Goal: Task Accomplishment & Management: Manage account settings

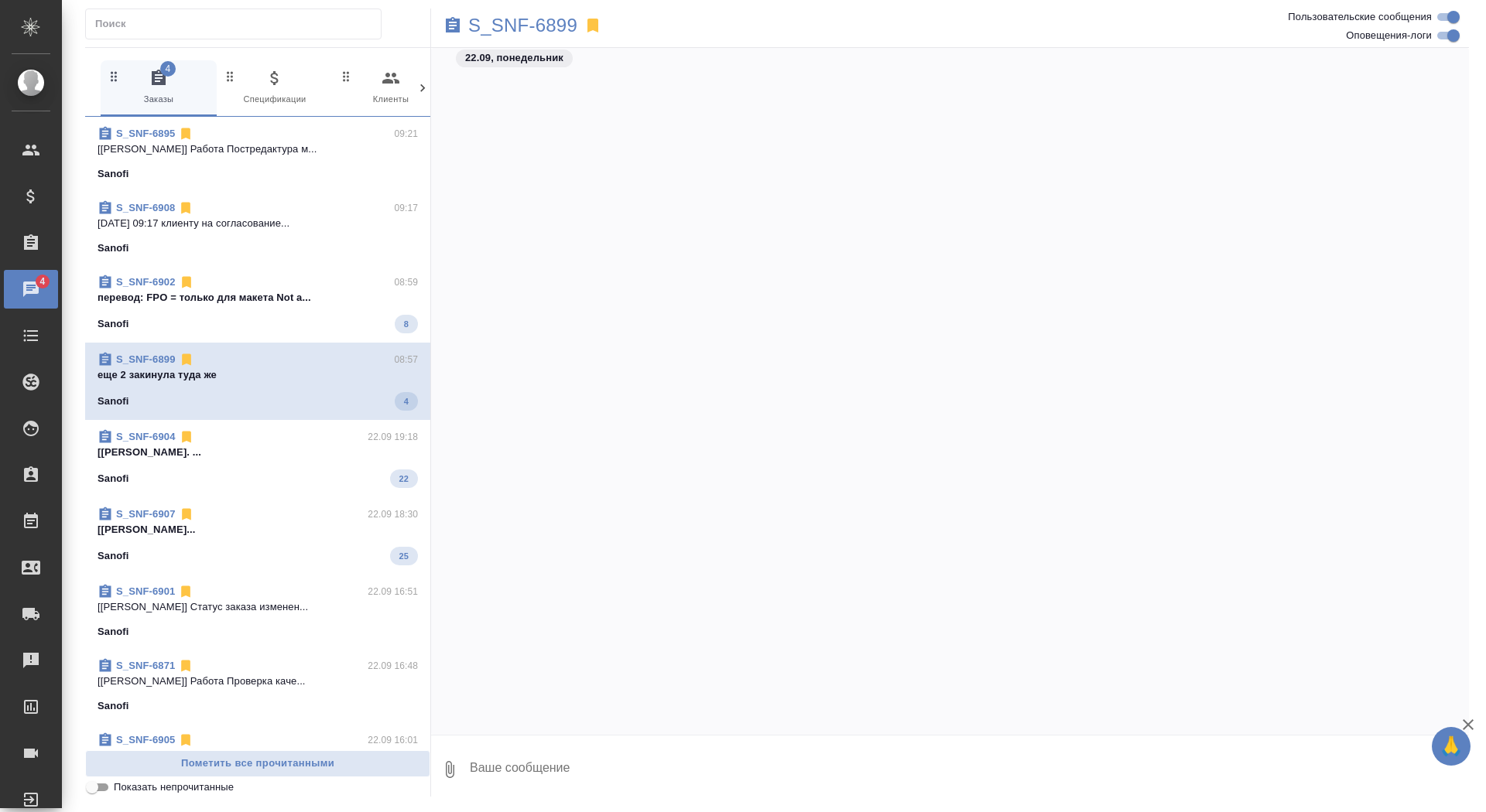
scroll to position [104995, 0]
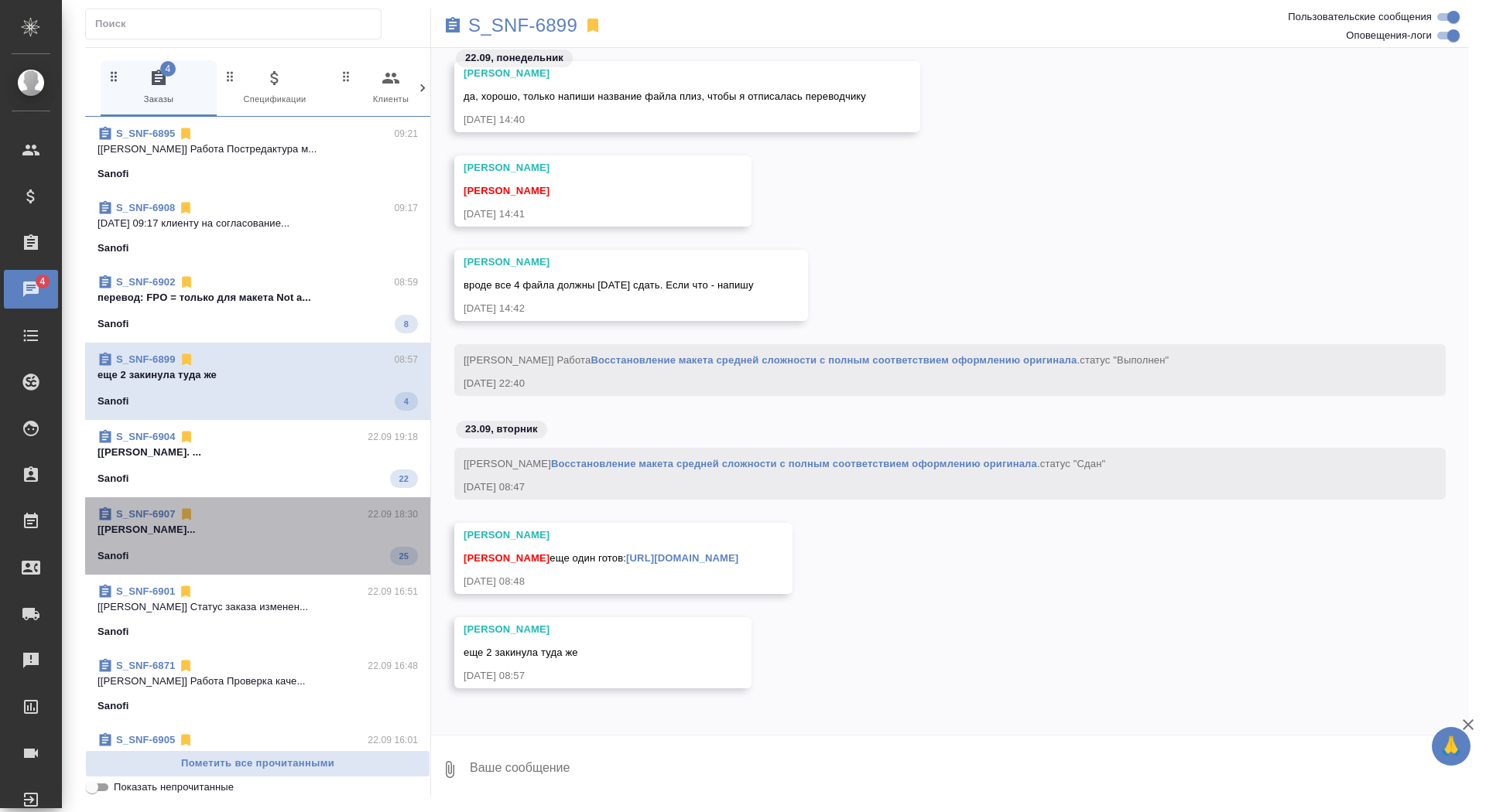
click at [308, 554] on div "Sanofi 25" at bounding box center [258, 557] width 321 height 19
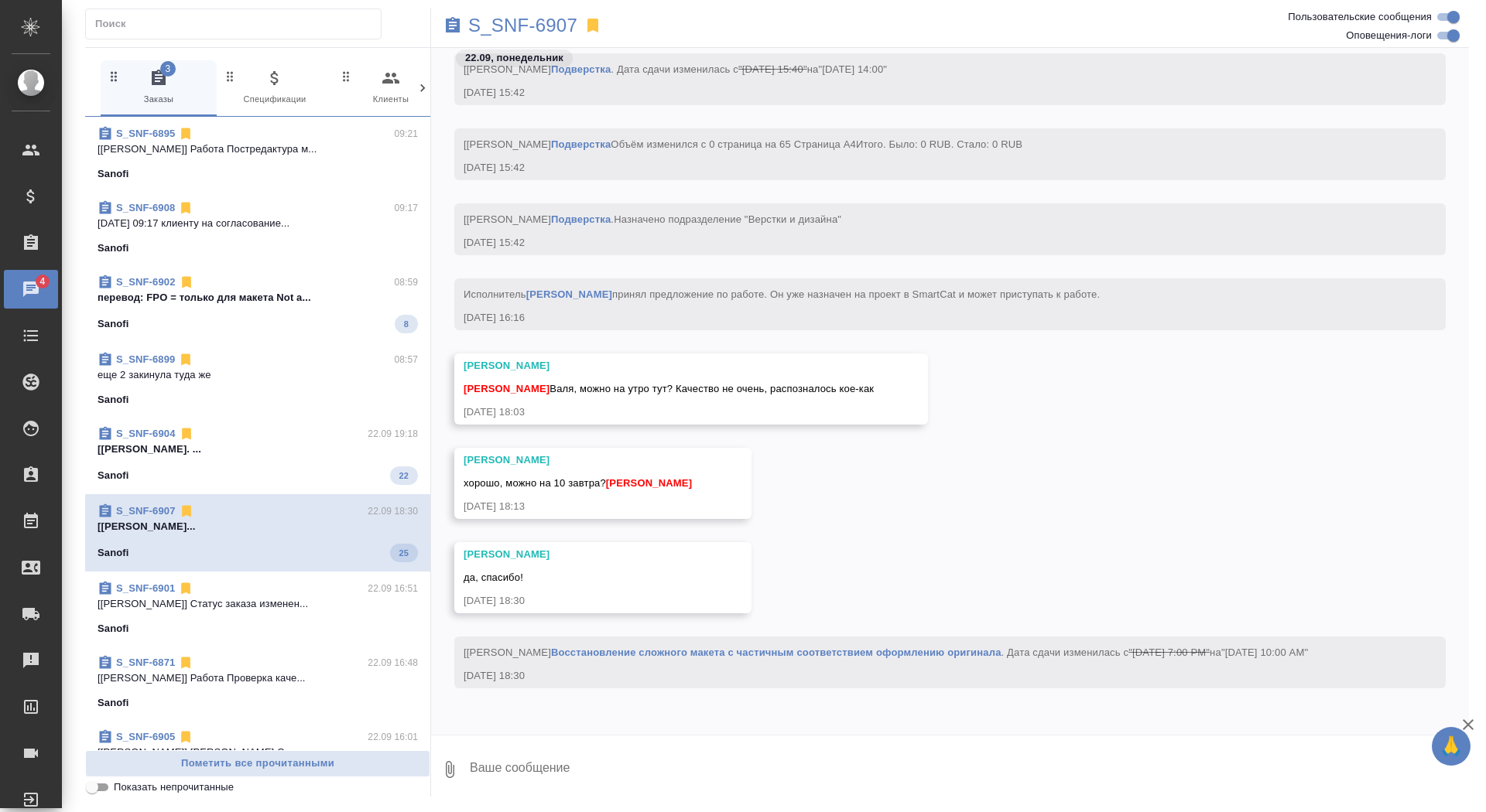
scroll to position [22804, 0]
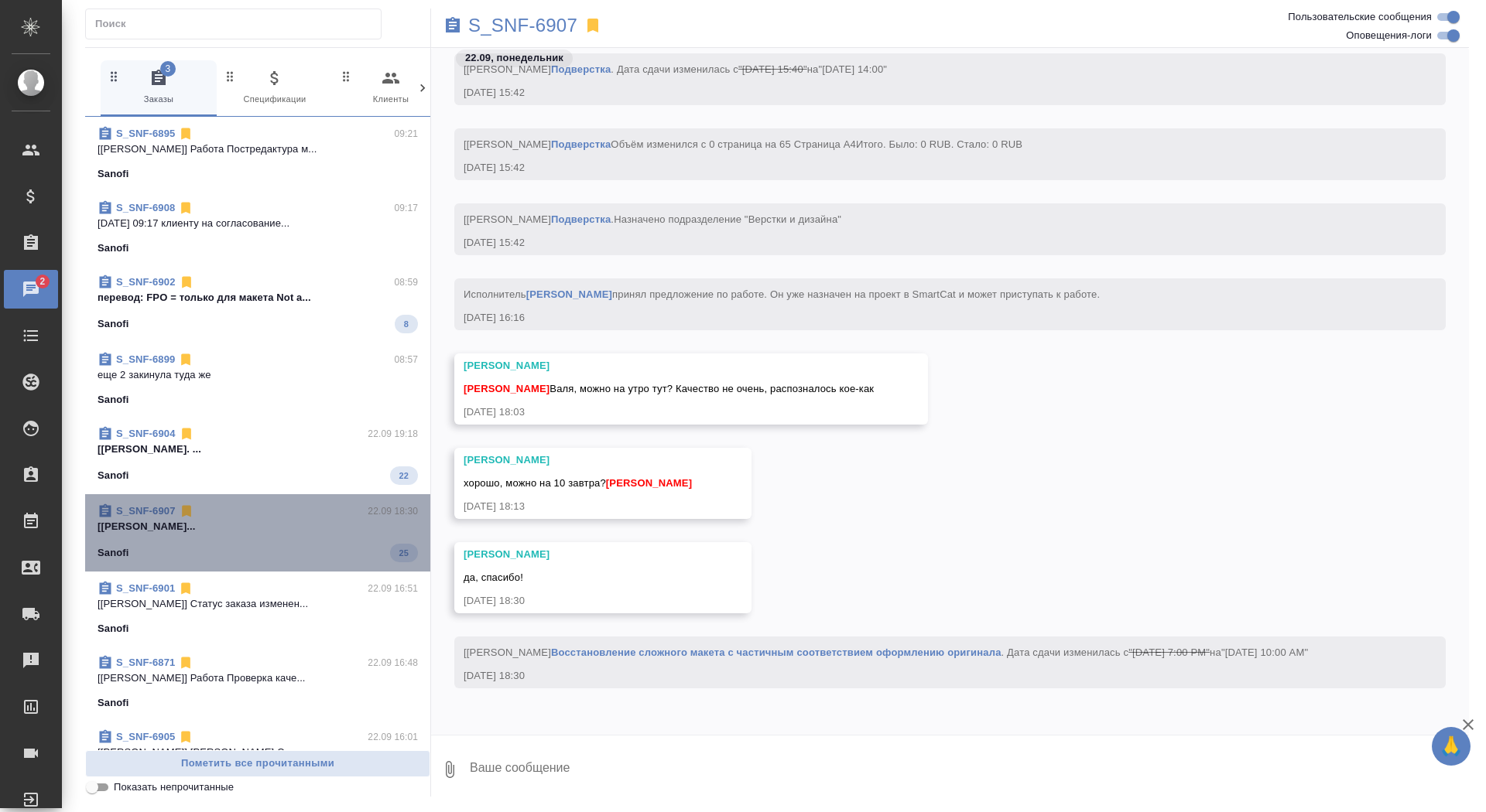
click at [308, 554] on div "Sanofi 25" at bounding box center [258, 553] width 321 height 19
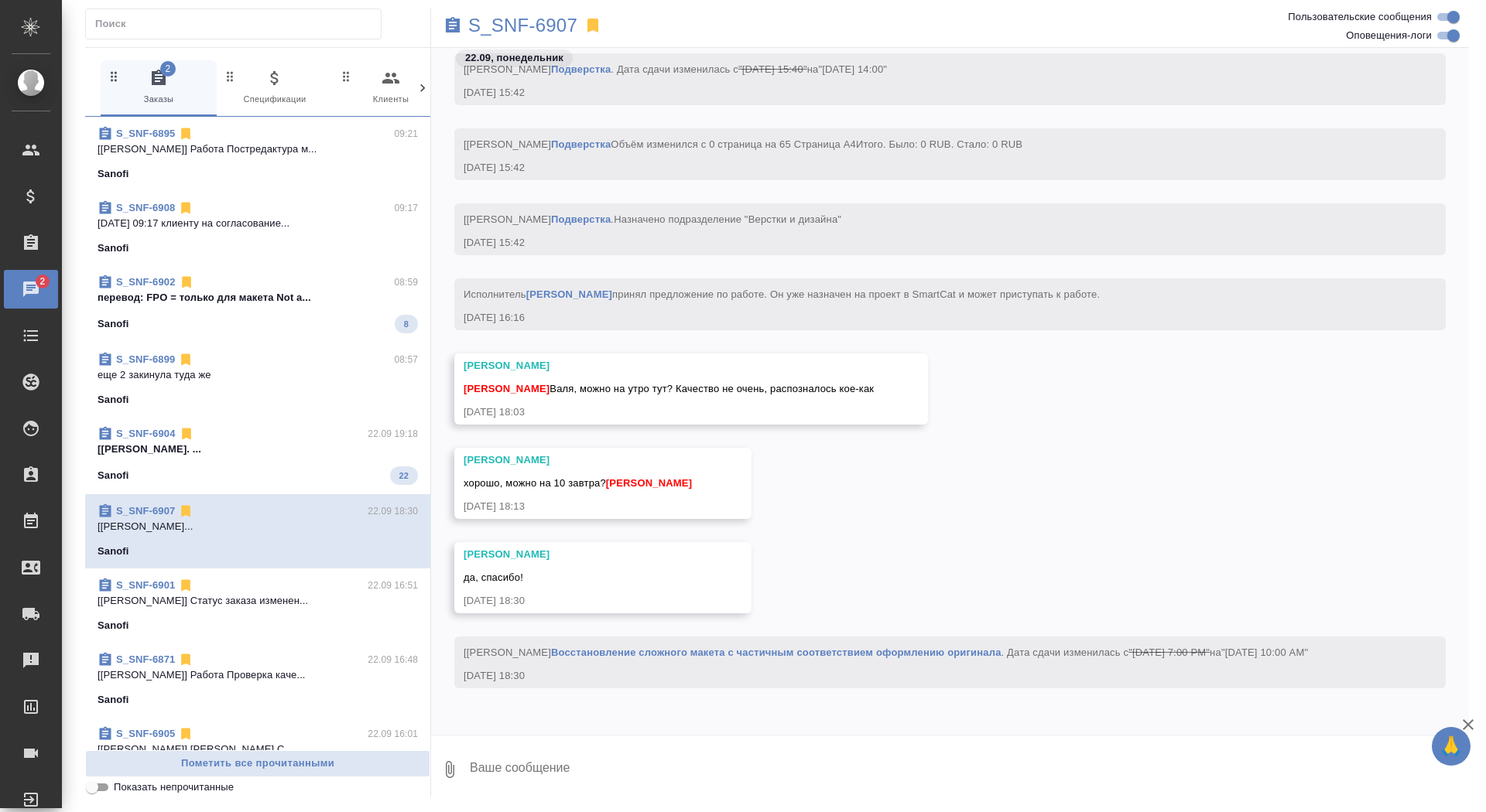
click at [352, 446] on p "[Горшкова Валентина] Работа Подверстка. ..." at bounding box center [258, 450] width 321 height 15
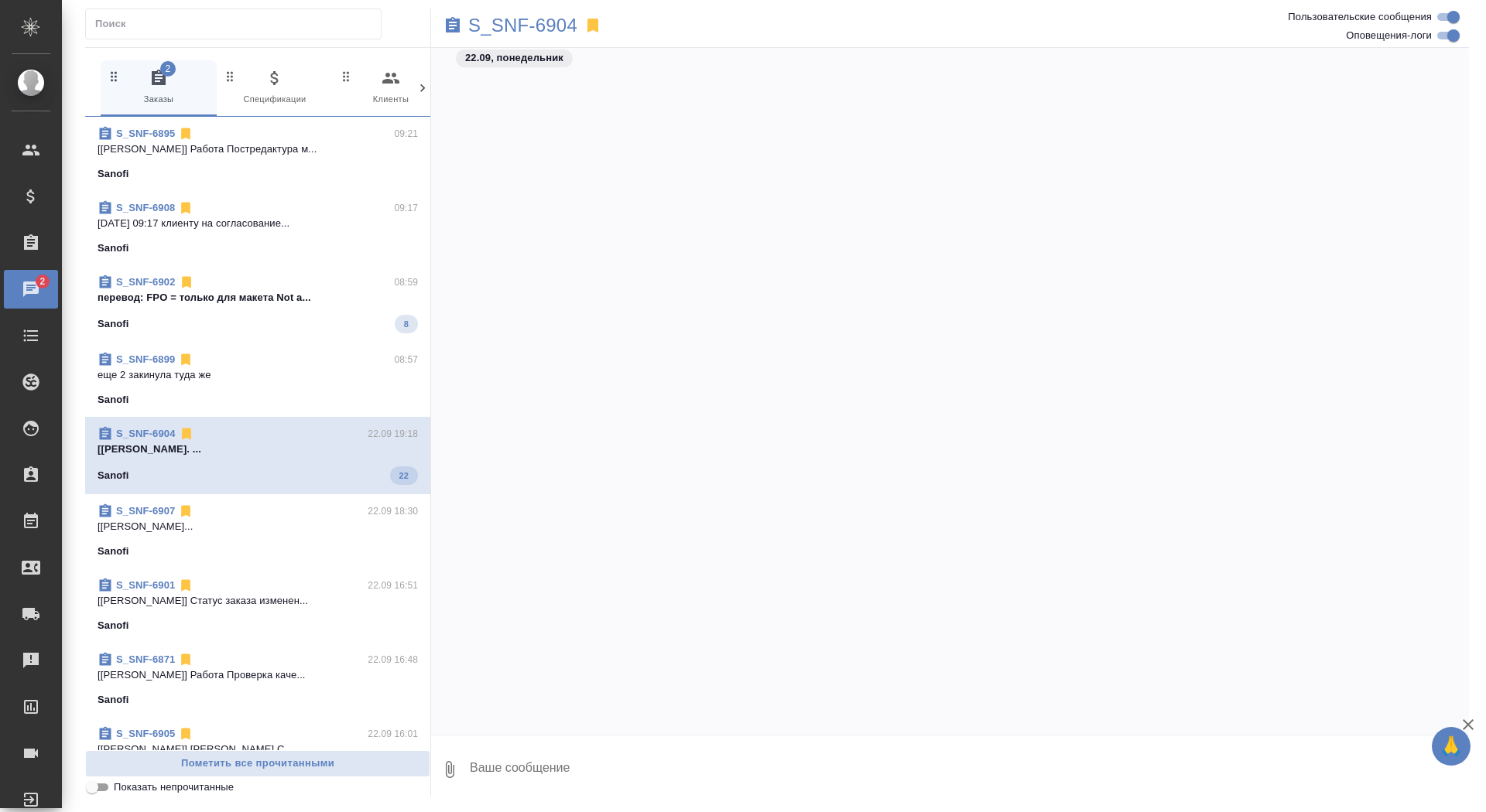
scroll to position [22834, 0]
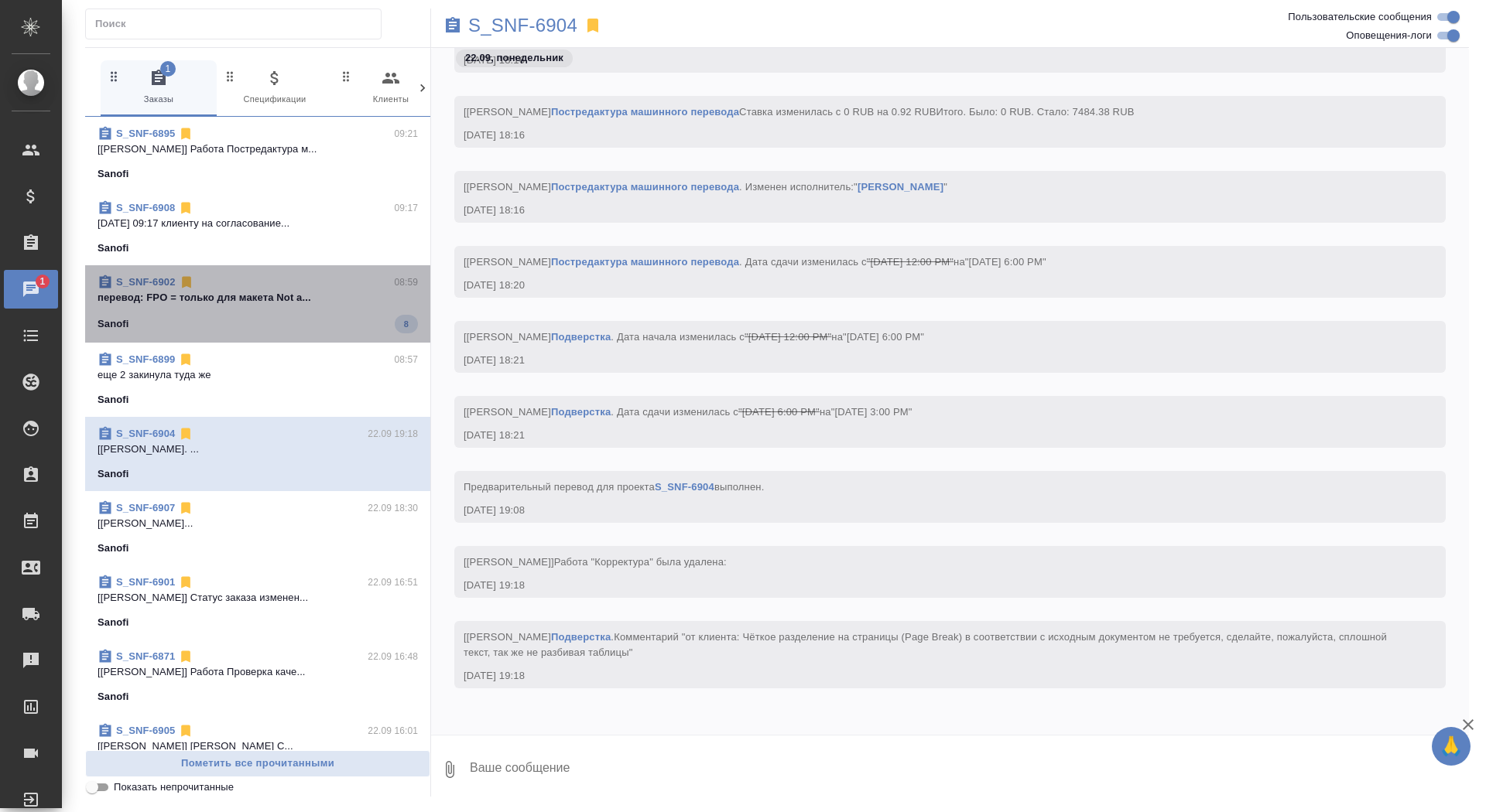
click at [313, 313] on span "S_SNF-6902 08:59 перевод: FPO = только для макета Not a... Sanofi 8" at bounding box center [258, 304] width 321 height 59
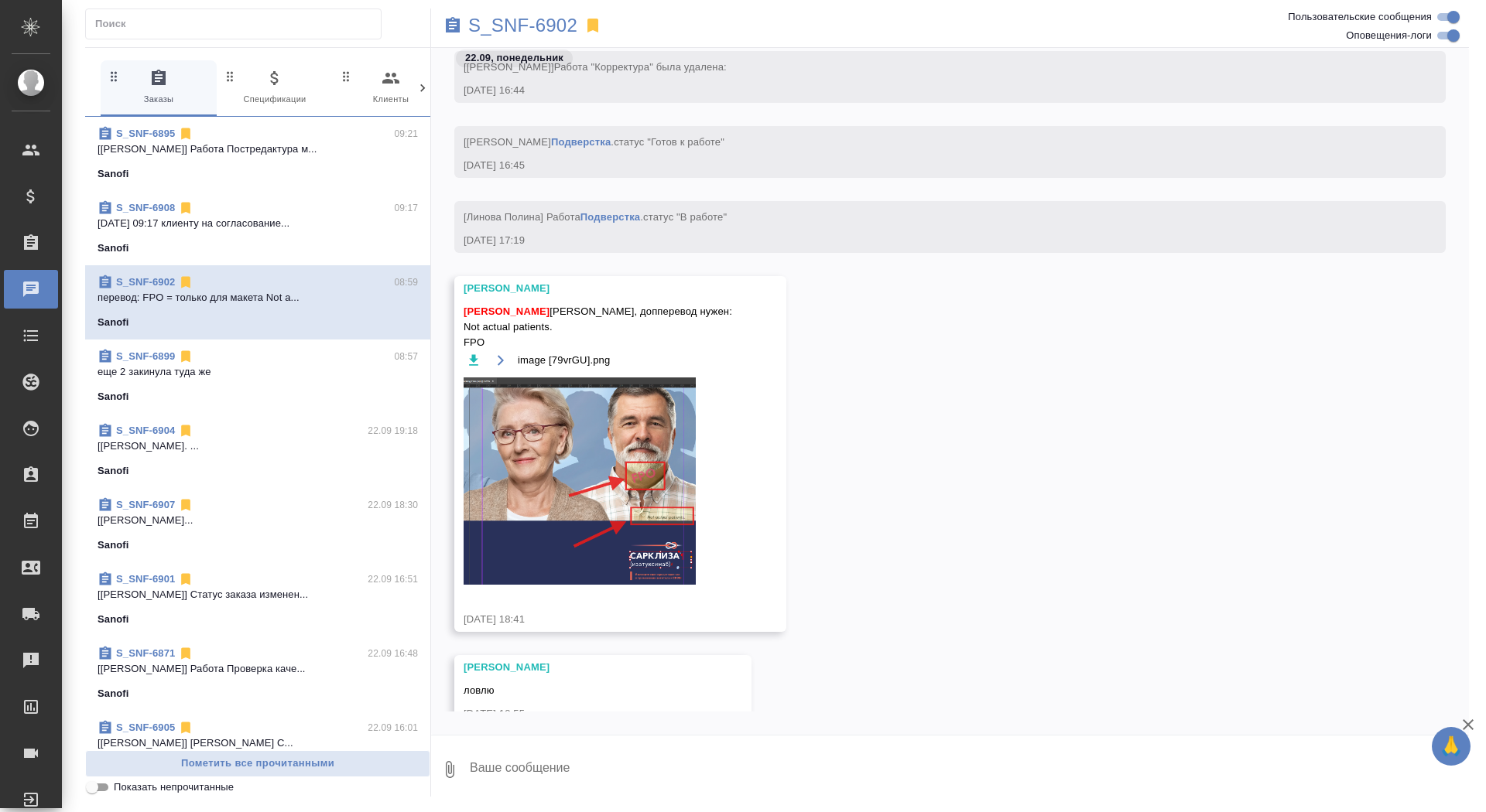
scroll to position [28942, 0]
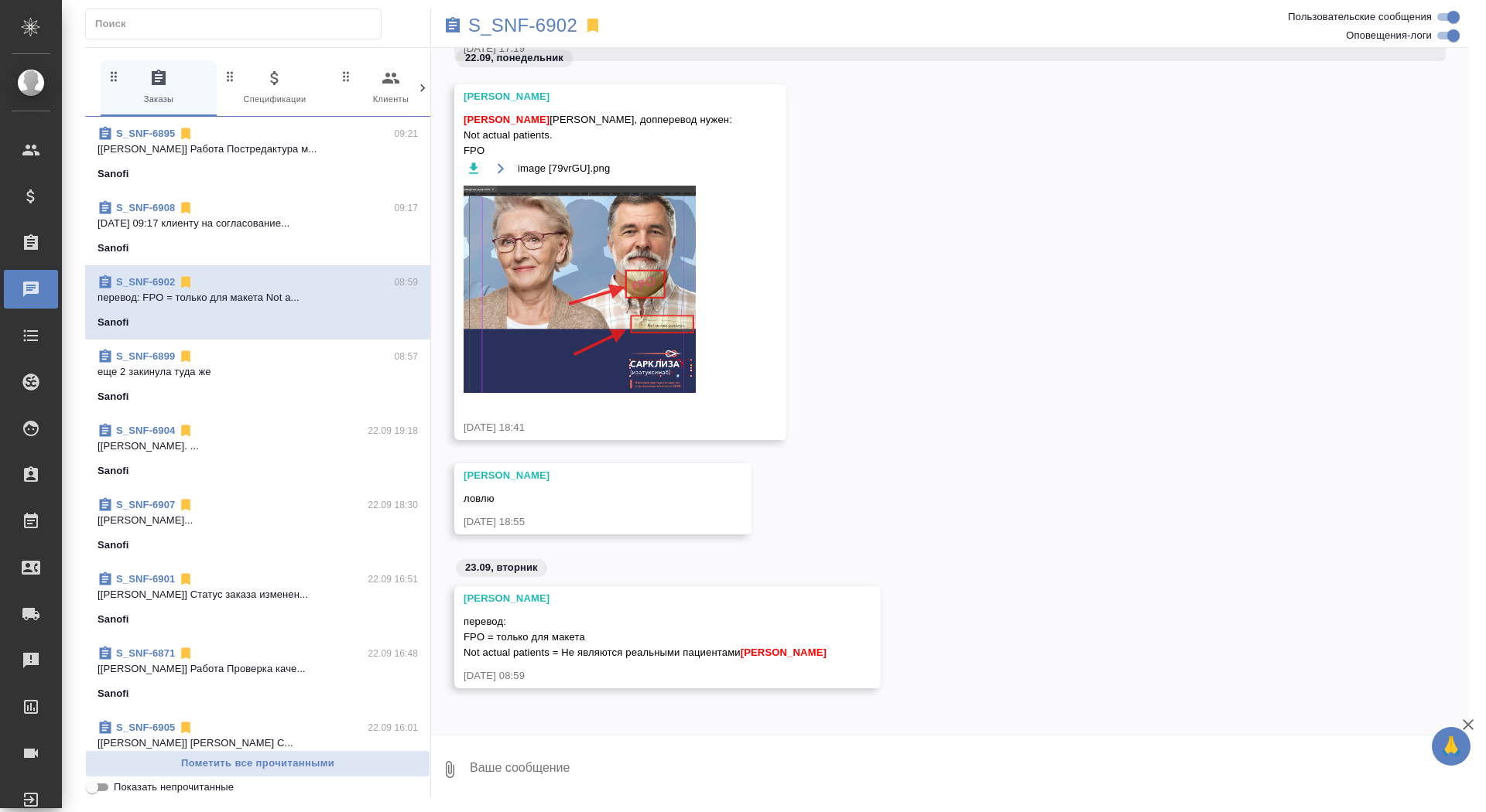
click at [348, 204] on div "S_SNF-6908 09:17" at bounding box center [258, 208] width 321 height 15
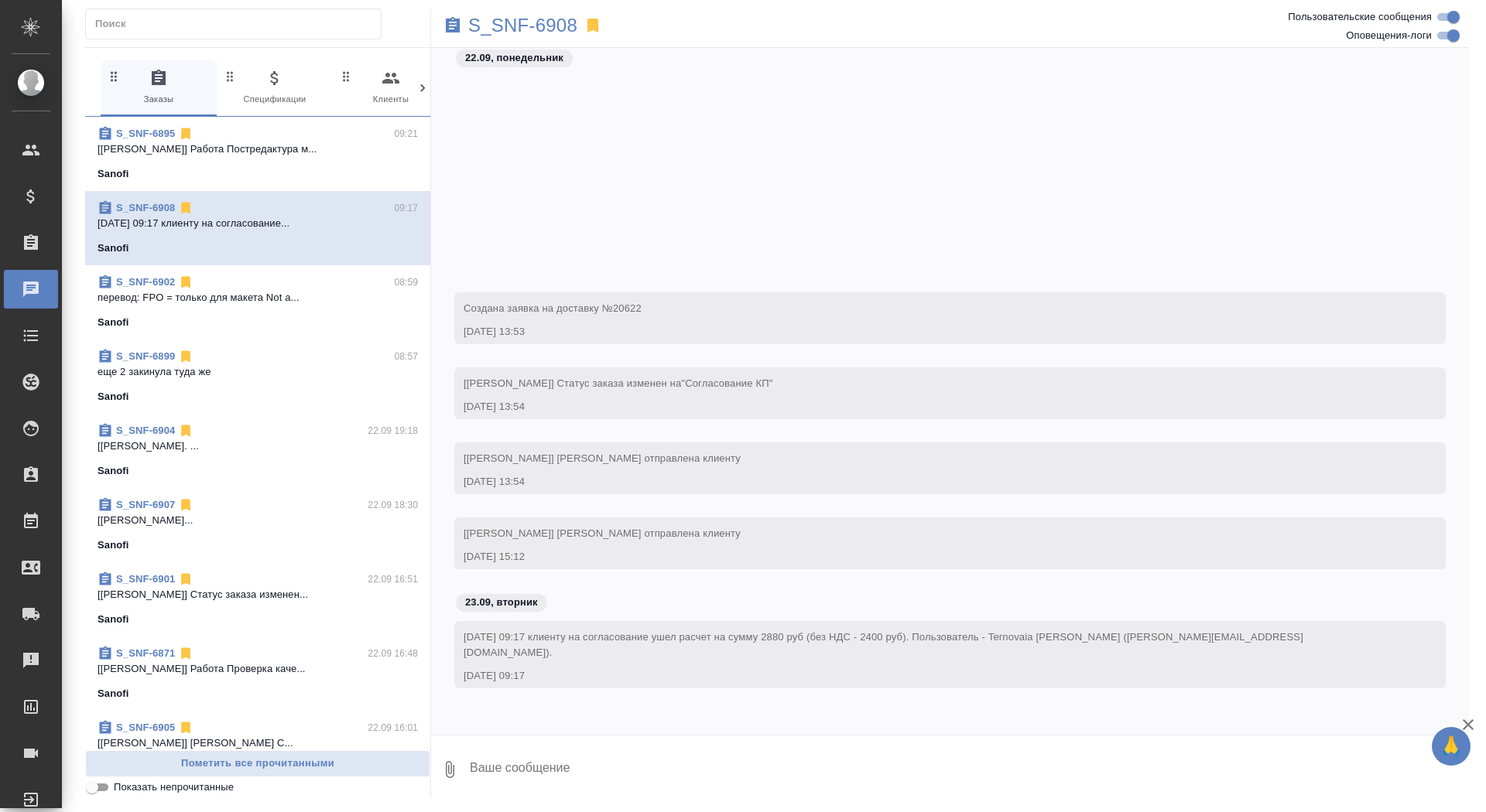
scroll to position [415, 0]
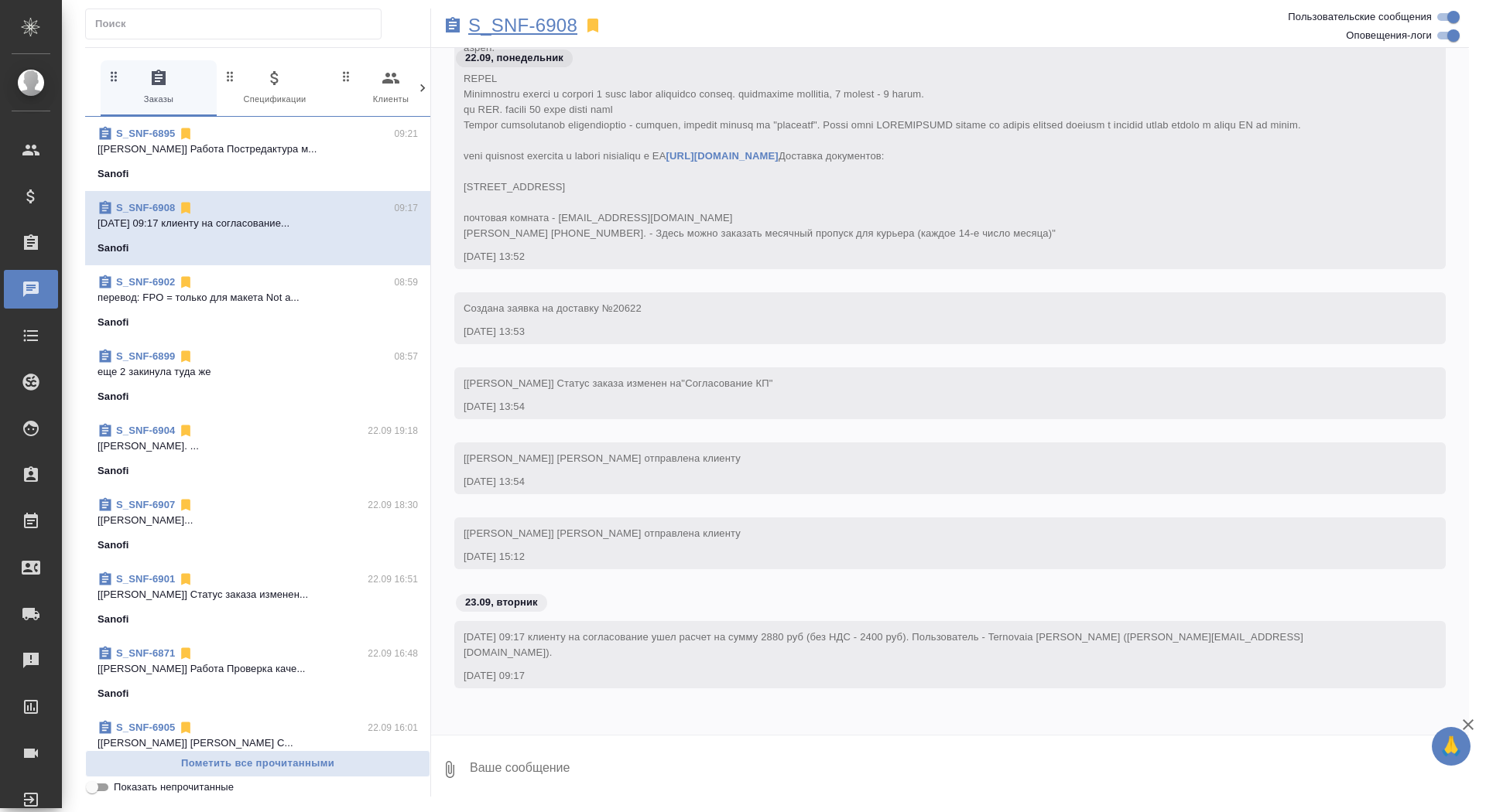
click at [525, 27] on p "S_SNF-6908" at bounding box center [522, 26] width 109 height 15
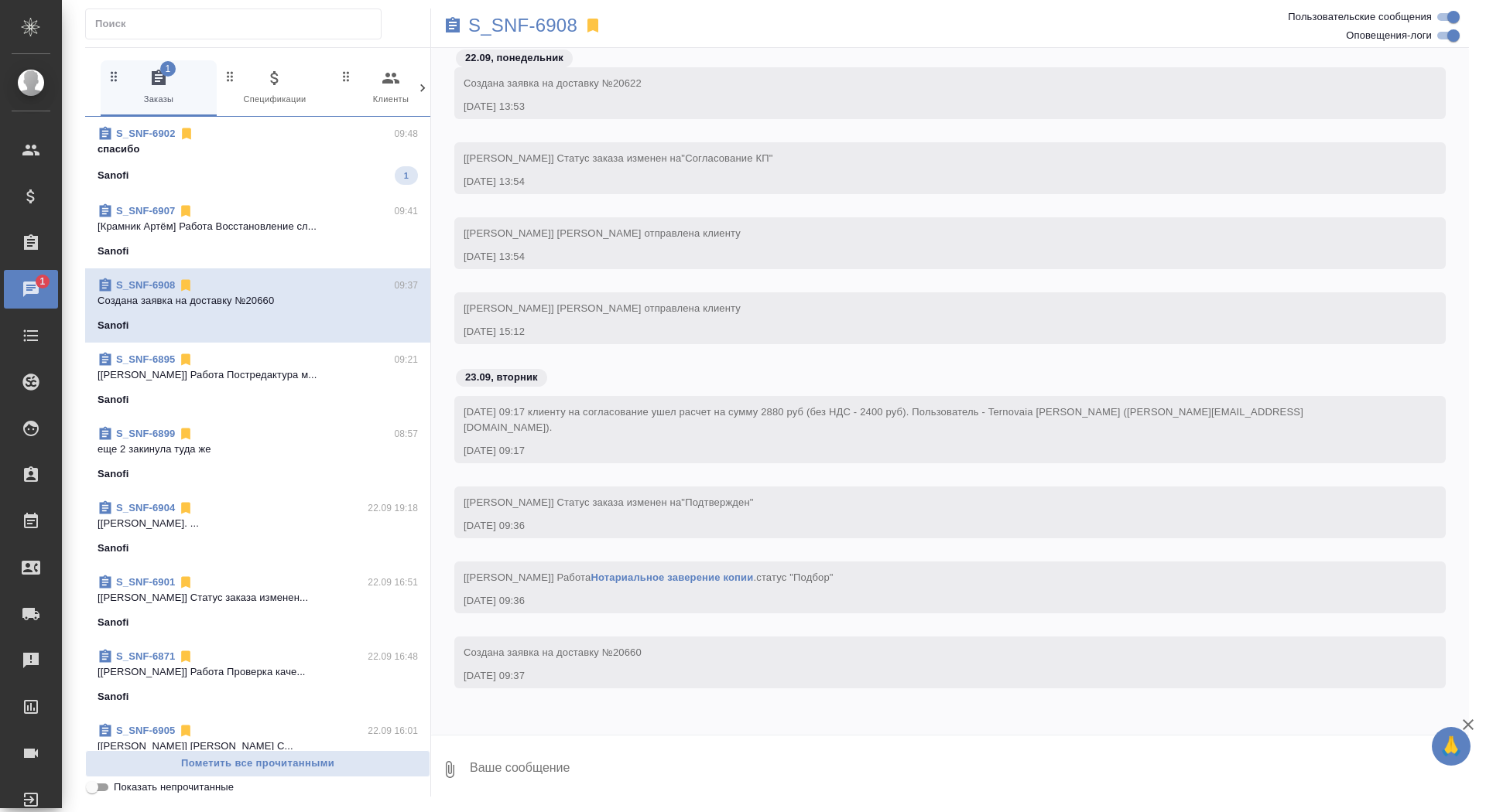
click at [308, 135] on div "S_SNF-6902 09:48" at bounding box center [258, 134] width 321 height 15
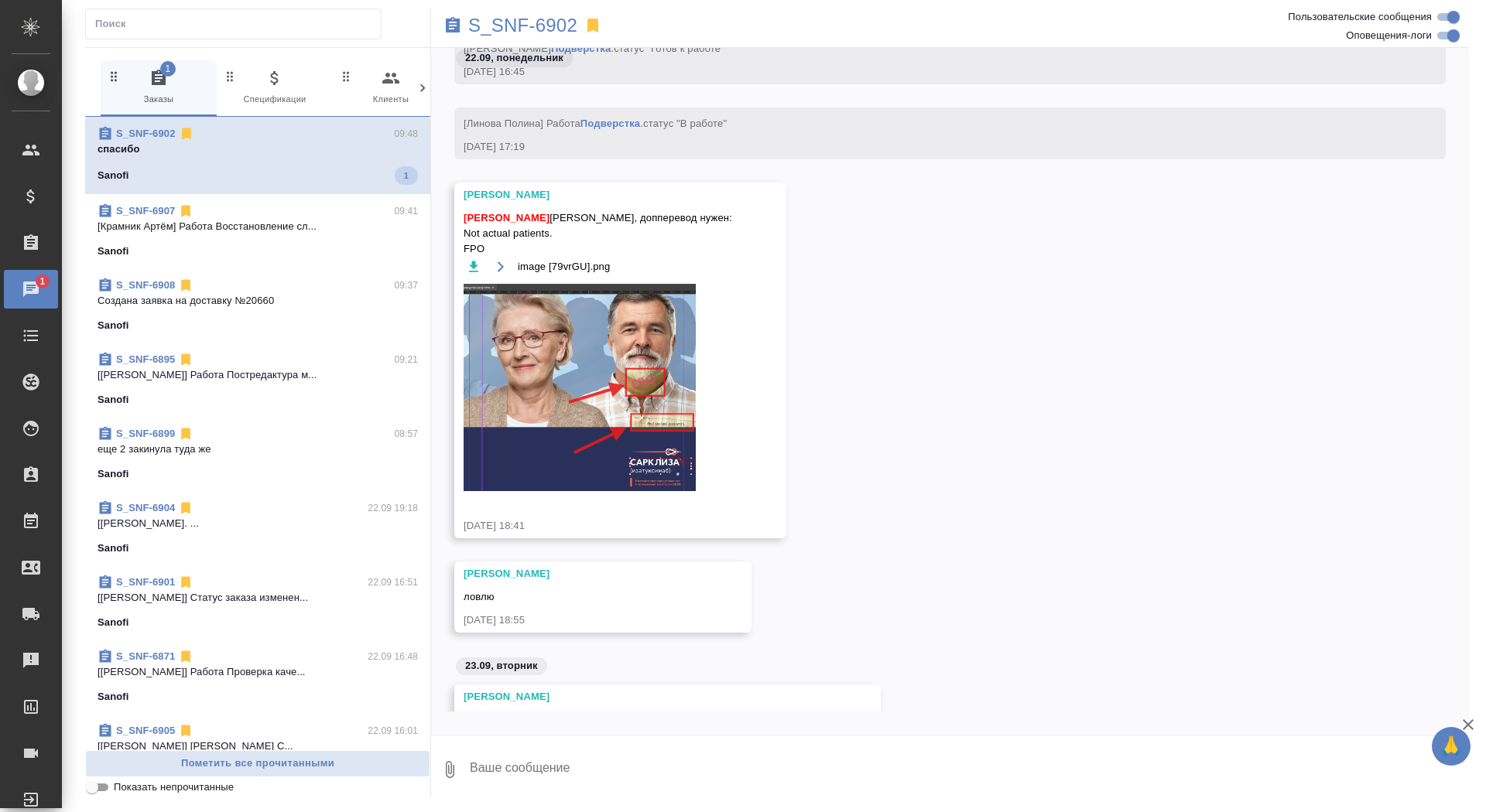
scroll to position [37062, 0]
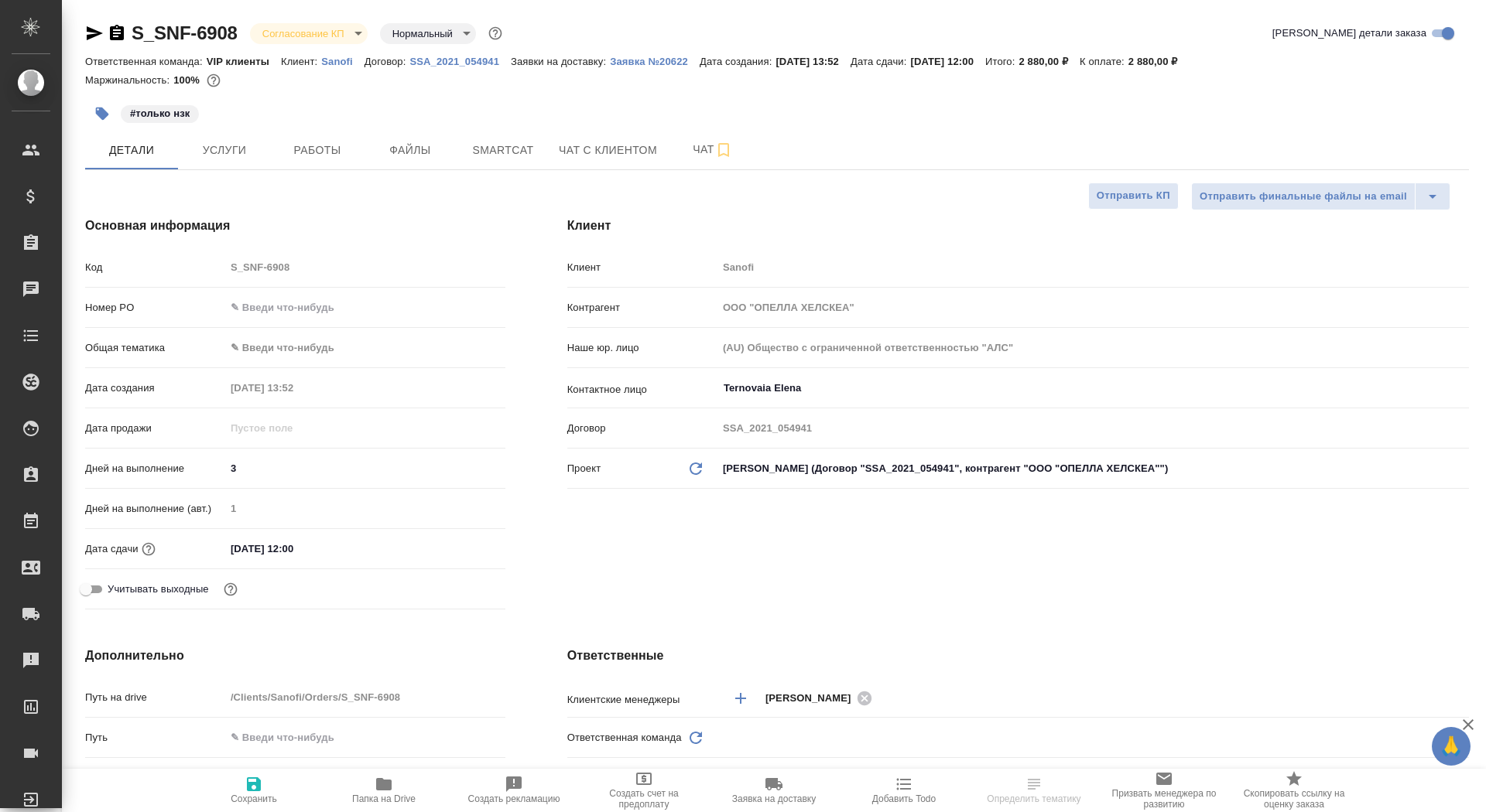
select select "RU"
type input "VIP клиенты"
type input "[PERSON_NAME]"
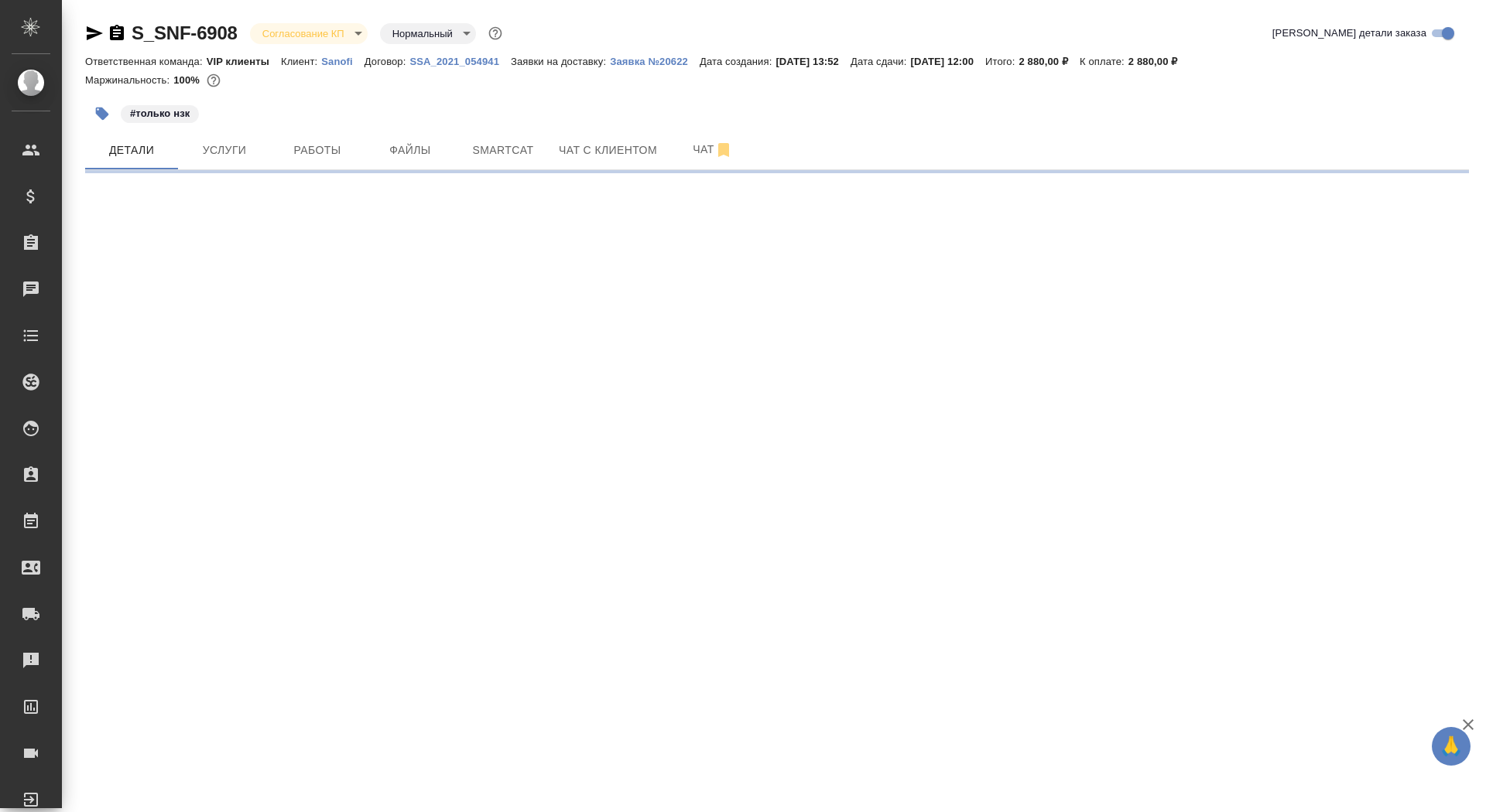
select select "RU"
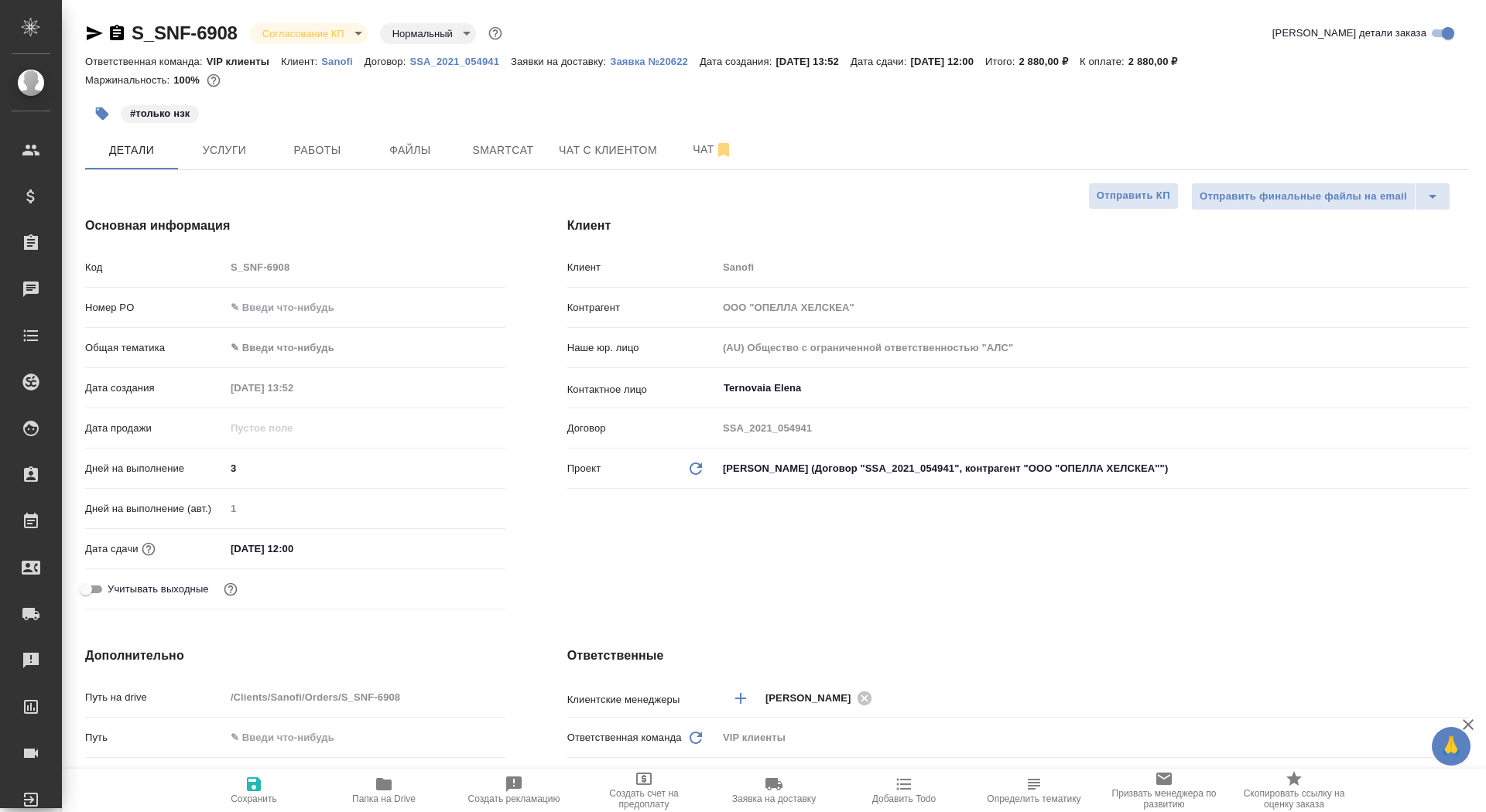
type textarea "x"
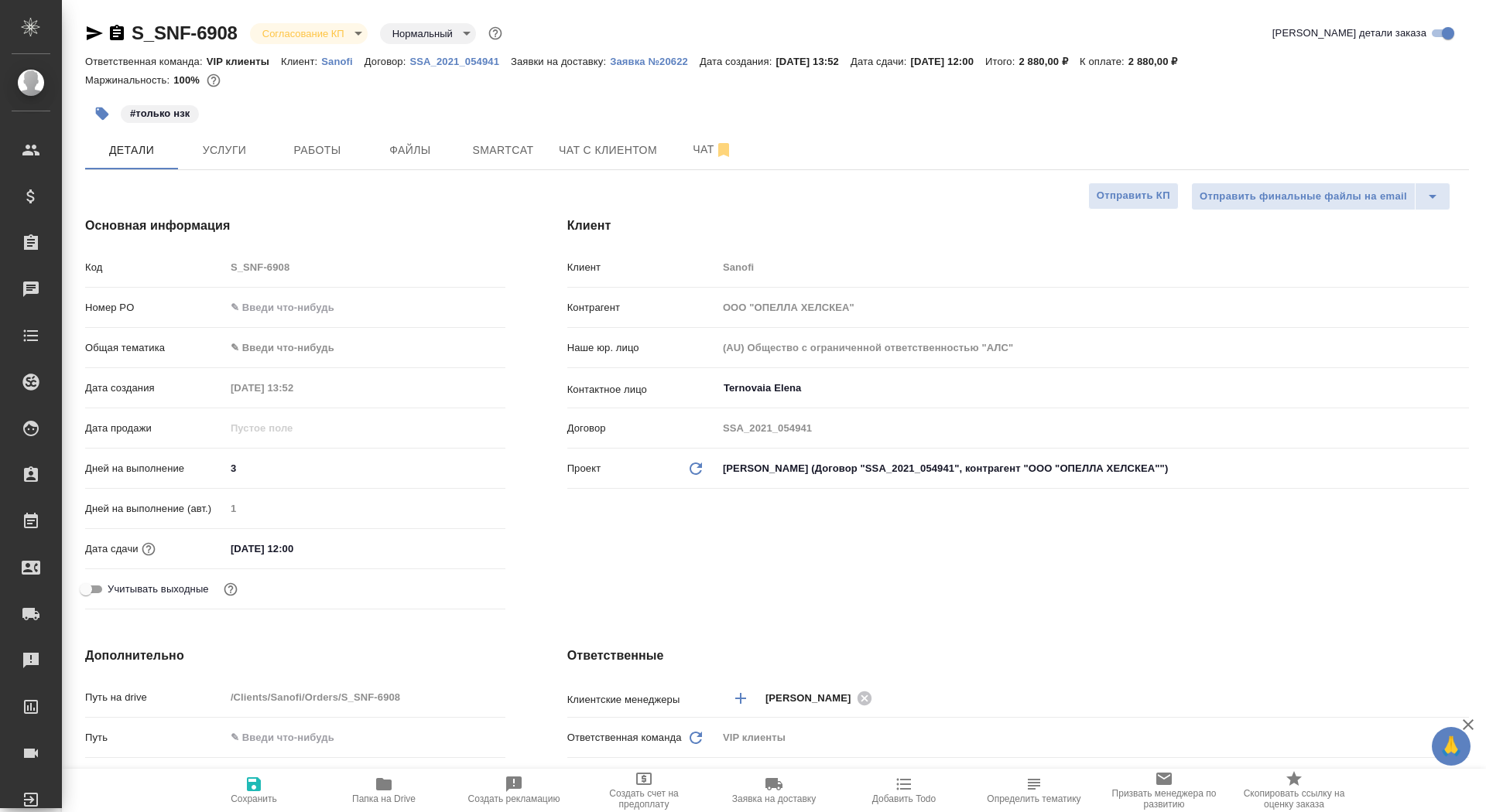
type textarea "x"
select select "RU"
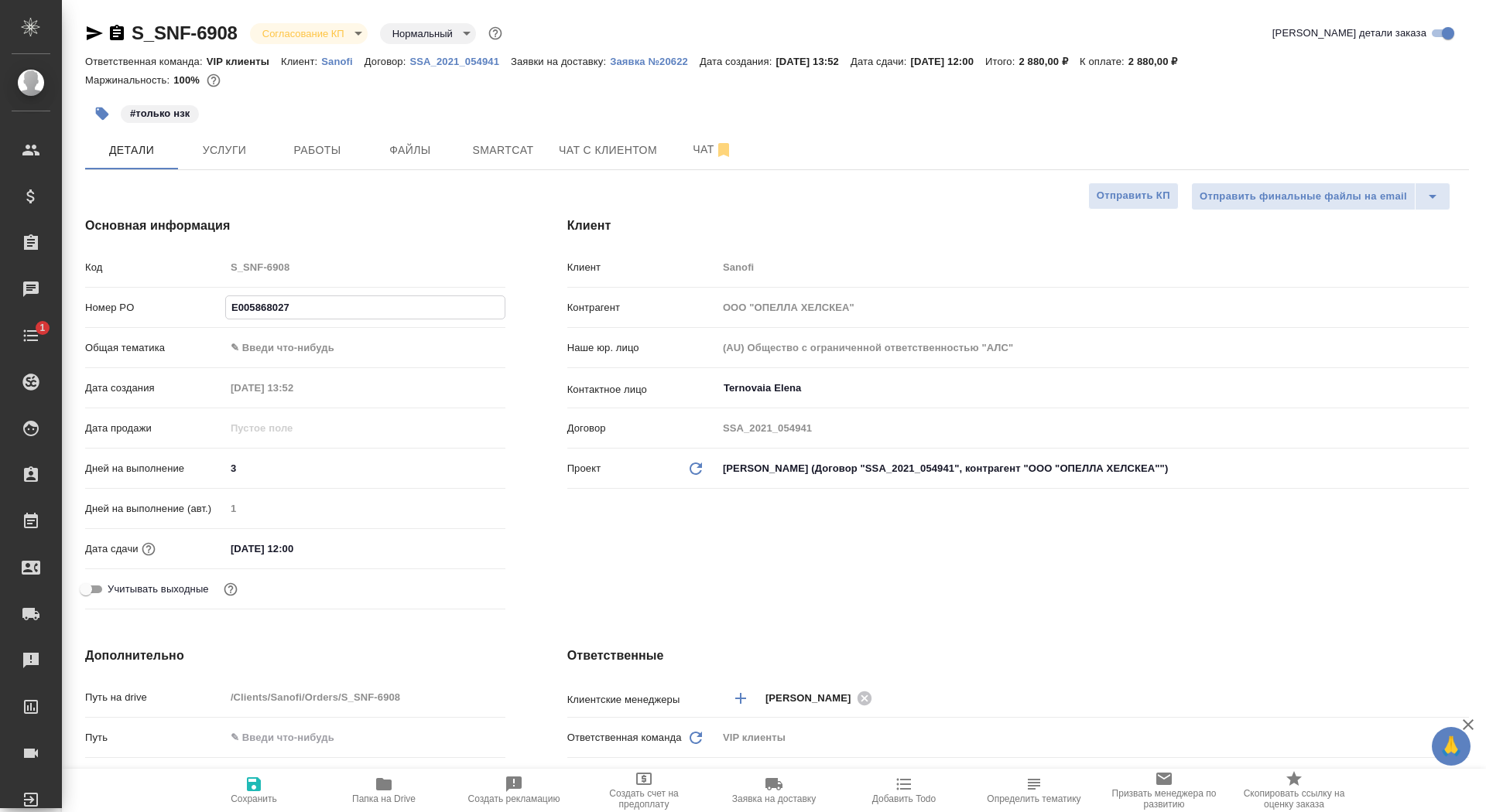
type input "E005868027"
click at [284, 791] on span "Сохранить" at bounding box center [254, 790] width 111 height 29
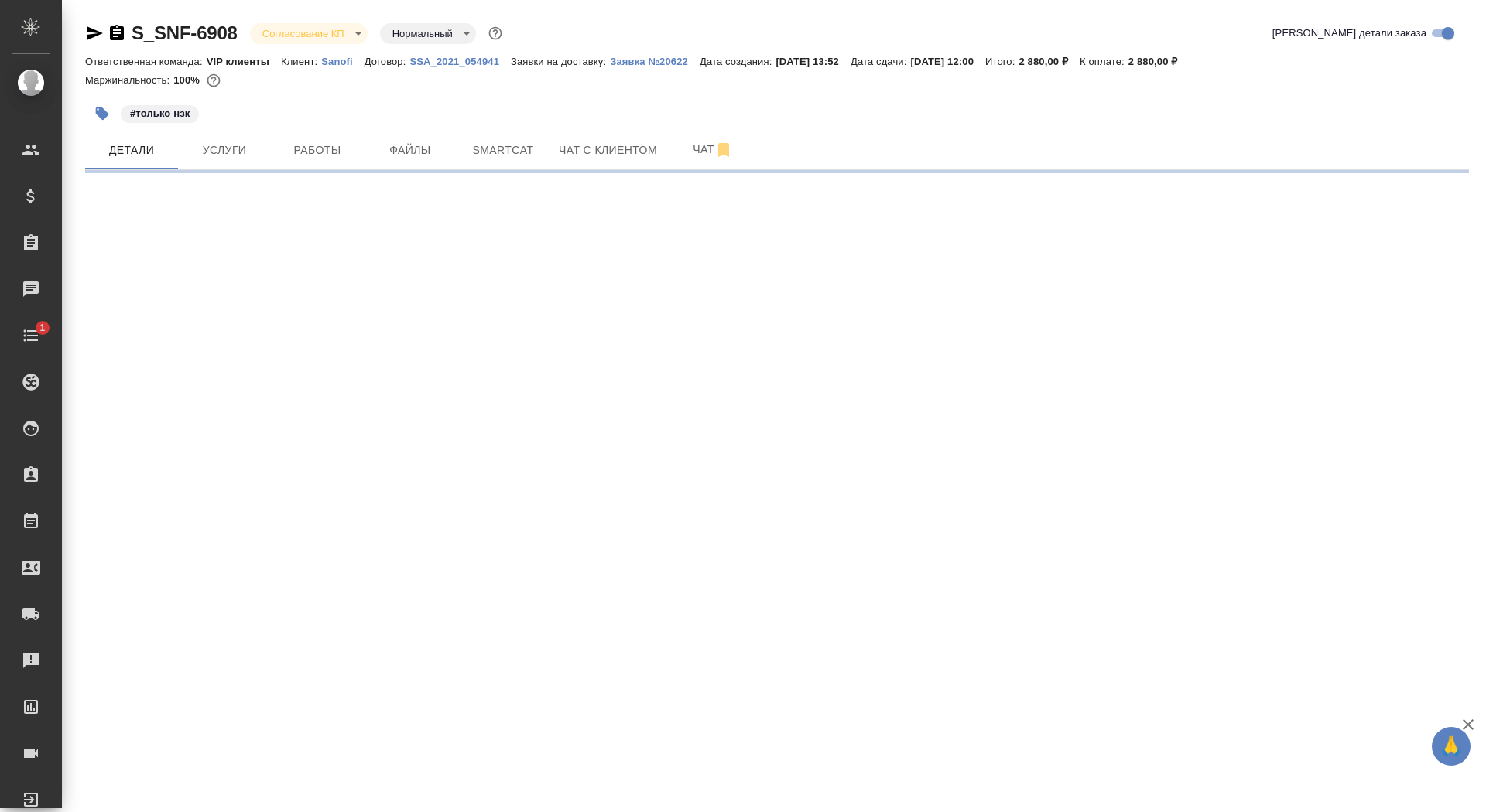
select select "RU"
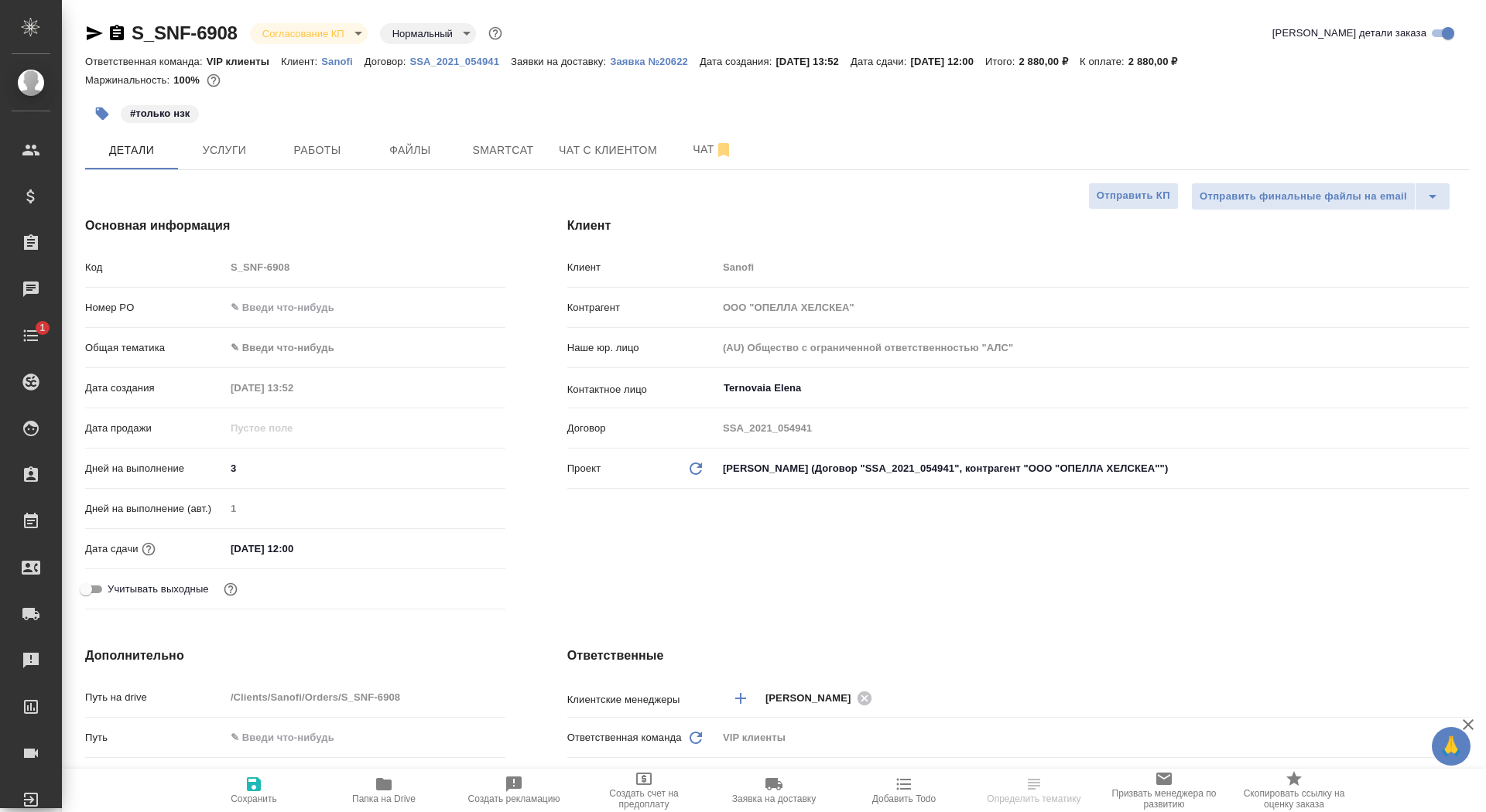
type textarea "x"
click at [304, 307] on input "text" at bounding box center [365, 307] width 280 height 22
paste input "E005868027"
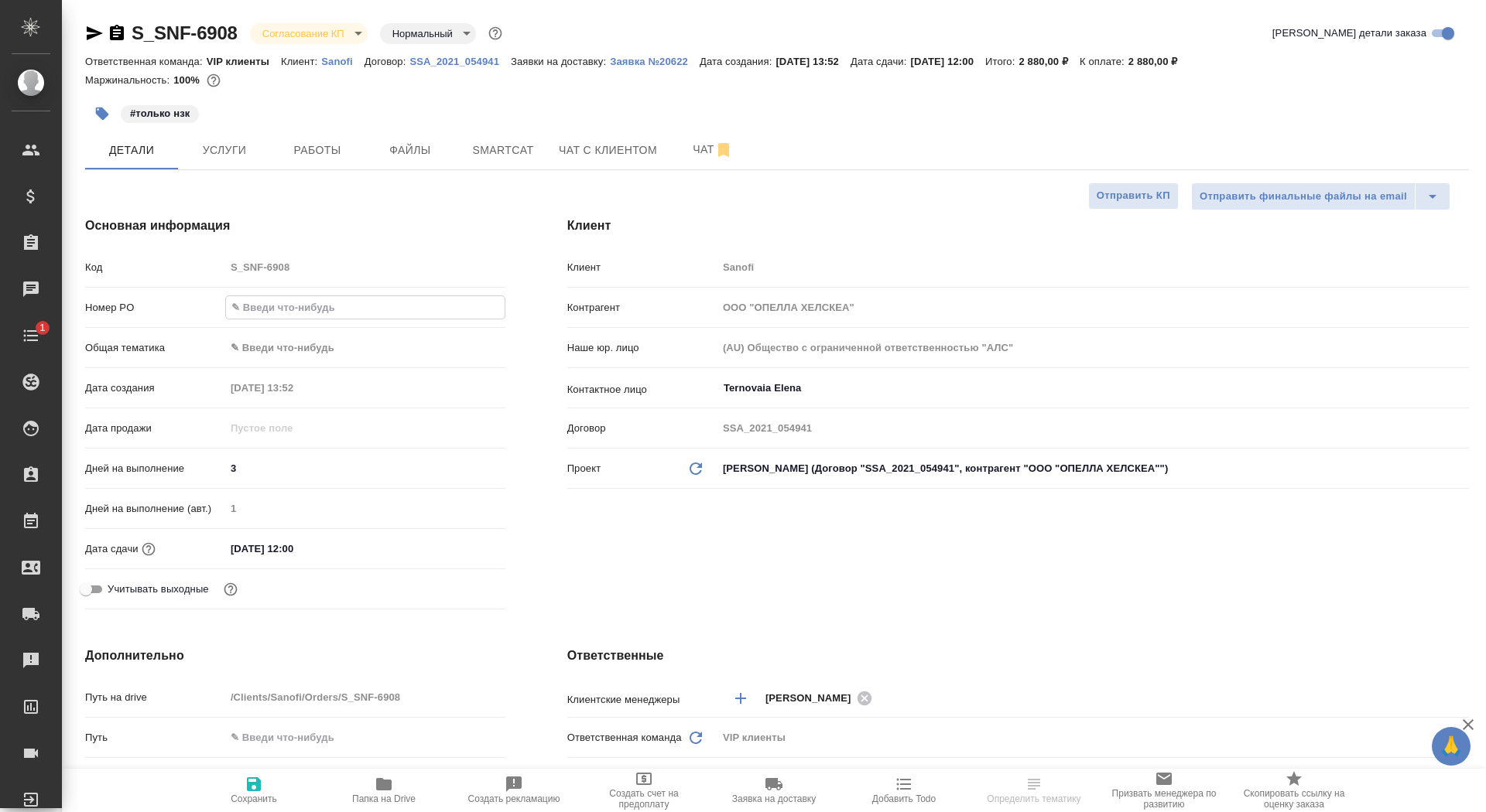
type input "E005868027"
type textarea "x"
type input "E005868027"
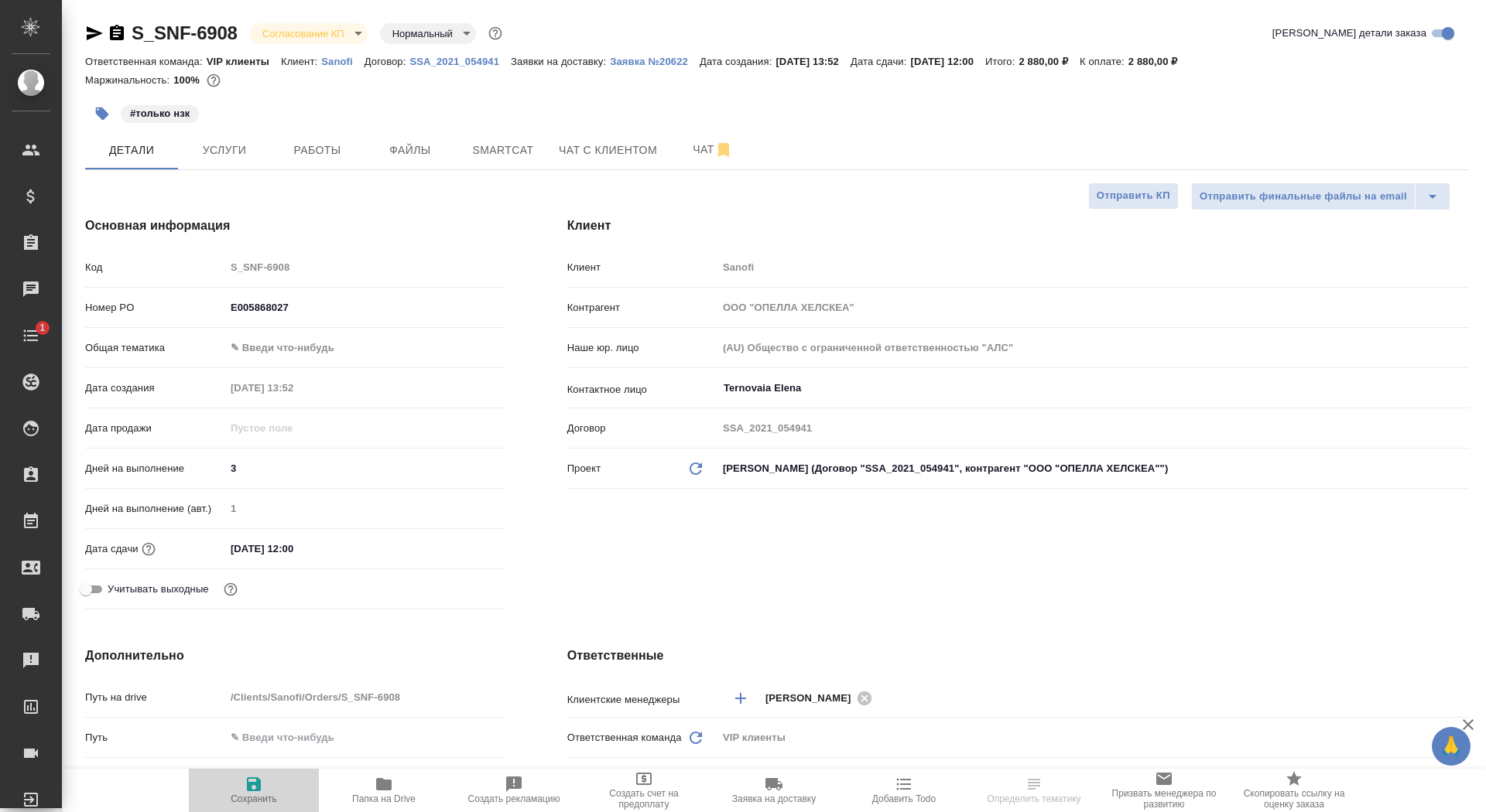
click at [254, 783] on icon "button" at bounding box center [254, 785] width 14 height 14
type textarea "x"
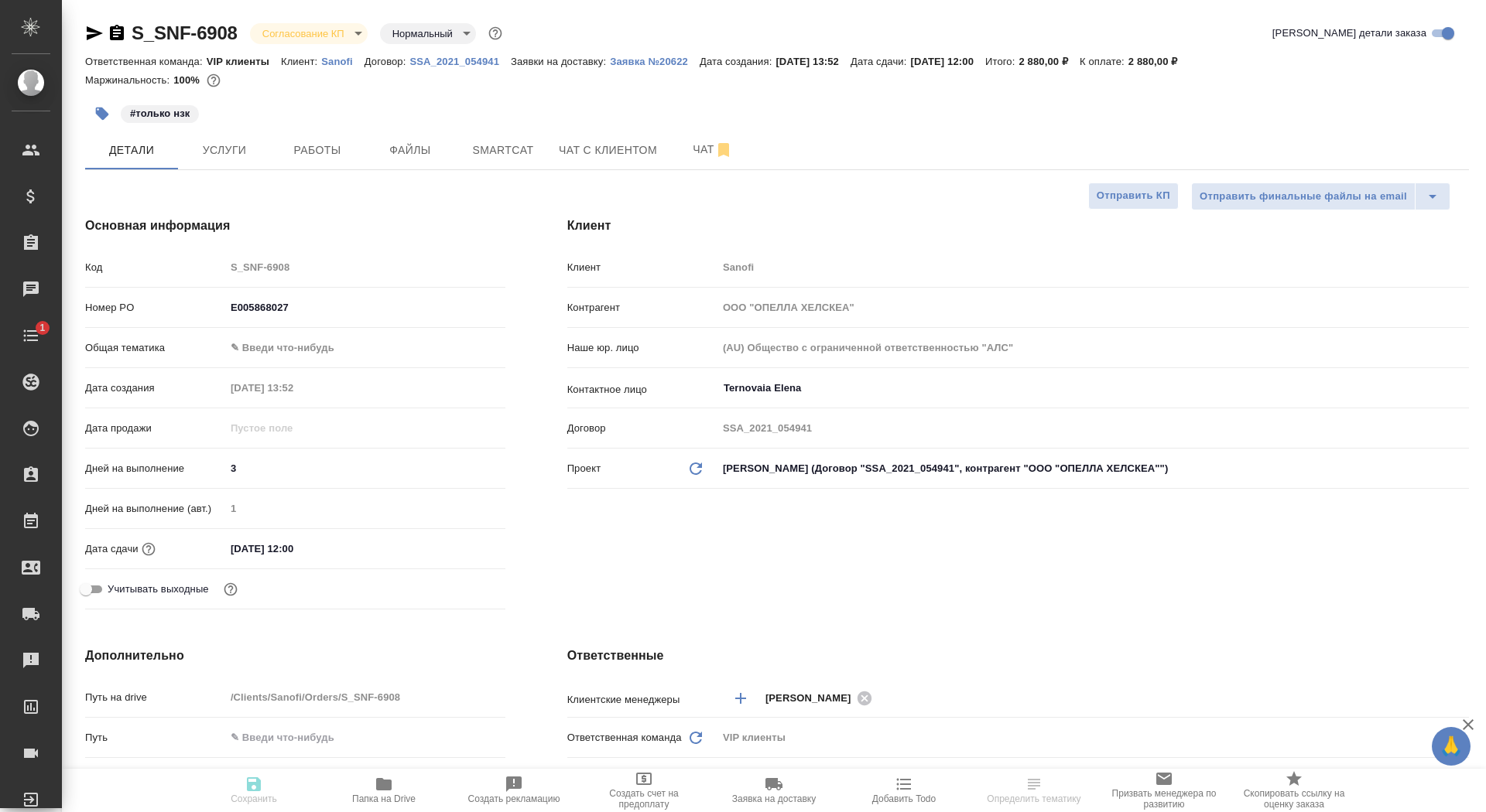
type textarea "x"
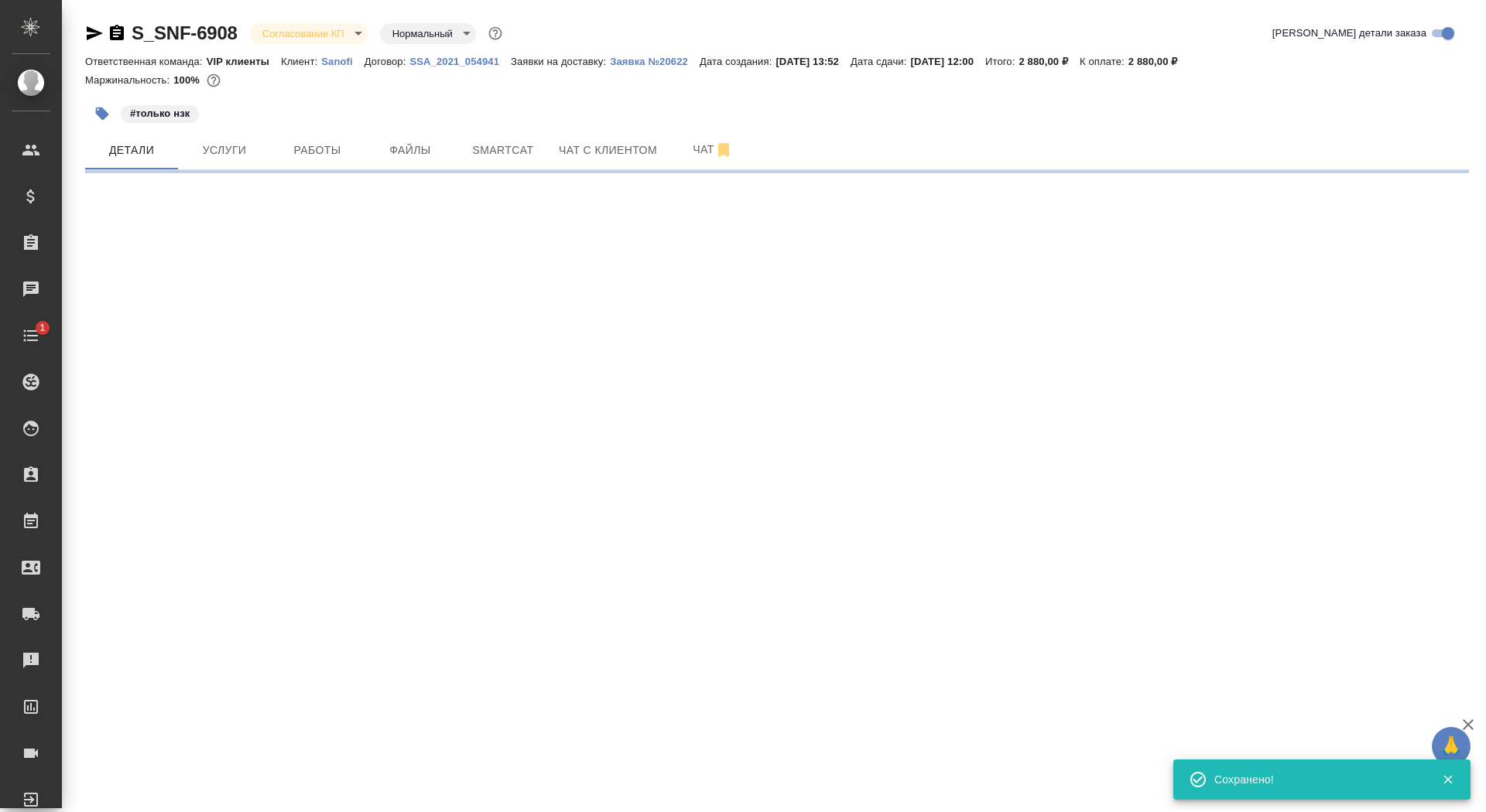
select select "RU"
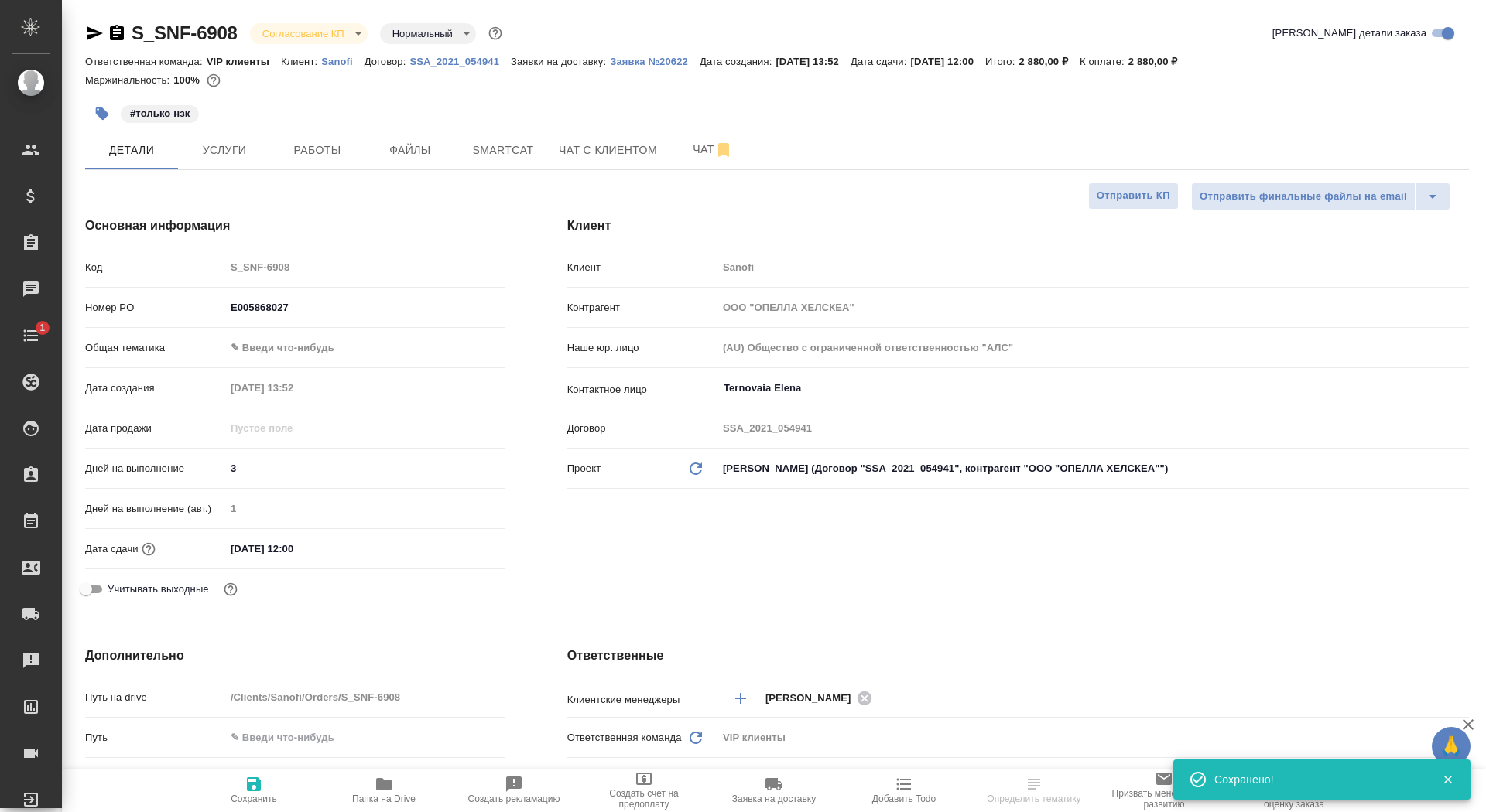
type textarea "x"
click at [351, 26] on body "🙏 .cls-1 fill:#fff; AWATERA Saydasheva Dilyara Клиенты Спецификации Заказы 0 Ча…" at bounding box center [743, 406] width 1486 height 812
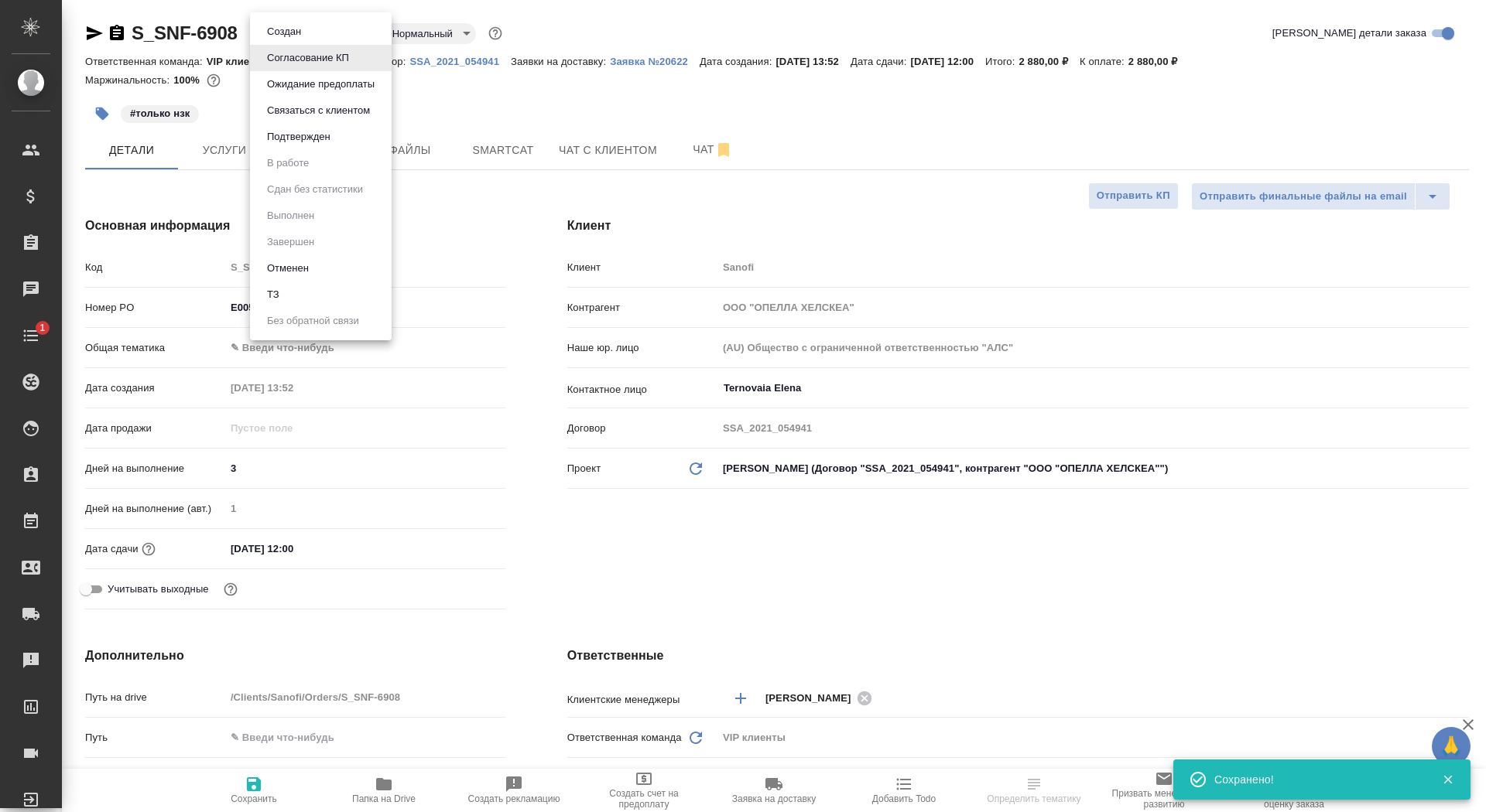
click at [335, 132] on button "Подтвержден" at bounding box center [298, 137] width 73 height 17
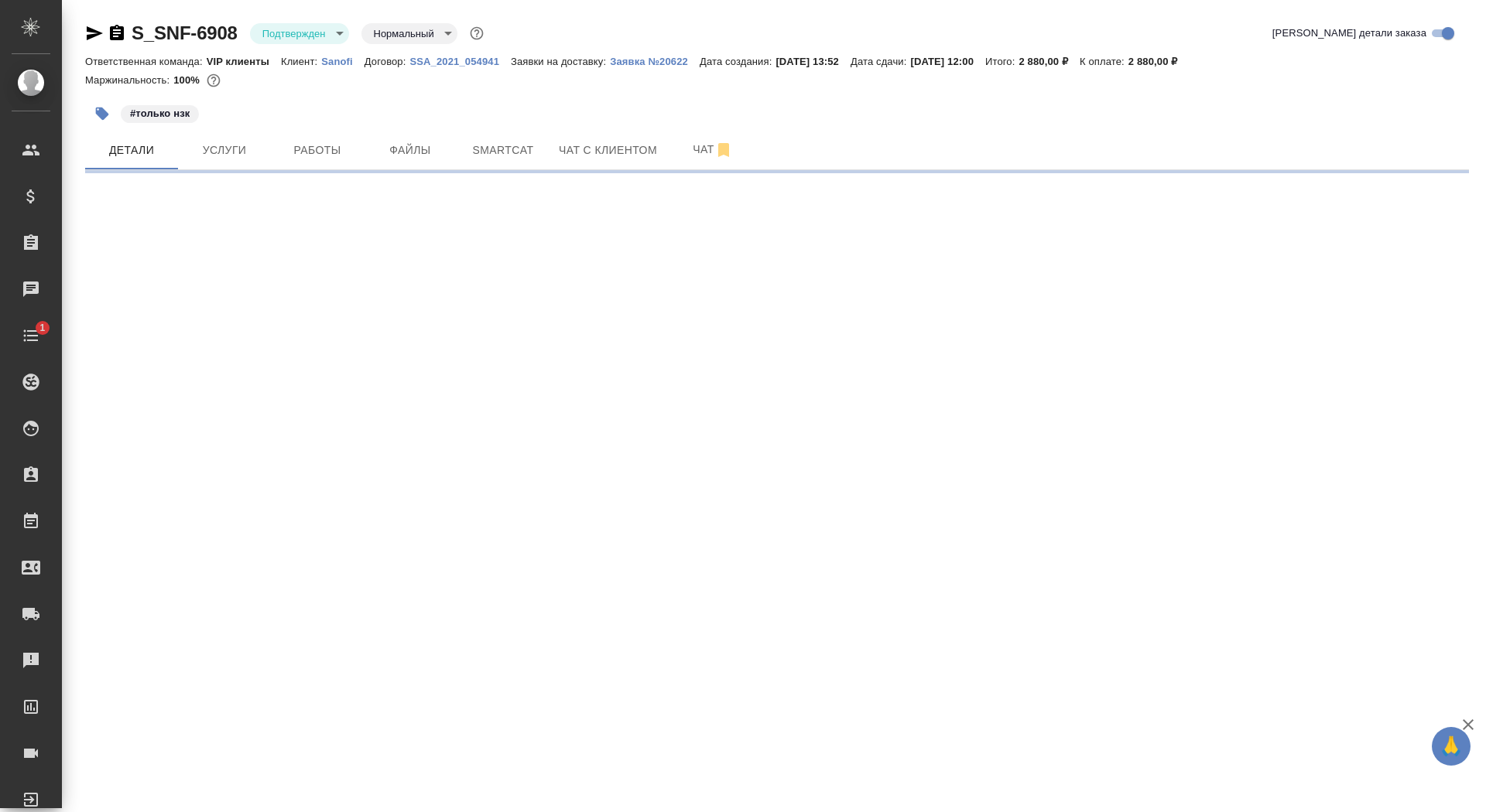
select select "RU"
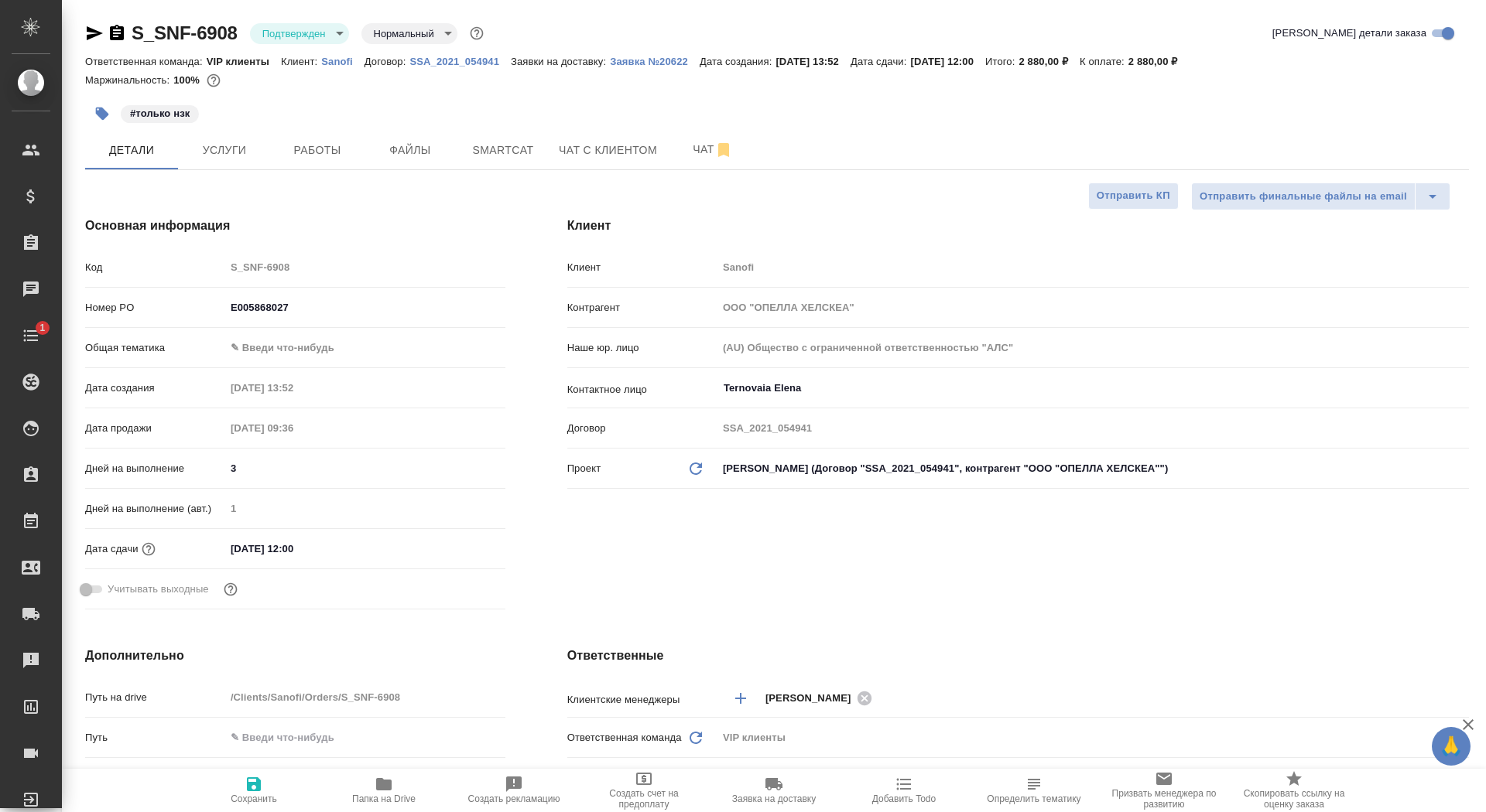
type textarea "x"
click at [776, 782] on icon "button" at bounding box center [774, 785] width 17 height 12
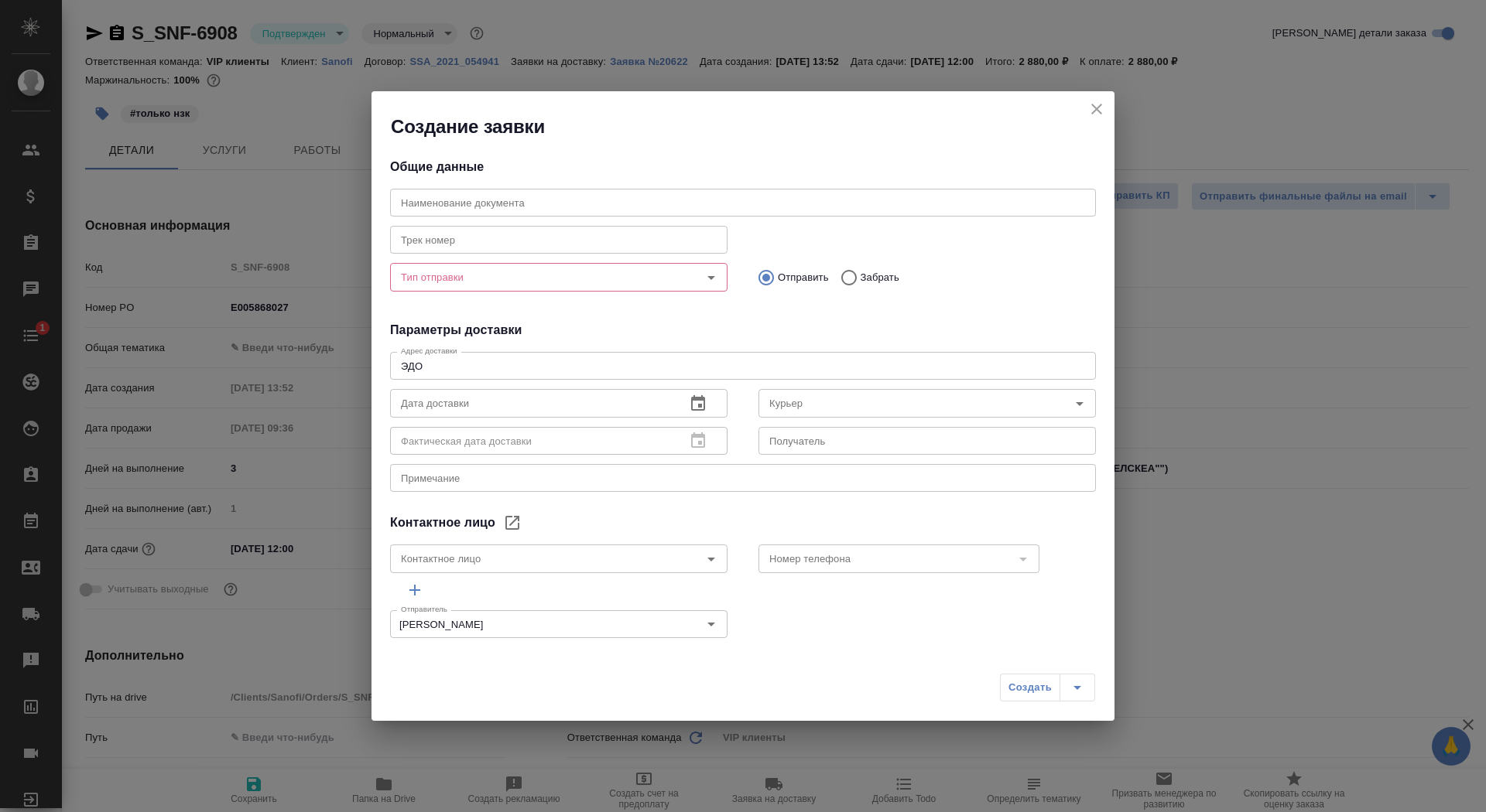
type input "Ternovaia Elena"
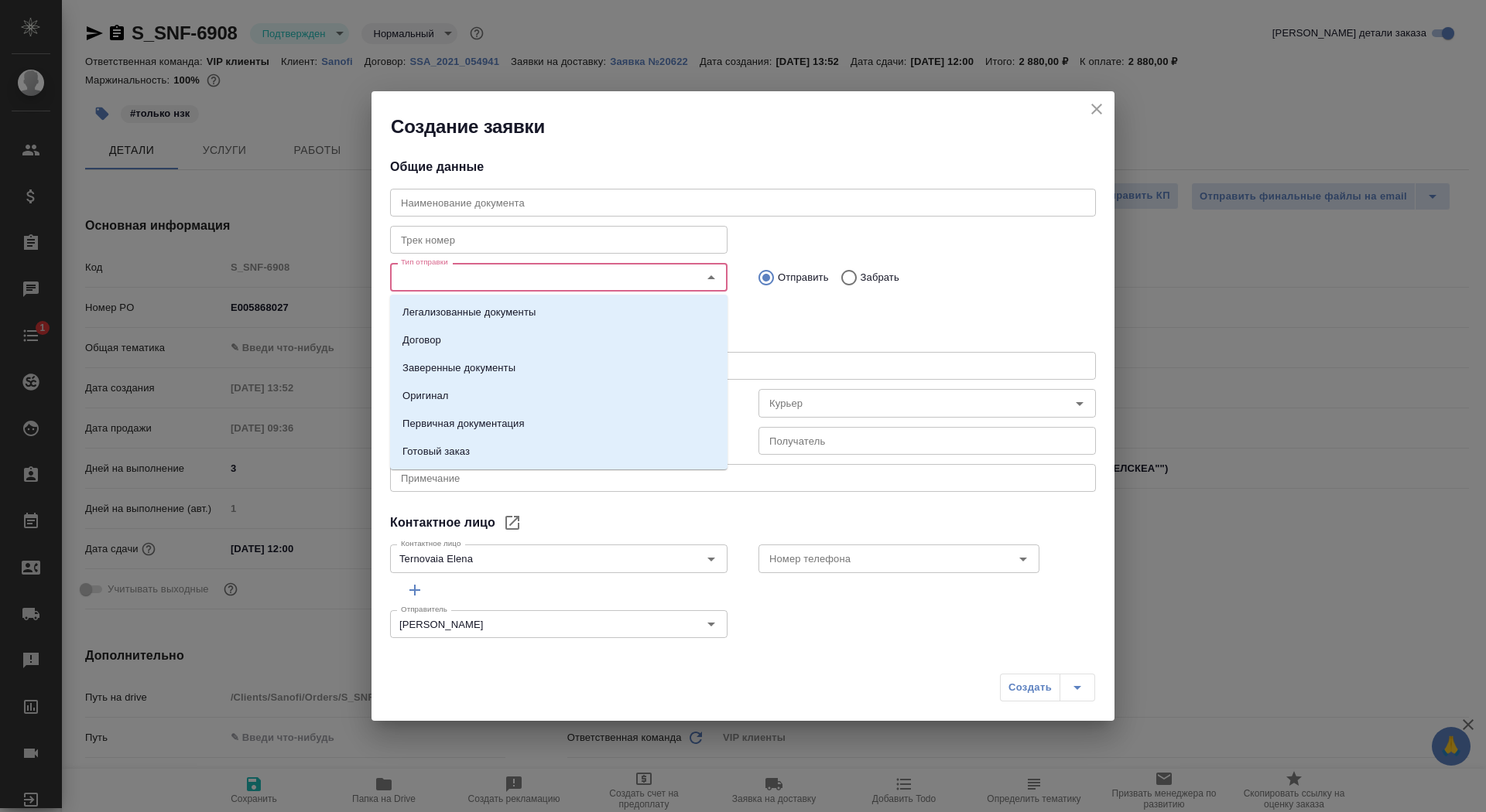
click at [588, 282] on input "Тип отправки" at bounding box center [533, 278] width 276 height 19
click at [554, 364] on li "Заверенные документы" at bounding box center [559, 368] width 338 height 28
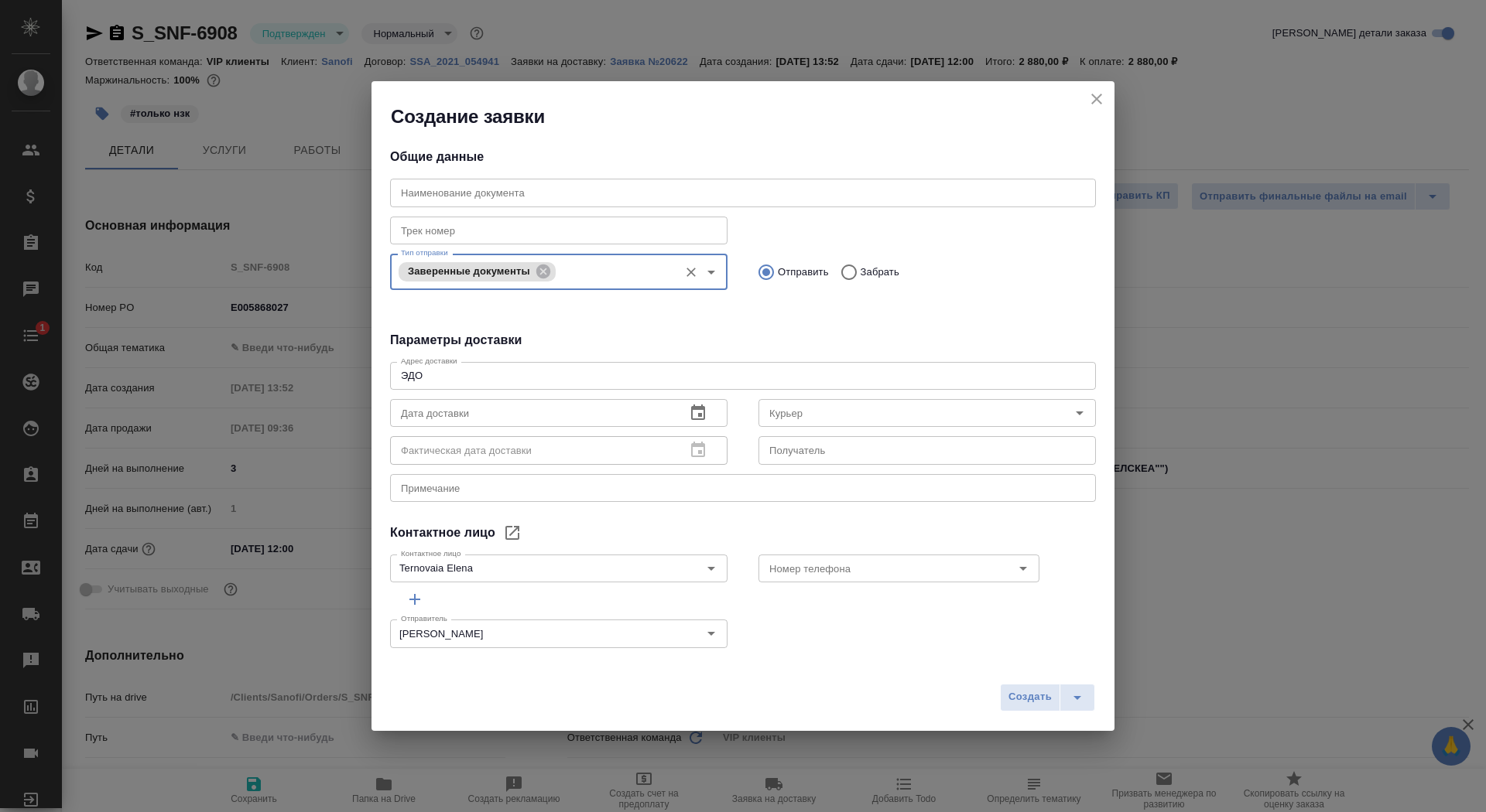
click at [447, 378] on textarea "ЭДО" at bounding box center [743, 376] width 684 height 12
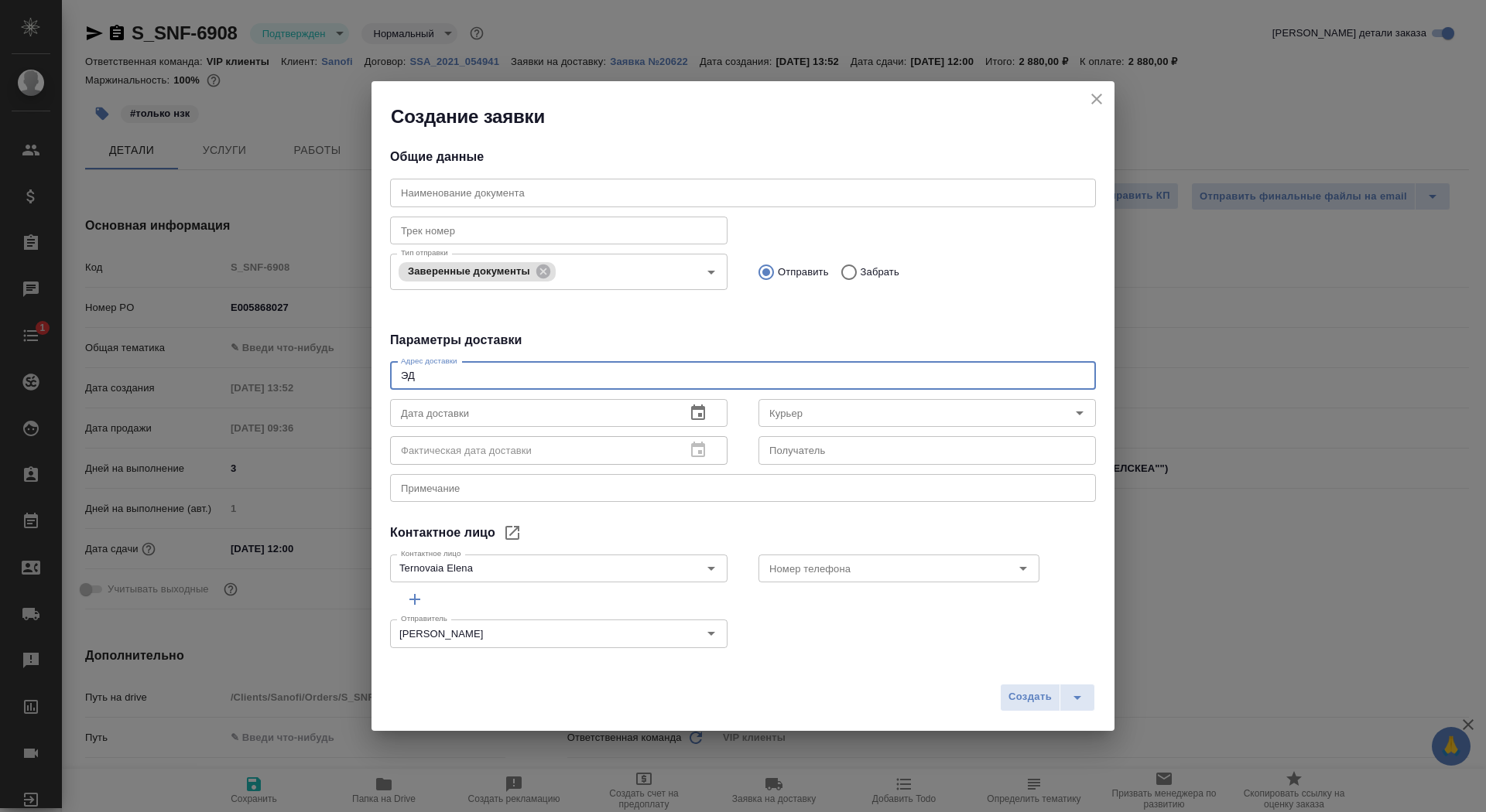
type textarea "Э"
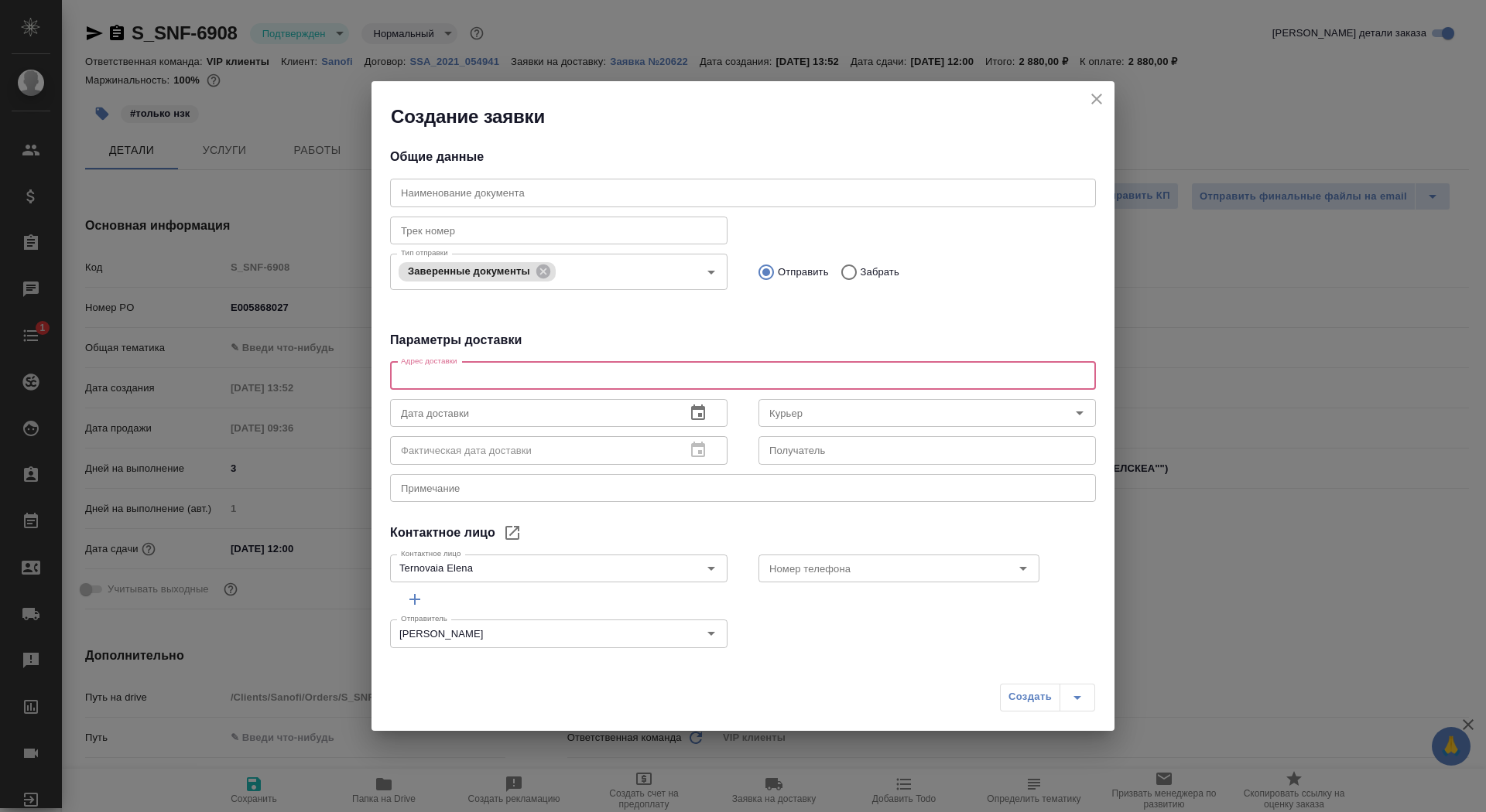
click at [452, 377] on textarea at bounding box center [743, 376] width 684 height 12
type textarea "Тверская, 22, БЦ Саммит, 7 этаж, почтовая комната Санофи"
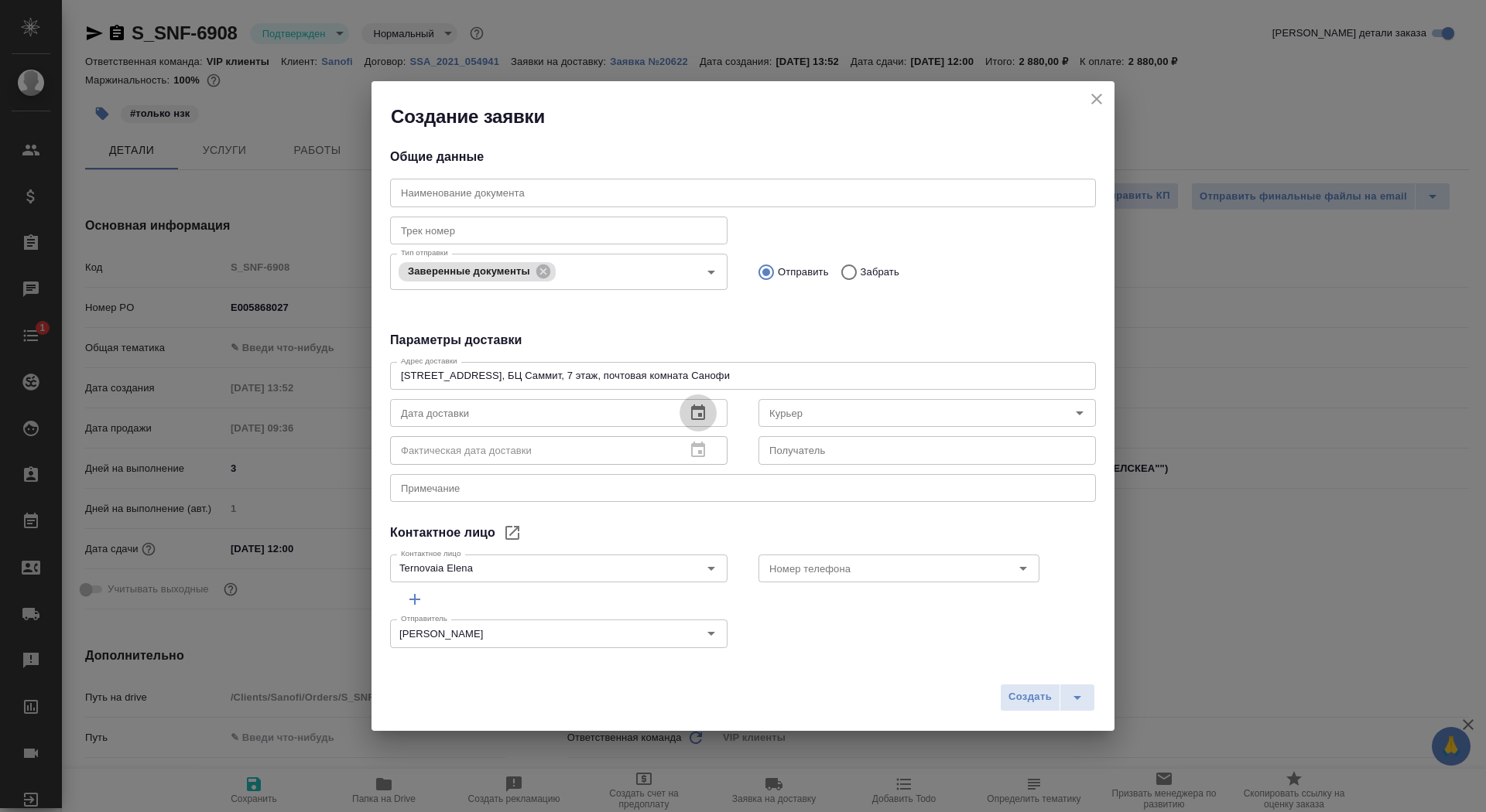
click at [693, 413] on icon "button" at bounding box center [698, 413] width 19 height 19
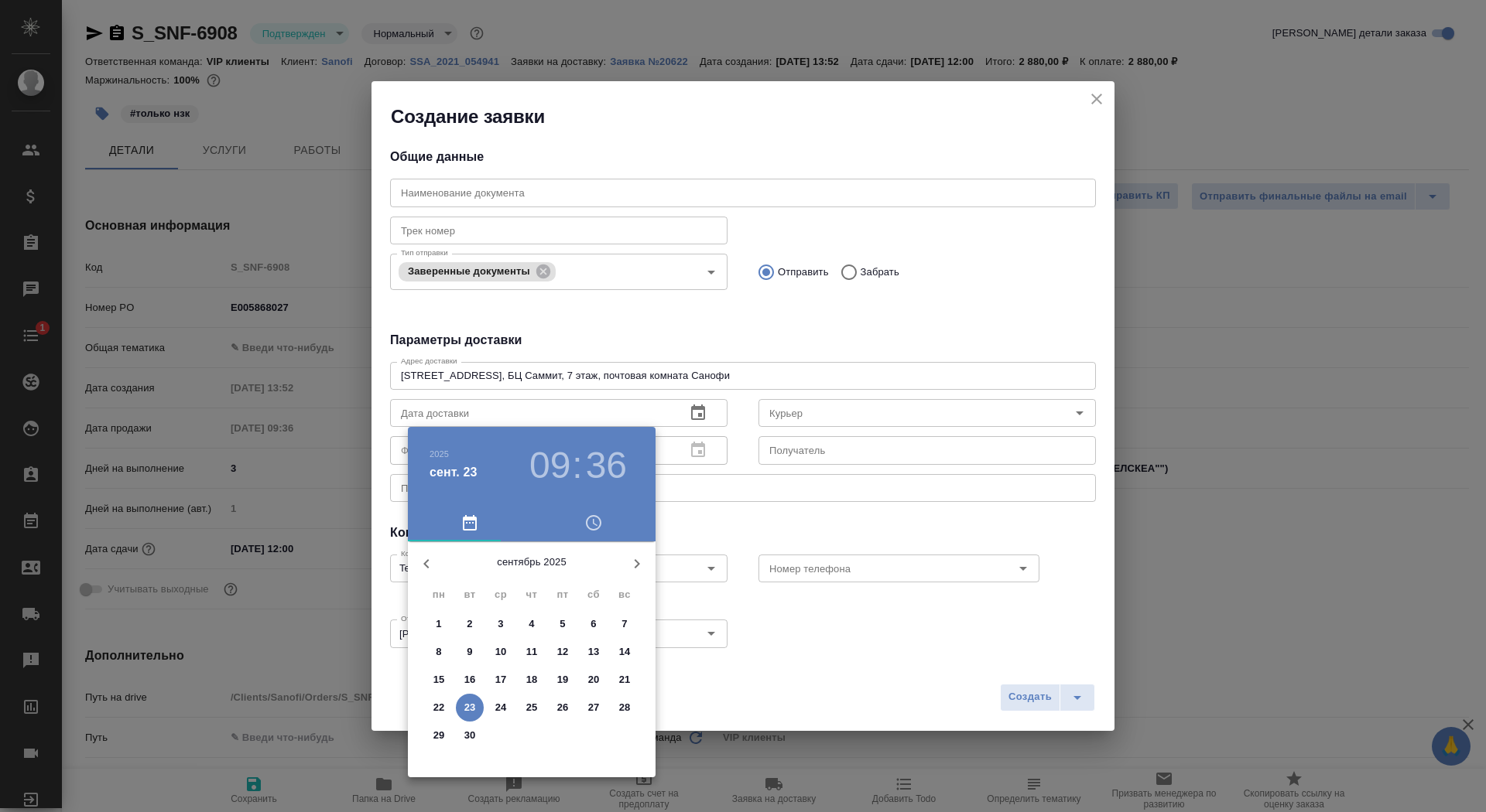
click at [496, 707] on p "24" at bounding box center [501, 708] width 12 height 15
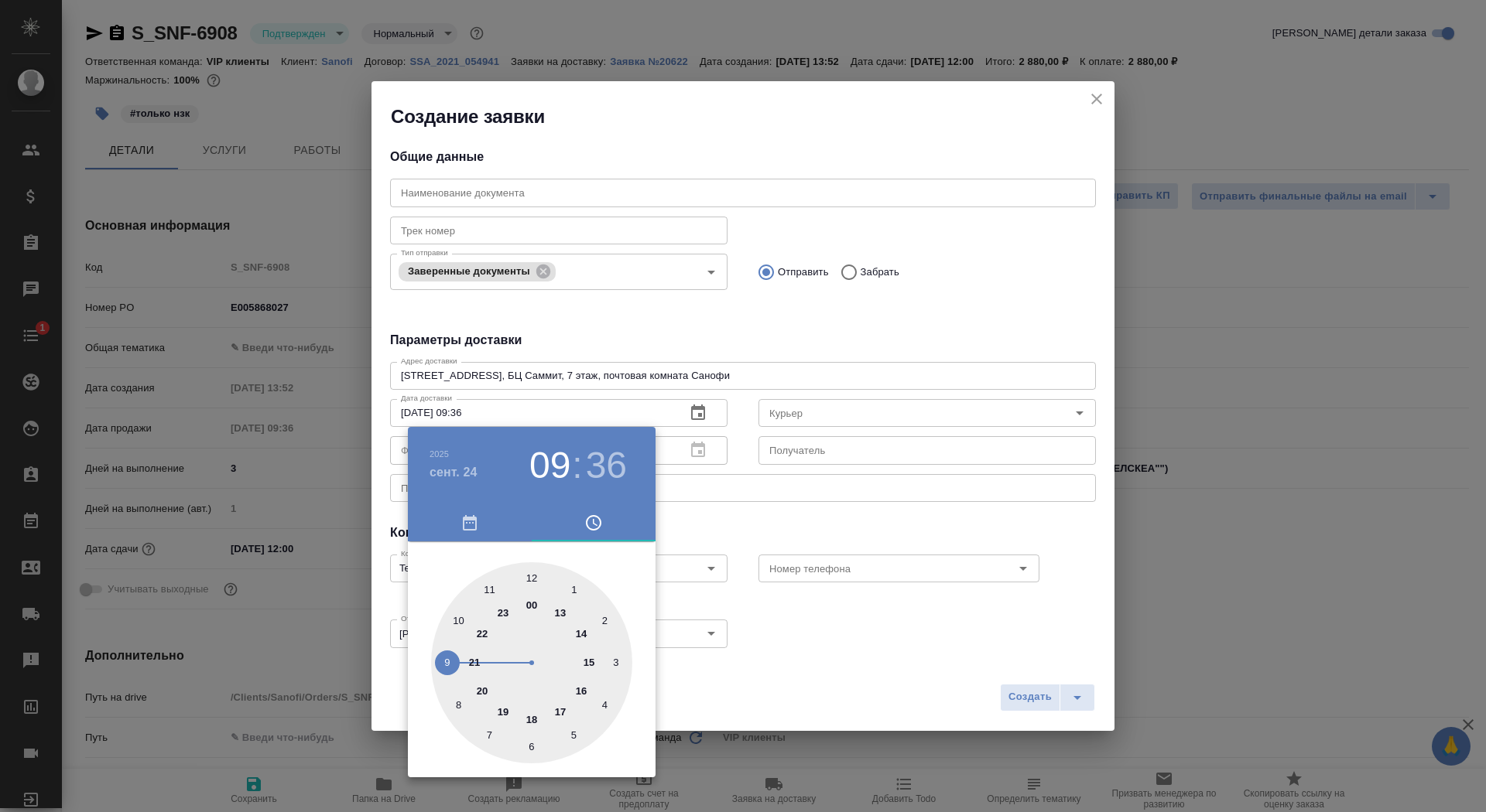
click at [536, 576] on div at bounding box center [531, 663] width 201 height 201
type input "24.09.2025 12:00"
click at [853, 523] on div at bounding box center [743, 406] width 1486 height 812
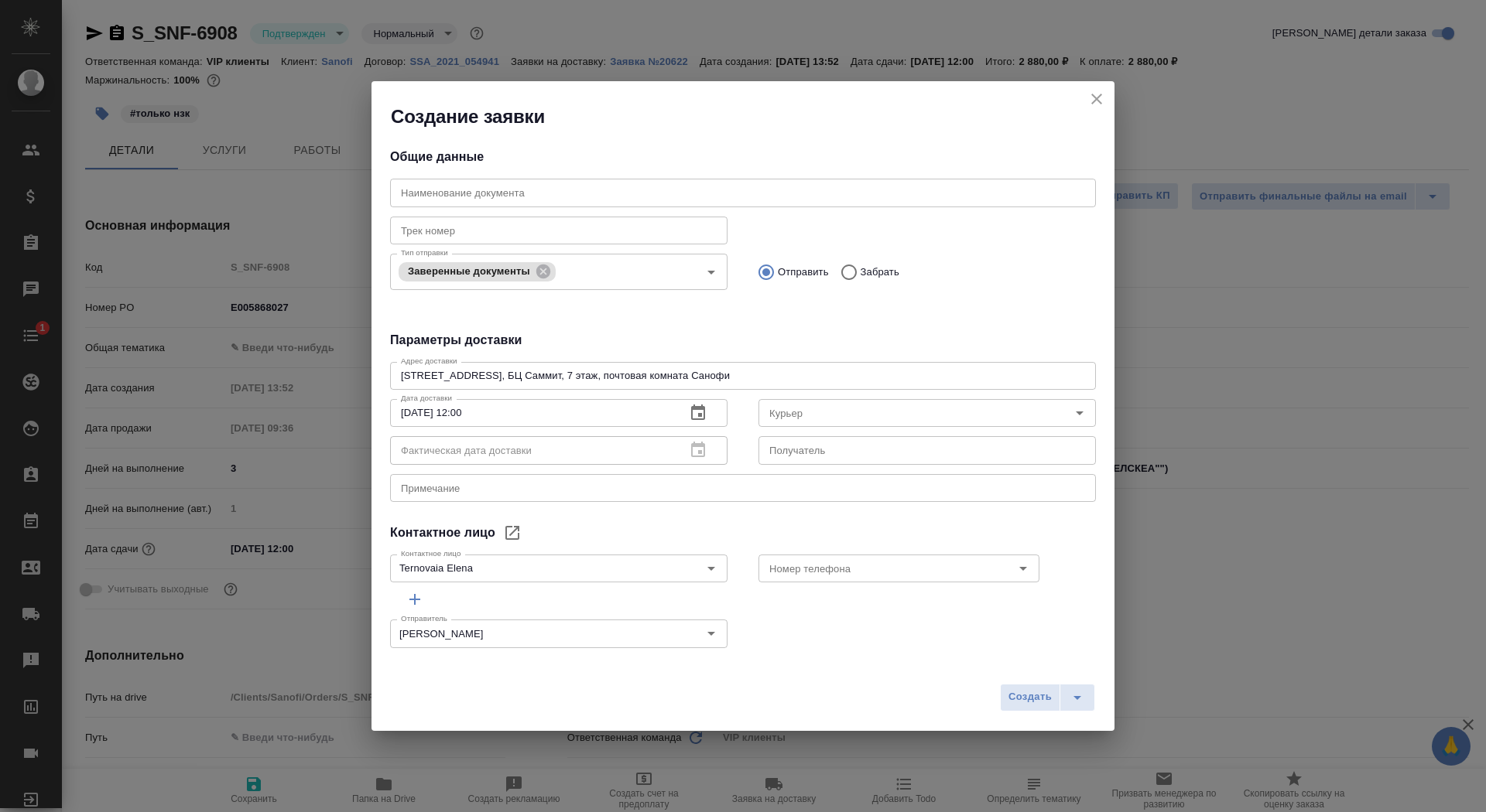
click at [828, 445] on input "text" at bounding box center [927, 450] width 338 height 28
type input "Терновая Елена"
click at [708, 489] on textarea at bounding box center [743, 488] width 684 height 12
type textarea "нот серта - санофи"
click at [1082, 696] on icon "split button" at bounding box center [1077, 698] width 19 height 19
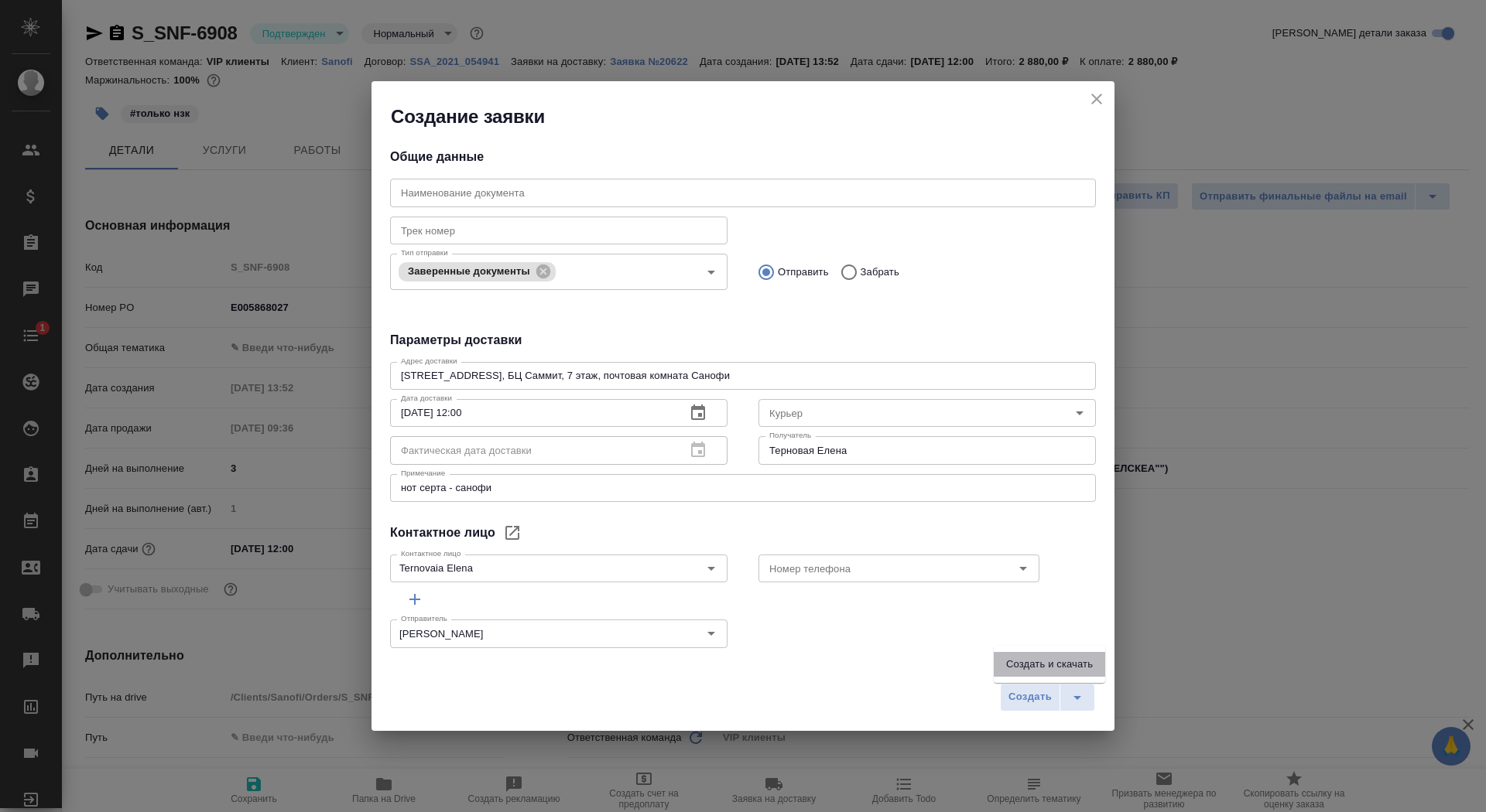
click at [1076, 662] on li "Создать и скачать" at bounding box center [1050, 664] width 111 height 25
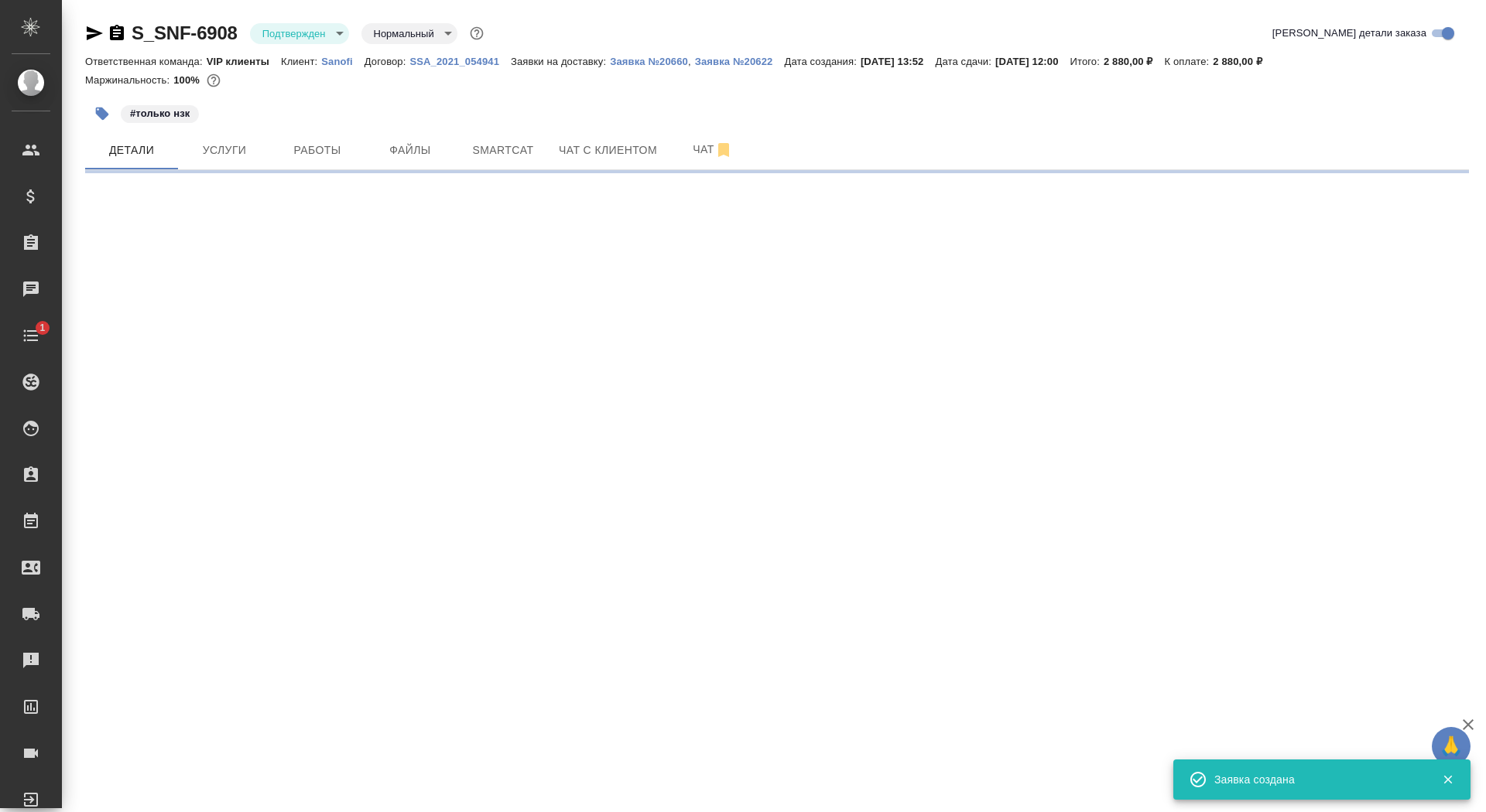
select select "RU"
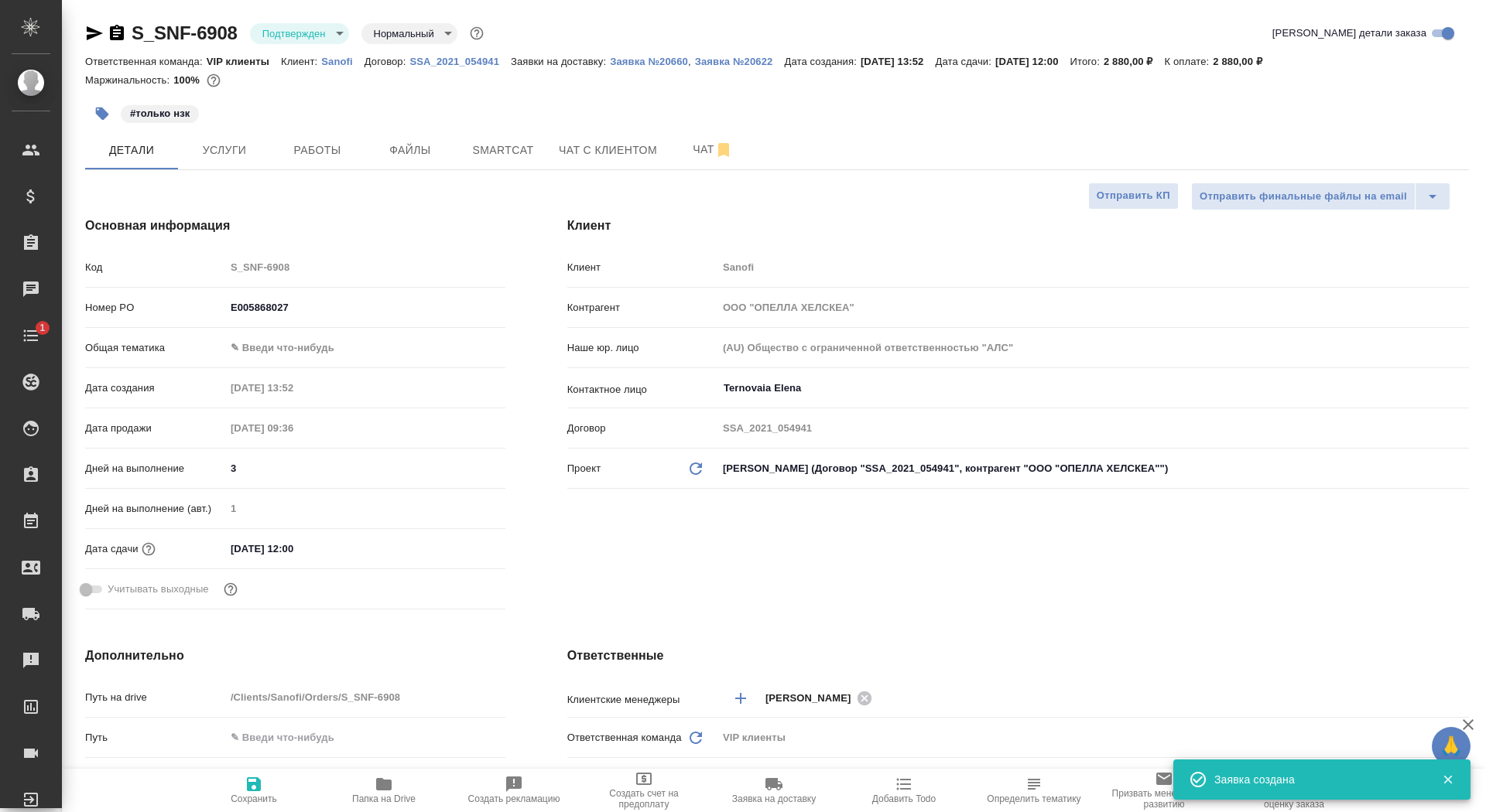
type textarea "x"
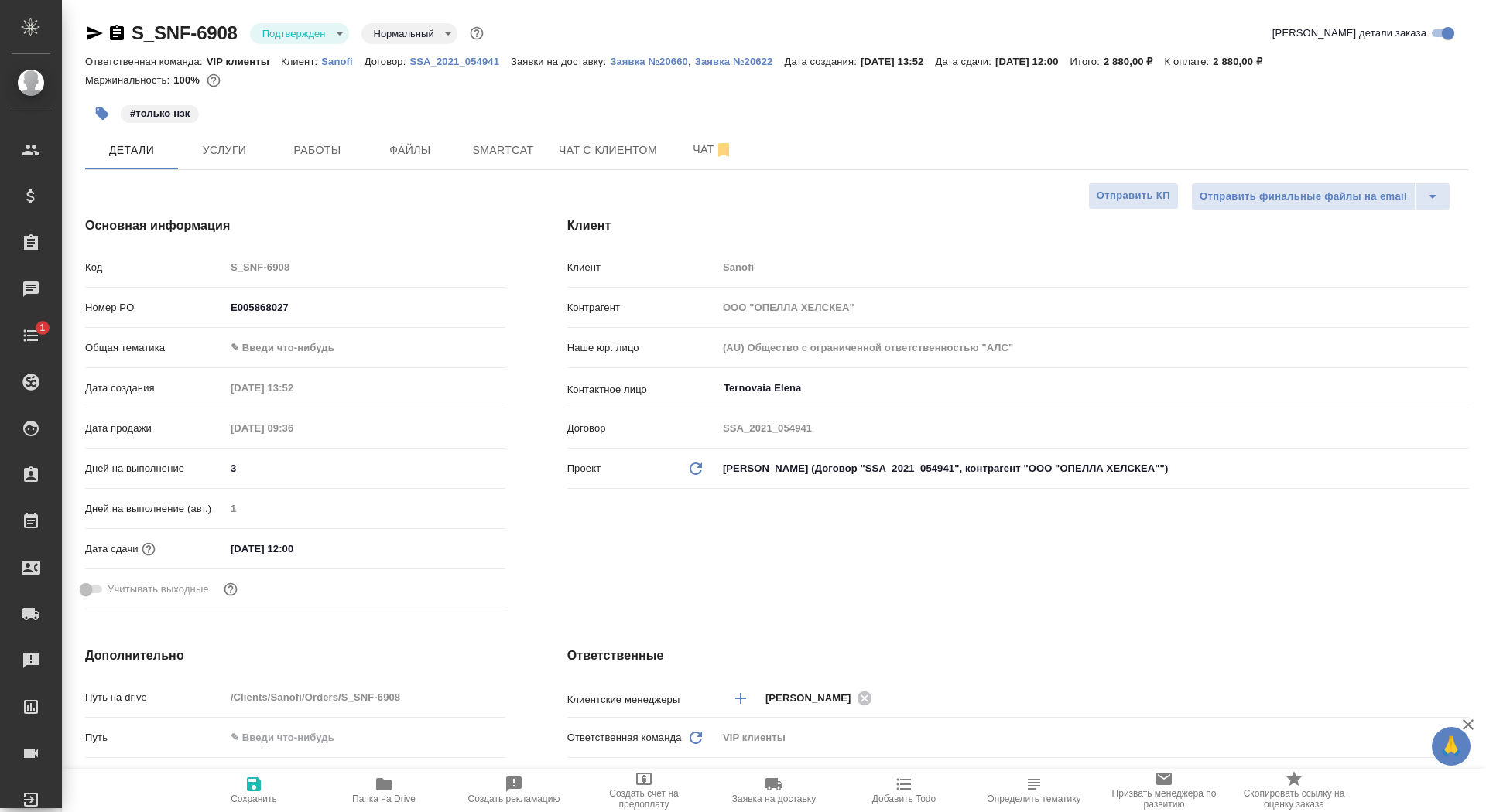
type textarea "x"
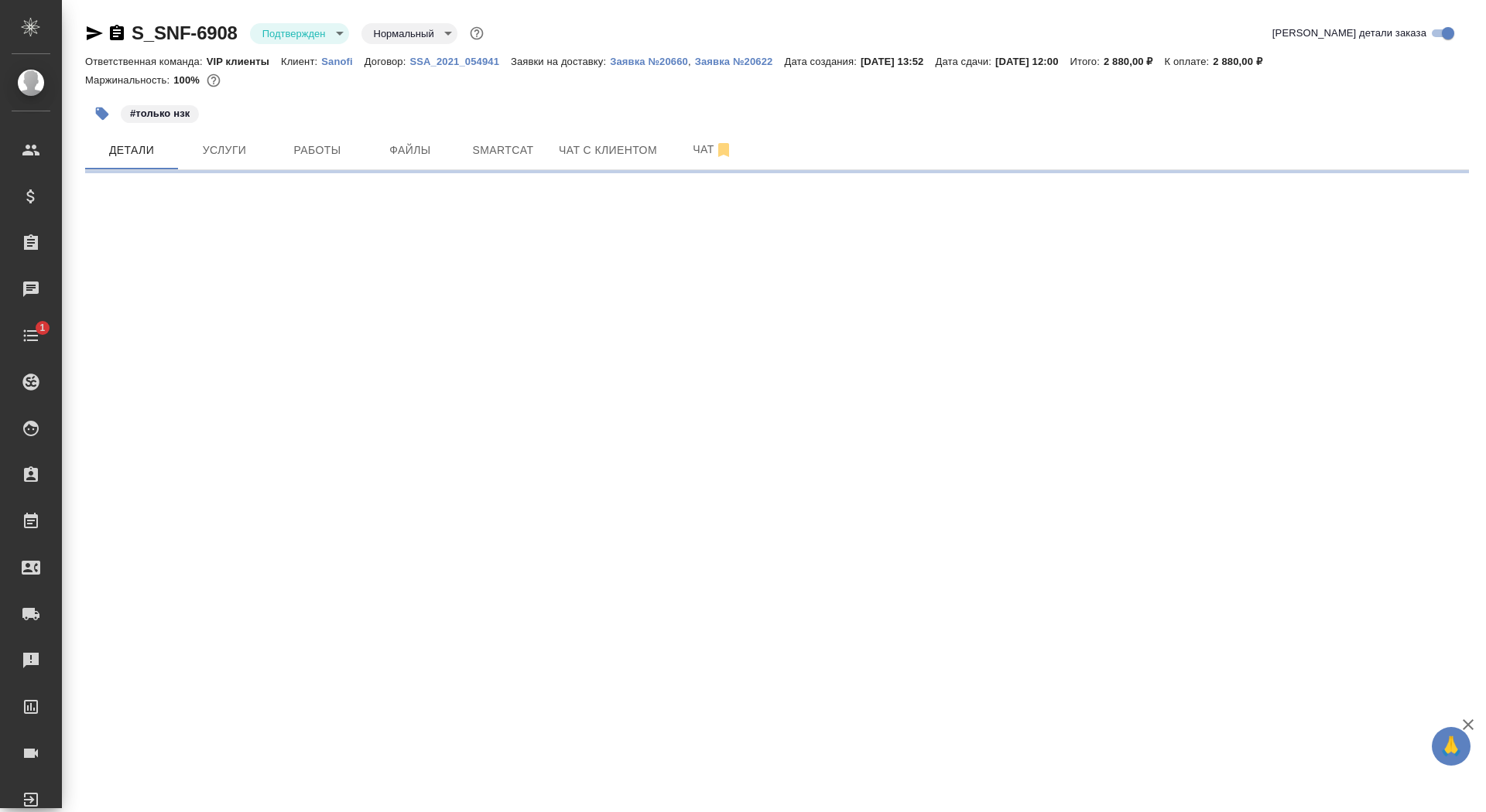
select select "RU"
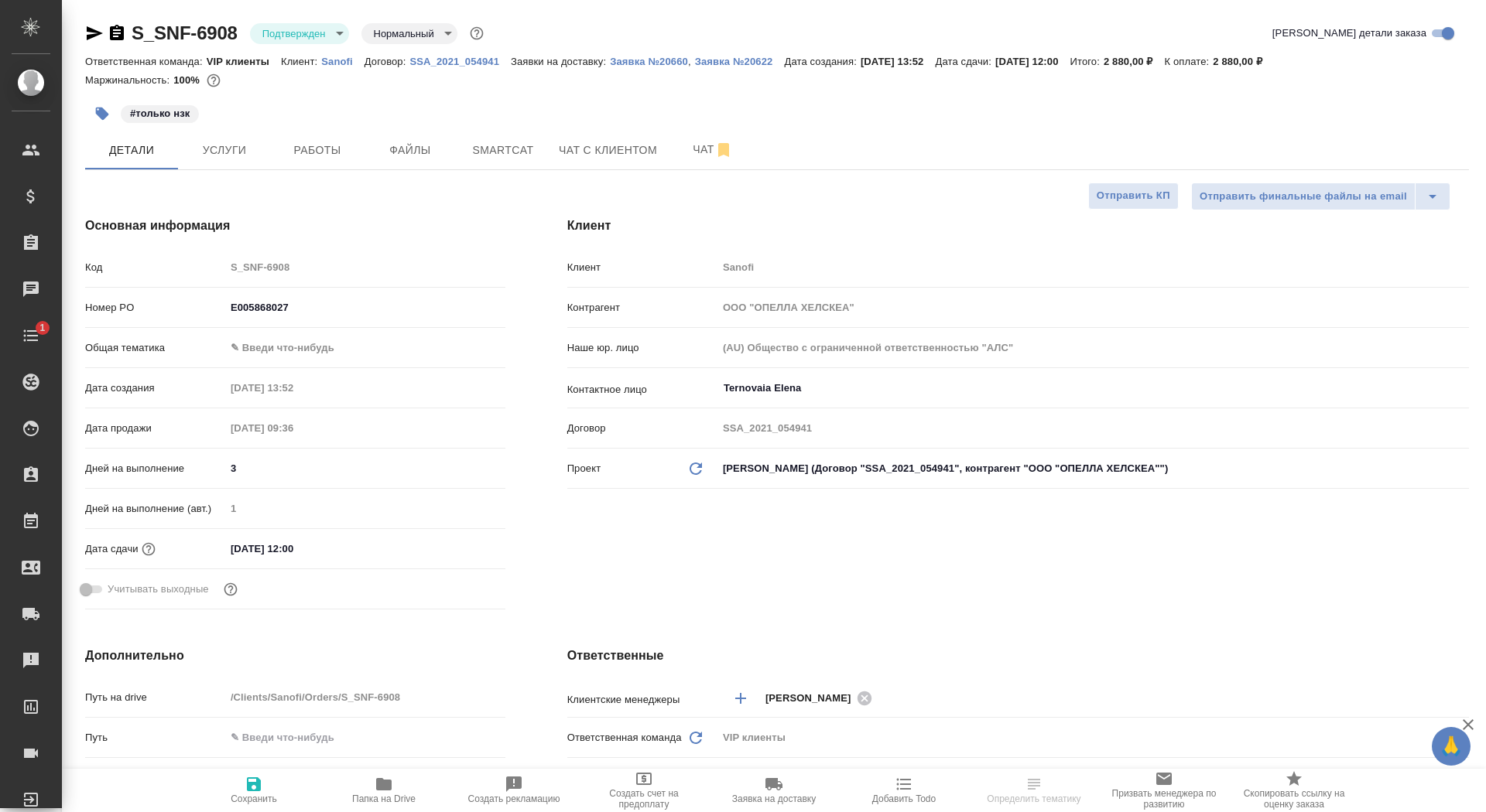
type textarea "x"
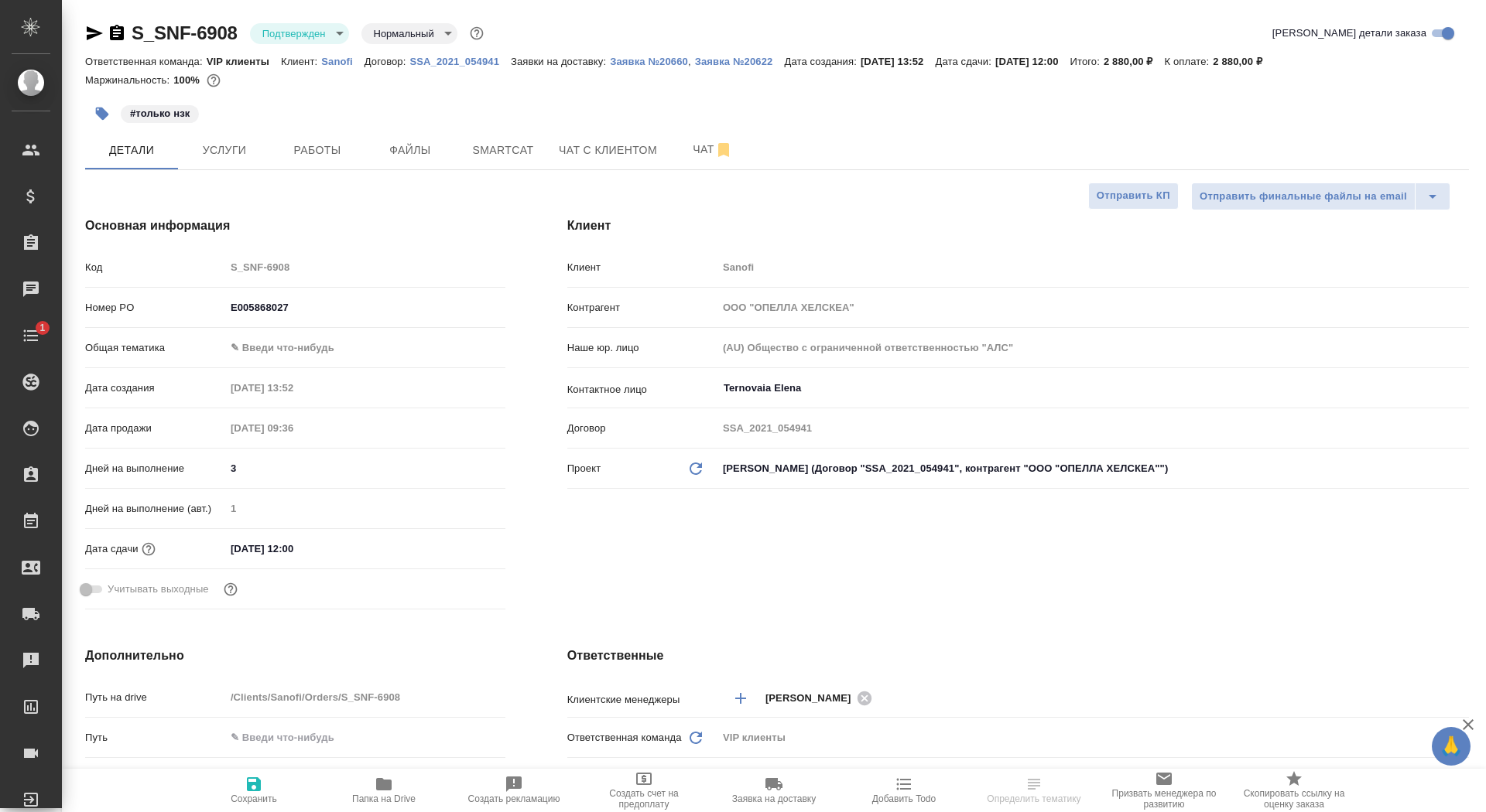
type textarea "x"
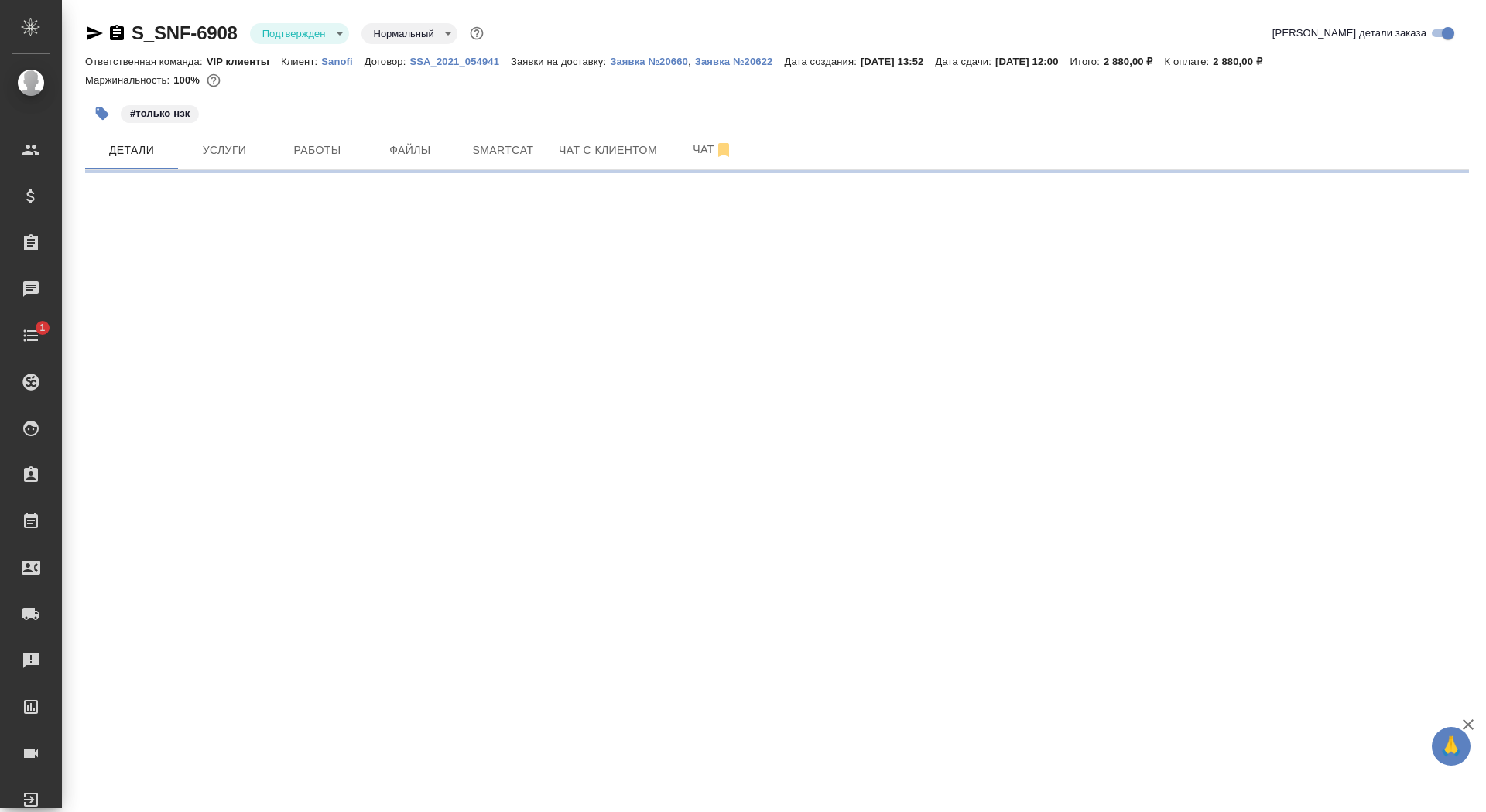
select select "RU"
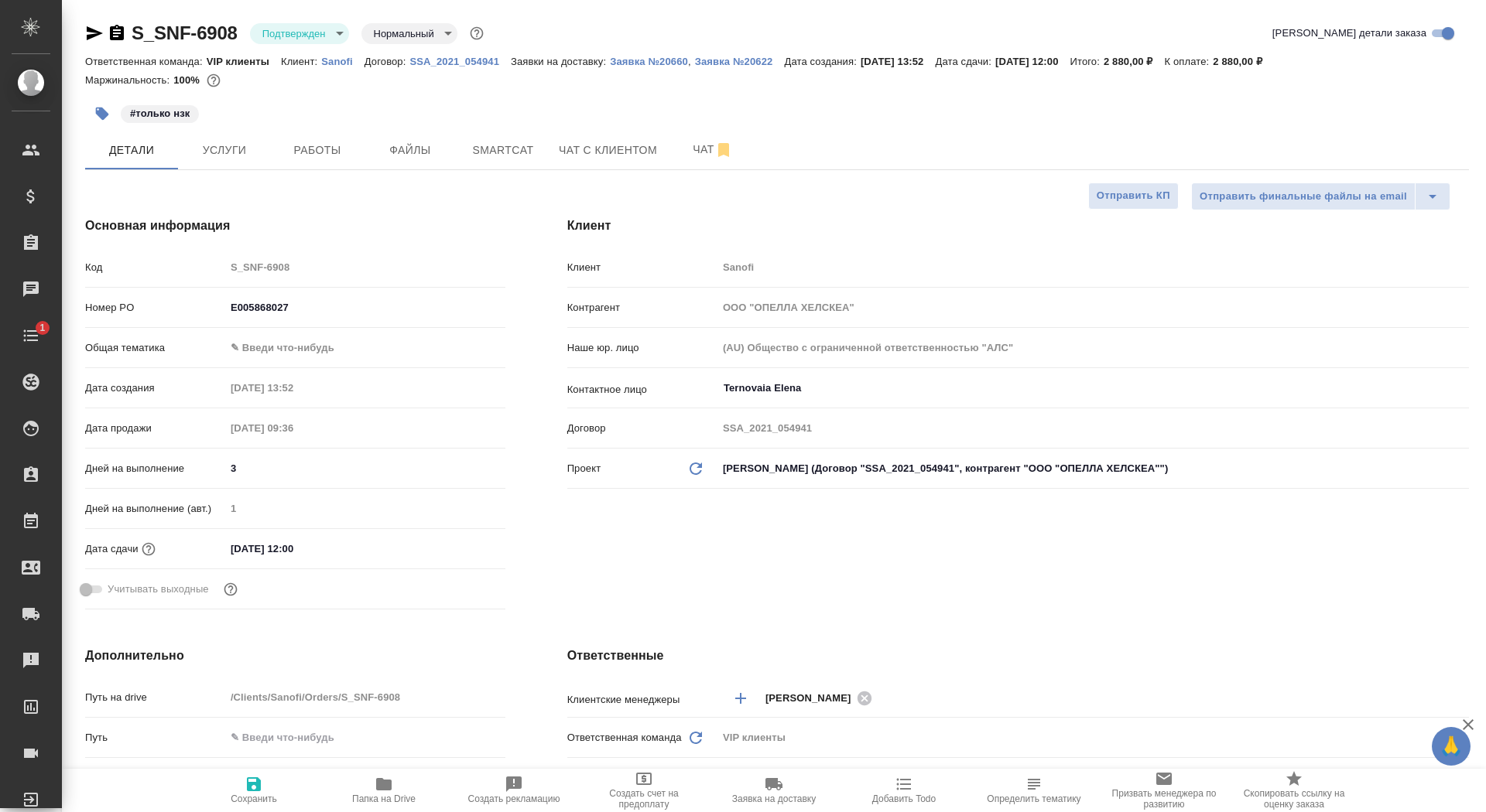
type textarea "x"
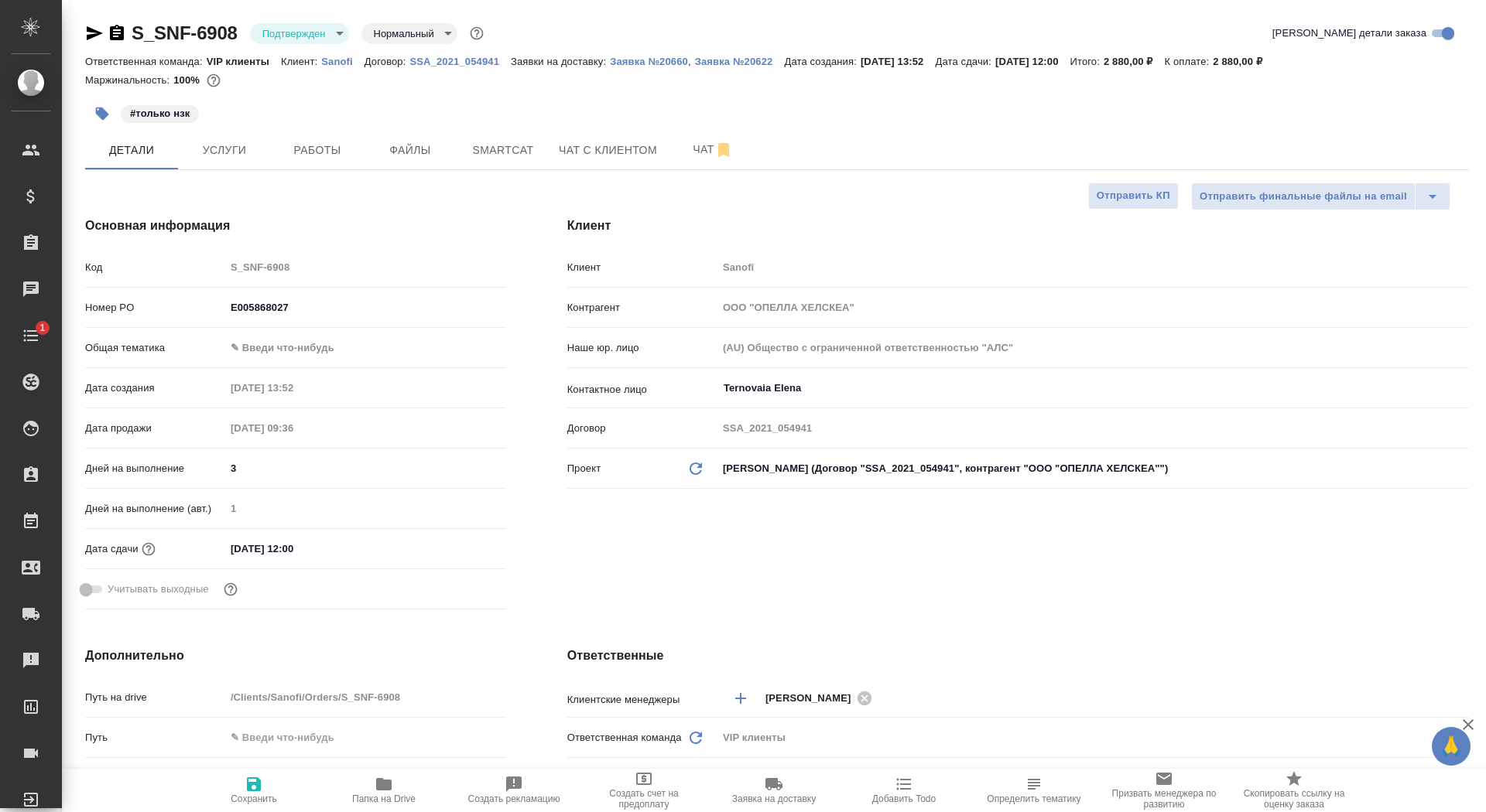
type textarea "x"
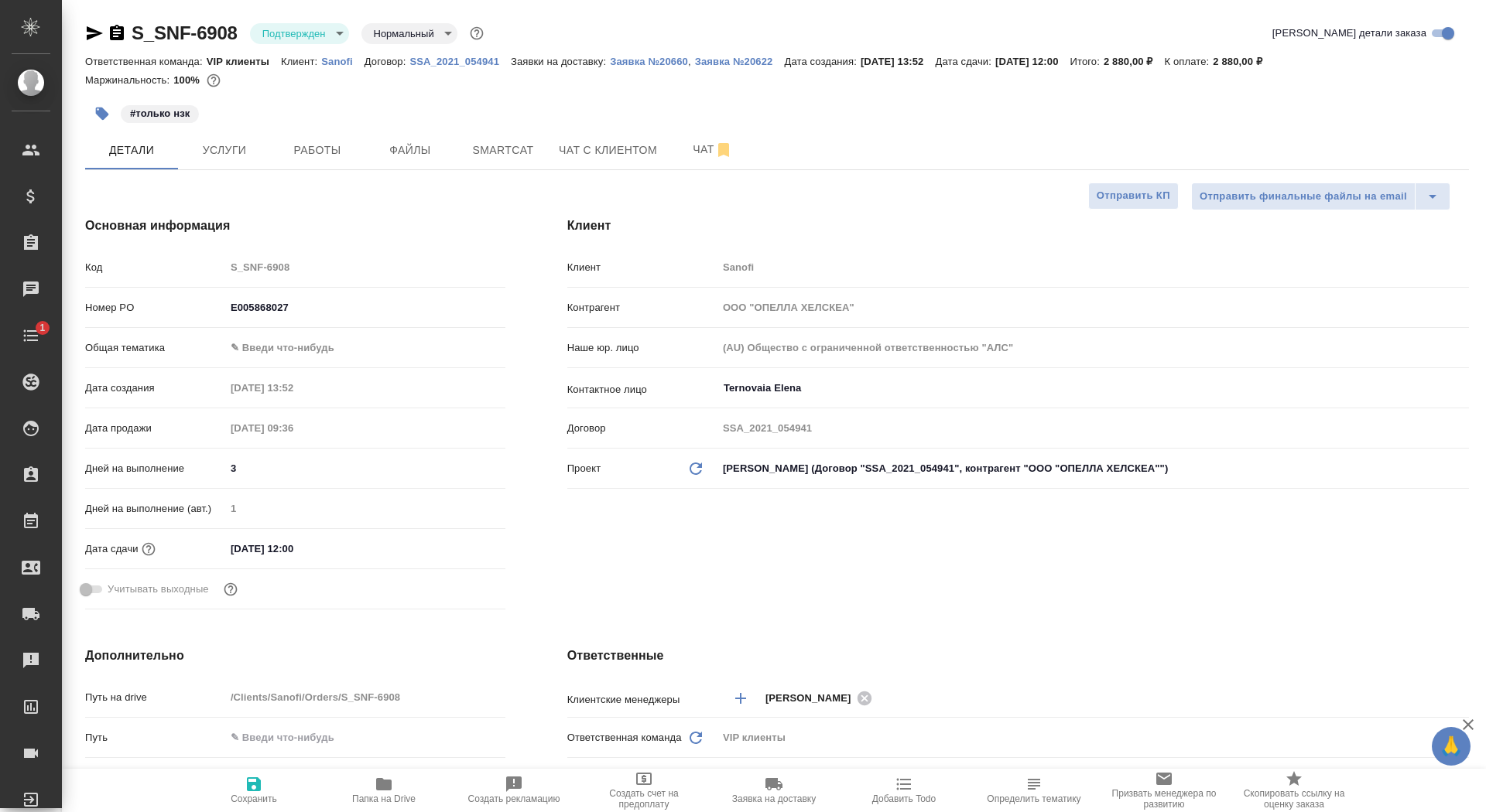
type textarea "x"
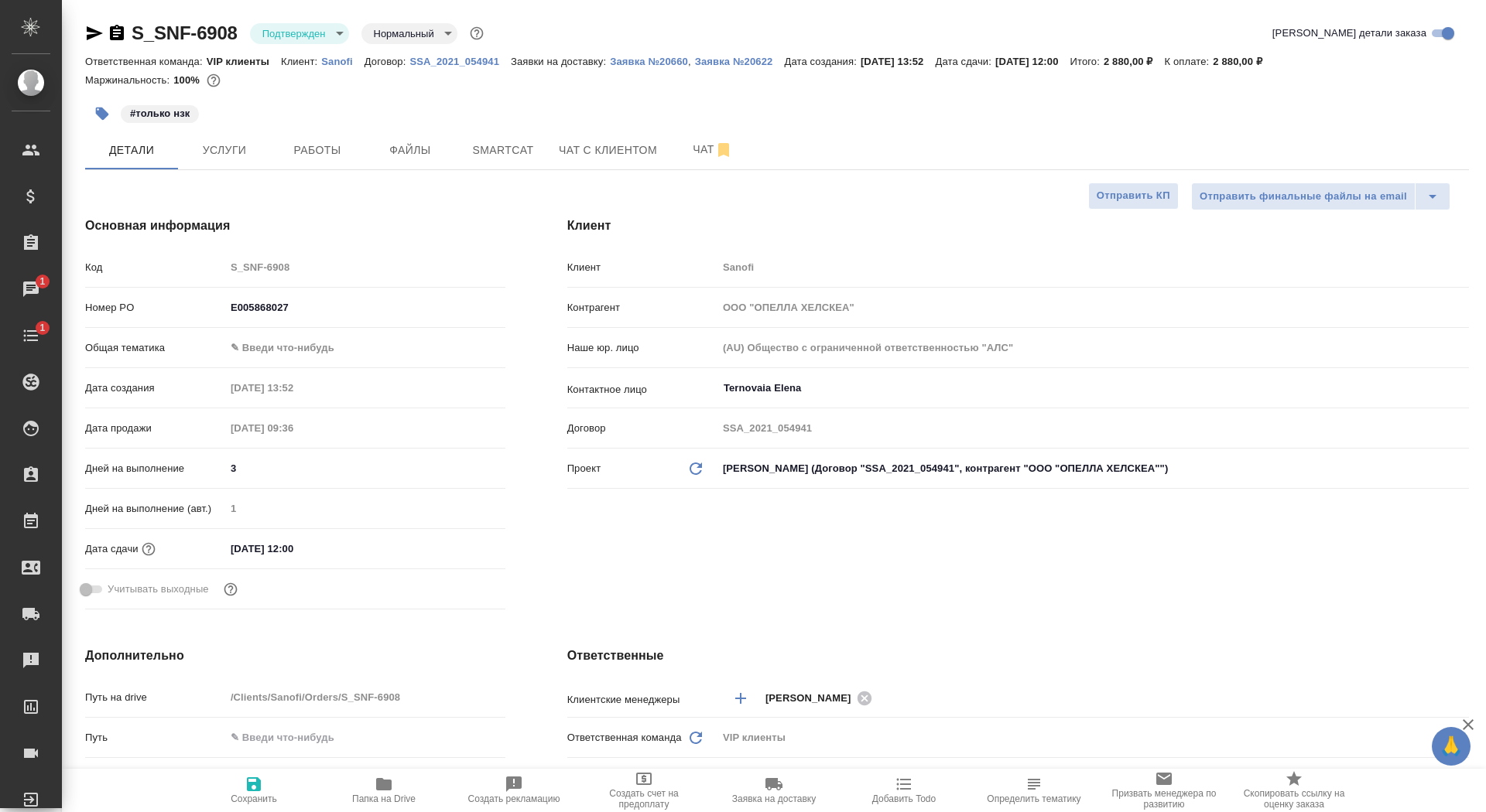
type textarea "x"
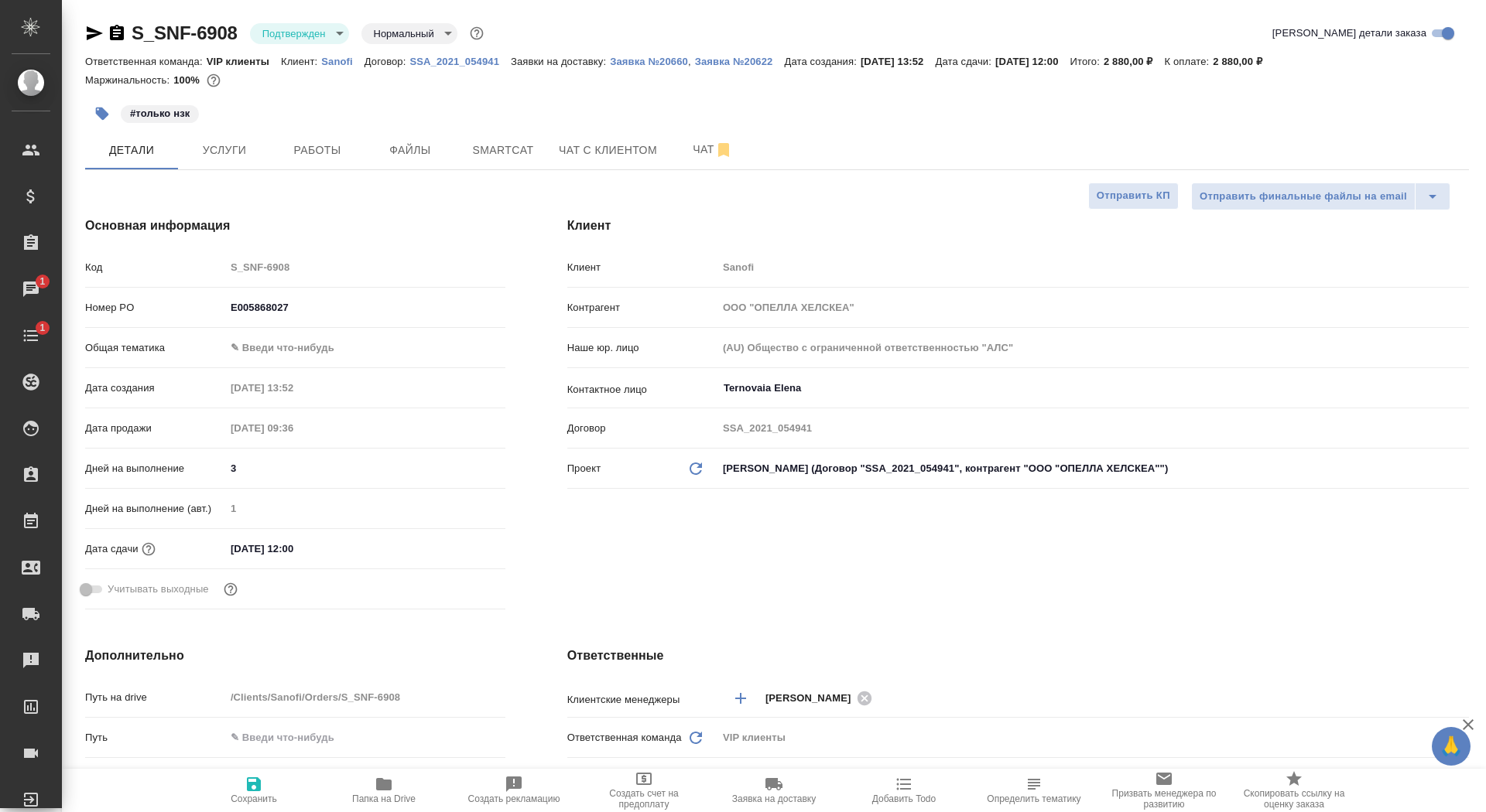
type textarea "x"
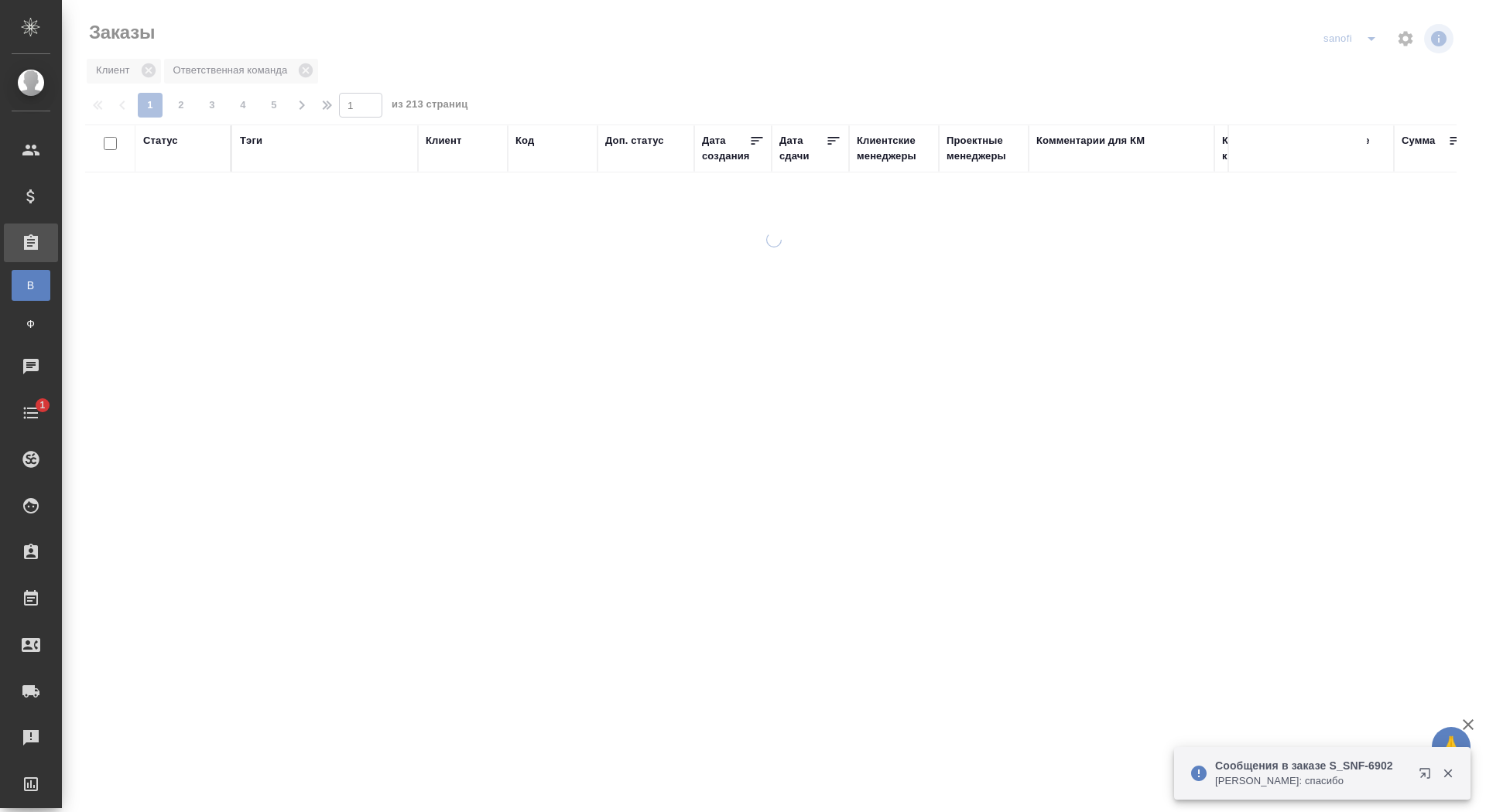
click at [797, 155] on div "Дата сдачи" at bounding box center [803, 148] width 46 height 31
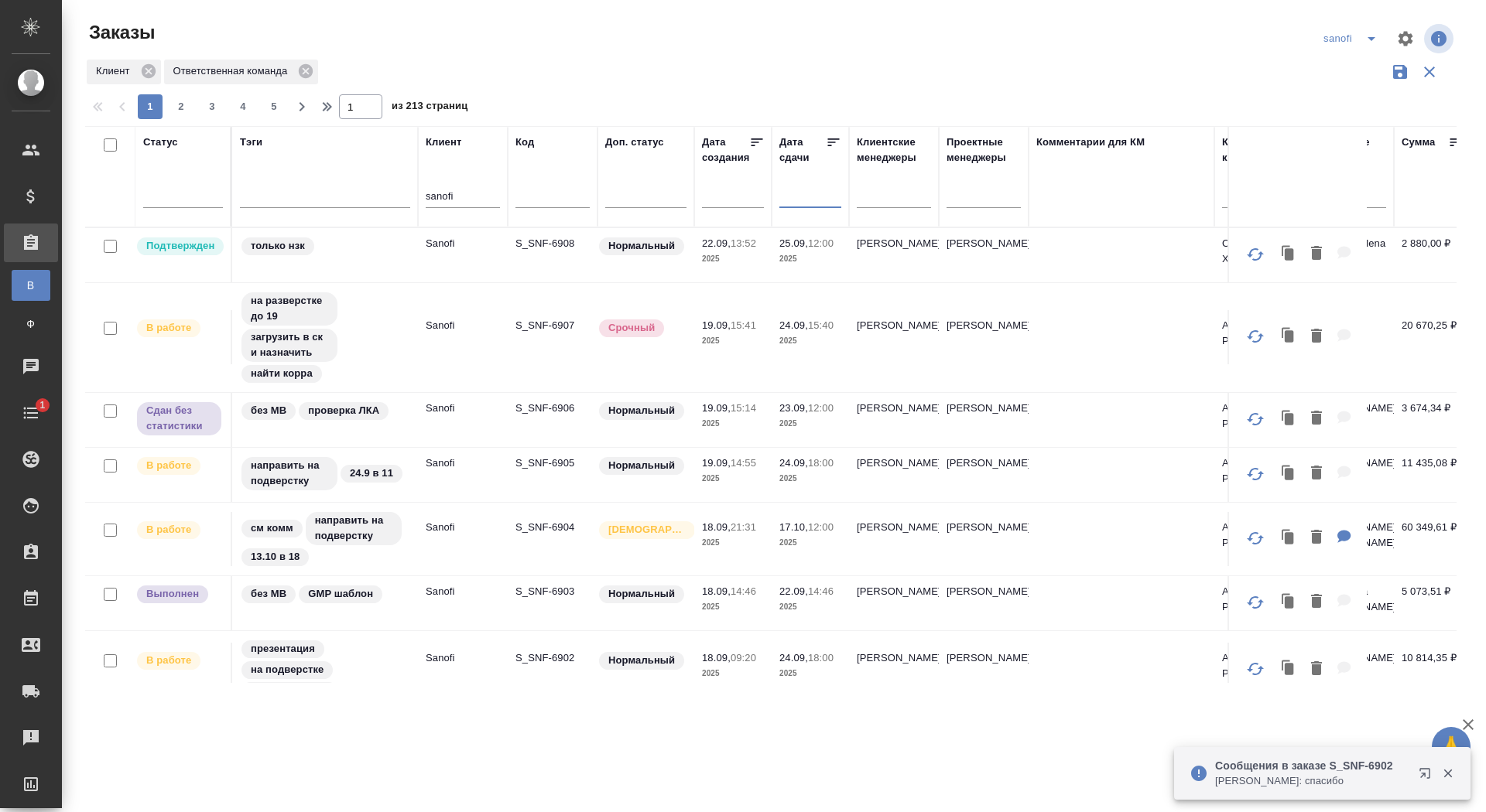
click at [794, 194] on input "text" at bounding box center [814, 194] width 52 height 21
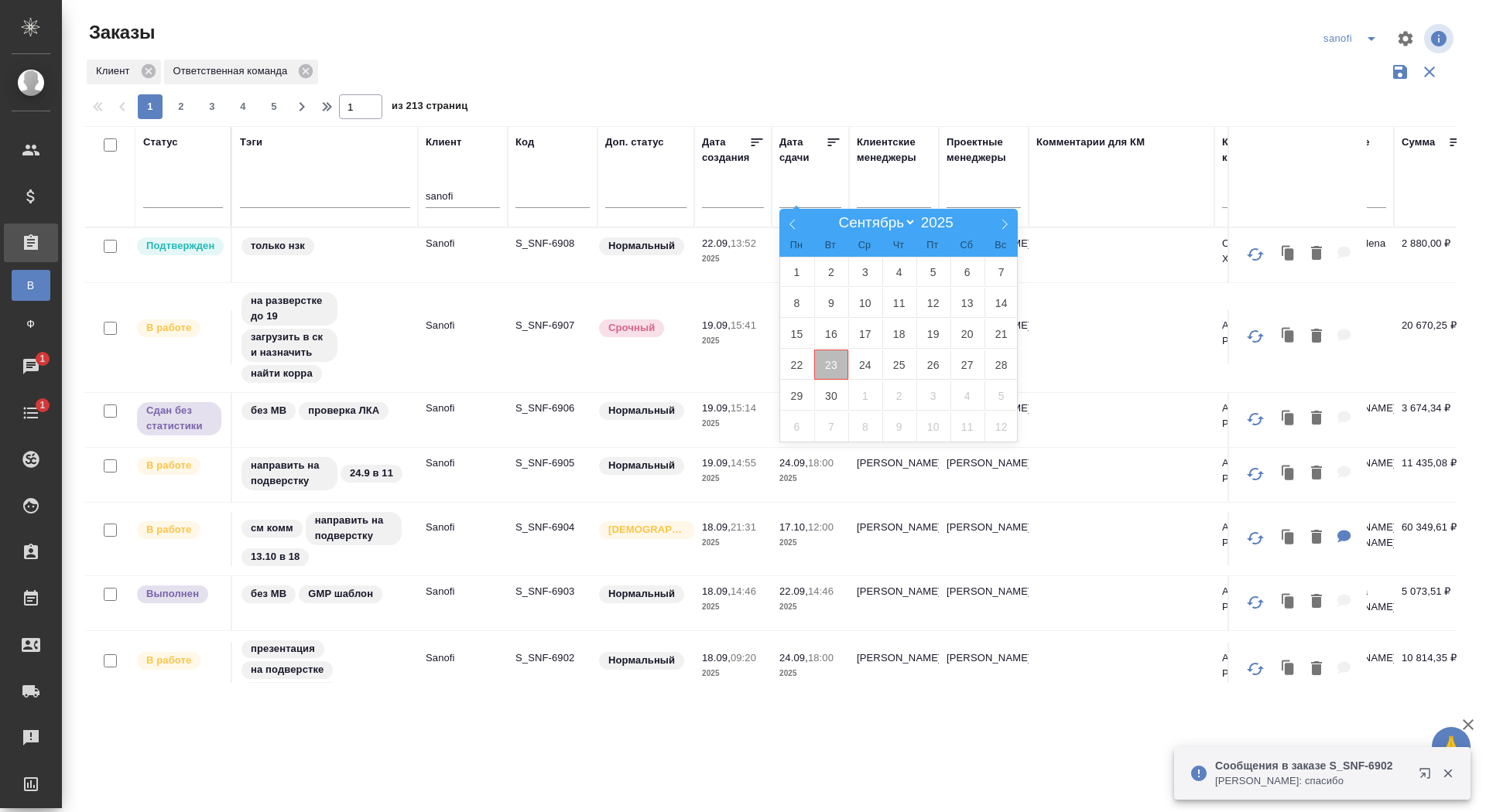
click at [836, 364] on span "23" at bounding box center [831, 364] width 34 height 30
type div "2025-09-22T21:00:00.000Z"
click at [871, 364] on span "24" at bounding box center [866, 364] width 34 height 30
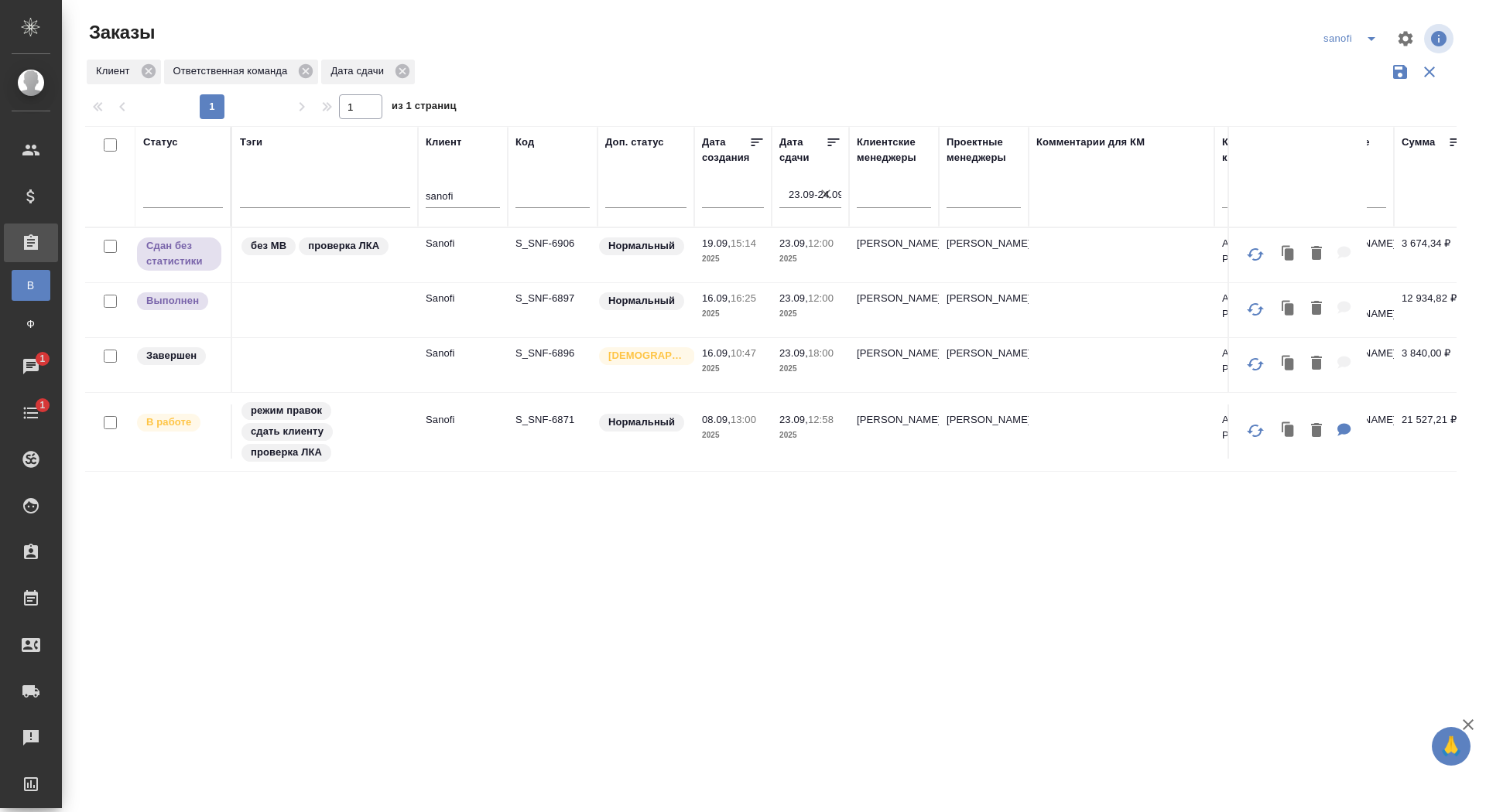
click at [535, 412] on p "S_SNF-6871" at bounding box center [553, 420] width 75 height 15
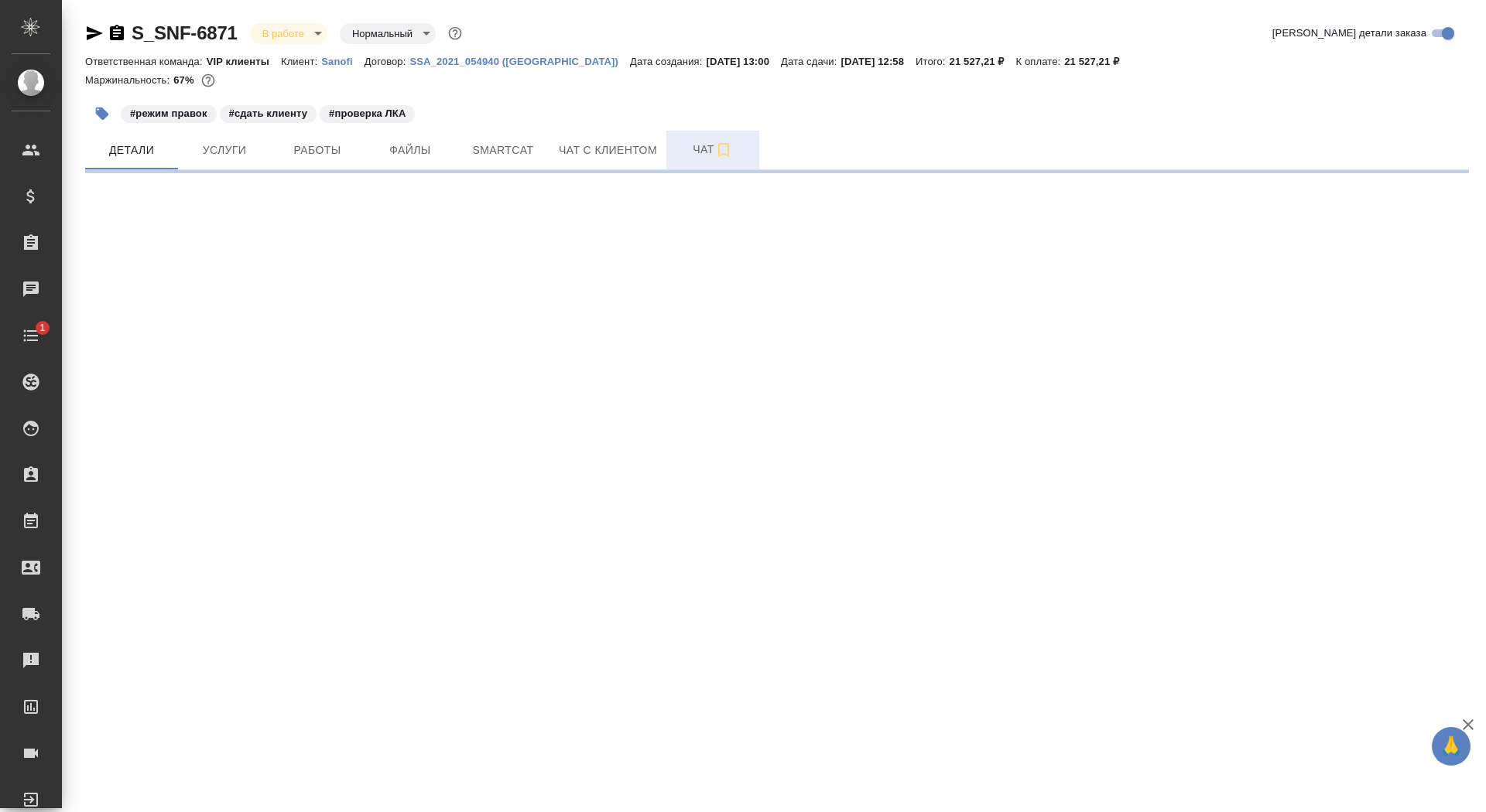
select select "RU"
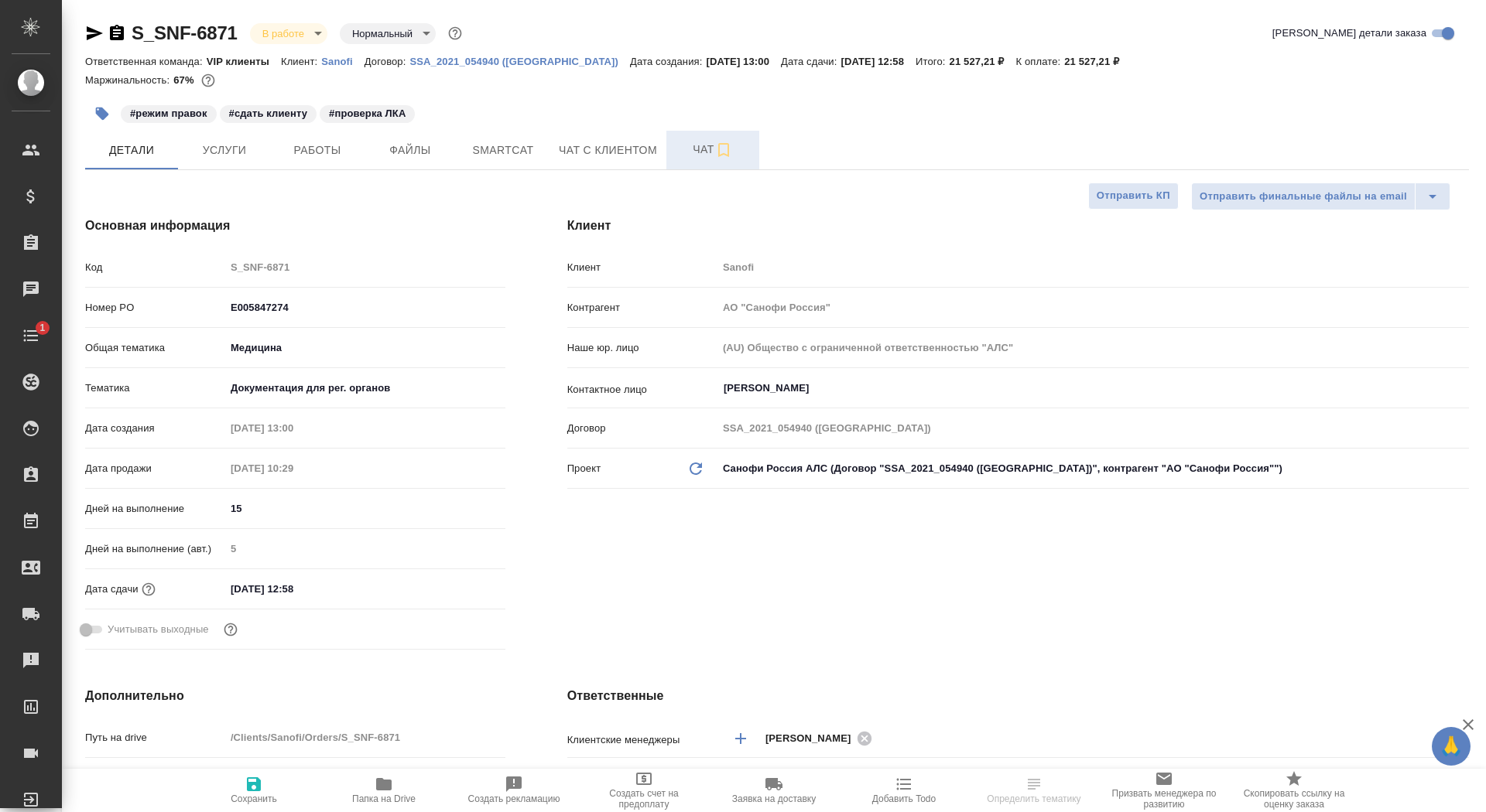
click at [684, 148] on span "Чат" at bounding box center [713, 149] width 75 height 20
type textarea "x"
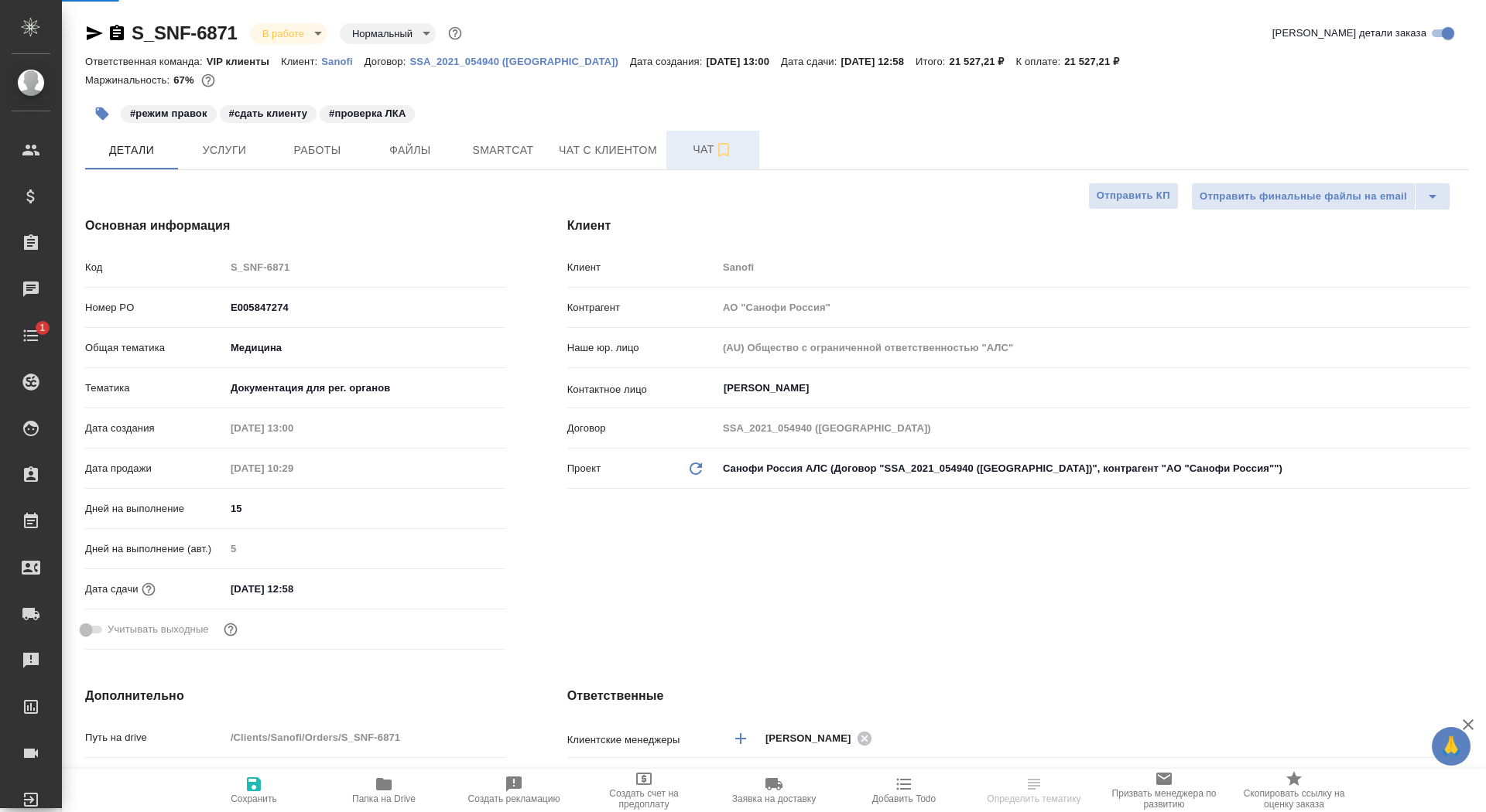
type textarea "x"
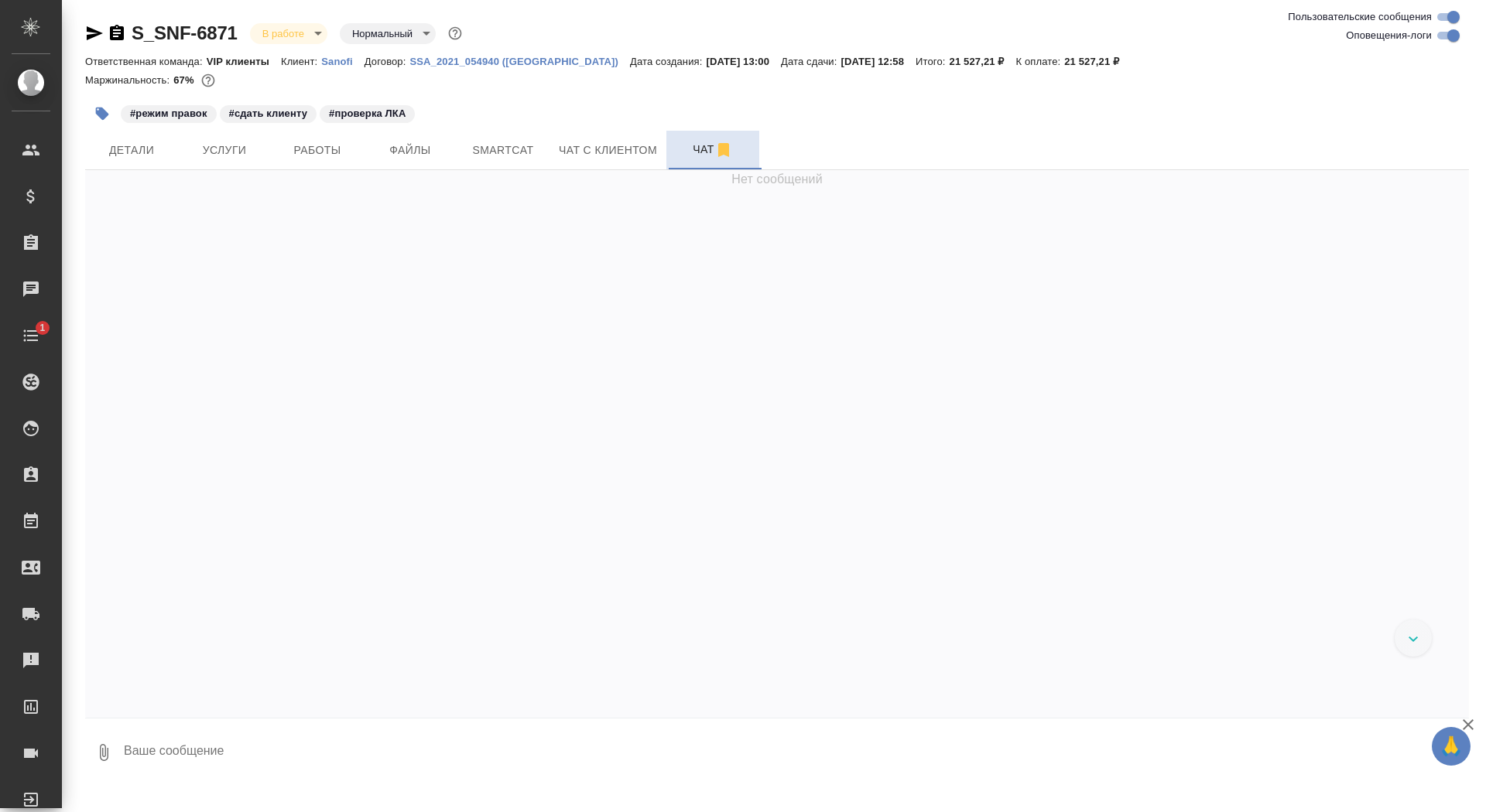
scroll to position [68167, 0]
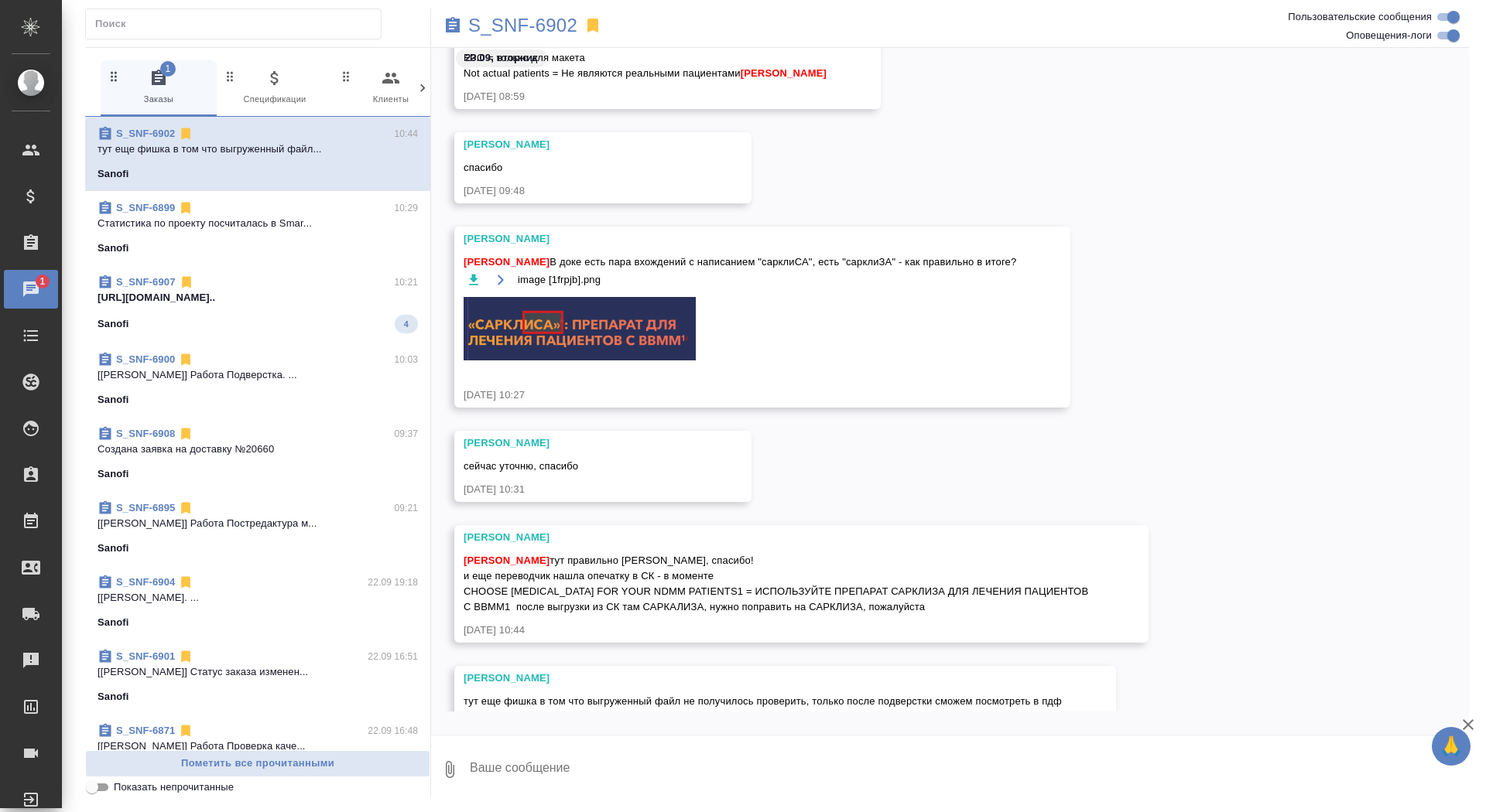
scroll to position [37803, 0]
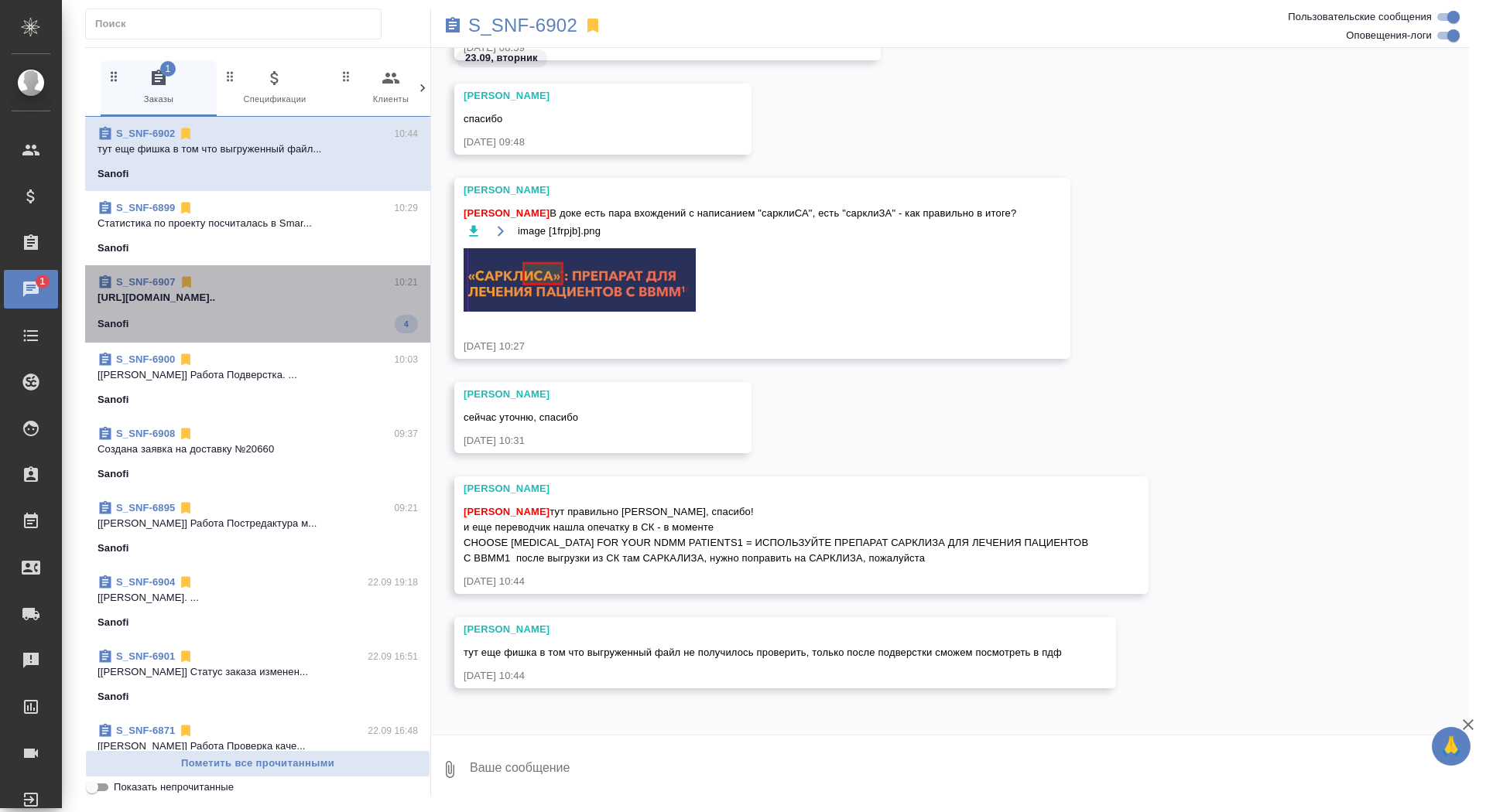
click at [235, 324] on div "Sanofi 4" at bounding box center [258, 325] width 321 height 19
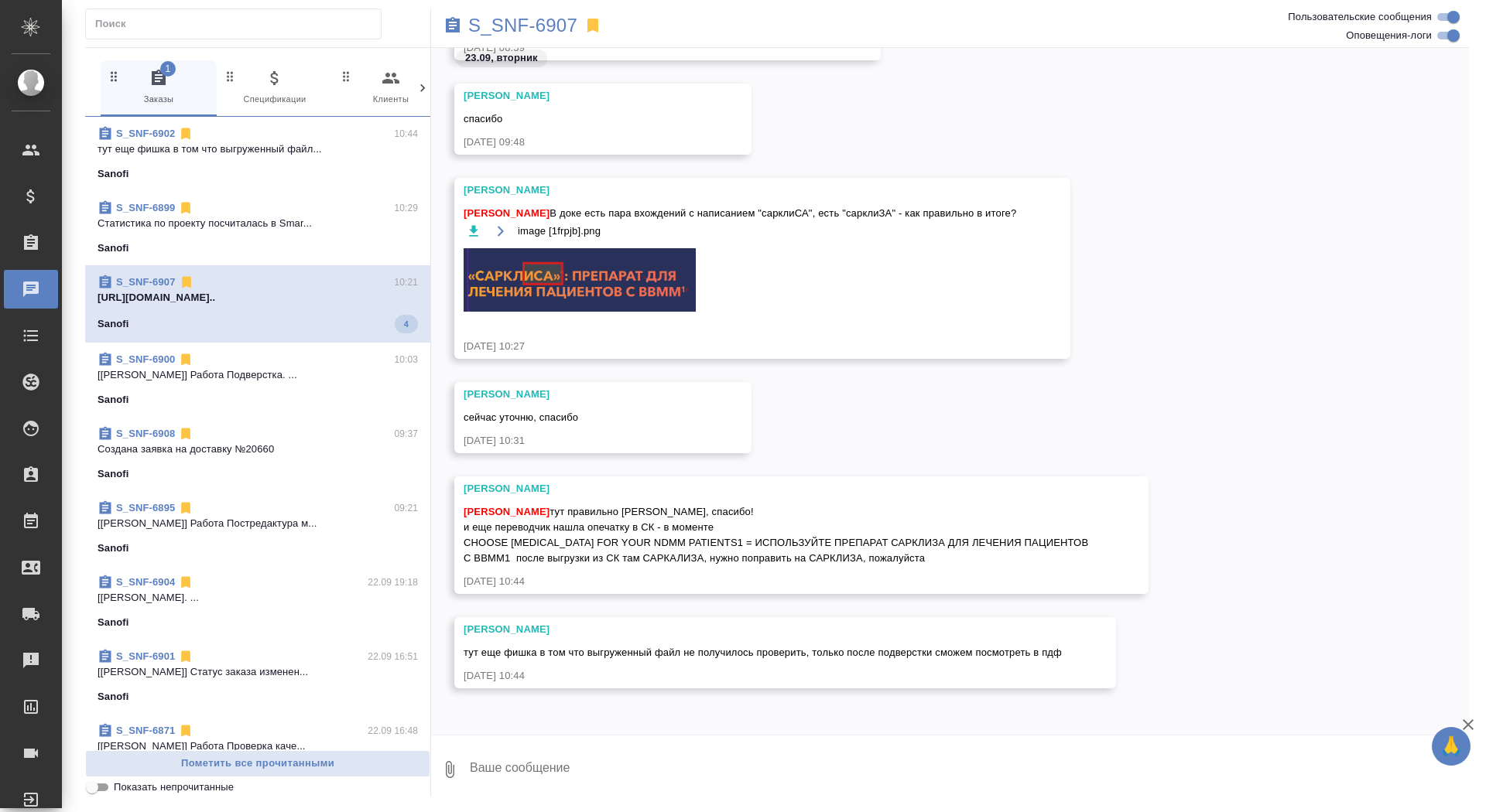
scroll to position [21562, 0]
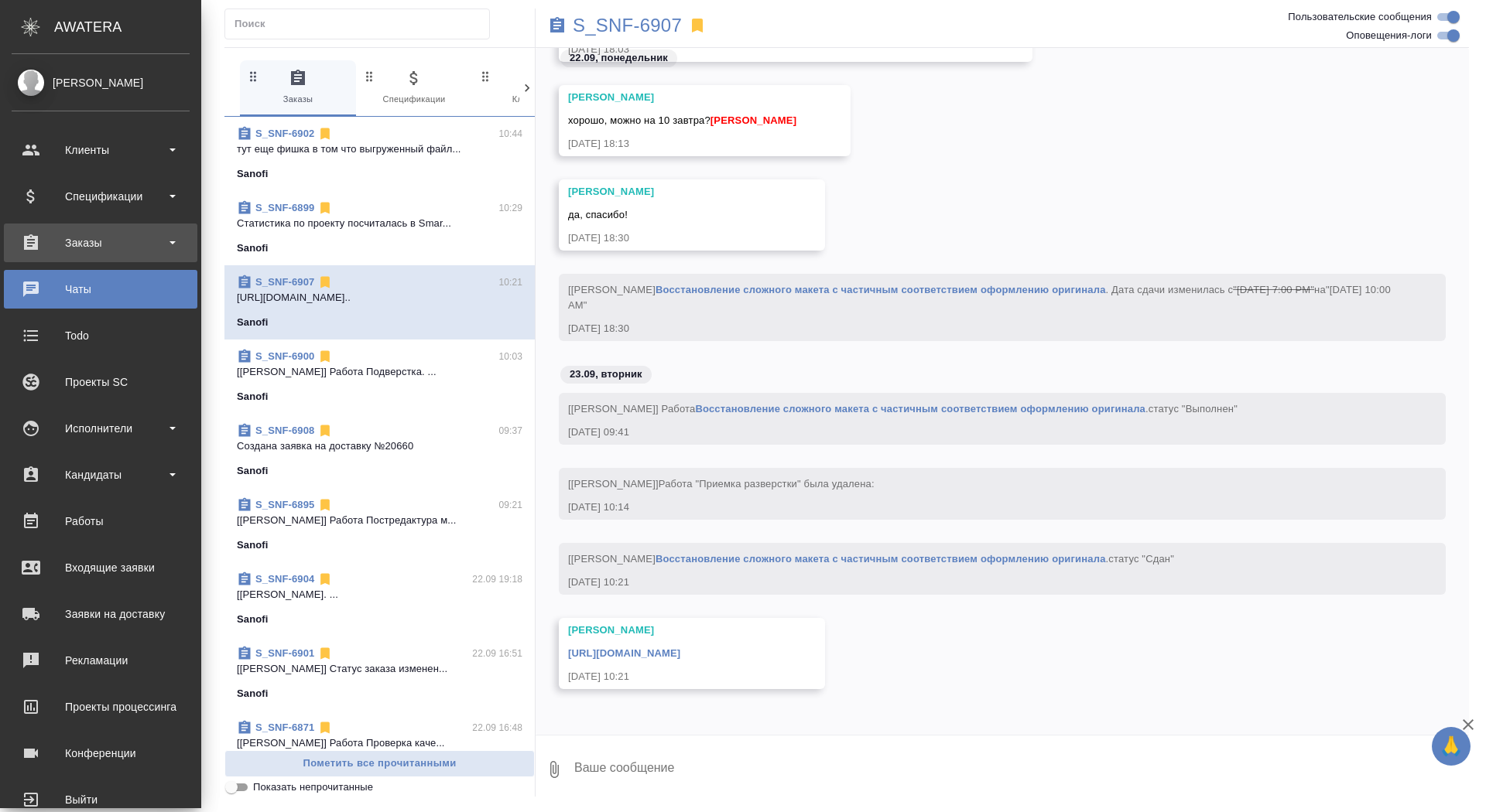
click at [47, 253] on div "Заказы" at bounding box center [101, 242] width 178 height 23
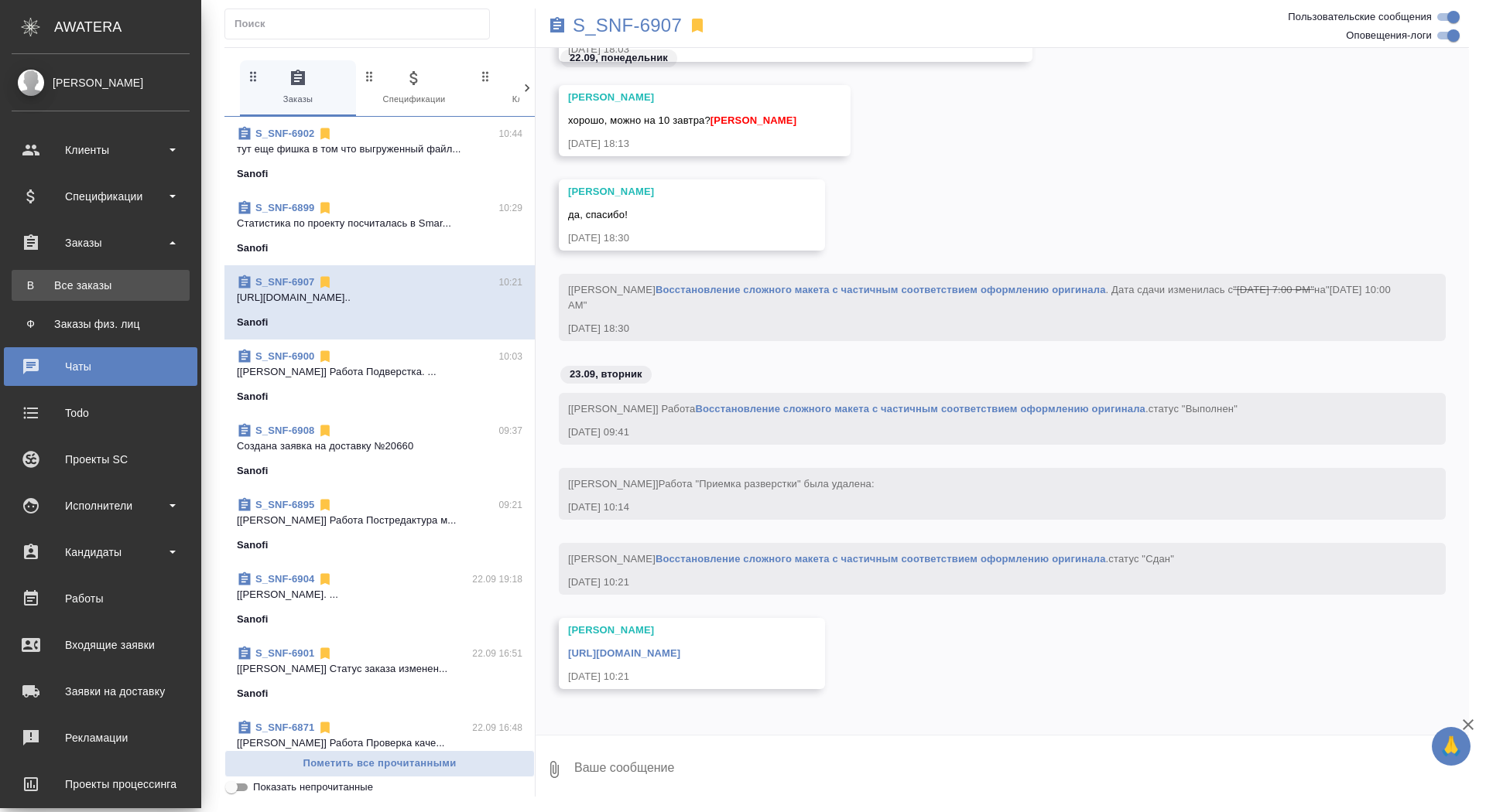
click at [47, 284] on div "Все заказы" at bounding box center [101, 285] width 163 height 15
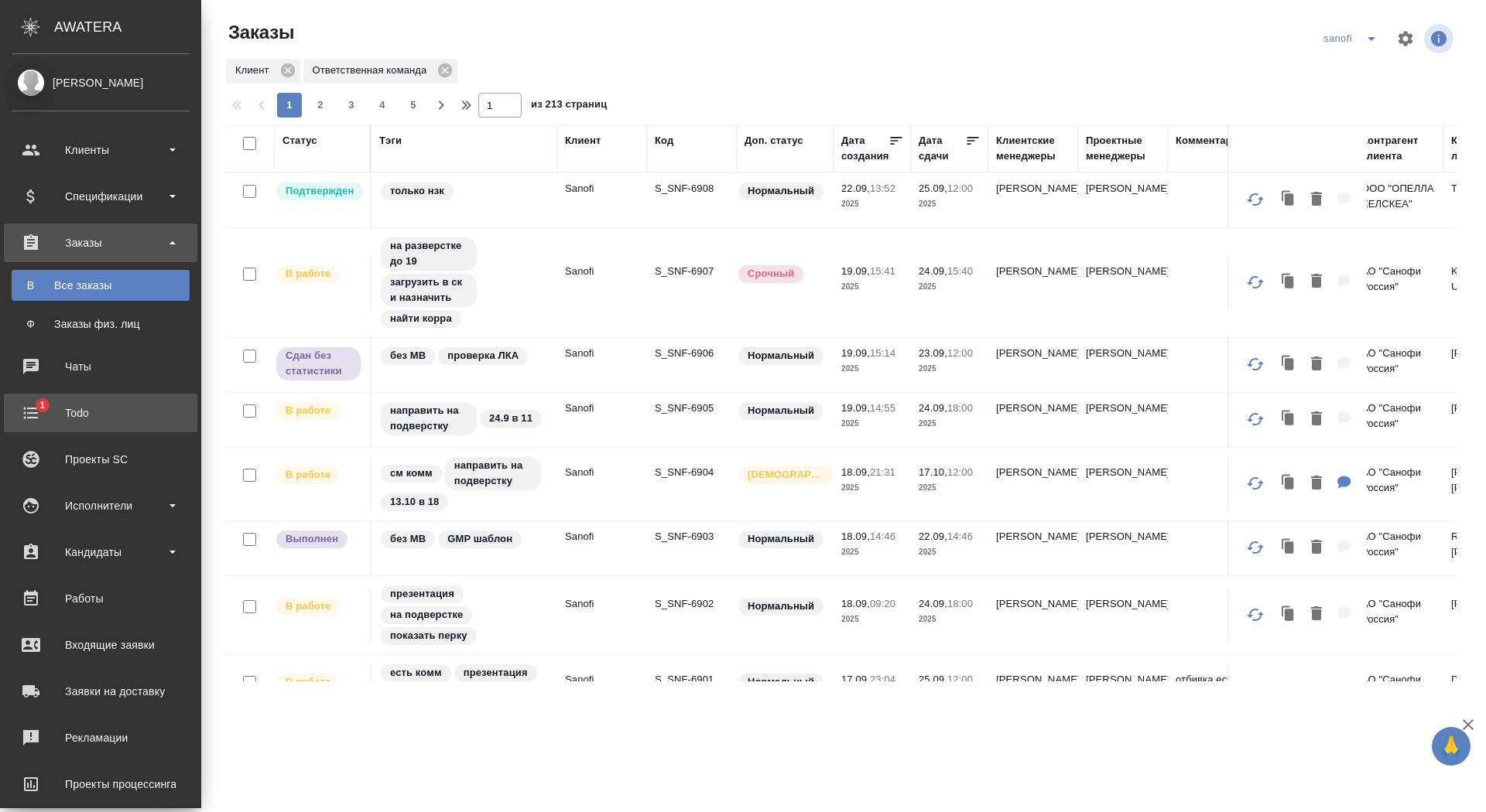
click at [43, 407] on div "Todo" at bounding box center [101, 413] width 178 height 23
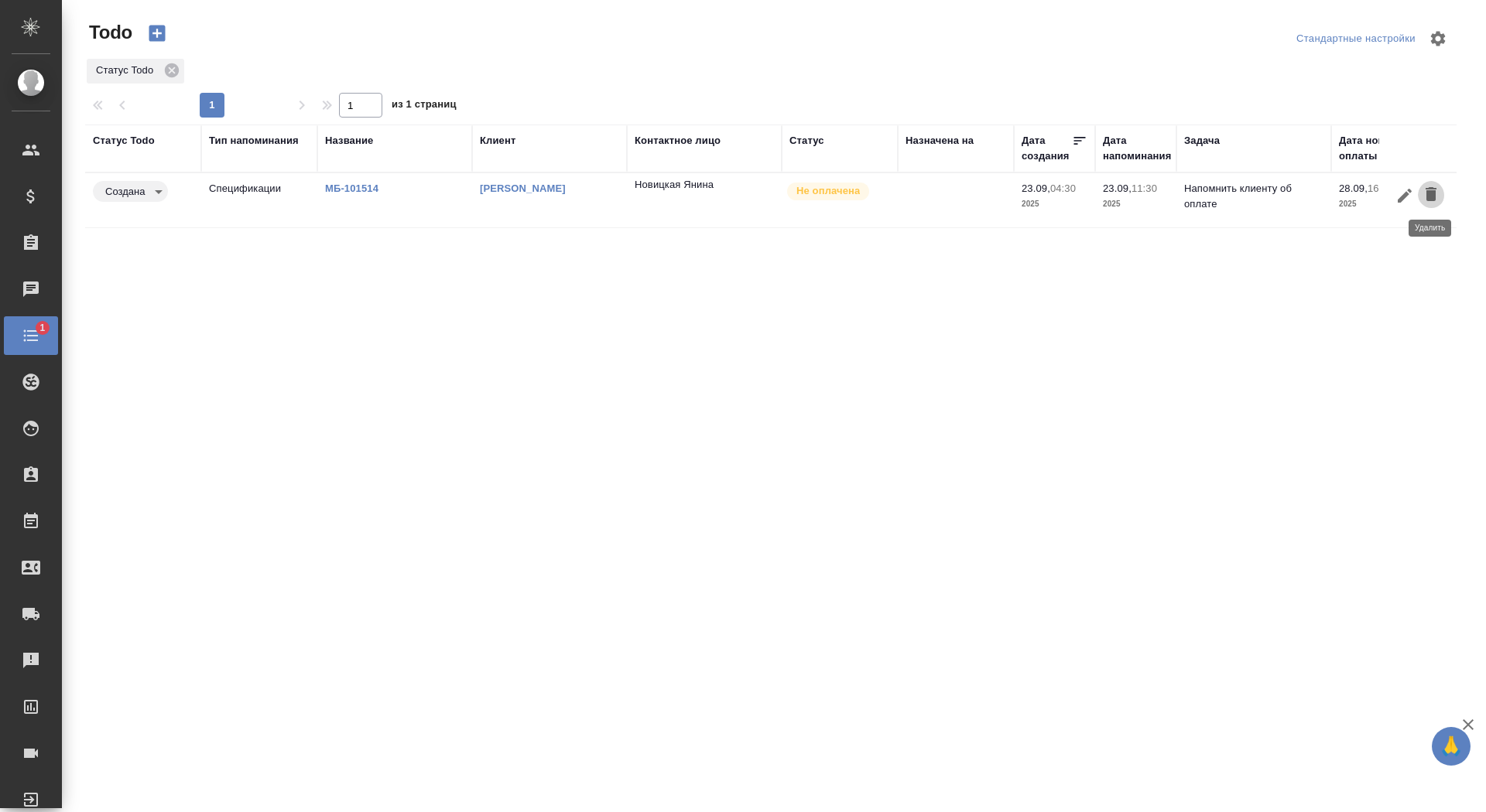
click at [1428, 190] on icon "button" at bounding box center [1431, 194] width 11 height 14
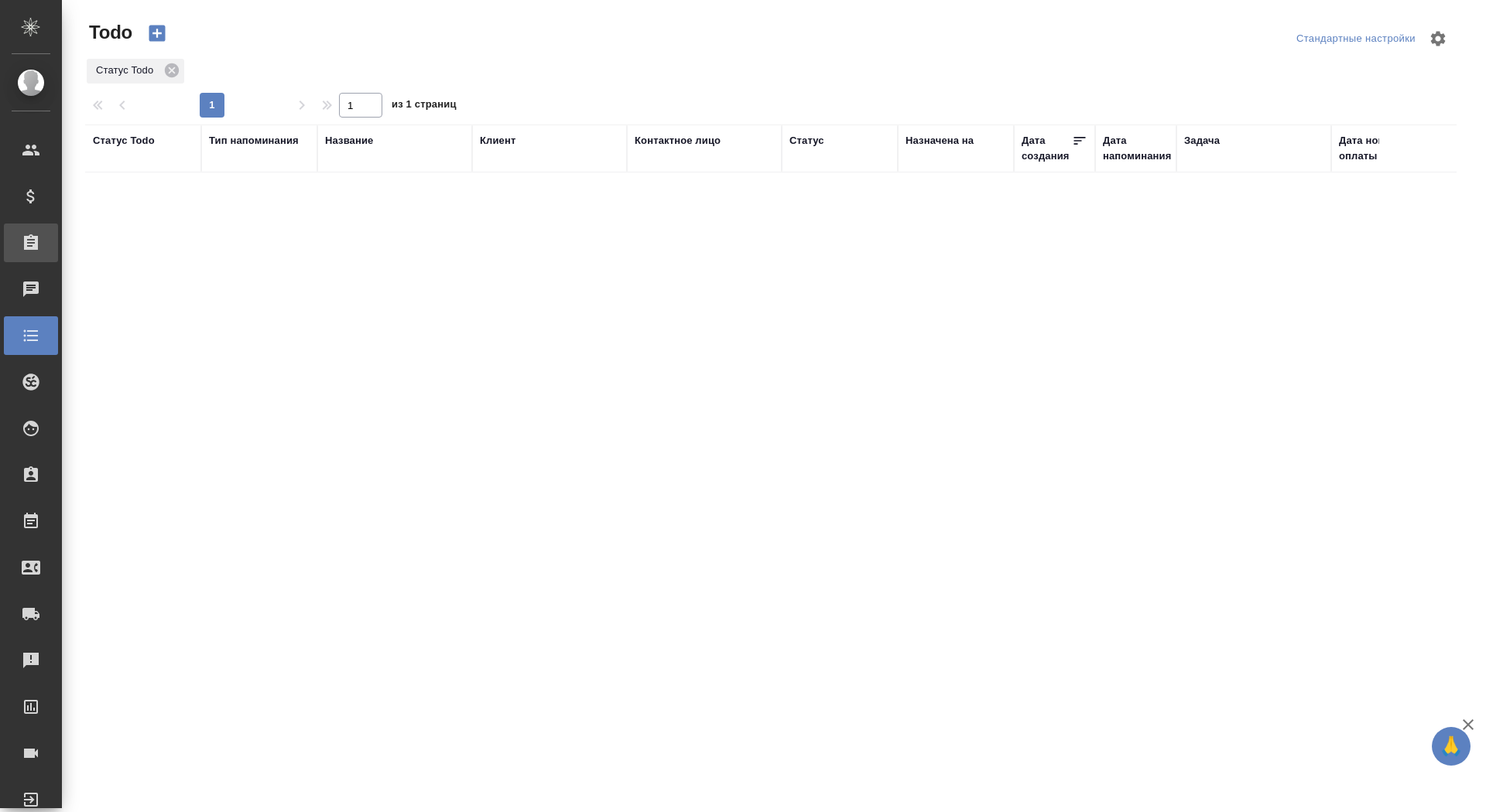
click at [41, 253] on div "Заказы" at bounding box center [31, 242] width 54 height 39
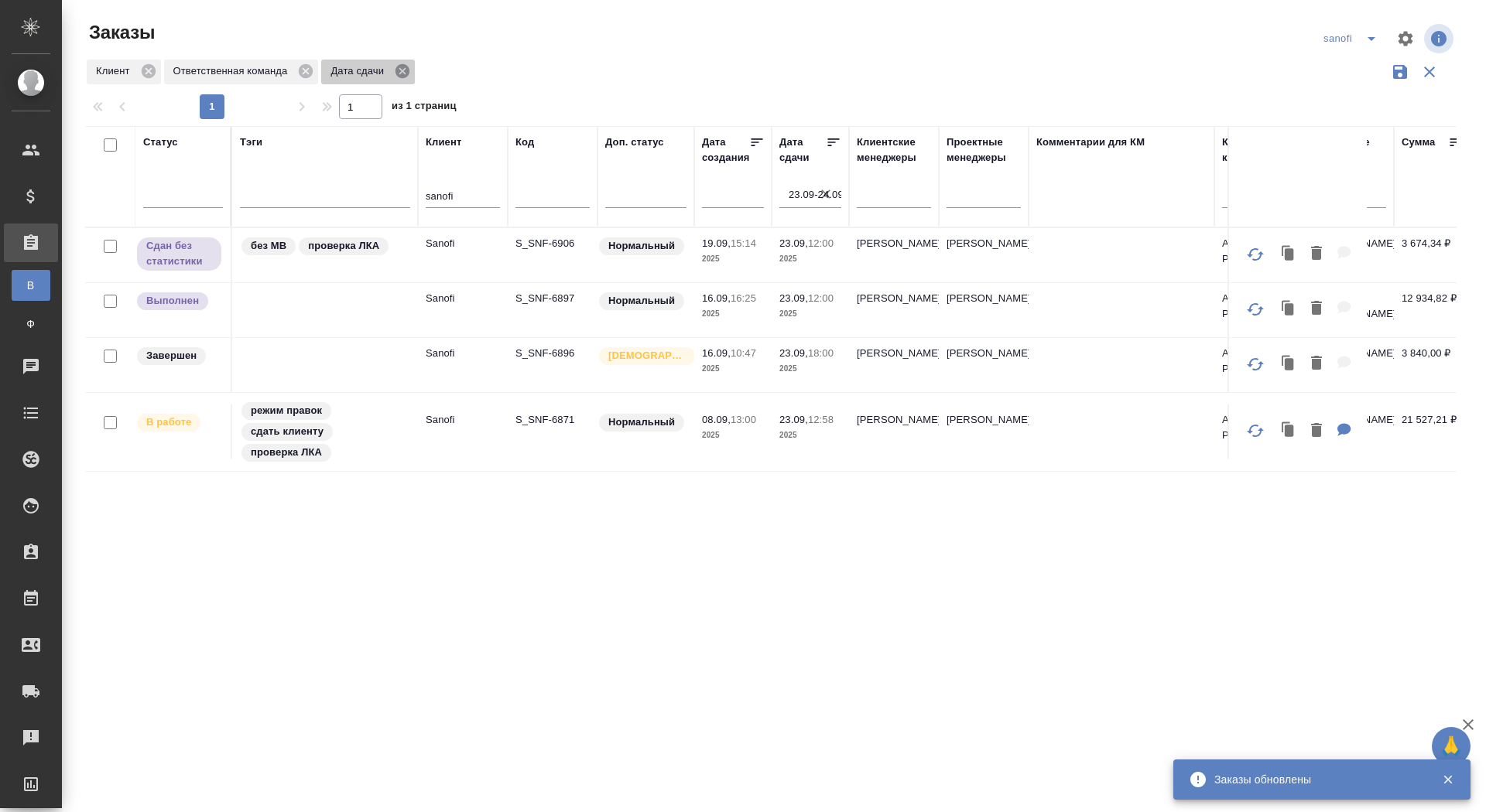
click at [406, 69] on icon at bounding box center [403, 71] width 14 height 14
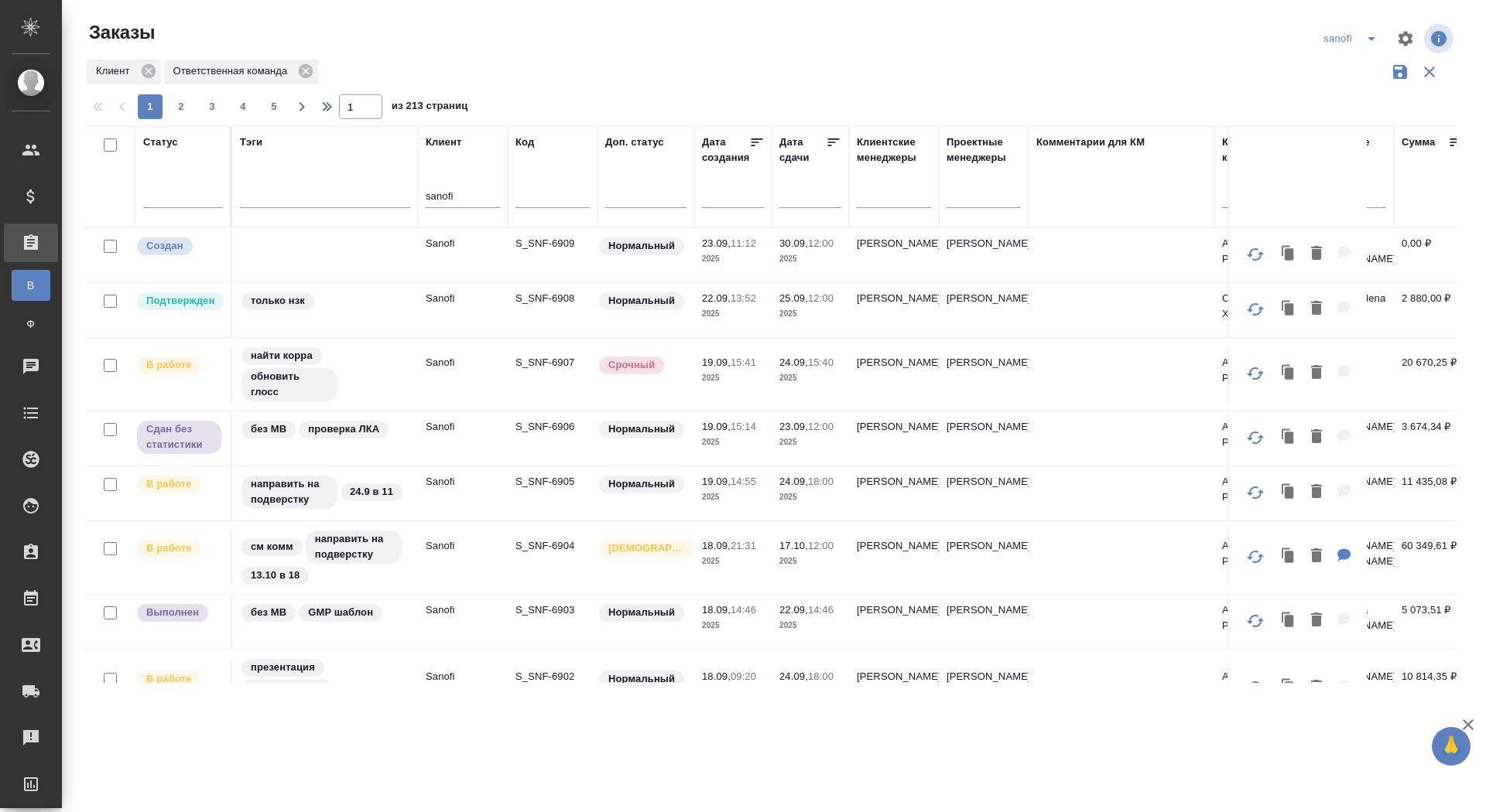
click at [544, 238] on p "S_SNF-6909" at bounding box center [553, 243] width 75 height 15
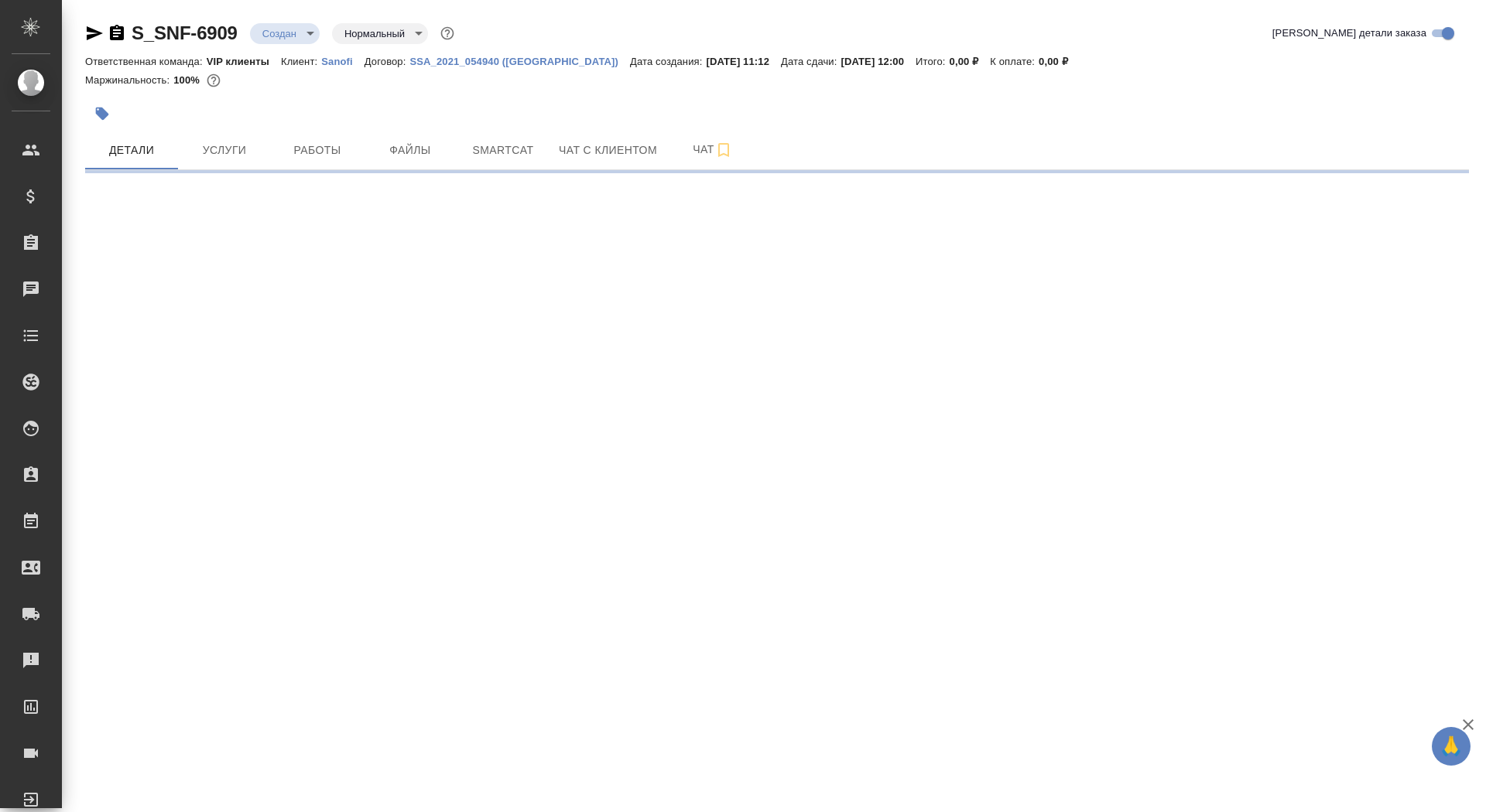
select select "RU"
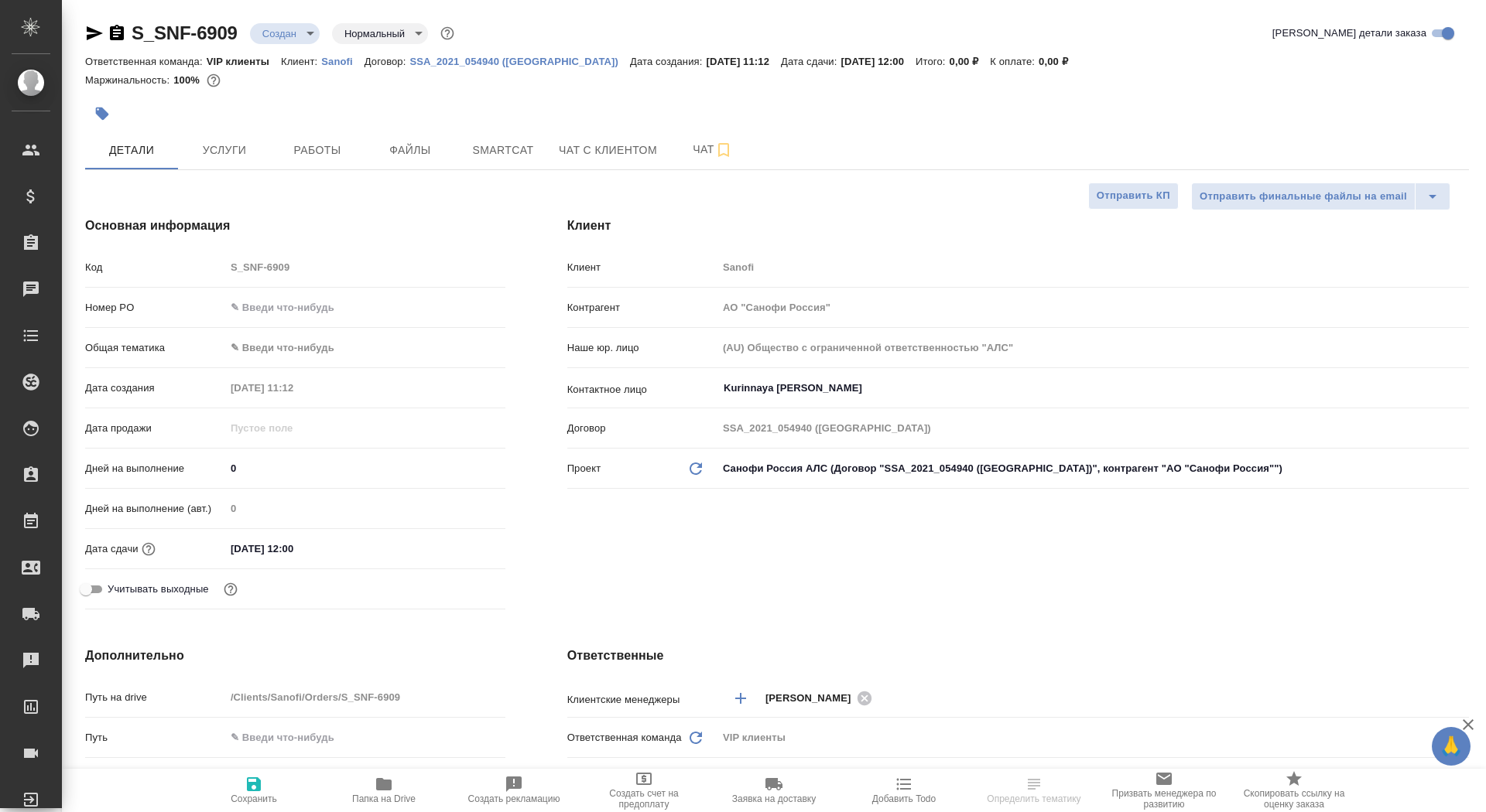
type textarea "x"
drag, startPoint x: 253, startPoint y: 457, endPoint x: 255, endPoint y: 475, distance: 18.1
click at [255, 477] on input "0" at bounding box center [365, 469] width 279 height 22
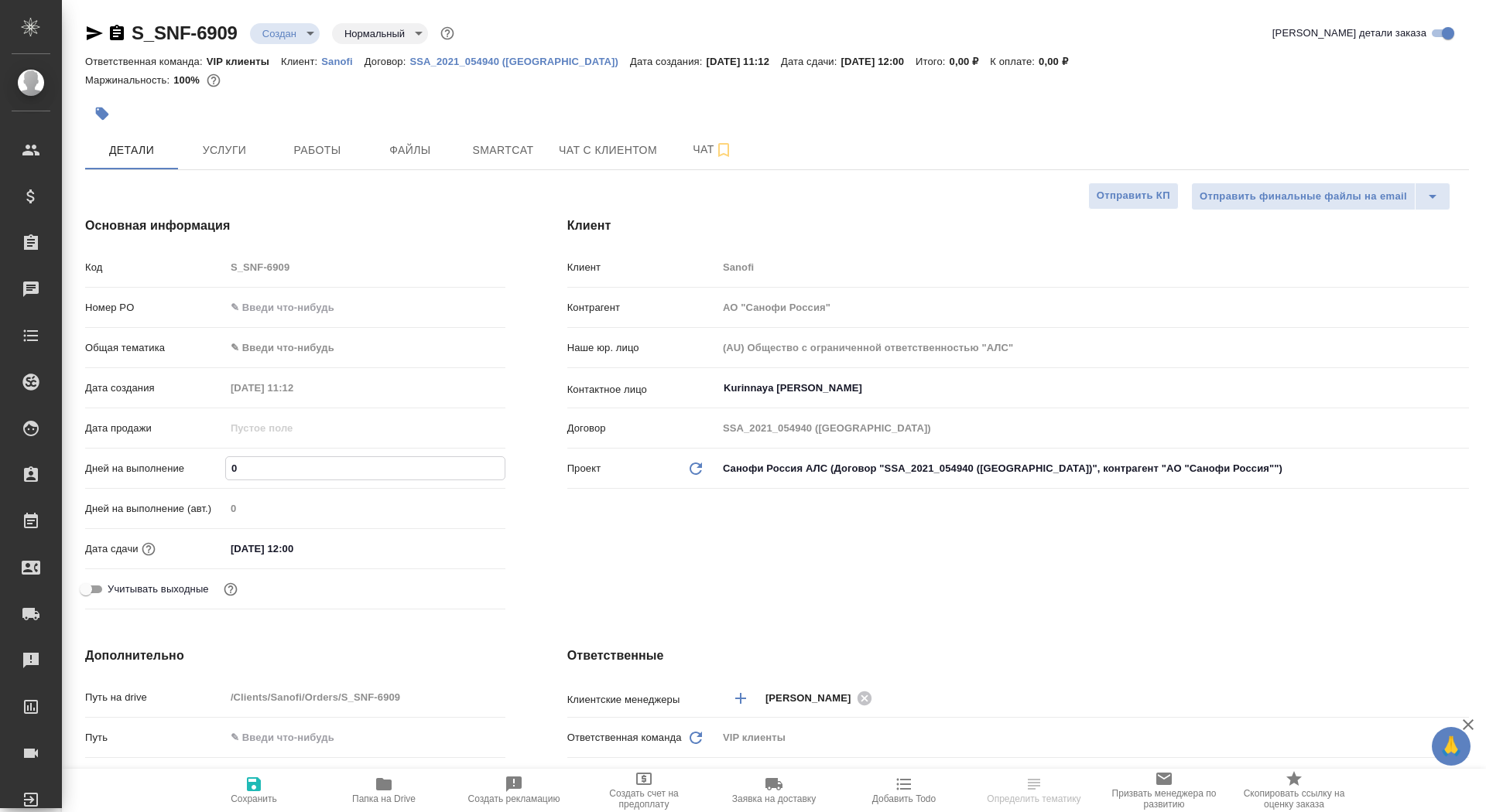
type input "7"
type textarea "x"
type input "7"
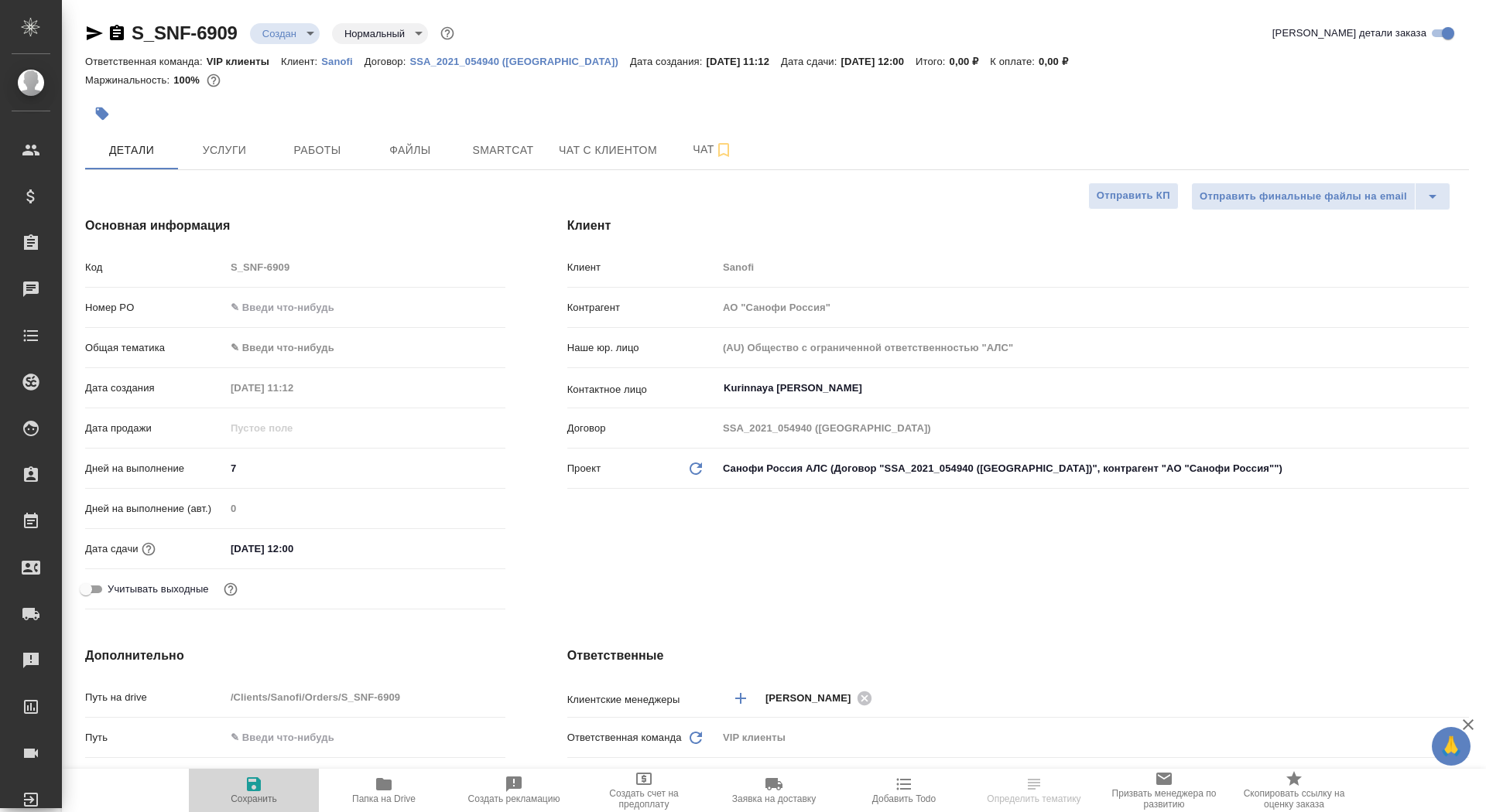
click at [296, 775] on button "Сохранить" at bounding box center [254, 791] width 130 height 44
type textarea "x"
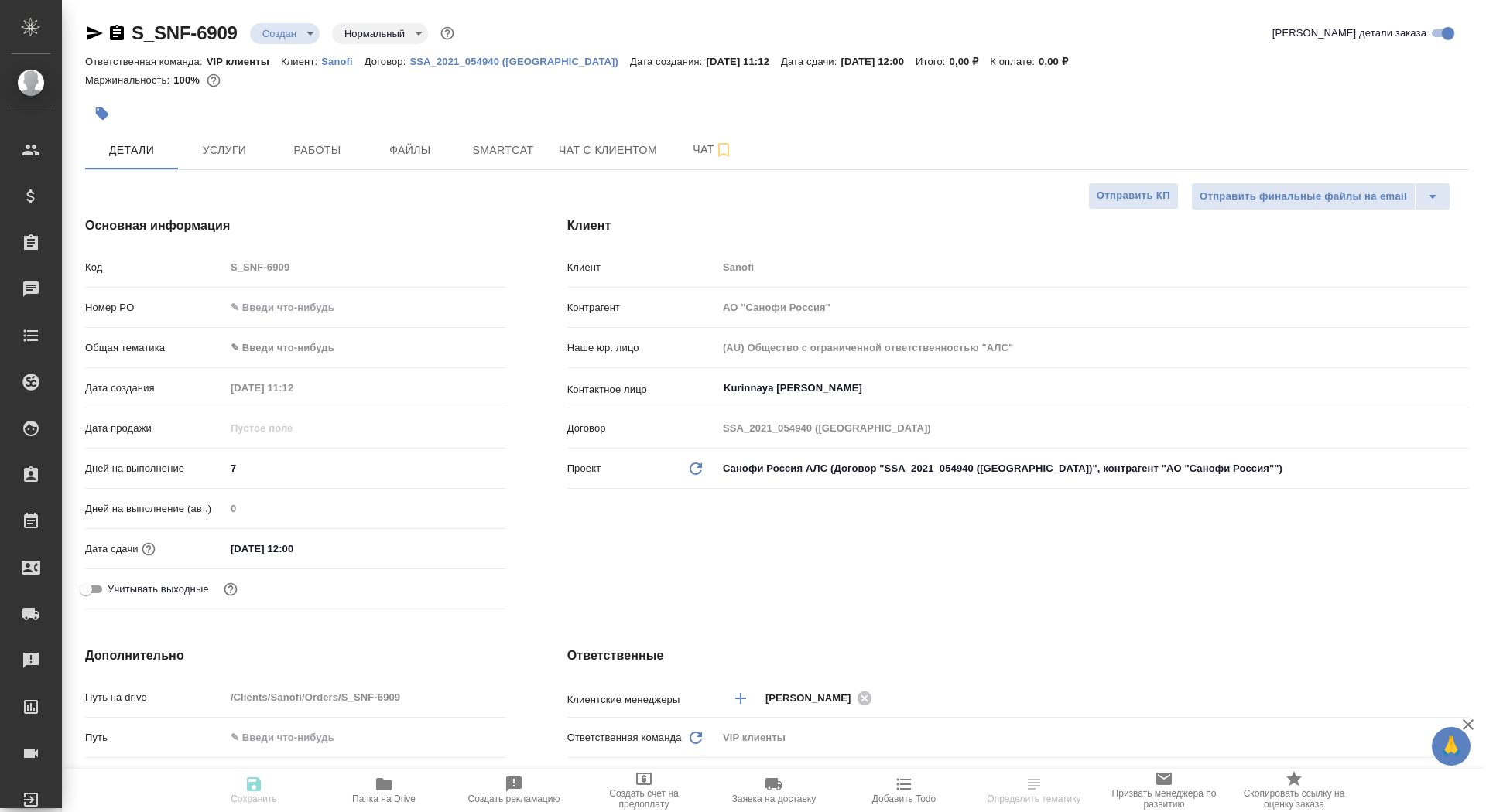
type textarea "x"
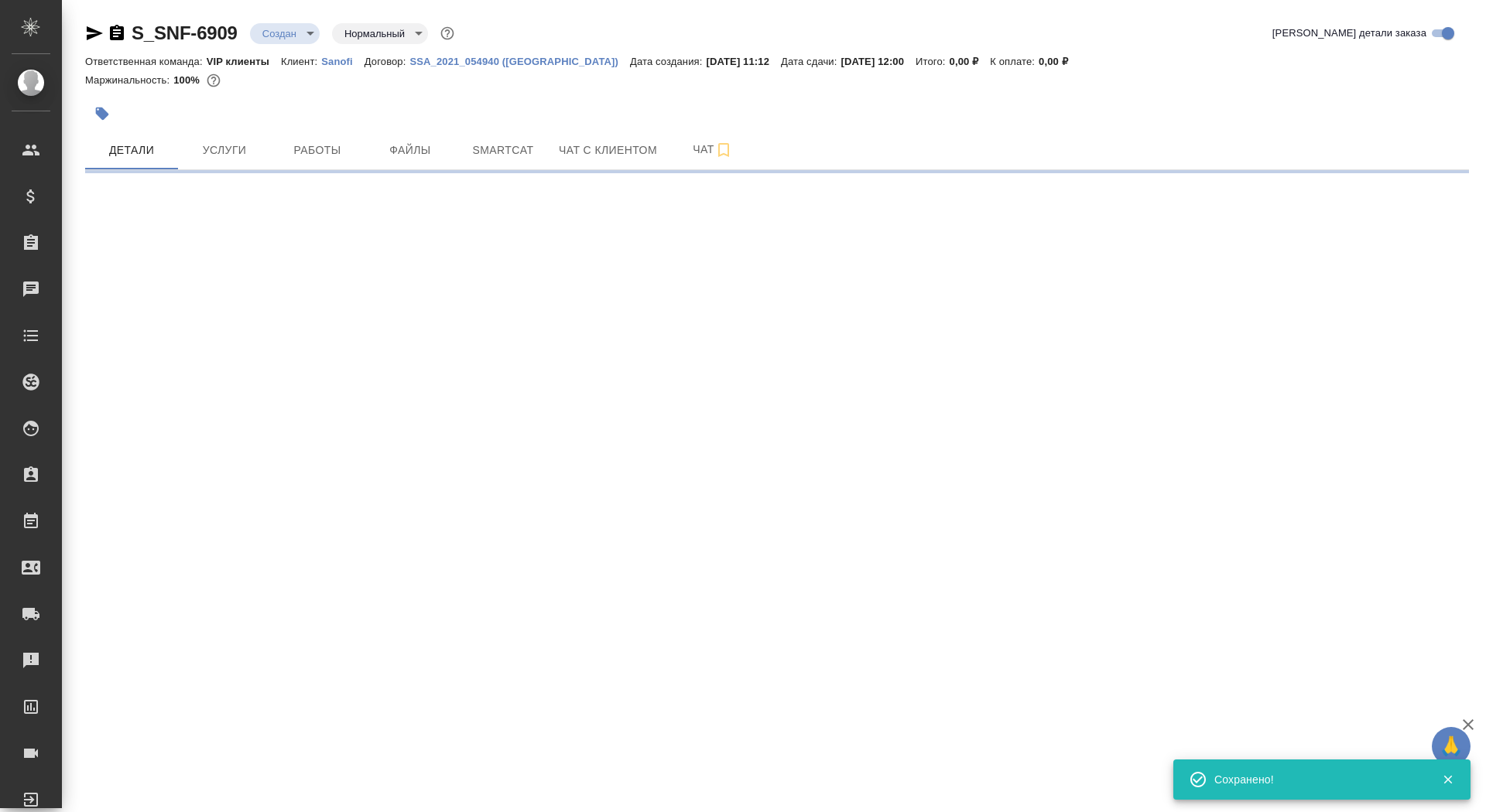
select select "RU"
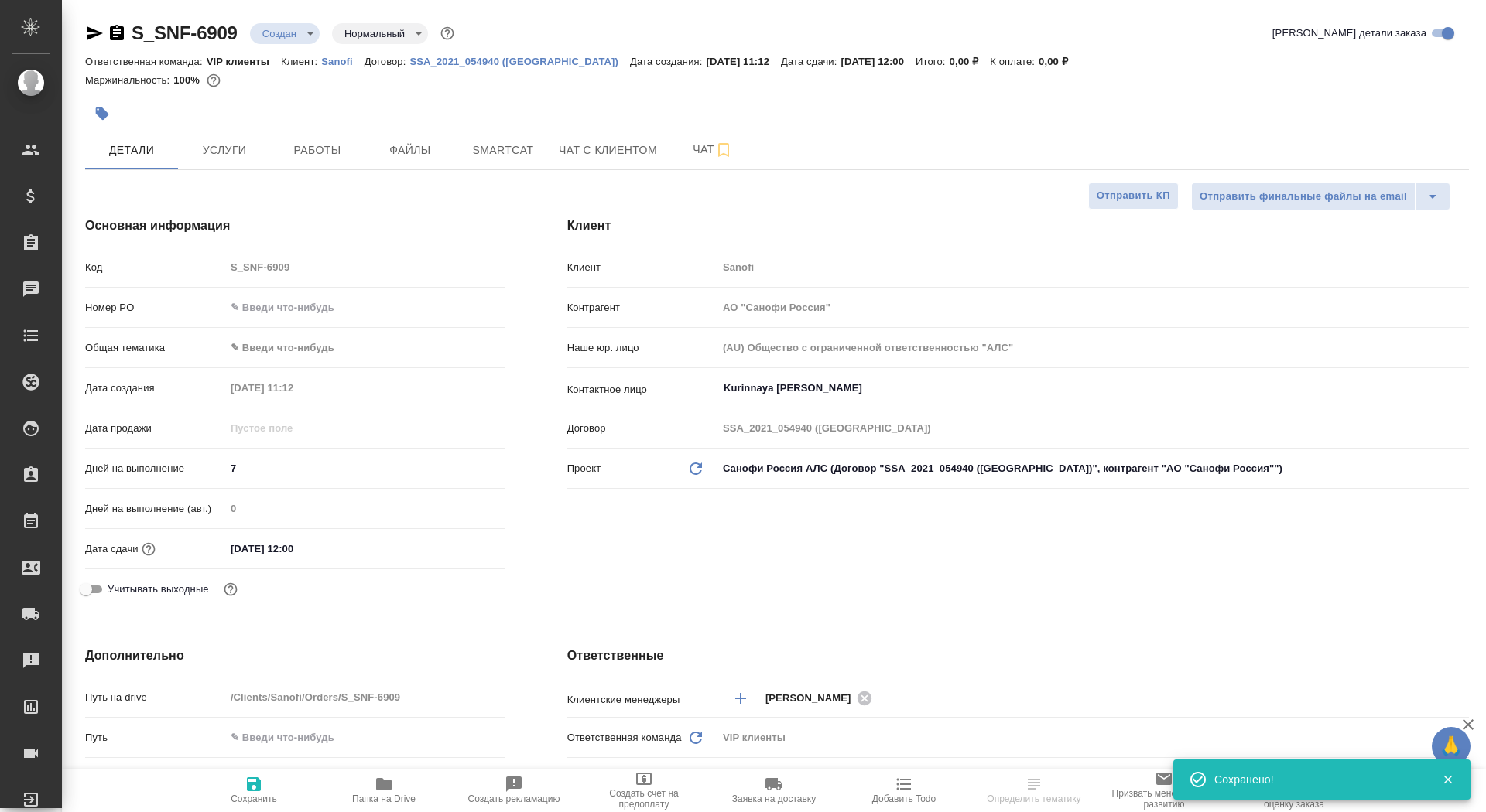
type textarea "x"
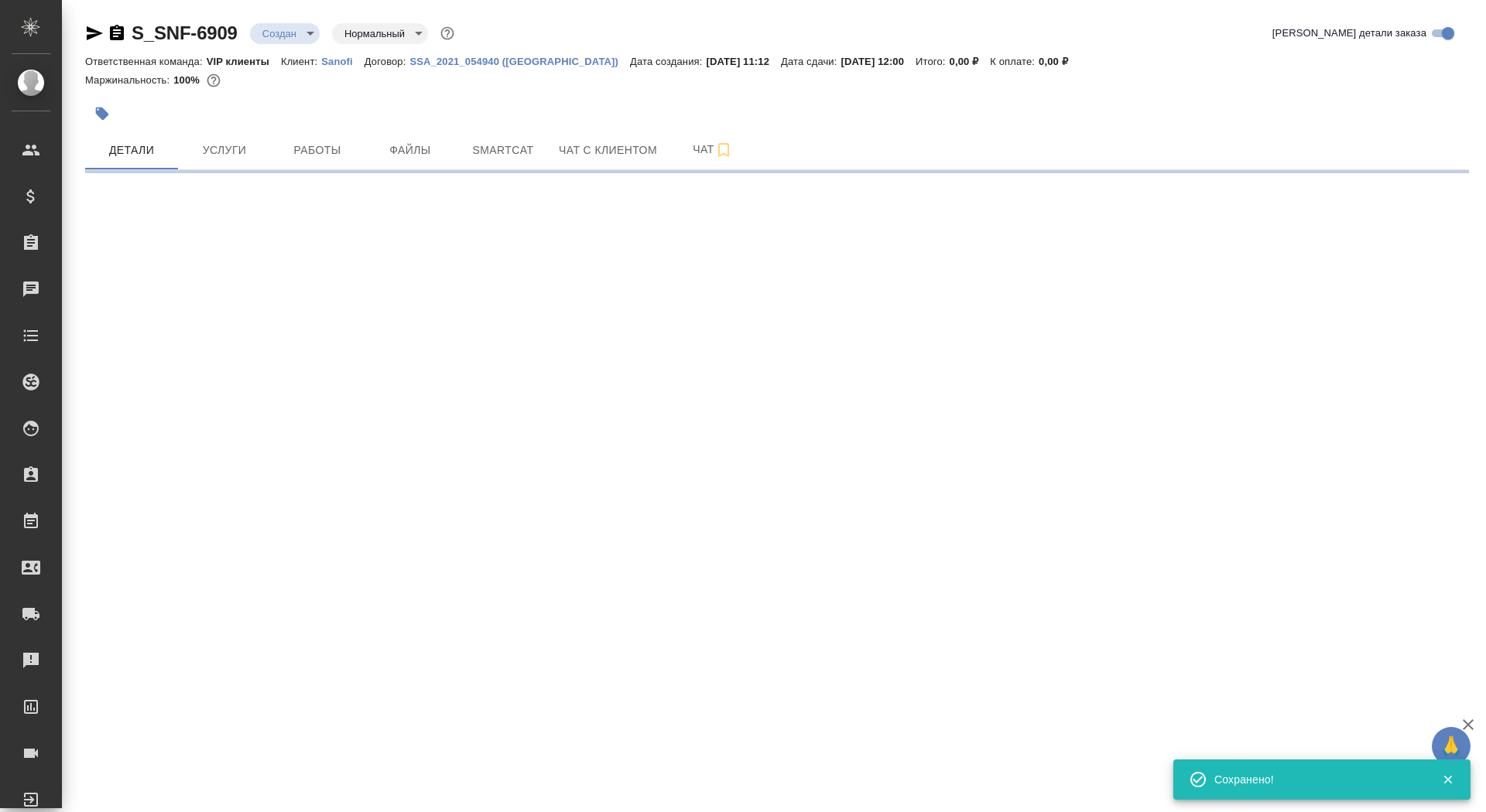
select select "RU"
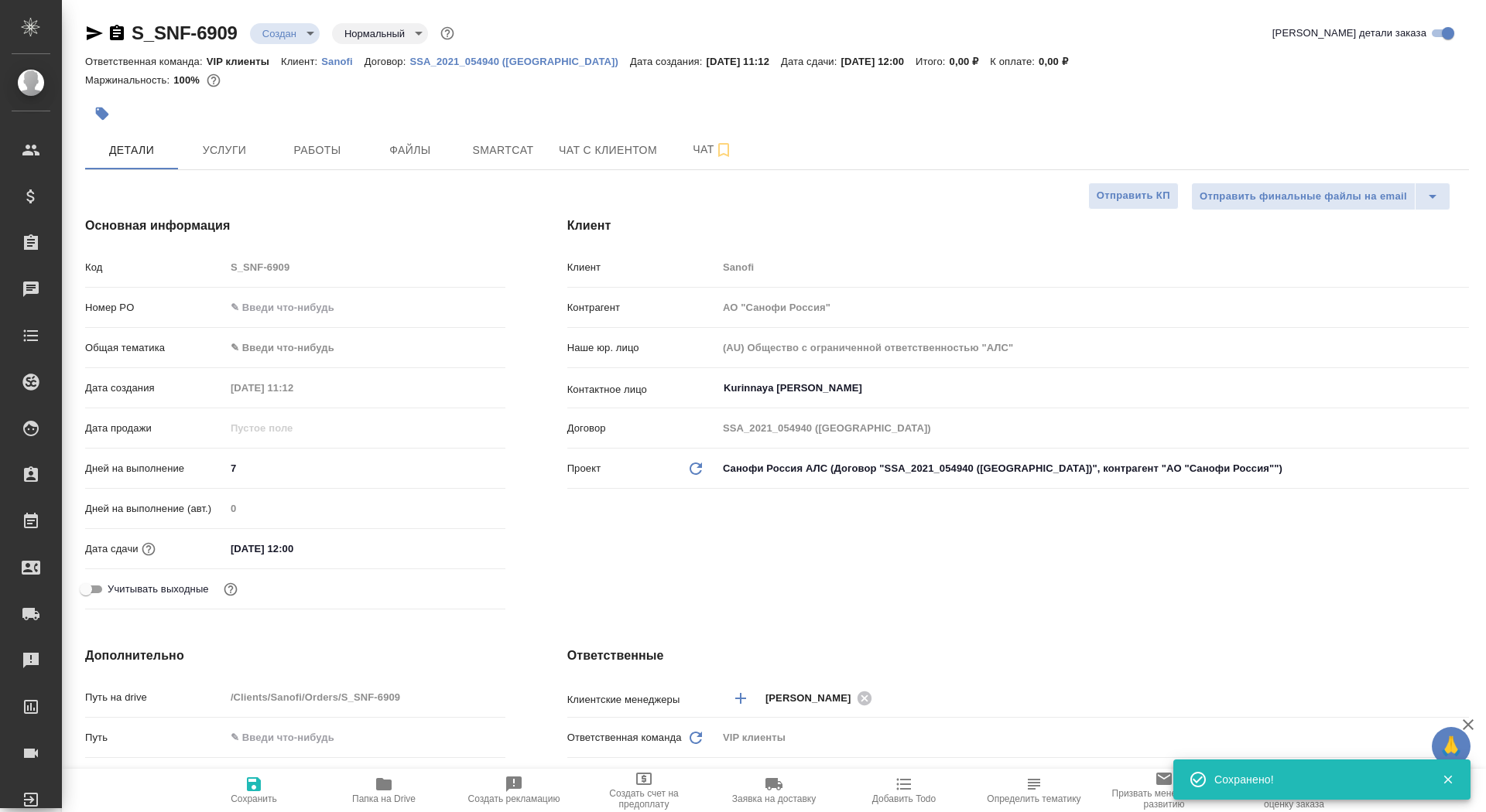
type textarea "x"
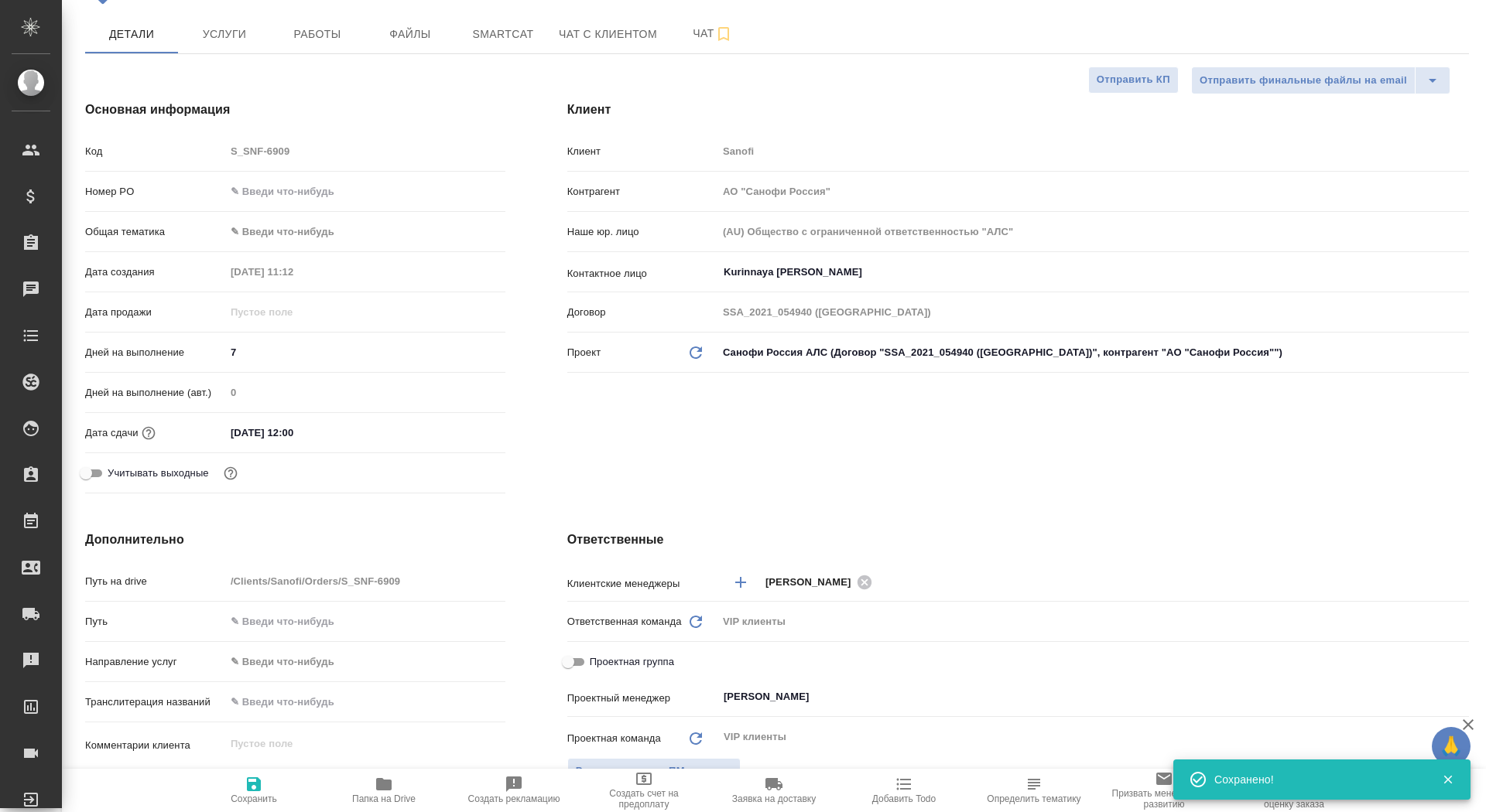
scroll to position [236, 0]
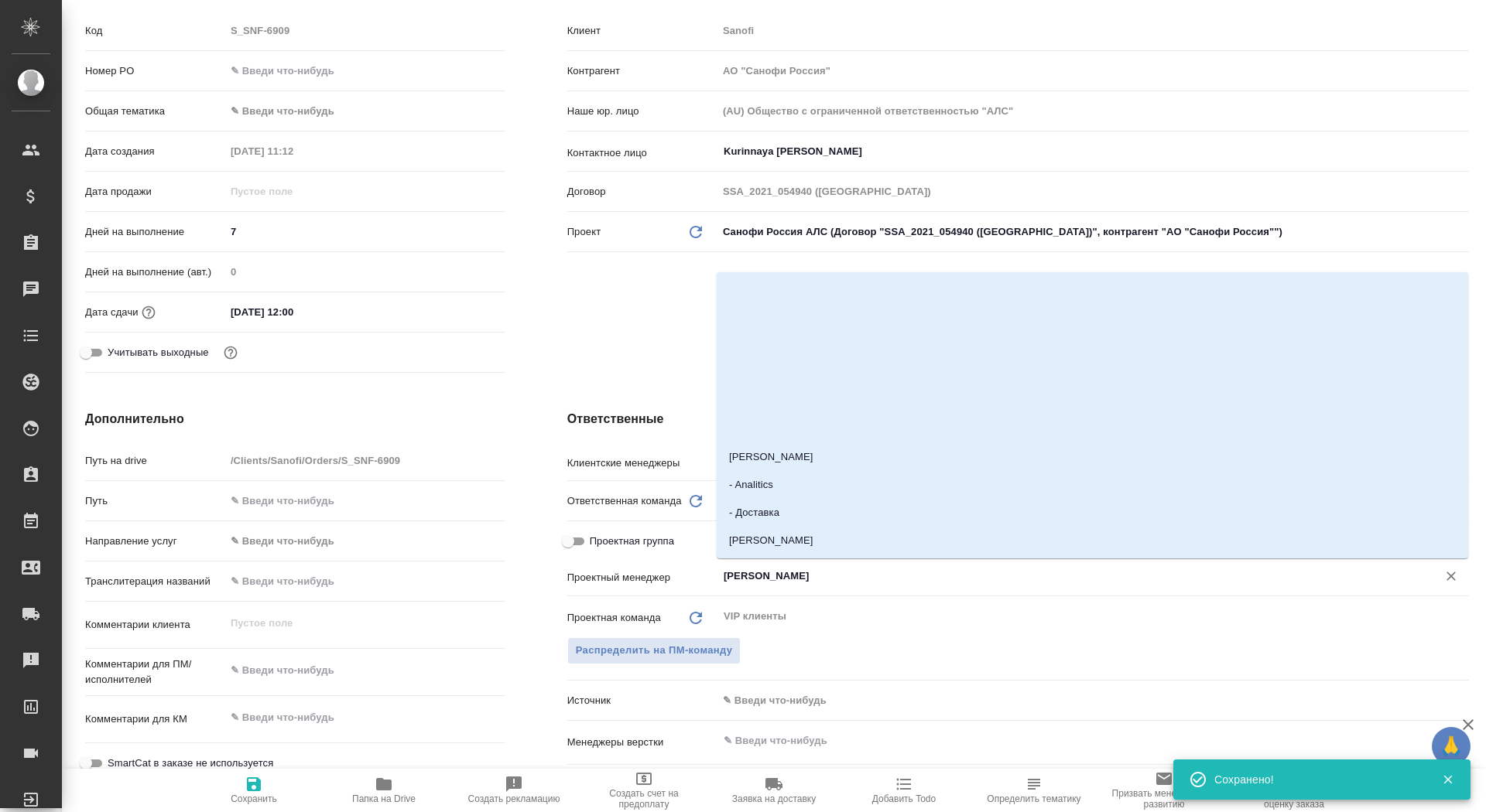
click at [763, 575] on input "Сайдашева Диляра" at bounding box center [1068, 576] width 691 height 19
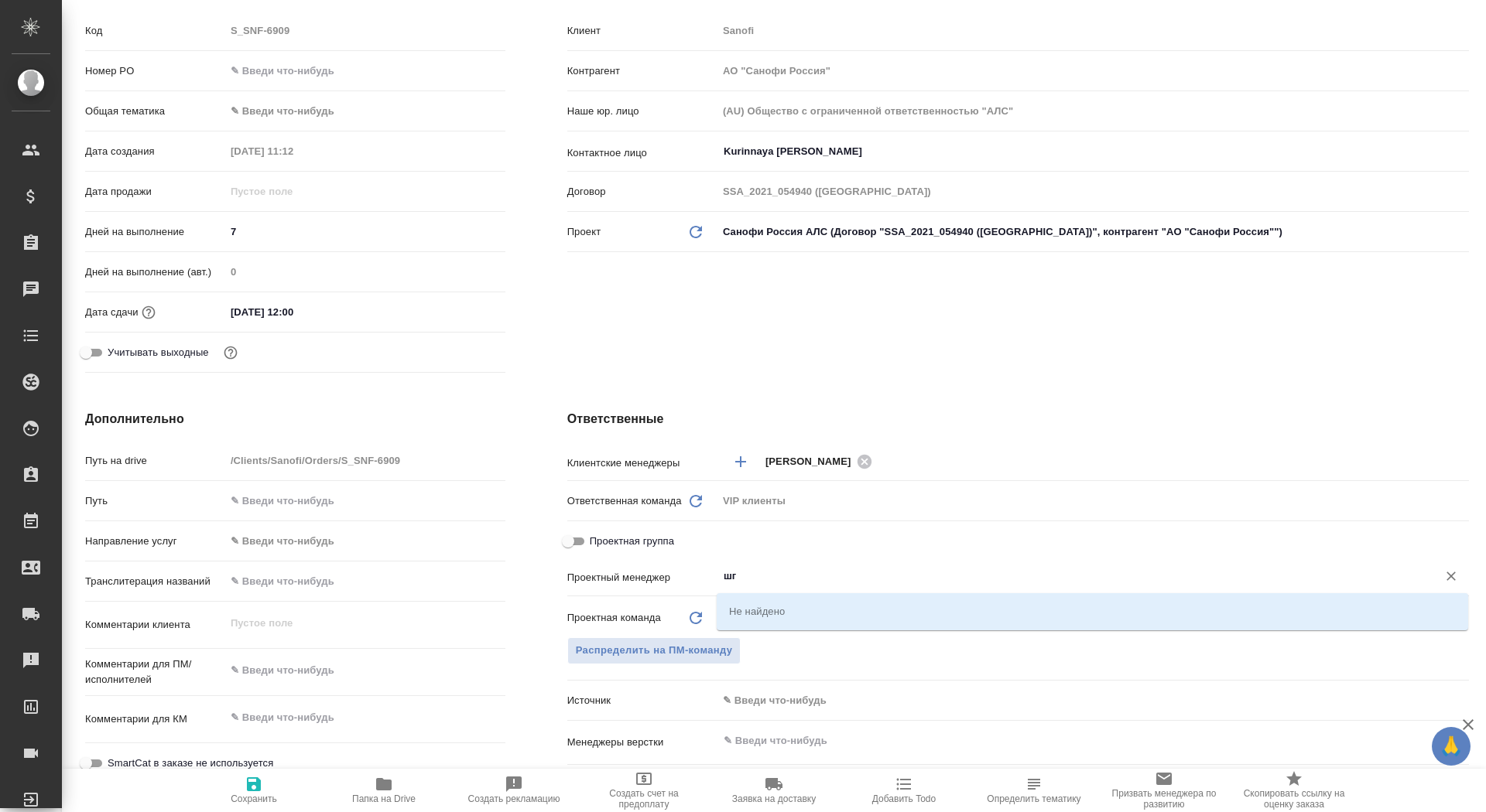
type input "ш"
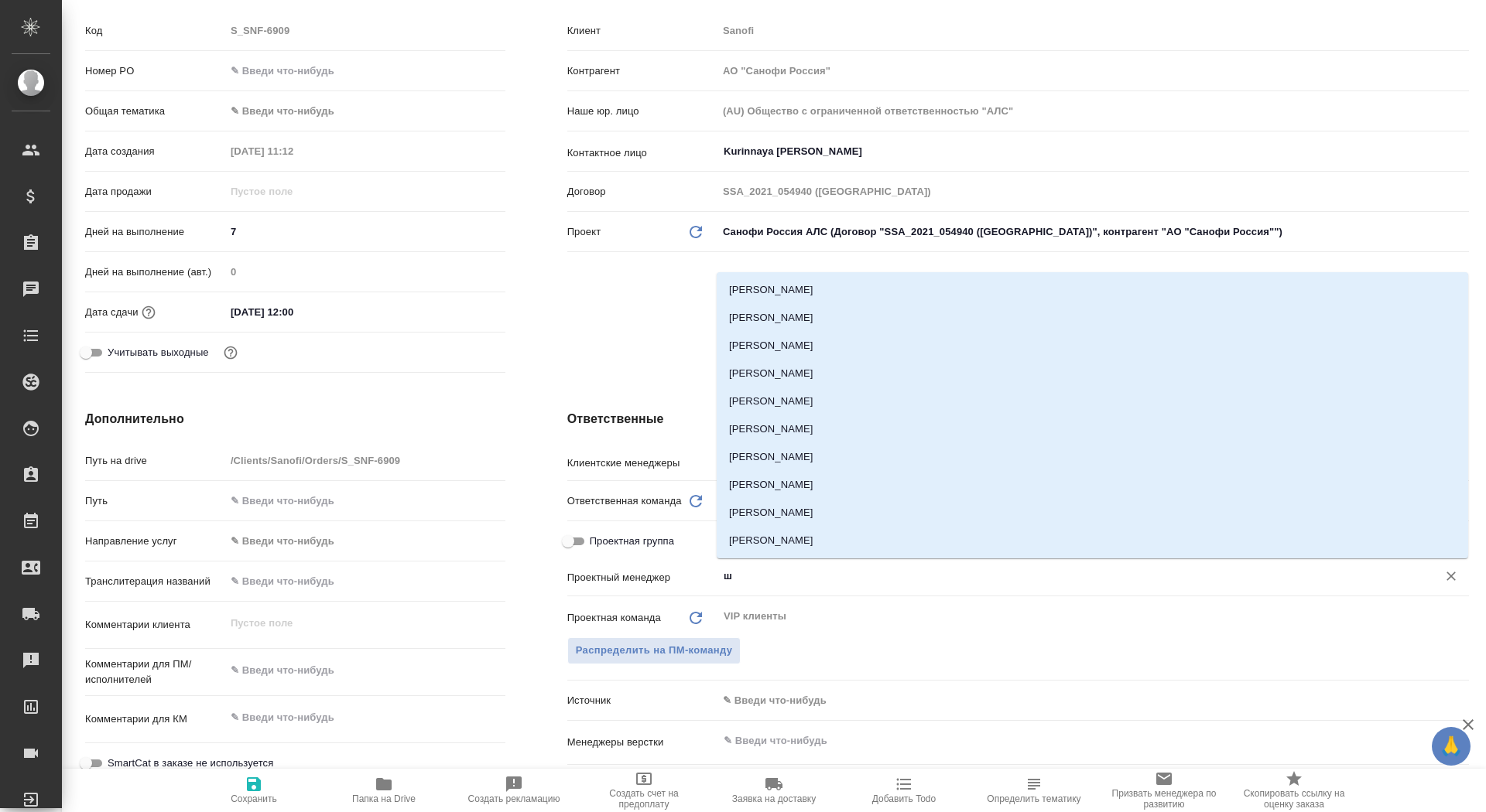
type textarea "x"
type input "горш"
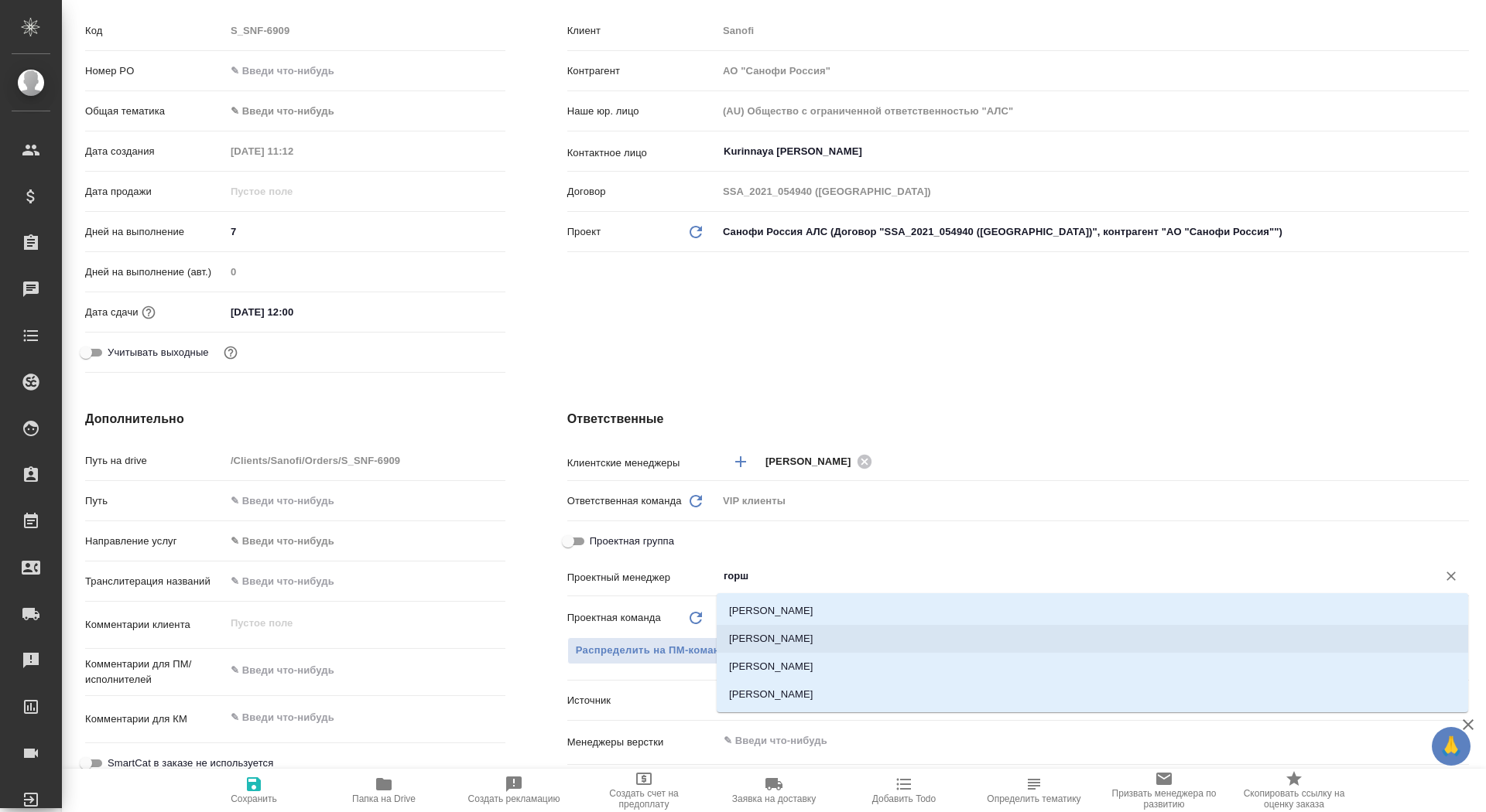
click at [818, 635] on li "Горшкова Валентина" at bounding box center [1092, 639] width 752 height 28
type textarea "x"
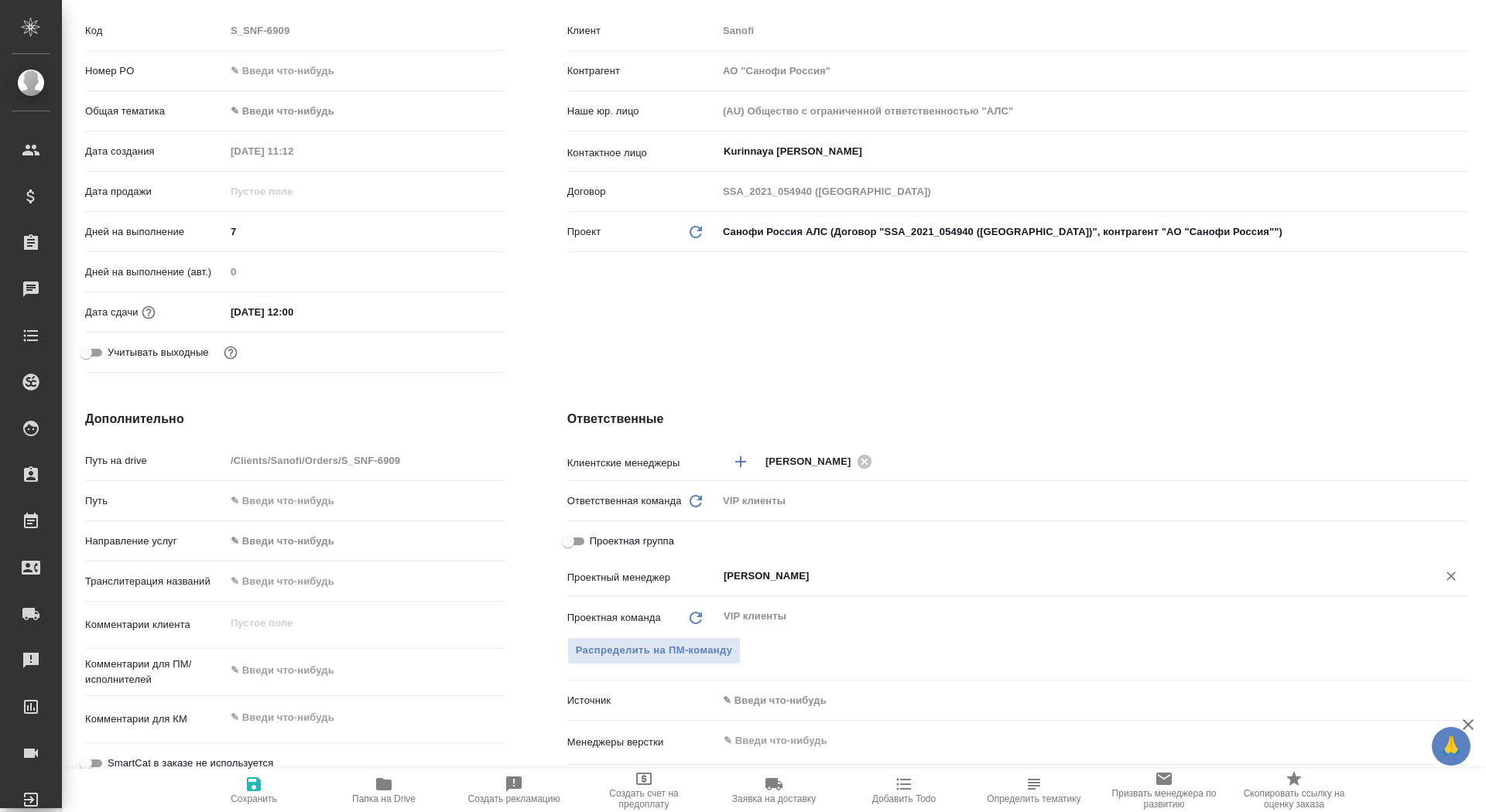
type input "Горшкова Валентина"
click at [218, 802] on span "Сохранить" at bounding box center [254, 790] width 111 height 29
type textarea "x"
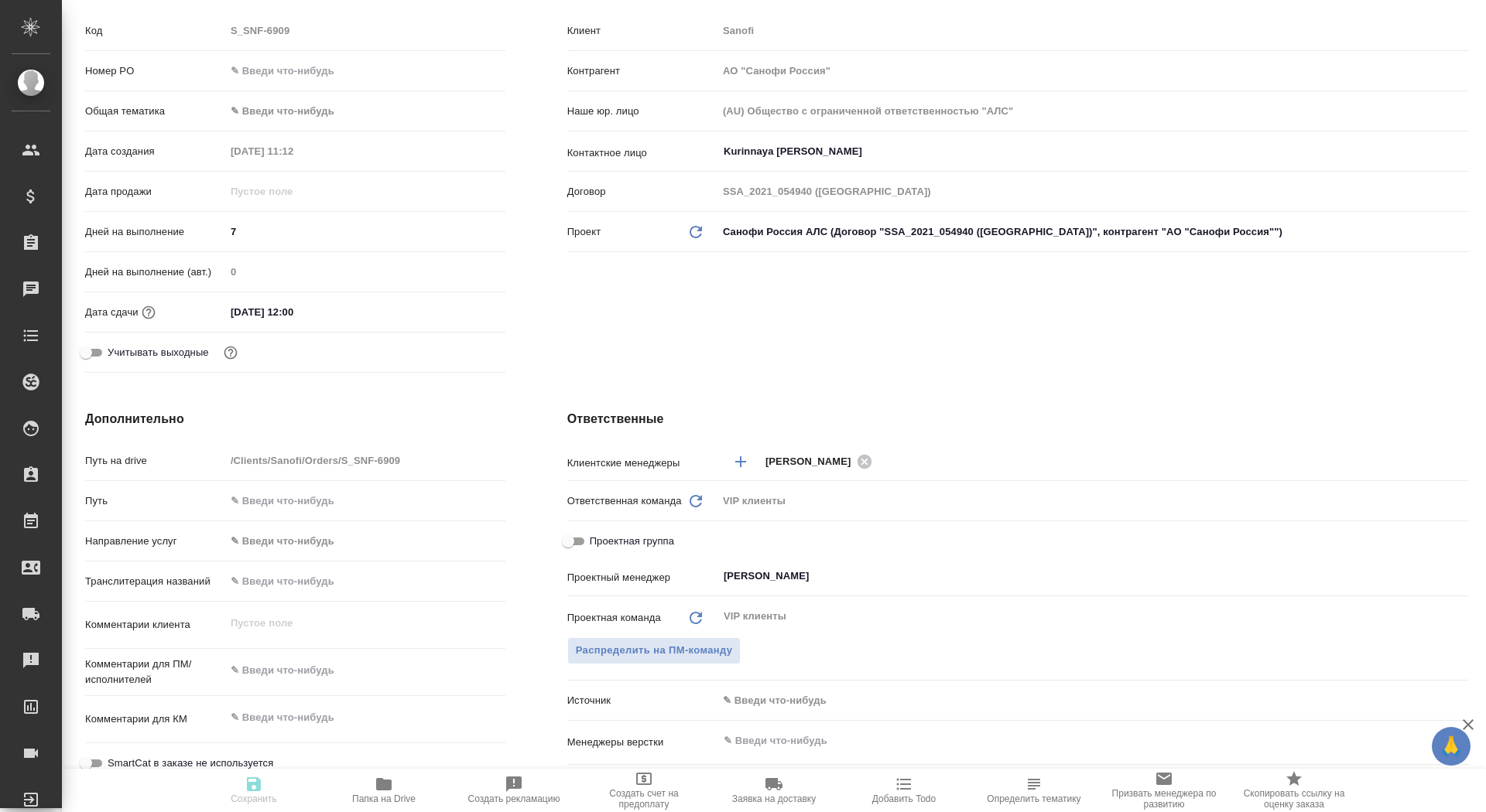
type textarea "x"
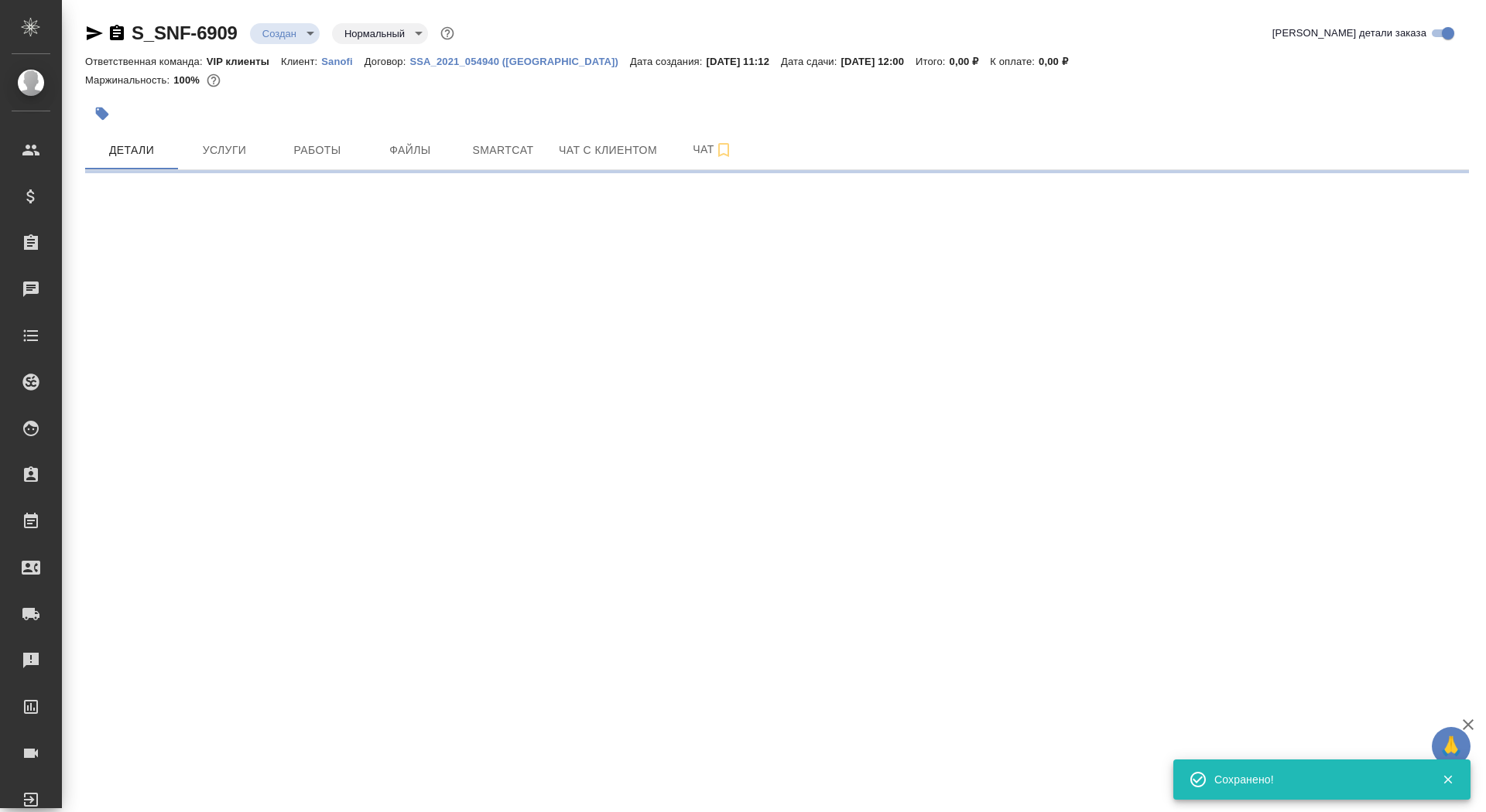
select select "RU"
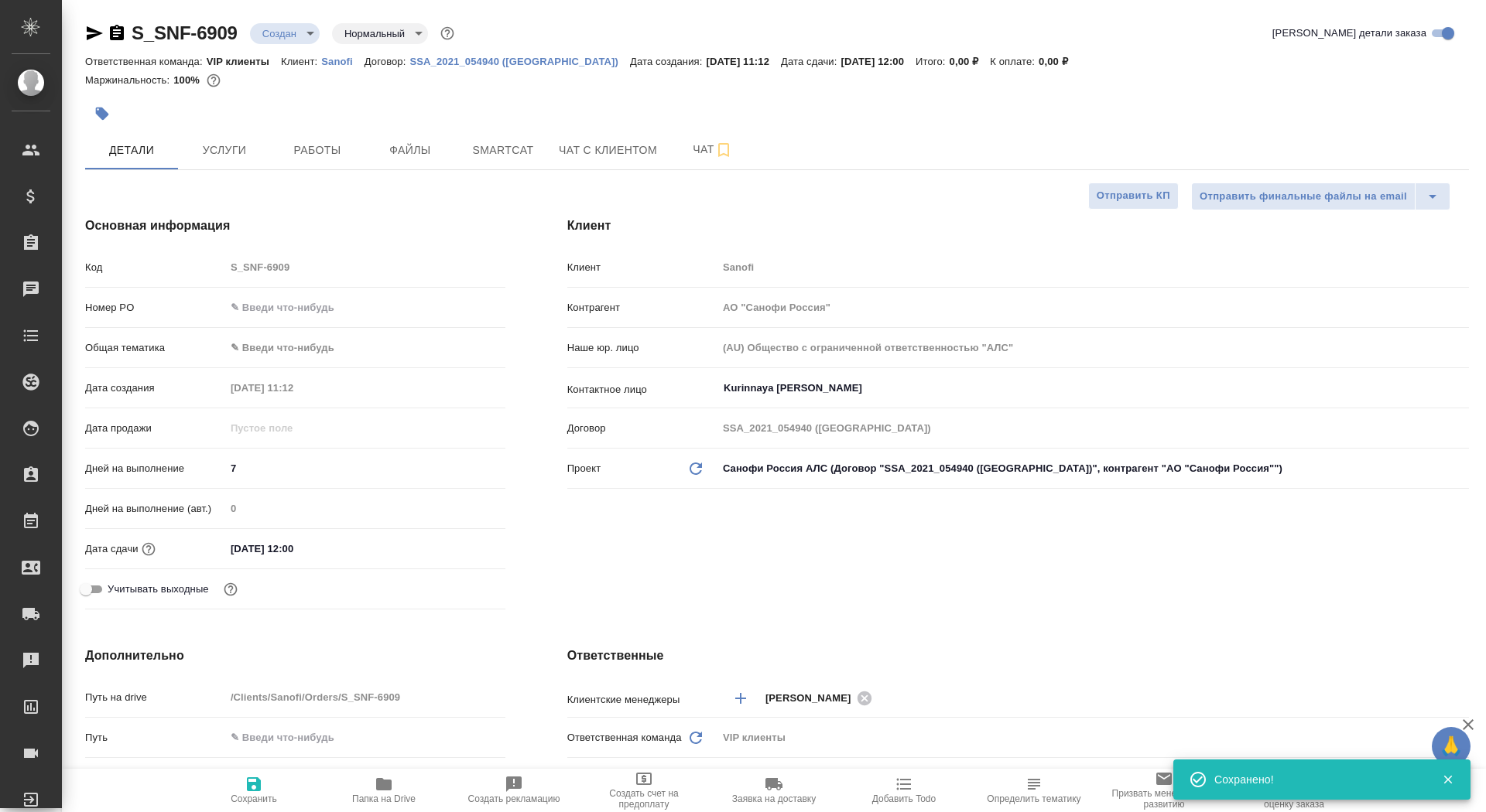
type textarea "x"
click at [249, 803] on span "Сохранить" at bounding box center [254, 799] width 46 height 11
type textarea "x"
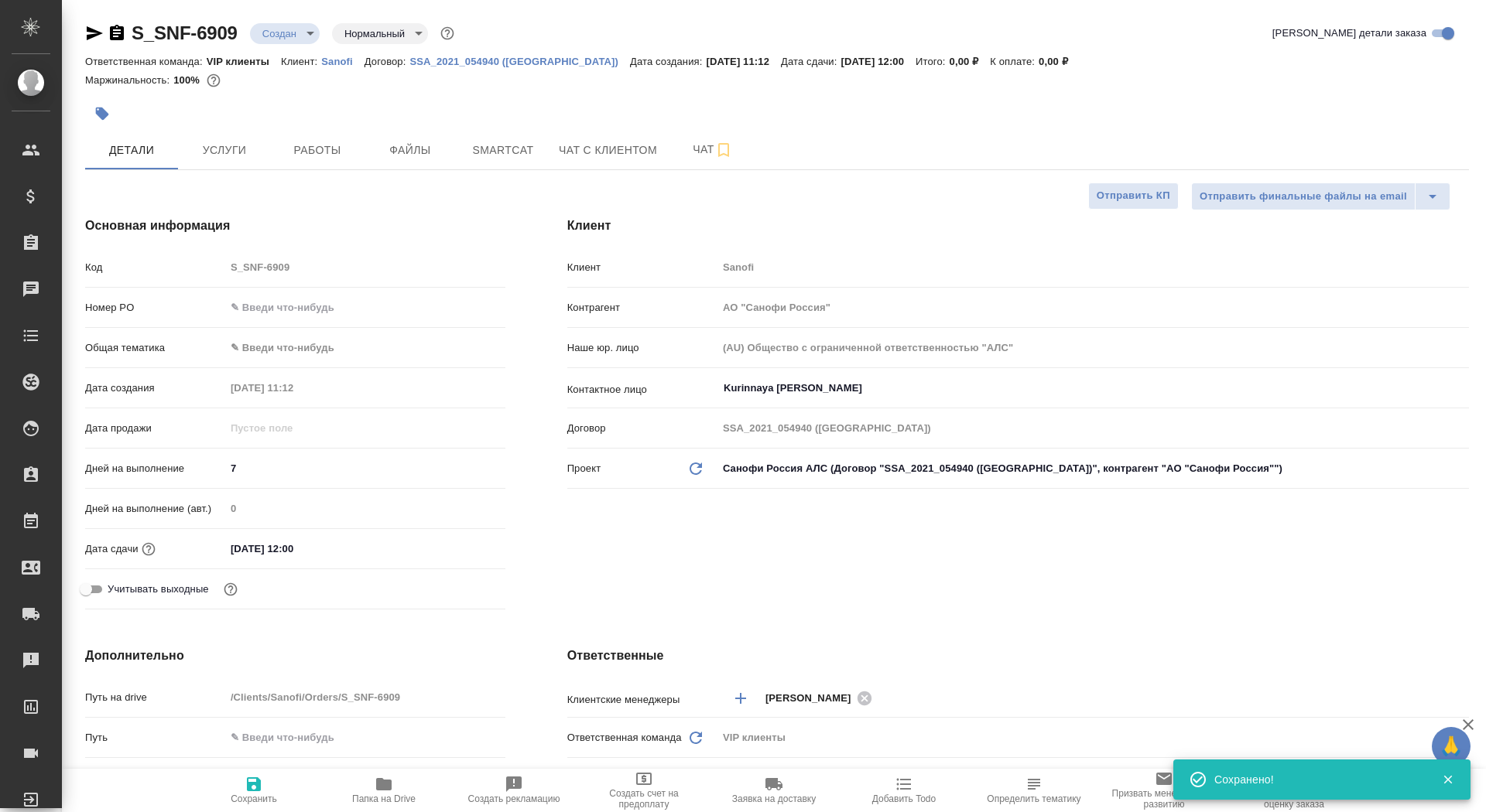
type textarea "x"
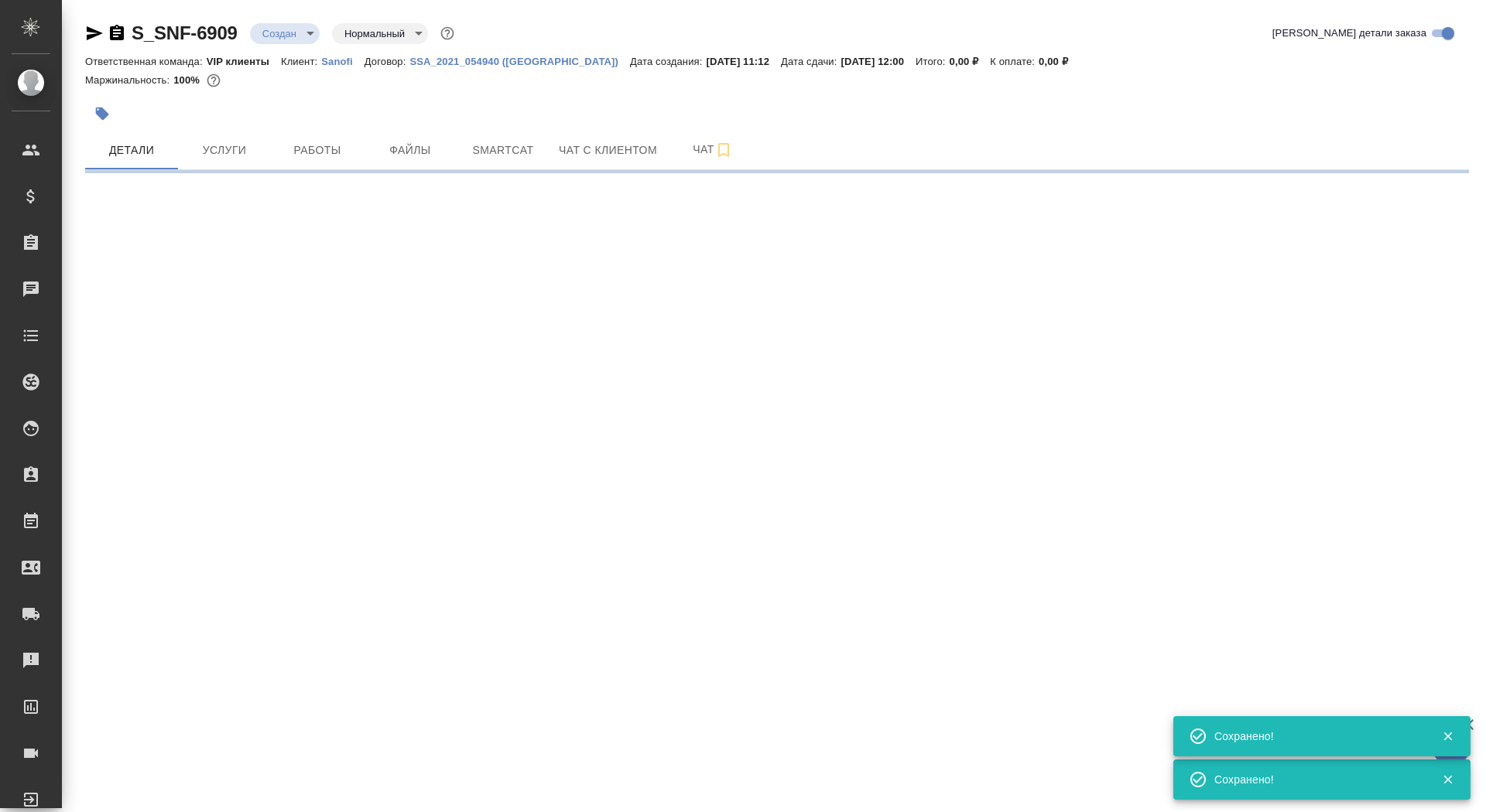
select select "RU"
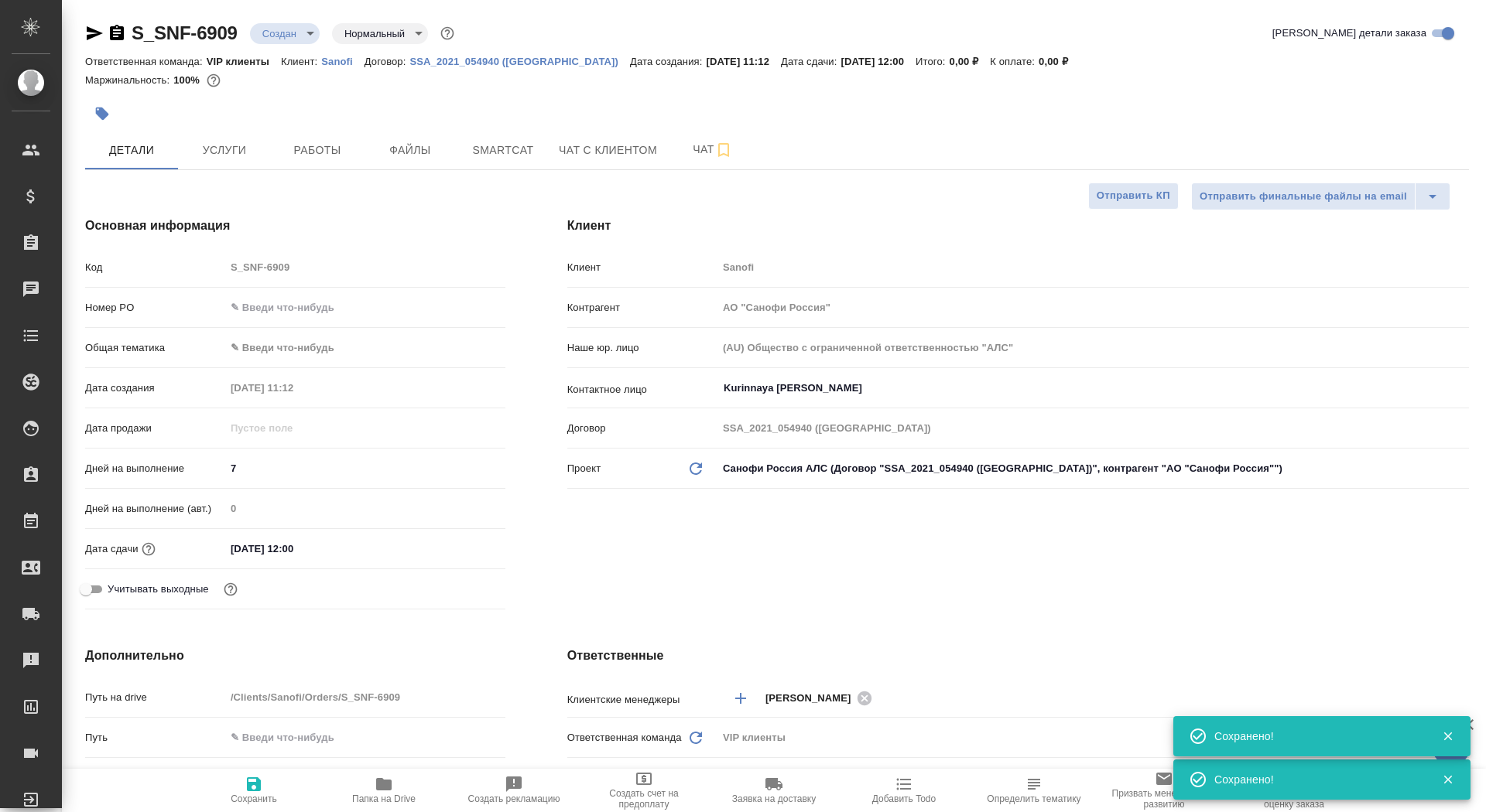
type textarea "x"
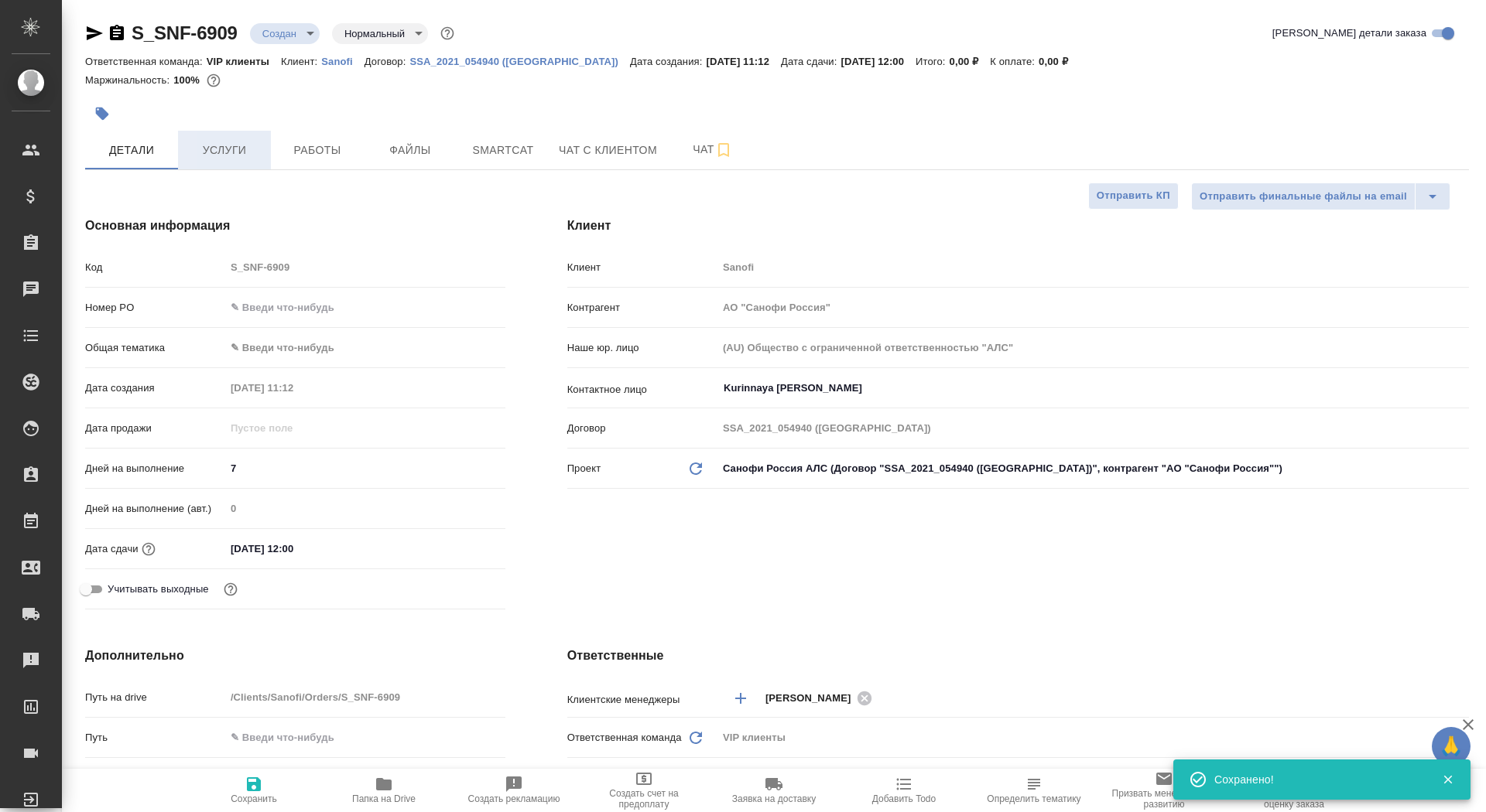
click at [228, 155] on span "Услуги" at bounding box center [225, 150] width 75 height 20
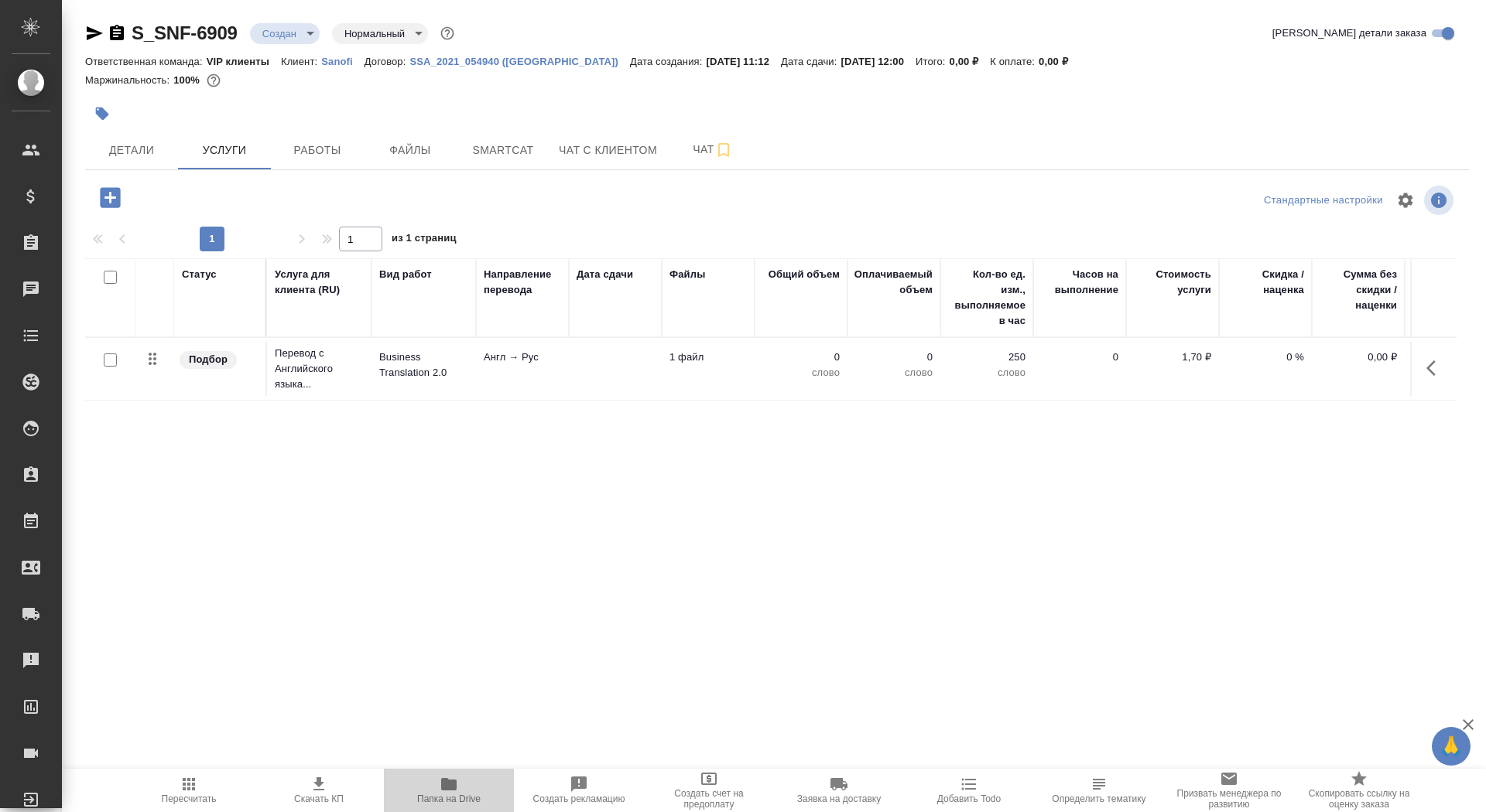
click at [430, 797] on span "Папка на Drive" at bounding box center [449, 799] width 63 height 11
click at [120, 156] on span "Детали" at bounding box center [131, 150] width 75 height 20
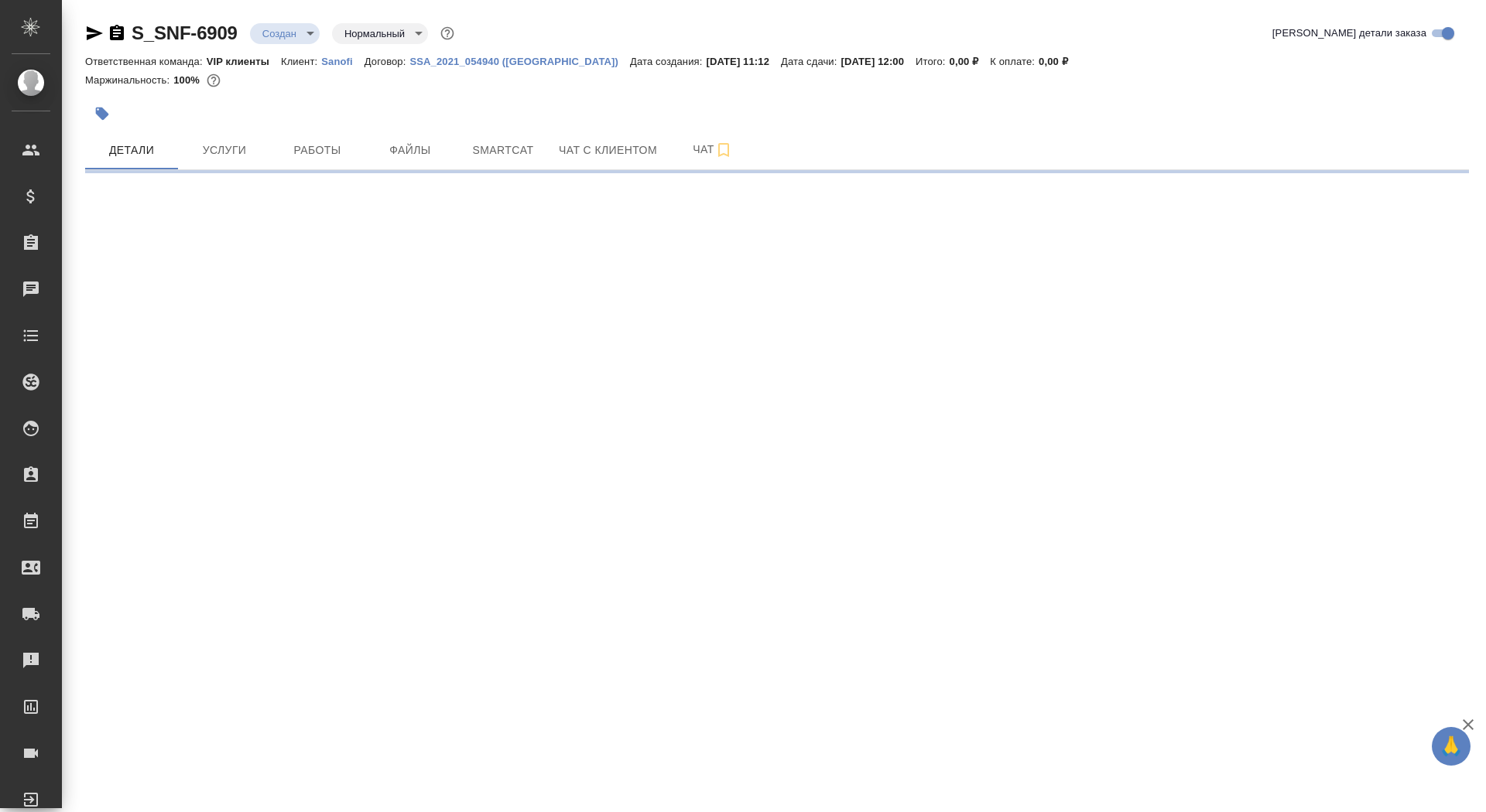
select select "RU"
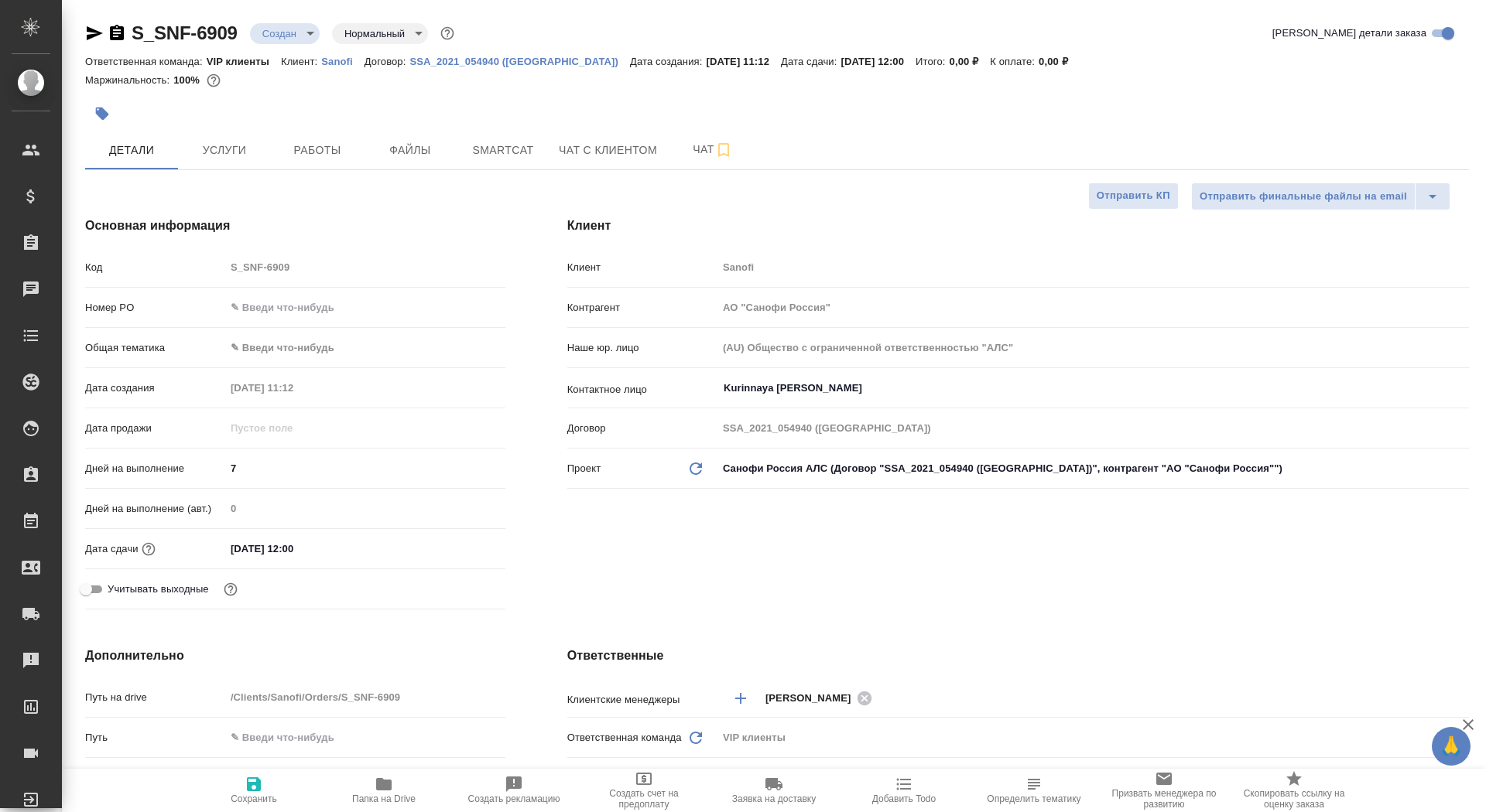
type textarea "x"
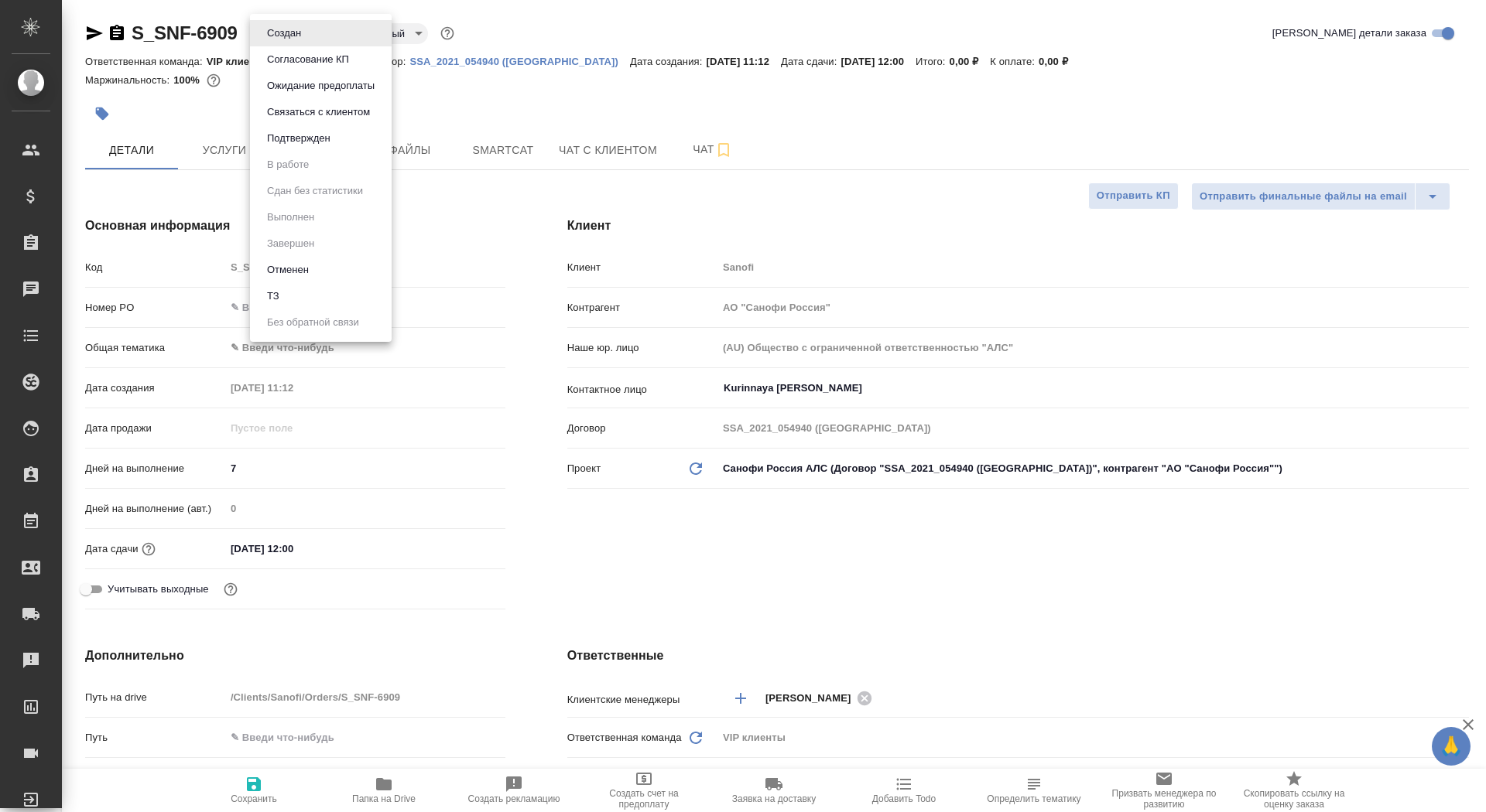
click at [294, 39] on body "🙏 .cls-1 fill:#fff; AWATERA Saydasheva Dilyara Клиенты Спецификации Заказы 0 Ча…" at bounding box center [743, 406] width 1486 height 812
click at [324, 300] on li "ТЗ" at bounding box center [321, 296] width 141 height 27
type textarea "x"
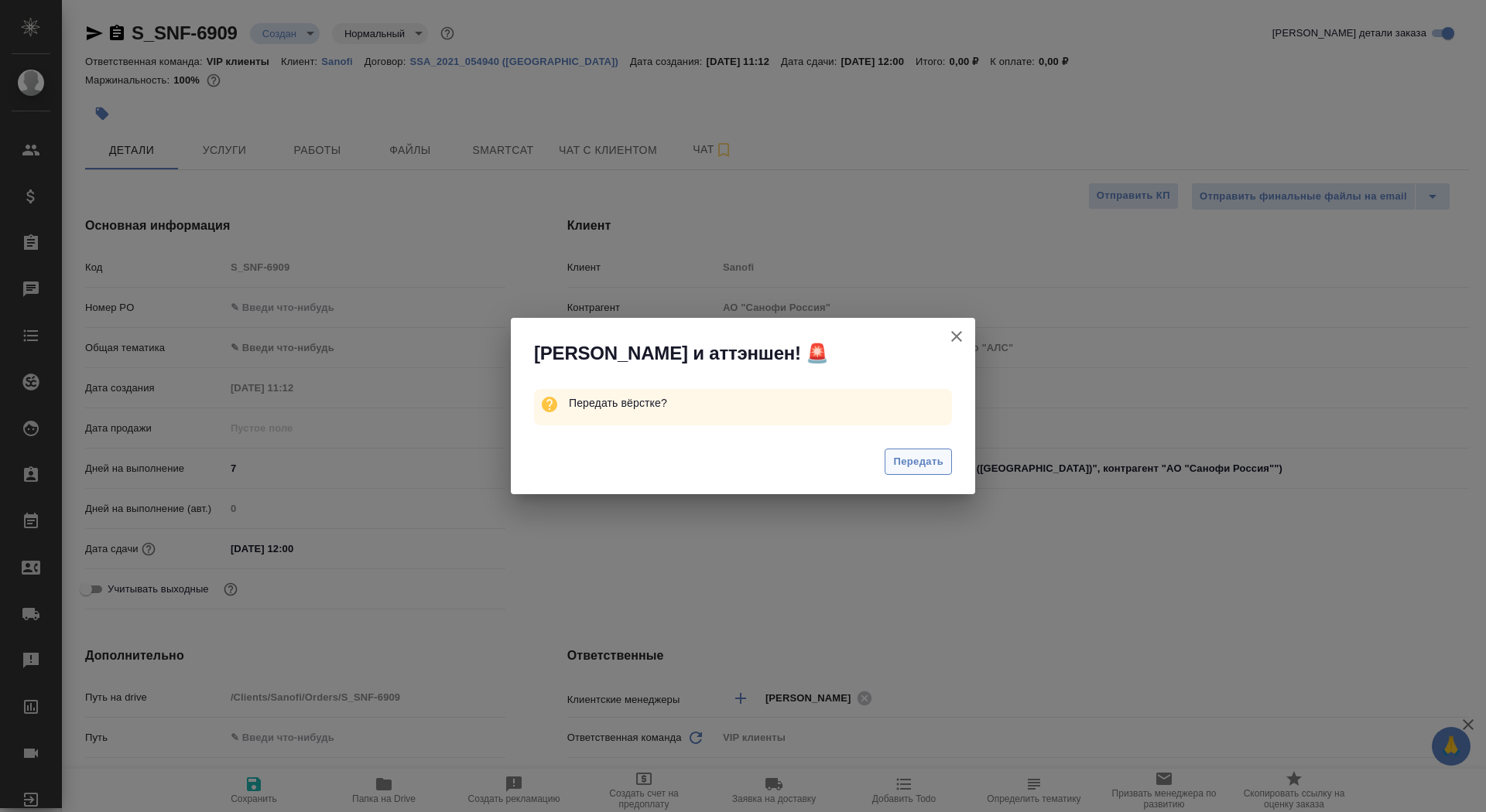
click at [948, 473] on button "Передать" at bounding box center [918, 463] width 68 height 27
type textarea "x"
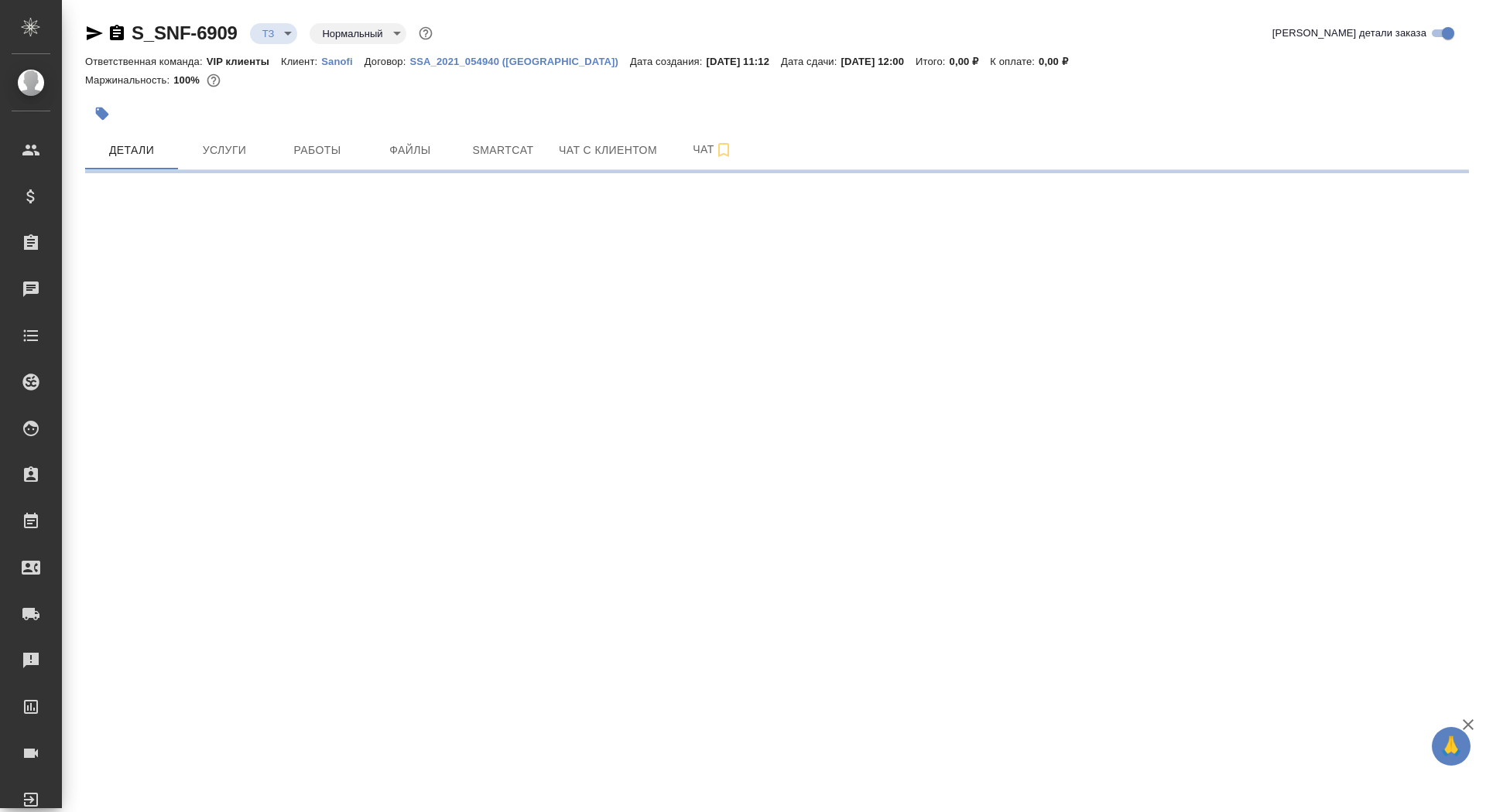
select select "RU"
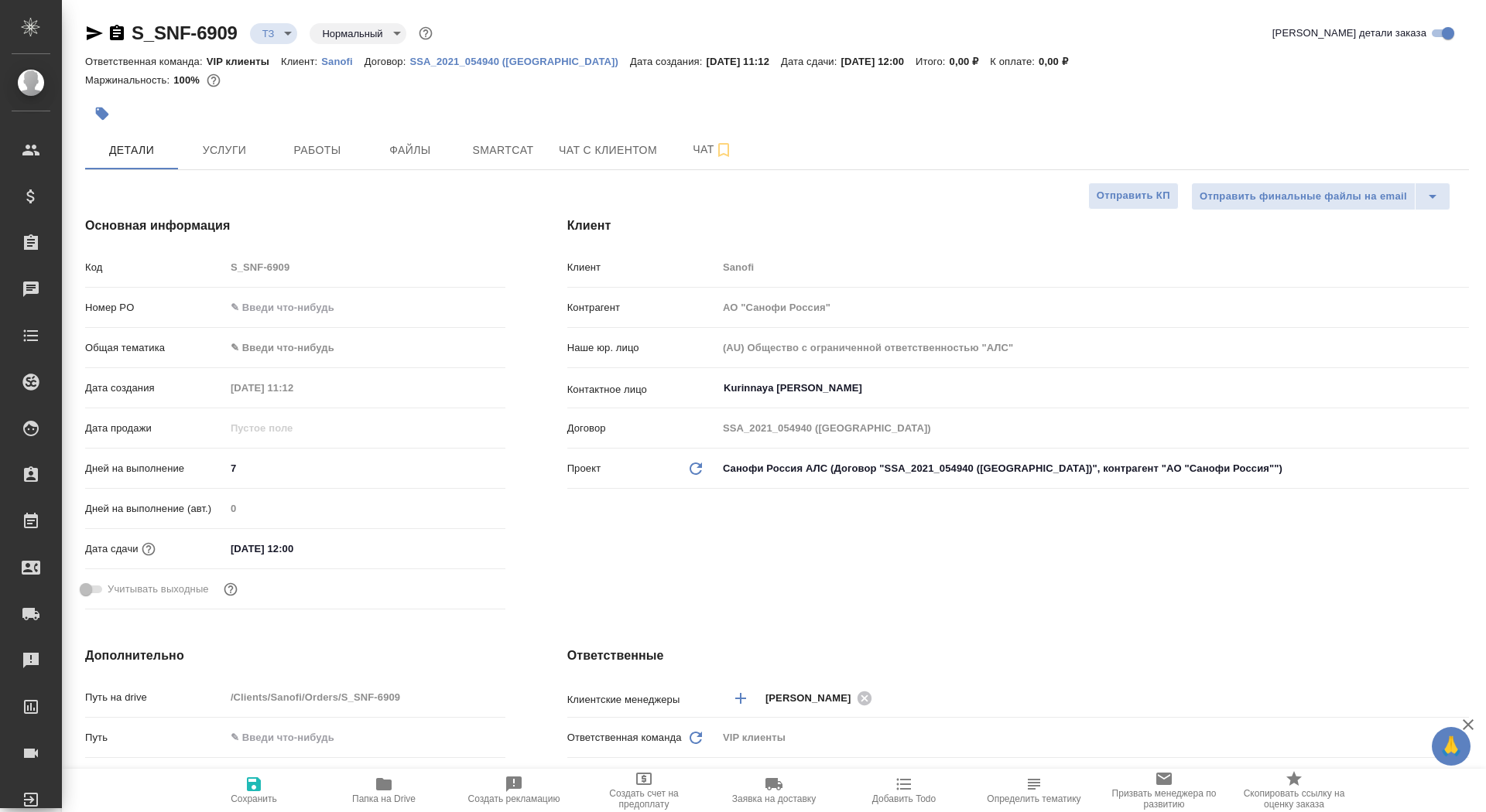
type textarea "x"
click at [202, 140] on button "Услуги" at bounding box center [225, 150] width 93 height 39
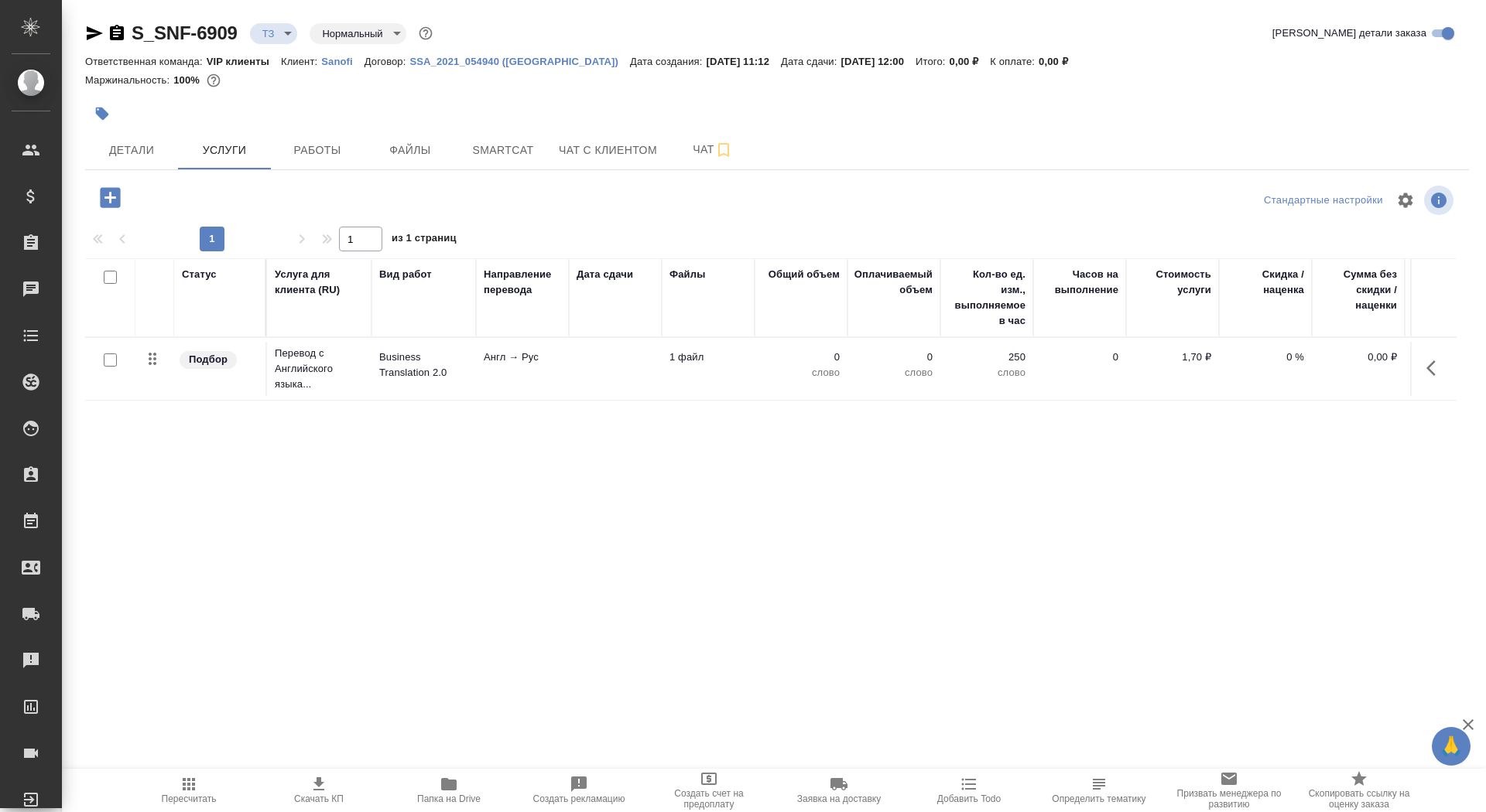
click at [521, 381] on td "Англ → Рус" at bounding box center [522, 368] width 93 height 54
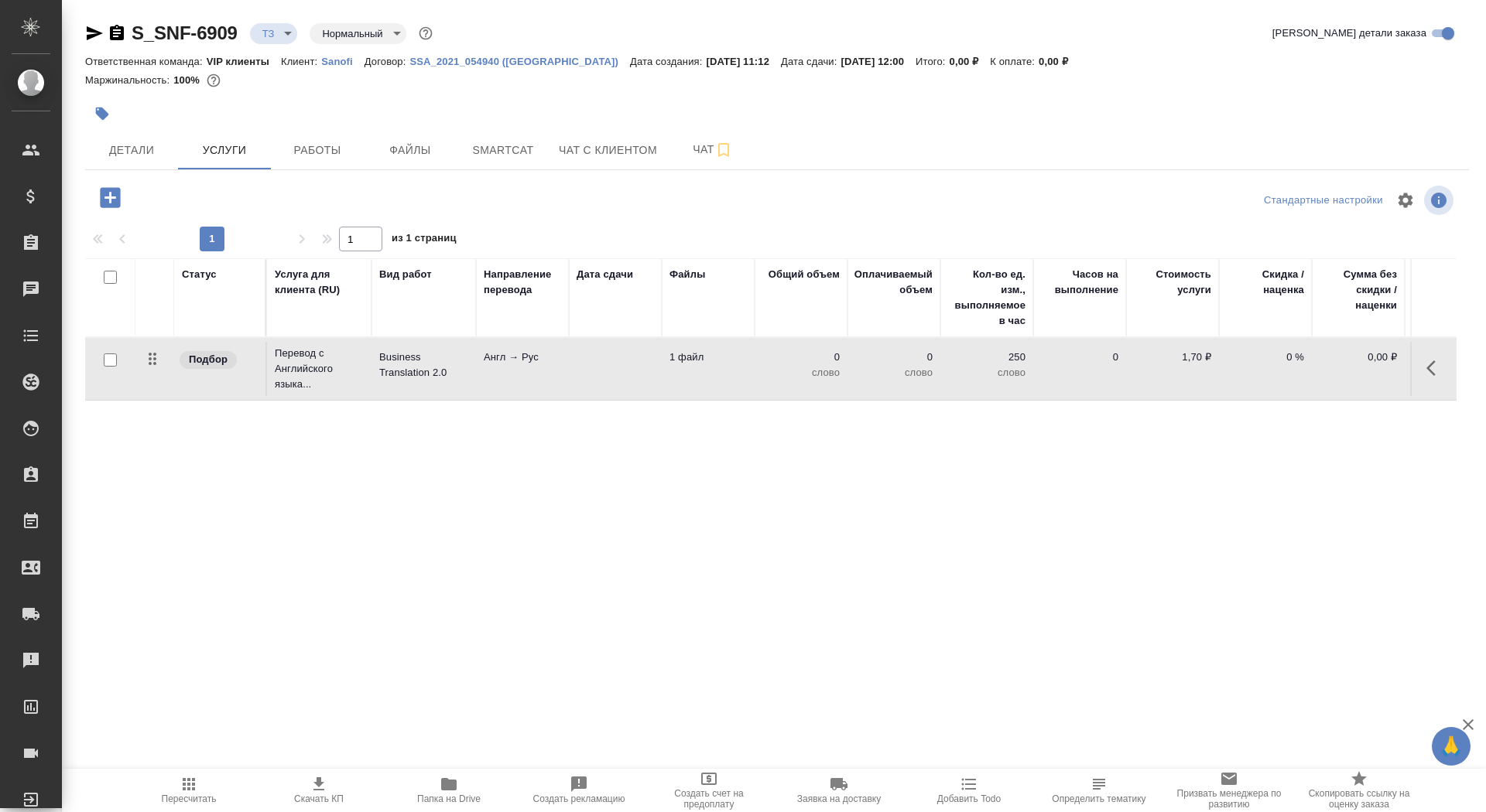
click at [521, 381] on td "Англ → Рус" at bounding box center [522, 368] width 93 height 54
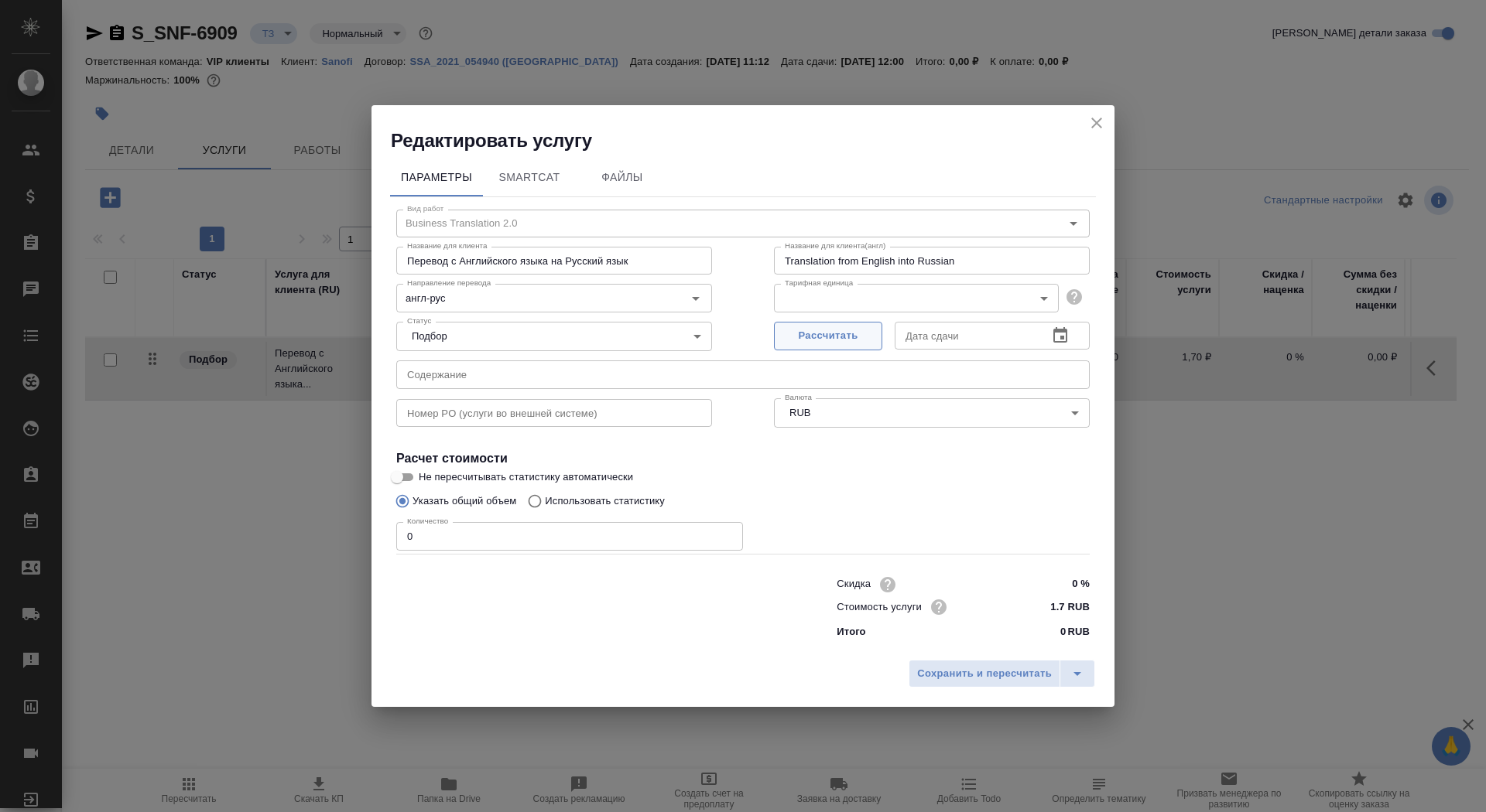
click at [825, 327] on span "Рассчитать" at bounding box center [828, 336] width 92 height 18
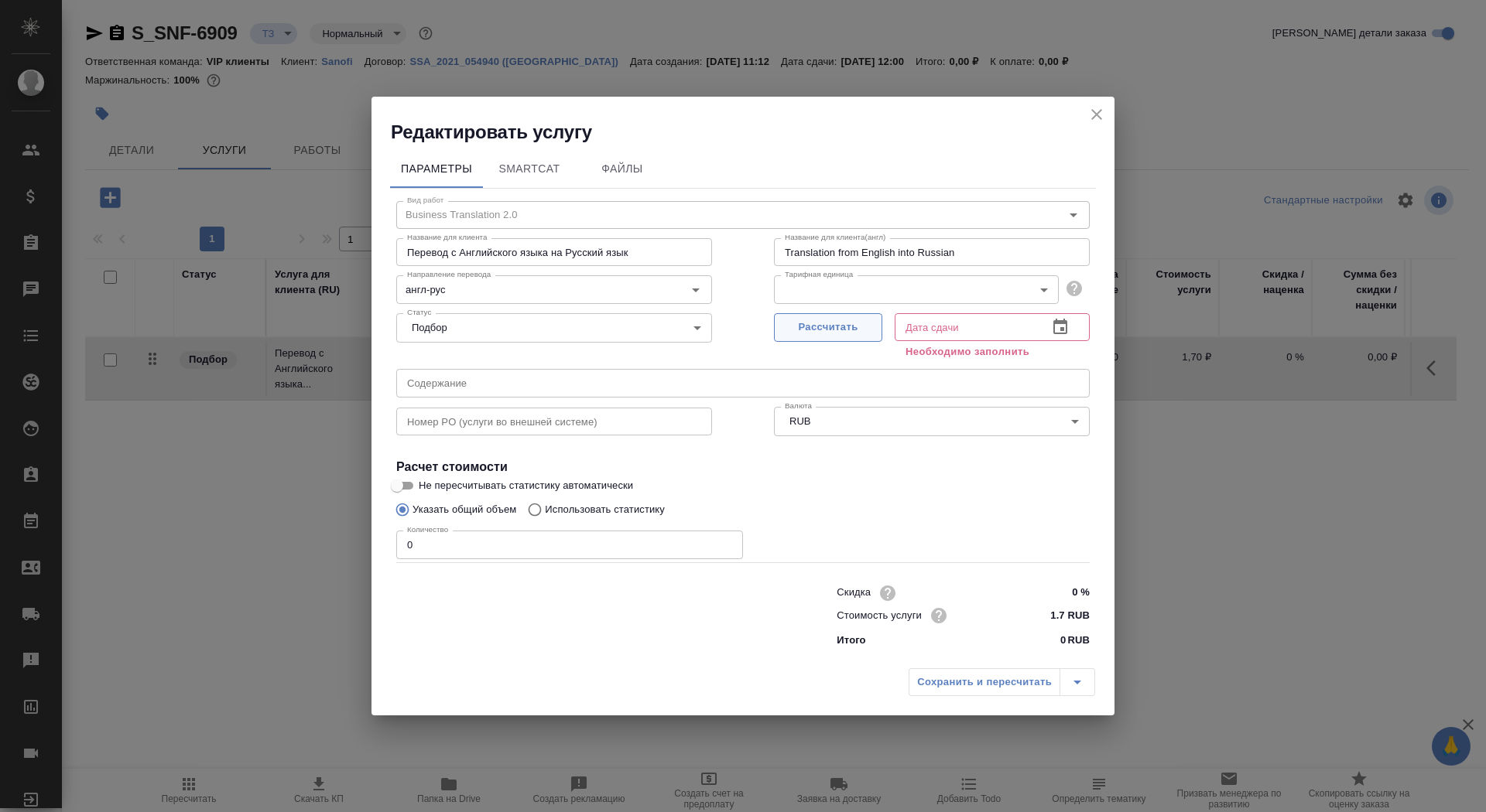
type input "[DATE] 12:00"
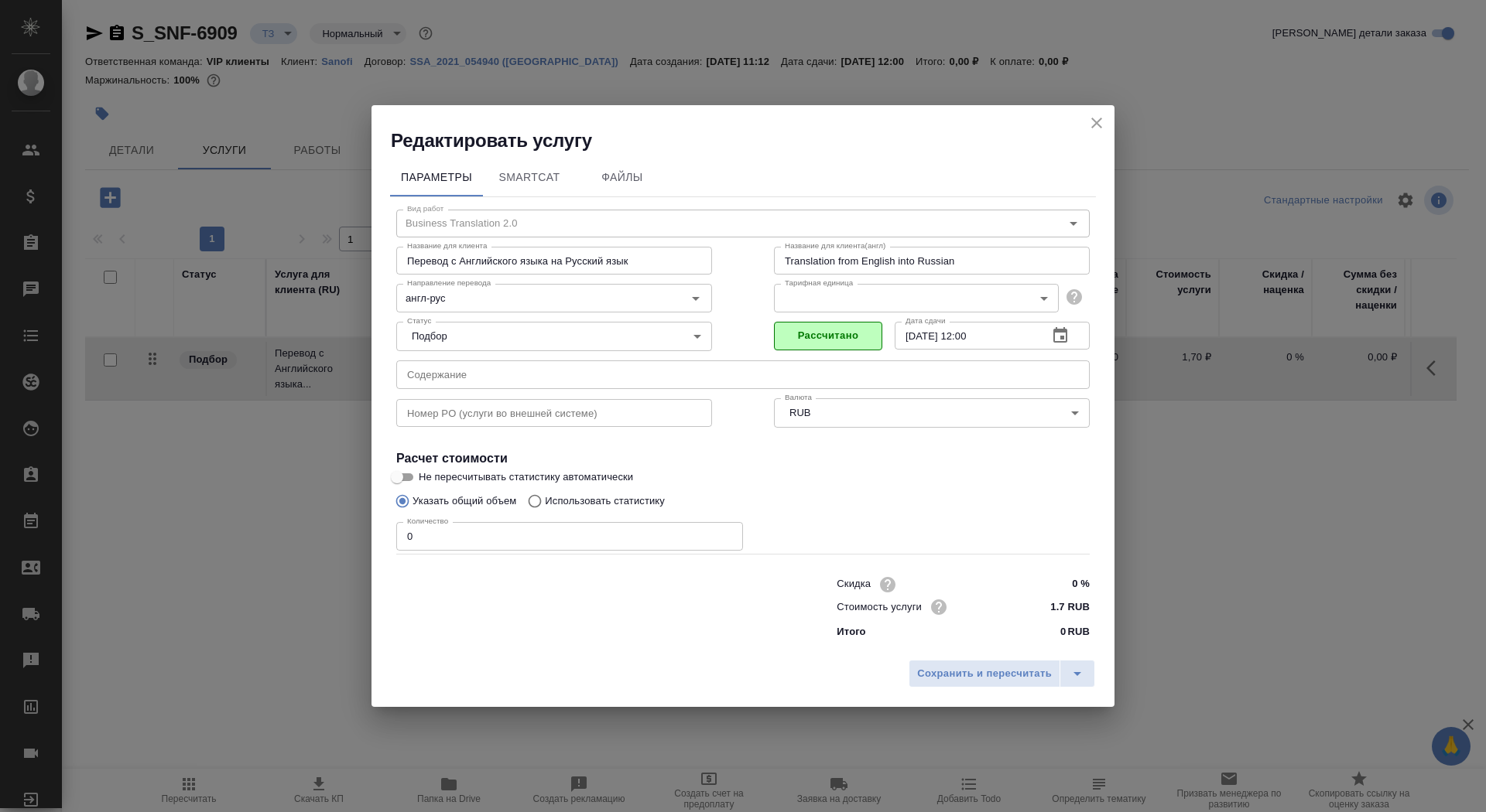
click at [461, 535] on input "0" at bounding box center [569, 536] width 347 height 28
type input "01"
click at [403, 479] on input "Не пересчитывать статистику автоматически" at bounding box center [397, 478] width 56 height 19
checkbox input "true"
click at [949, 674] on span "Сохранить и пересчитать" at bounding box center [984, 675] width 135 height 18
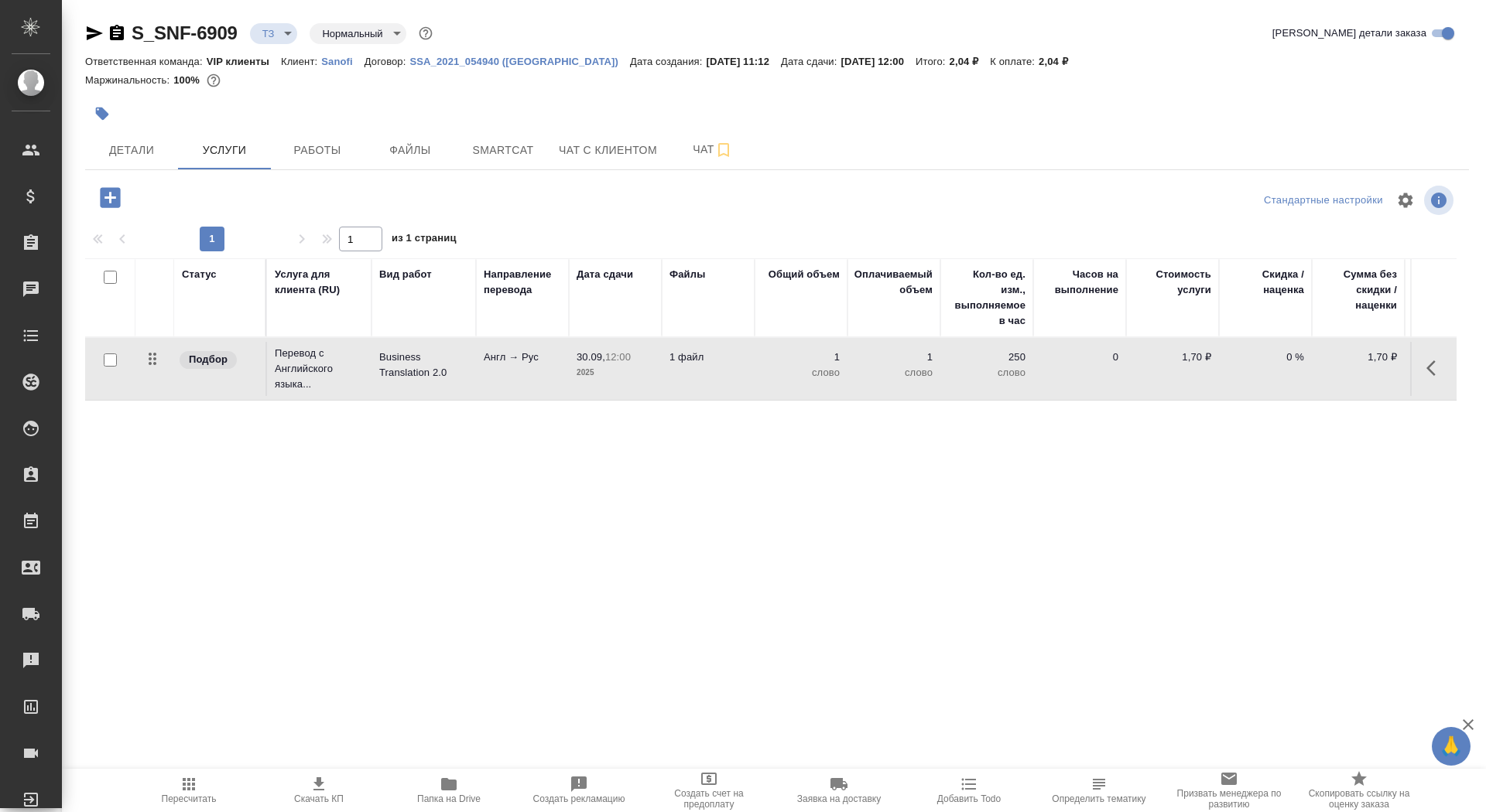
click at [113, 357] on input "checkbox" at bounding box center [110, 360] width 13 height 13
checkbox input "true"
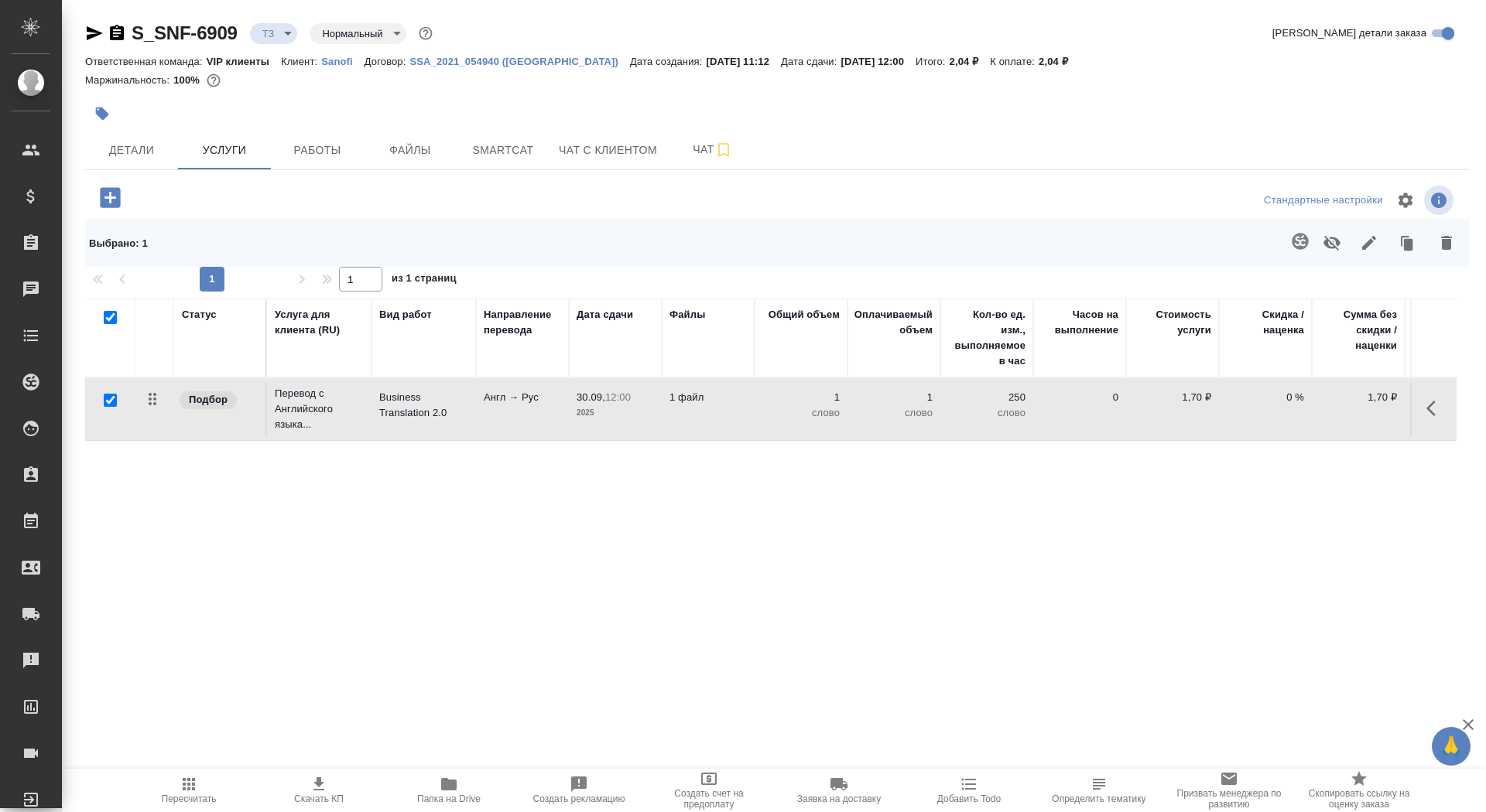
click at [1299, 248] on icon "button" at bounding box center [1300, 241] width 16 height 16
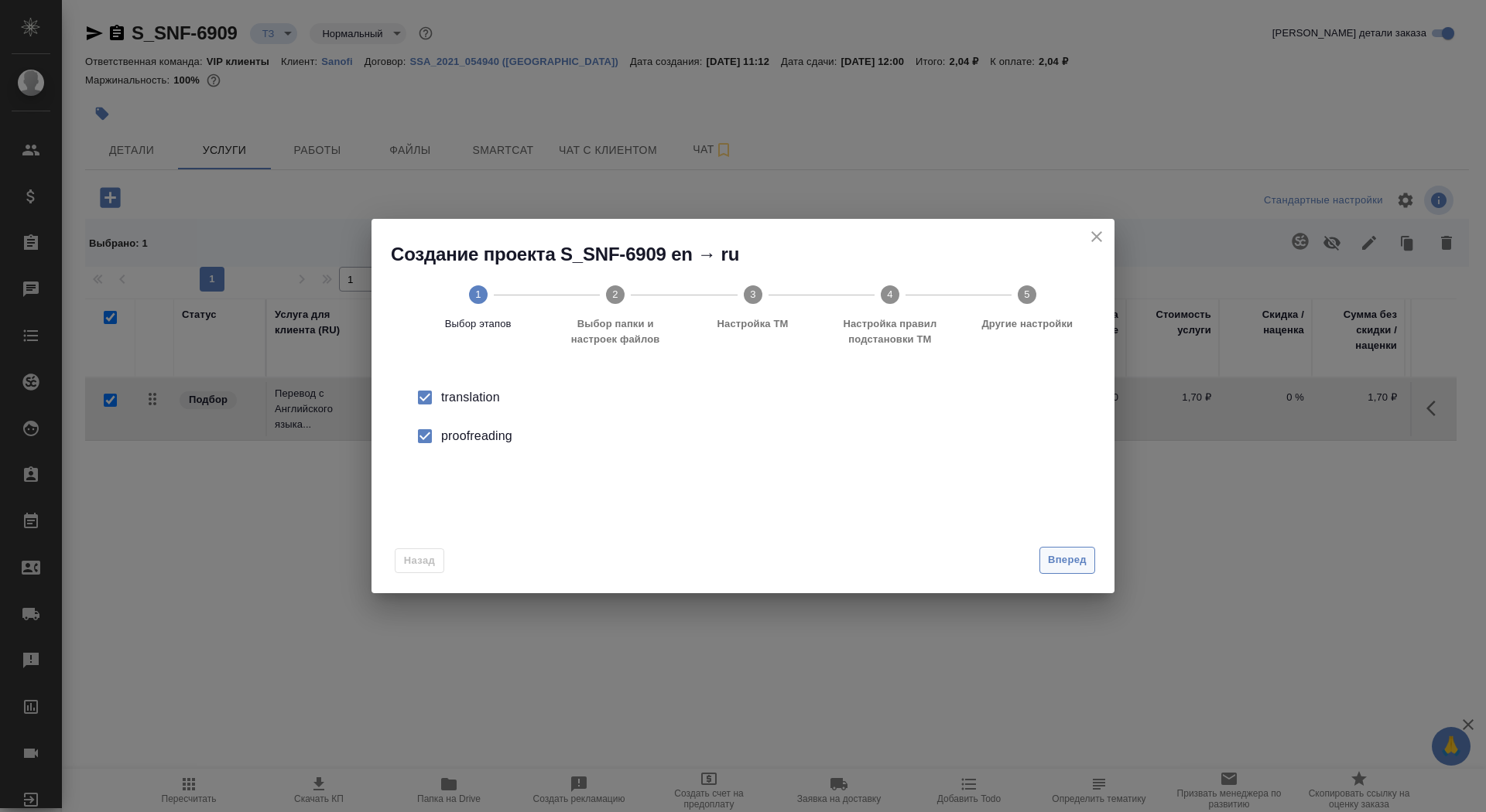
click at [1065, 562] on span "Вперед" at bounding box center [1067, 560] width 39 height 18
click at [921, 403] on input "Папка с файлами для перевода" at bounding box center [717, 406] width 644 height 19
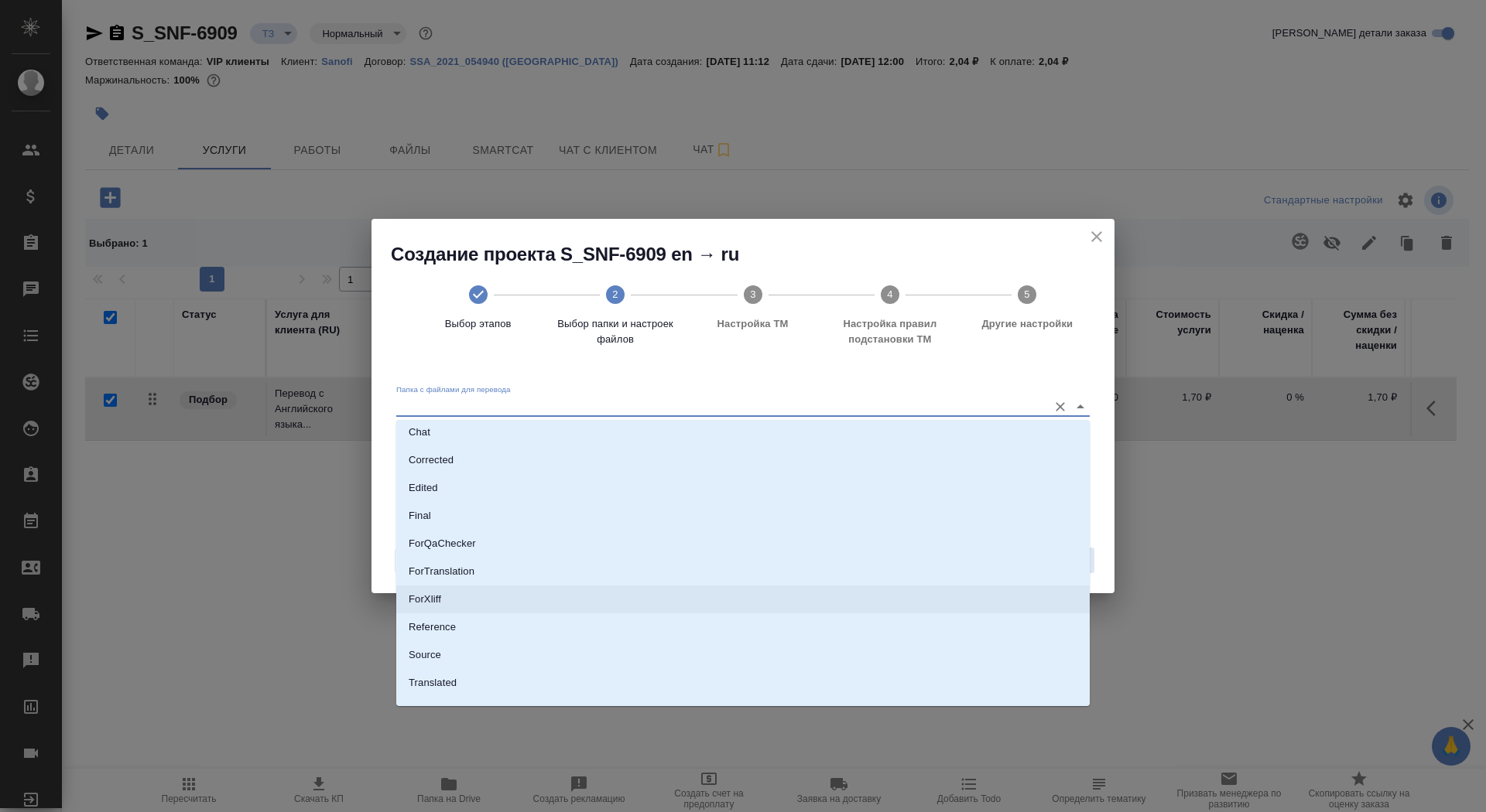
scroll to position [81, 0]
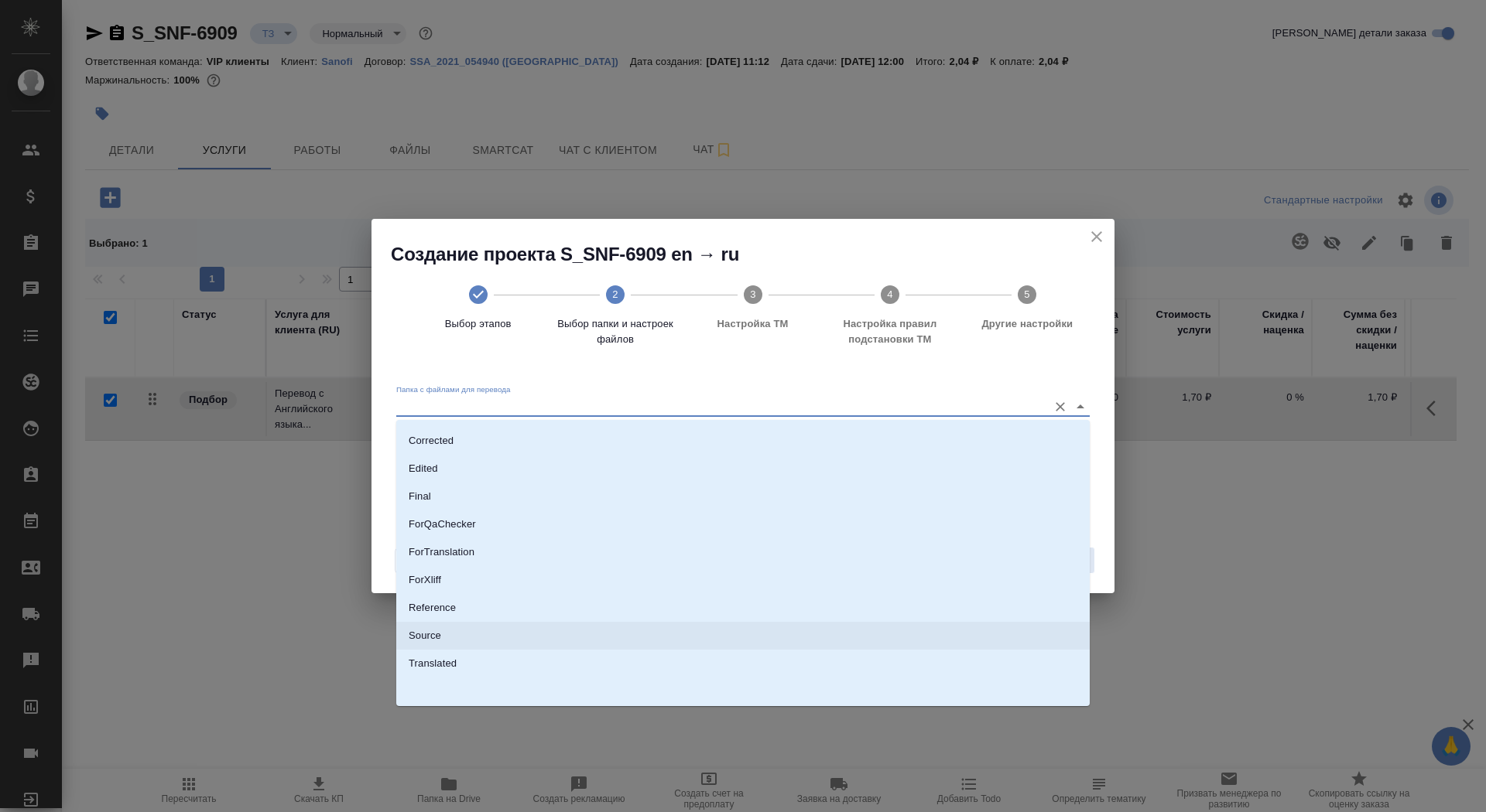
click at [831, 630] on li "Source" at bounding box center [742, 636] width 693 height 28
type input "Source"
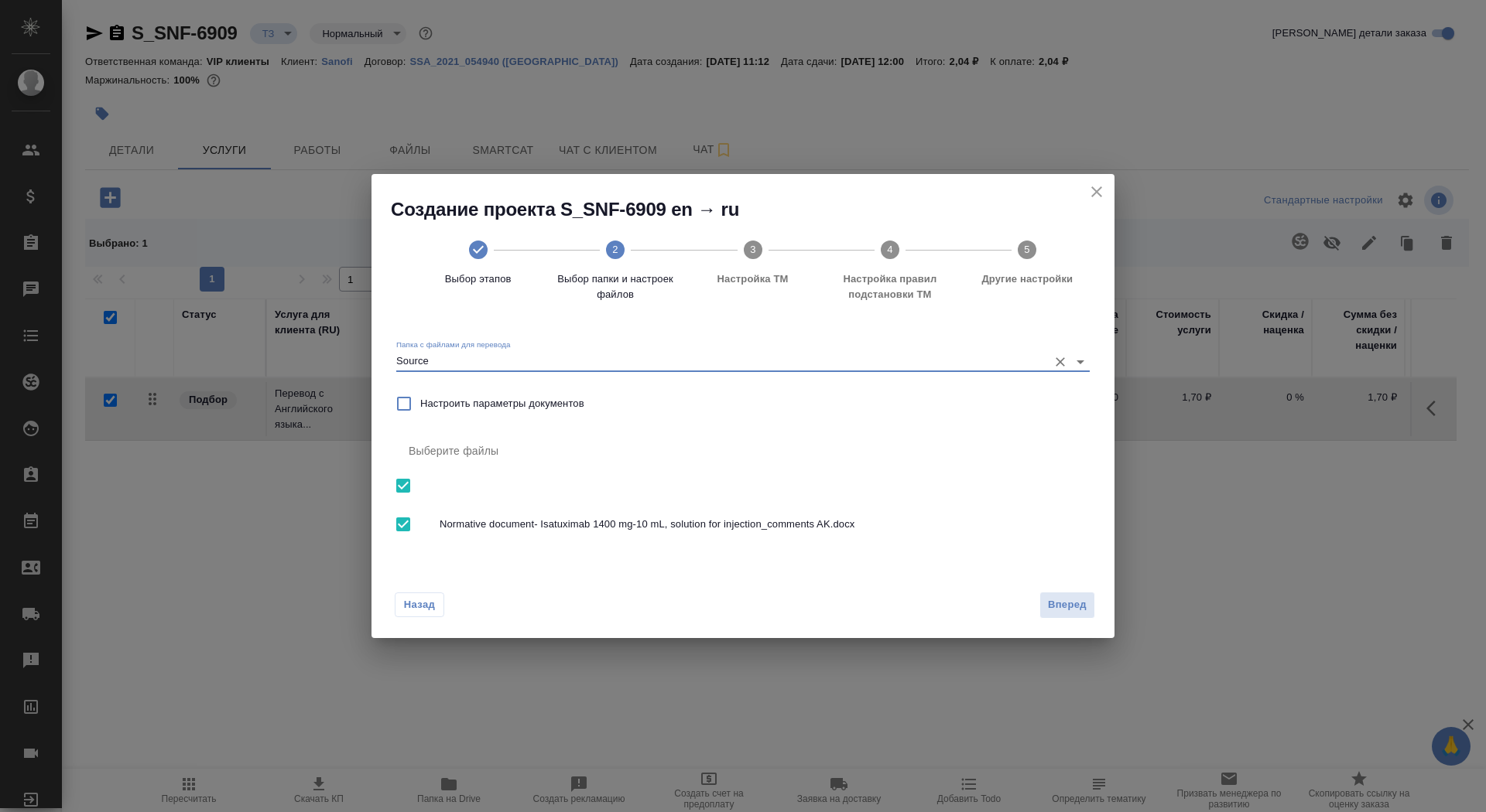
click at [1064, 595] on button "Вперед" at bounding box center [1067, 606] width 56 height 27
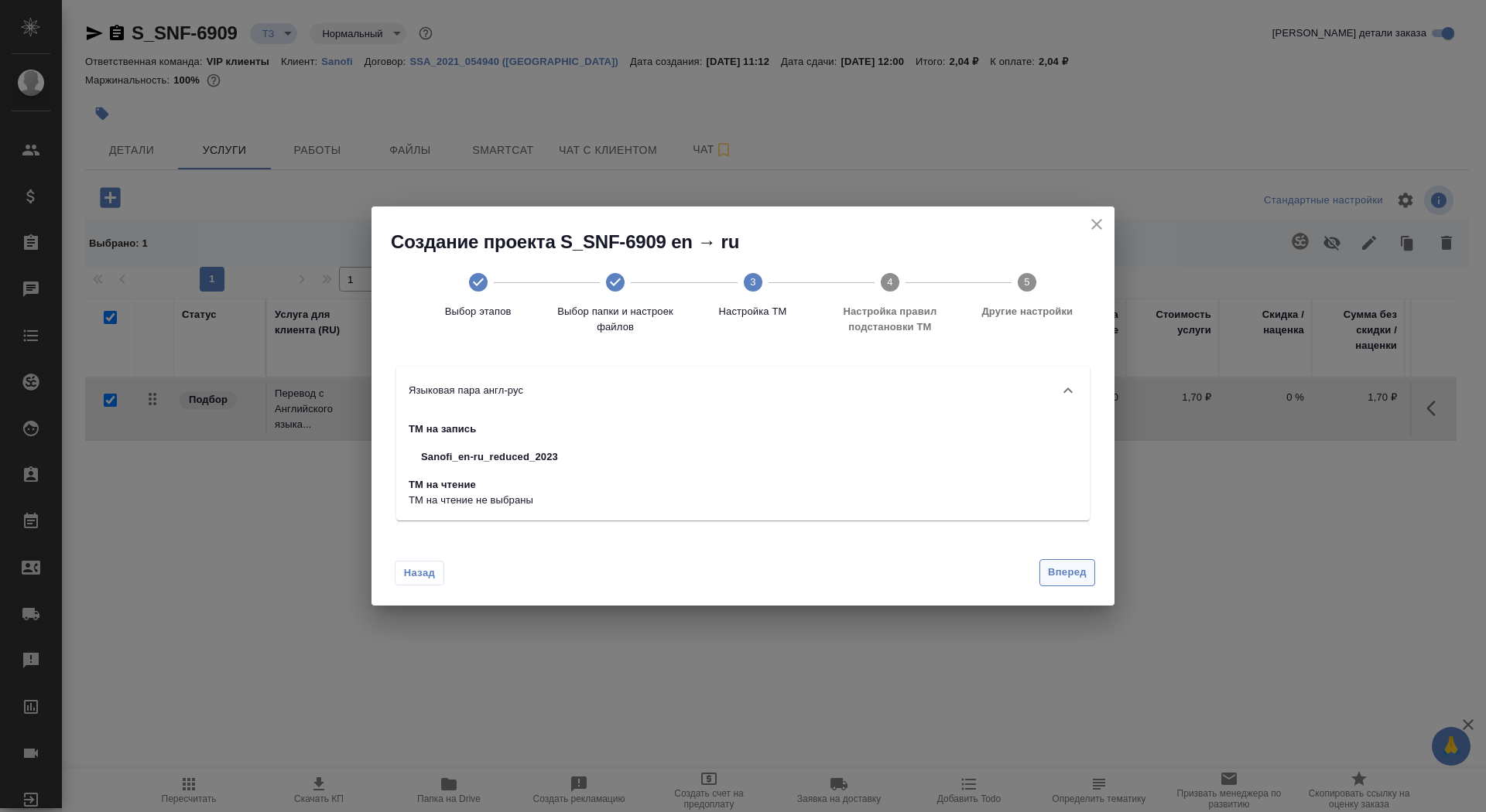
click at [1057, 565] on span "Вперед" at bounding box center [1067, 572] width 39 height 18
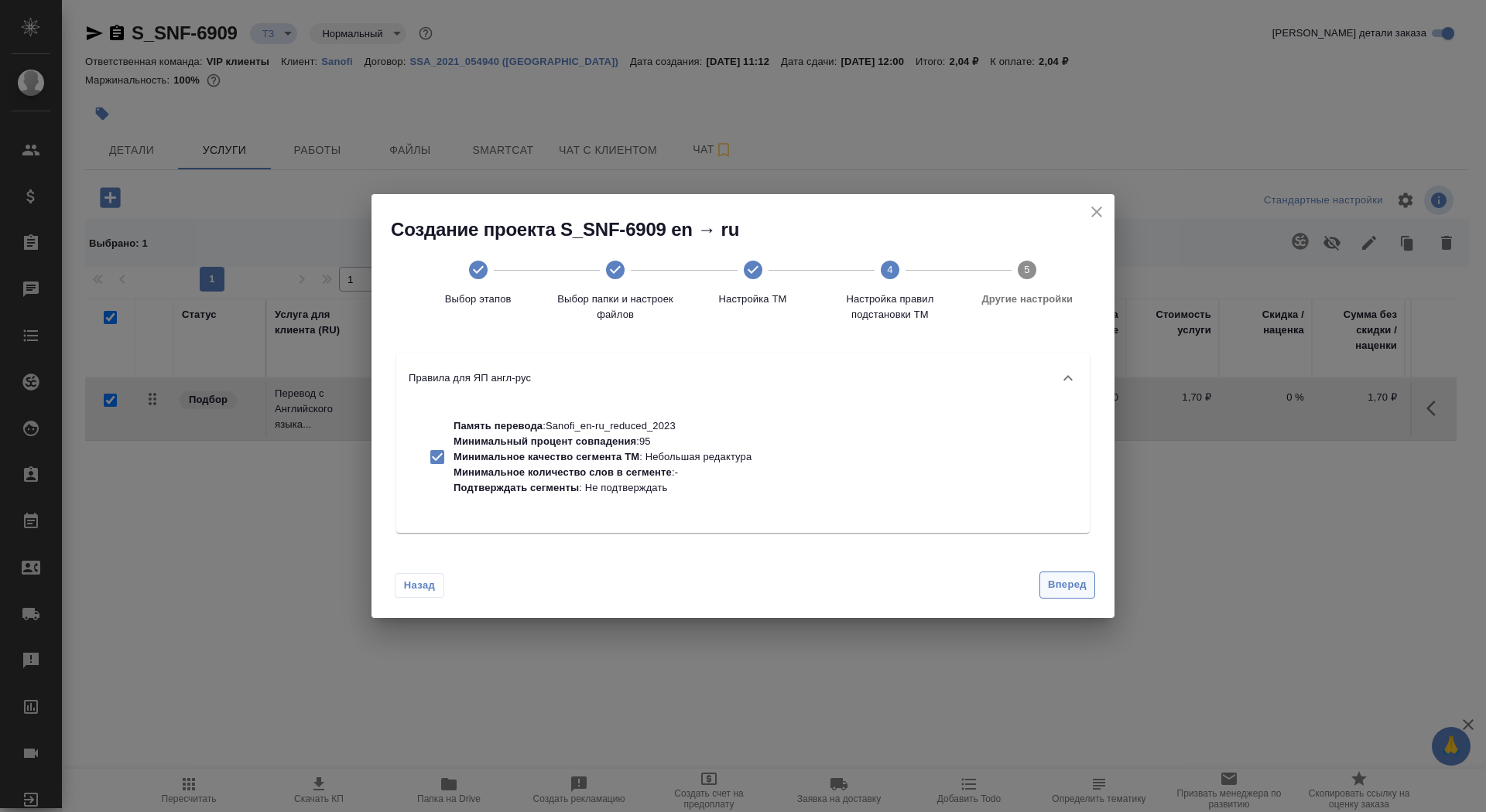
click at [1057, 572] on button "Вперед" at bounding box center [1067, 585] width 56 height 27
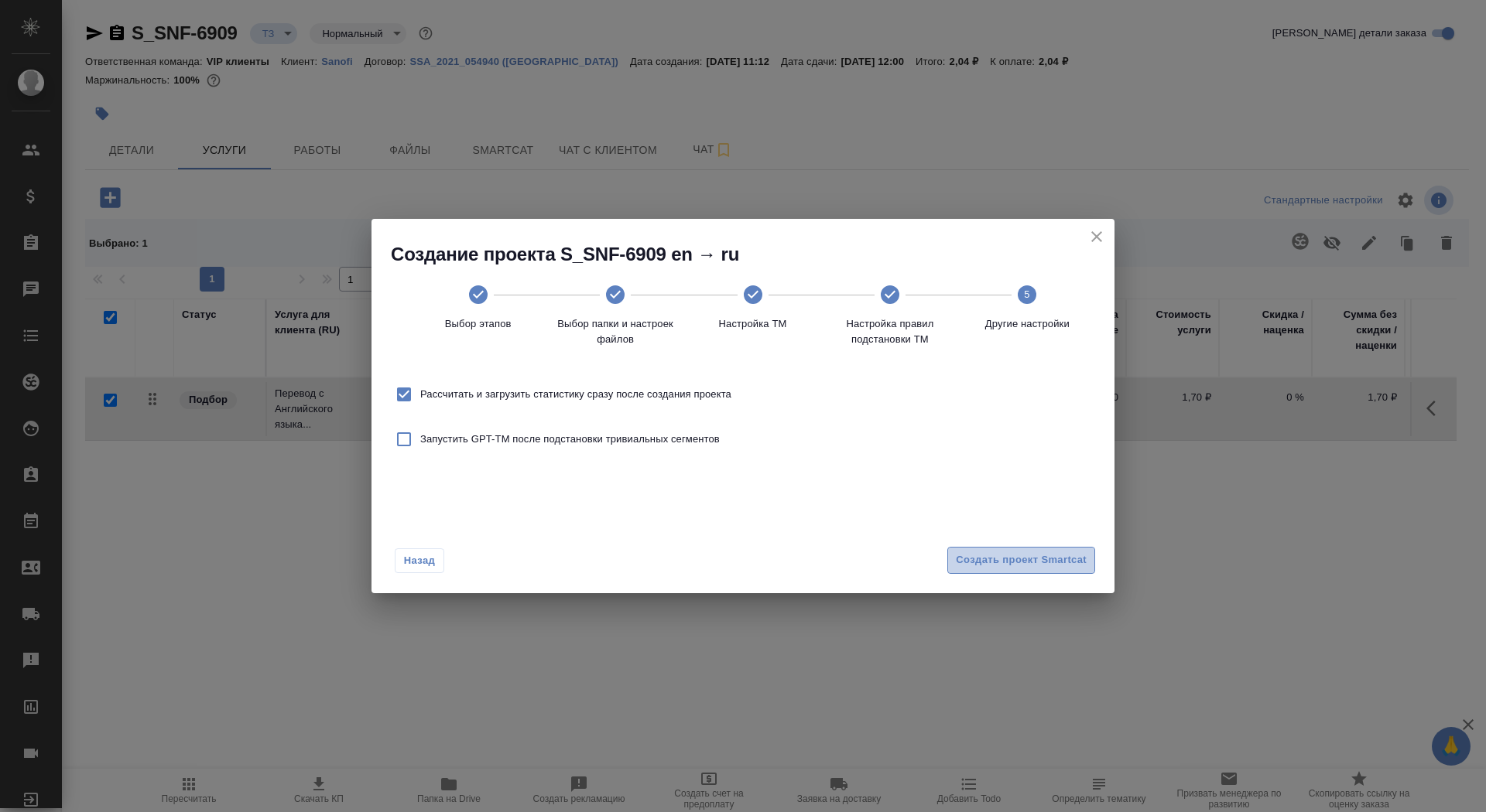
click at [1043, 550] on button "Создать проект Smartcat" at bounding box center [1022, 561] width 148 height 27
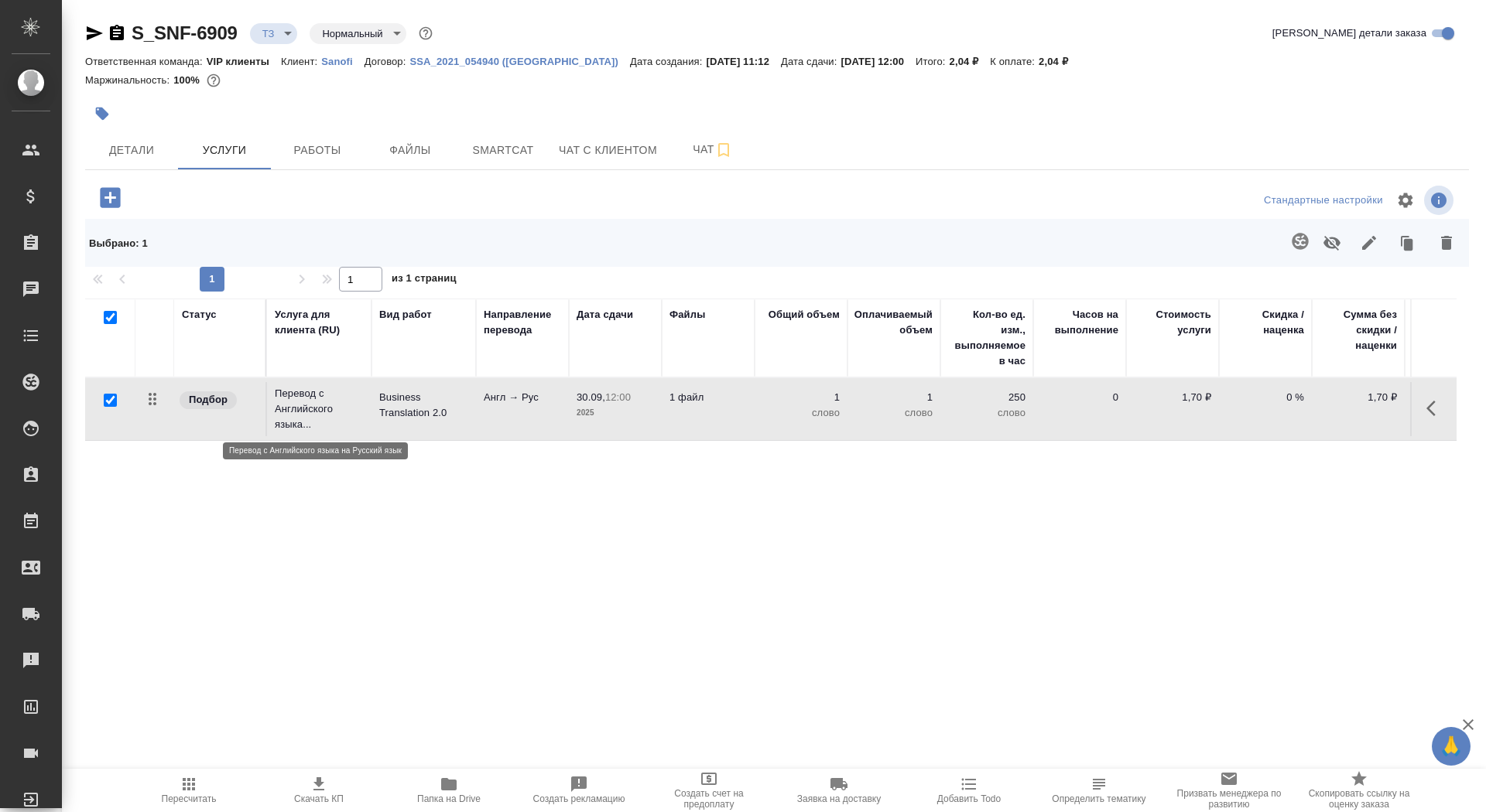
click at [348, 396] on p "Перевод с Английского языка..." at bounding box center [320, 409] width 89 height 46
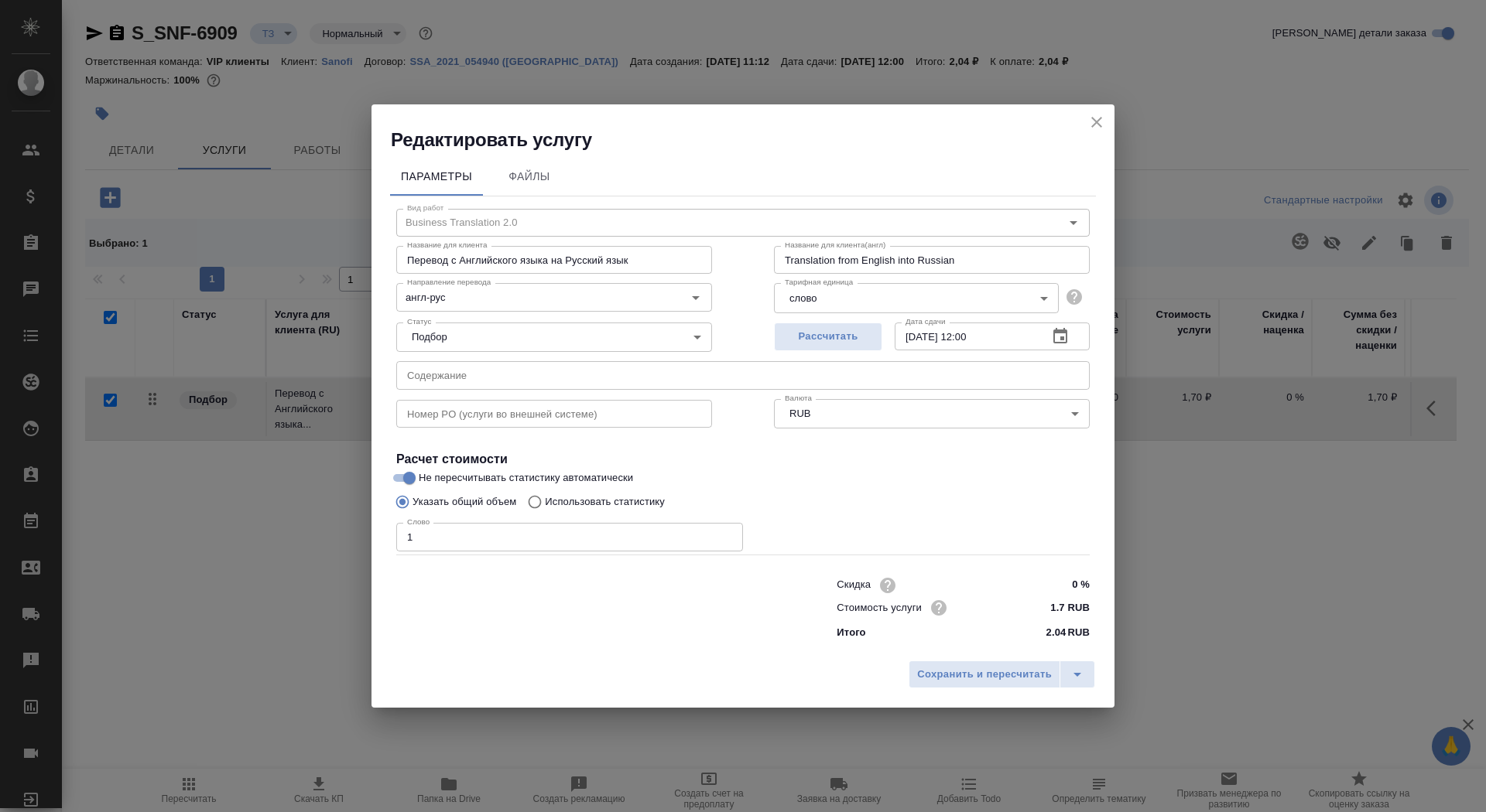
click at [599, 493] on label "Использовать статистику" at bounding box center [592, 502] width 145 height 29
click at [545, 493] on input "Использовать статистику" at bounding box center [532, 502] width 25 height 29
radio input "true"
radio input "false"
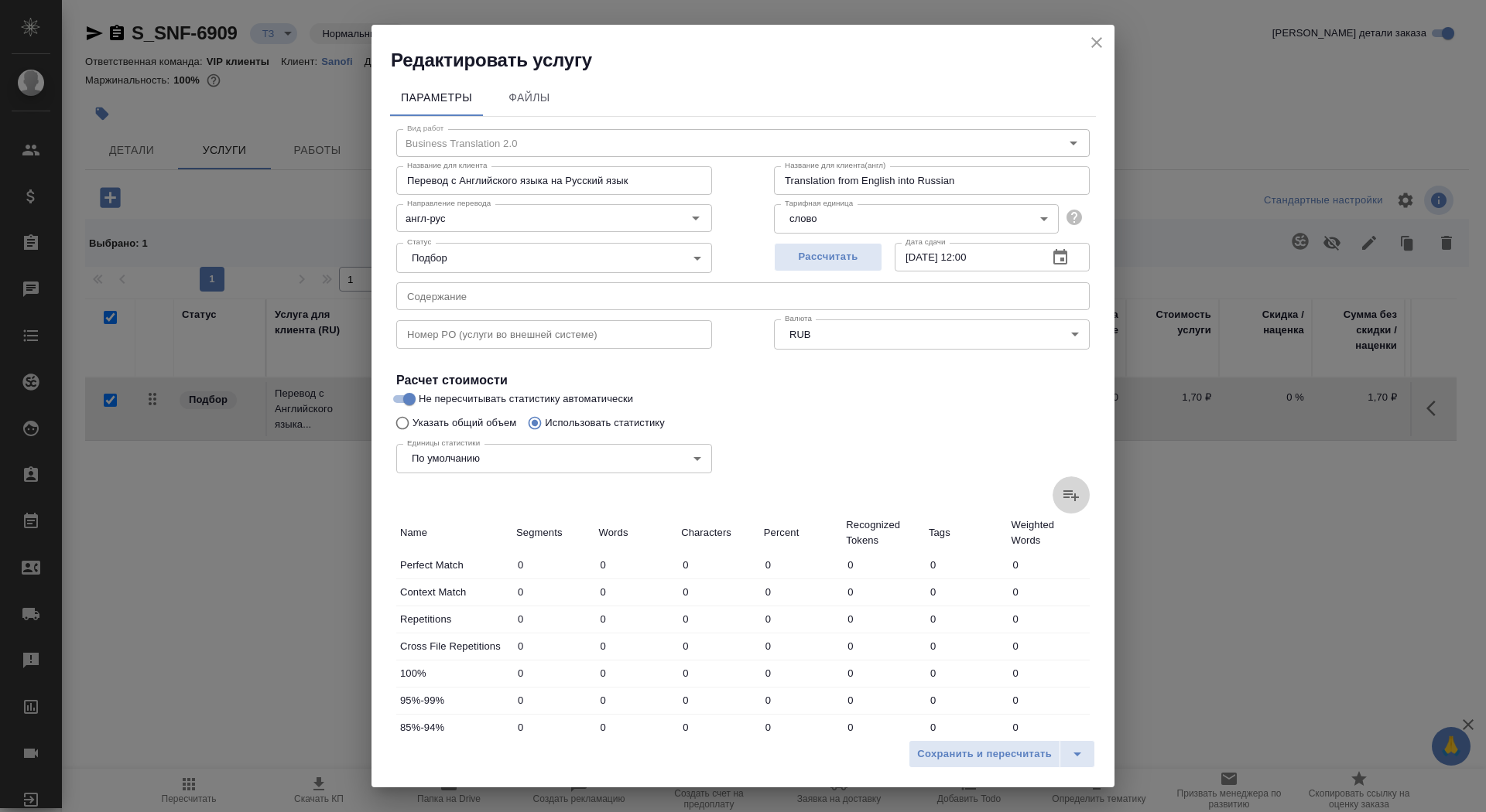
click at [1072, 487] on icon at bounding box center [1071, 495] width 19 height 19
click at [0, 0] on input "file" at bounding box center [0, 0] width 0 height 0
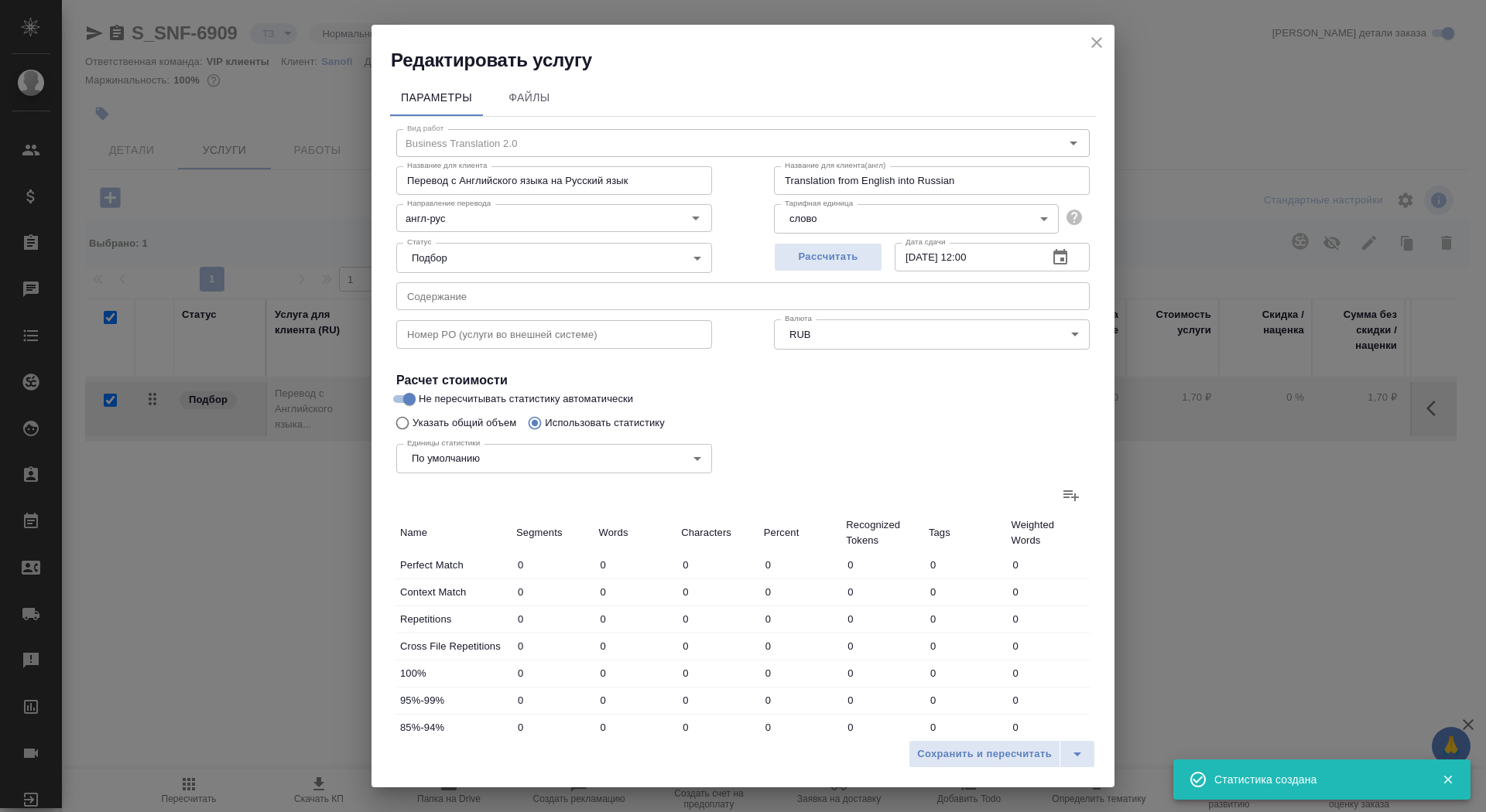
type input "139"
type input "453"
type input "2666"
type input "477"
type input "3249"
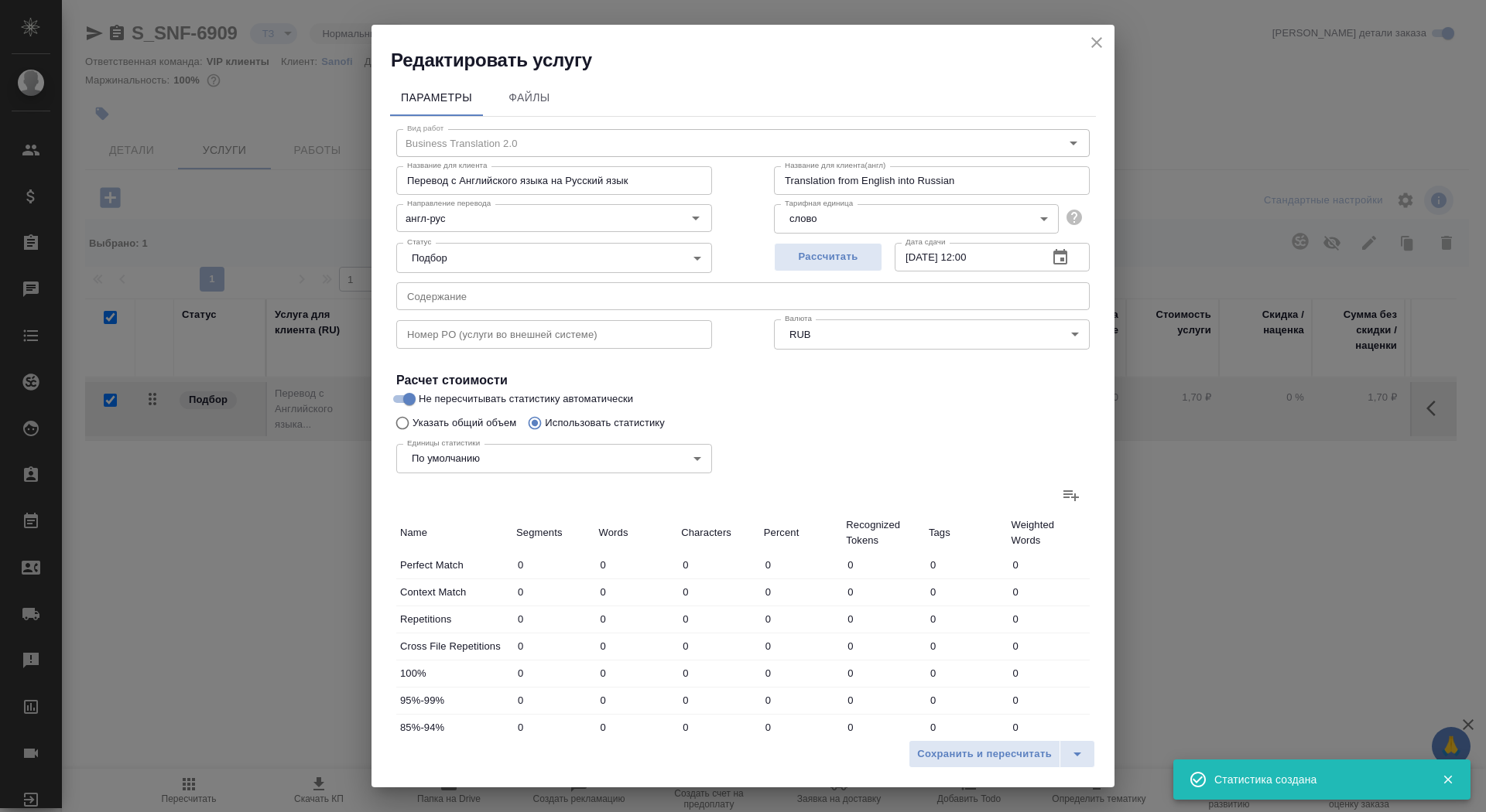
type input "19184"
type input "593"
type input "1557"
type input "8686"
type input "127"
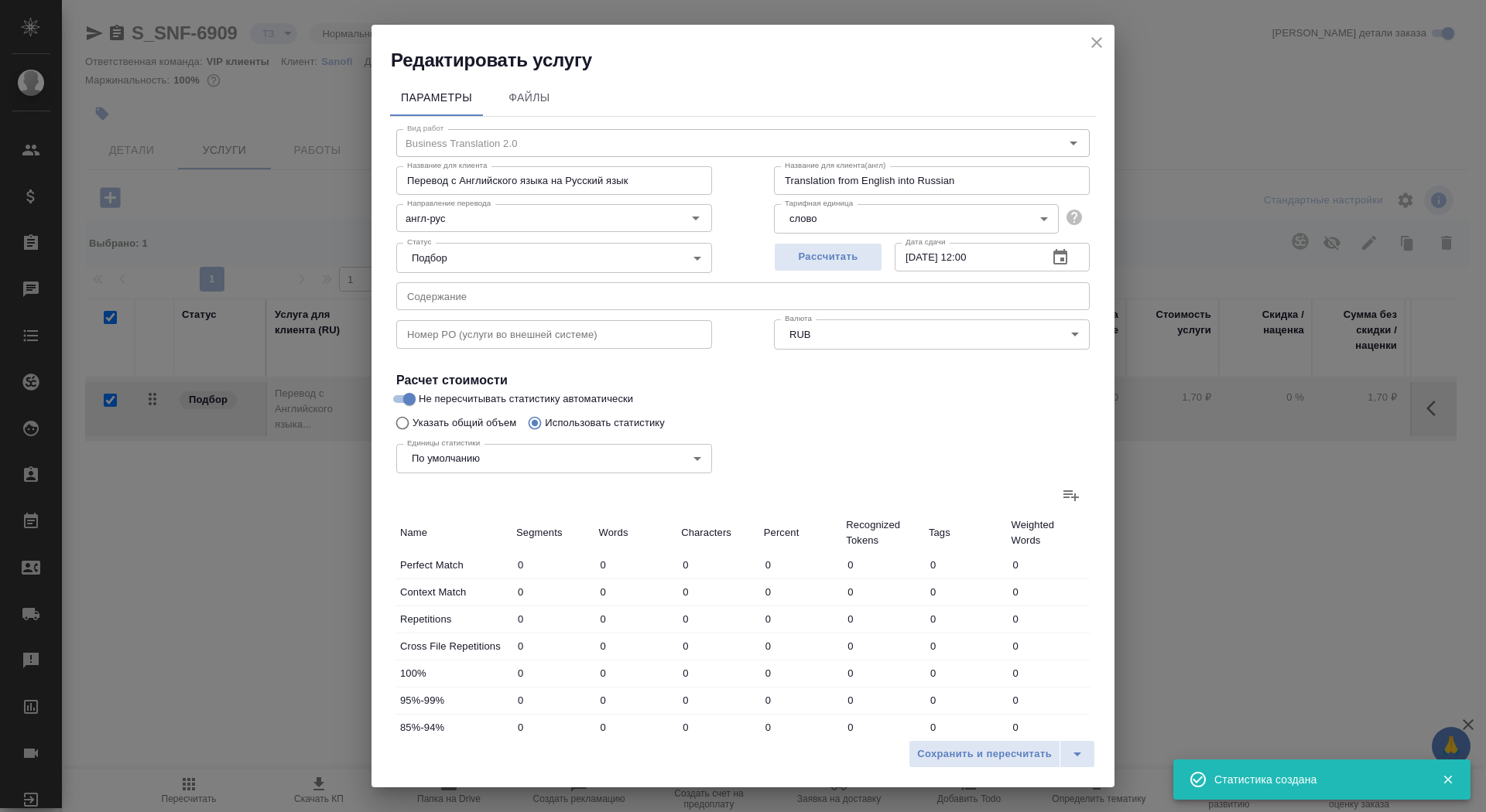
type input "729"
type input "4565"
type input "77"
type input "766"
type input "5011"
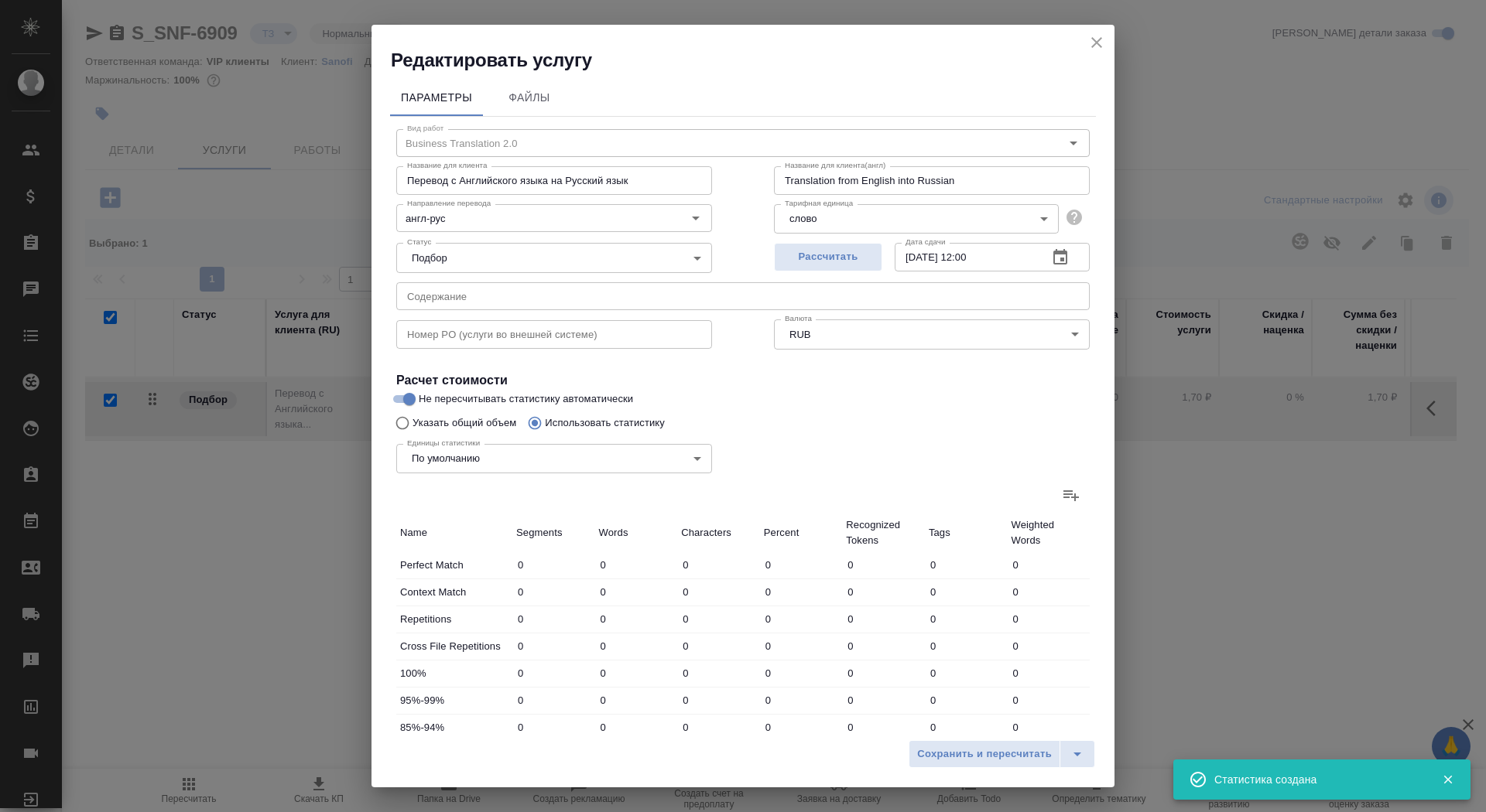
type input "200"
type input "1206"
type input "7427"
type input "1379"
type input "18934"
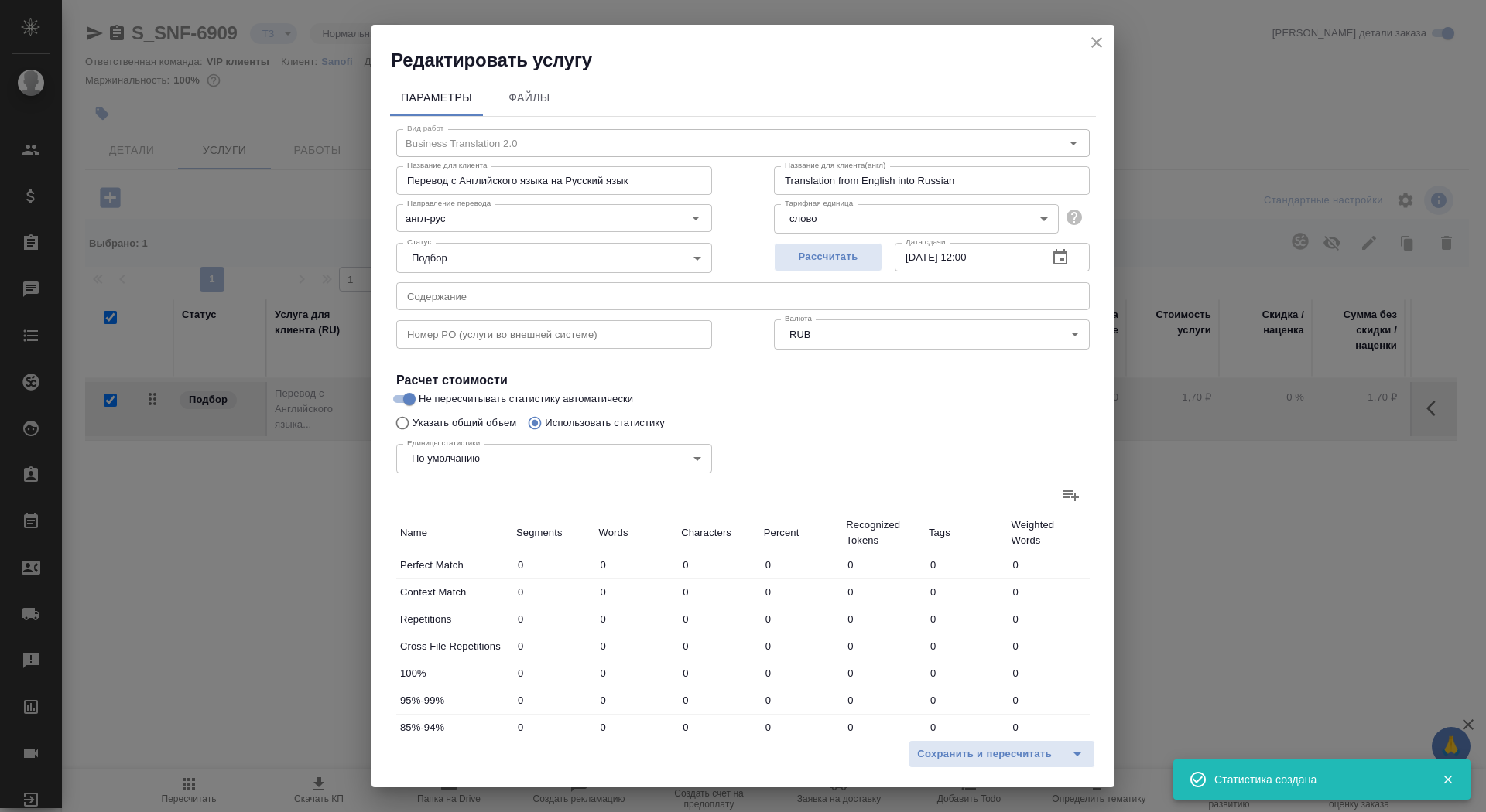
type input "115612"
type input "2512"
type input "23641"
type input "143964"
type input "2989"
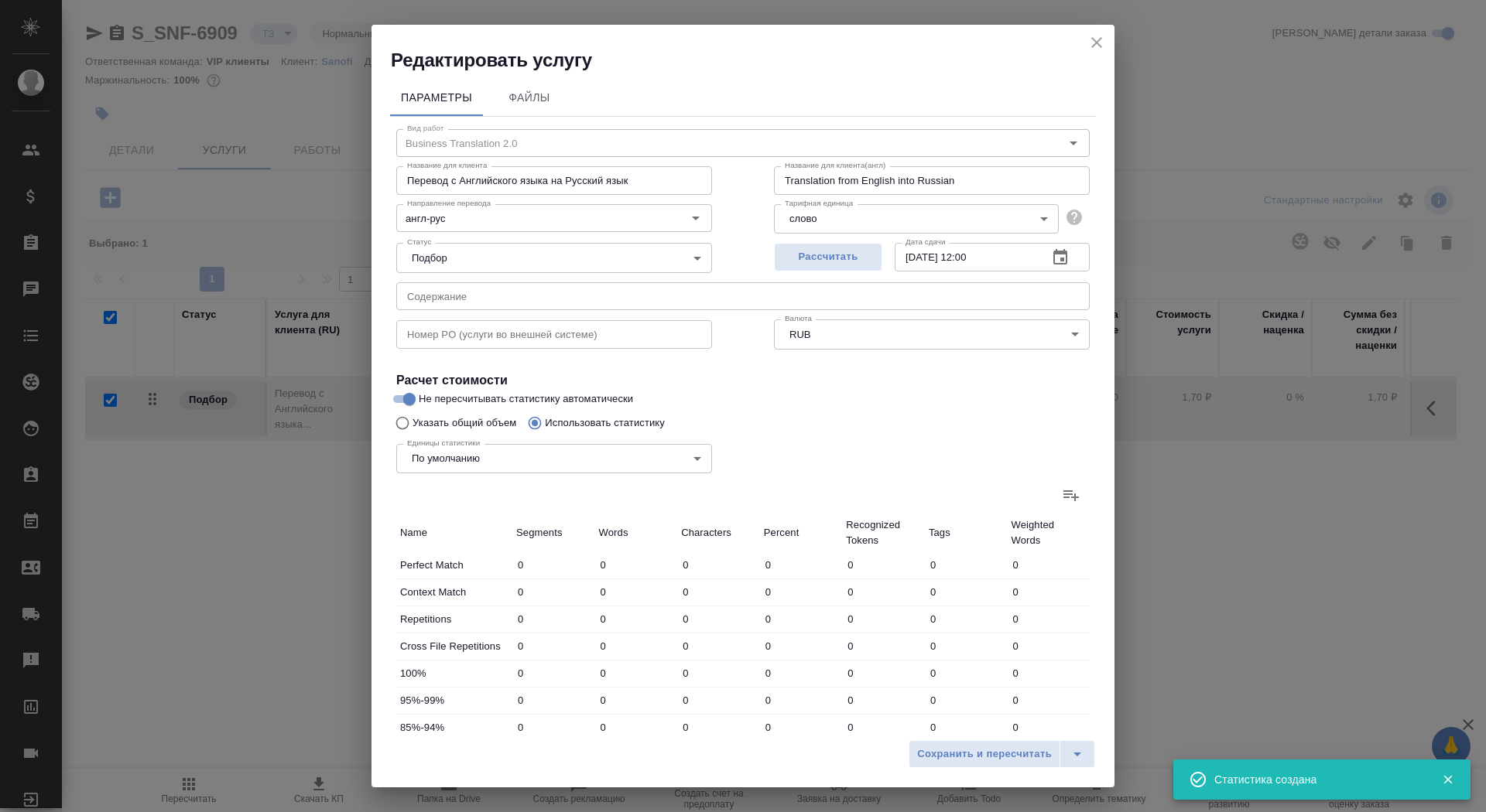
type input "26890"
type input "163148"
click at [956, 755] on span "Сохранить и пересчитать" at bounding box center [984, 755] width 135 height 18
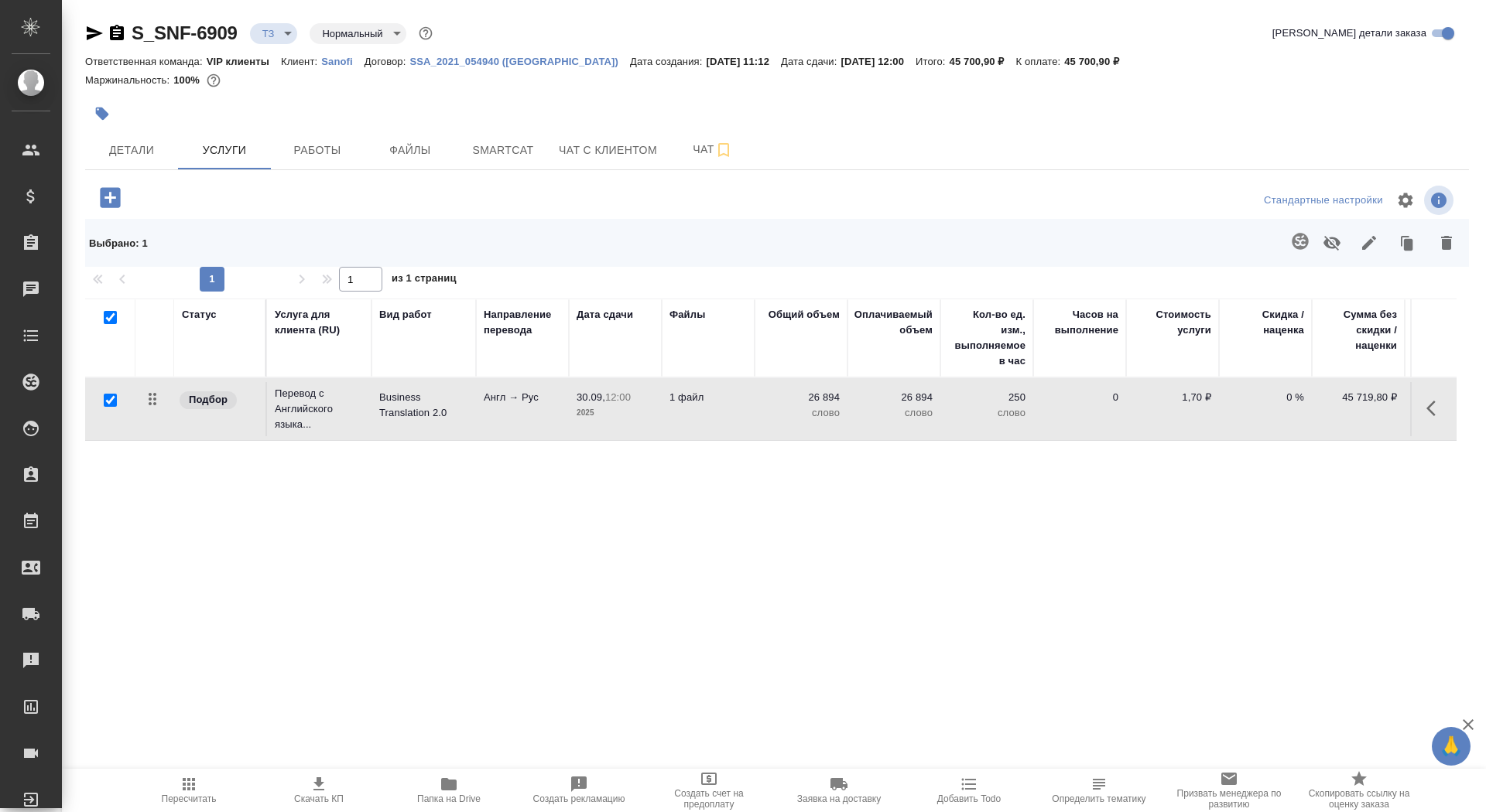
click at [591, 420] on td "30.09, 12:00 2025" at bounding box center [615, 409] width 93 height 54
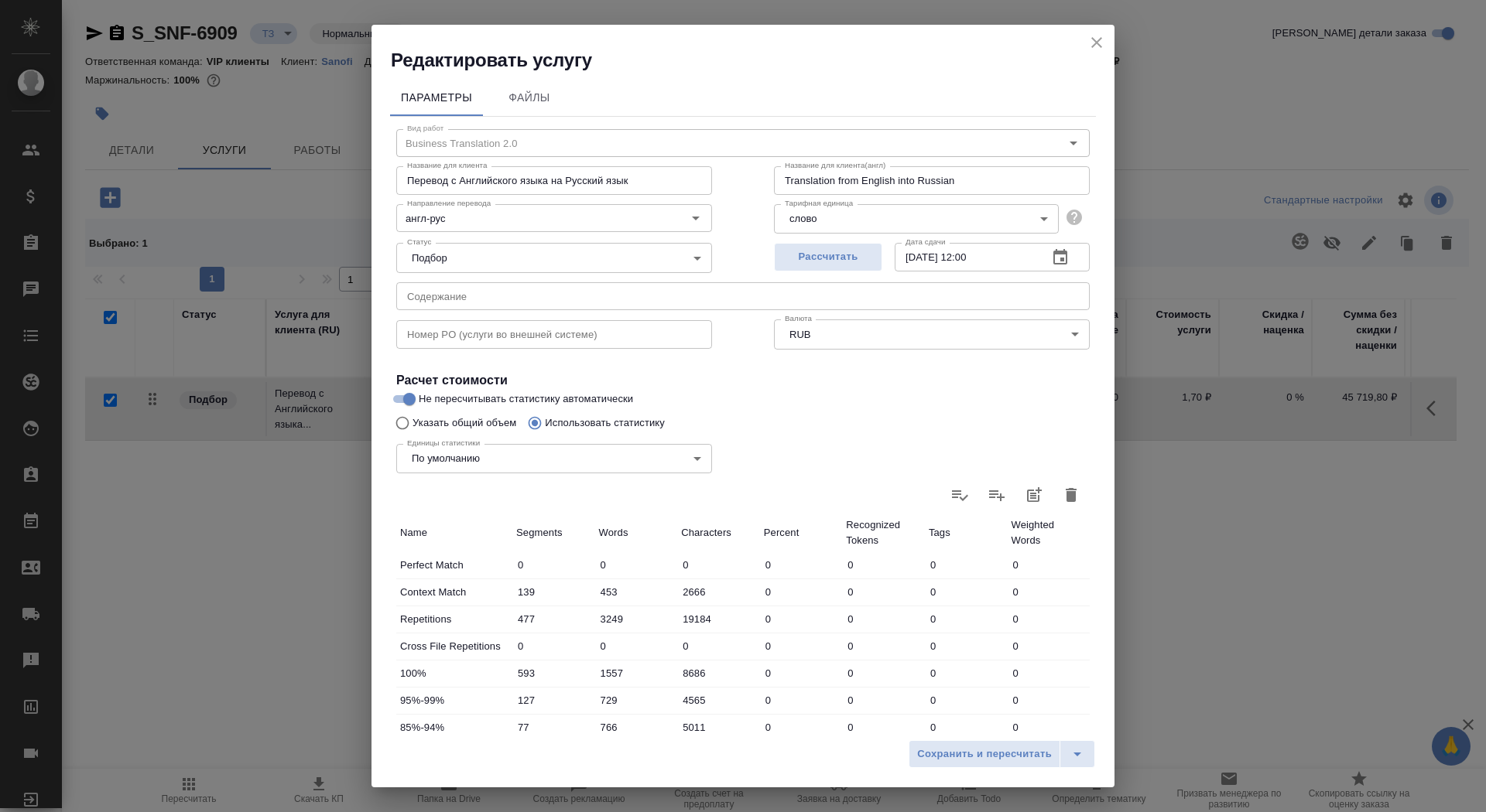
scroll to position [240, 0]
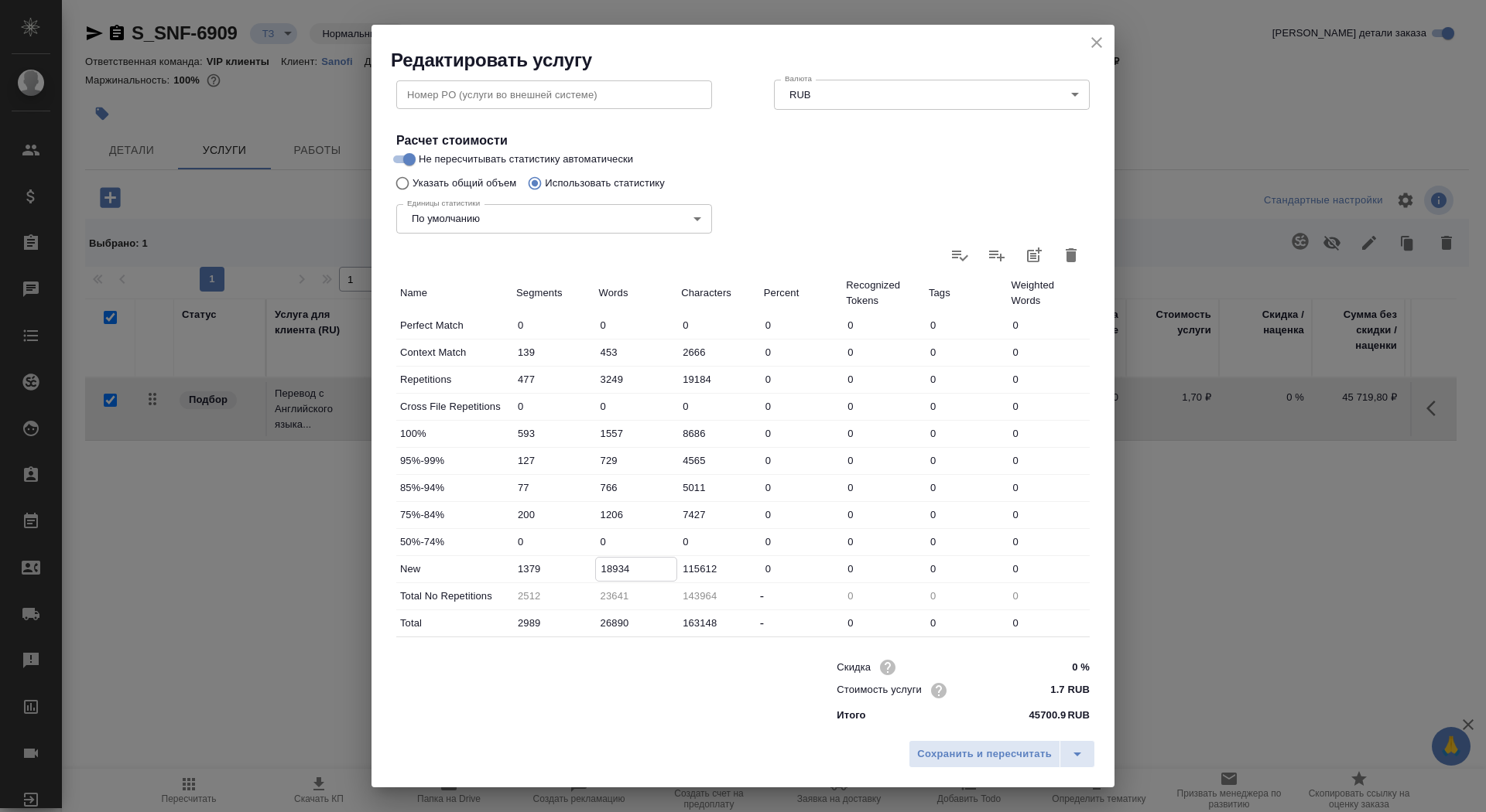
click at [607, 570] on input "18934" at bounding box center [636, 569] width 81 height 22
type input "20934"
click at [998, 748] on span "Сохранить и пересчитать" at bounding box center [984, 755] width 135 height 18
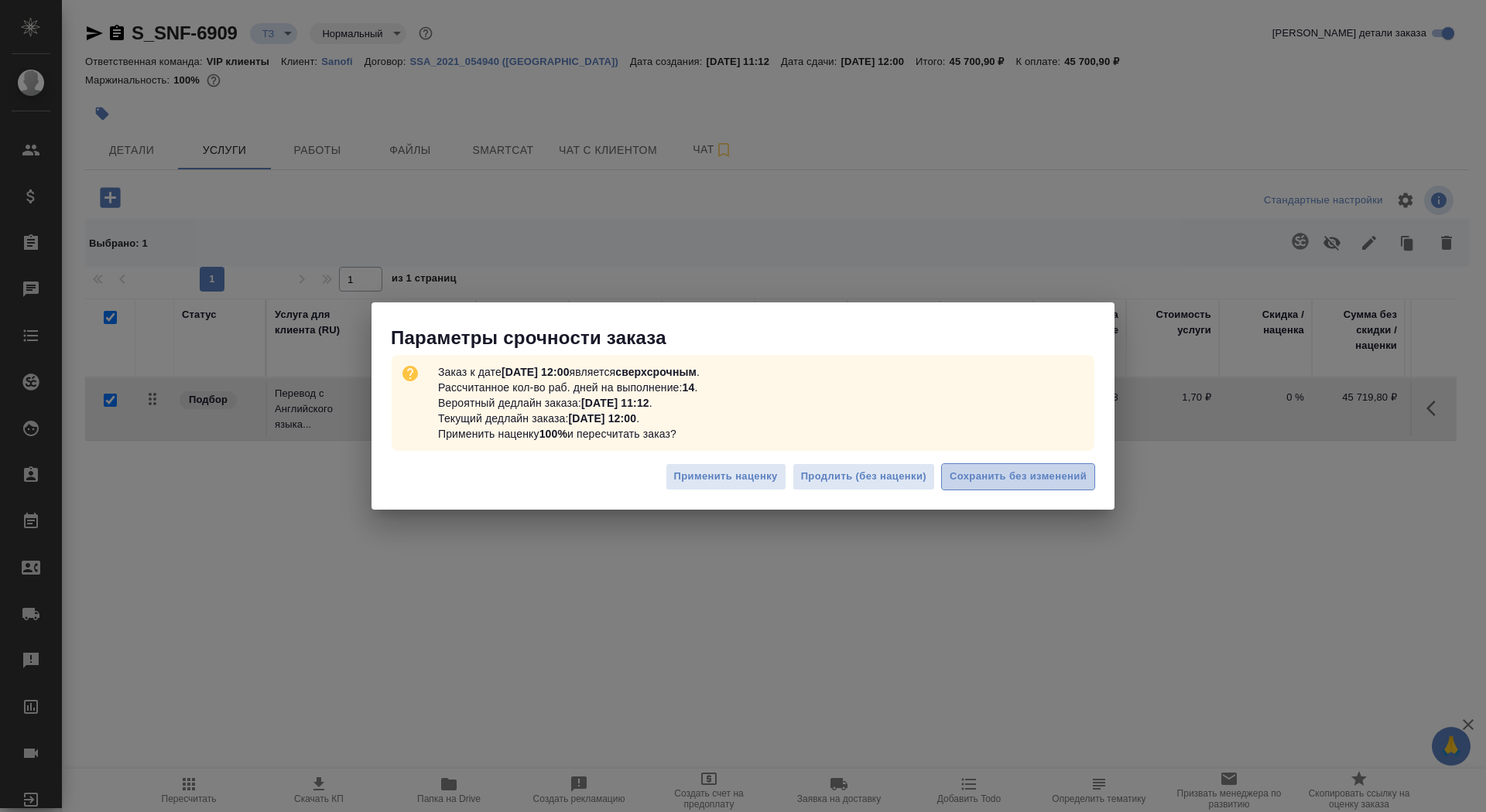
click at [1061, 475] on span "Сохранить без изменений" at bounding box center [1018, 476] width 137 height 18
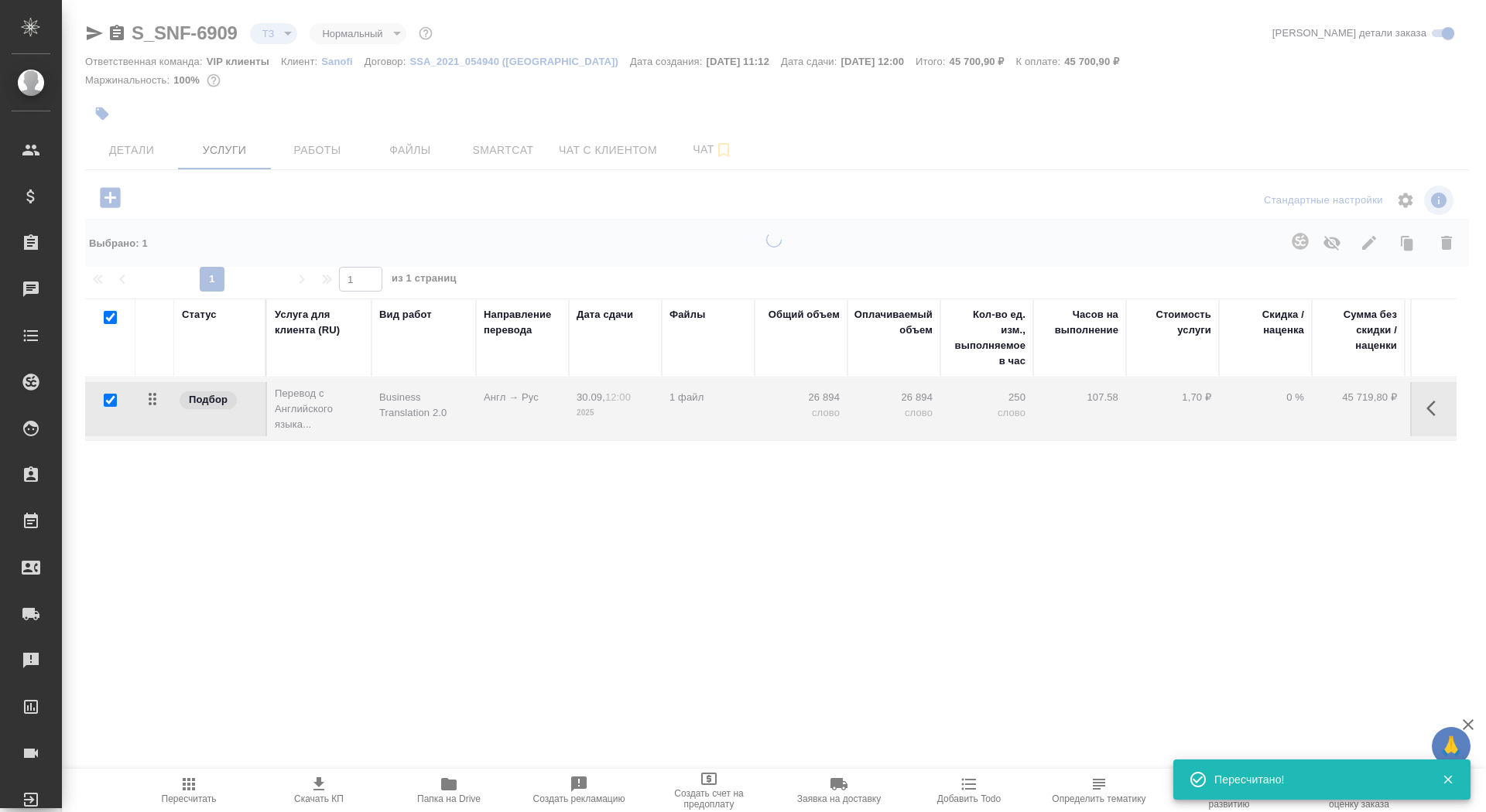
type input "urgent"
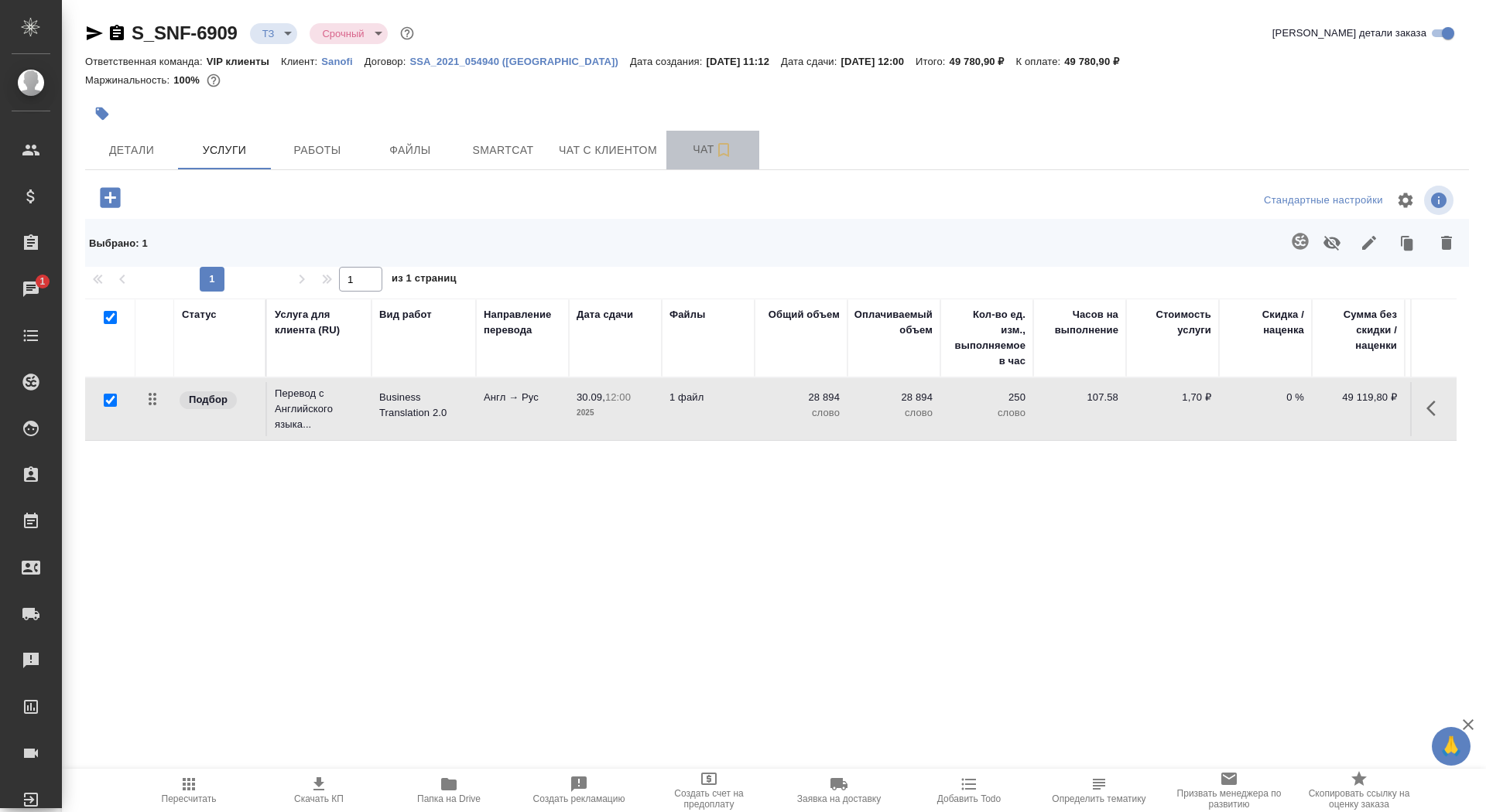
click at [685, 139] on button "Чат" at bounding box center [713, 150] width 93 height 39
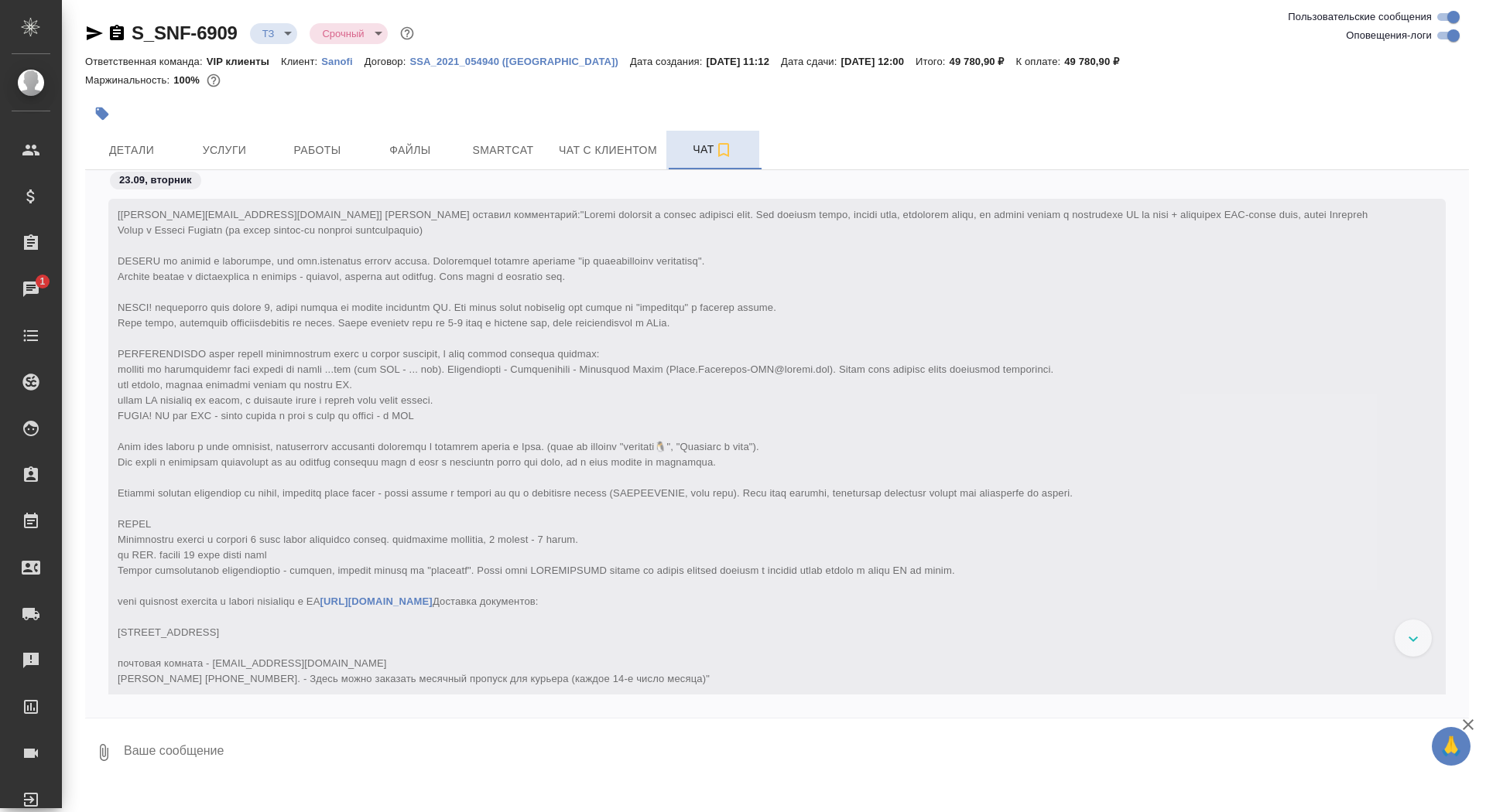
scroll to position [519, 0]
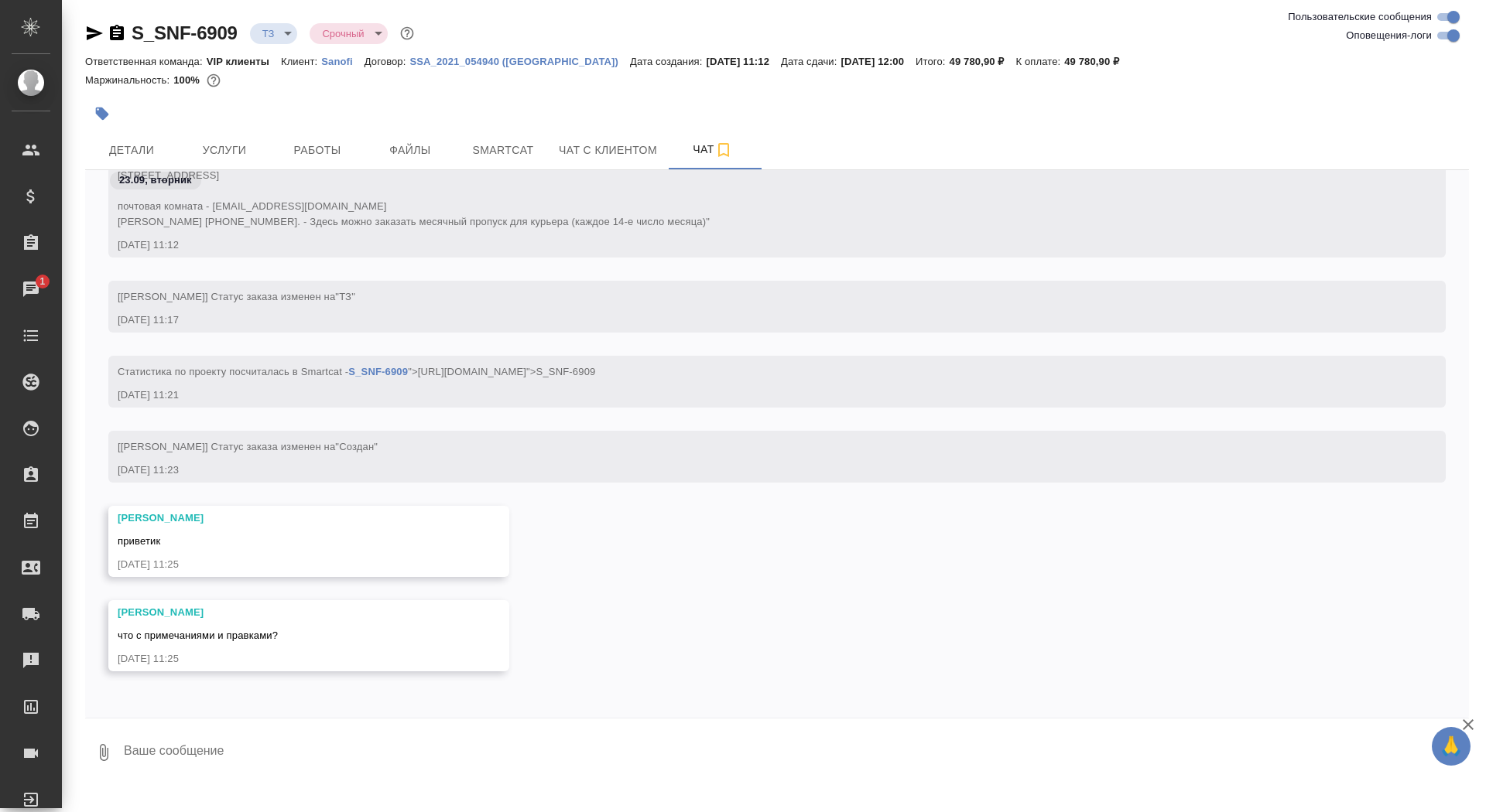
click at [368, 751] on textarea at bounding box center [796, 752] width 1347 height 52
type textarea "р"
type textarea "приветик, щас написала как раз, позову)"
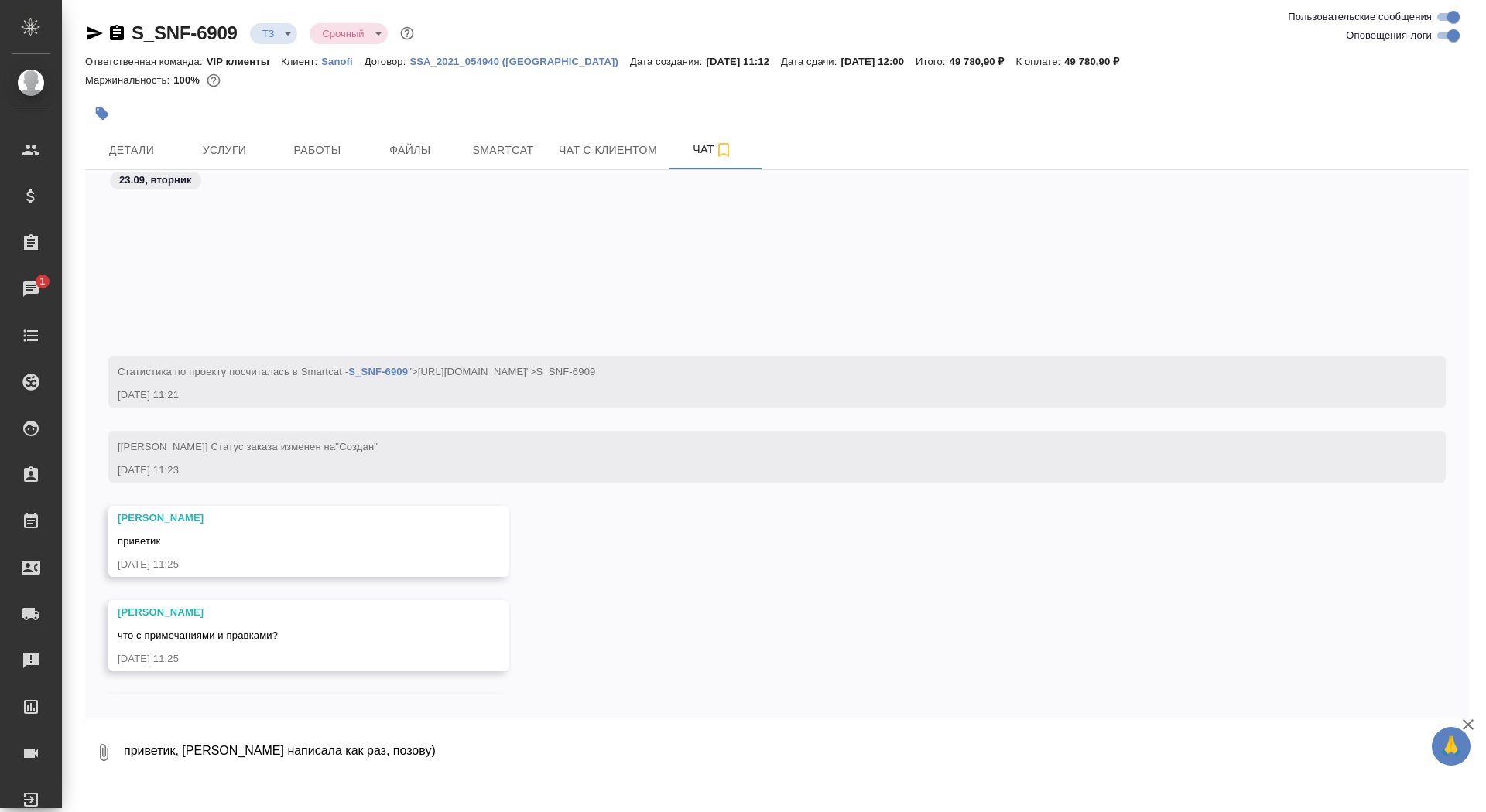
scroll to position [719, 0]
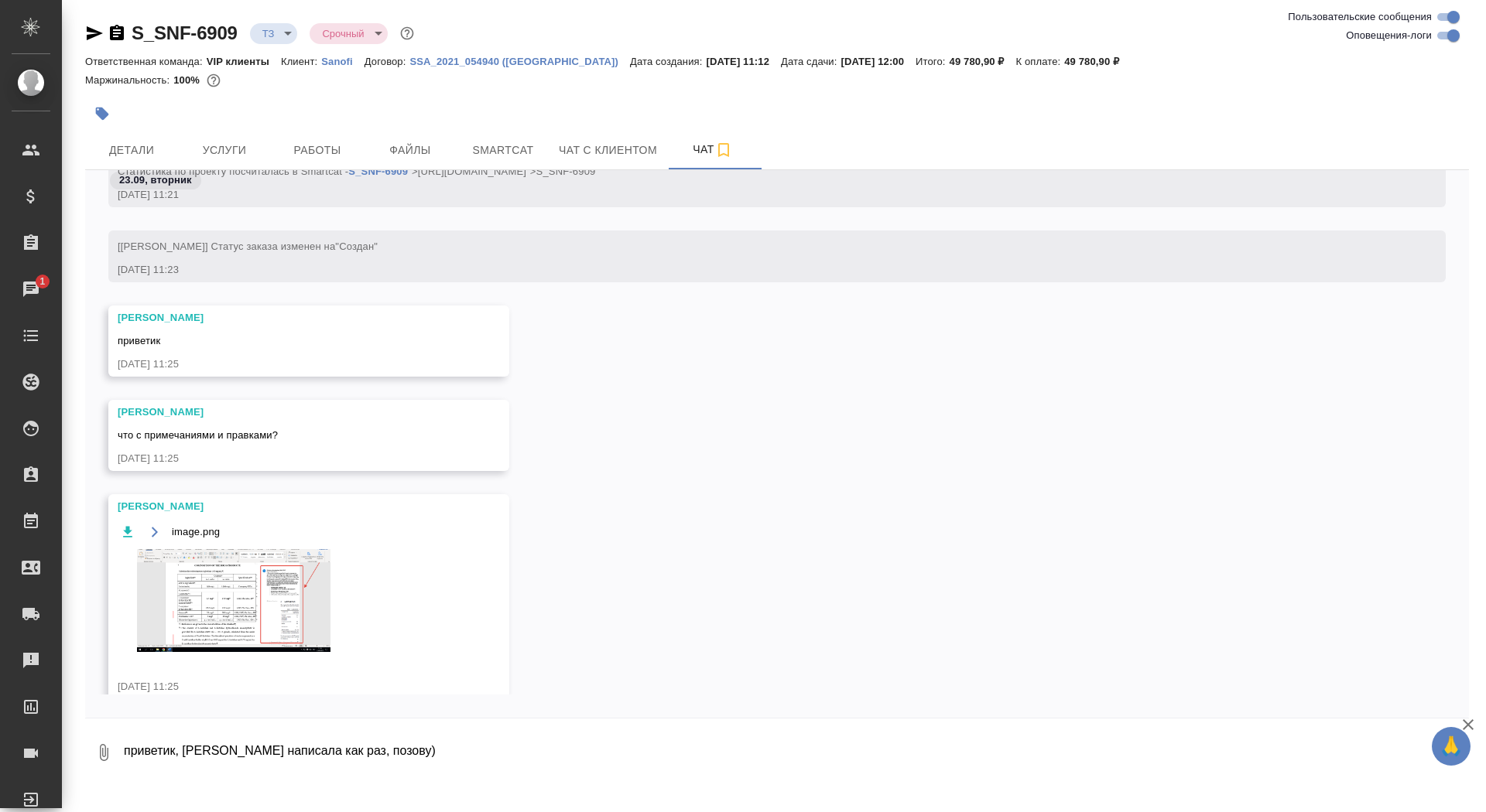
click at [113, 37] on icon "button" at bounding box center [117, 33] width 19 height 19
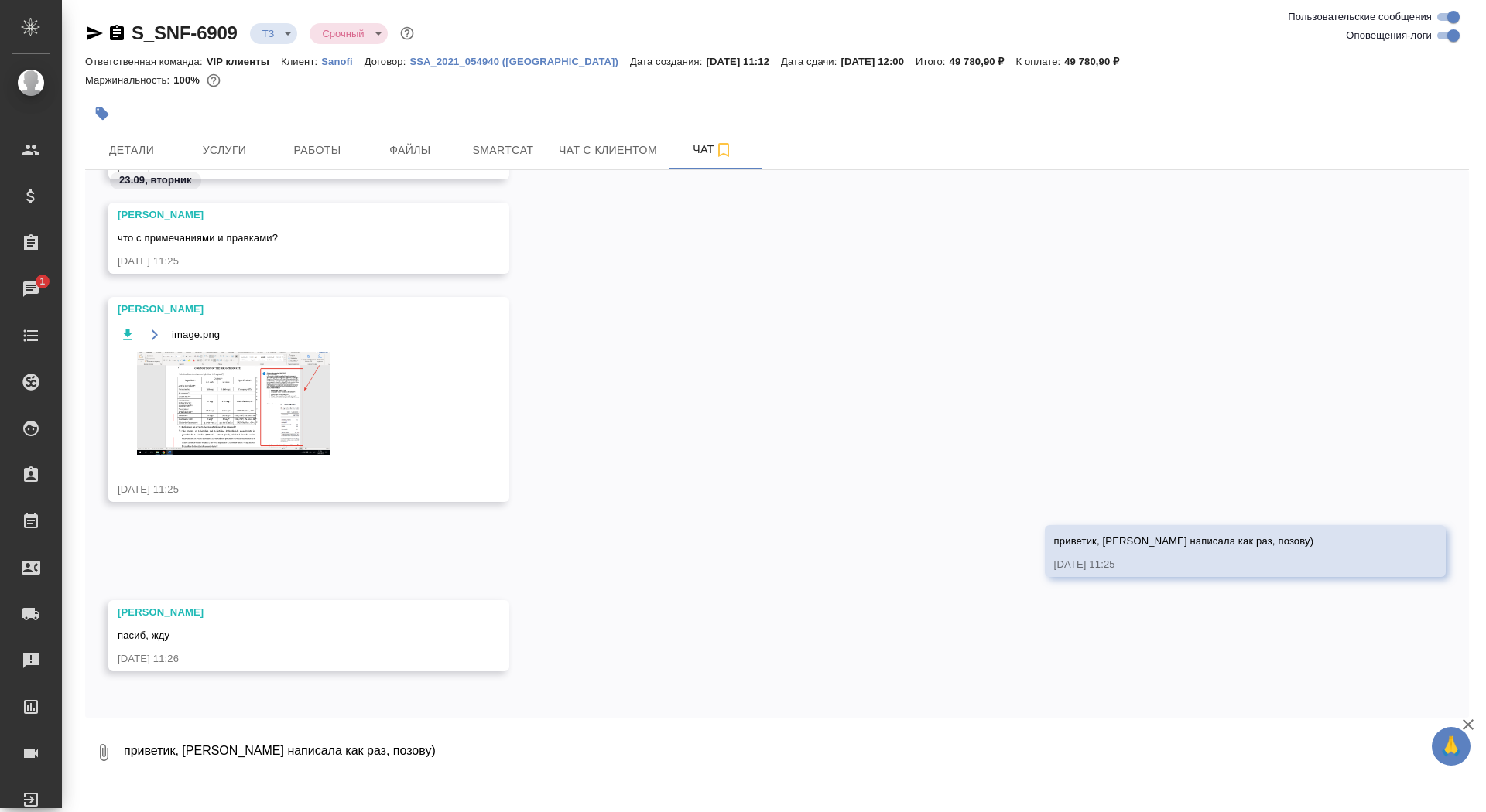
click at [250, 388] on img at bounding box center [233, 403] width 232 height 103
click at [192, 757] on textarea "приветик, щас написала как раз, позову)" at bounding box center [796, 752] width 1347 height 52
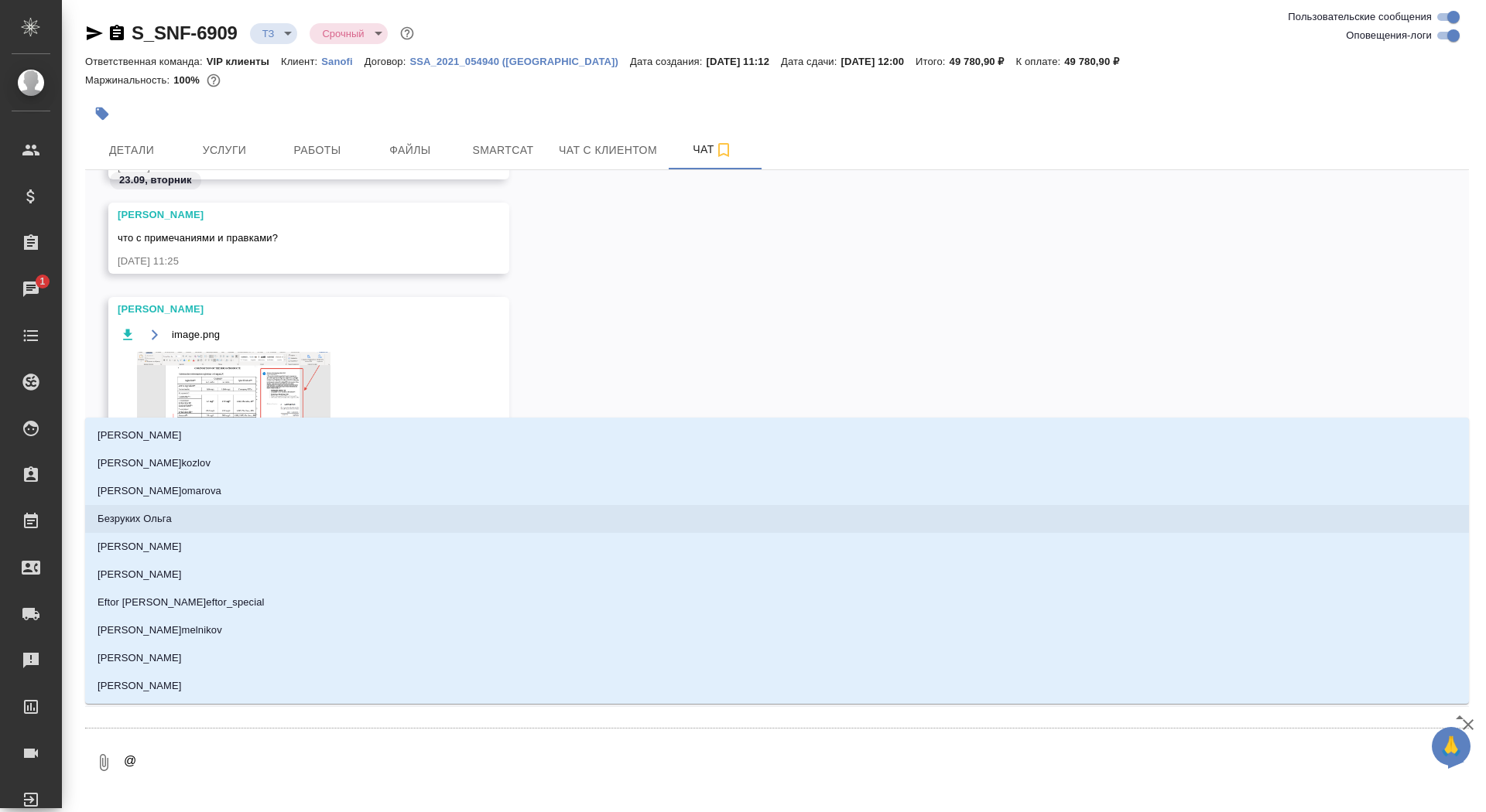
type textarea "@о"
type input "о"
type textarea "@ок"
type input "ок"
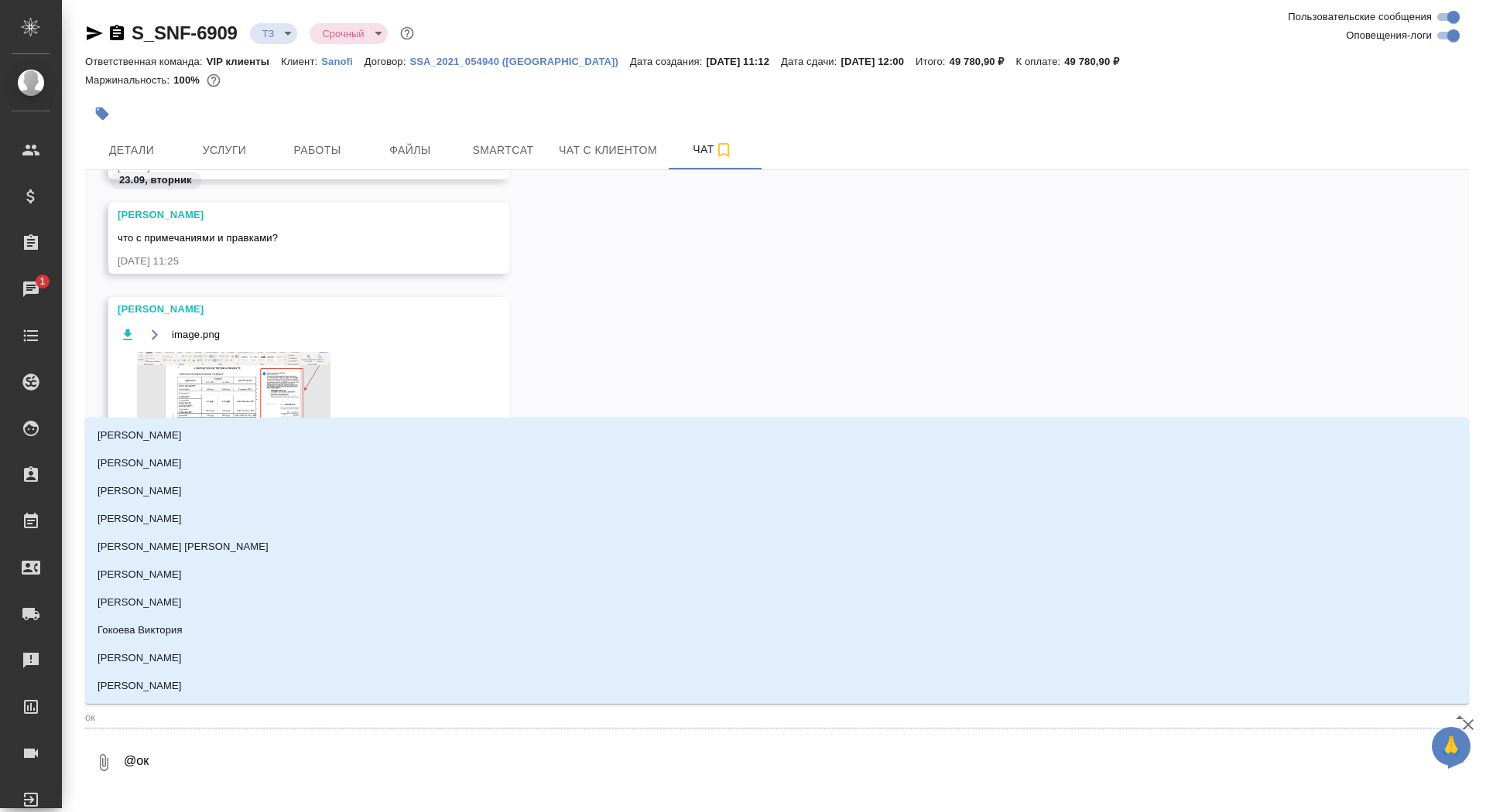
type textarea "@окс"
type input "окс"
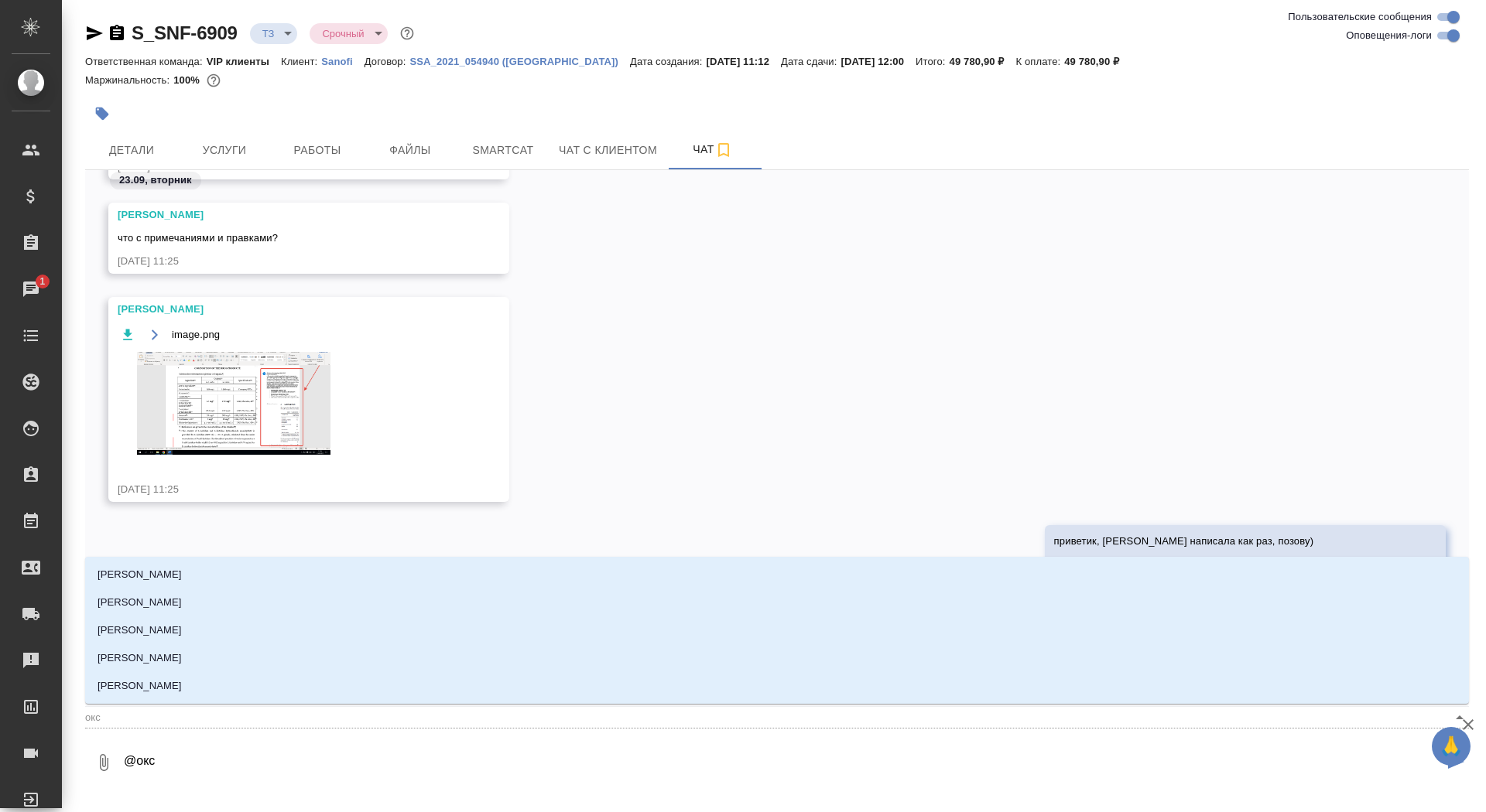
type textarea "@оксю"
type input "оксю"
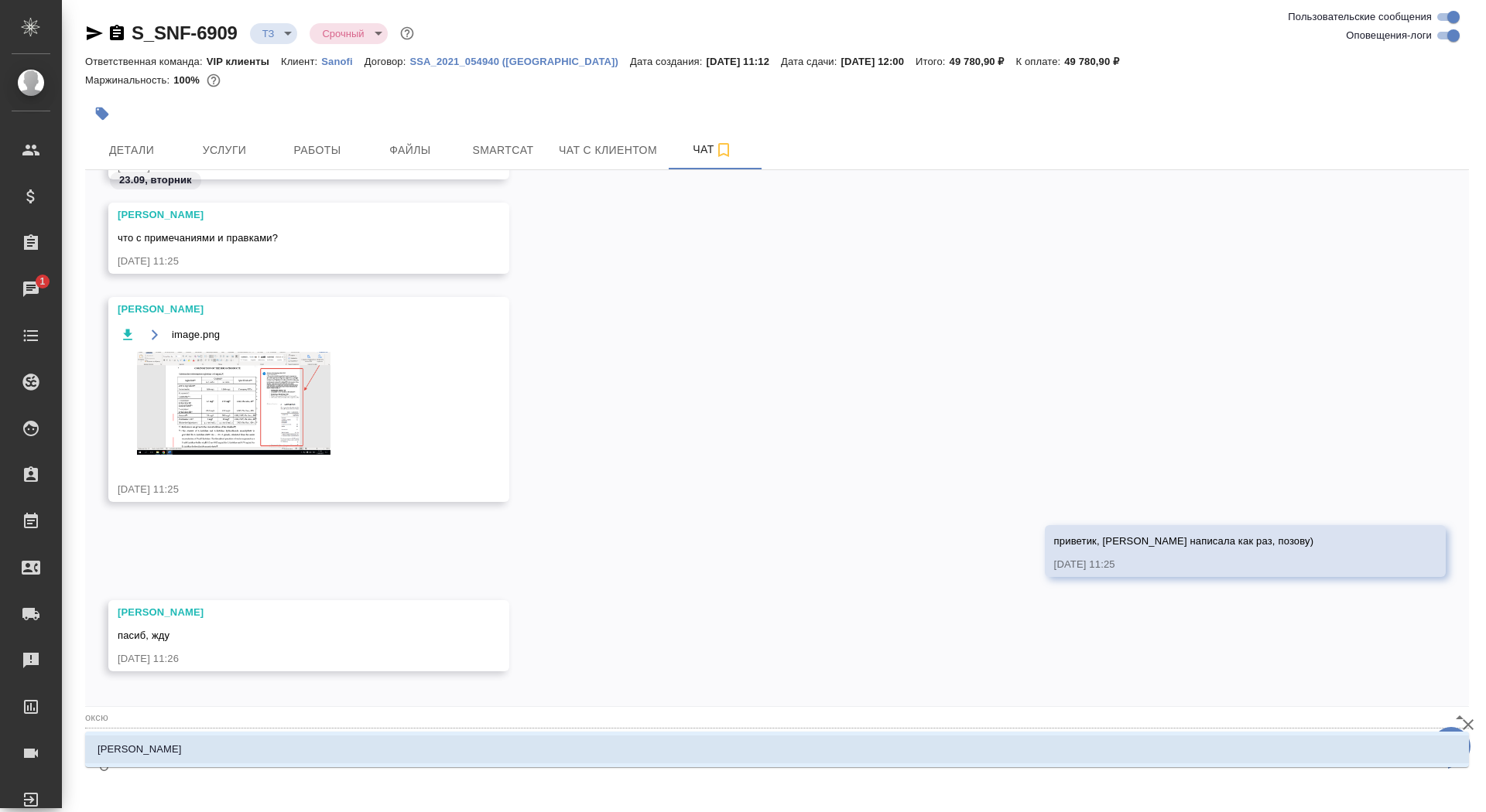
click at [265, 763] on ul "[PERSON_NAME]" at bounding box center [776, 761] width 1384 height 28
click at [265, 760] on li "[PERSON_NAME]" at bounding box center [776, 749] width 1384 height 28
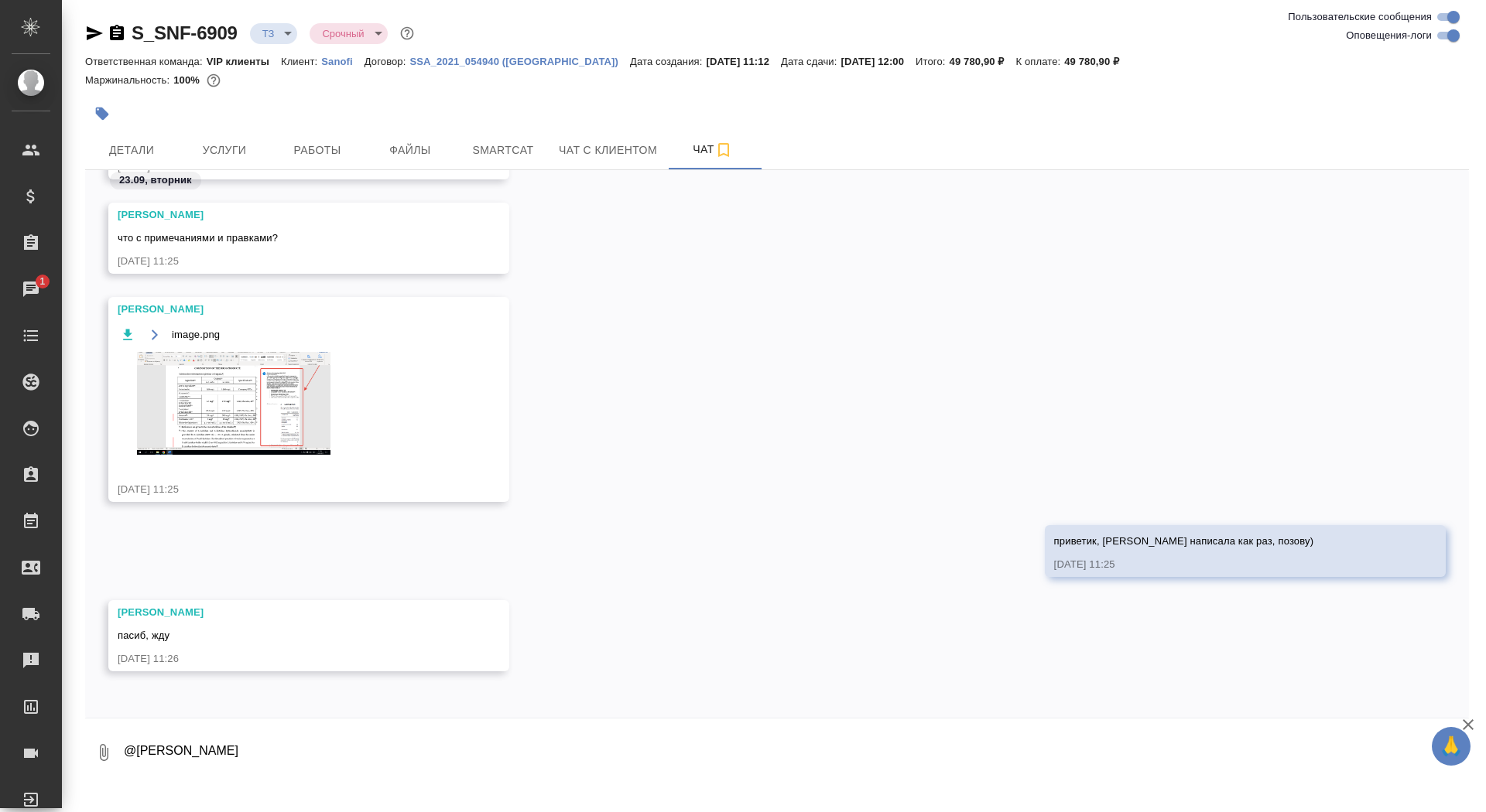
paste textarea "Да, весь текст, включая рисунки, хроматограммы и примечания требуют перевода. П…"
click at [265, 760] on textarea "@Оксютович Ирина Да, весь текст, включая рисунки, хроматограммы и примечания тр…" at bounding box center [783, 752] width 1321 height 52
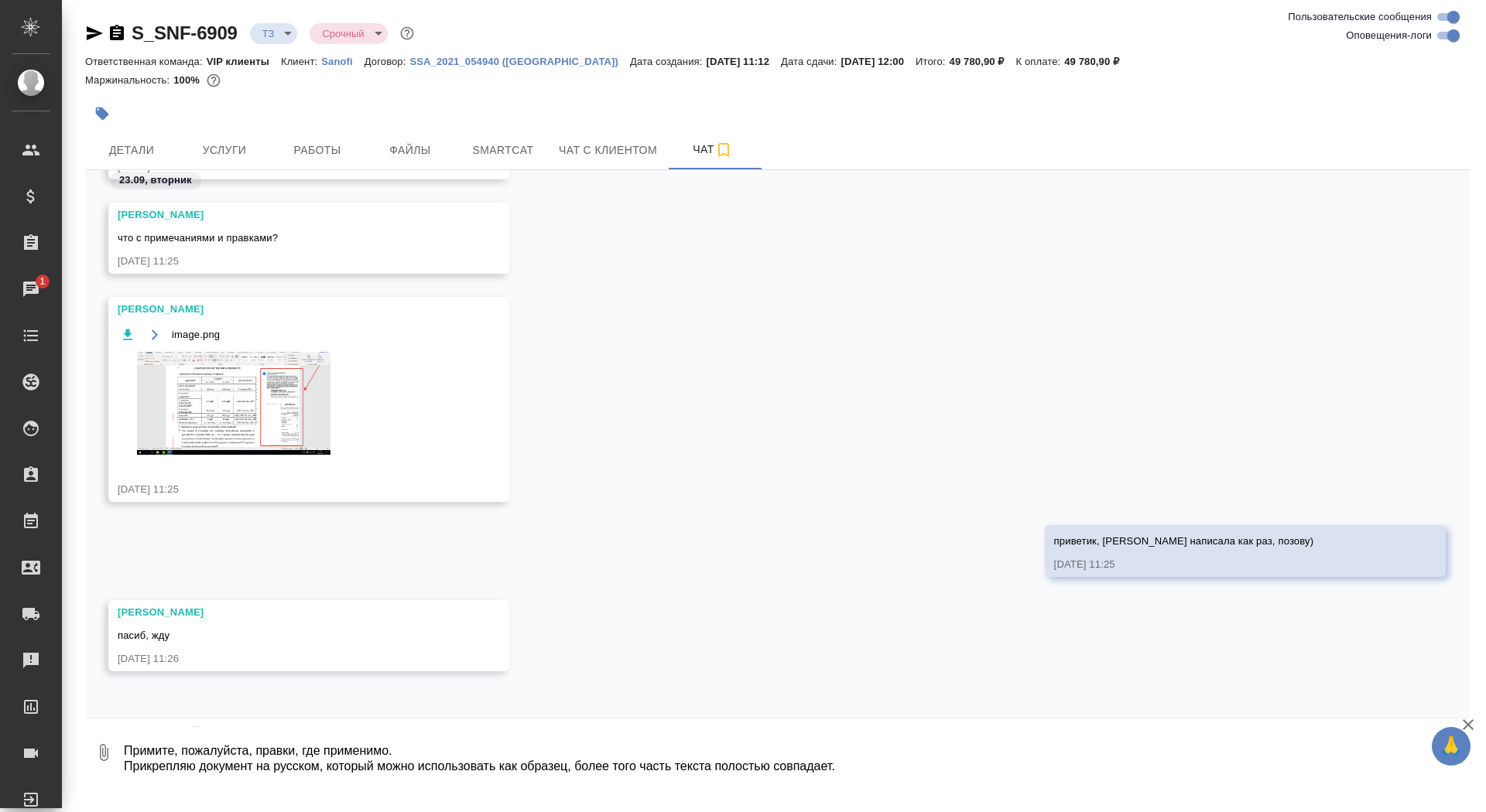
scroll to position [26, 0]
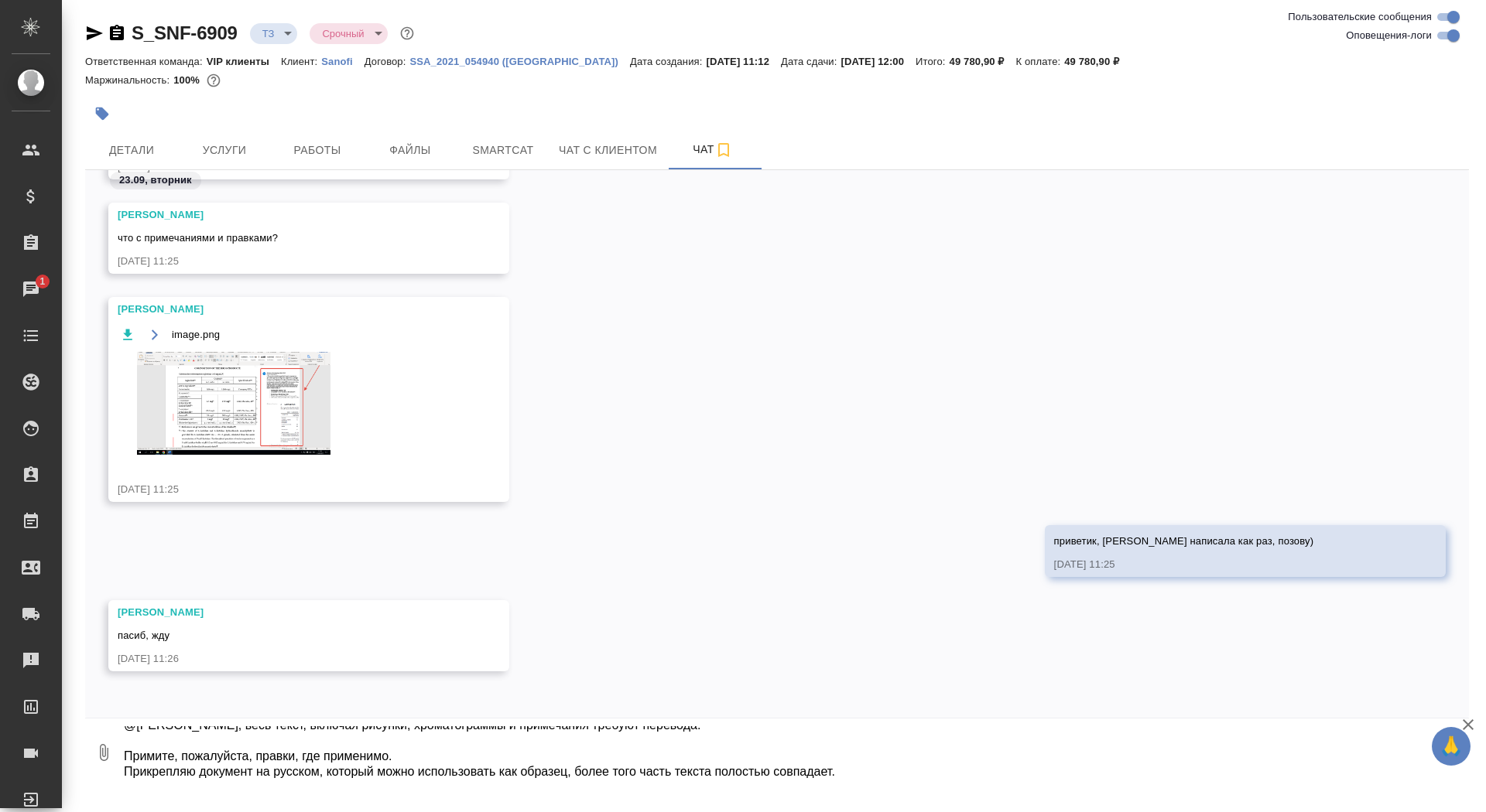
click at [903, 773] on textarea "@Оксютович Ирина Да, весь текст, включая рисунки, хроматограммы и примечания тр…" at bounding box center [783, 752] width 1321 height 52
type textarea "@Оксютович Ирина Да, весь текст, включая рисунки, хроматограммы и примечания тр…"
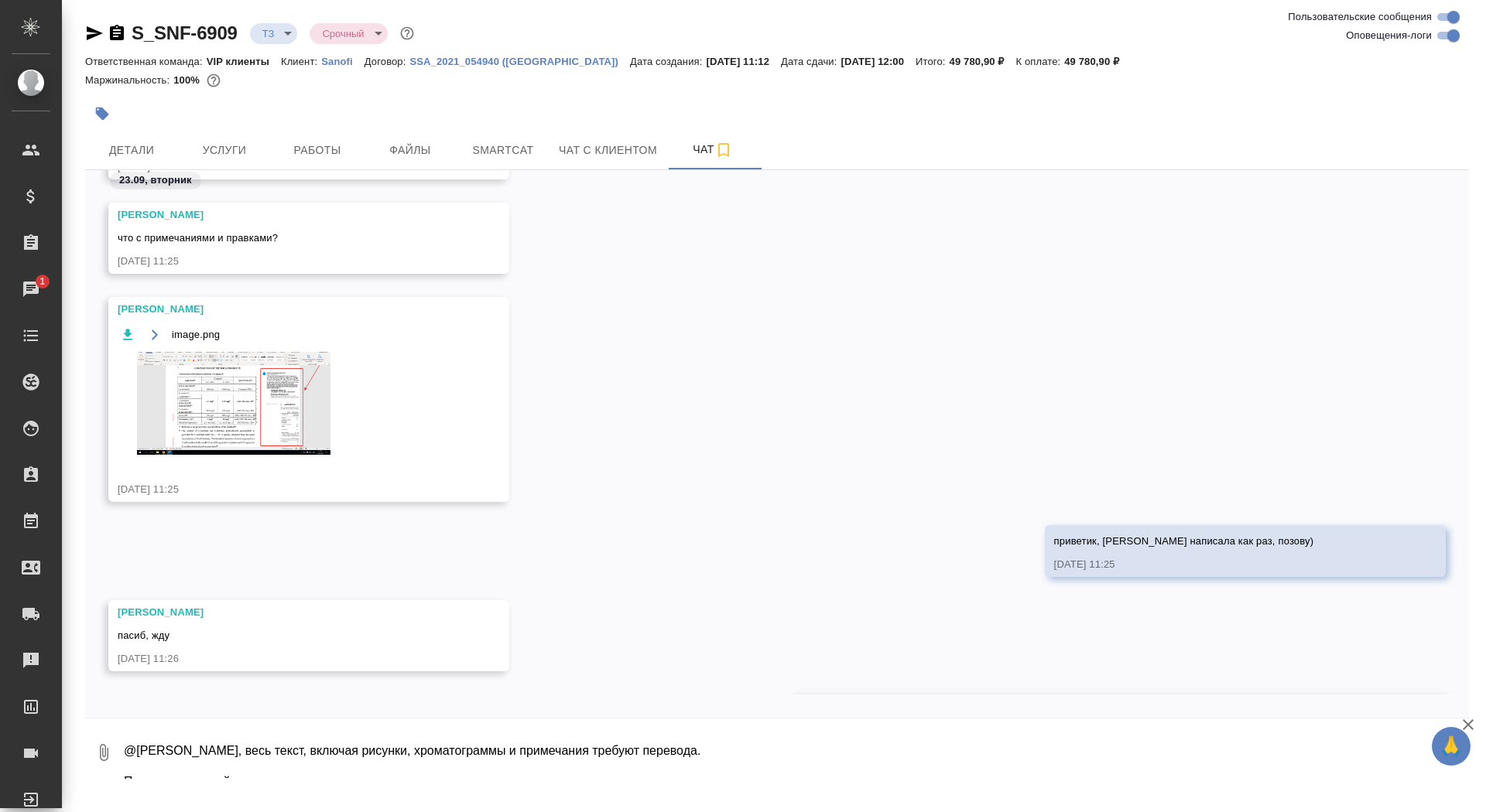
scroll to position [1037, 0]
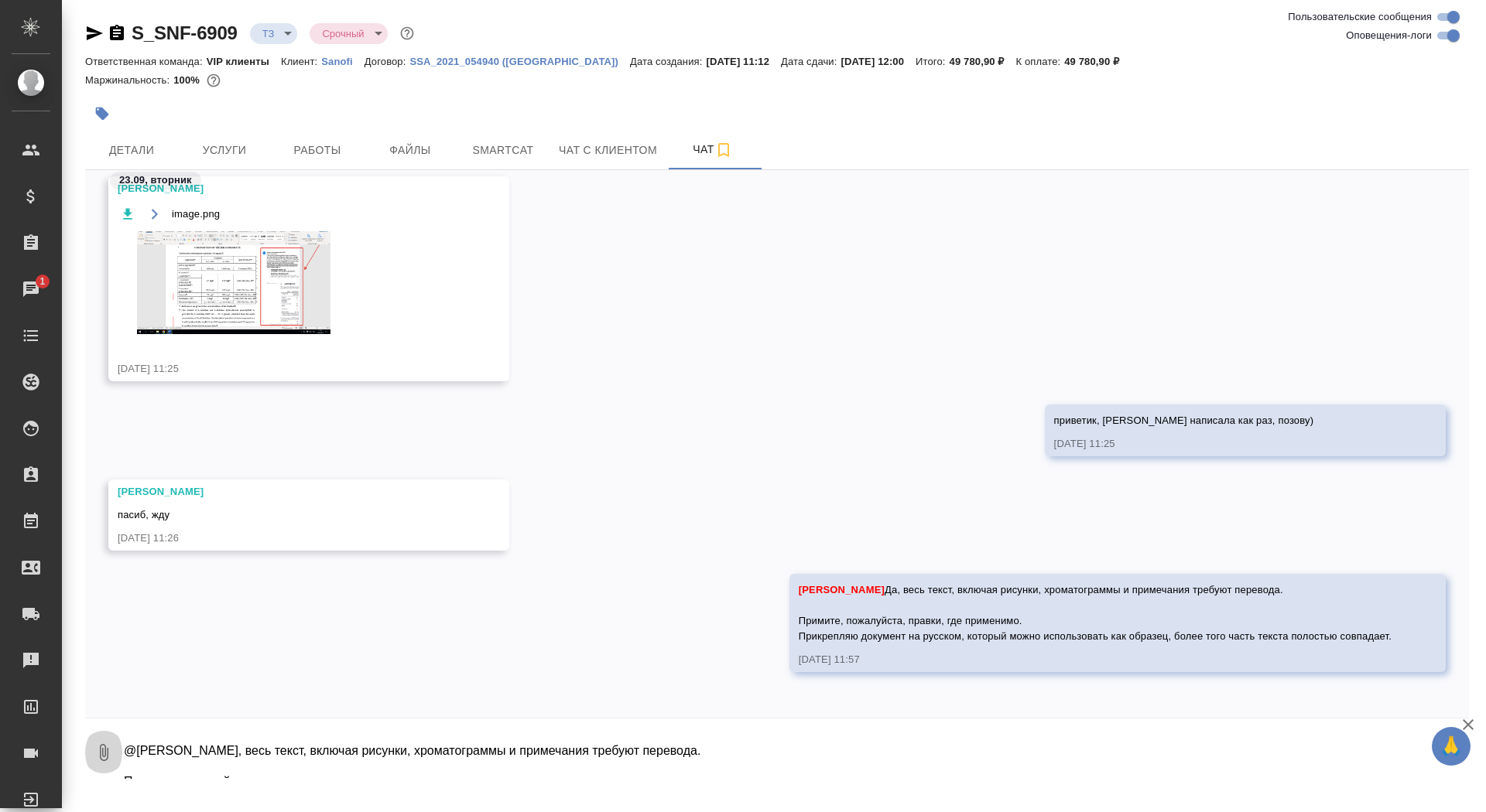
click at [98, 745] on icon "button" at bounding box center [104, 753] width 19 height 19
click at [116, 649] on div at bounding box center [743, 406] width 1486 height 812
click at [101, 757] on icon "button" at bounding box center [104, 753] width 19 height 19
click at [119, 672] on span "С локального диска" at bounding box center [98, 670] width 105 height 20
click at [0, 0] on input "С локального диска" at bounding box center [0, 0] width 0 height 0
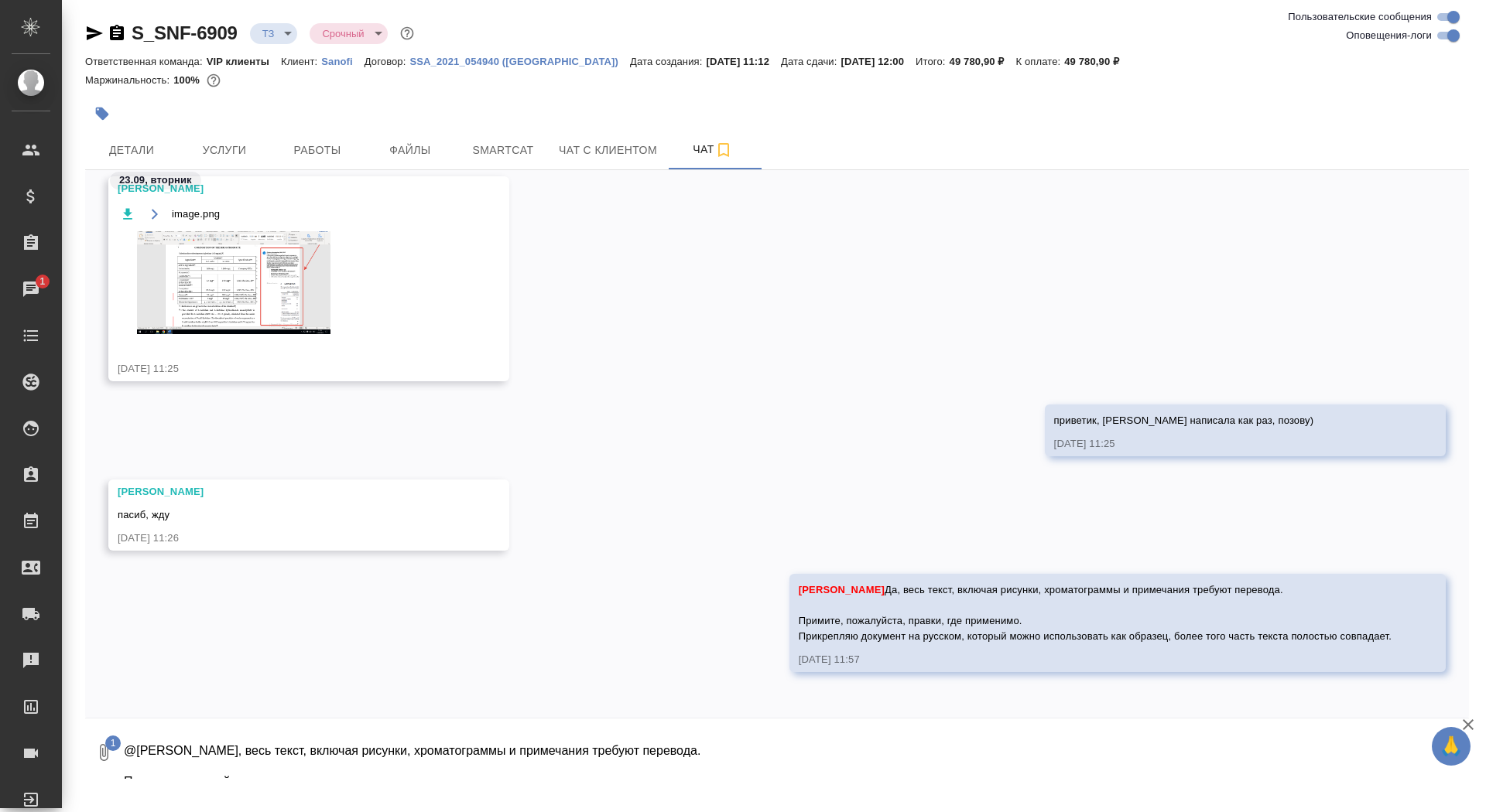
click at [966, 767] on textarea "@Оксютович Ирина Да, весь текст, включая рисунки, хроматограммы и примечания тр…" at bounding box center [783, 752] width 1321 height 52
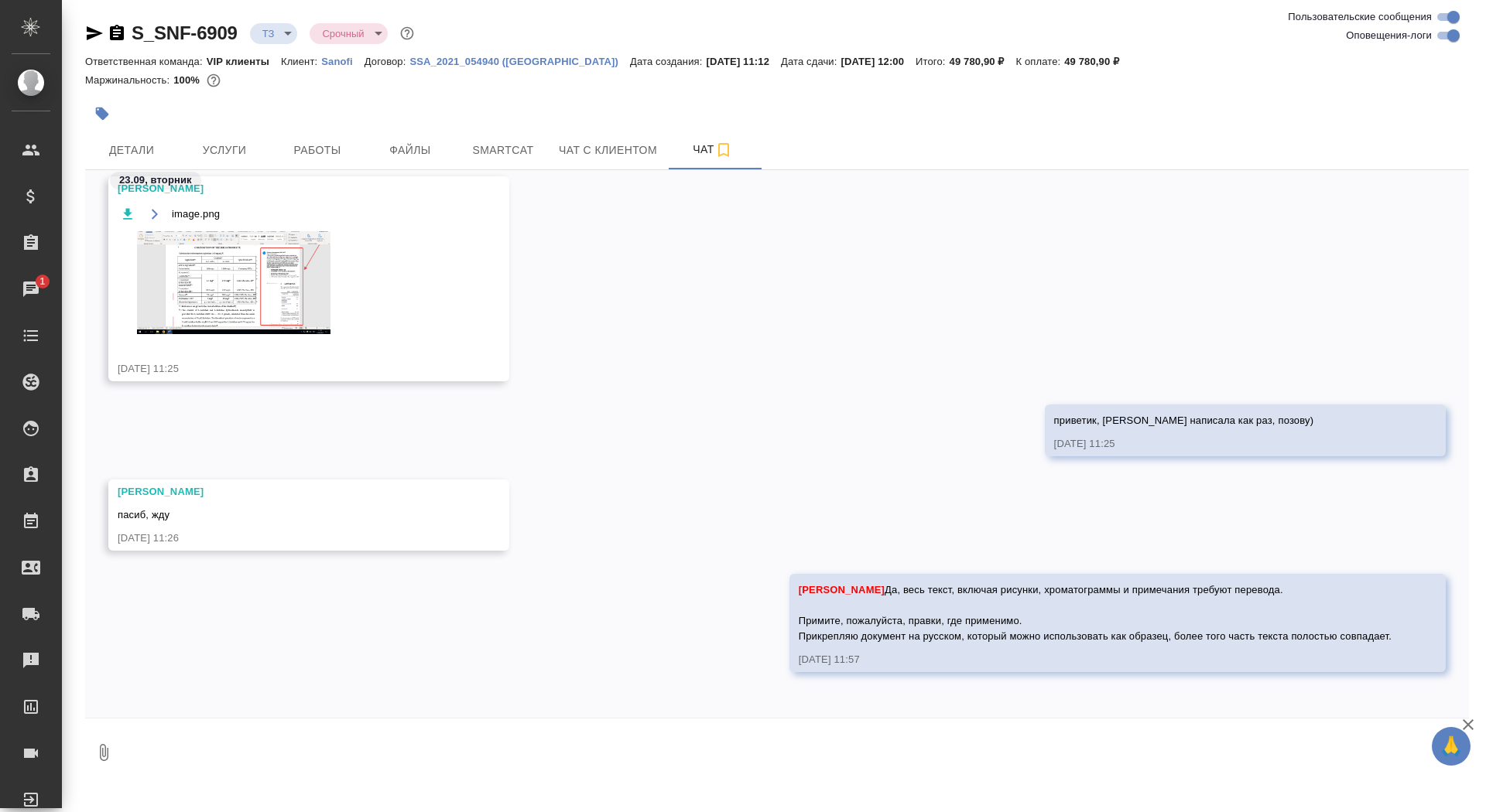
scroll to position [1116, 0]
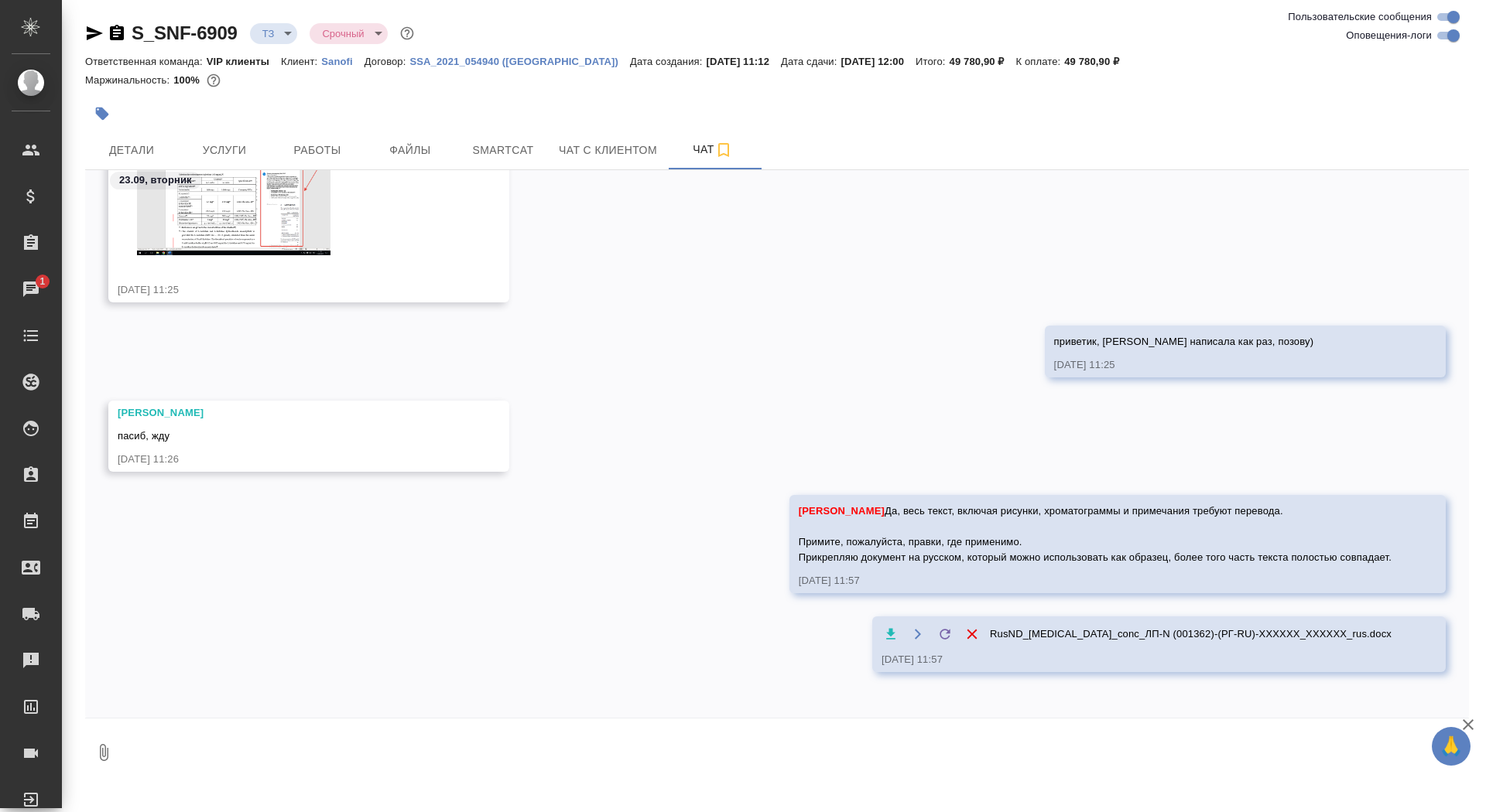
click at [106, 99] on button "button" at bounding box center [102, 114] width 34 height 34
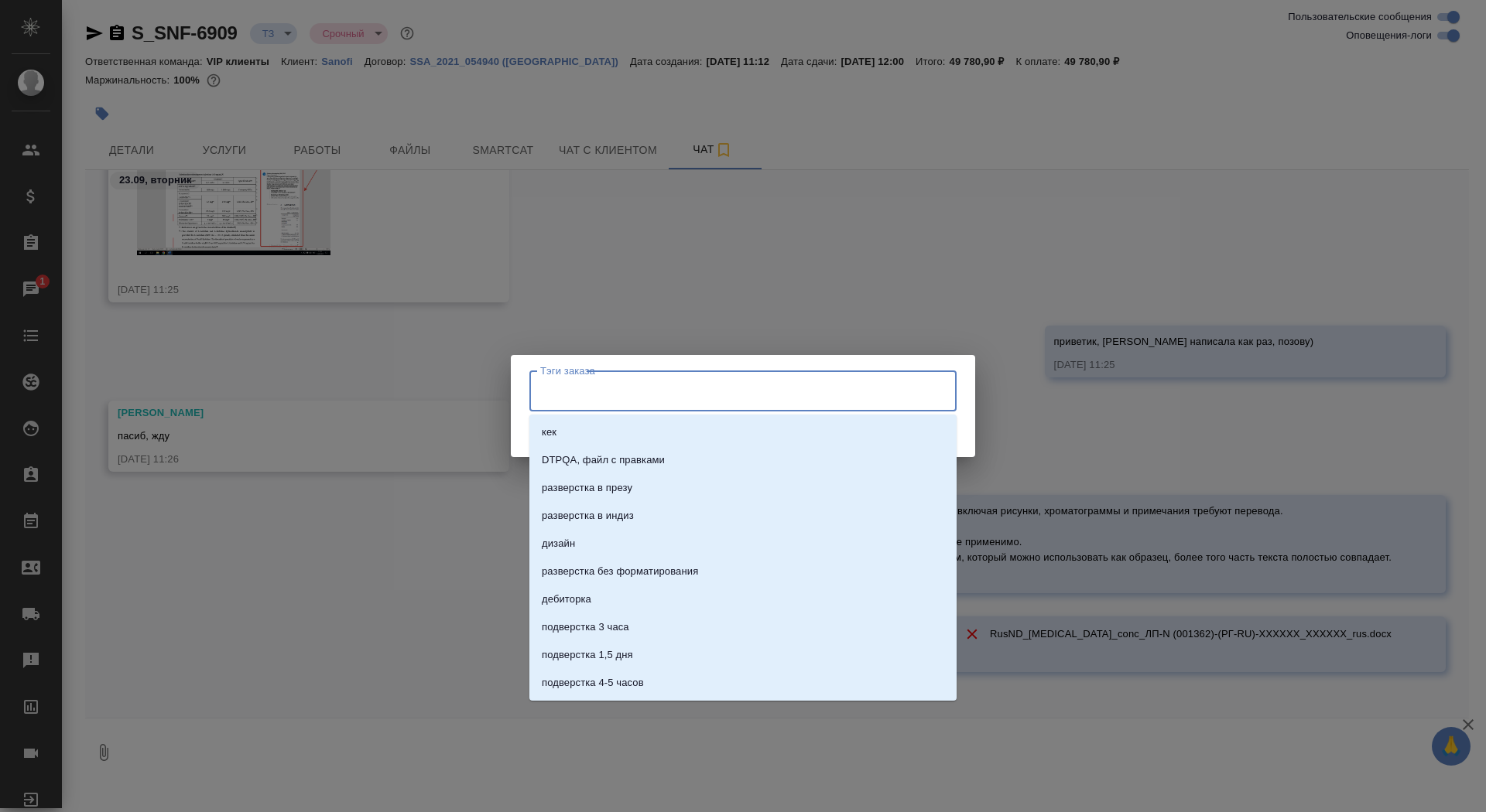
click at [620, 391] on input "Тэги заказа" at bounding box center [728, 391] width 384 height 27
click at [684, 206] on div "Тэги заказа Тэги заказа Сохранить" at bounding box center [743, 406] width 1486 height 812
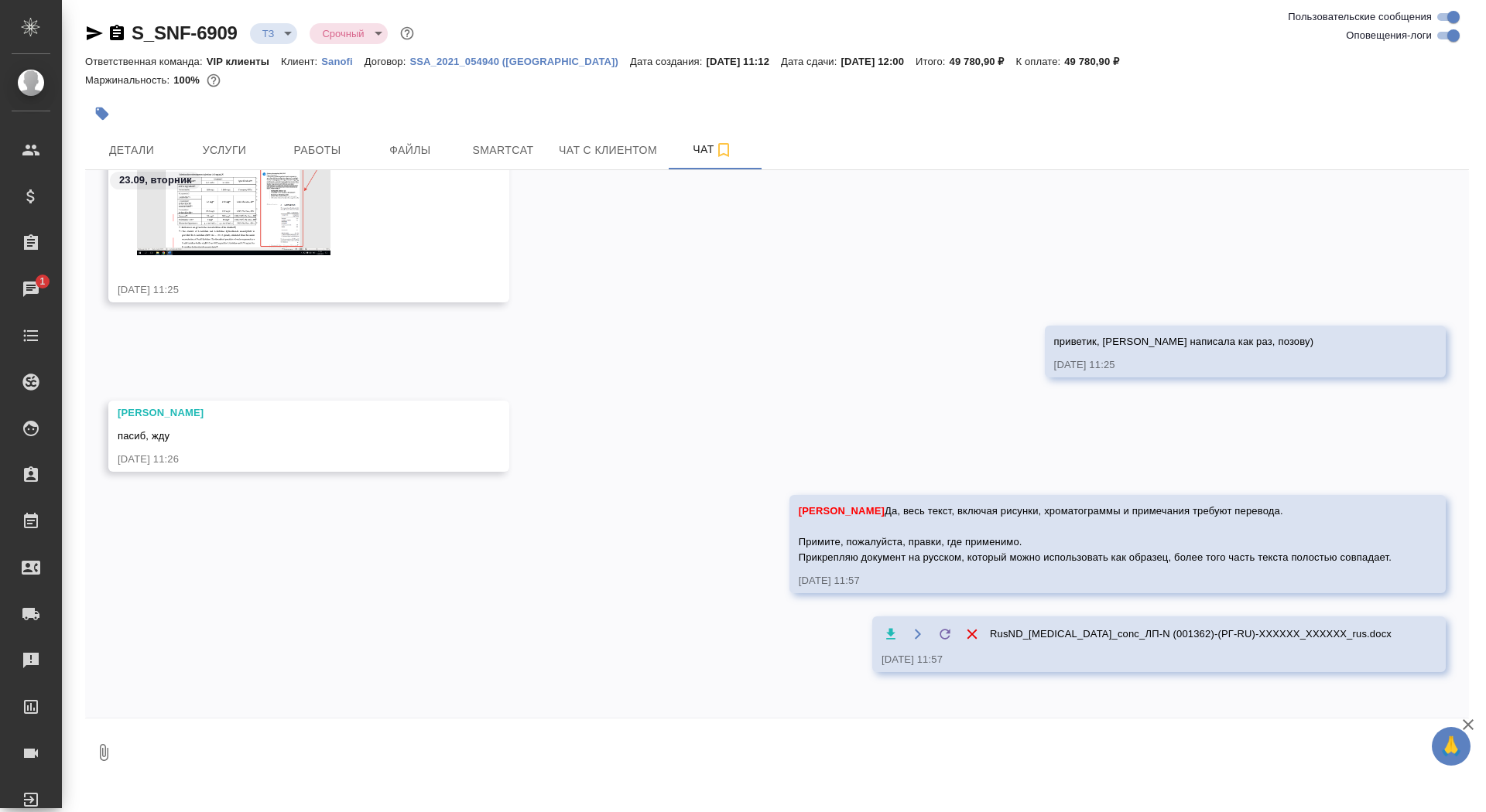
click at [105, 116] on icon "button" at bounding box center [102, 114] width 13 height 13
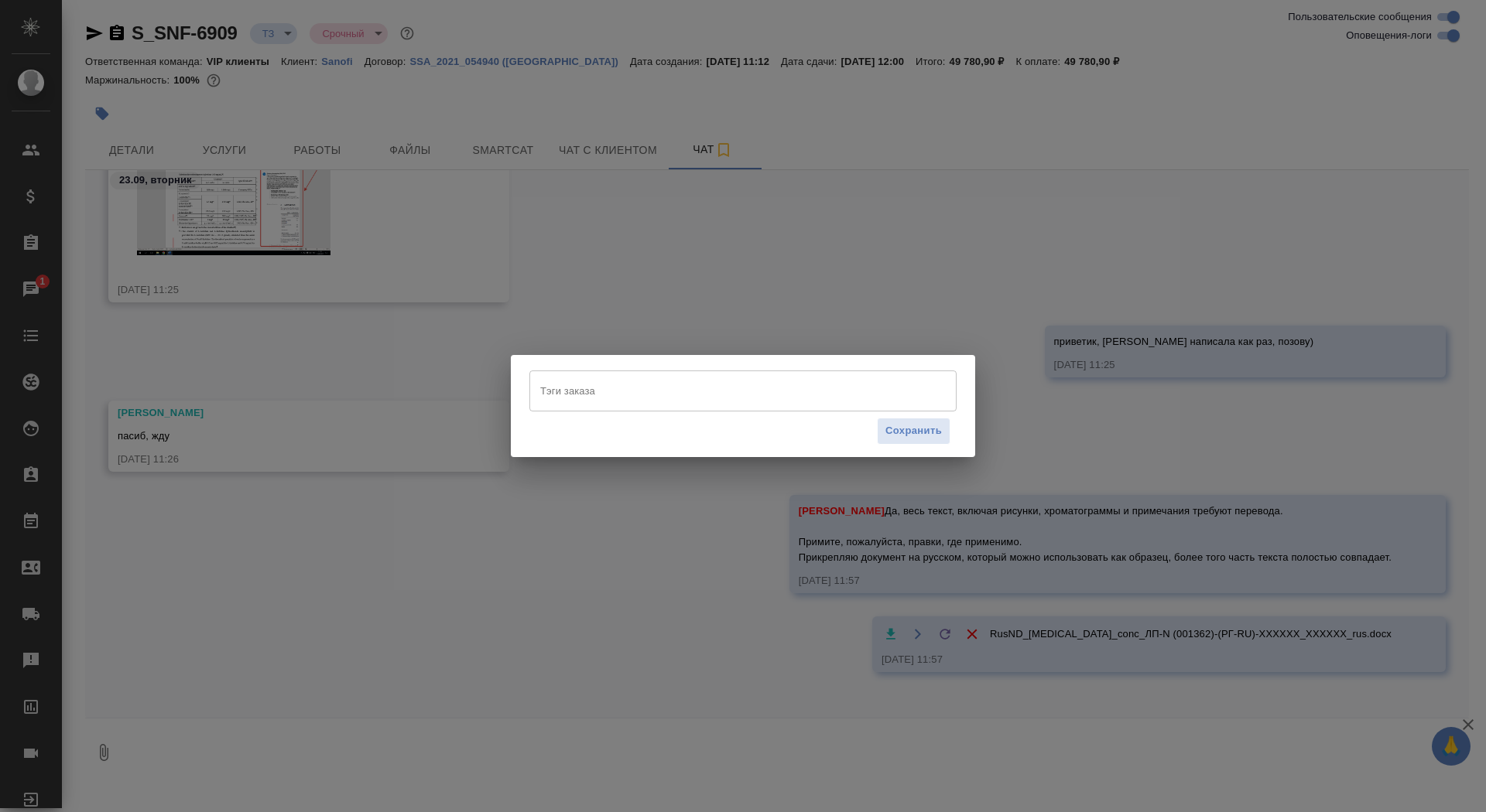
click at [587, 402] on input "Тэги заказа" at bounding box center [728, 391] width 384 height 27
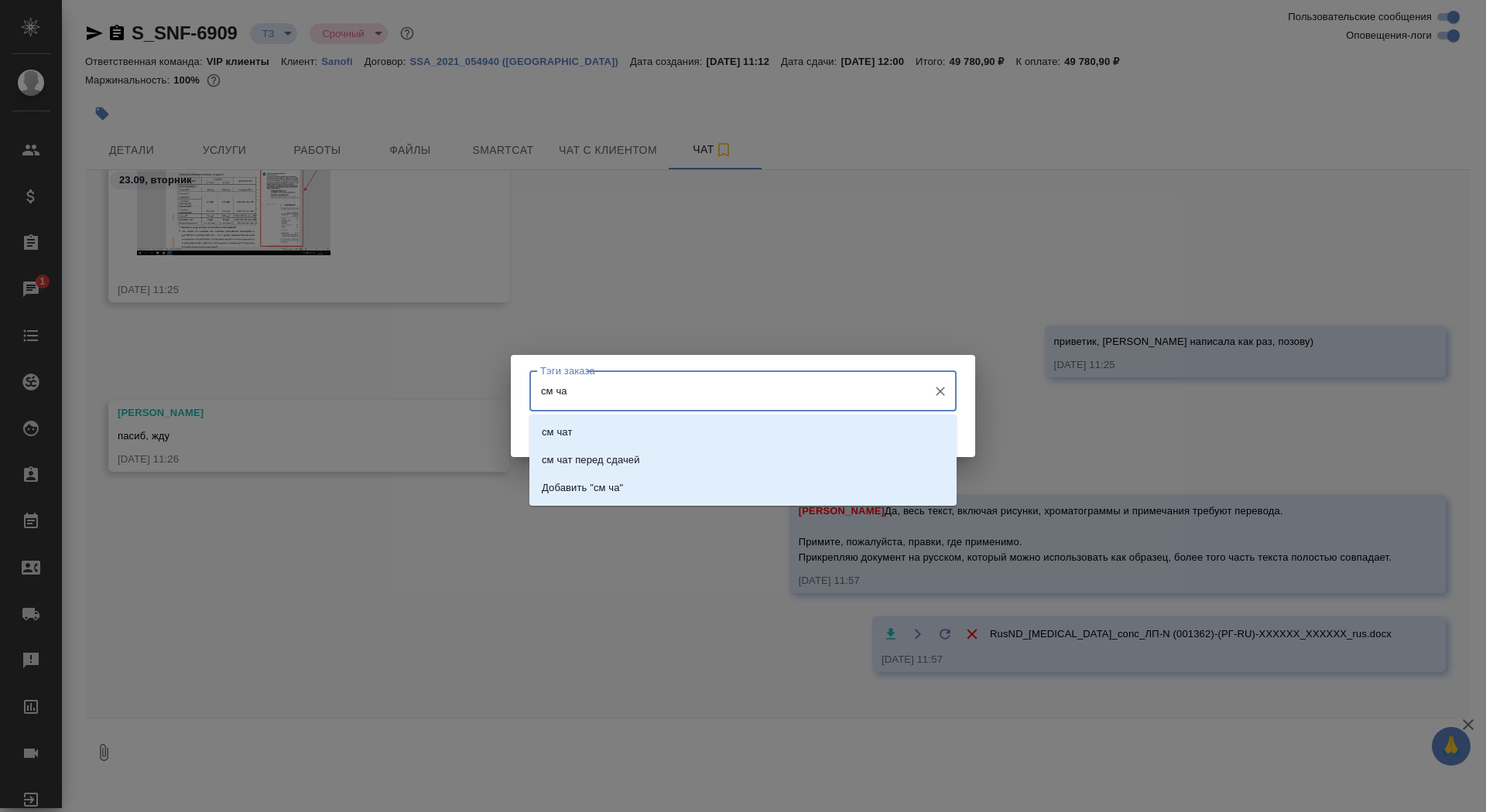
type input "см чат"
click at [627, 429] on li "см чат" at bounding box center [743, 433] width 428 height 28
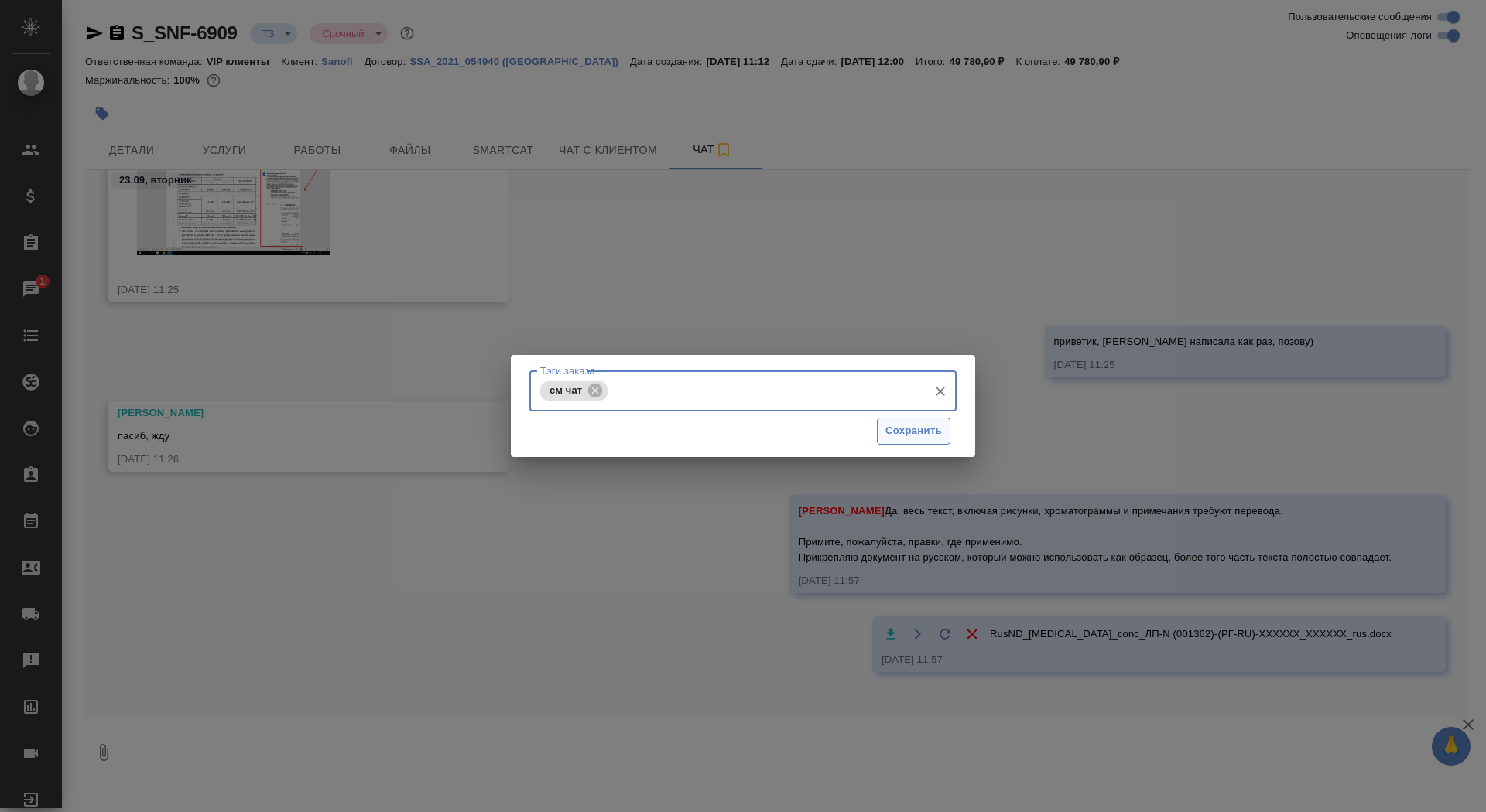
click at [886, 437] on span "Сохранить" at bounding box center [914, 431] width 57 height 18
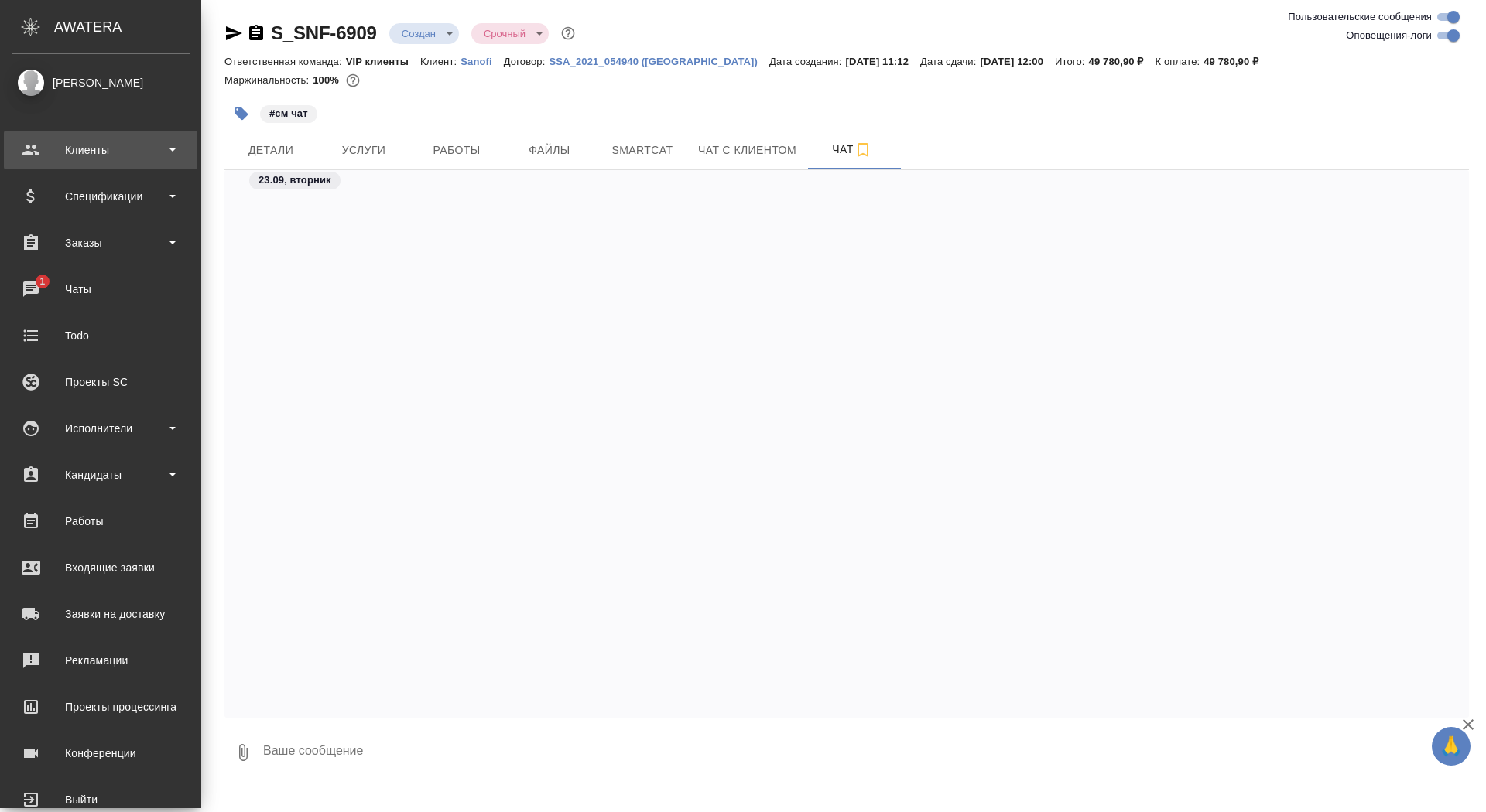
scroll to position [3709, 0]
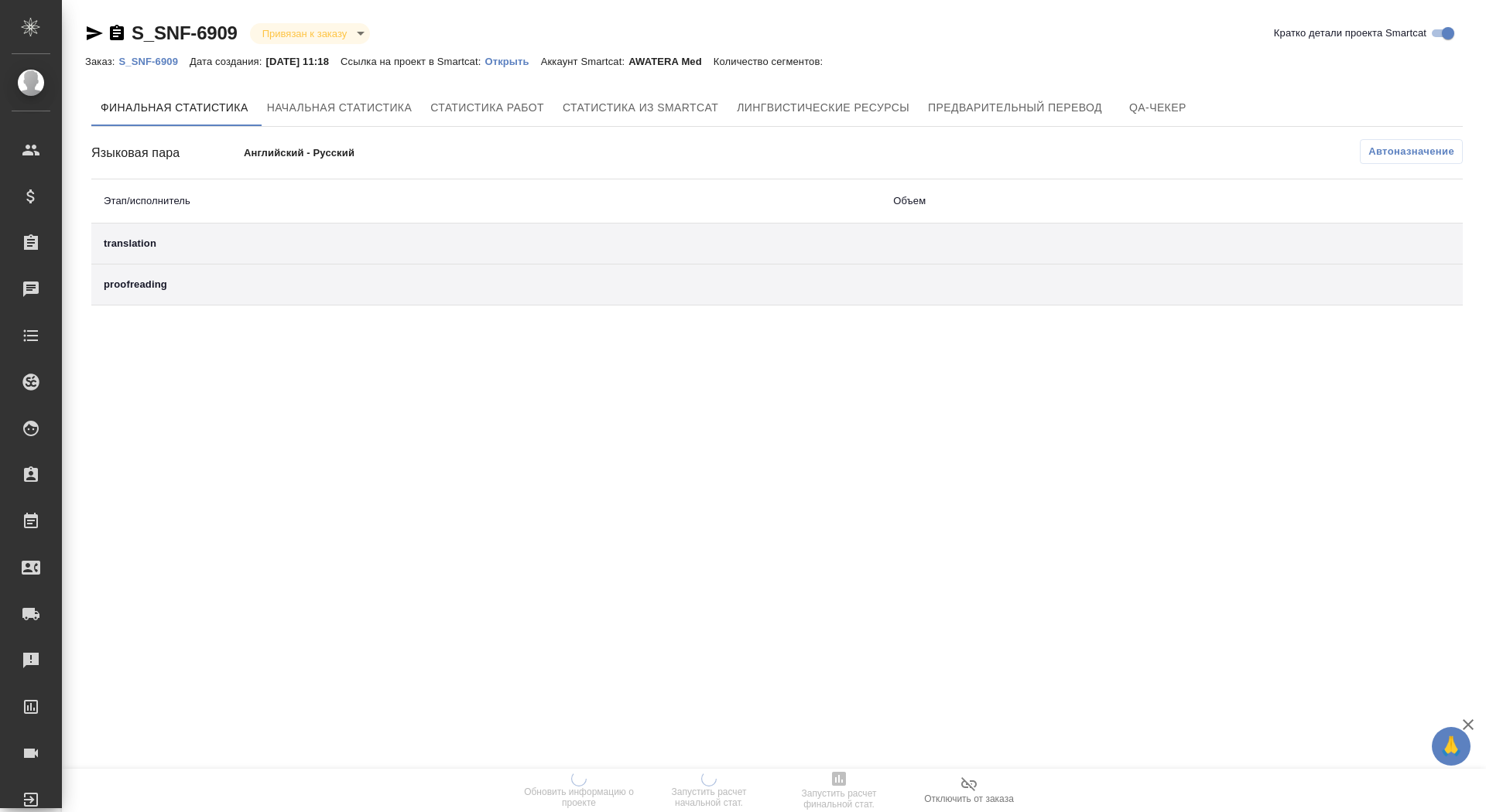
click at [538, 58] on p "Открыть" at bounding box center [512, 62] width 56 height 12
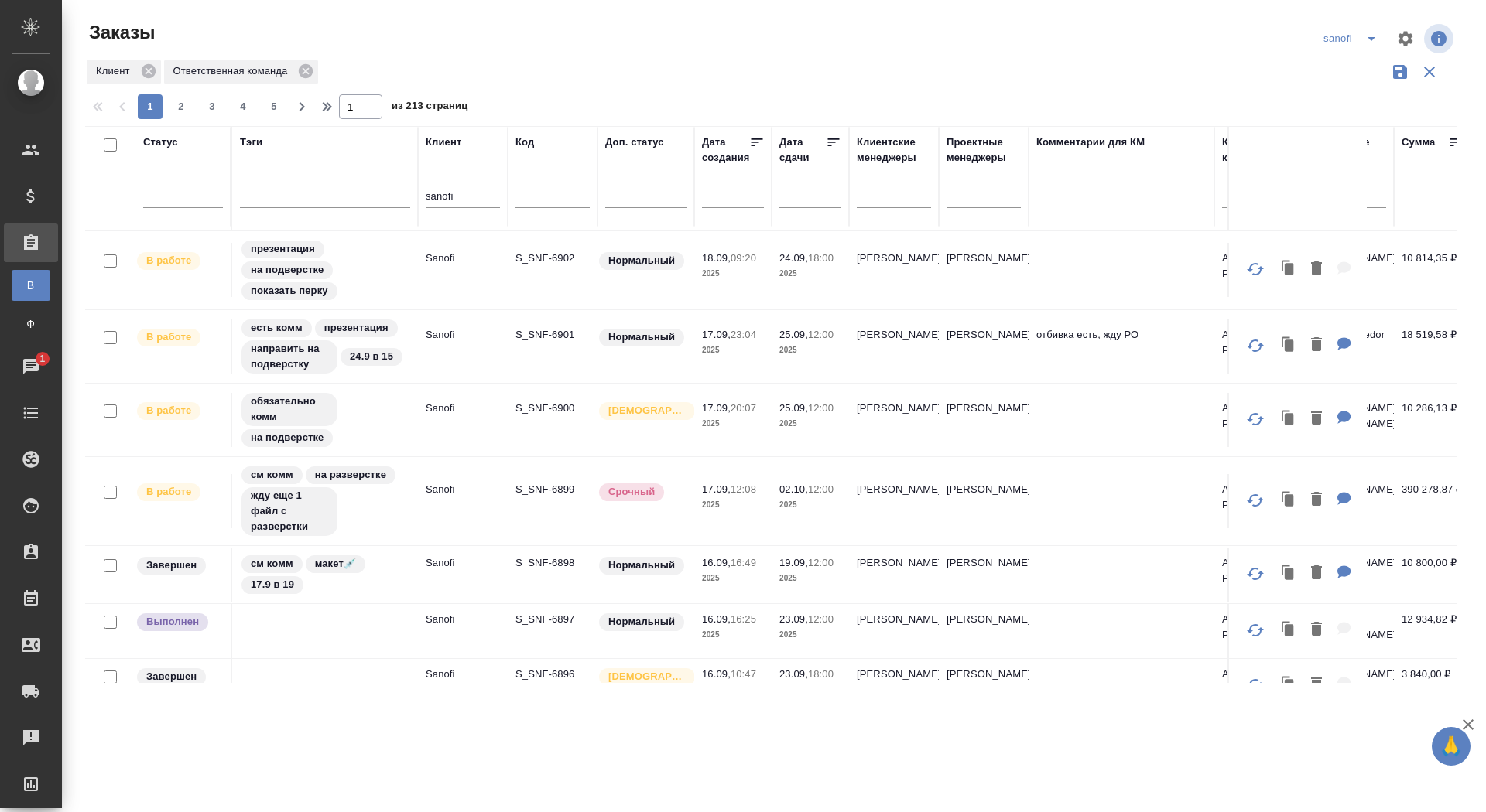
scroll to position [520, 0]
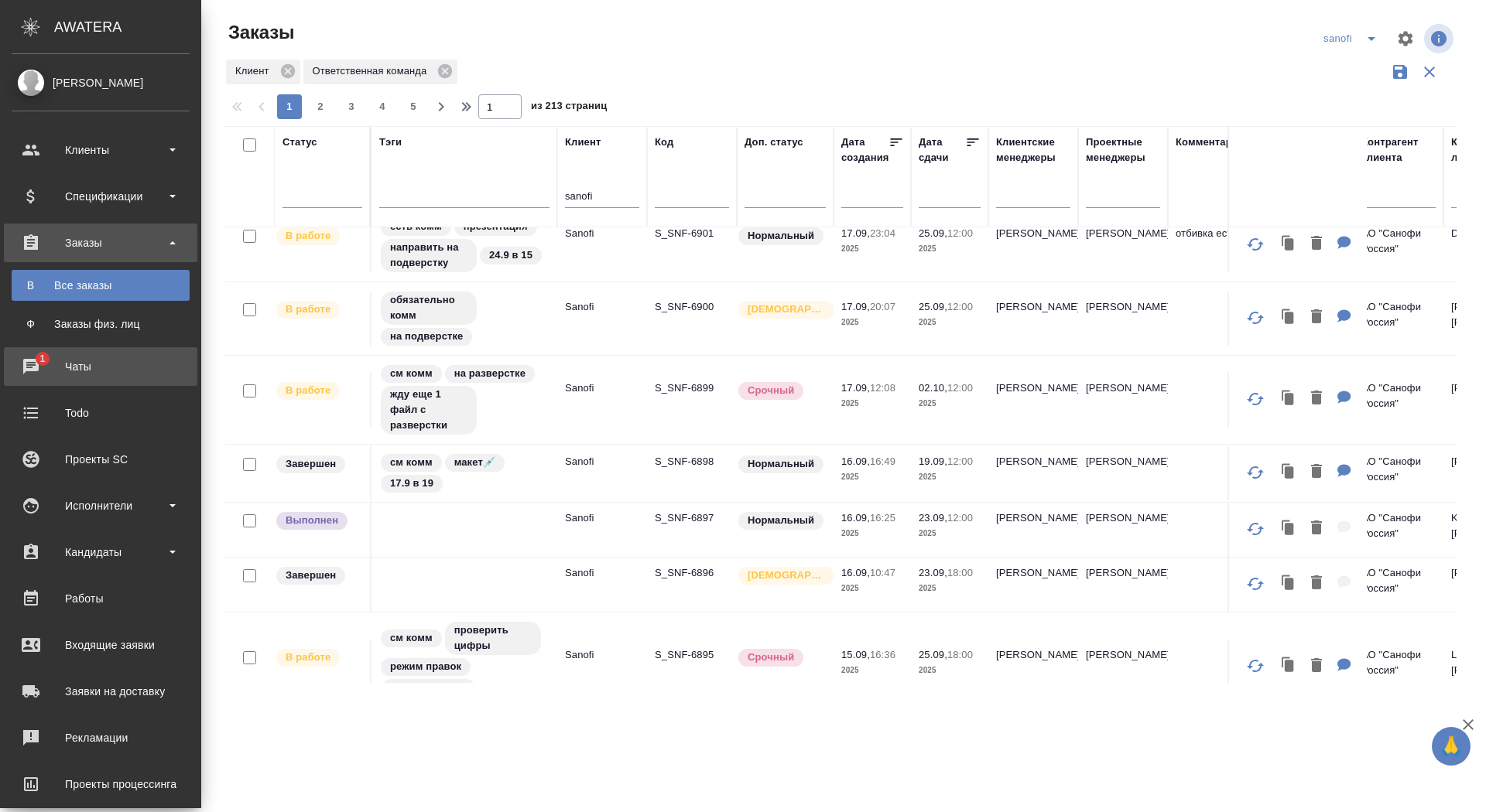
click at [27, 367] on div "Чаты" at bounding box center [101, 367] width 178 height 23
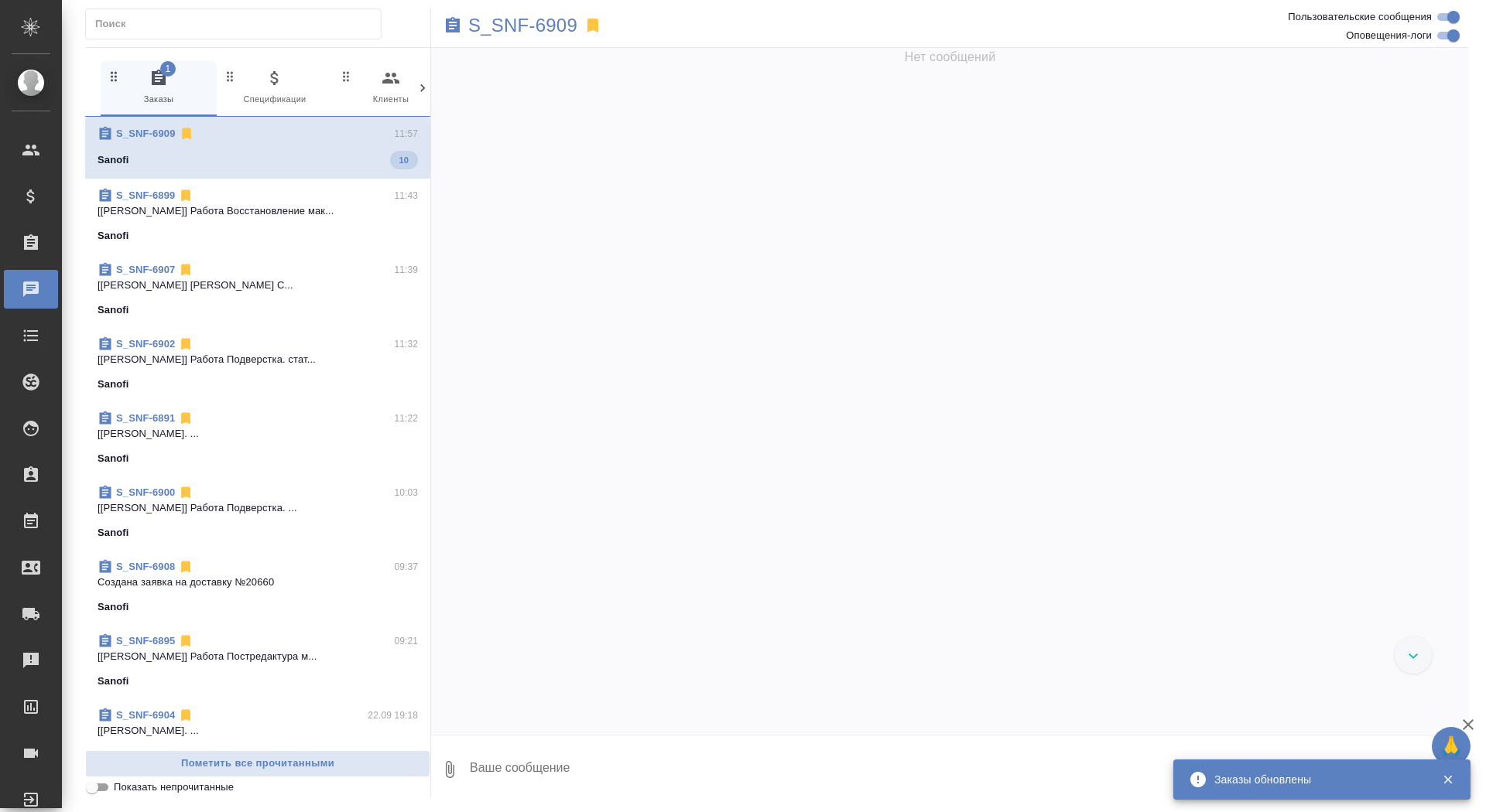
scroll to position [2639, 0]
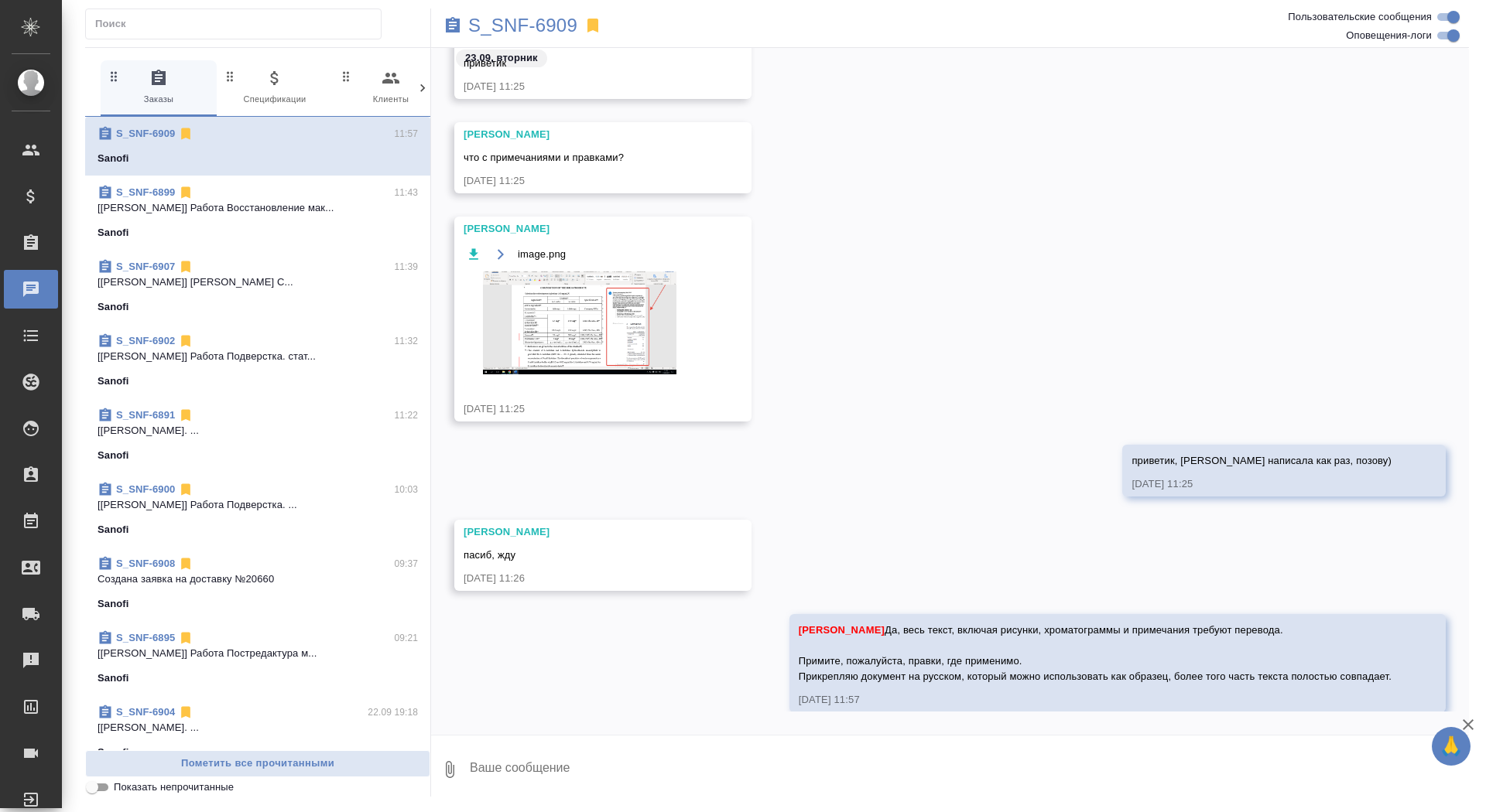
click at [834, 528] on div "Оксютович Ирина пасиб, жду 23.09.25, 11:26" at bounding box center [950, 567] width 1038 height 94
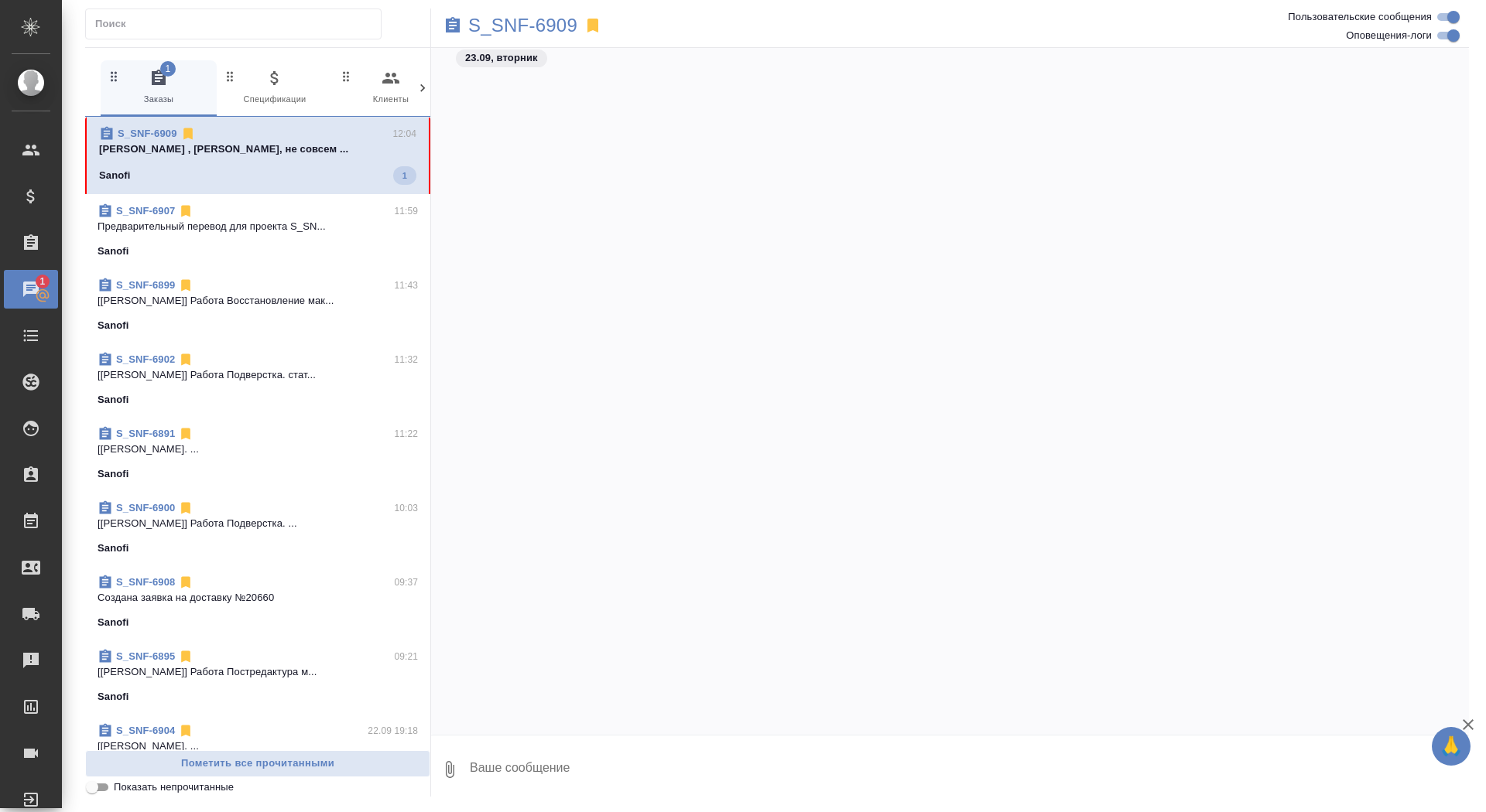
scroll to position [2836, 0]
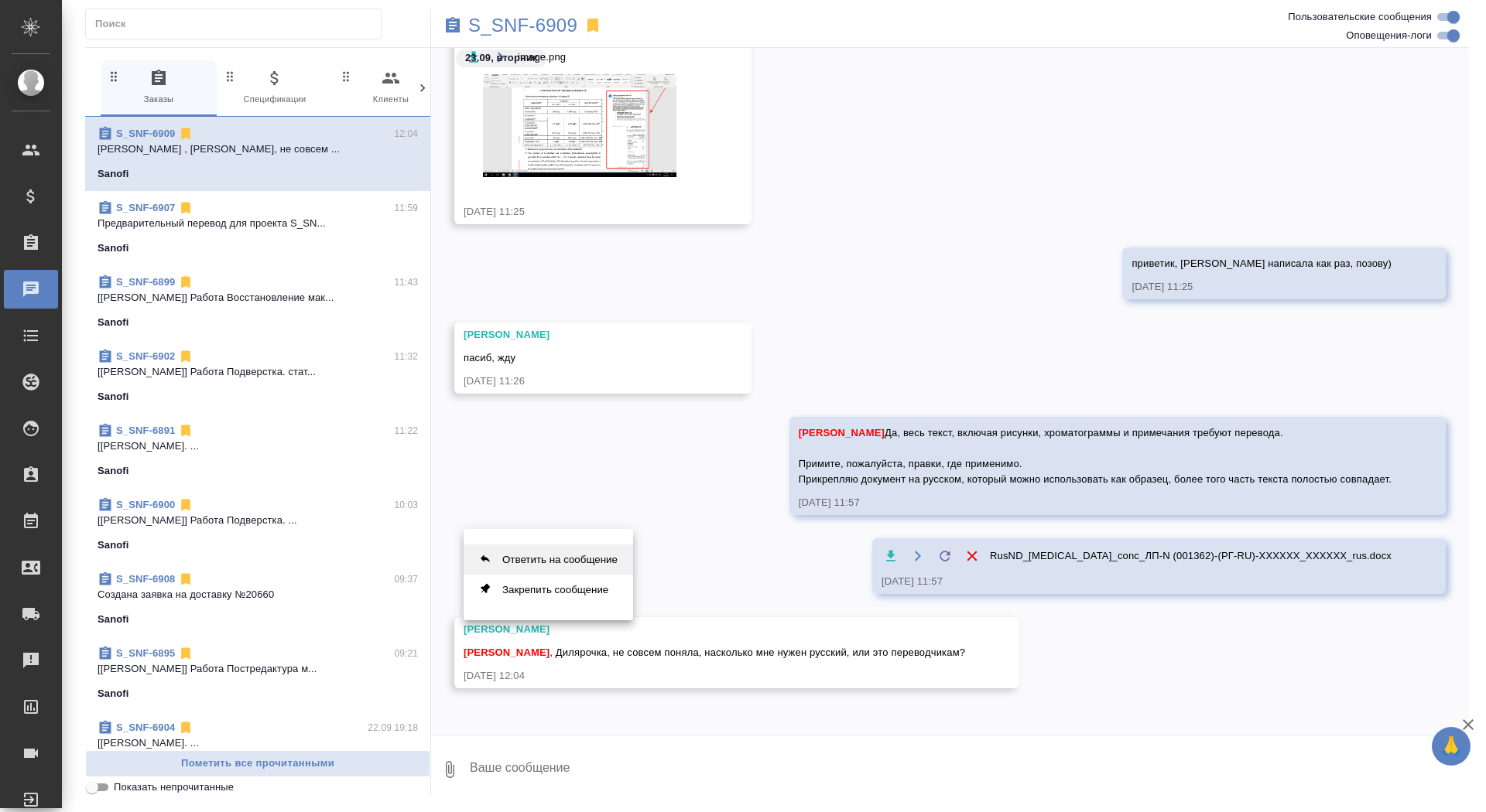
click at [568, 567] on button "Ответить на сообщение" at bounding box center [548, 559] width 170 height 30
click at [554, 779] on textarea at bounding box center [968, 778] width 1001 height 52
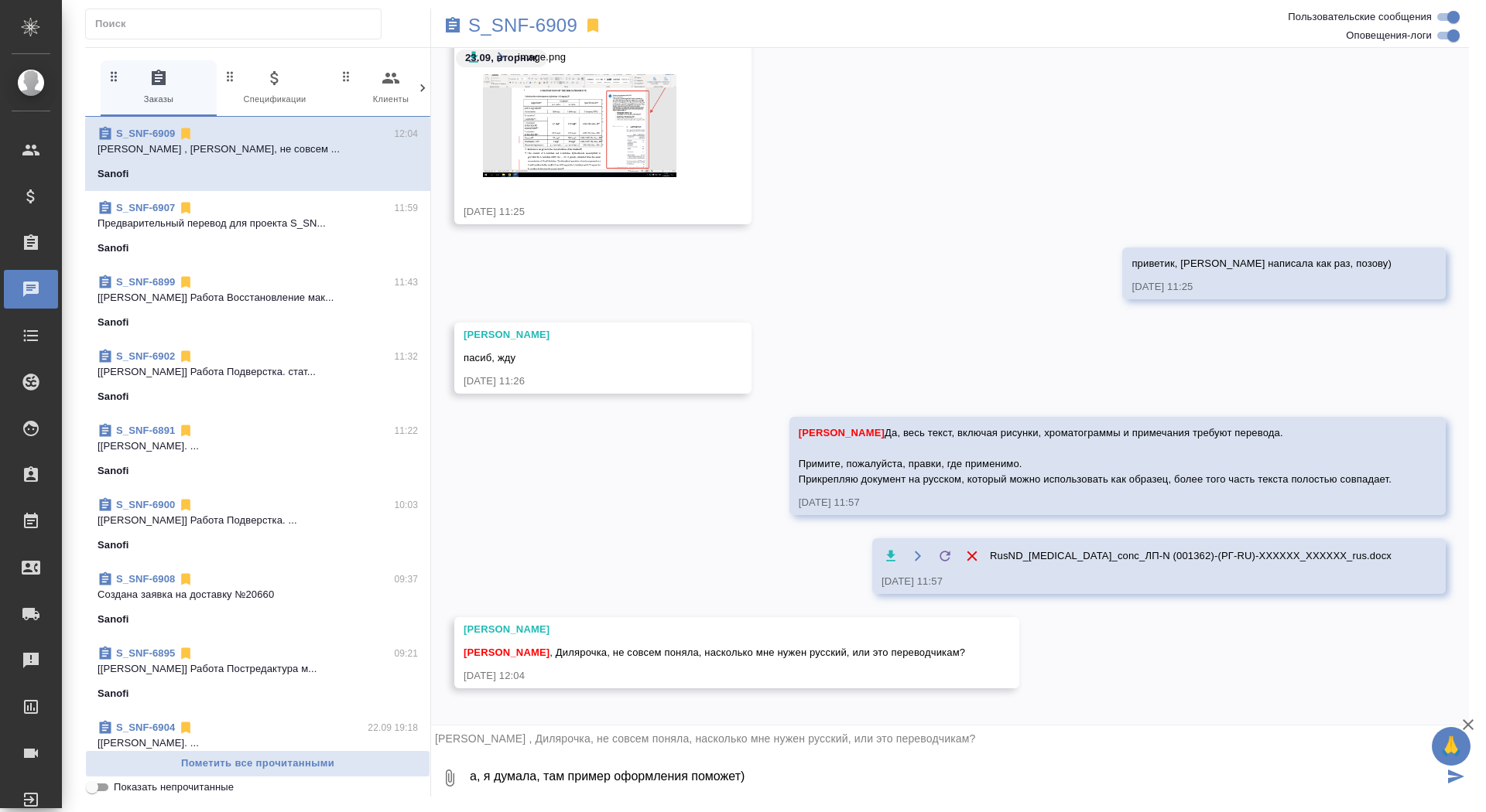
type textarea "а, я думала, там пример оформления поможет)"
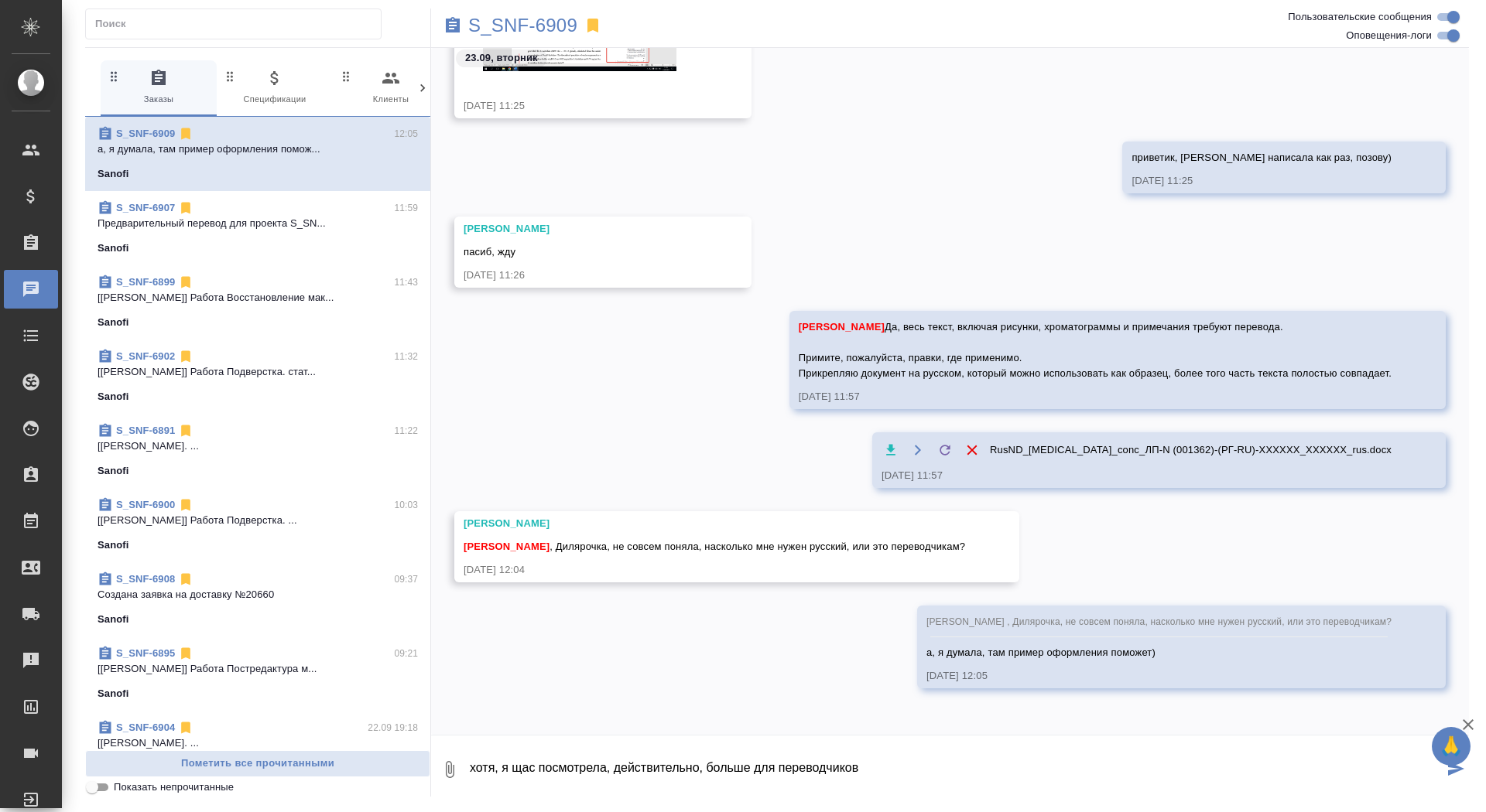
type textarea "хотя, я щас посмотрела, действительно, больше для переводчиков"
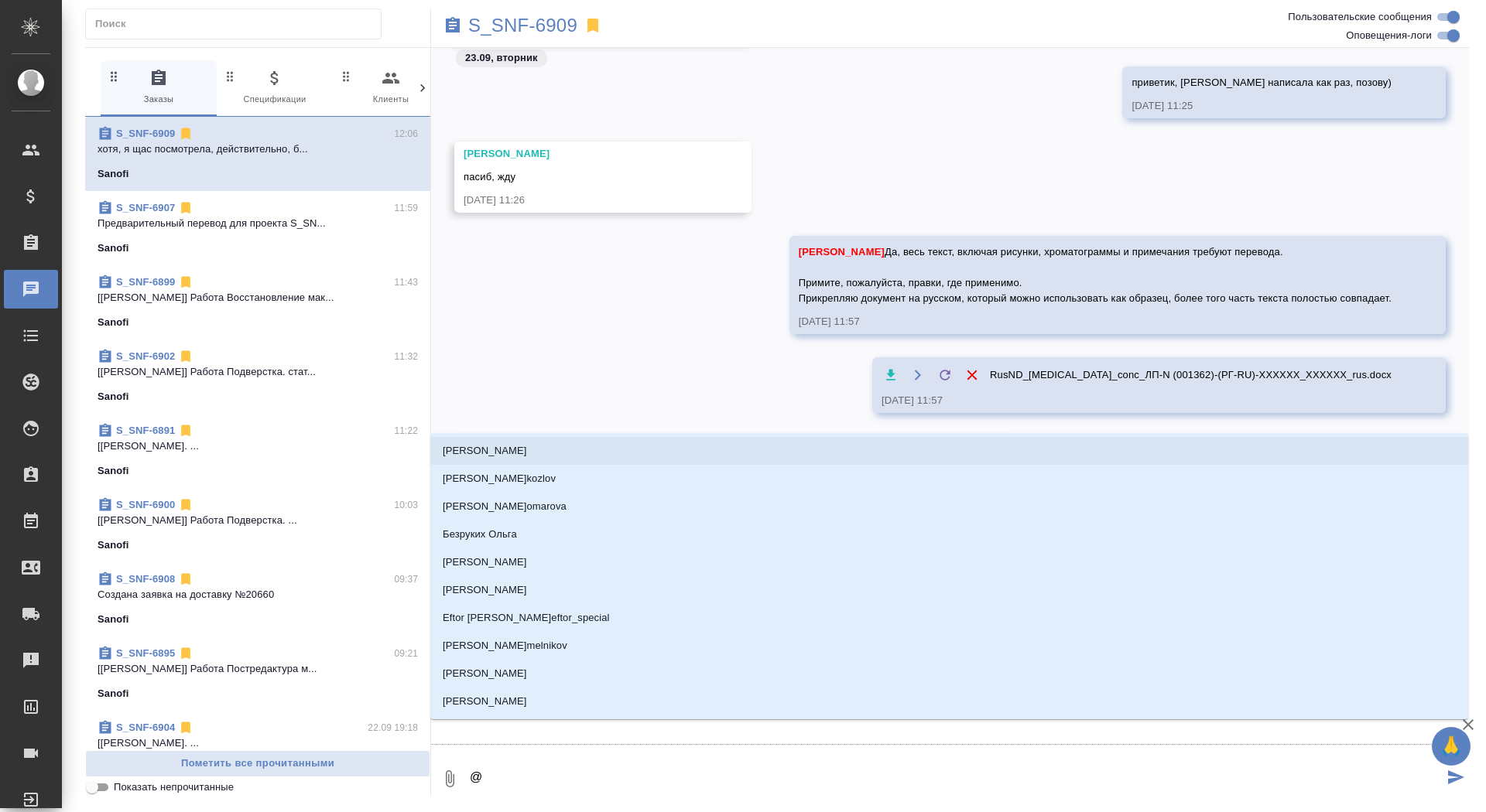
type textarea "@г"
type input "г"
type textarea "@го"
type input "го"
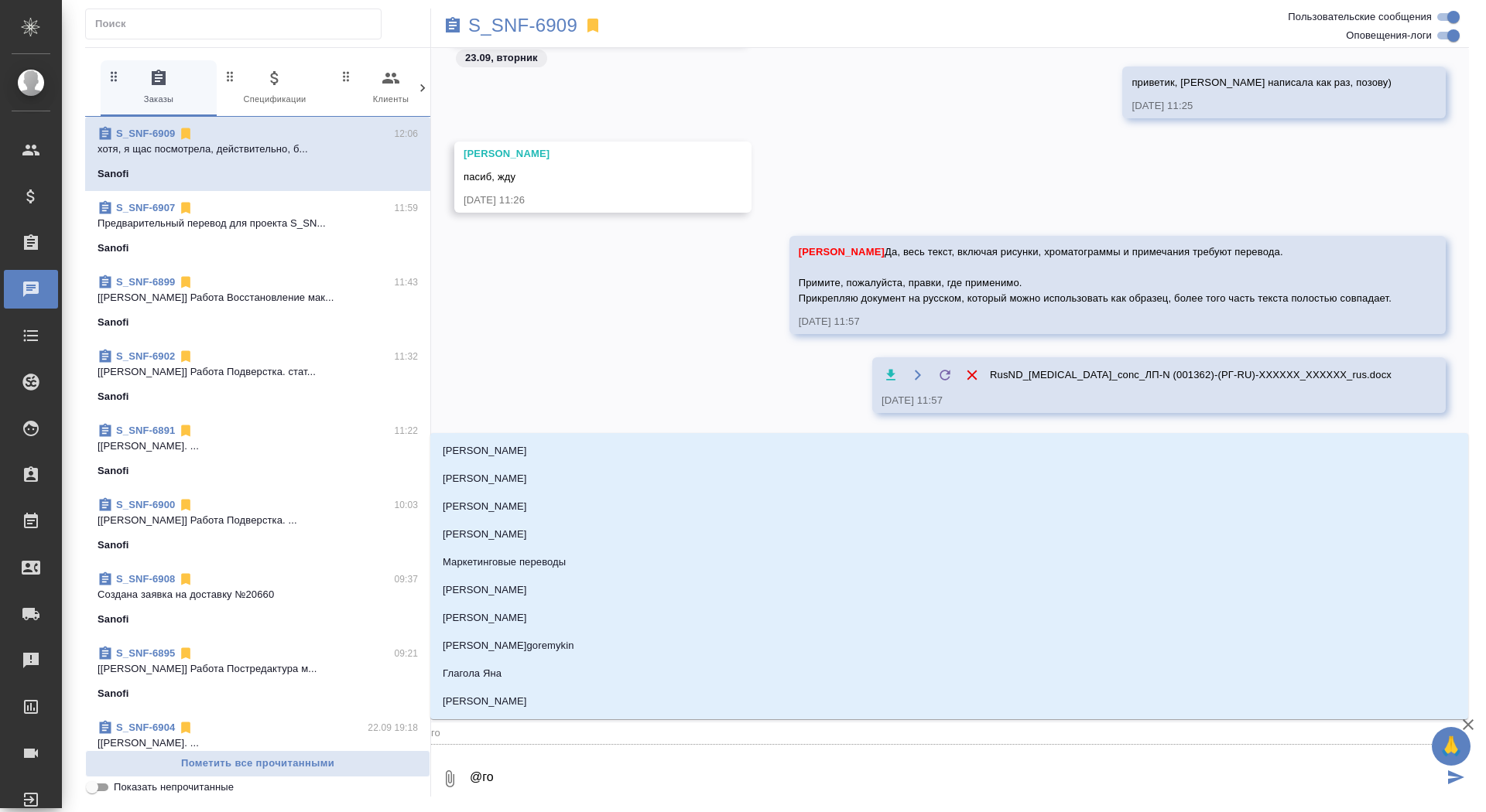
type textarea "@гор"
type input "гор"
type textarea "@горш"
type input "горш"
type textarea "@горшк"
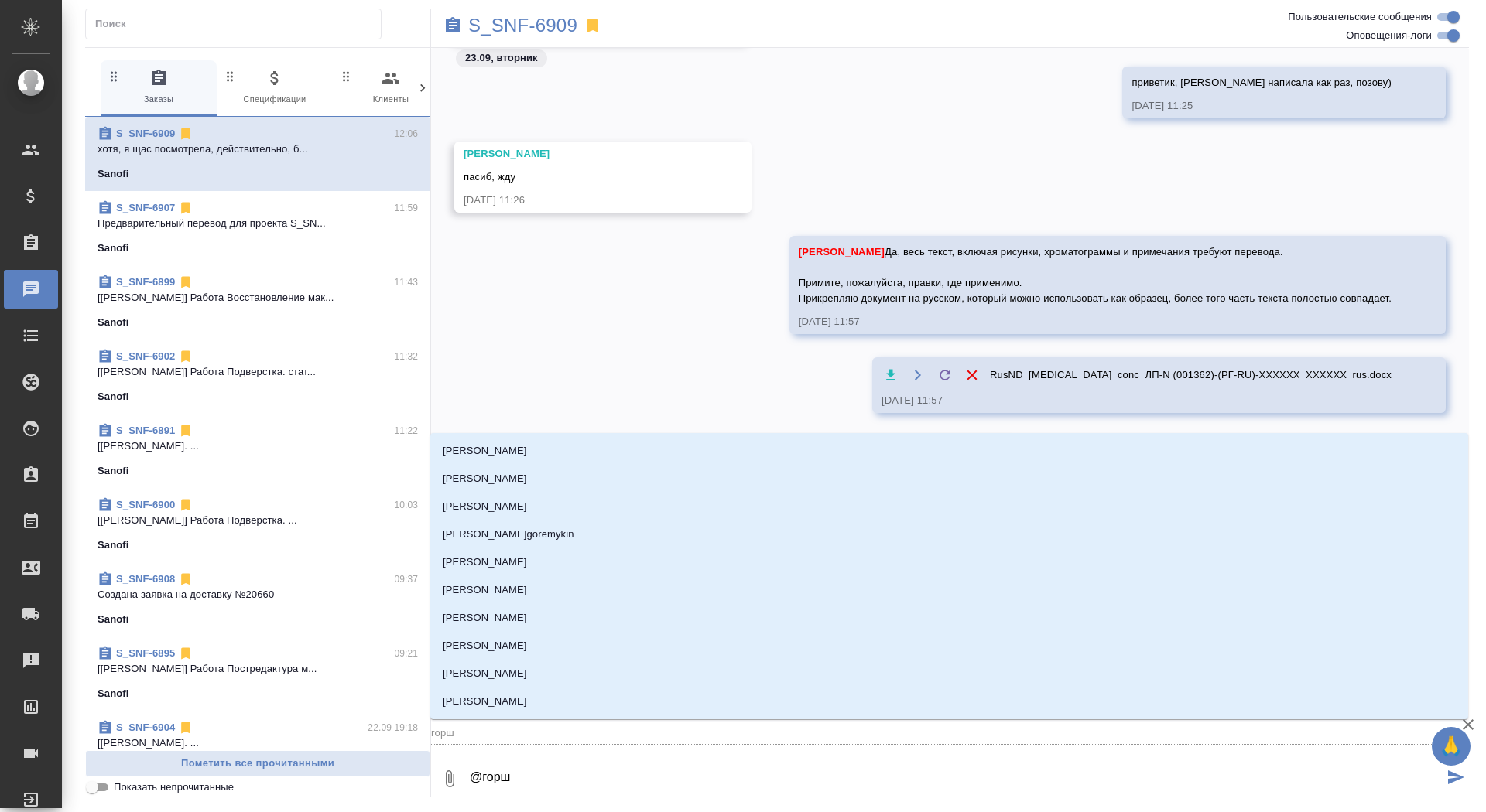
type input "горшк"
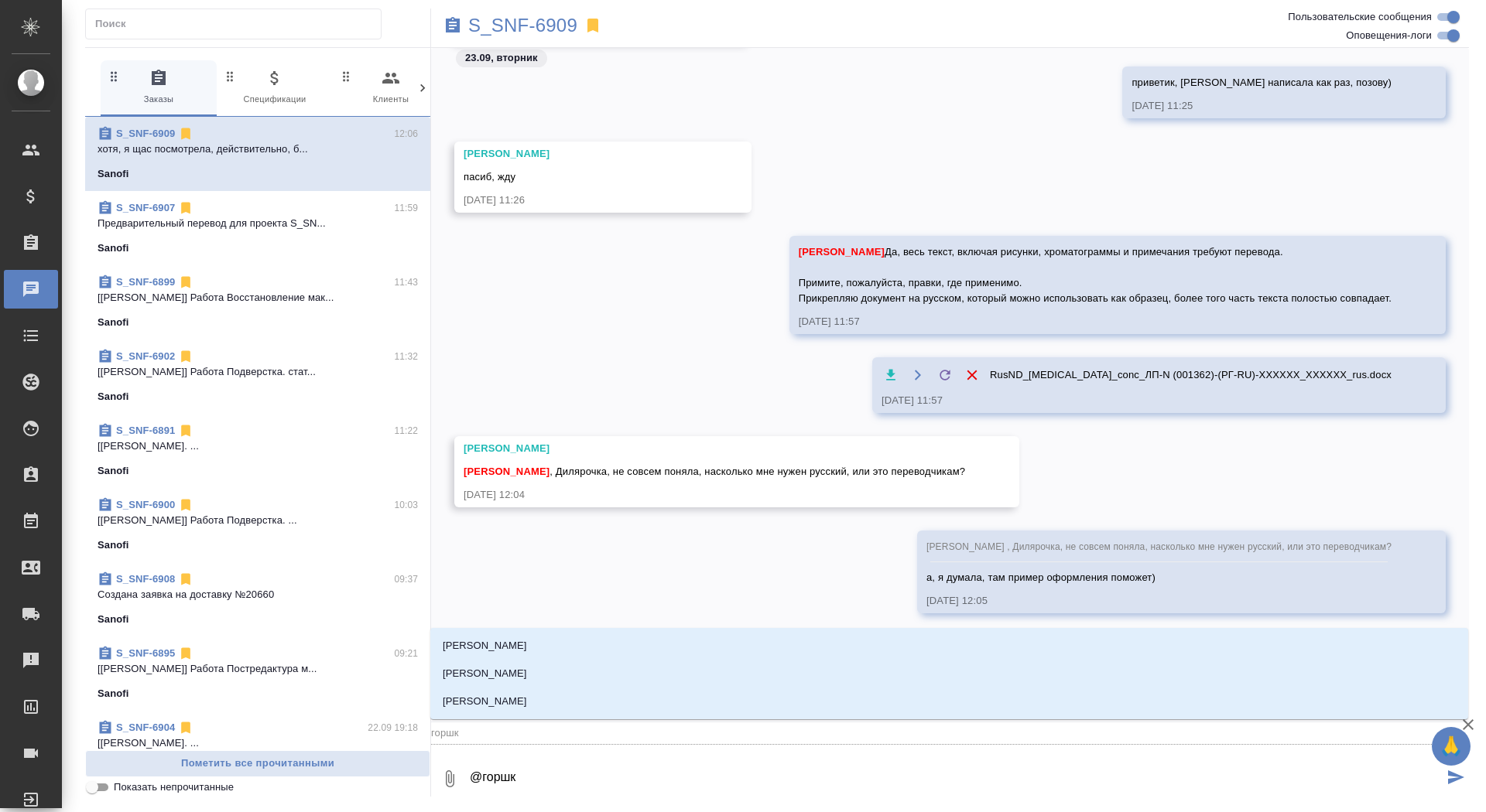
type textarea "@горшко"
type input "горшко"
click at [611, 713] on li "[PERSON_NAME]" at bounding box center [949, 702] width 1038 height 28
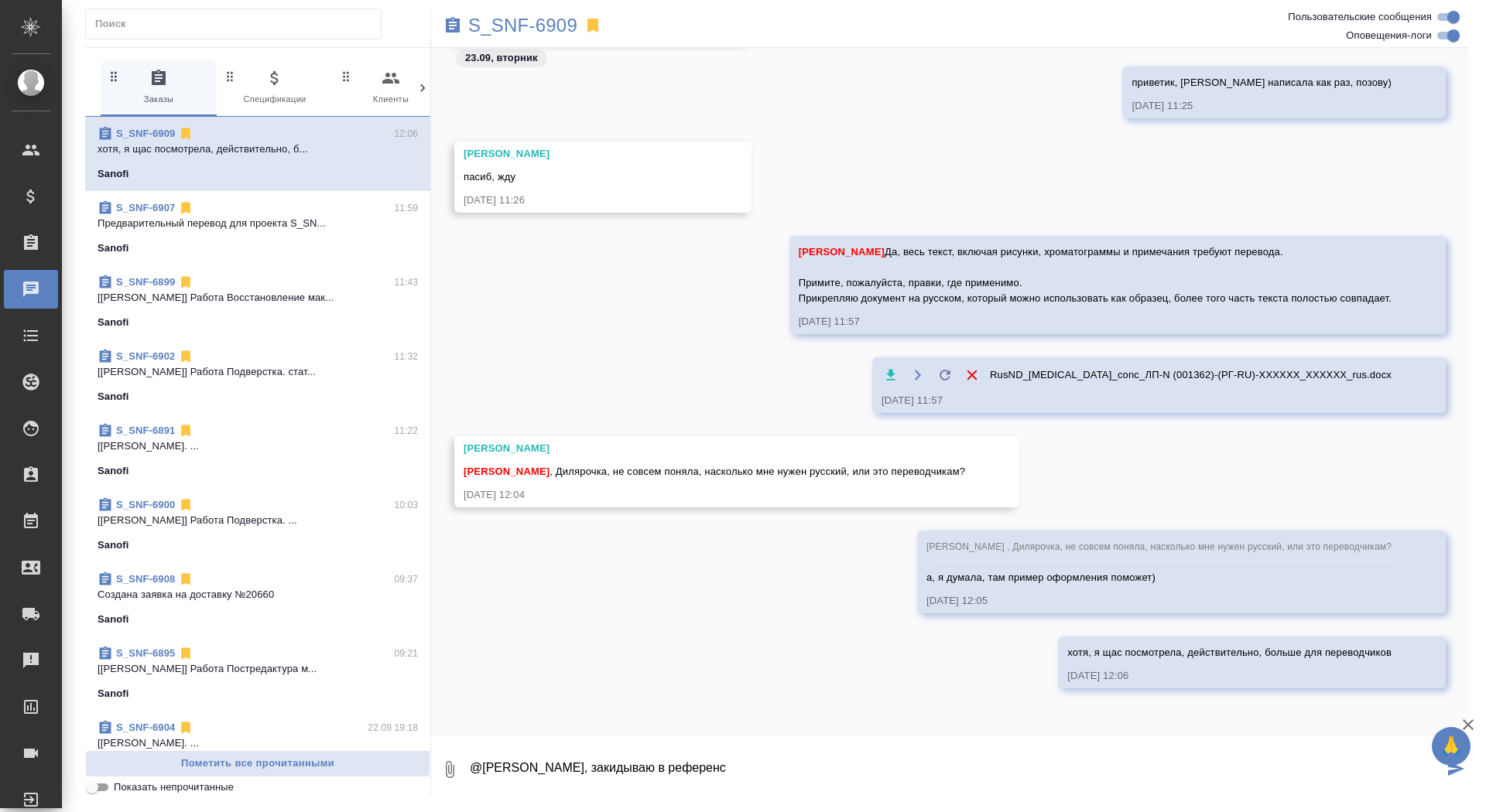
type textarea "@Горшкова Валентина Валечка, закидываю в референс"
click at [508, 18] on p "S_SNF-6909" at bounding box center [522, 26] width 109 height 15
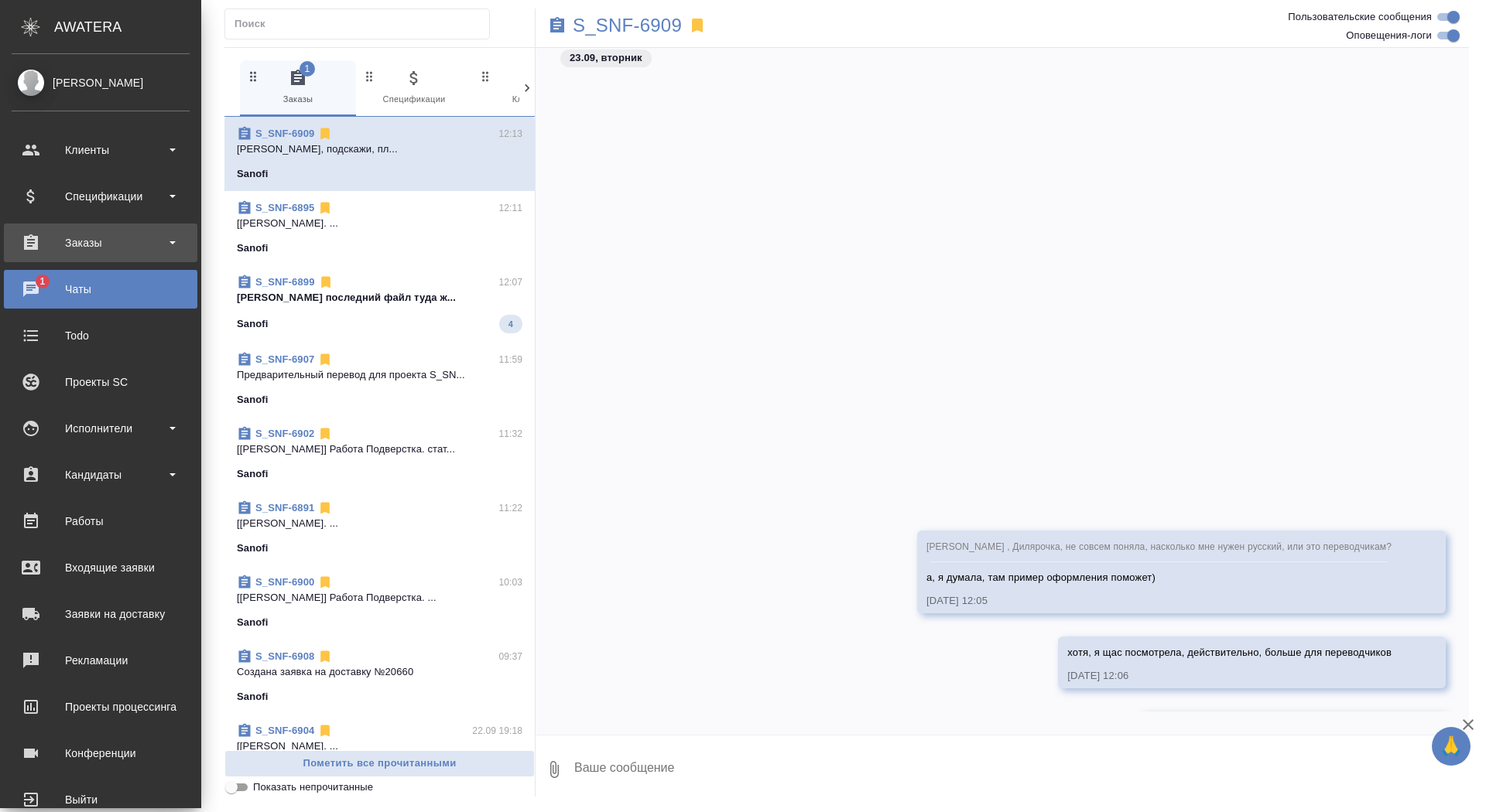
scroll to position [3544, 0]
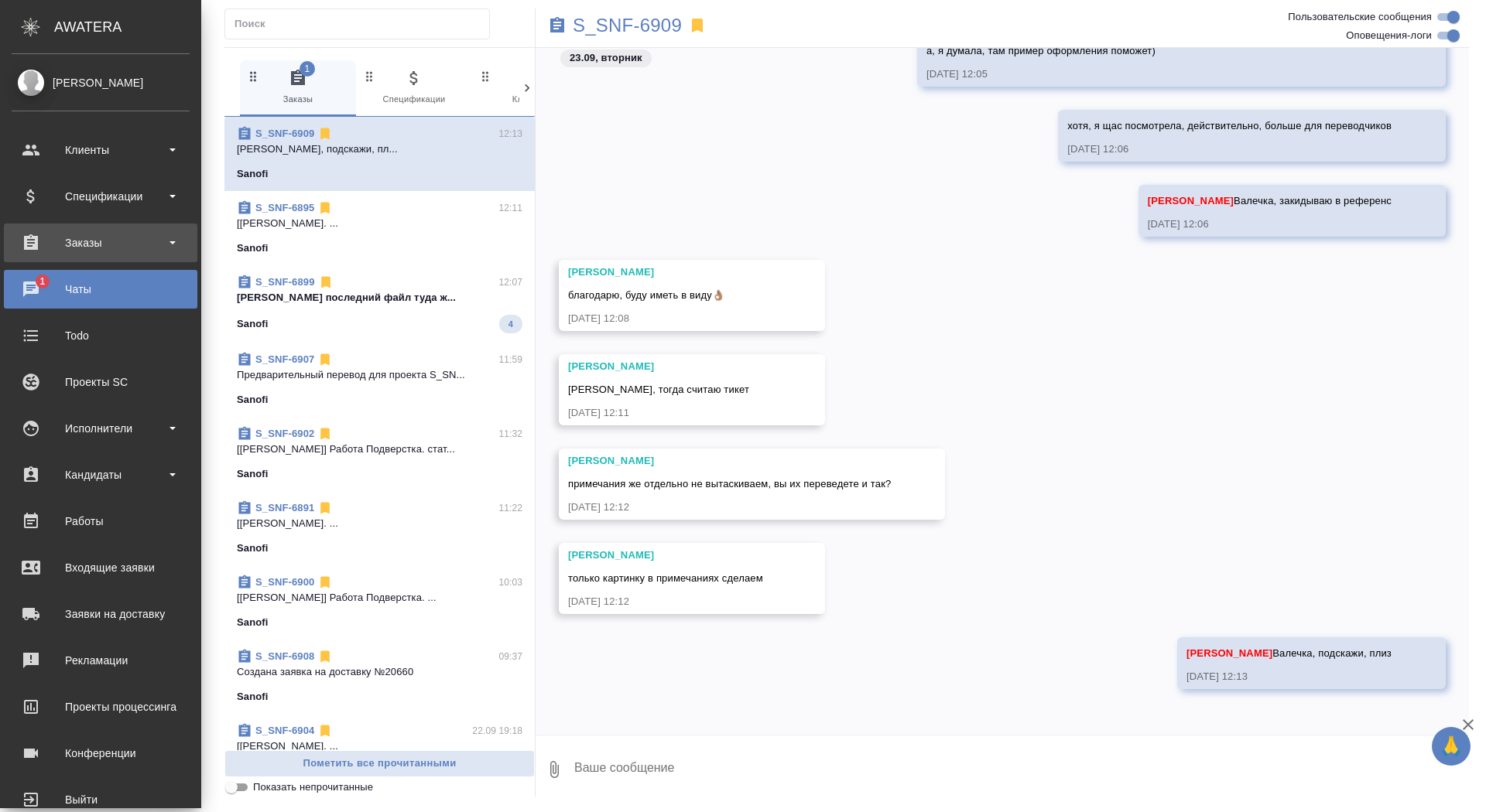
click at [34, 244] on div "Заказы" at bounding box center [101, 242] width 178 height 23
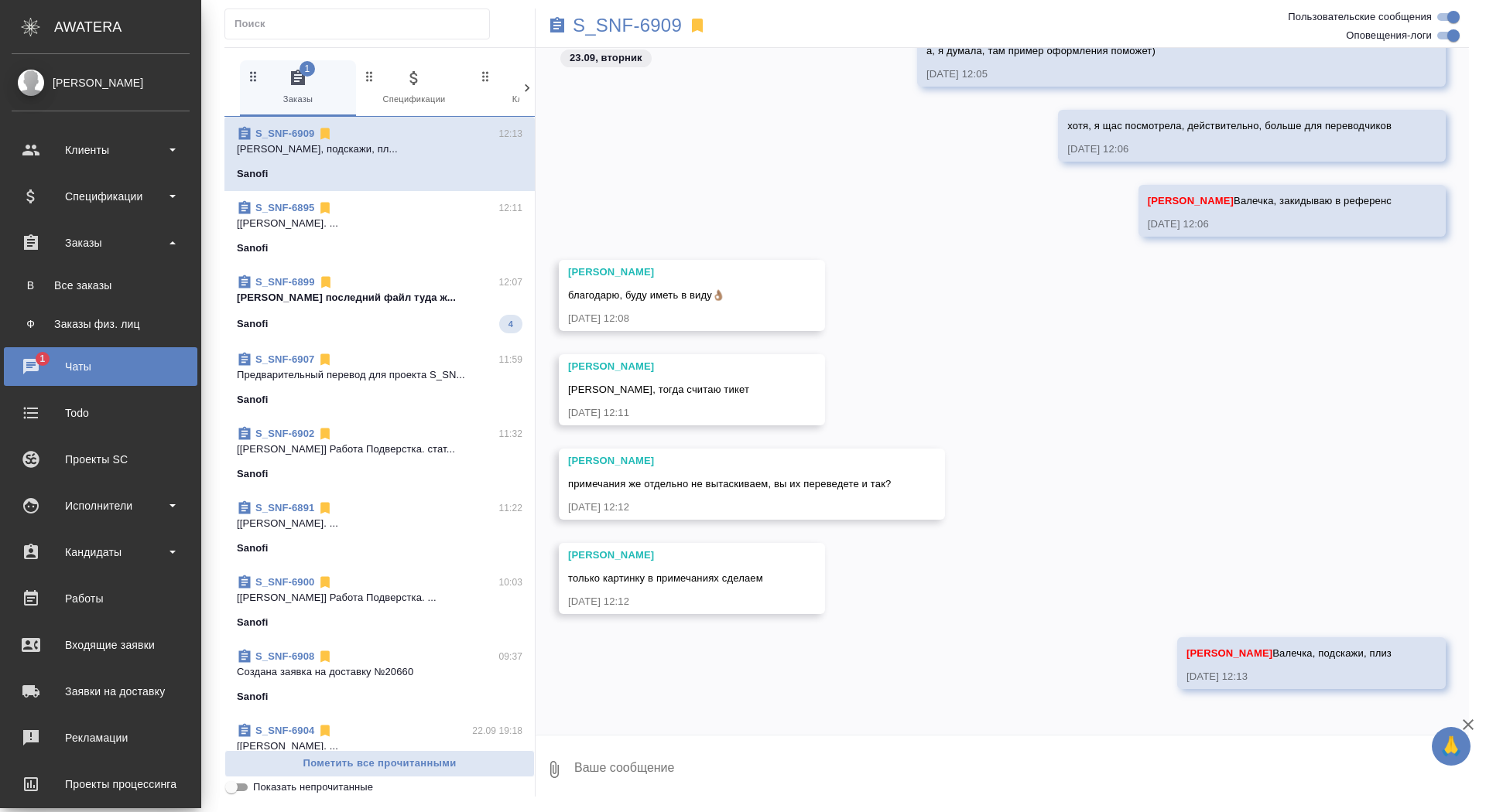
click at [36, 265] on ul "В Все заказы Ф Заказы физ. лиц" at bounding box center [100, 301] width 201 height 77
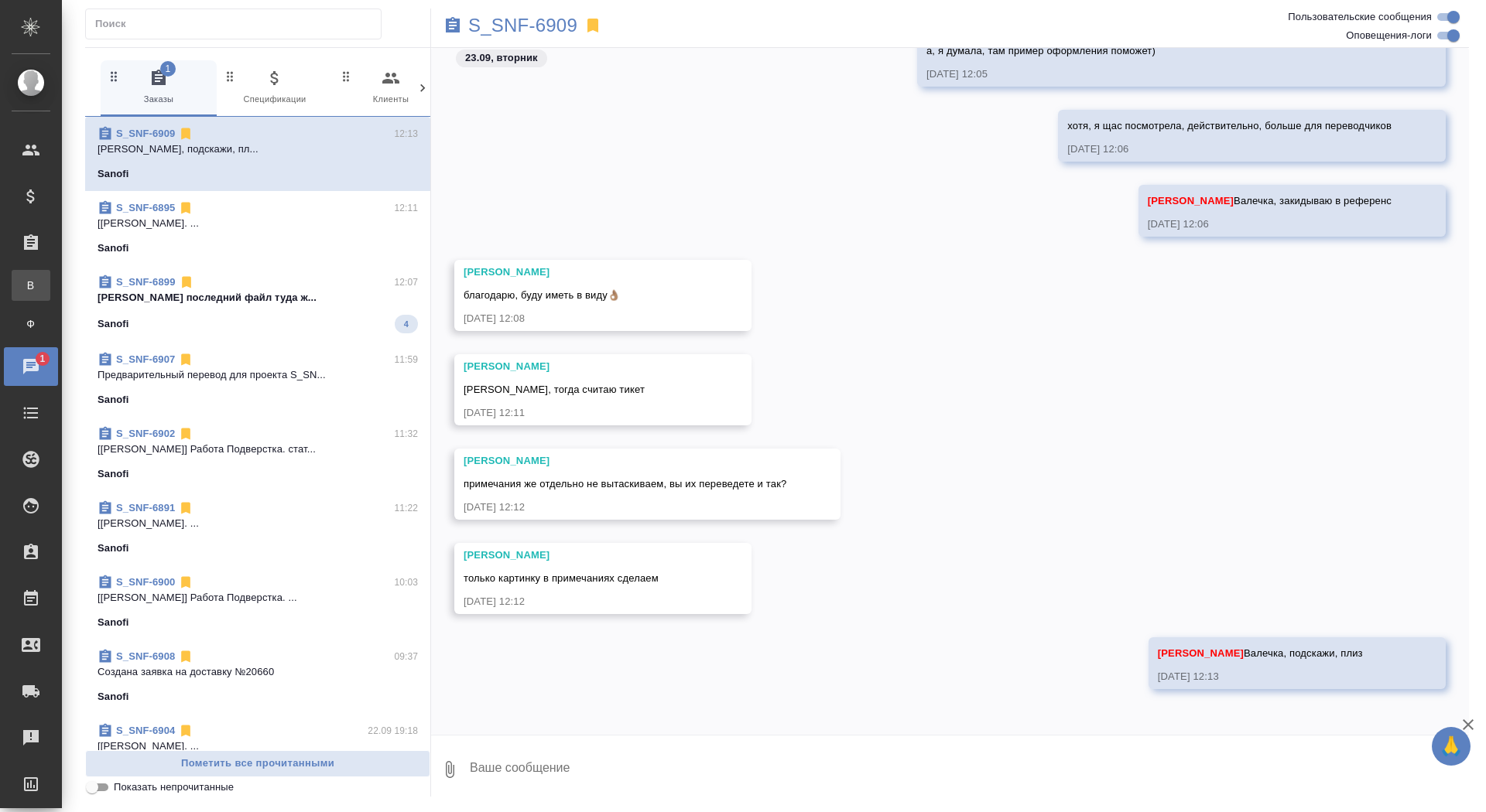
click at [23, 287] on div "Все заказы" at bounding box center [11, 285] width 23 height 15
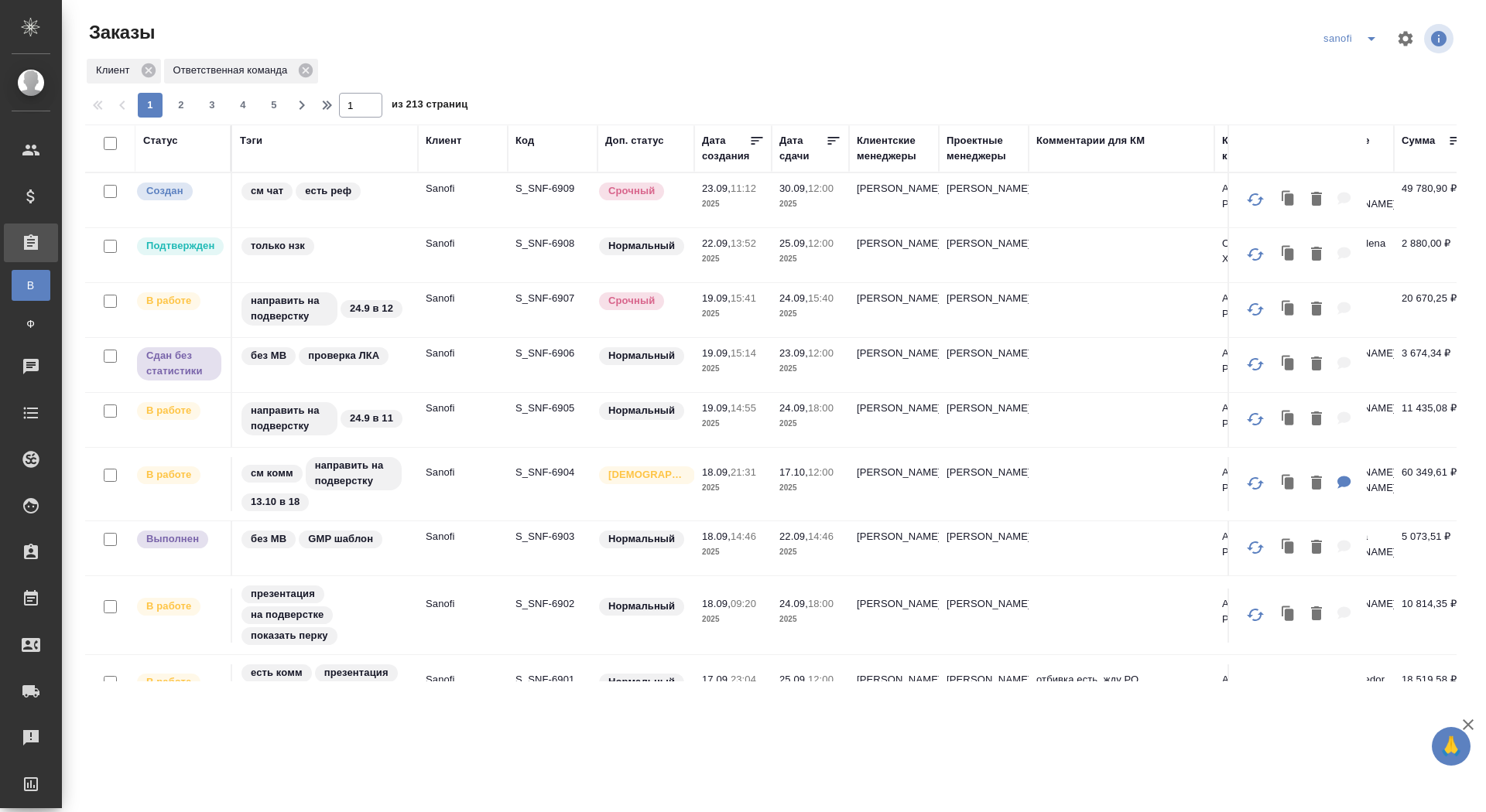
click at [1373, 38] on icon "split button" at bounding box center [1371, 39] width 8 height 4
click at [1345, 266] on li "Рекитт" at bounding box center [1352, 267] width 81 height 25
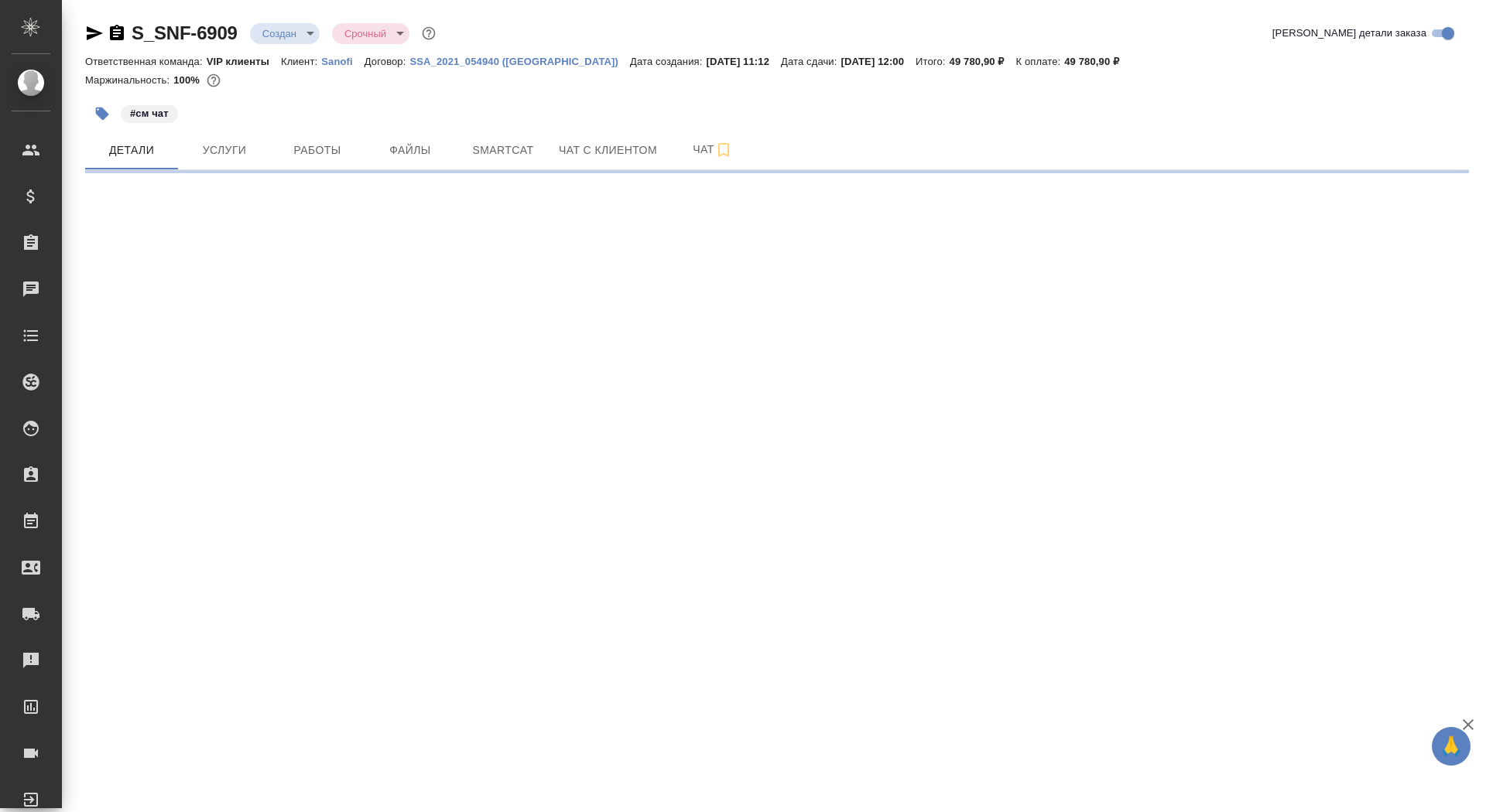
select select "RU"
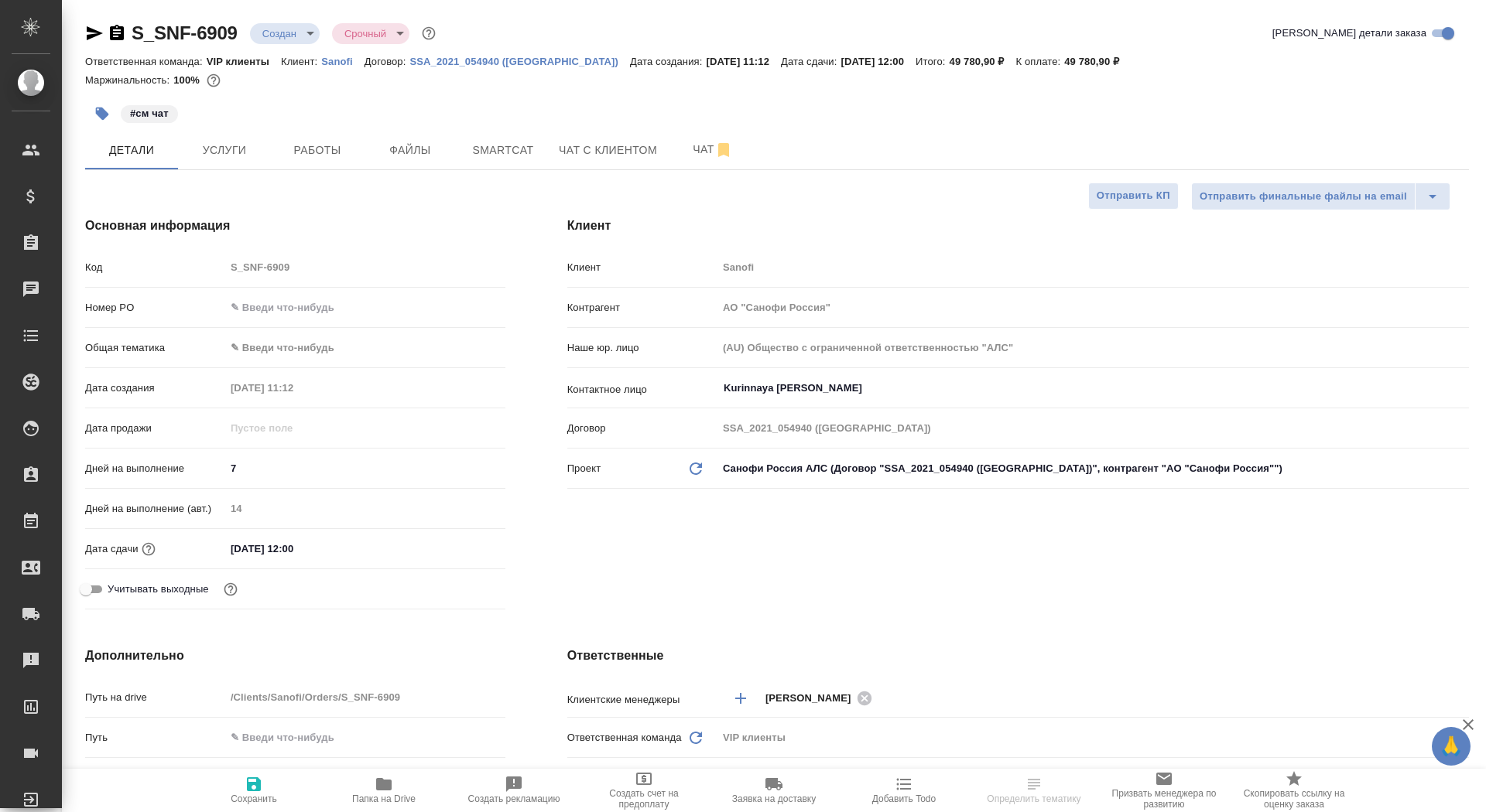
type textarea "x"
type input "[PERSON_NAME]"
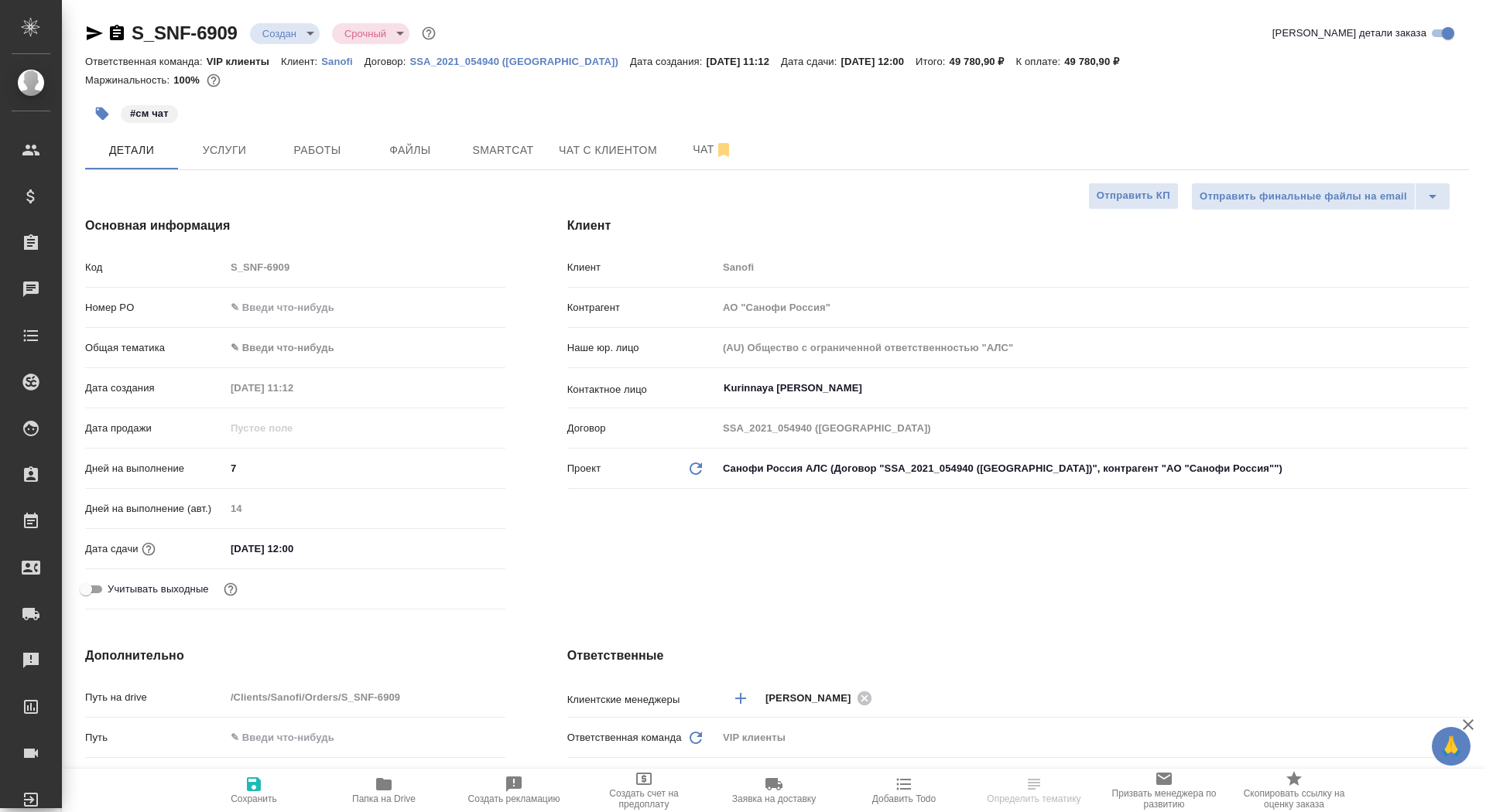
click at [387, 799] on span "Папка на Drive" at bounding box center [384, 799] width 63 height 11
type textarea "x"
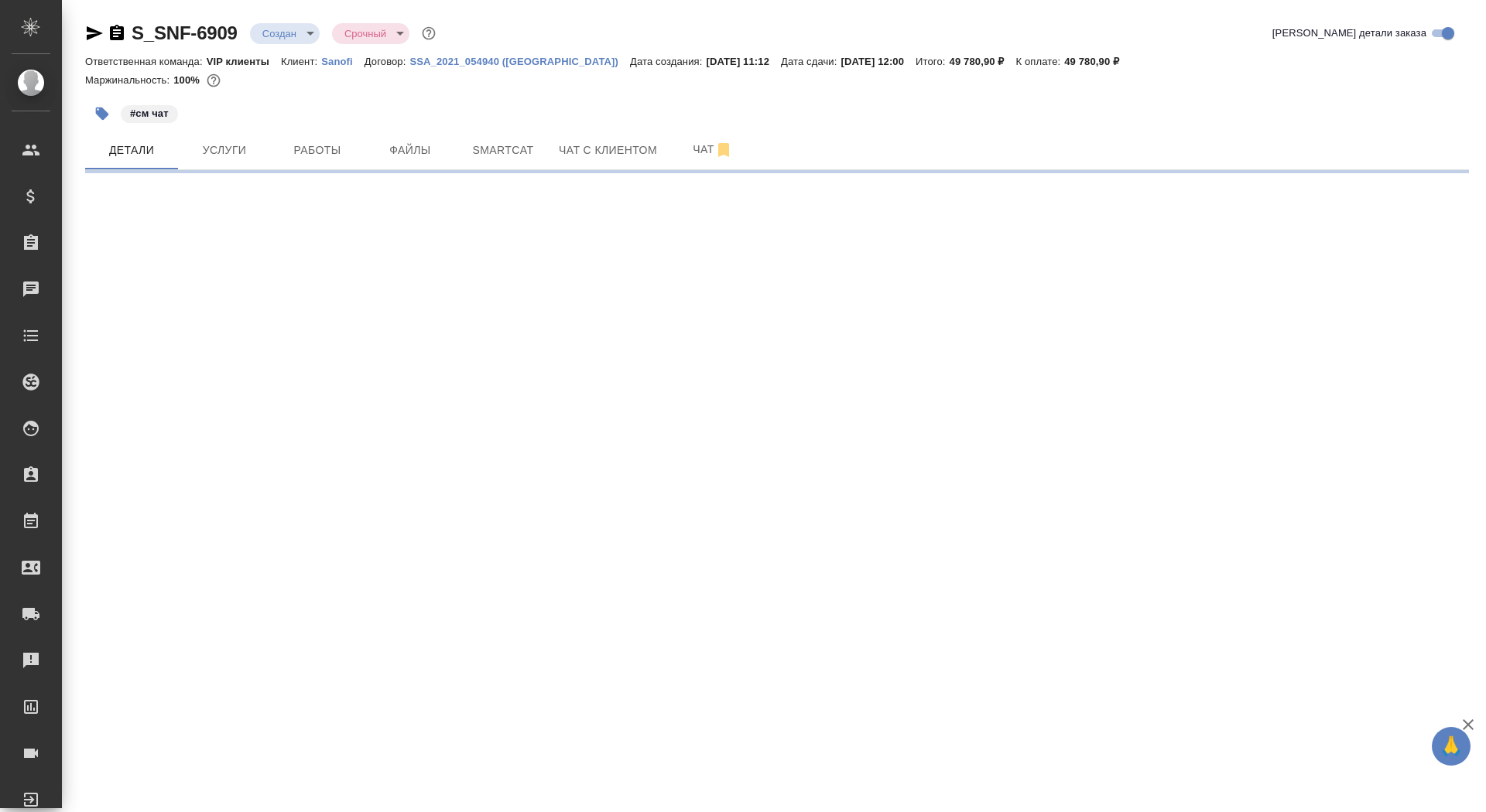
select select "RU"
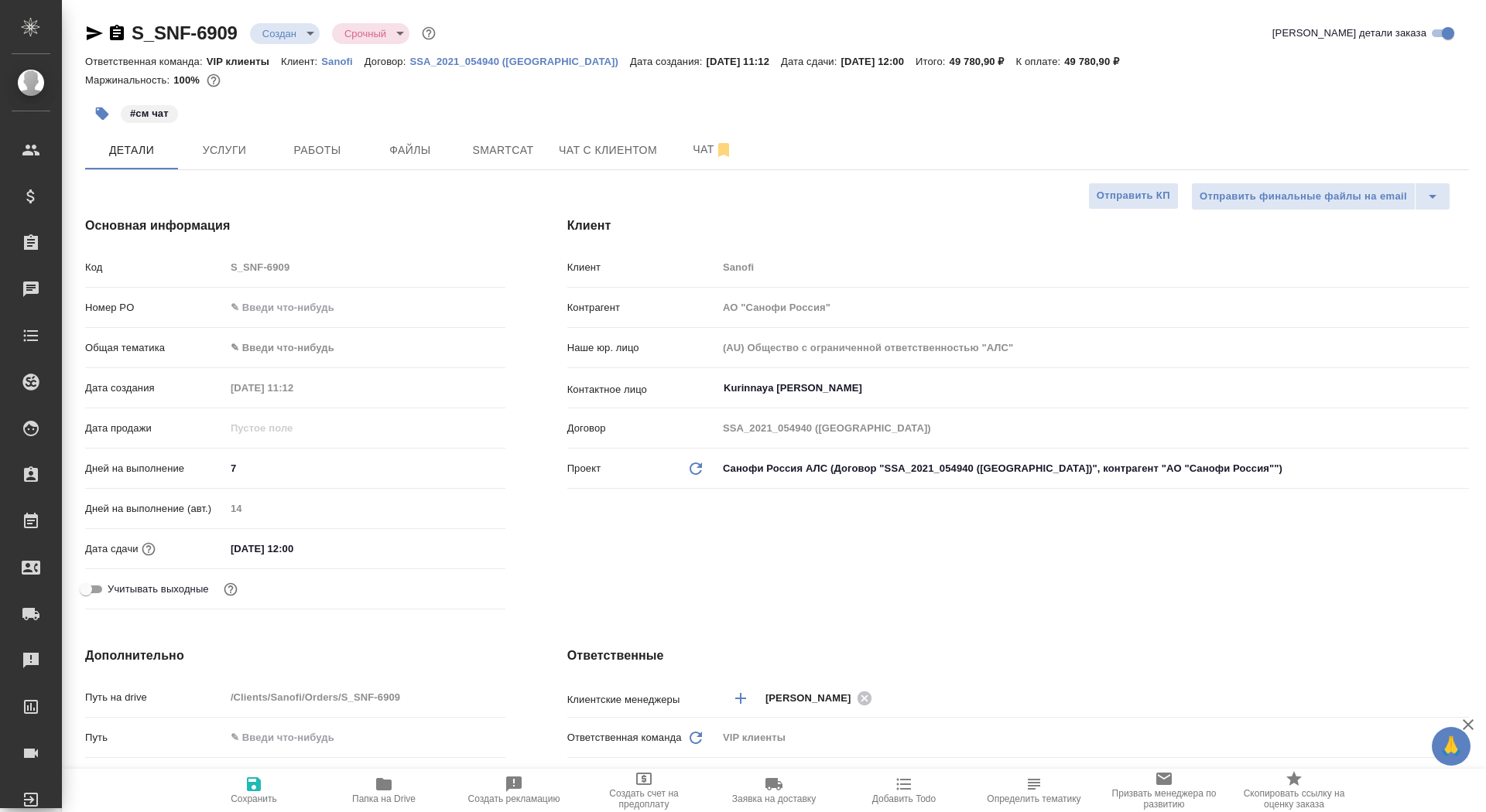
type textarea "x"
click at [692, 131] on button "Чат" at bounding box center [713, 150] width 93 height 39
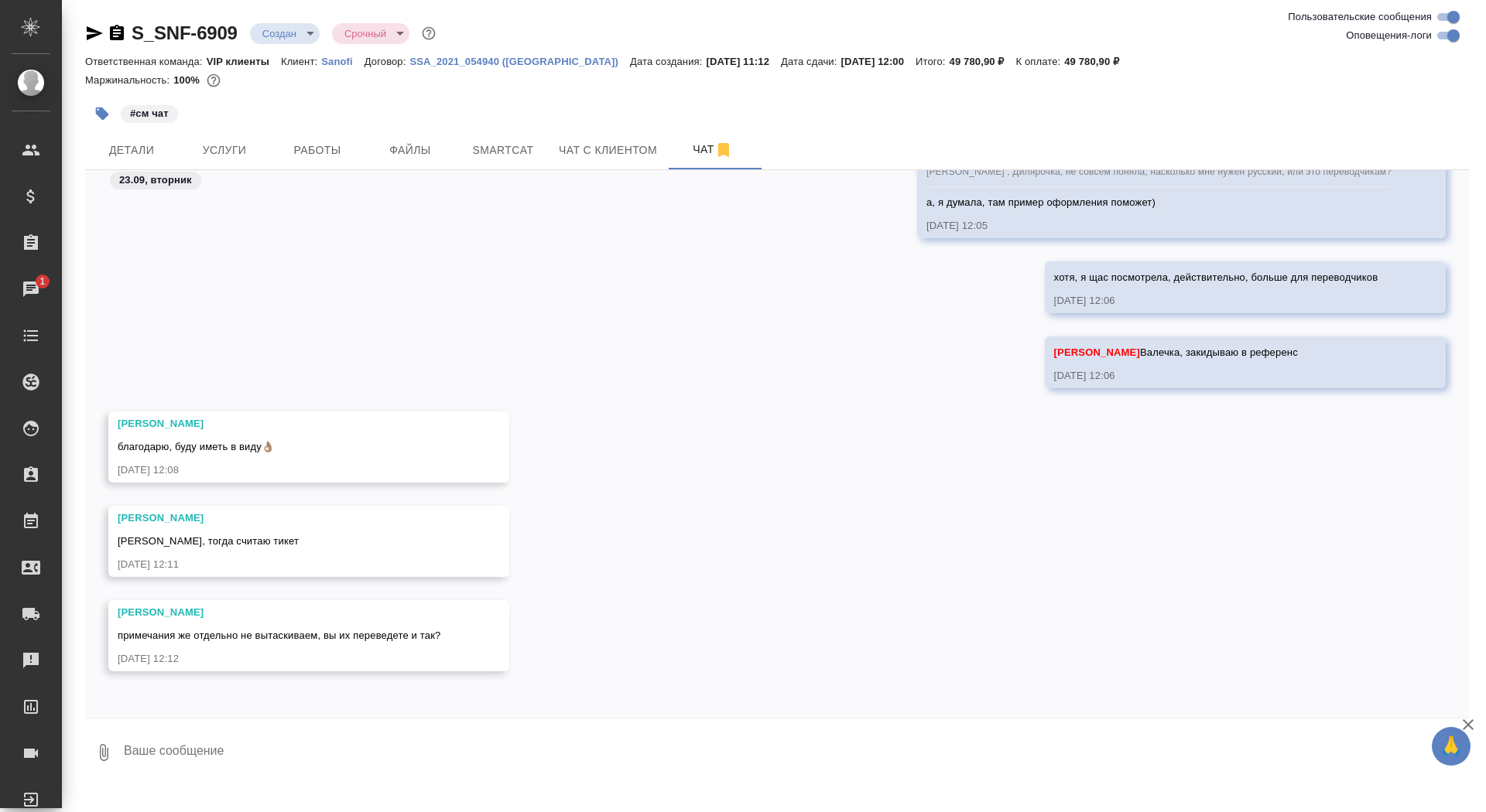
scroll to position [5842, 0]
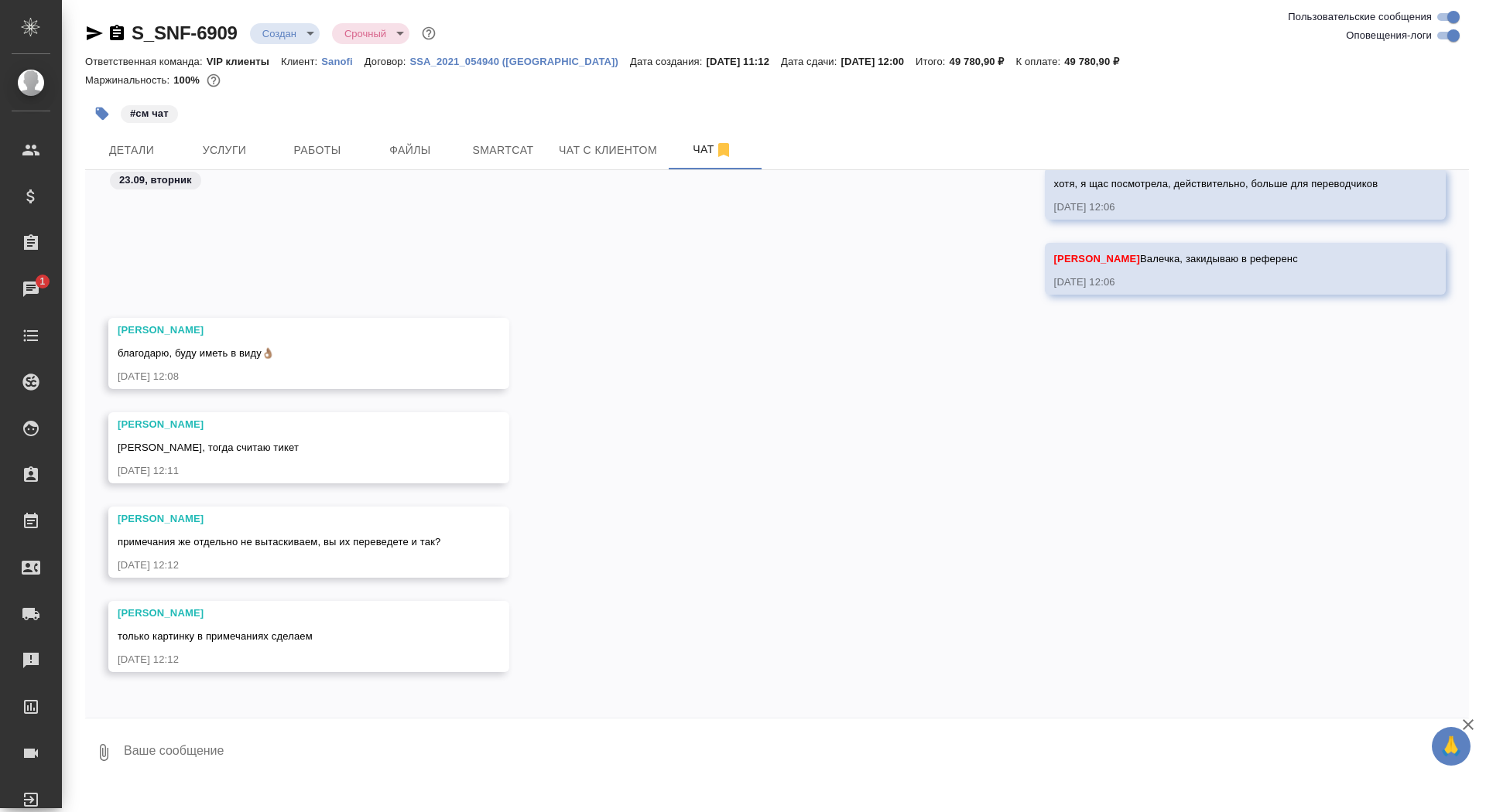
click at [158, 756] on textarea at bounding box center [796, 752] width 1347 height 52
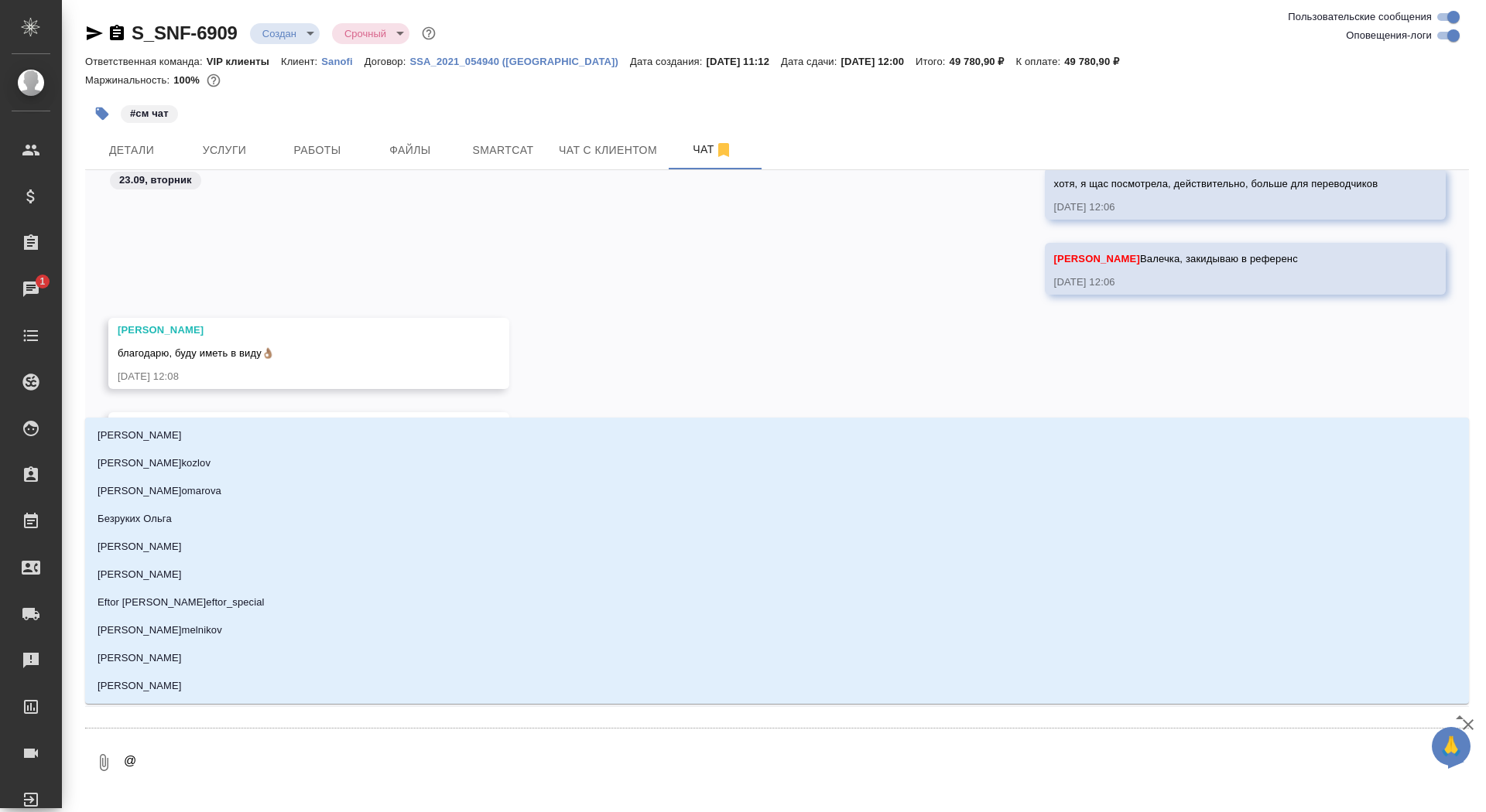
type textarea "@г"
type input "г"
type textarea "@го"
type input "го"
type textarea "@гор"
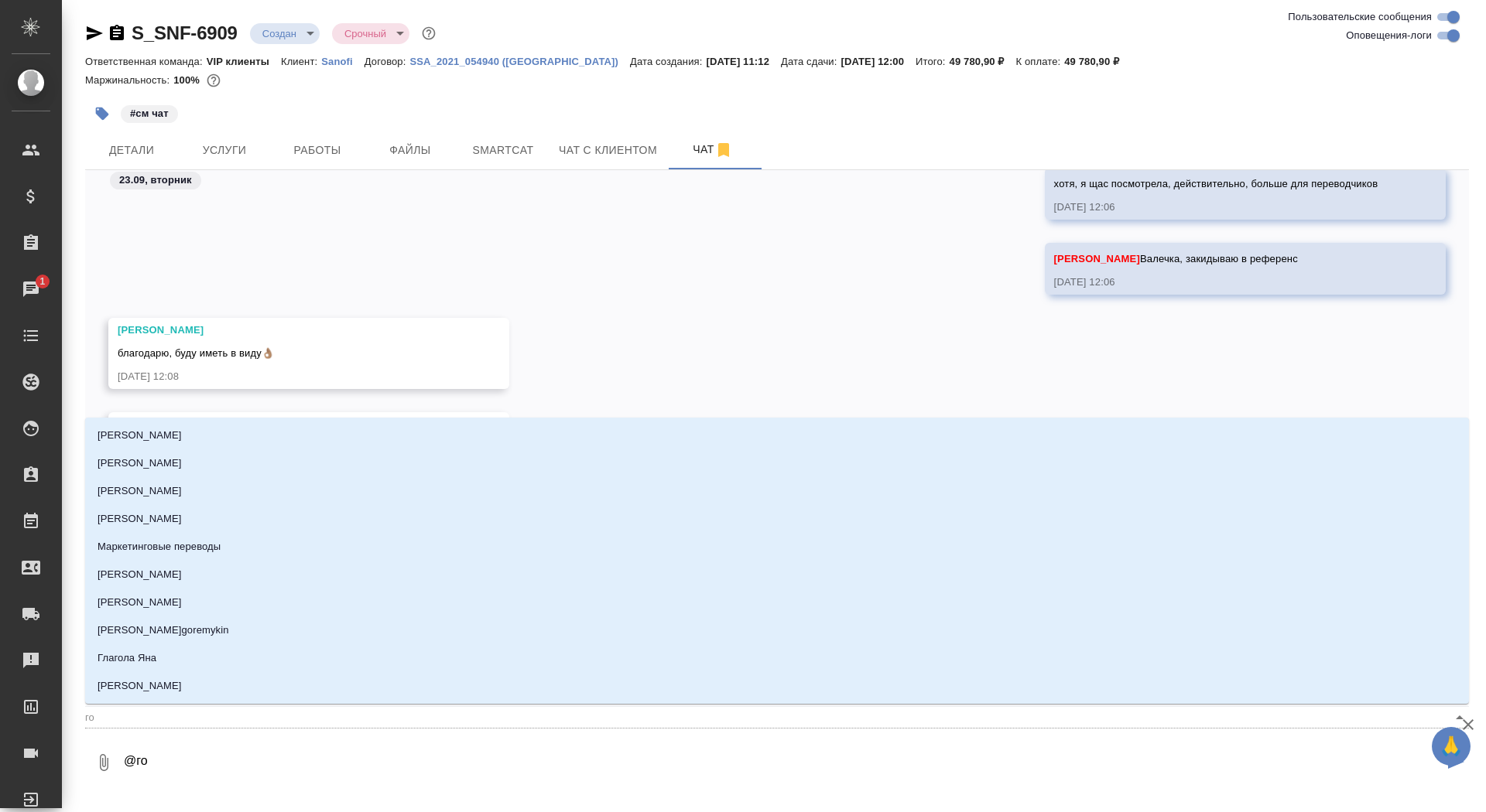
type input "гор"
type textarea "@горш"
type input "горш"
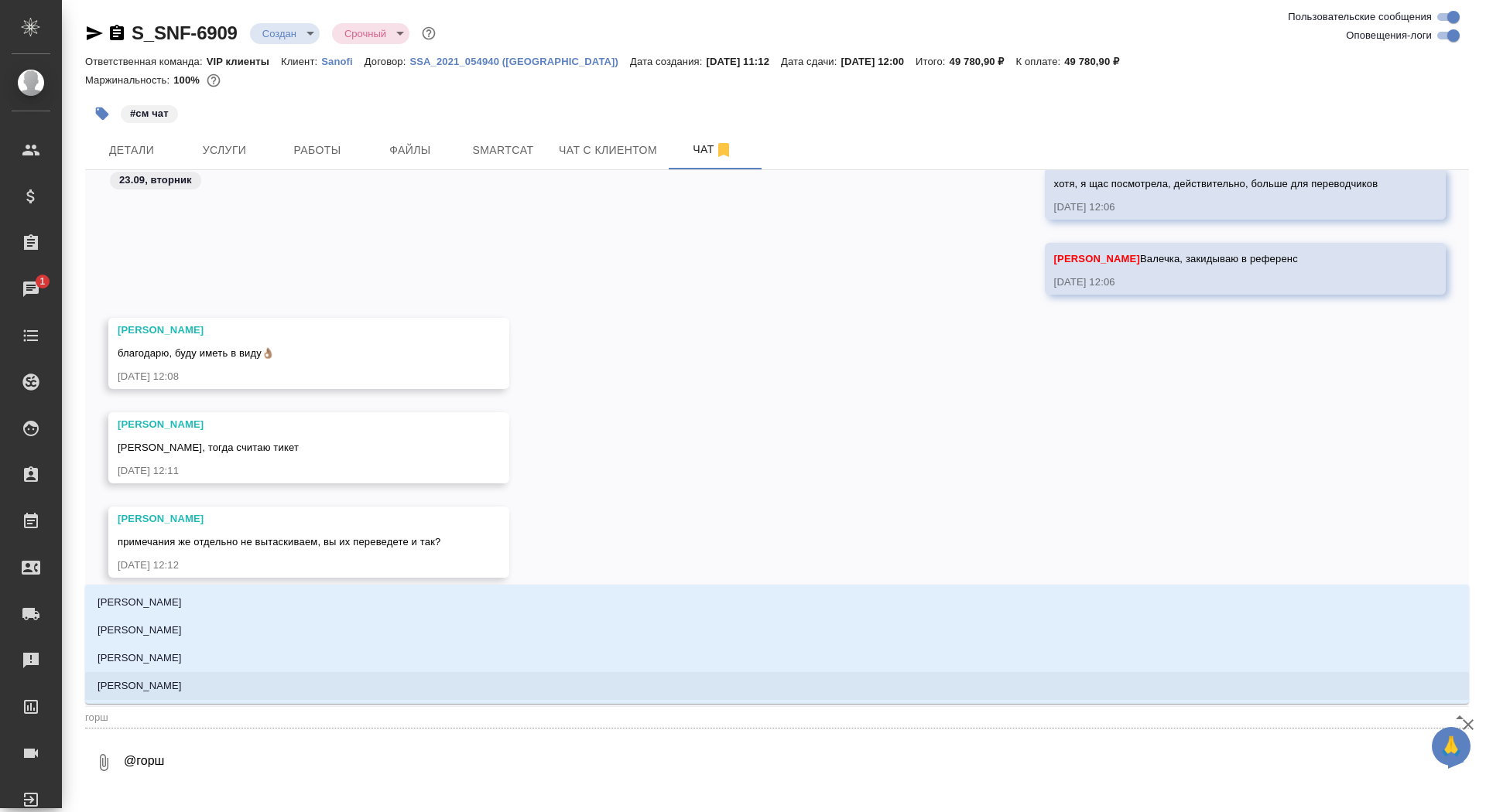
click at [229, 680] on li "[PERSON_NAME]" at bounding box center [776, 686] width 1384 height 28
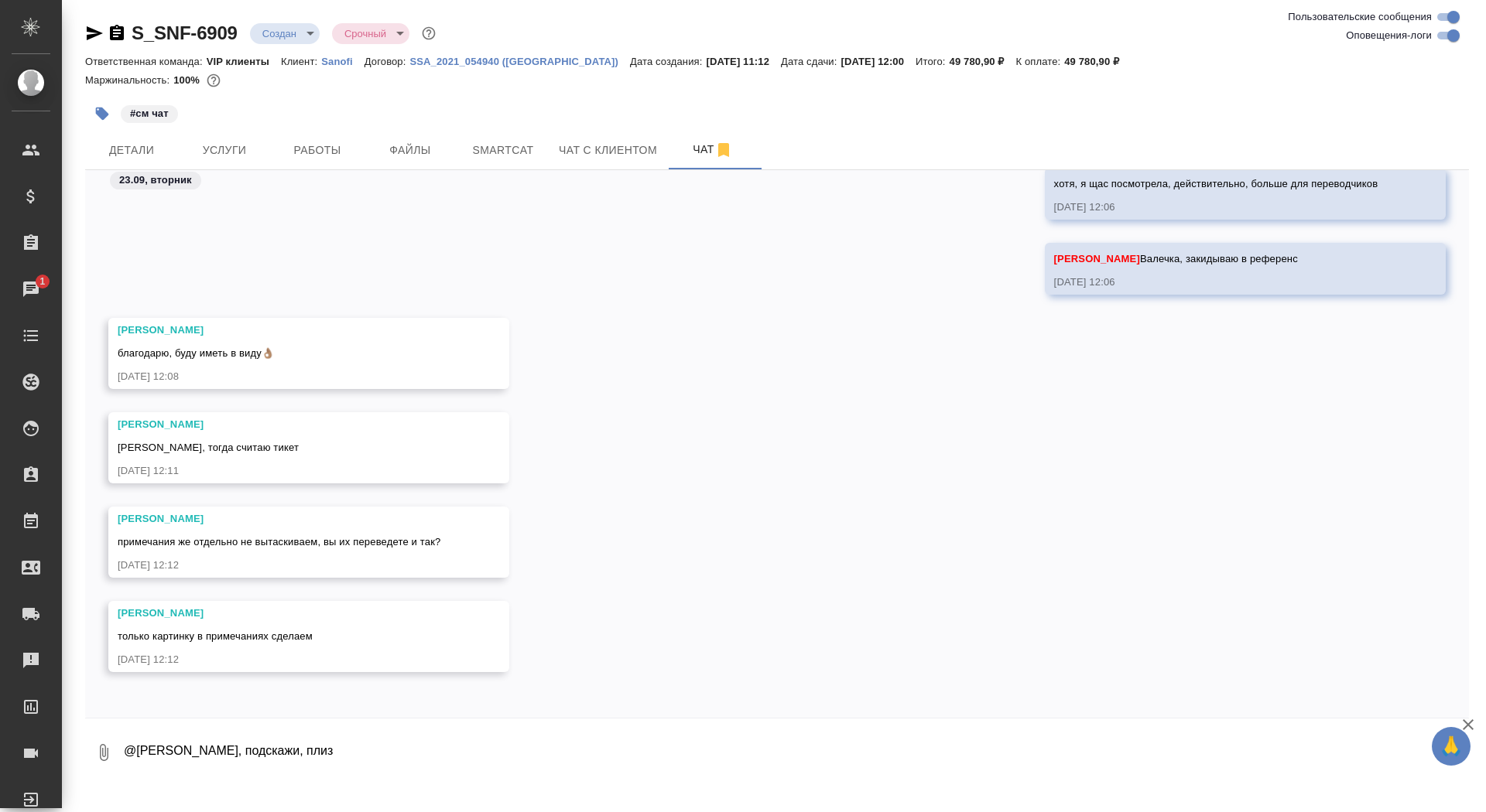
type textarea "@[PERSON_NAME], подскажи, плиз"
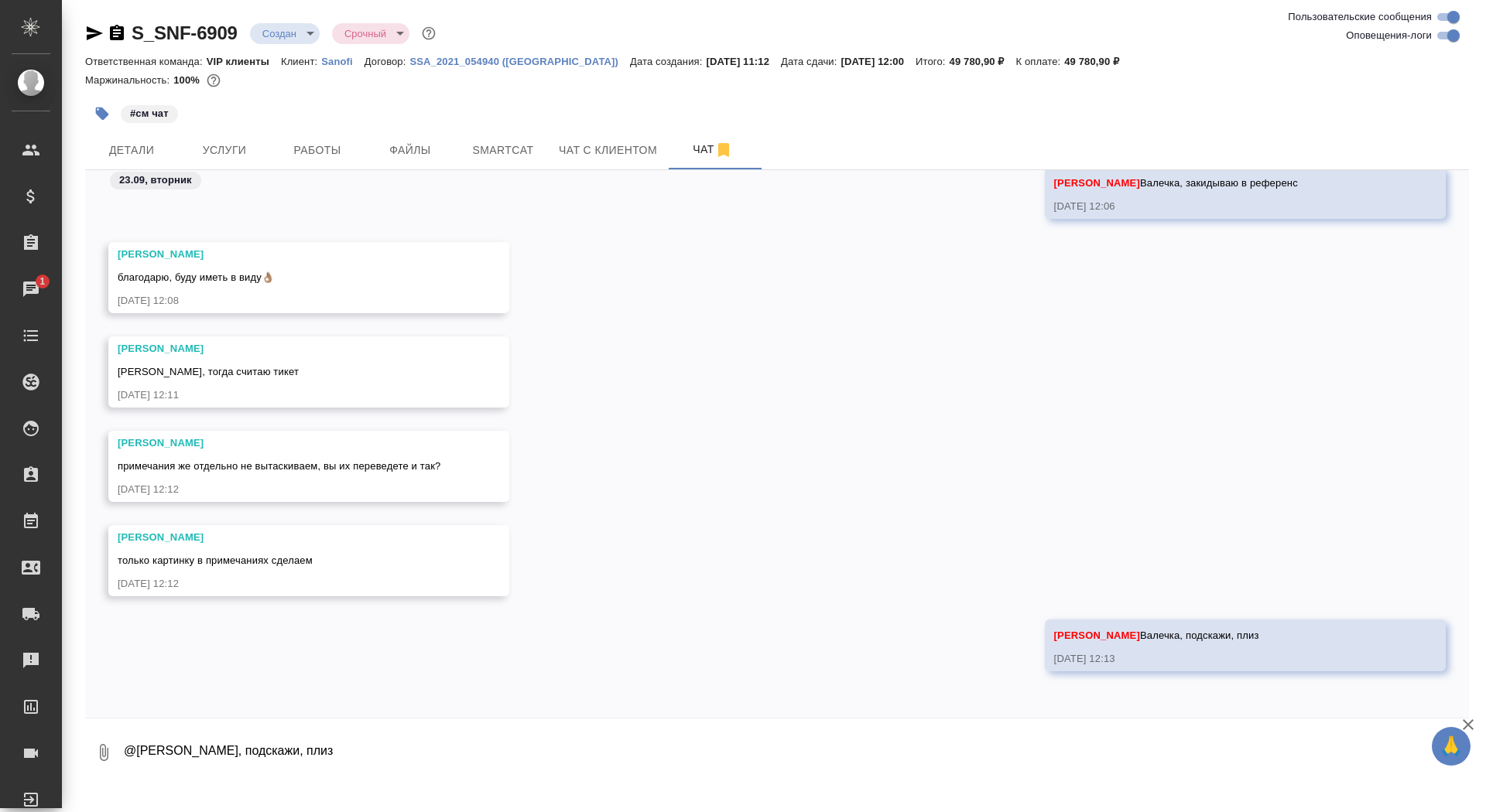
scroll to position [6043, 0]
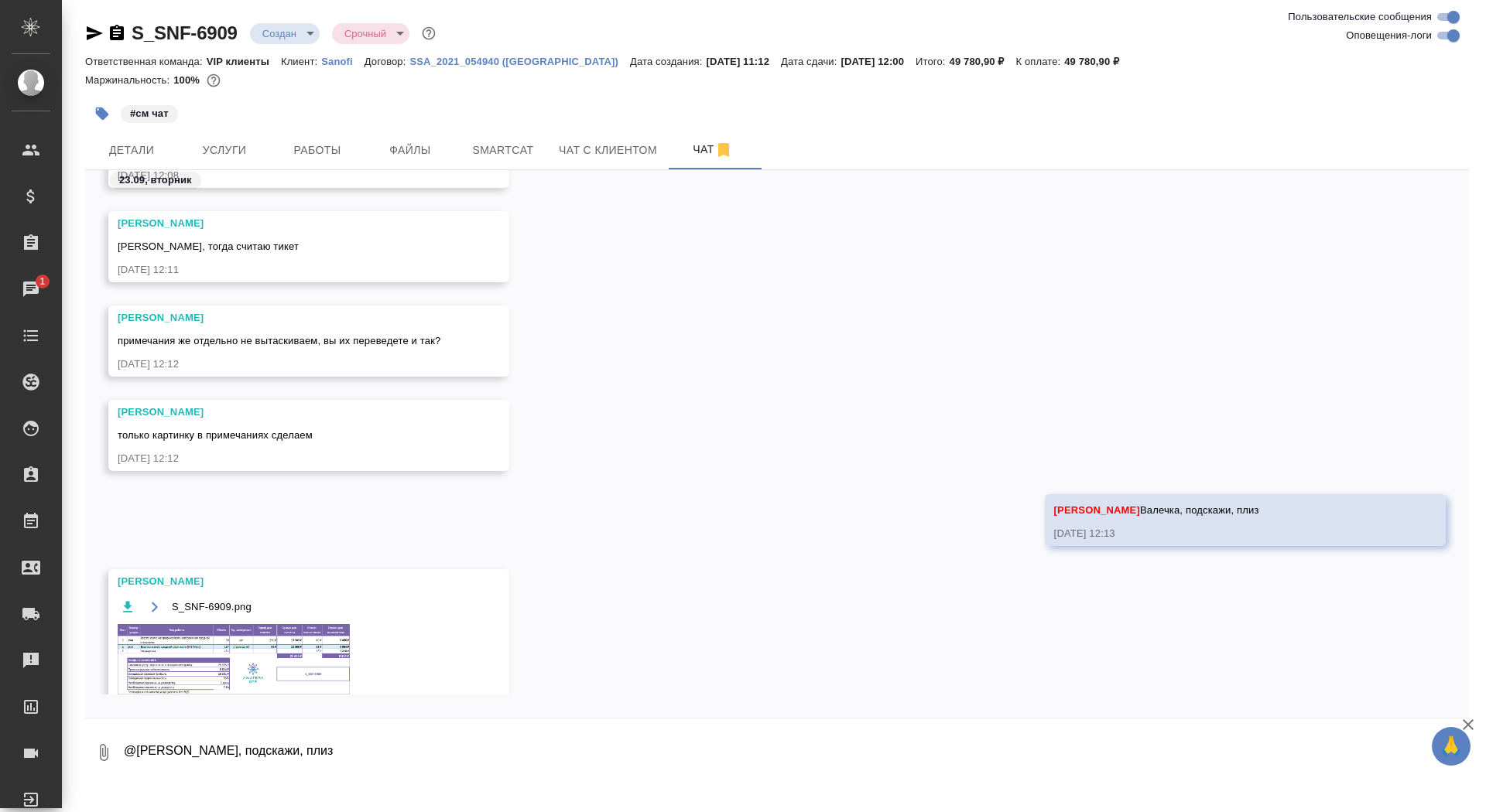
click at [323, 773] on textarea "@[PERSON_NAME], подскажи, плиз" at bounding box center [796, 752] width 1347 height 52
type textarea "спасибо)"
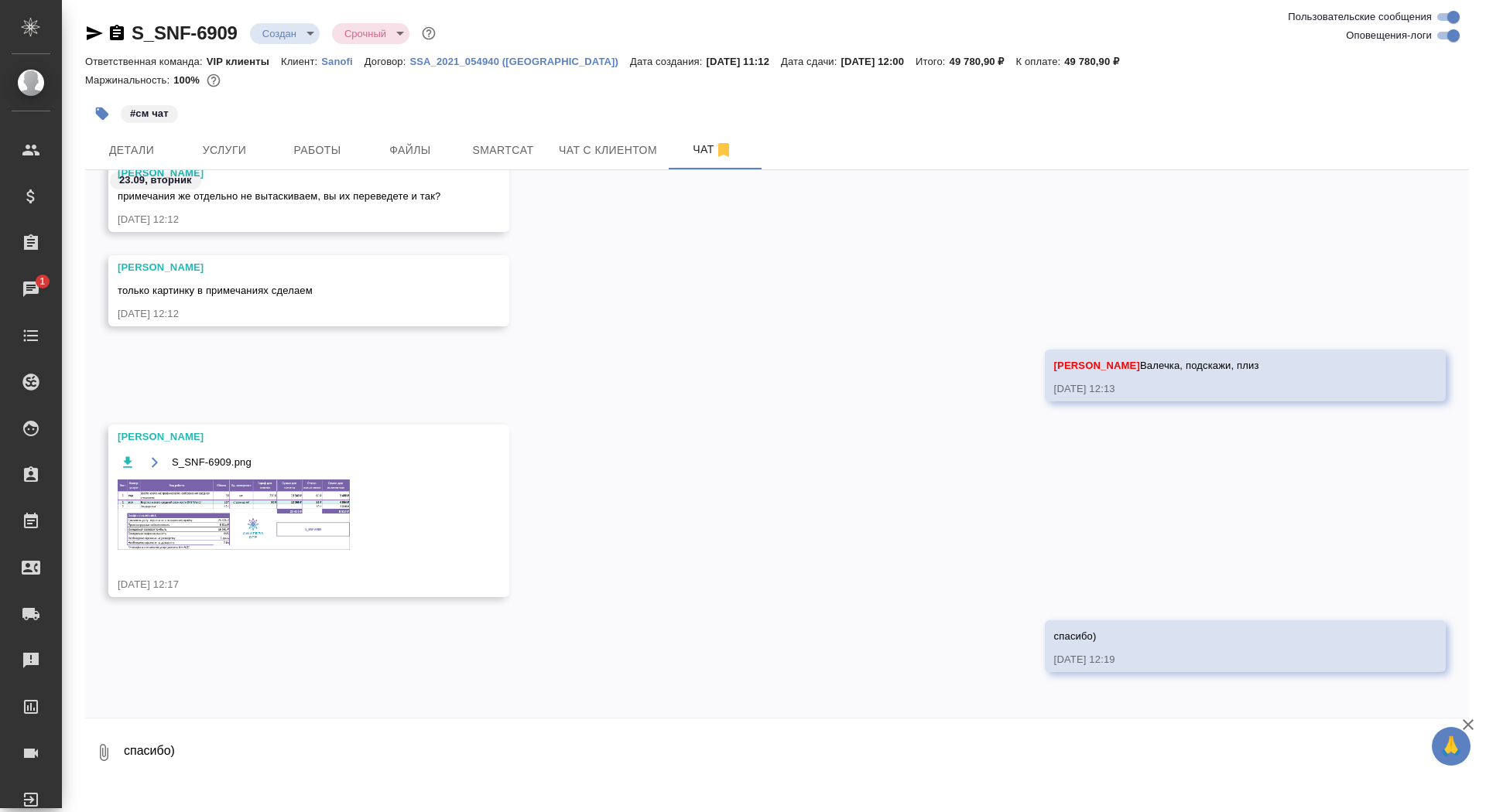
click at [129, 521] on img at bounding box center [233, 515] width 232 height 70
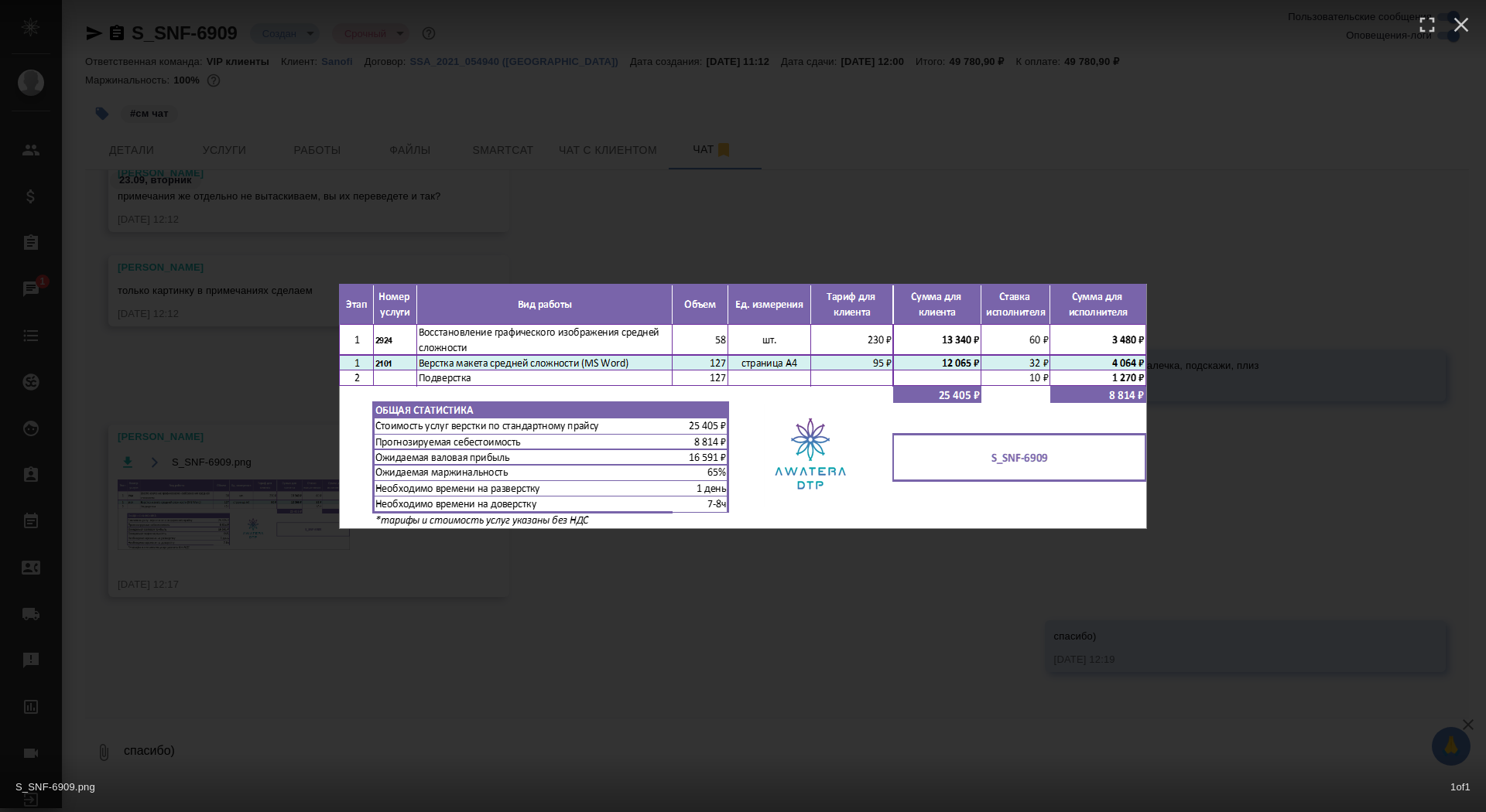
click at [129, 521] on div "S_SNF-6909.png 1 of 1" at bounding box center [743, 406] width 1486 height 812
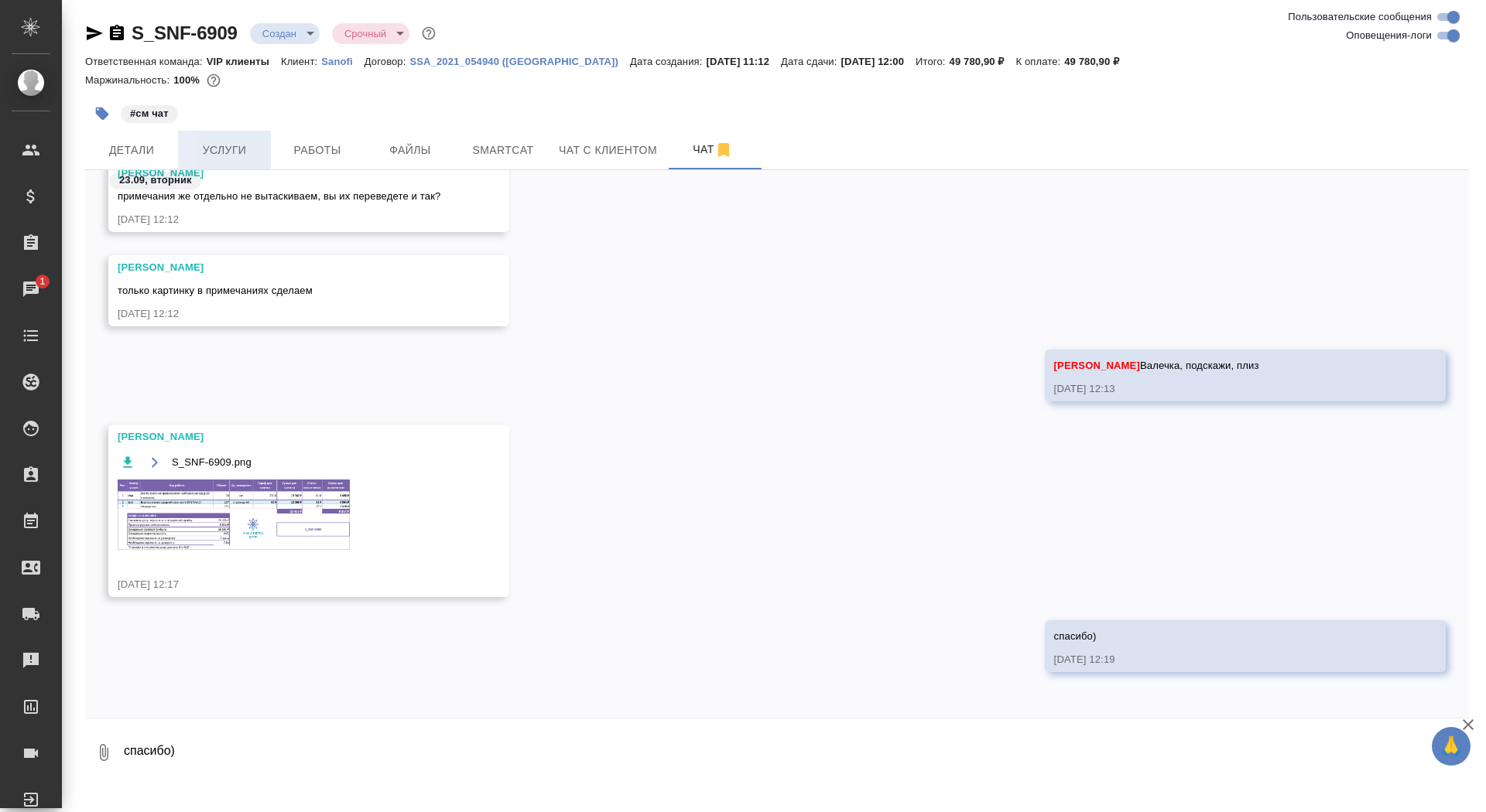
click at [222, 157] on span "Услуги" at bounding box center [225, 150] width 75 height 20
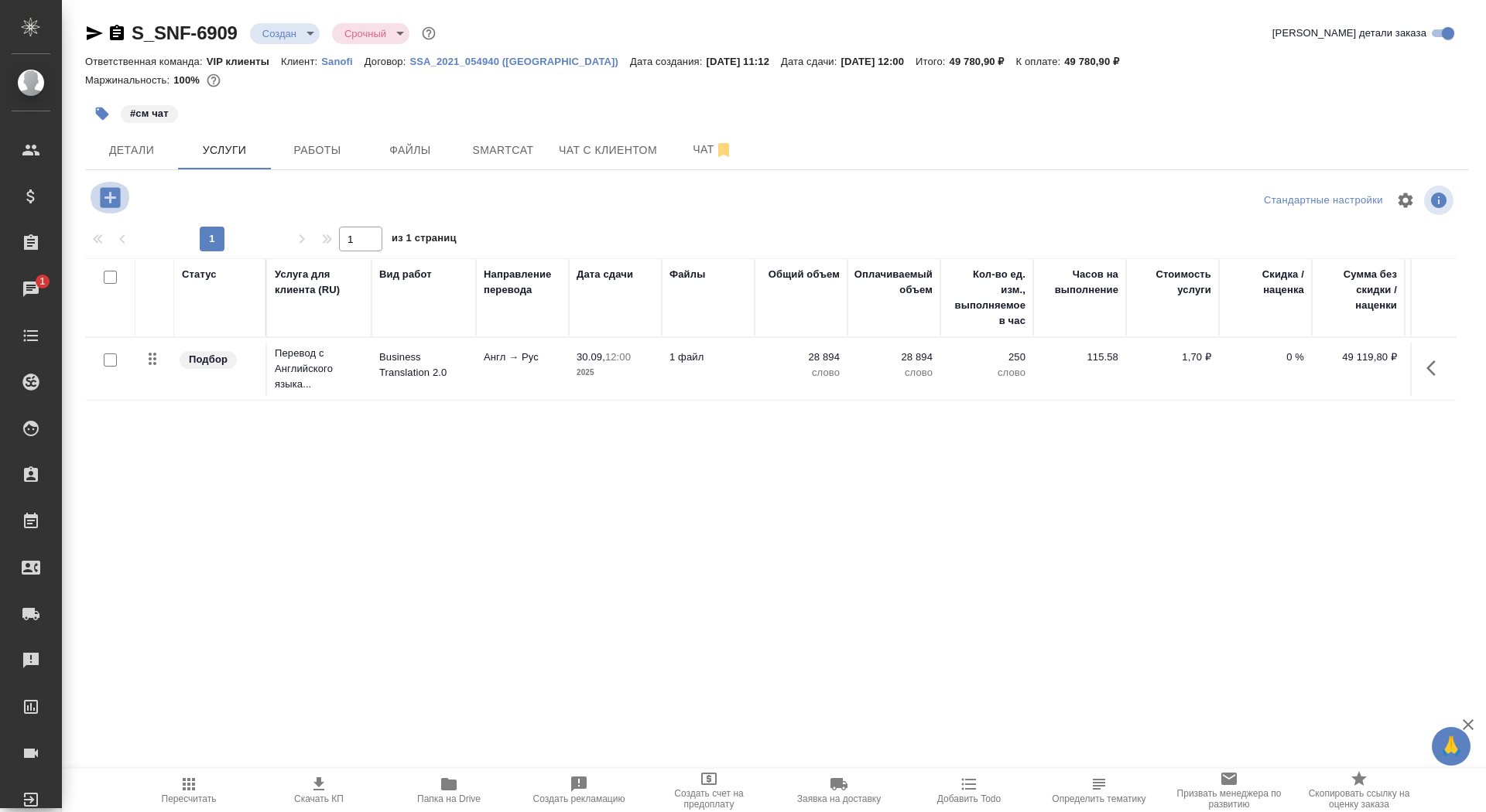
click at [106, 196] on icon "button" at bounding box center [111, 198] width 27 height 27
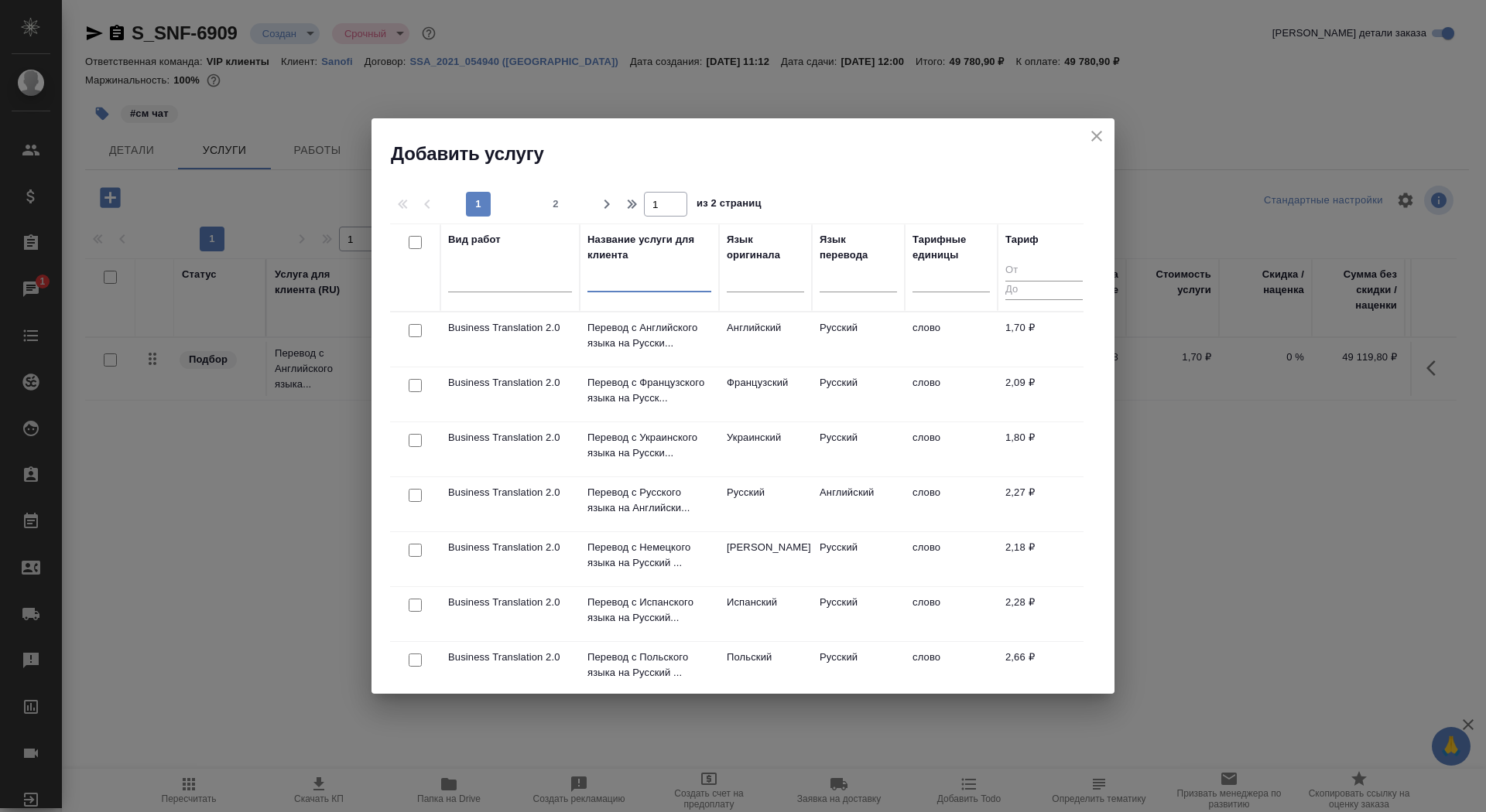
click at [635, 276] on input "text" at bounding box center [650, 283] width 124 height 20
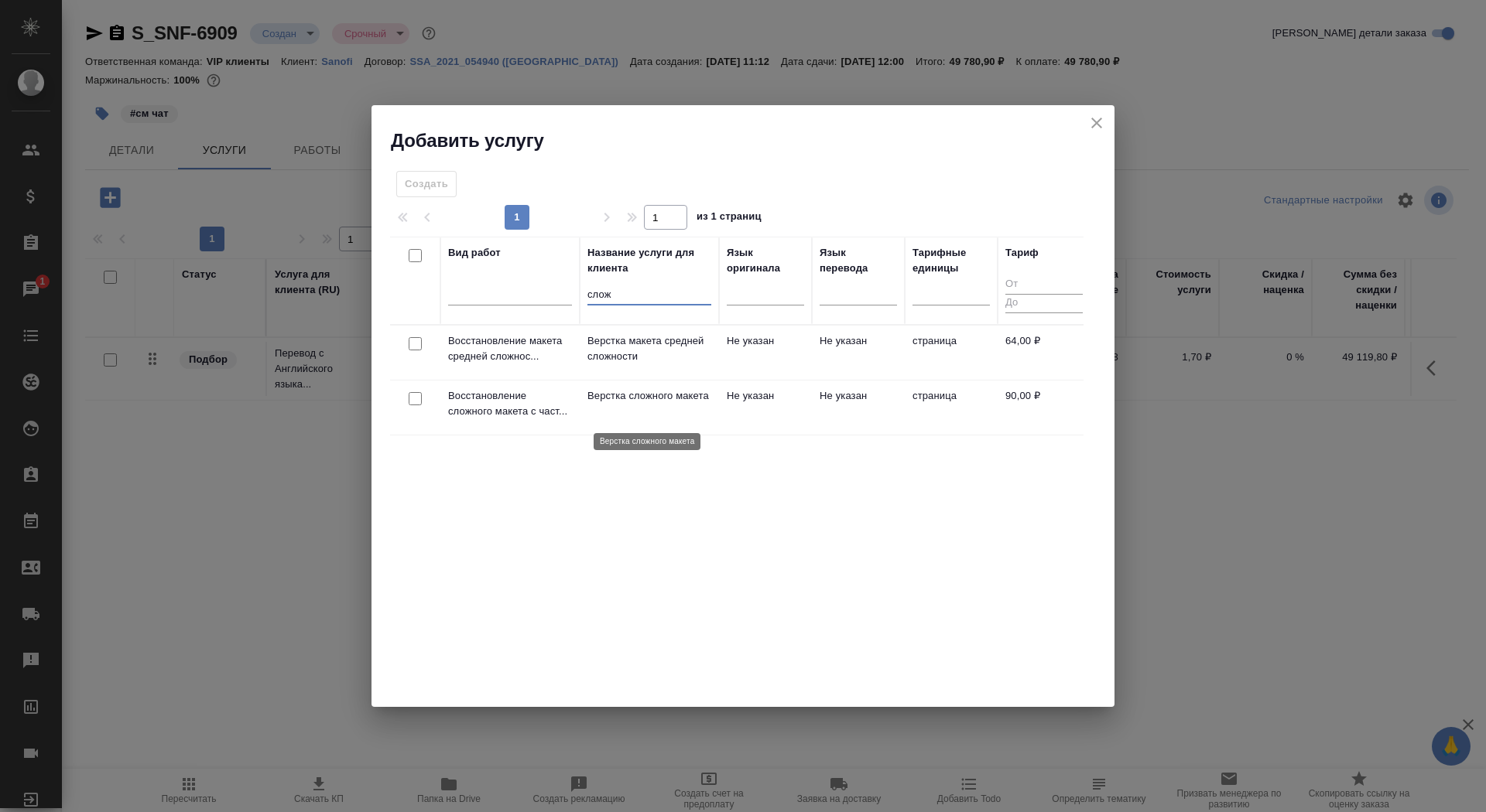
type input "слож"
click at [660, 403] on p "Верстка сложного макета" at bounding box center [650, 396] width 124 height 15
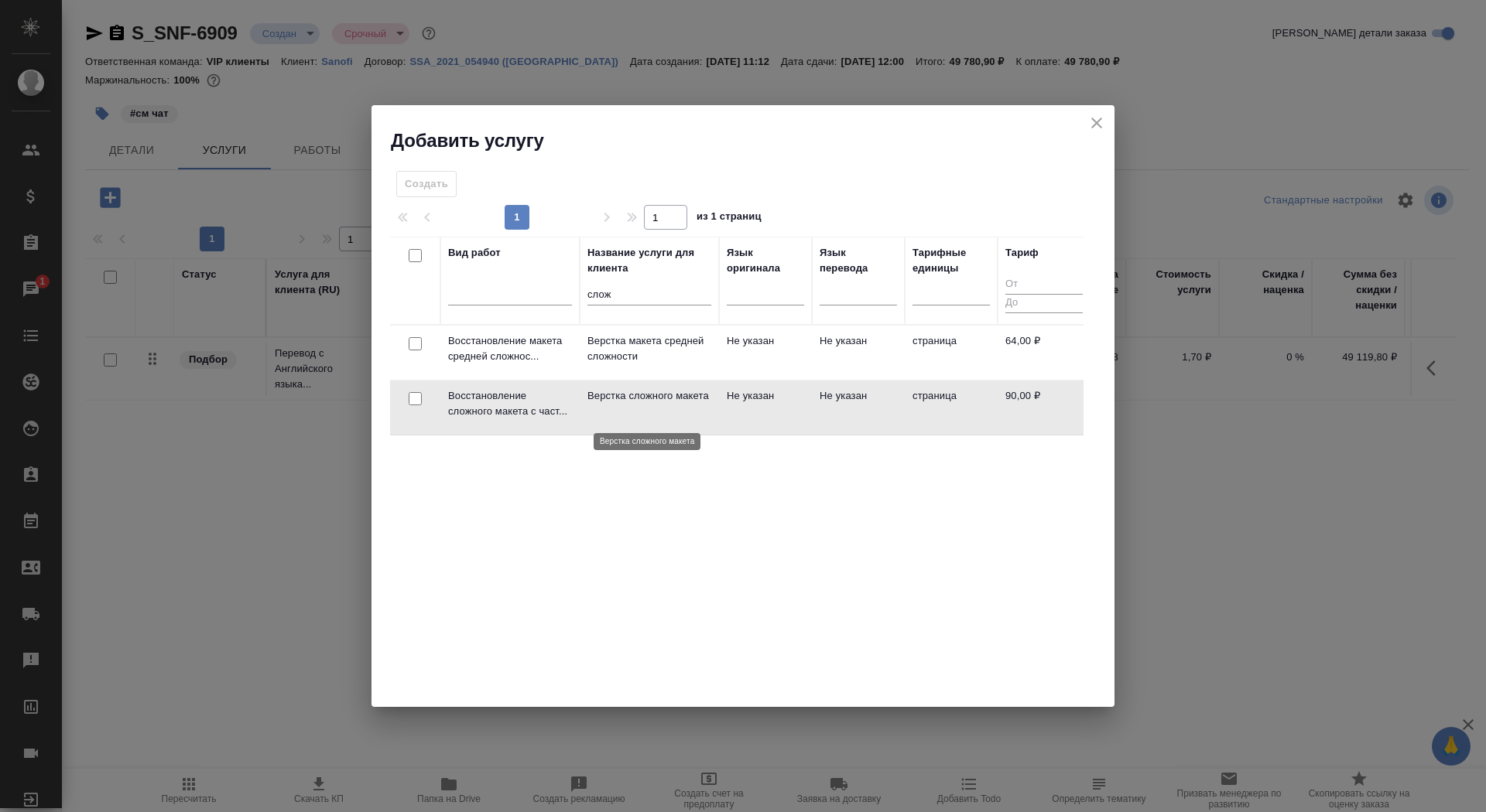
click at [660, 403] on p "Верстка сложного макета" at bounding box center [650, 396] width 124 height 15
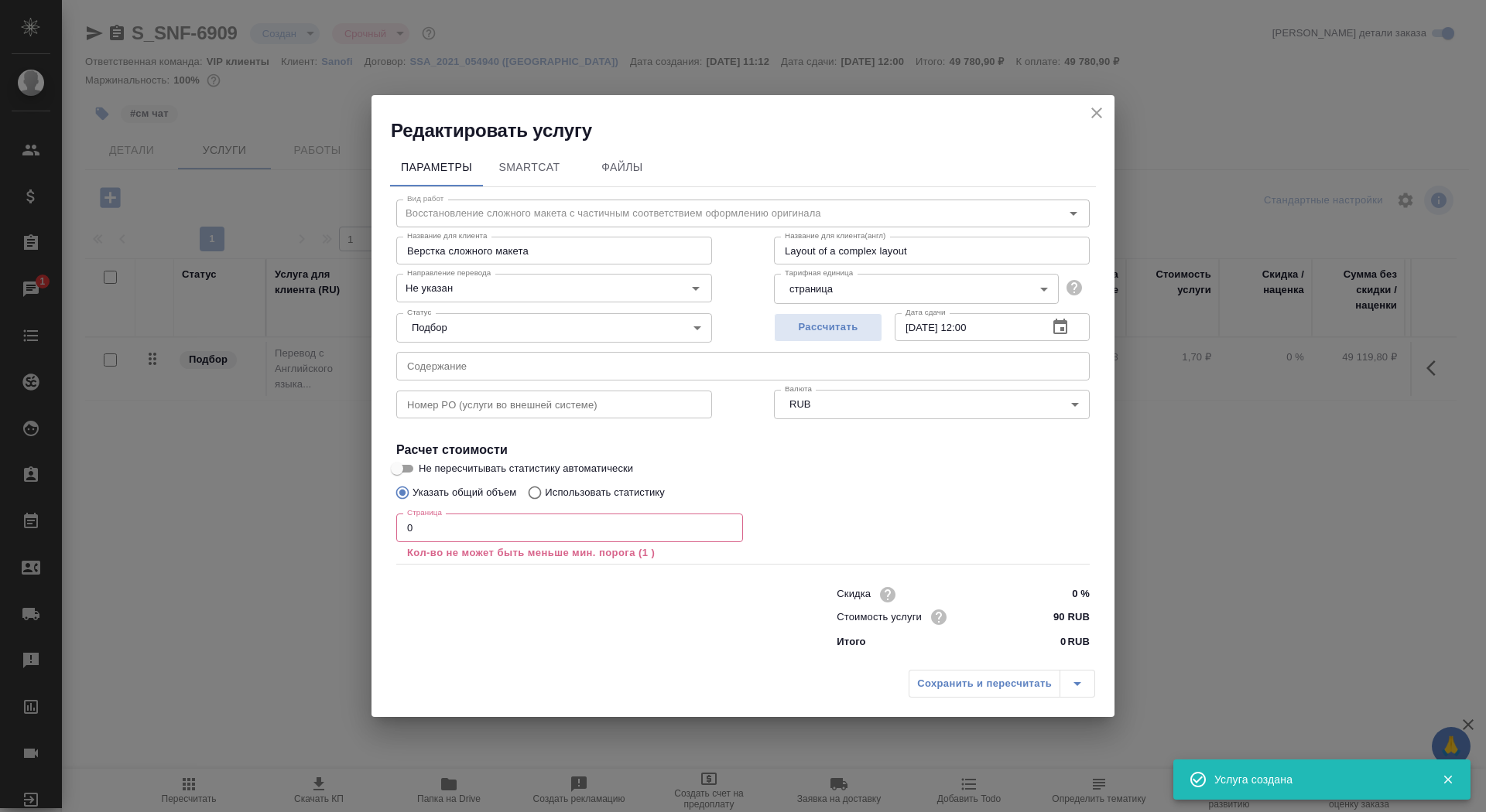
click at [542, 529] on input "0" at bounding box center [569, 528] width 347 height 28
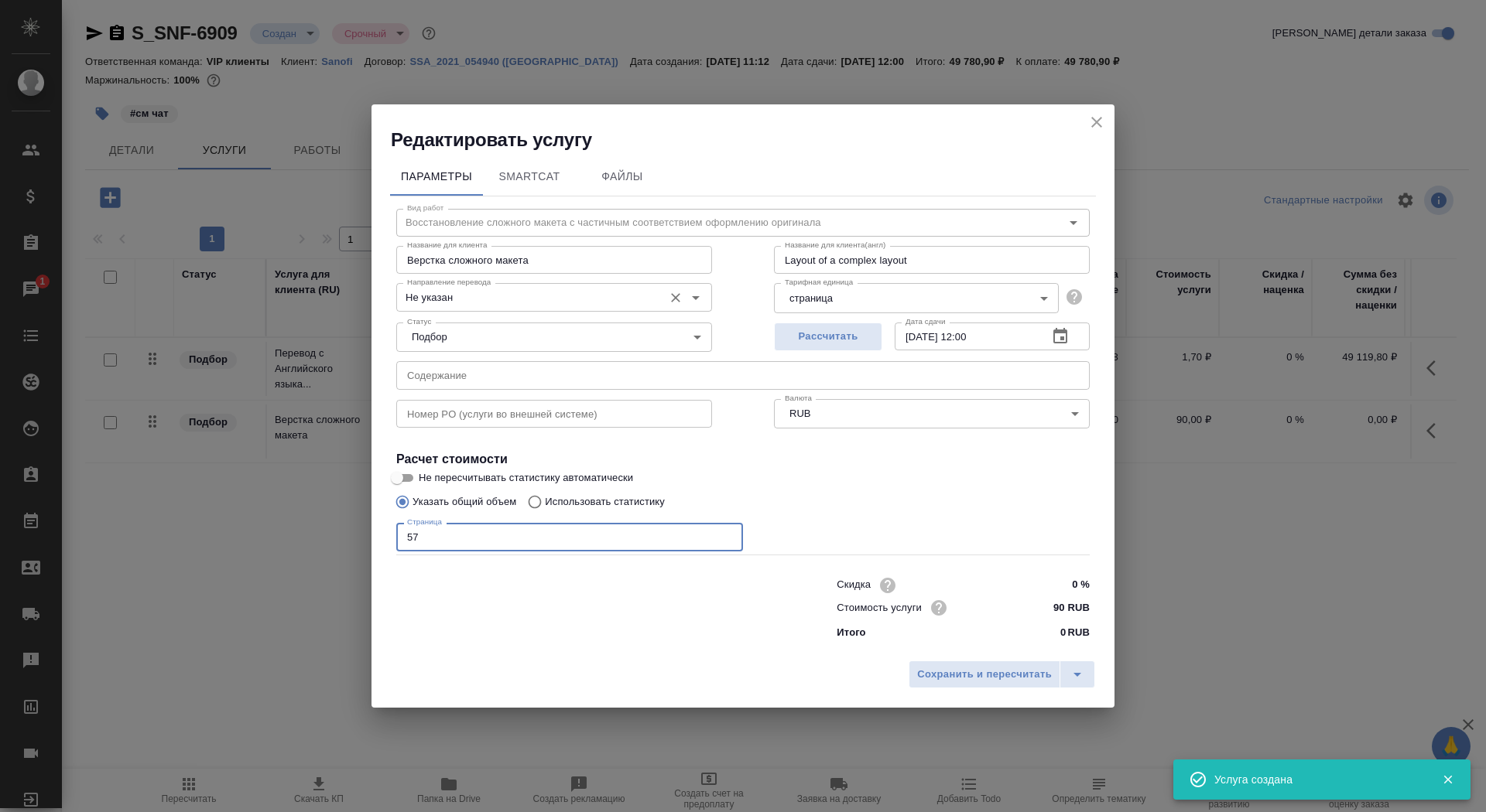
type input "57"
click at [451, 300] on input "Не указан" at bounding box center [528, 297] width 255 height 19
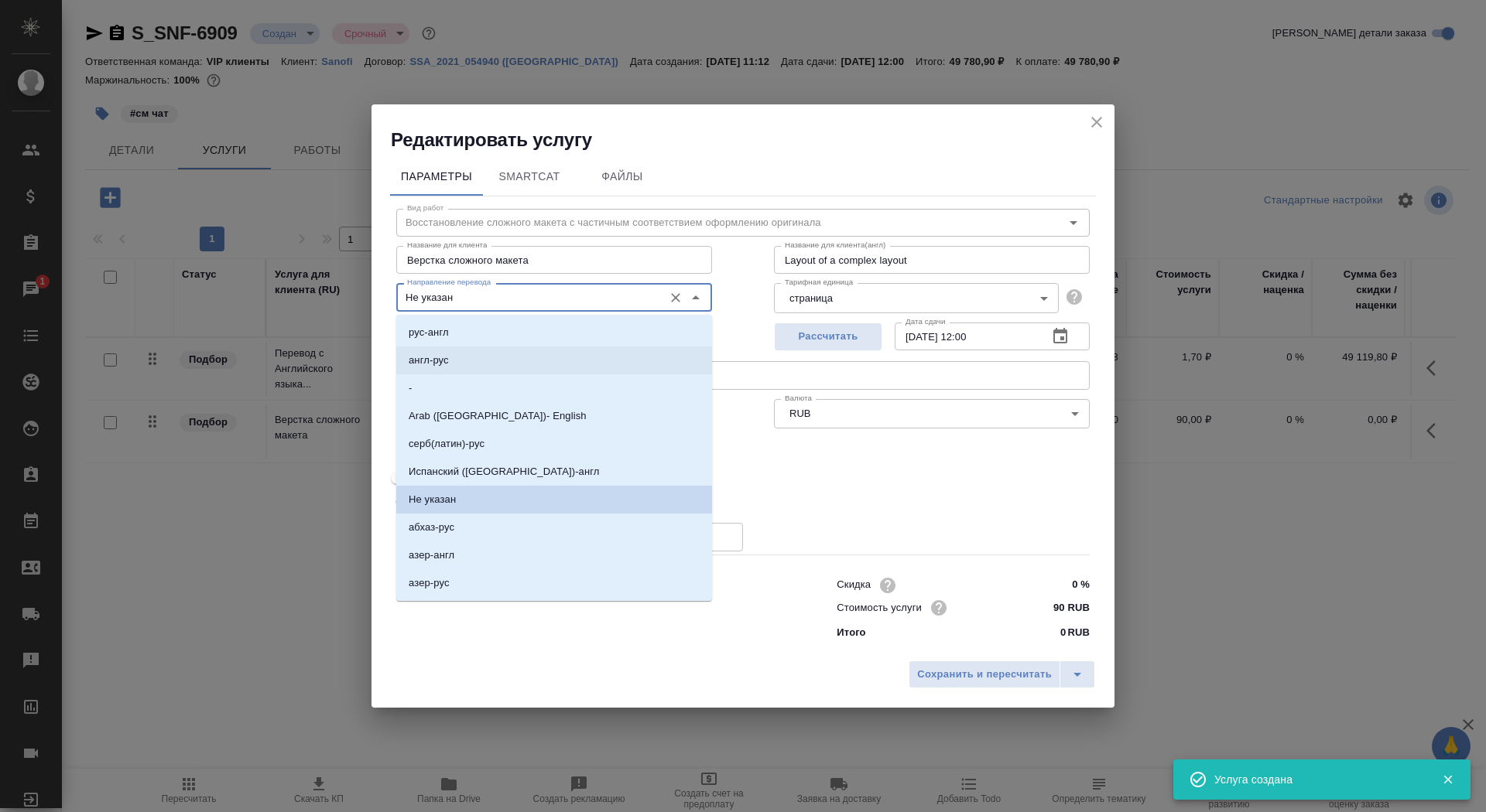
click at [460, 363] on li "англ-рус" at bounding box center [554, 361] width 316 height 28
type input "англ-рус"
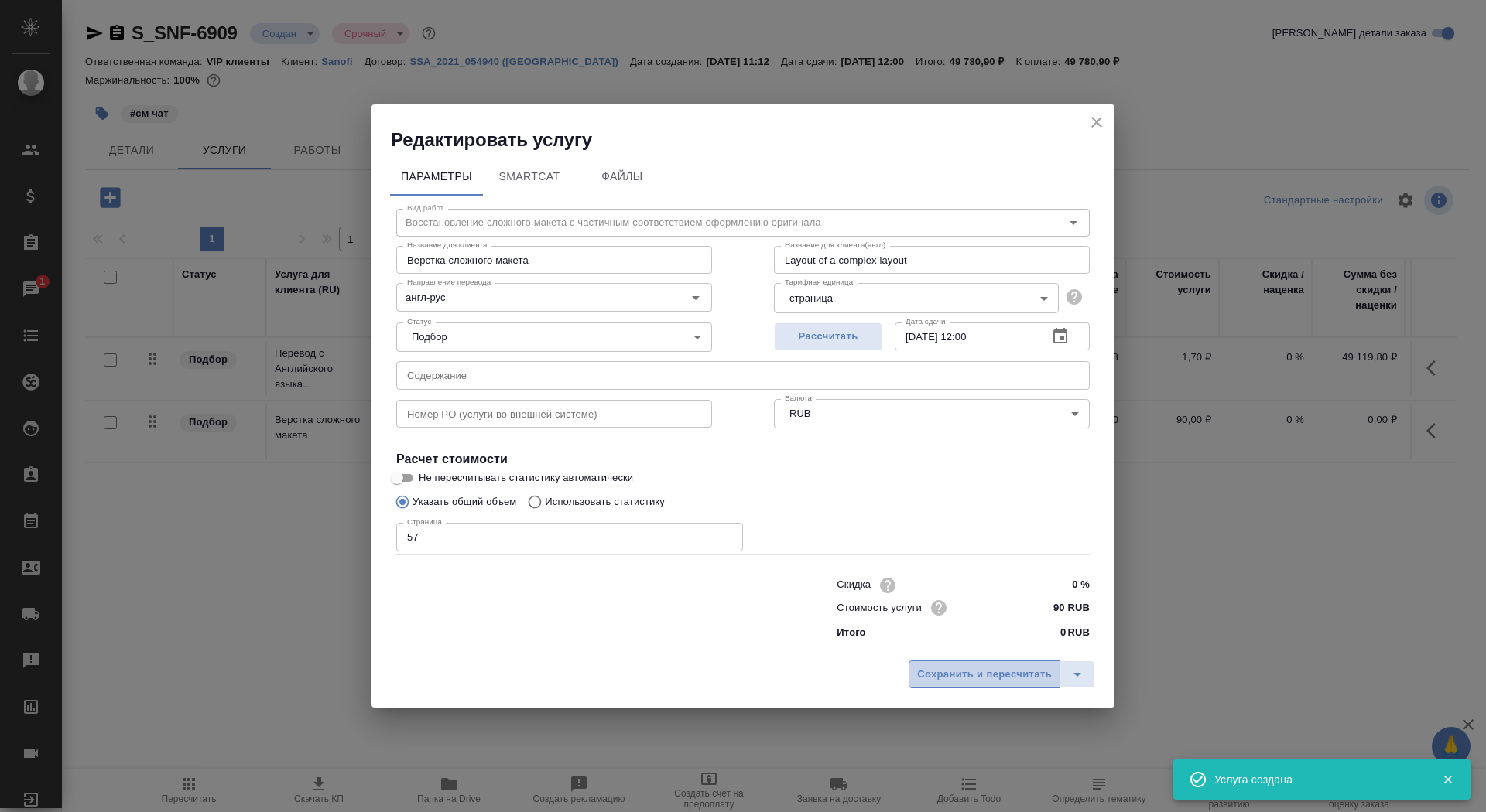
click at [981, 668] on span "Сохранить и пересчитать" at bounding box center [984, 675] width 135 height 18
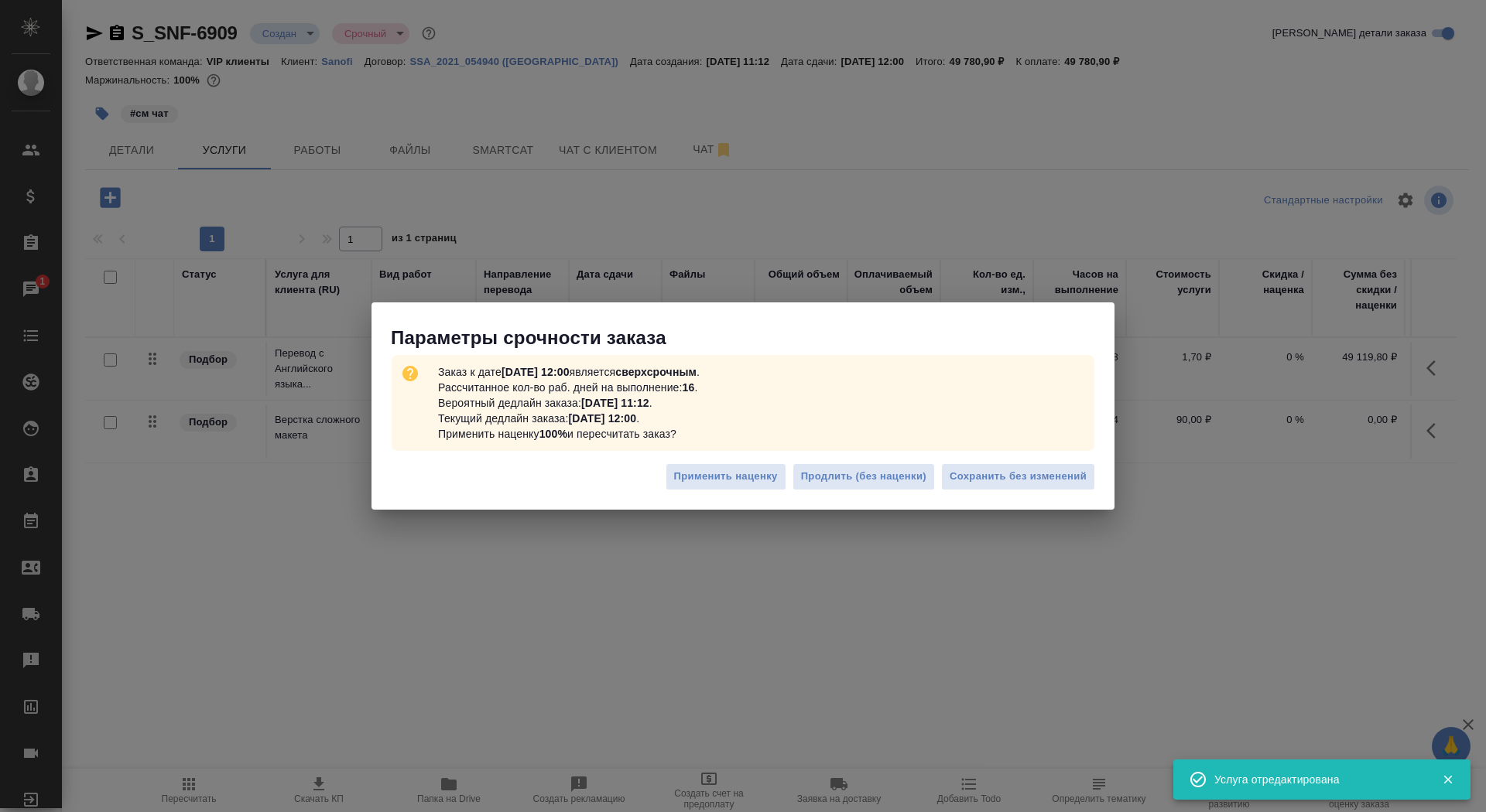
click at [1013, 459] on div "Применить наценку Продлить (без наценки) Сохранить без изменений" at bounding box center [743, 482] width 743 height 54
click at [1013, 486] on button "Сохранить без изменений" at bounding box center [1018, 477] width 154 height 27
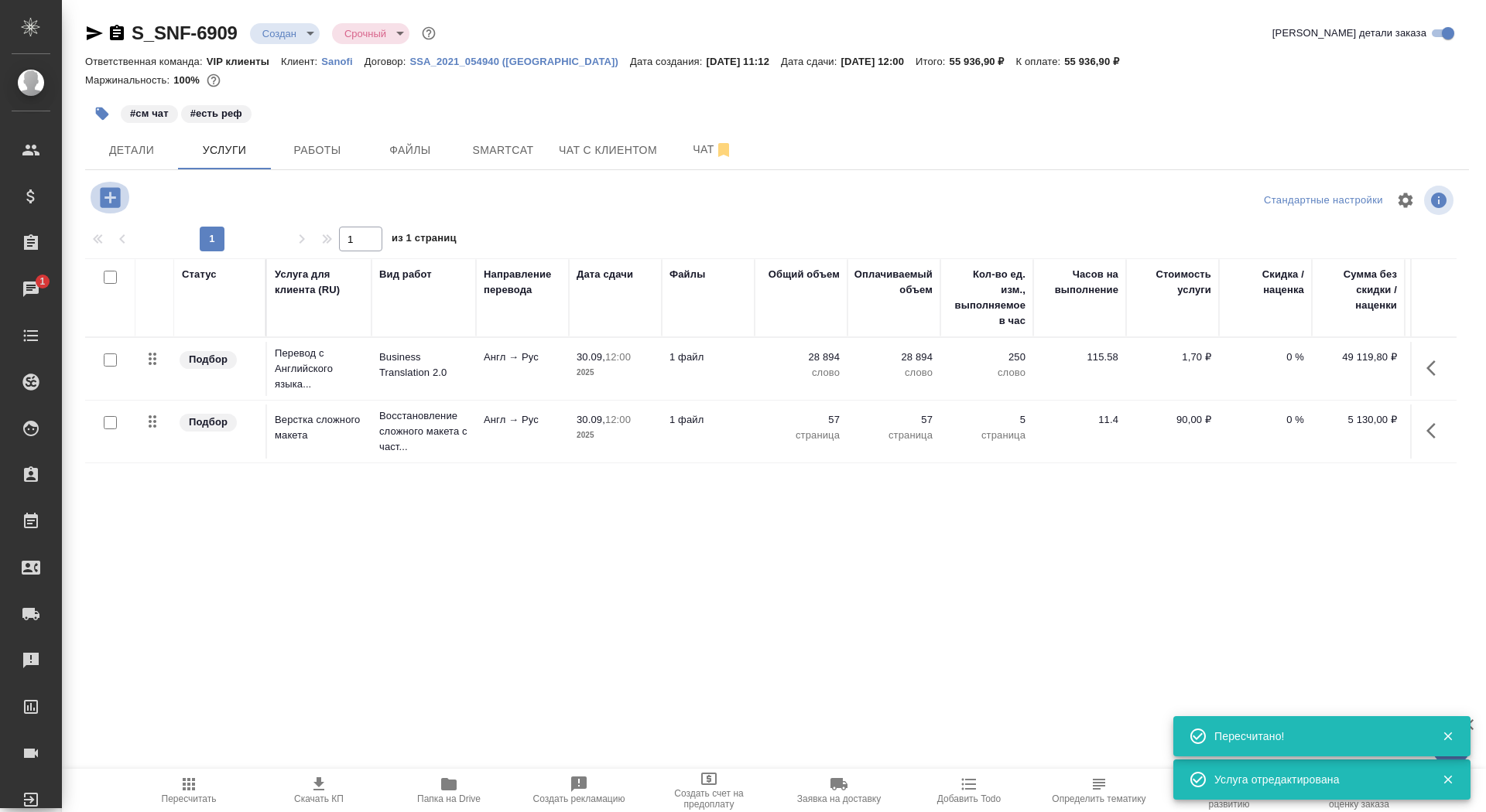
click at [111, 192] on icon "button" at bounding box center [111, 198] width 27 height 27
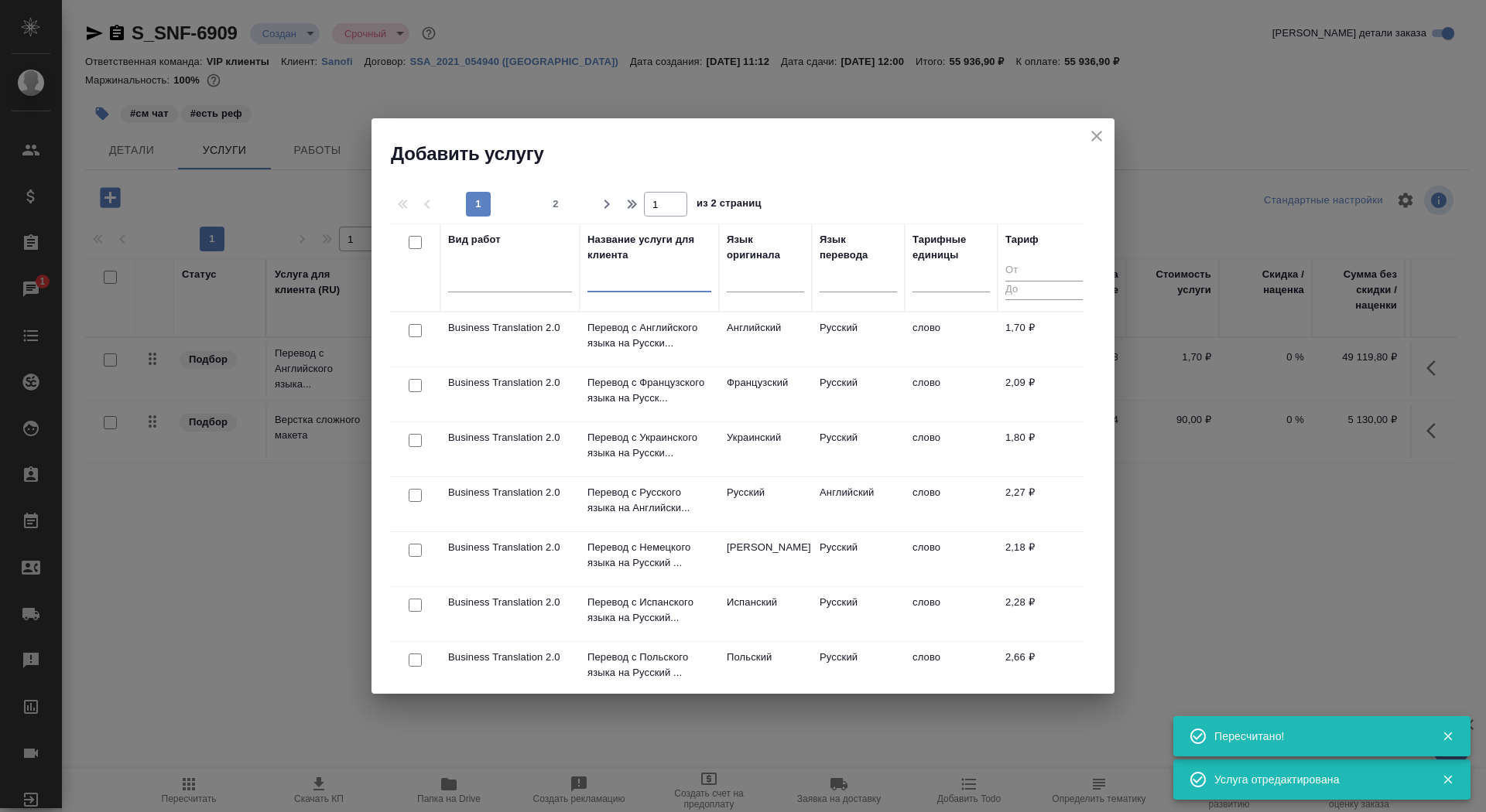
click at [648, 286] on input "text" at bounding box center [650, 283] width 124 height 20
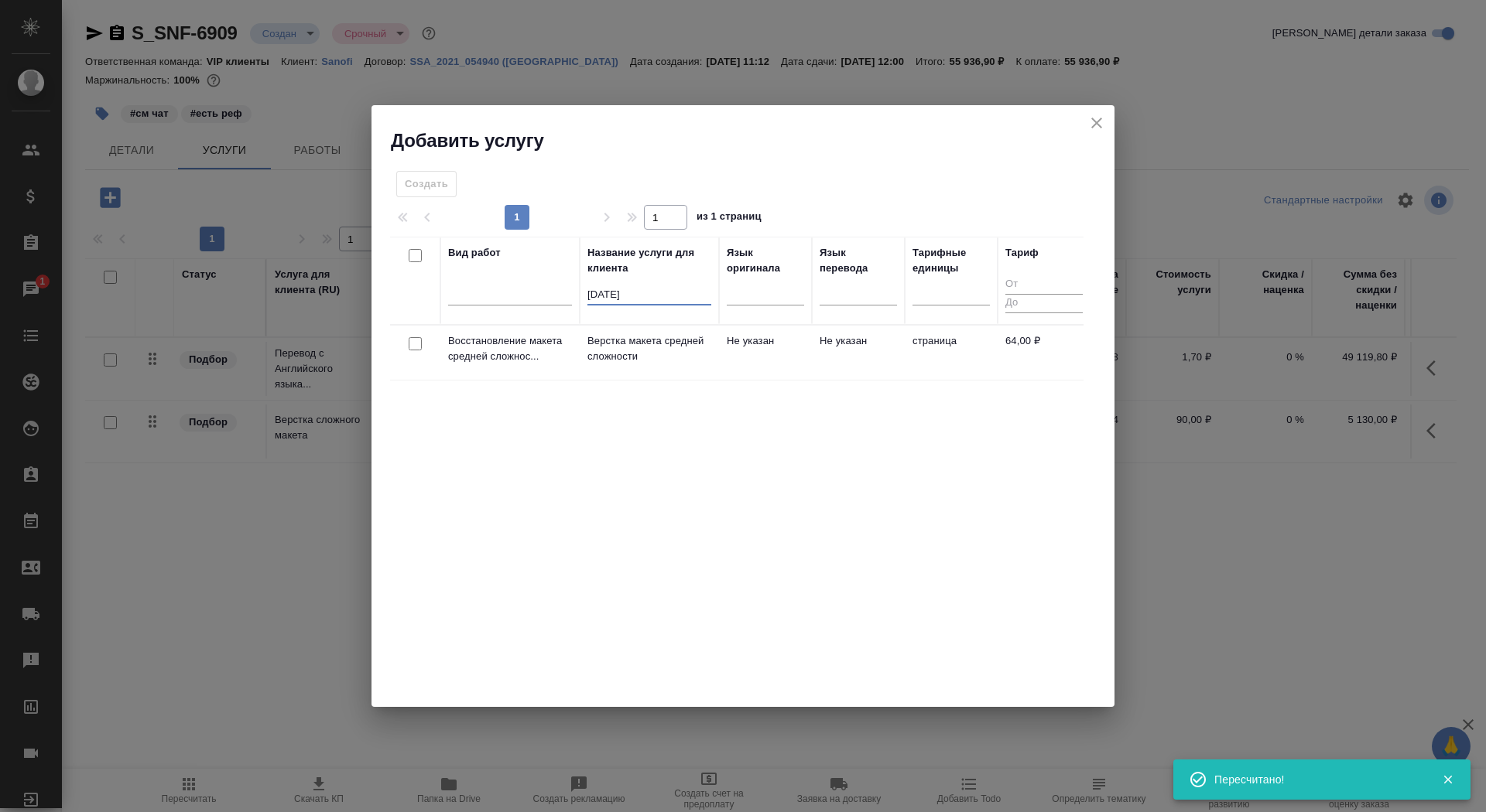
type input "[DATE]"
click at [712, 352] on td "Верстка макета средней сложности" at bounding box center [650, 352] width 140 height 54
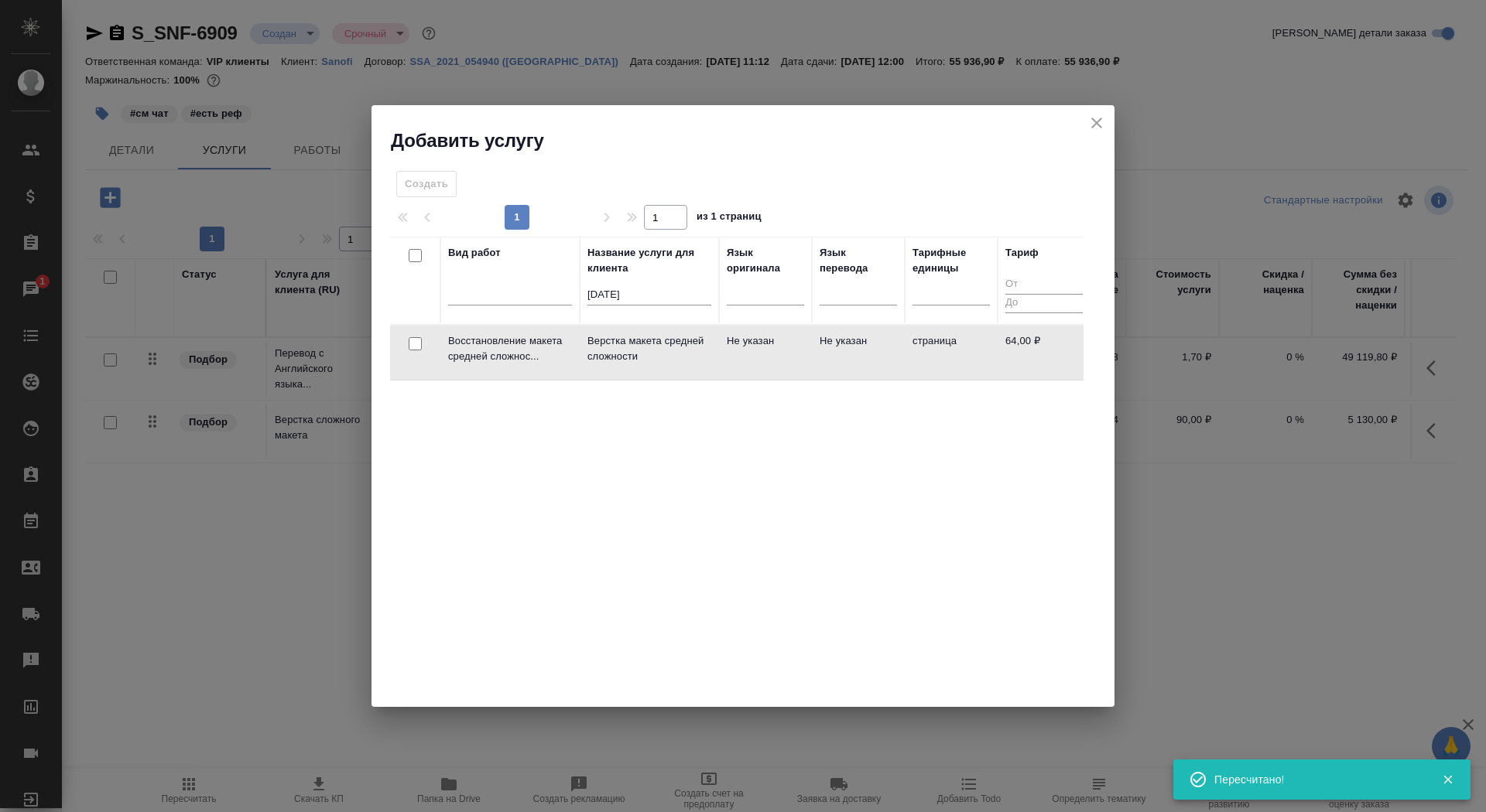
click at [712, 352] on td "Верстка макета средней сложности" at bounding box center [650, 352] width 140 height 54
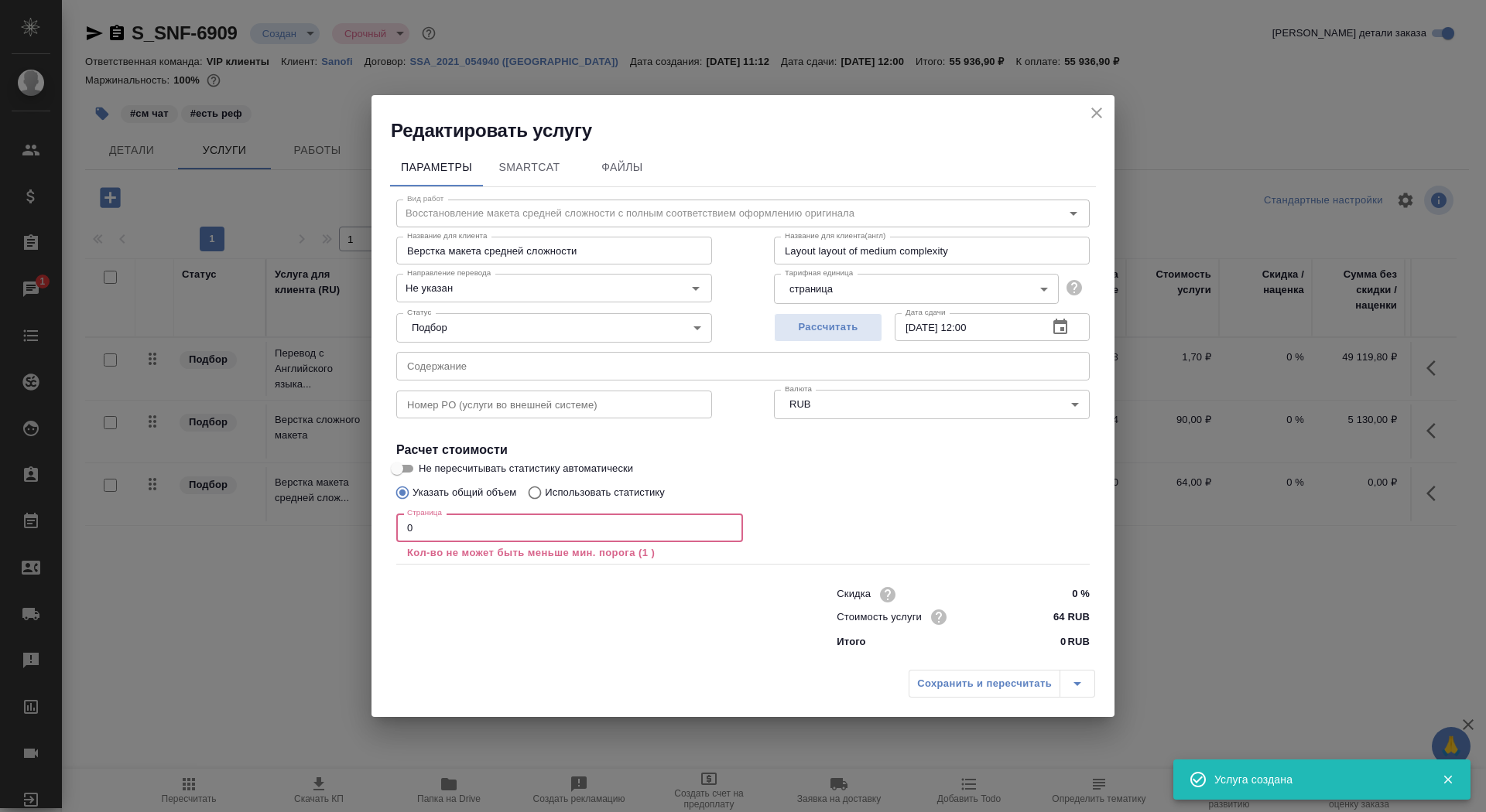
click at [435, 533] on input "0" at bounding box center [569, 528] width 347 height 28
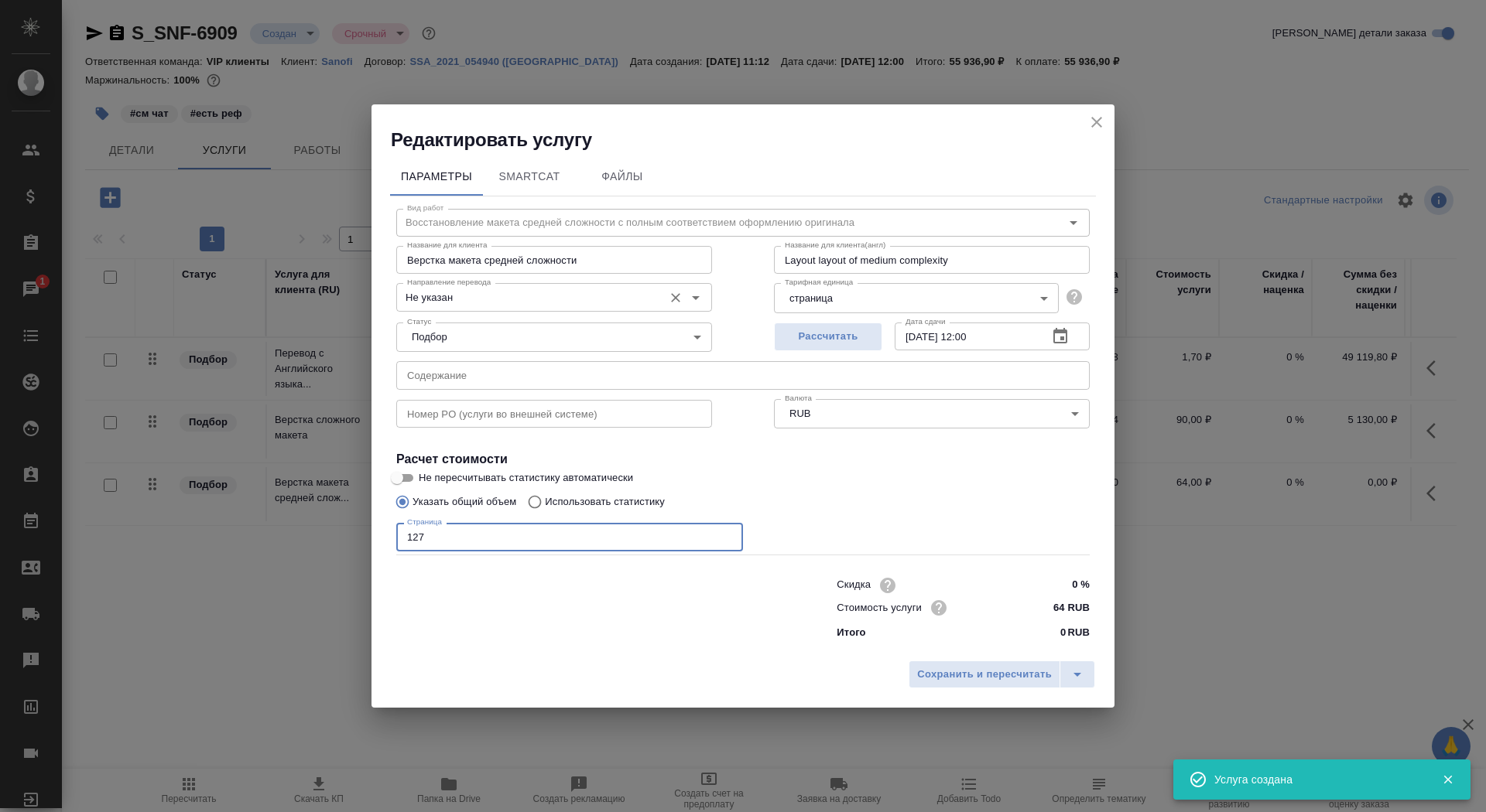
type input "127"
click at [474, 292] on input "Не указан" at bounding box center [528, 297] width 255 height 19
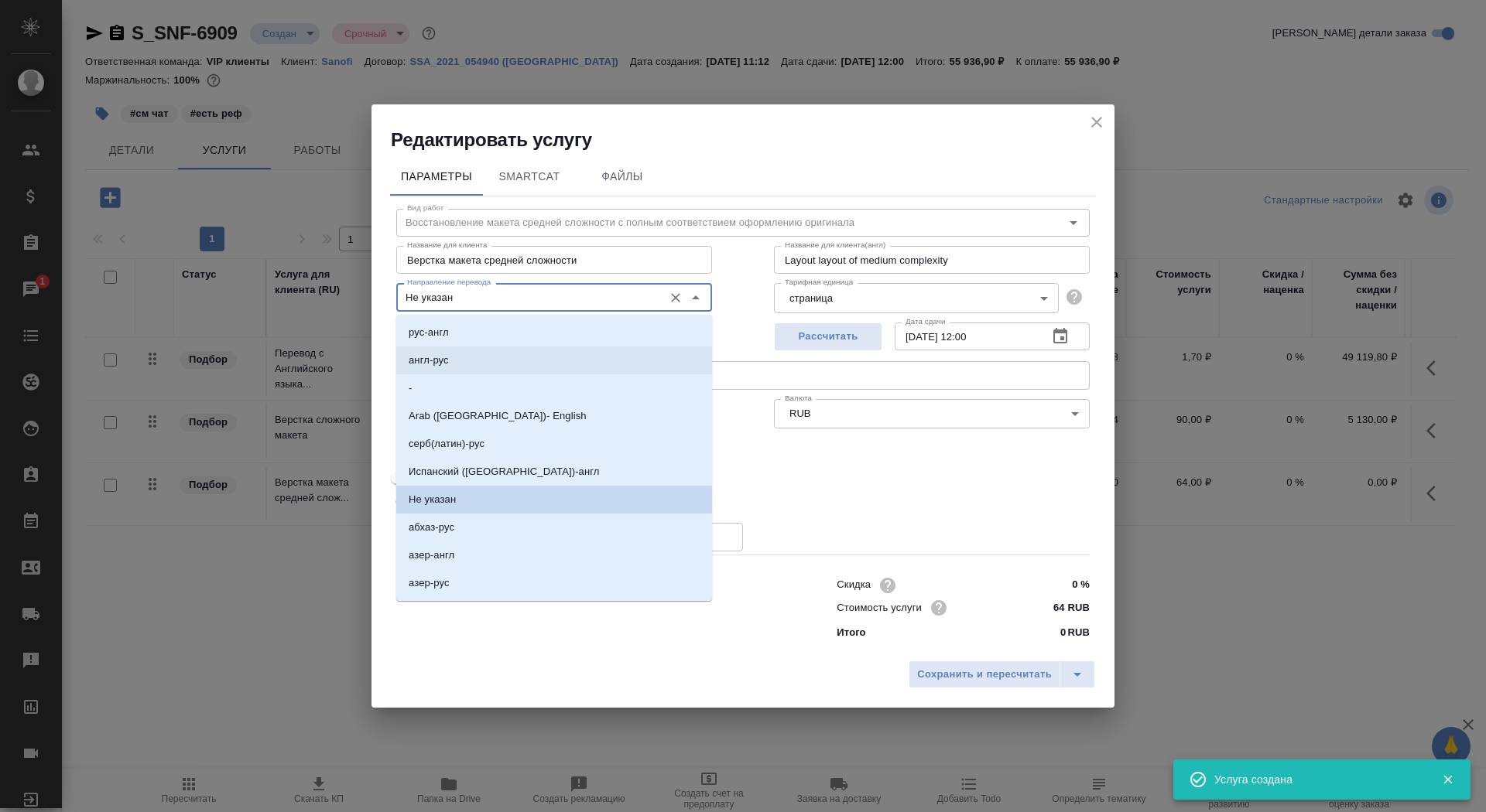
click at [474, 354] on li "англ-рус" at bounding box center [554, 361] width 316 height 28
type input "англ-рус"
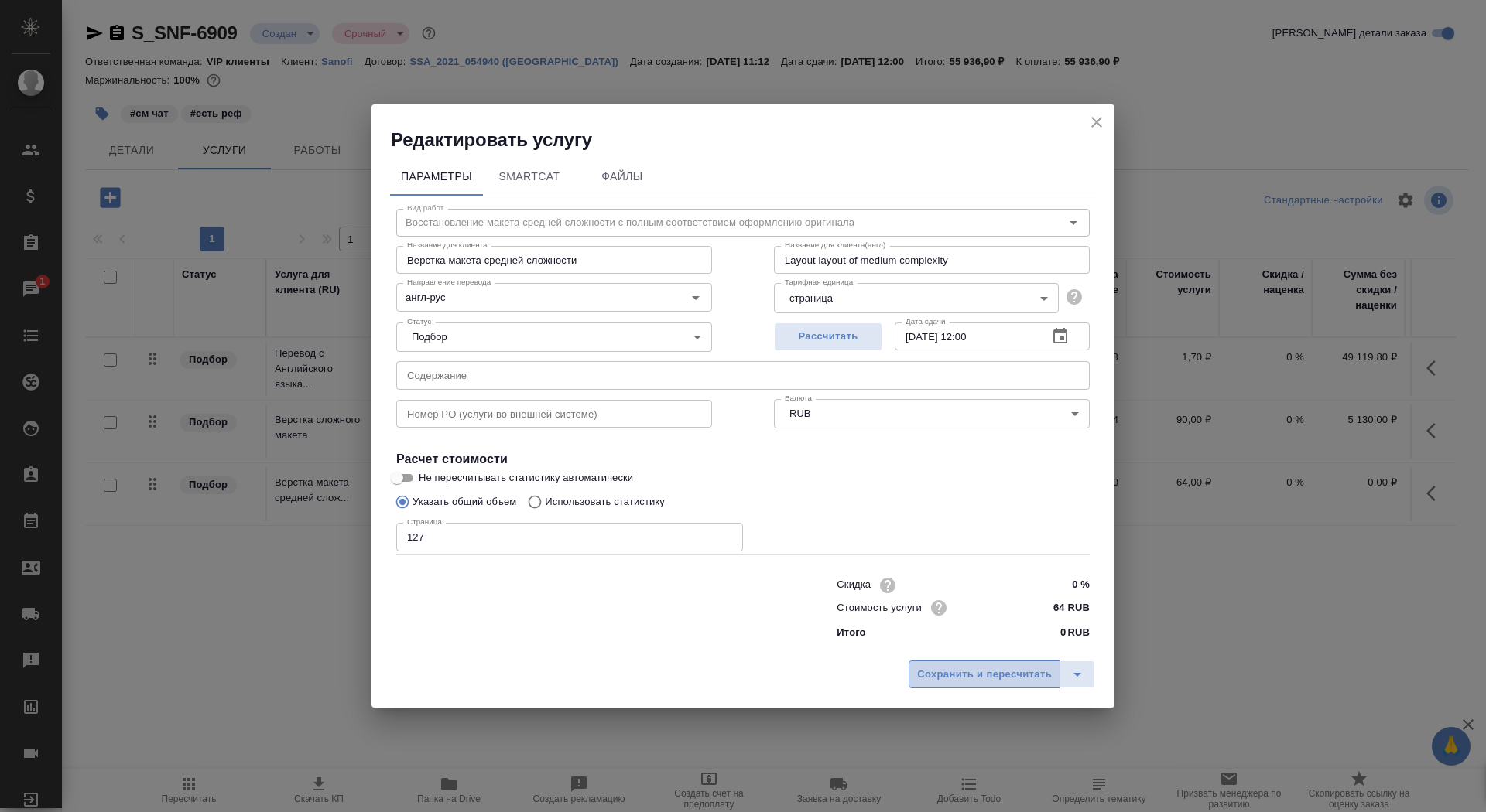
click at [967, 684] on button "Сохранить и пересчитать" at bounding box center [984, 674] width 152 height 28
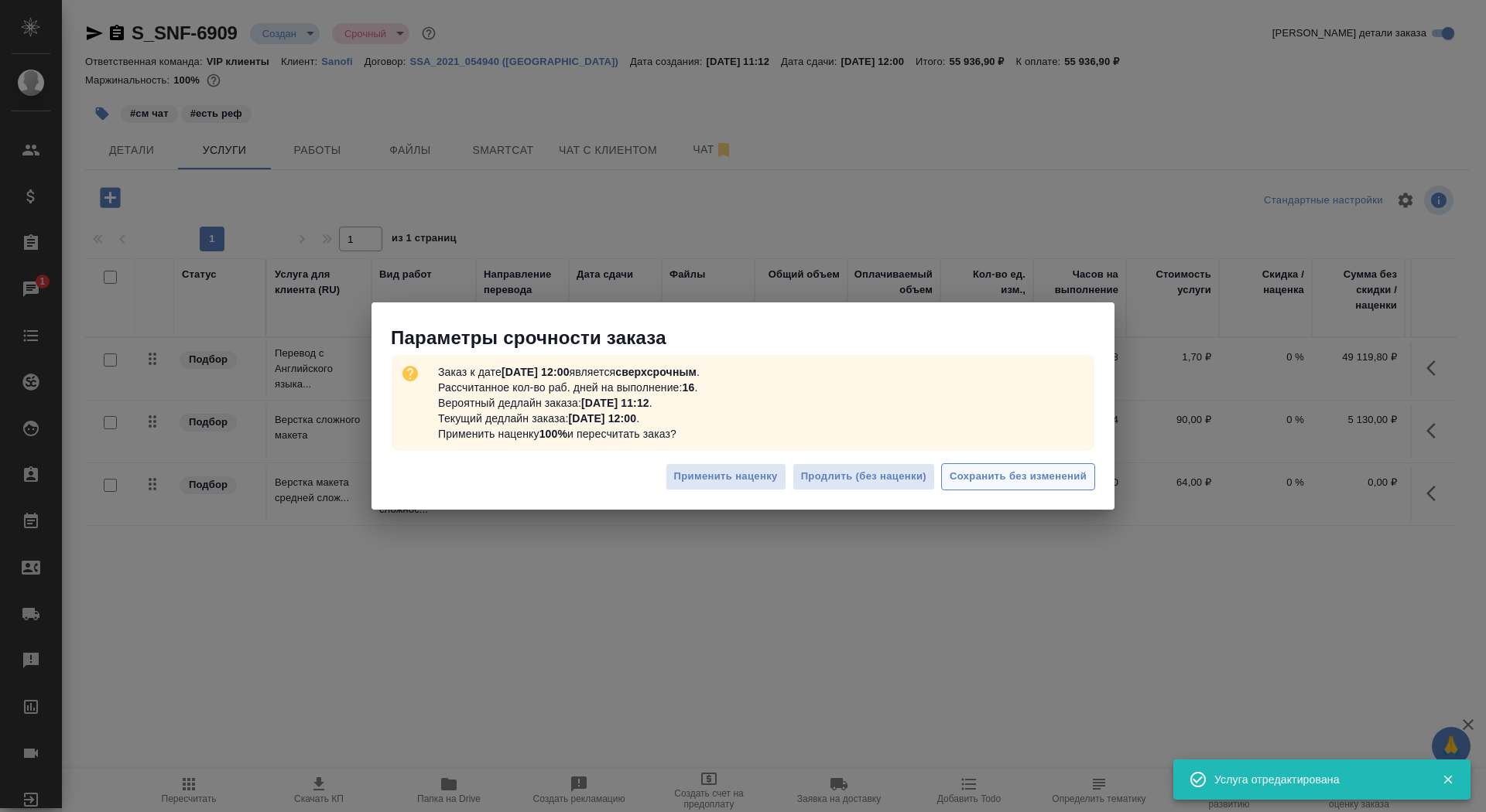
click at [977, 487] on button "Сохранить без изменений" at bounding box center [1018, 477] width 154 height 27
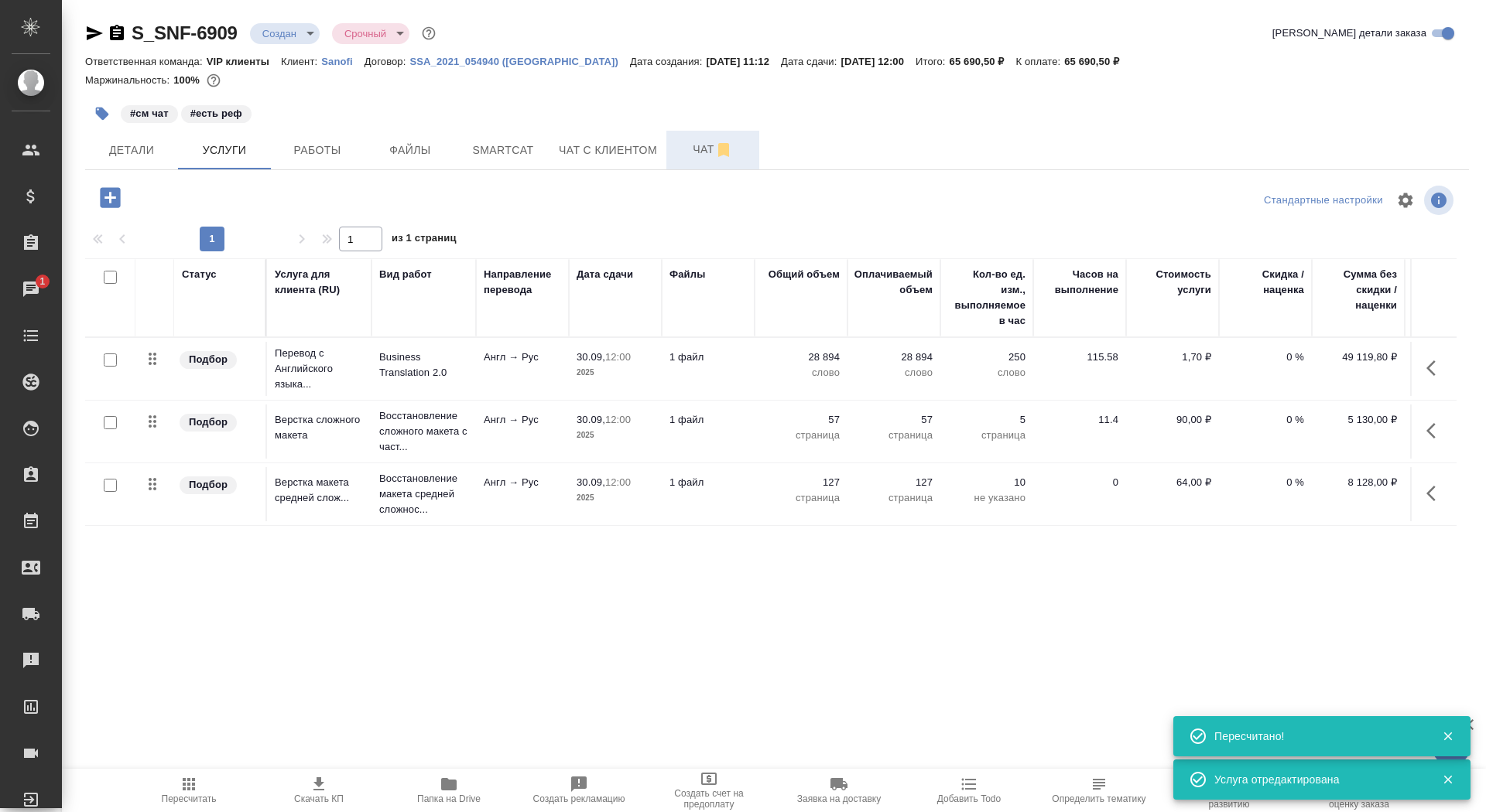
click at [681, 141] on span "Чат" at bounding box center [713, 149] width 75 height 20
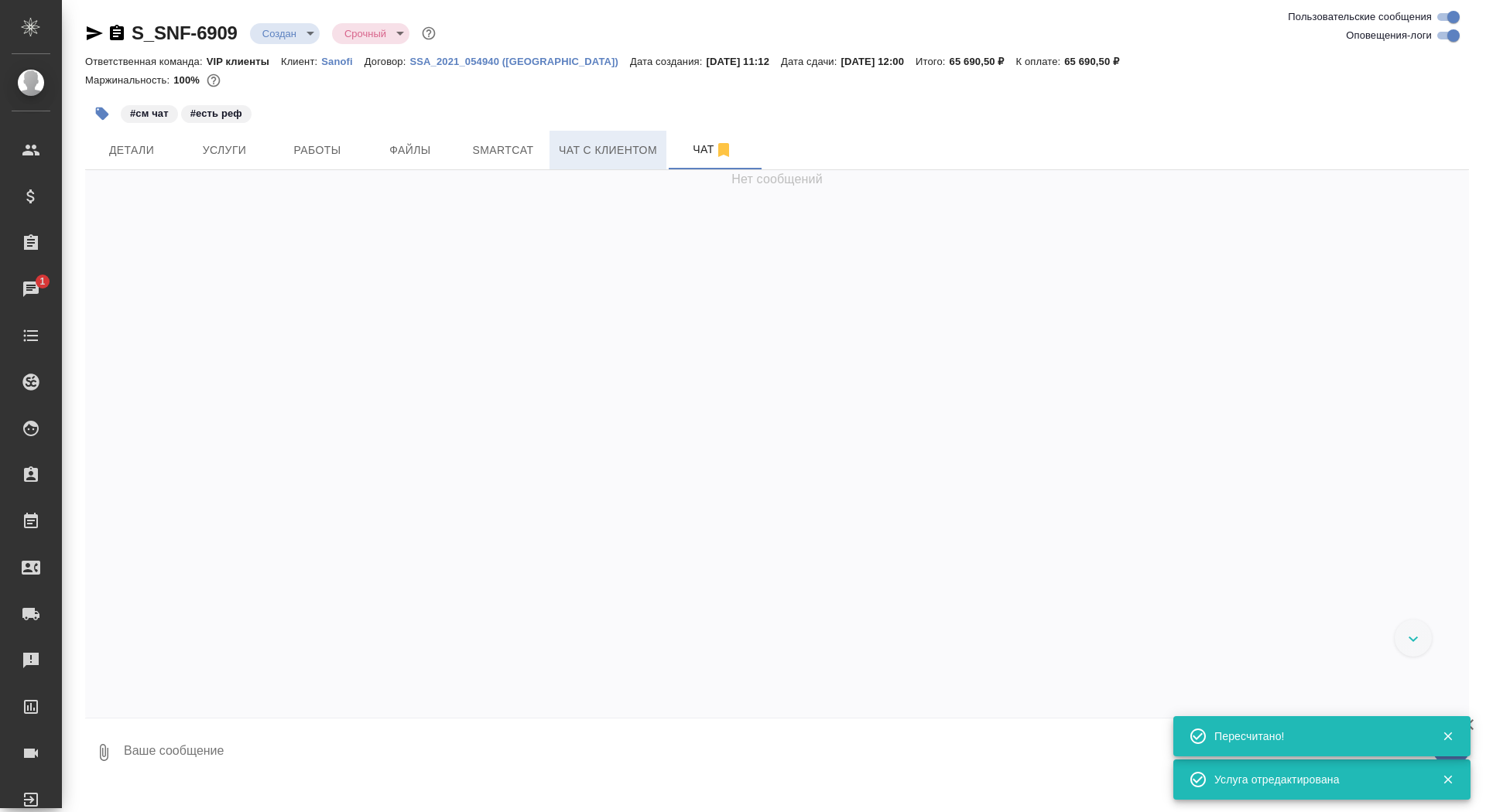
scroll to position [10258, 0]
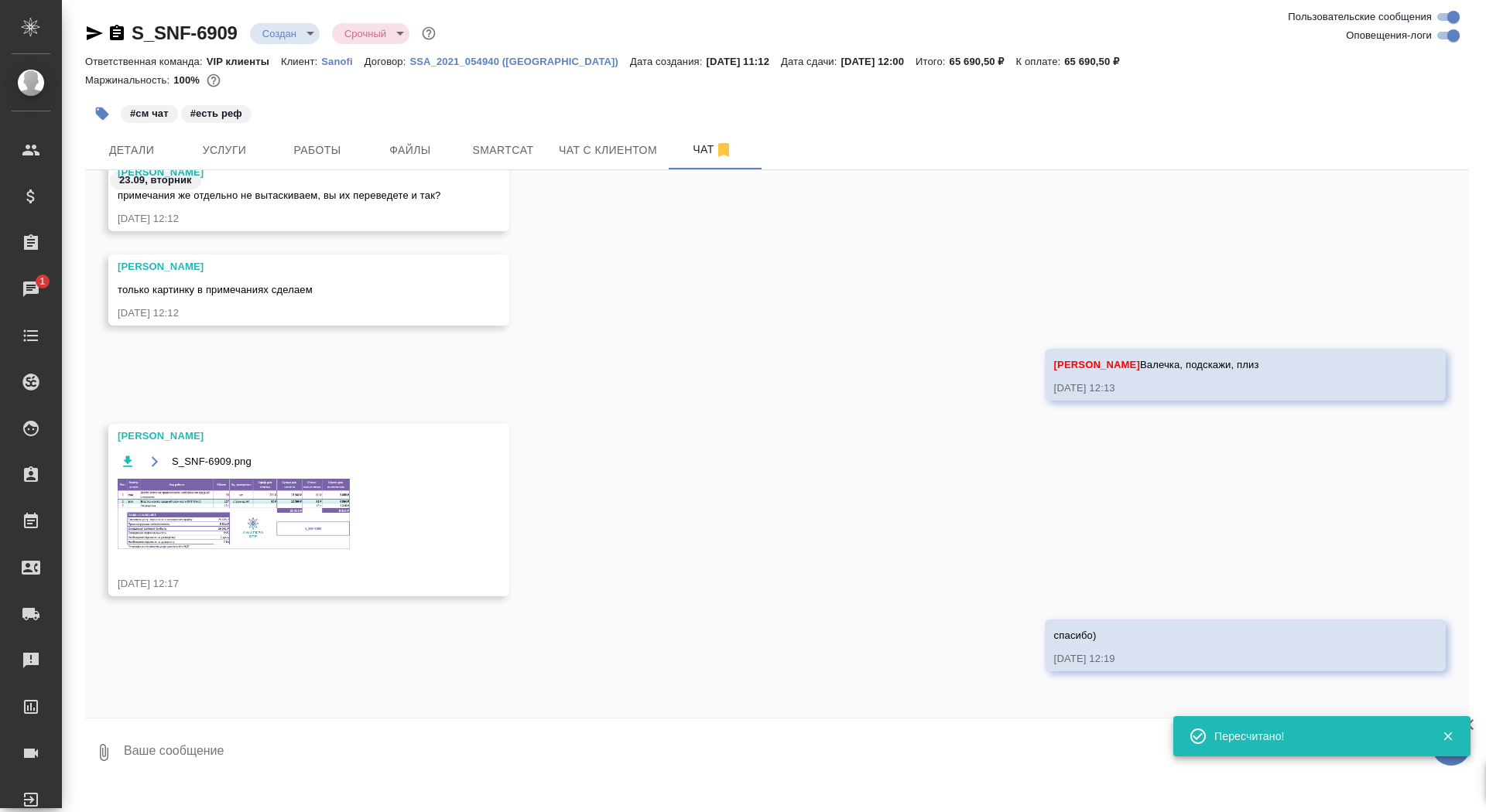
click at [295, 516] on img at bounding box center [233, 514] width 232 height 70
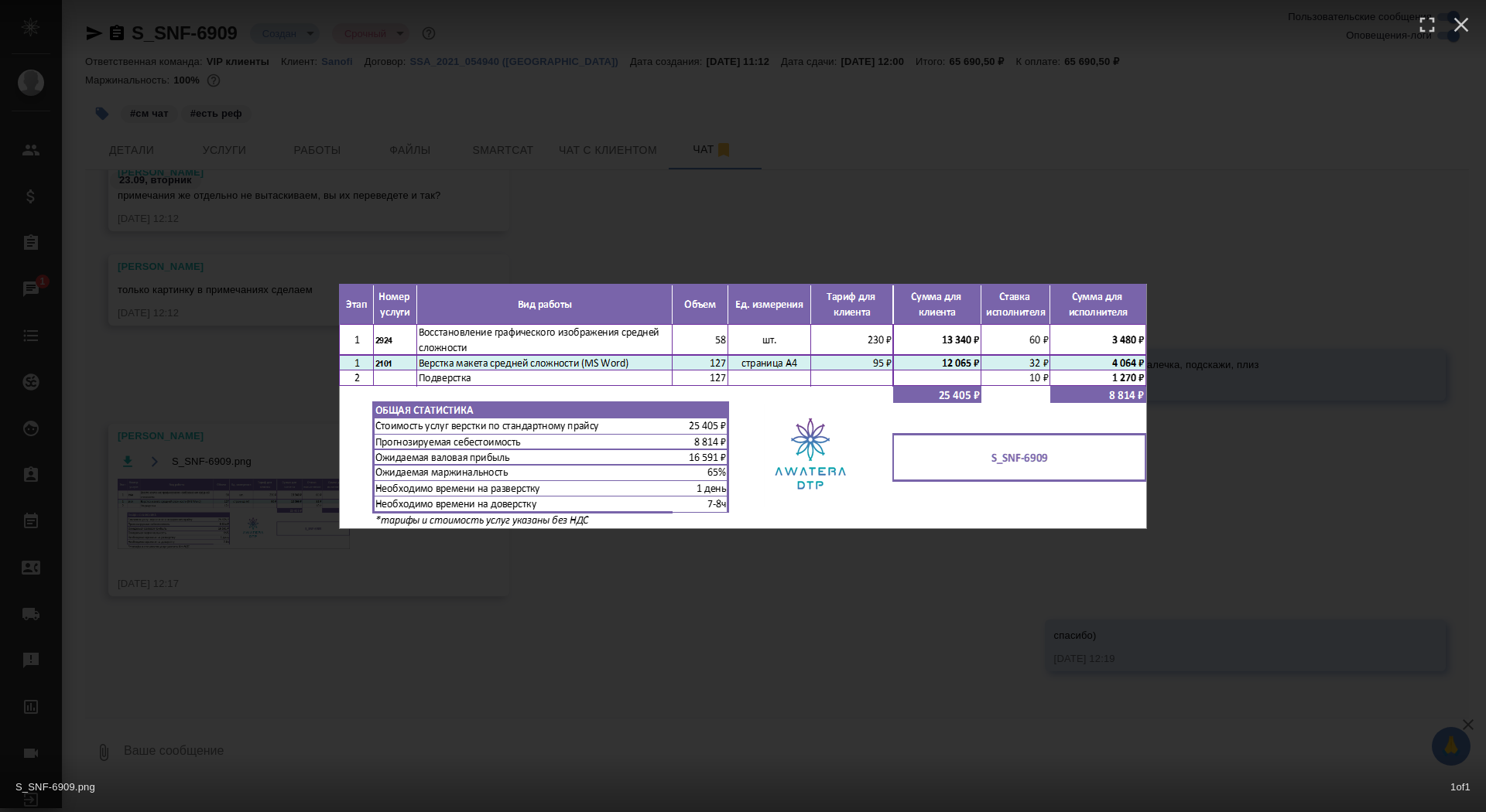
click at [211, 492] on div "S_SNF-6909.png 1 of 1" at bounding box center [743, 406] width 1486 height 812
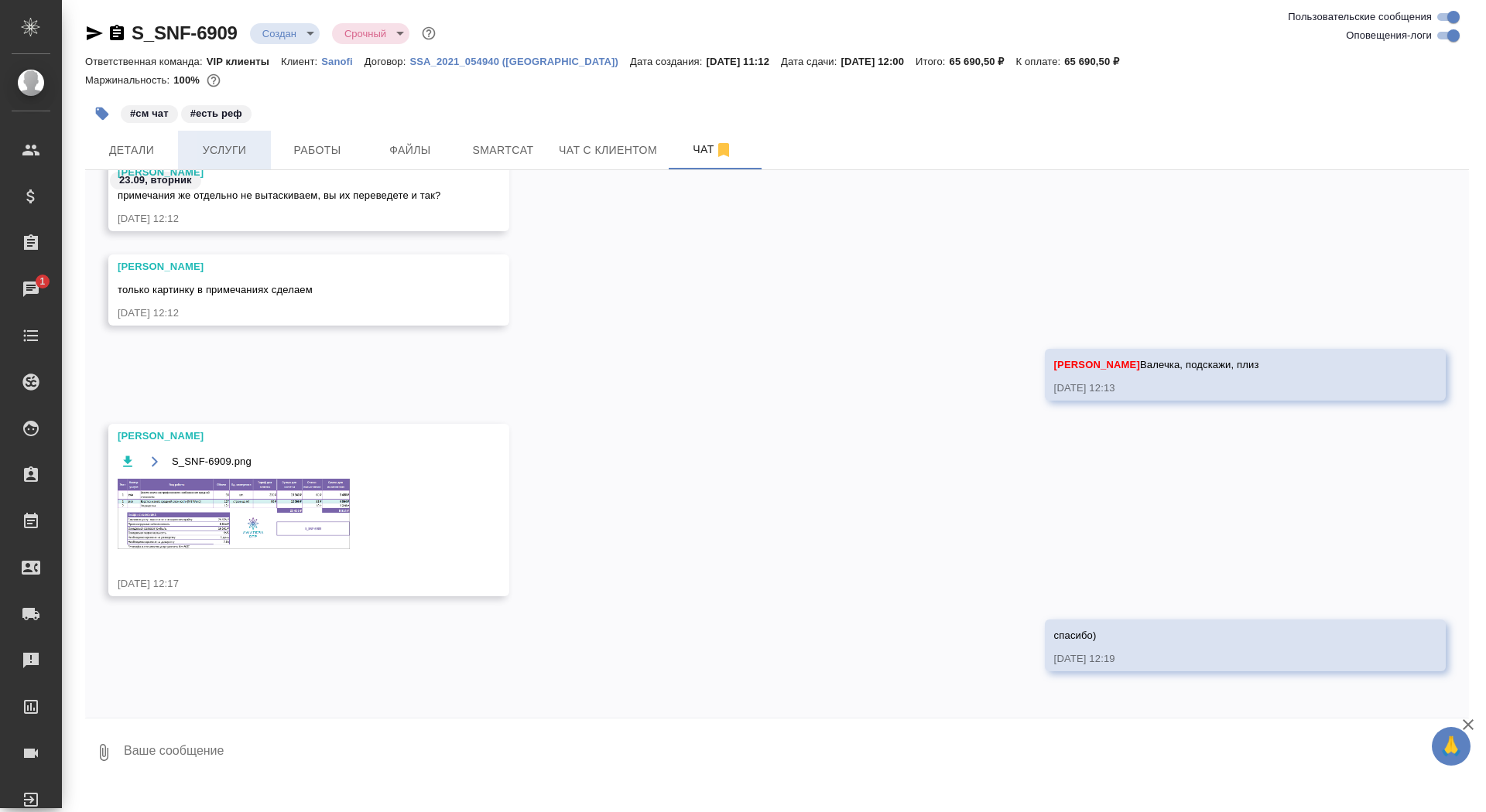
click at [228, 137] on button "Услуги" at bounding box center [225, 150] width 93 height 39
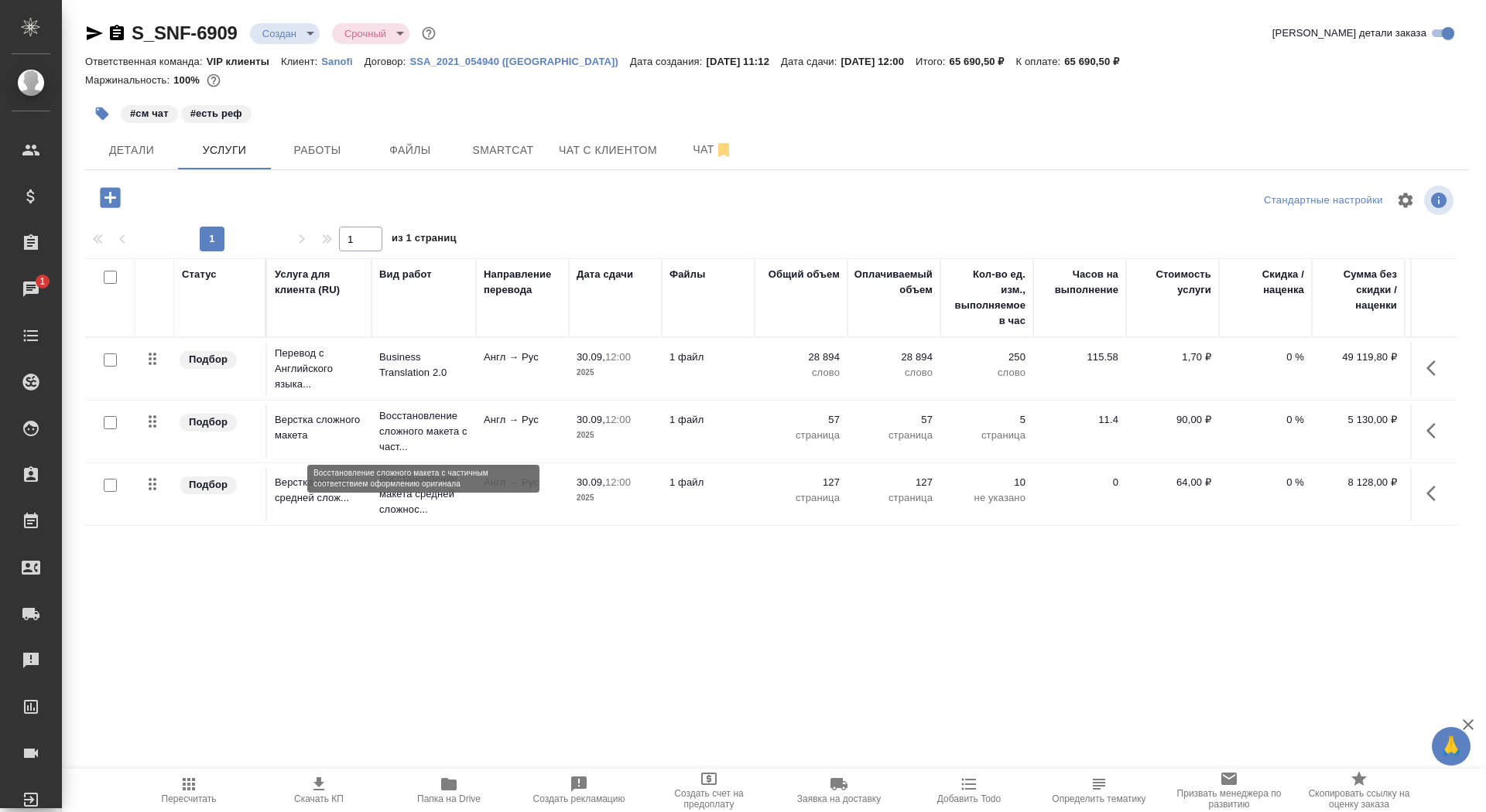
click at [424, 436] on p "Восстановление сложного макета с част..." at bounding box center [424, 432] width 89 height 46
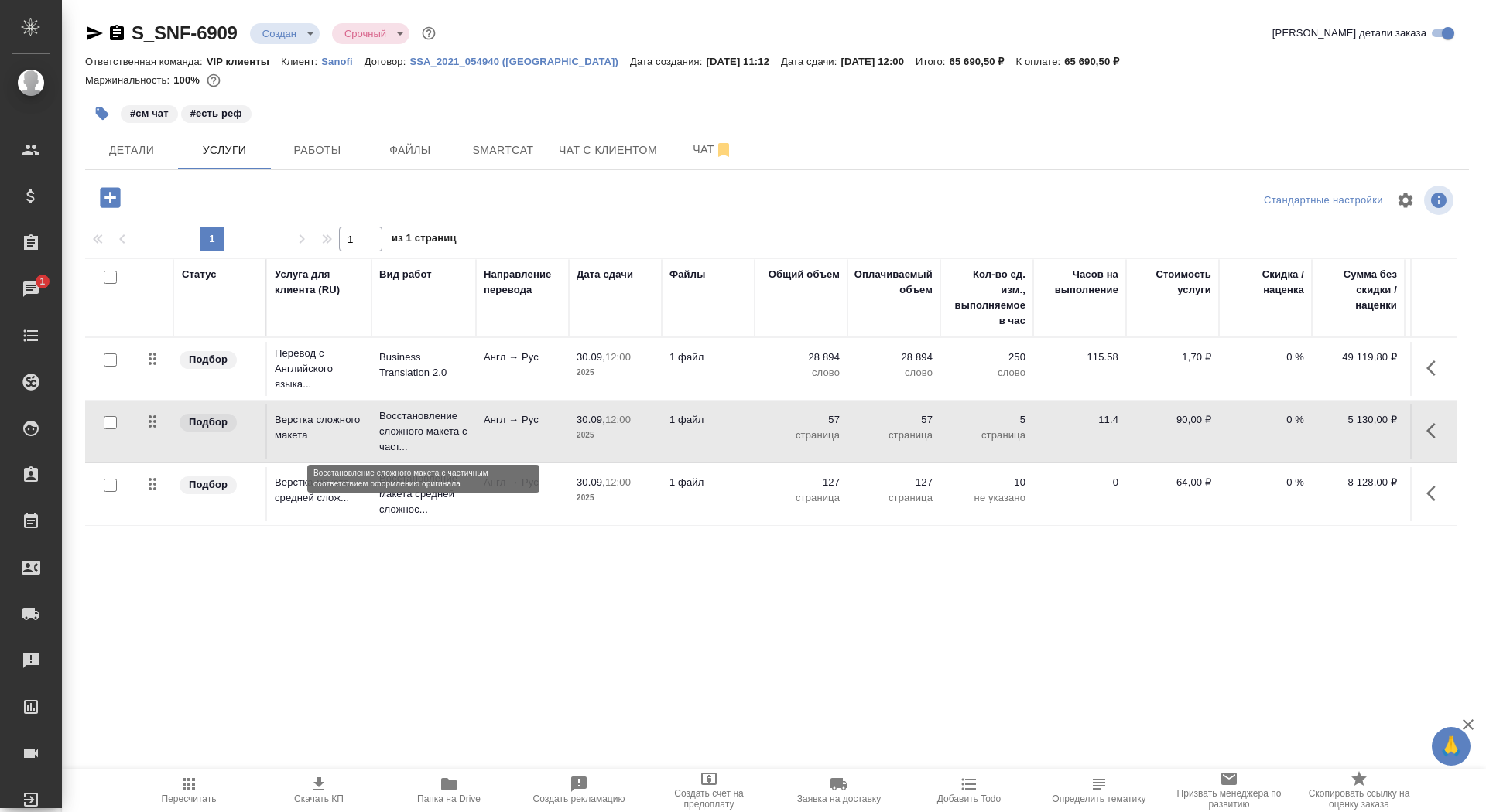
click at [424, 436] on p "Восстановление сложного макета с част..." at bounding box center [424, 432] width 89 height 46
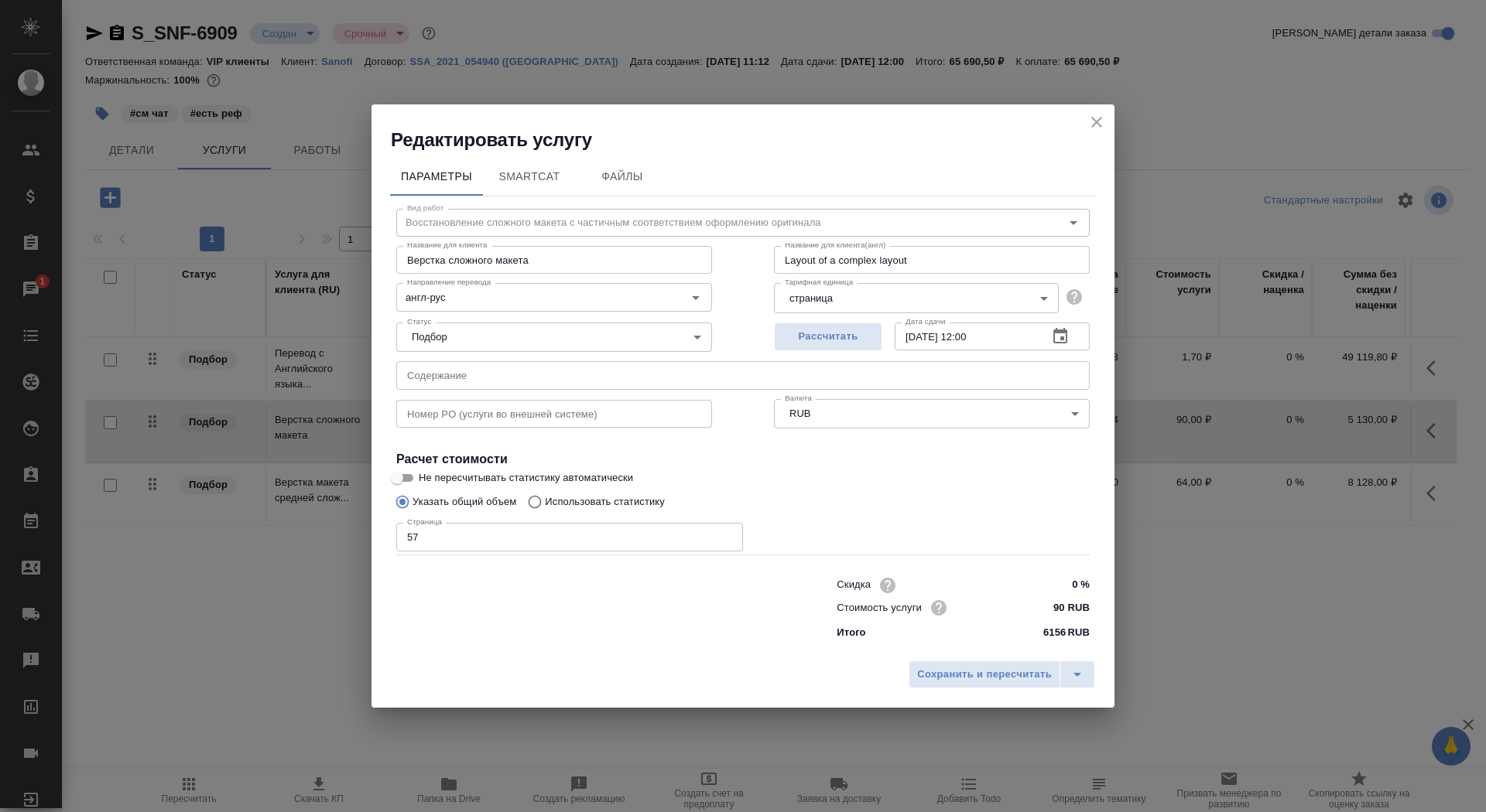
click at [489, 533] on input "57" at bounding box center [569, 537] width 347 height 28
type input "58"
click at [937, 677] on span "Сохранить и пересчитать" at bounding box center [984, 675] width 135 height 18
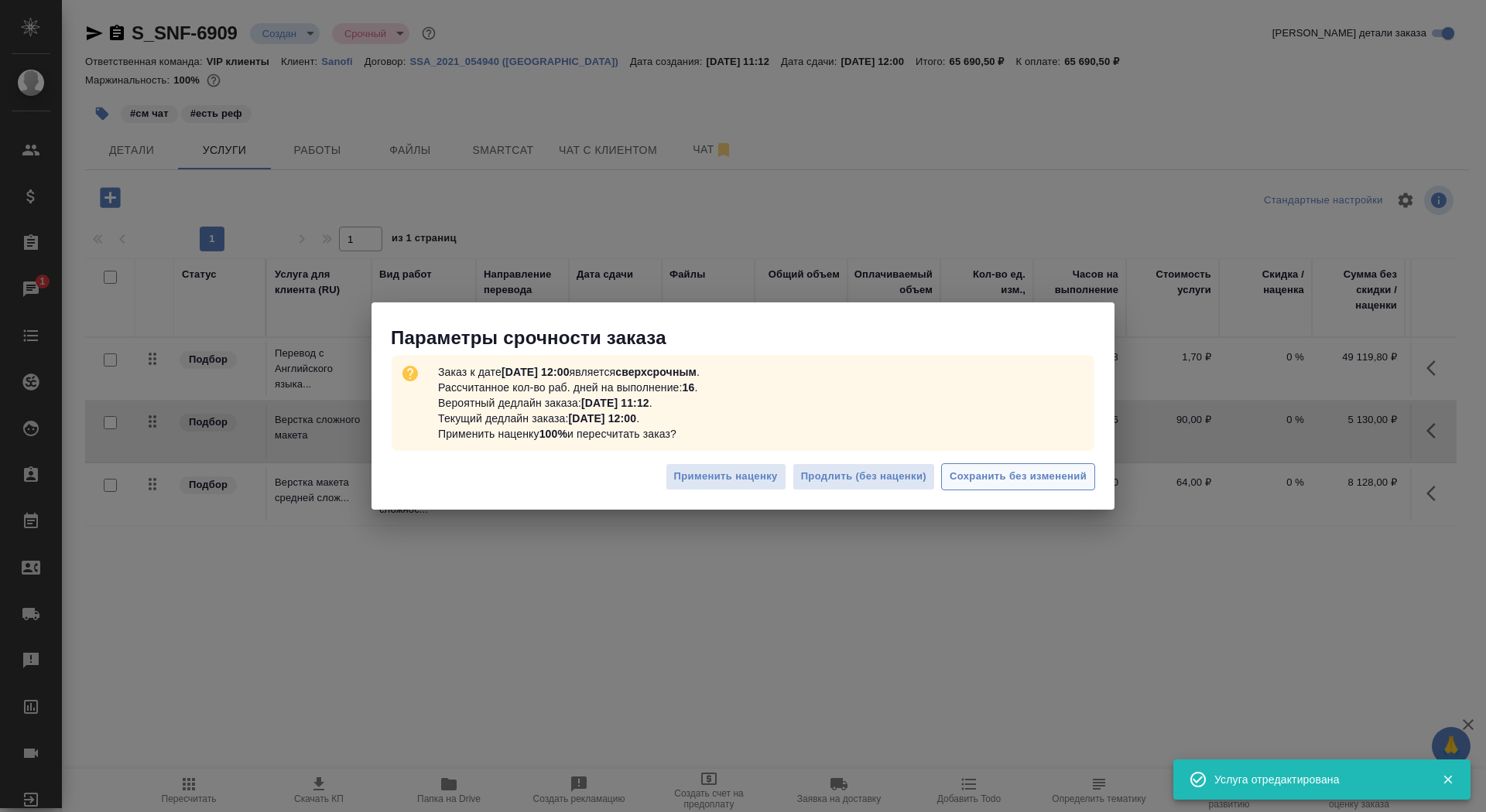
click at [1017, 465] on button "Сохранить без изменений" at bounding box center [1018, 477] width 154 height 27
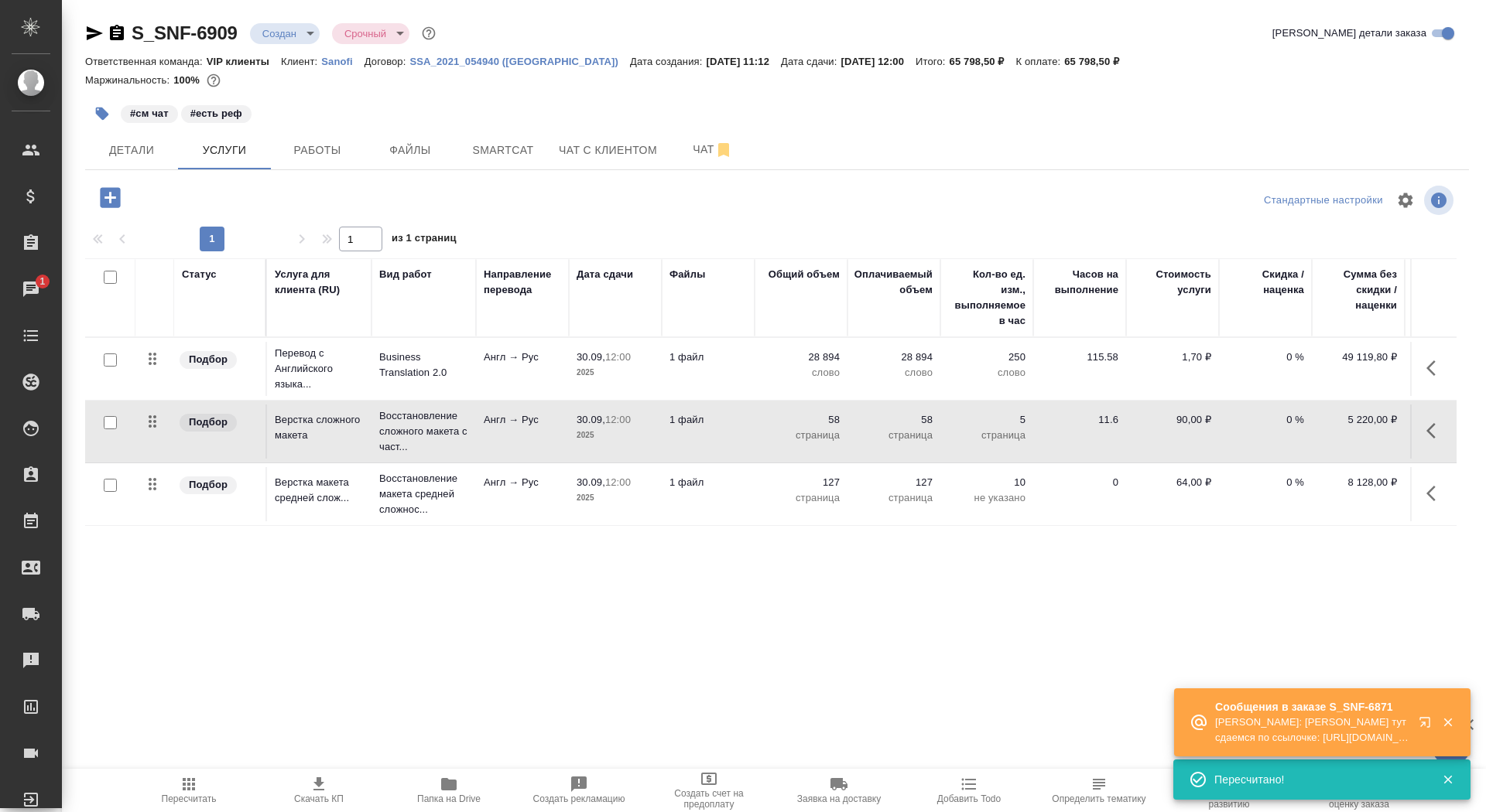
click at [308, 795] on span "Скачать КП" at bounding box center [319, 799] width 50 height 11
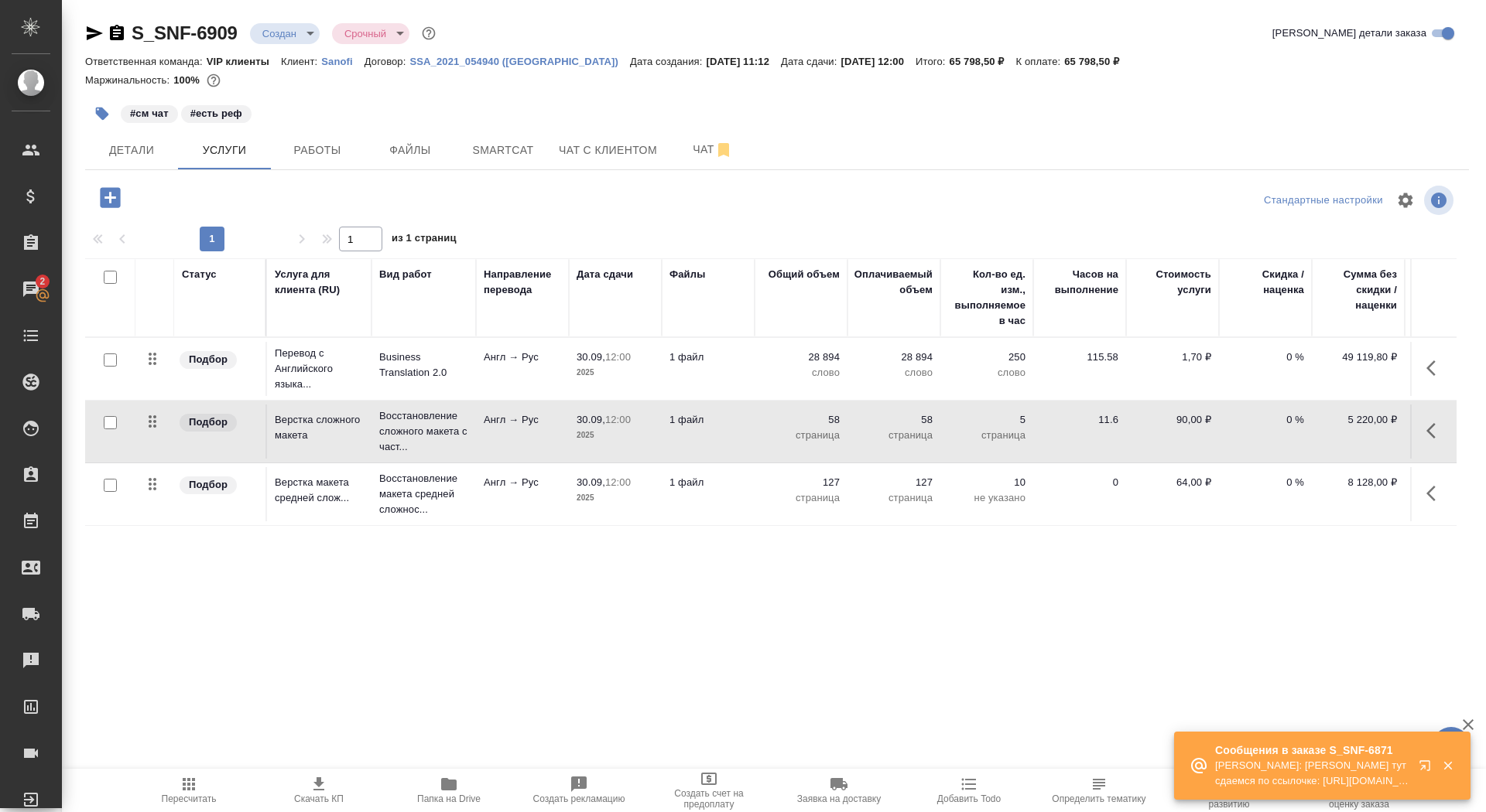
click at [631, 366] on p "2025" at bounding box center [615, 373] width 77 height 15
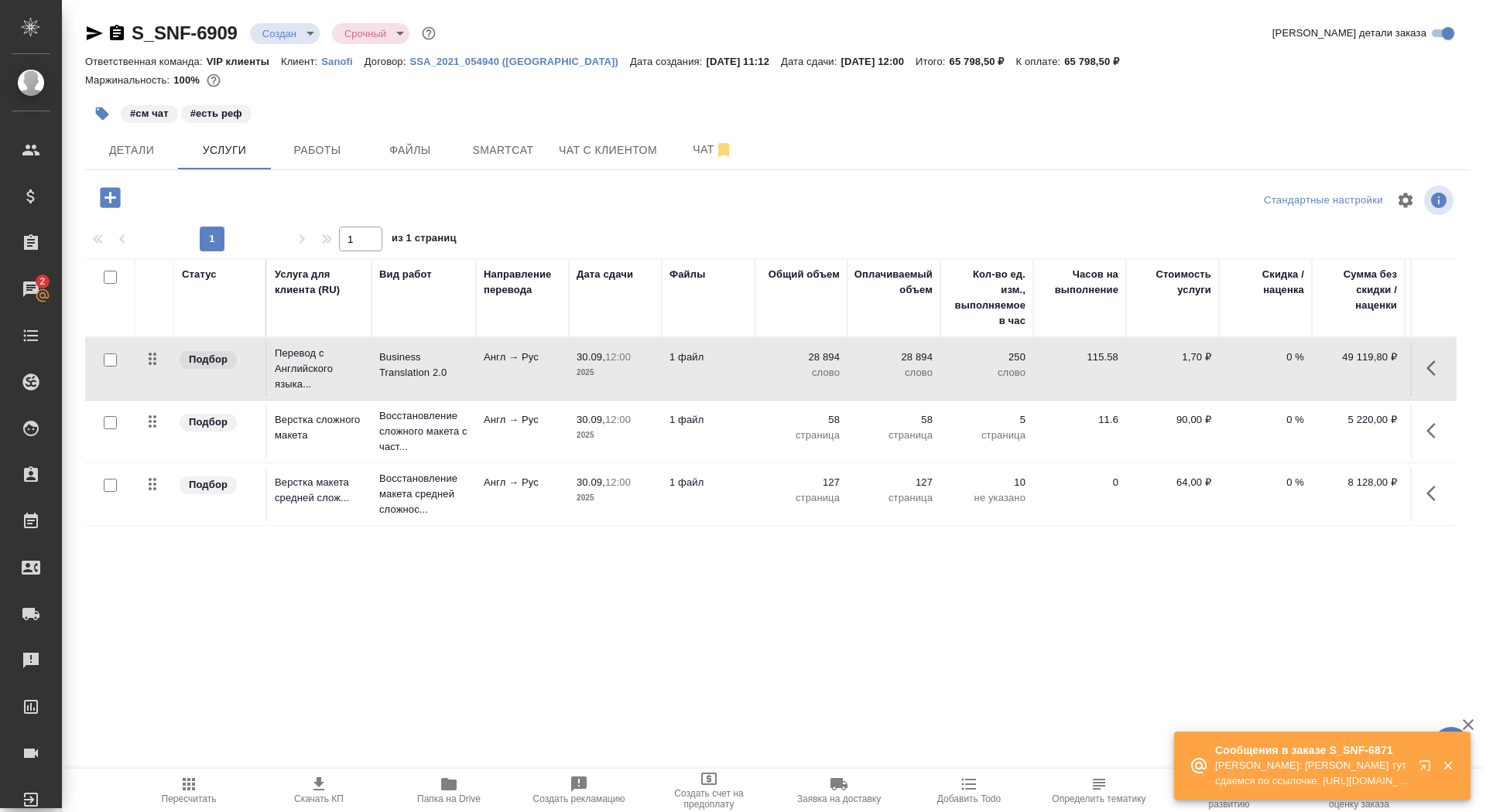
click at [631, 366] on p "2025" at bounding box center [615, 373] width 77 height 15
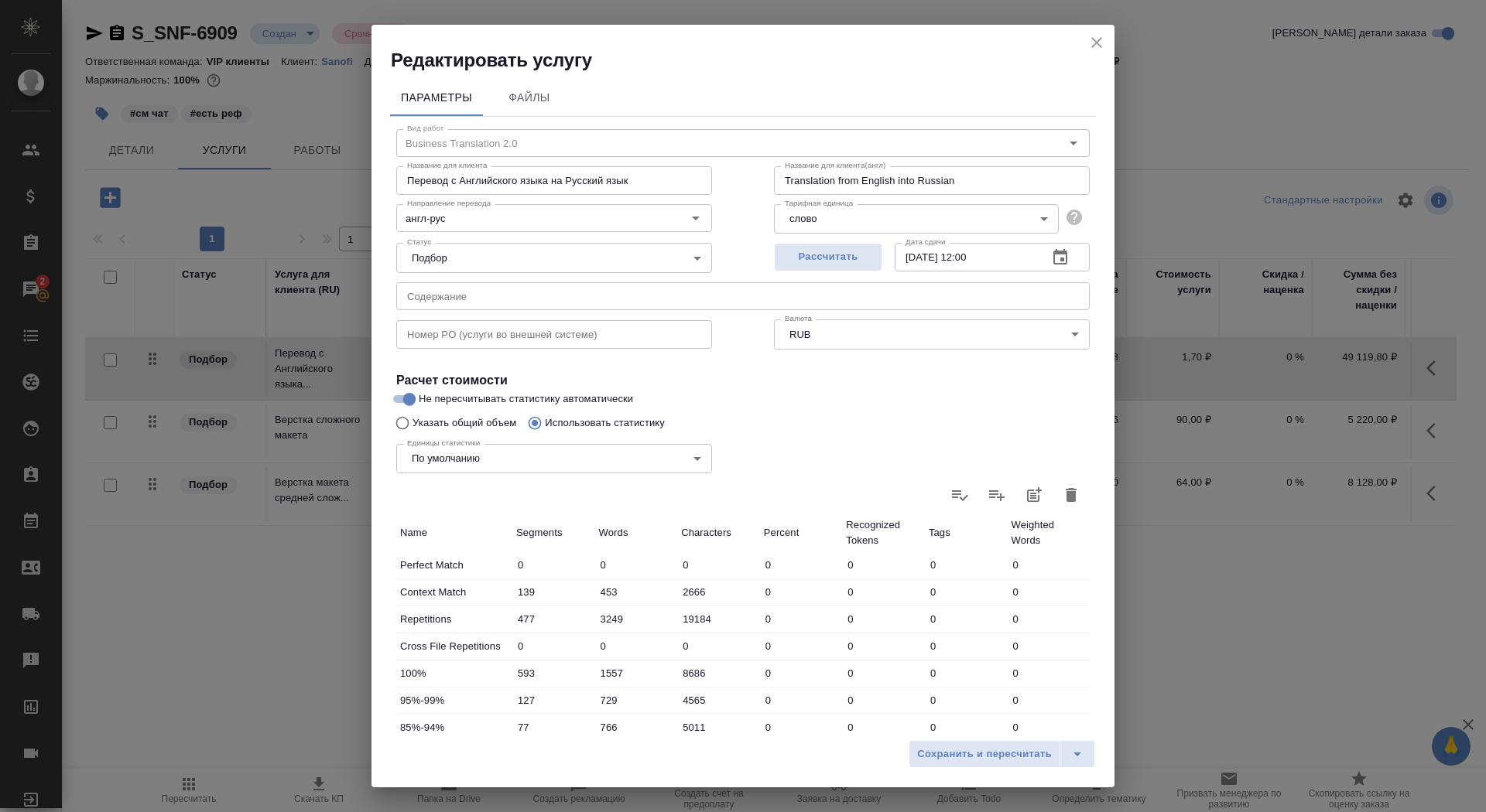
click at [1100, 38] on icon "close" at bounding box center [1097, 43] width 19 height 19
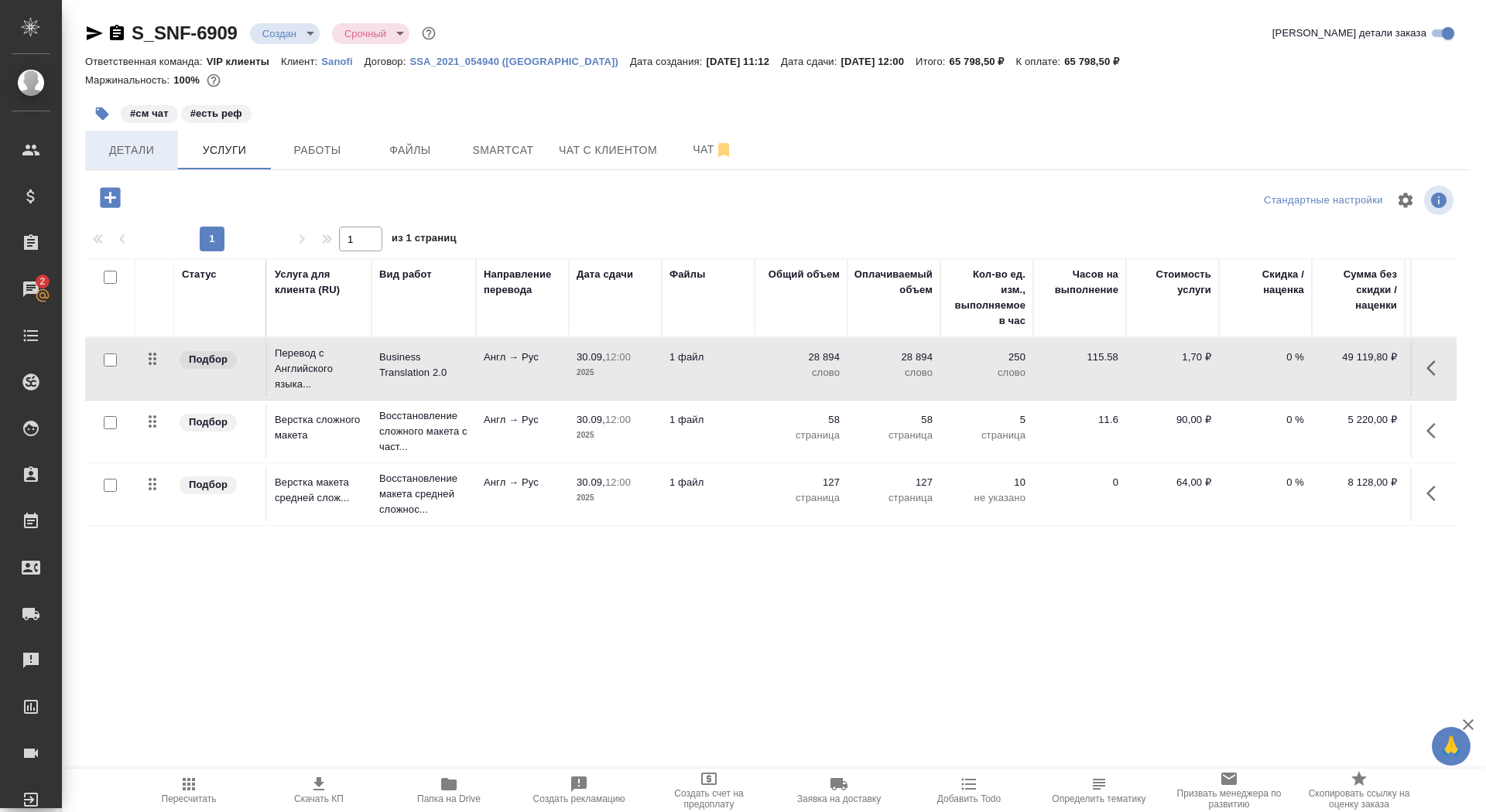
click at [117, 162] on button "Детали" at bounding box center [131, 150] width 93 height 39
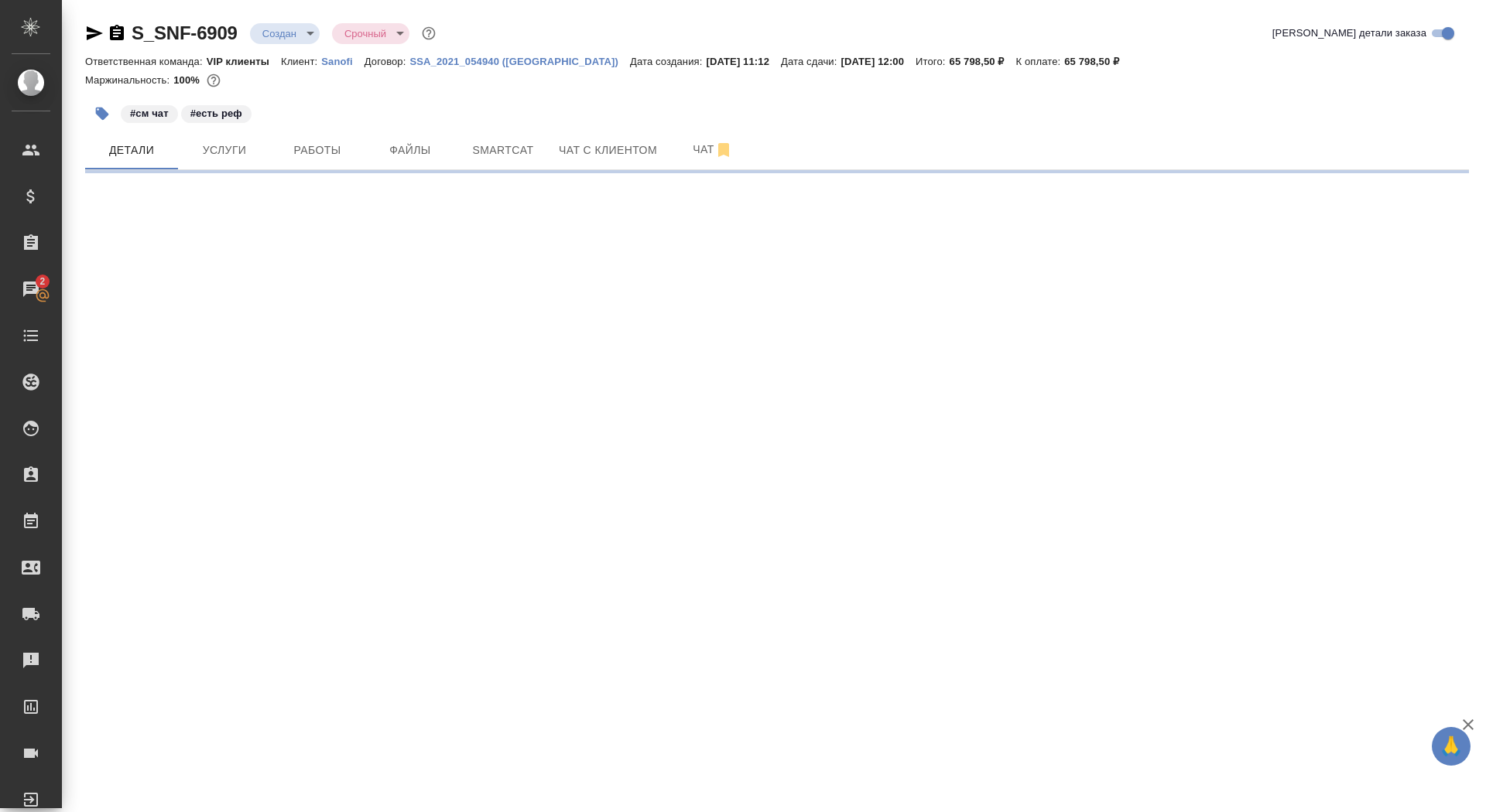
select select "RU"
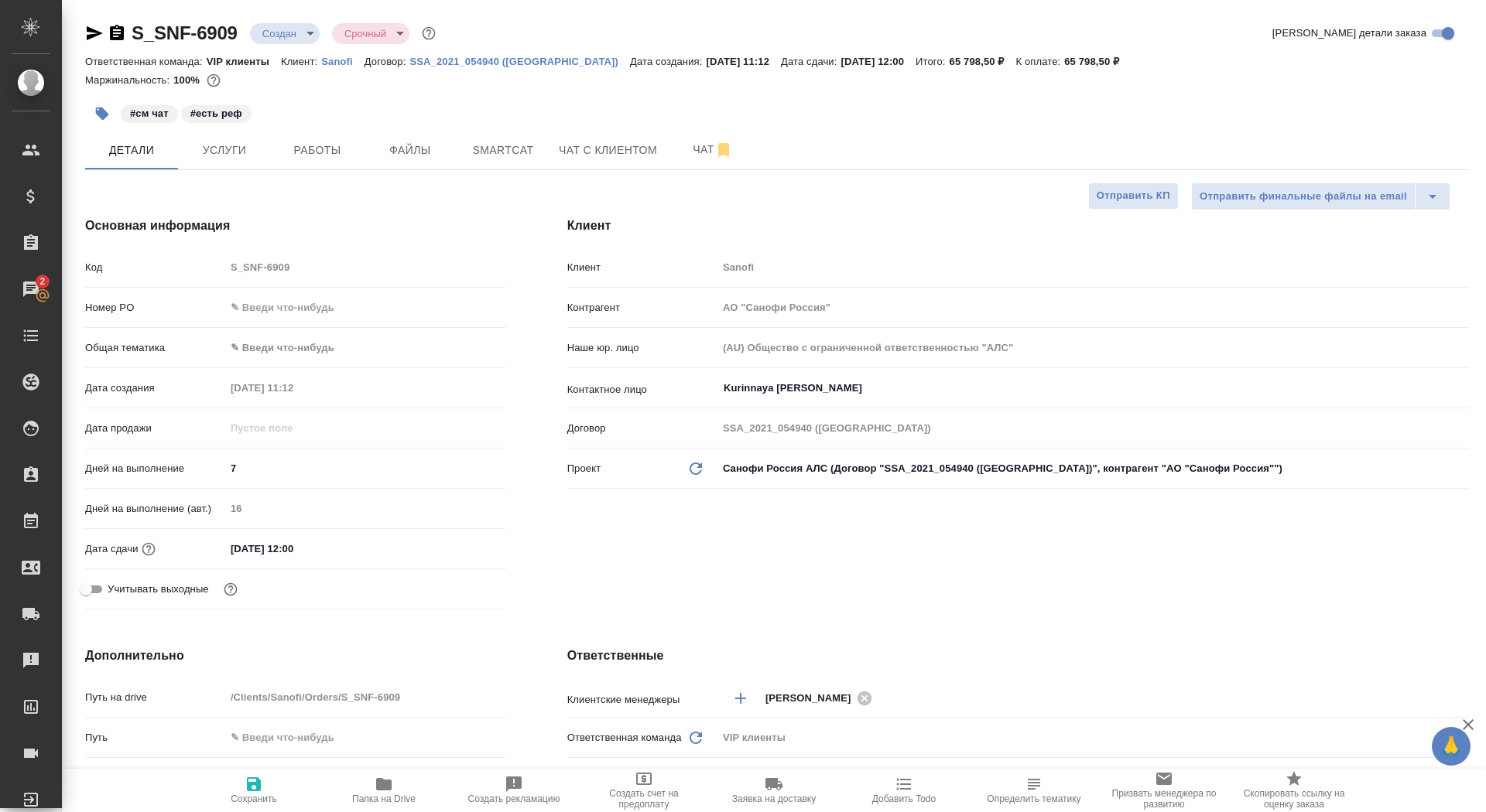
type textarea "x"
click at [244, 805] on button "Сохранить" at bounding box center [254, 791] width 130 height 44
type textarea "x"
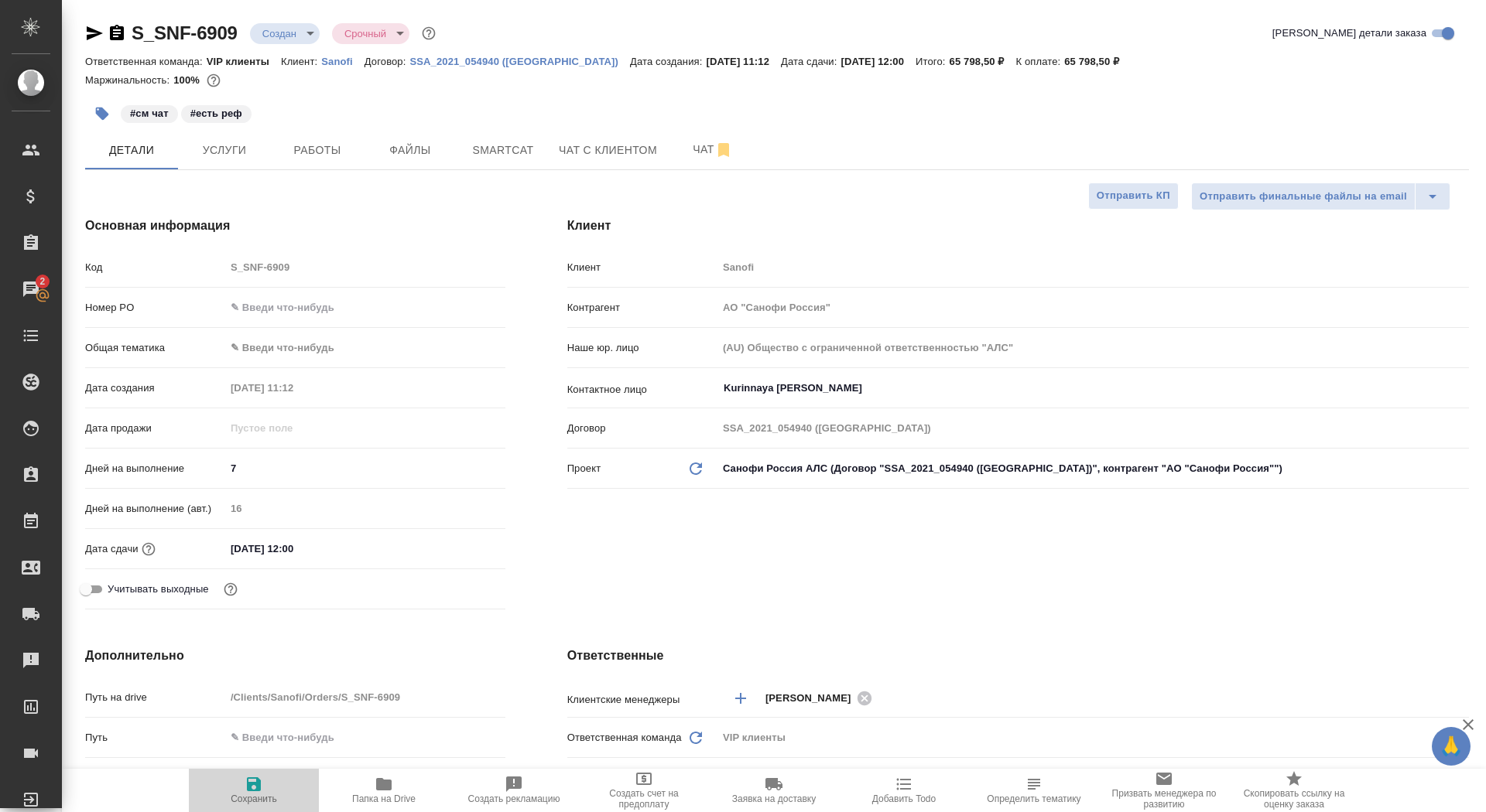
type textarea "x"
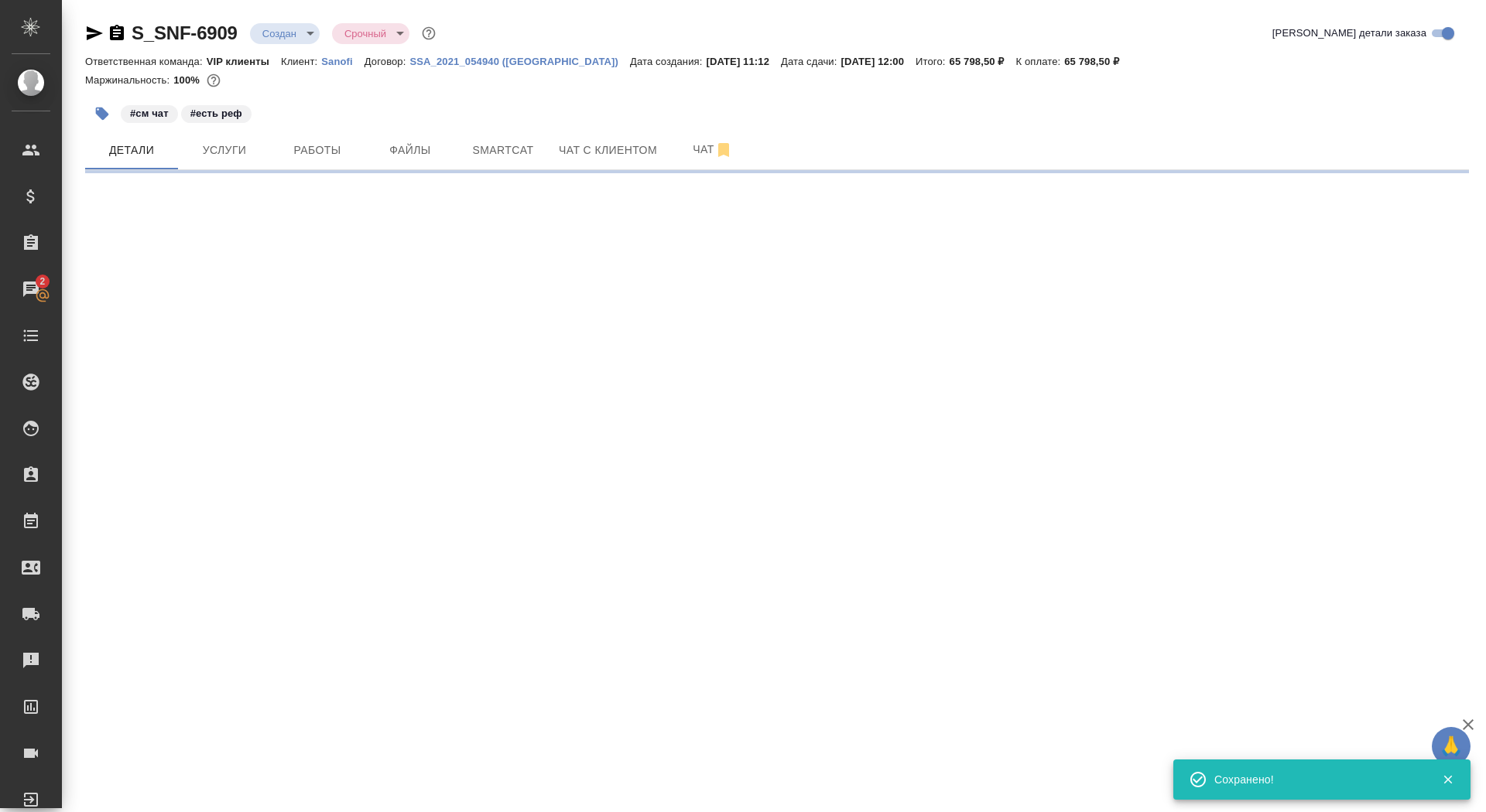
select select "RU"
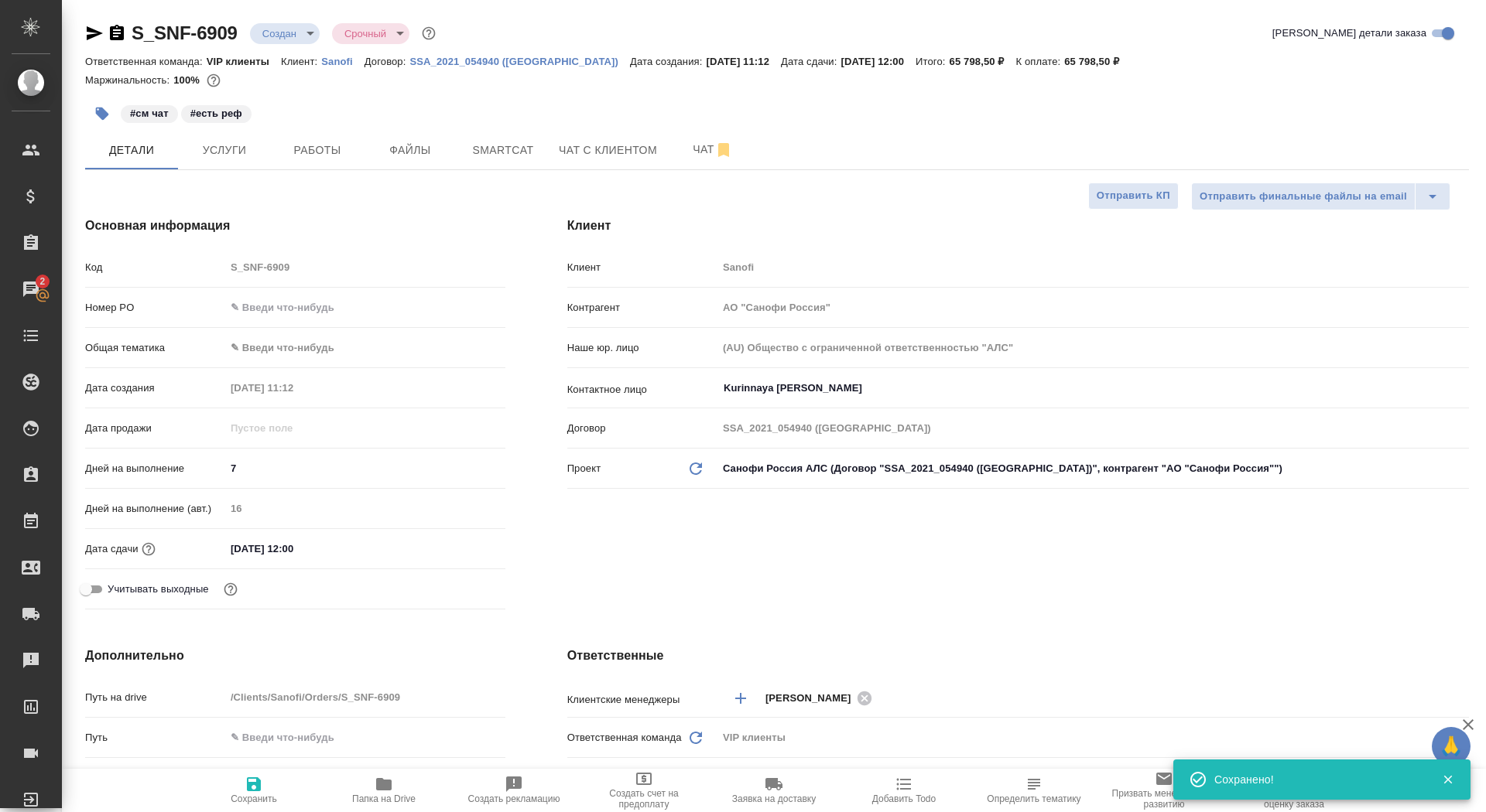
type textarea "x"
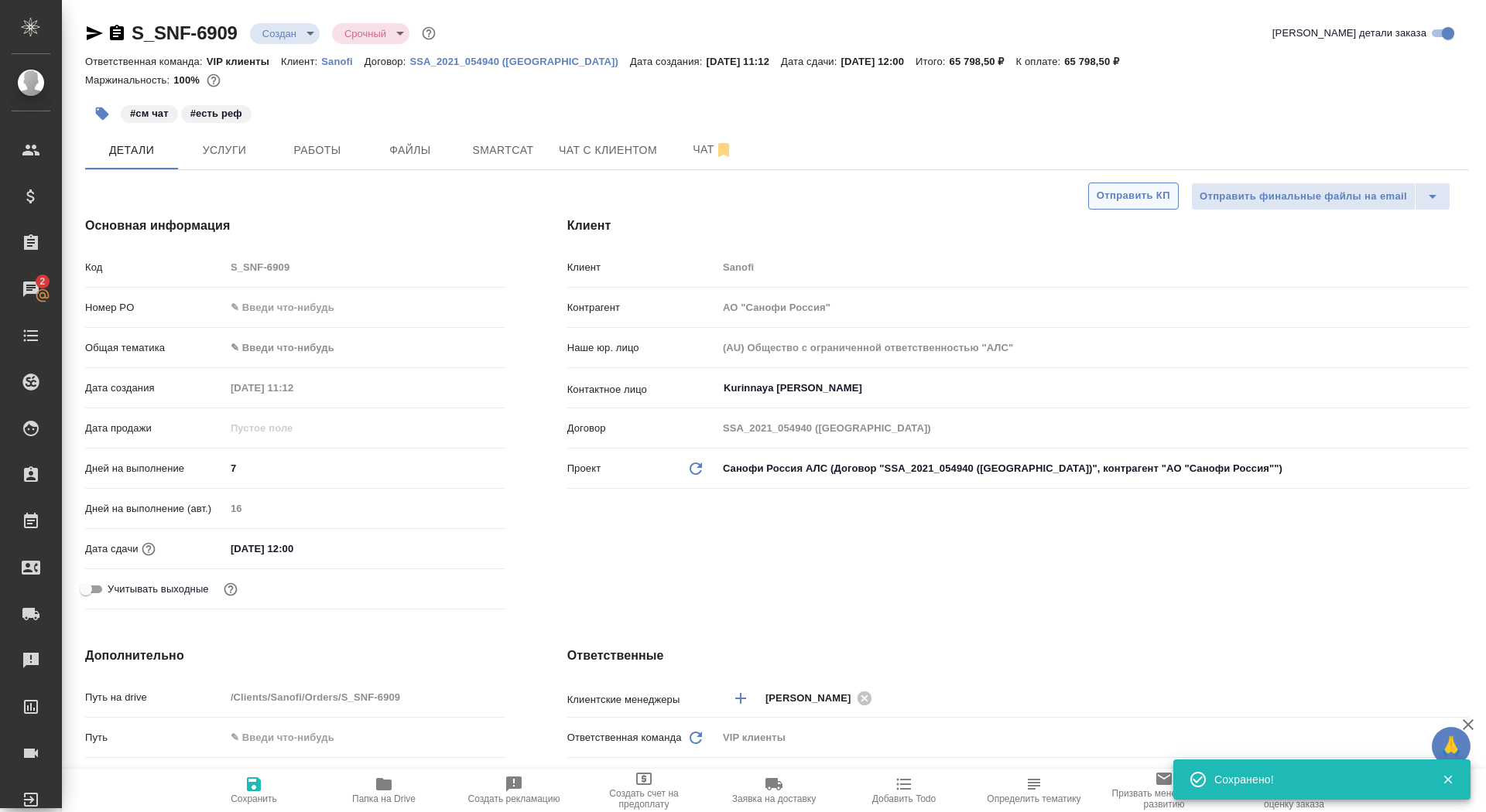
type textarea "x"
click at [1133, 190] on span "Отправить КП" at bounding box center [1134, 196] width 74 height 18
type textarea "x"
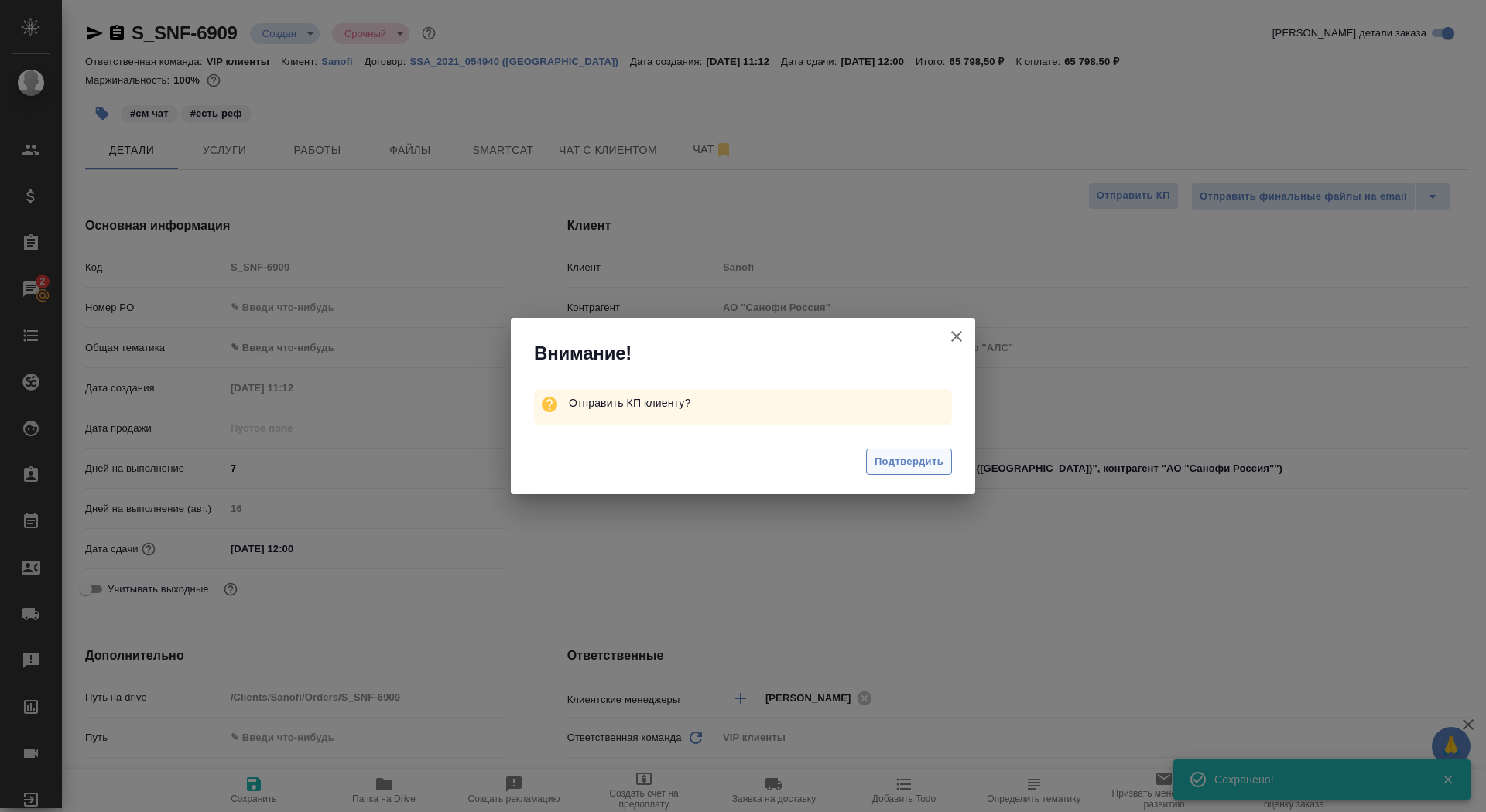
click at [928, 459] on span "Подтвердить" at bounding box center [909, 462] width 69 height 18
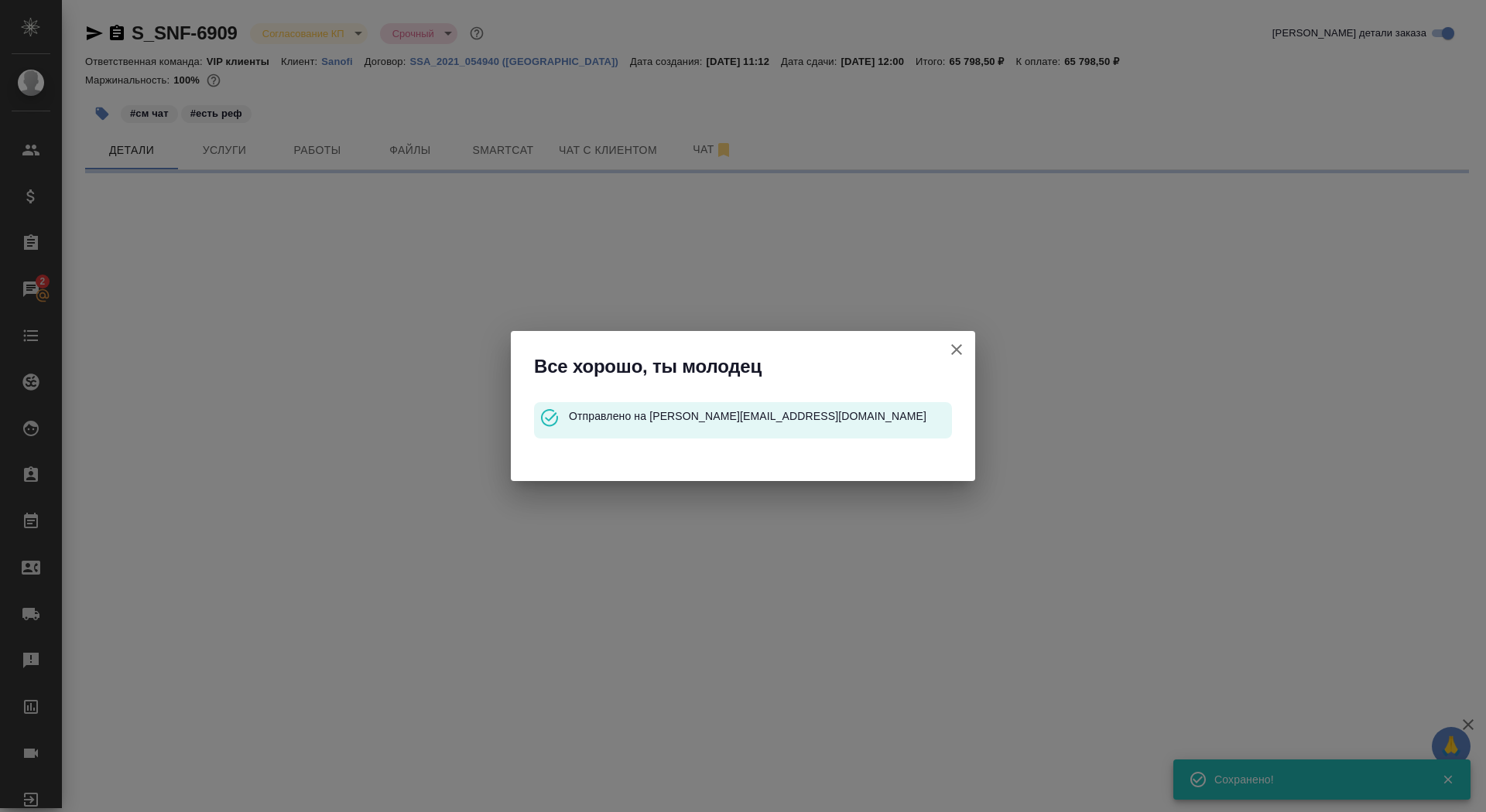
select select "RU"
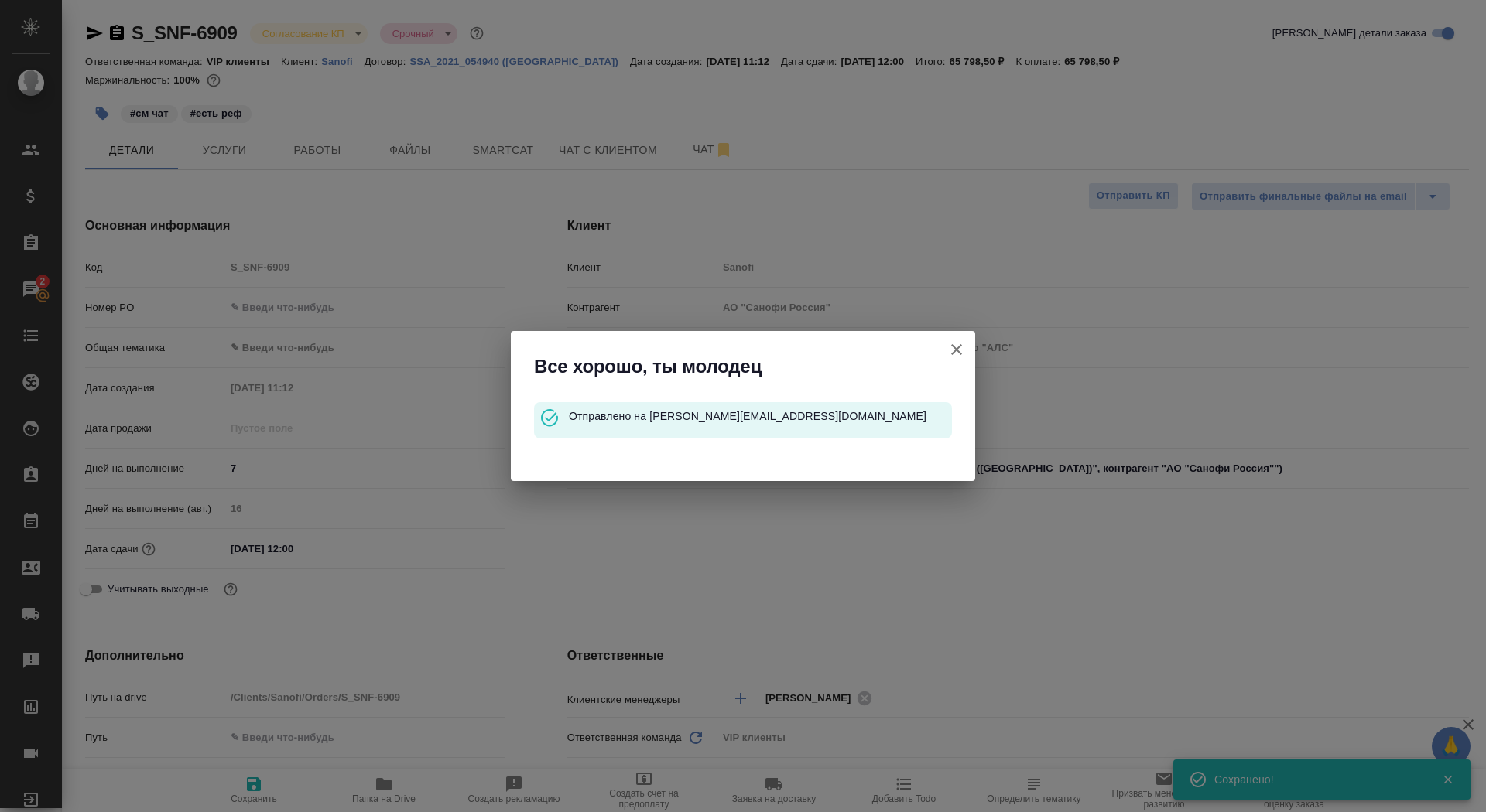
type textarea "x"
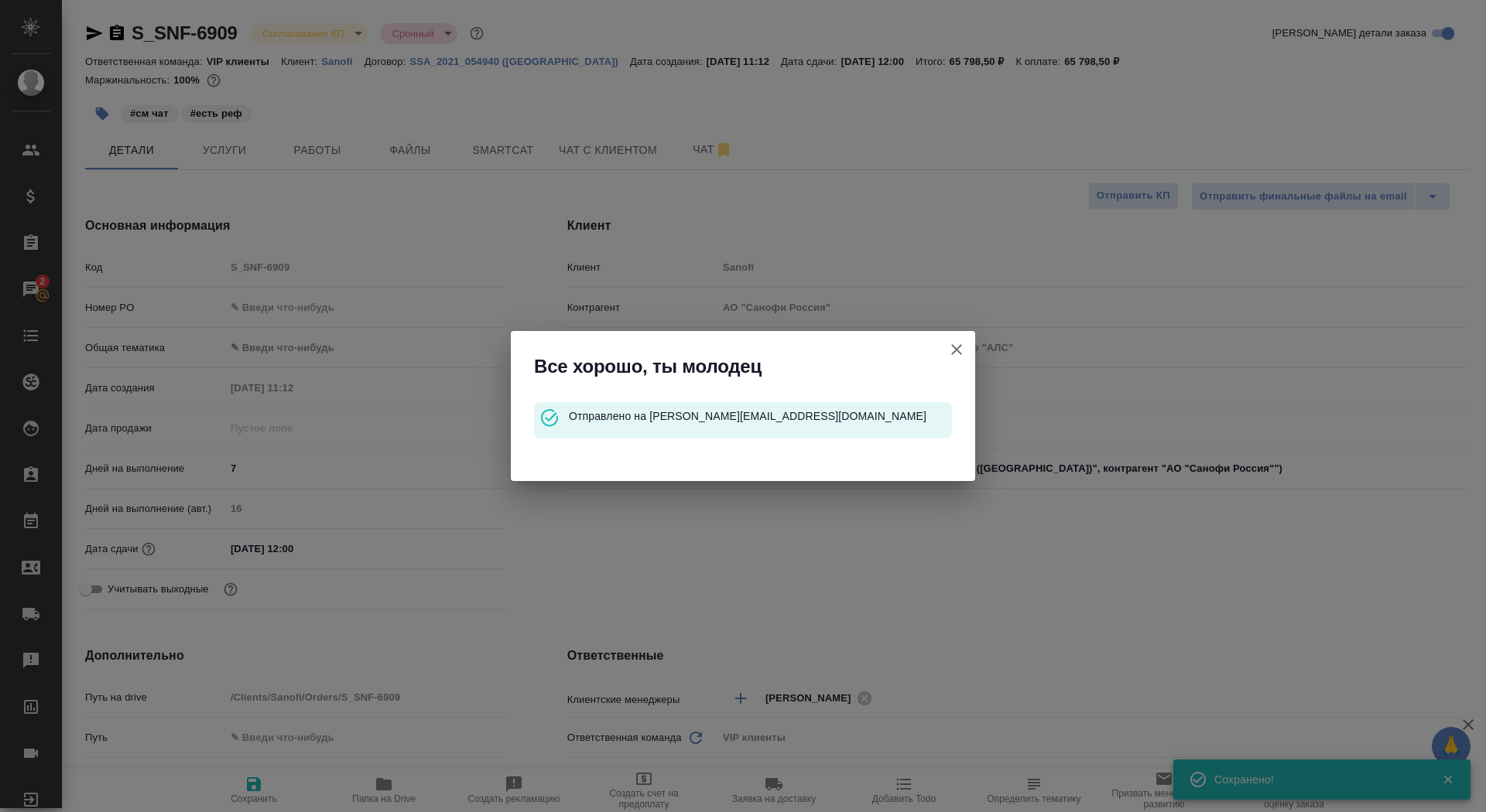
type textarea "x"
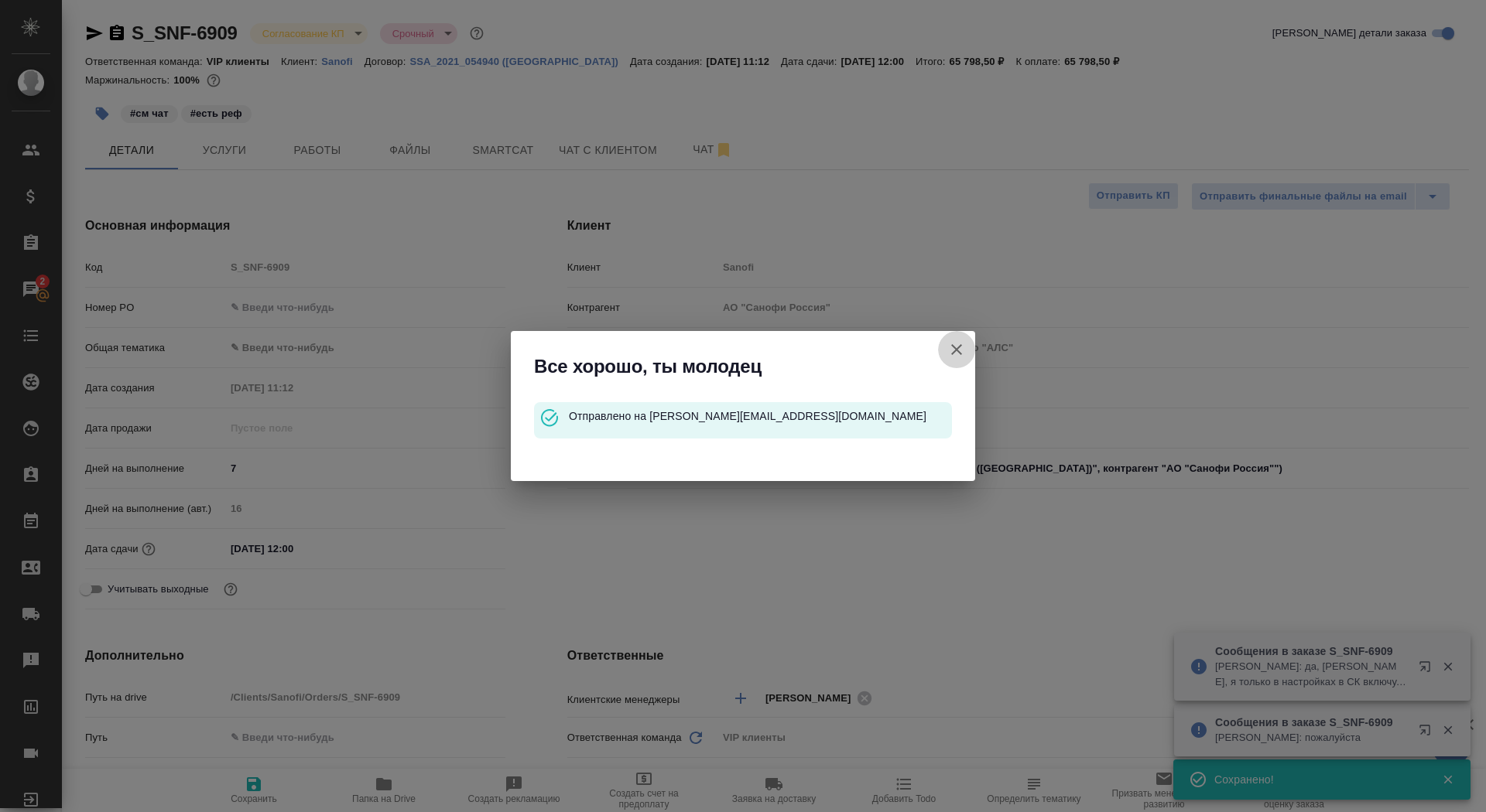
click at [958, 348] on icon "button" at bounding box center [957, 349] width 19 height 19
type textarea "x"
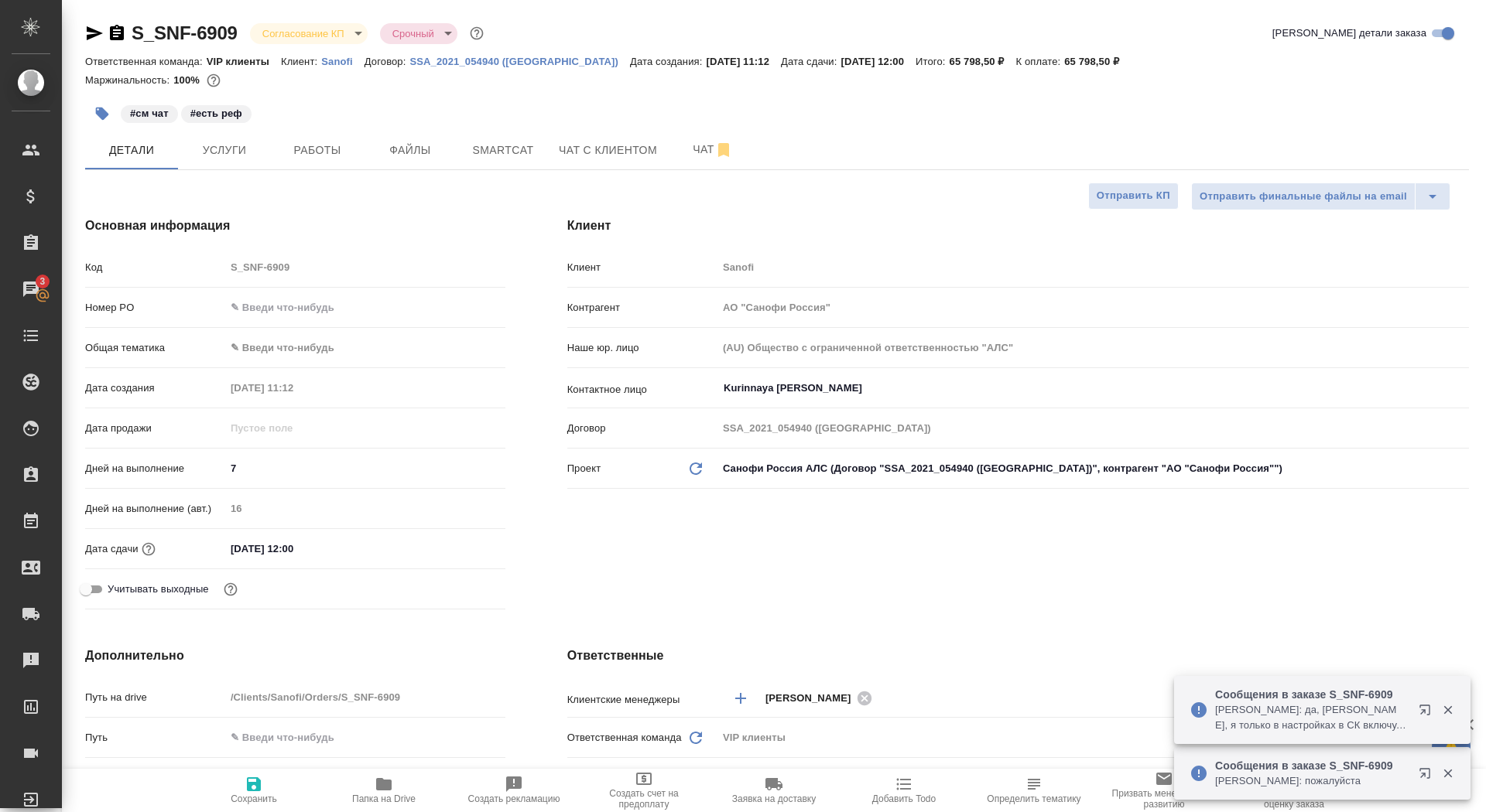
click at [115, 34] on icon "button" at bounding box center [117, 33] width 14 height 15
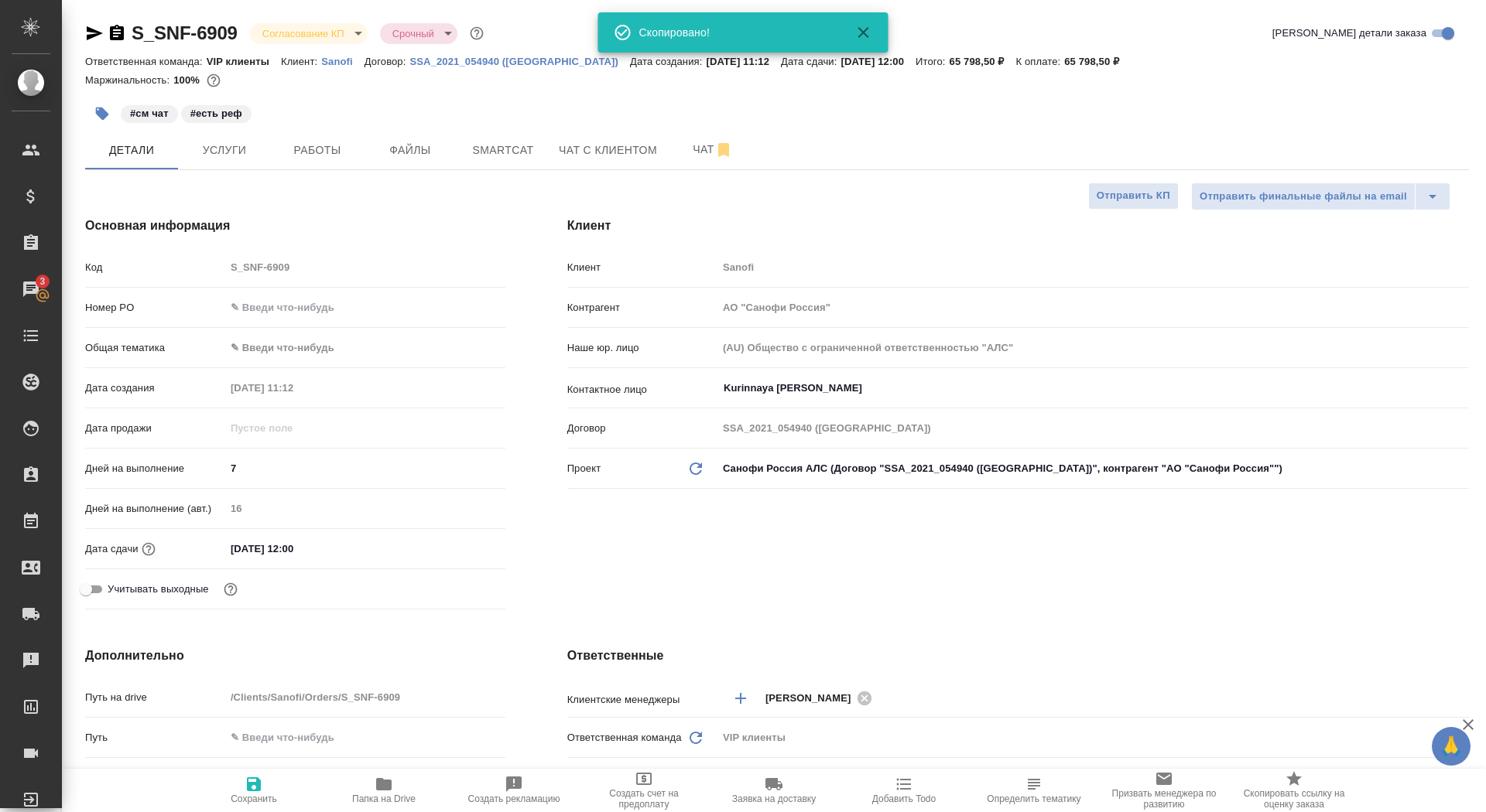
type textarea "x"
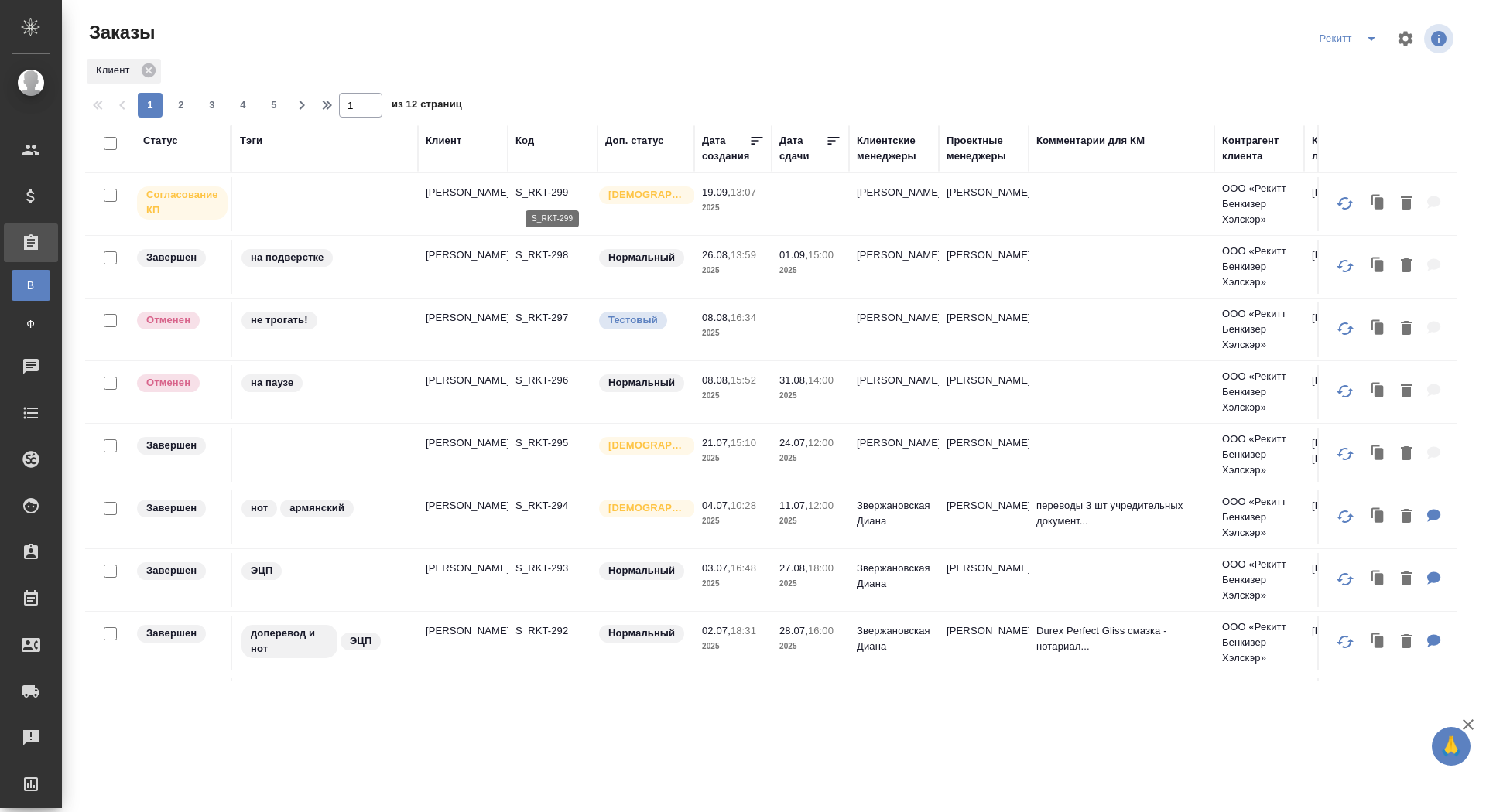
click at [535, 189] on p "S_RKT-299" at bounding box center [553, 193] width 75 height 15
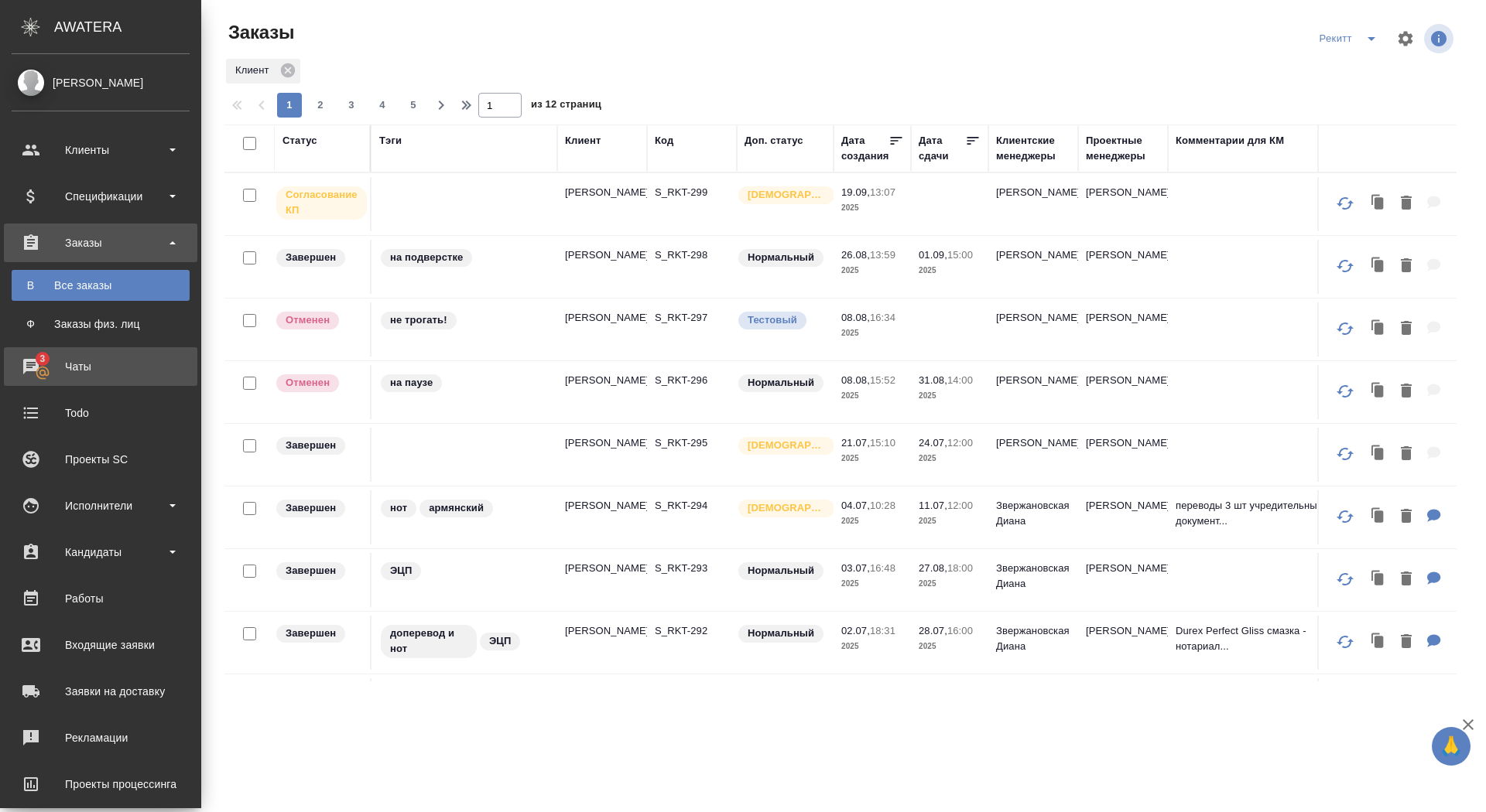
click at [28, 367] on div "Чаты" at bounding box center [101, 367] width 178 height 23
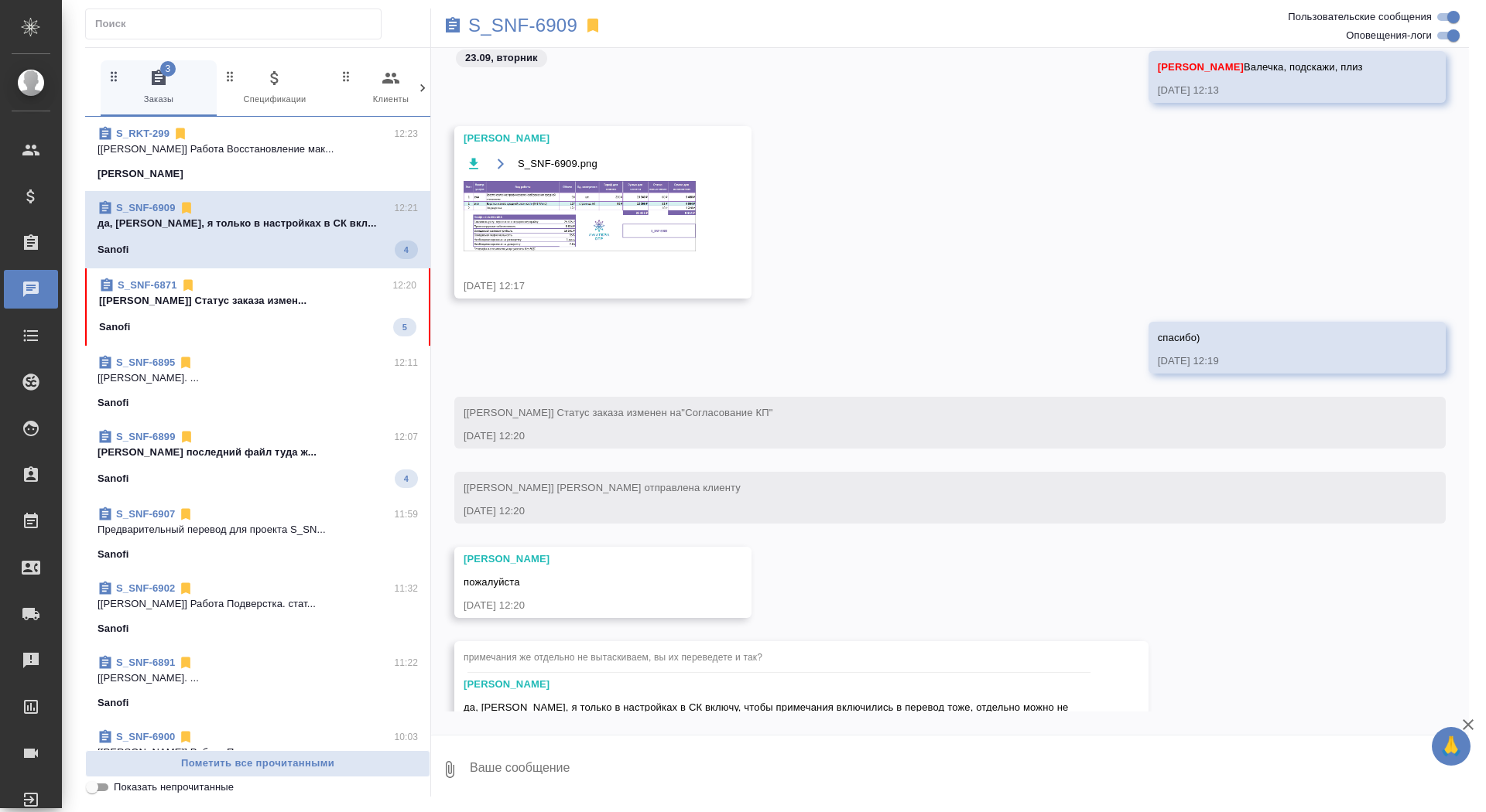
scroll to position [11846, 0]
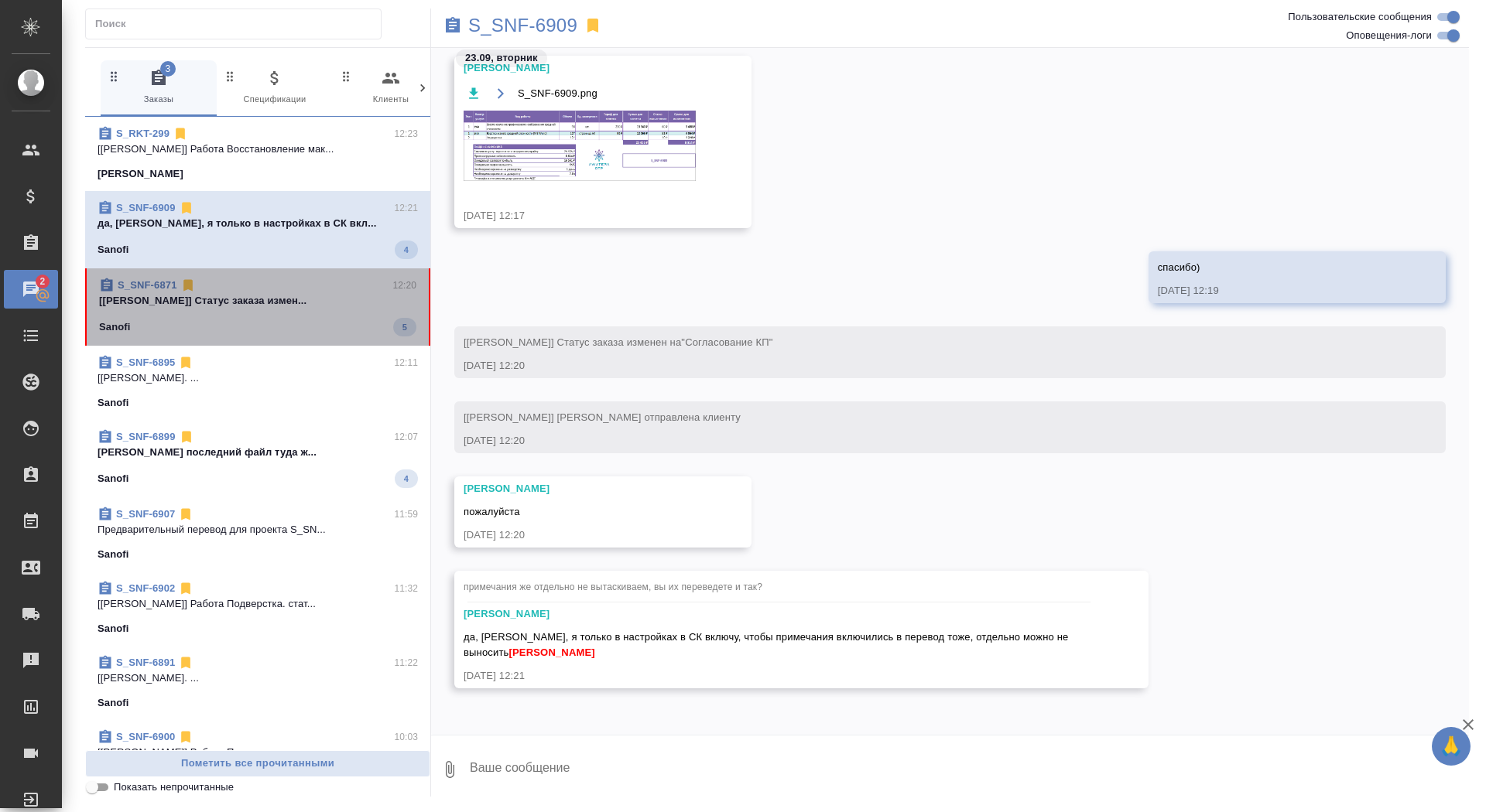
click at [352, 331] on div "Sanofi 5" at bounding box center [258, 327] width 317 height 19
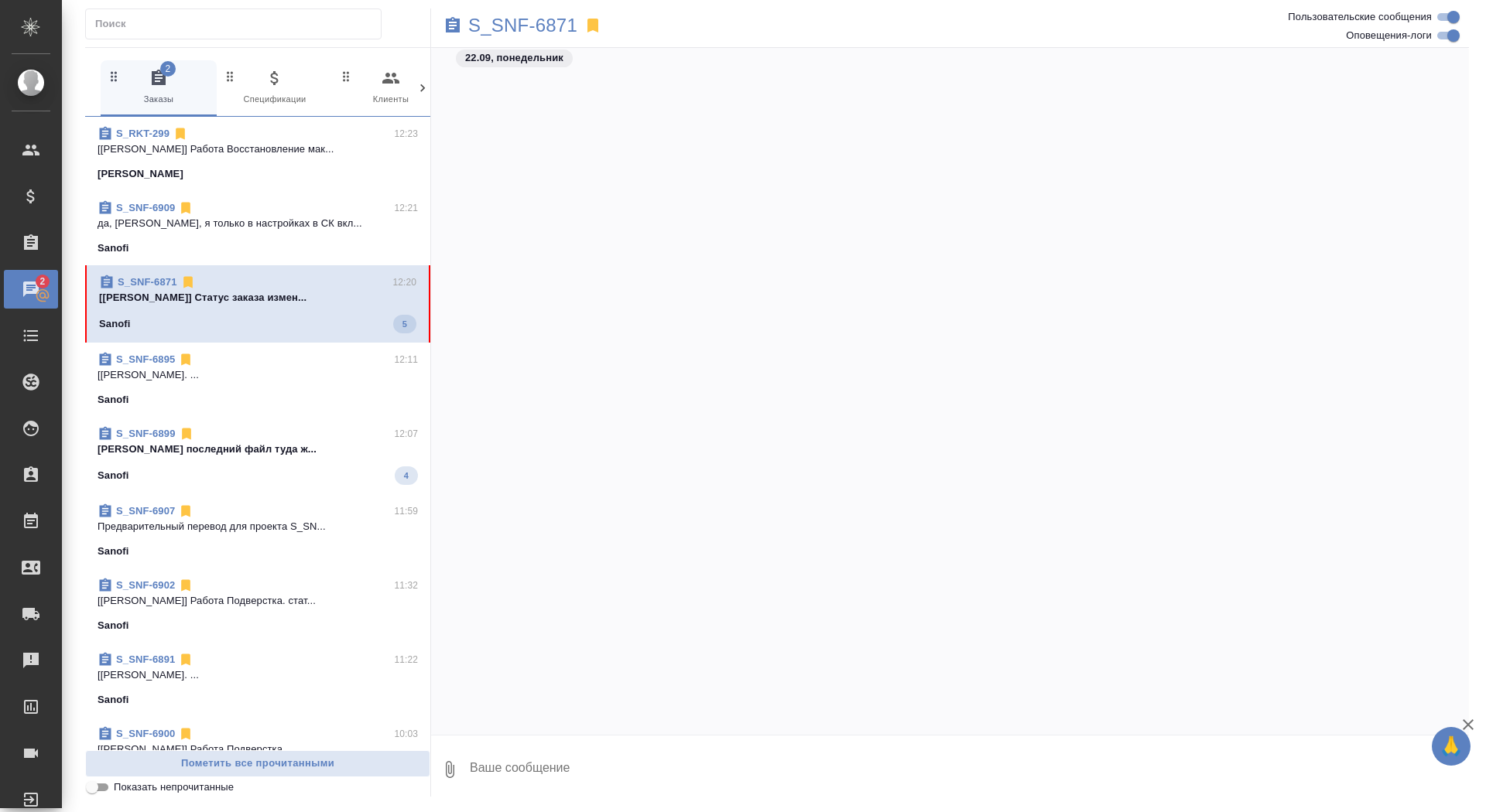
scroll to position [74464, 0]
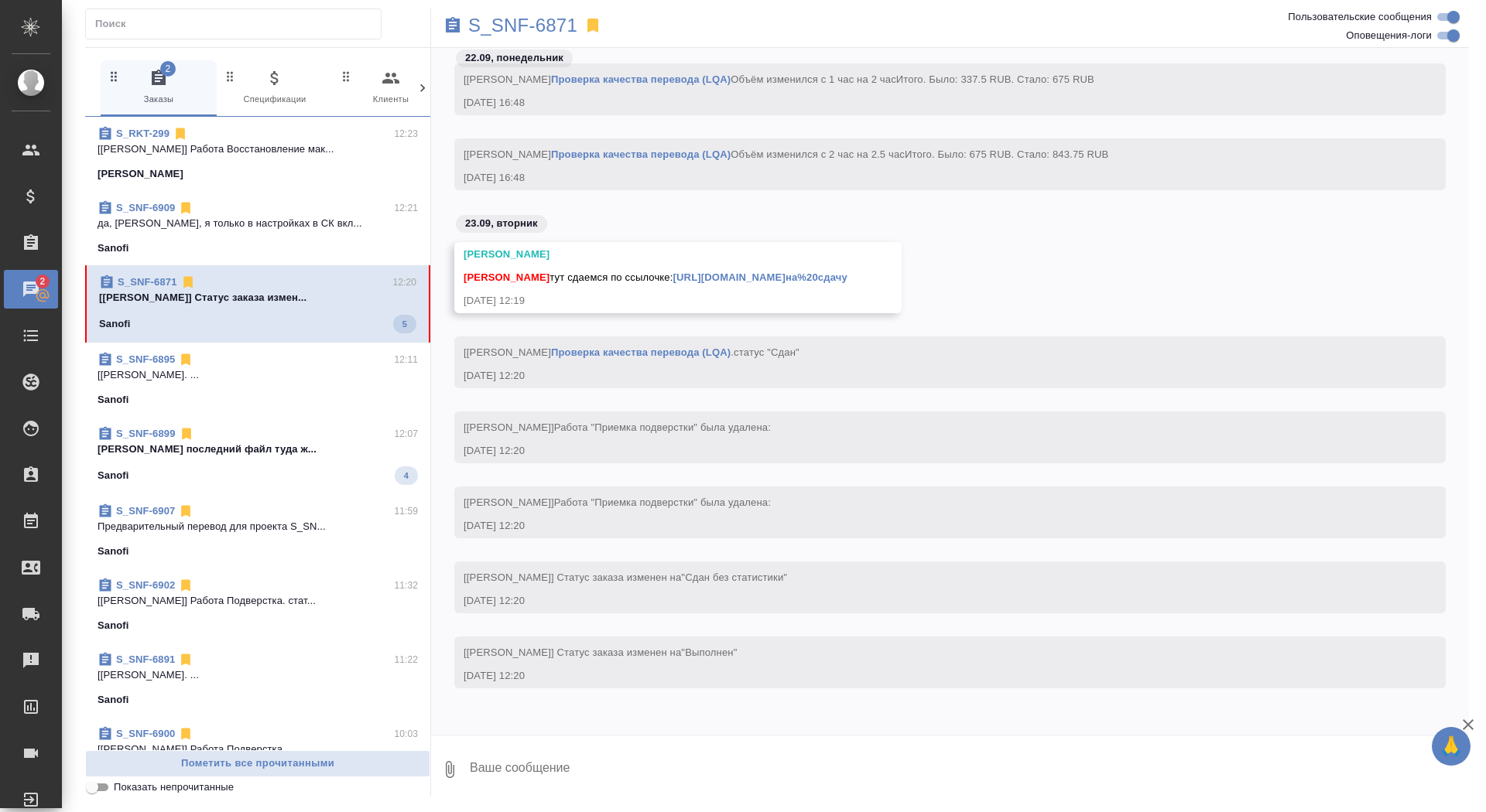
click at [751, 767] on textarea at bounding box center [968, 769] width 1001 height 52
type textarea "спасибочки, забарла"
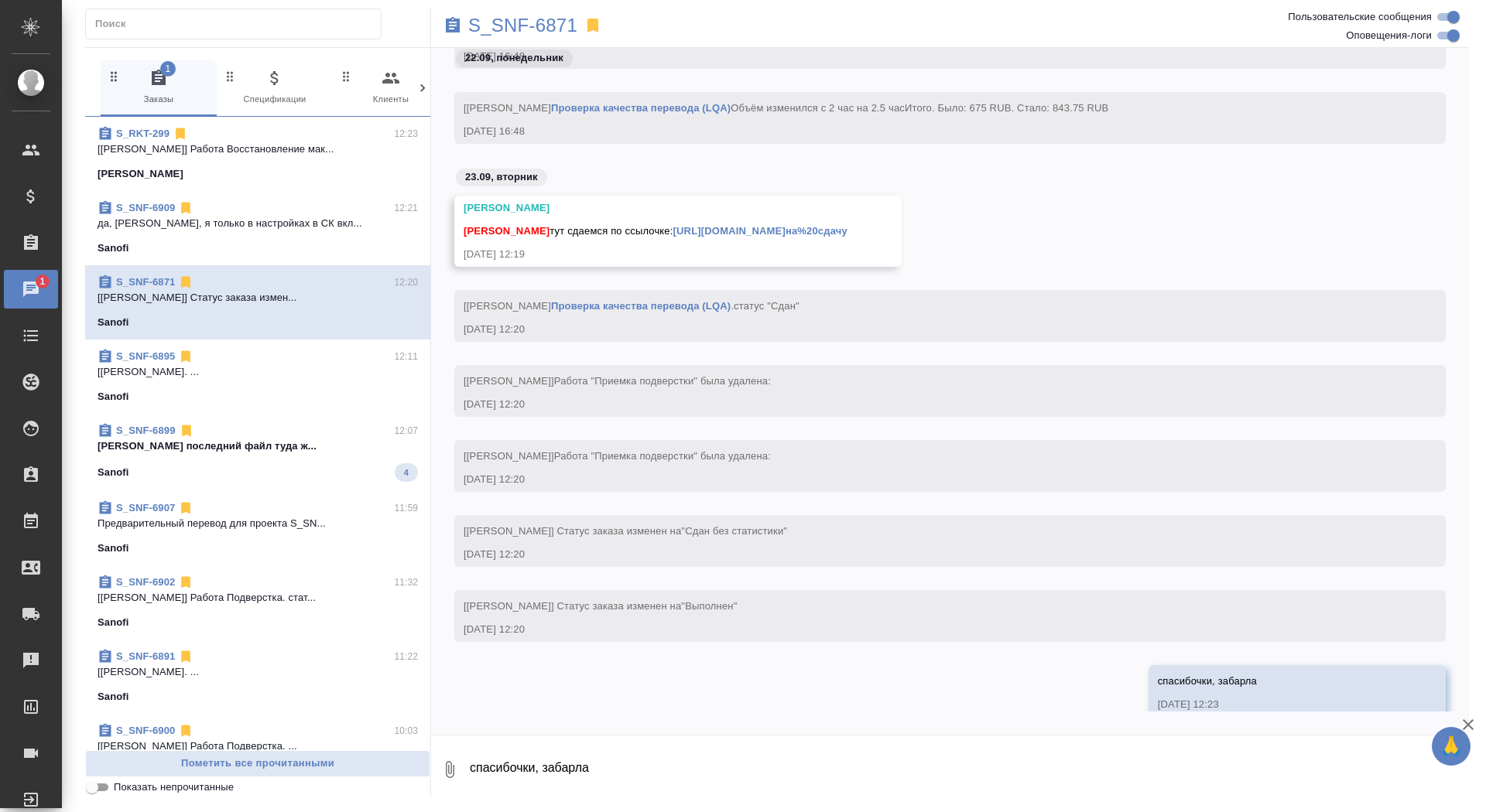
scroll to position [74539, 0]
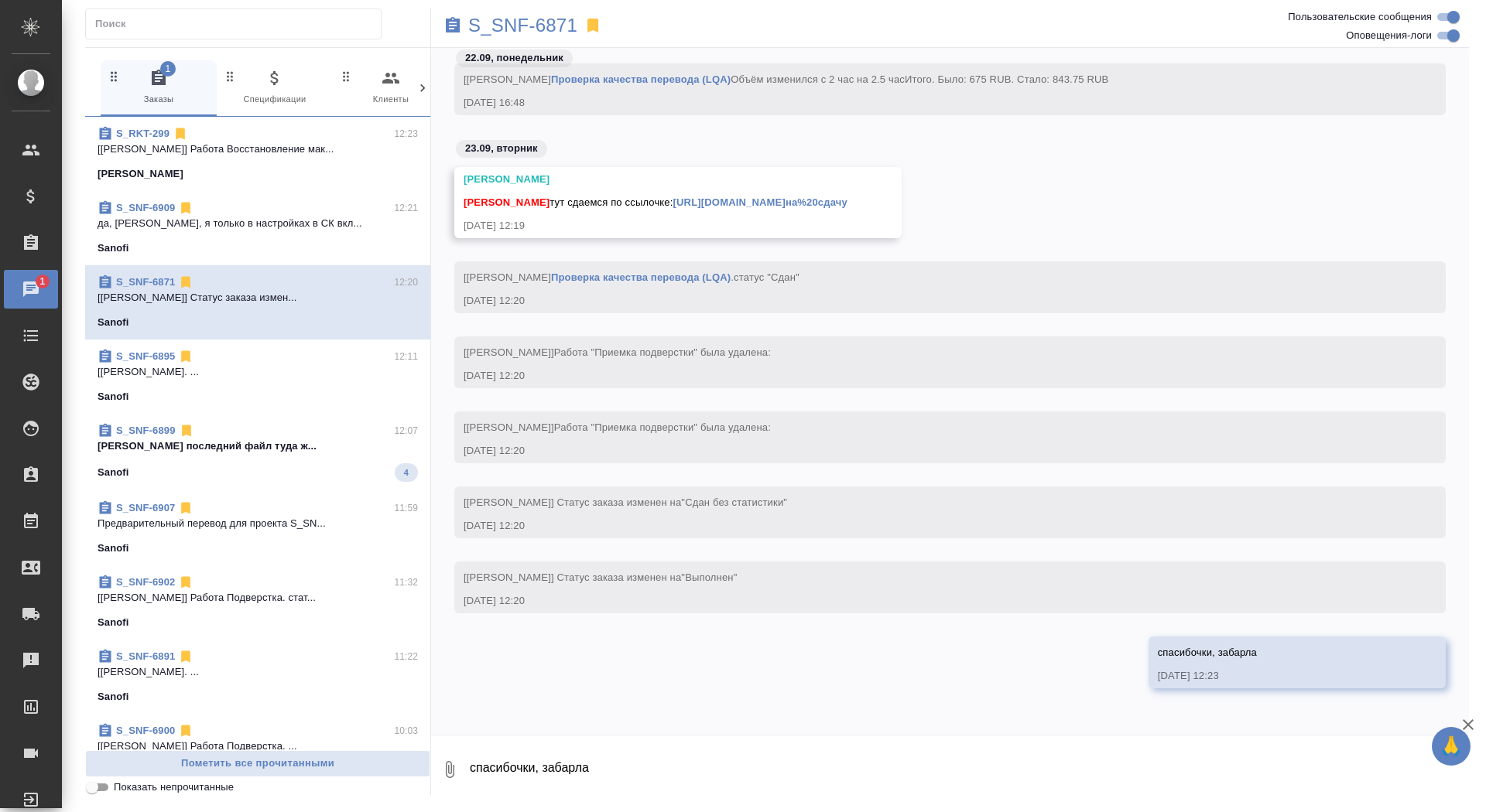
click at [848, 196] on link "https://drive.awatera.com/apps/files/files?dir=/Shares/Sanofi/Orders/S_SNF-6871…" at bounding box center [760, 202] width 174 height 12
click at [534, 27] on p "S_SNF-6871" at bounding box center [522, 26] width 109 height 15
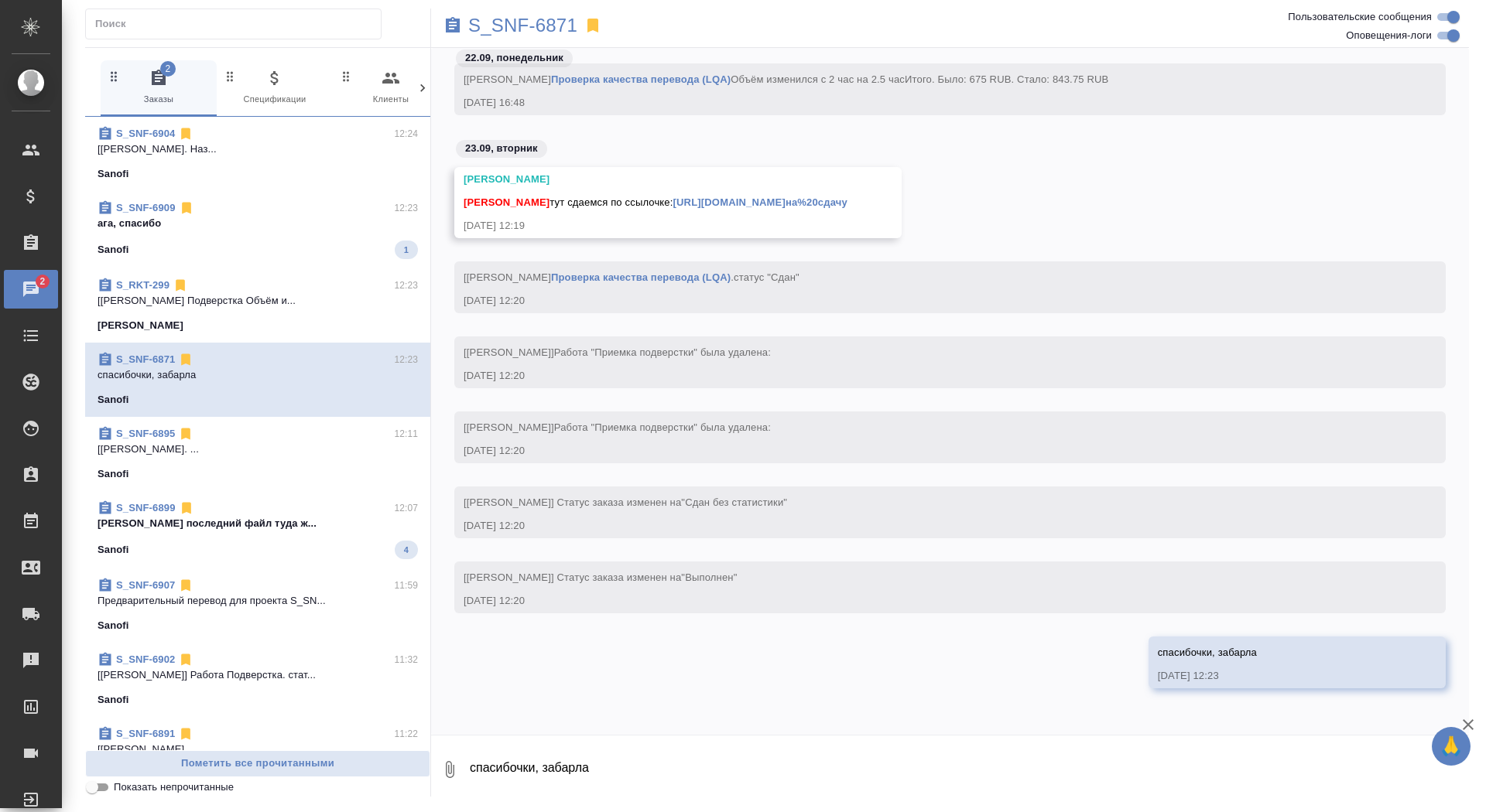
click at [273, 218] on p "ага, спасибо" at bounding box center [258, 224] width 321 height 15
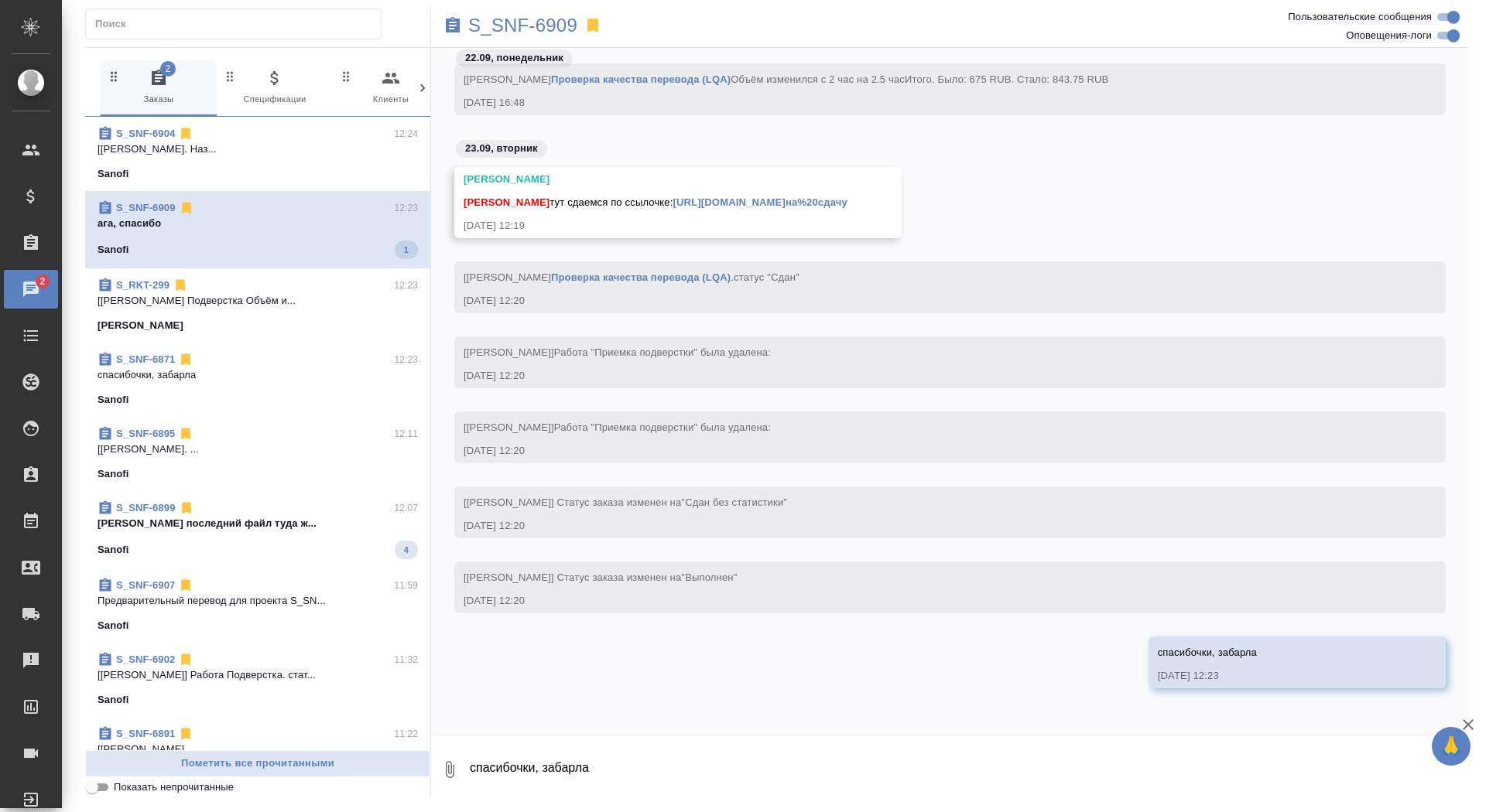
scroll to position [11870, 0]
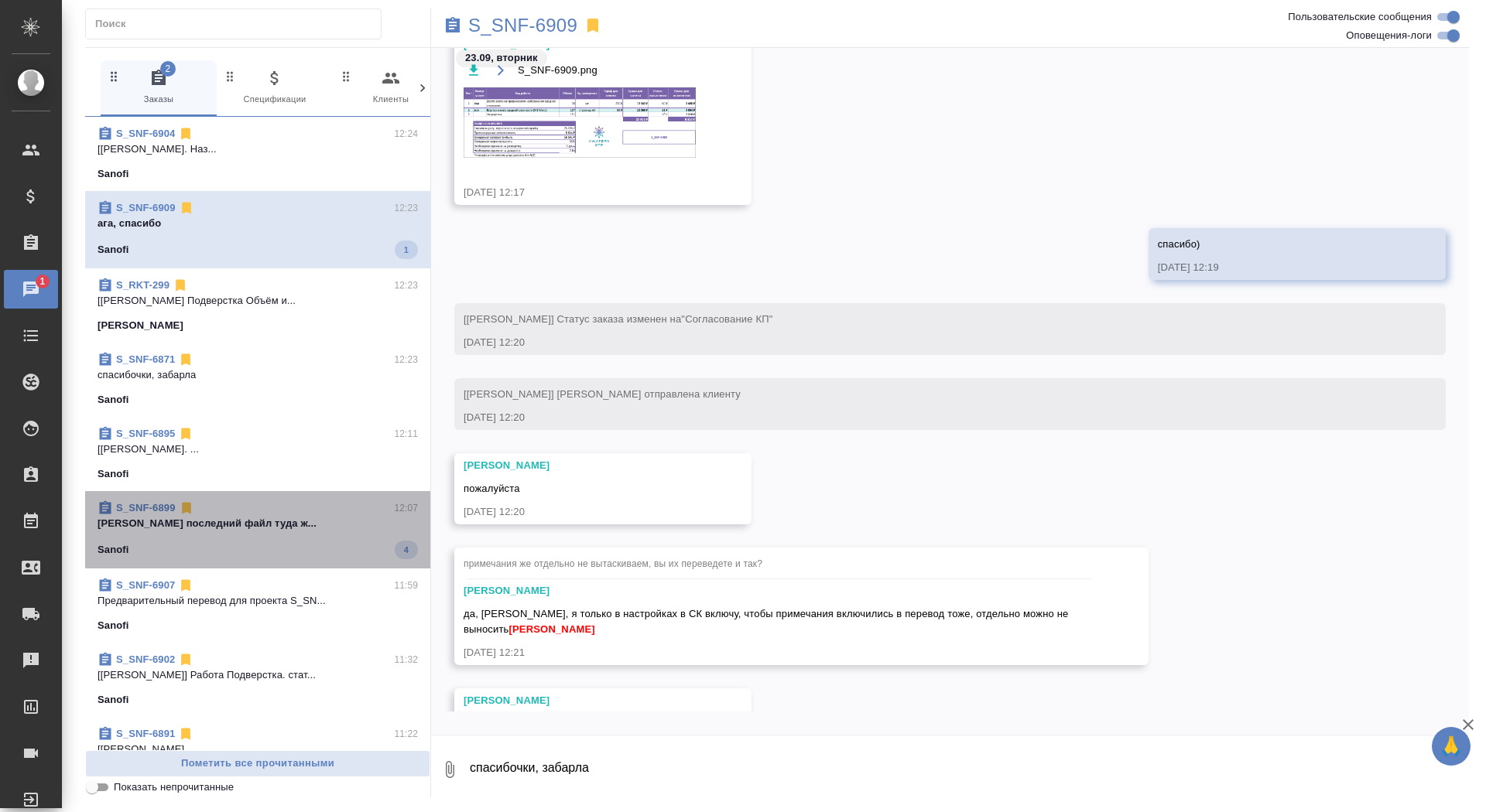
click at [306, 519] on p "Горшкова Валентина последний файл туда ж..." at bounding box center [258, 523] width 321 height 15
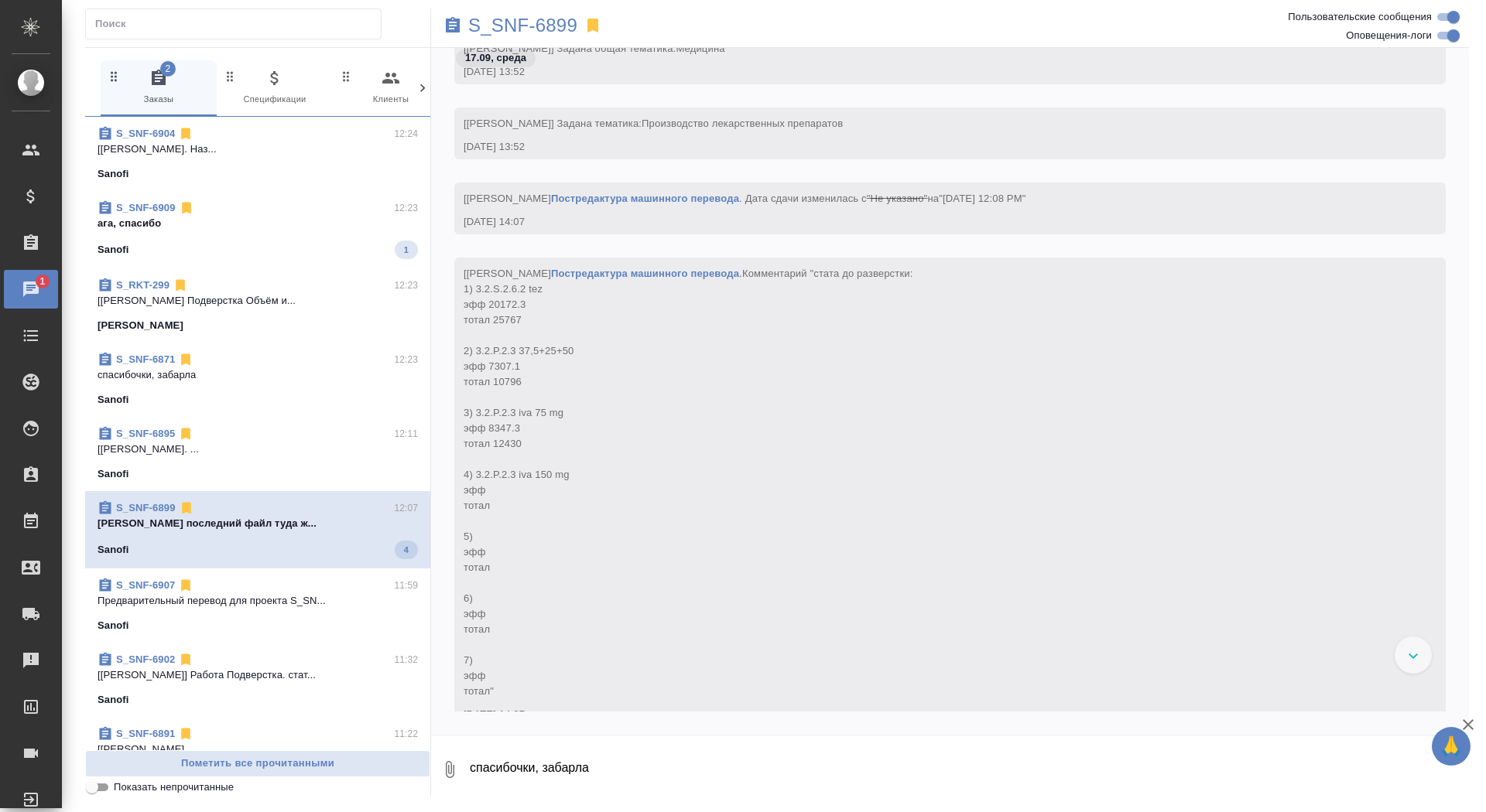
scroll to position [111802, 0]
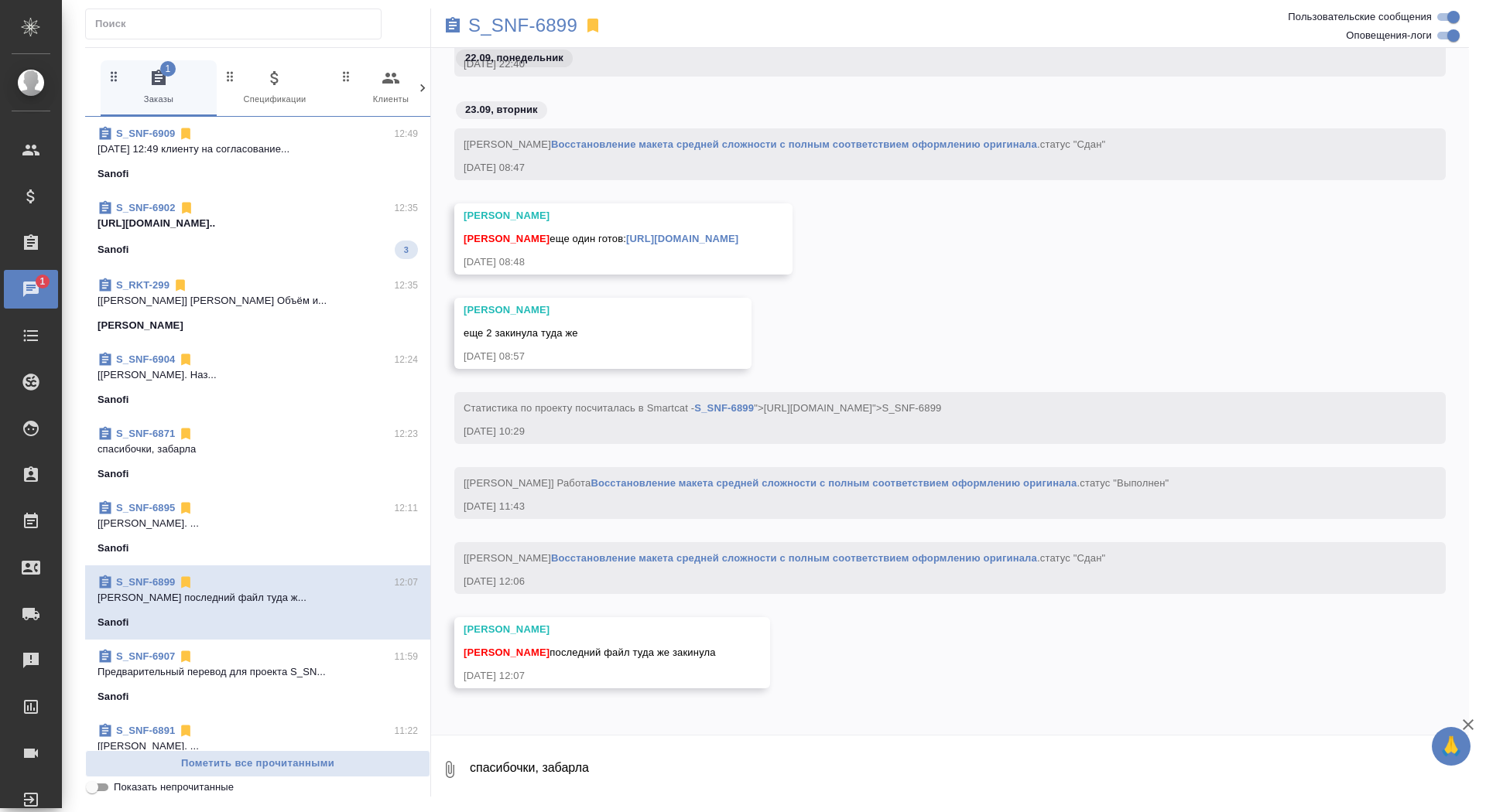
click at [217, 140] on div "S_SNF-6909 12:49" at bounding box center [258, 134] width 321 height 15
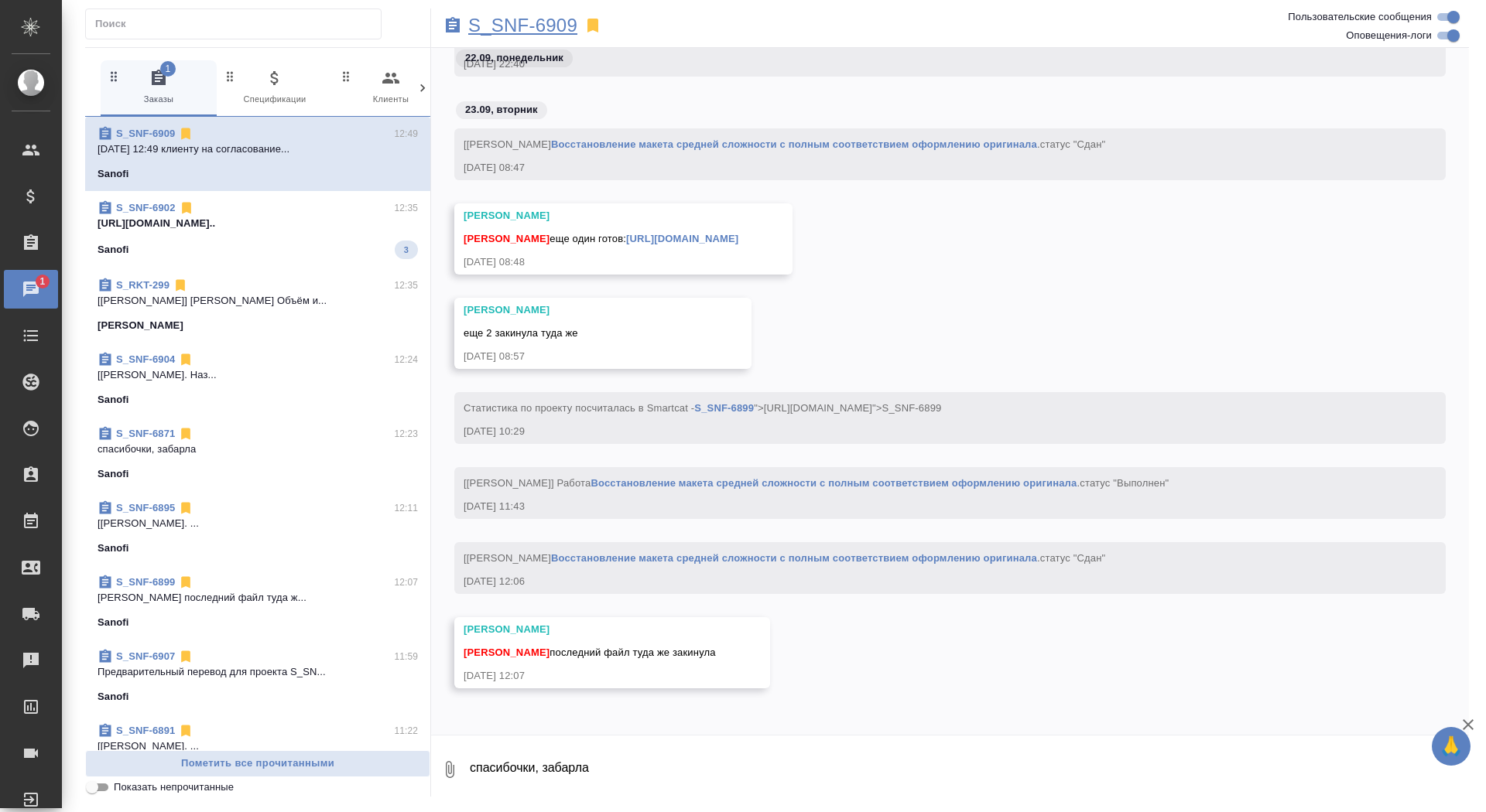
click at [556, 27] on p "S_SNF-6909" at bounding box center [522, 26] width 109 height 15
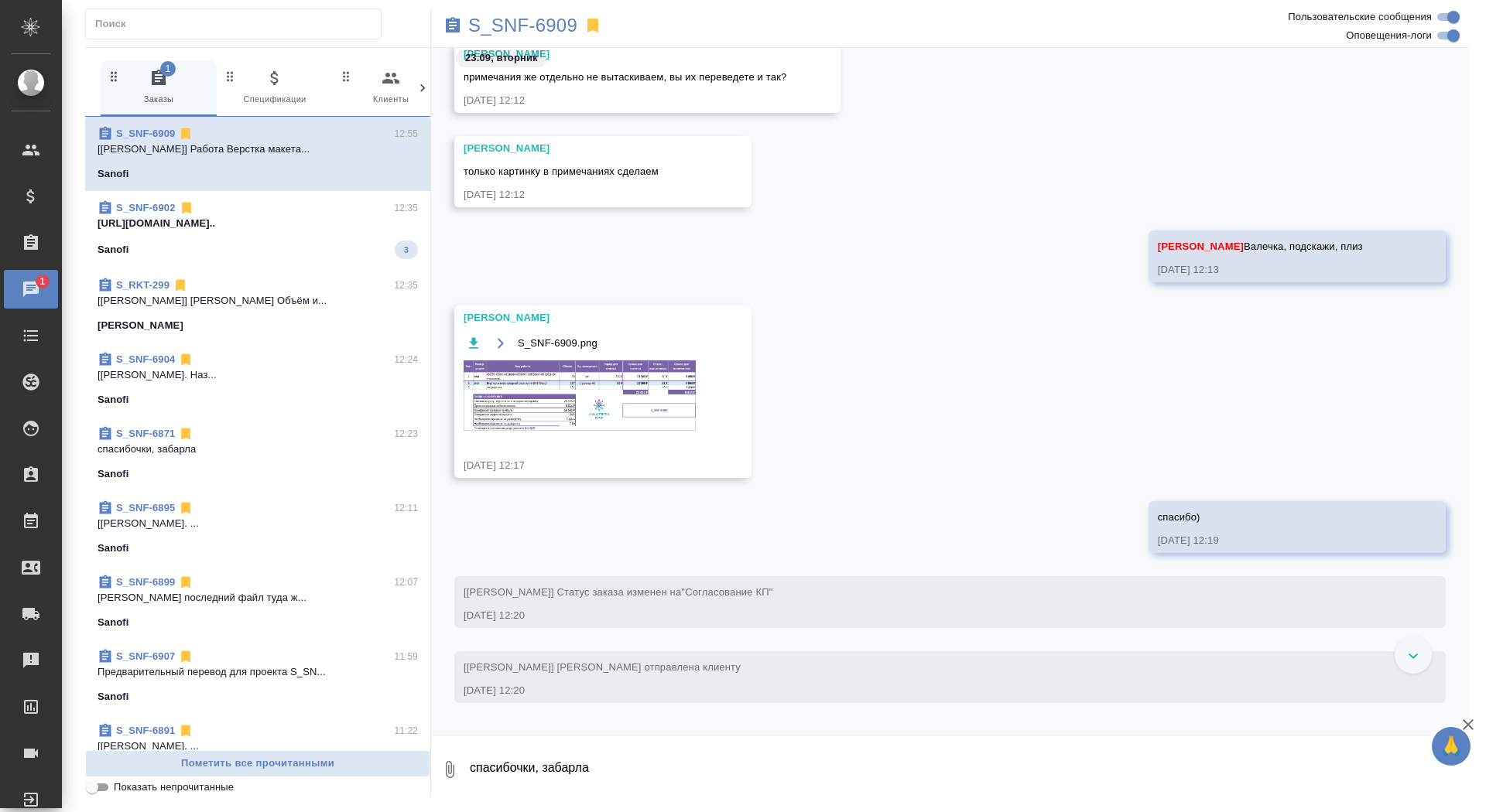
scroll to position [19884, 0]
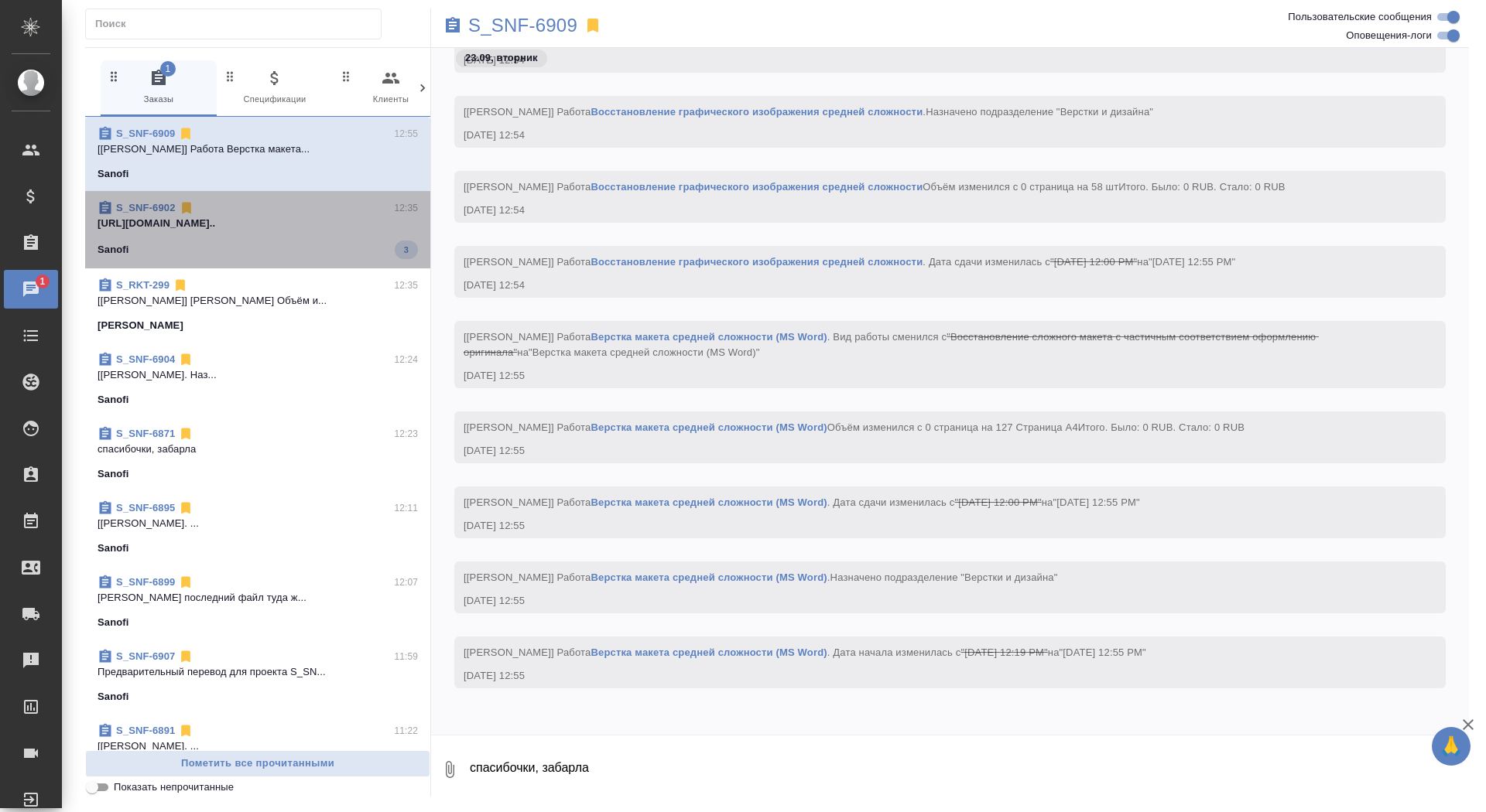
click at [211, 230] on span "S_SNF-6902 12:35 https://drive.awatera.com/apps/files/fil... Sanofi 3" at bounding box center [258, 230] width 321 height 59
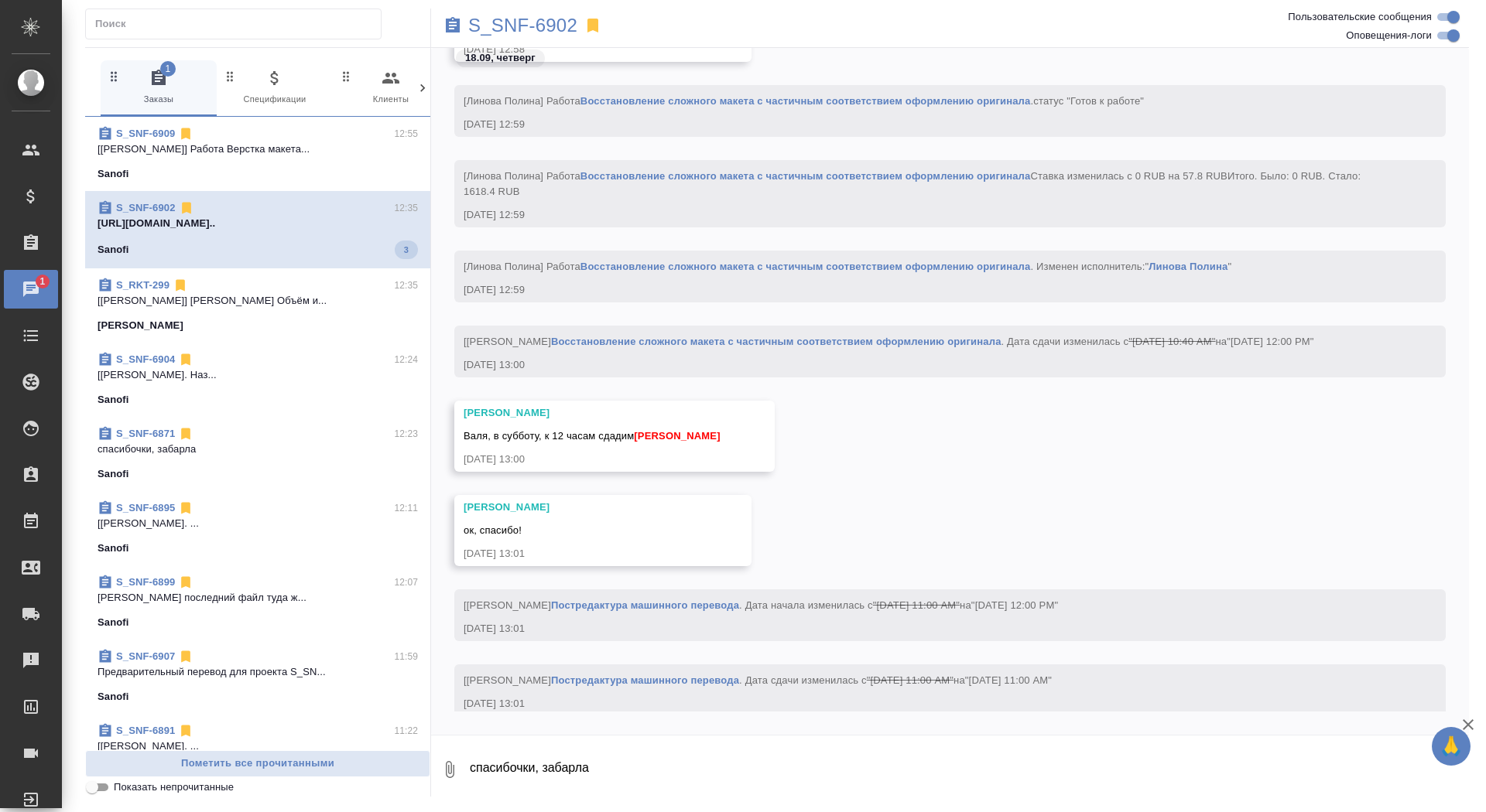
scroll to position [35564, 0]
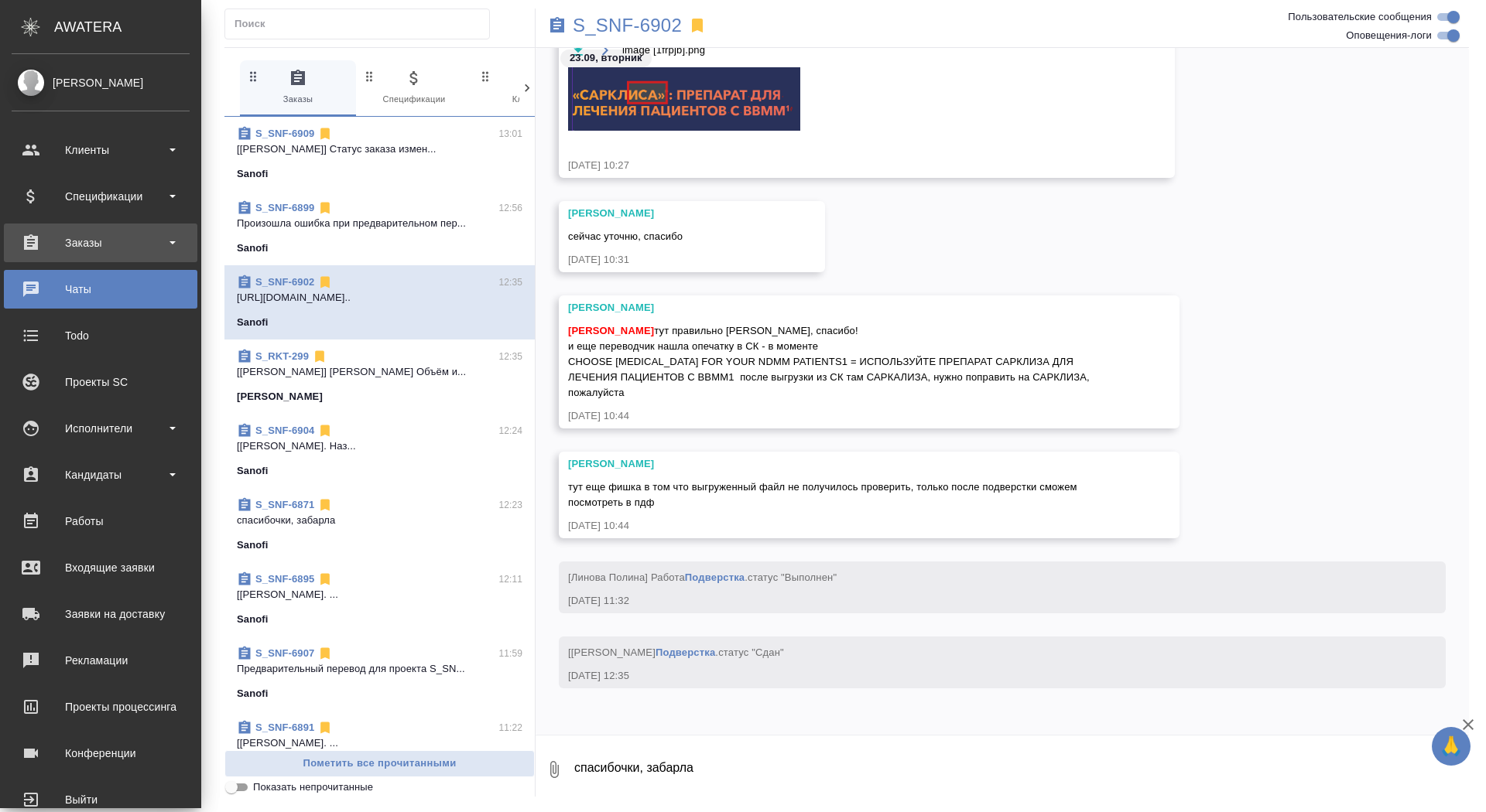
click at [39, 238] on div "Заказы" at bounding box center [101, 242] width 178 height 23
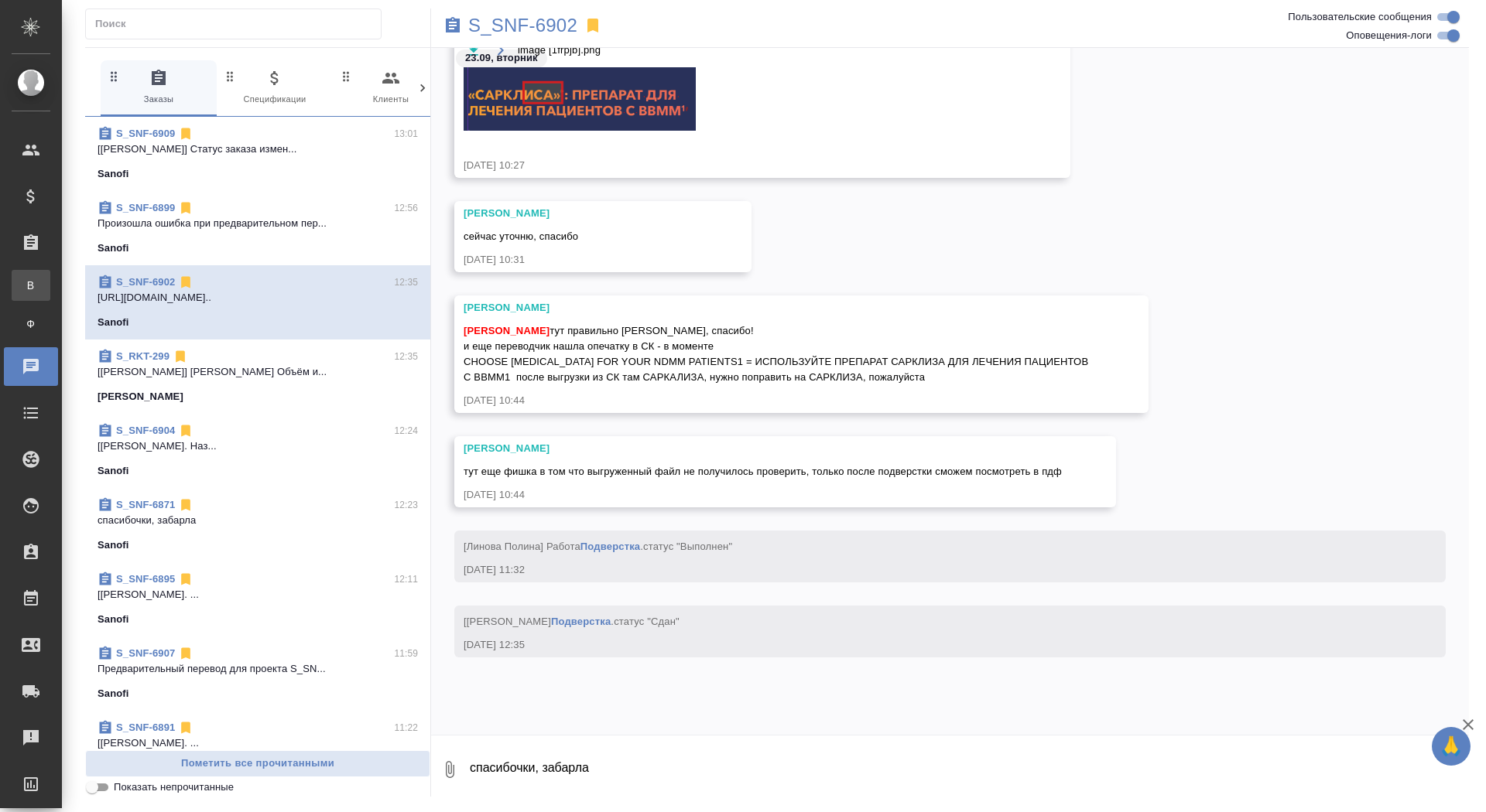
click at [23, 290] on div "Все заказы" at bounding box center [11, 285] width 23 height 15
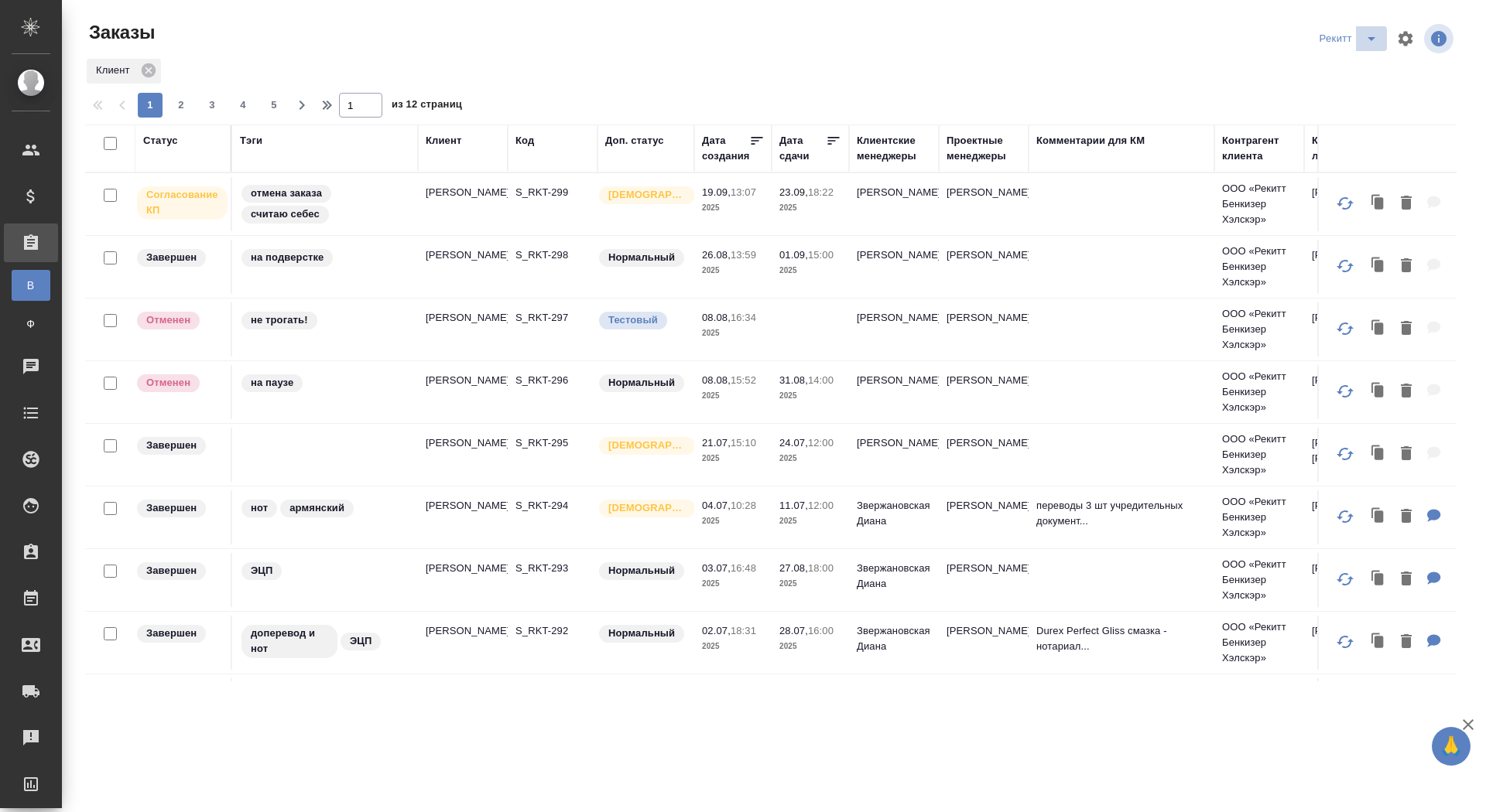
click at [1375, 36] on icon "split button" at bounding box center [1372, 39] width 19 height 19
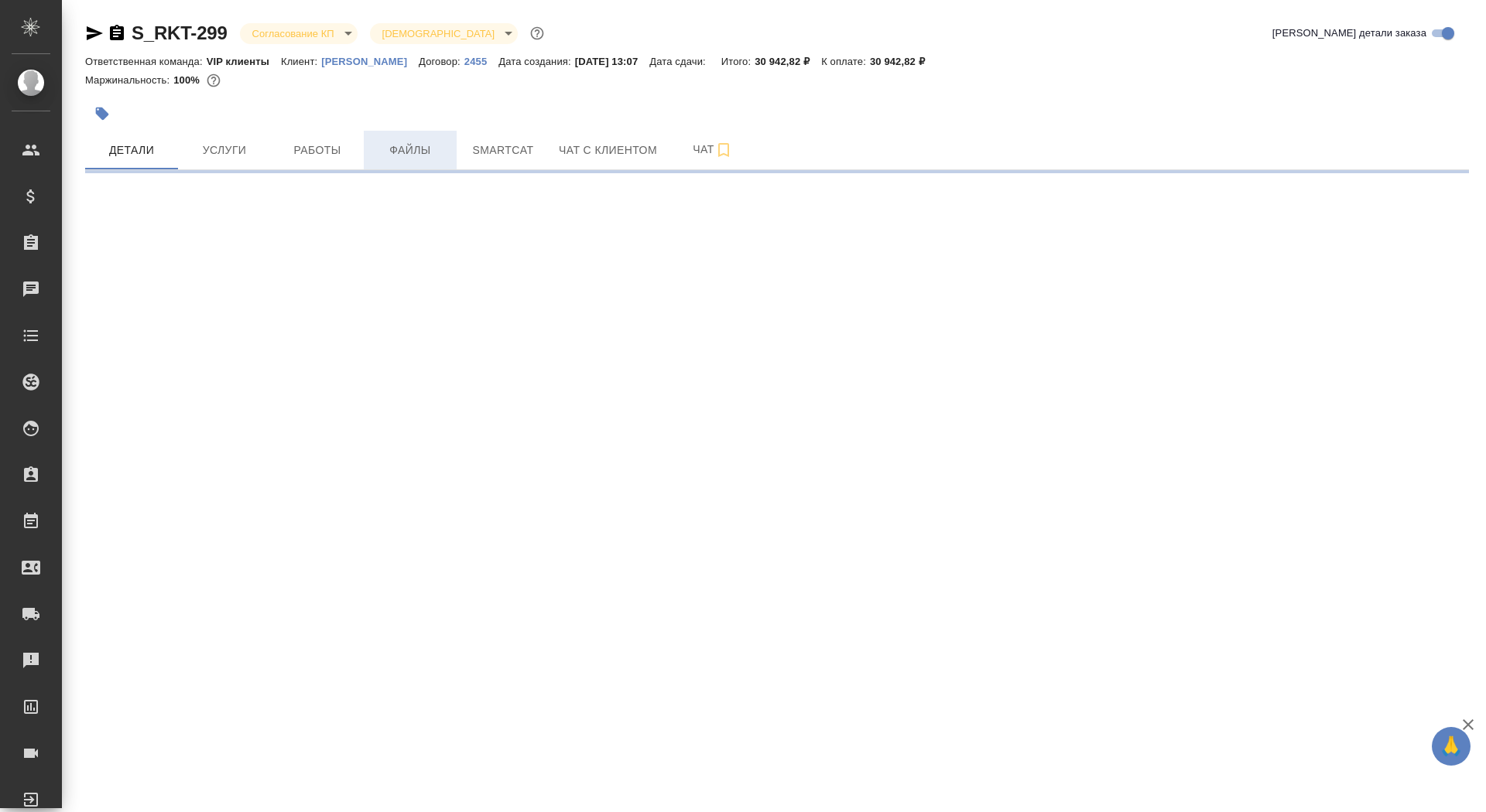
select select "RU"
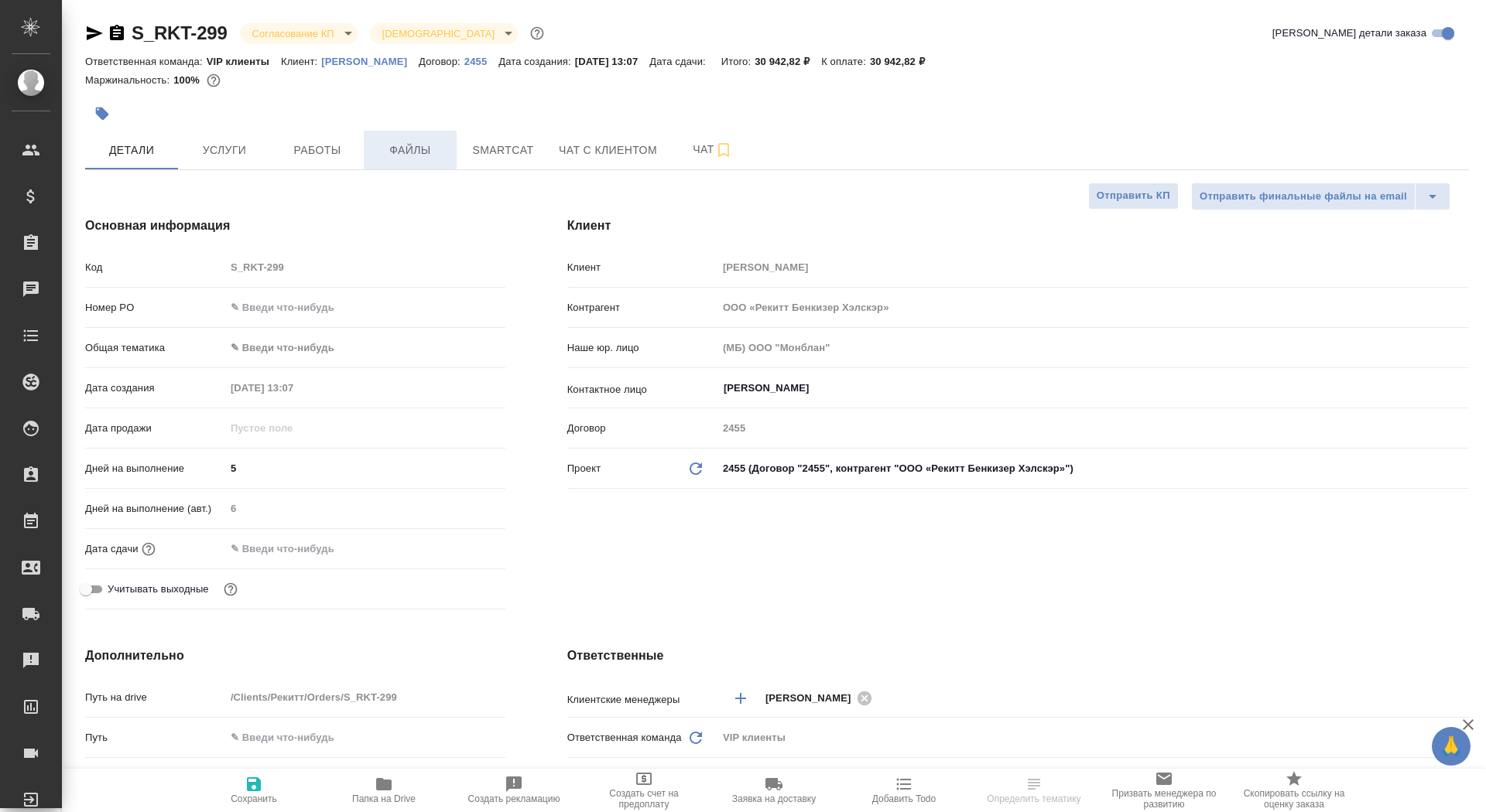
type textarea "x"
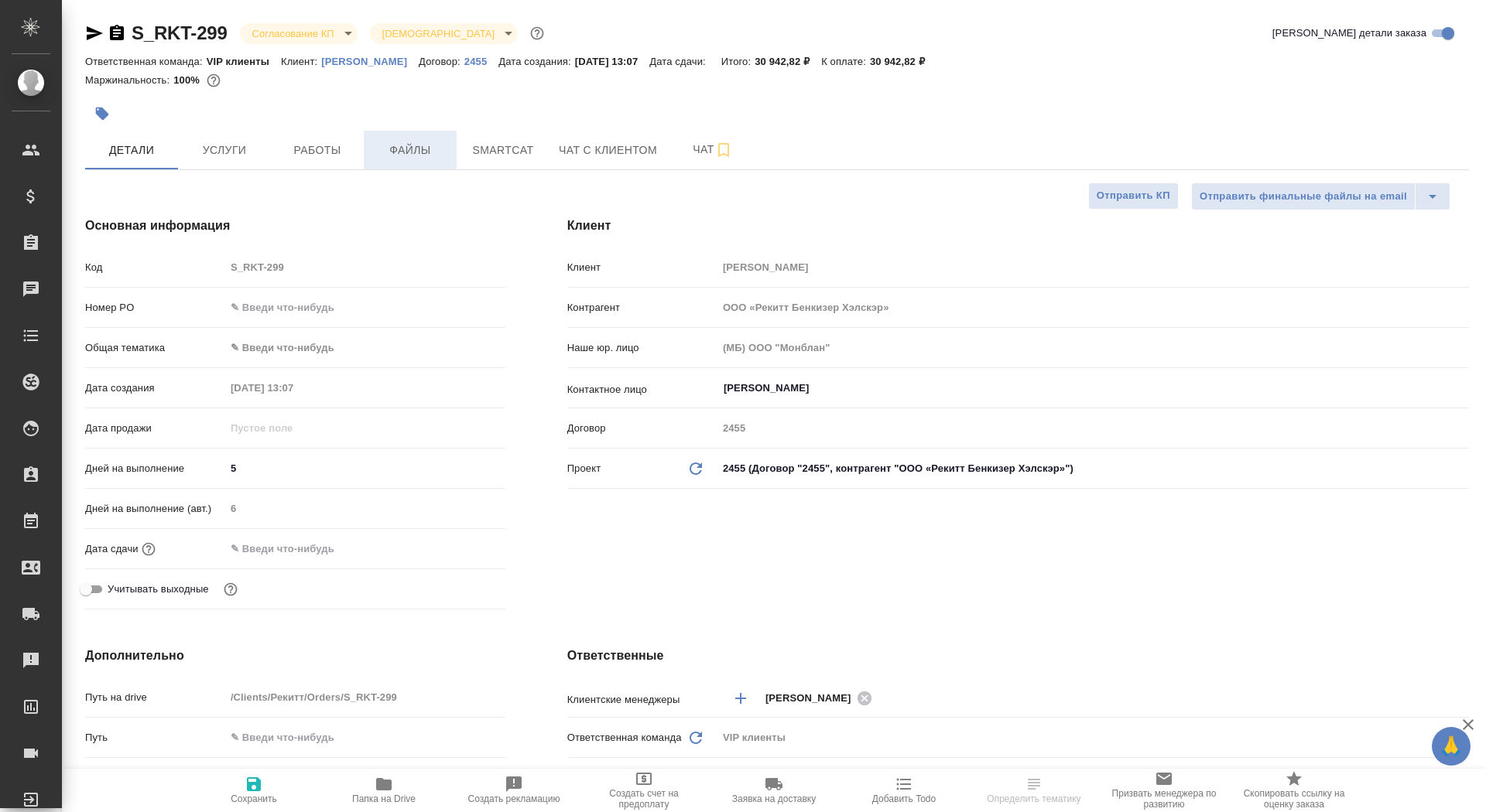
type textarea "x"
click at [250, 146] on span "Услуги" at bounding box center [225, 150] width 75 height 20
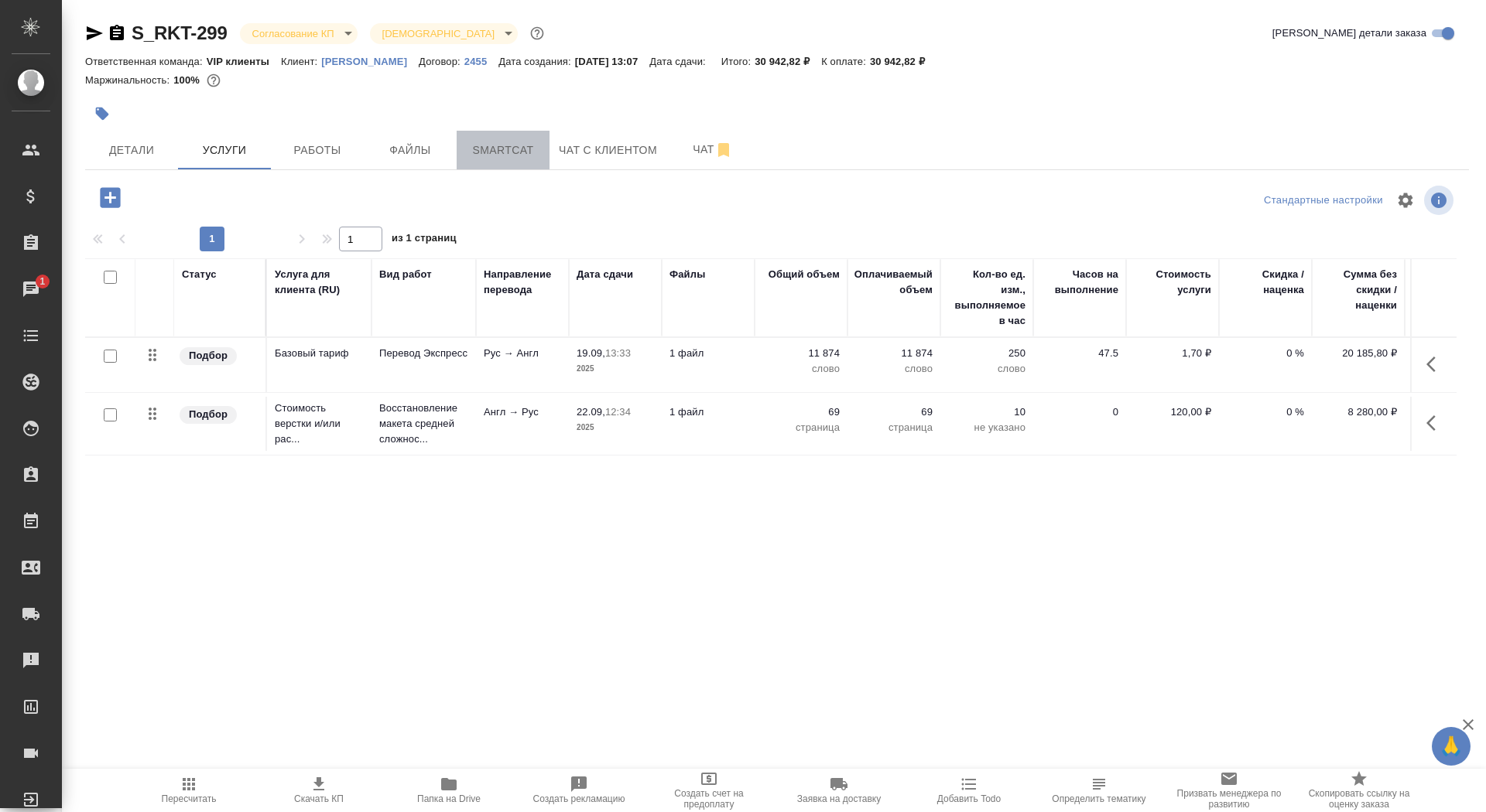
click at [487, 145] on span "Smartcat" at bounding box center [503, 150] width 75 height 20
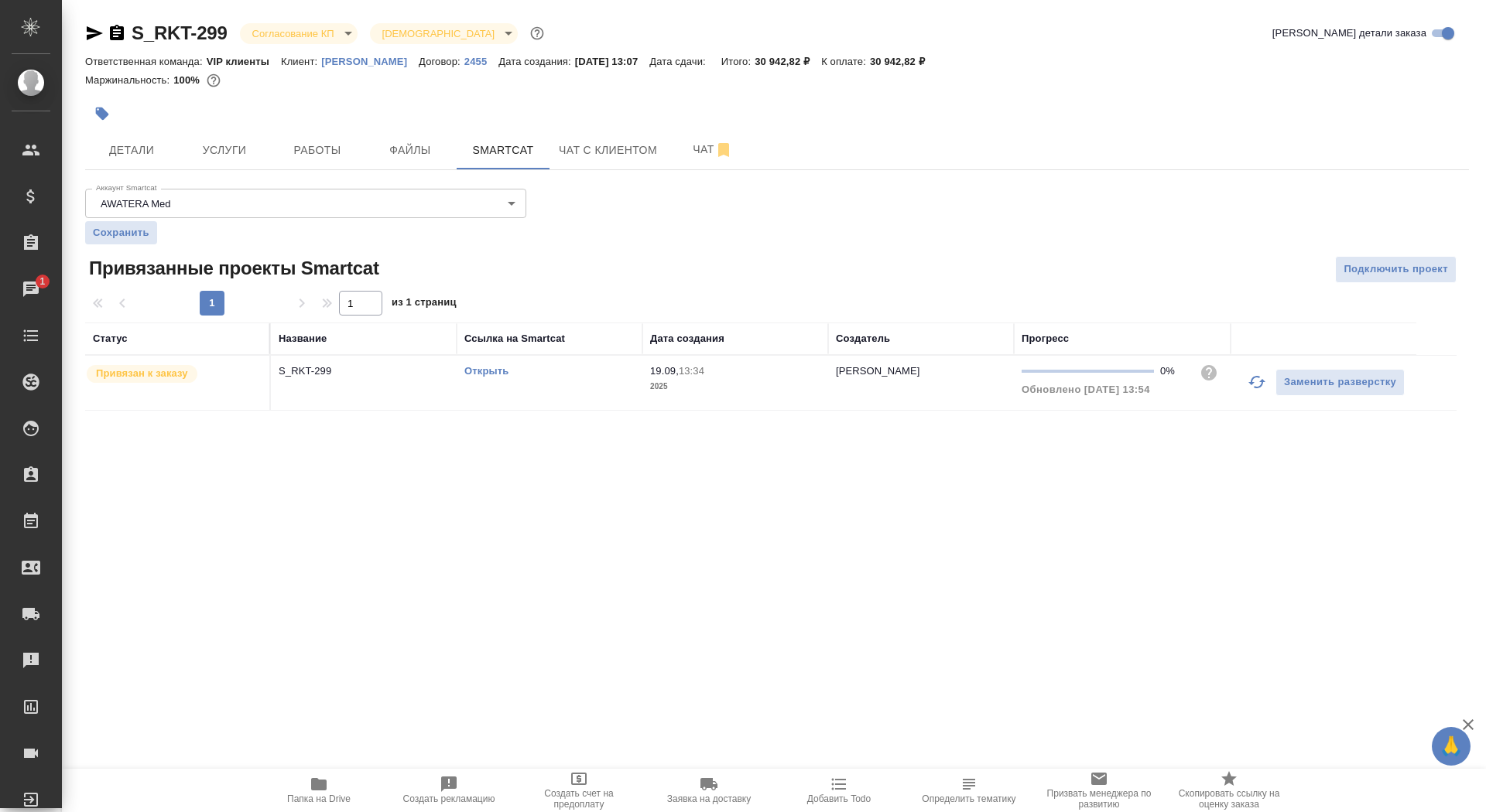
click at [485, 366] on link "Открыть" at bounding box center [486, 371] width 44 height 12
click at [227, 140] on button "Услуги" at bounding box center [225, 150] width 93 height 39
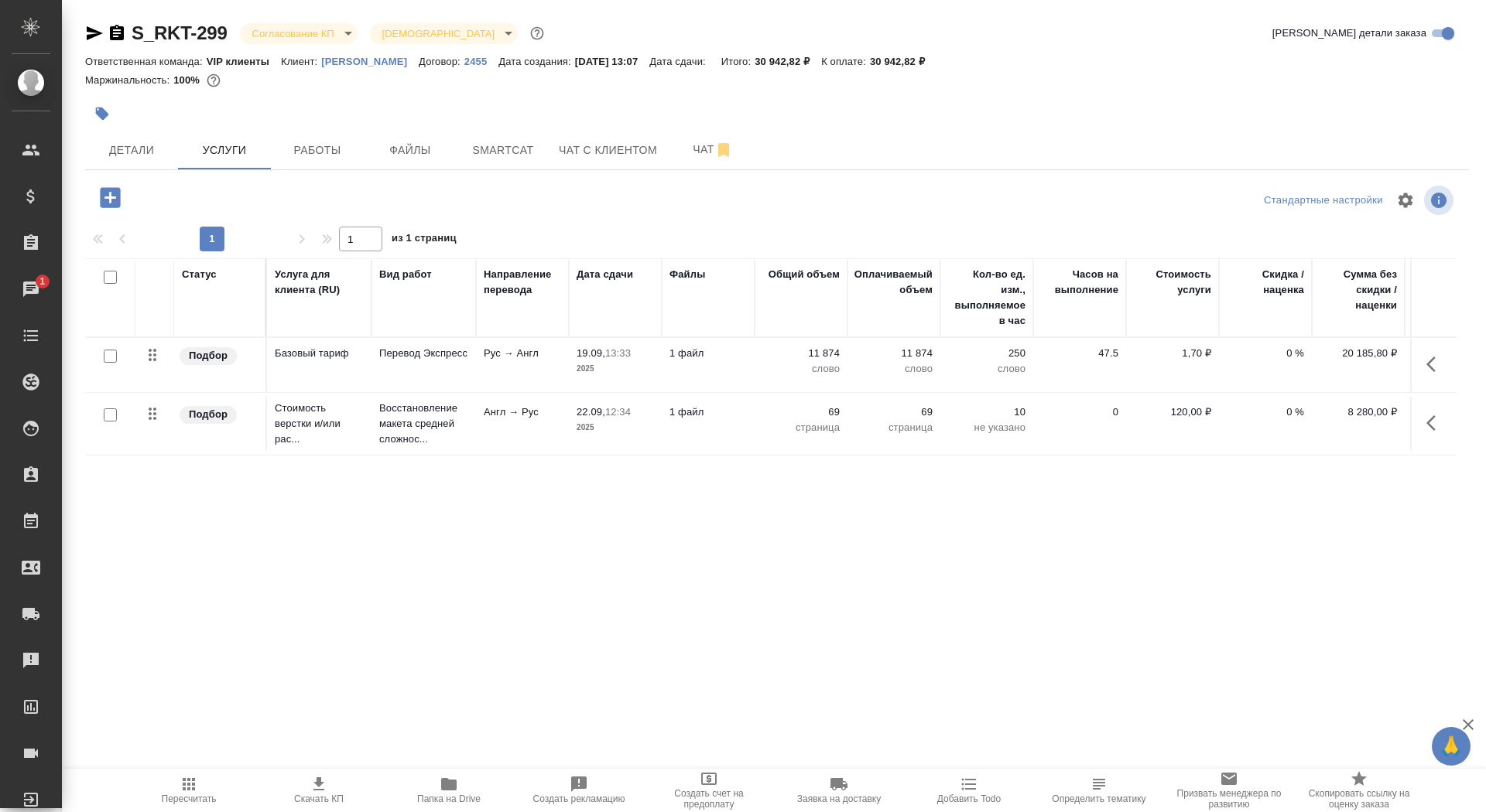
scroll to position [0, 87]
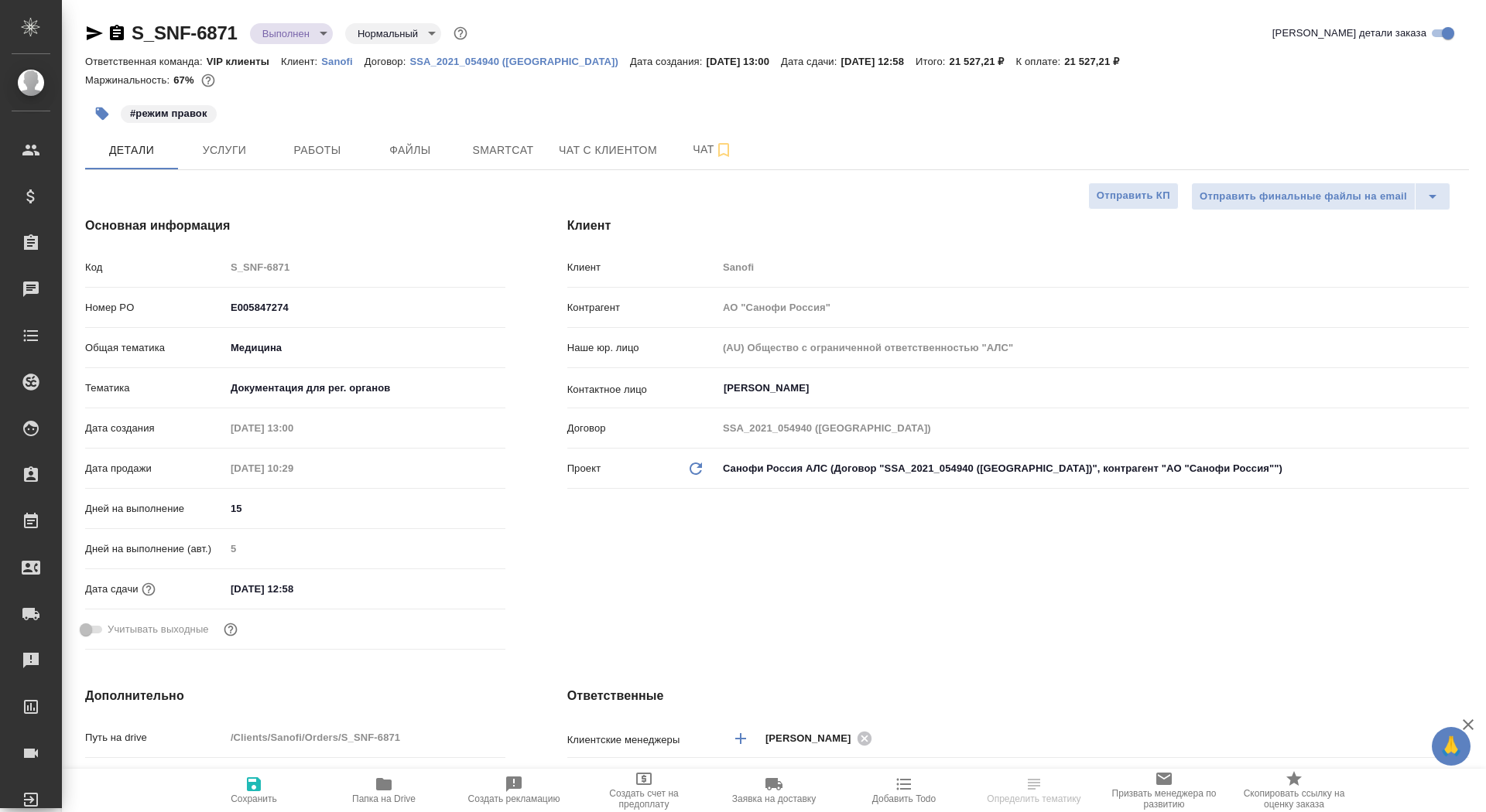
select select "RU"
click at [115, 34] on icon "button" at bounding box center [117, 33] width 14 height 15
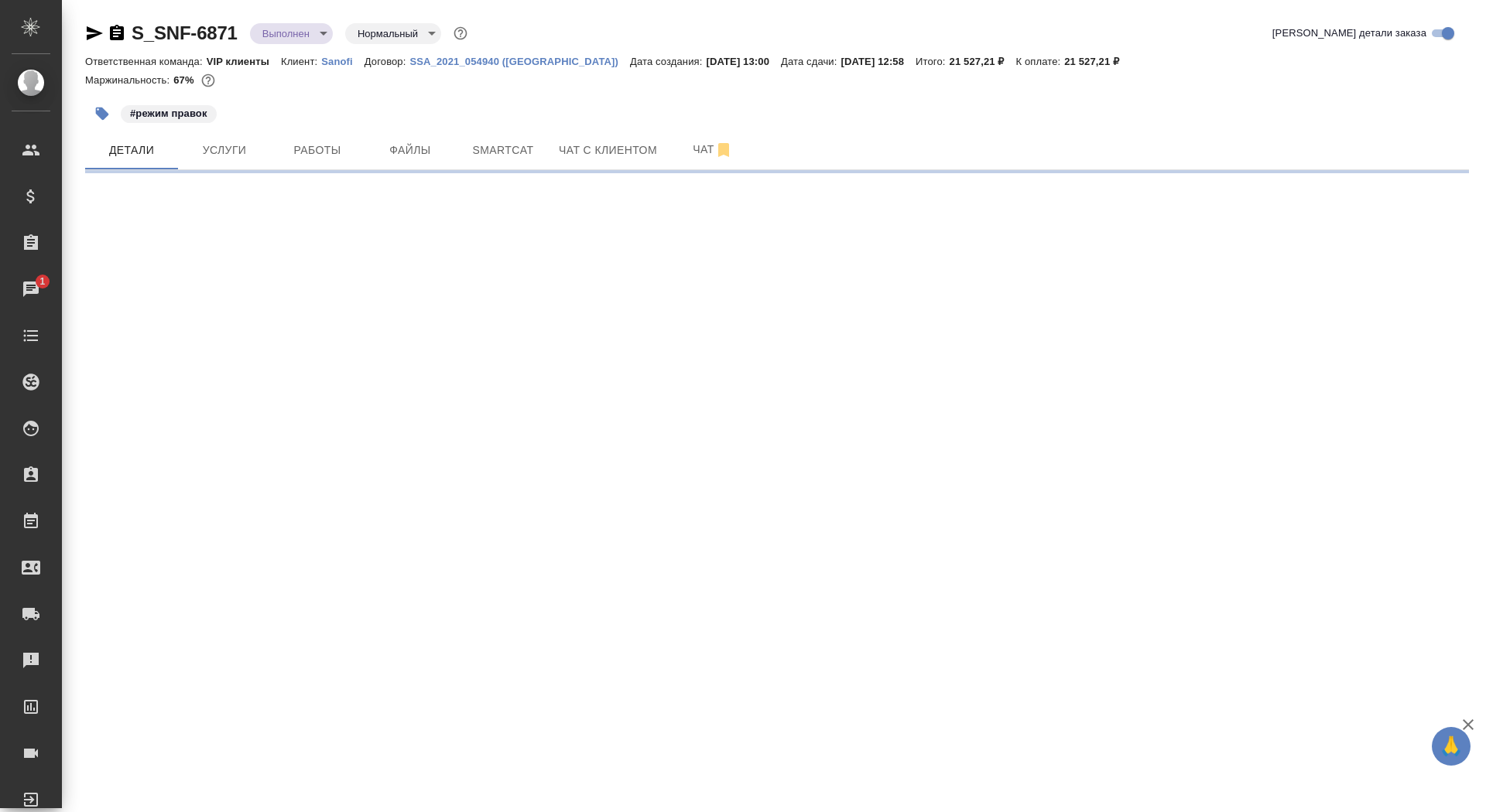
select select "RU"
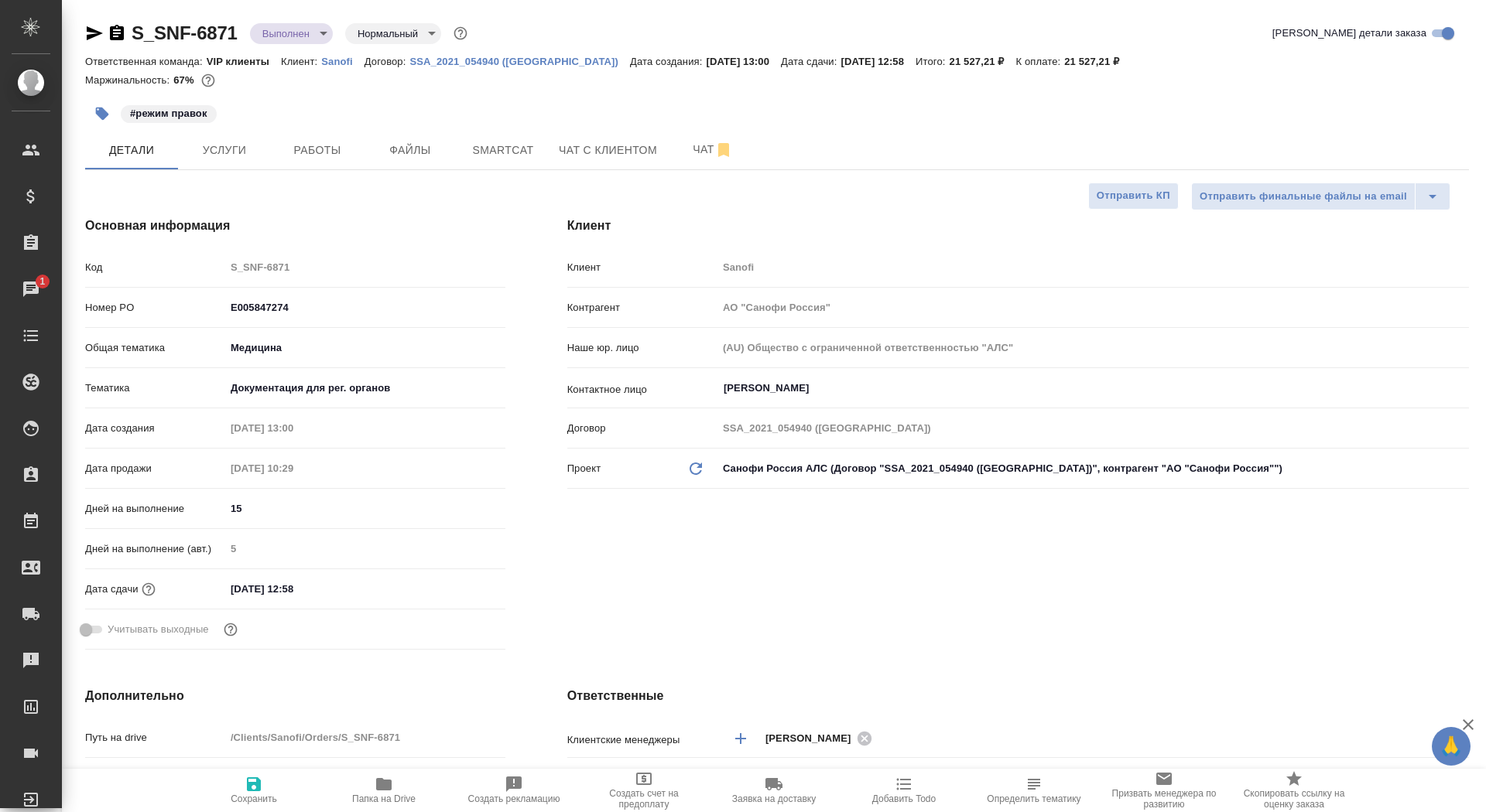
type textarea "x"
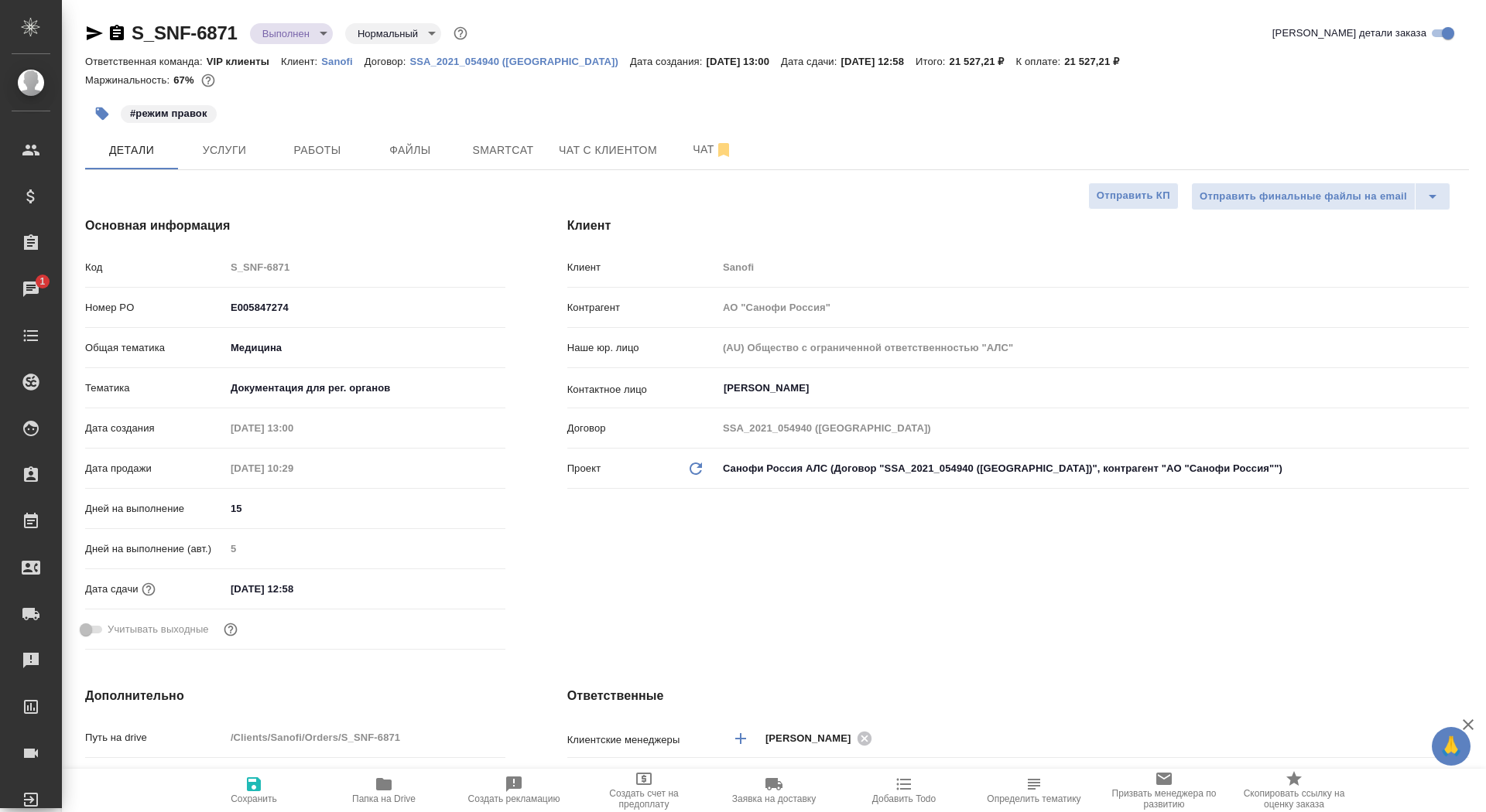
type textarea "x"
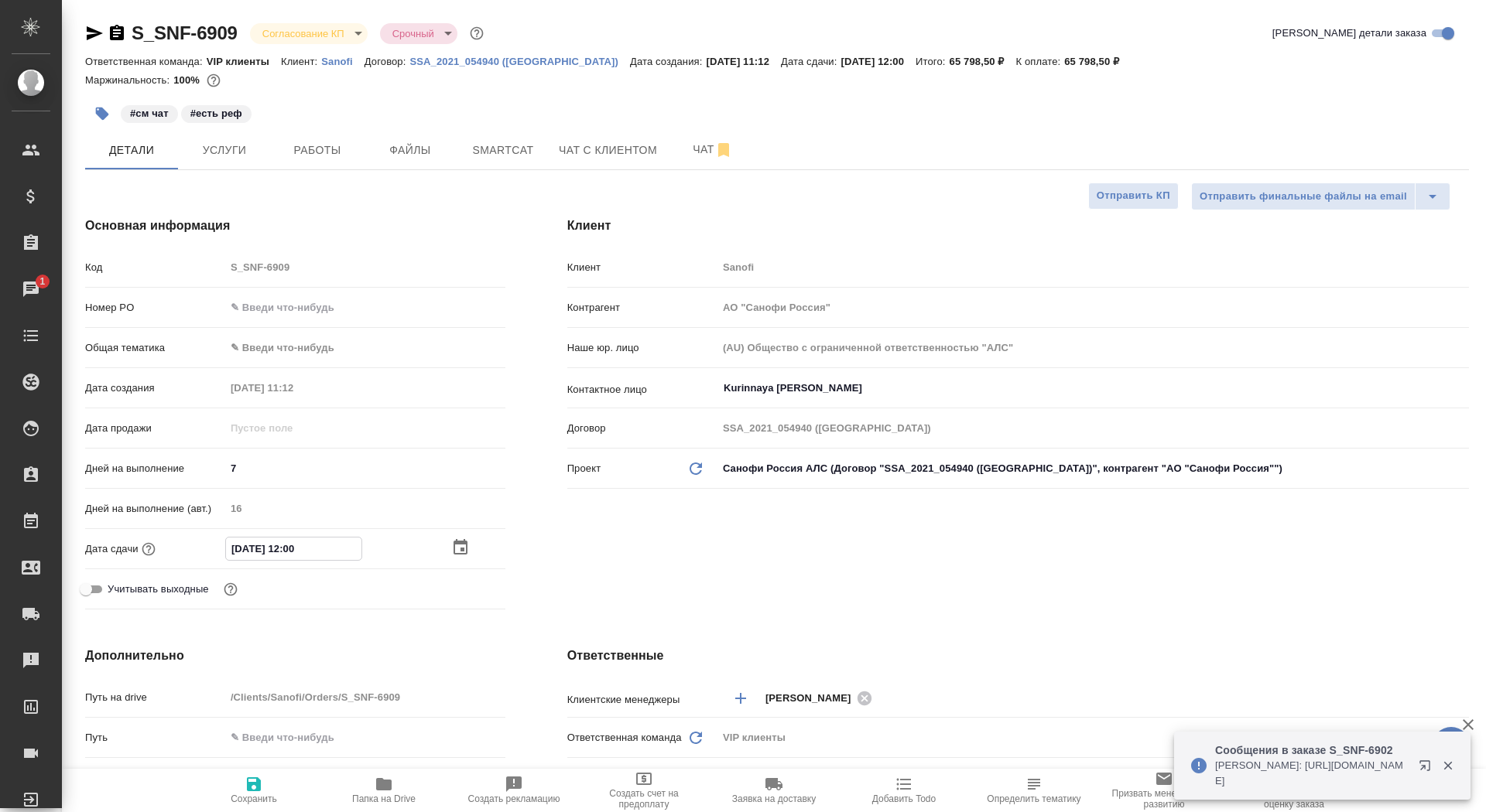
select select "RU"
click at [460, 539] on icon "button" at bounding box center [461, 548] width 19 height 19
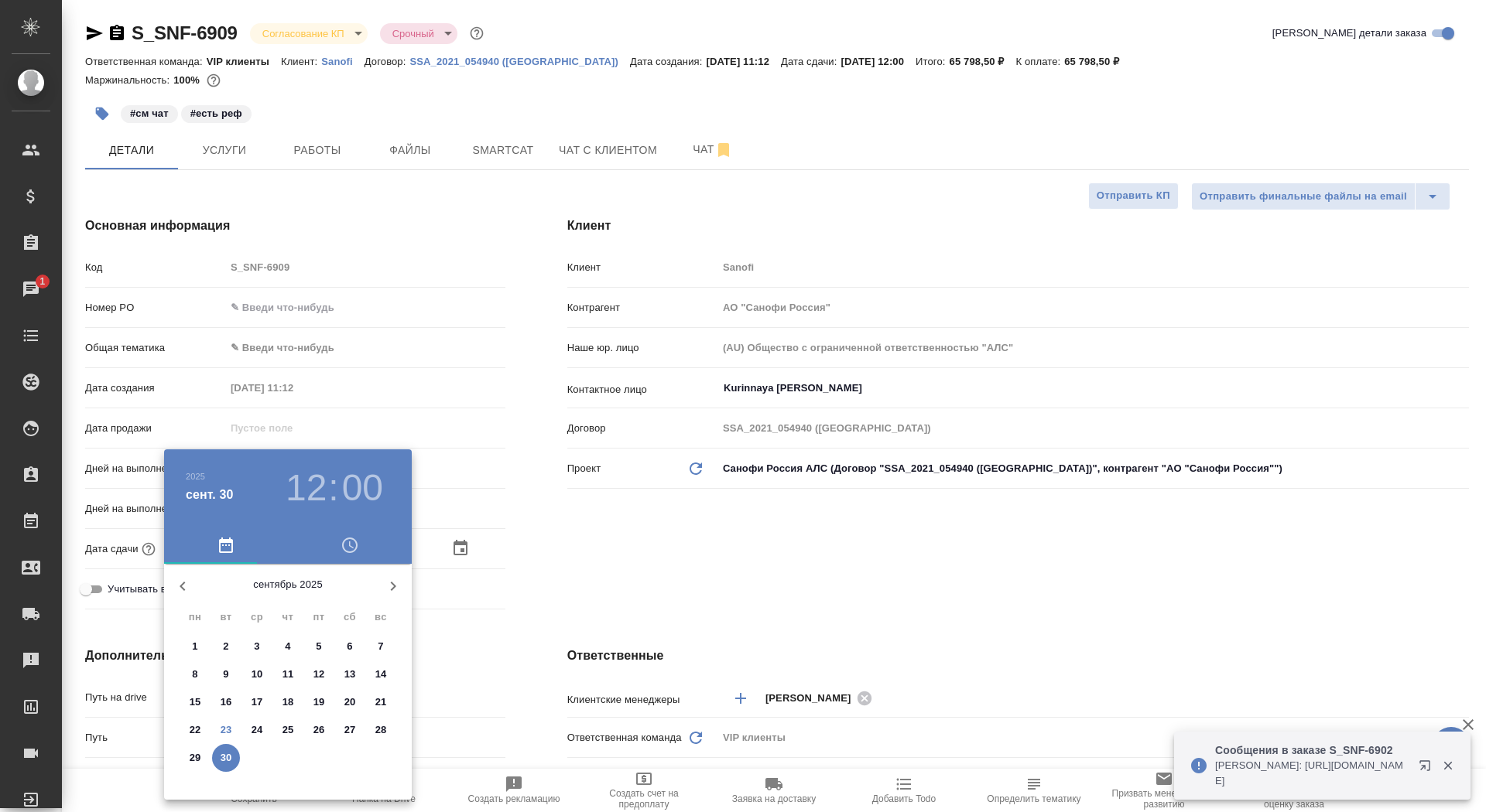
click at [388, 591] on icon "button" at bounding box center [393, 587] width 19 height 19
click at [261, 643] on span "1" at bounding box center [257, 647] width 28 height 15
type input "[DATE] 12:00"
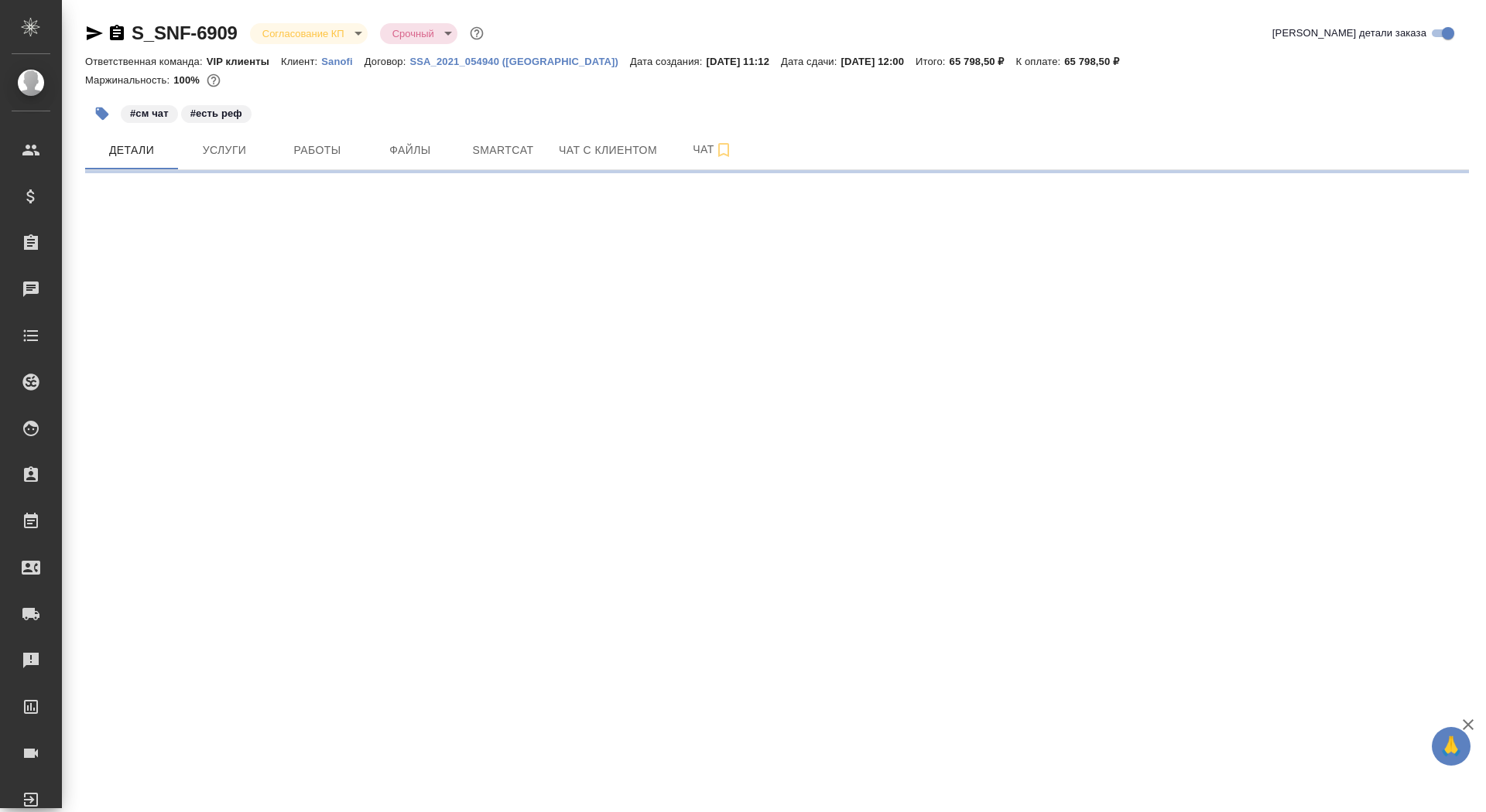
select select "RU"
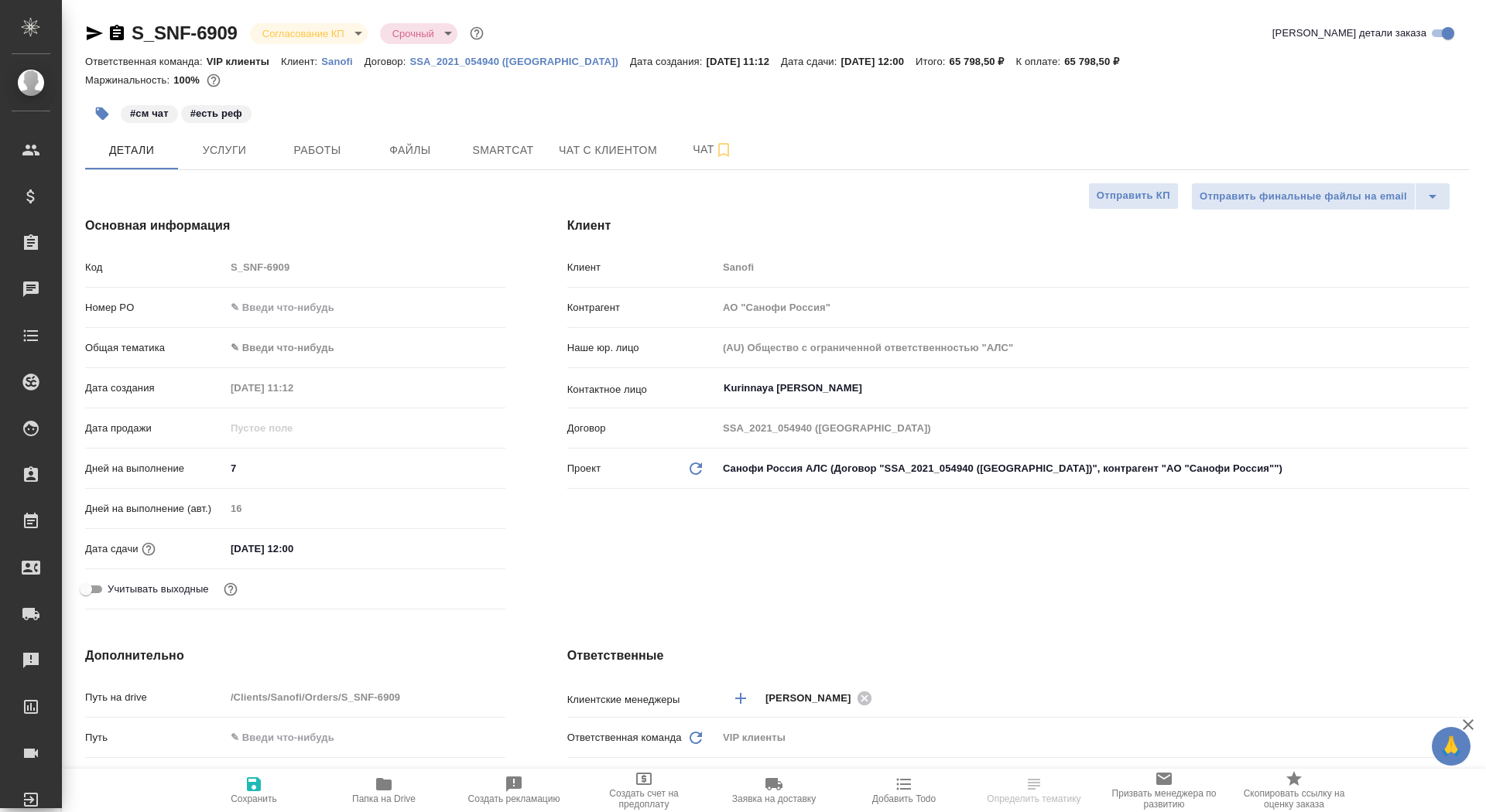
type textarea "x"
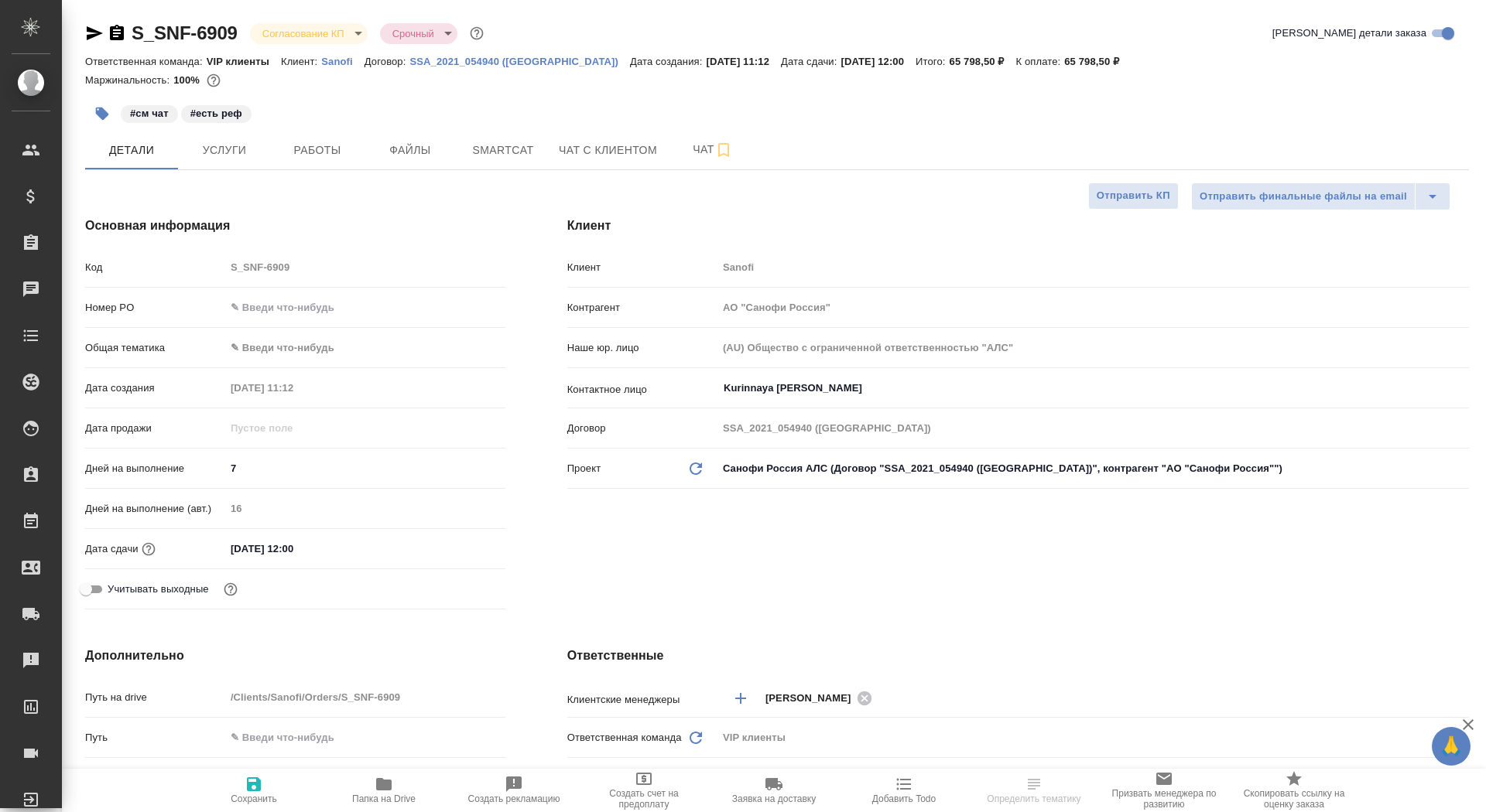
type textarea "x"
click at [266, 308] on input "text" at bounding box center [365, 307] width 280 height 22
type textarea "x"
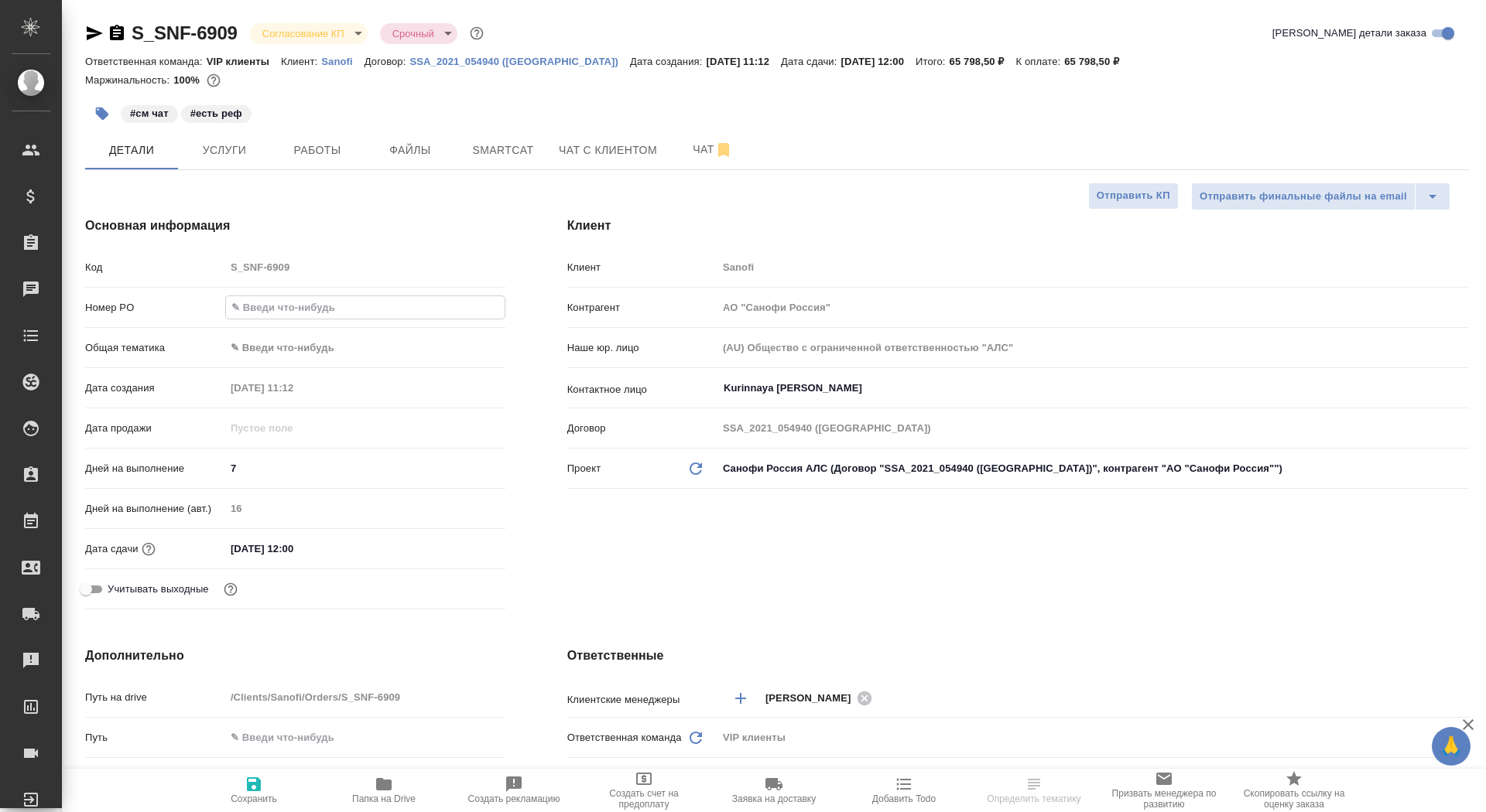
paste input "E005868450"
type input "E005868450"
type textarea "x"
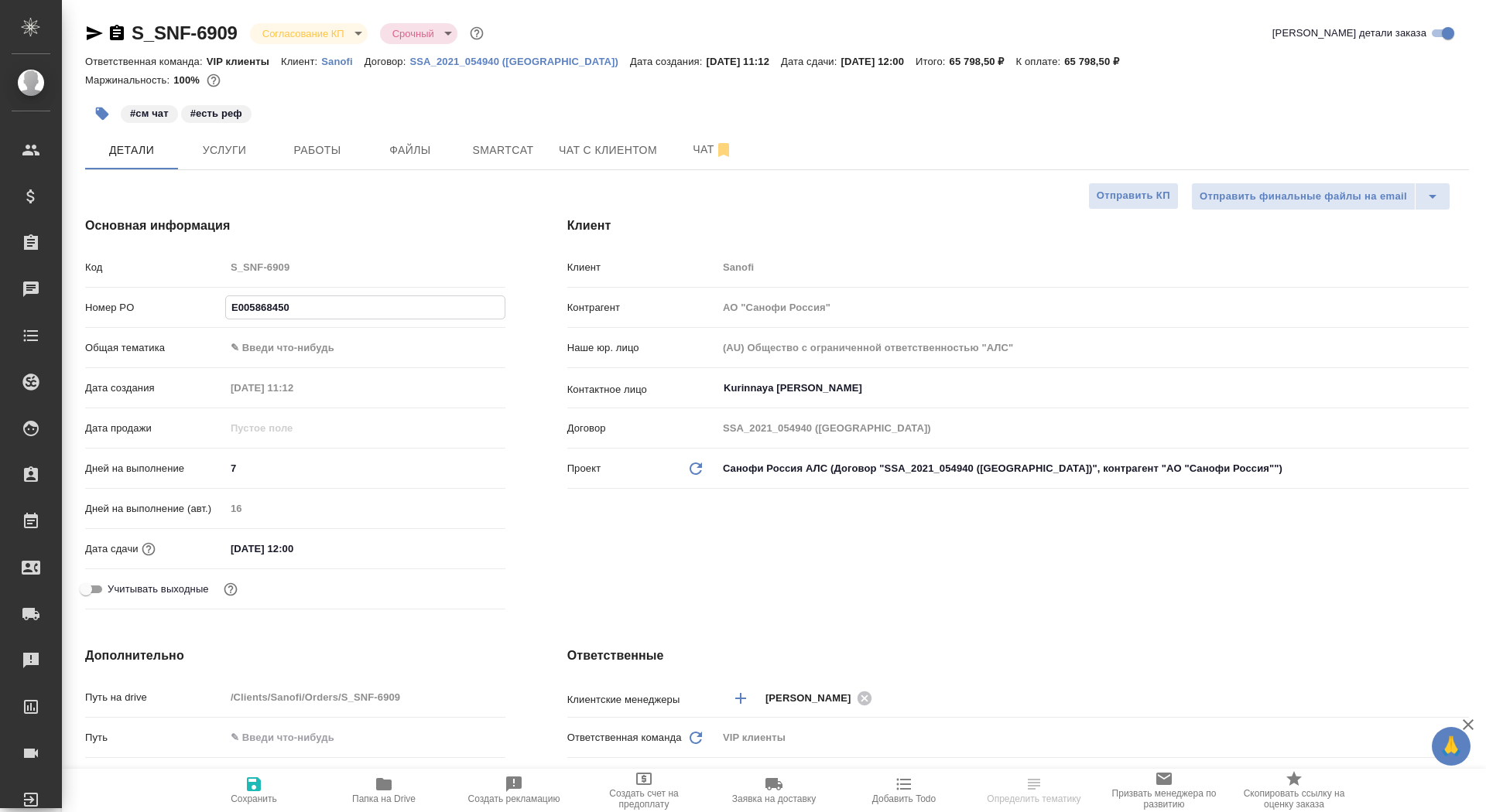
type input "E005868450"
click at [252, 795] on span "Сохранить" at bounding box center [254, 799] width 46 height 11
type textarea "x"
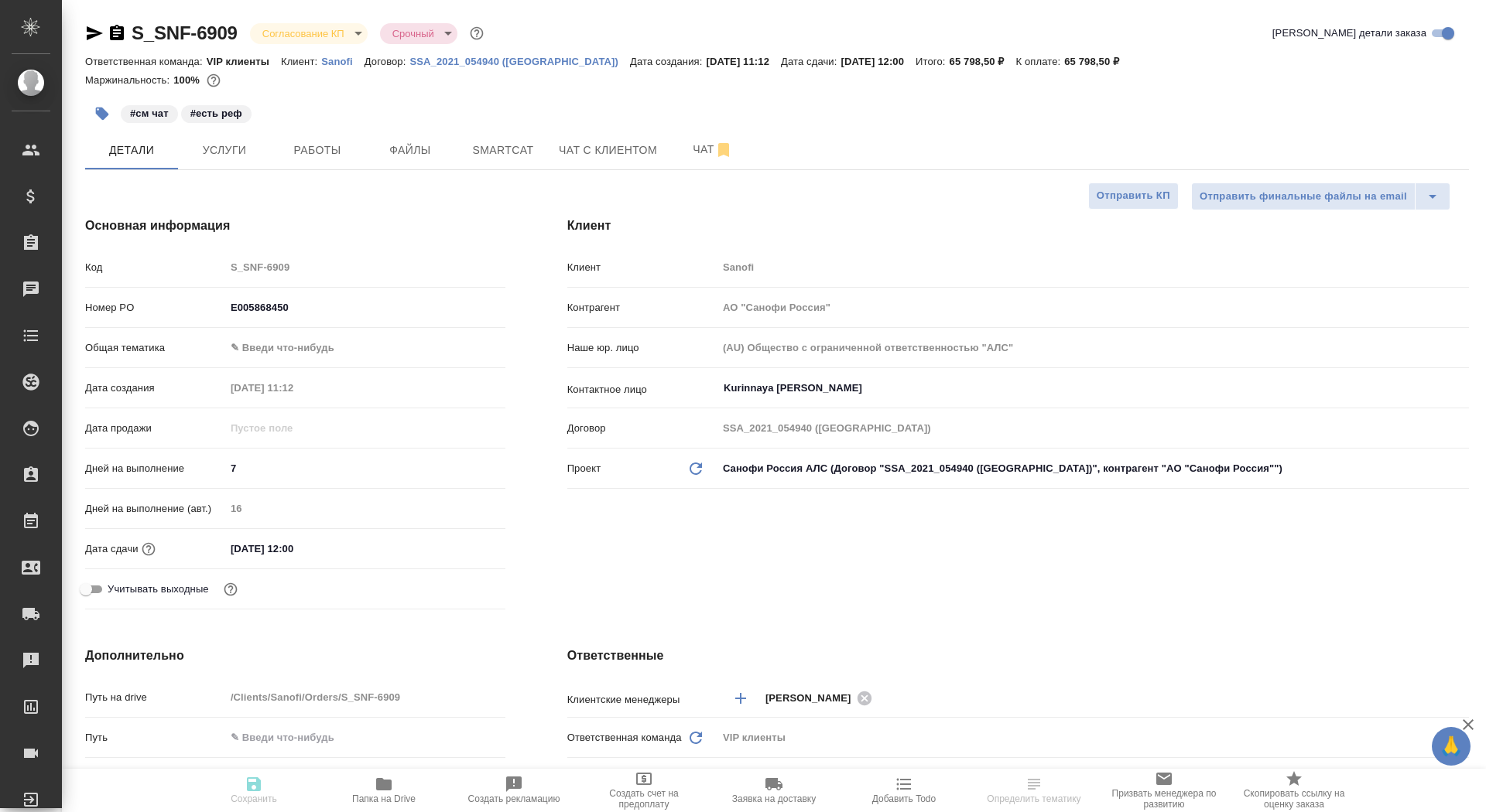
type textarea "x"
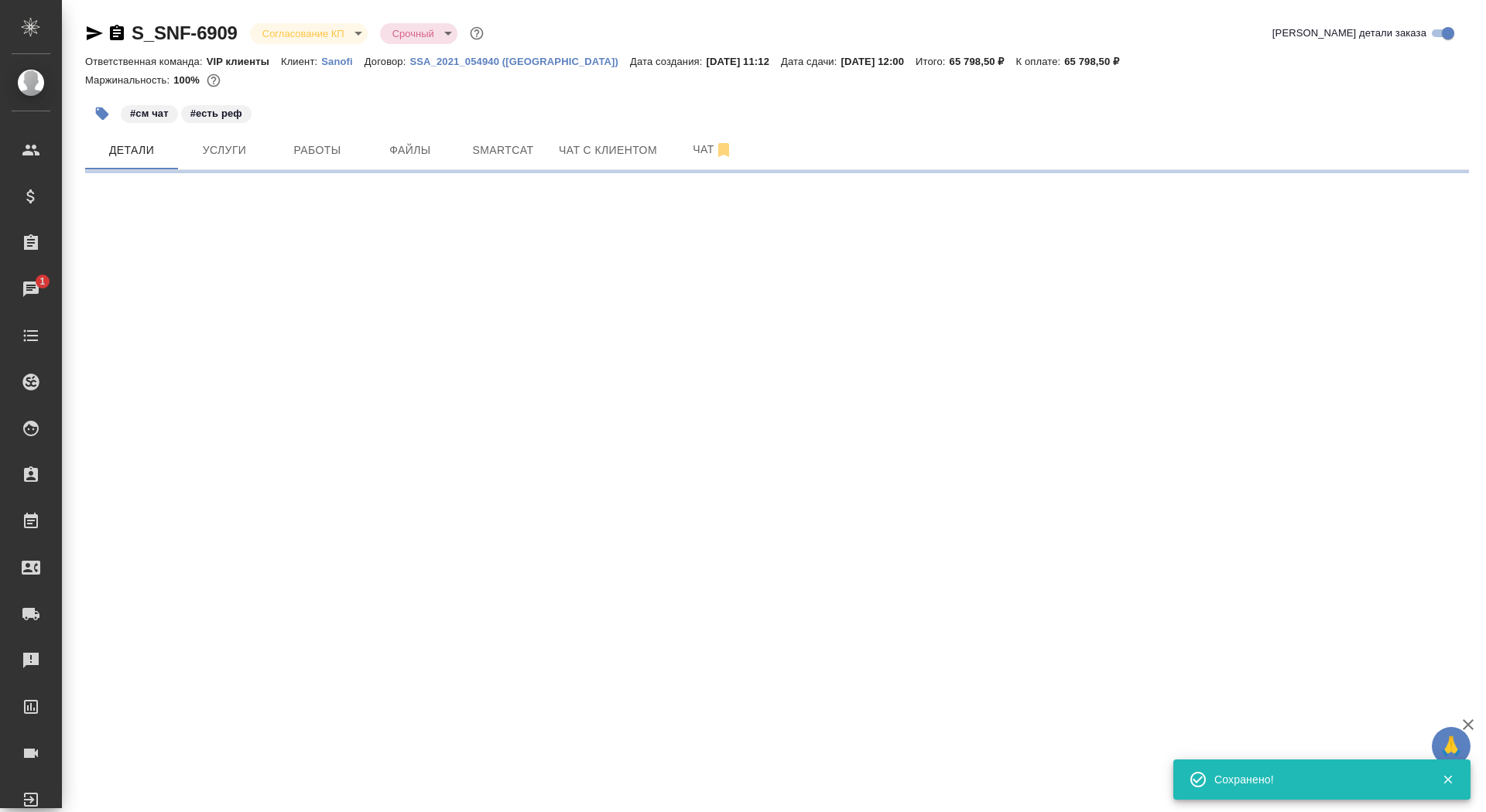
click at [325, 32] on body "🙏 .cls-1 fill:#fff; AWATERA Saydasheva Dilyara Клиенты Спецификации Заказы 1 Ча…" at bounding box center [743, 406] width 1486 height 812
select select "RU"
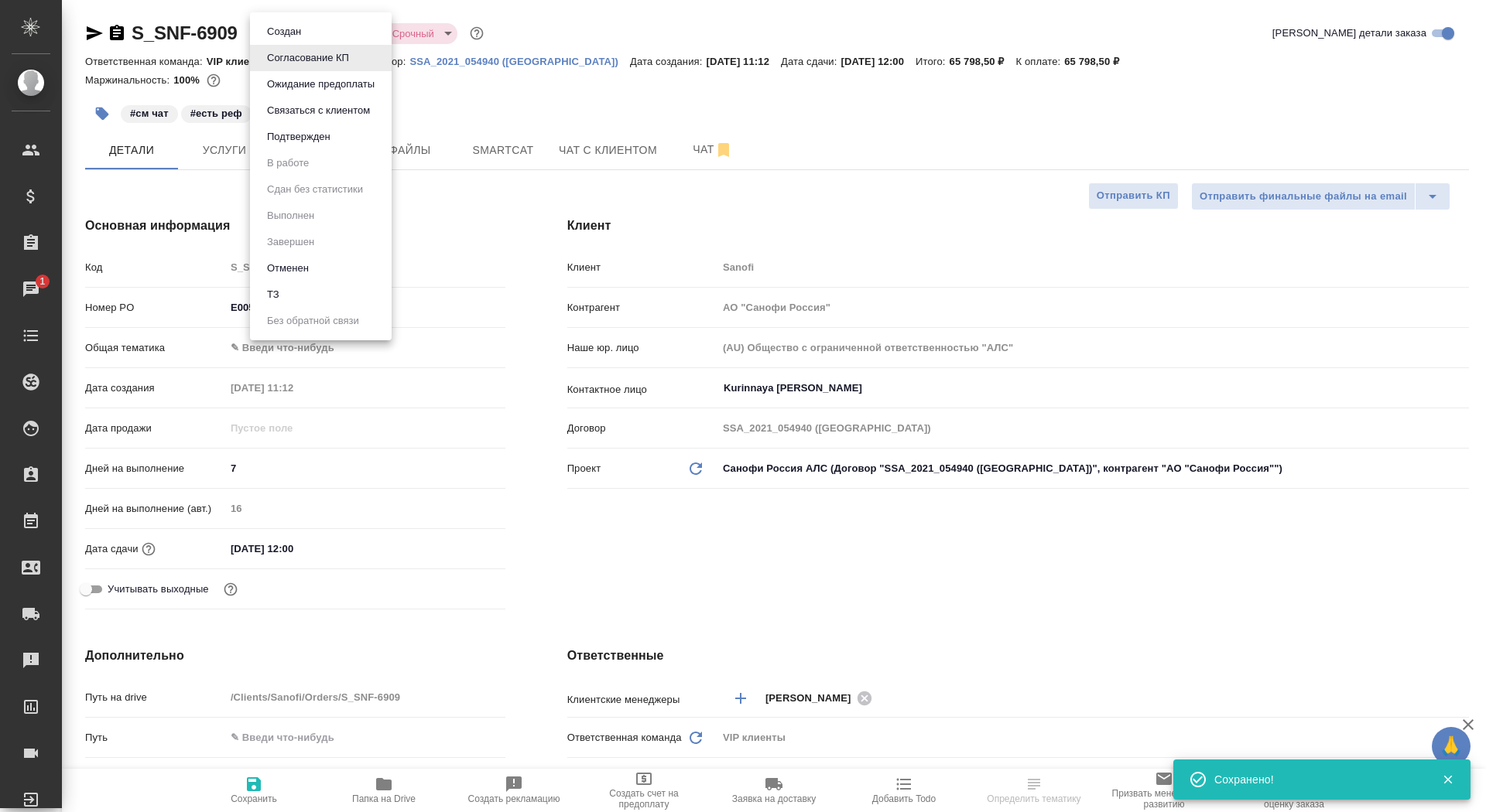
type textarea "x"
click at [331, 132] on button "Подтвержден" at bounding box center [298, 137] width 73 height 17
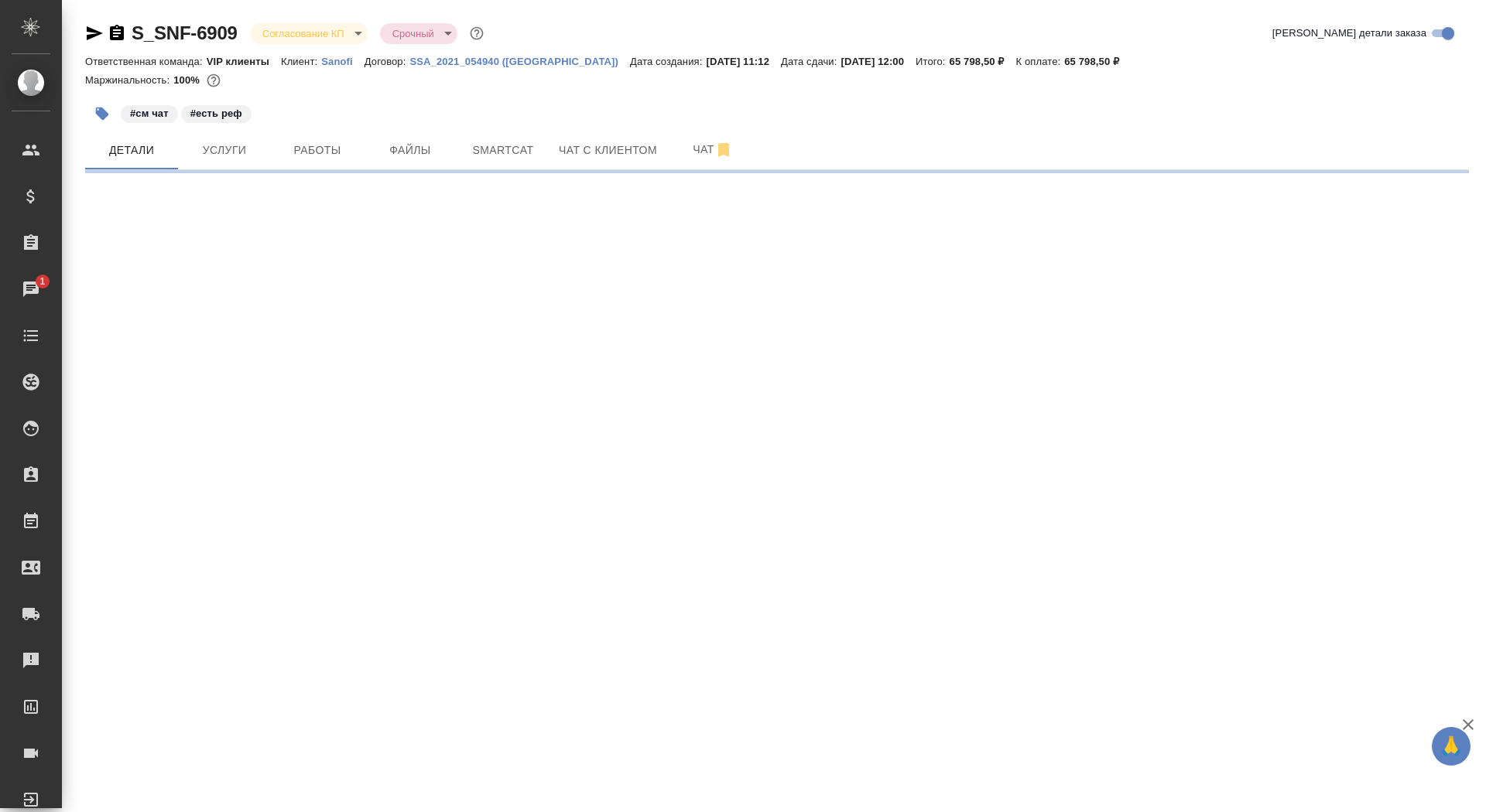
select select "RU"
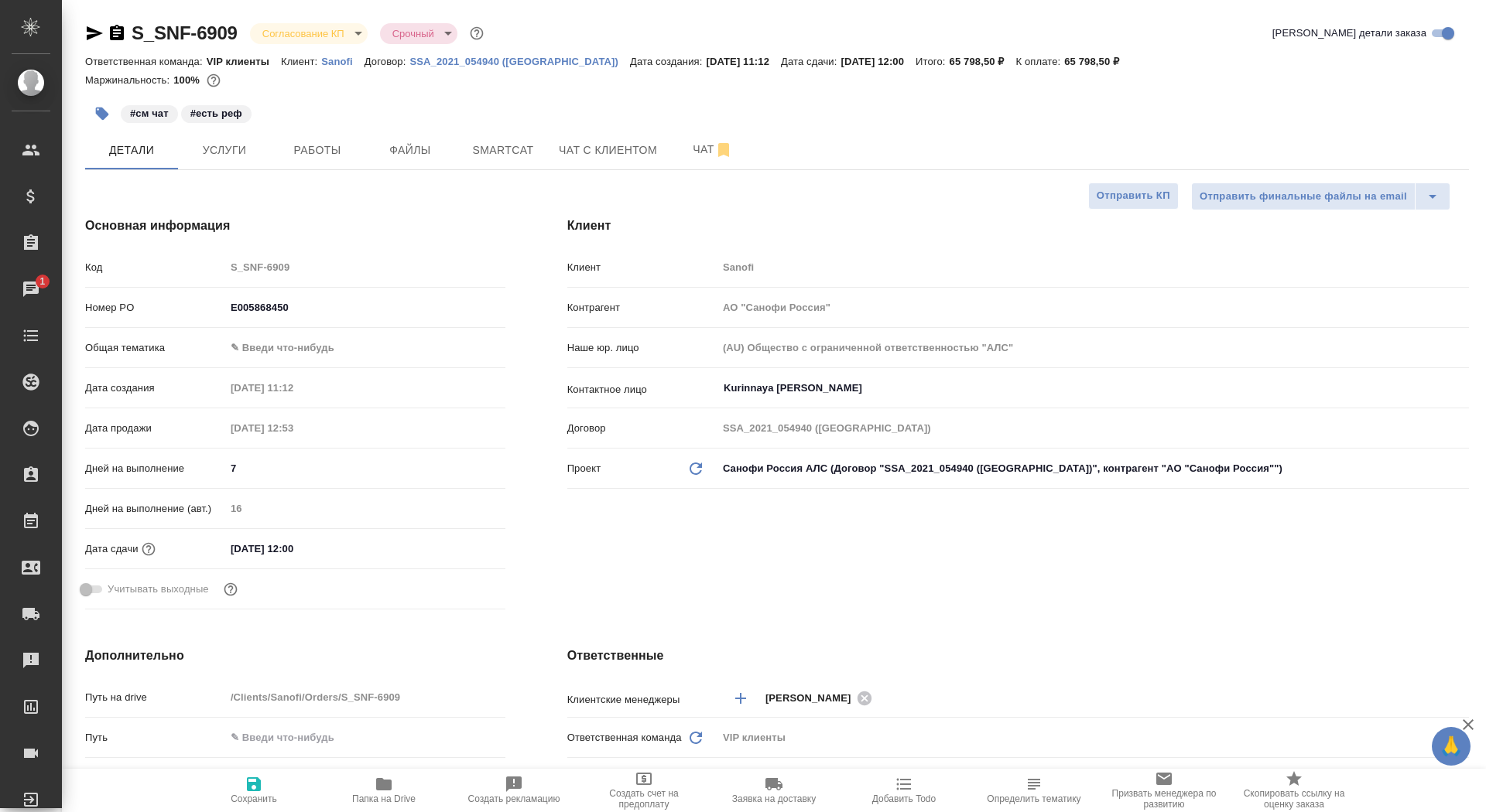
type textarea "x"
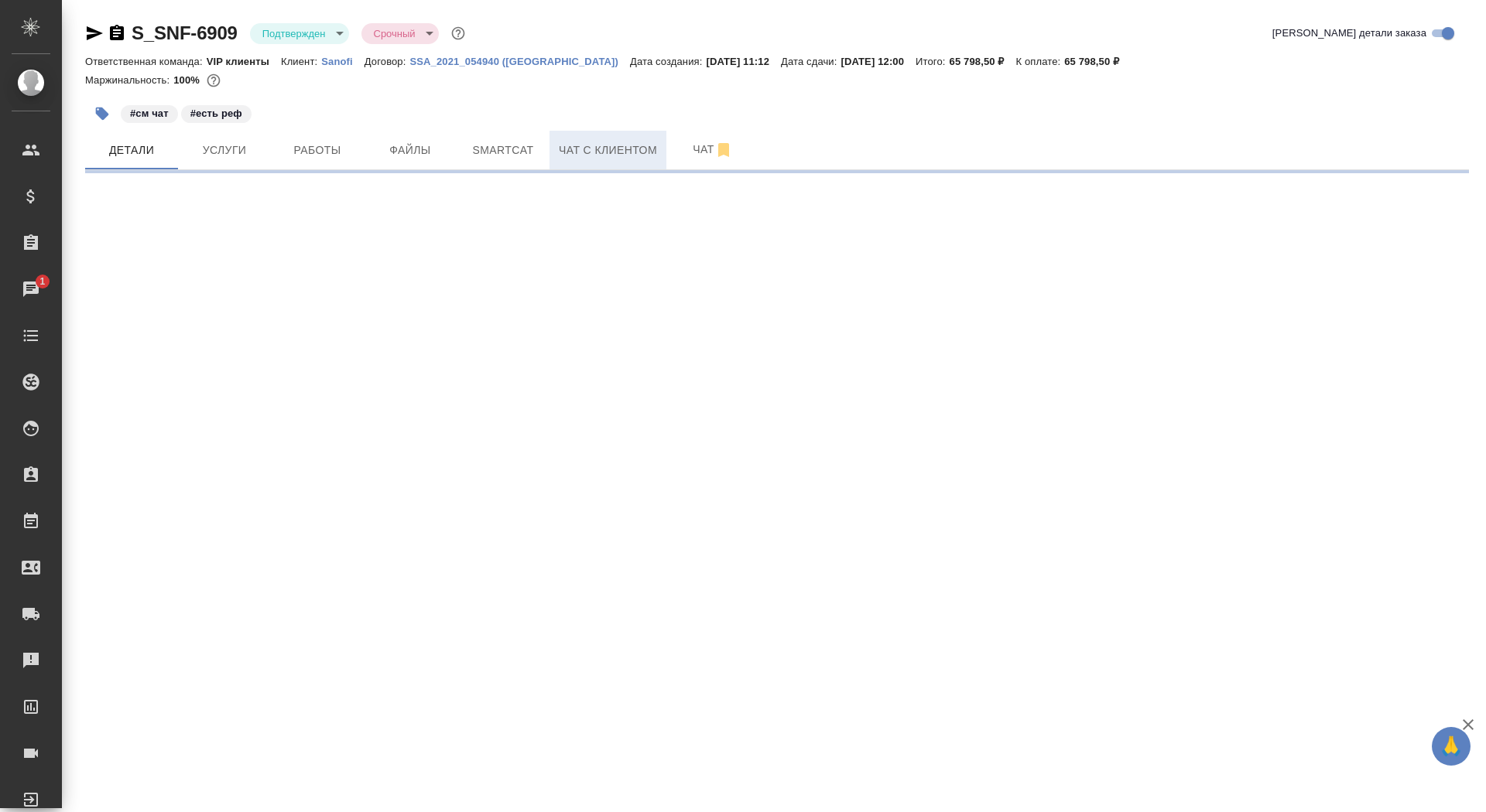
select select "RU"
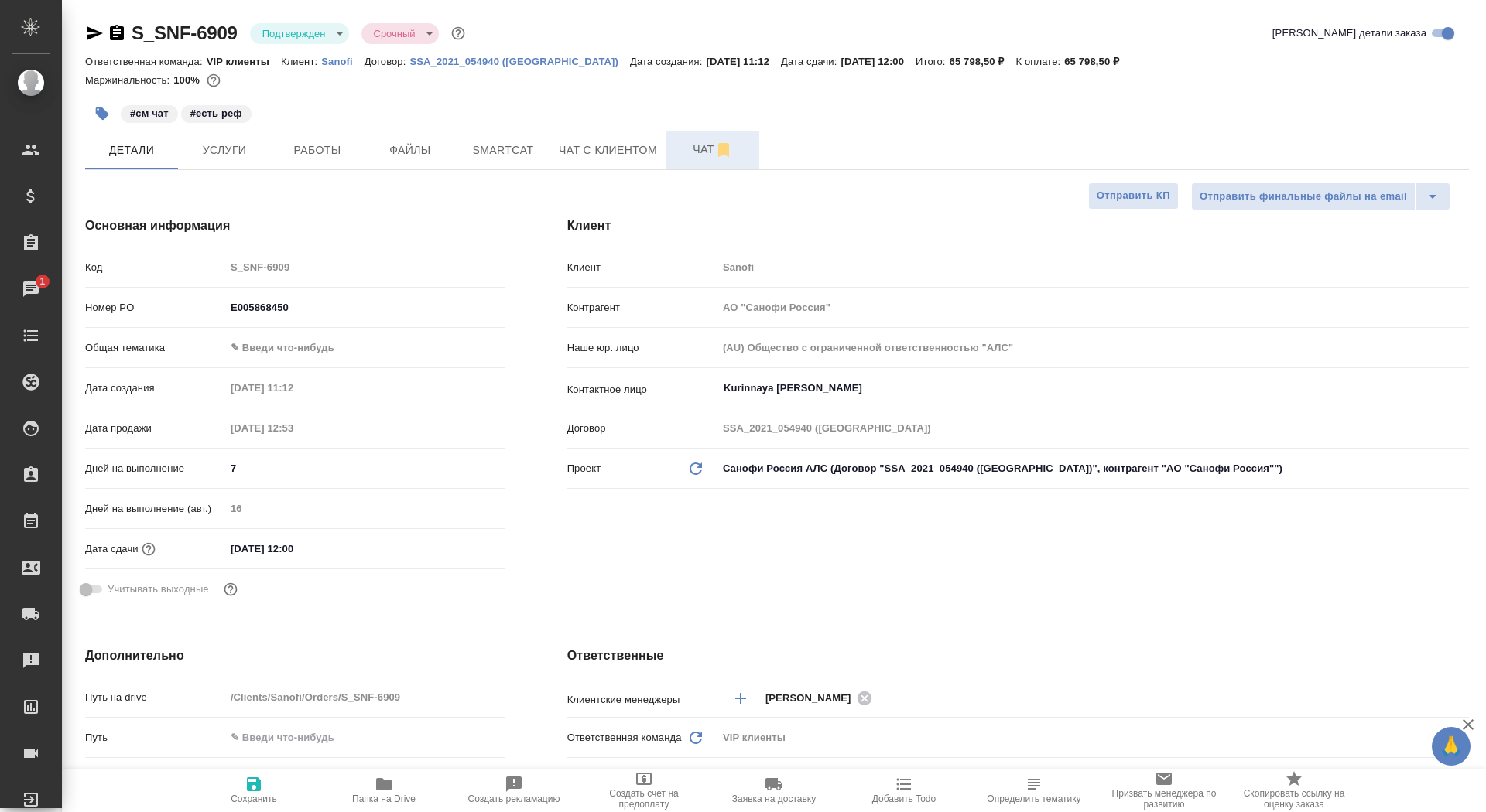
type textarea "x"
click at [680, 156] on span "Чат" at bounding box center [713, 149] width 75 height 20
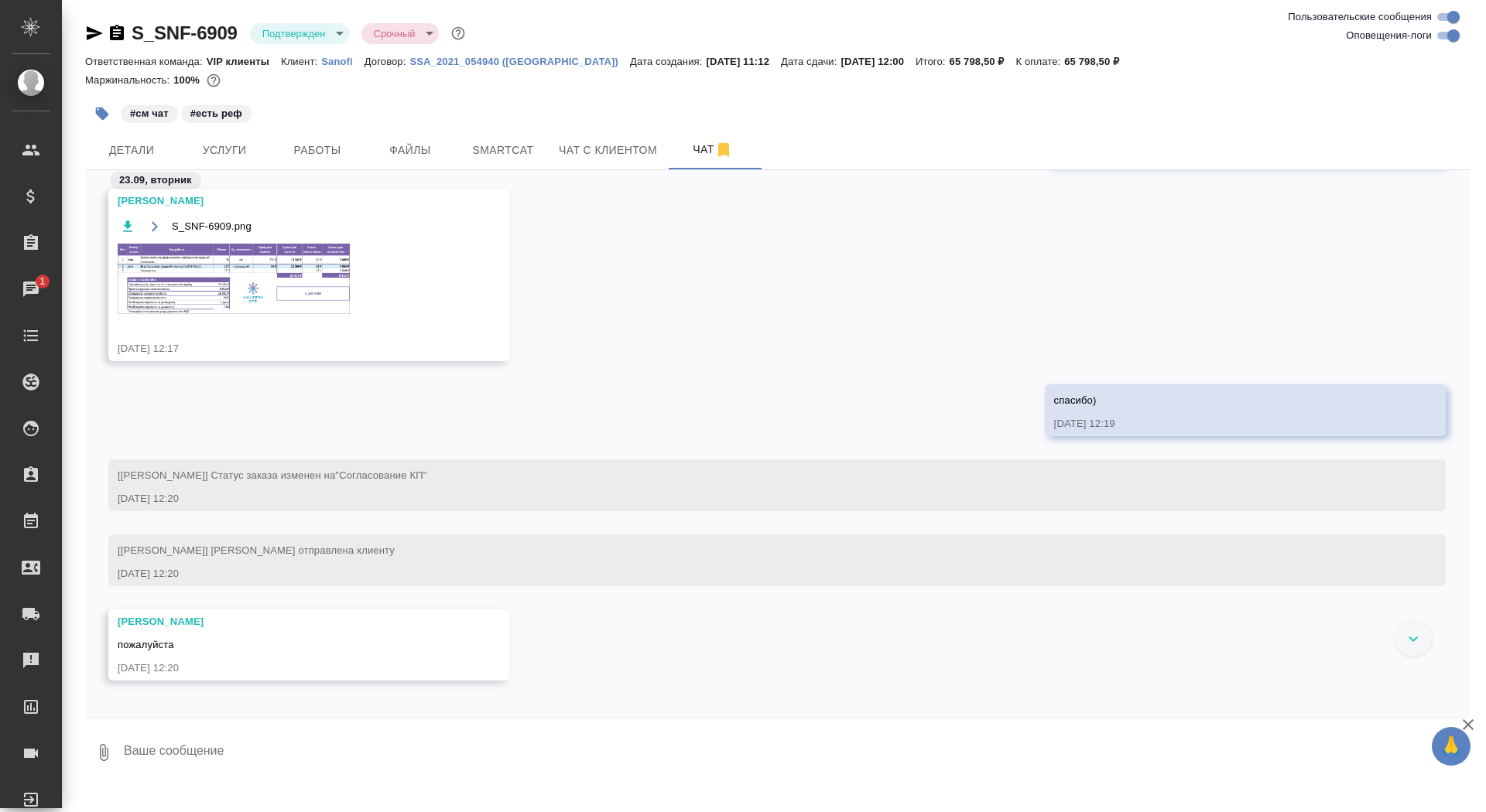
scroll to position [8832, 0]
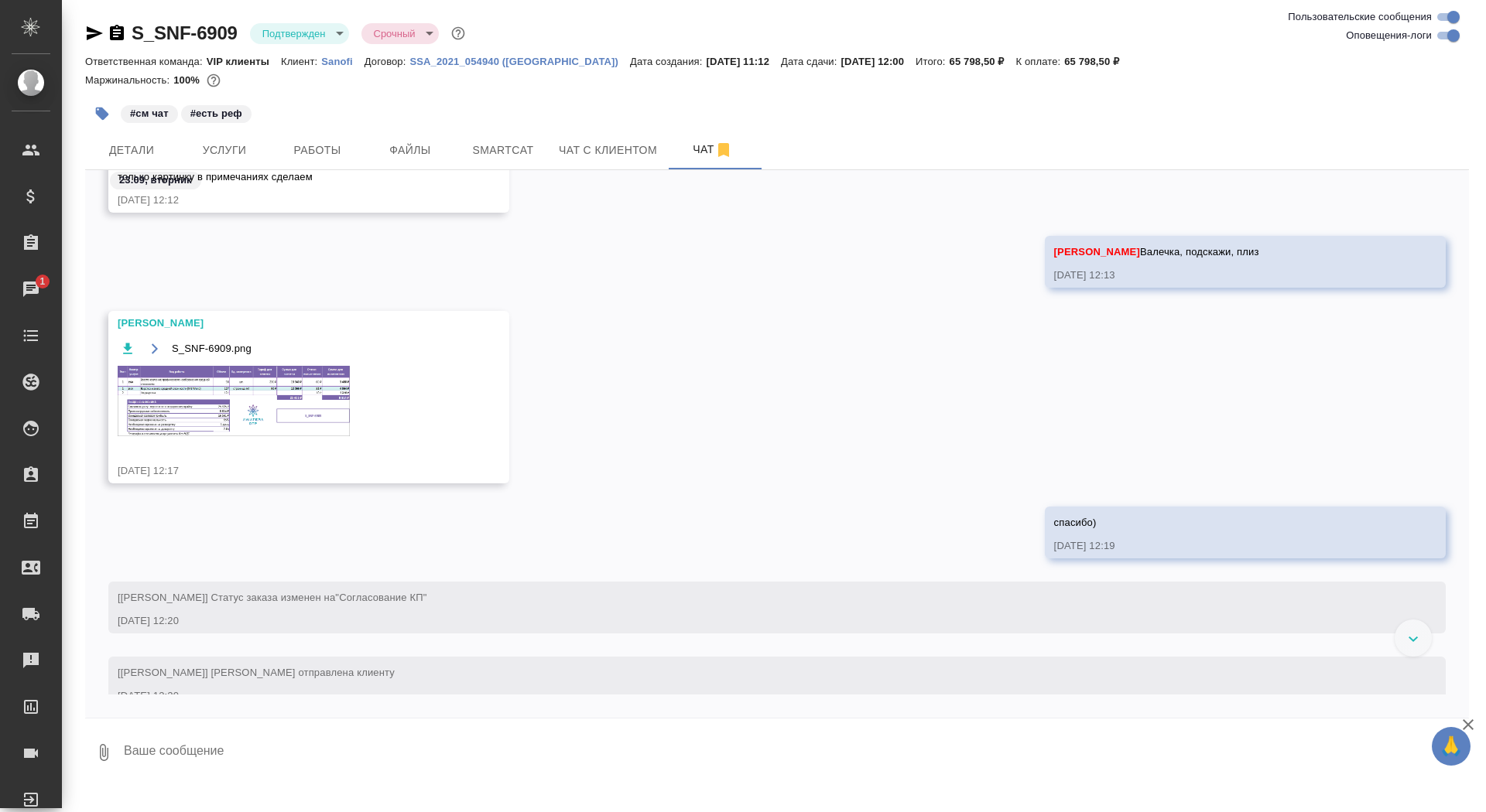
click at [182, 392] on img at bounding box center [233, 401] width 232 height 70
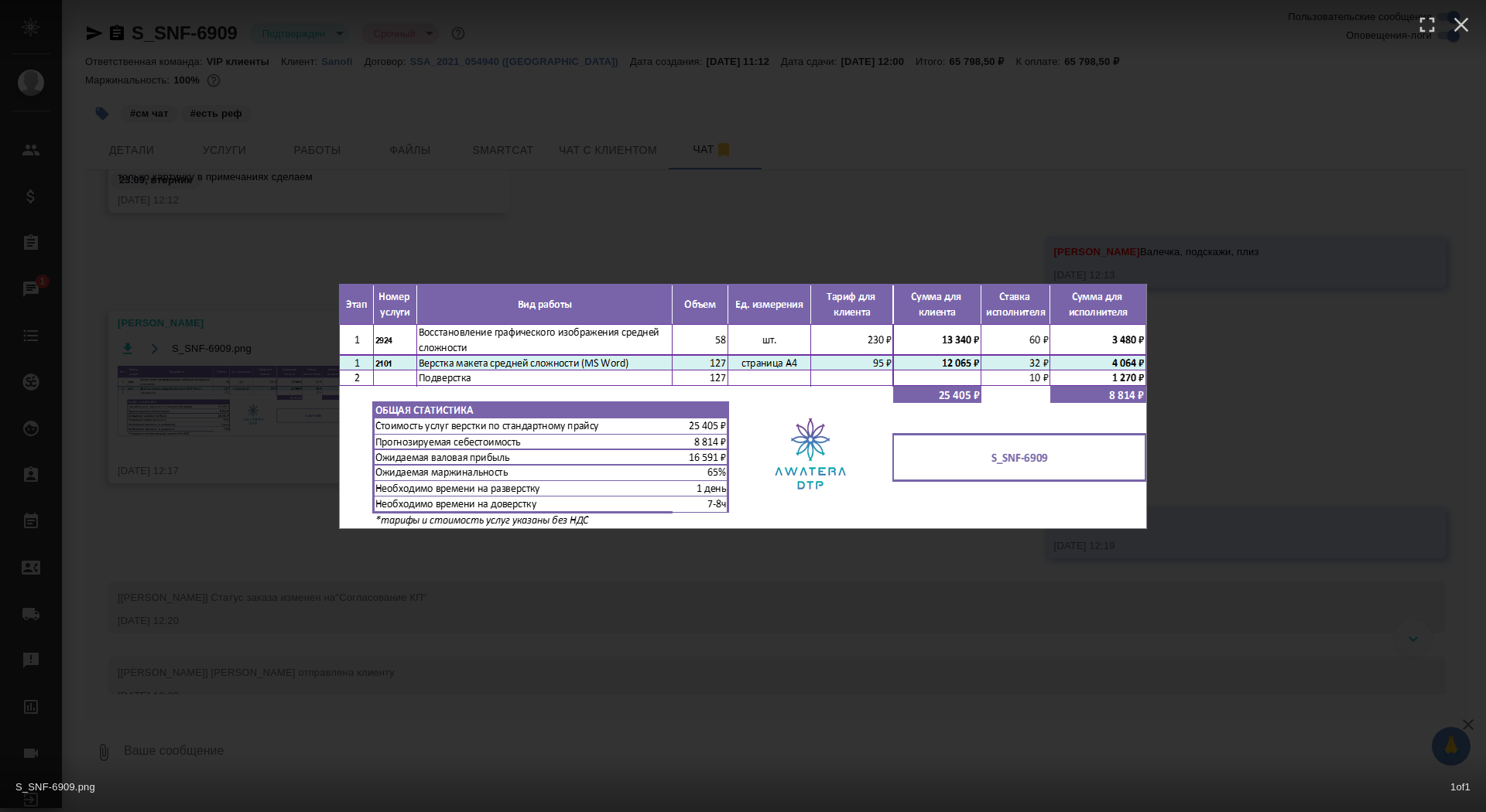
click at [182, 391] on div "S_SNF-6909.png 1 of 1" at bounding box center [743, 406] width 1486 height 812
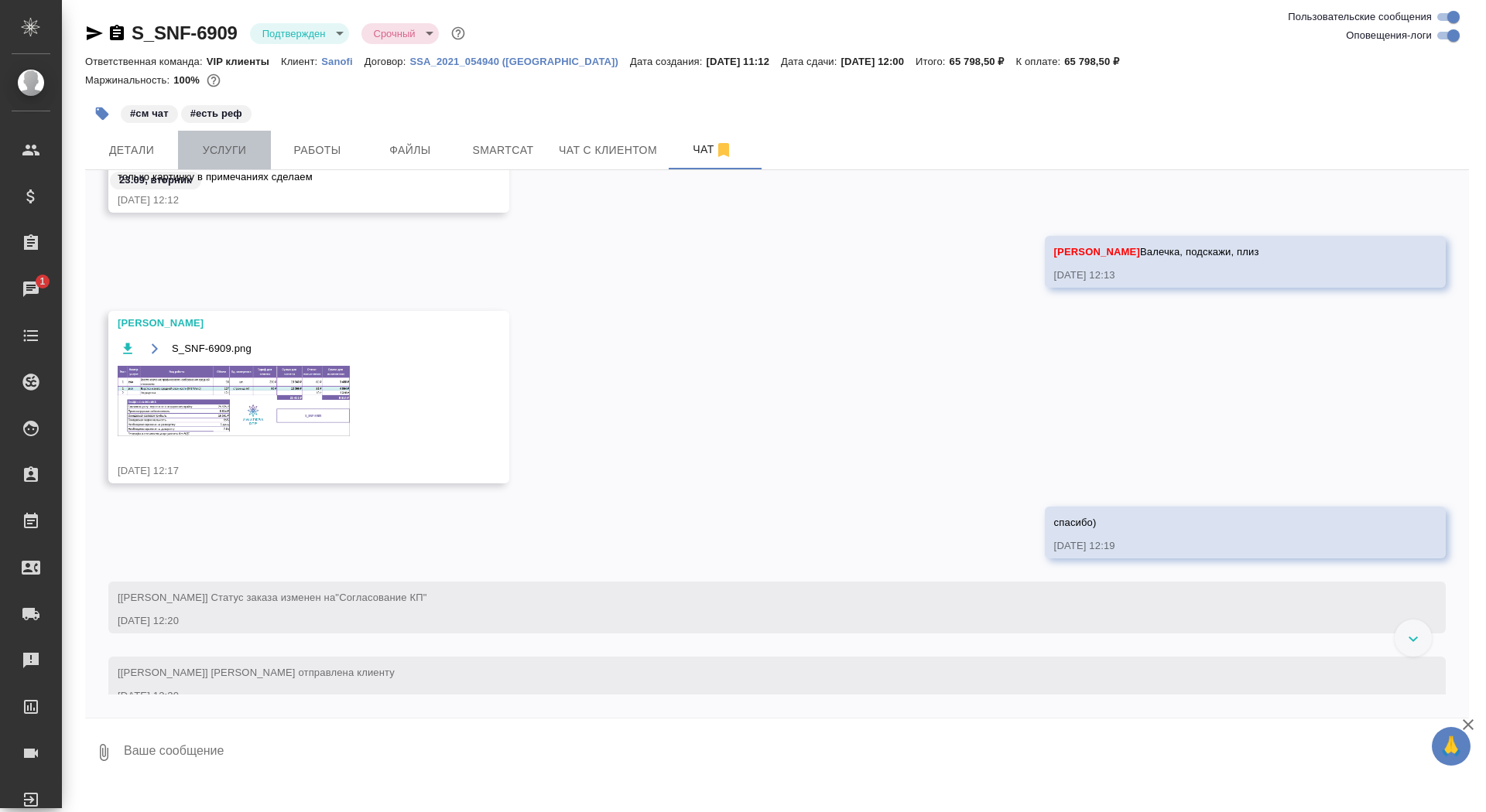
click at [240, 148] on span "Услуги" at bounding box center [225, 150] width 75 height 20
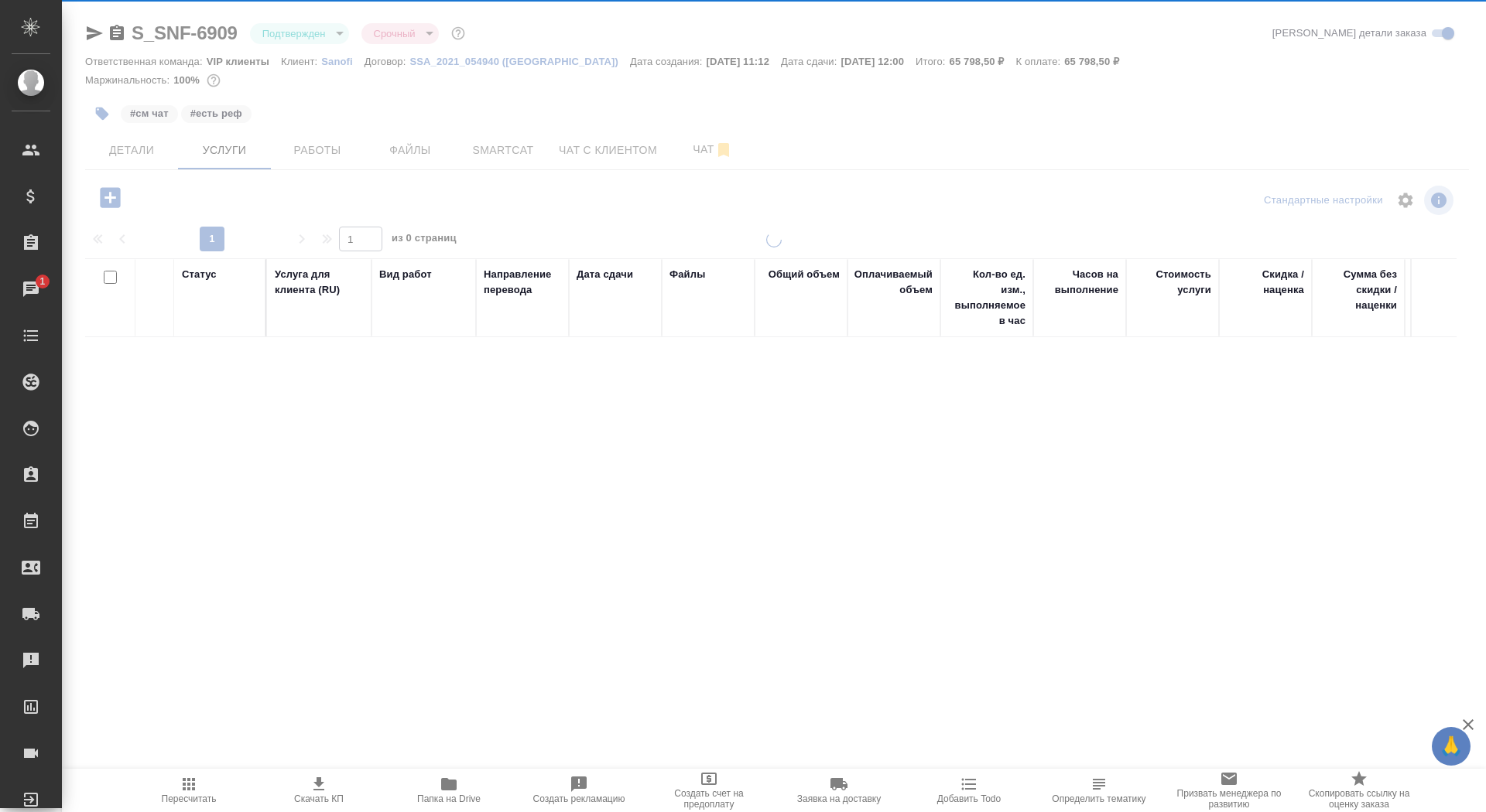
click at [313, 145] on div at bounding box center [774, 315] width 1424 height 630
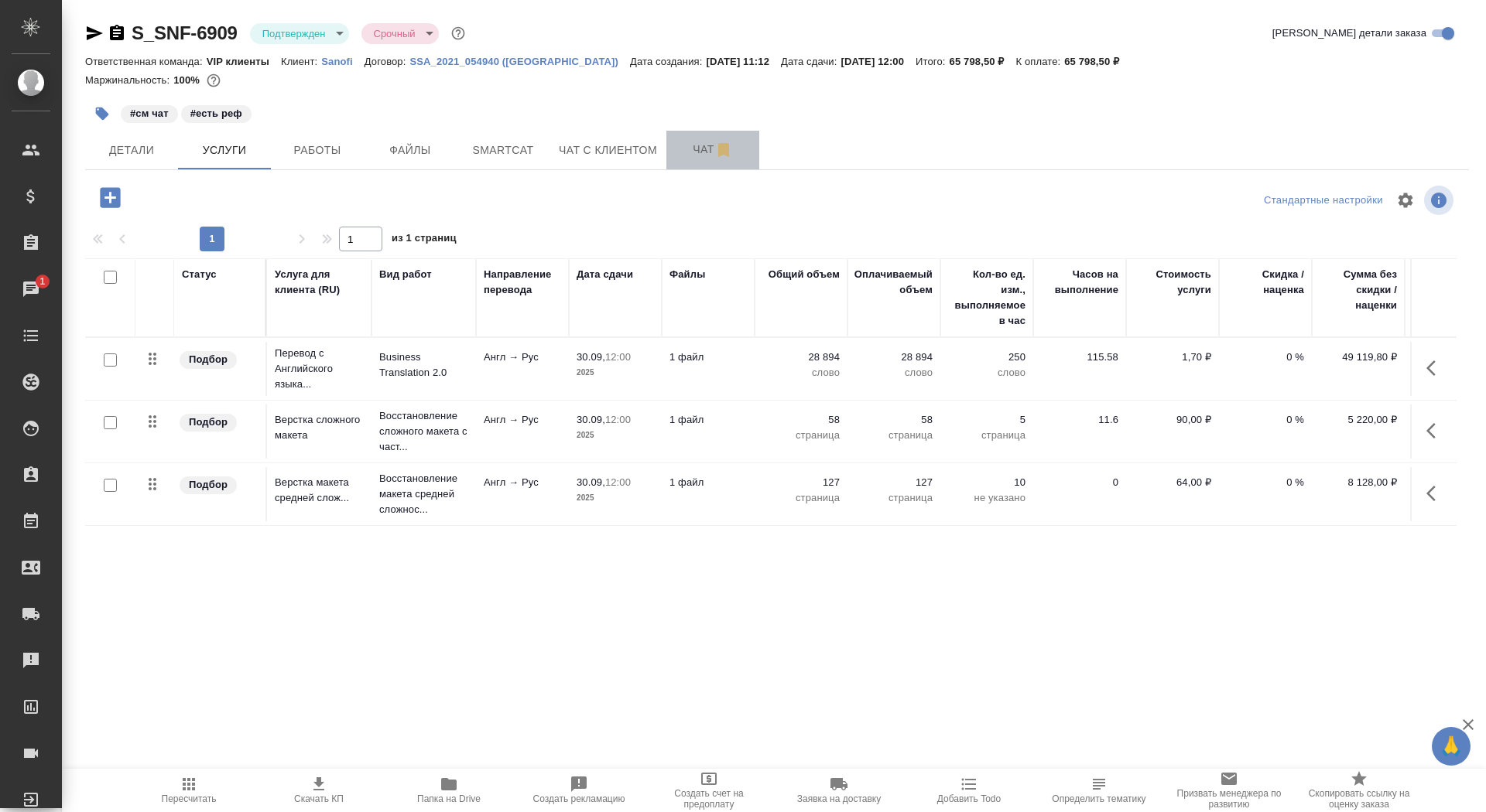
click at [679, 155] on span "Чат" at bounding box center [713, 149] width 75 height 20
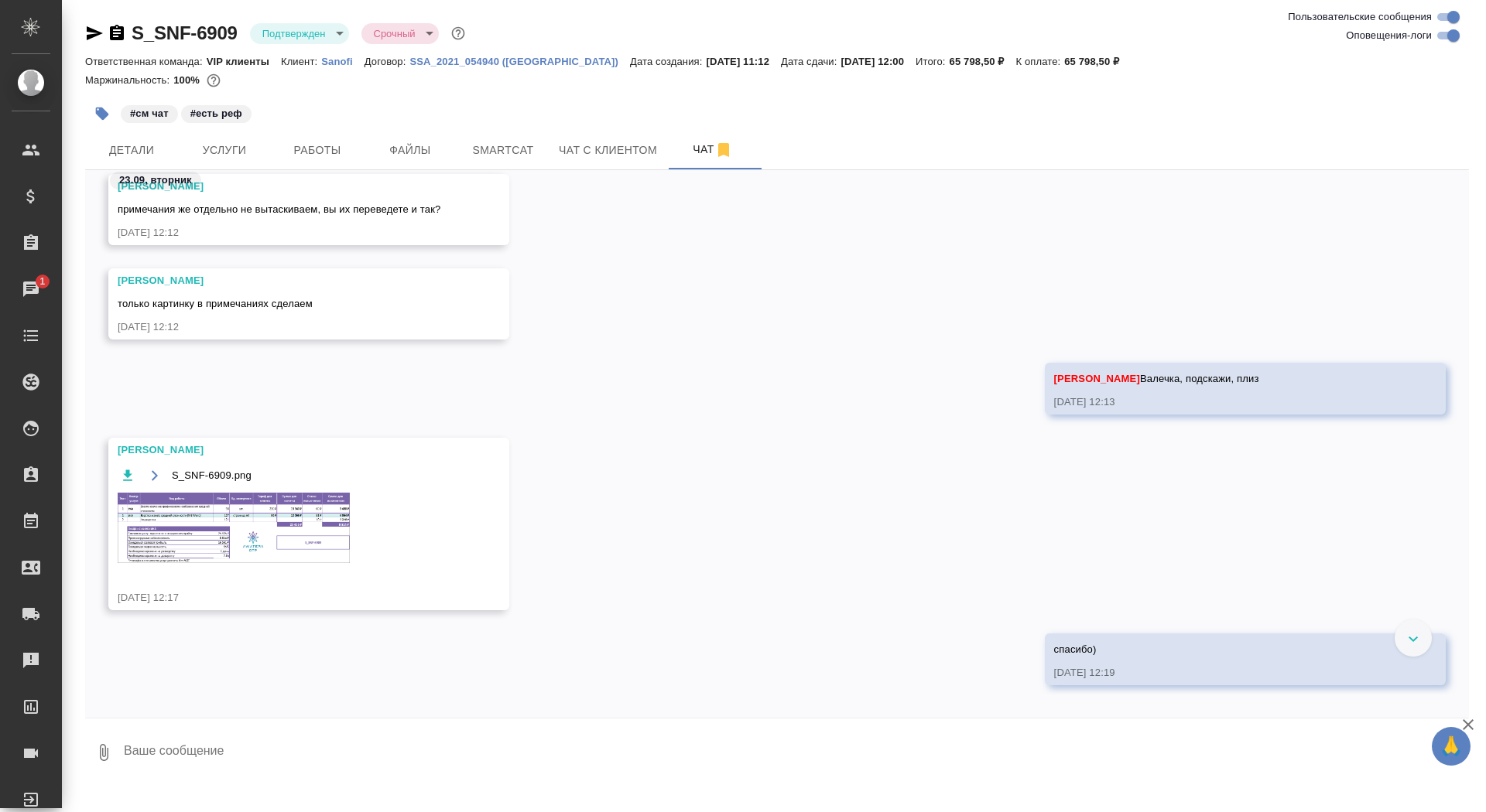
scroll to position [2191, 0]
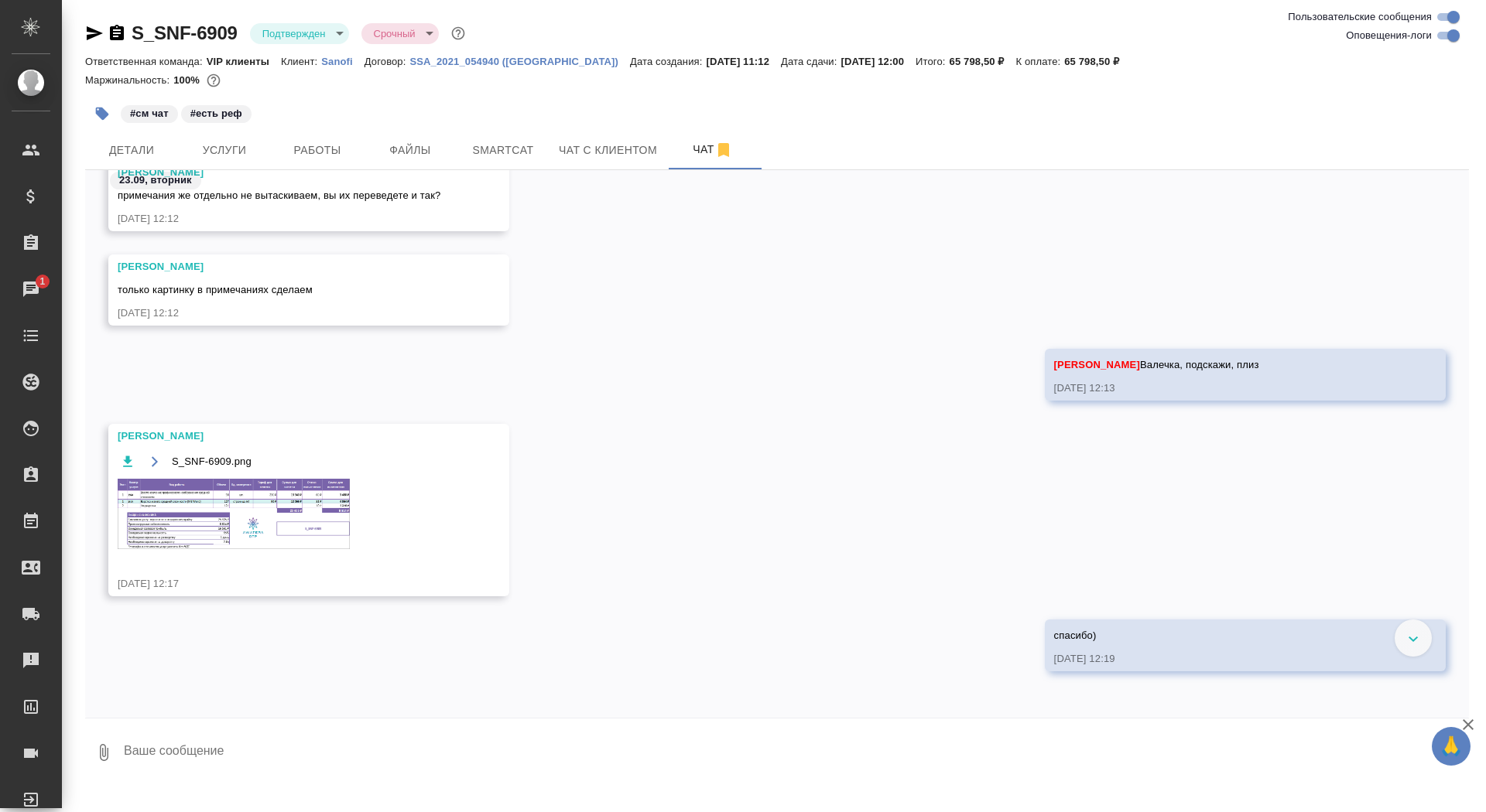
click at [197, 509] on img at bounding box center [233, 514] width 232 height 70
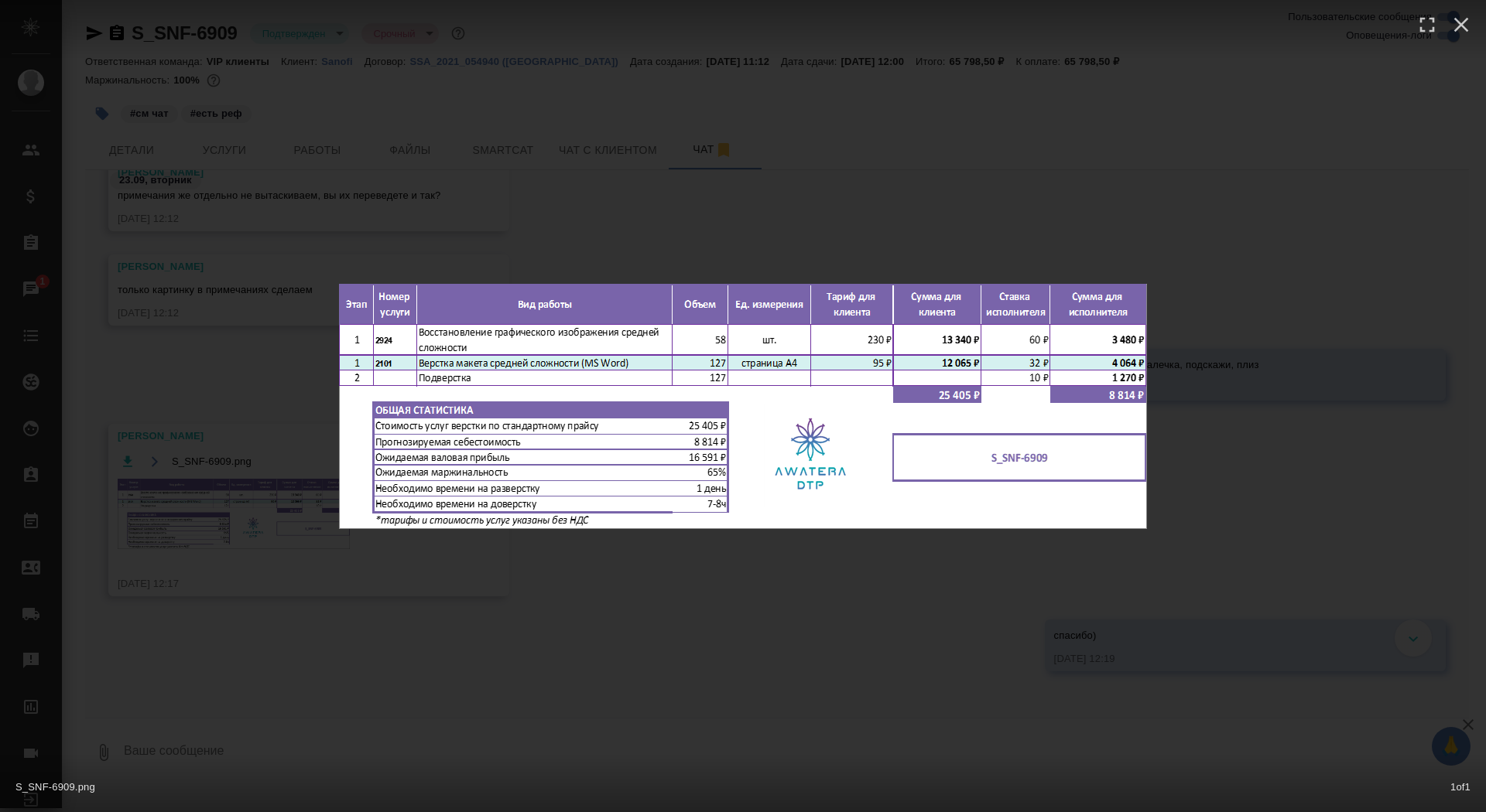
click at [150, 490] on div "S_SNF-6909.png 1 of 1" at bounding box center [743, 406] width 1486 height 812
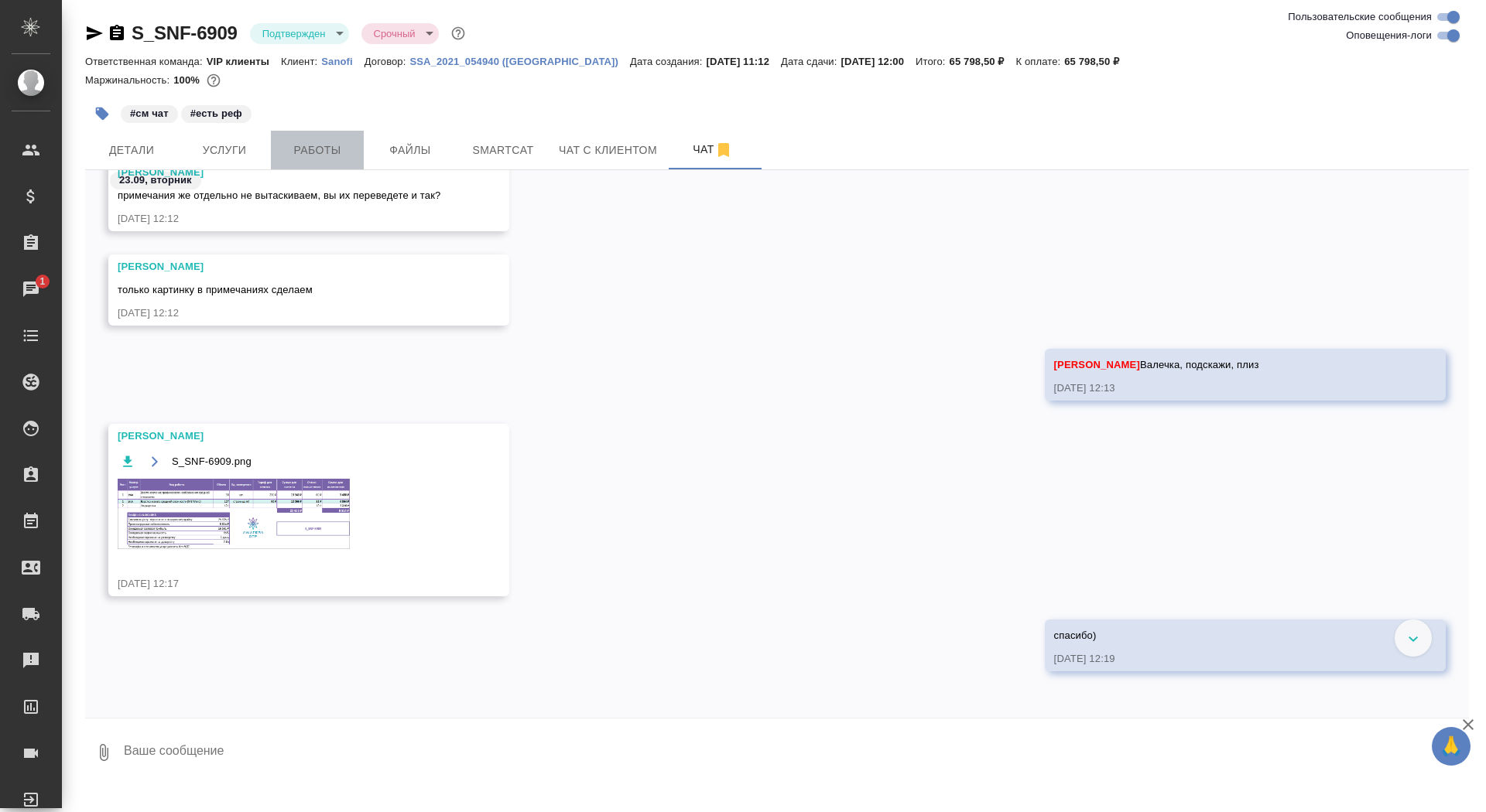
click at [320, 140] on button "Работы" at bounding box center [317, 150] width 93 height 39
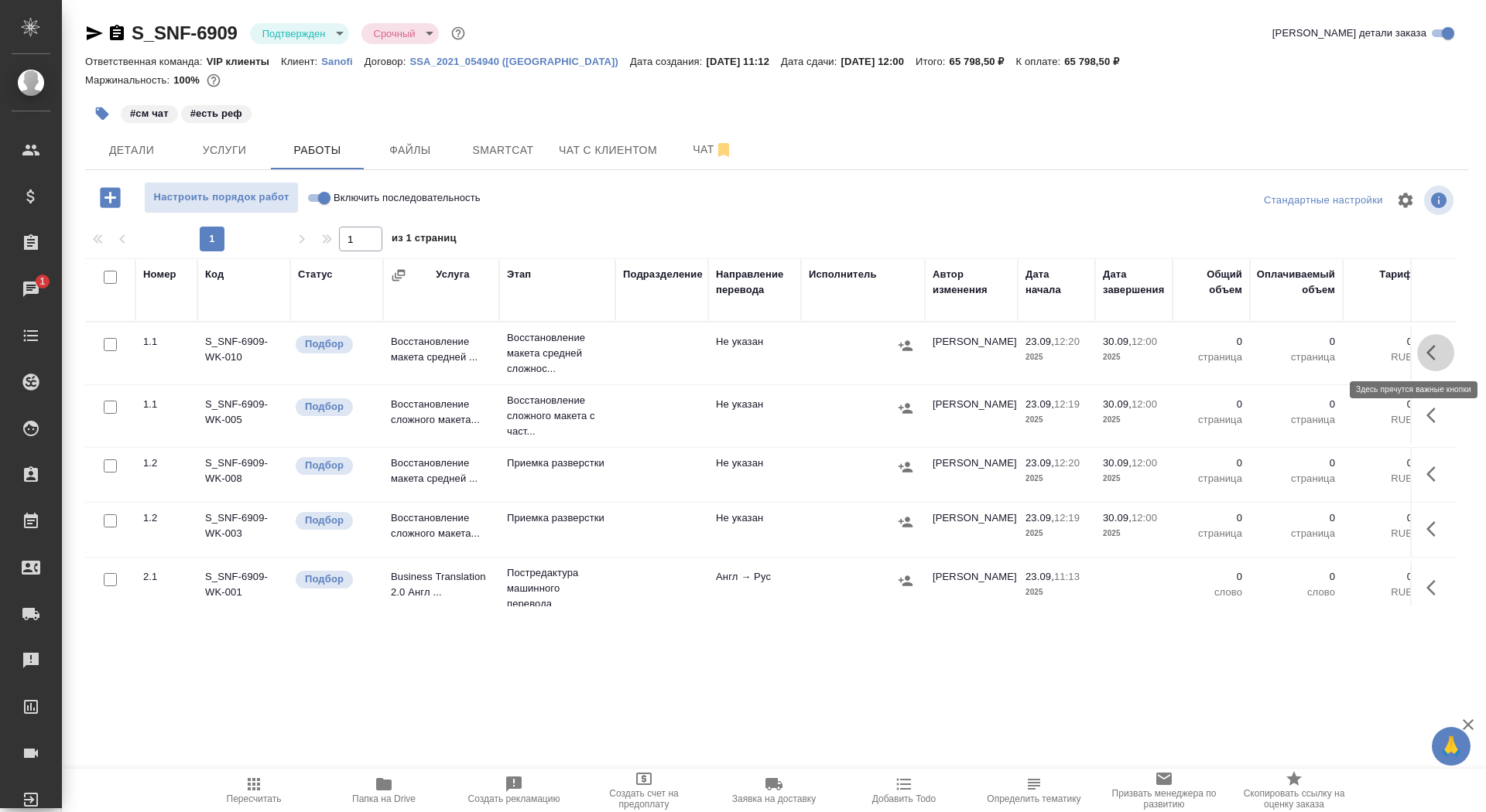
click at [1438, 340] on button "button" at bounding box center [1435, 352] width 37 height 37
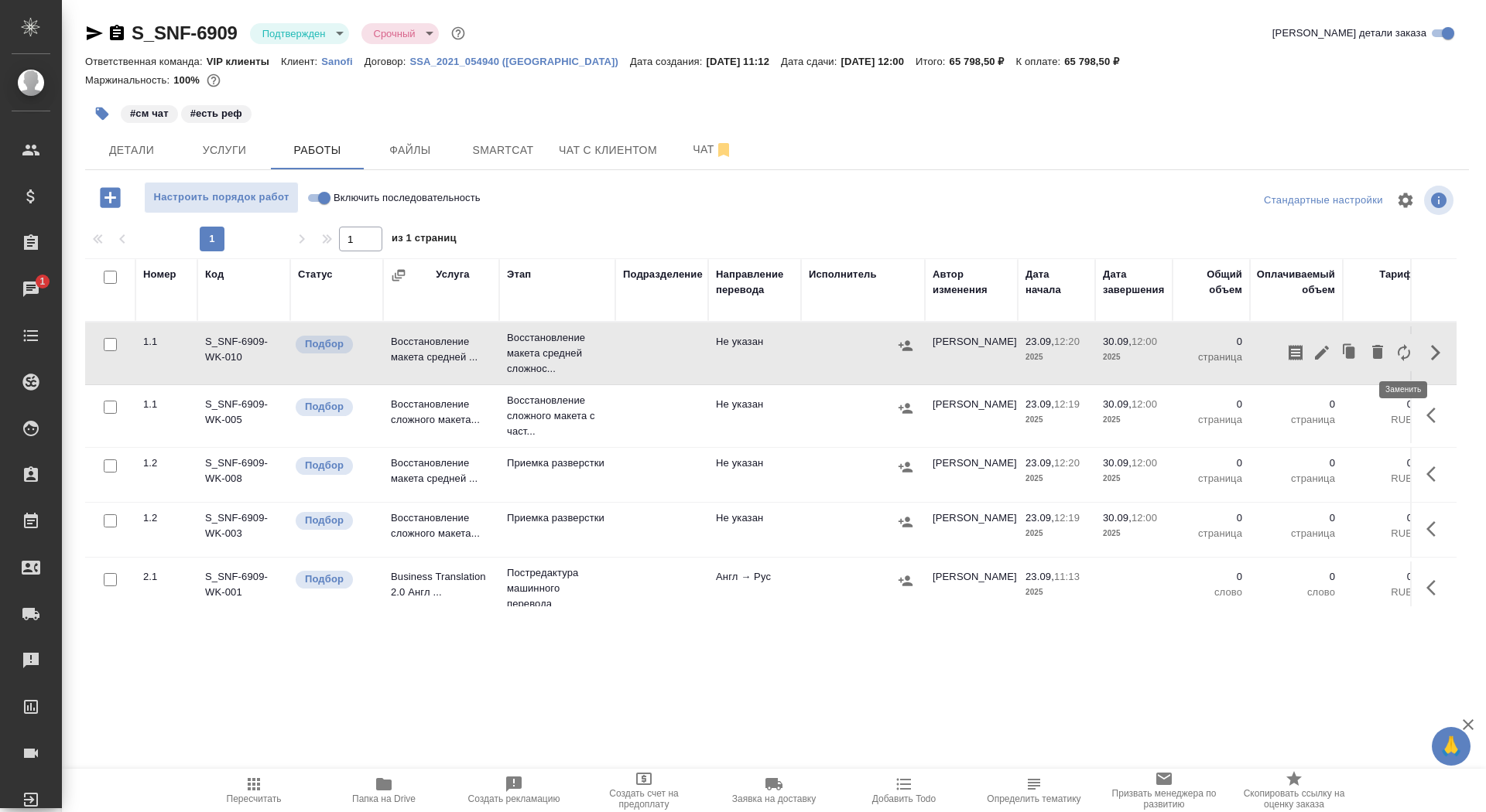
click at [1395, 355] on icon "button" at bounding box center [1405, 353] width 19 height 19
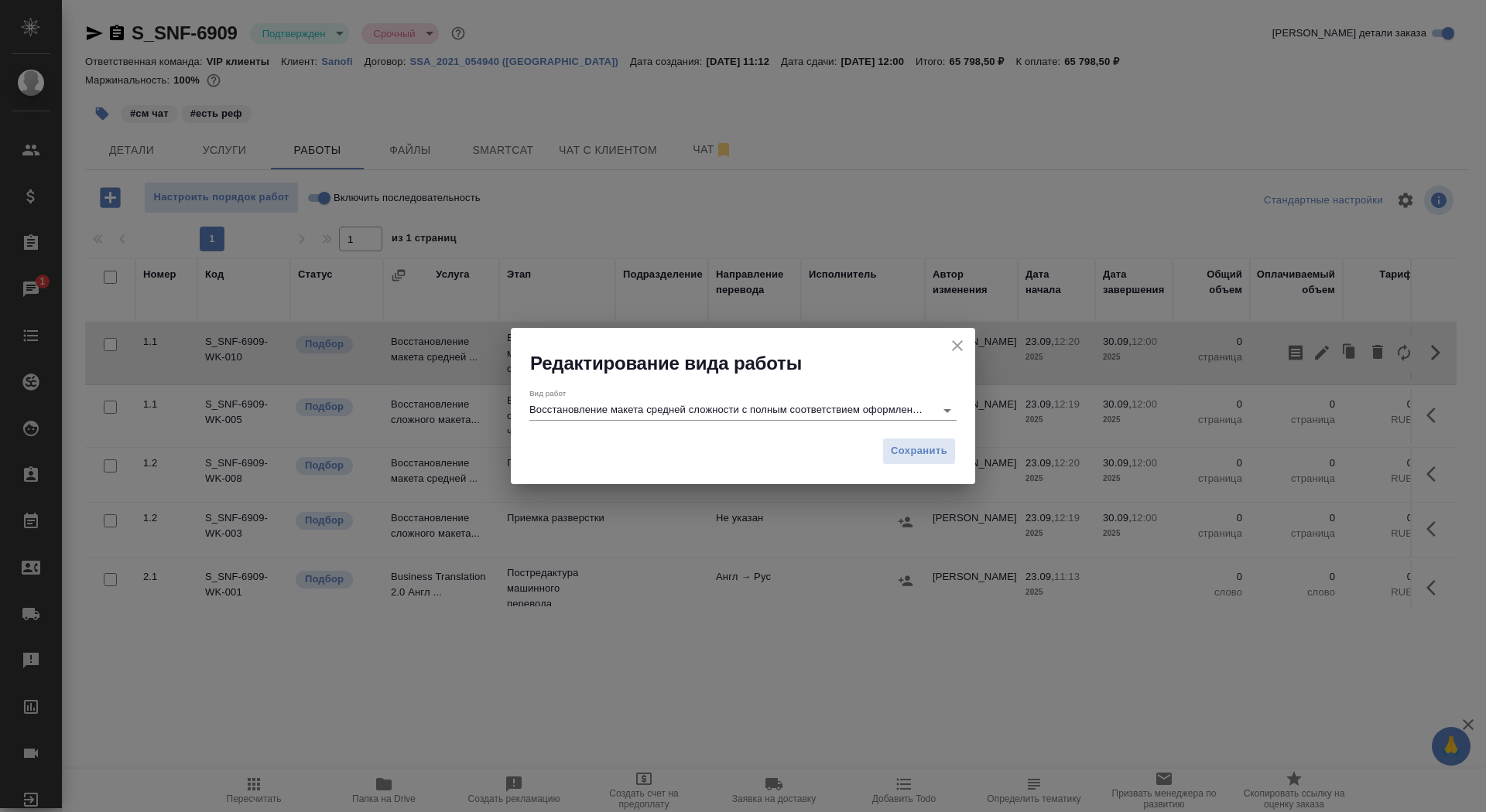
click at [626, 418] on input "Восстановление макета средней сложности с полным соответствием оформлению ориги…" at bounding box center [728, 410] width 398 height 19
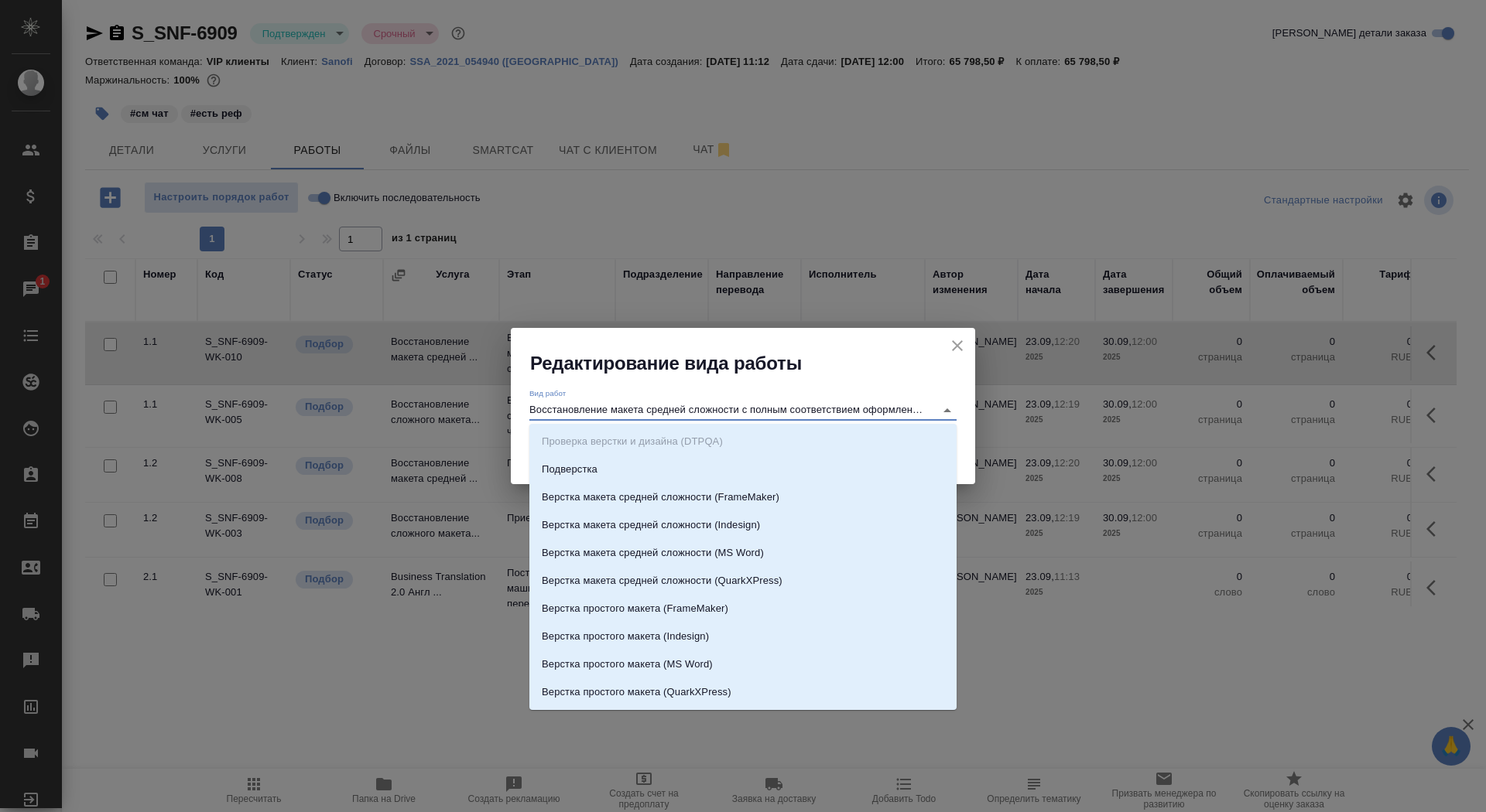
type input "н"
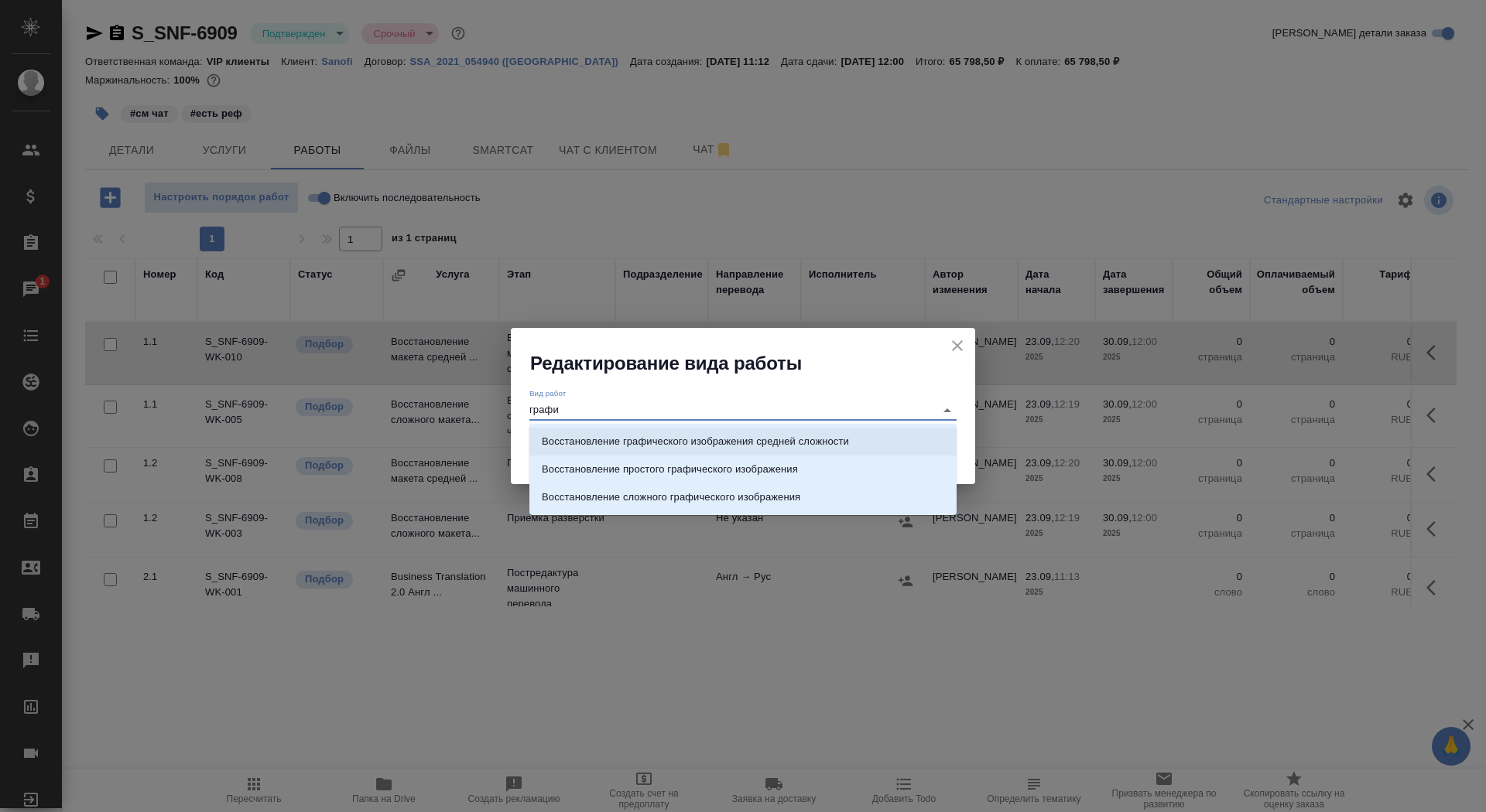
click at [755, 444] on p "Восстановление графического изображения средней сложности" at bounding box center [695, 442] width 308 height 15
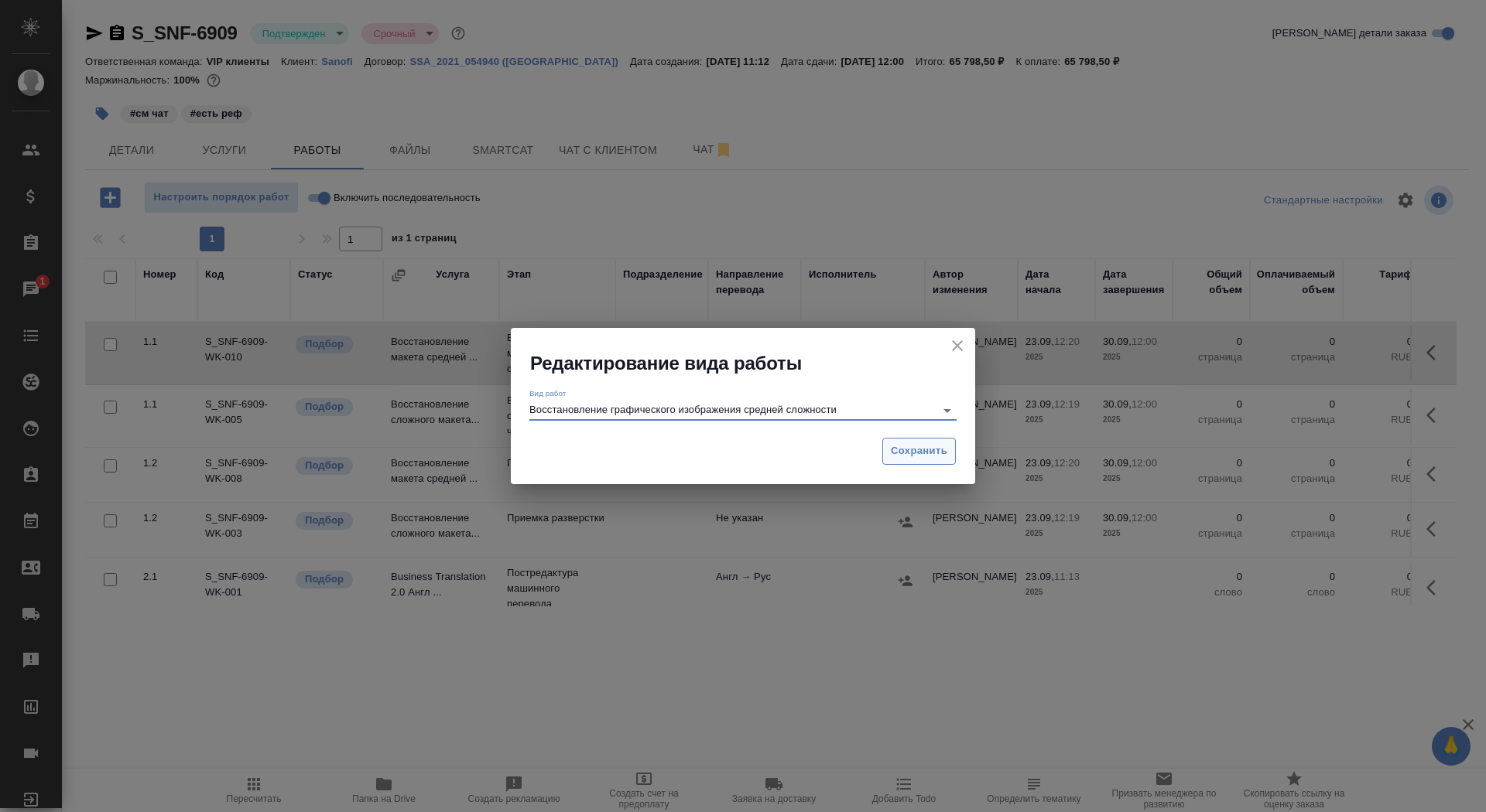
type input "Восстановление графического изображения средней сложности"
click at [916, 451] on span "Сохранить" at bounding box center [920, 451] width 57 height 18
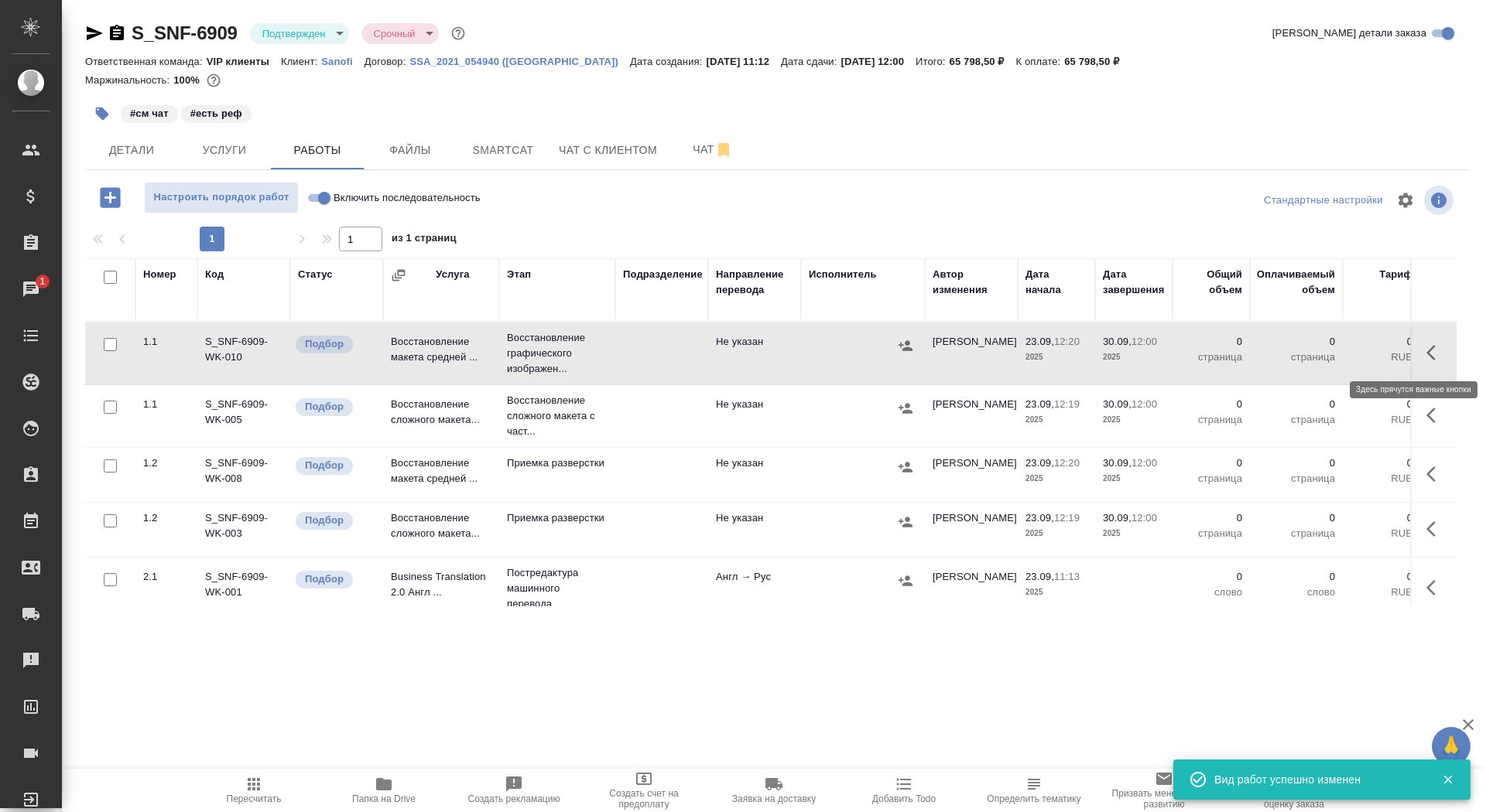
click at [1433, 355] on icon "button" at bounding box center [1436, 353] width 19 height 19
click at [1317, 353] on icon "button" at bounding box center [1322, 353] width 19 height 19
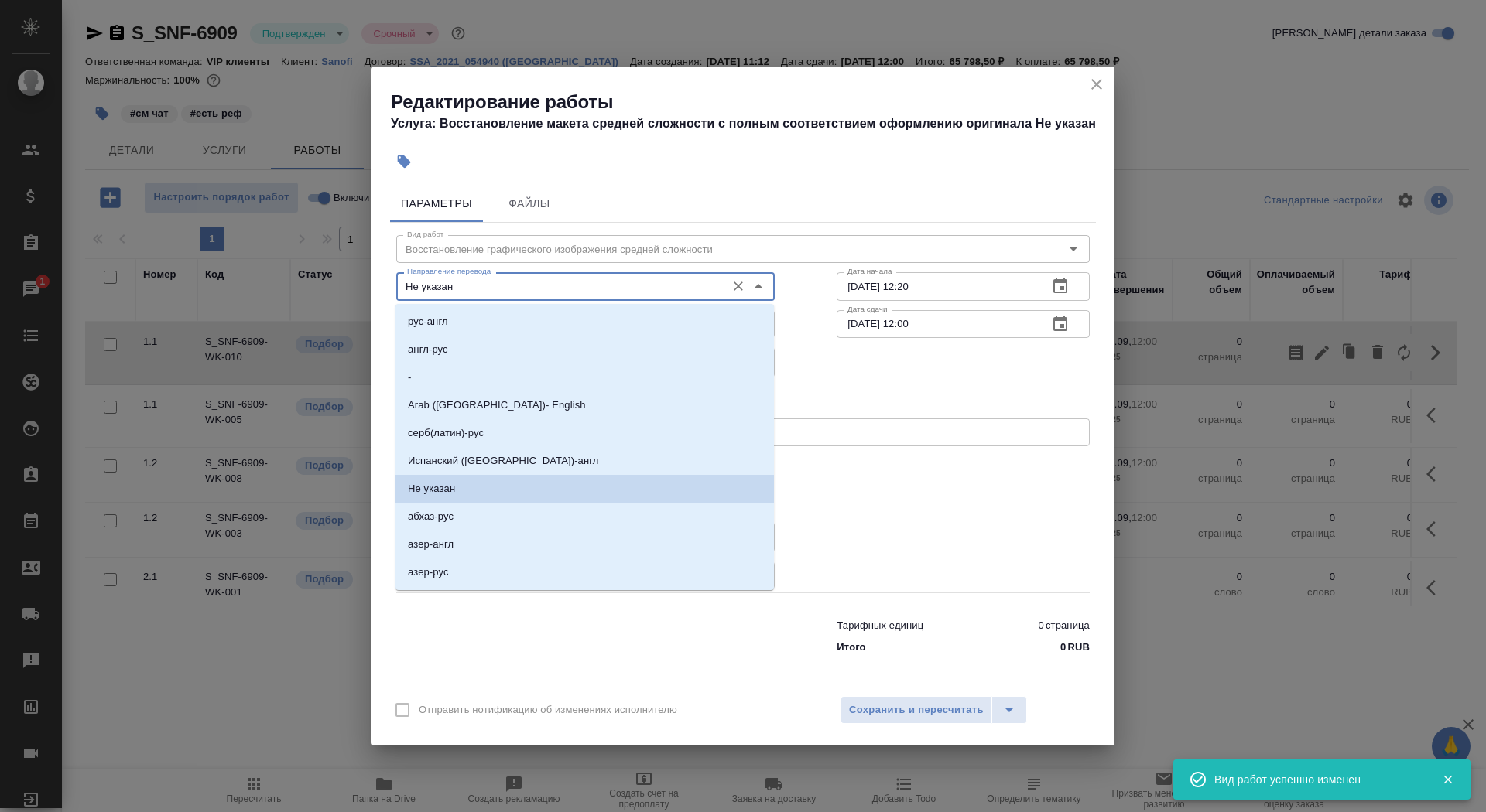
click at [473, 291] on input "Не указан" at bounding box center [560, 286] width 317 height 19
click at [455, 355] on li "англ-рус" at bounding box center [585, 349] width 379 height 28
type input "англ-рус"
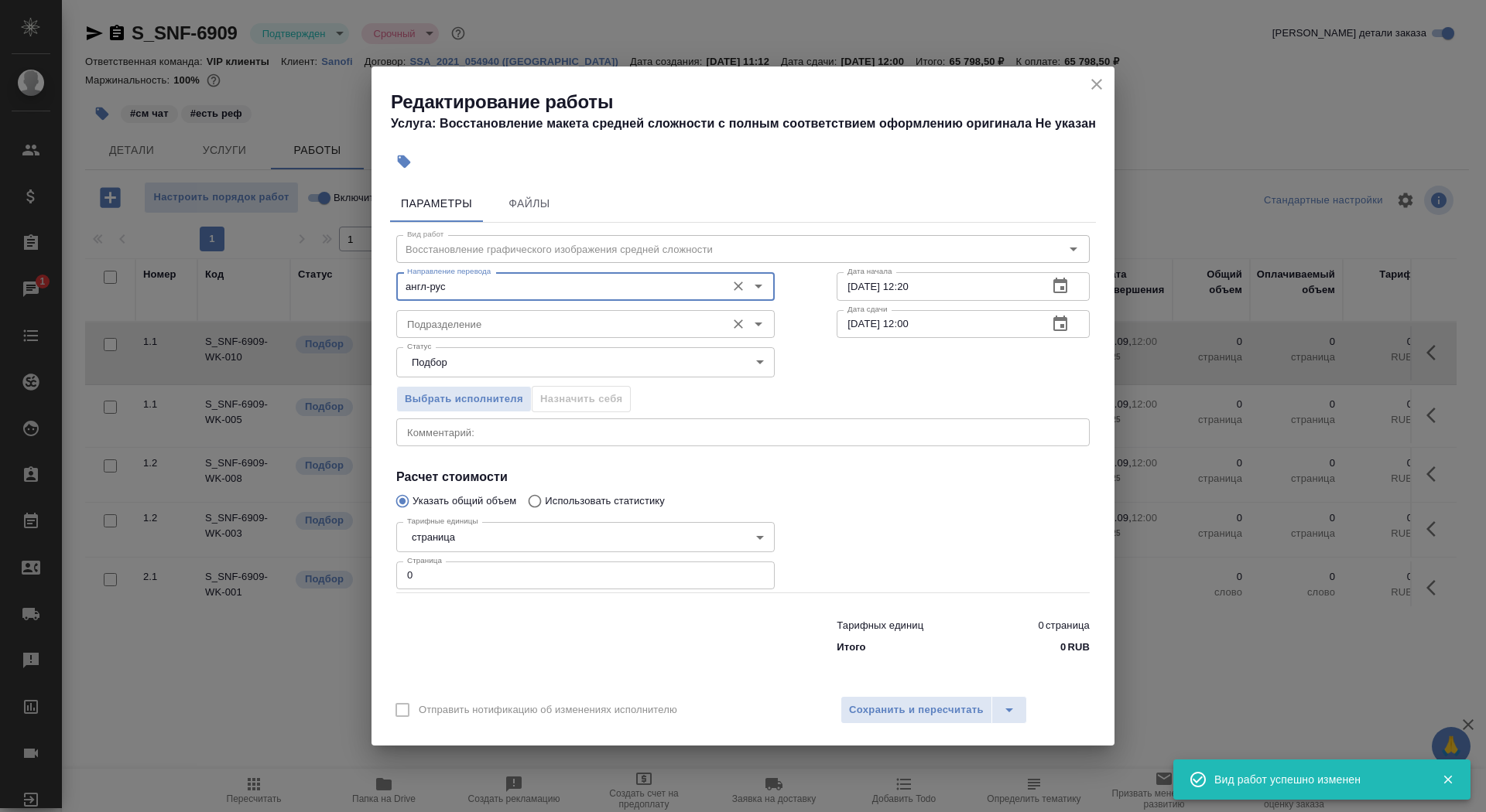
click at [453, 337] on div "Подразделение" at bounding box center [585, 324] width 379 height 28
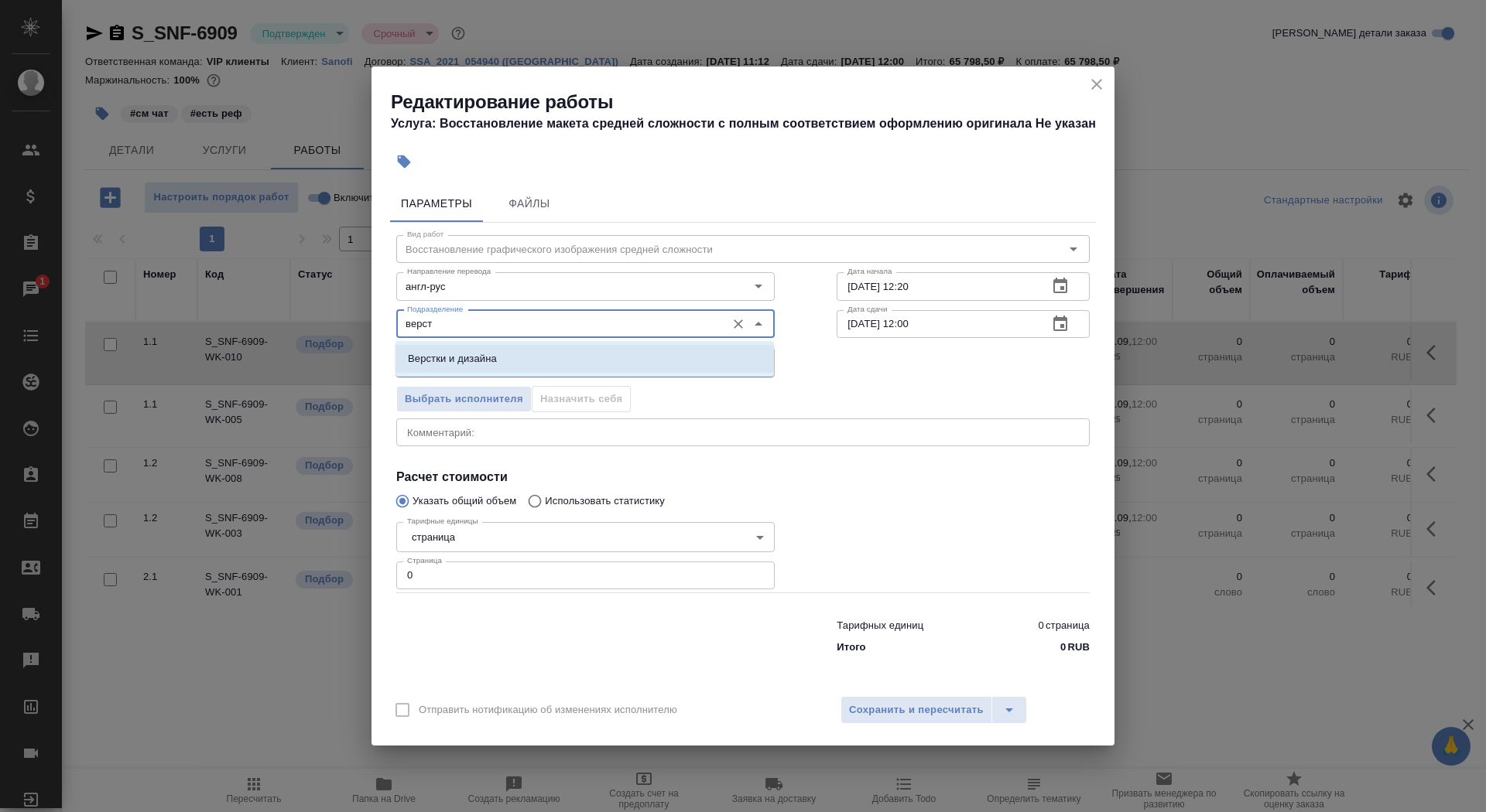
click at [538, 341] on div "Верстки и дизайна" at bounding box center [585, 359] width 379 height 36
click at [538, 355] on li "Верстки и дизайна" at bounding box center [585, 359] width 379 height 28
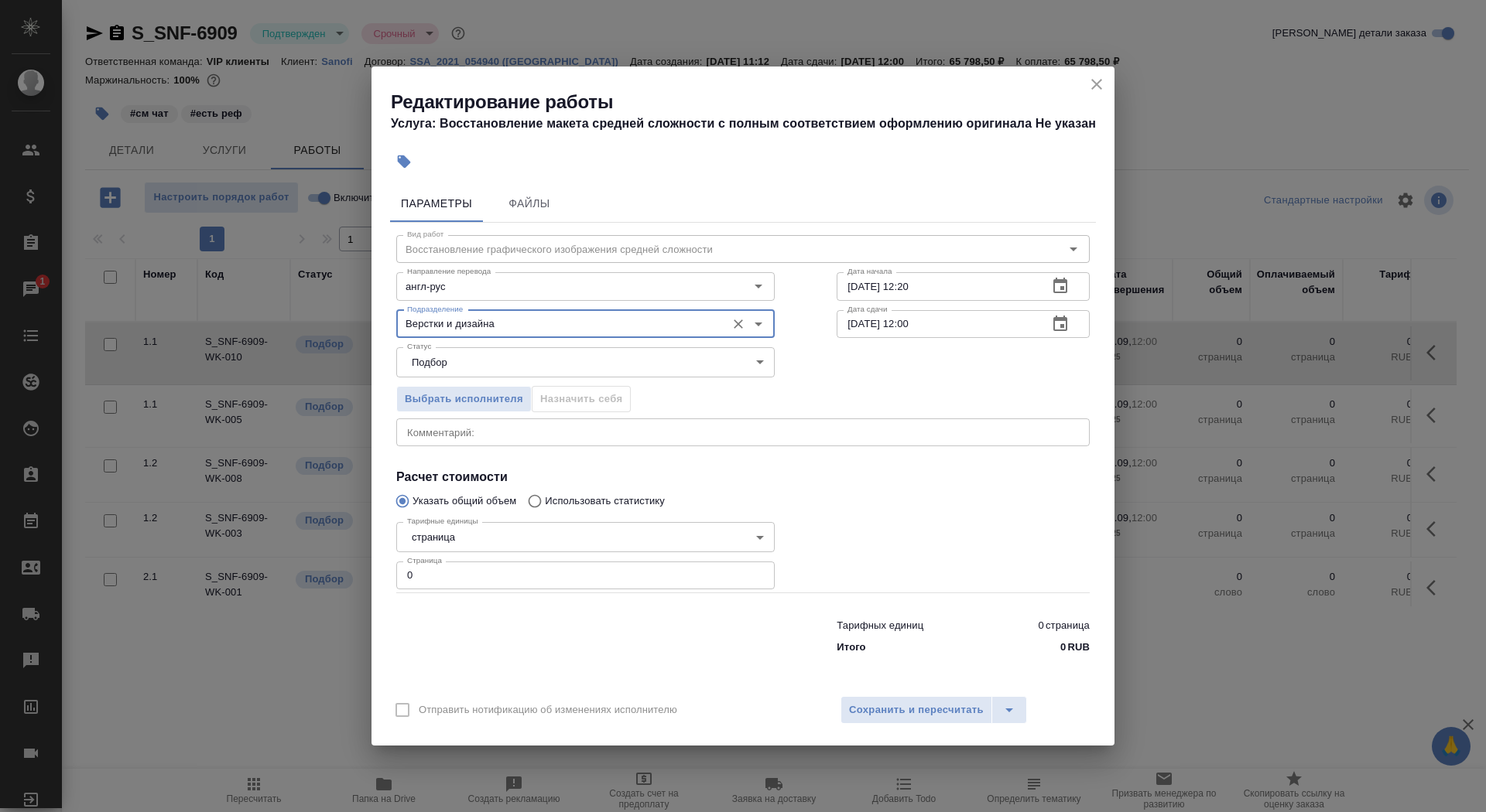
type input "Верстки и дизайна"
click at [500, 534] on body "🙏 .cls-1 fill:#fff; AWATERA Saydasheva Dilyara Клиенты Спецификации Заказы 1 Ча…" at bounding box center [743, 406] width 1486 height 812
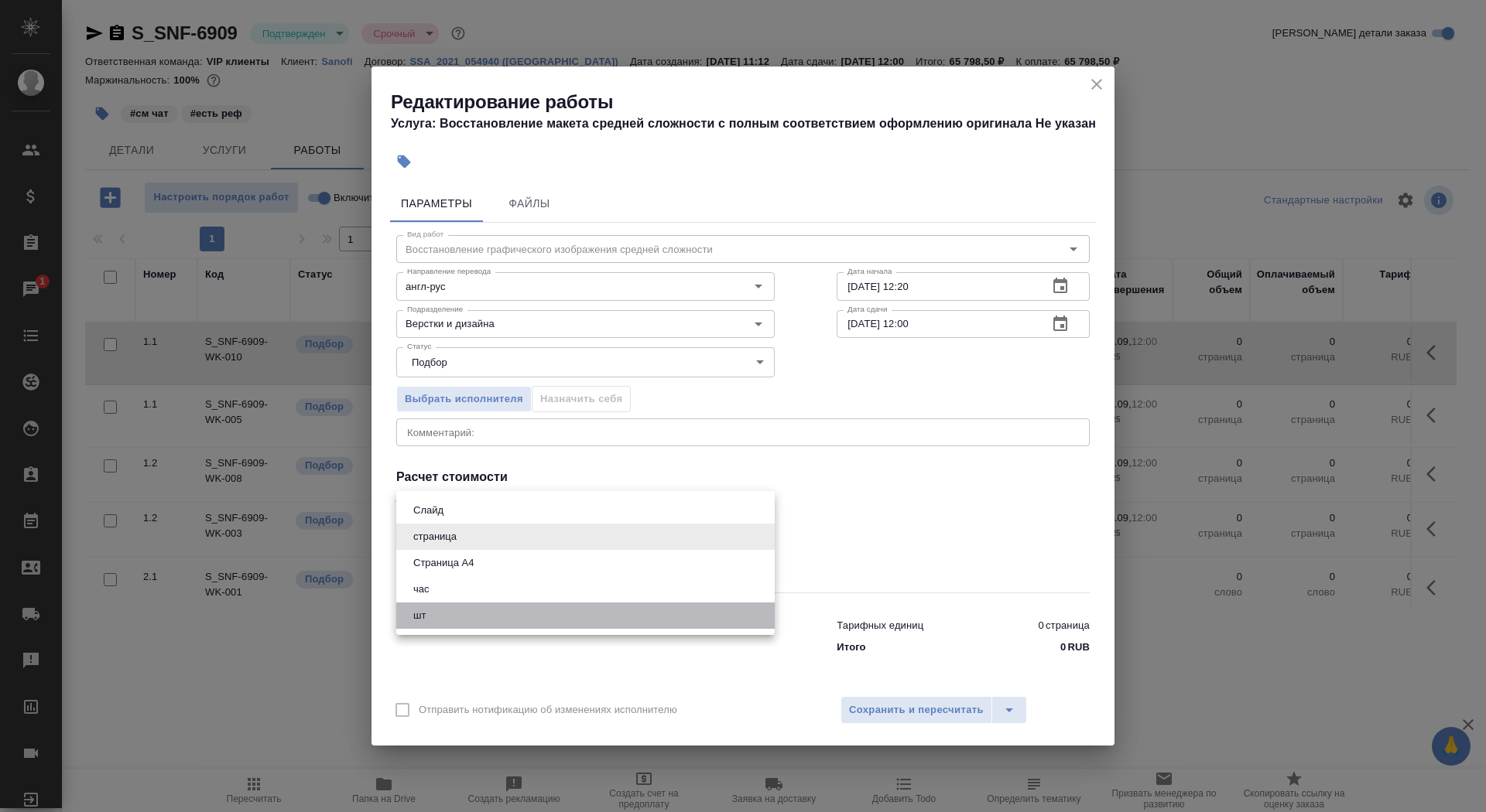
click at [479, 624] on li "шт" at bounding box center [585, 616] width 379 height 27
type input "5a8b1489cc6b4906c91bfdc1"
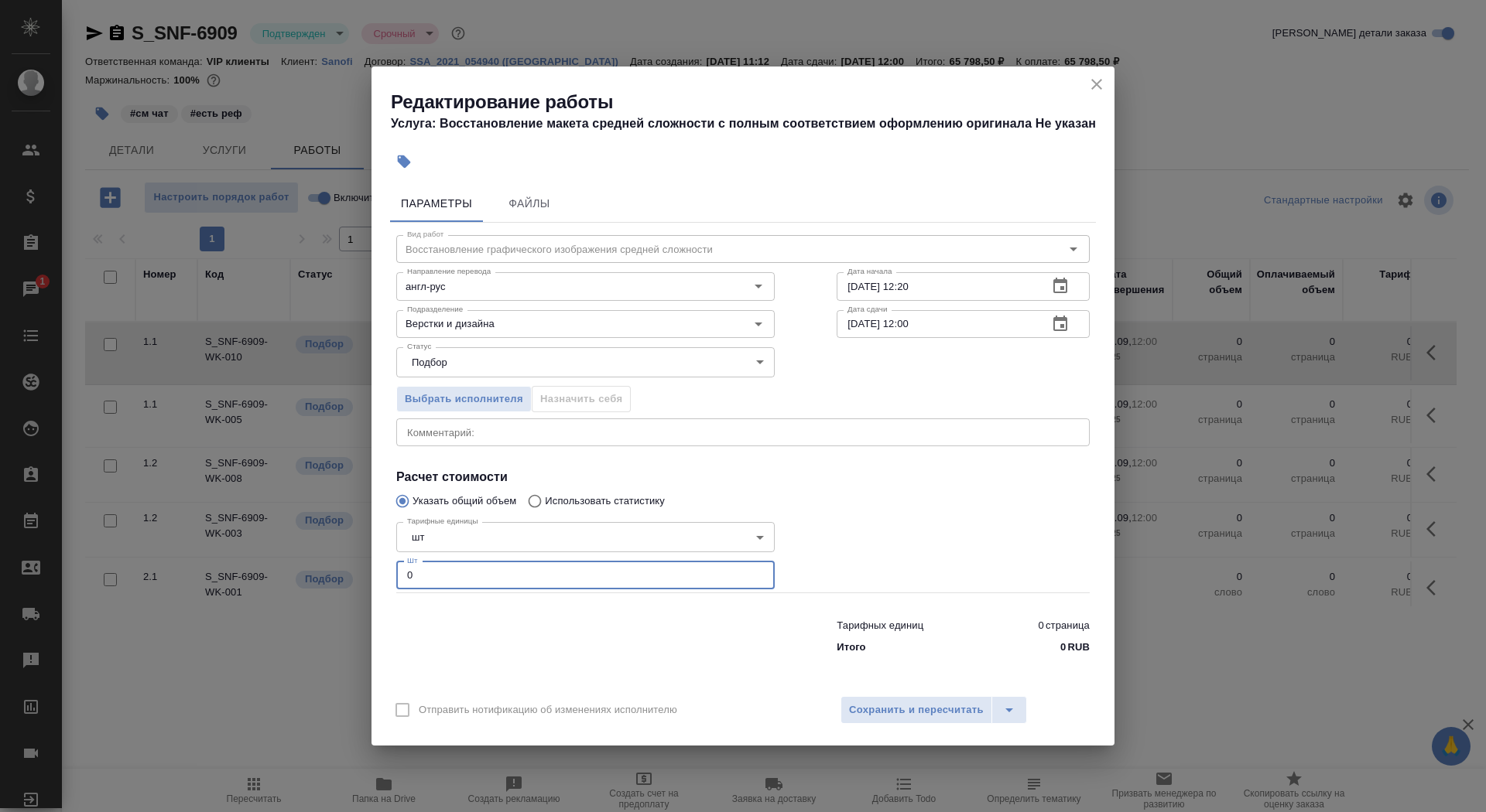
click at [470, 580] on input "0" at bounding box center [585, 576] width 379 height 28
type input "58"
click at [962, 289] on input "23.09.2025 12:20" at bounding box center [936, 286] width 199 height 28
type input "23.09.2025 12:55"
click at [1060, 325] on icon "button" at bounding box center [1060, 324] width 14 height 15
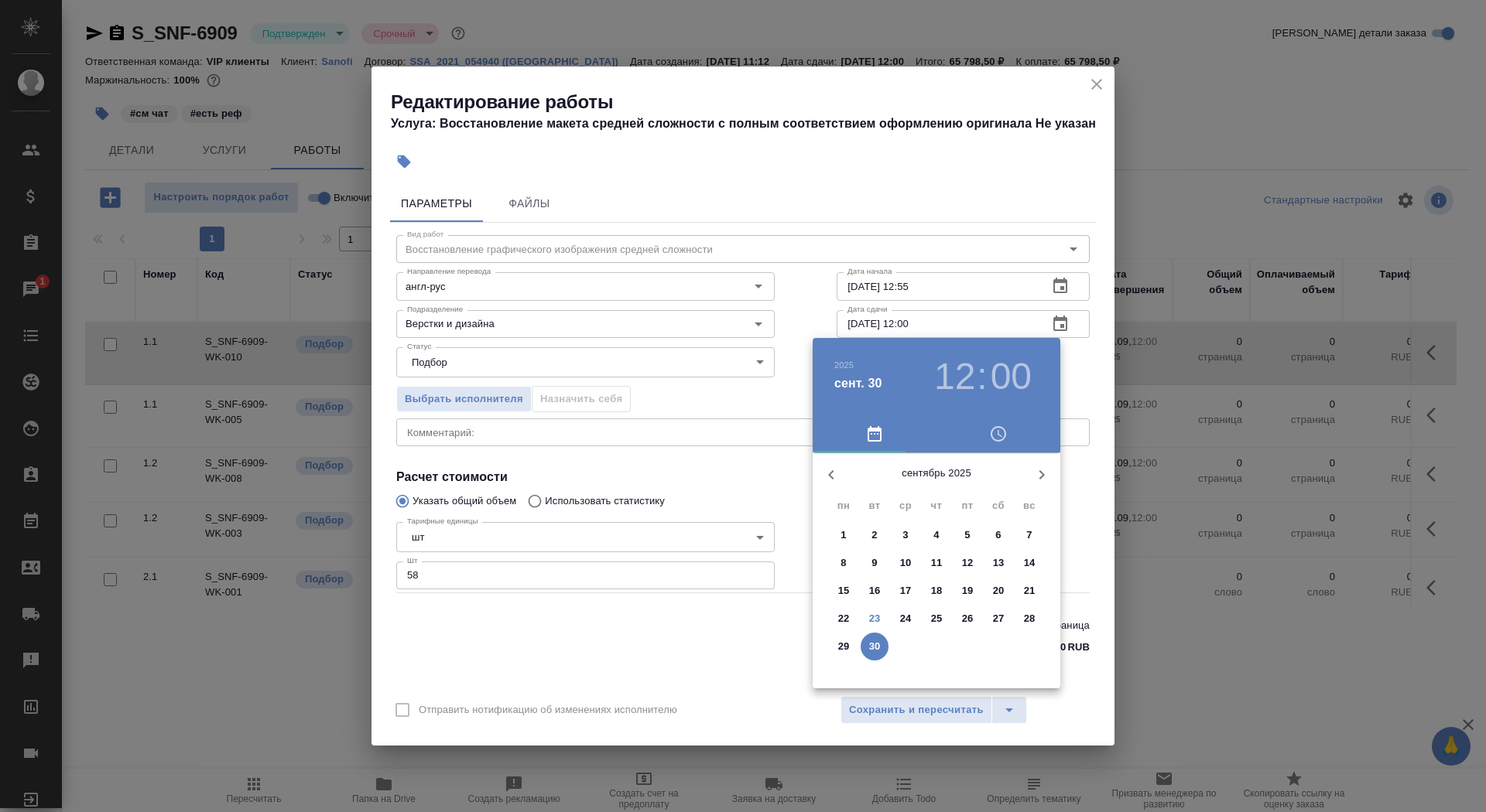
click at [896, 622] on span "24" at bounding box center [906, 619] width 28 height 15
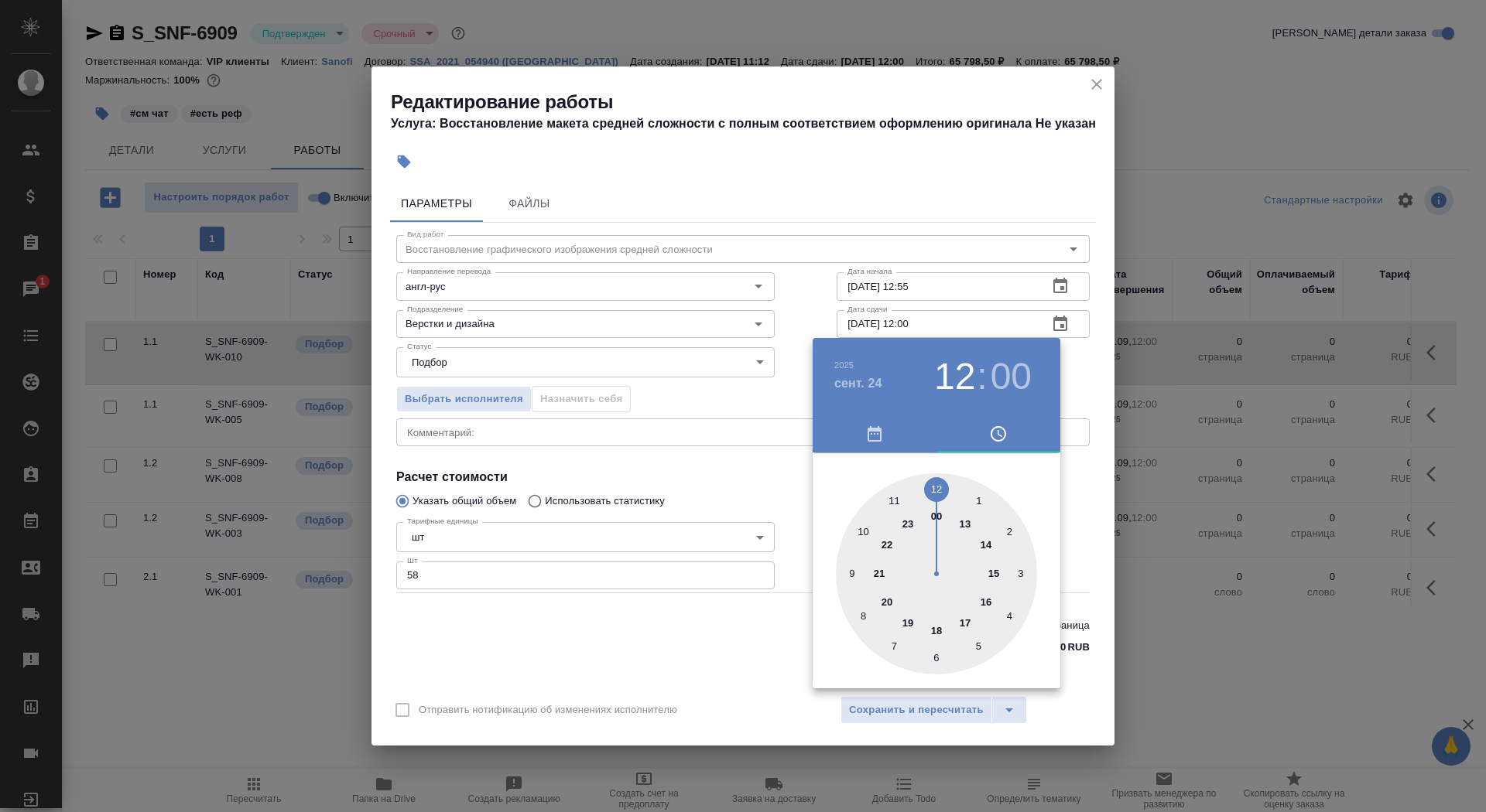
click at [936, 490] on div at bounding box center [937, 574] width 201 height 201
click at [936, 492] on div at bounding box center [937, 574] width 201 height 201
click at [892, 505] on div at bounding box center [937, 574] width 201 height 201
type input "24.09.2025 12:55"
click at [893, 494] on div at bounding box center [937, 574] width 201 height 201
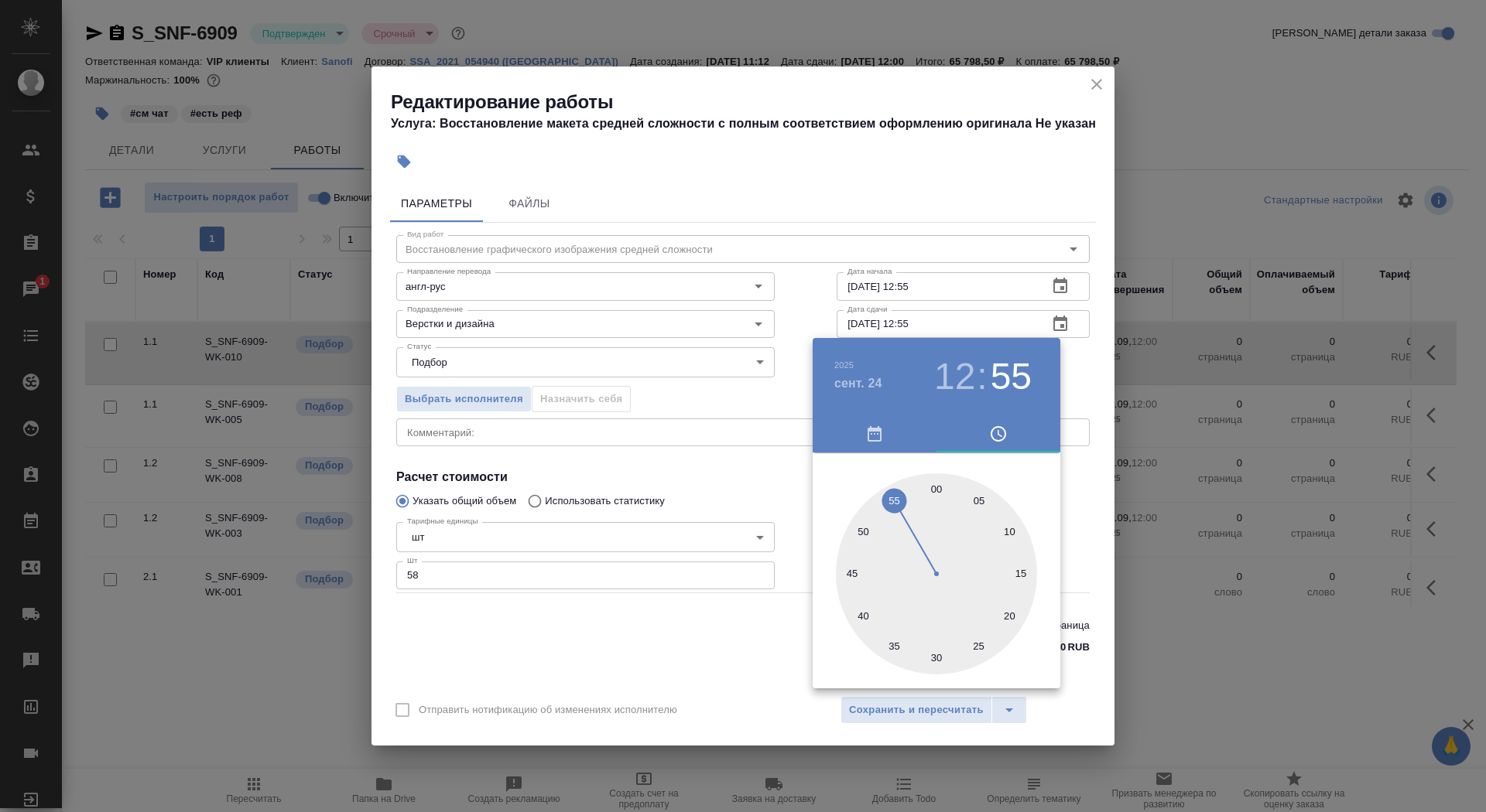
click at [747, 461] on div at bounding box center [743, 406] width 1486 height 812
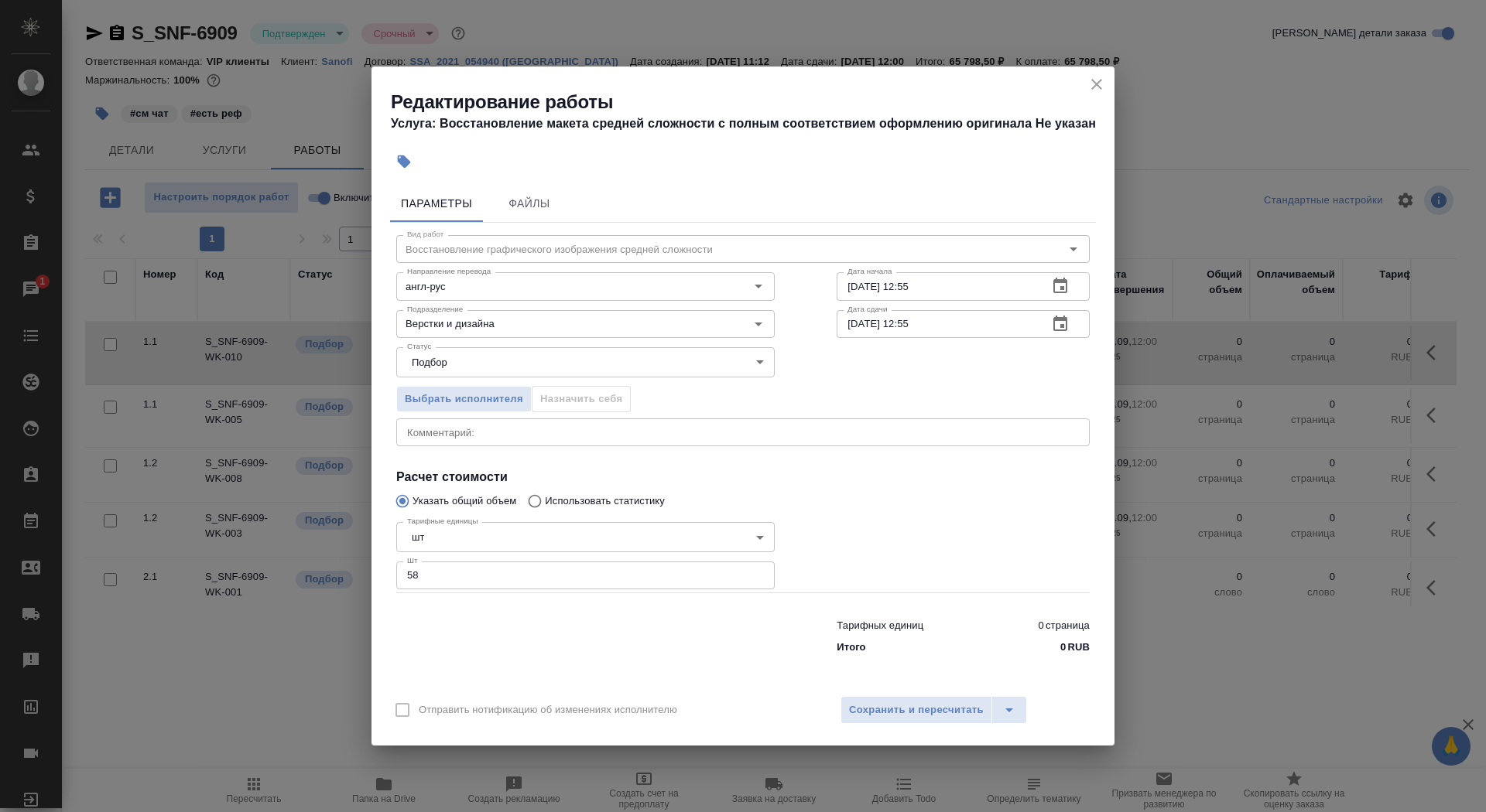
click at [899, 692] on div "Отправить нотификацию об изменениях исполнителю Сохранить и пересчитать" at bounding box center [743, 716] width 743 height 60
click at [903, 708] on span "Сохранить и пересчитать" at bounding box center [916, 710] width 135 height 18
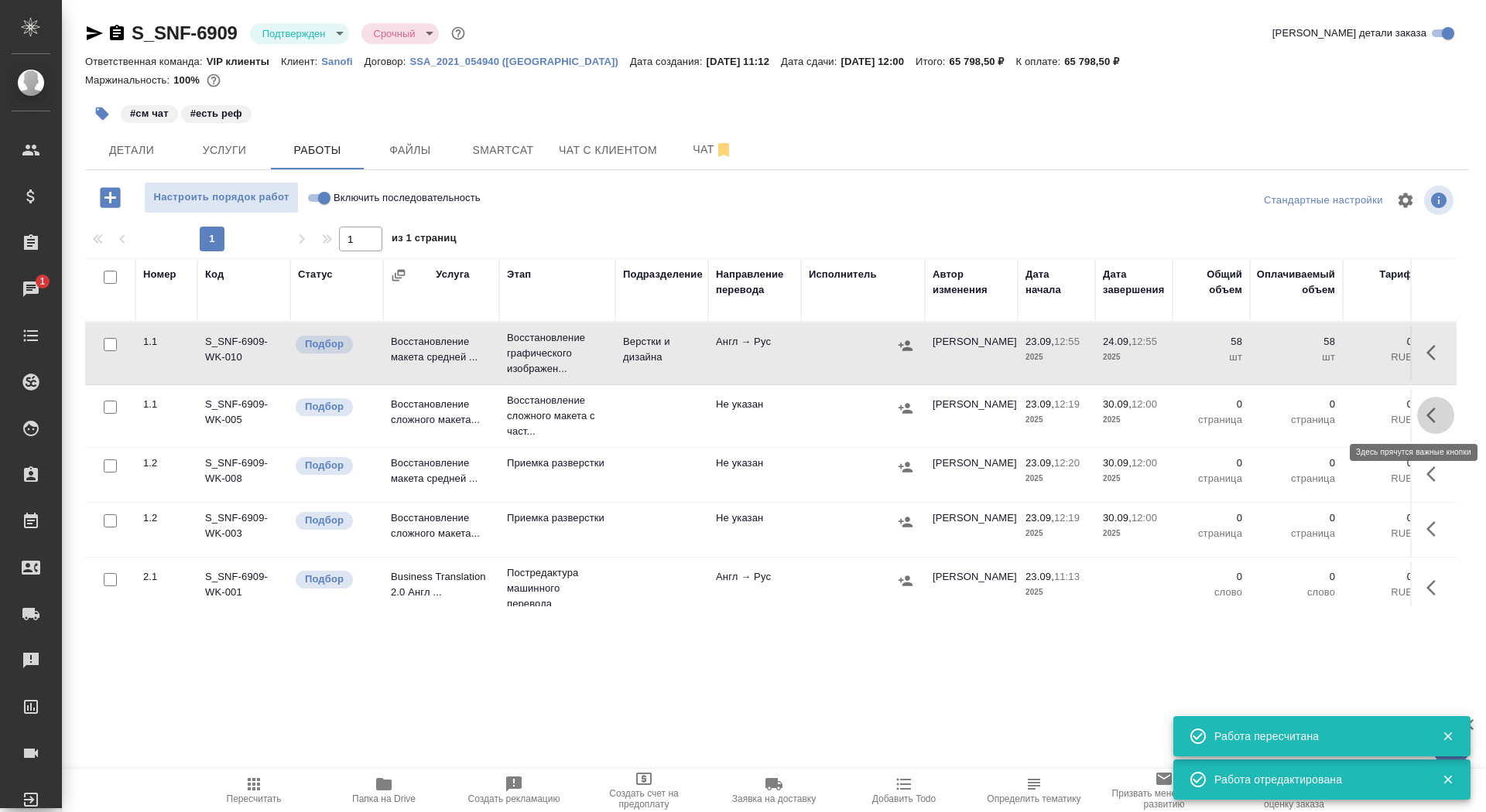
click at [1435, 415] on icon "button" at bounding box center [1436, 415] width 19 height 19
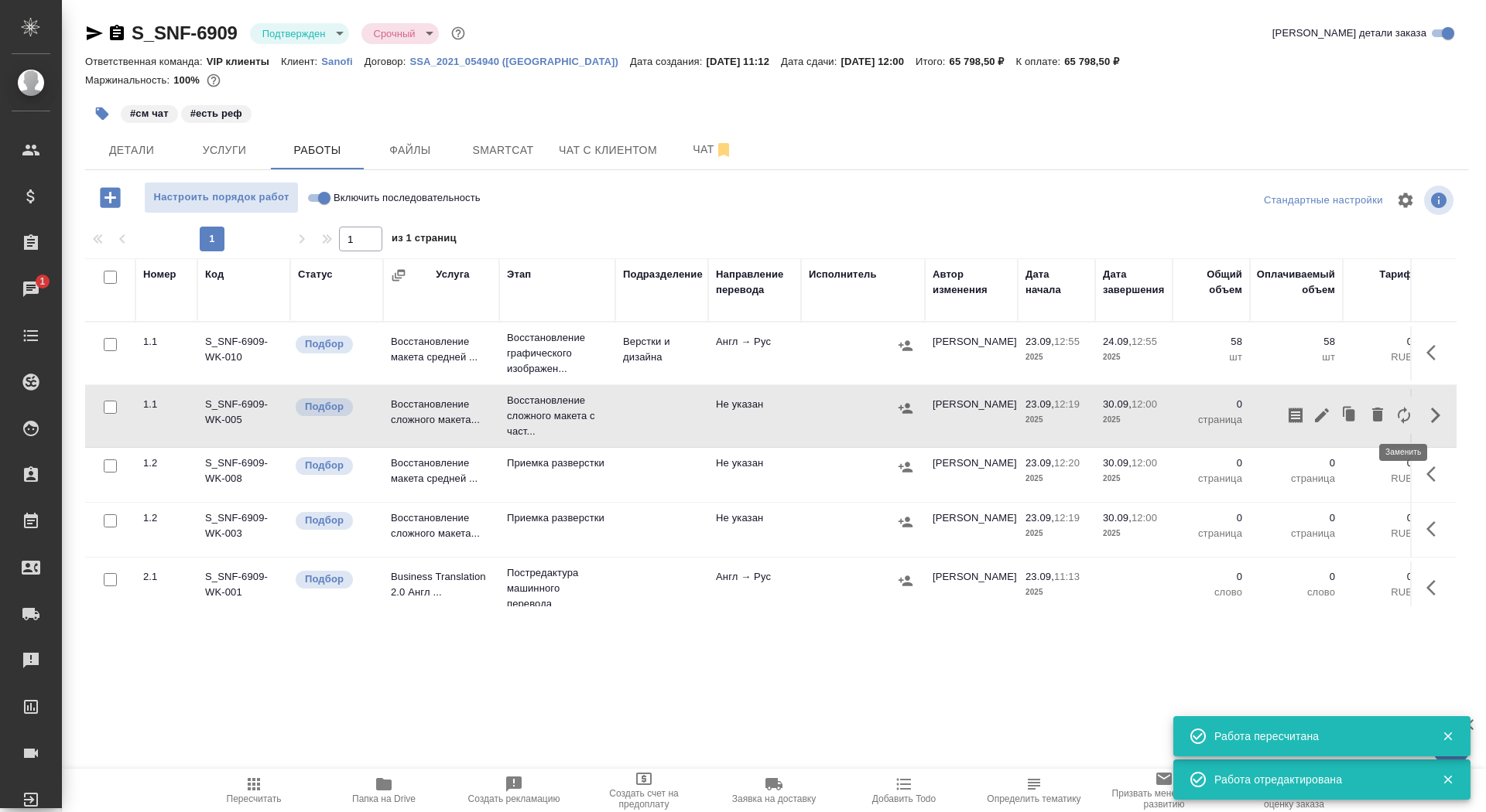
click at [1400, 420] on icon "button" at bounding box center [1405, 415] width 19 height 19
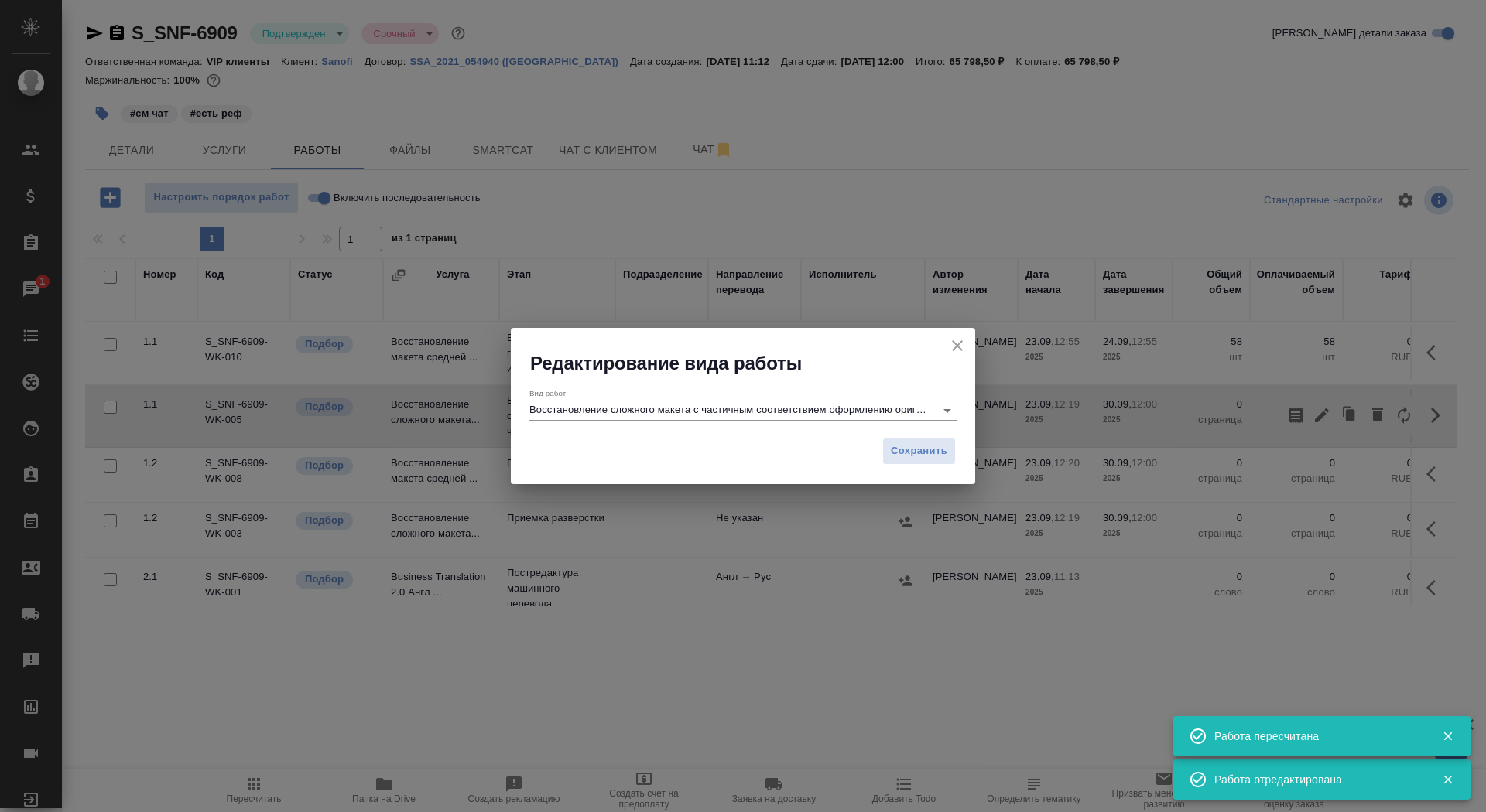
click at [711, 414] on input "Восстановление сложного макета с частичным соответствием оформлению оригинала" at bounding box center [728, 410] width 398 height 19
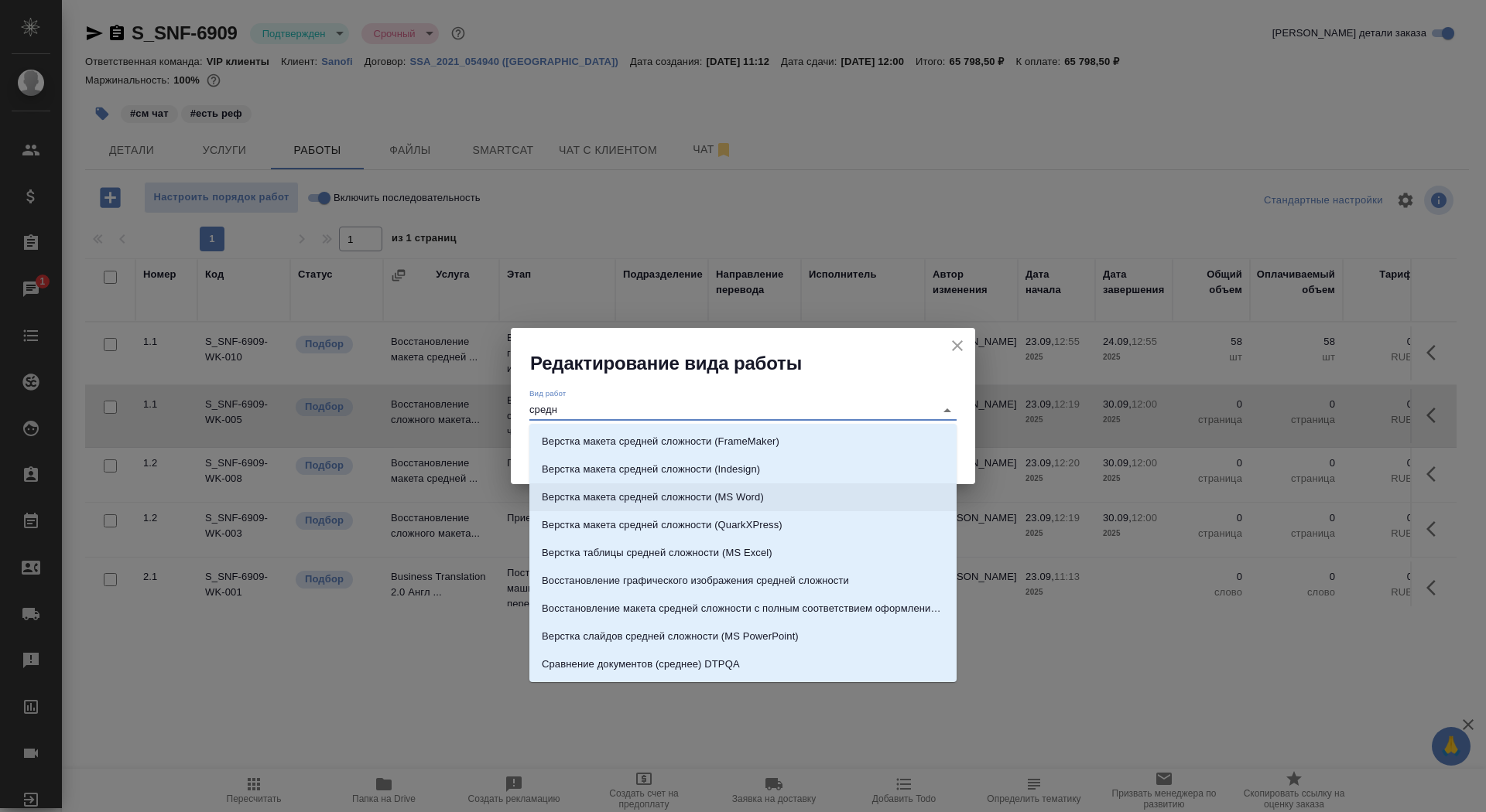
click at [728, 495] on p "Верстка макета средней сложности (MS Word)" at bounding box center [652, 498] width 222 height 15
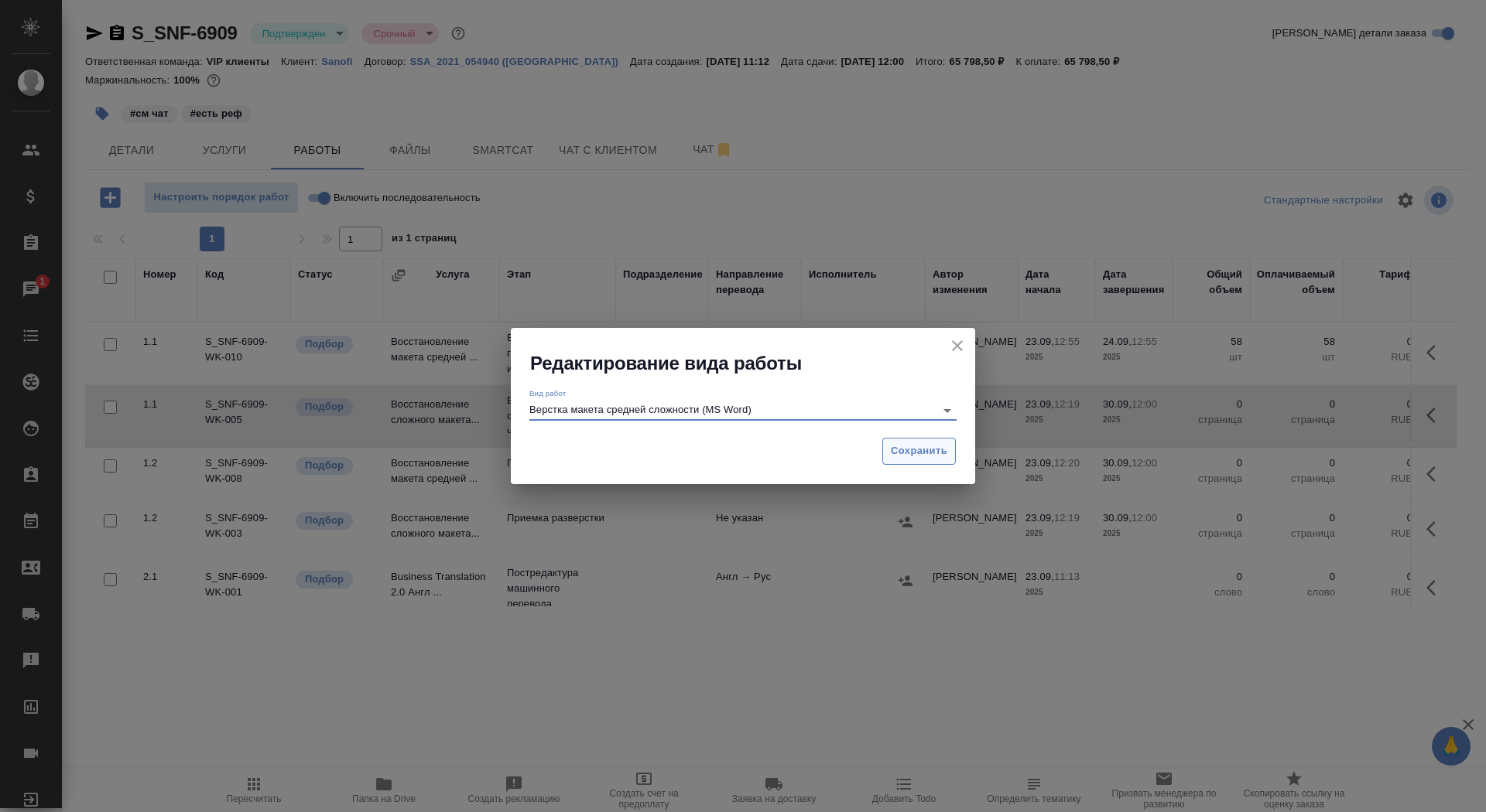
type input "Верстка макета средней сложности (MS Word)"
click at [920, 457] on span "Сохранить" at bounding box center [920, 451] width 57 height 18
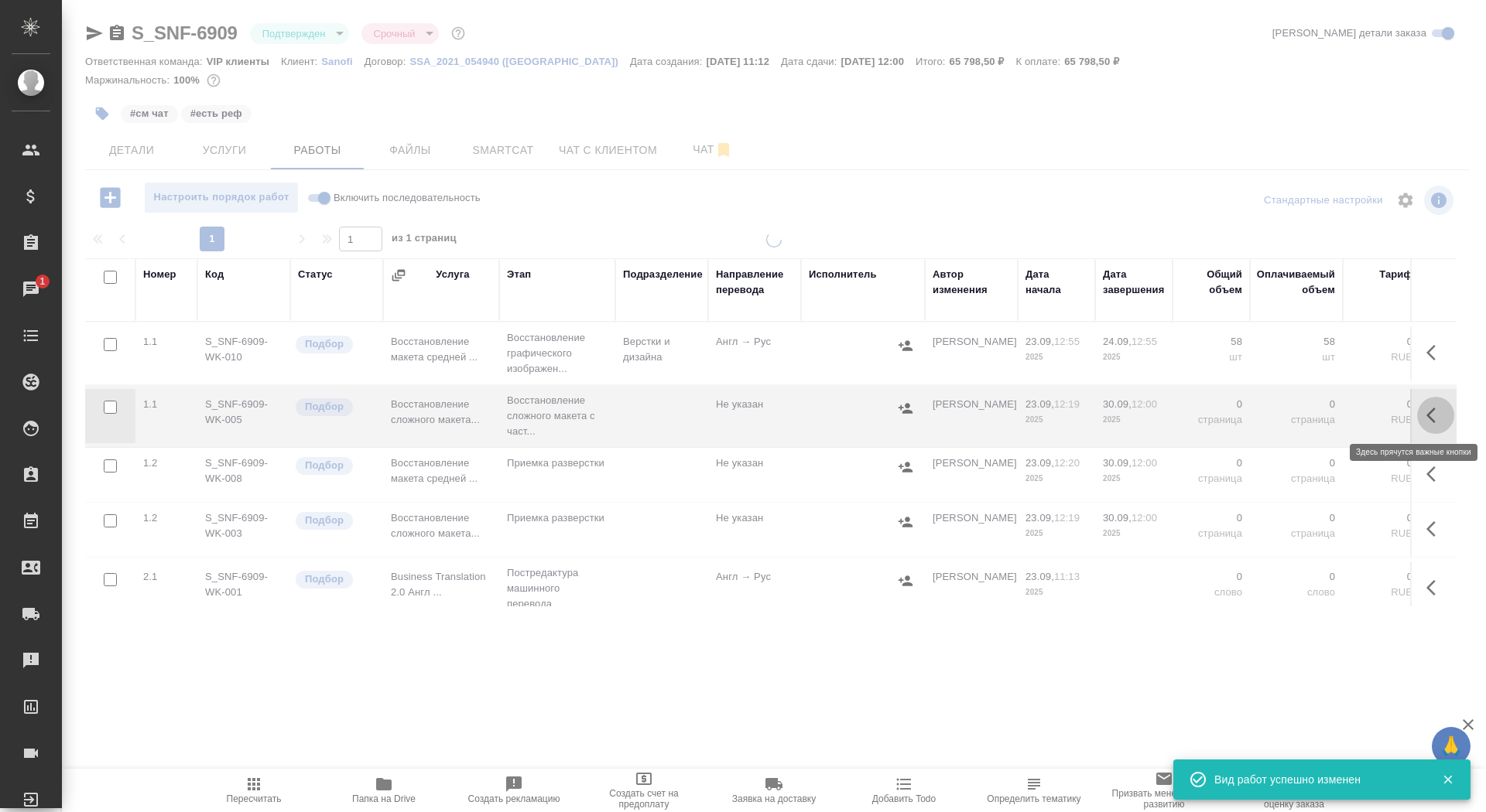
click at [1436, 414] on icon "button" at bounding box center [1436, 415] width 19 height 19
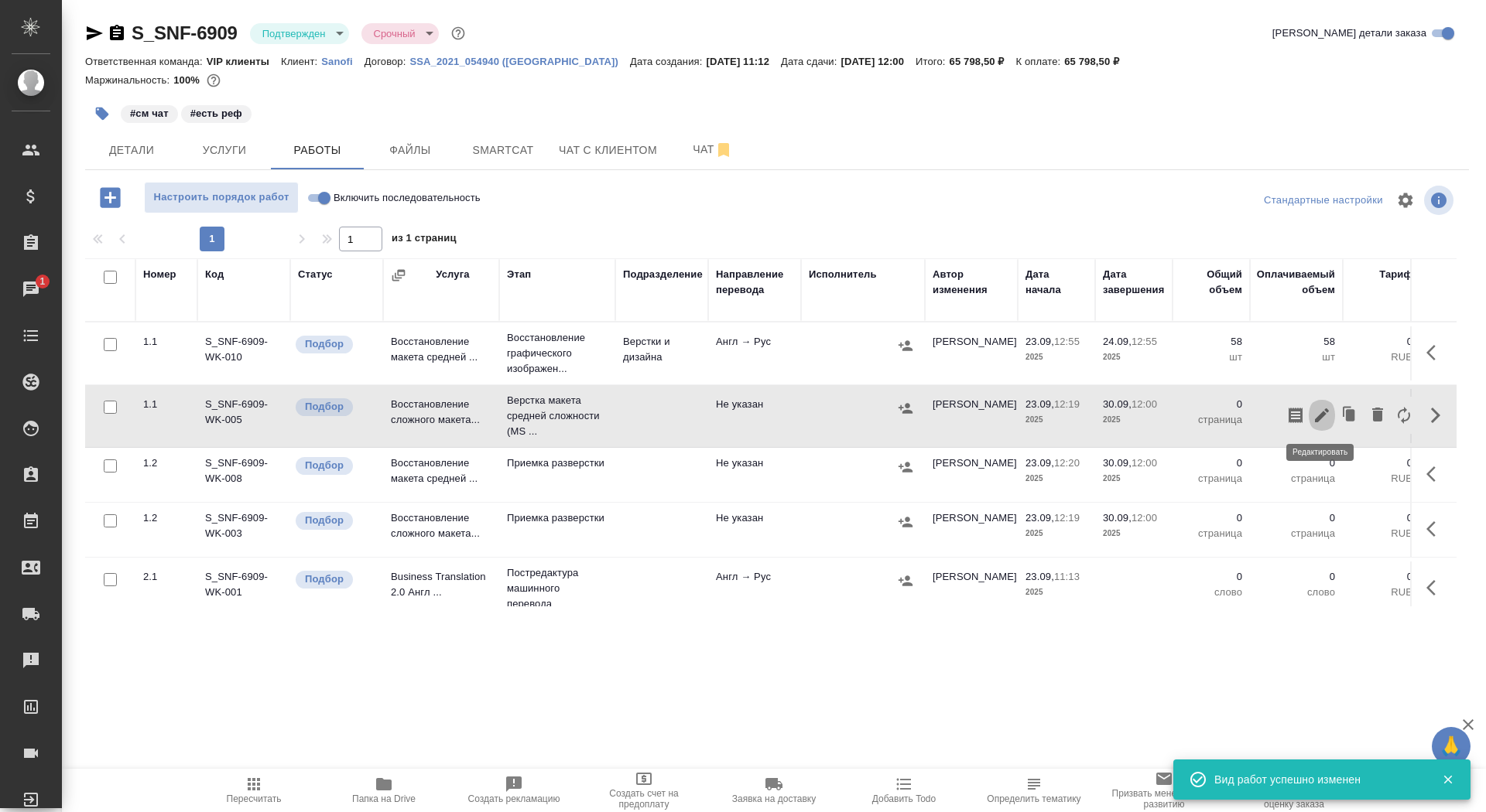
click at [1322, 412] on icon "button" at bounding box center [1322, 415] width 14 height 14
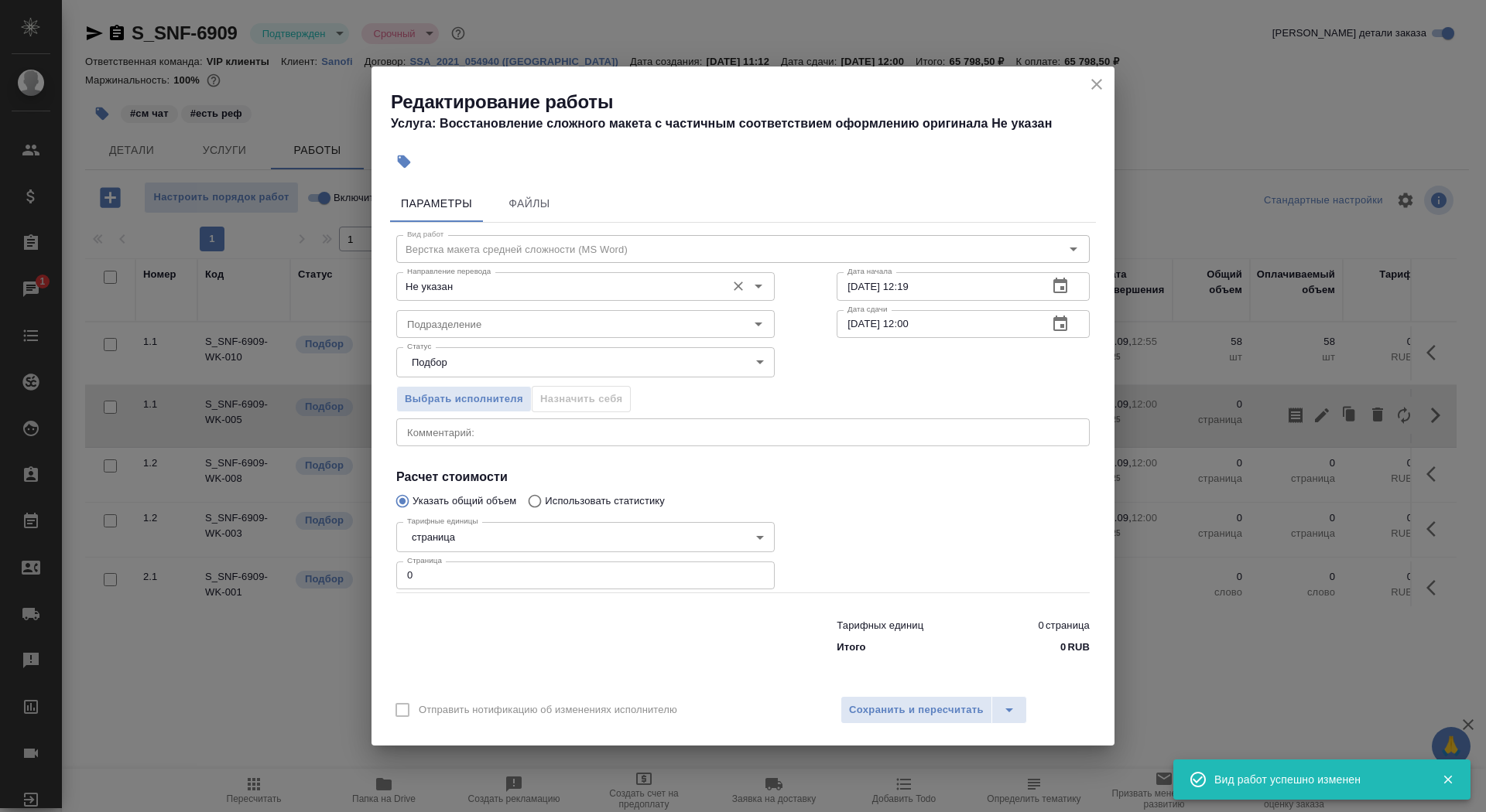
click at [550, 290] on input "Не указан" at bounding box center [560, 286] width 317 height 19
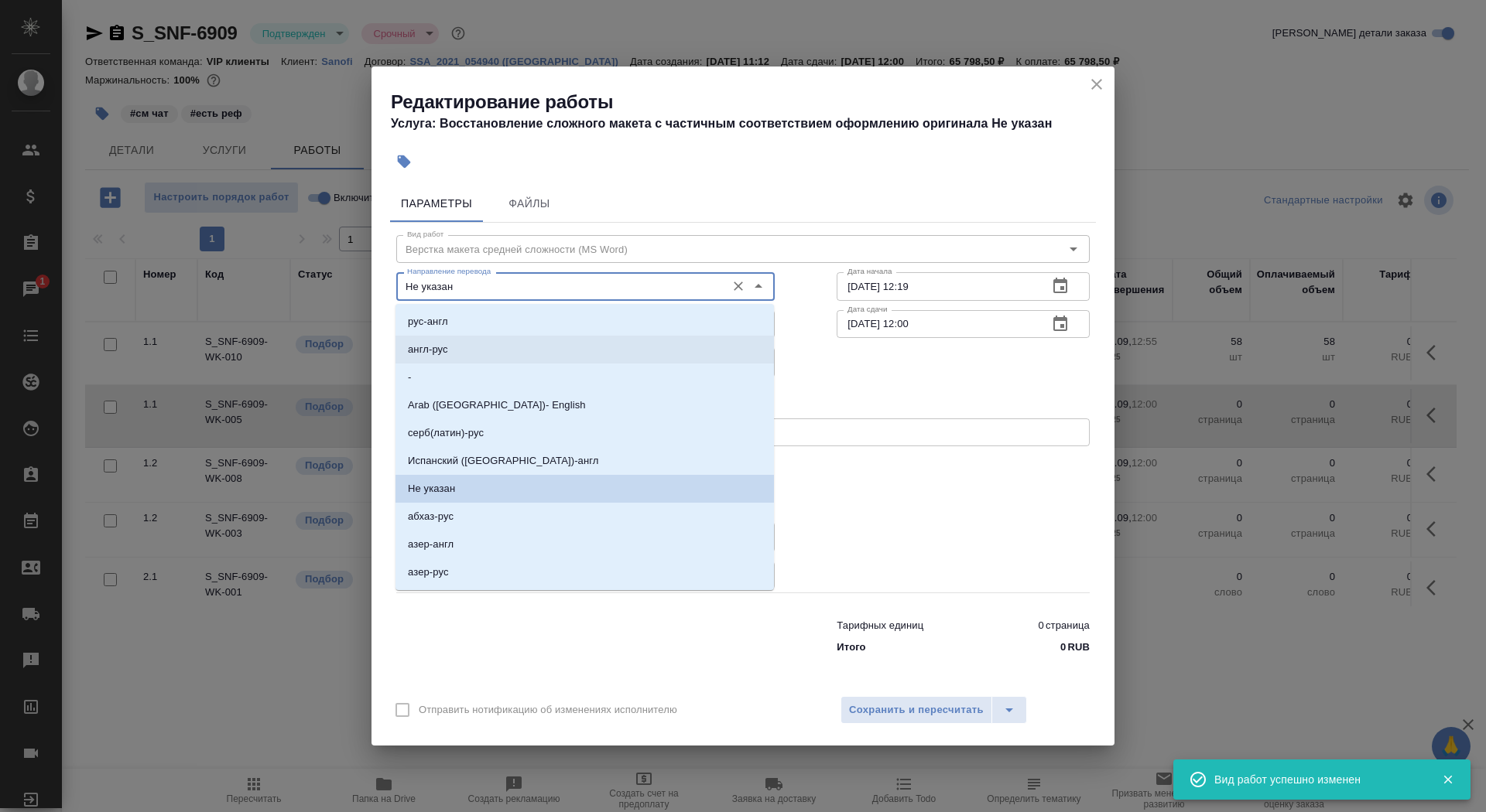
click at [539, 349] on li "англ-рус" at bounding box center [585, 349] width 379 height 28
type input "англ-рус"
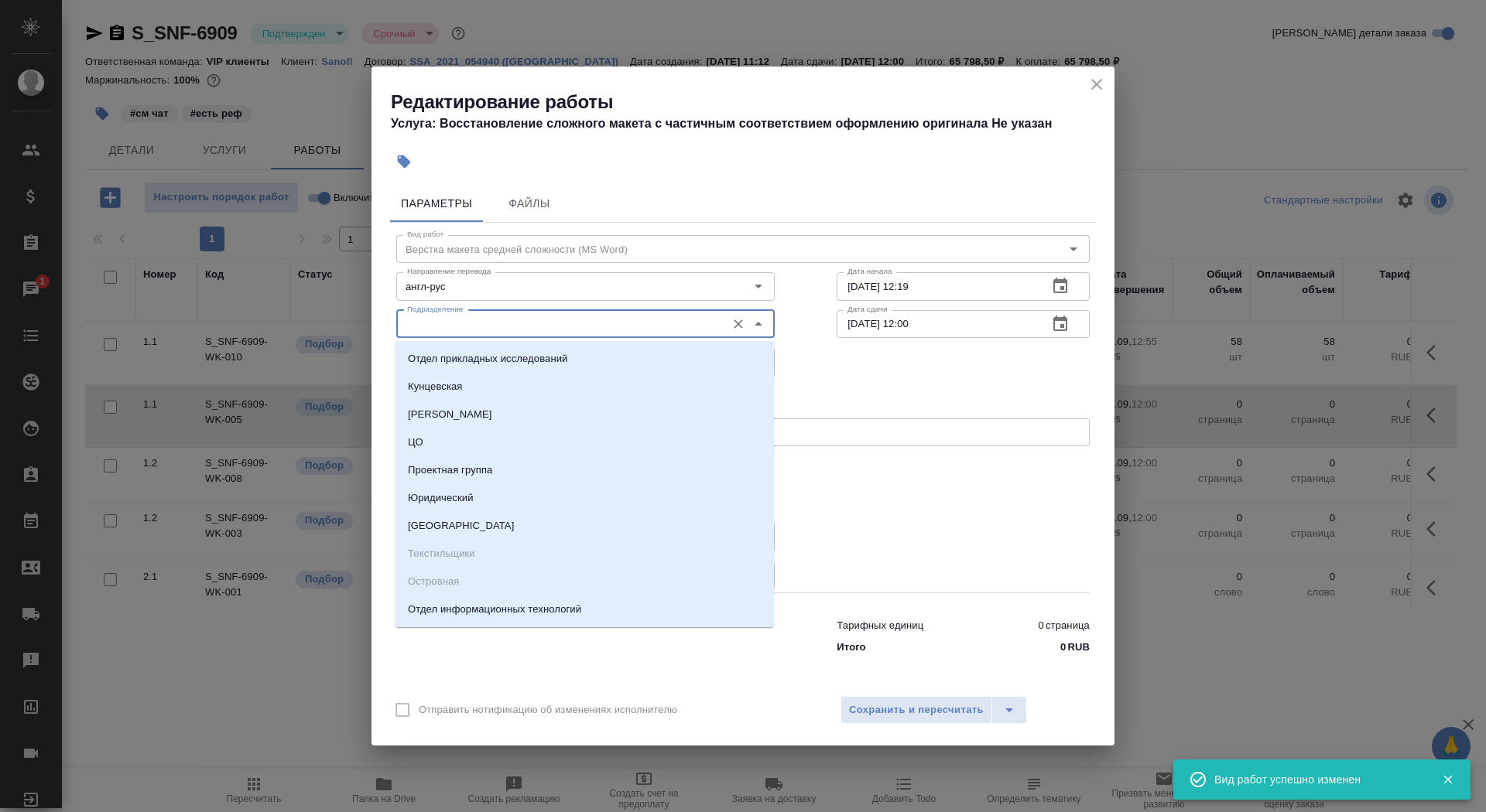
click at [536, 321] on input "Подразделение" at bounding box center [560, 325] width 317 height 19
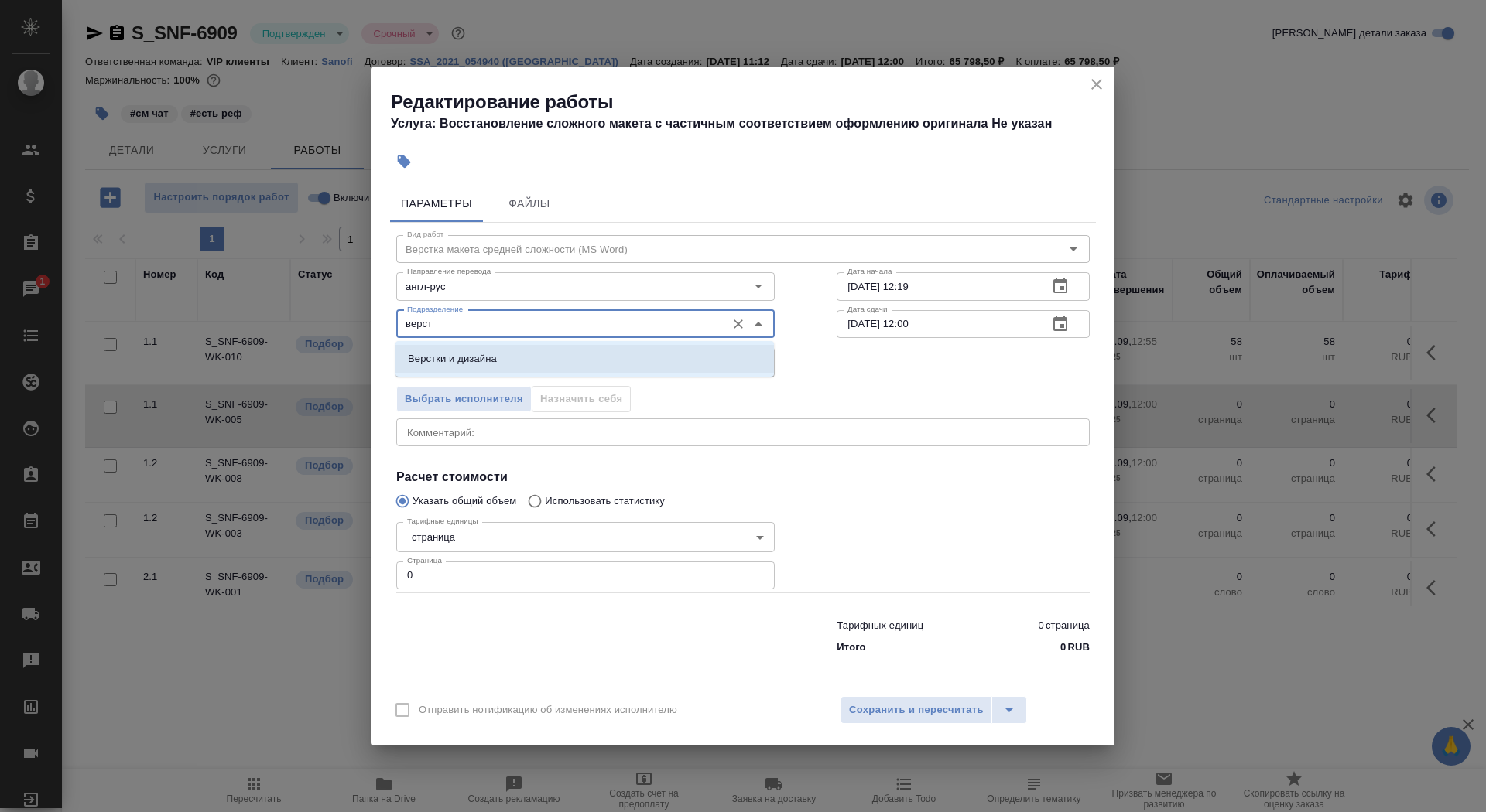
click at [508, 353] on li "Верстки и дизайна" at bounding box center [585, 359] width 379 height 28
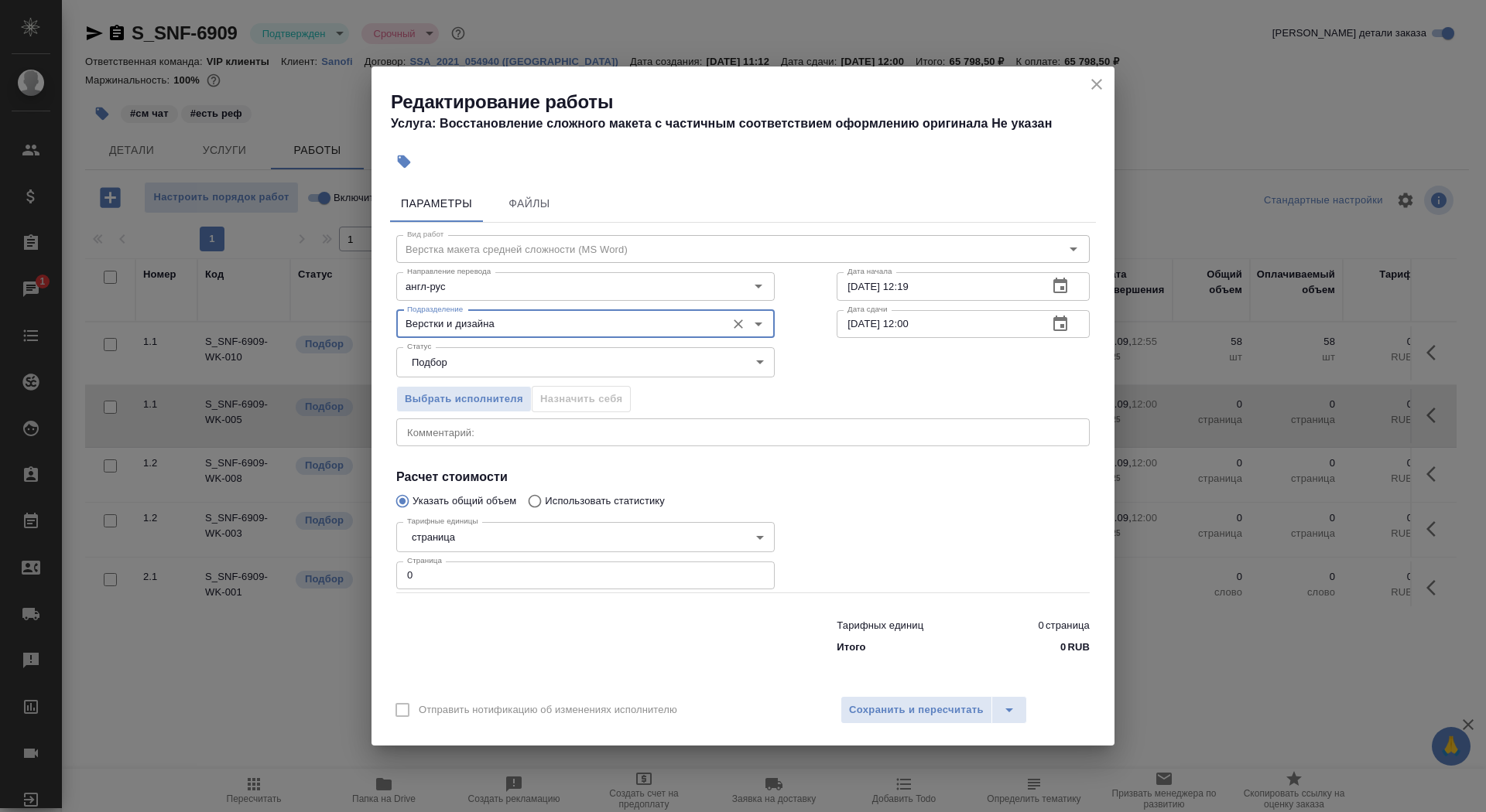
type input "Верстки и дизайна"
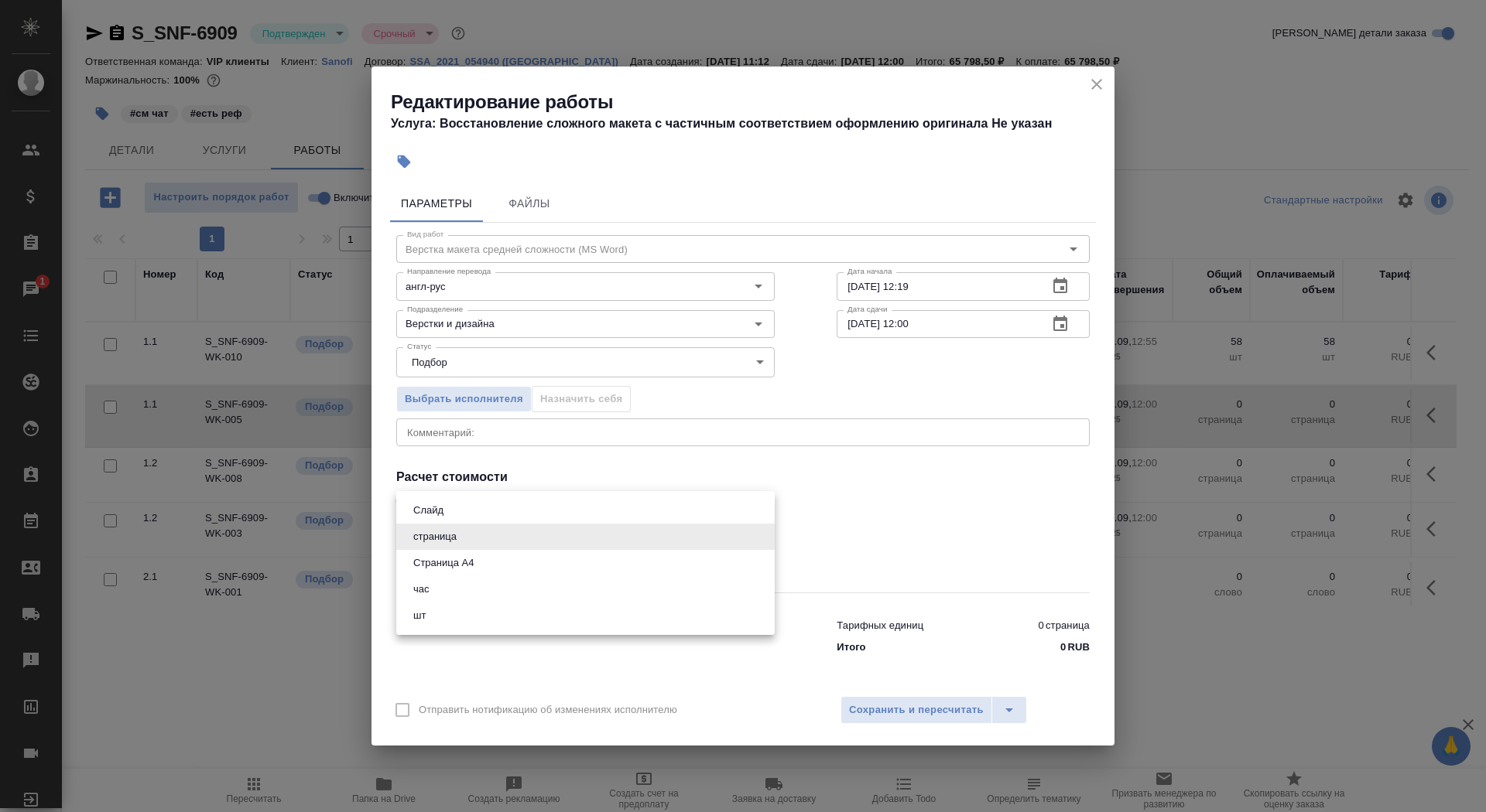
click at [475, 534] on body "🙏 .cls-1 fill:#fff; AWATERA Saydasheva Dilyara Клиенты Спецификации Заказы 1 Ча…" at bounding box center [743, 406] width 1486 height 812
click at [478, 564] on button "Страница А4" at bounding box center [443, 564] width 69 height 17
type input "5f036ec4e16dec2d6b59c8ff"
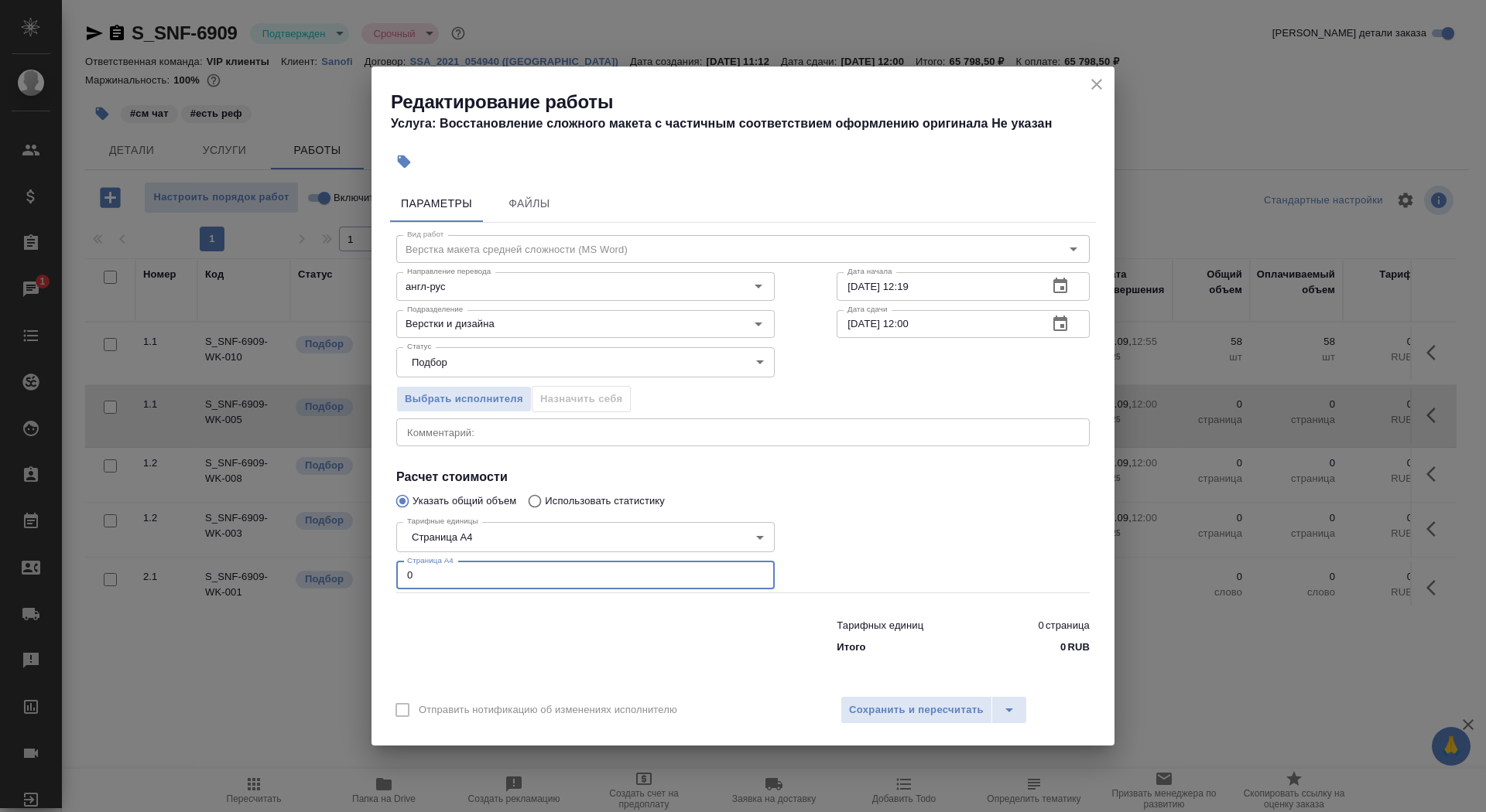
click at [477, 583] on input "0" at bounding box center [585, 576] width 379 height 28
type input "127"
click at [1001, 283] on input "23.09.2025 12:19" at bounding box center [936, 286] width 199 height 28
type input "23.09.2025 12:55"
drag, startPoint x: 858, startPoint y: 323, endPoint x: 844, endPoint y: 321, distance: 14.1
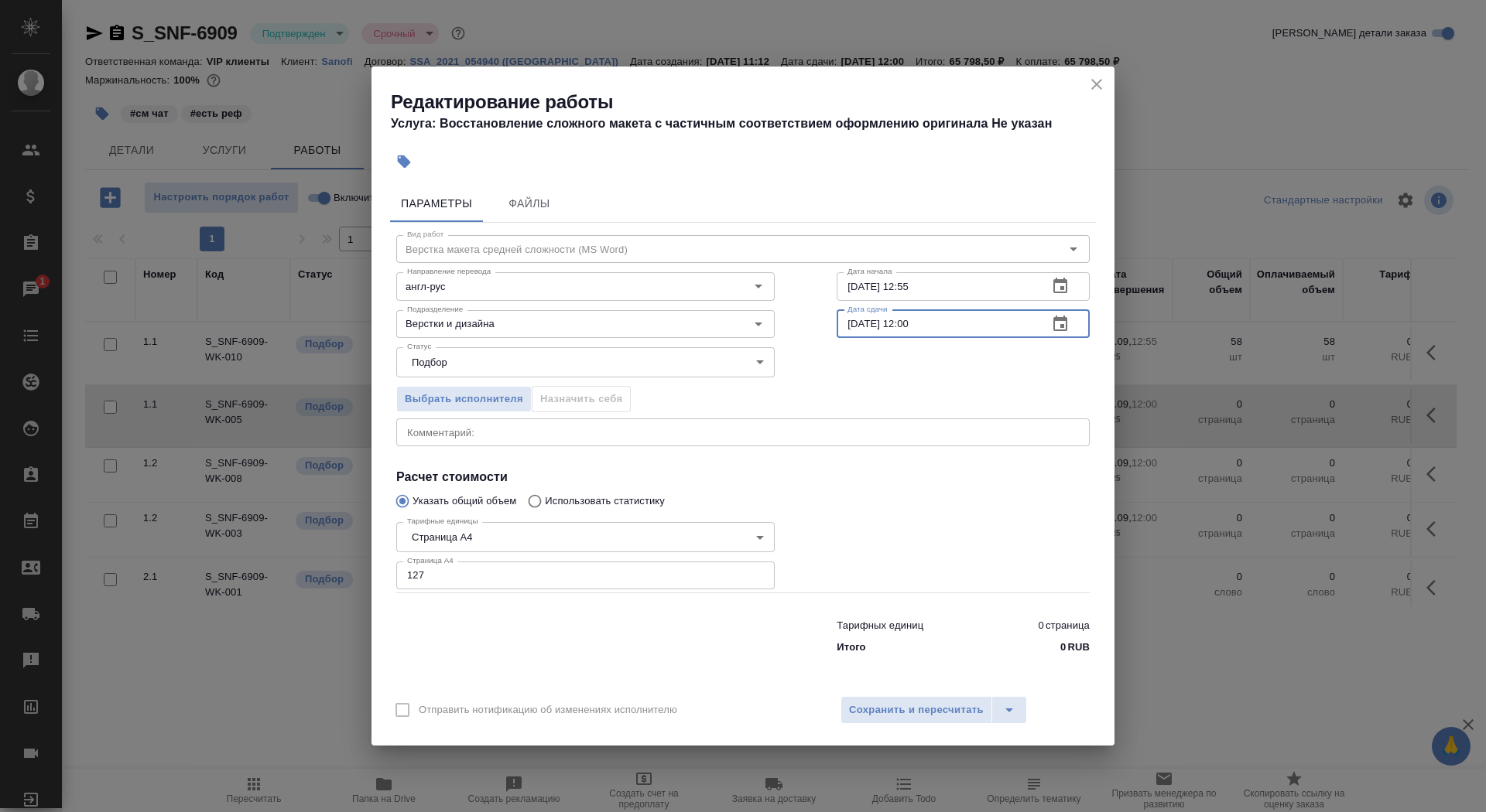
click at [844, 321] on input "30.09.2025 12:00" at bounding box center [936, 324] width 199 height 28
click at [955, 328] on input "24.09.2025 12:00" at bounding box center [936, 324] width 199 height 28
type input "24.09.2025 12:55"
click at [917, 702] on span "Сохранить и пересчитать" at bounding box center [916, 710] width 135 height 18
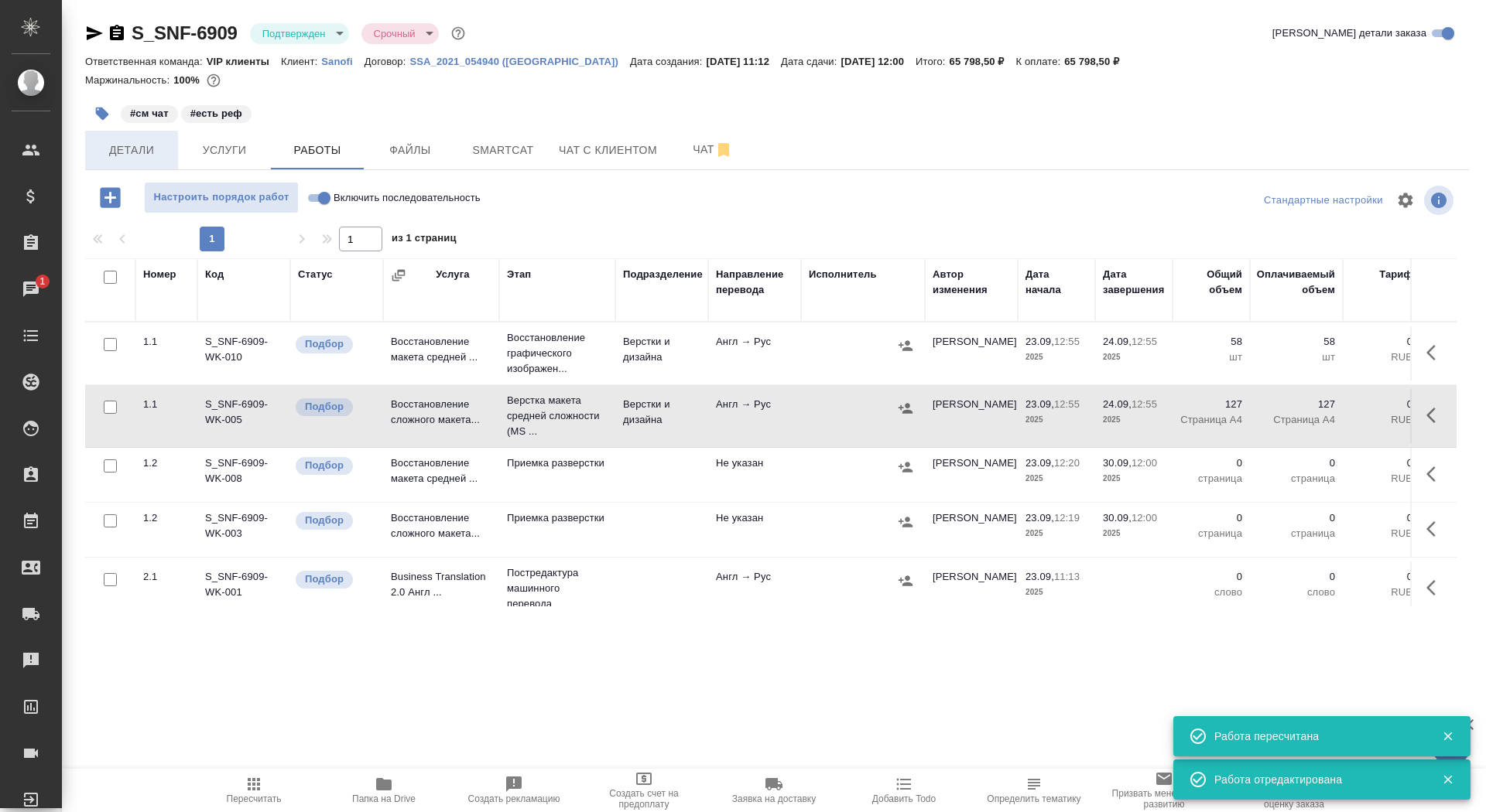
click at [133, 148] on span "Детали" at bounding box center [131, 150] width 75 height 20
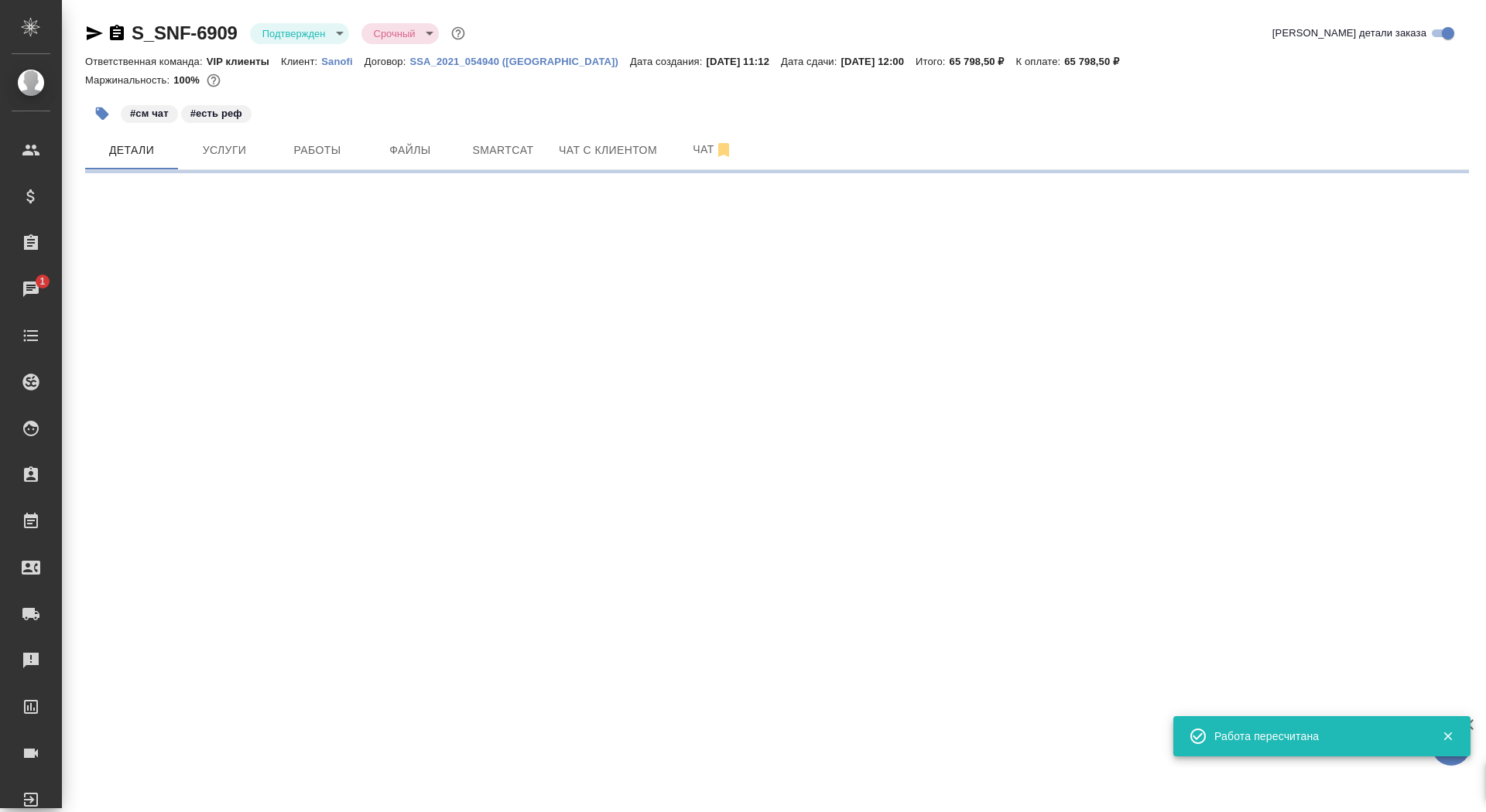
select select "RU"
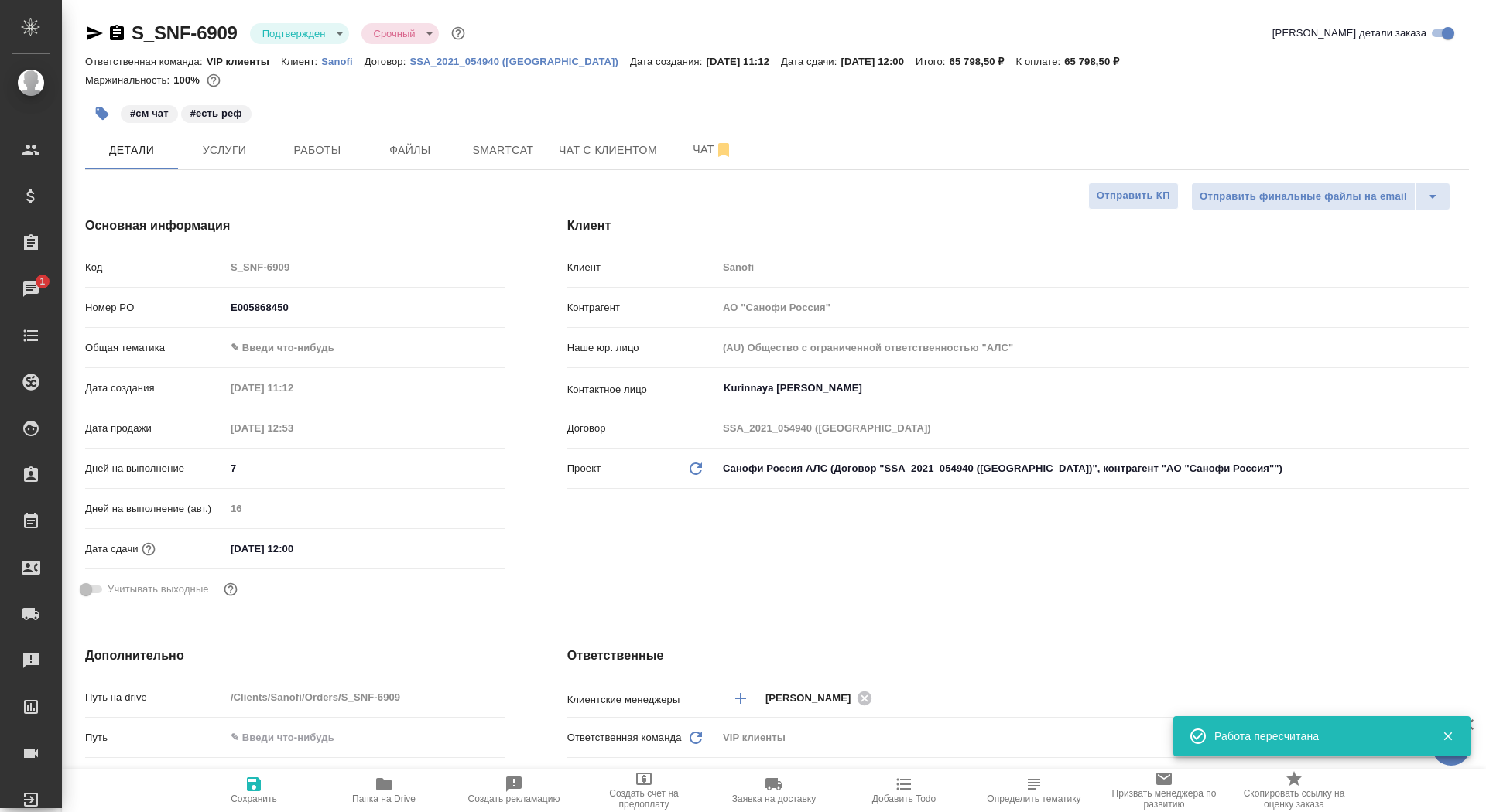
type textarea "x"
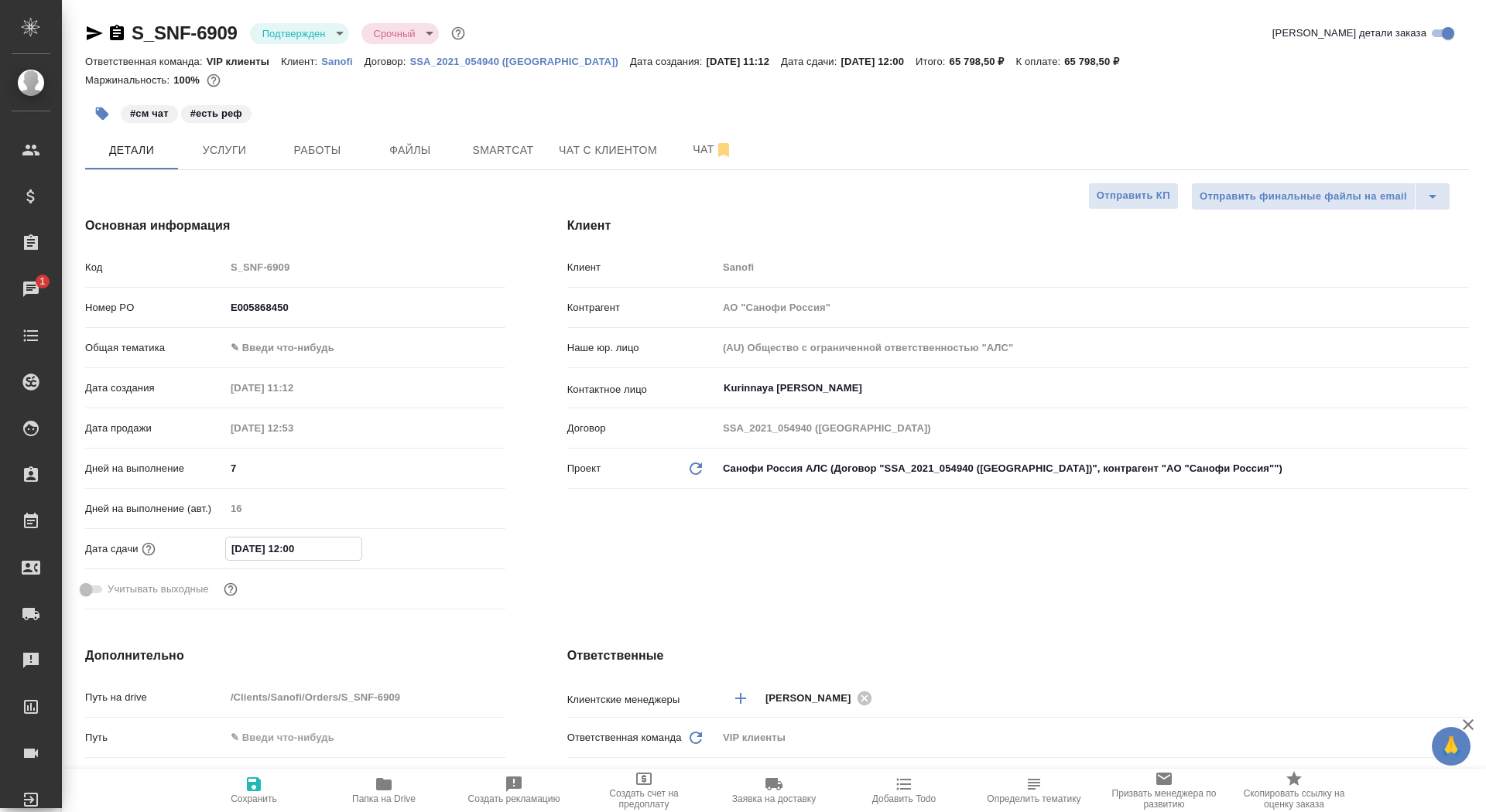
click at [243, 550] on input "30.09.2025 12:00" at bounding box center [294, 549] width 135 height 22
click at [455, 546] on icon "button" at bounding box center [461, 548] width 19 height 19
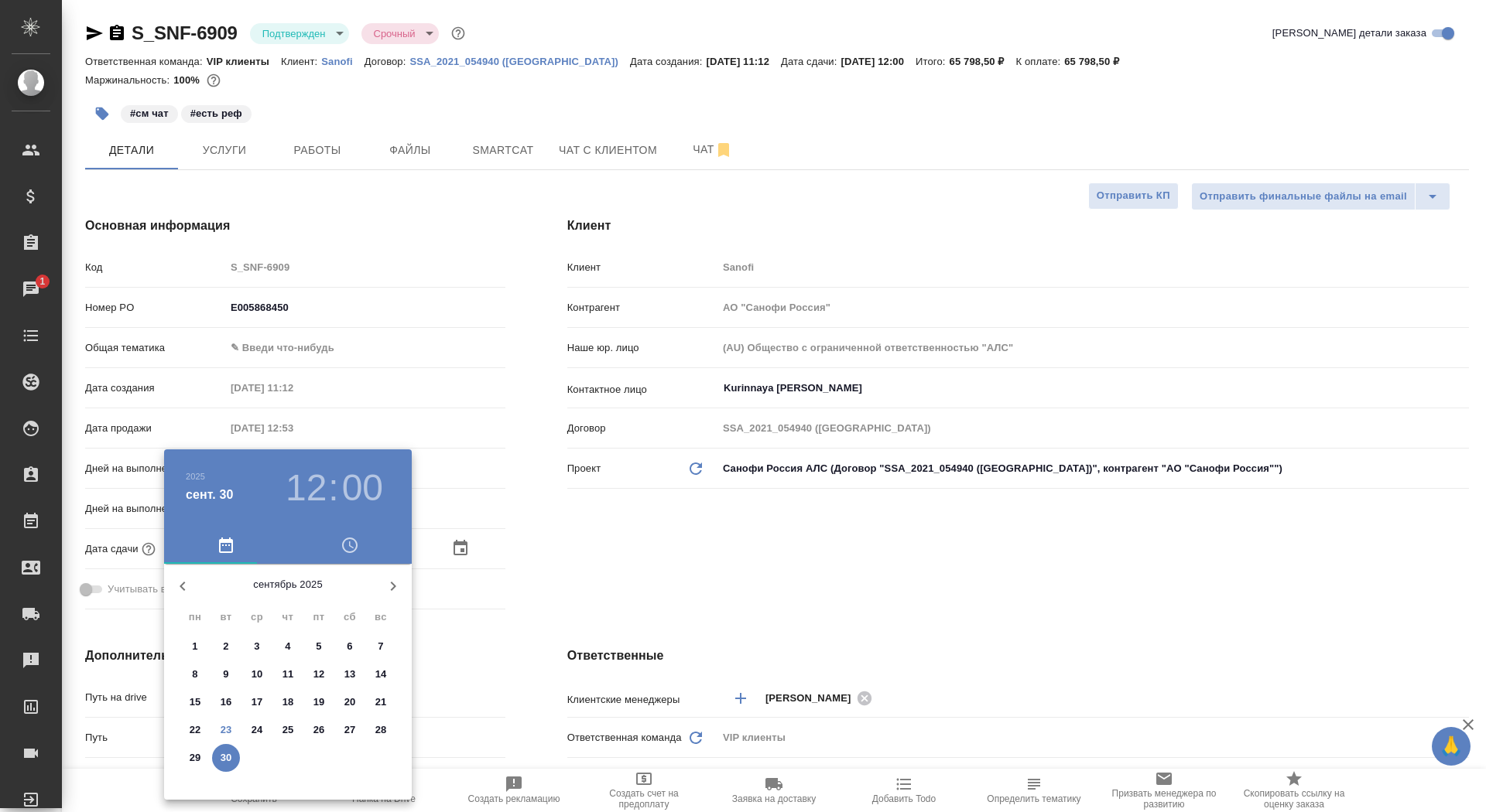
click at [398, 577] on icon "button" at bounding box center [393, 587] width 19 height 19
click at [249, 643] on span "1" at bounding box center [257, 647] width 28 height 15
type input "01.10.2025 12:00"
type textarea "x"
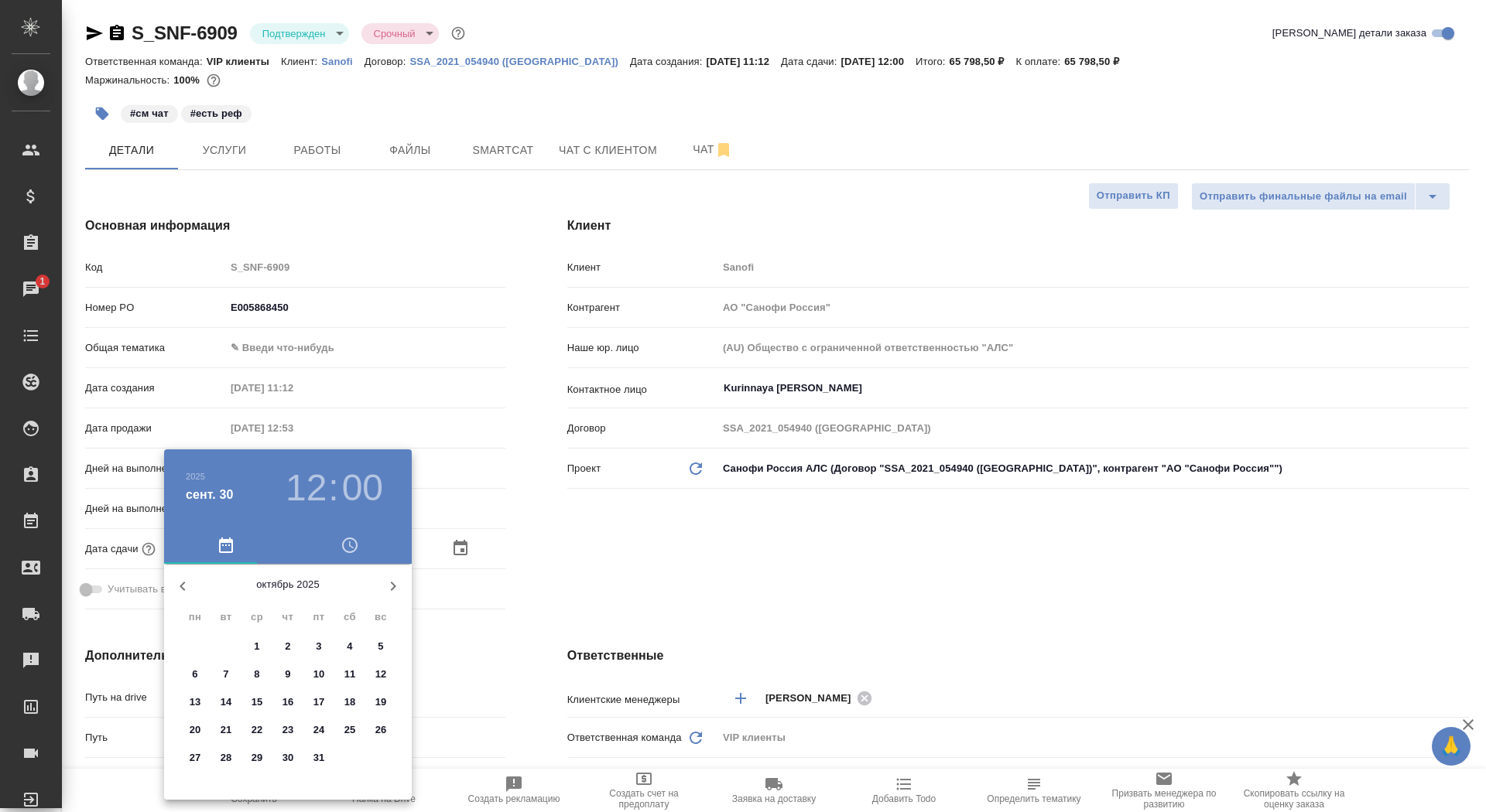
type textarea "x"
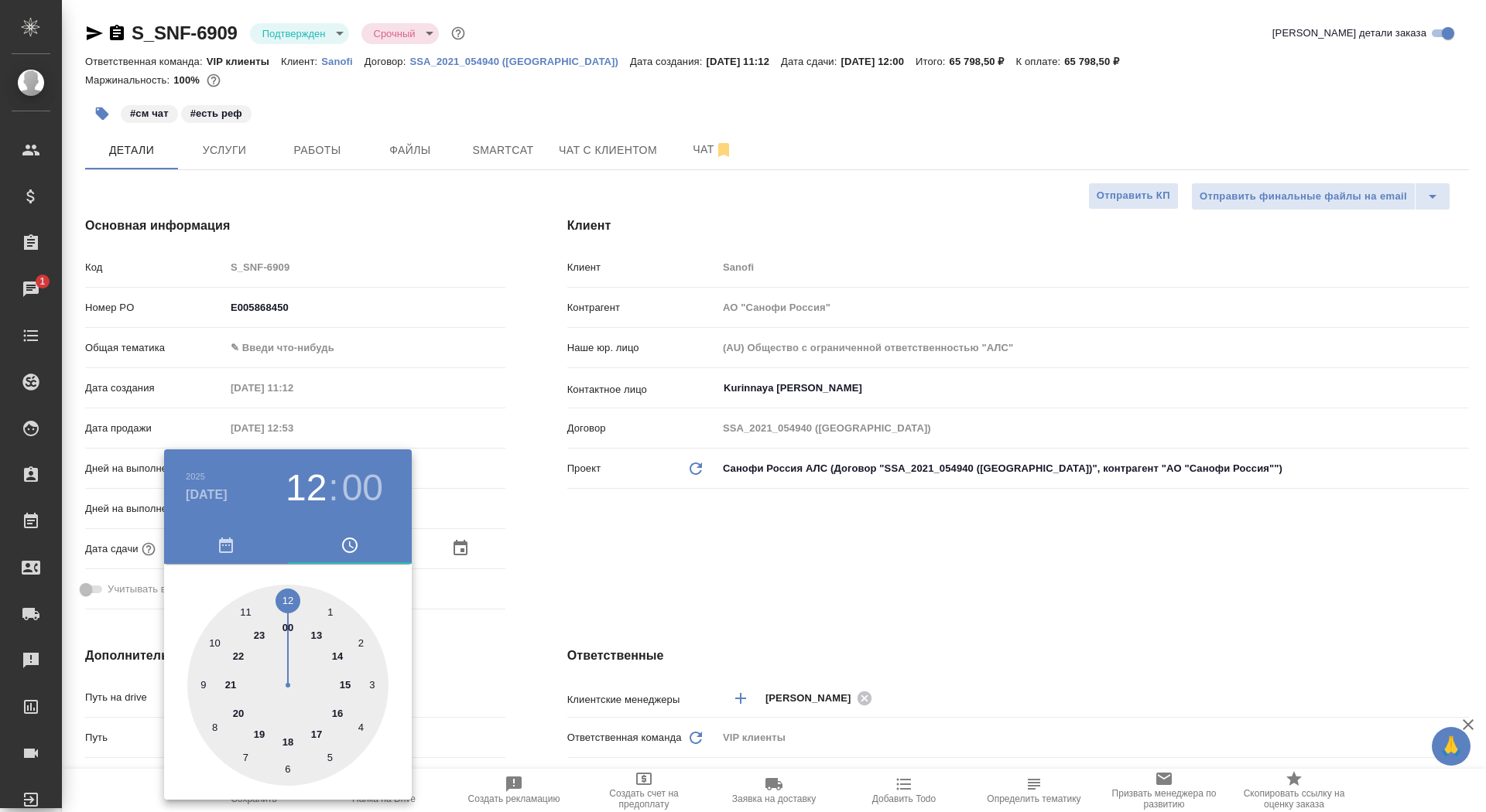
type textarea "x"
click at [288, 601] on div at bounding box center [288, 685] width 201 height 201
type textarea "x"
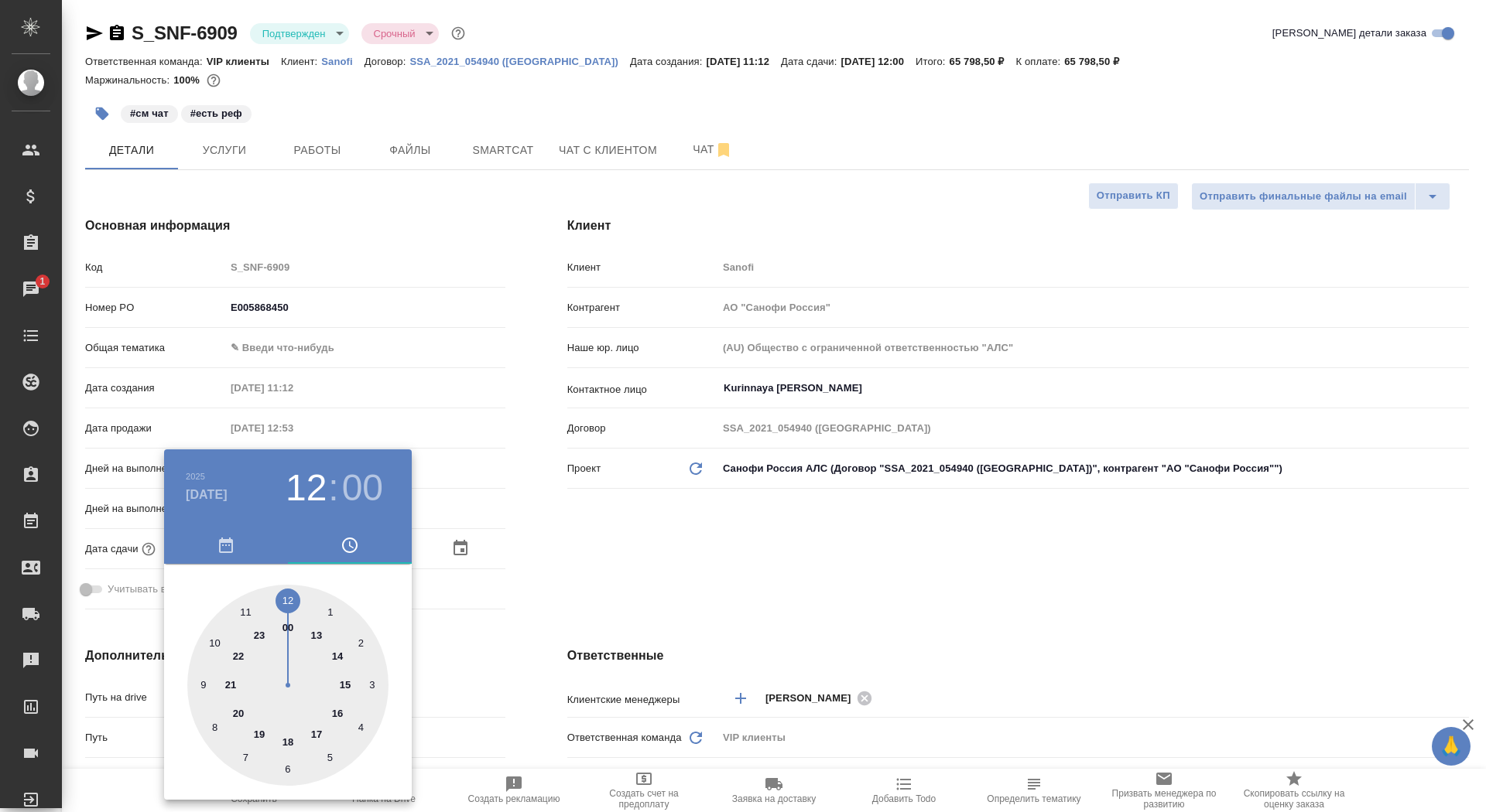
type textarea "x"
click at [288, 601] on div at bounding box center [288, 685] width 201 height 201
type textarea "x"
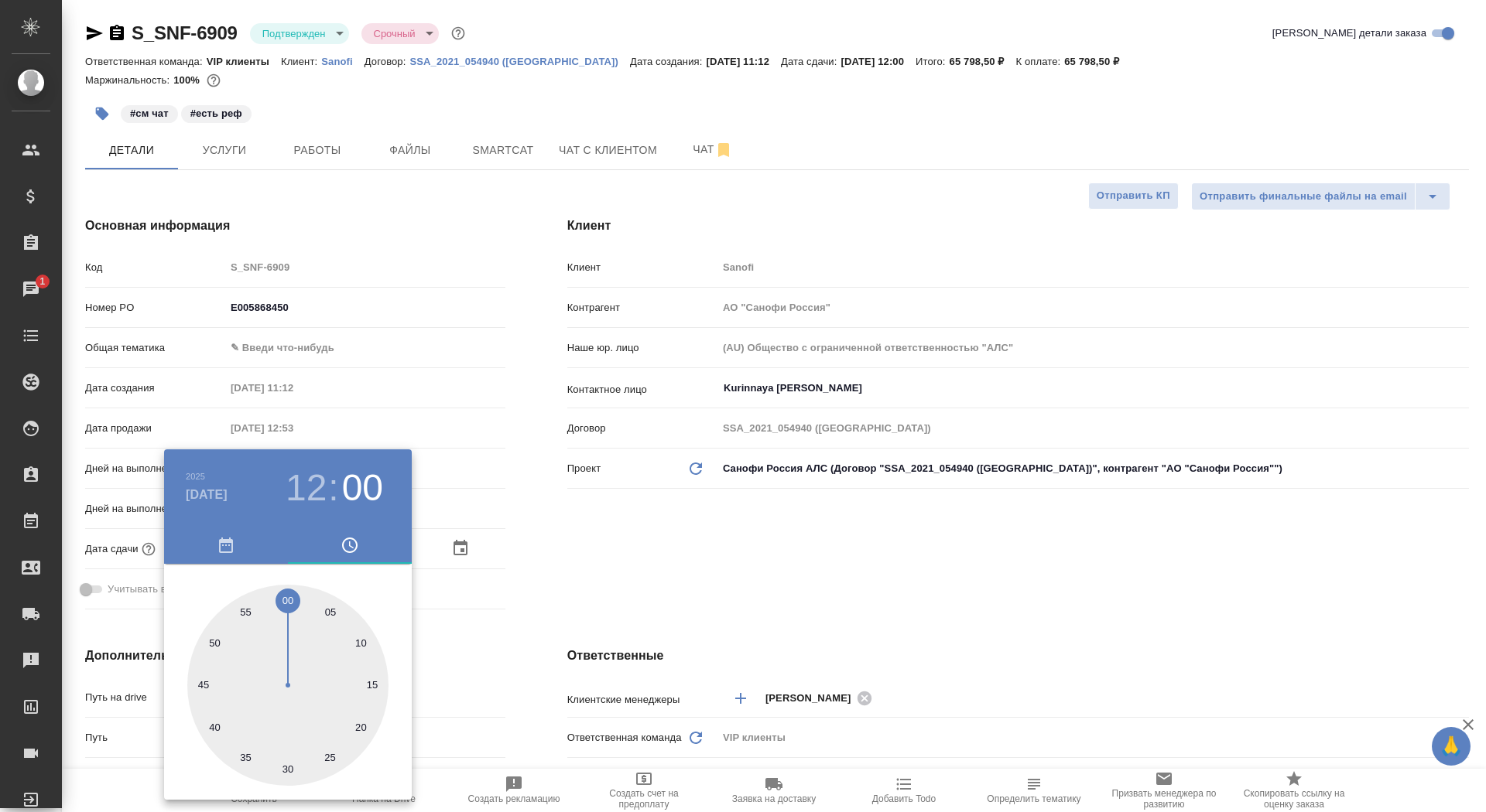
type textarea "x"
click at [288, 601] on div at bounding box center [288, 685] width 201 height 201
type textarea "x"
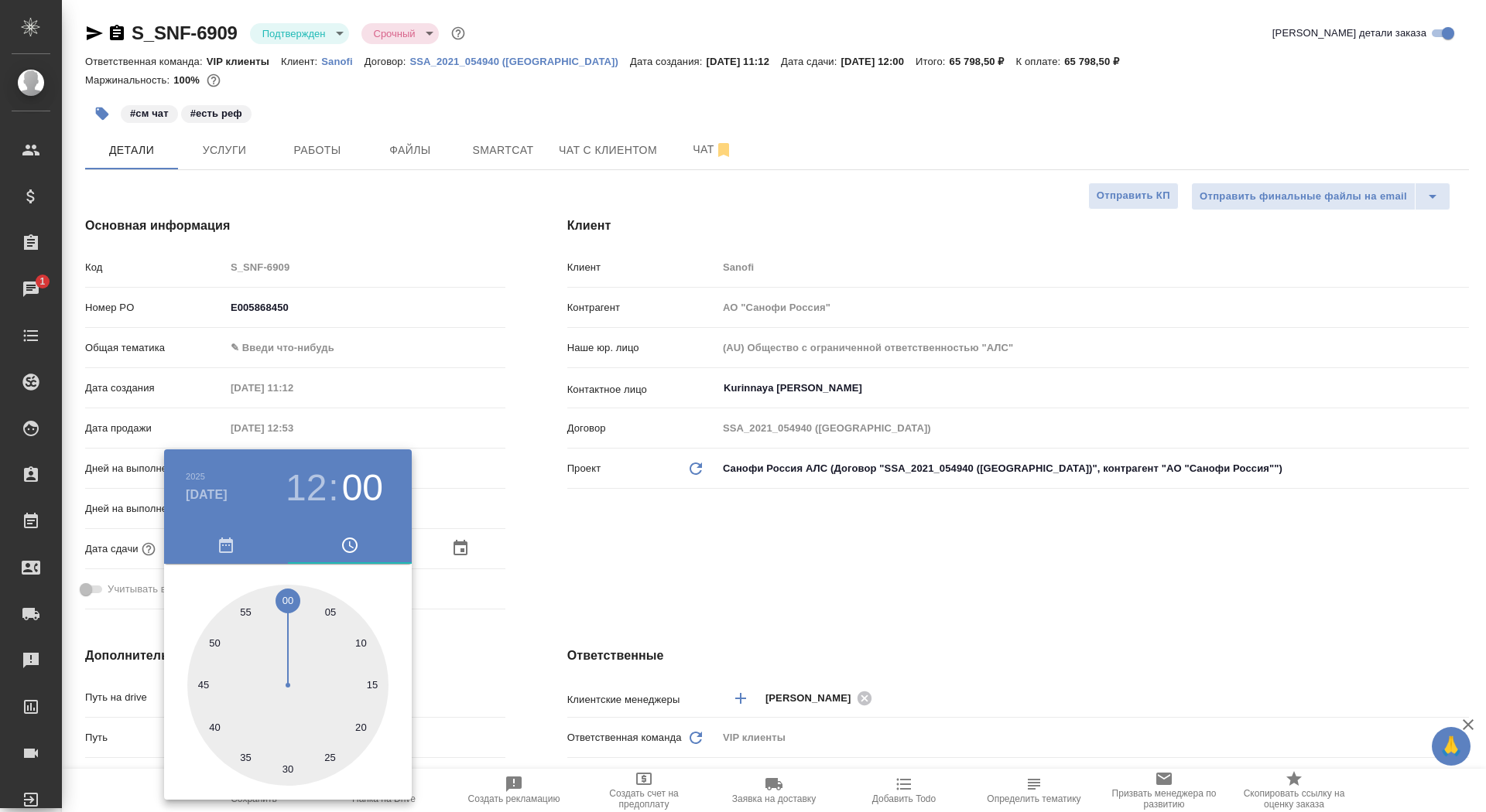
click at [584, 558] on div at bounding box center [743, 406] width 1486 height 812
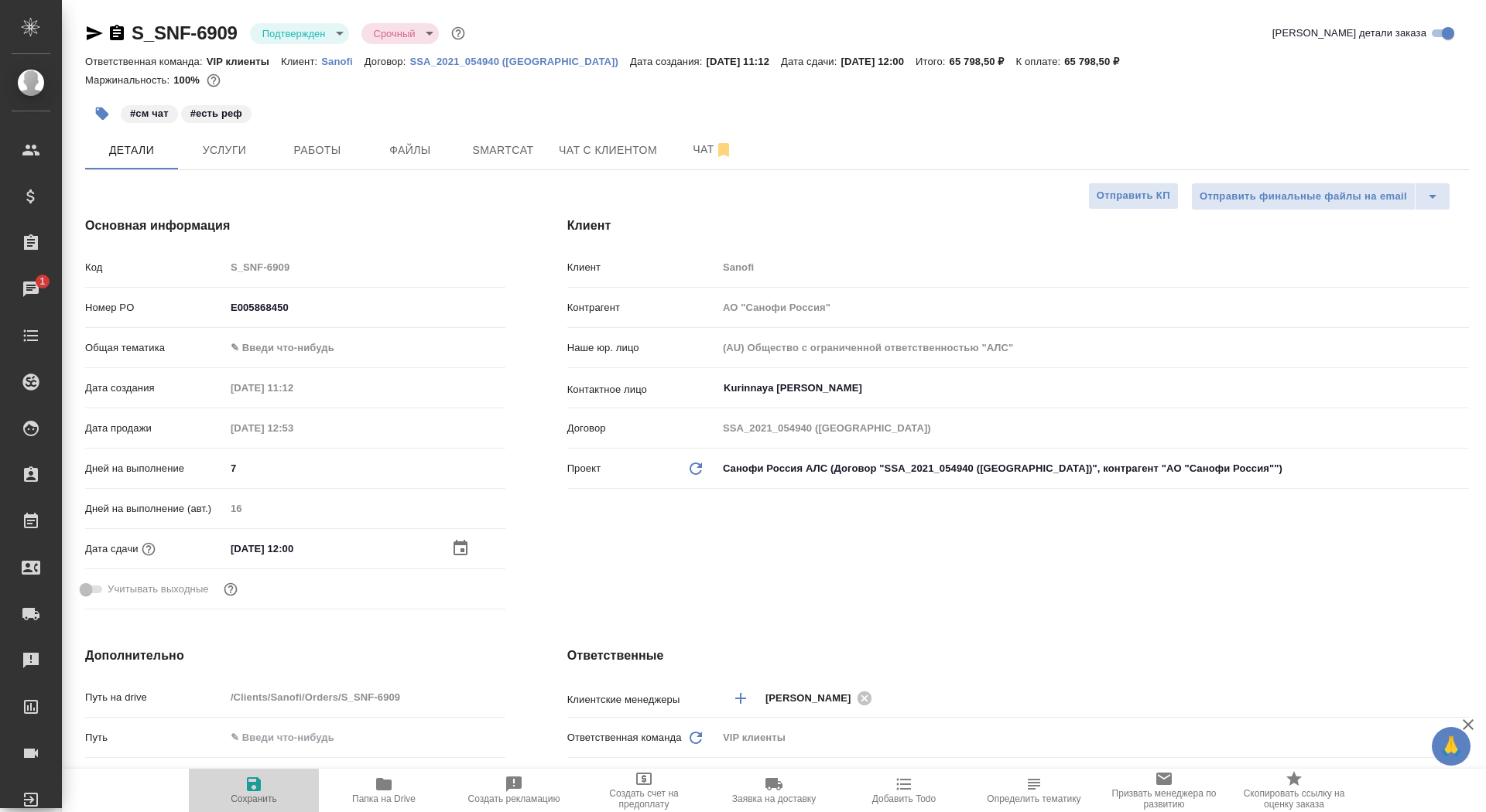
click at [259, 792] on icon "button" at bounding box center [254, 785] width 19 height 19
type textarea "x"
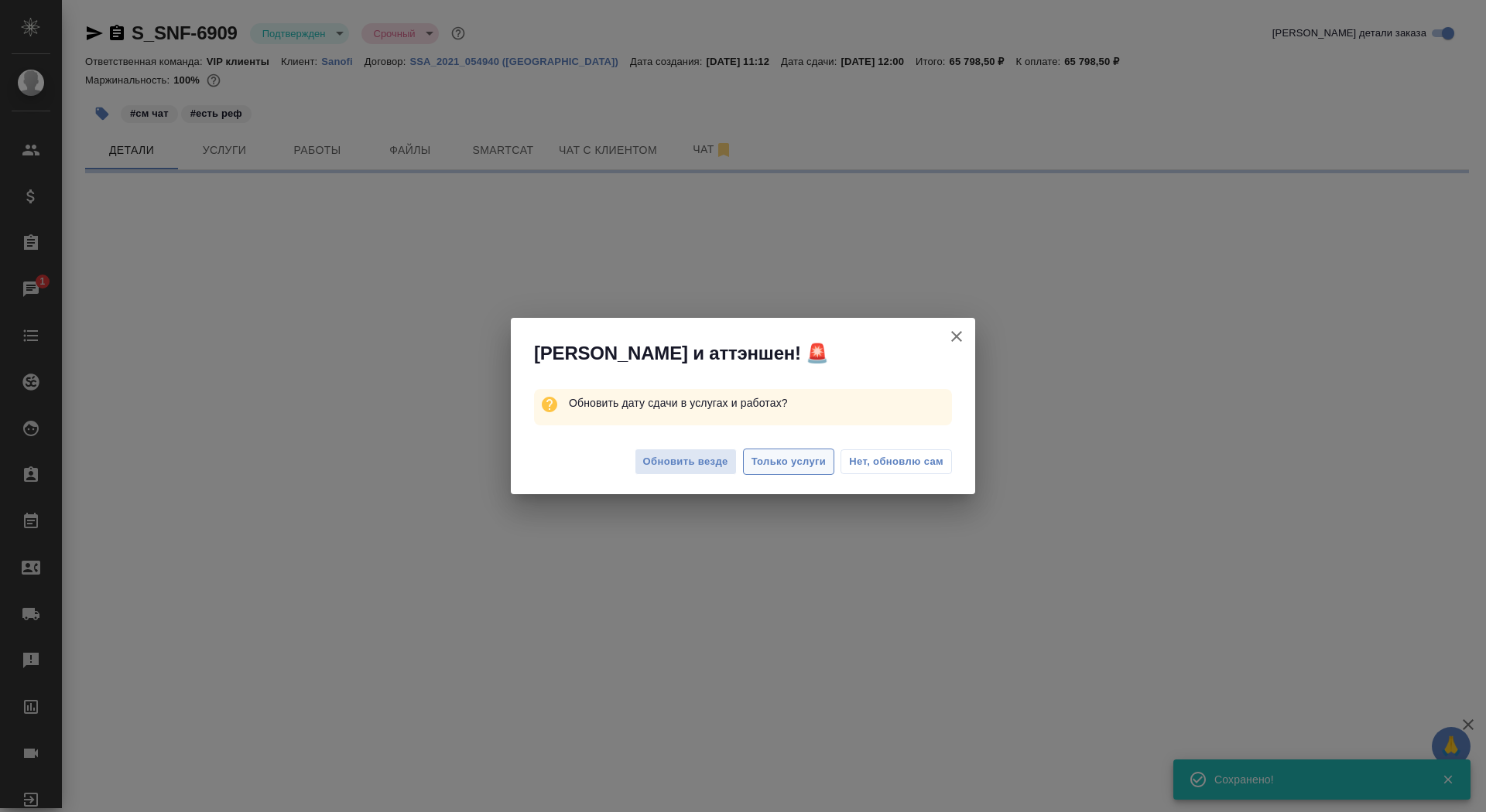
select select "RU"
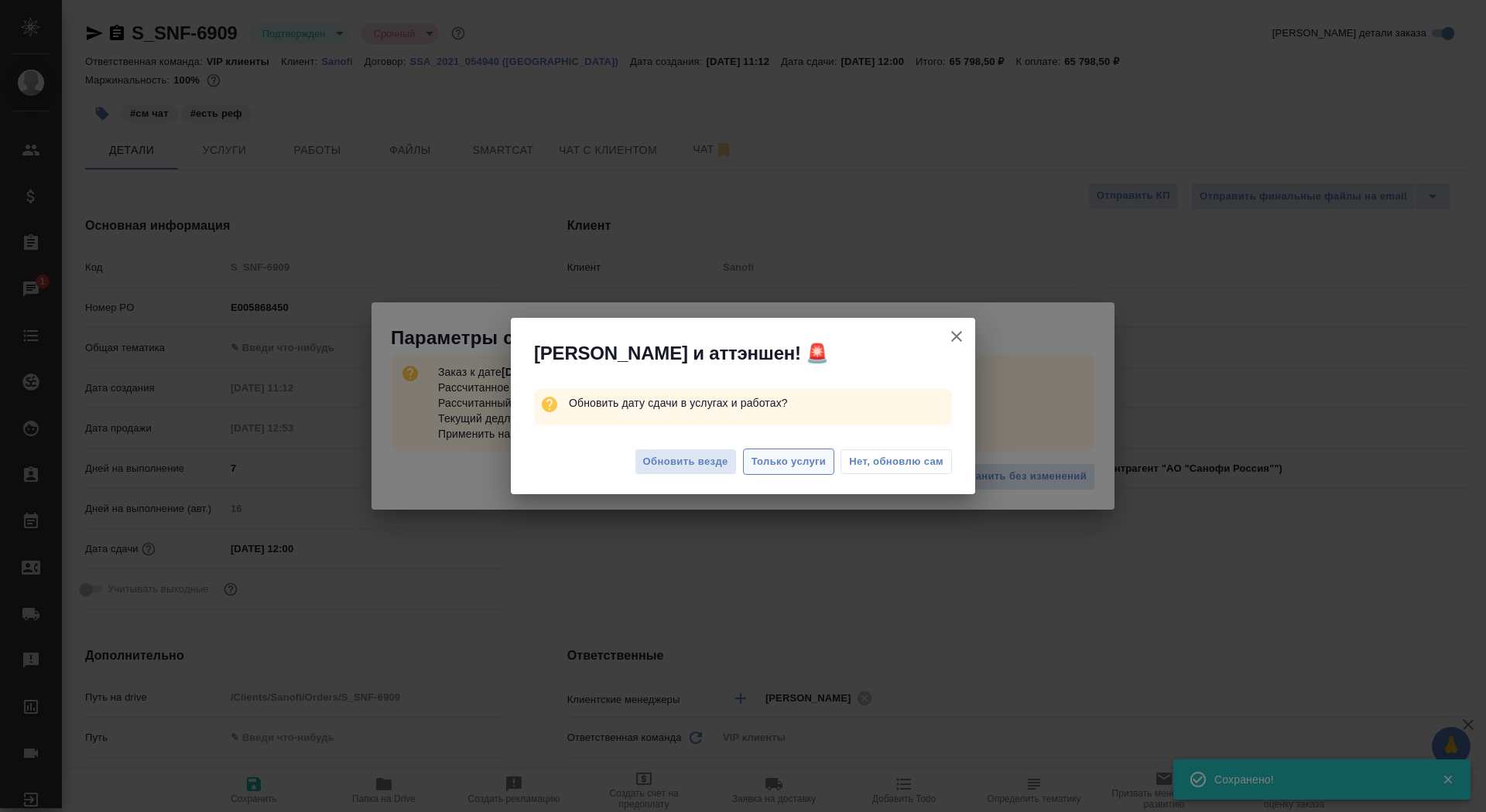
click at [770, 462] on span "Только услуги" at bounding box center [789, 462] width 75 height 18
type textarea "x"
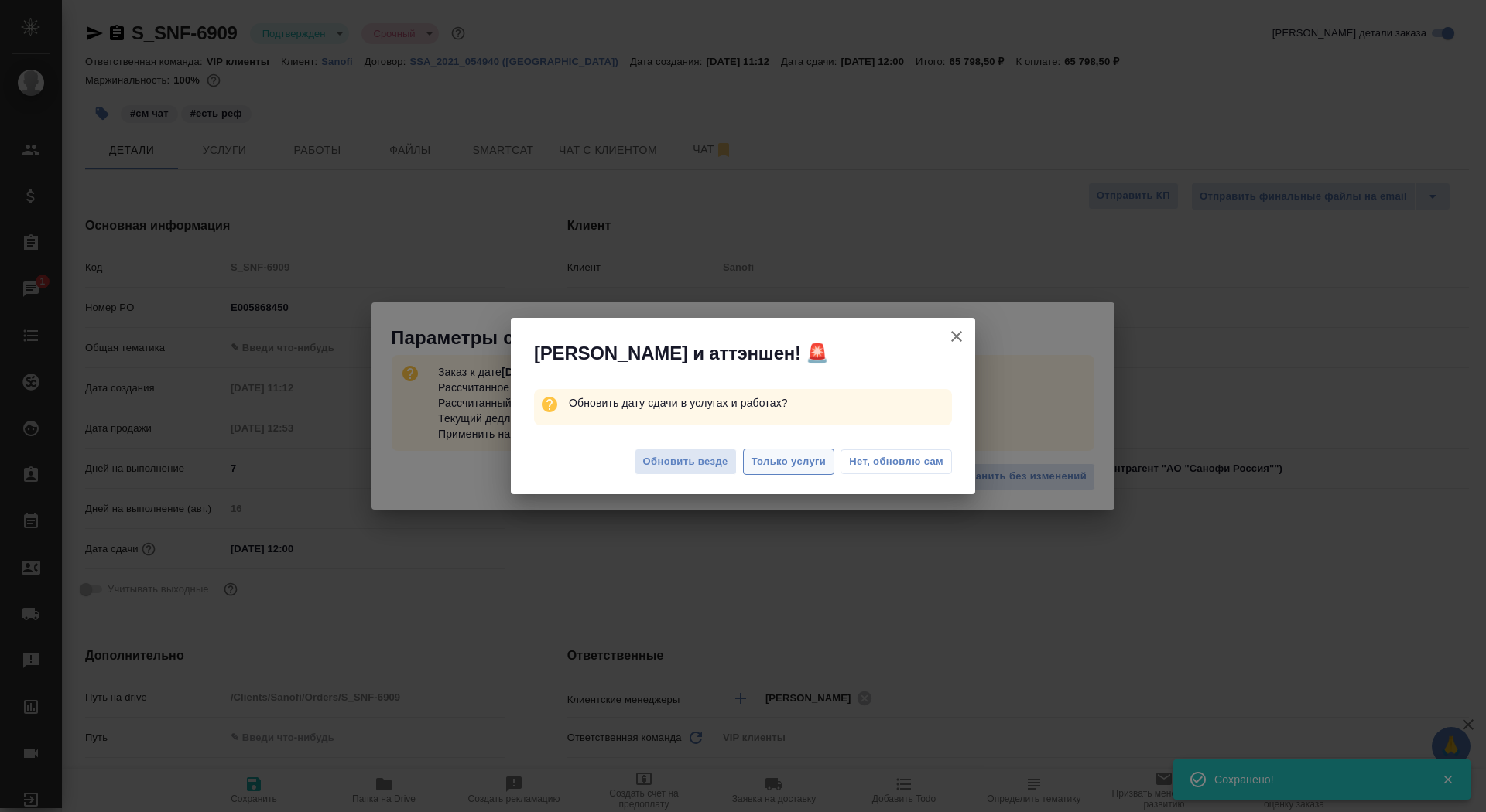
type textarea "x"
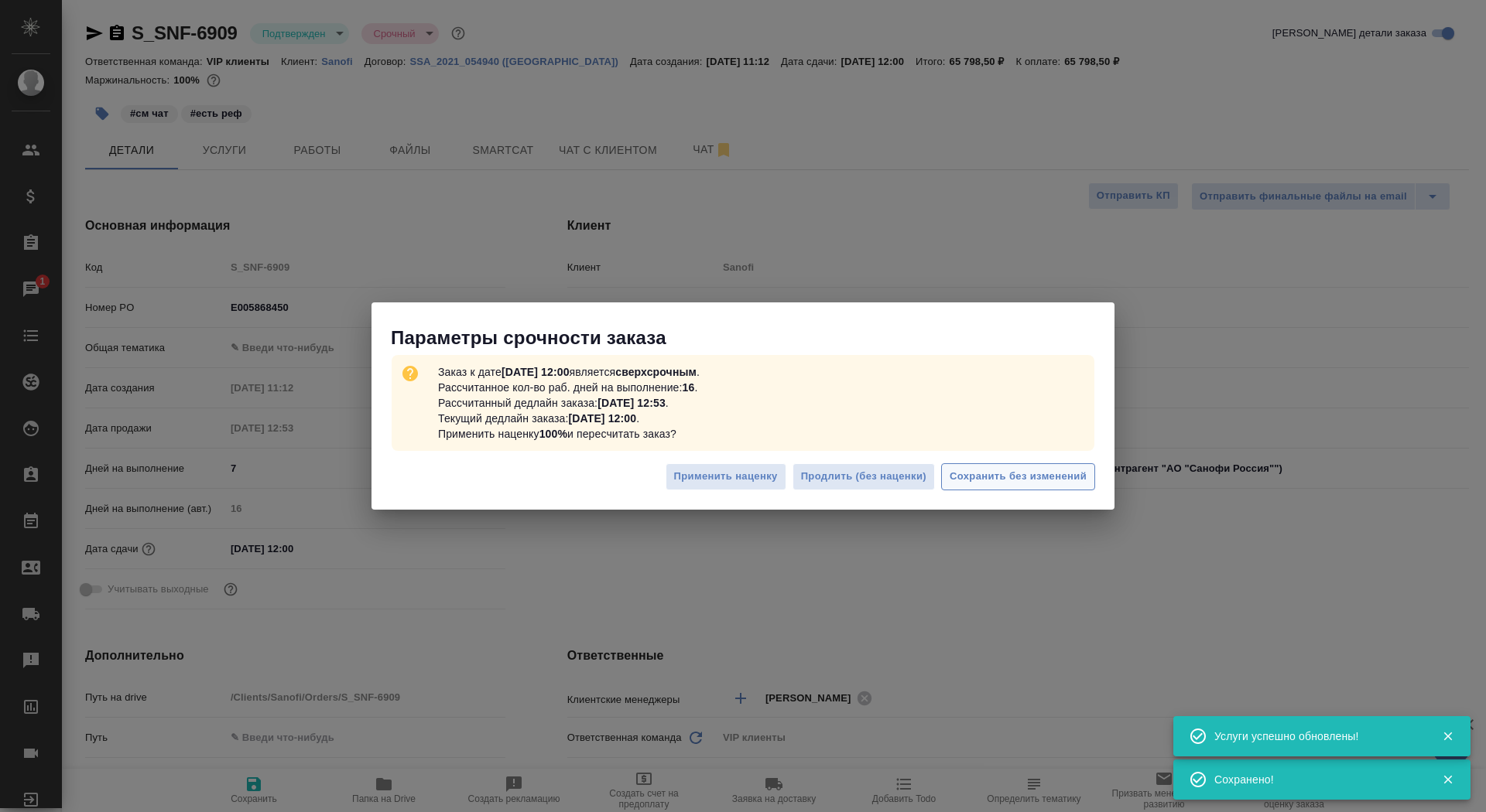
click at [984, 474] on span "Сохранить без изменений" at bounding box center [1018, 476] width 137 height 18
type textarea "x"
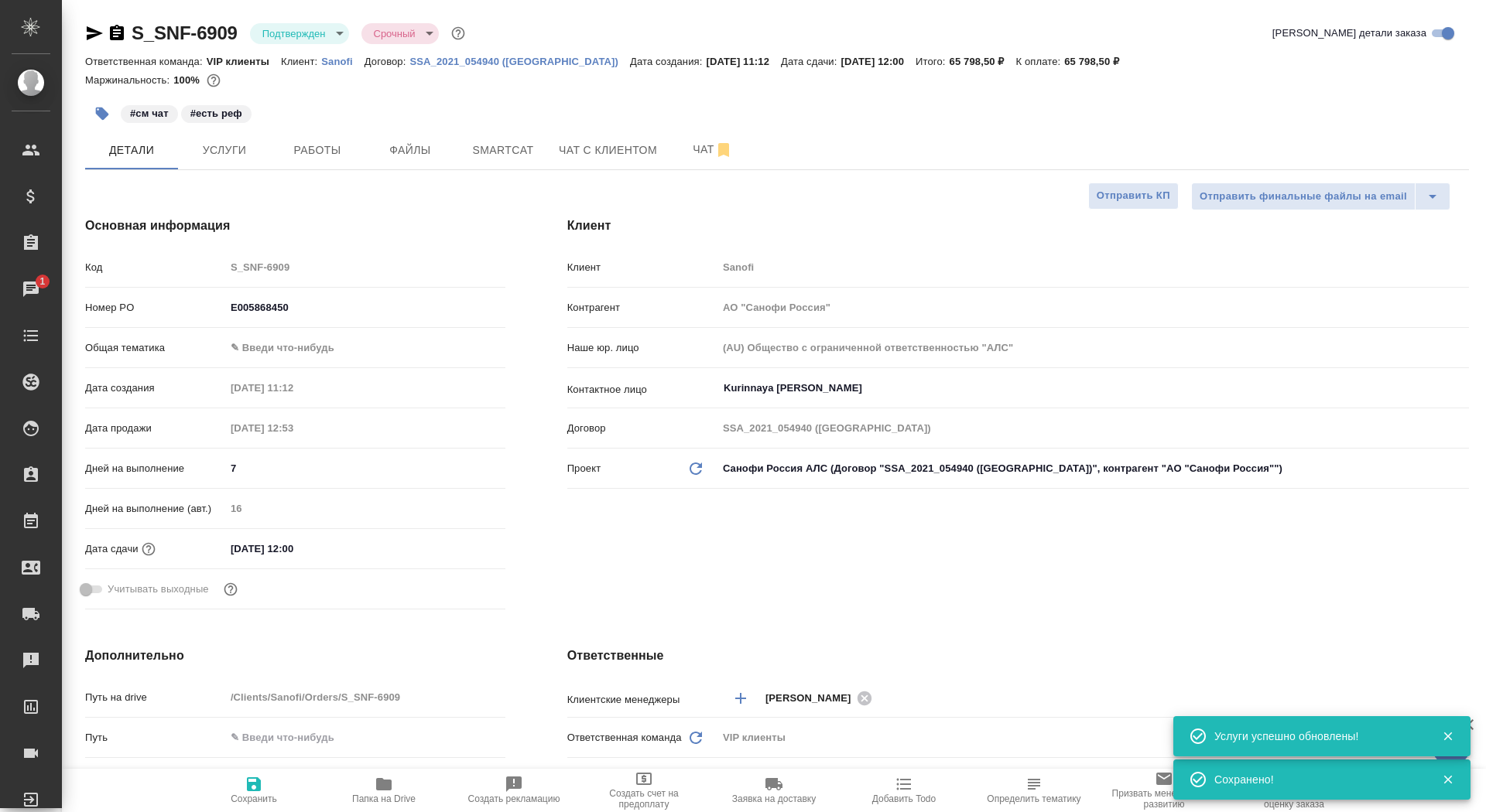
type textarea "x"
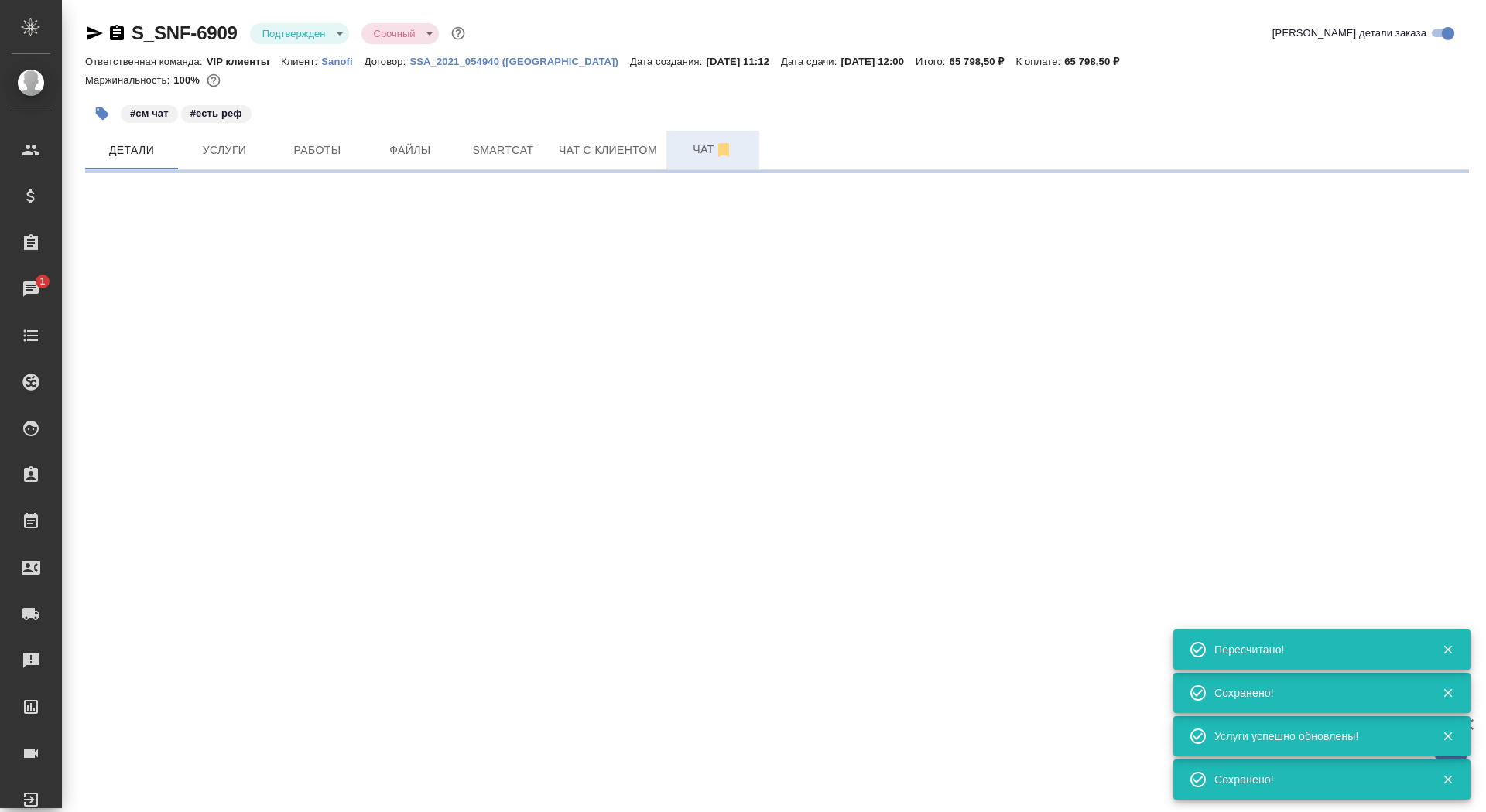
select select "RU"
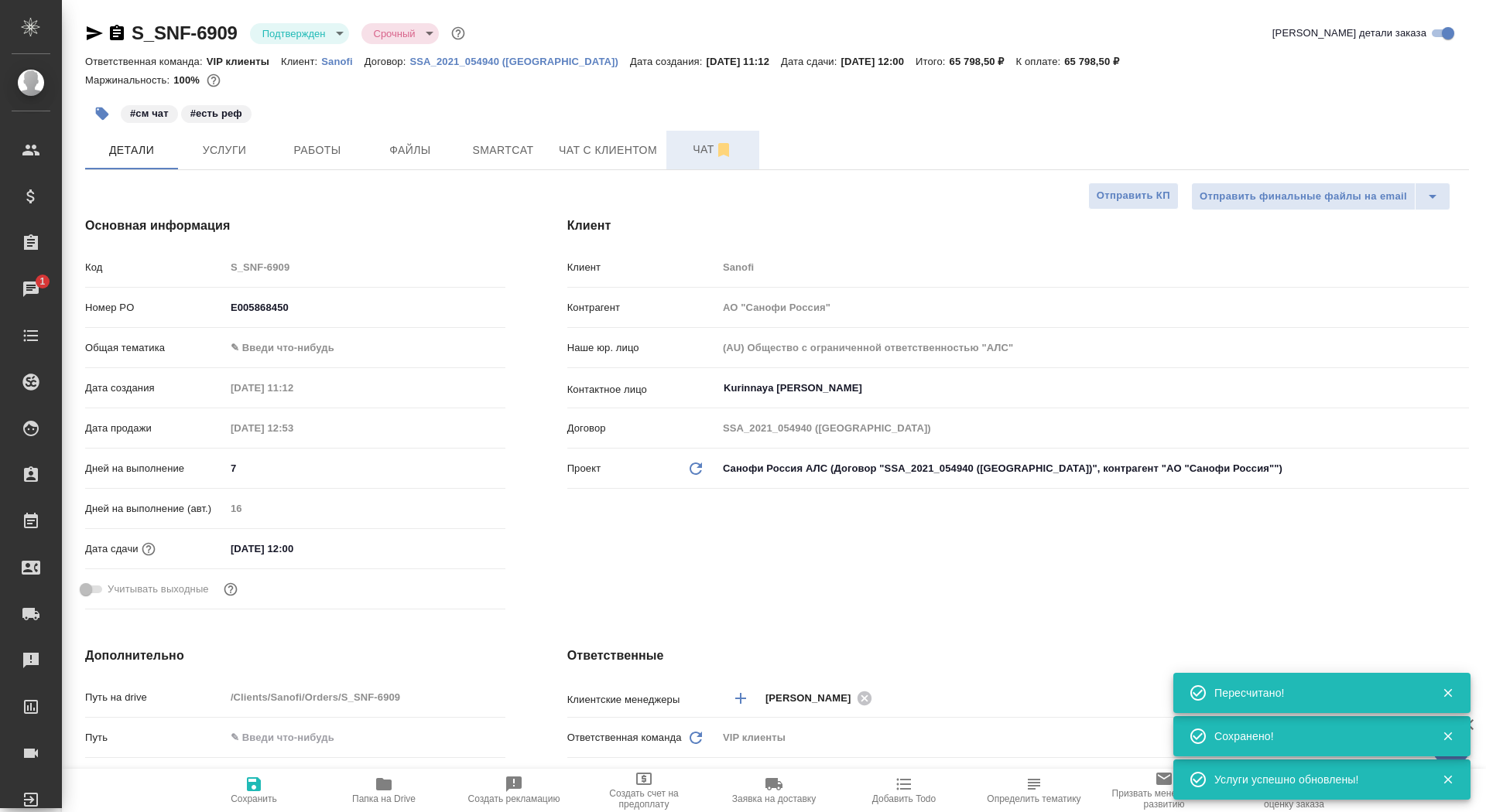
type textarea "x"
click at [684, 136] on button "Чат" at bounding box center [713, 150] width 93 height 39
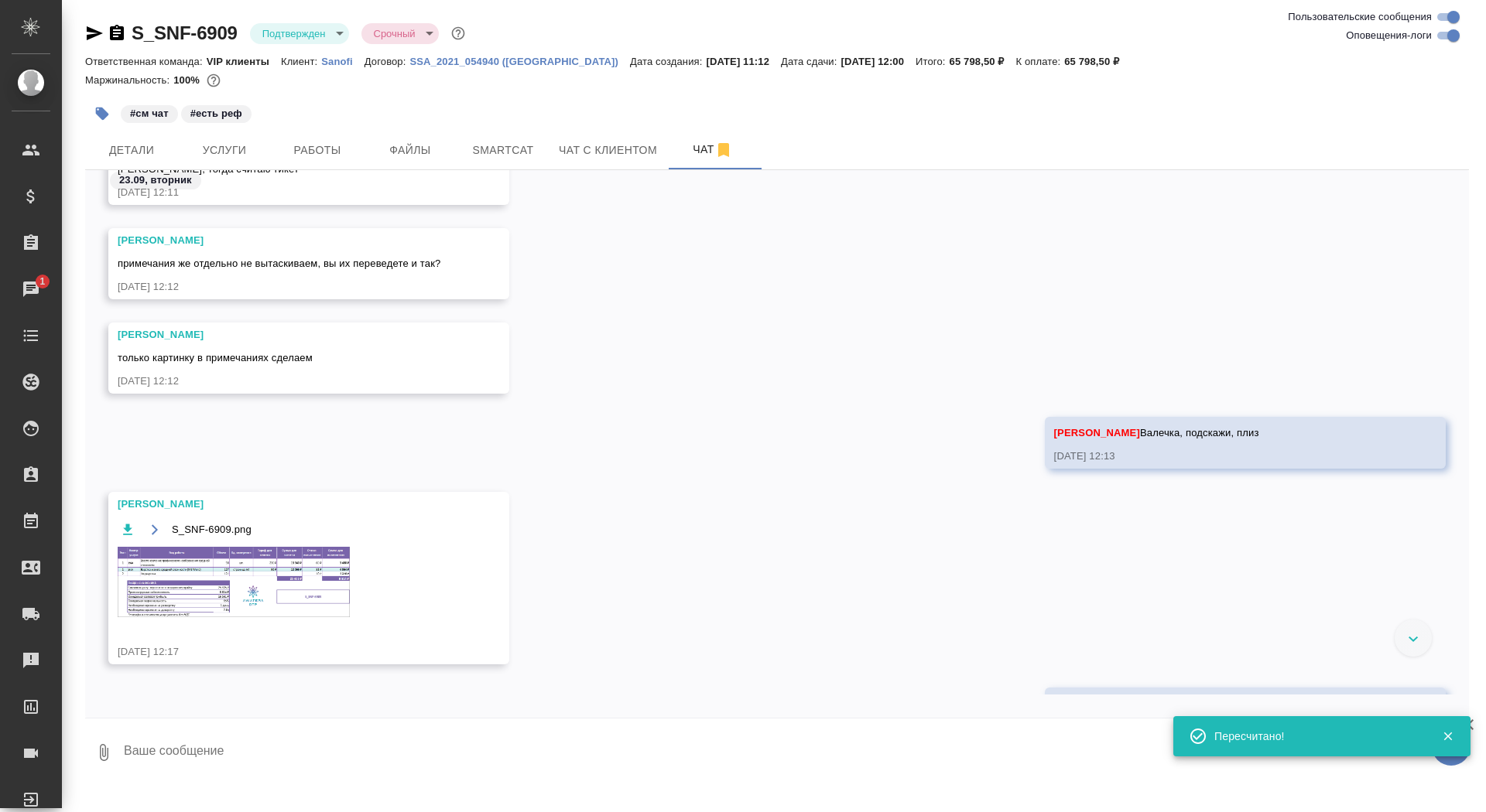
scroll to position [9199, 0]
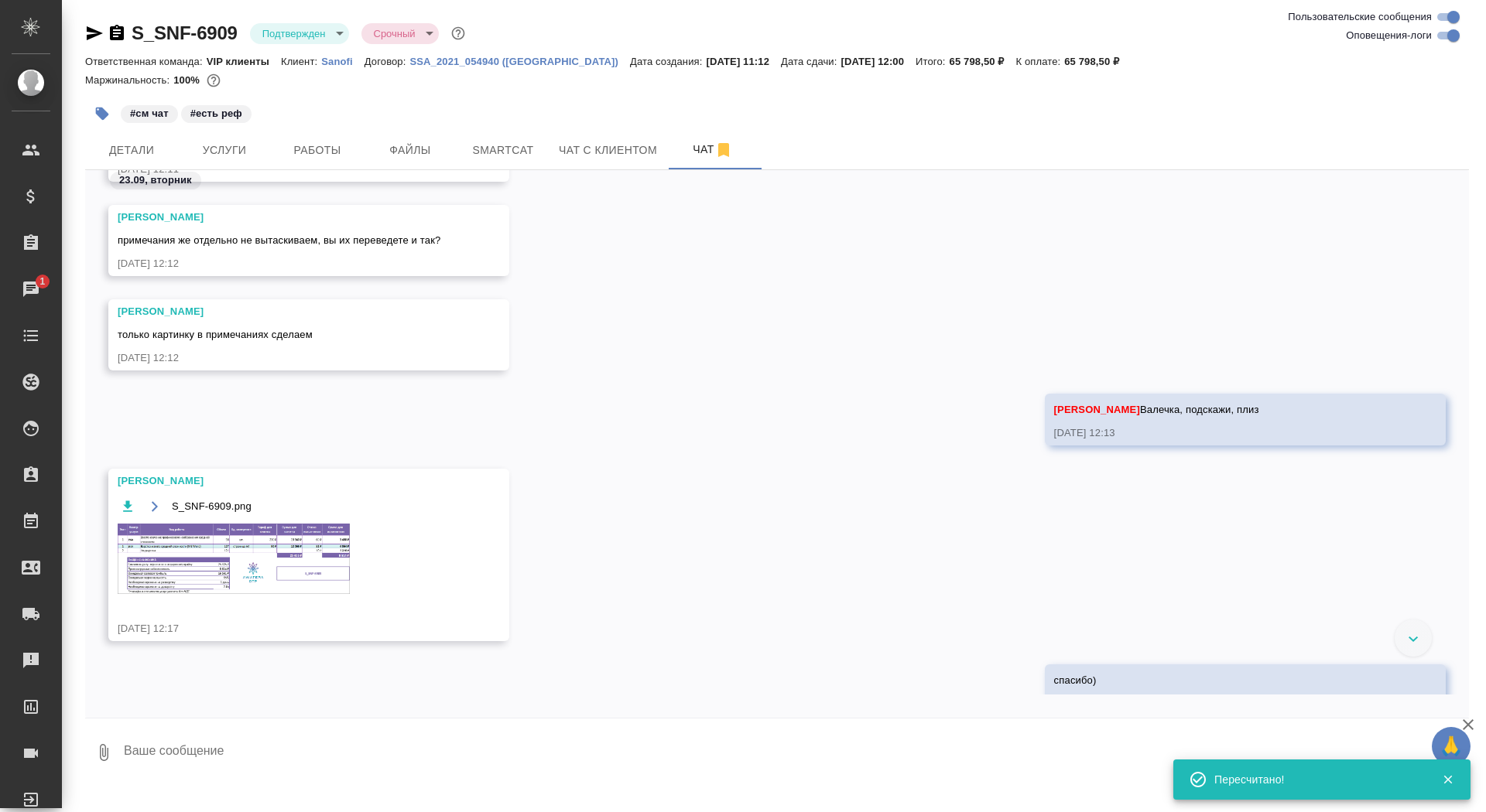
click at [224, 539] on img at bounding box center [233, 558] width 232 height 70
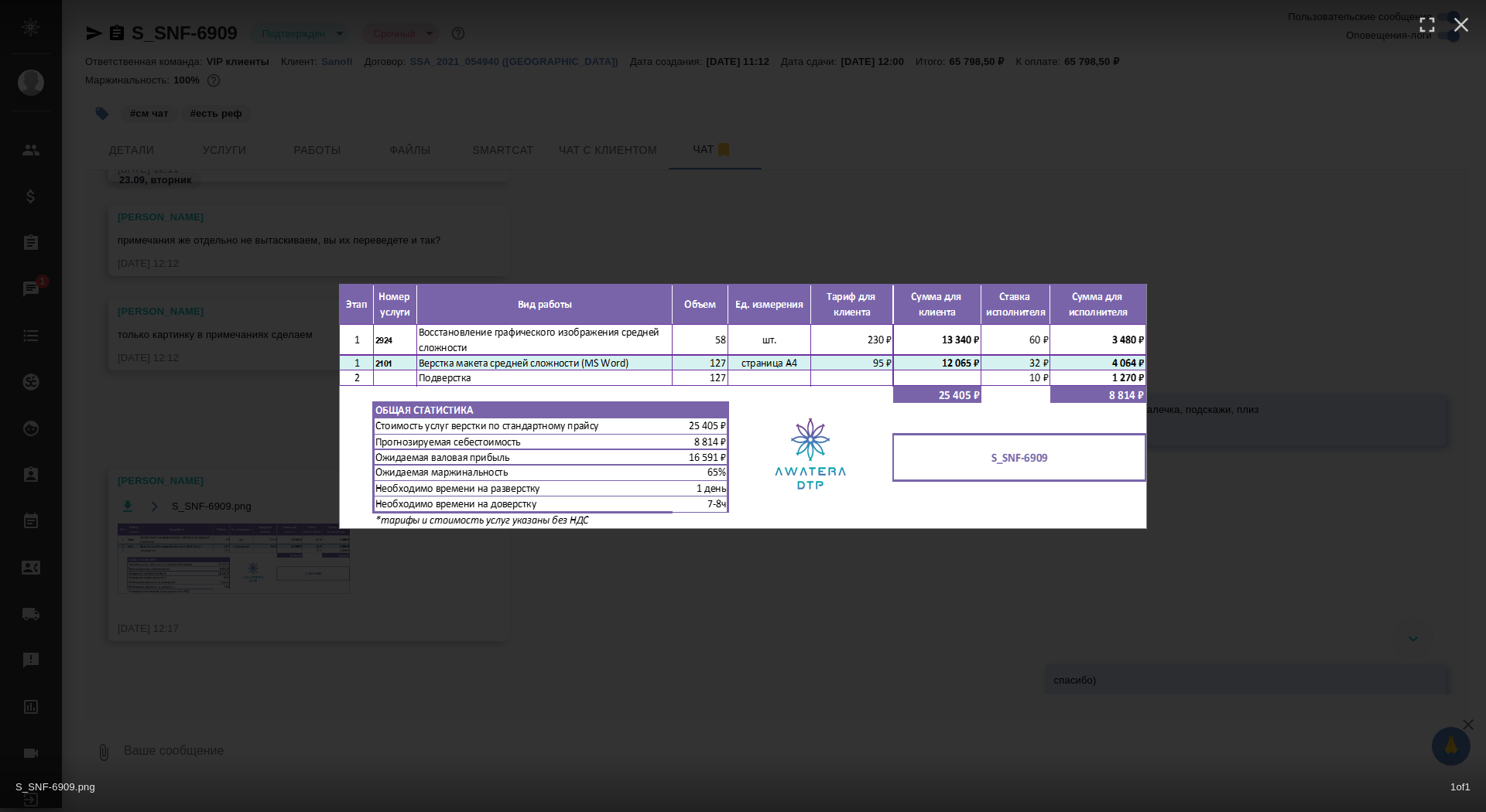
click at [224, 531] on div "S_SNF-6909.png 1 of 1" at bounding box center [743, 406] width 1486 height 812
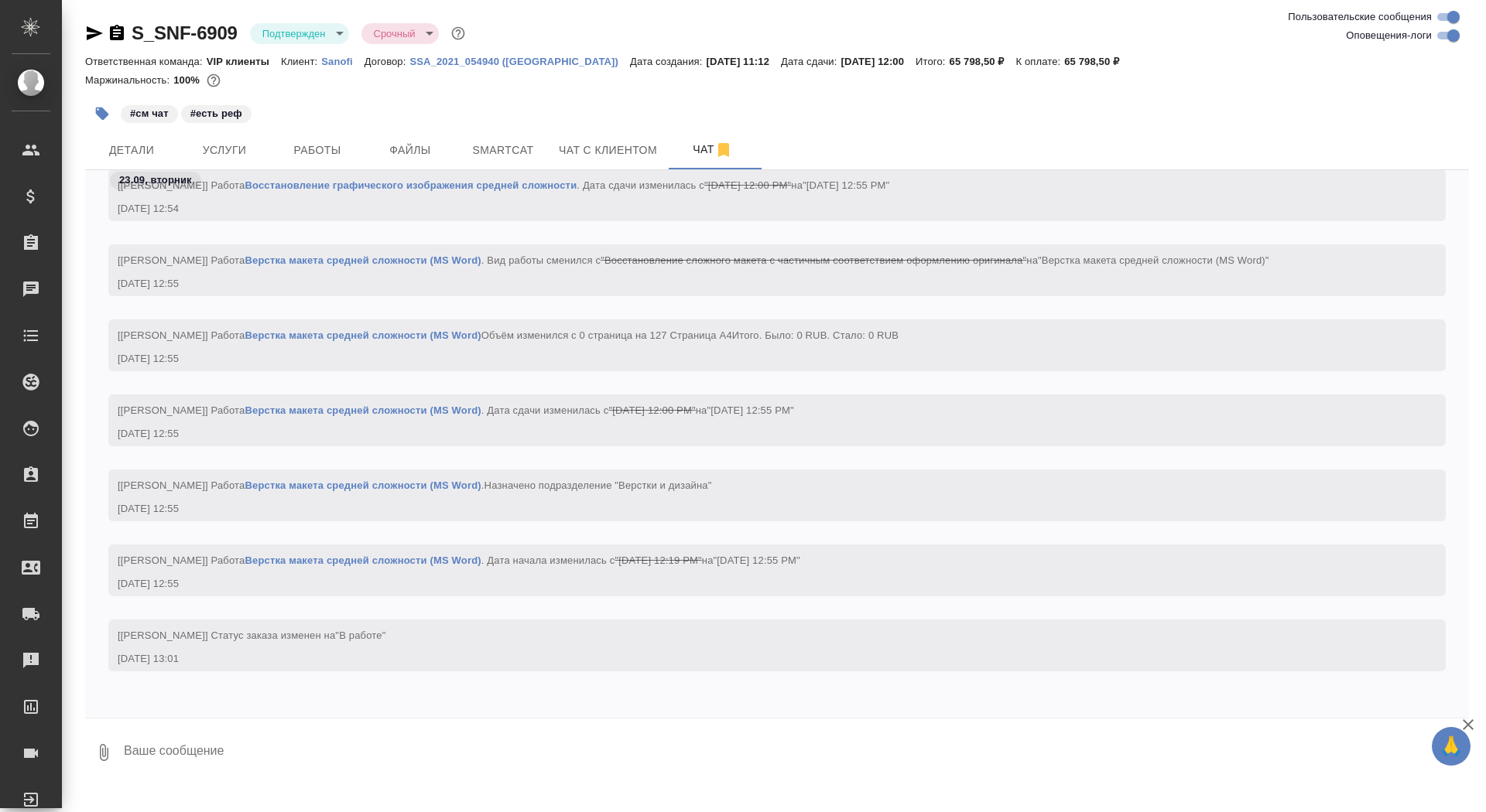
scroll to position [16906, 0]
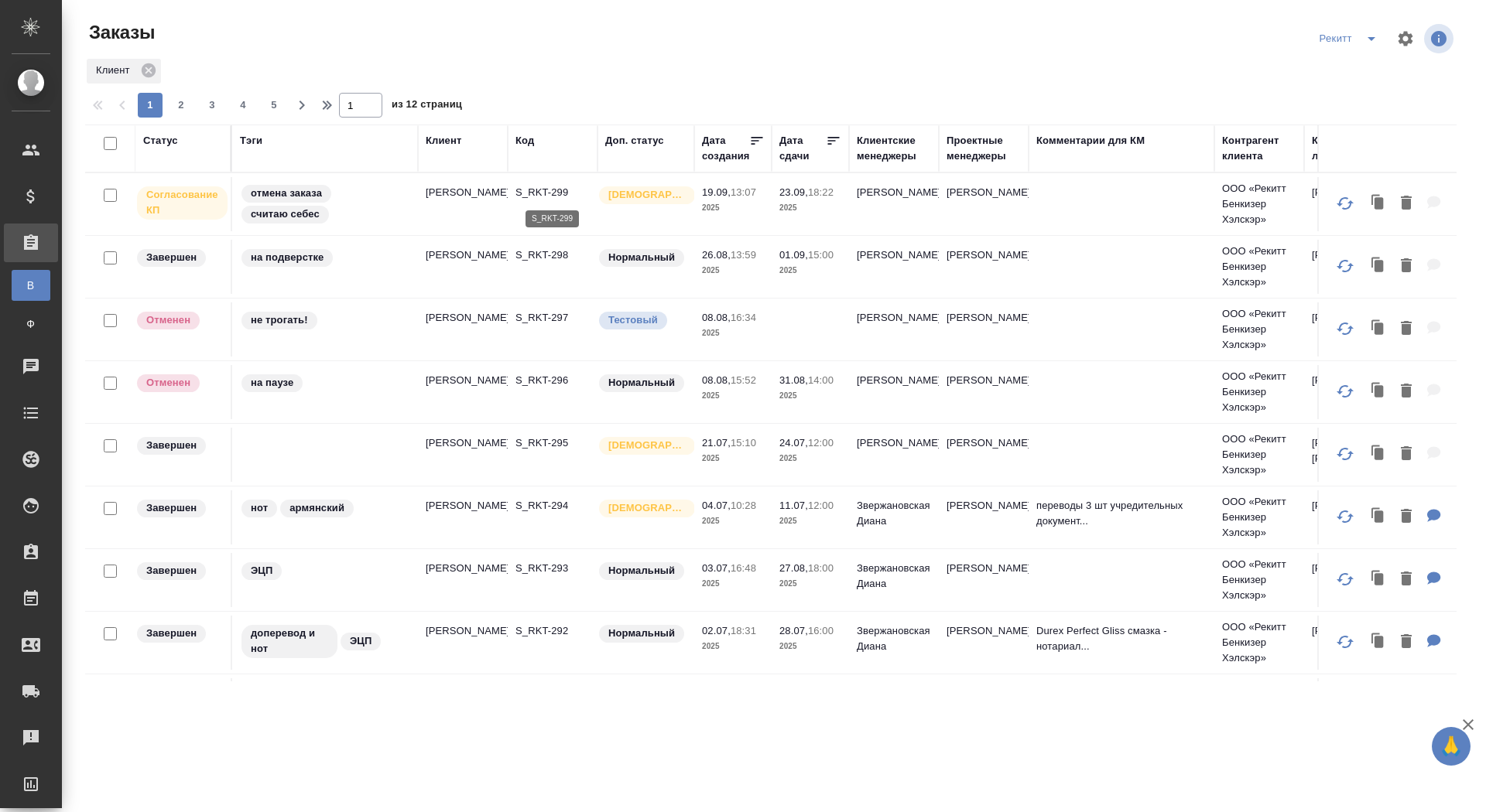
click at [1375, 36] on icon "split button" at bounding box center [1372, 39] width 19 height 19
click at [1356, 87] on li "sanofi" at bounding box center [1349, 94] width 81 height 25
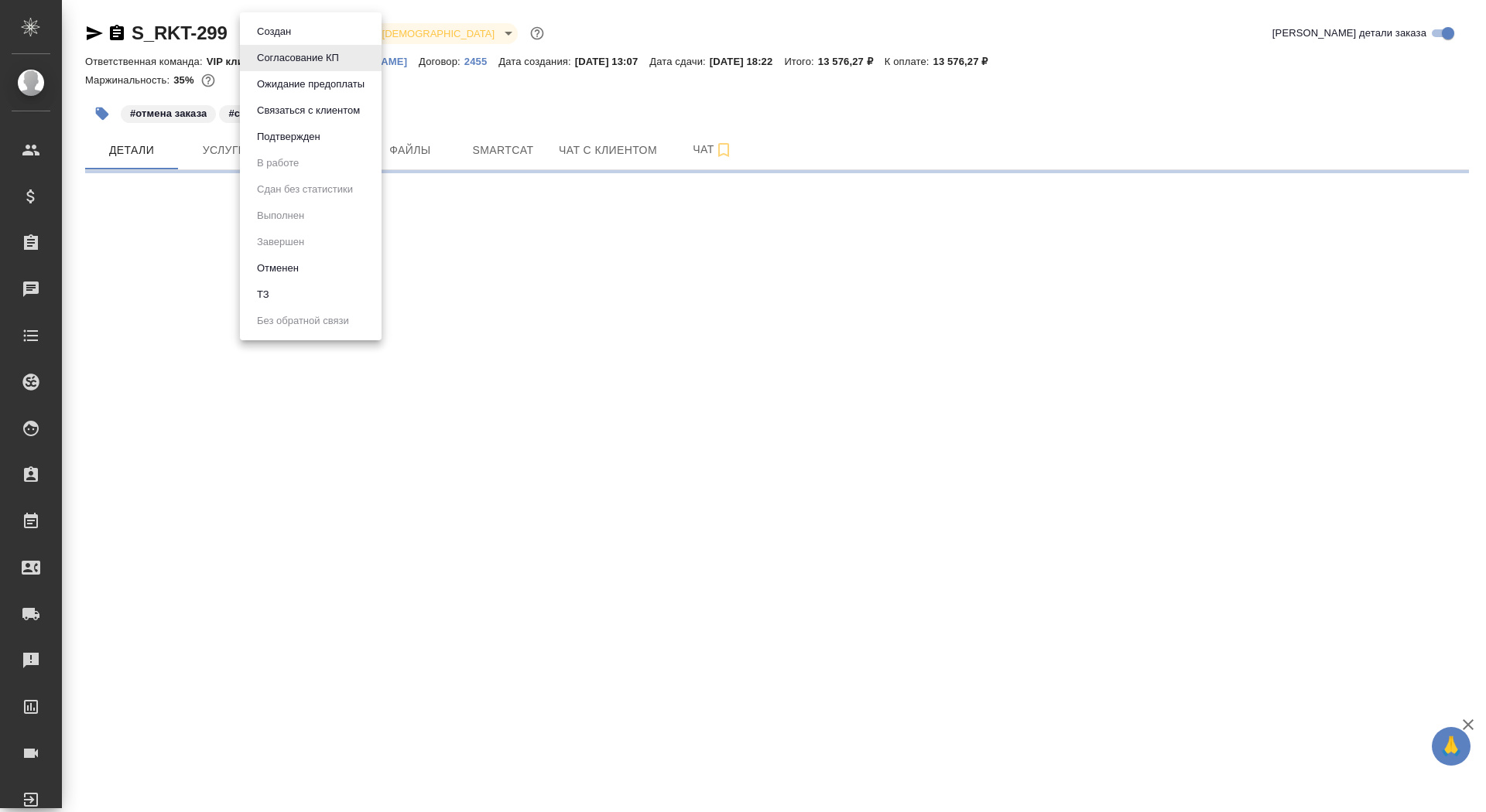
click at [316, 37] on body "🙏 .cls-1 fill:#fff; AWATERA Saydasheva Dilyara Клиенты Спецификации Заказы Чаты…" at bounding box center [743, 406] width 1486 height 812
select select "RU"
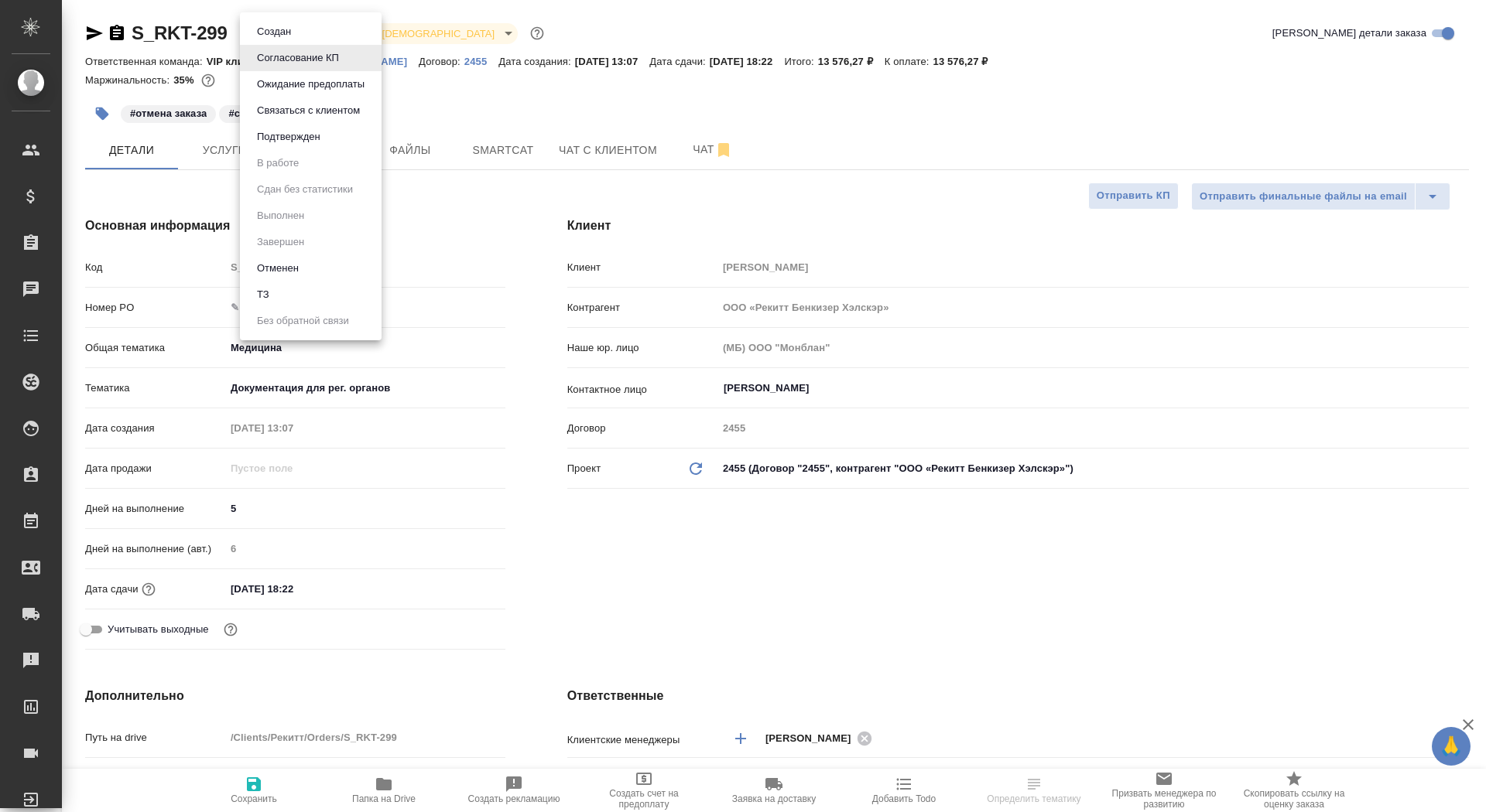
type textarea "x"
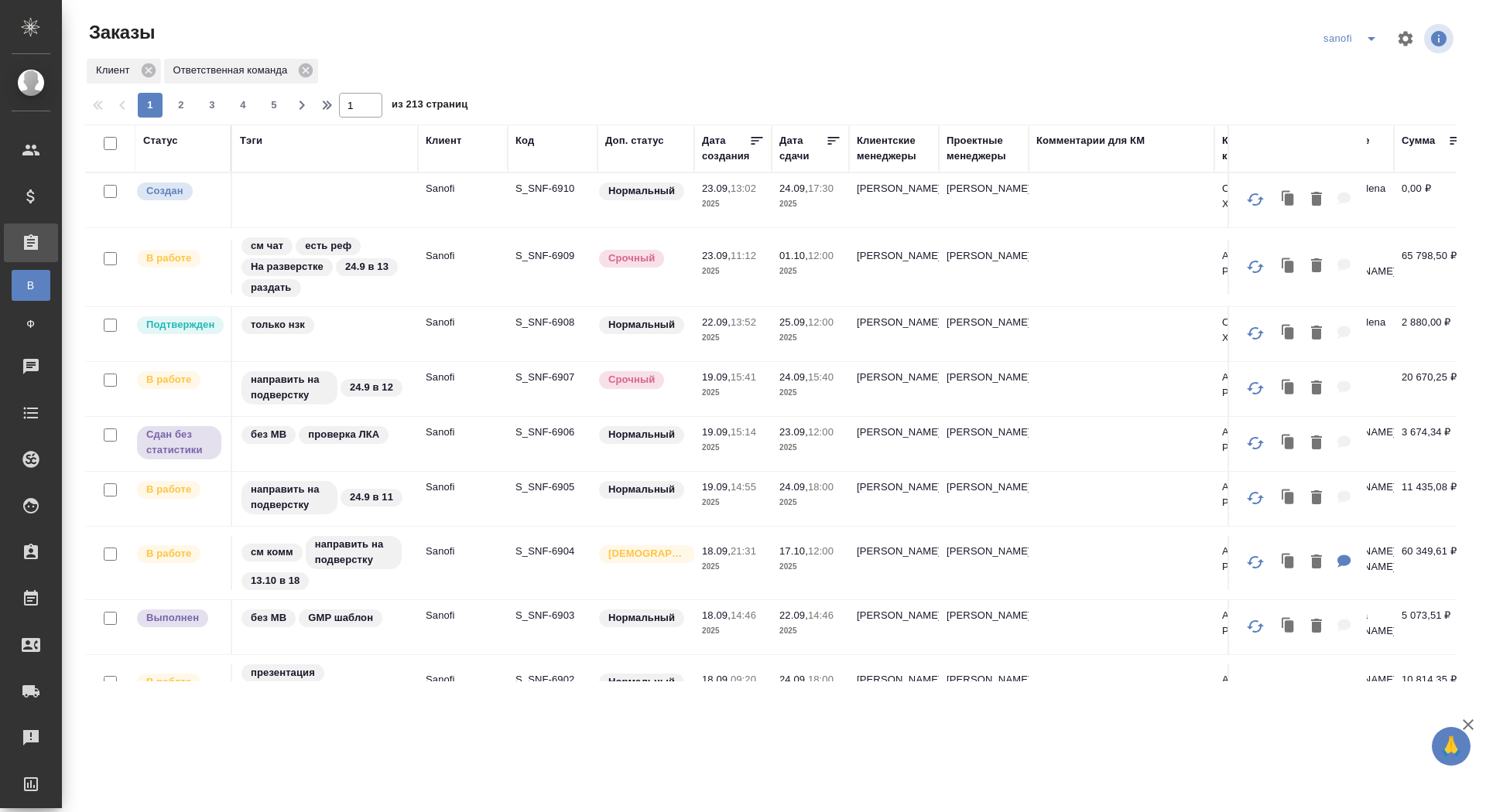
click at [539, 183] on p "S_SNF-6910" at bounding box center [553, 188] width 75 height 15
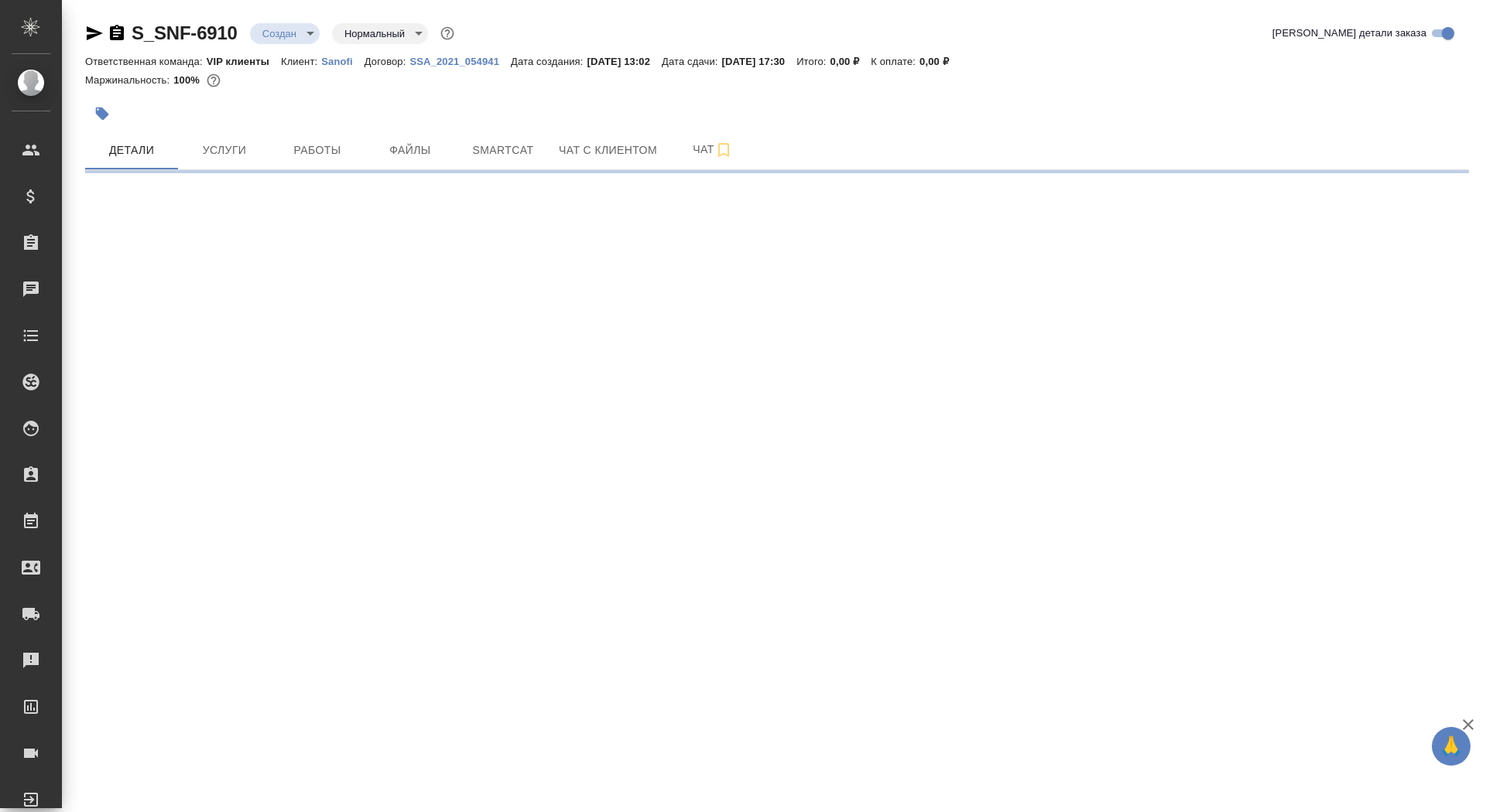
select select "RU"
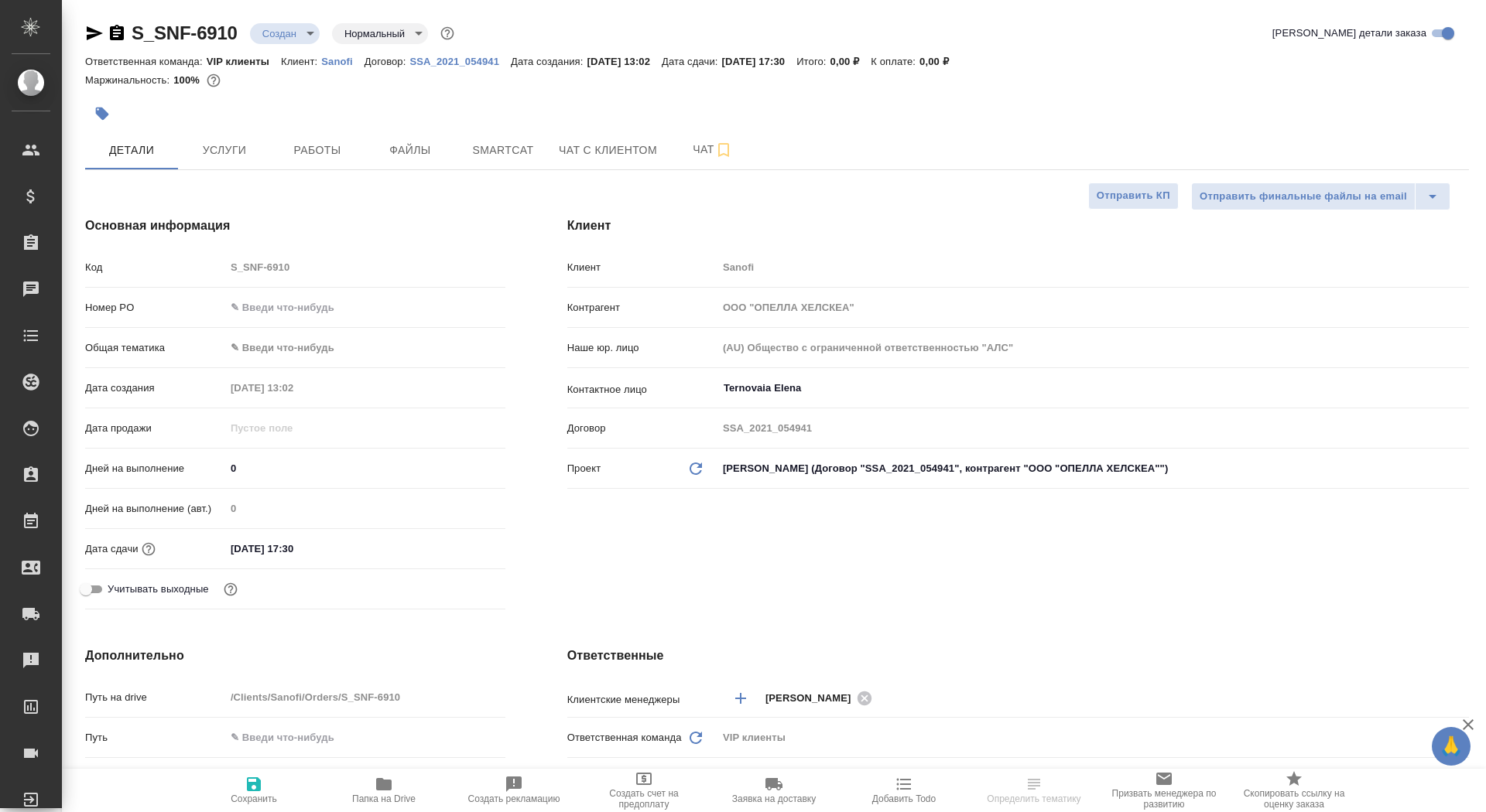
type textarea "x"
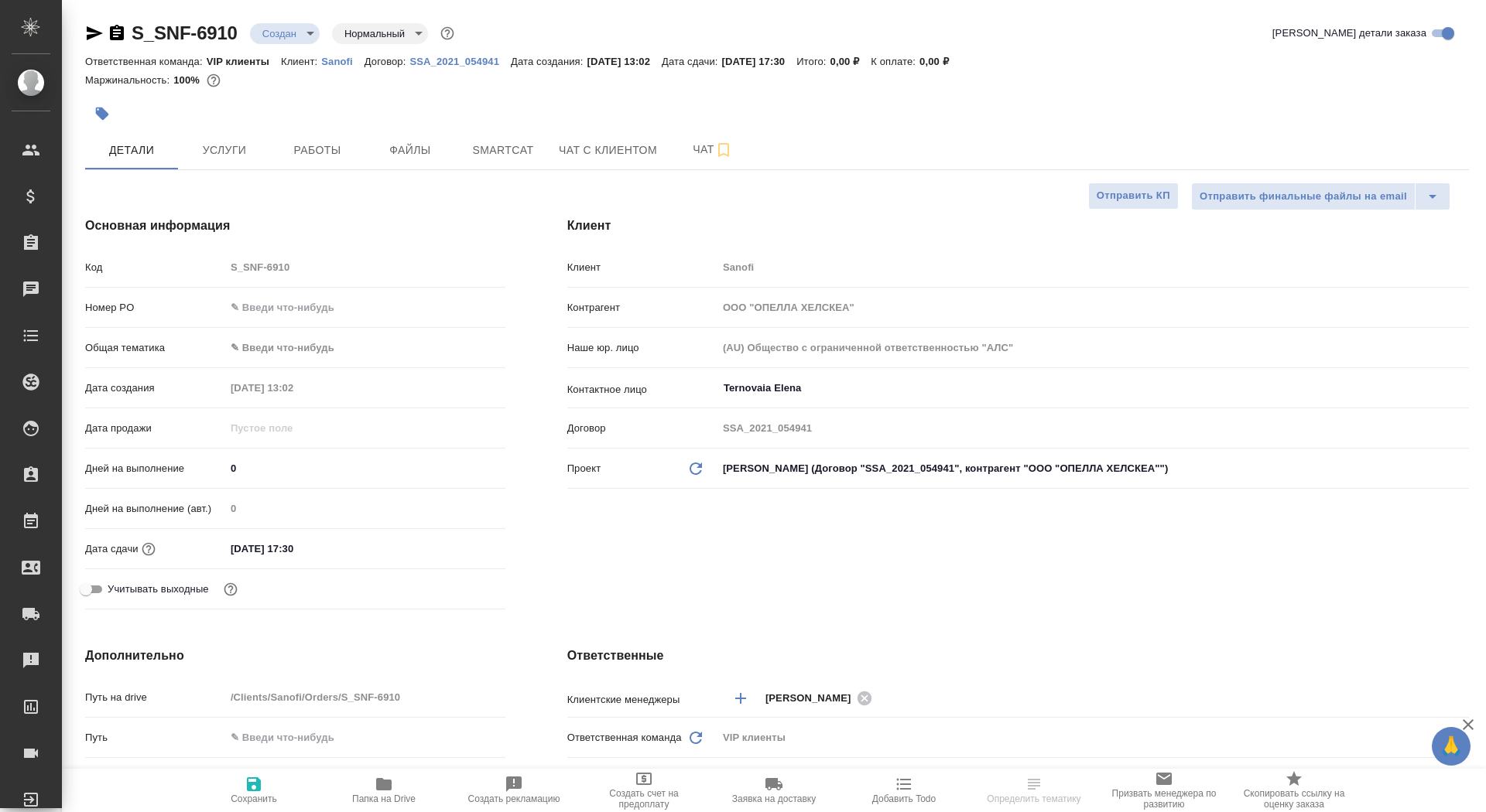
type textarea "x"
drag, startPoint x: 251, startPoint y: 475, endPoint x: 207, endPoint y: 475, distance: 44.0
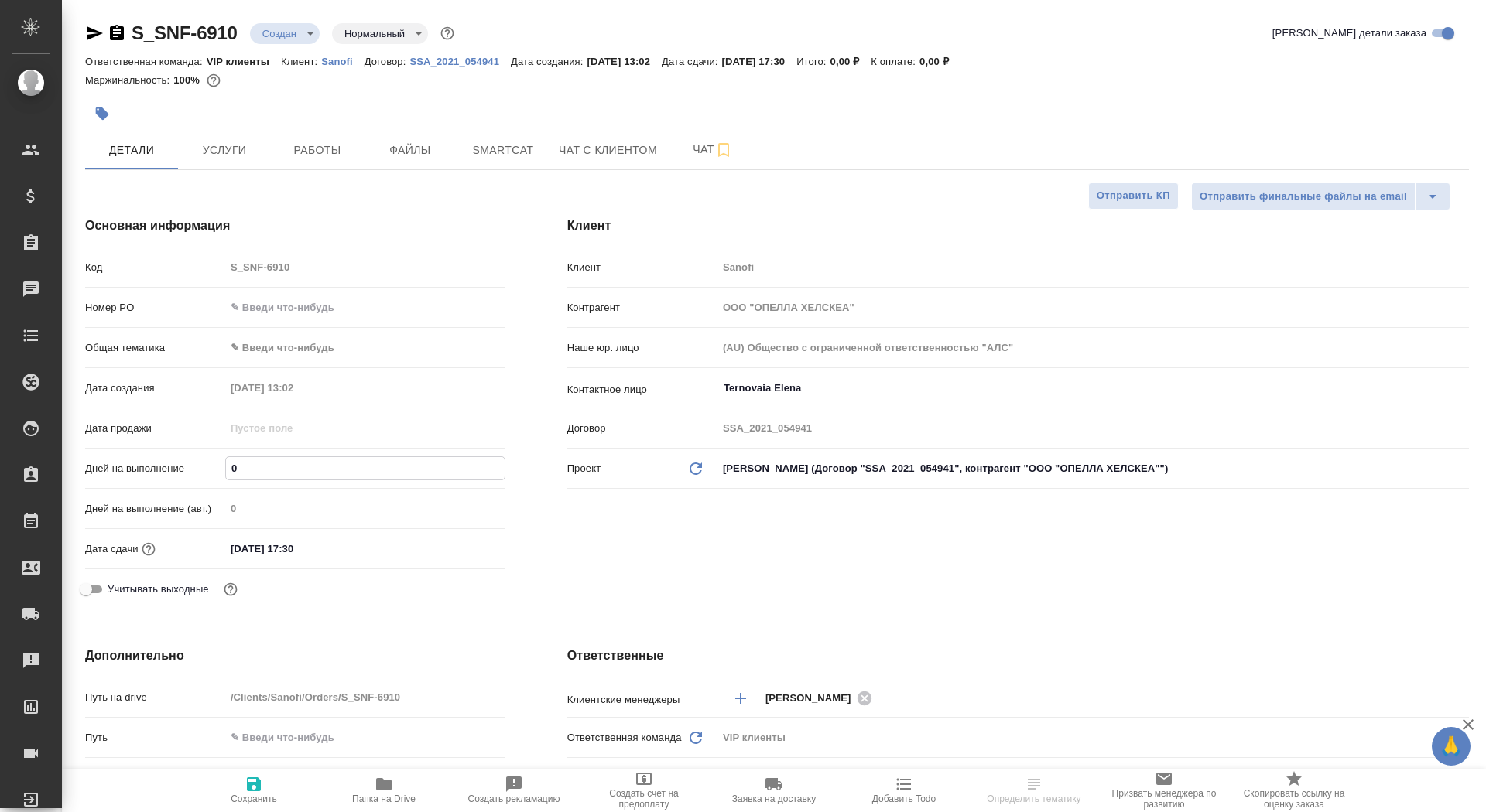
click at [207, 475] on div "Дней на выполнение 0" at bounding box center [295, 469] width 420 height 27
type input "1"
type textarea "x"
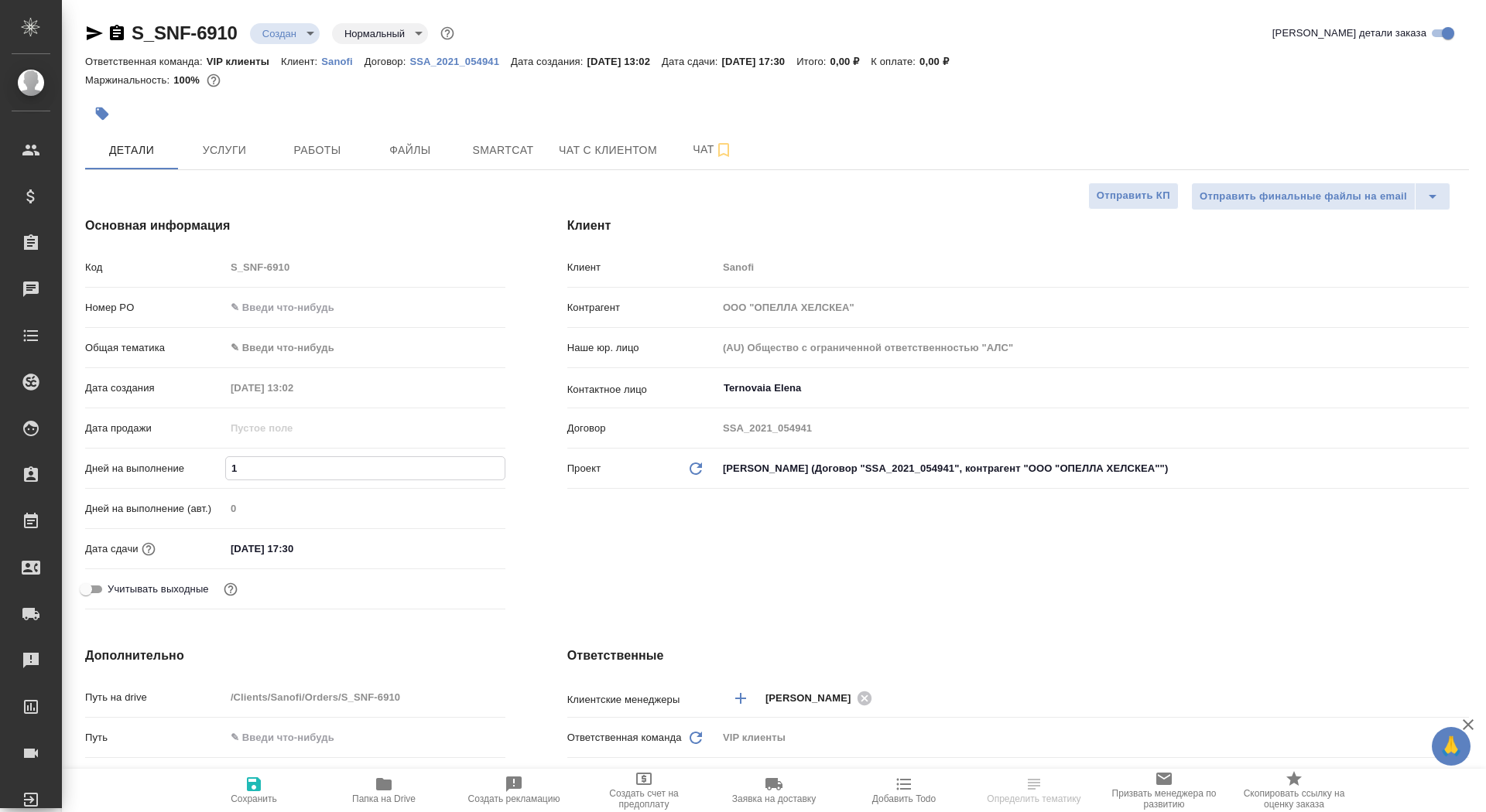
type input "1"
click at [276, 785] on span "Сохранить" at bounding box center [254, 790] width 111 height 29
type textarea "x"
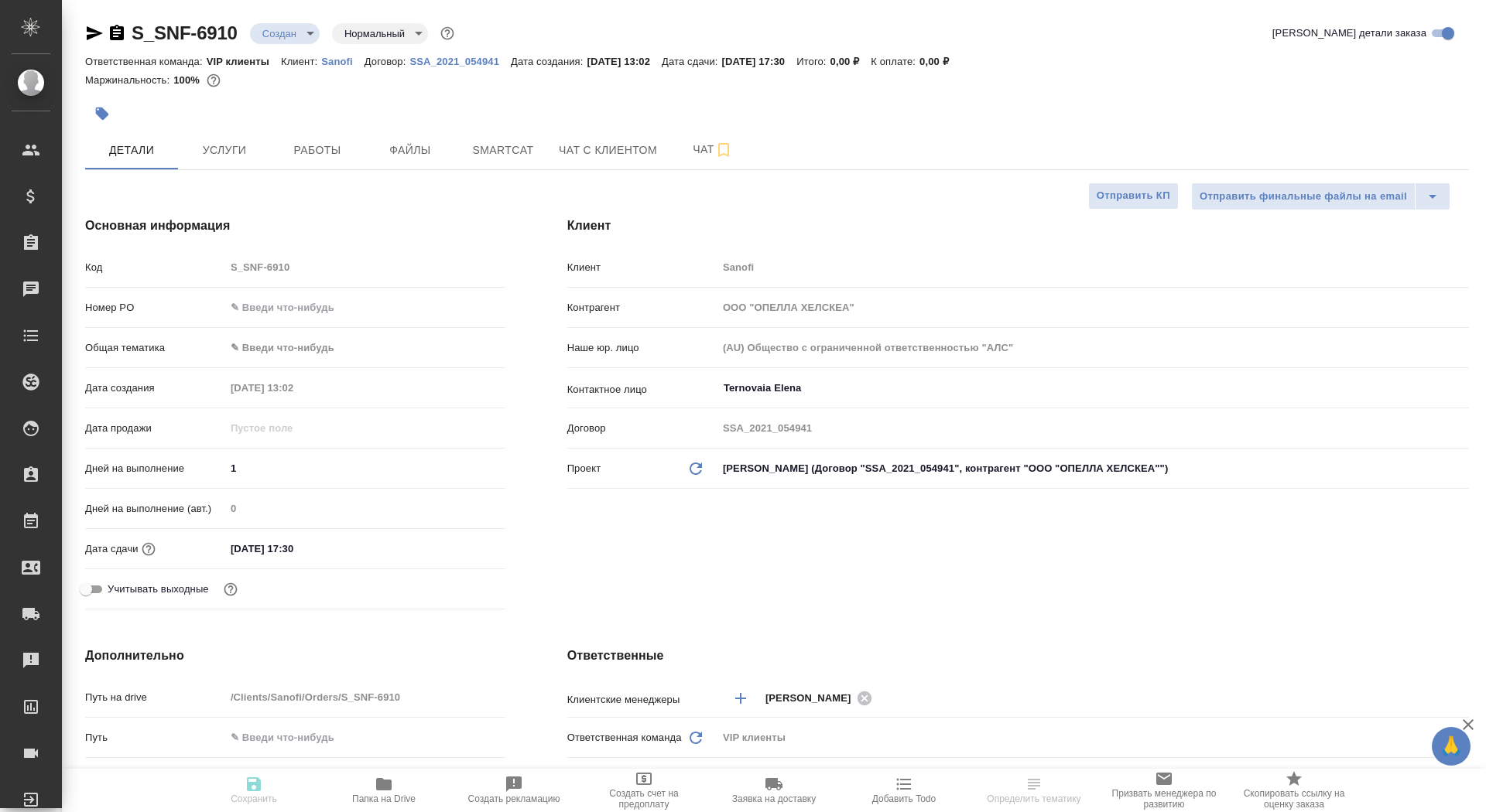
type textarea "x"
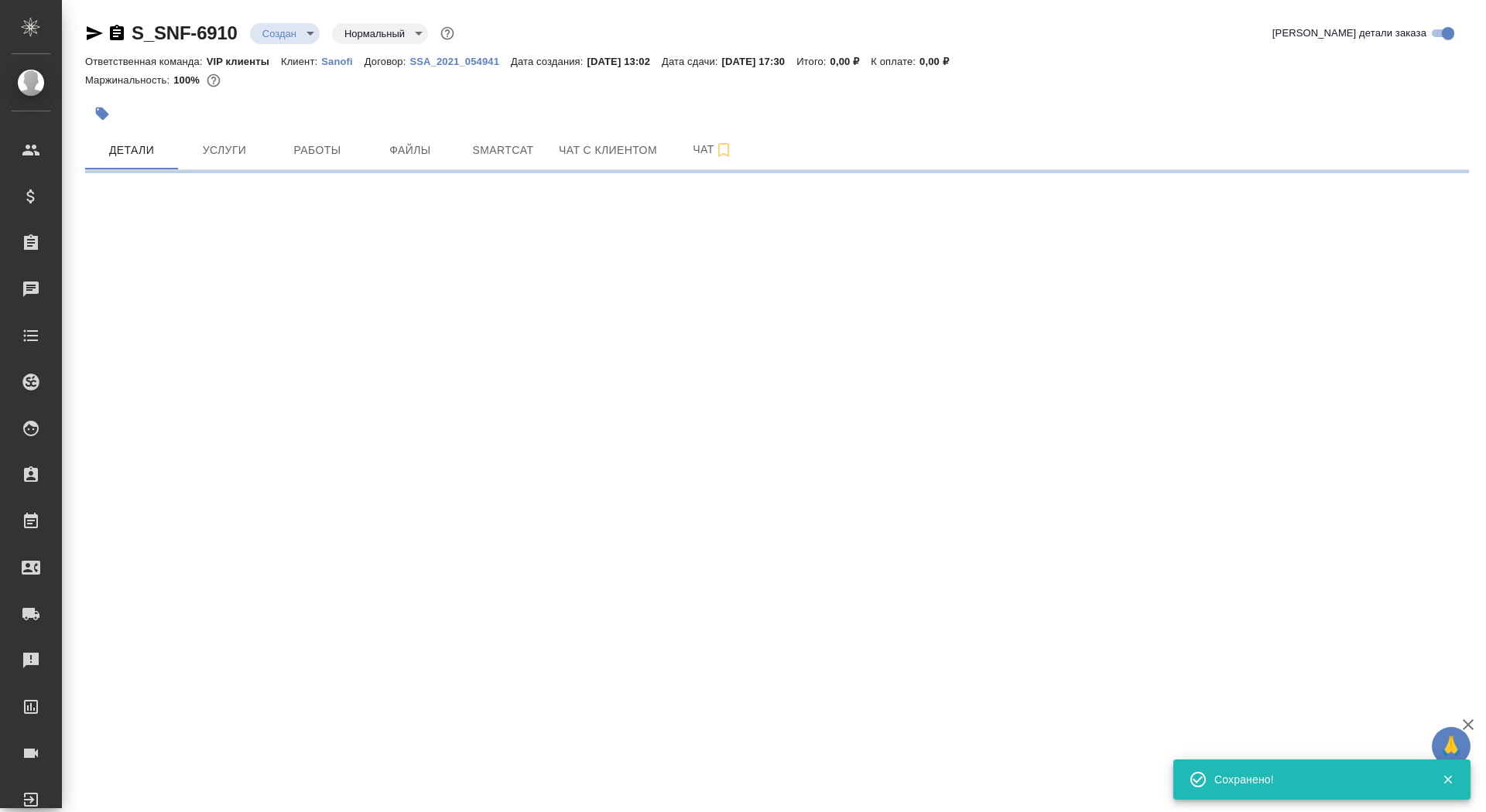
select select "RU"
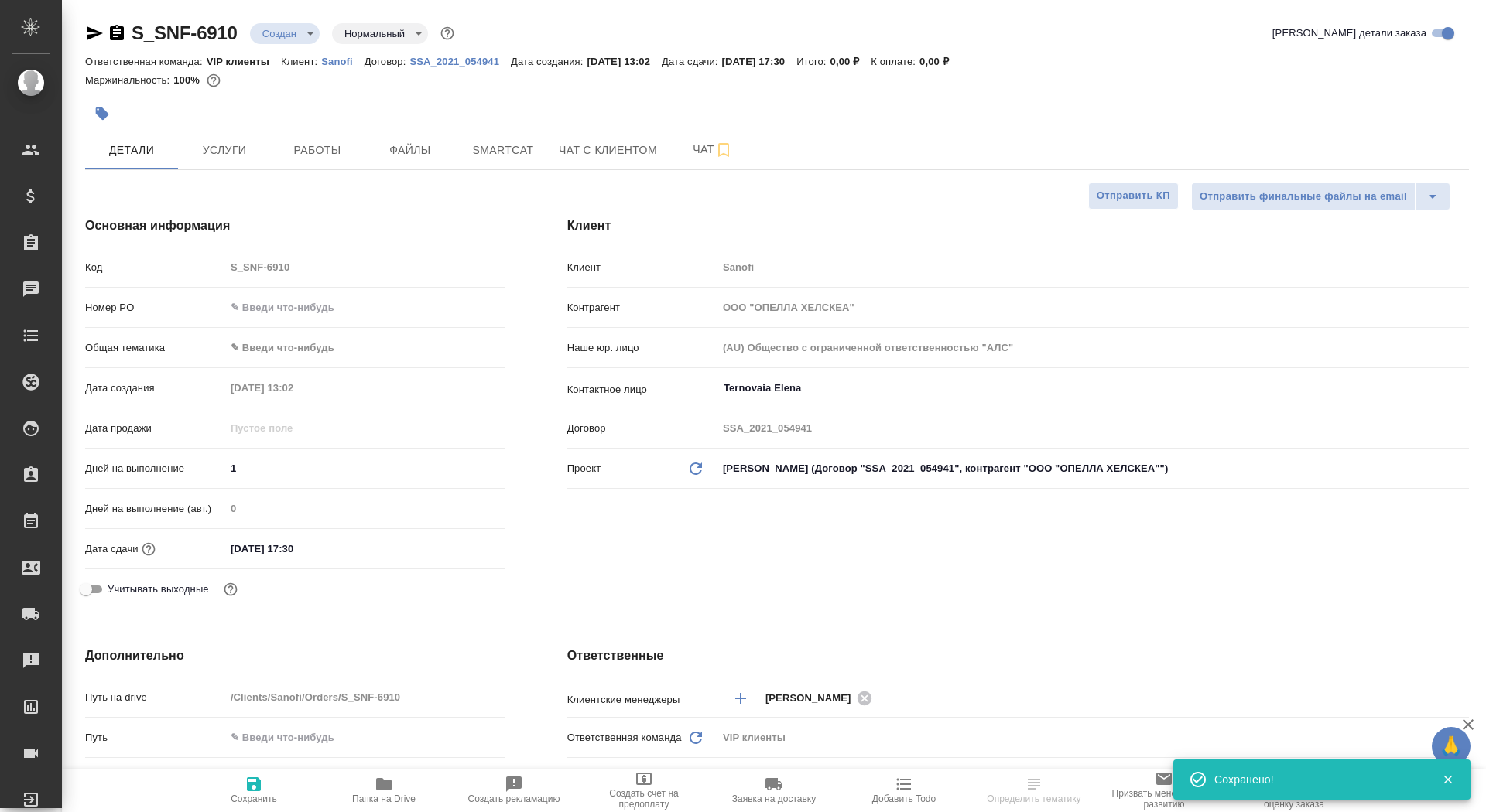
type textarea "x"
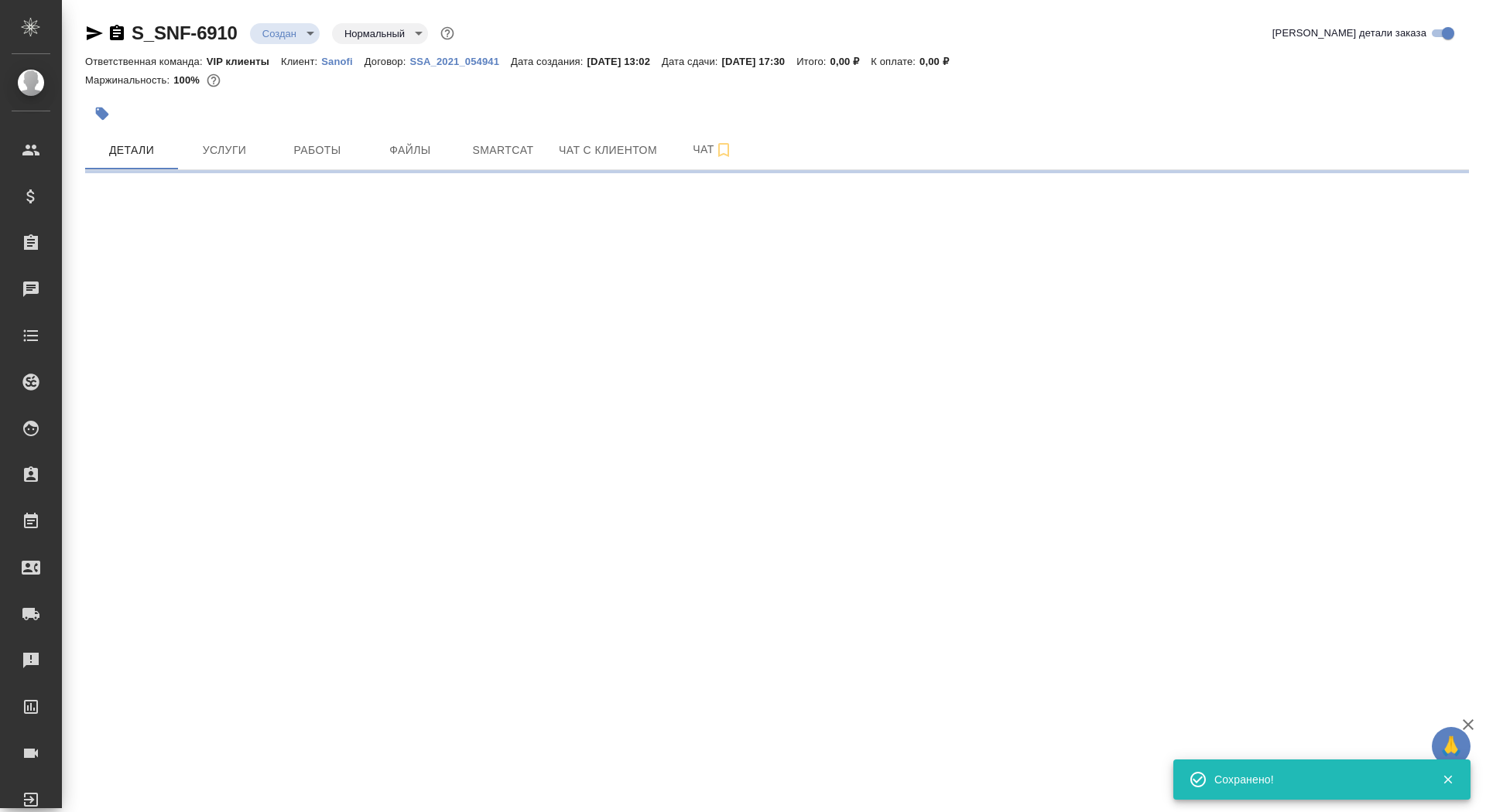
click at [767, 509] on div ".cls-1 fill:#fff; AWATERA Saydasheva Dilyara Клиенты Спецификации Заказы 0 Чаты…" at bounding box center [743, 406] width 1486 height 812
select select "RU"
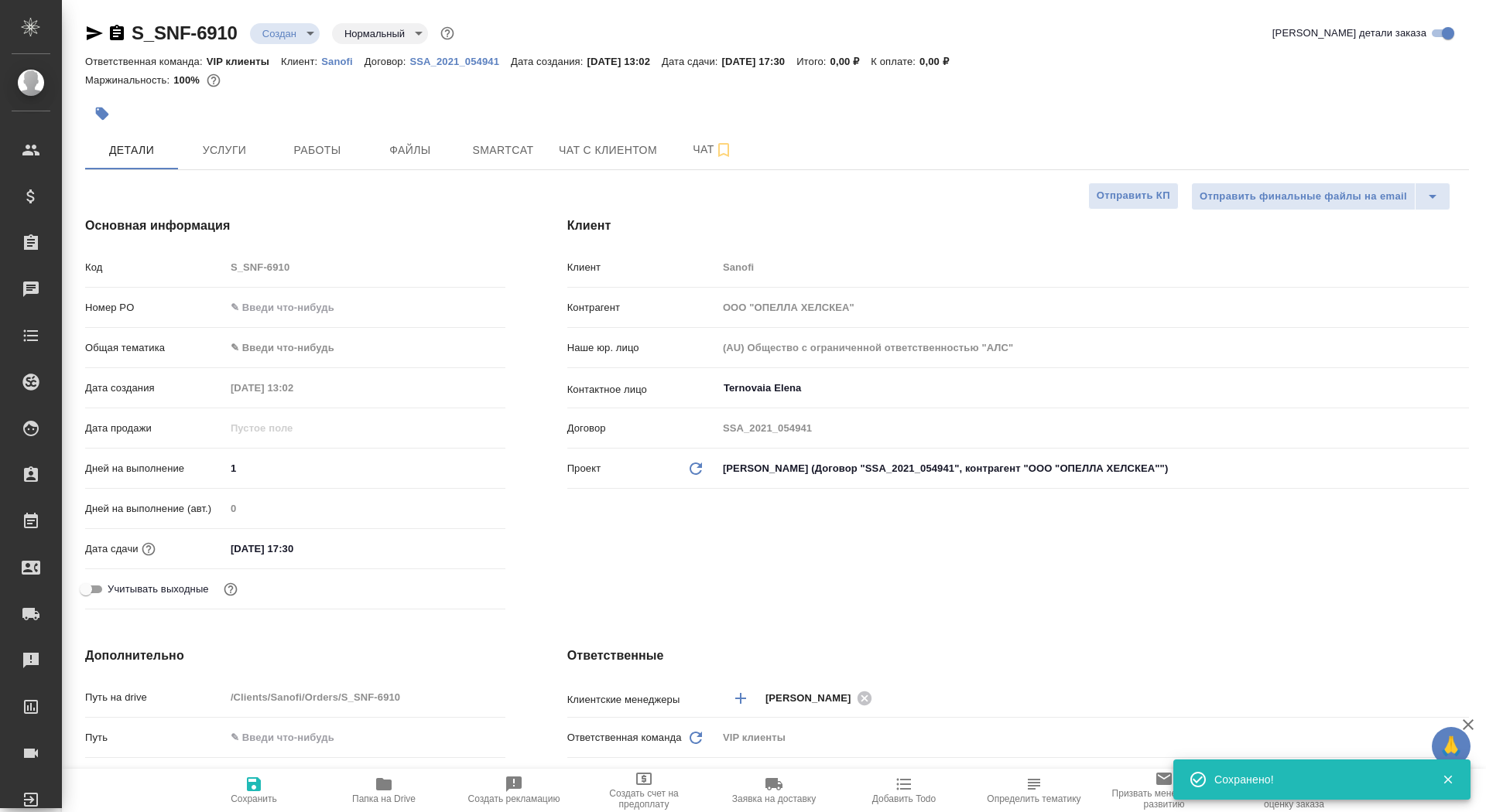
type textarea "x"
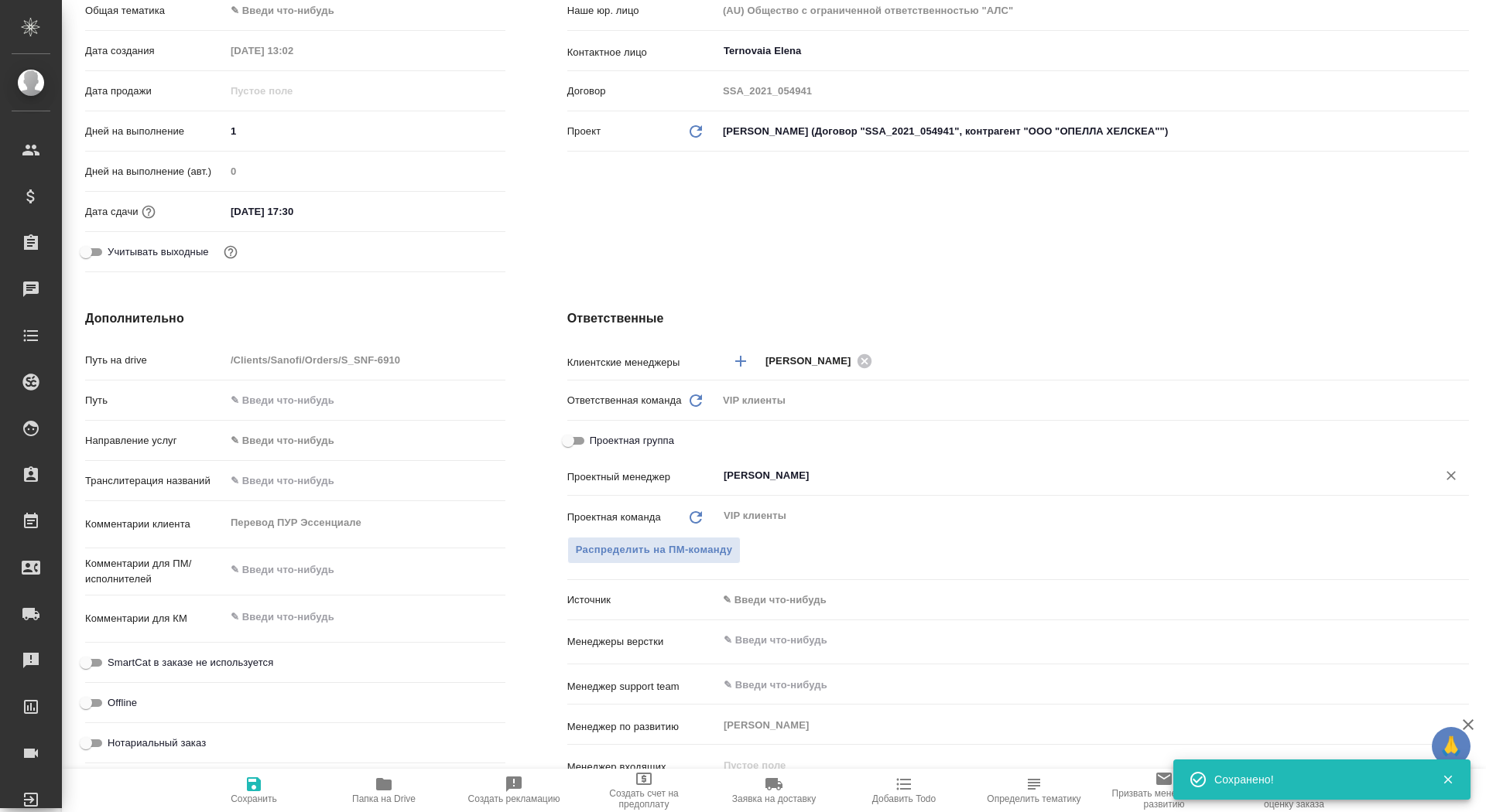
click at [762, 481] on input "[PERSON_NAME]" at bounding box center [1068, 476] width 691 height 19
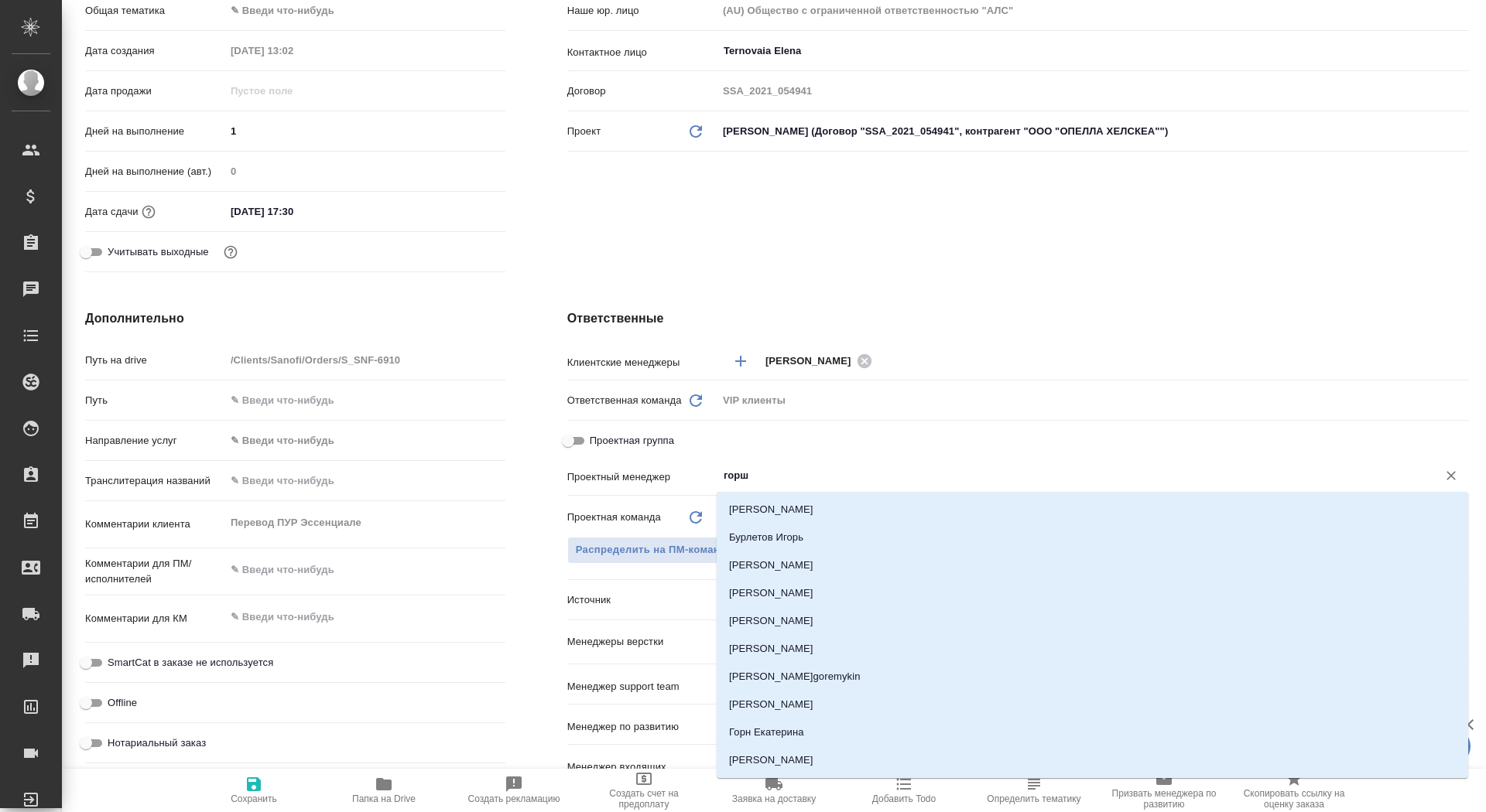
type input "горшк"
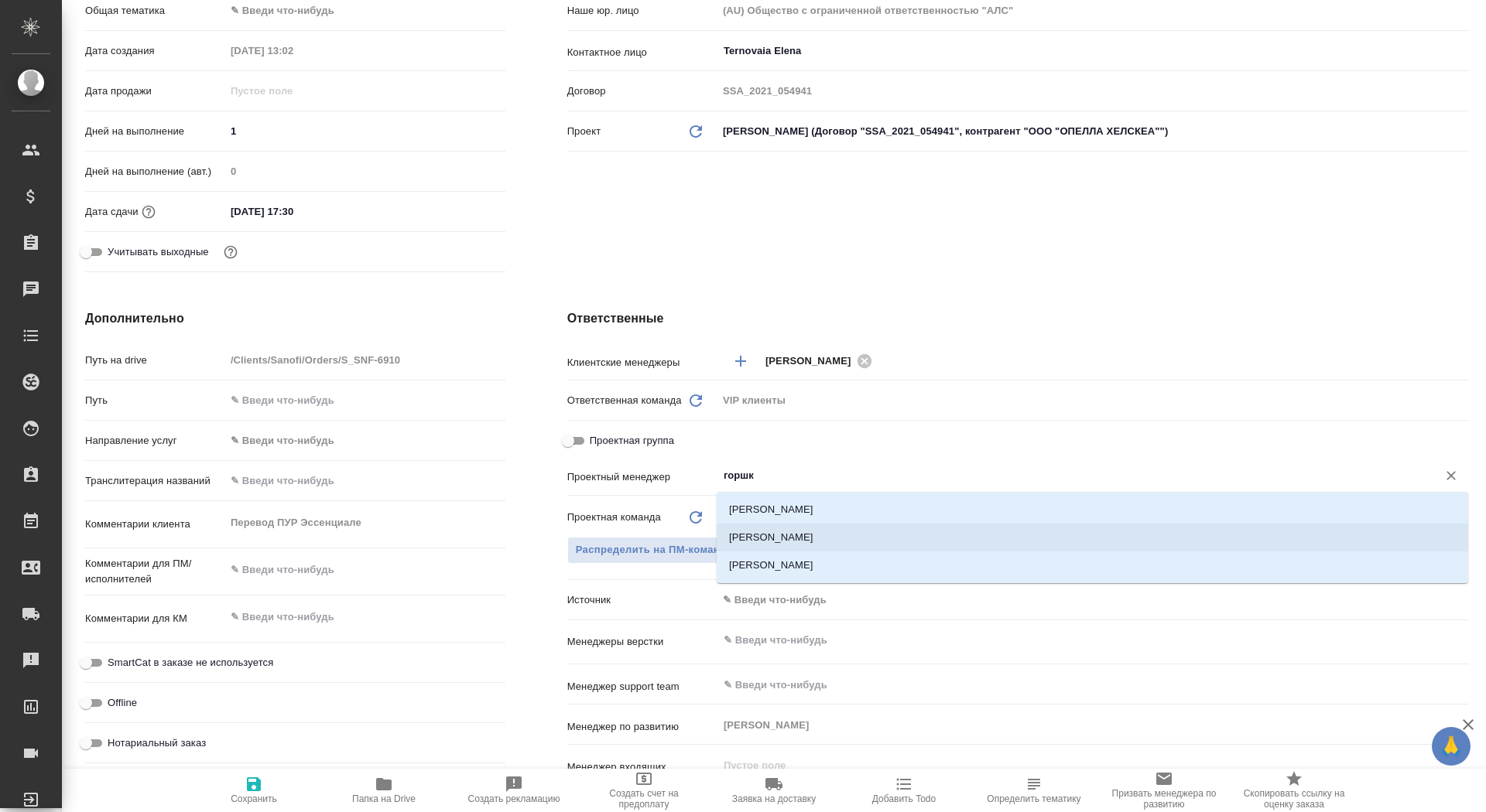
click at [821, 533] on li "[PERSON_NAME]" at bounding box center [1092, 537] width 752 height 28
type textarea "x"
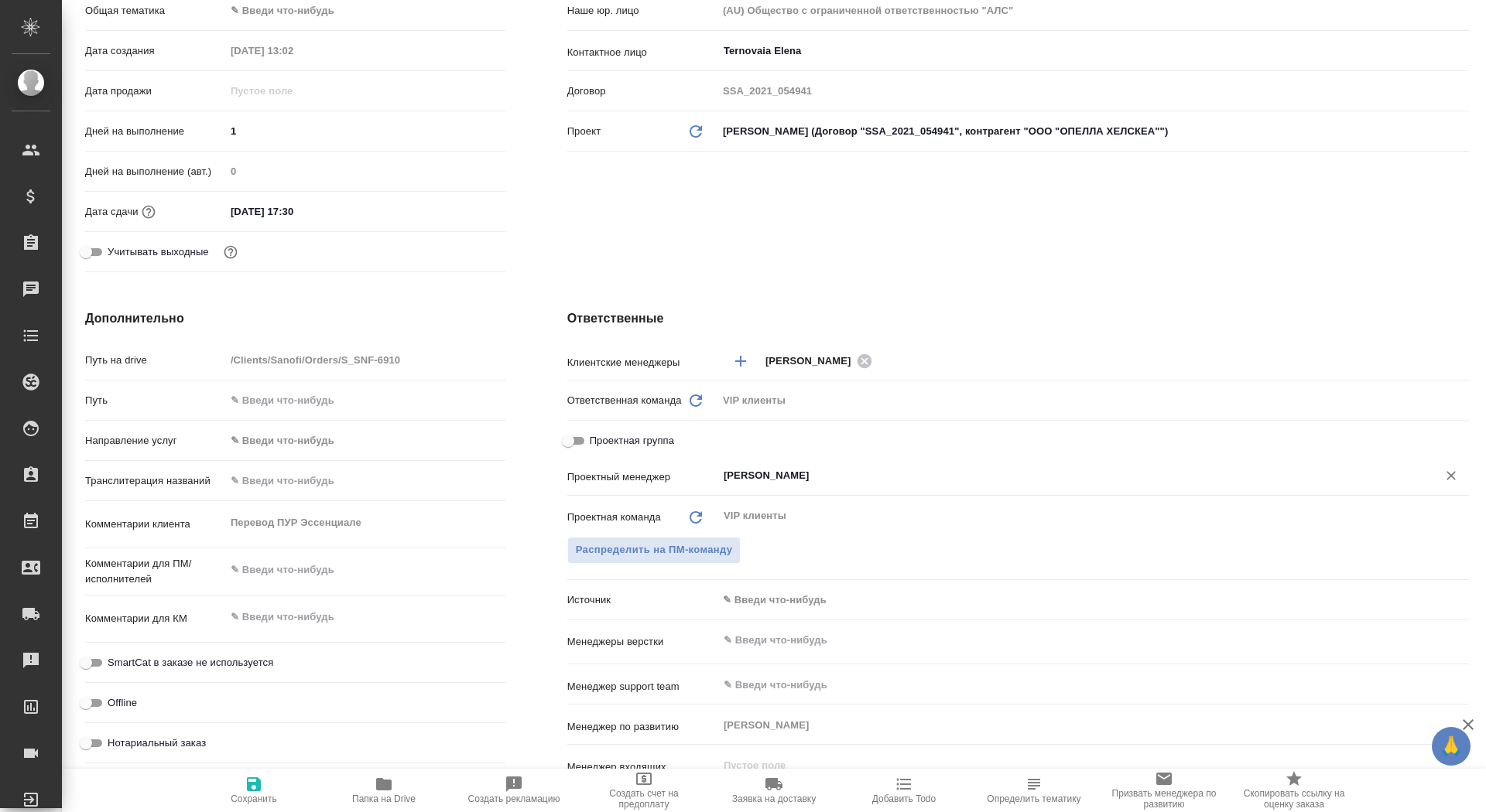
type input "[PERSON_NAME]"
click at [253, 788] on icon "button" at bounding box center [254, 785] width 19 height 19
type textarea "x"
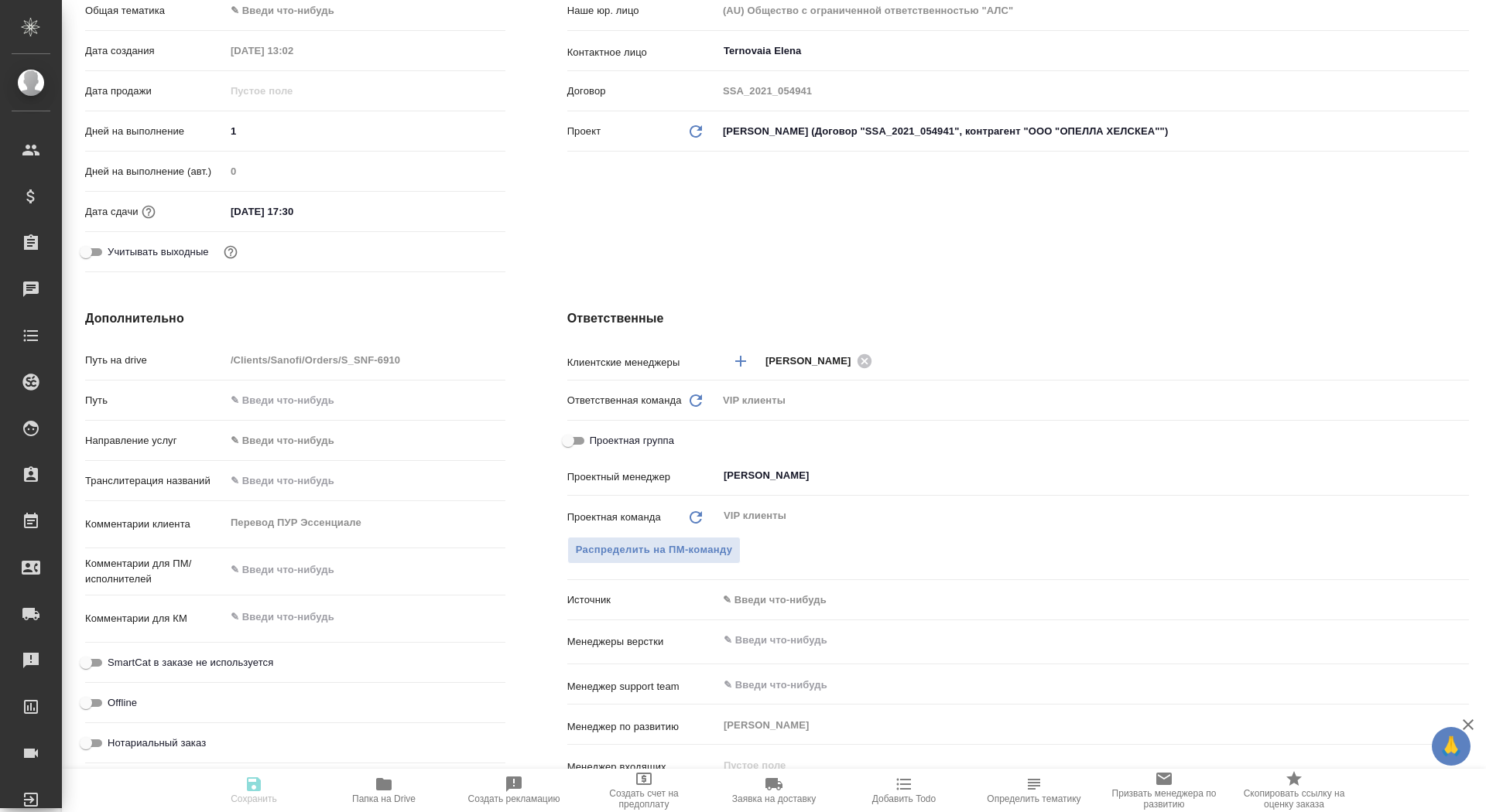
type textarea "x"
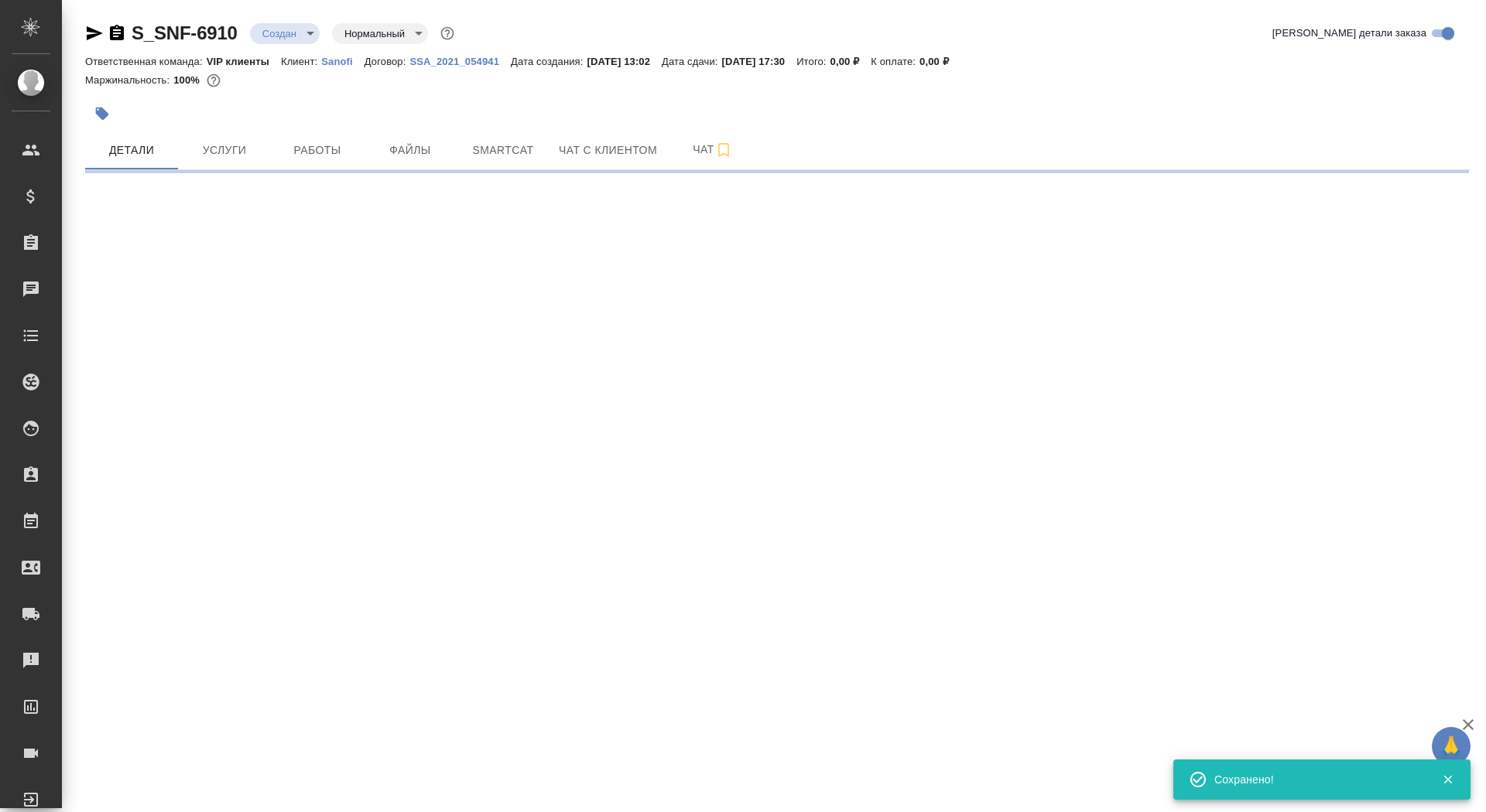
scroll to position [0, 0]
select select "RU"
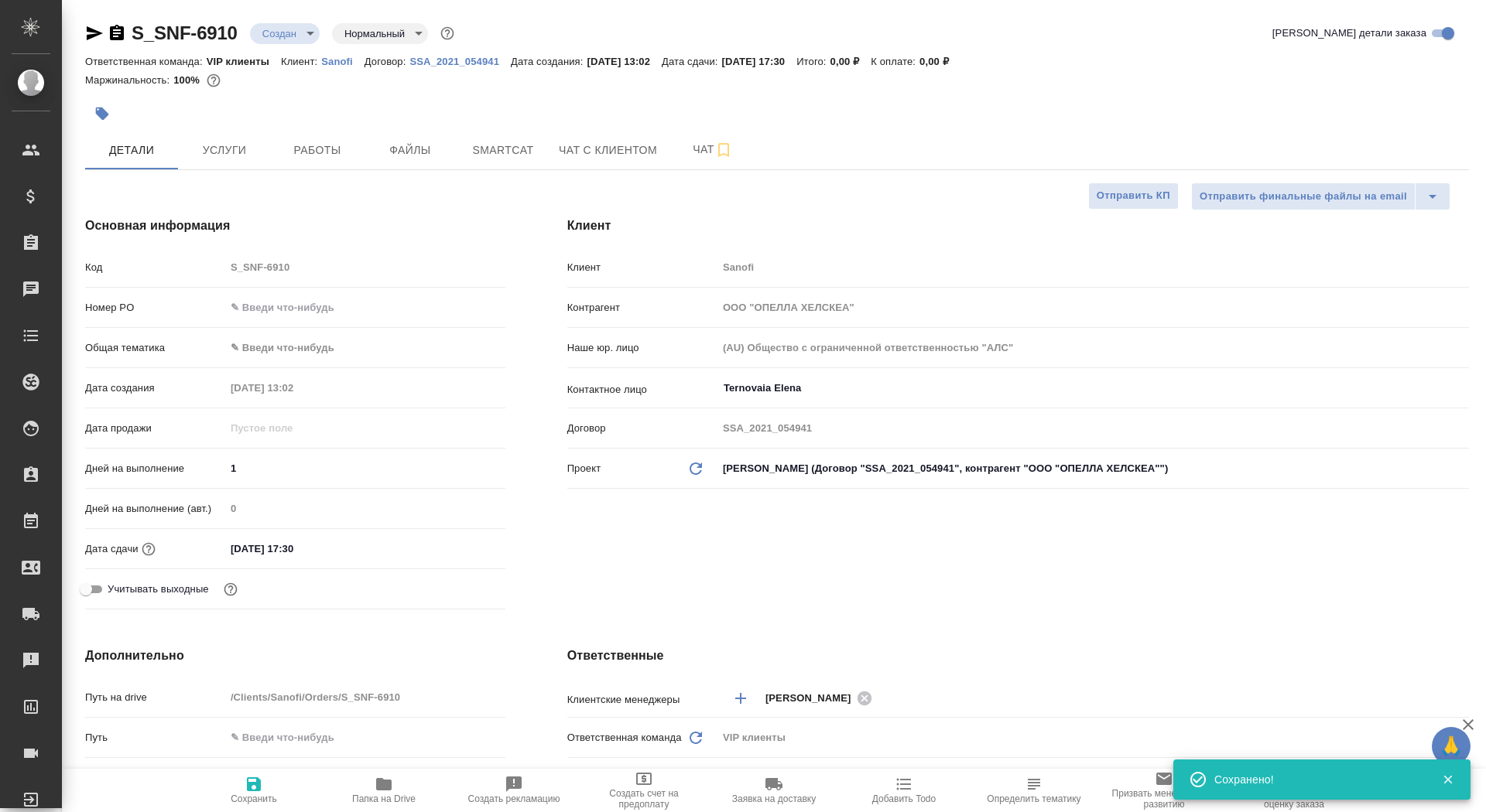
type textarea "x"
click at [352, 803] on span "Папка на Drive" at bounding box center [384, 799] width 63 height 11
type textarea "x"
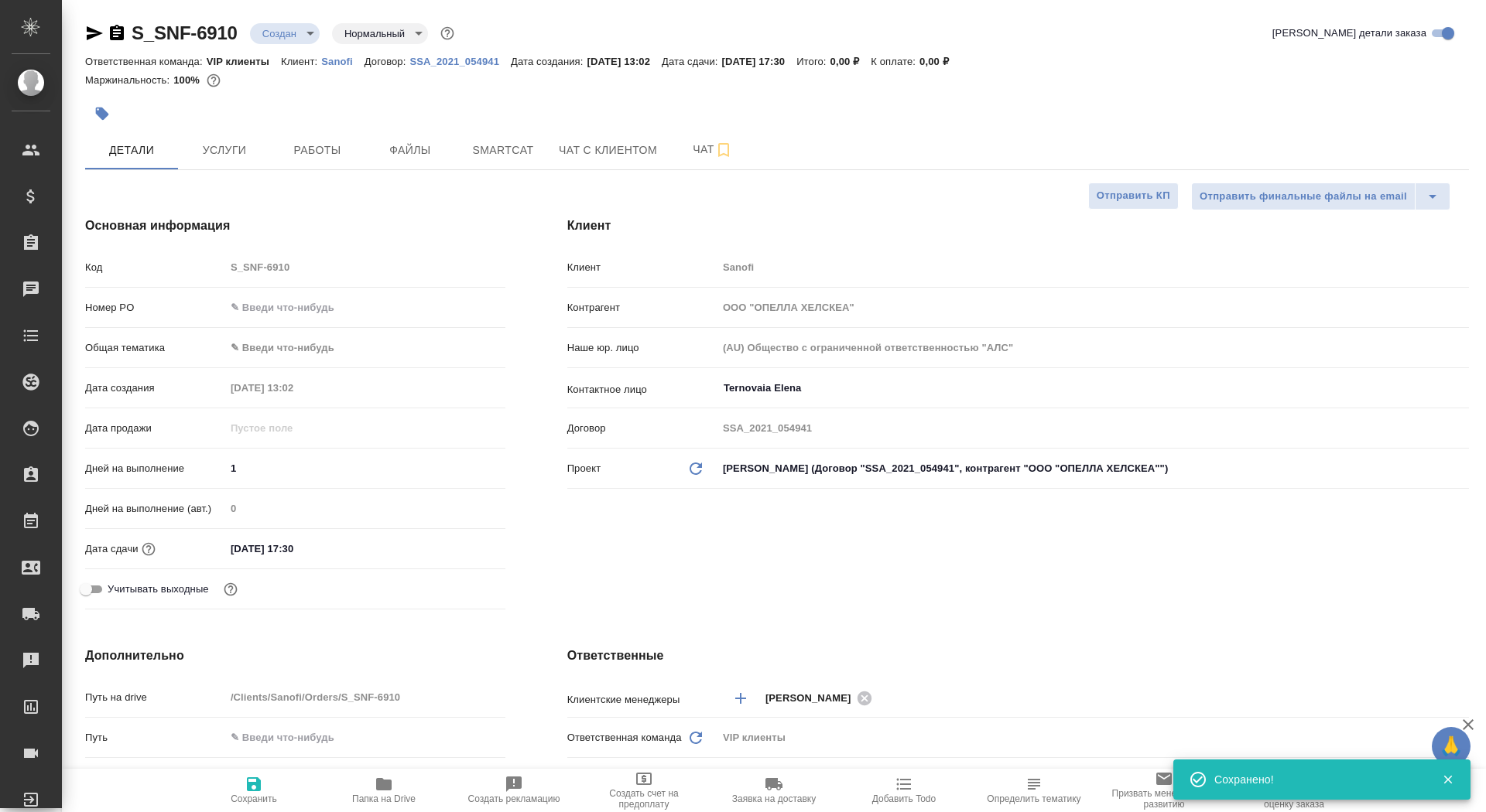
type textarea "x"
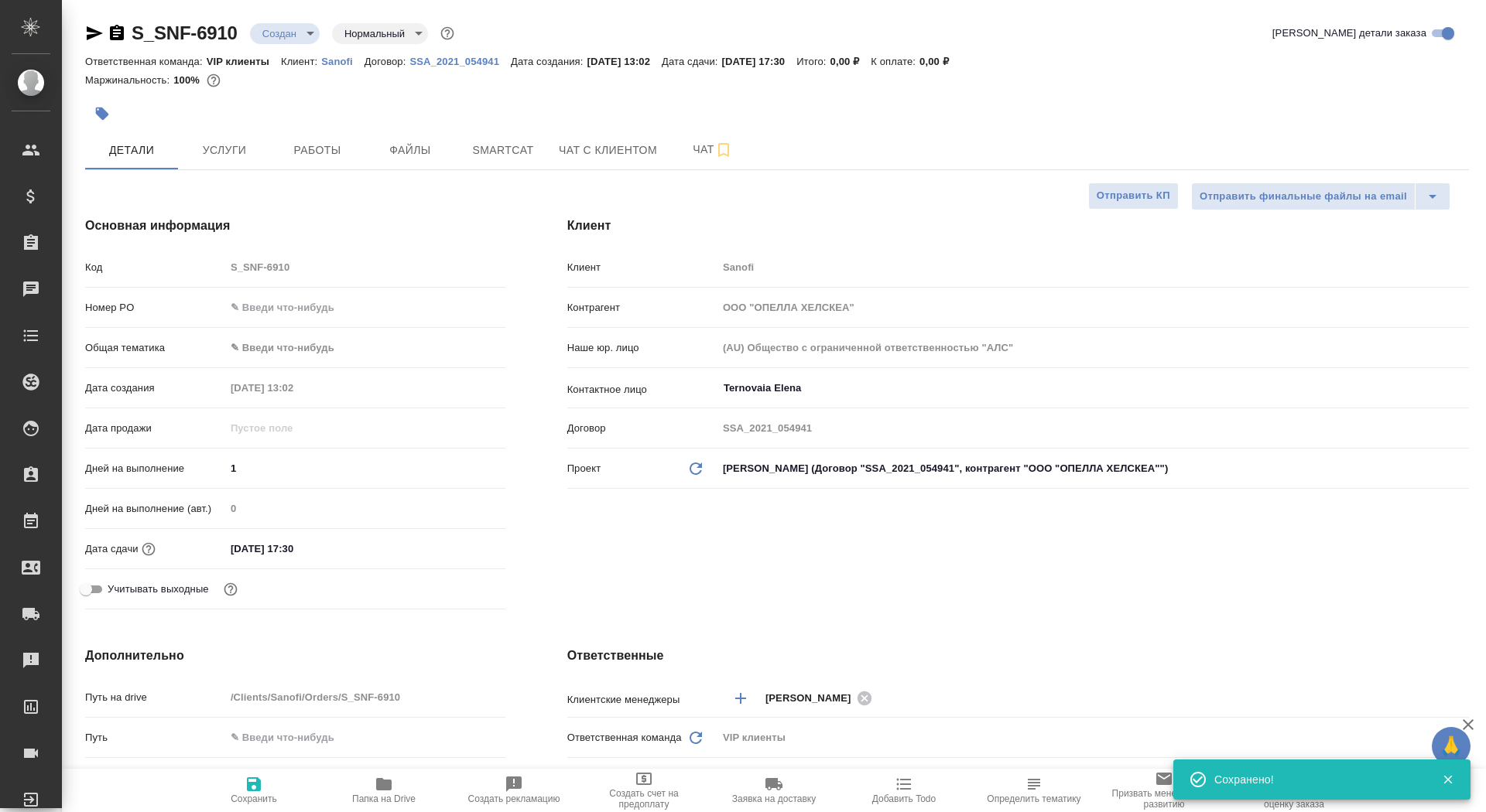
click at [309, 27] on body "🙏 .cls-1 fill:#fff; AWATERA Saydasheva Dilyara Клиенты Спецификации Заказы 0 Ча…" at bounding box center [743, 406] width 1486 height 812
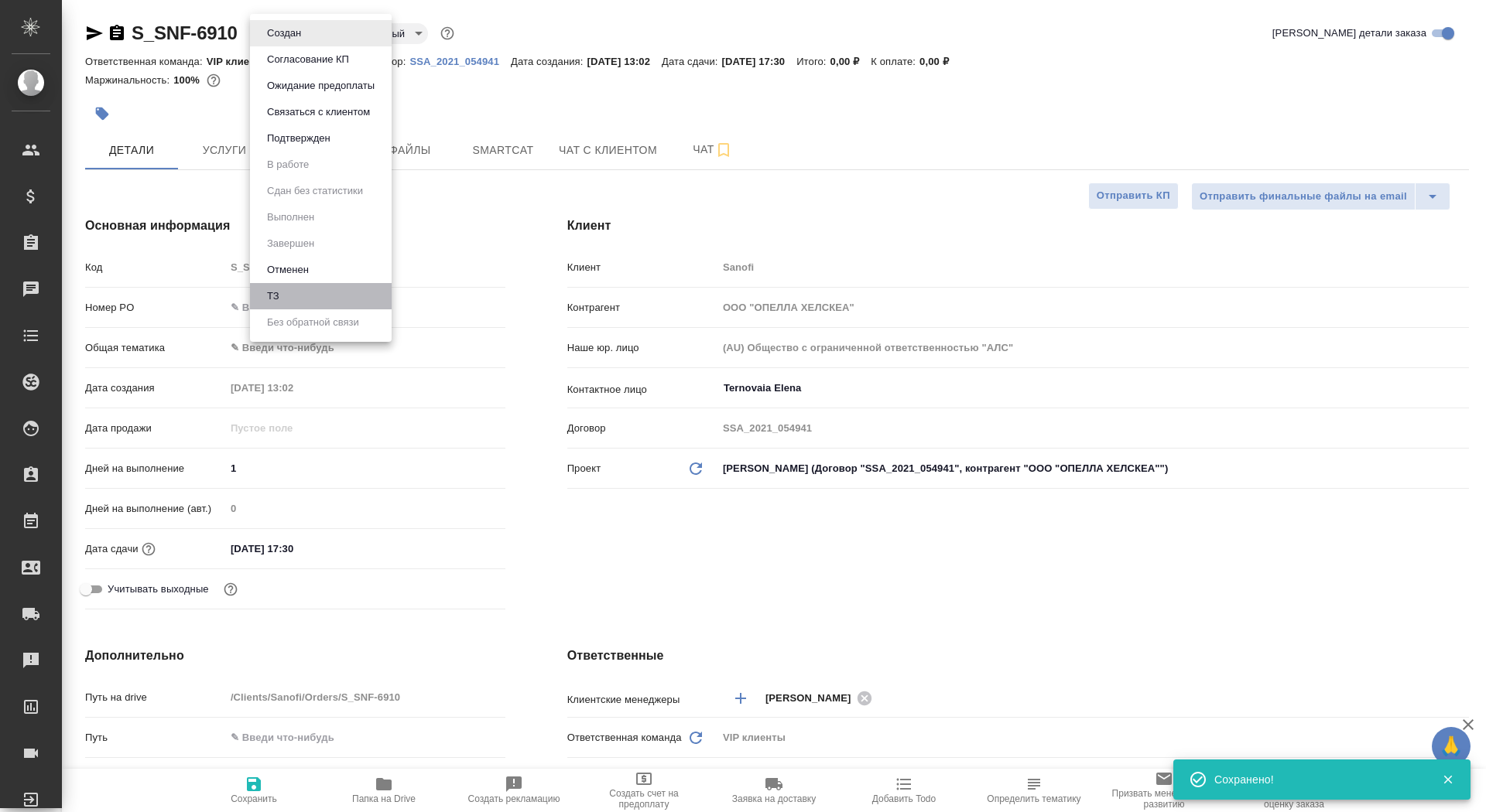
click at [303, 303] on li "ТЗ" at bounding box center [321, 296] width 141 height 27
type textarea "x"
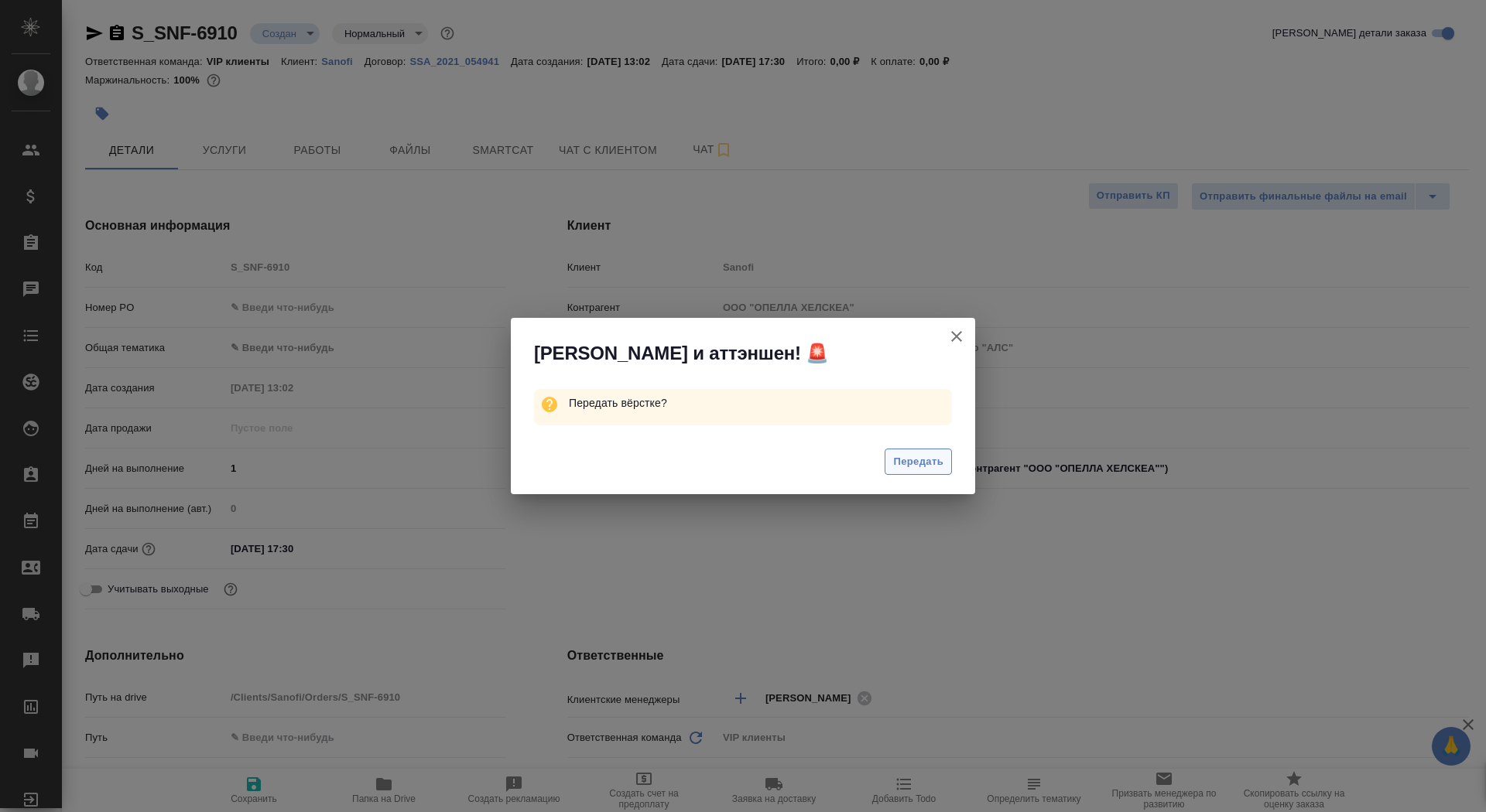
click at [920, 474] on button "Передать" at bounding box center [918, 463] width 68 height 27
type textarea "x"
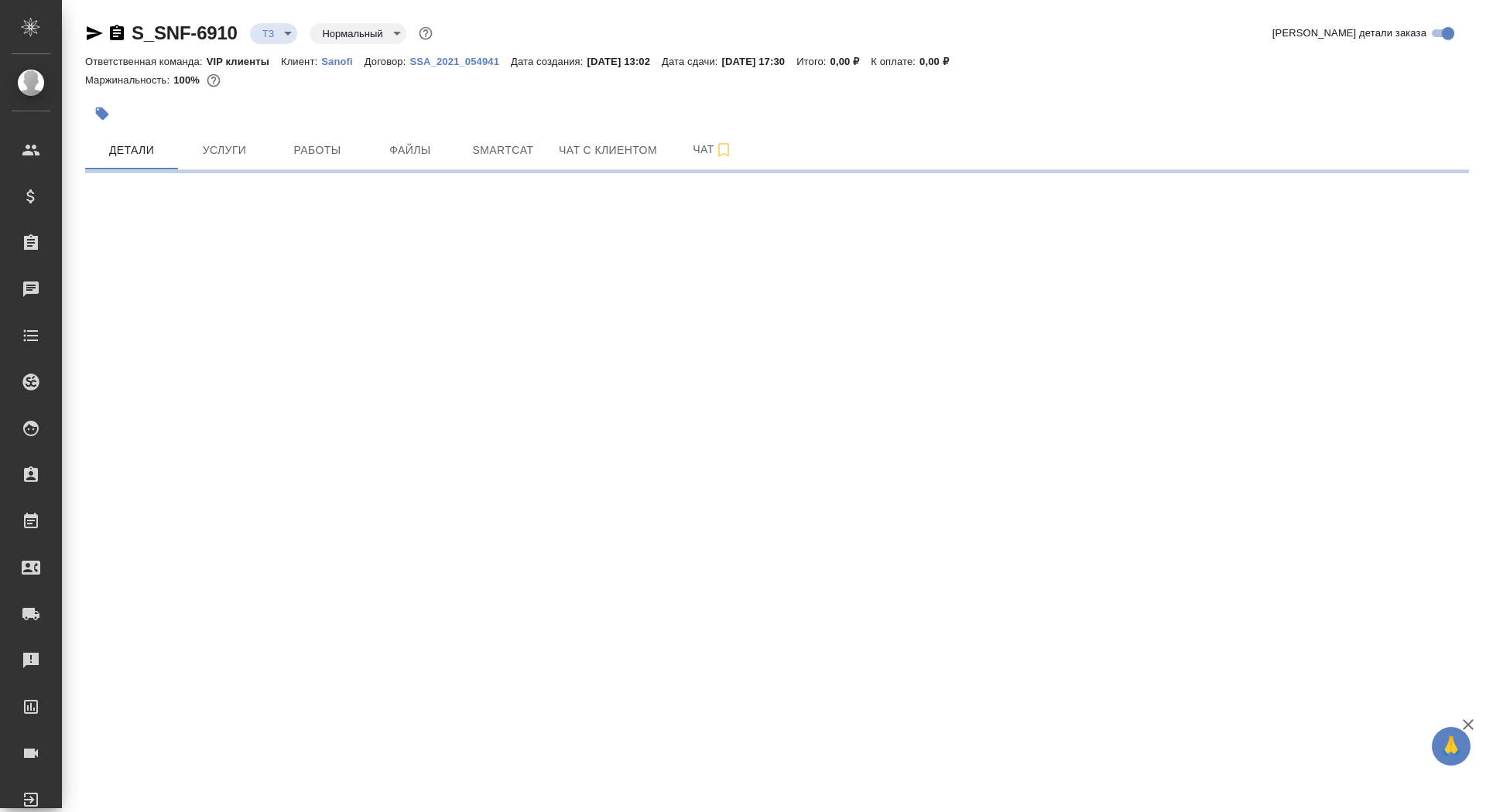
select select "RU"
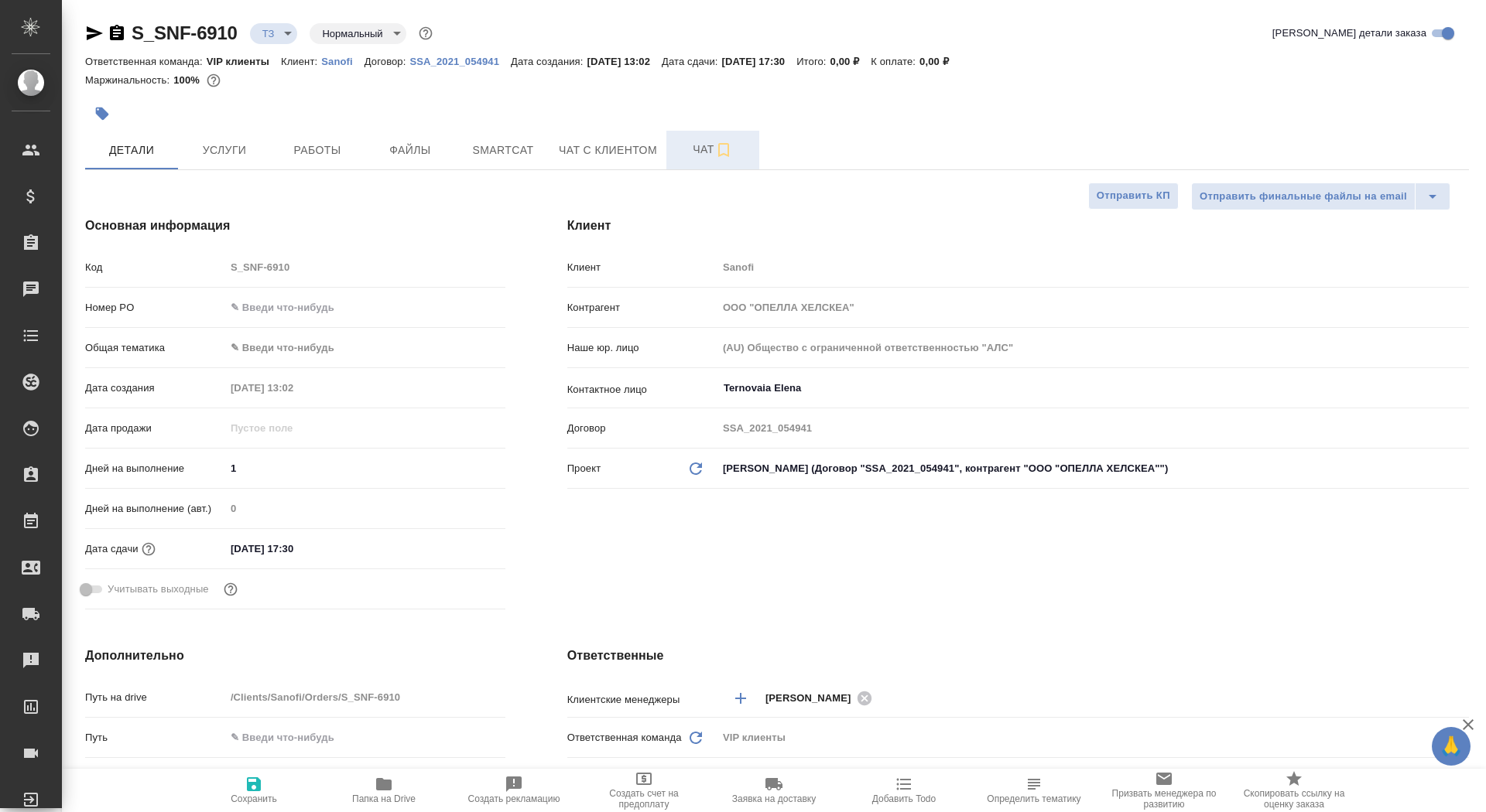
type textarea "x"
click at [692, 156] on span "Чат" at bounding box center [713, 149] width 75 height 20
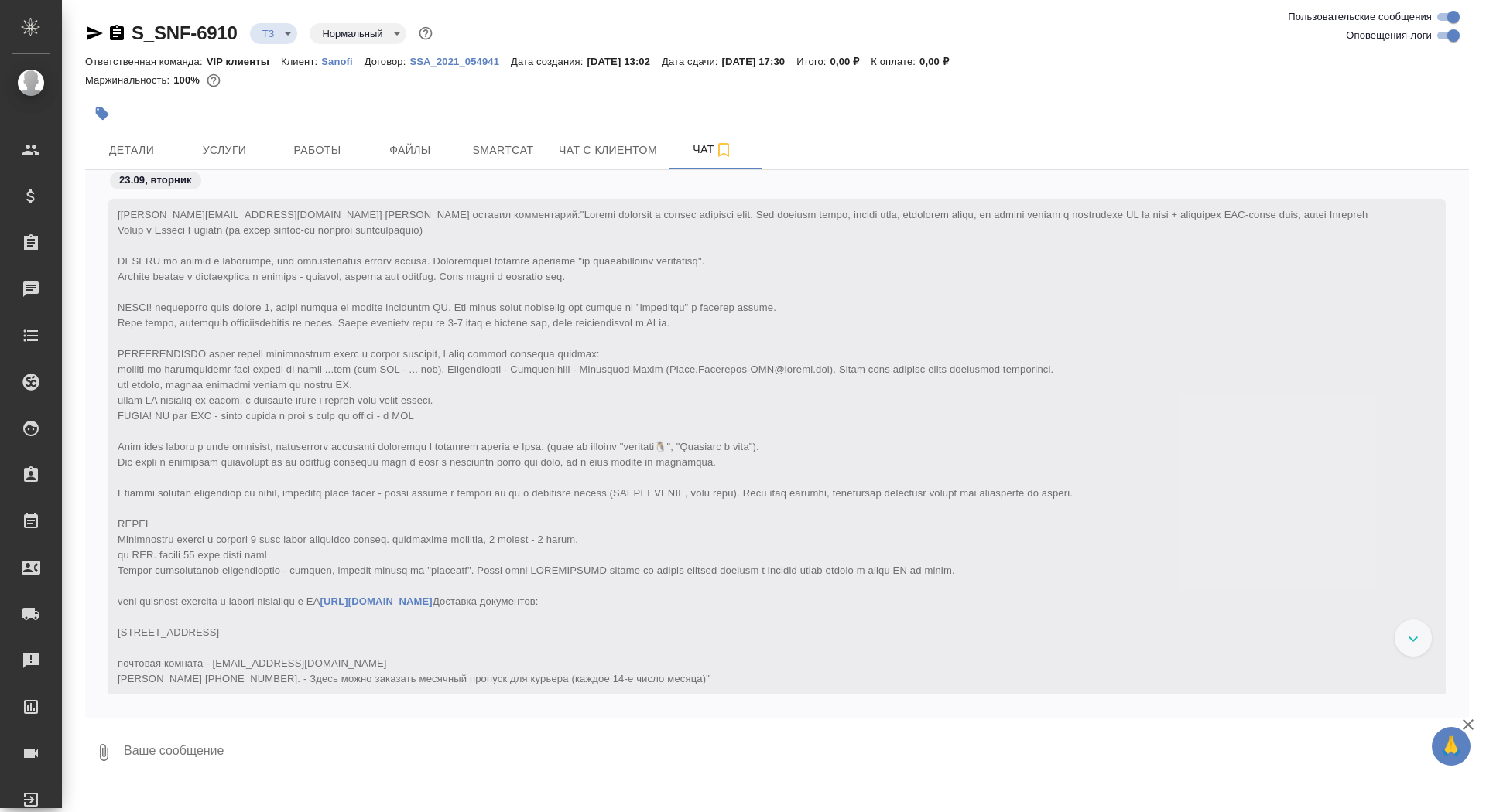
scroll to position [180, 0]
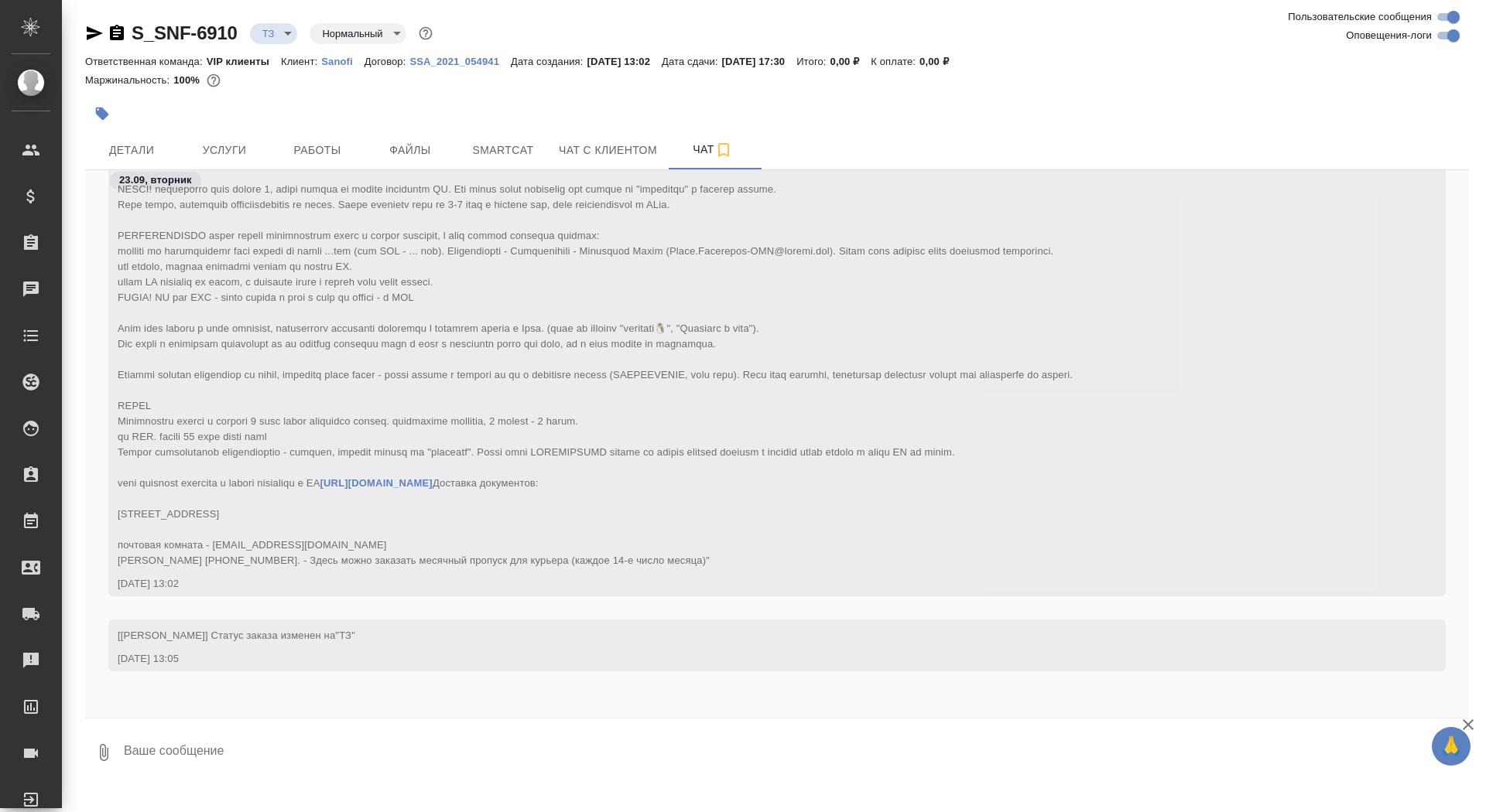
click at [388, 755] on textarea at bounding box center [796, 752] width 1347 height 52
type textarea "коллеги, пожалуйста, обратите внимание на срок"
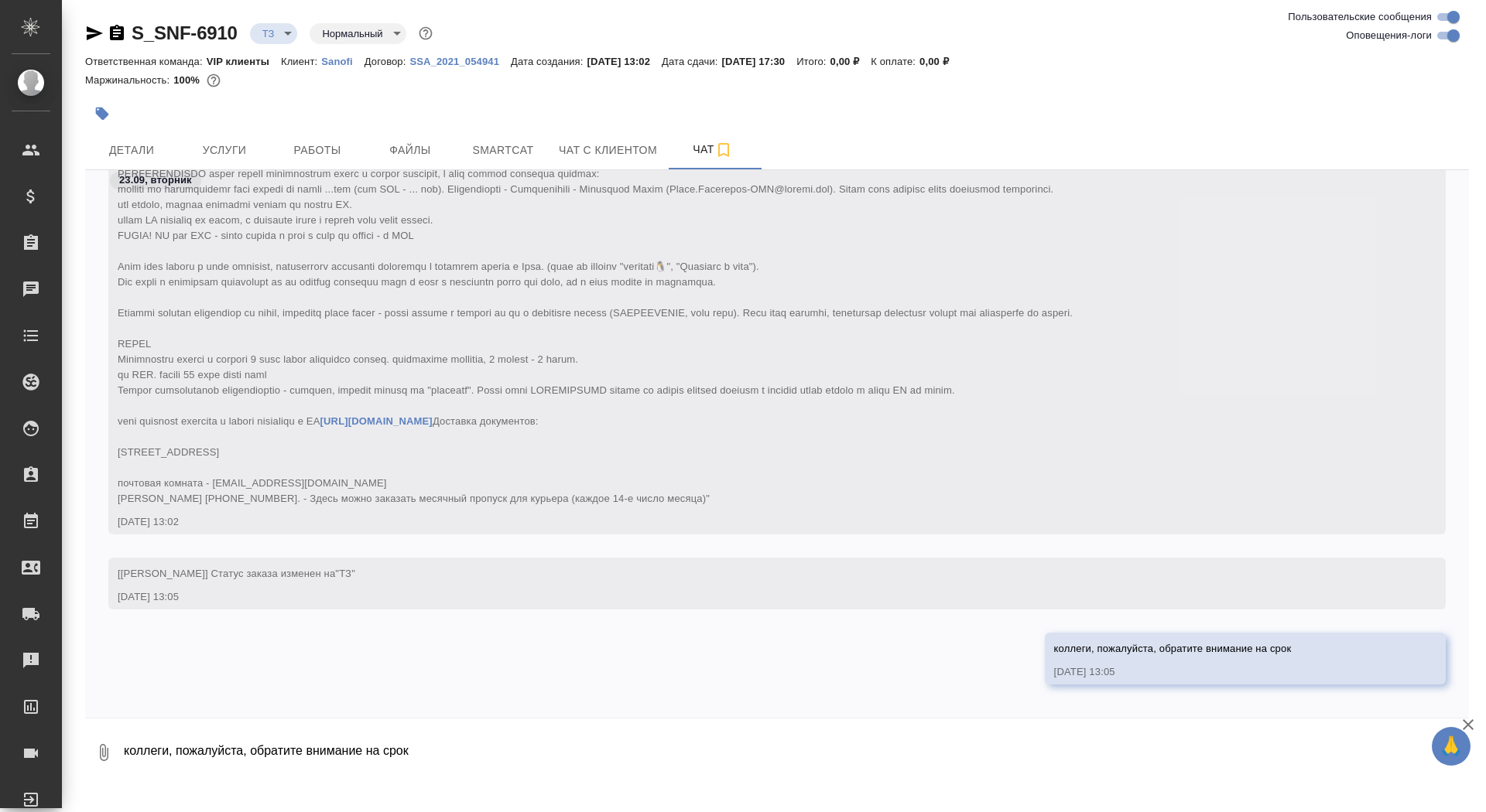
scroll to position [255, 0]
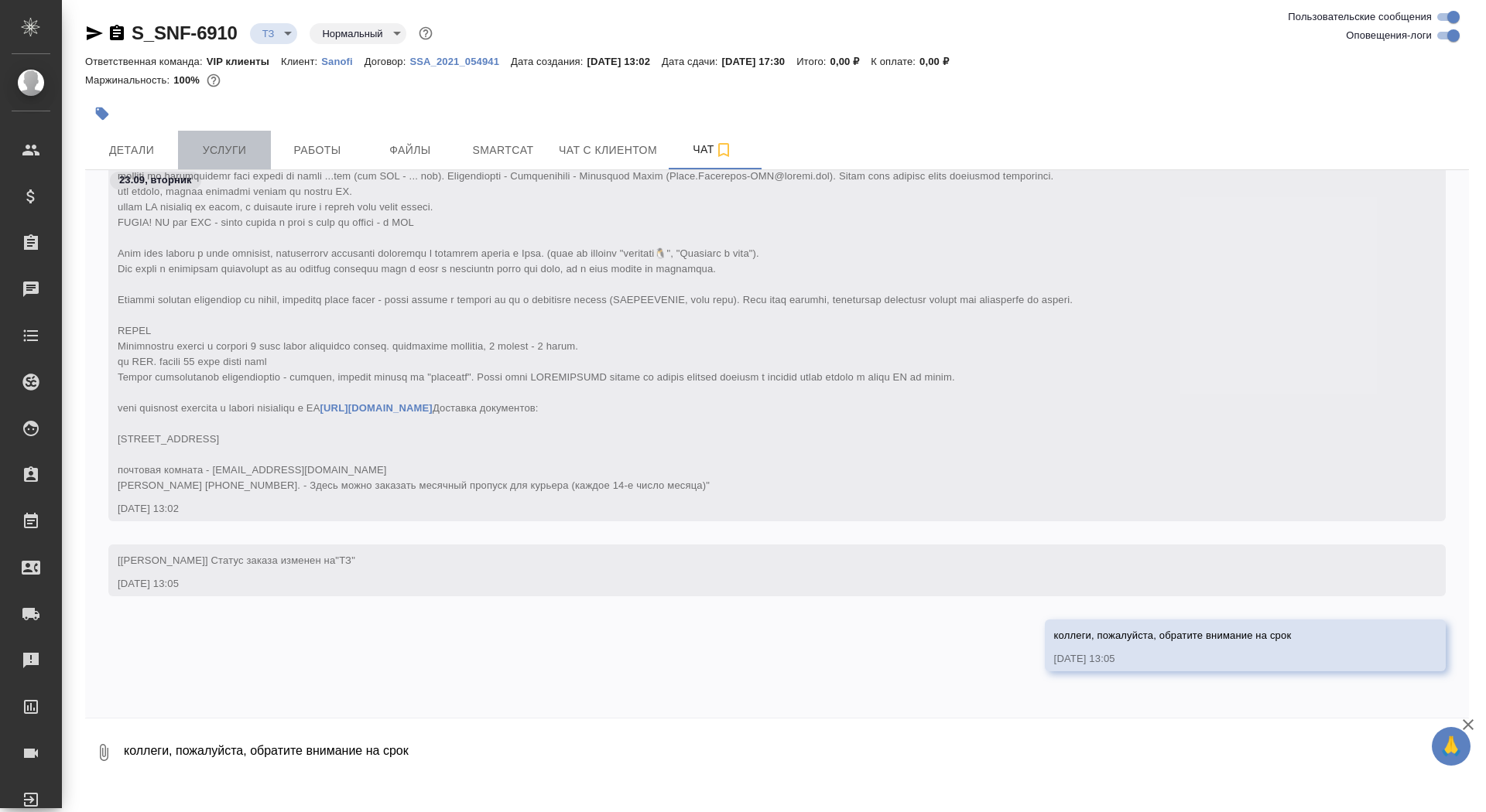
click at [216, 157] on span "Услуги" at bounding box center [225, 150] width 75 height 20
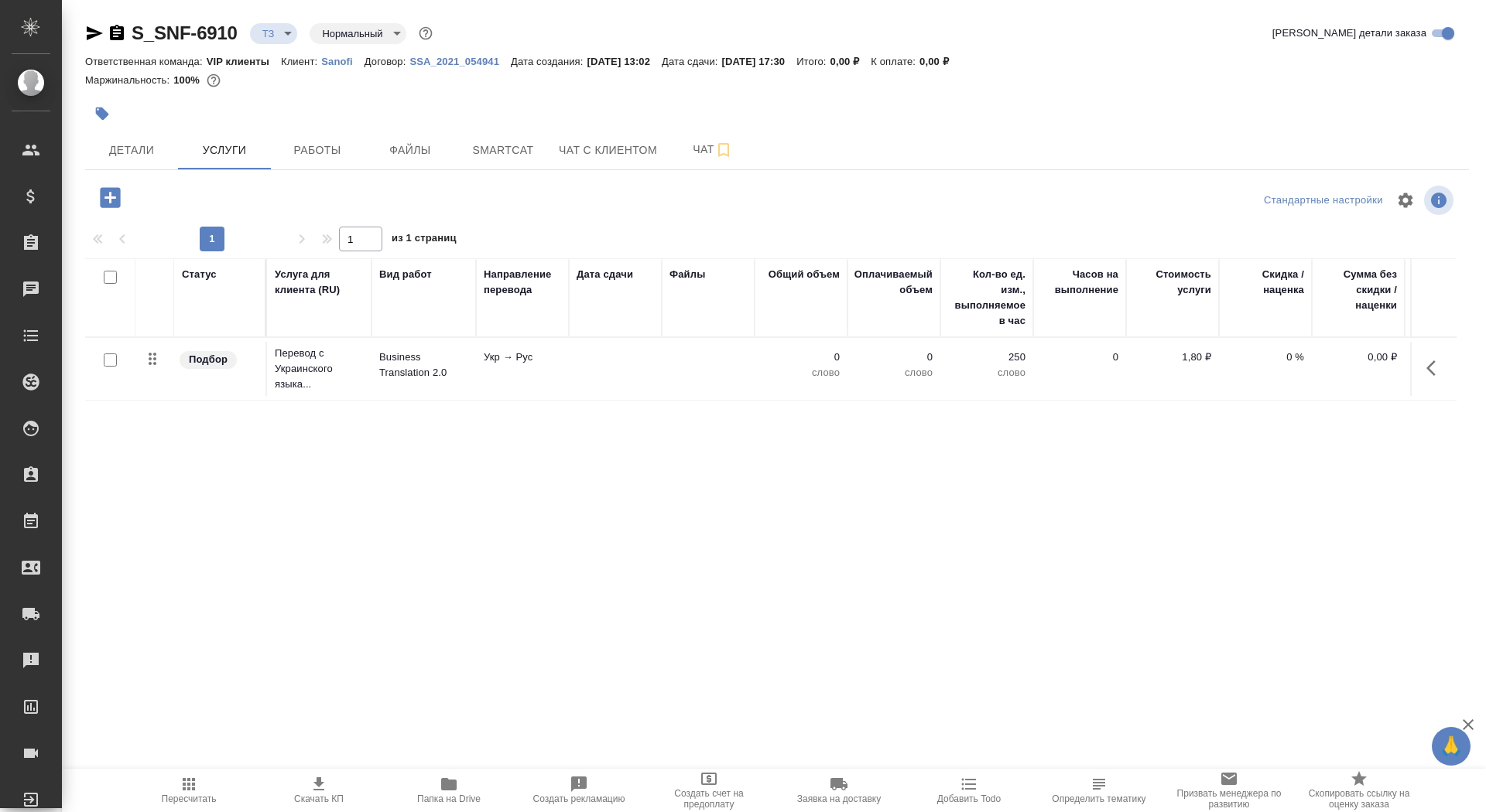
click at [101, 361] on div at bounding box center [110, 360] width 35 height 21
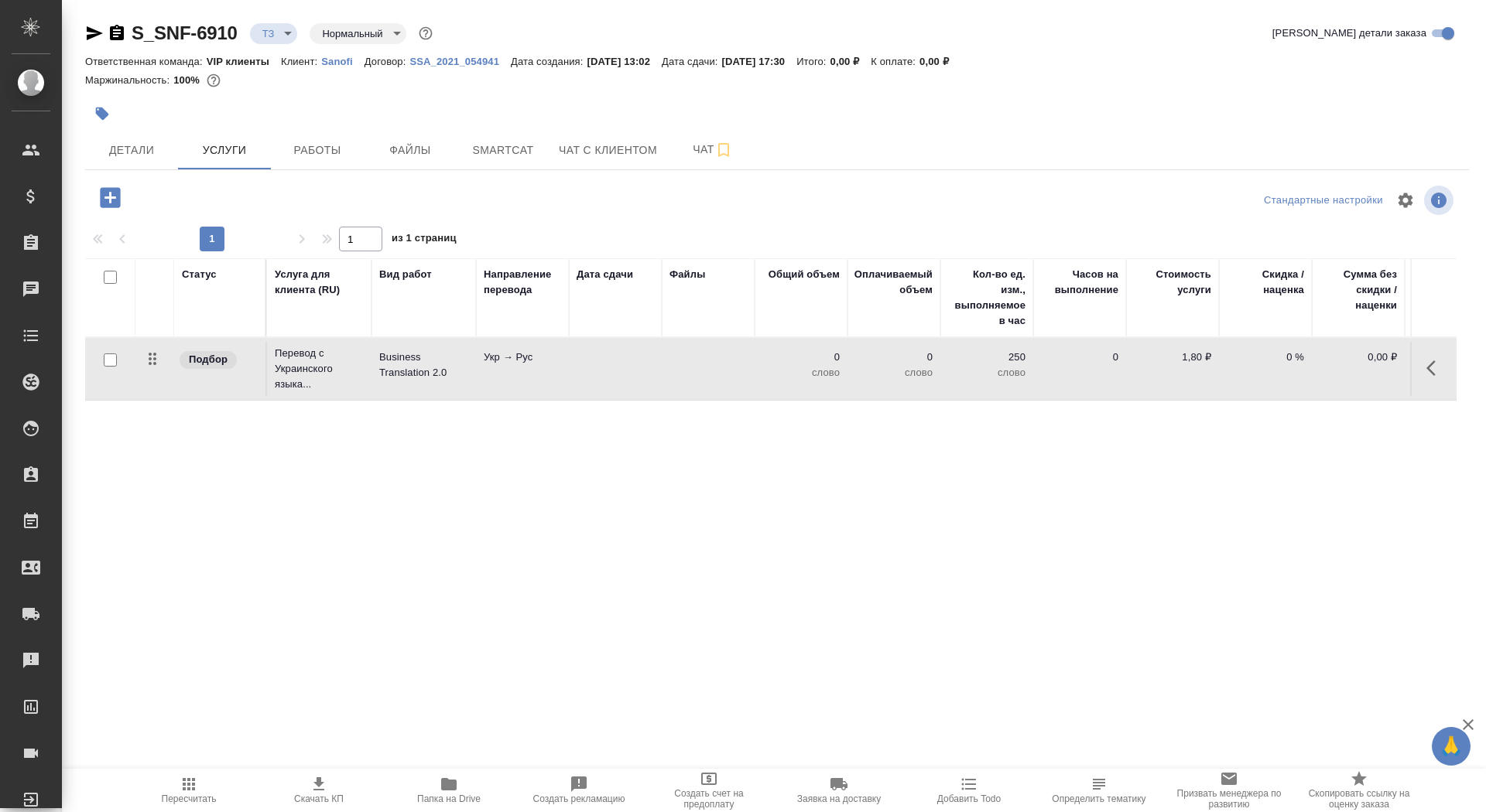
click at [117, 363] on div at bounding box center [110, 360] width 35 height 21
click at [109, 361] on input "checkbox" at bounding box center [110, 360] width 13 height 13
checkbox input "true"
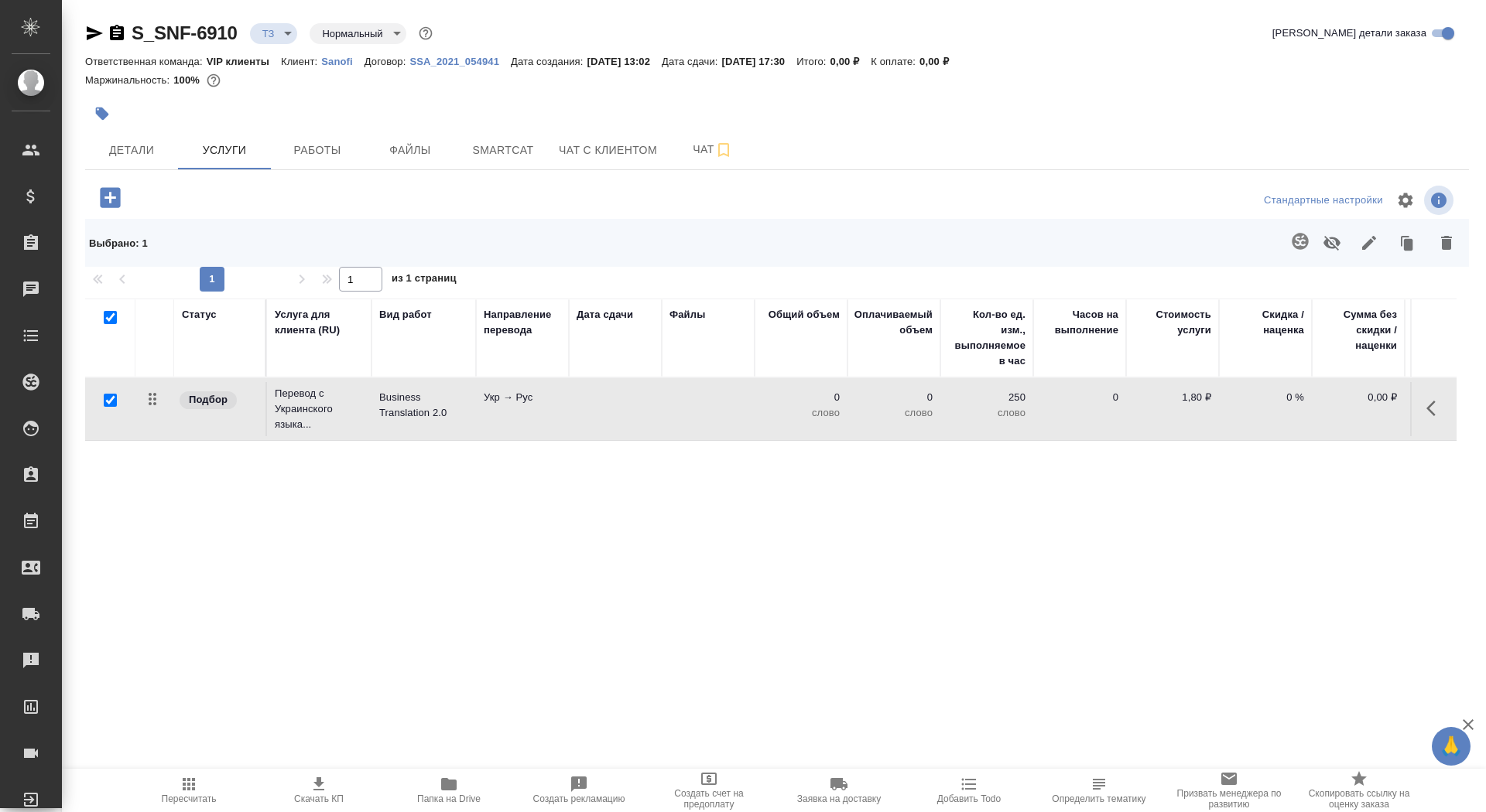
click at [1440, 236] on icon "button" at bounding box center [1447, 243] width 19 height 19
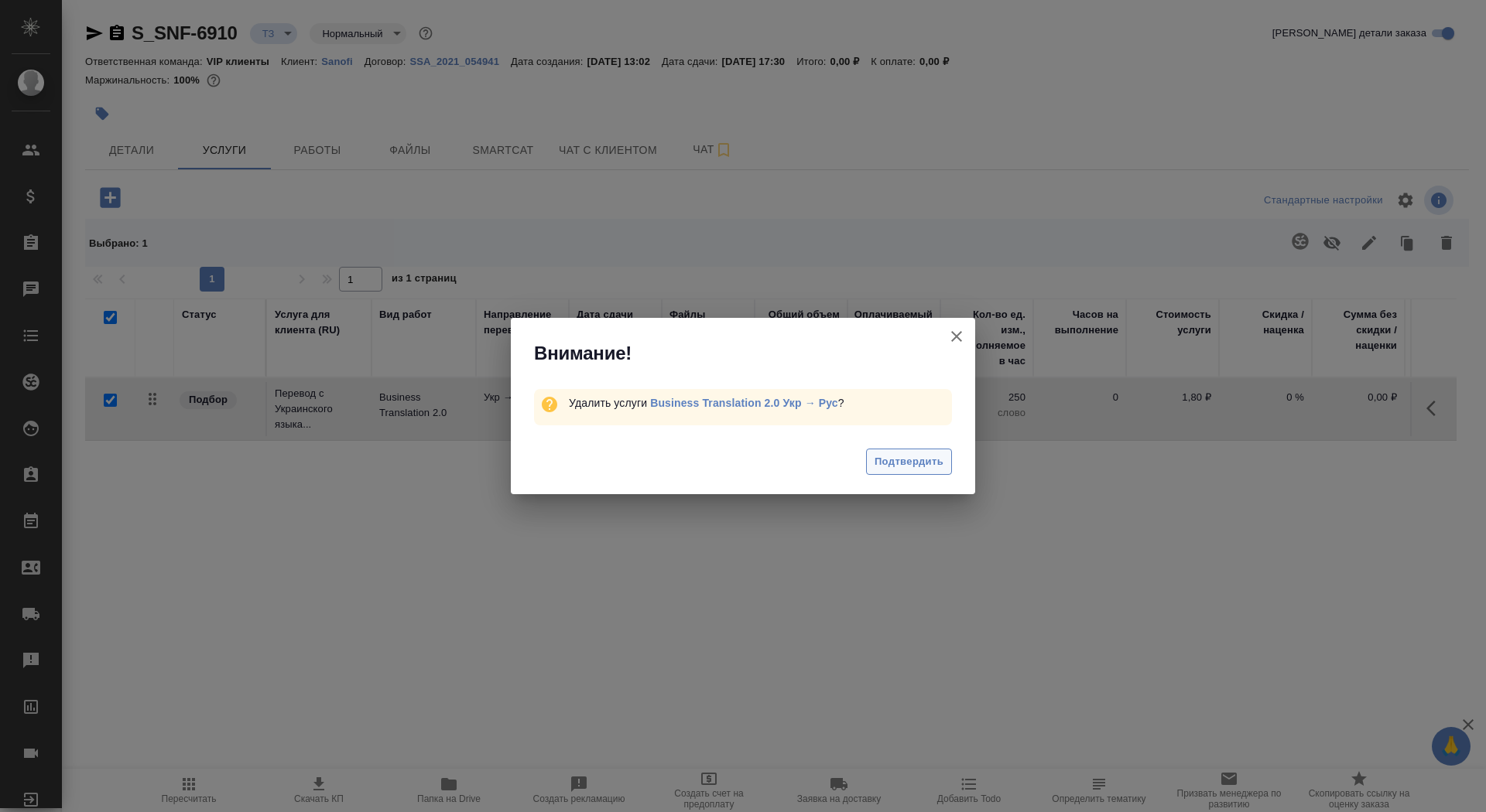
click at [902, 471] on button "Подтвердить" at bounding box center [909, 463] width 86 height 27
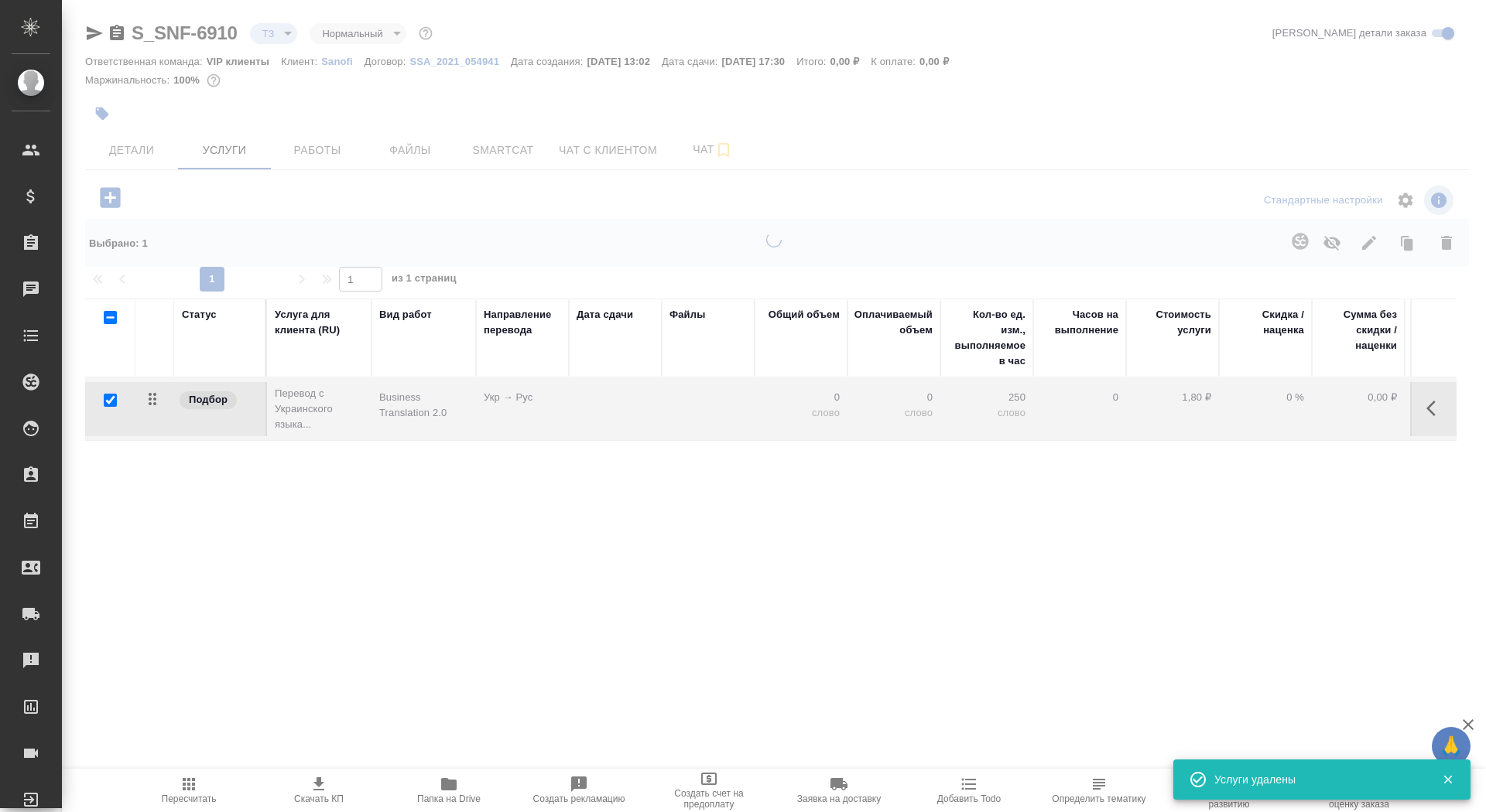
checkbox input "false"
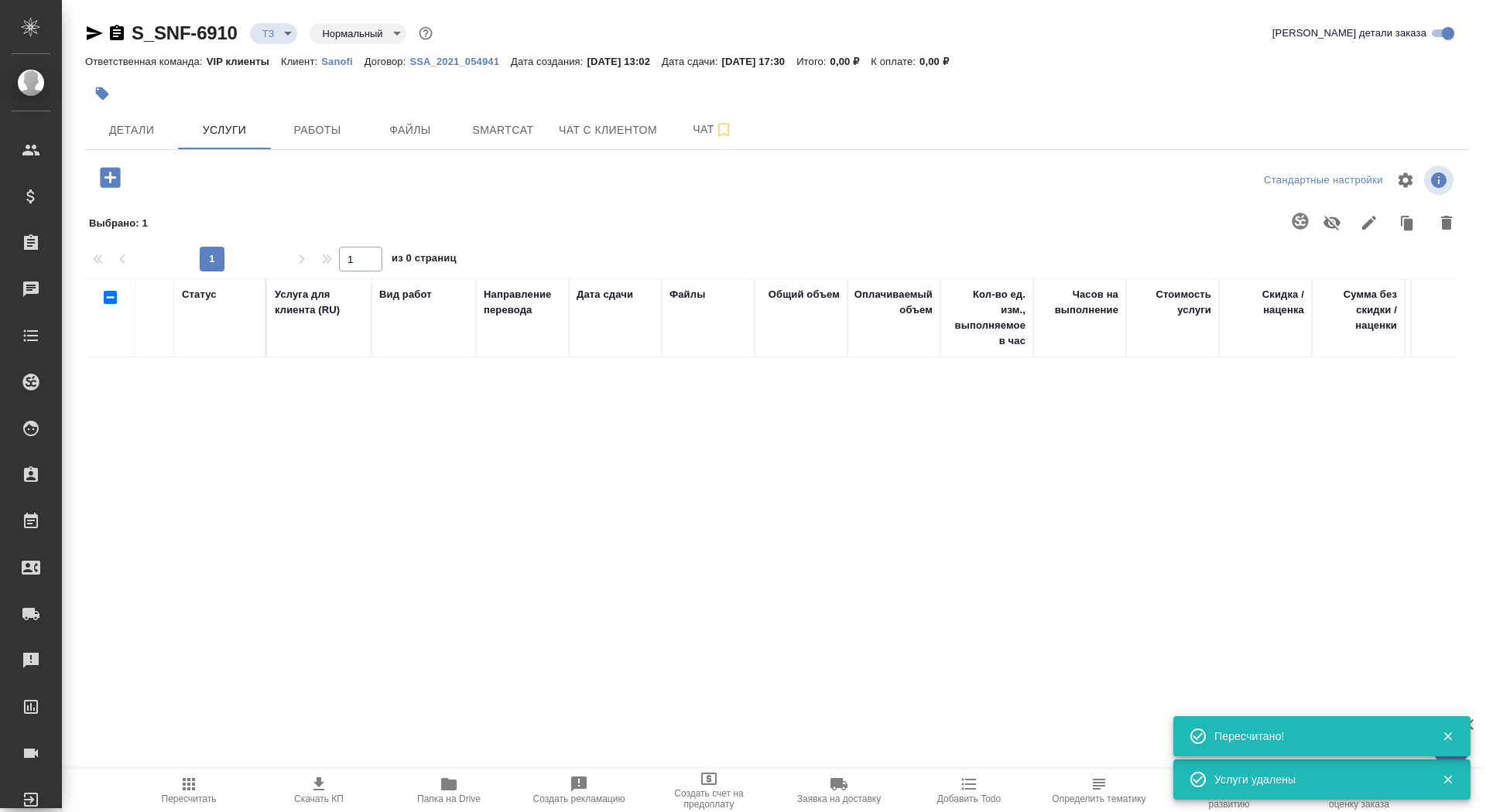
click at [110, 195] on div at bounding box center [315, 180] width 461 height 37
click at [110, 181] on icon "button" at bounding box center [111, 177] width 27 height 27
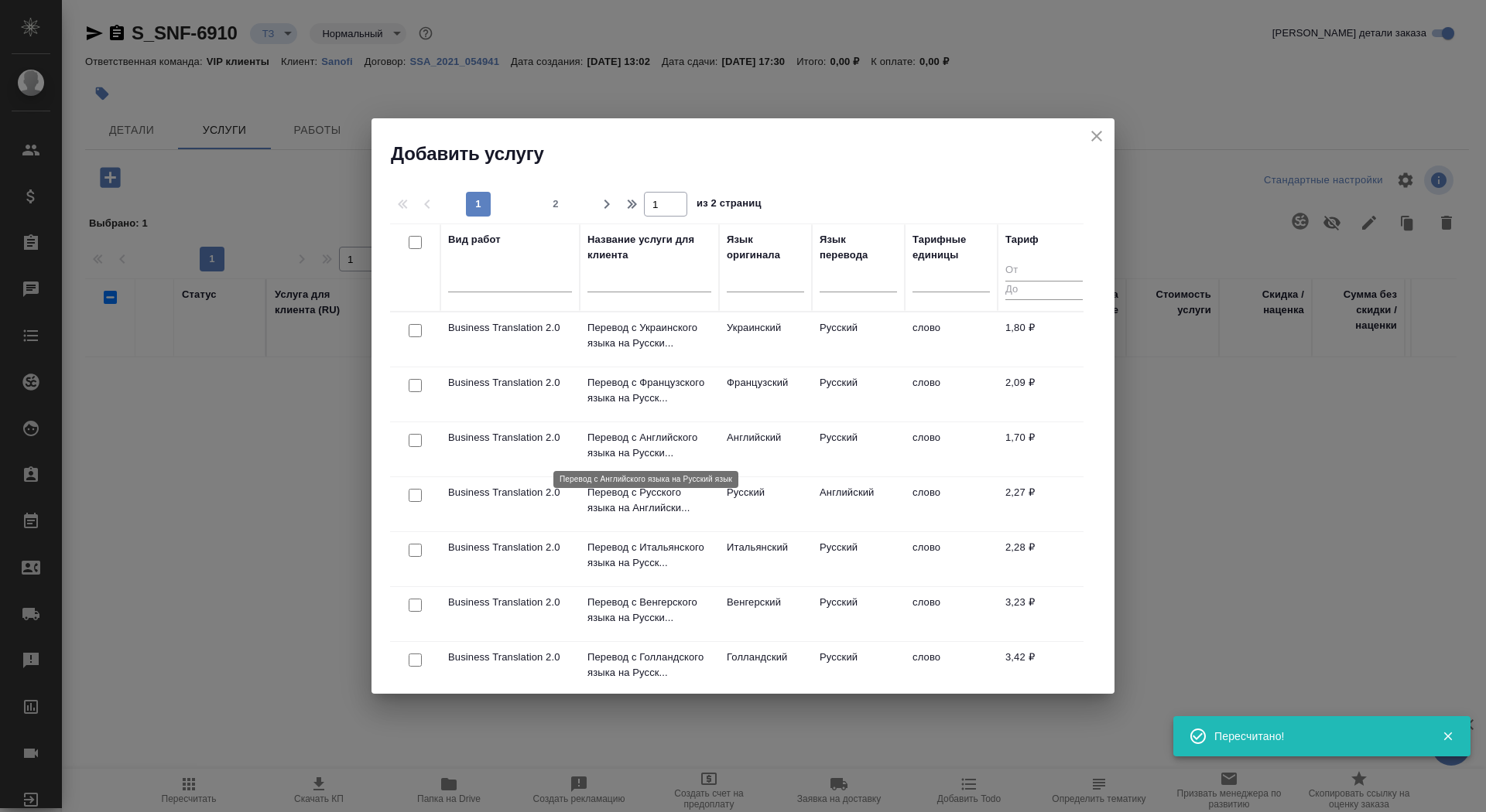
click at [629, 450] on p "Перевод с Английского языка на Русски..." at bounding box center [650, 445] width 124 height 31
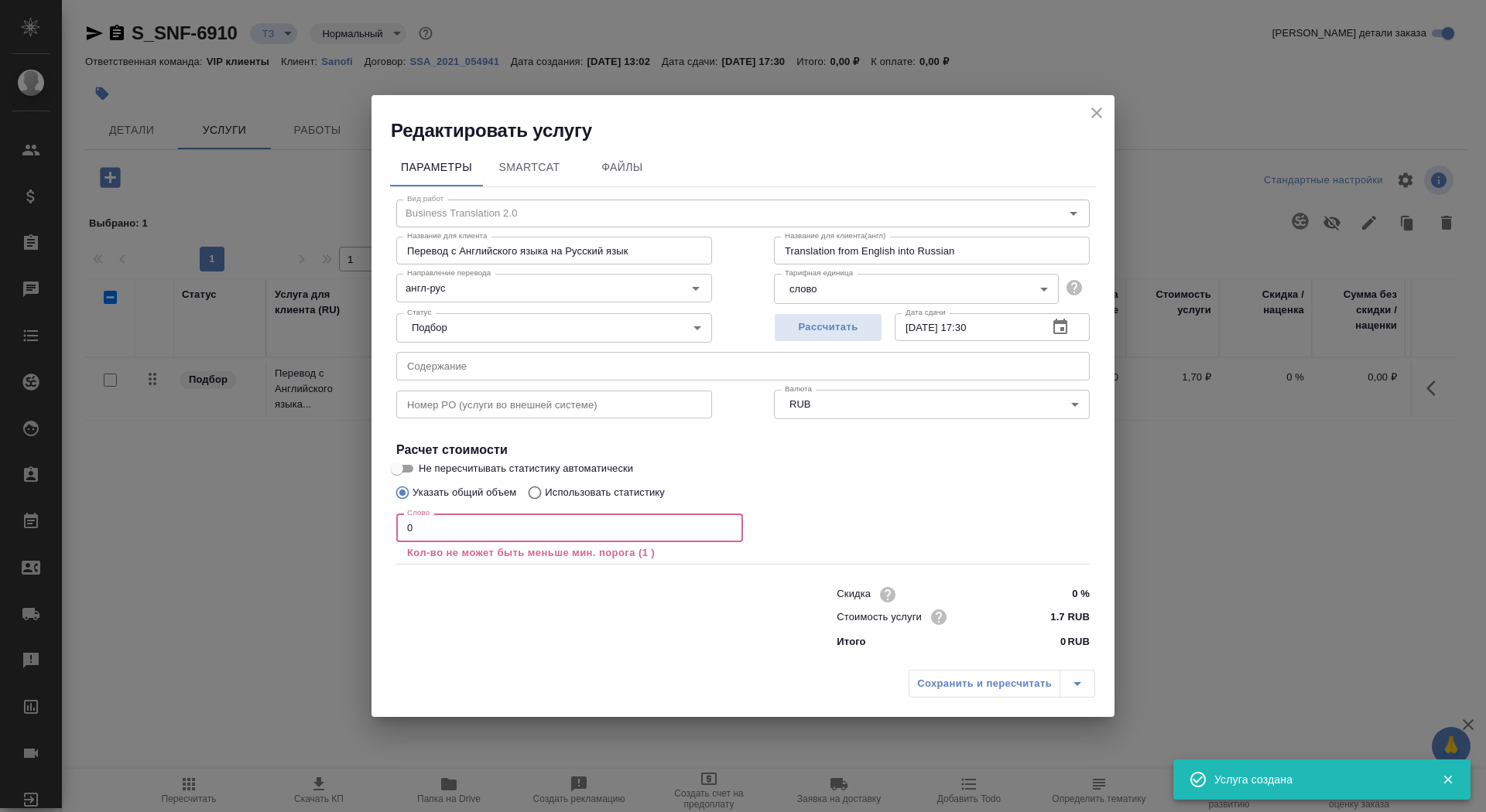
click at [436, 534] on input "0" at bounding box center [569, 528] width 347 height 28
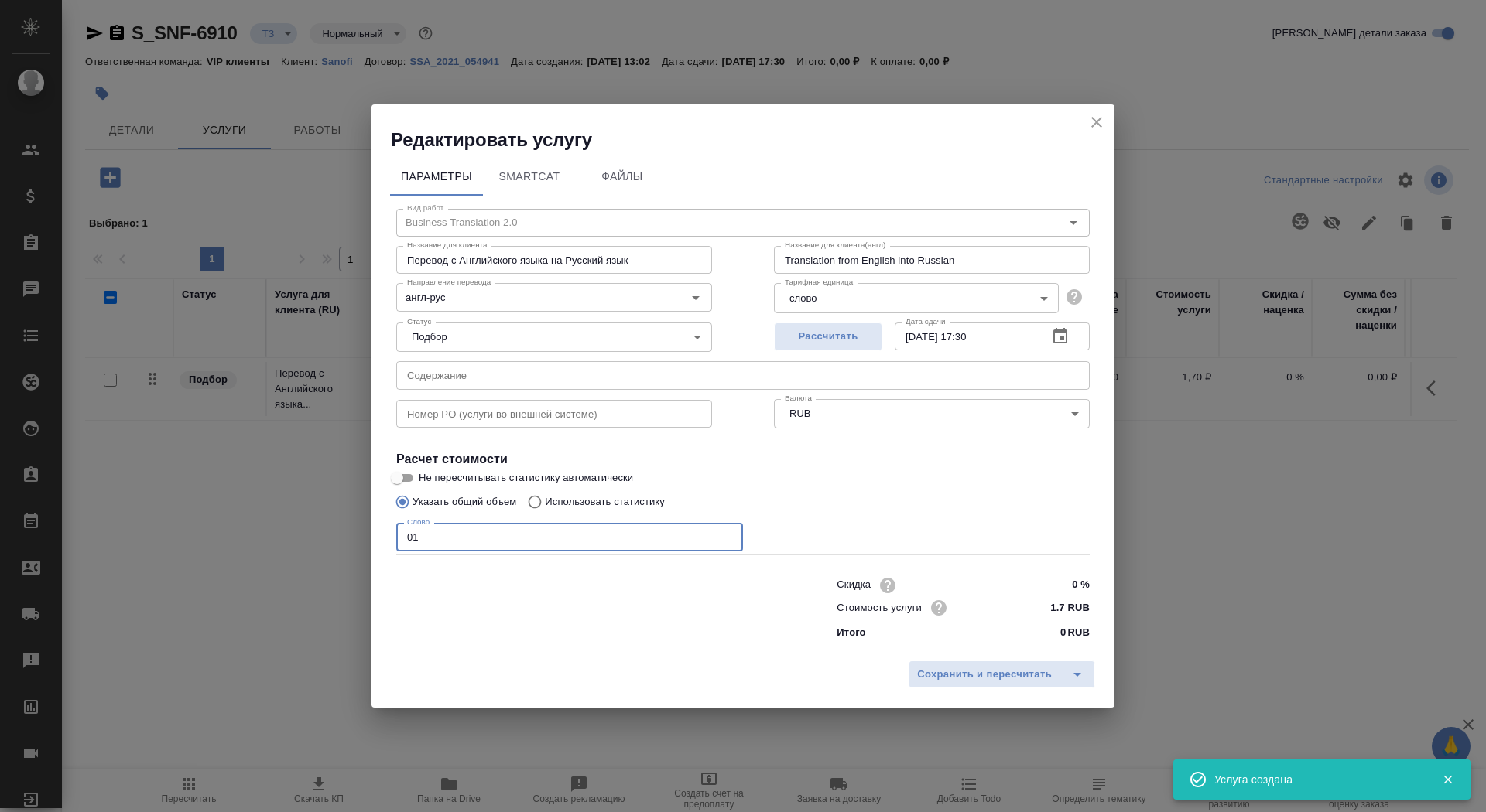
type input "01"
click at [400, 477] on input "Не пересчитывать статистику автоматически" at bounding box center [397, 478] width 56 height 19
checkbox input "true"
click at [961, 686] on button "Сохранить и пересчитать" at bounding box center [984, 674] width 152 height 28
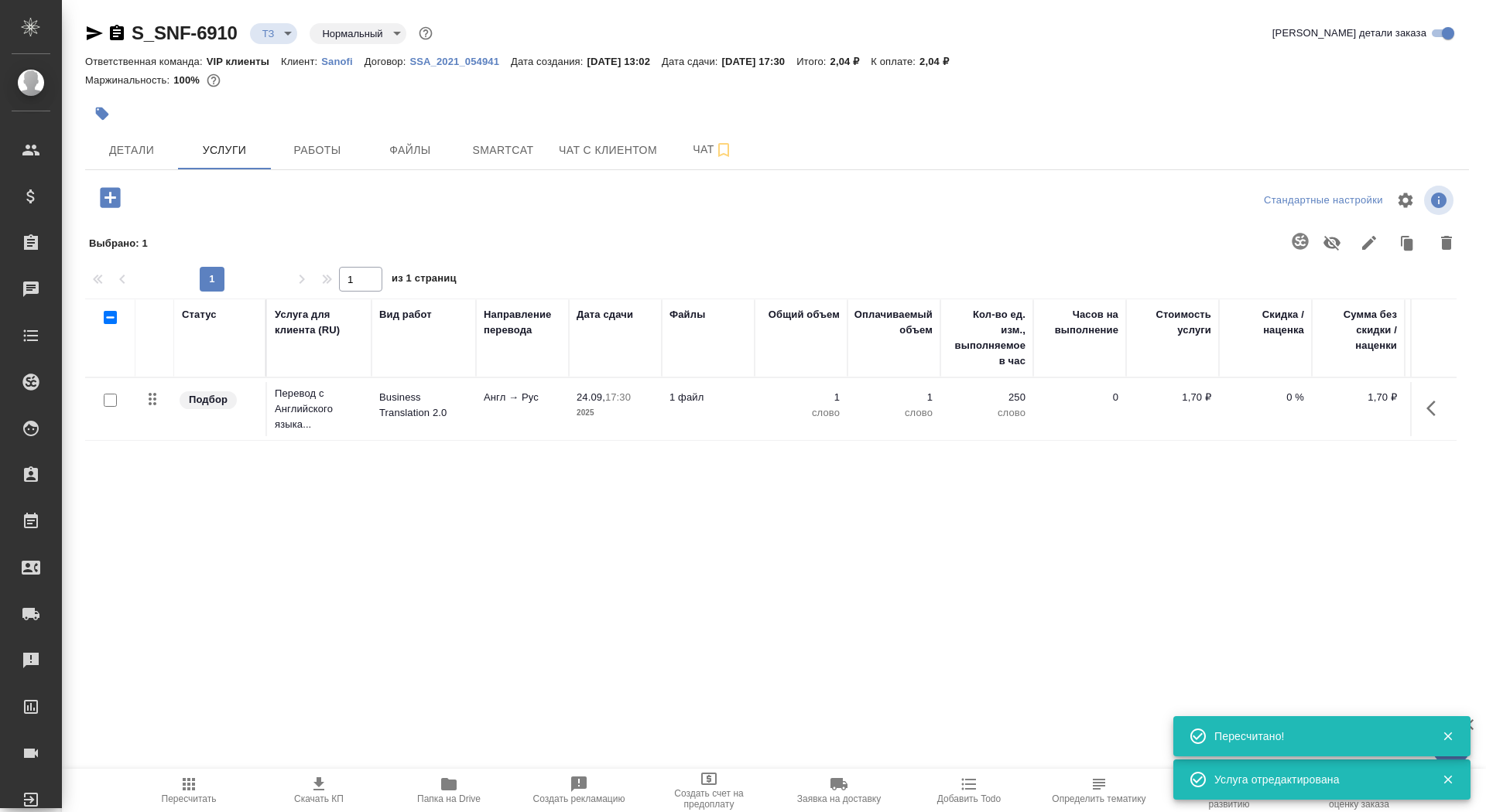
click at [99, 97] on div at bounding box center [546, 114] width 923 height 34
click at [107, 121] on icon "button" at bounding box center [102, 114] width 15 height 15
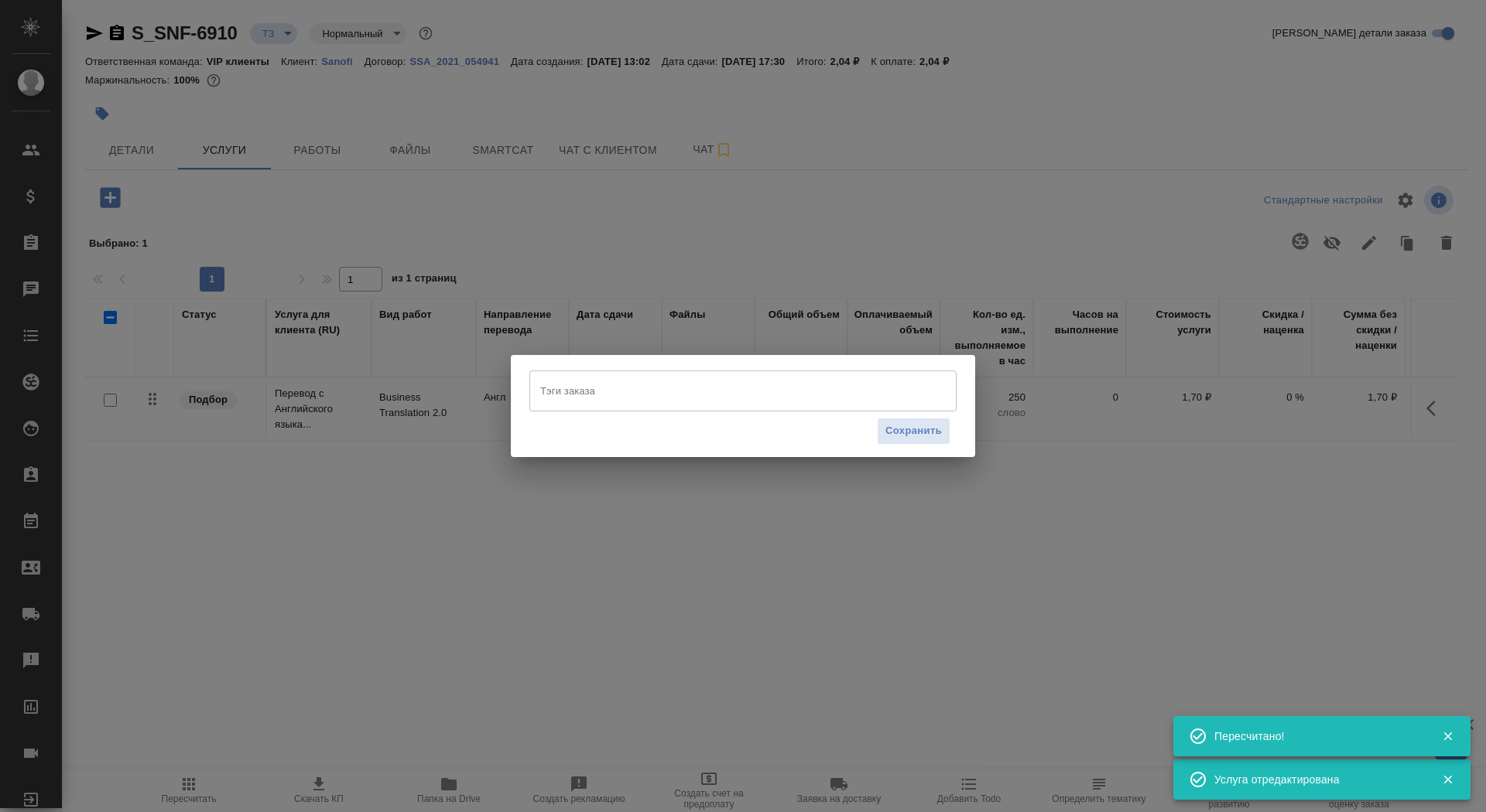
click at [752, 379] on input "Тэги заказа" at bounding box center [728, 391] width 384 height 27
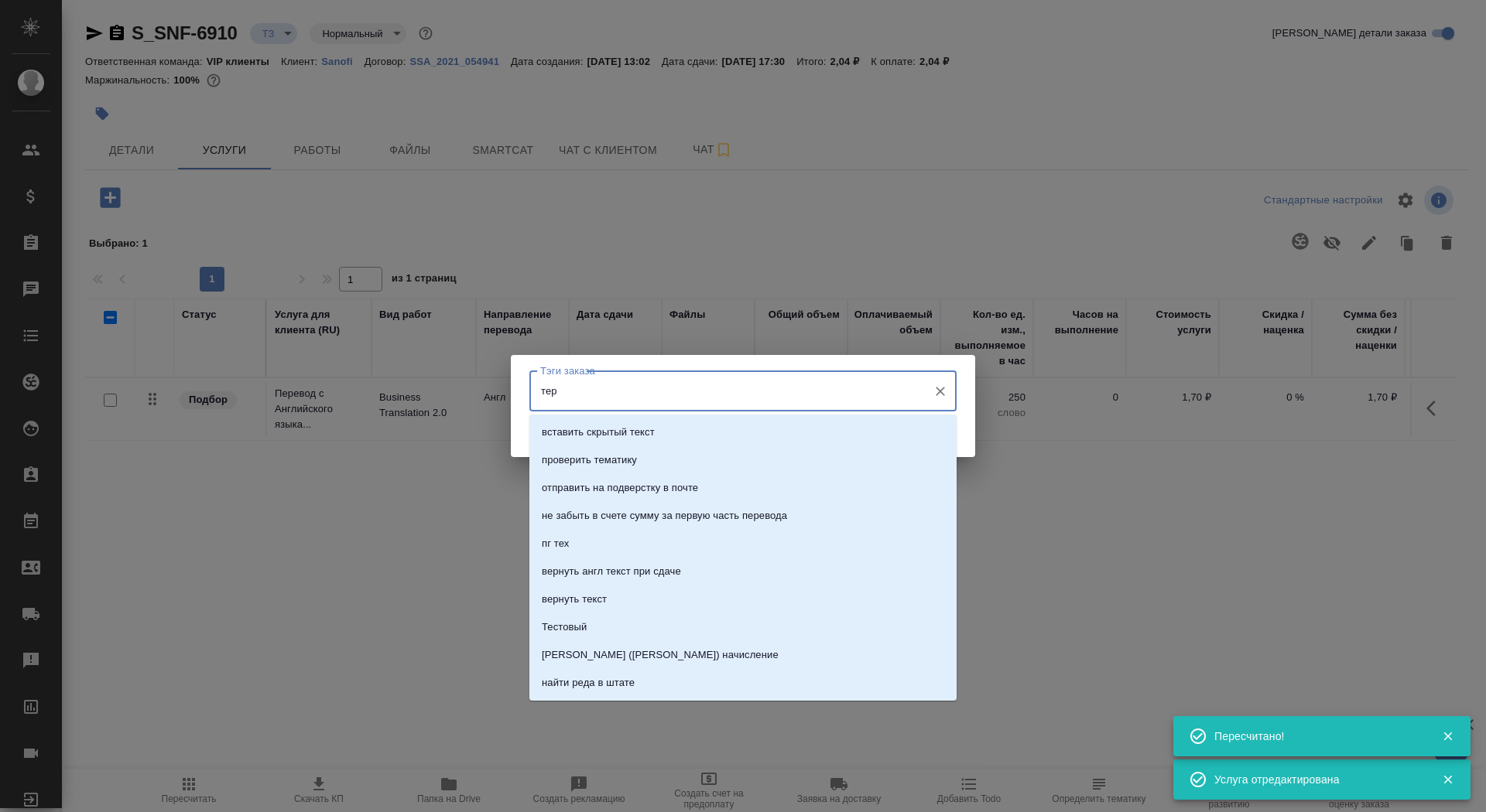
type input "терн"
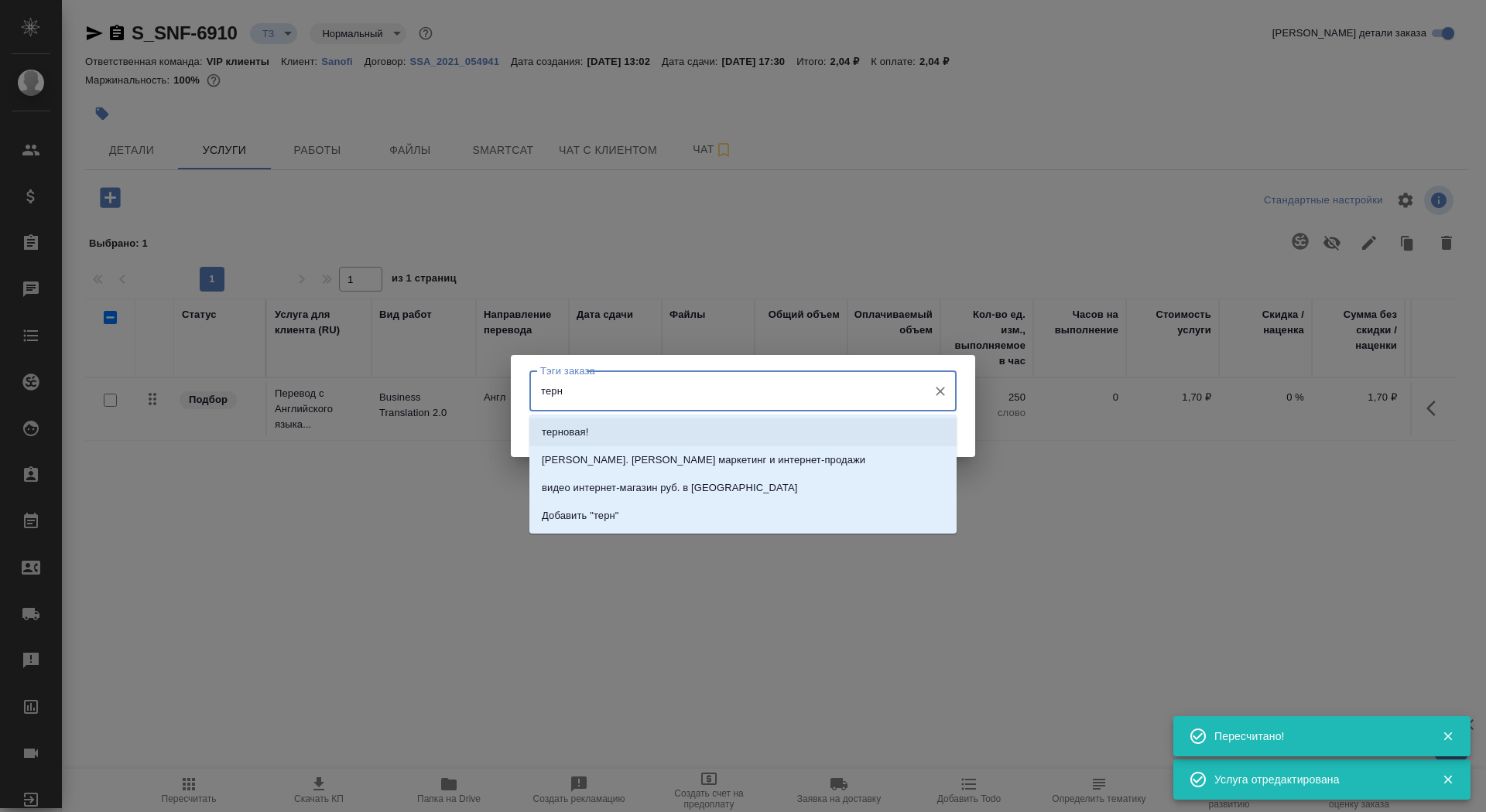
click at [848, 435] on li "терновая!" at bounding box center [743, 433] width 428 height 28
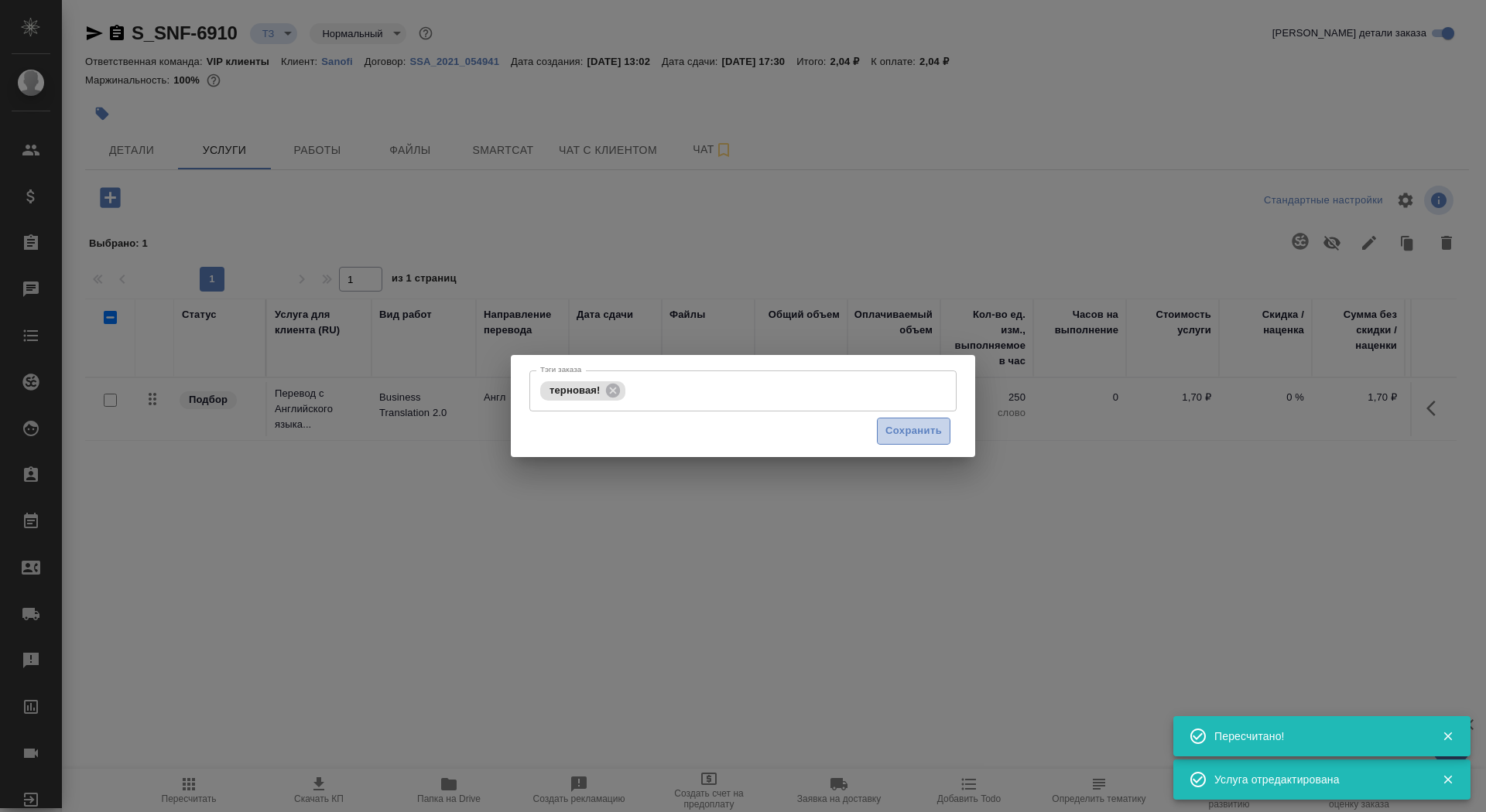
click at [908, 443] on button "Сохранить" at bounding box center [914, 432] width 74 height 27
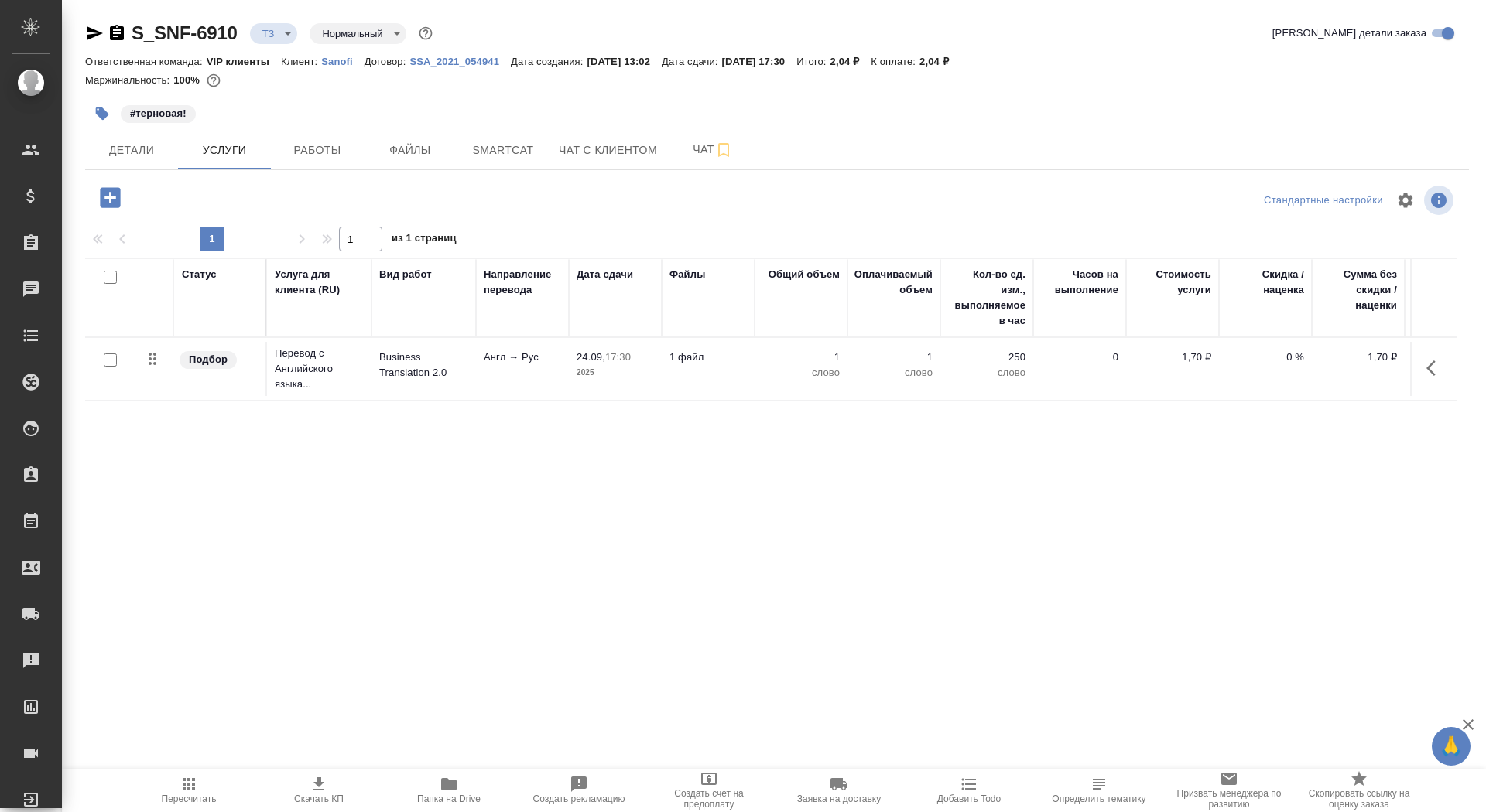
click at [107, 359] on input "checkbox" at bounding box center [110, 360] width 13 height 13
checkbox input "true"
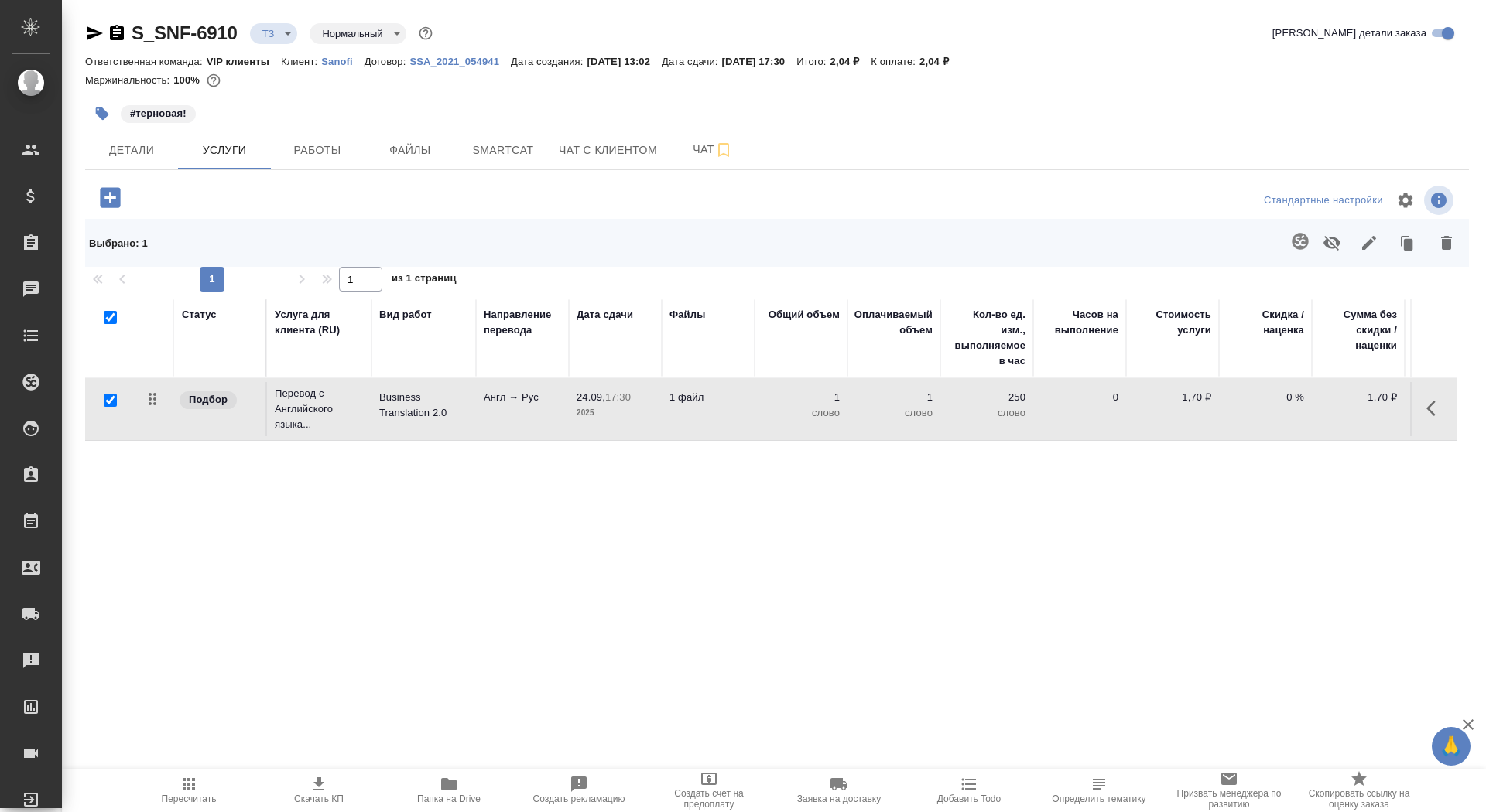
click at [1292, 241] on icon "button" at bounding box center [1301, 242] width 19 height 19
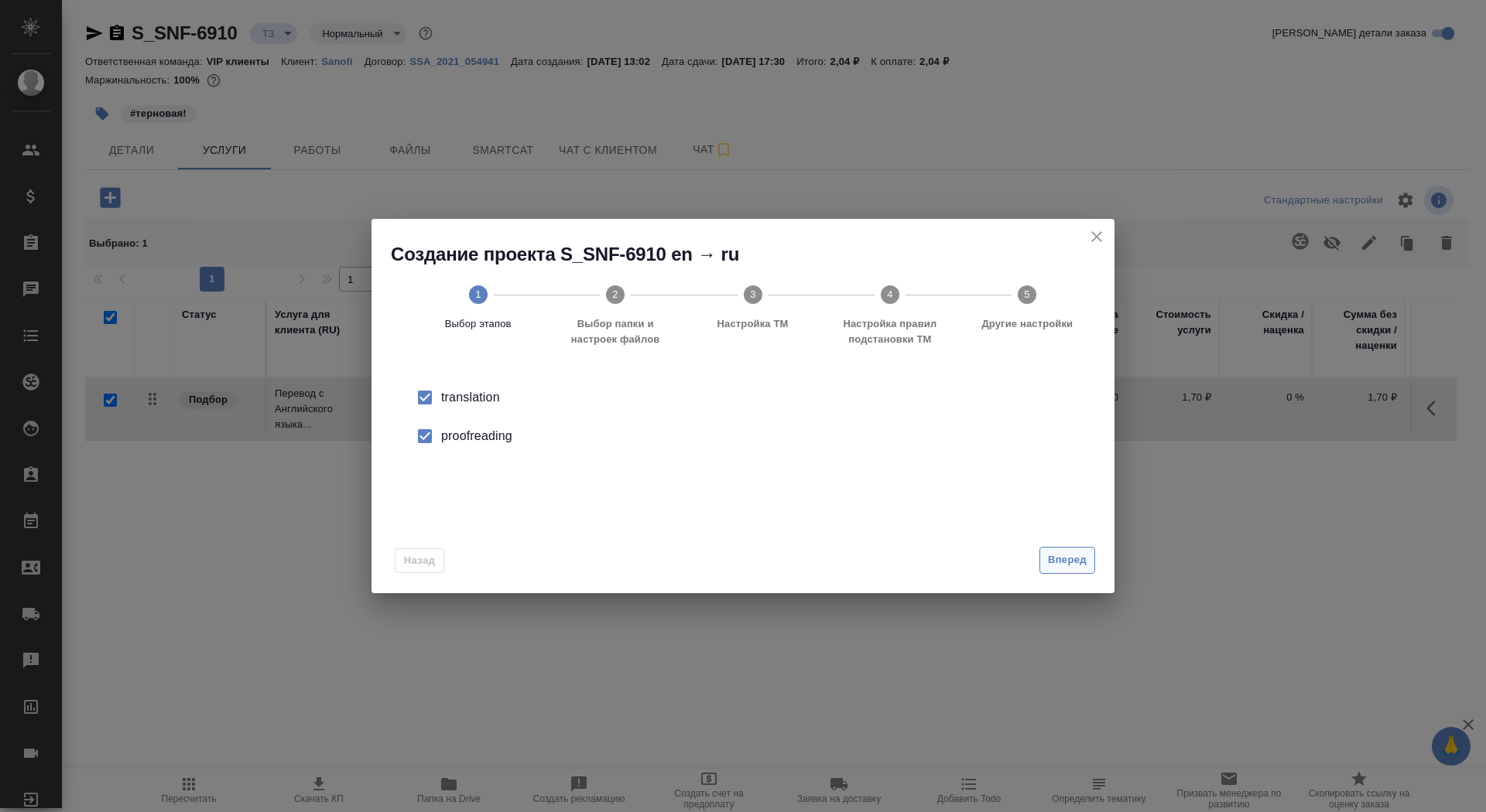
click at [1075, 564] on span "Вперед" at bounding box center [1067, 560] width 39 height 18
click at [902, 411] on input "Папка с файлами для перевода" at bounding box center [717, 406] width 644 height 19
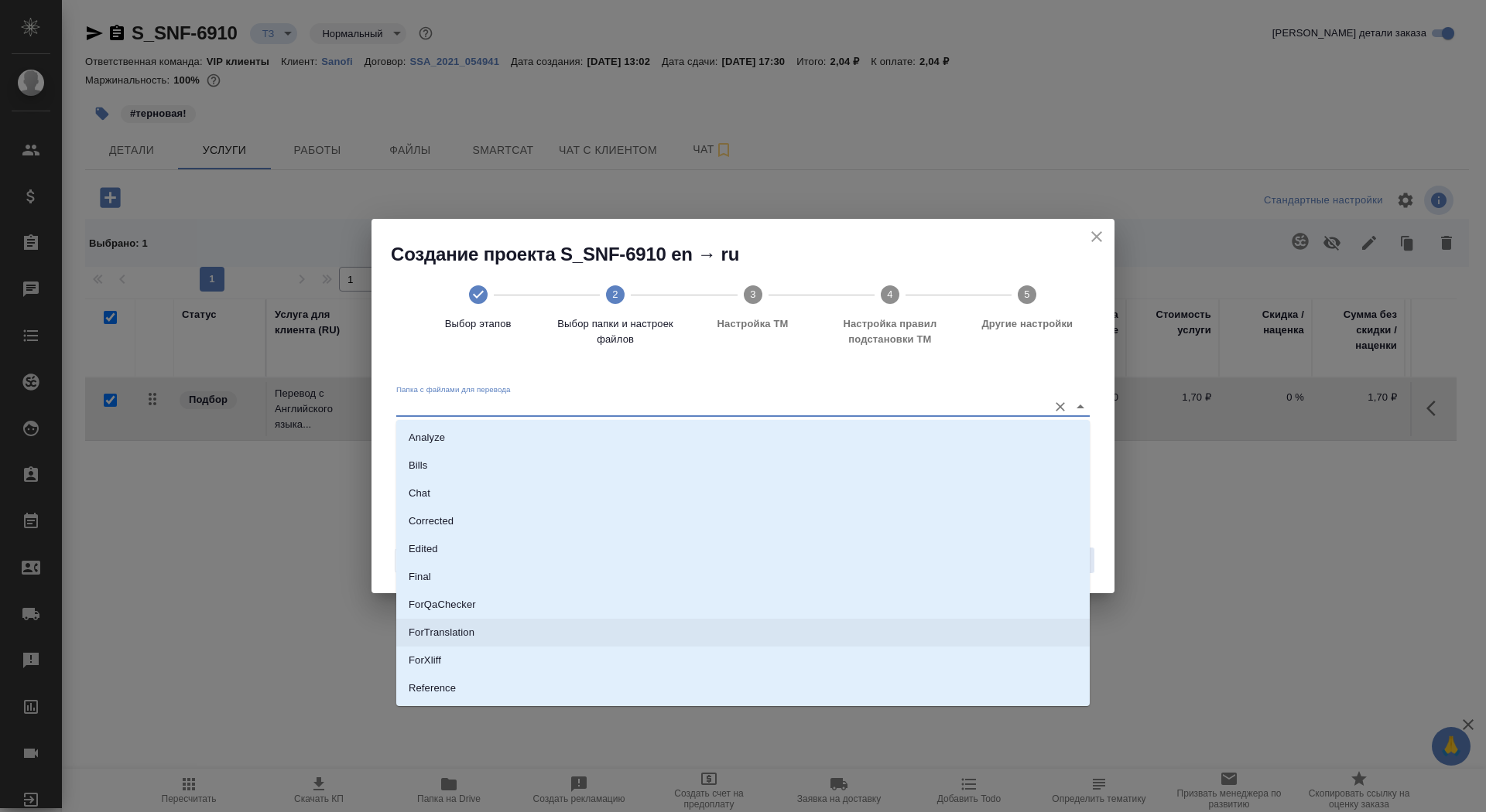
scroll to position [81, 0]
click at [845, 642] on li "Source" at bounding box center [742, 636] width 693 height 28
type input "Source"
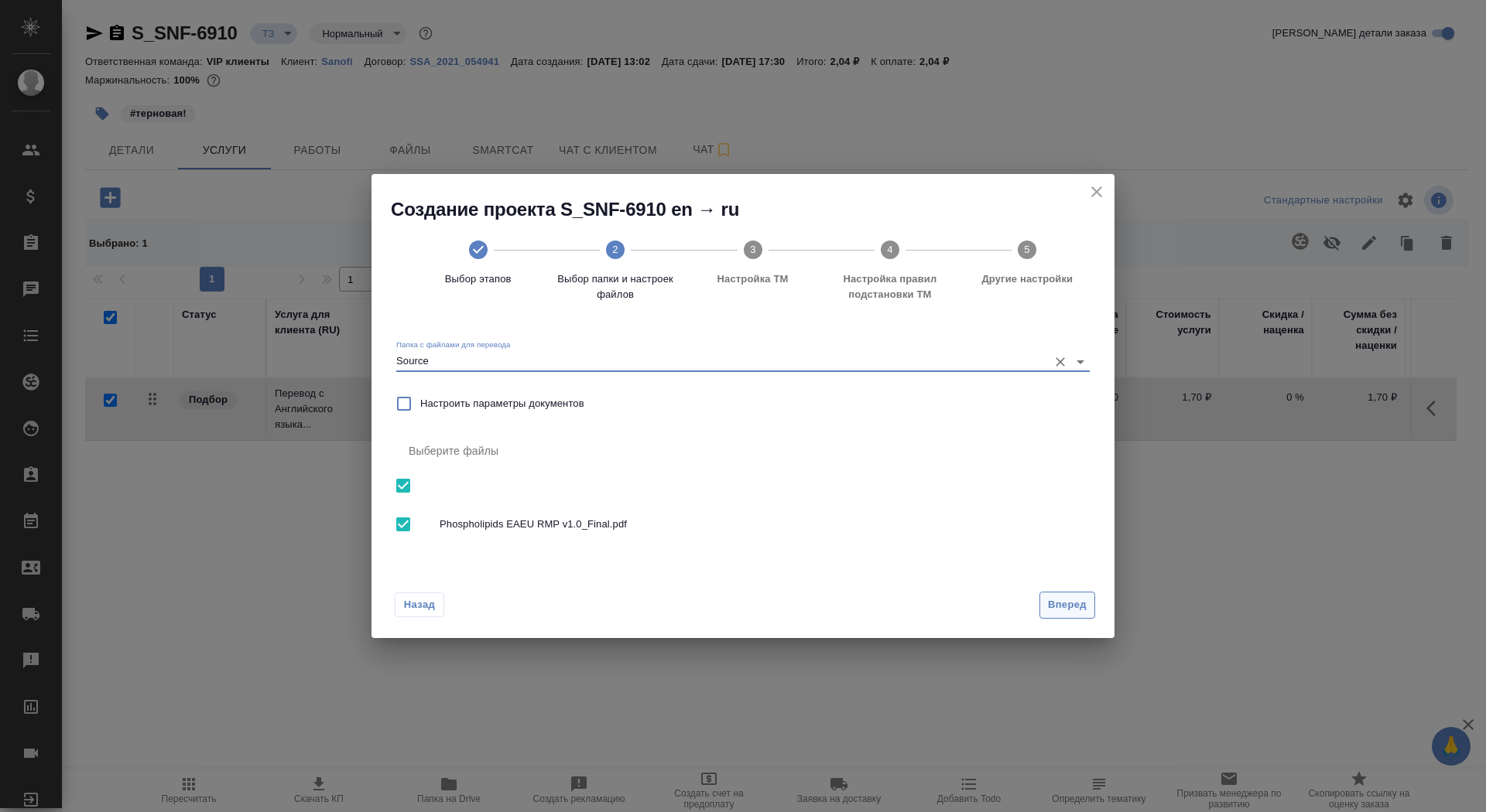
click at [1061, 608] on span "Вперед" at bounding box center [1067, 605] width 39 height 18
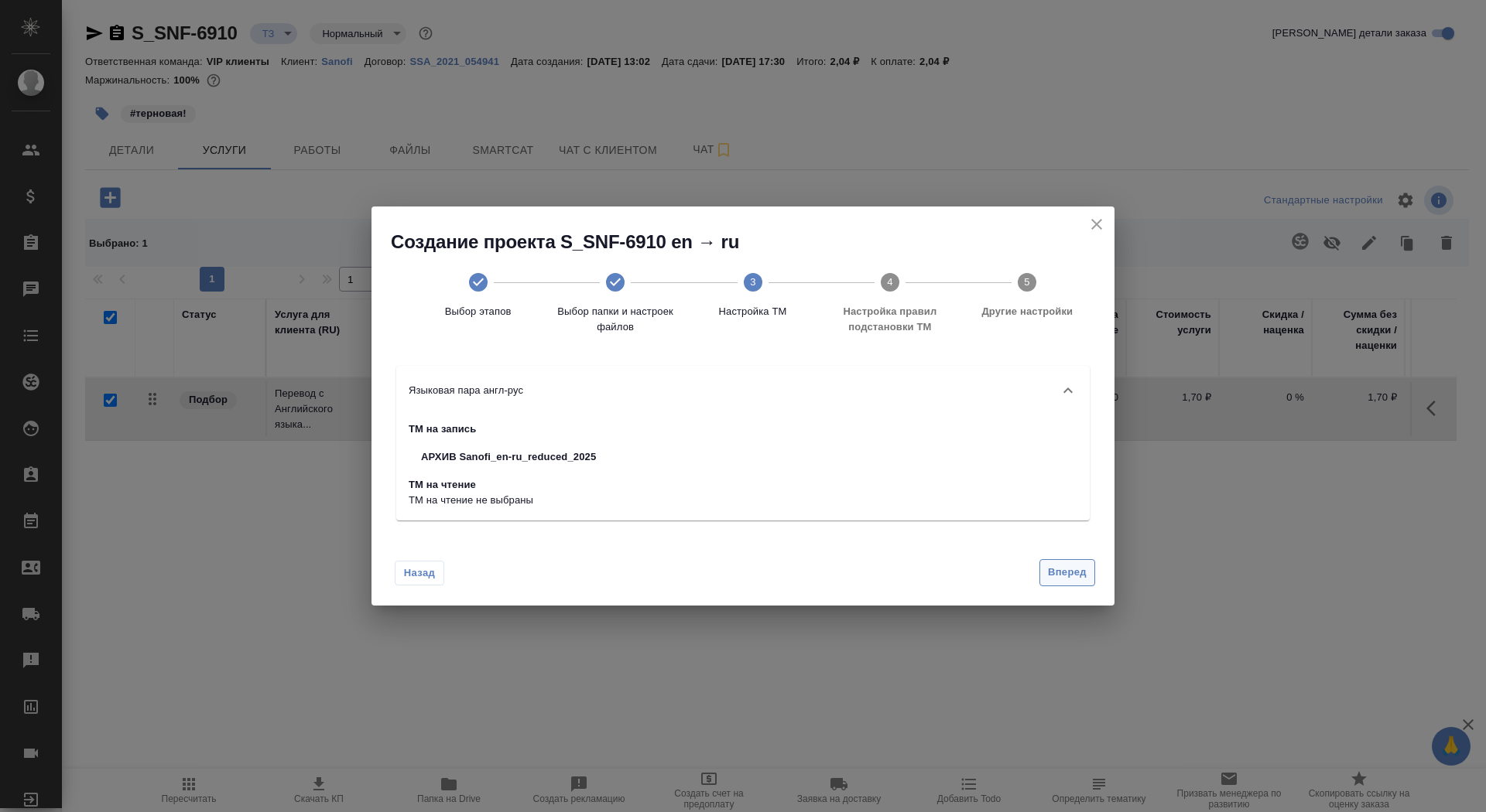
click at [1060, 579] on span "Вперед" at bounding box center [1067, 572] width 39 height 18
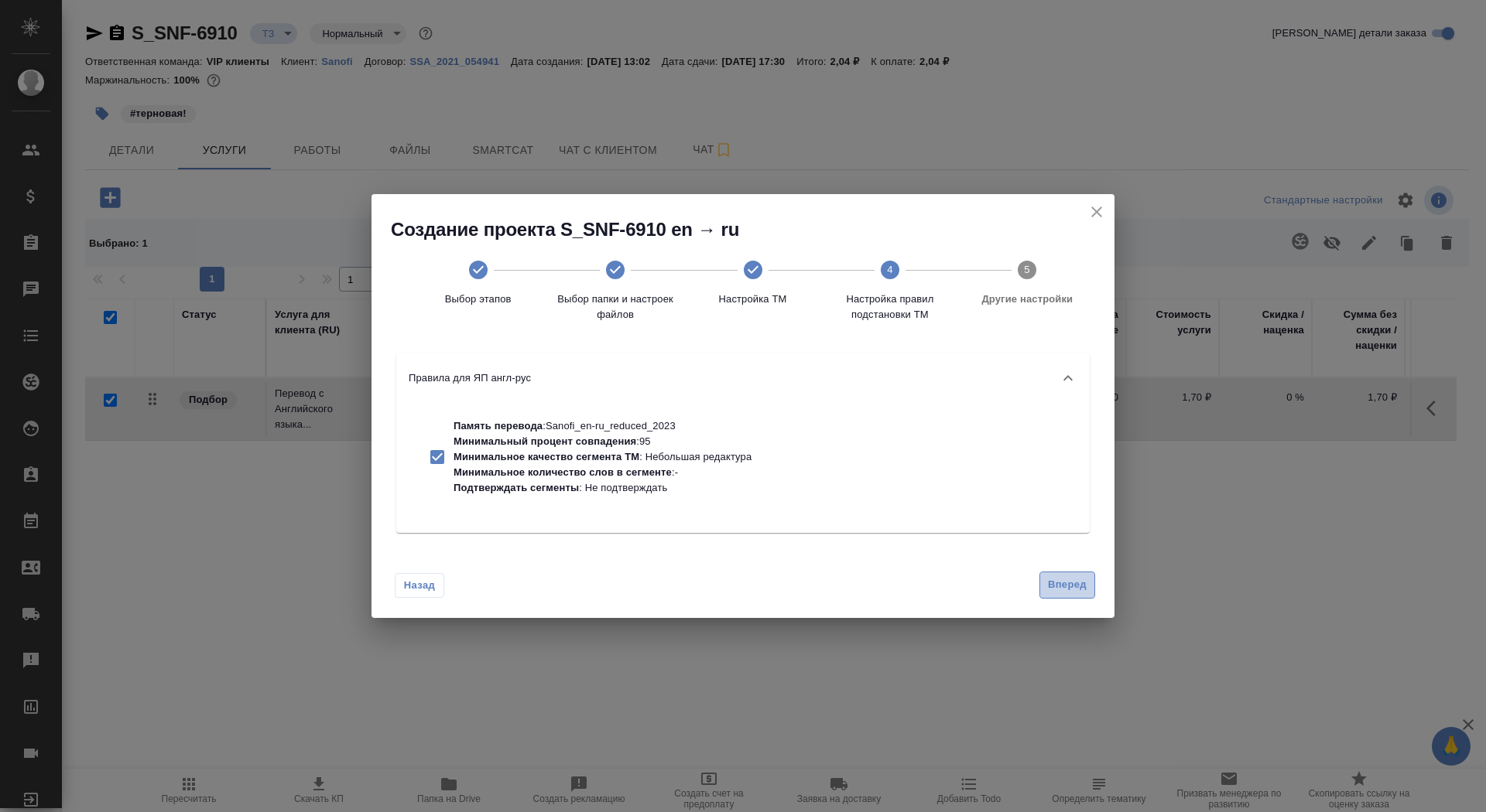
click at [1058, 585] on span "Вперед" at bounding box center [1067, 585] width 39 height 18
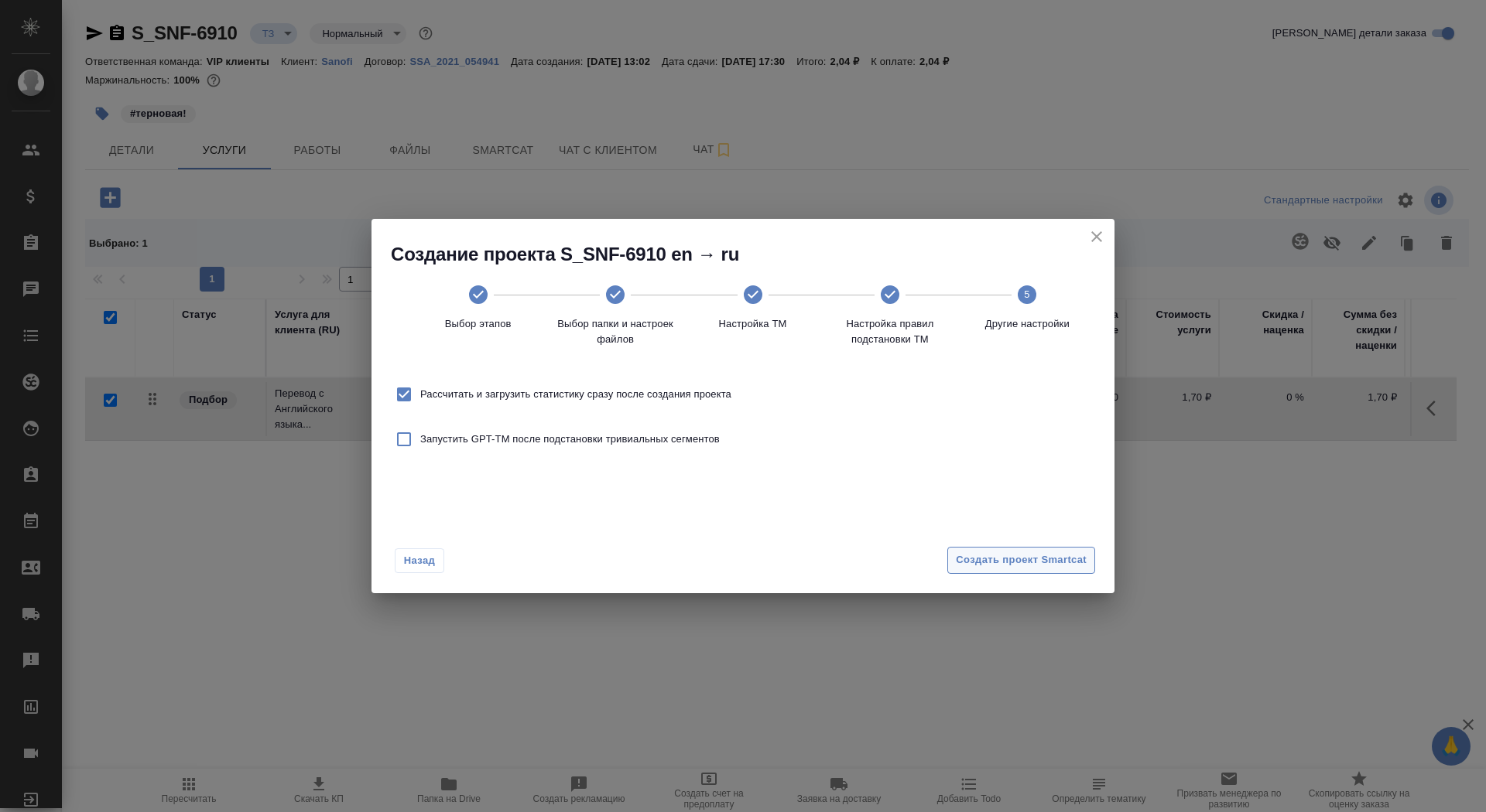
click at [1051, 568] on span "Создать проект Smartcat" at bounding box center [1022, 560] width 131 height 18
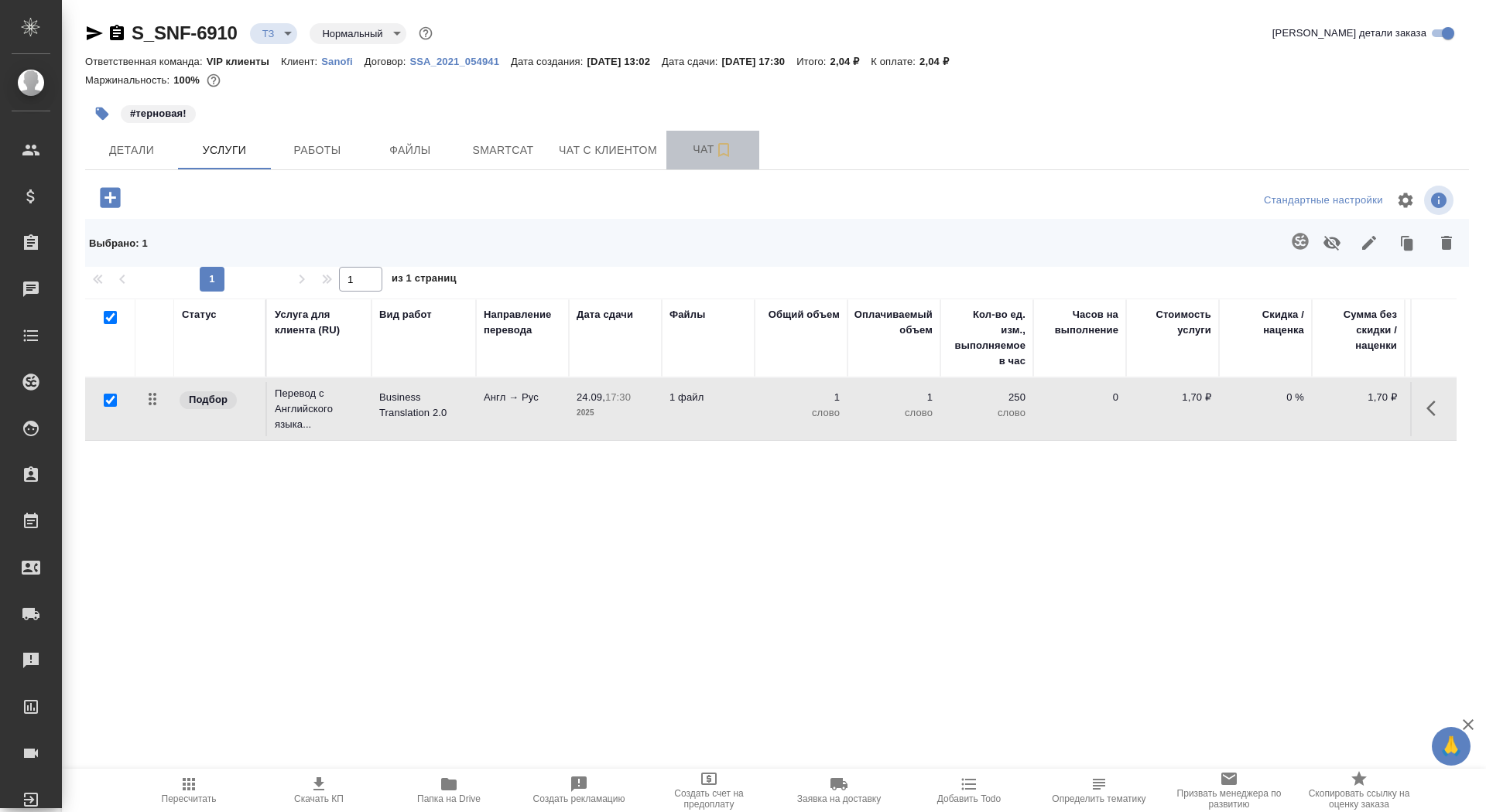
click at [678, 146] on span "Чат" at bounding box center [713, 149] width 75 height 20
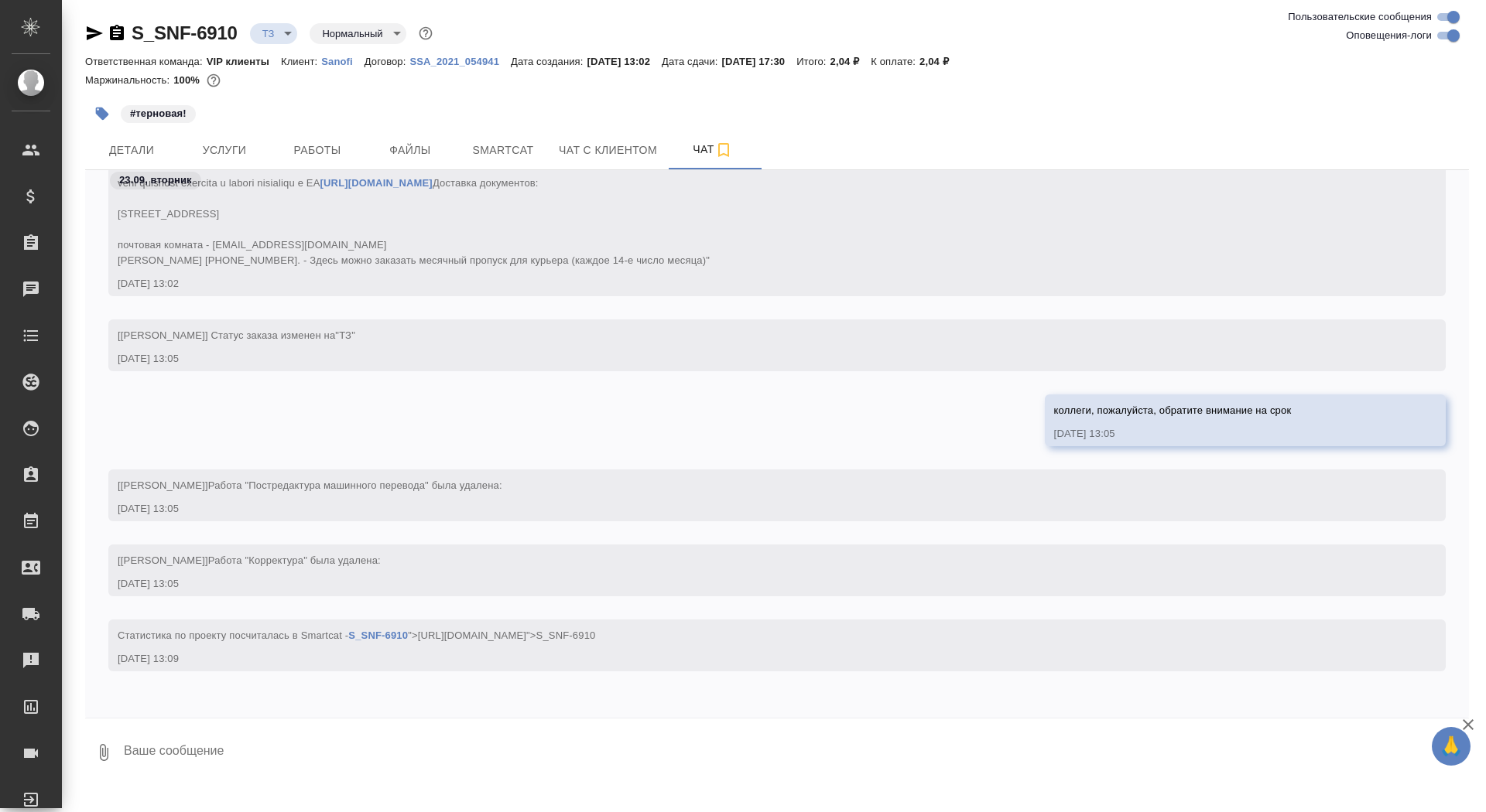
scroll to position [555, 0]
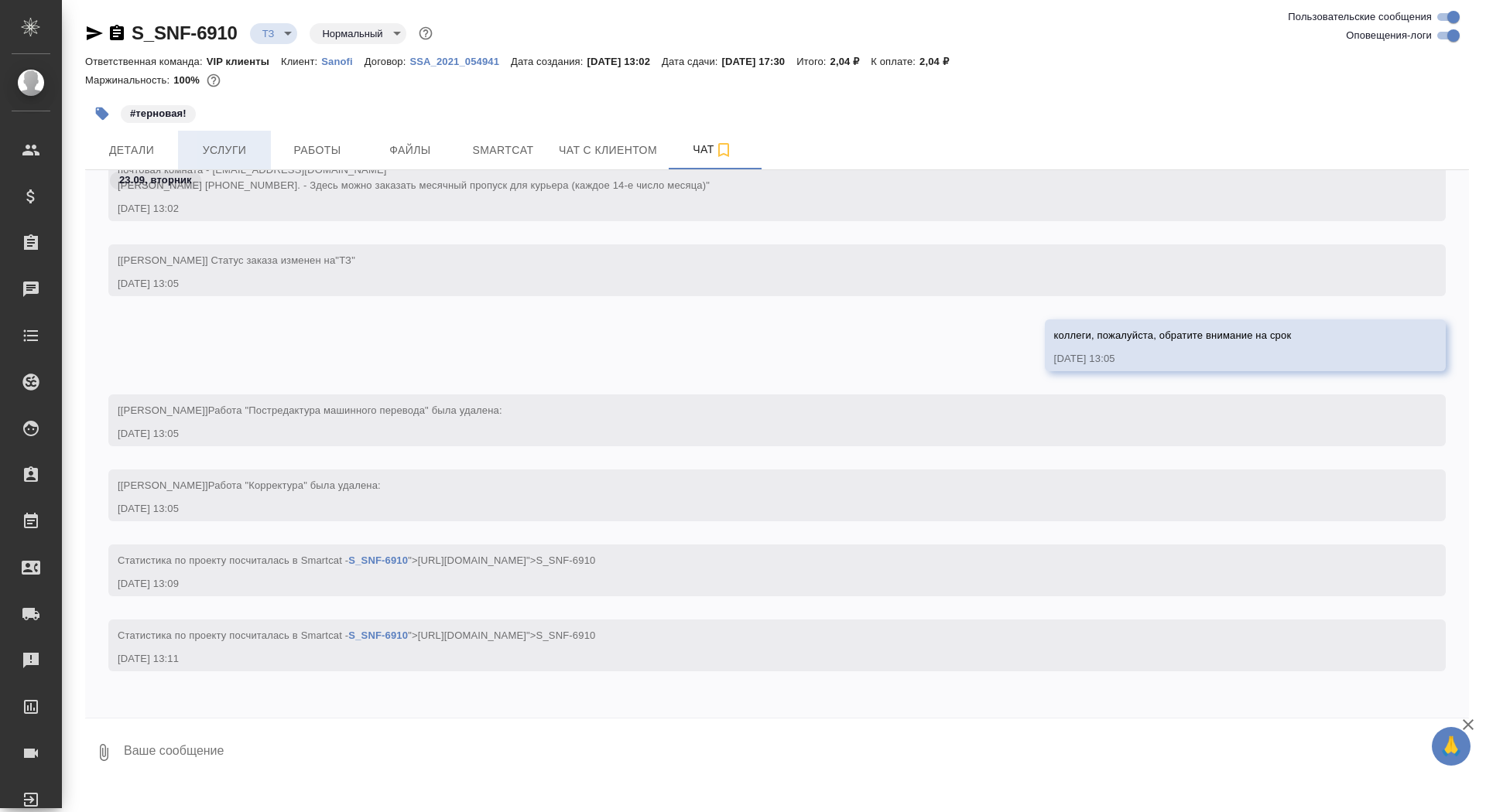
click at [220, 150] on span "Услуги" at bounding box center [225, 150] width 75 height 20
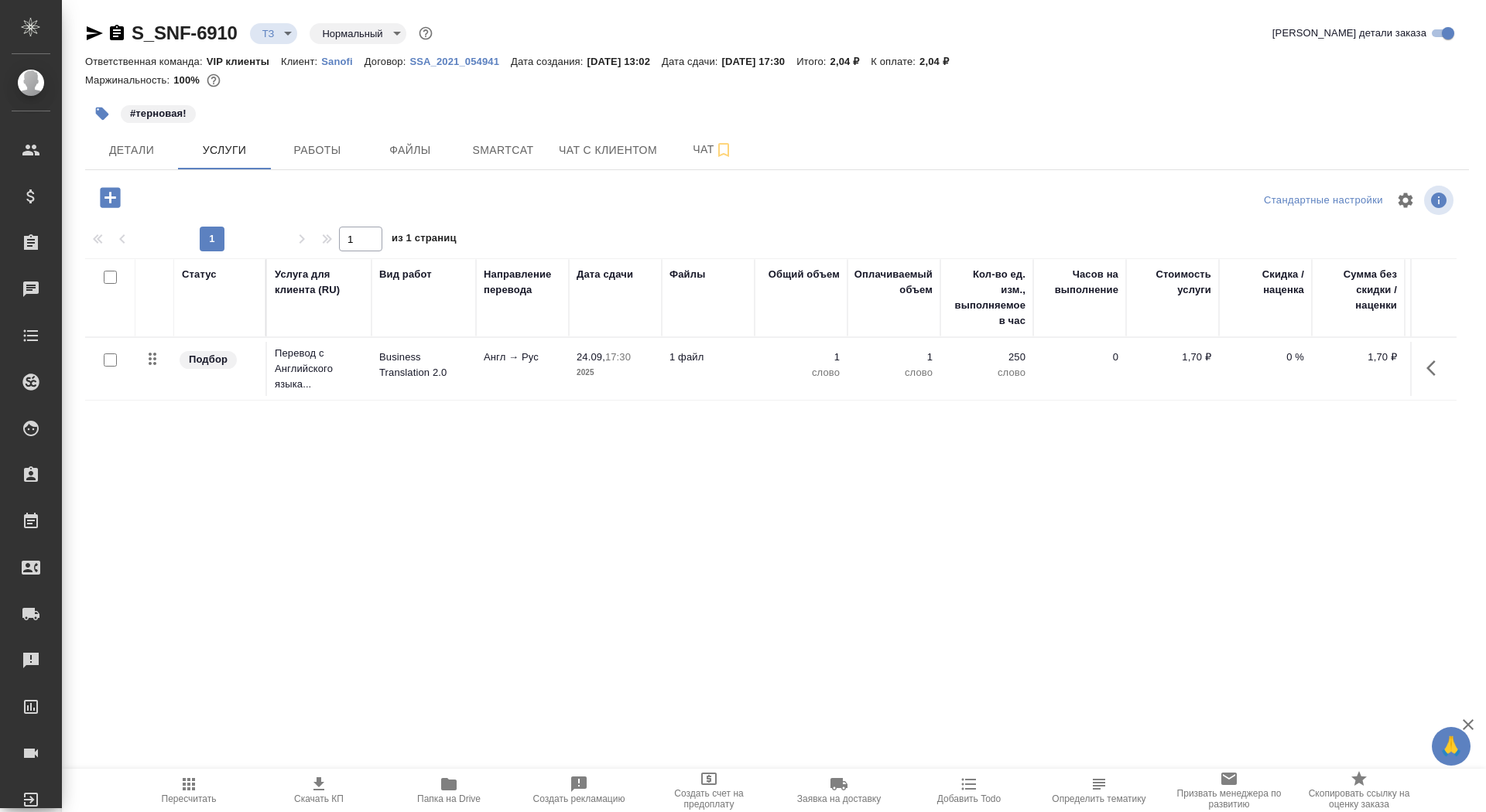
click at [533, 379] on td "Англ → Рус" at bounding box center [522, 368] width 93 height 54
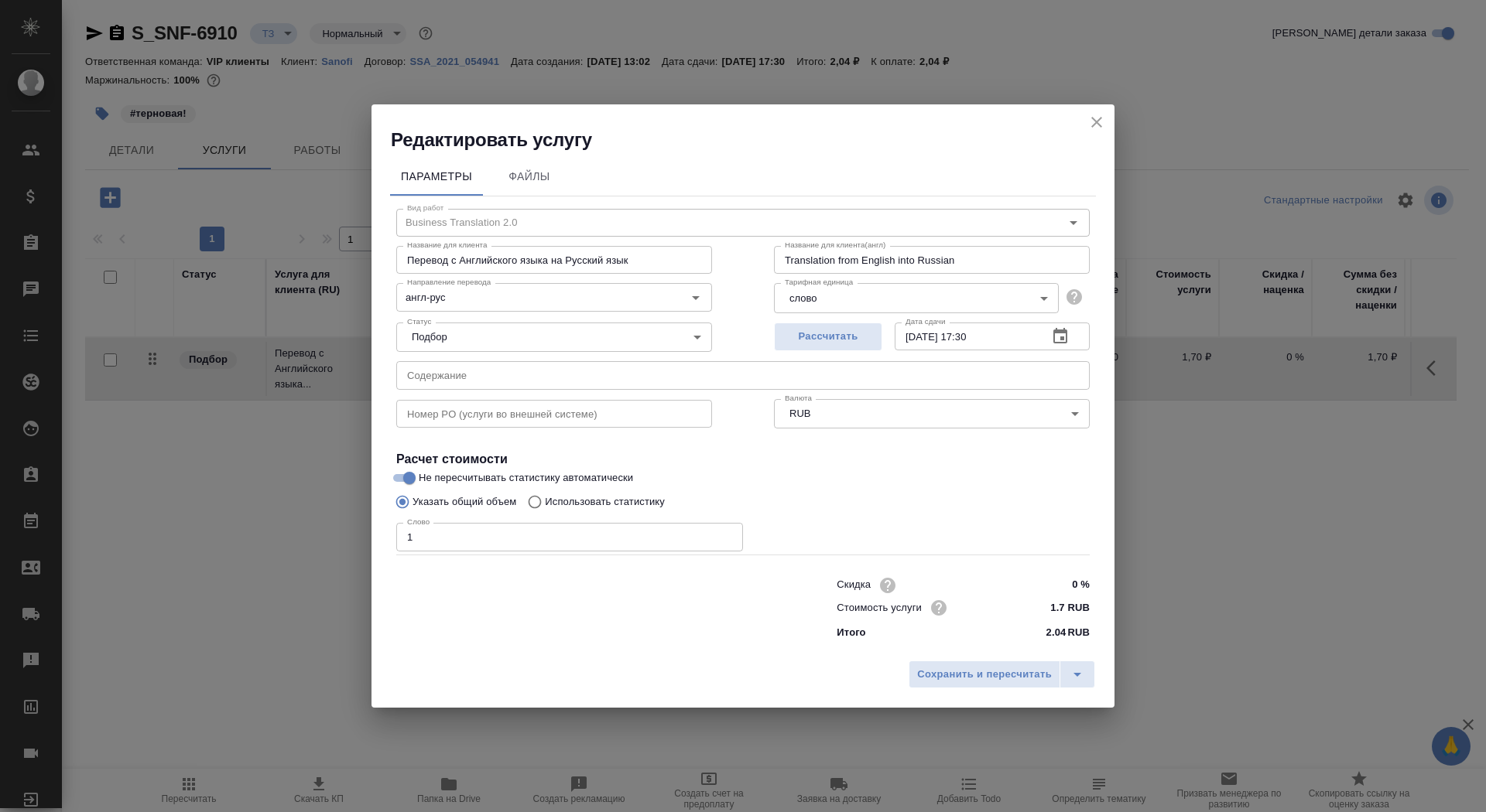
click at [585, 496] on p "Использовать статистику" at bounding box center [605, 502] width 120 height 15
click at [545, 496] on input "Использовать статистику" at bounding box center [532, 502] width 25 height 29
radio input "true"
radio input "false"
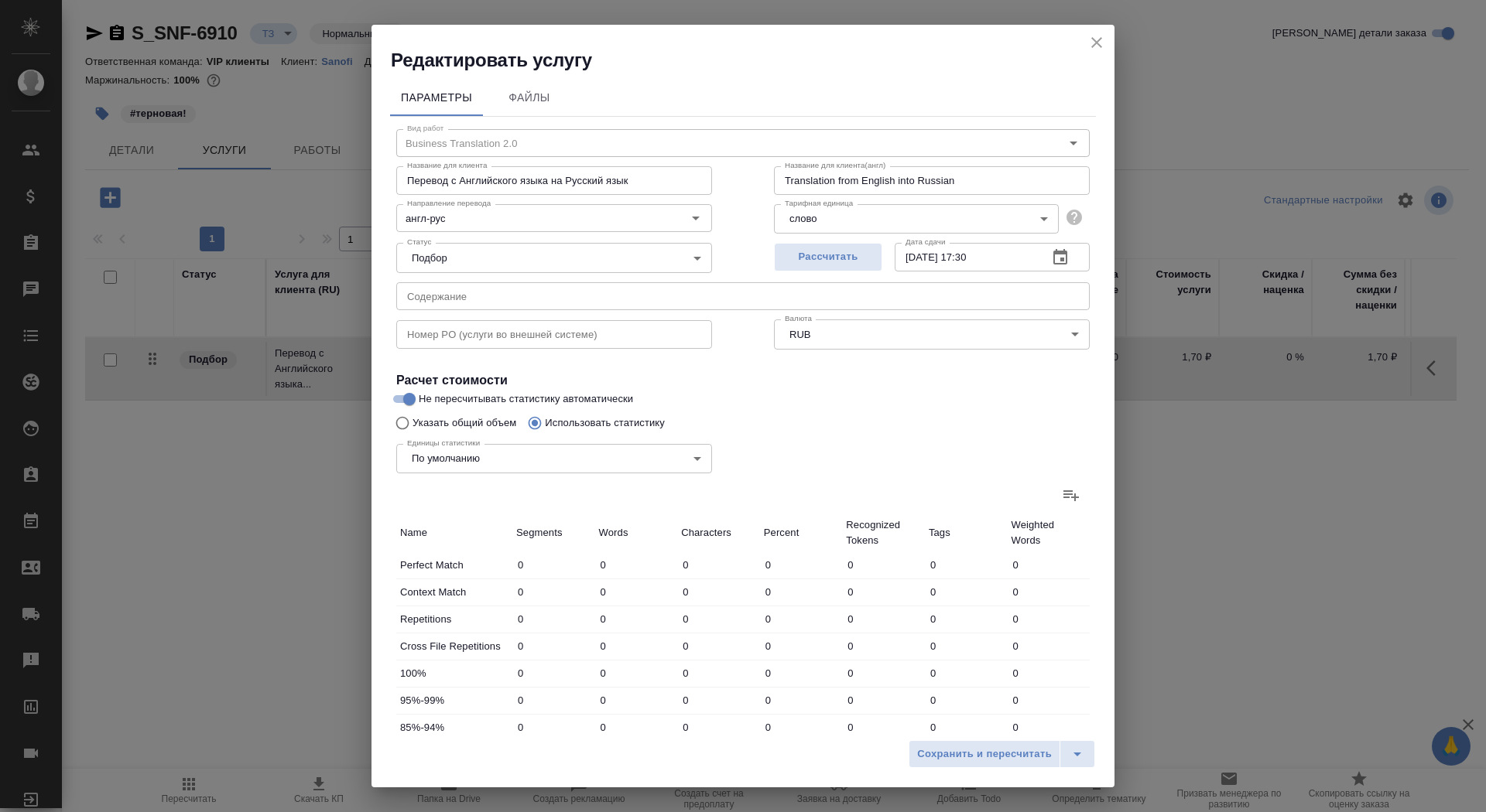
click at [1081, 493] on label at bounding box center [1070, 494] width 37 height 37
click at [0, 0] on input "file" at bounding box center [0, 0] width 0 height 0
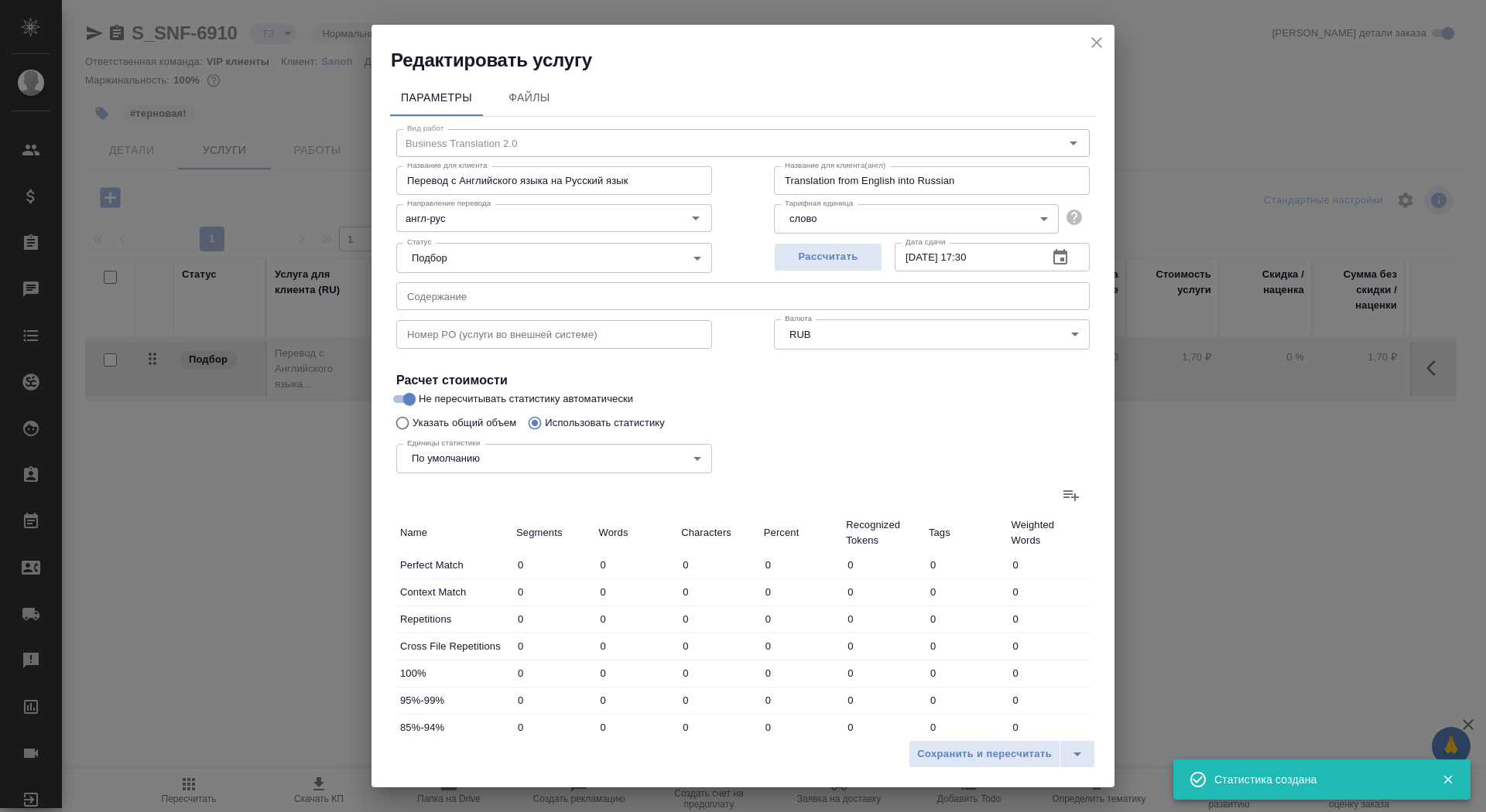
type input "504"
type input "5147"
type input "33948"
type input "4"
type input "28"
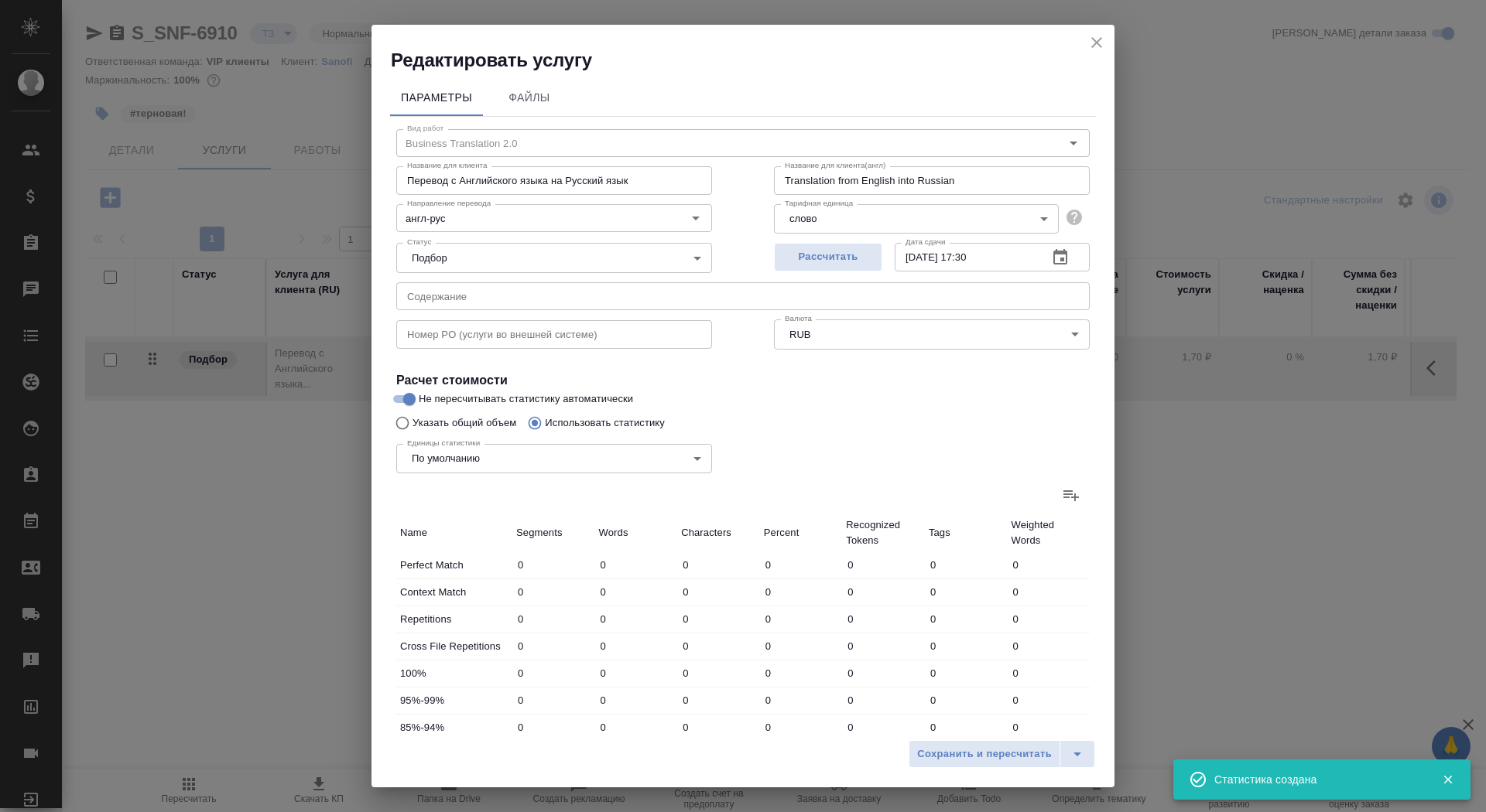
type input "245"
type input "94"
type input "483"
type input "3292"
type input "70"
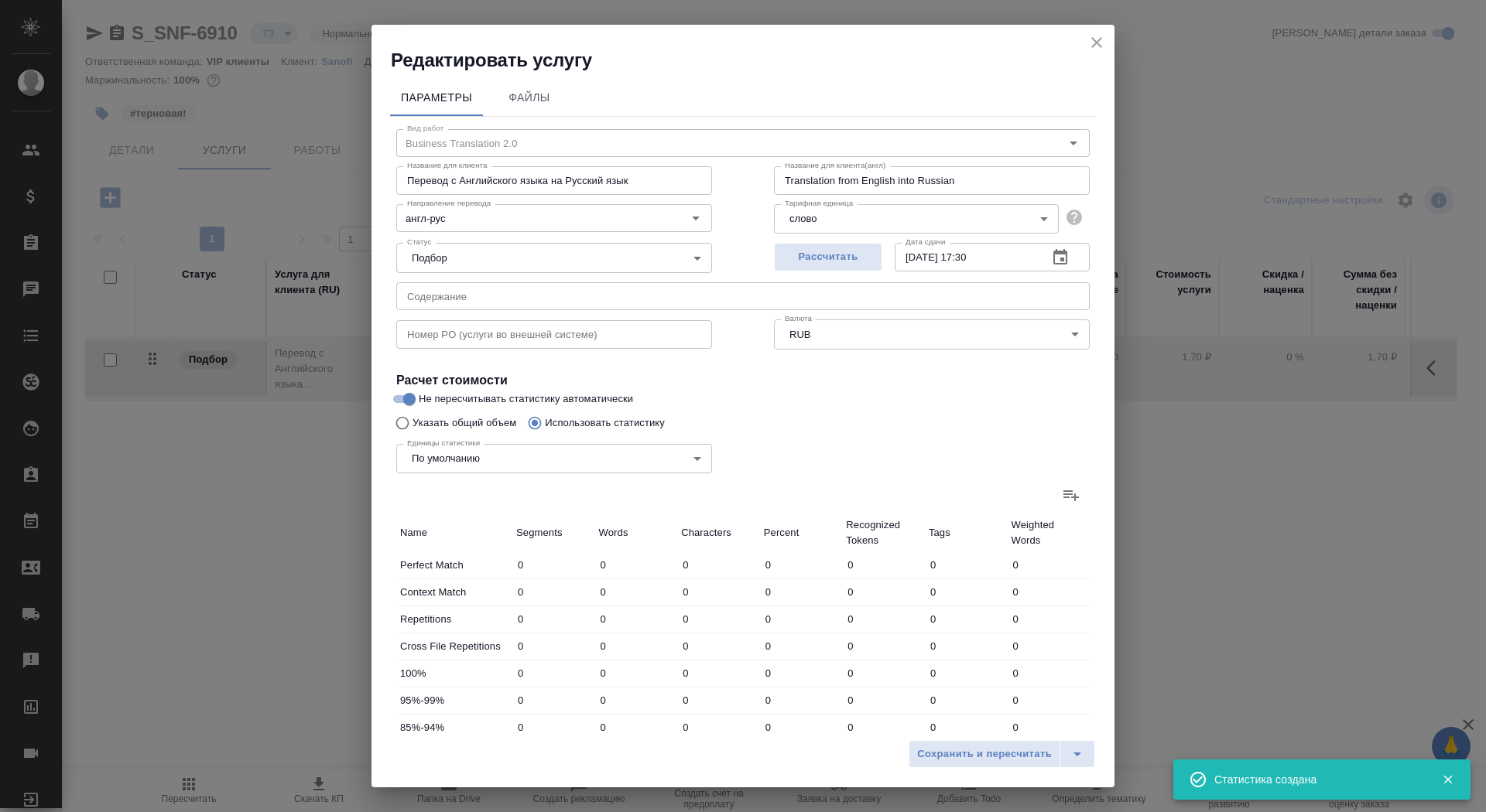
type input "663"
type input "4528"
type input "9"
type input "66"
type input "442"
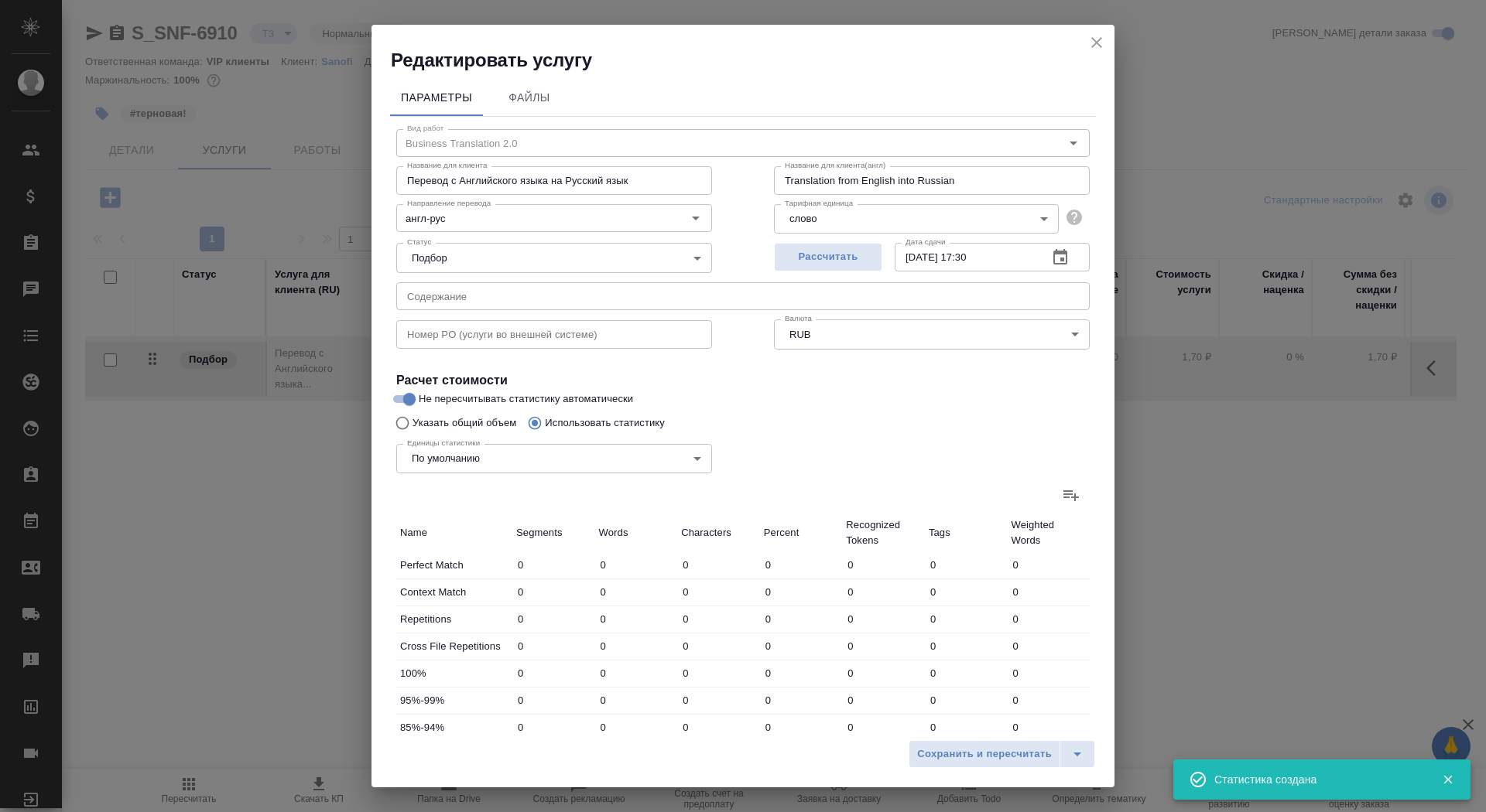
type input "44"
type input "185"
type input "711"
type input "25"
type input "334"
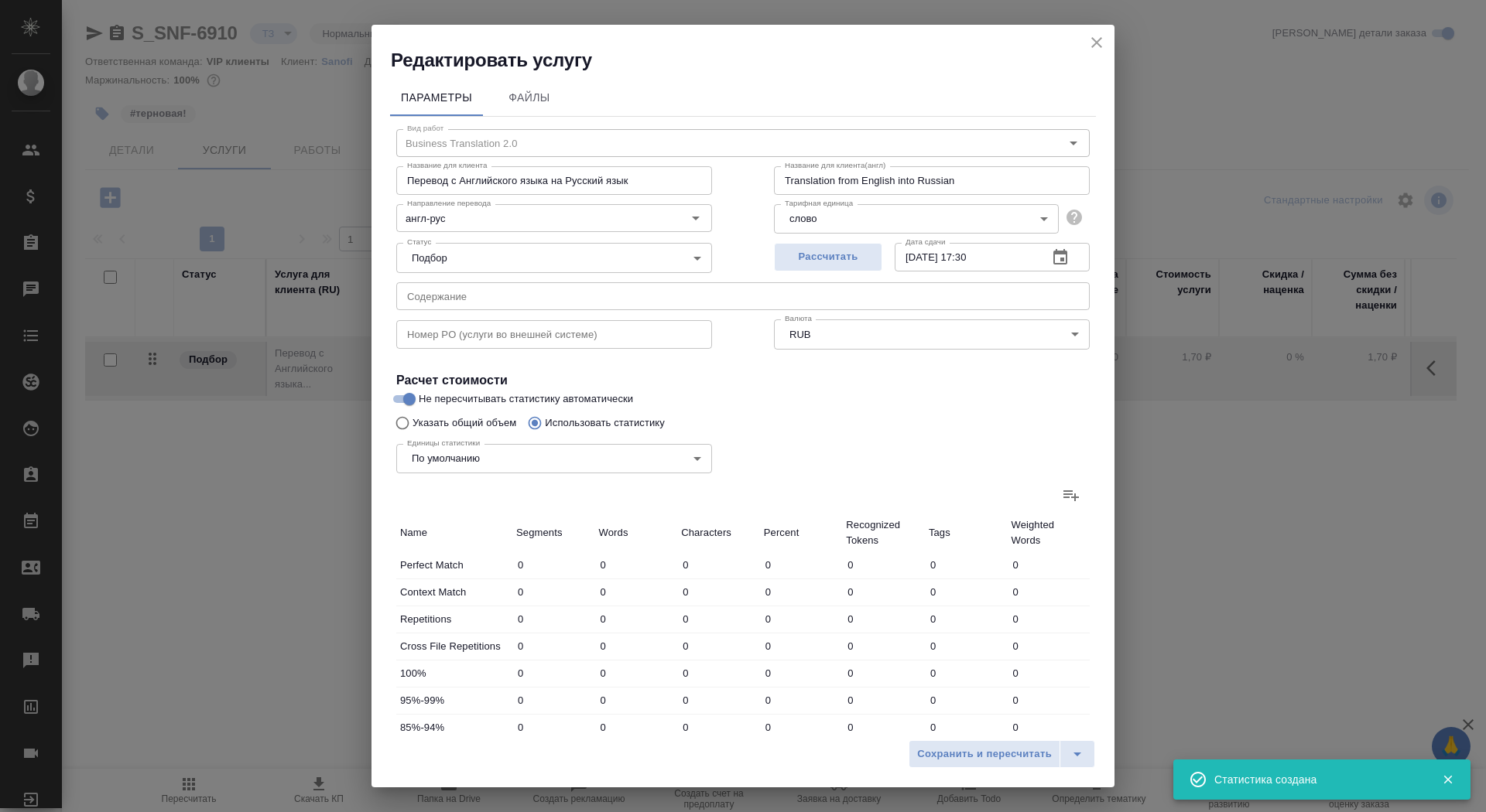
type input "2185"
type input "743"
type input "6876"
type input "45102"
type input "747"
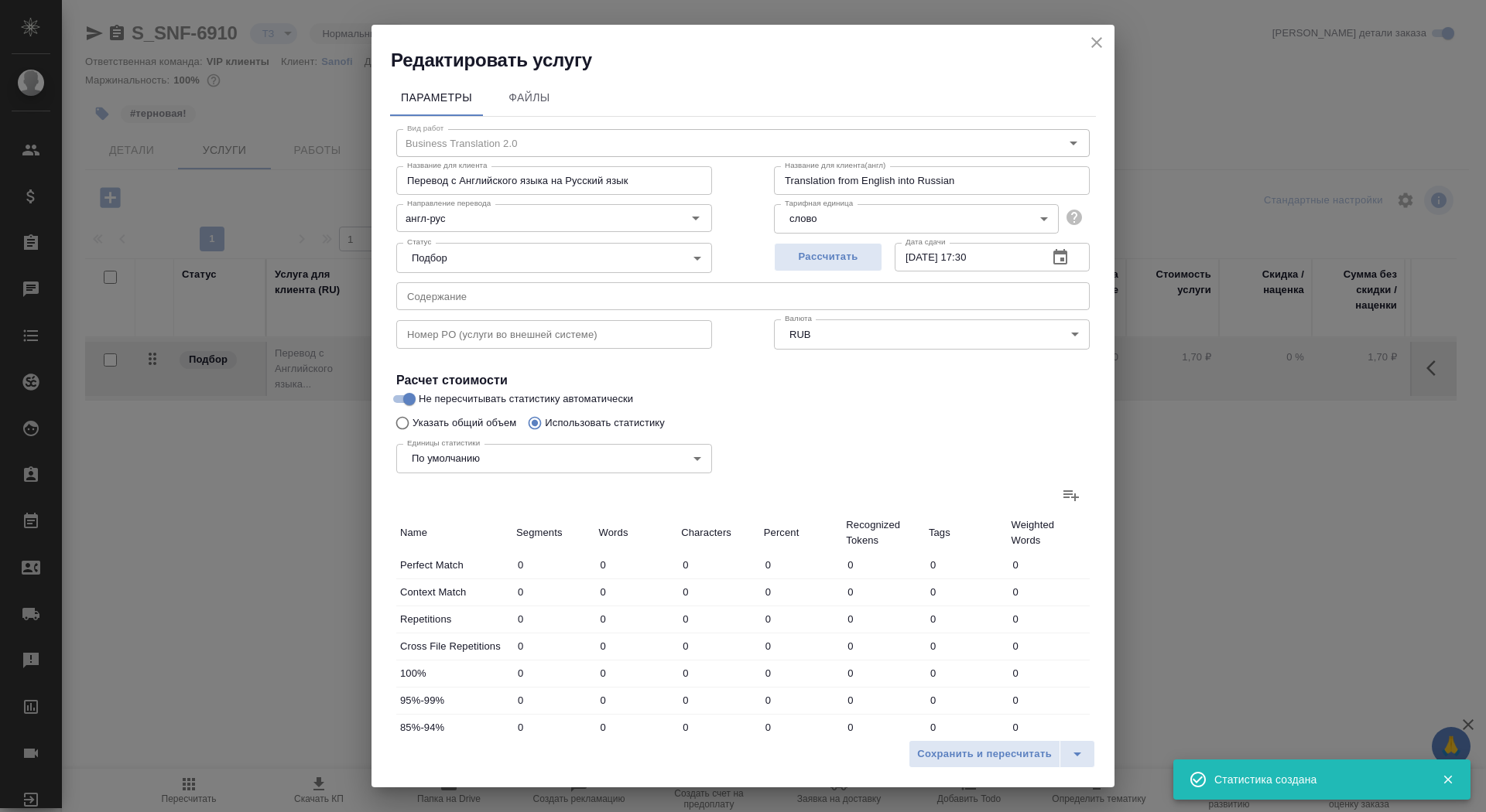
type input "6904"
type input "45347"
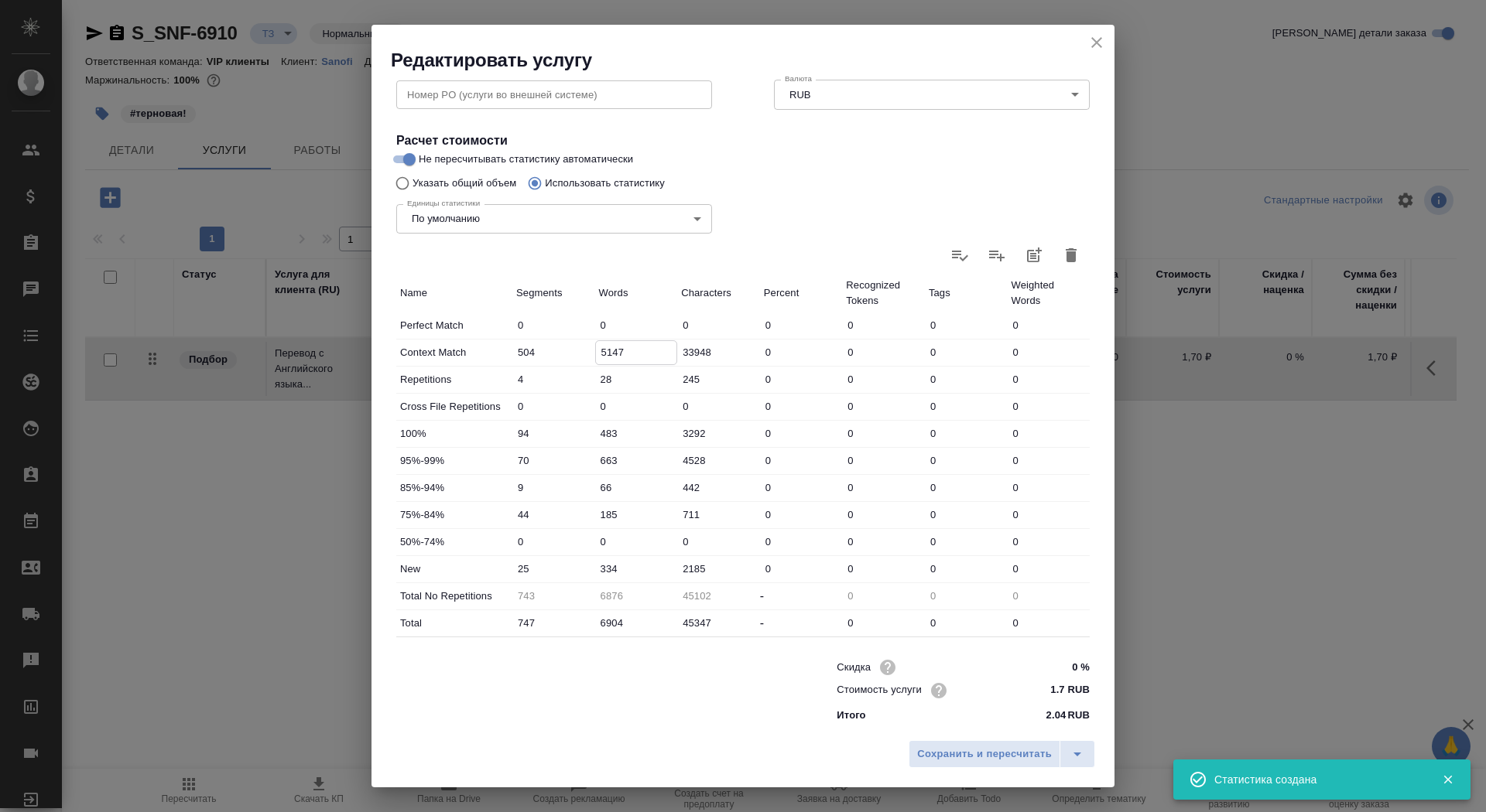
click at [606, 352] on input "5147" at bounding box center [636, 352] width 81 height 22
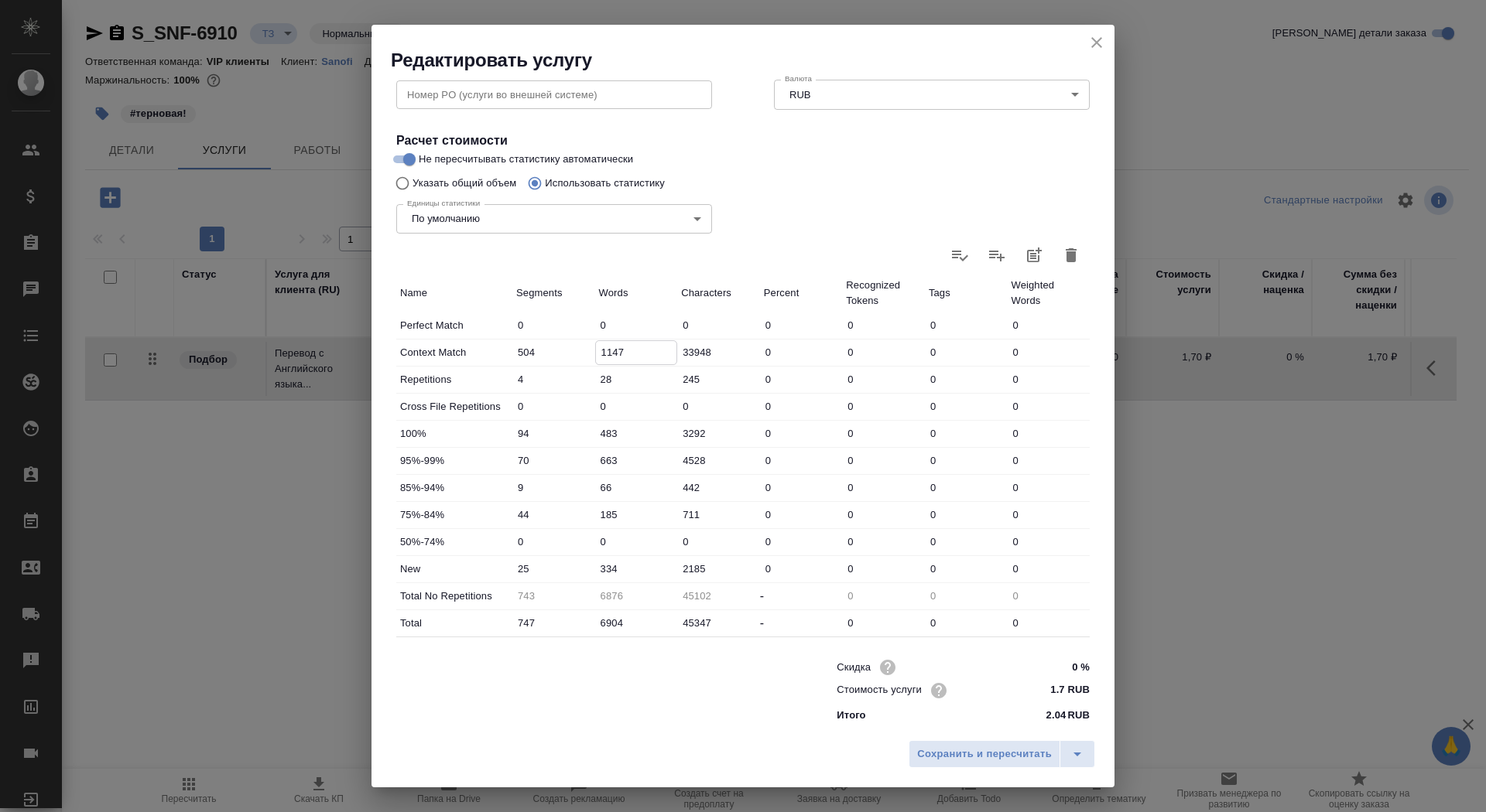
type input "1147"
click at [596, 564] on input "334" at bounding box center [637, 569] width 83 height 22
type input "4334"
click at [974, 755] on span "Сохранить и пересчитать" at bounding box center [984, 755] width 135 height 18
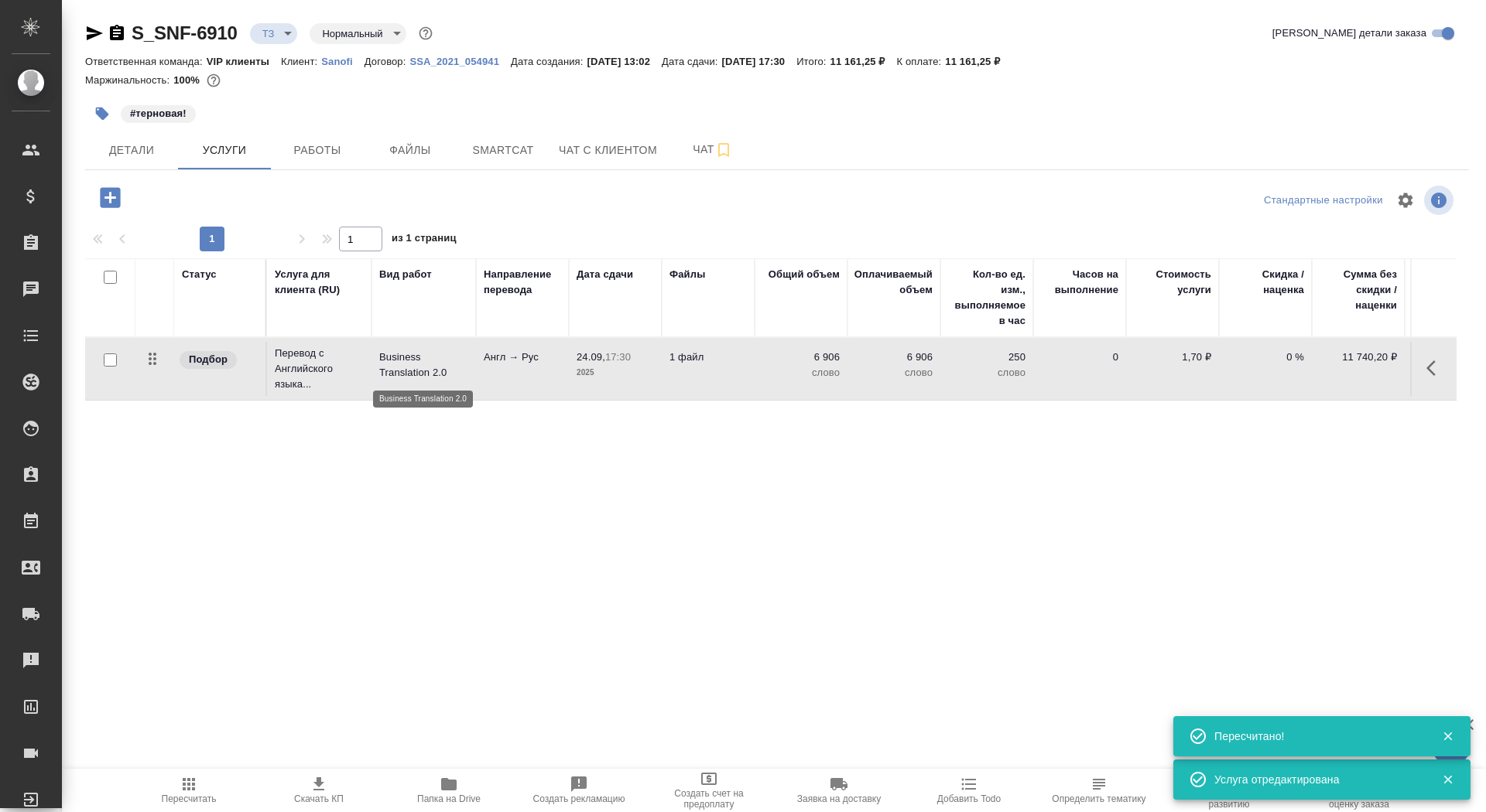
click at [444, 368] on p "Business Translation 2.0" at bounding box center [424, 365] width 89 height 31
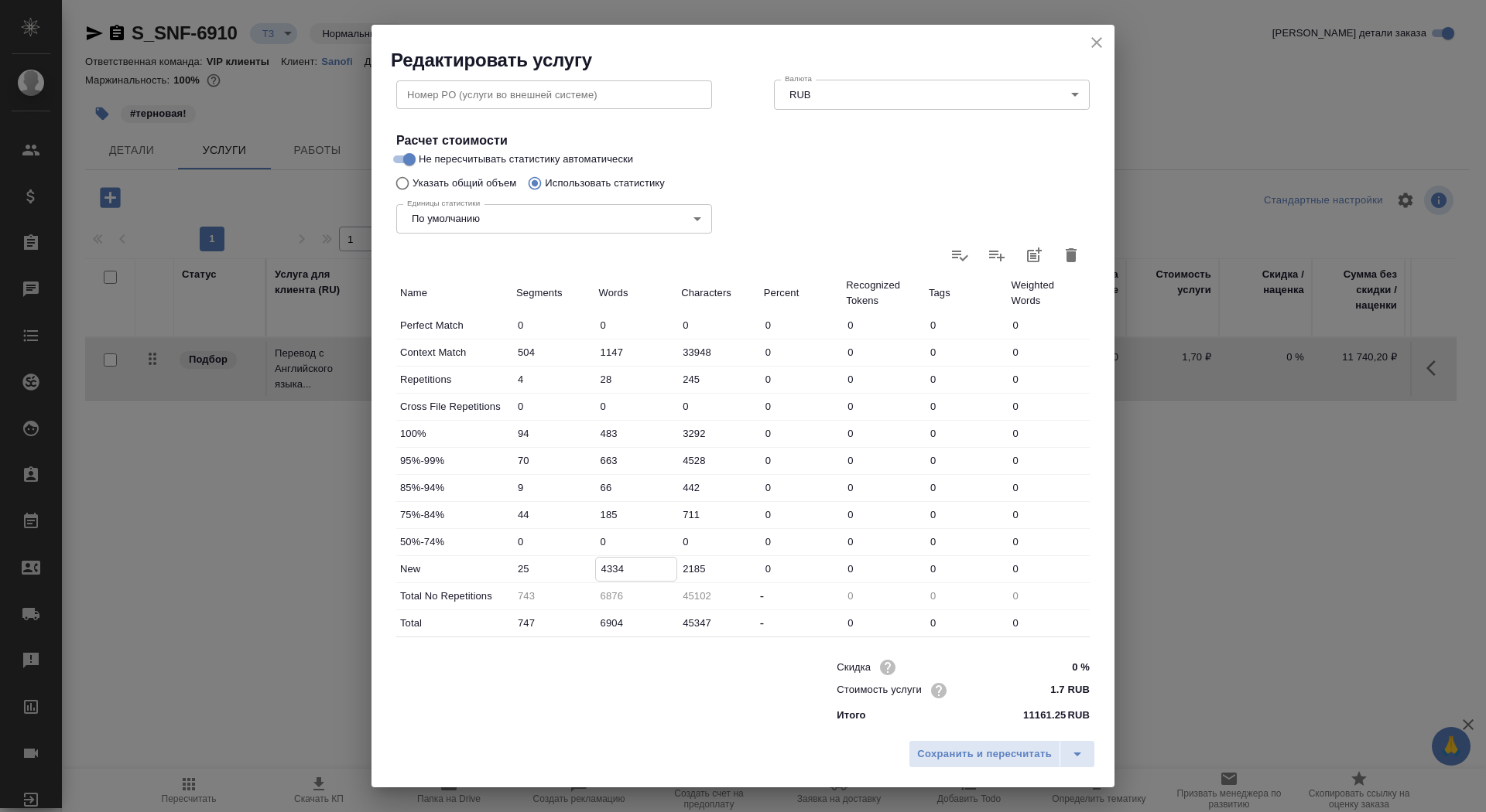
click at [606, 564] on input "4334" at bounding box center [636, 569] width 81 height 22
type input "4934"
click at [986, 758] on span "Сохранить и пересчитать" at bounding box center [984, 755] width 135 height 18
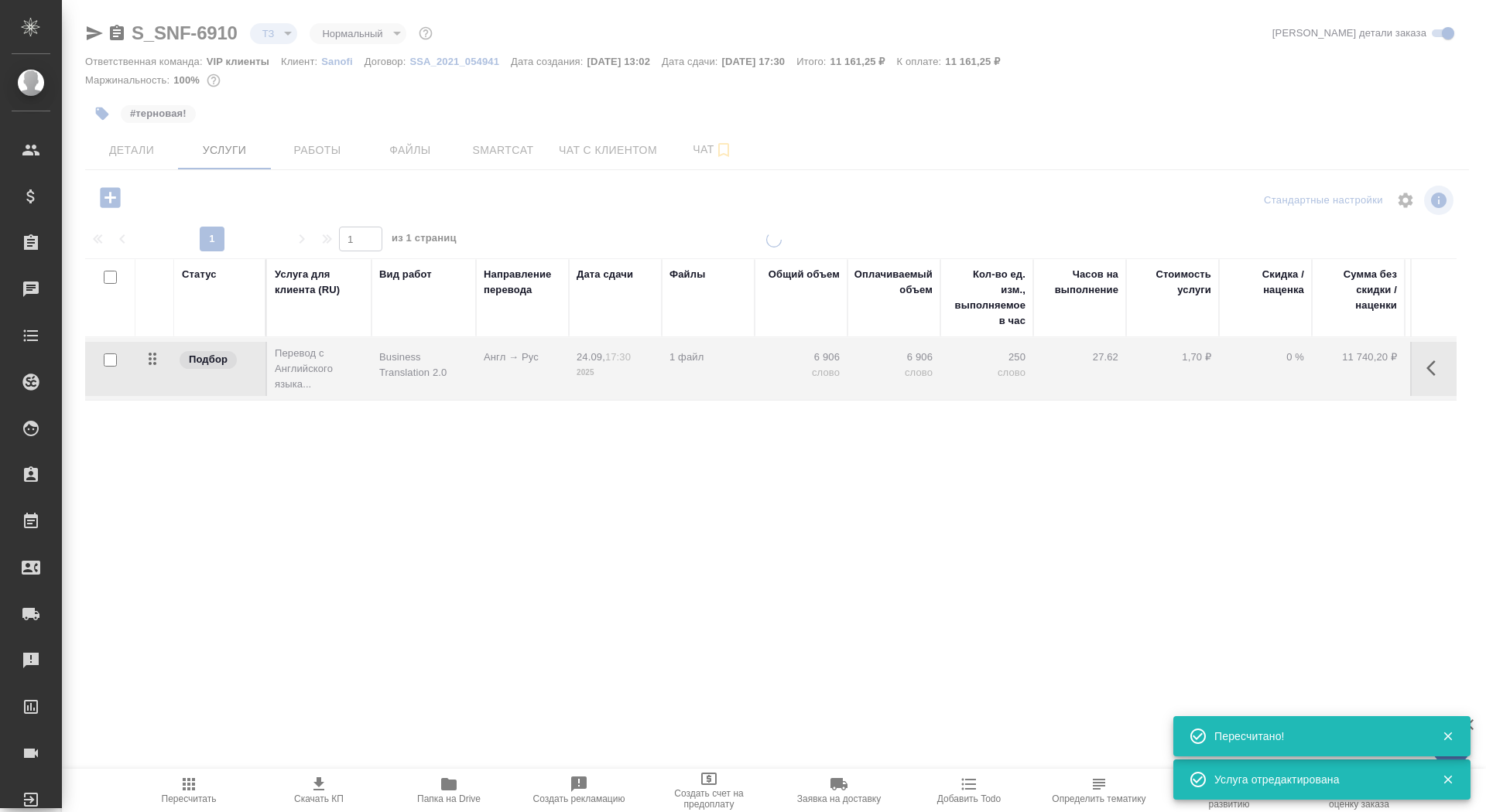
type input "urgent"
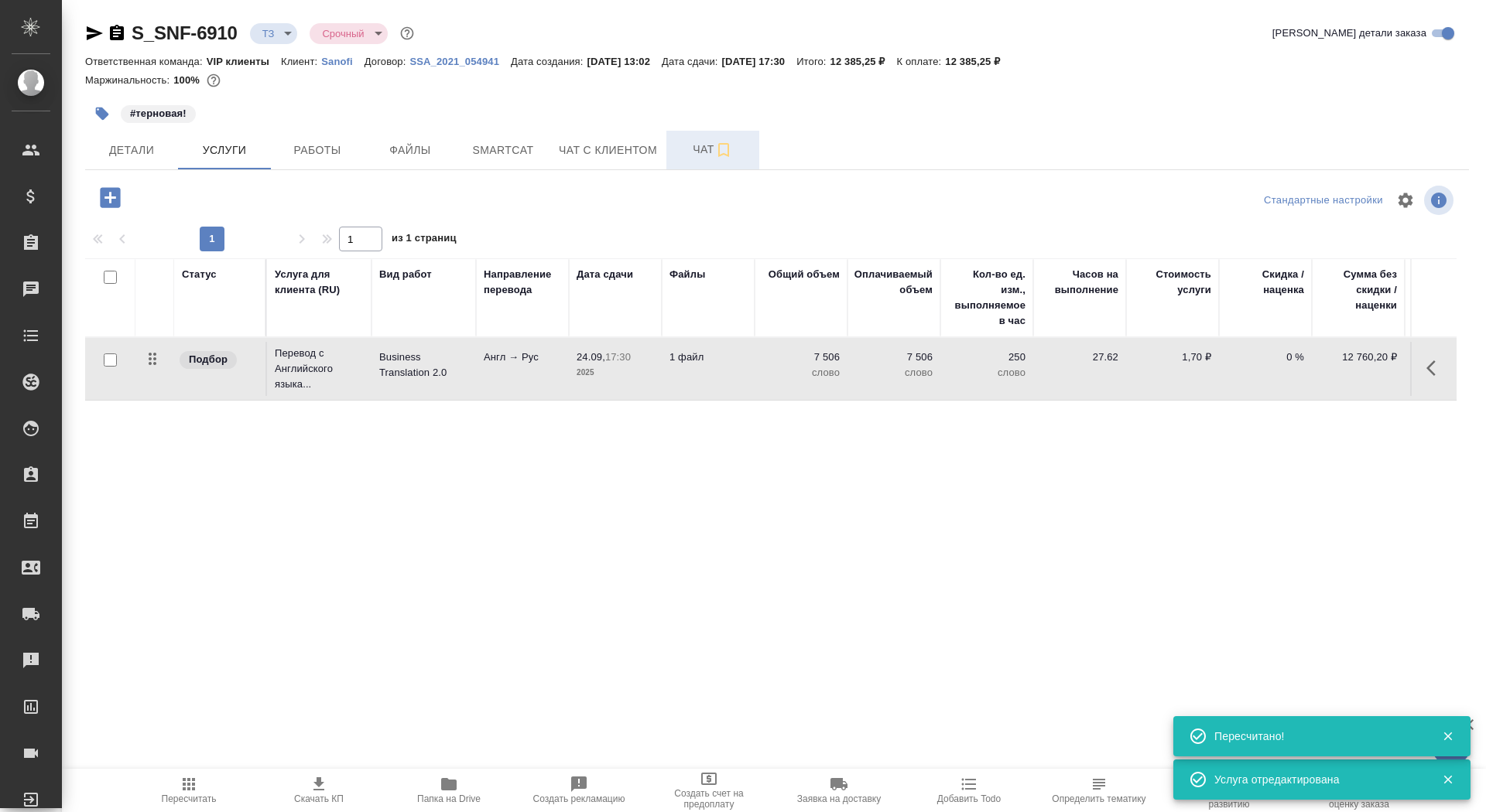
click at [698, 156] on span "Чат" at bounding box center [713, 149] width 75 height 20
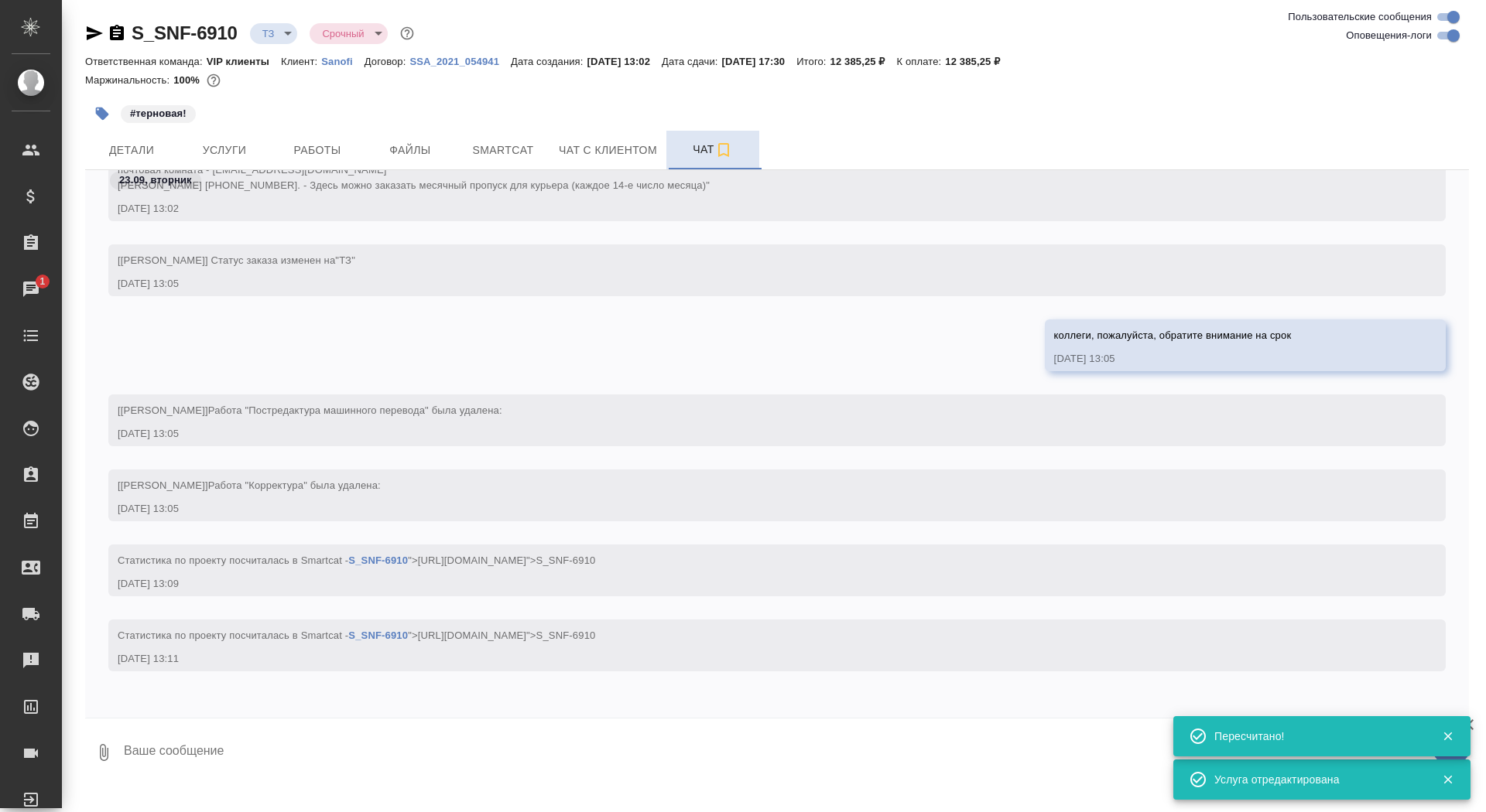
scroll to position [755, 0]
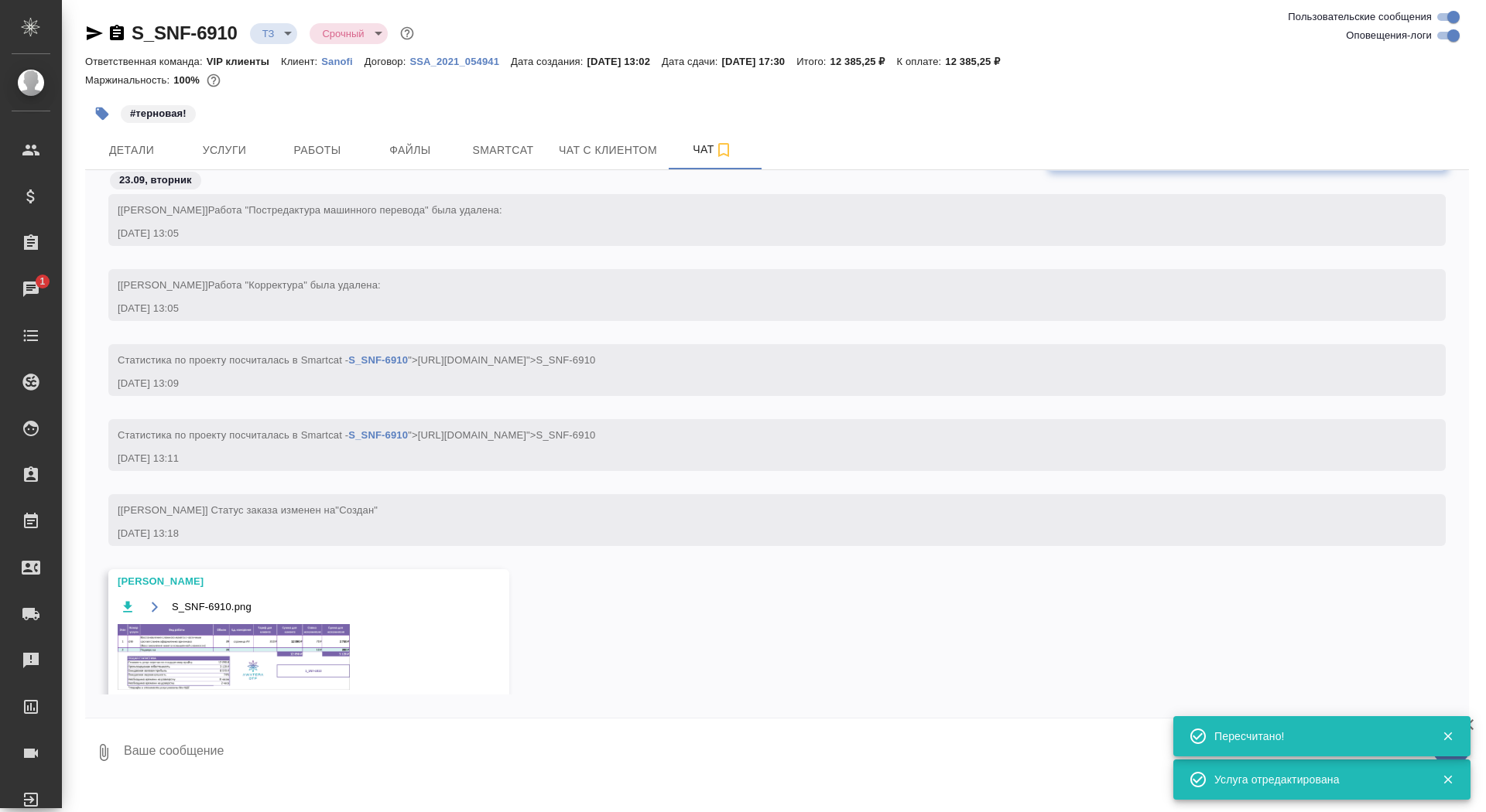
click at [265, 764] on textarea at bounding box center [796, 752] width 1347 height 52
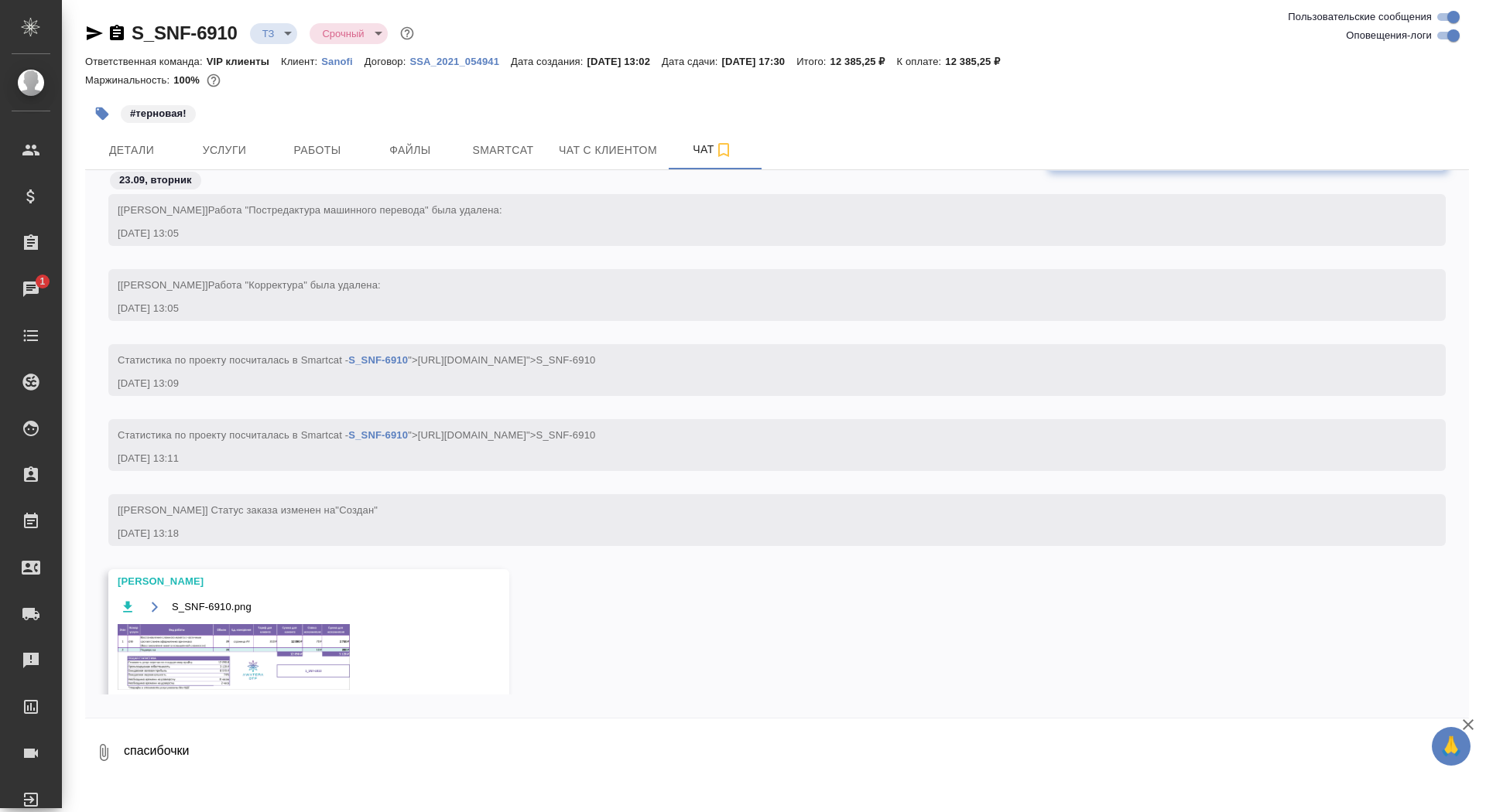
type textarea "спасибочки"
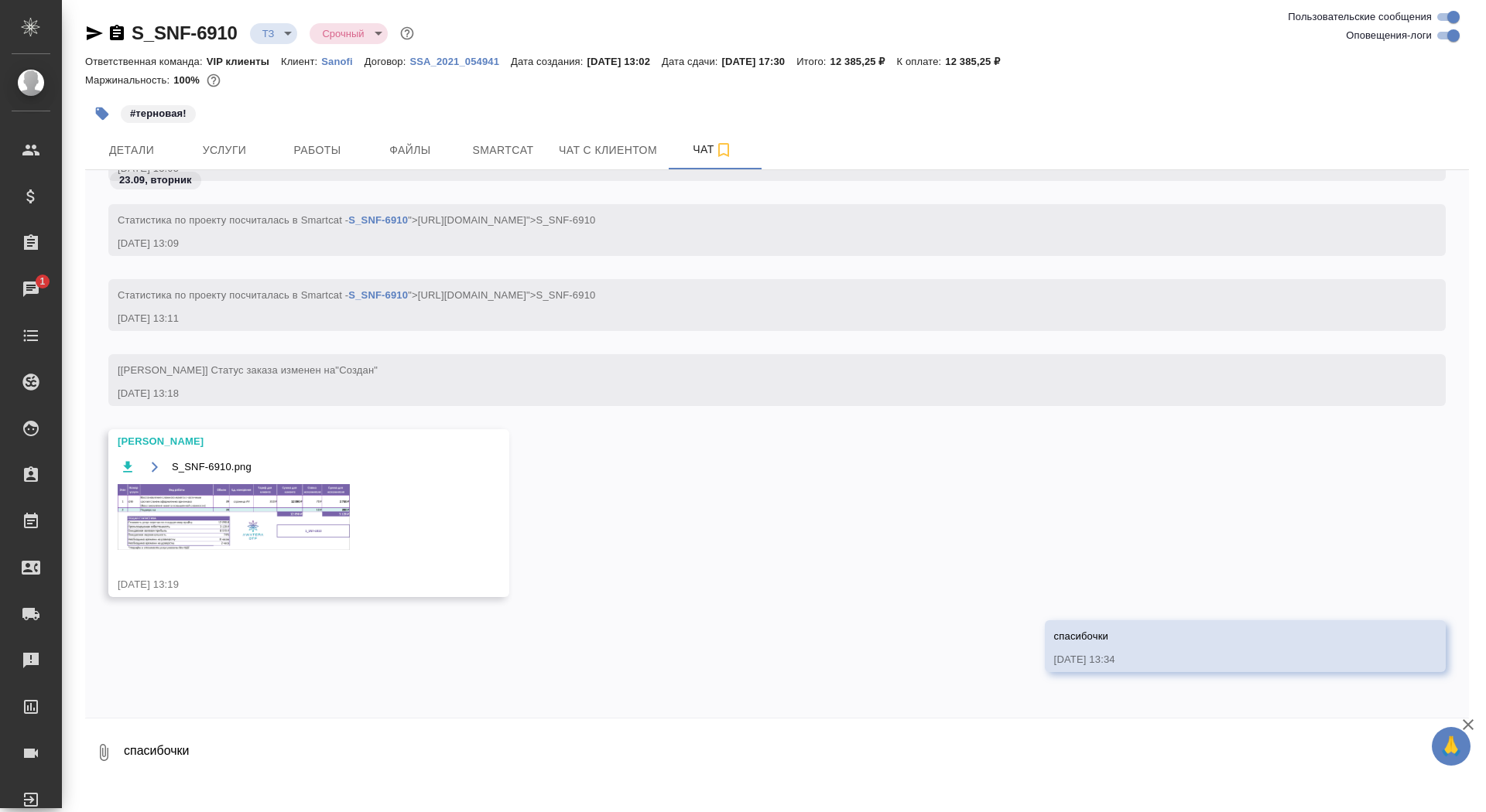
click at [244, 510] on img at bounding box center [233, 516] width 232 height 66
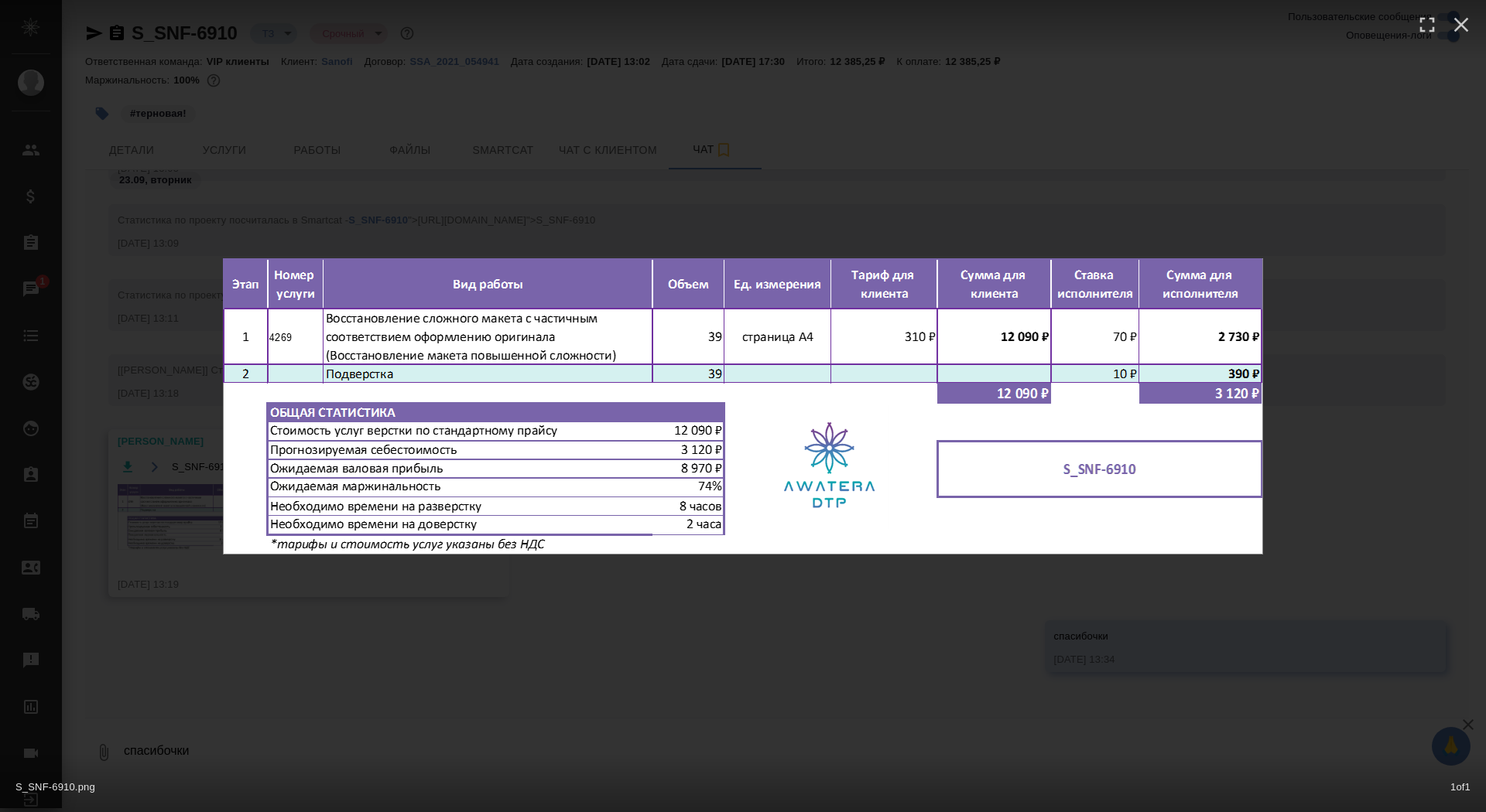
click at [464, 622] on div "S_SNF-6910.png 1 of 1" at bounding box center [743, 406] width 1486 height 812
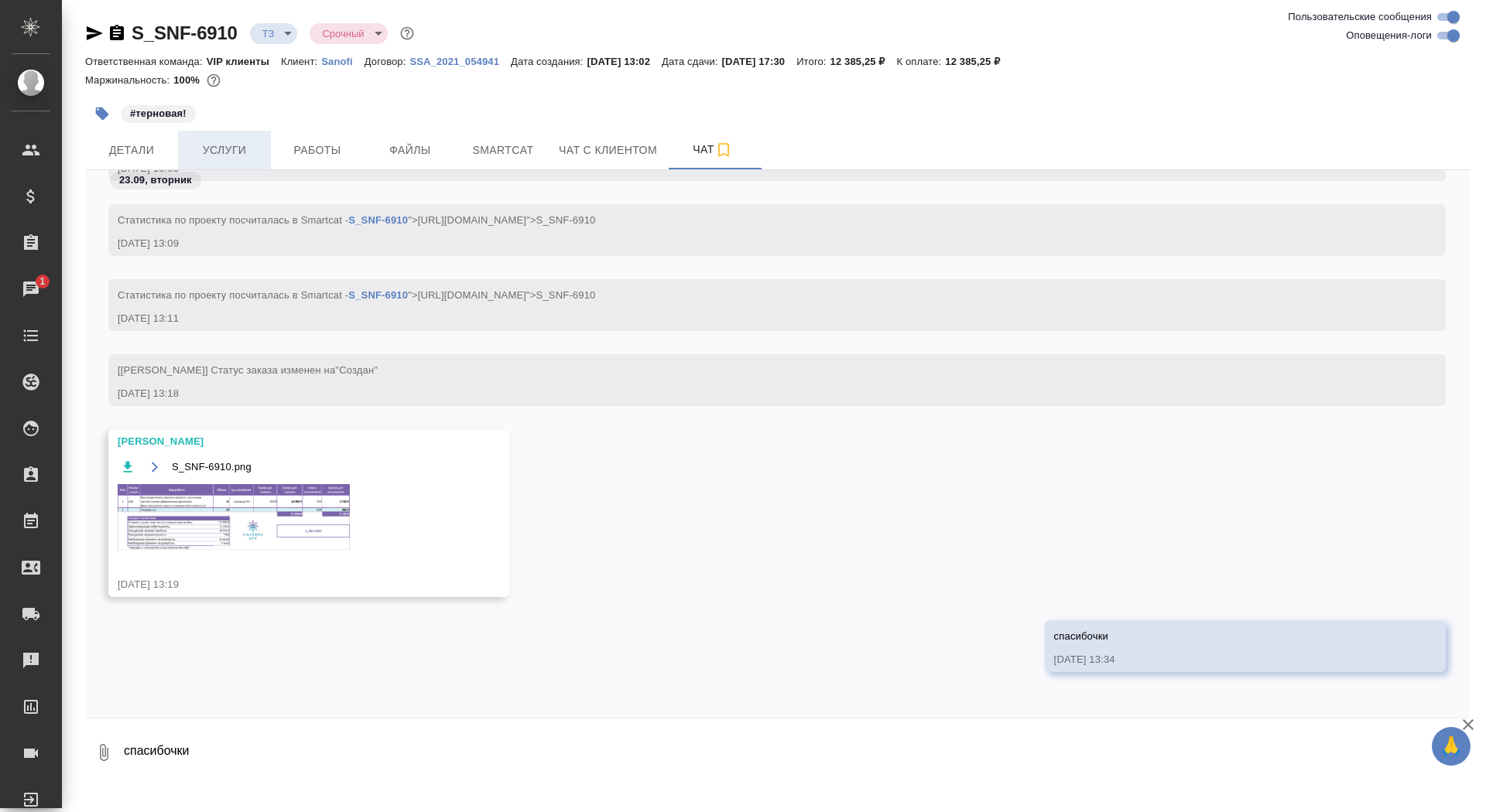
click at [255, 141] on span "Услуги" at bounding box center [225, 150] width 75 height 20
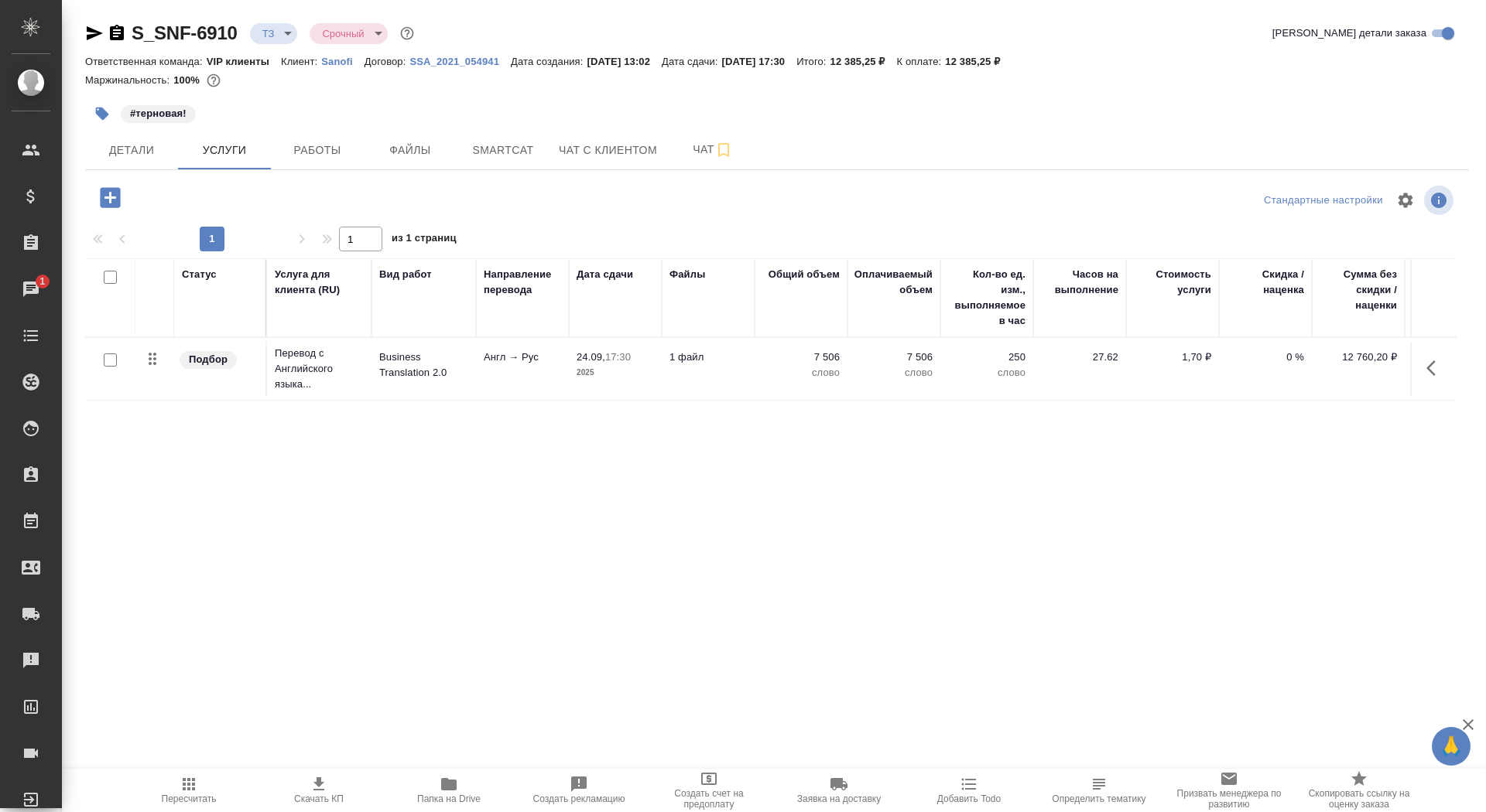
click at [326, 373] on p "Перевод с Английского языка..." at bounding box center [320, 369] width 89 height 46
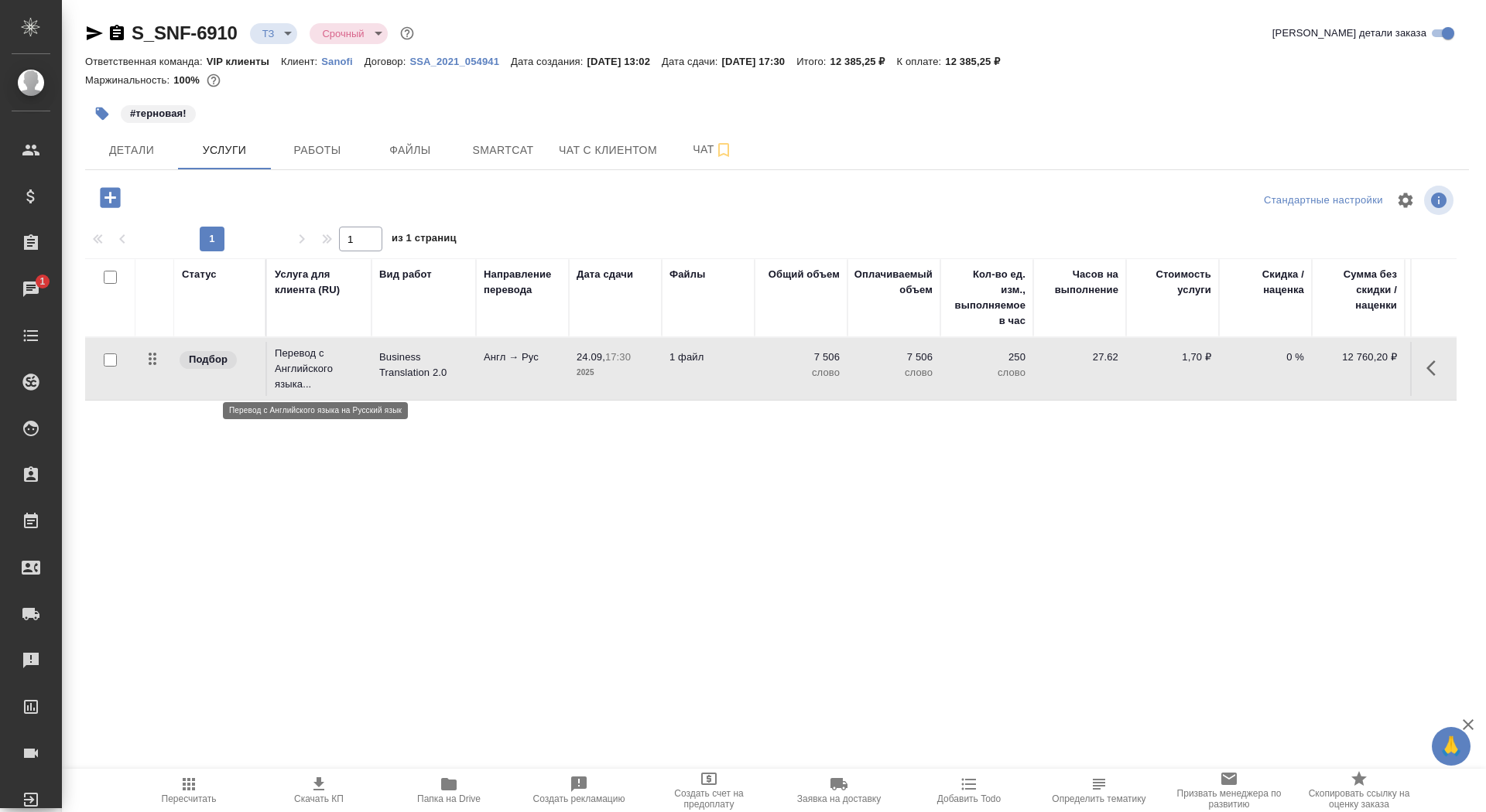
click at [326, 373] on p "Перевод с Английского языка..." at bounding box center [320, 369] width 89 height 46
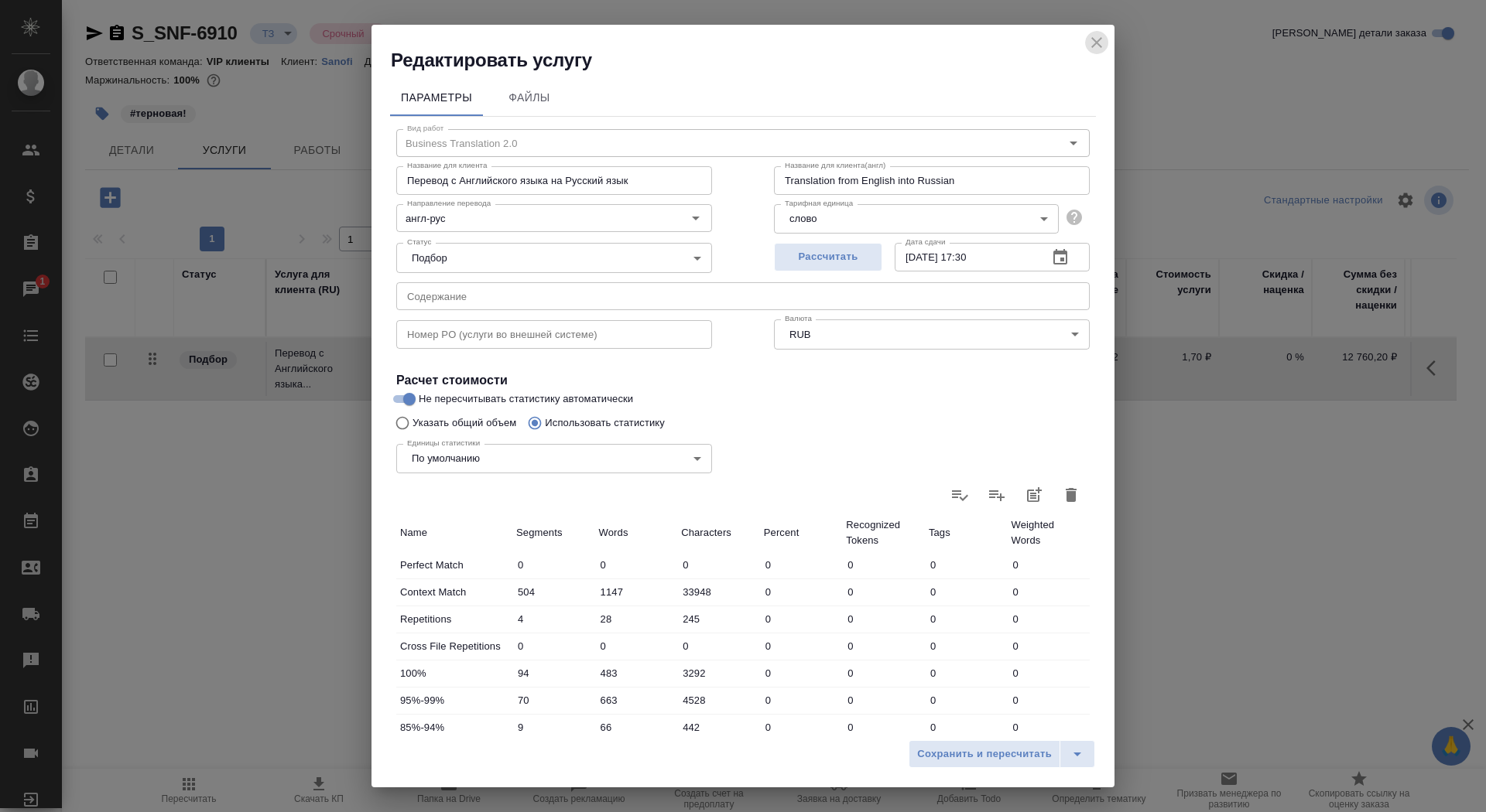
click at [1102, 35] on icon "close" at bounding box center [1097, 43] width 19 height 19
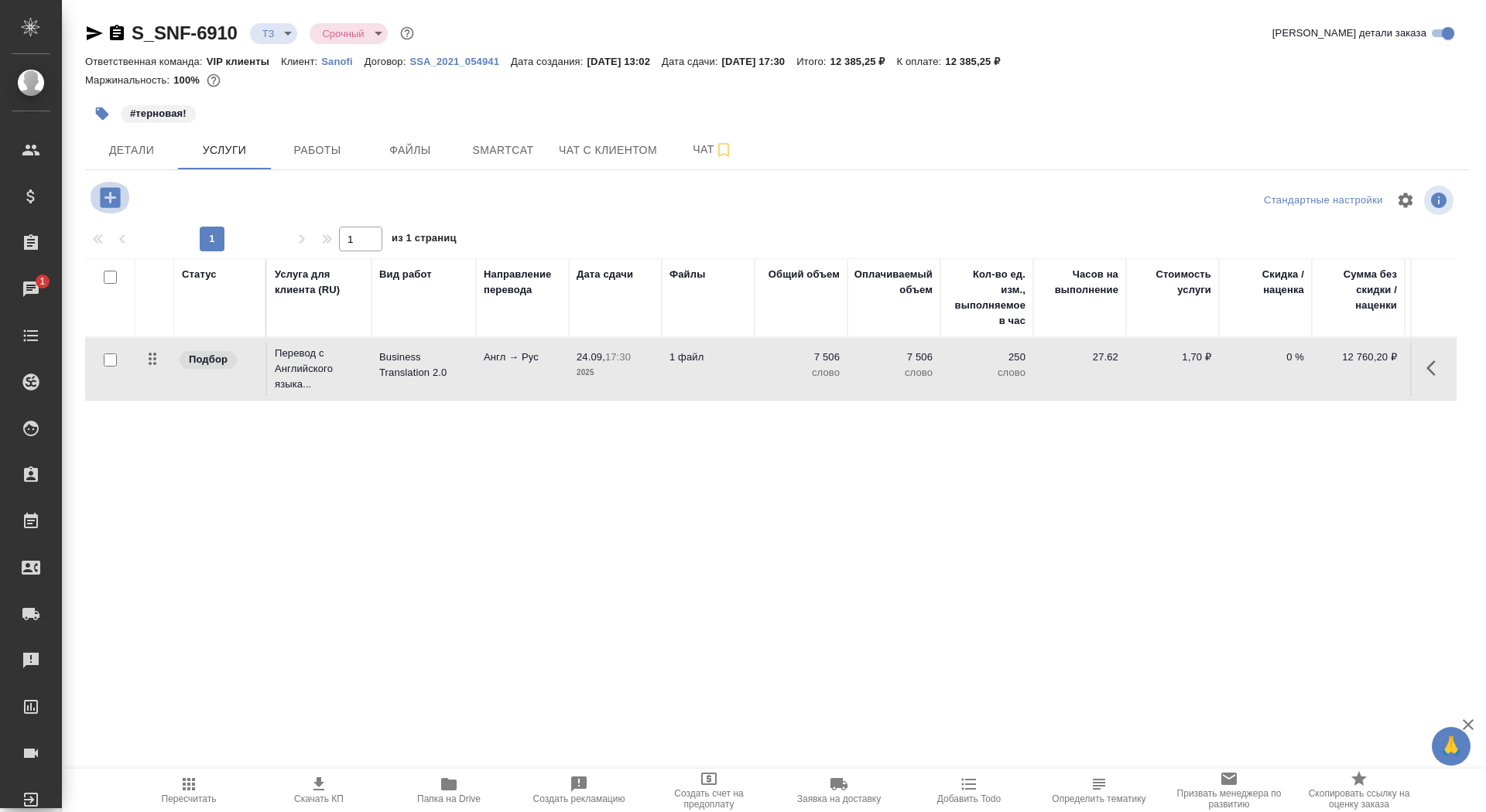
click at [116, 210] on icon "button" at bounding box center [111, 198] width 27 height 27
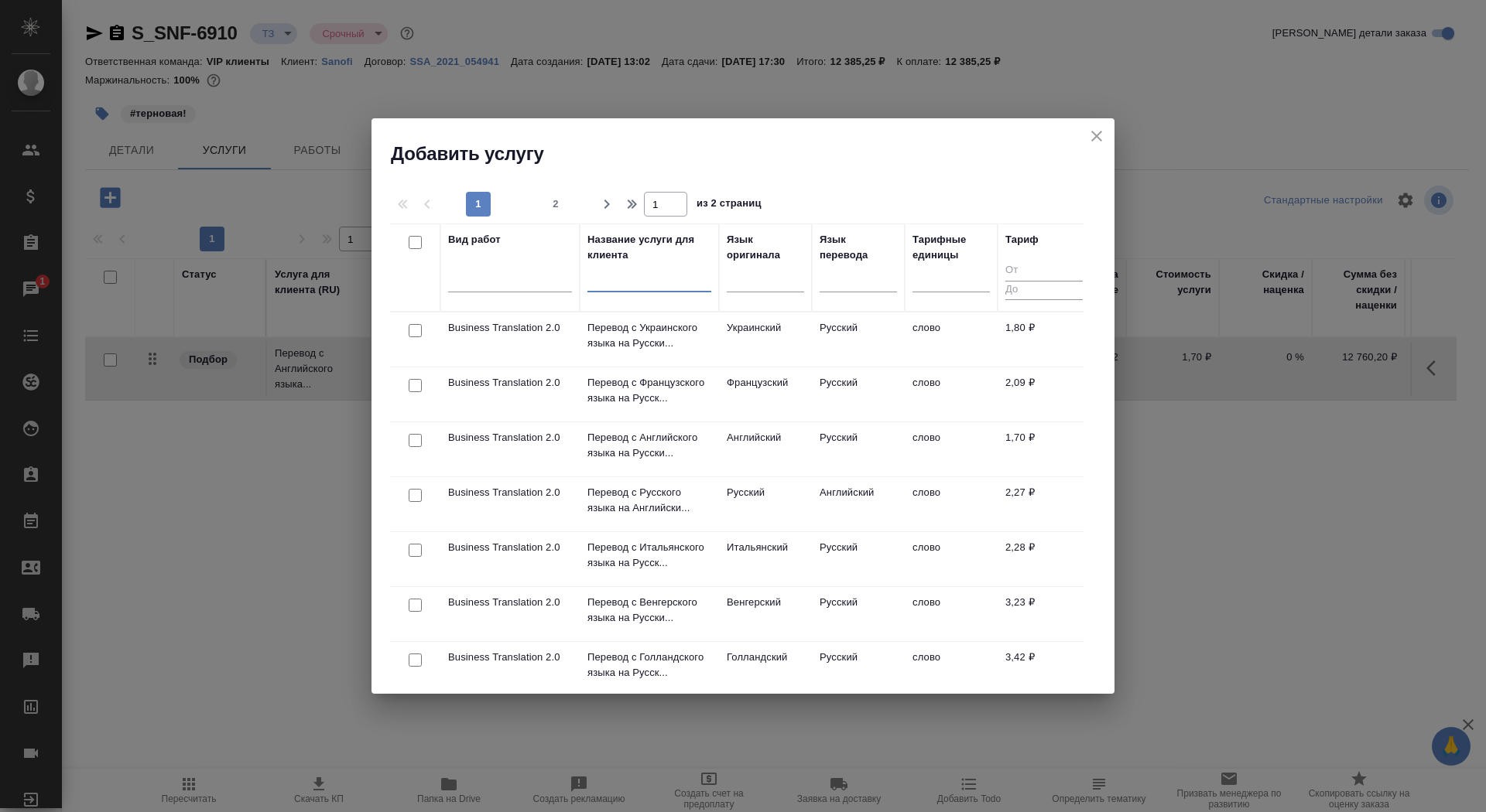
click at [640, 284] on input "text" at bounding box center [650, 283] width 124 height 20
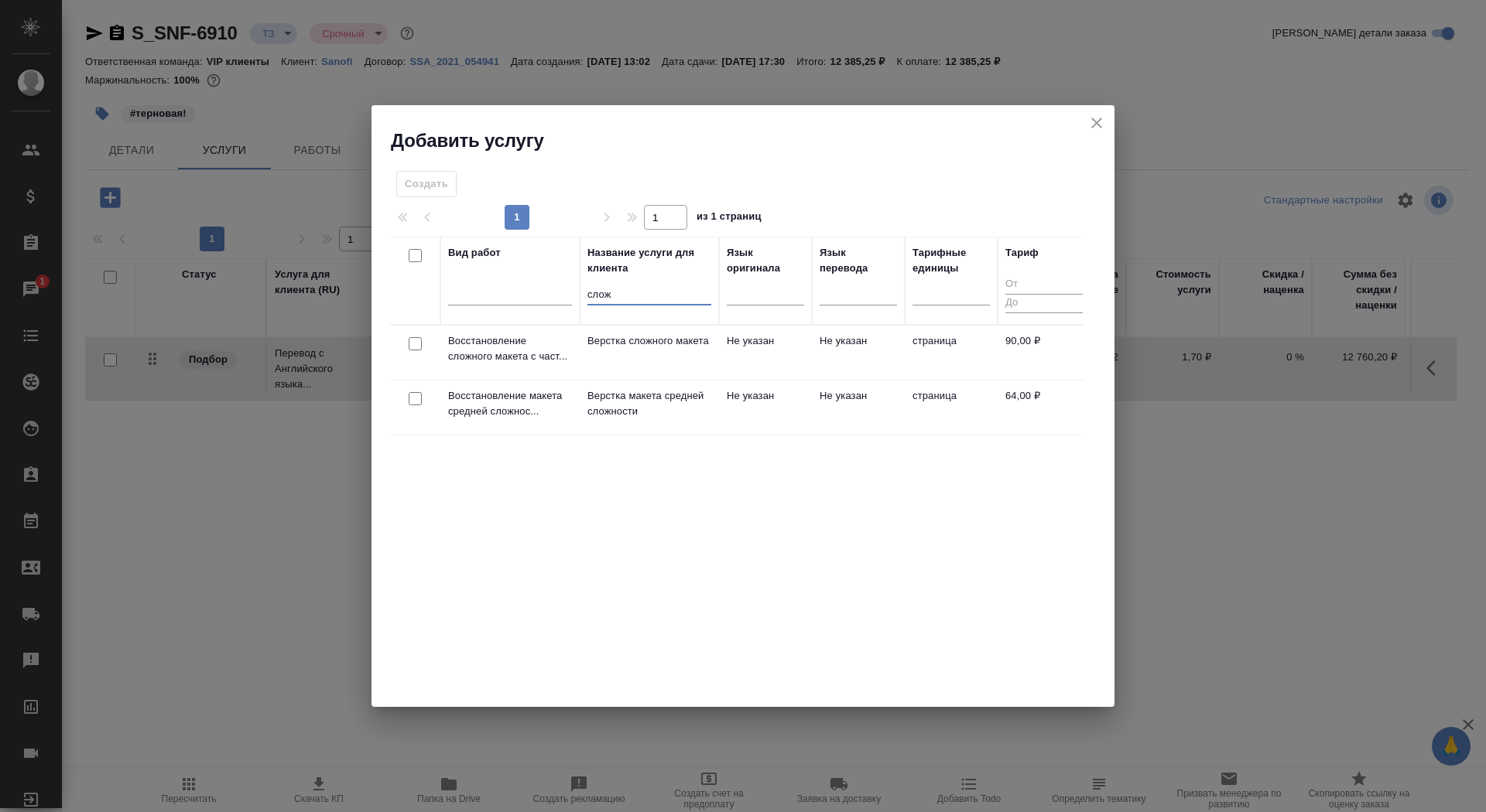
type input "слож"
click at [634, 369] on td "Верстка сложного макета" at bounding box center [650, 352] width 140 height 54
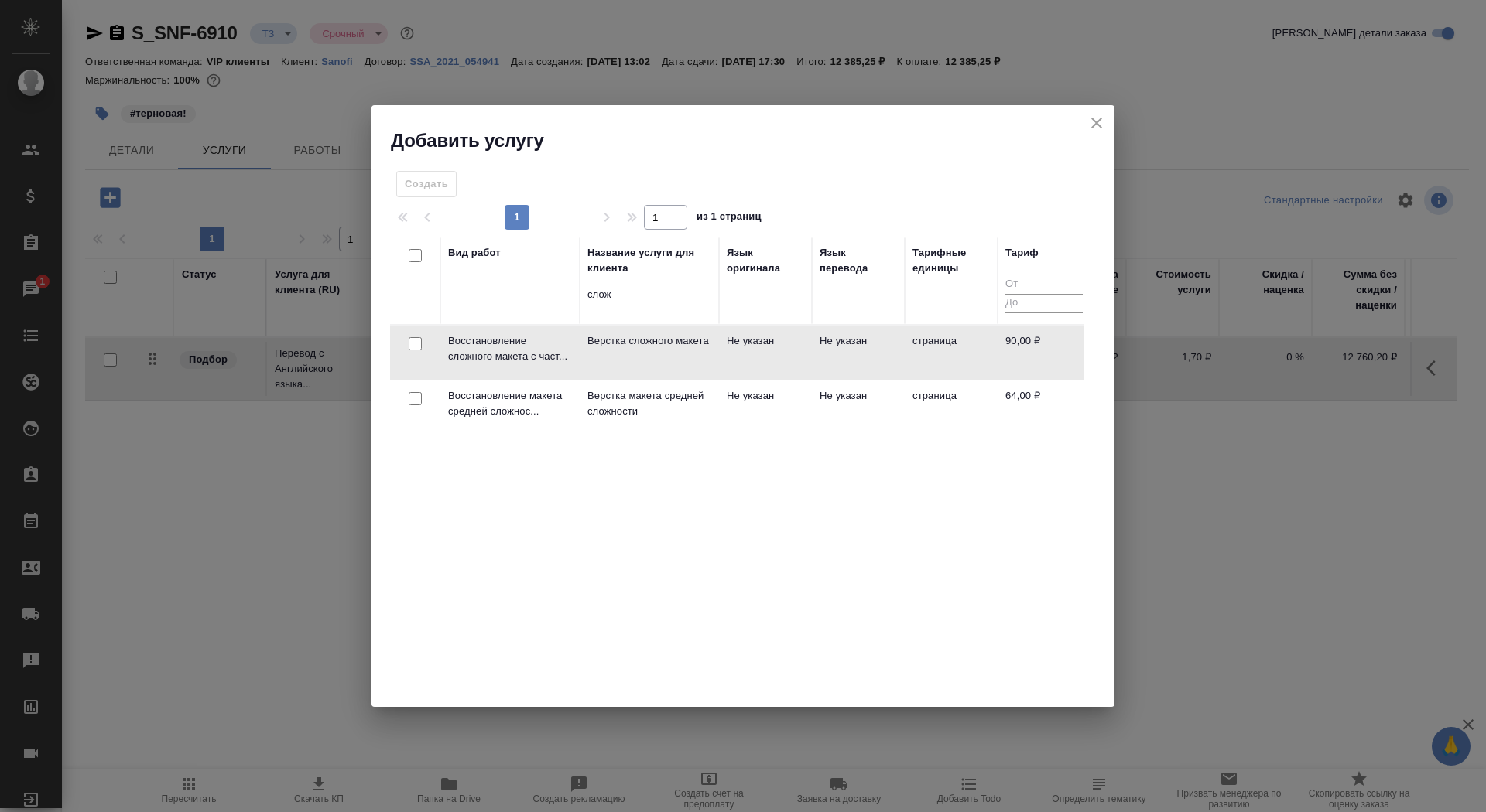
click at [634, 369] on td "Верстка сложного макета" at bounding box center [650, 352] width 140 height 54
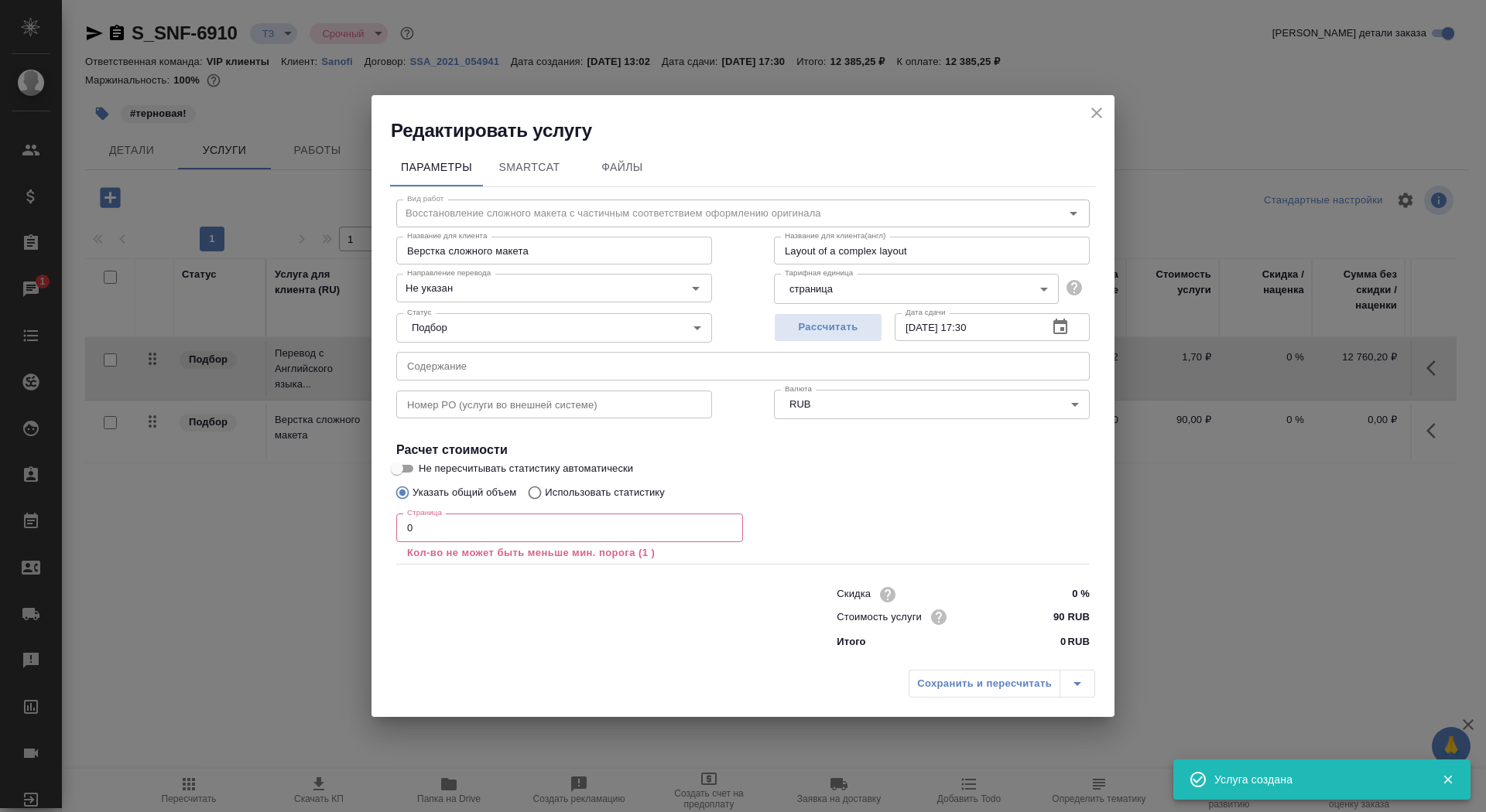
click at [567, 530] on input "0" at bounding box center [569, 528] width 347 height 28
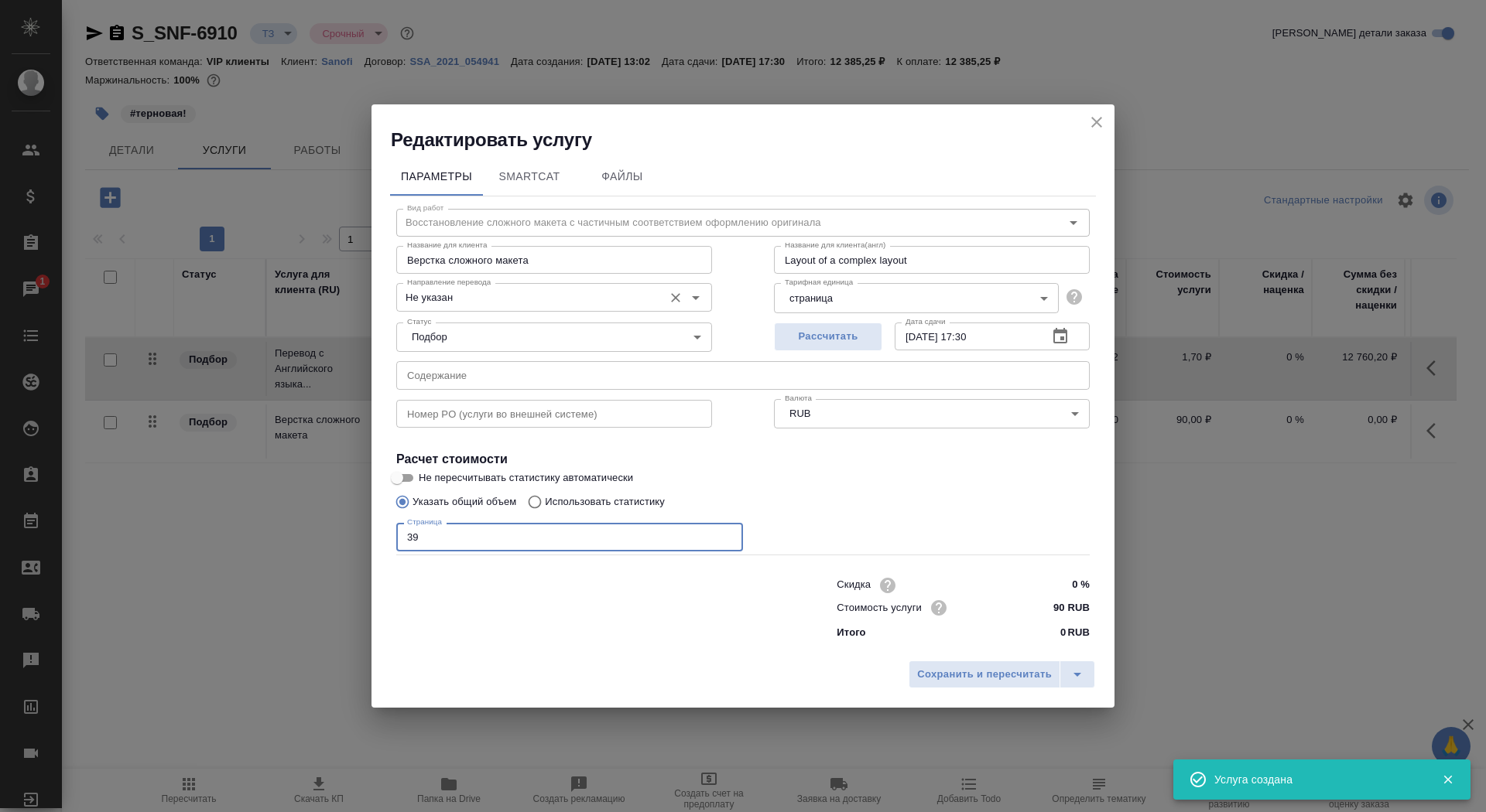
type input "39"
click at [547, 298] on input "Не указан" at bounding box center [528, 297] width 255 height 19
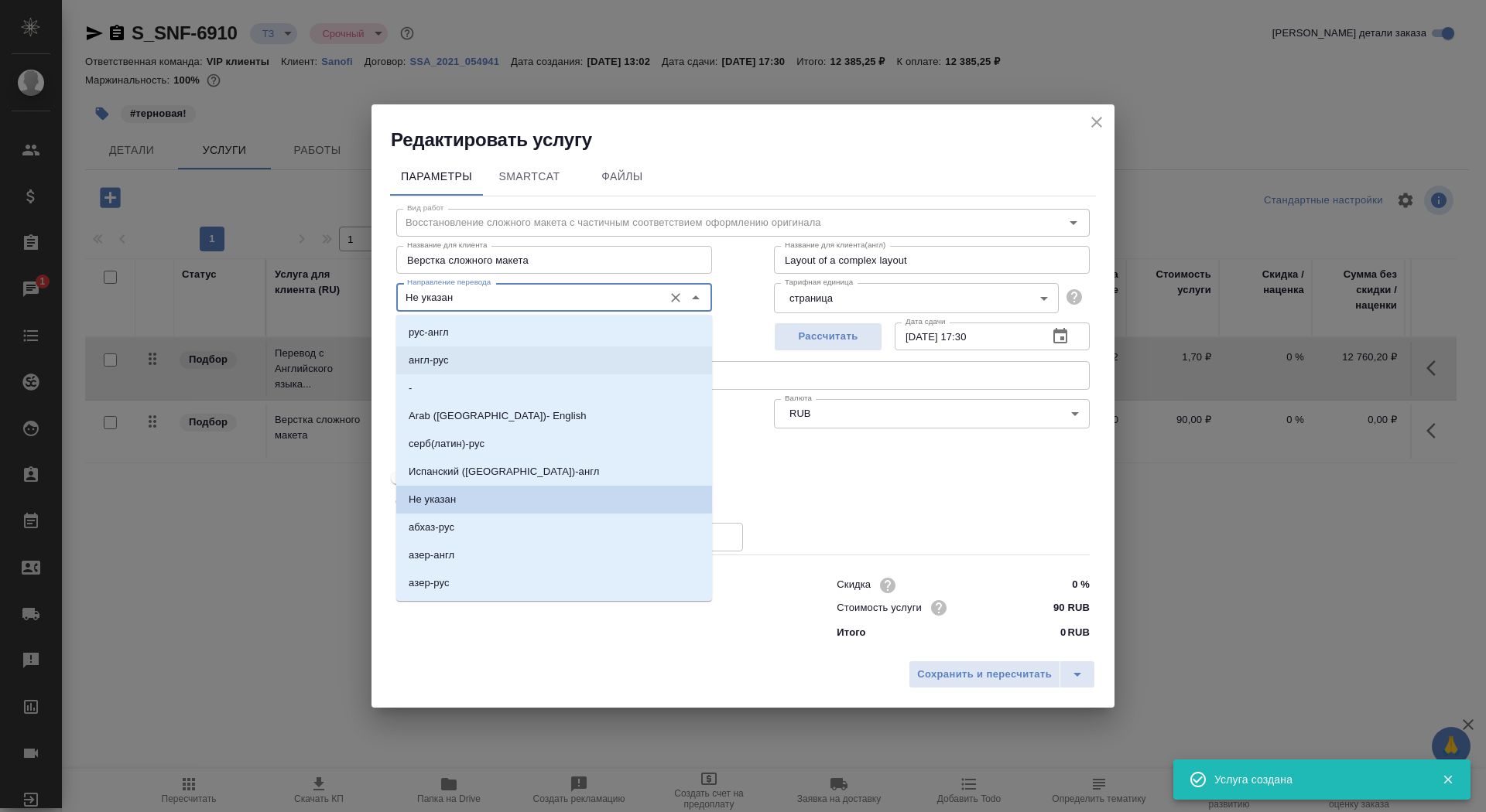
click at [547, 354] on li "англ-рус" at bounding box center [554, 361] width 316 height 28
type input "англ-рус"
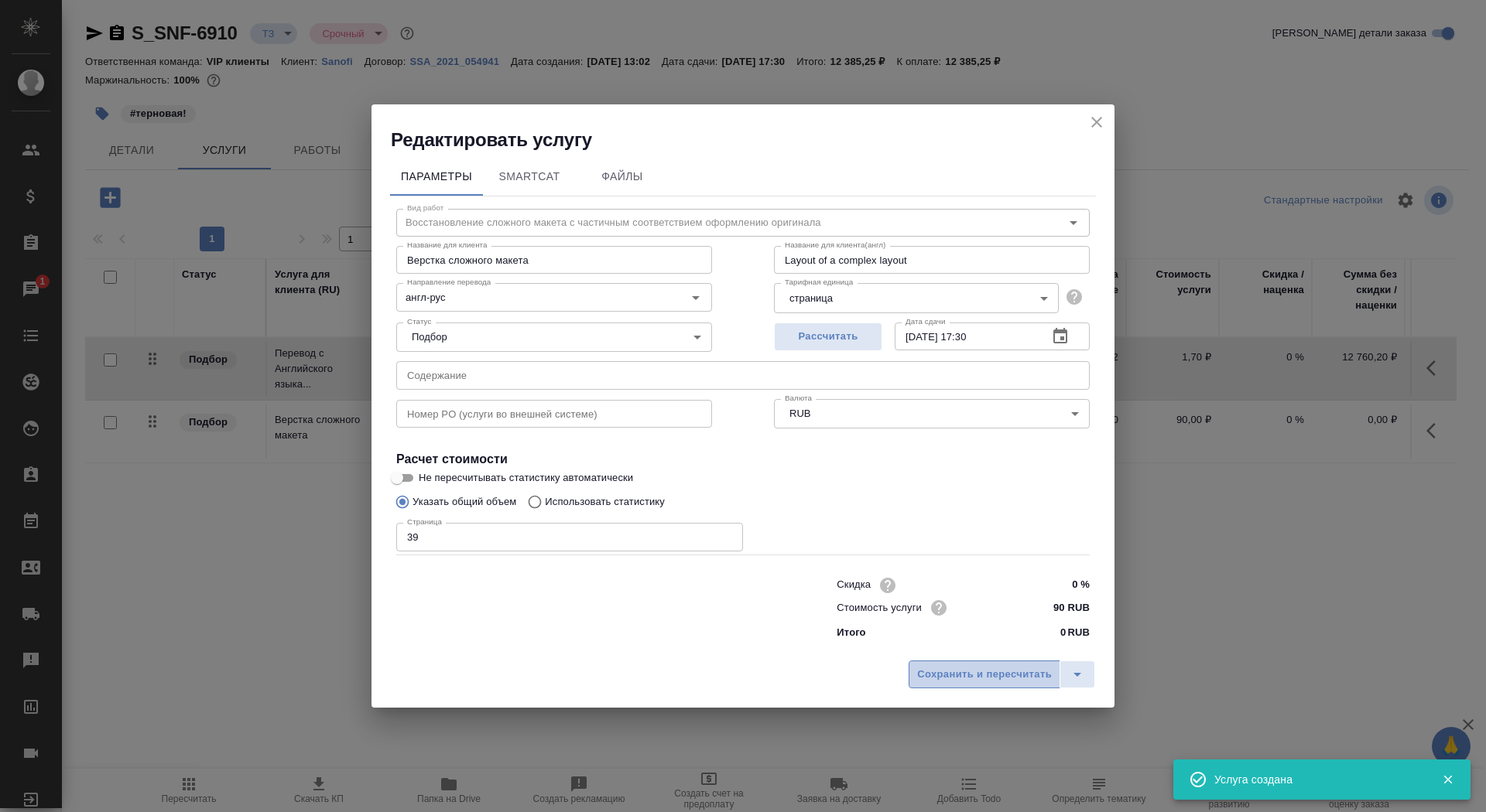
click at [933, 680] on span "Сохранить и пересчитать" at bounding box center [984, 675] width 135 height 18
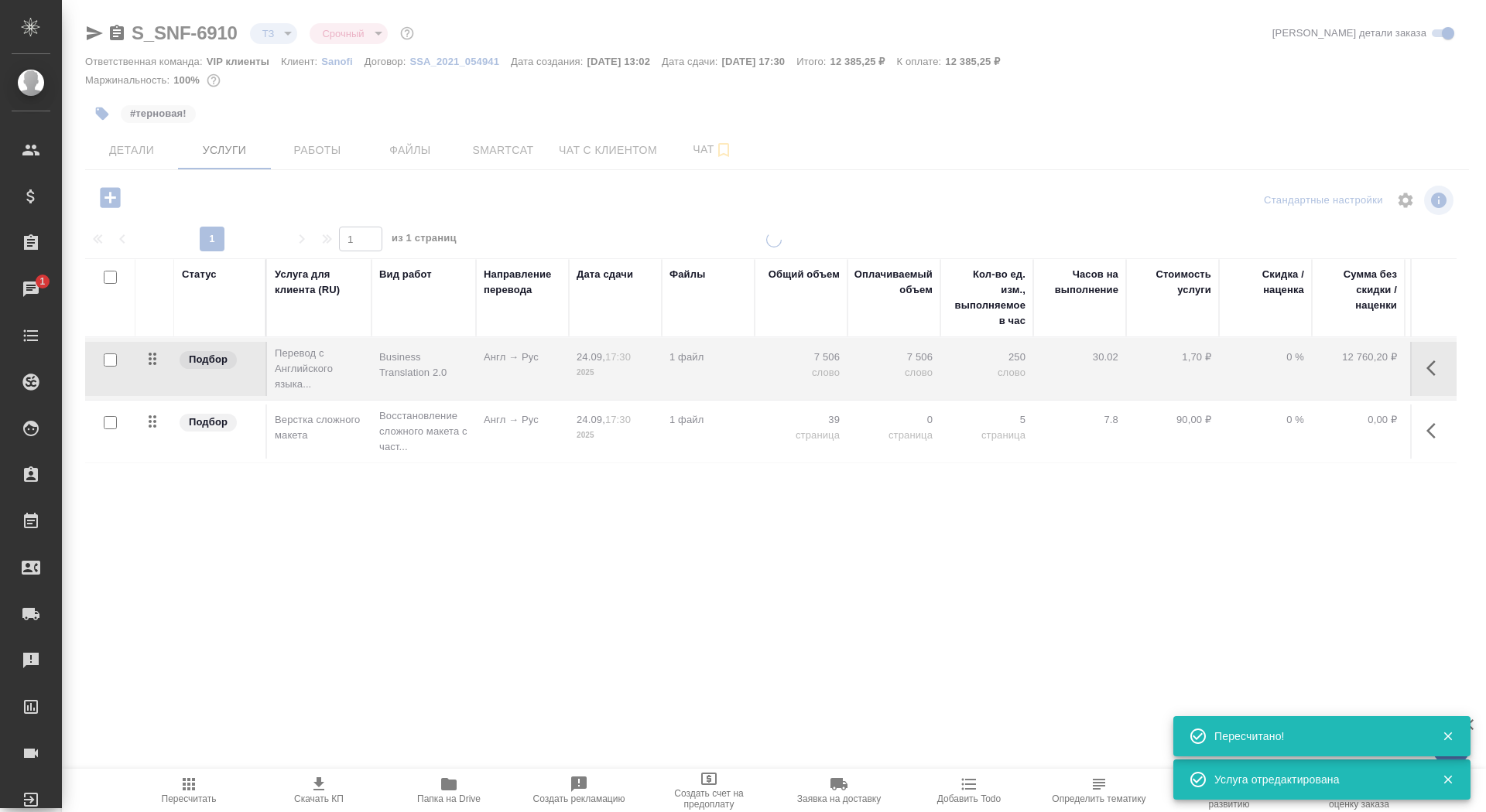
type input "new"
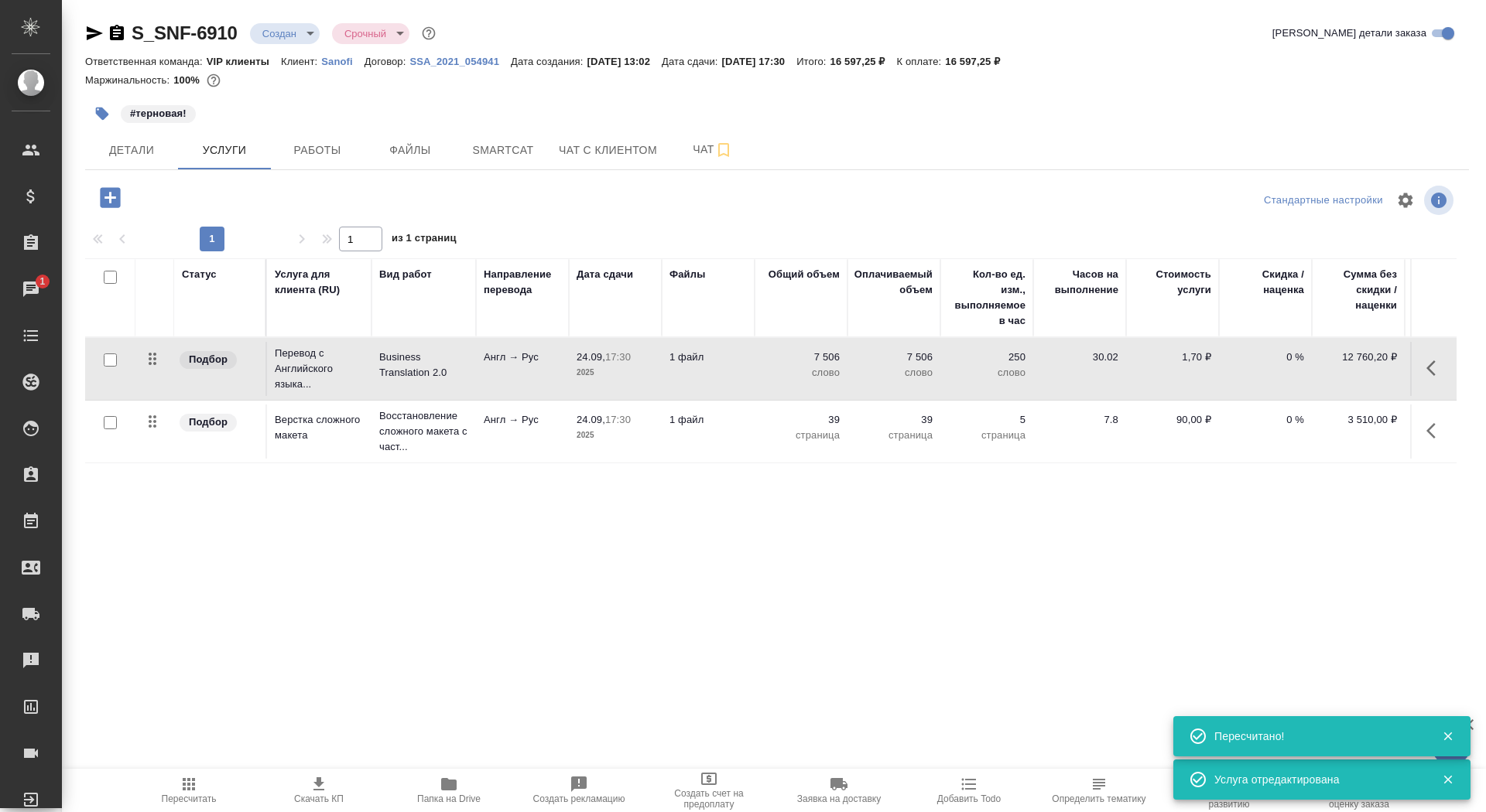
click at [592, 382] on td "24.09, 17:30 2025" at bounding box center [615, 368] width 93 height 54
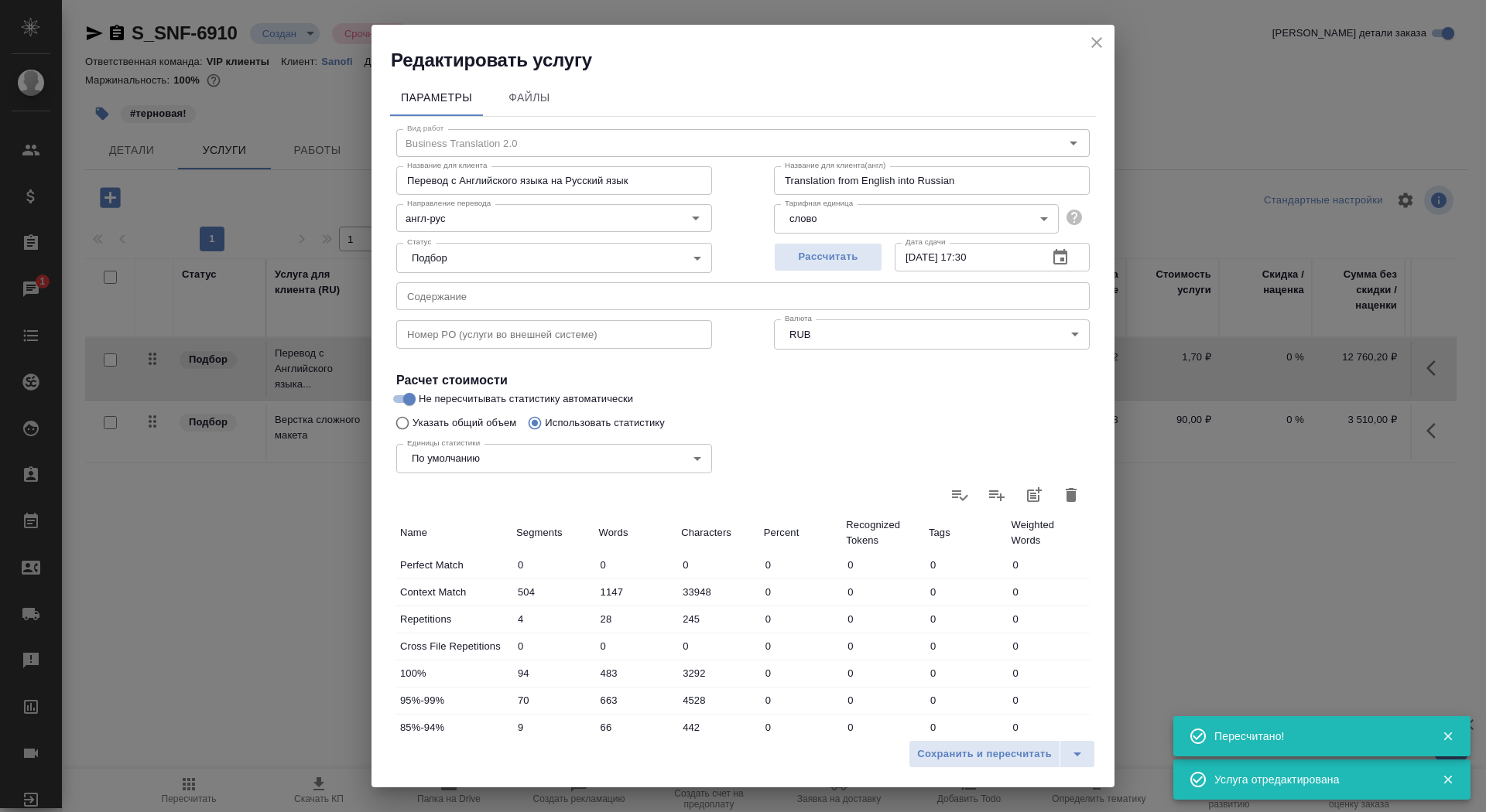
scroll to position [240, 0]
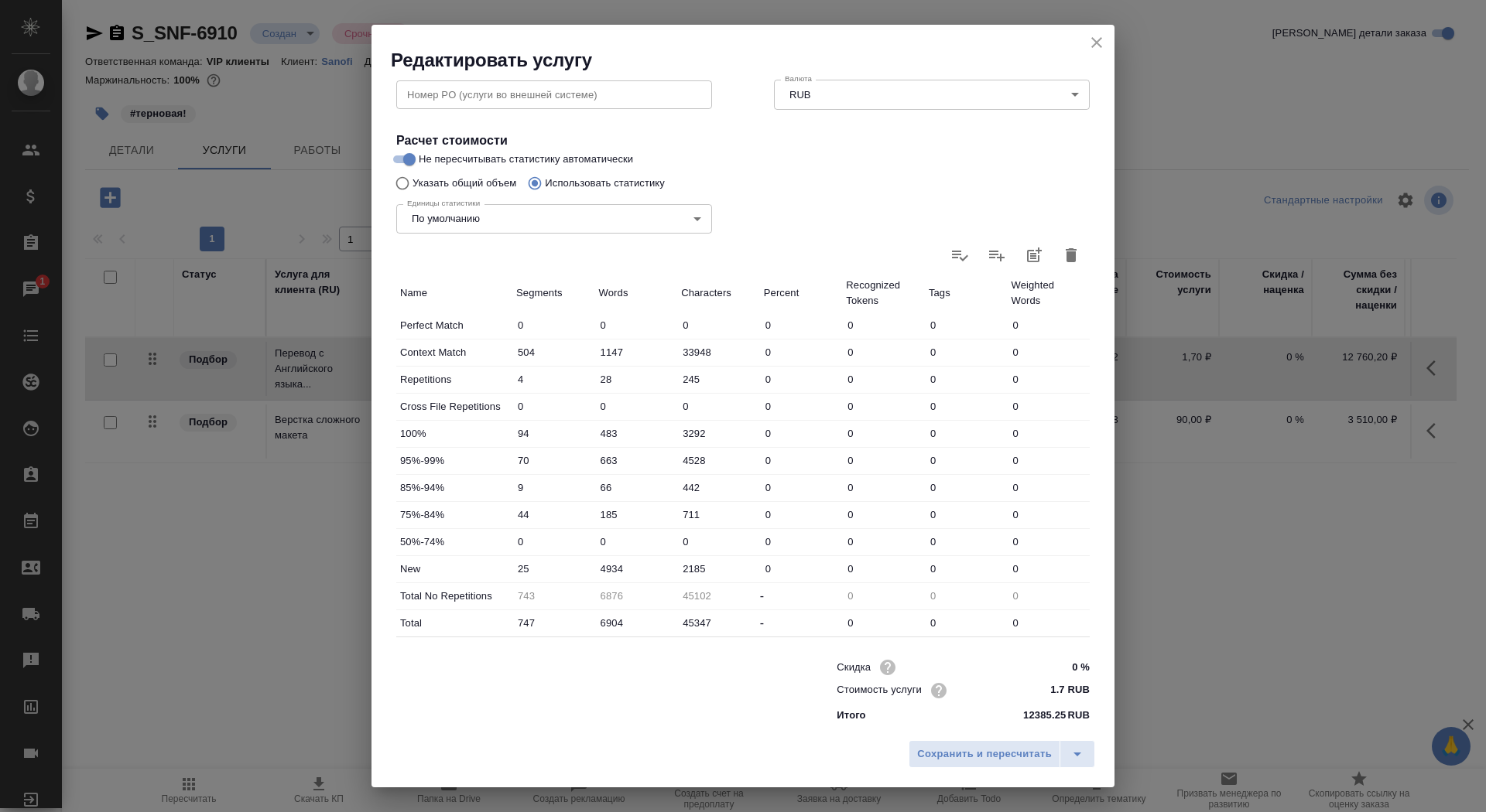
click at [1098, 47] on icon "close" at bounding box center [1097, 43] width 19 height 19
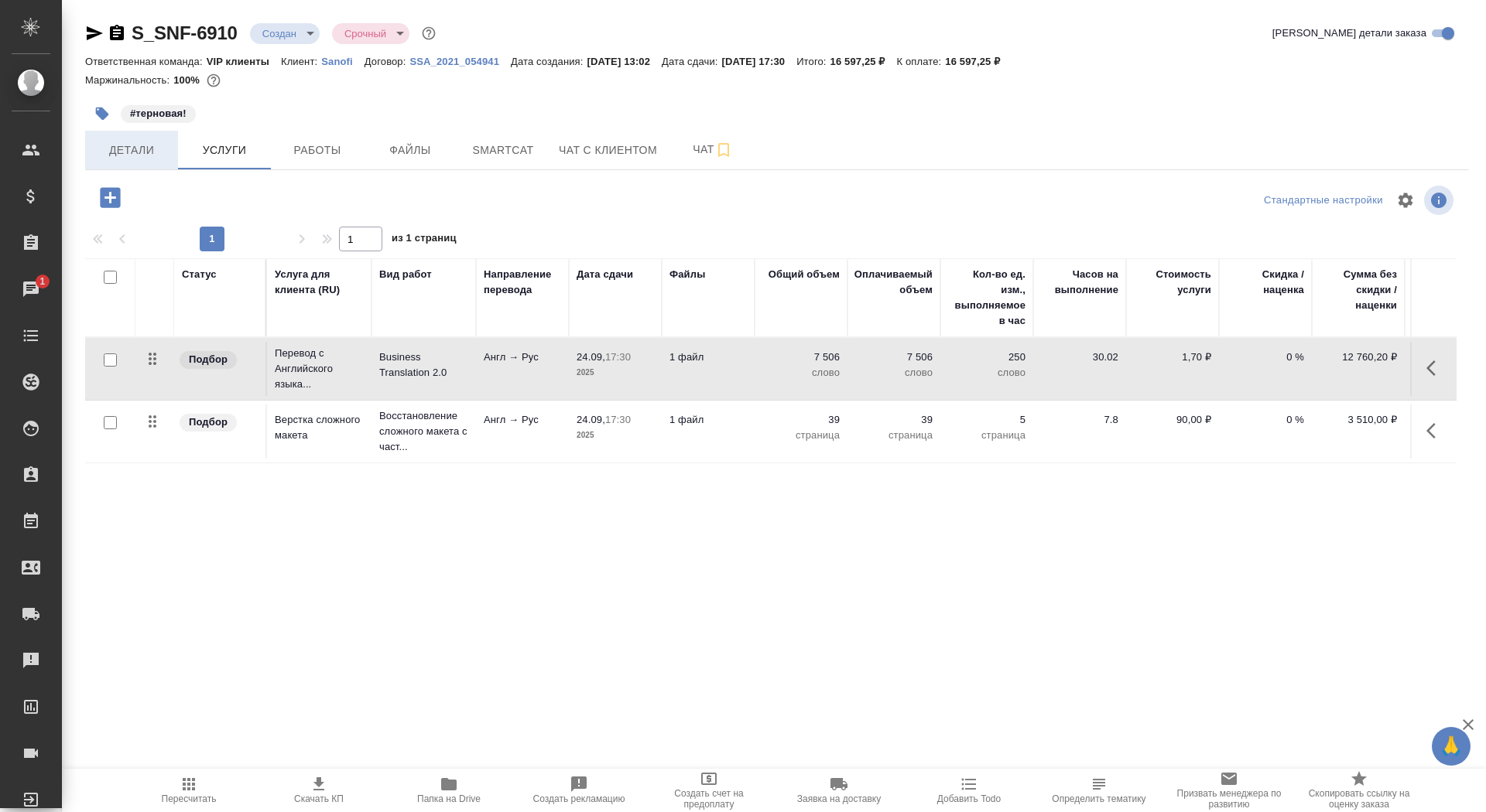
click at [132, 149] on span "Детали" at bounding box center [131, 150] width 75 height 20
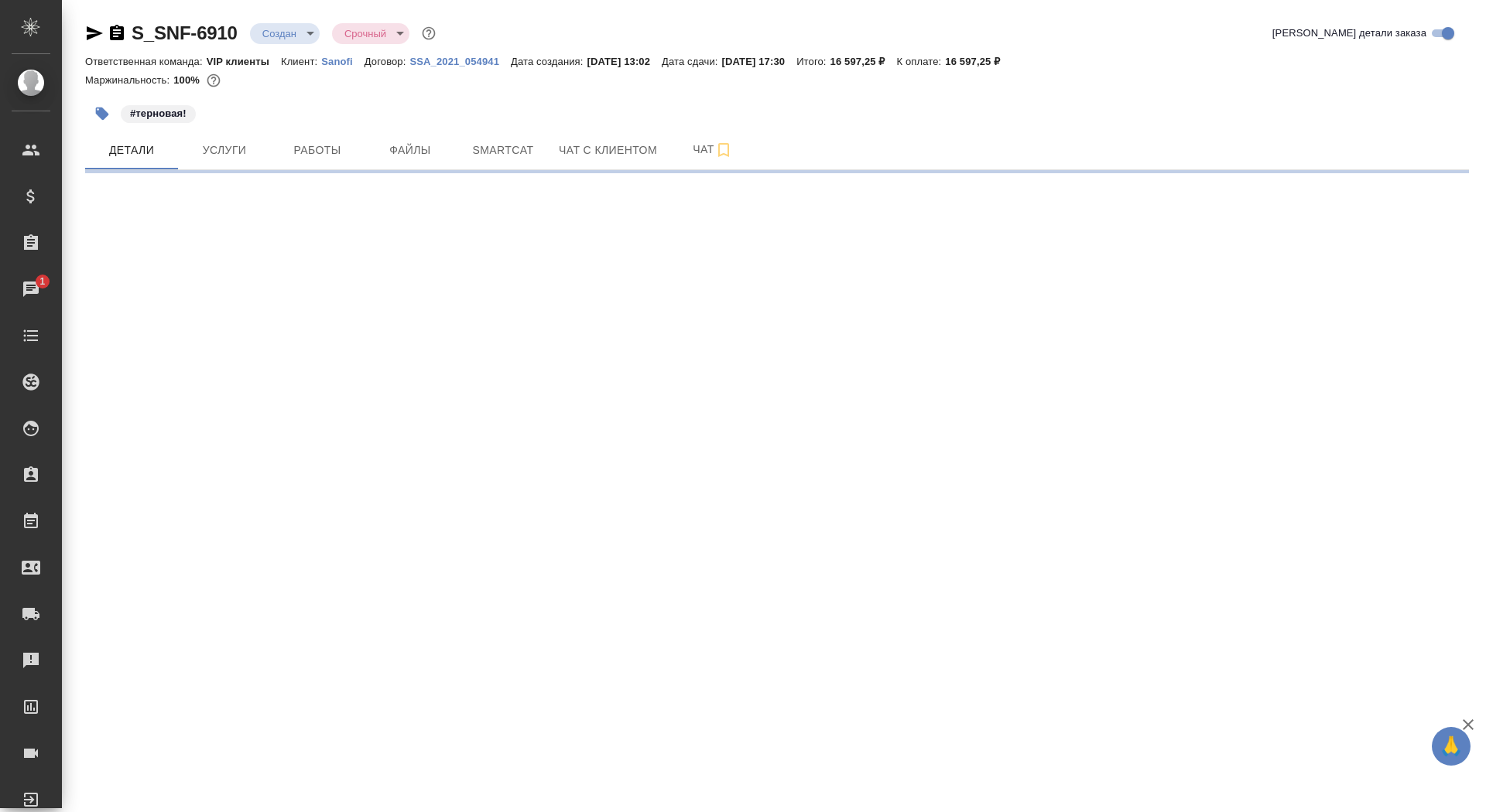
select select "RU"
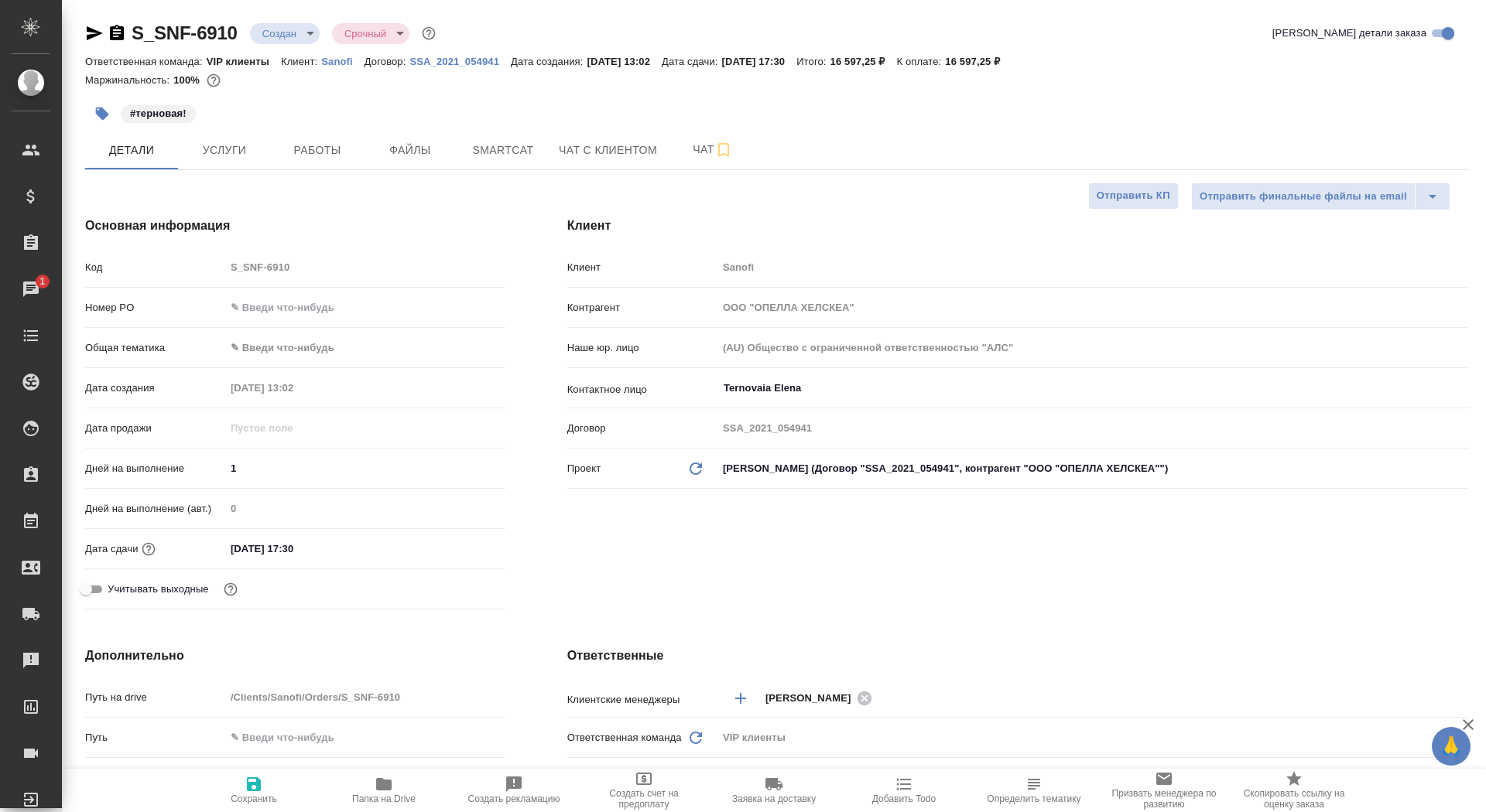
type textarea "x"
type input "[PERSON_NAME]"
type input "Комаров Роман"
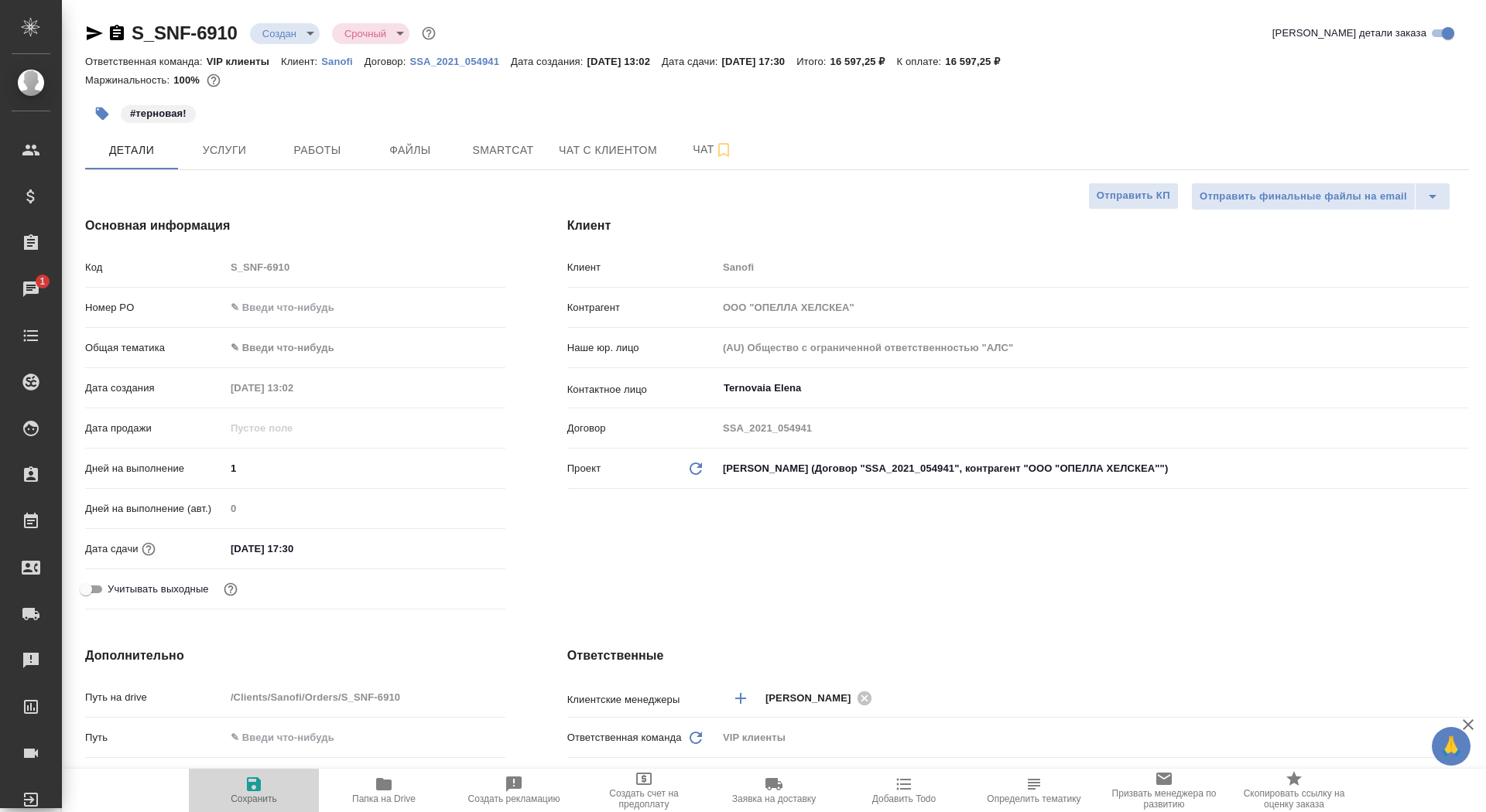
click at [233, 775] on span "Сохранить" at bounding box center [254, 790] width 111 height 29
type textarea "x"
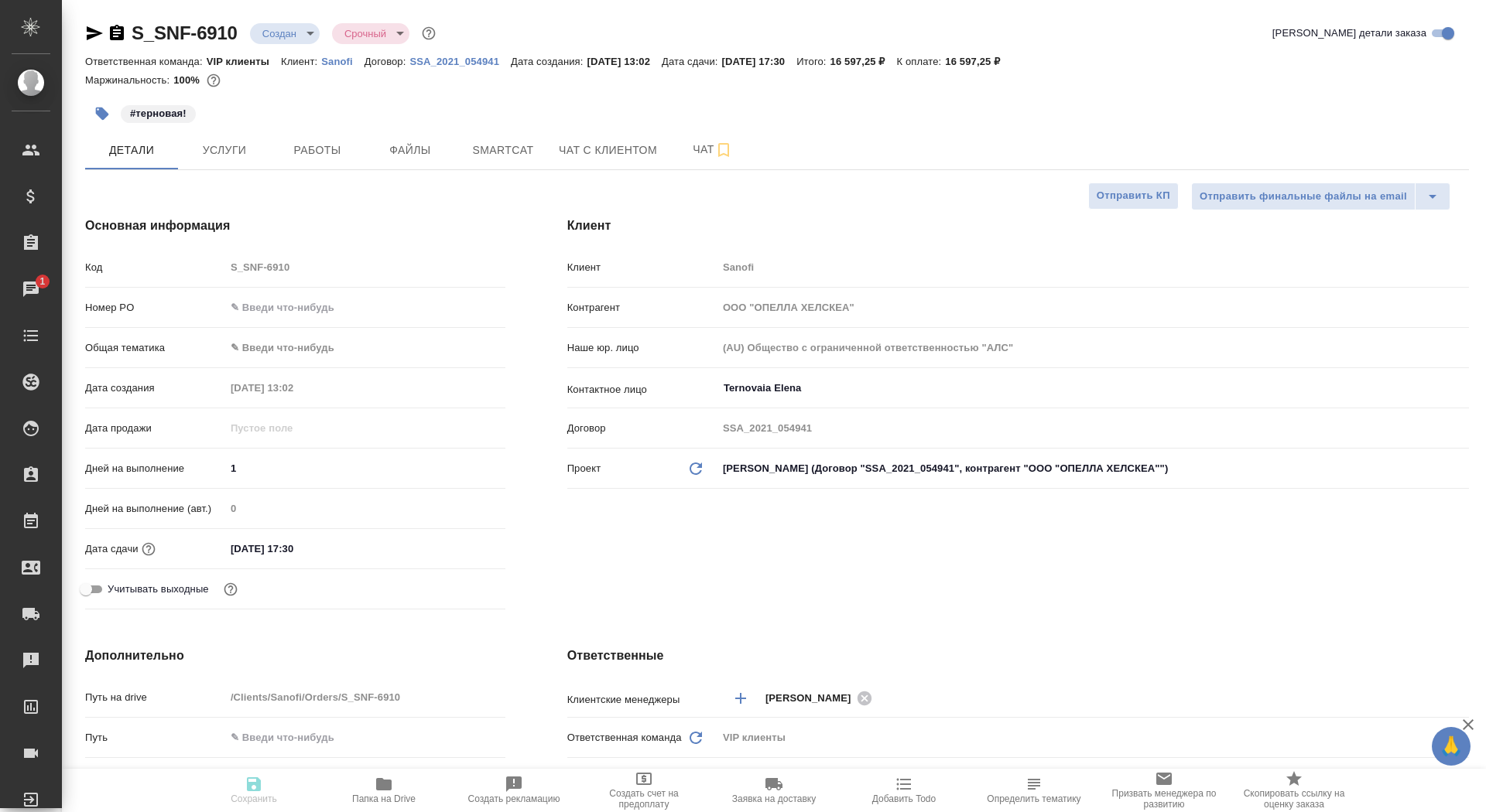
type textarea "x"
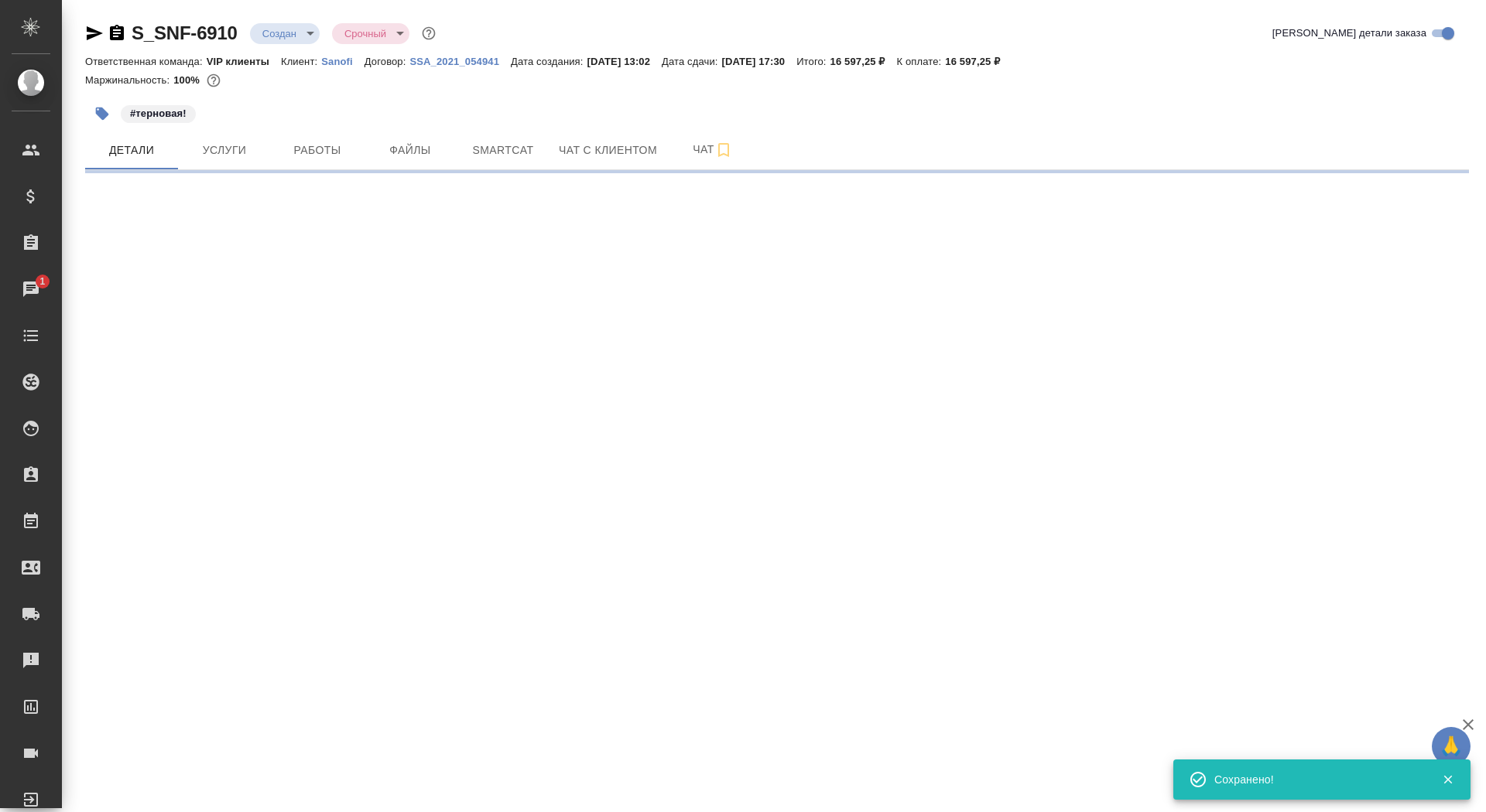
select select "RU"
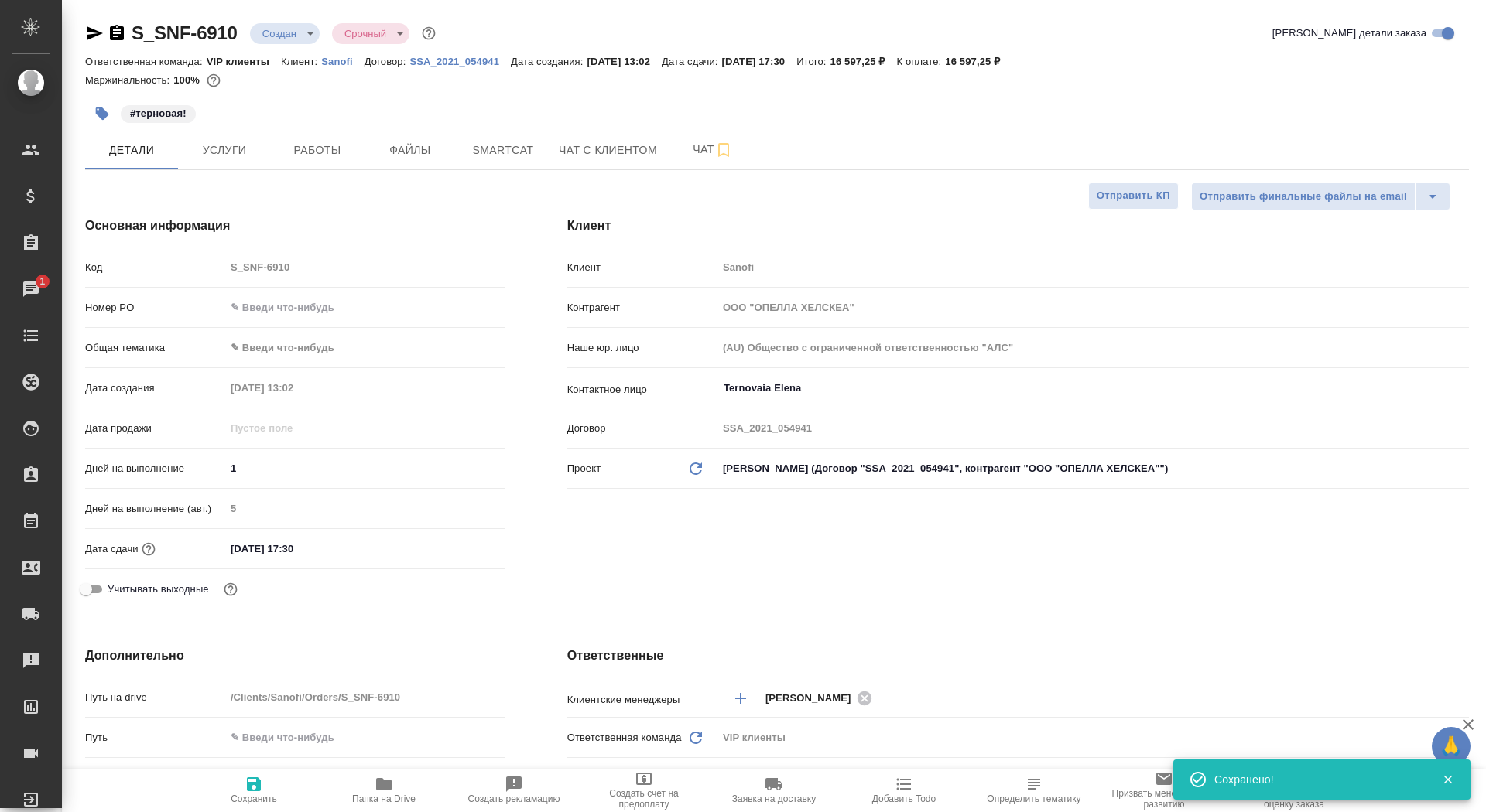
type textarea "x"
click at [1126, 204] on span "Отправить КП" at bounding box center [1134, 196] width 74 height 18
type textarea "x"
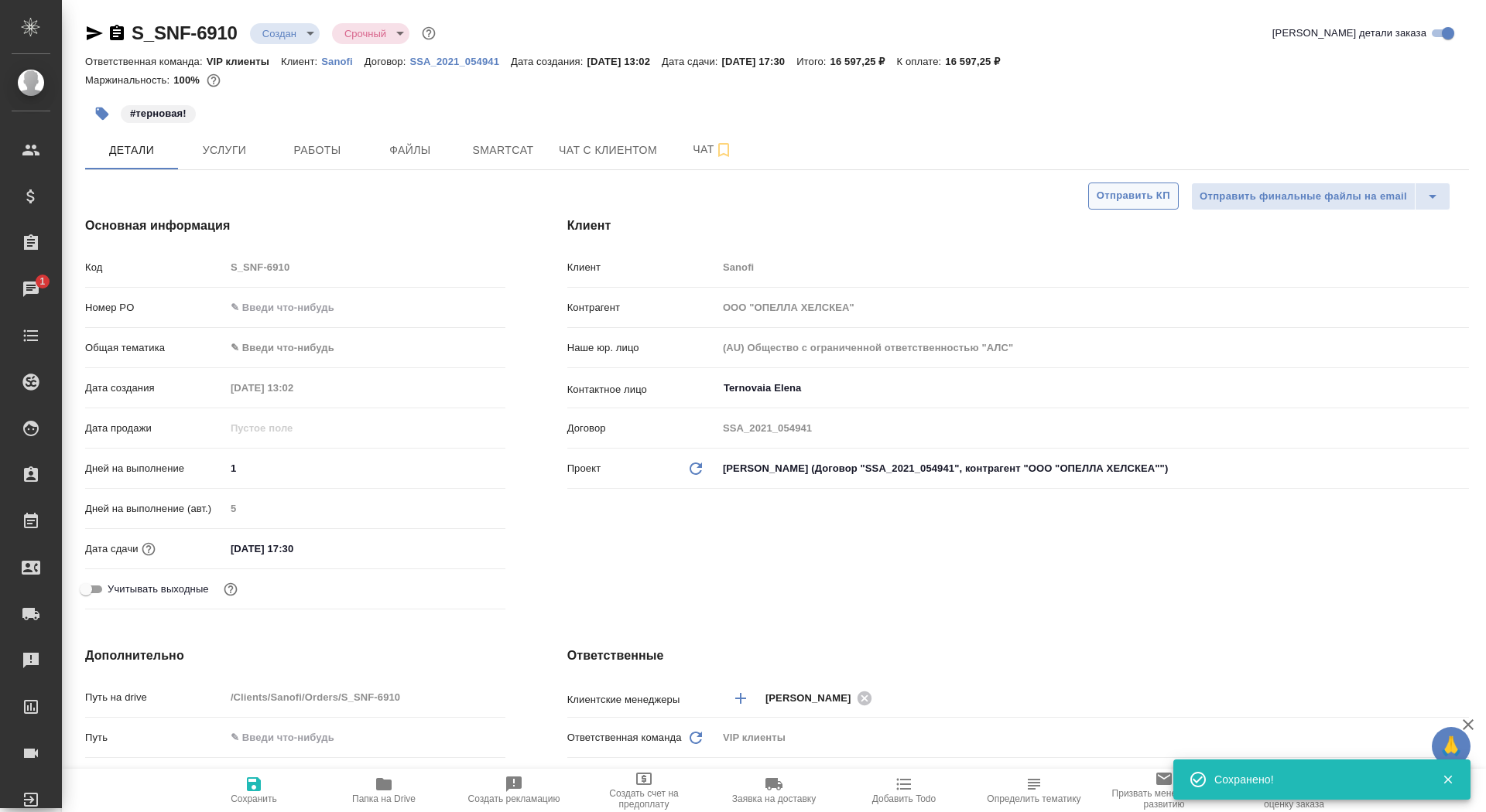
type textarea "x"
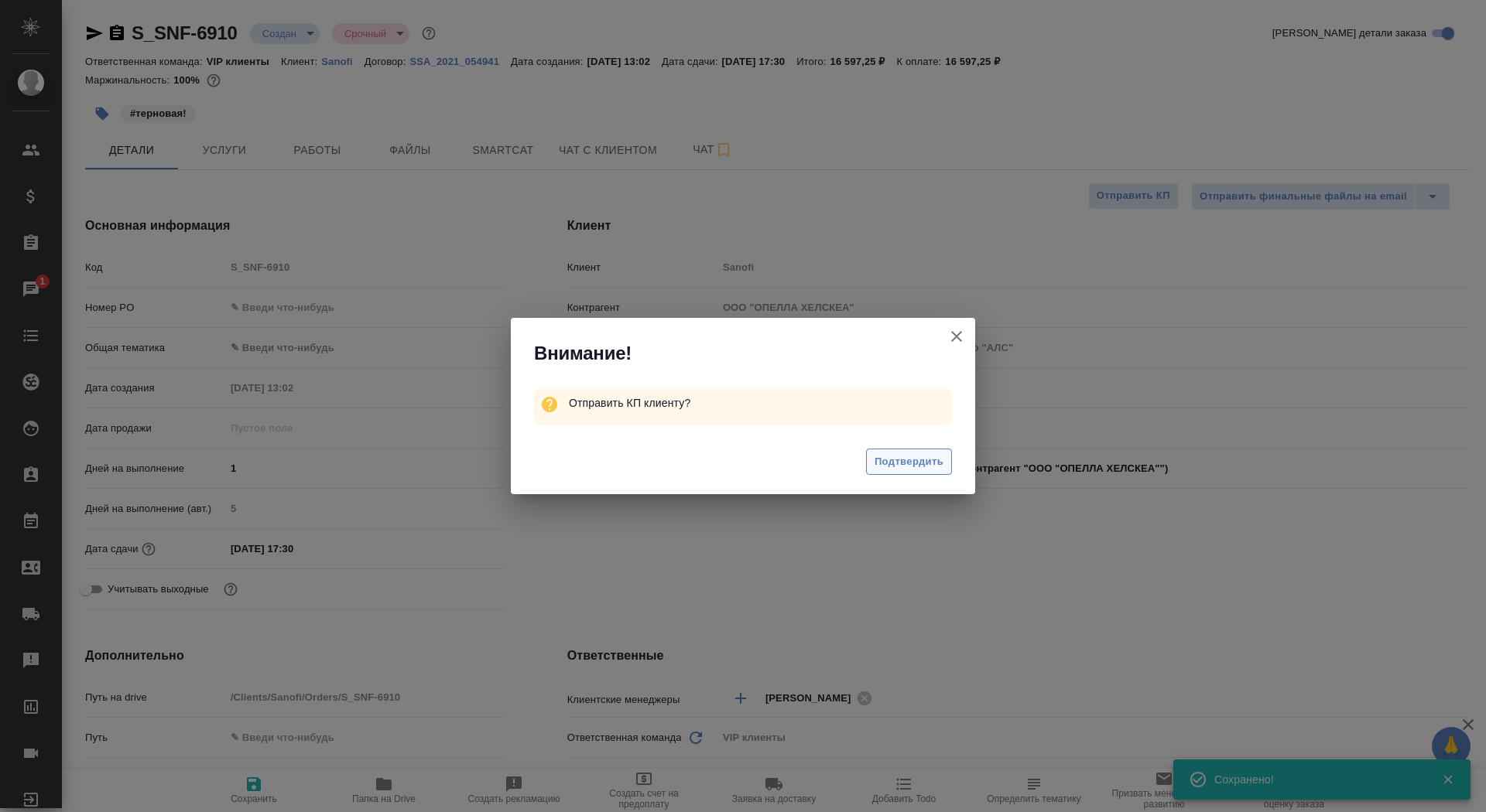
click at [883, 458] on span "Подтвердить" at bounding box center [909, 462] width 69 height 18
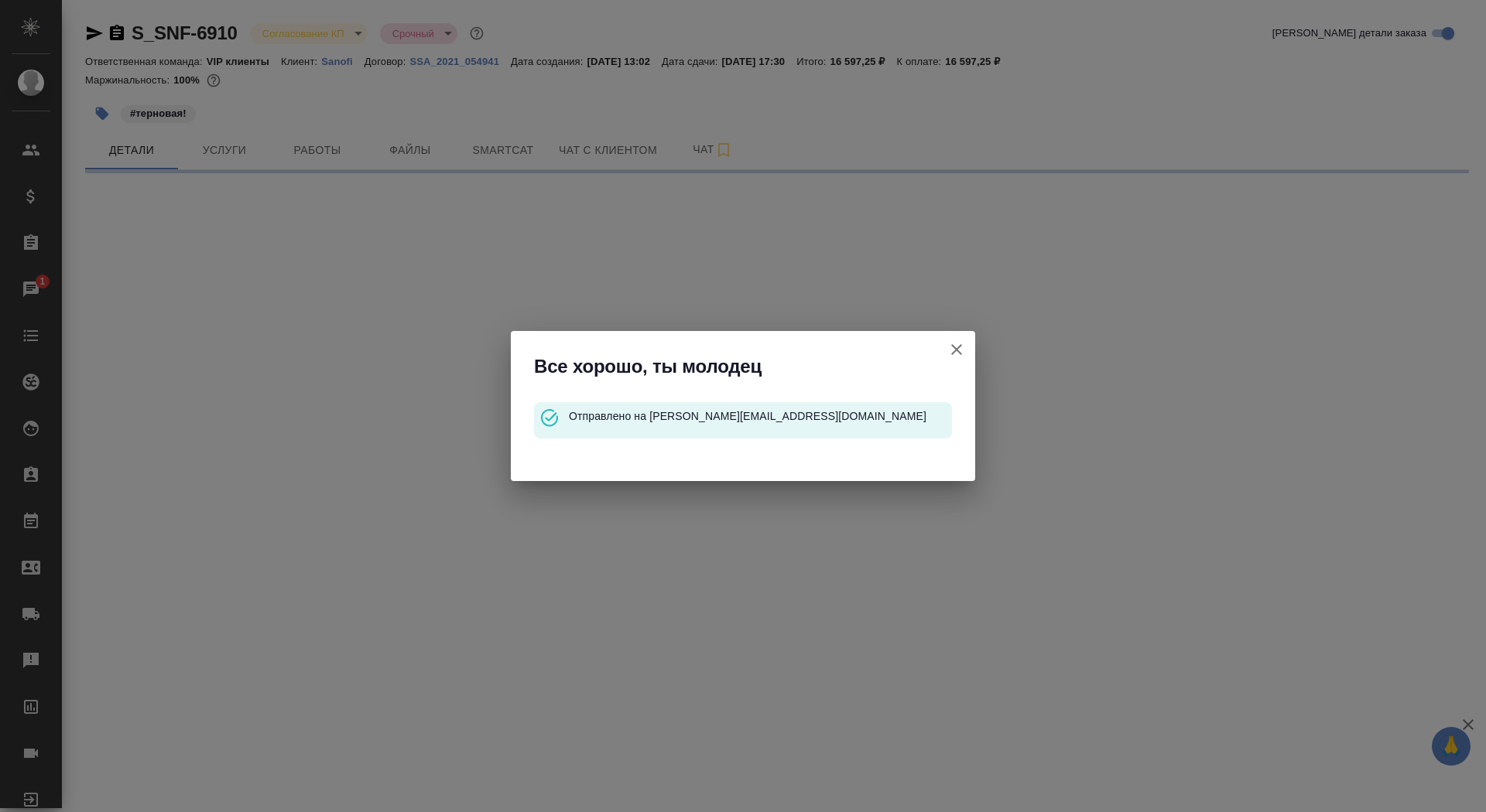
click at [958, 342] on icon "button" at bounding box center [957, 349] width 19 height 19
select select "RU"
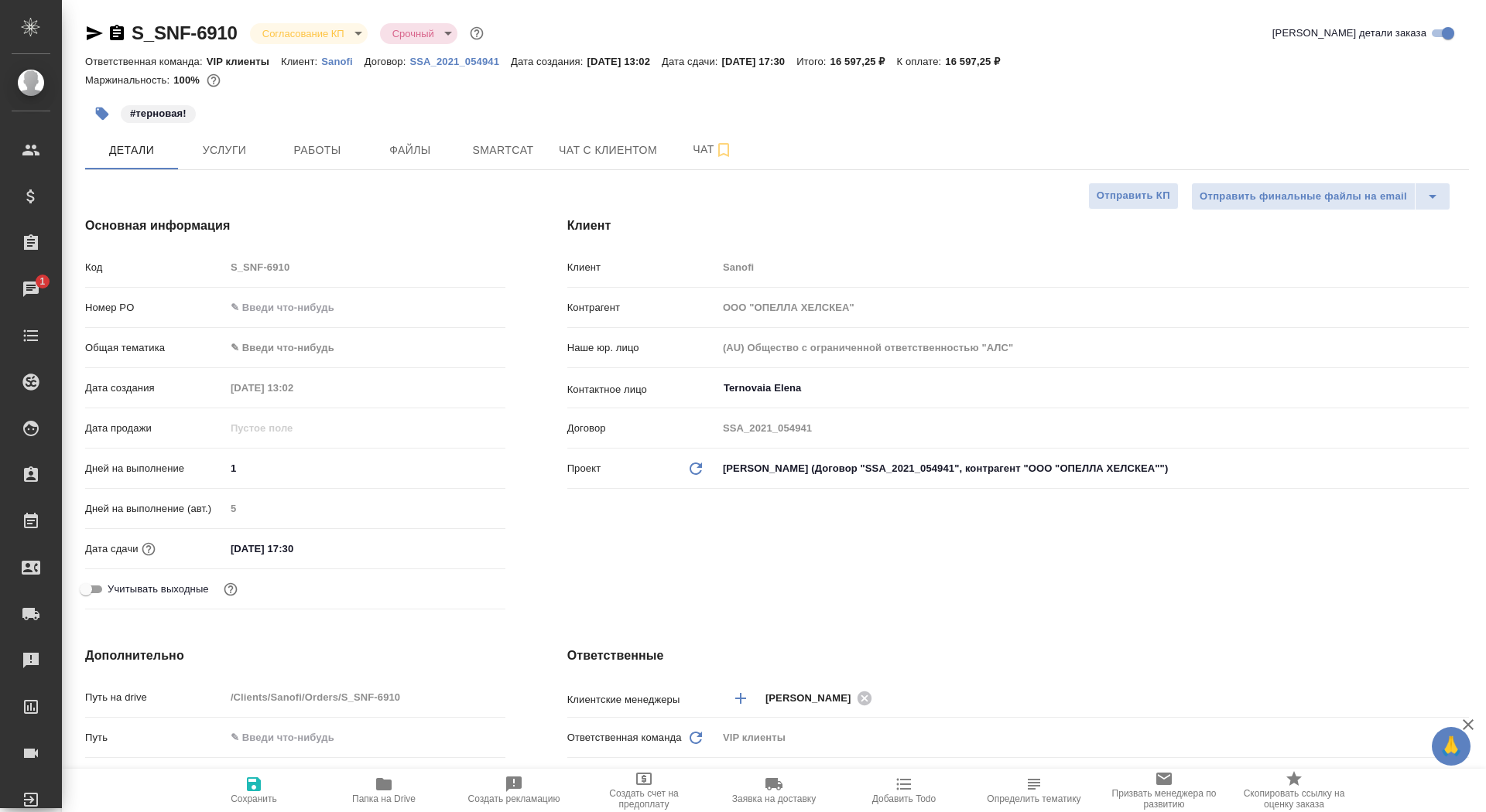
type textarea "x"
click at [662, 149] on button "Чат с клиентом" at bounding box center [608, 150] width 117 height 39
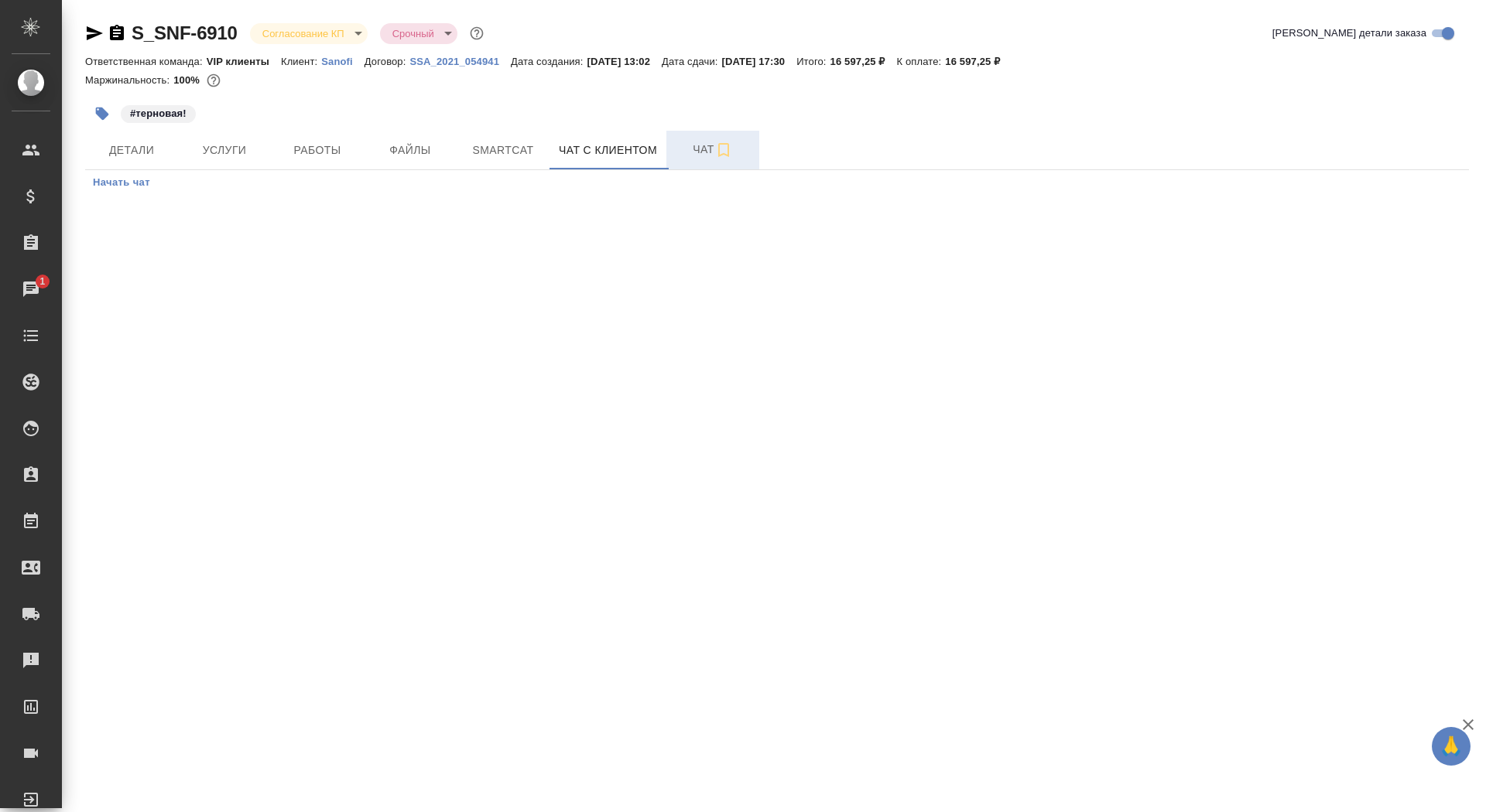
click at [683, 149] on span "Чат" at bounding box center [713, 149] width 75 height 20
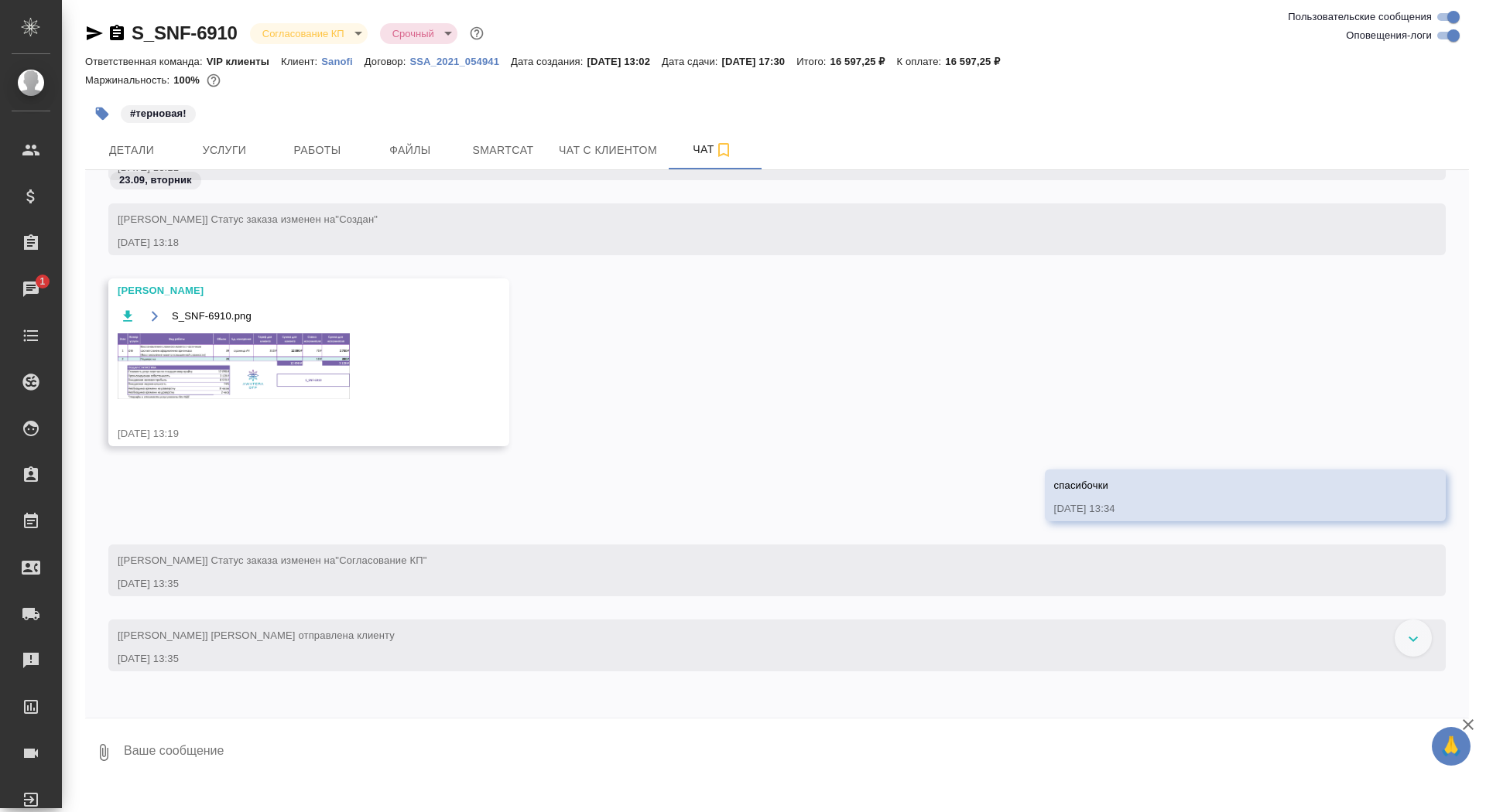
scroll to position [905, 0]
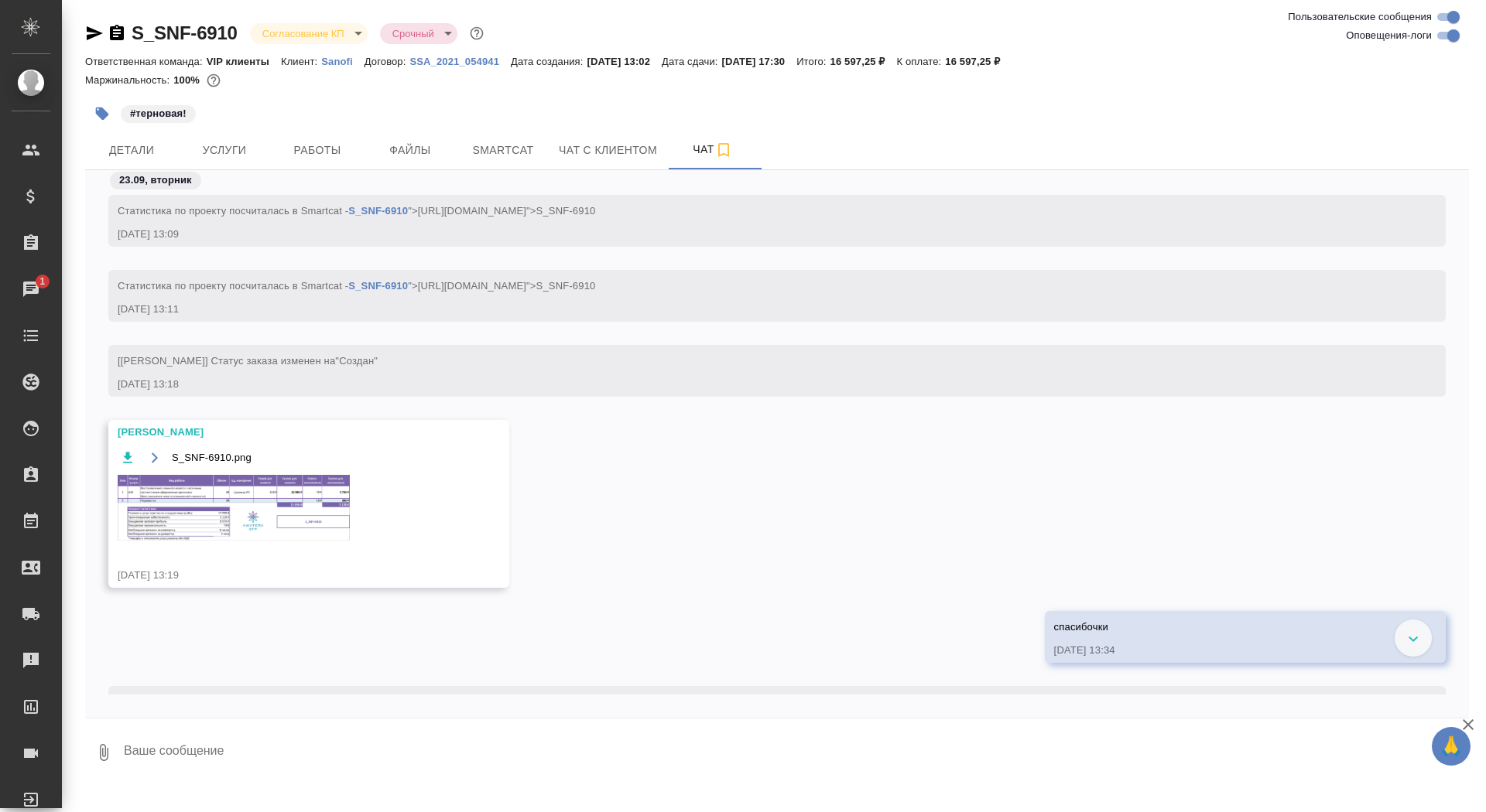
click at [195, 513] on img at bounding box center [233, 508] width 232 height 66
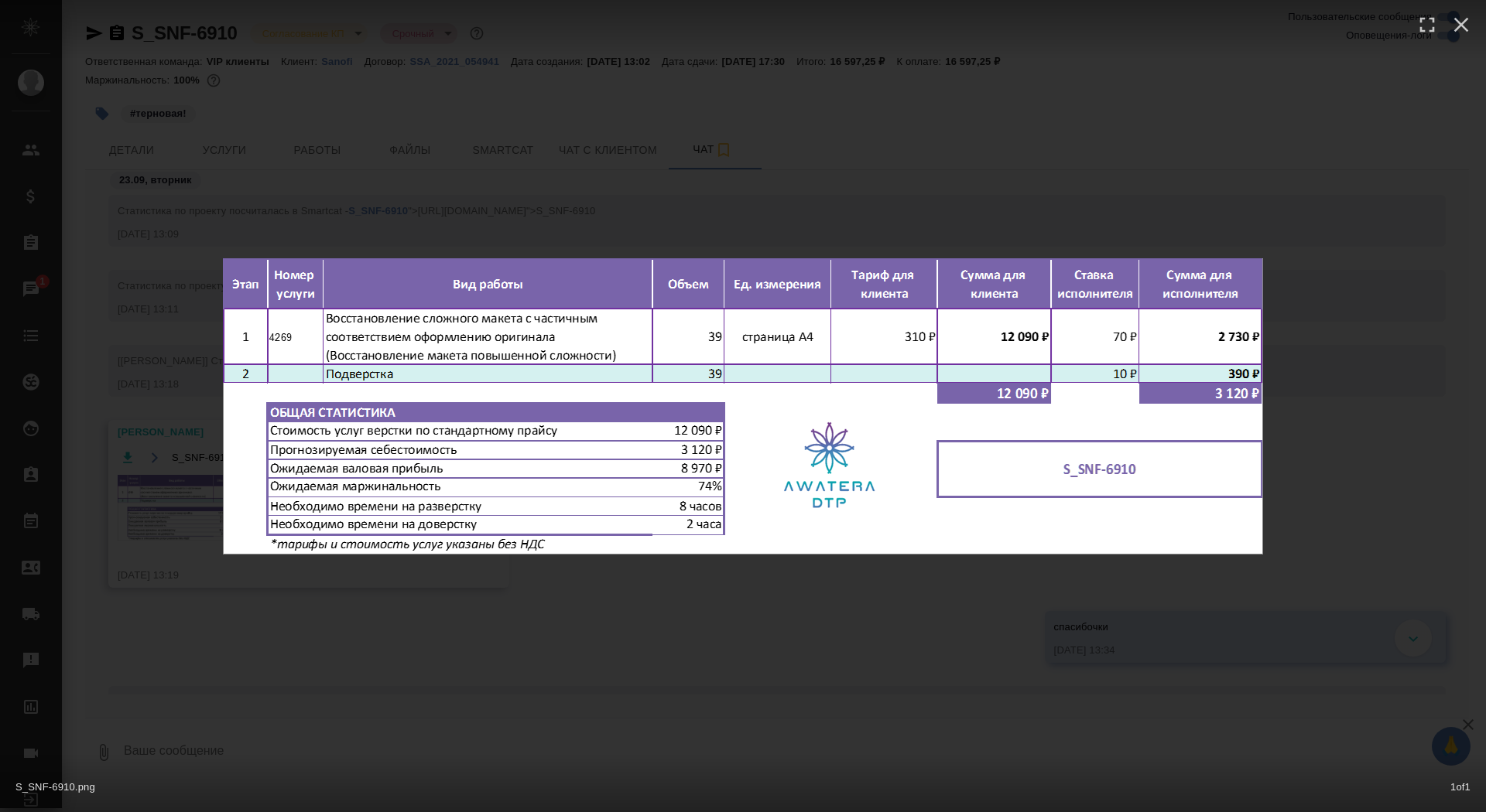
click at [152, 427] on div "S_SNF-6910.png 1 of 1" at bounding box center [743, 406] width 1486 height 812
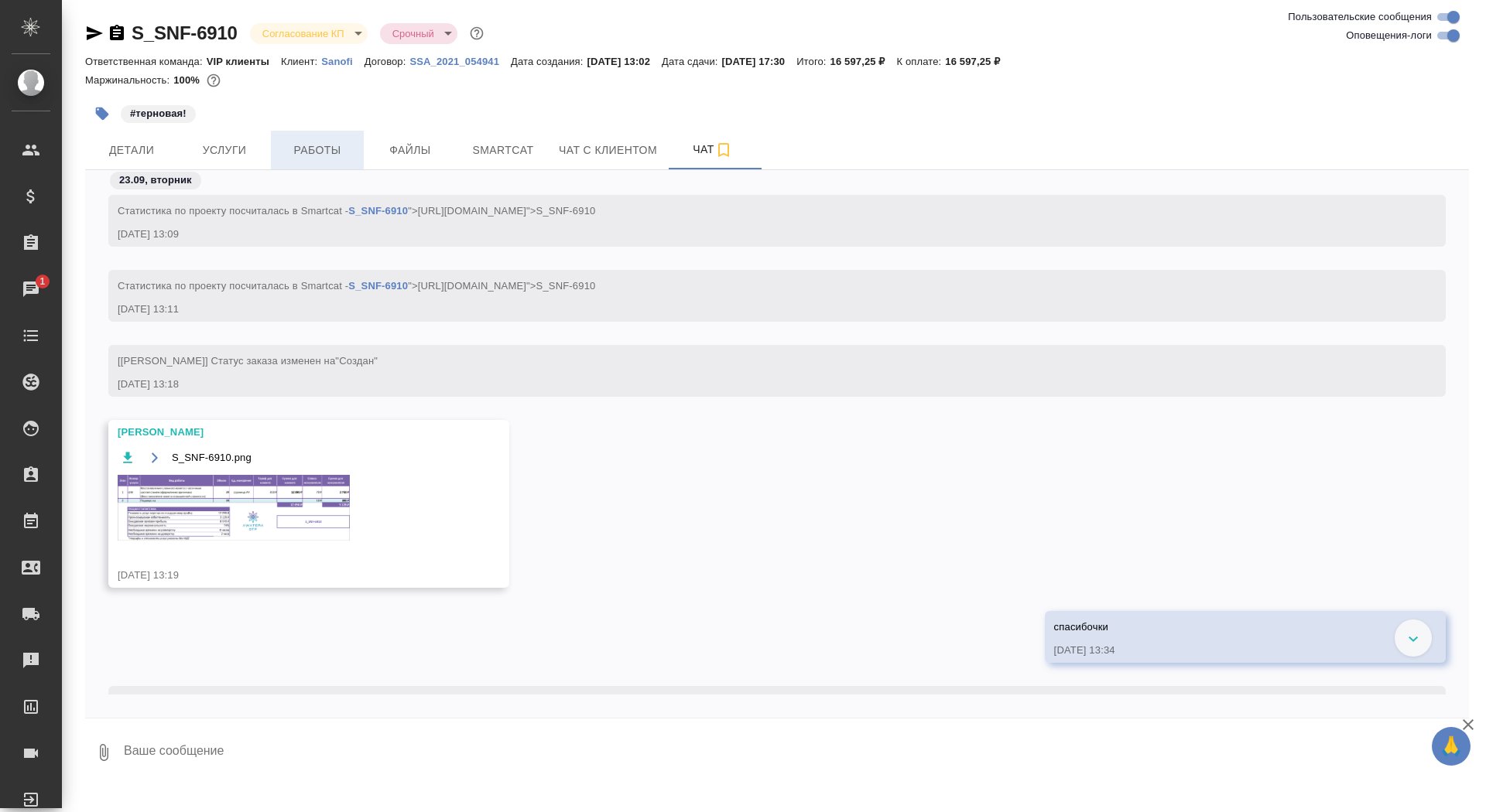
click at [308, 142] on span "Работы" at bounding box center [317, 150] width 75 height 20
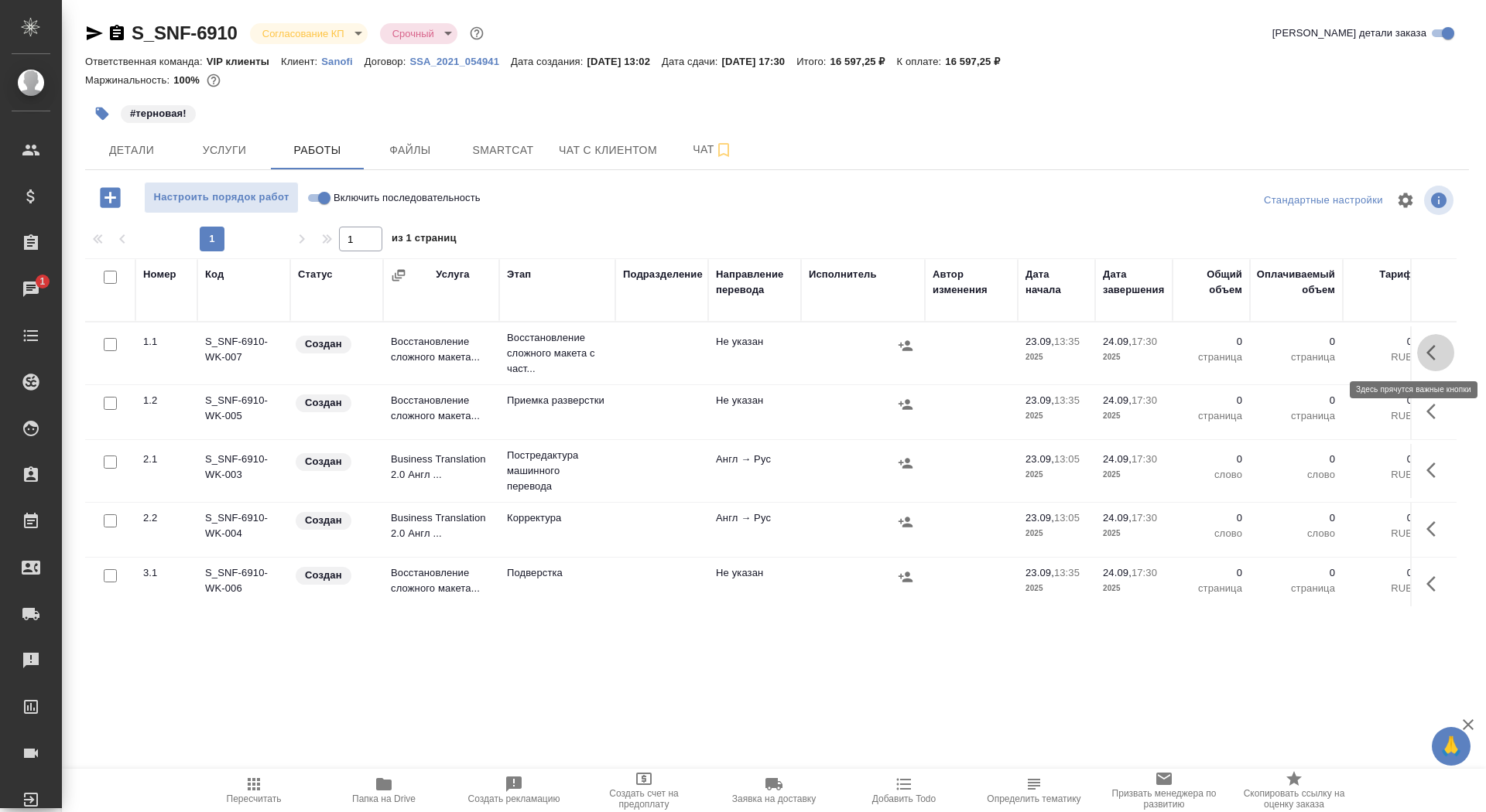
click at [1437, 353] on icon "button" at bounding box center [1436, 353] width 19 height 19
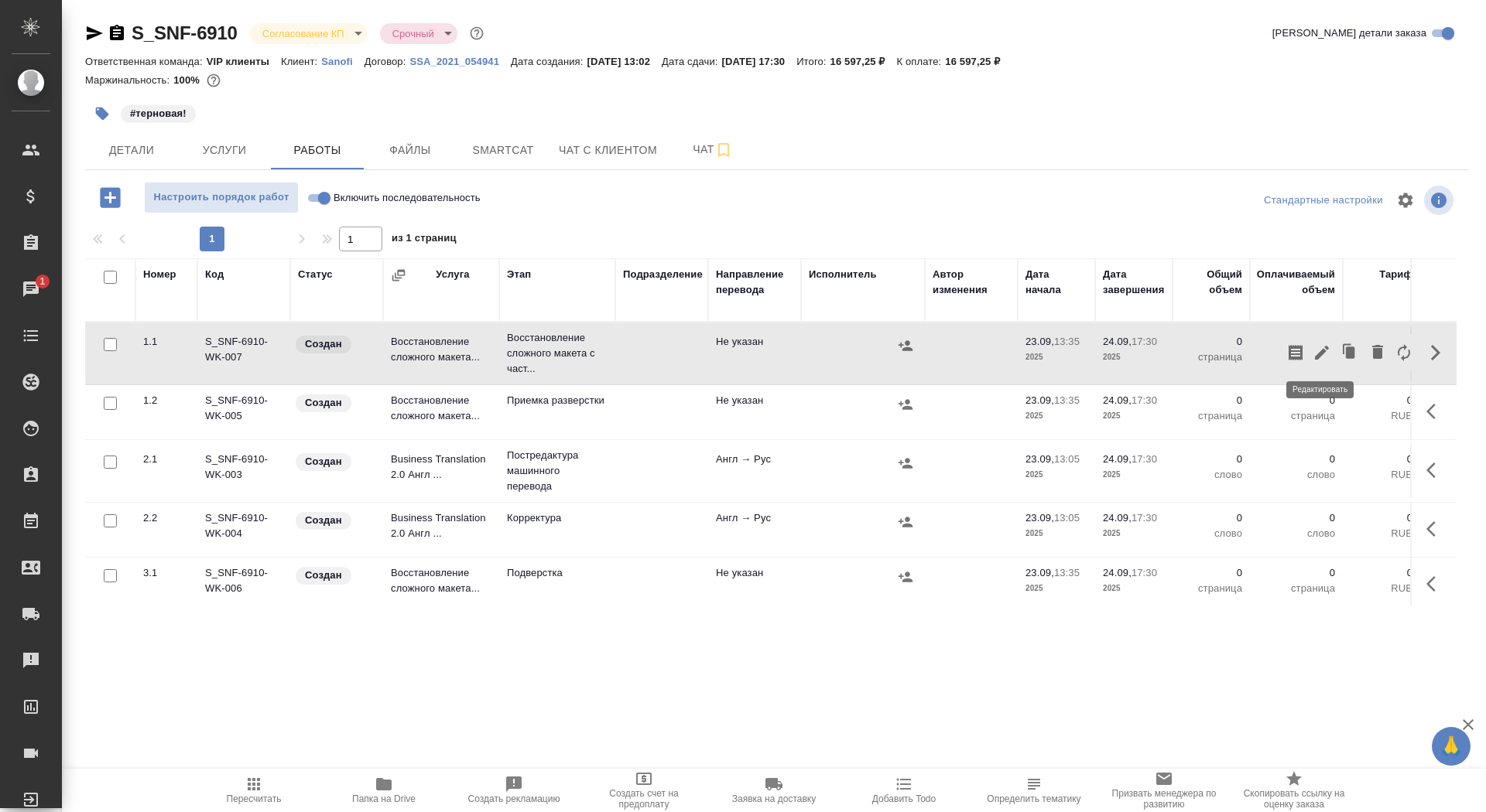
click at [1315, 349] on icon "button" at bounding box center [1322, 353] width 19 height 19
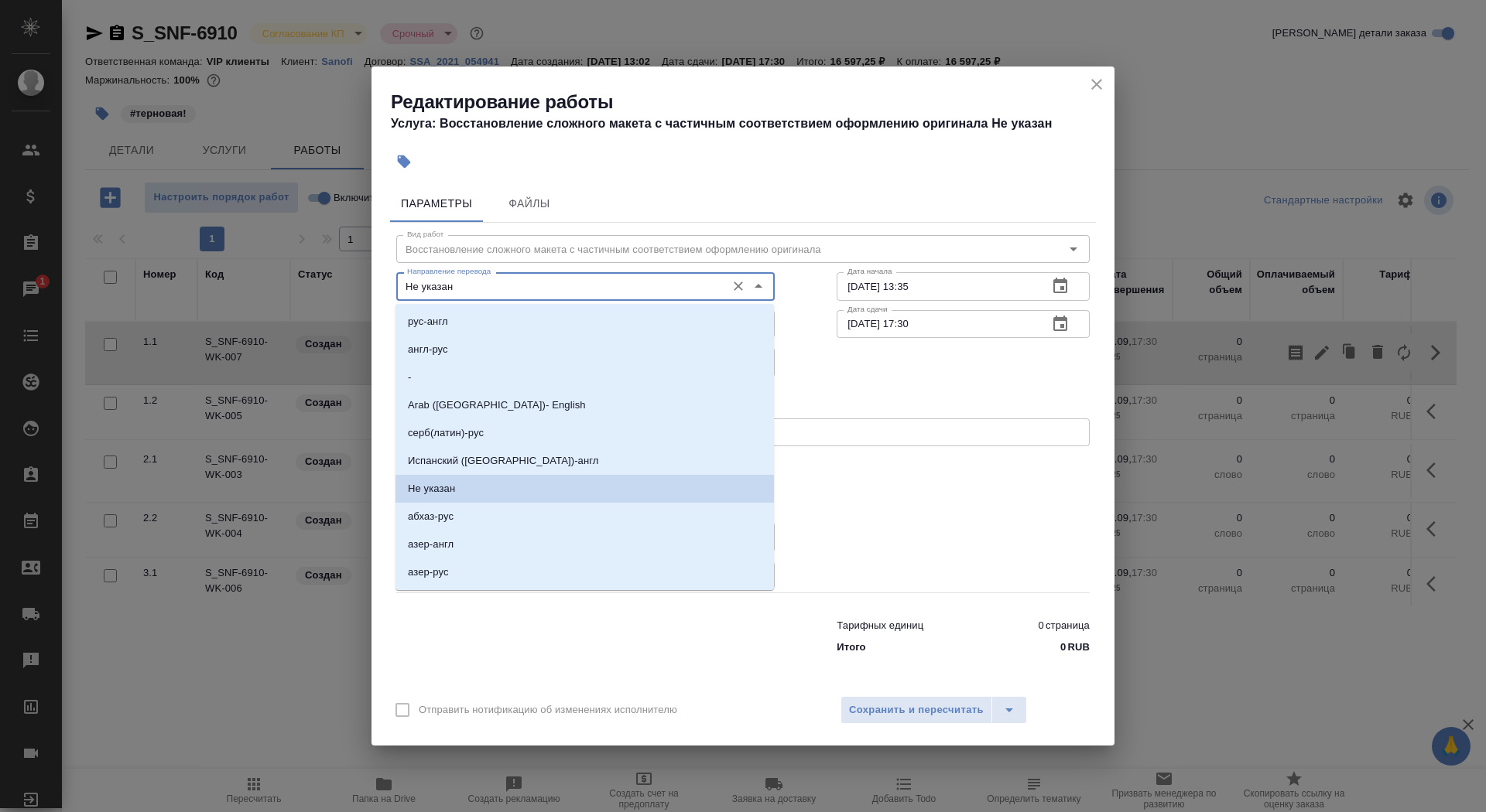
click at [546, 284] on input "Не указан" at bounding box center [560, 286] width 317 height 19
click at [529, 355] on li "англ-рус" at bounding box center [585, 349] width 379 height 28
type input "англ-рус"
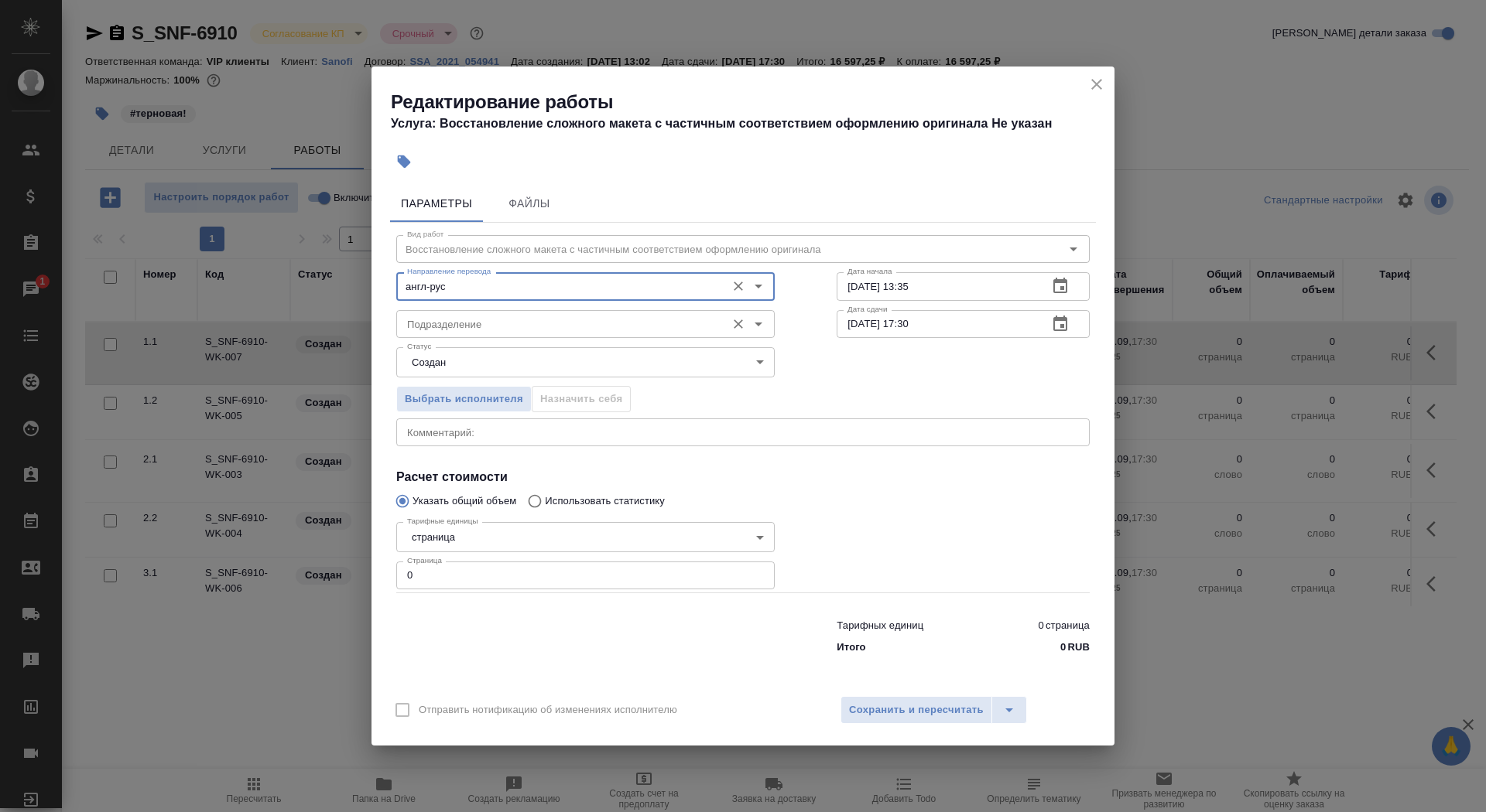
click at [516, 320] on input "Подразделение" at bounding box center [560, 325] width 317 height 19
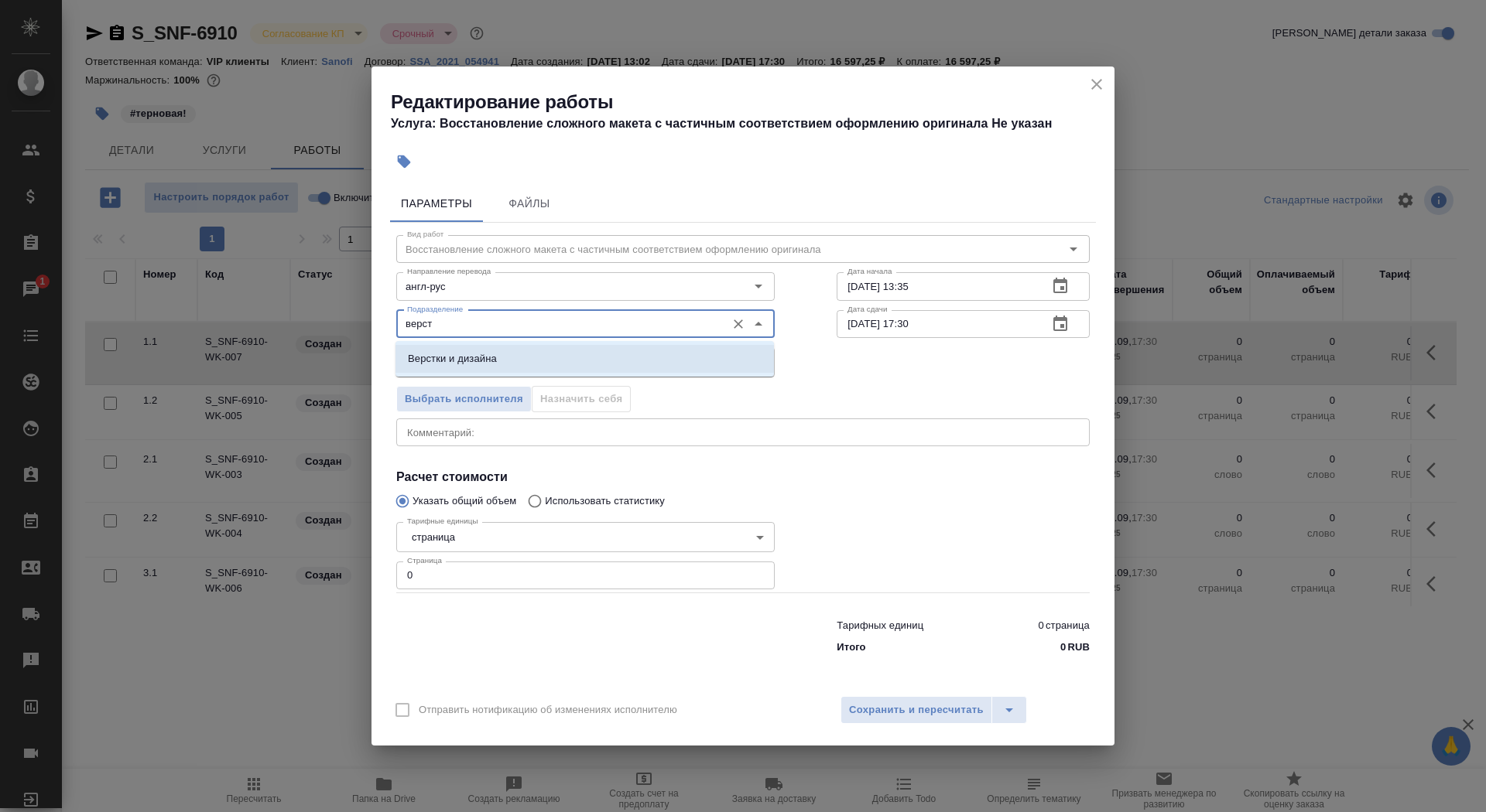
click at [535, 367] on li "Верстки и дизайна" at bounding box center [585, 359] width 379 height 28
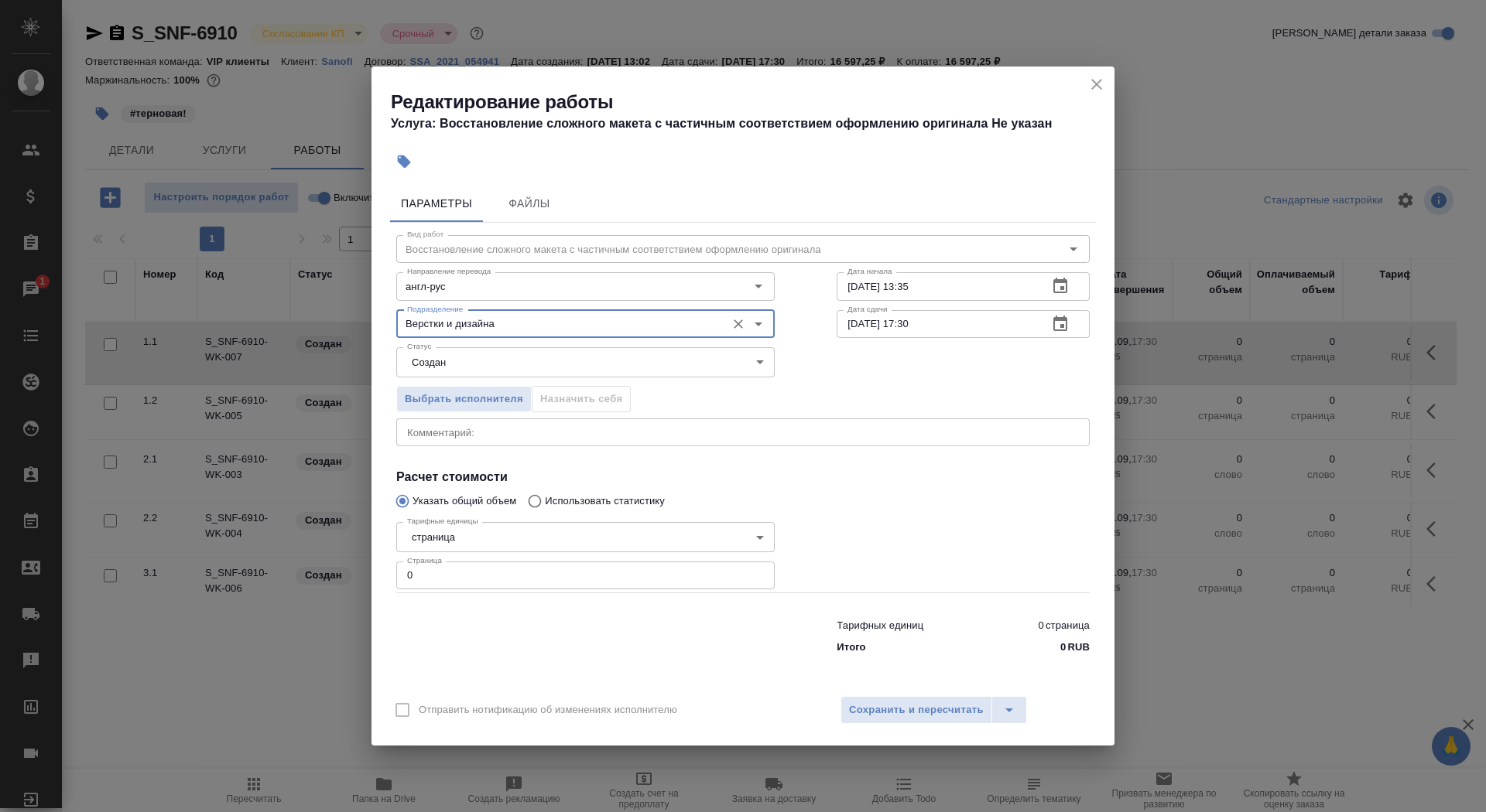
type input "Верстки и дизайна"
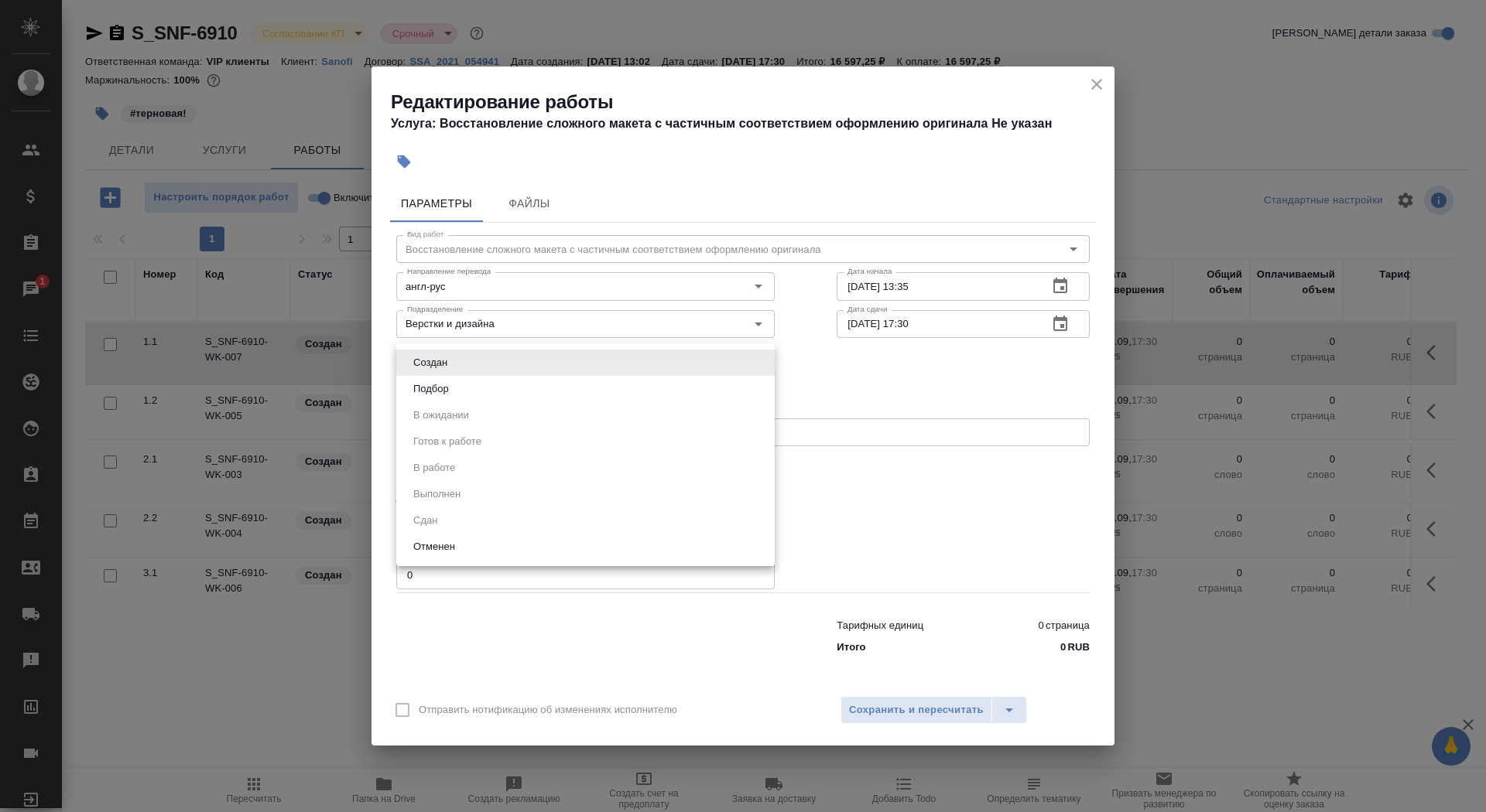
click at [535, 367] on body "🙏 .cls-1 fill:#fff; AWATERA Saydasheva Dilyara Клиенты Спецификации Заказы 1 Ча…" at bounding box center [743, 406] width 1486 height 812
click at [537, 391] on li "Подбор" at bounding box center [585, 389] width 379 height 27
type input "recruiting"
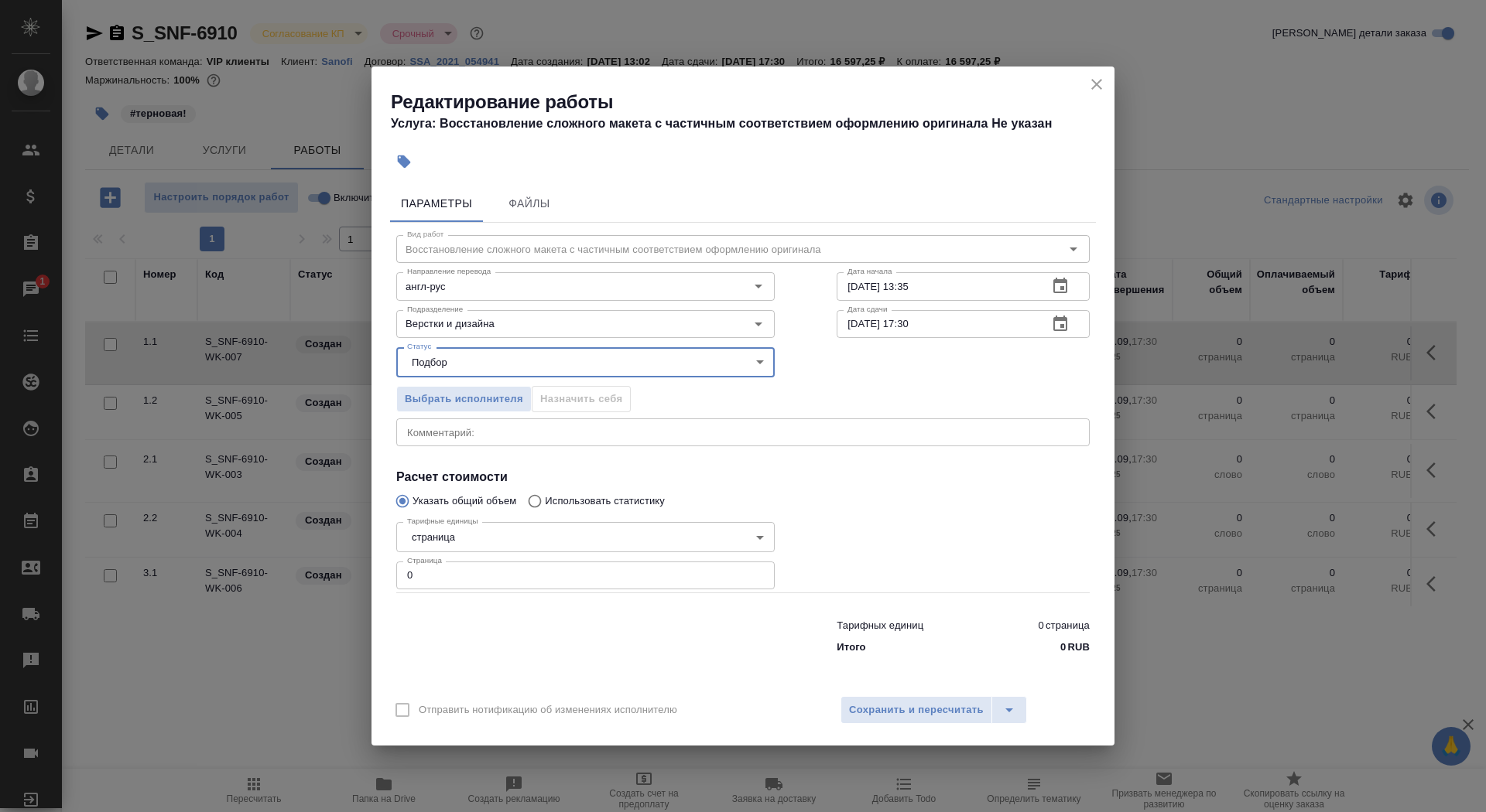
click at [510, 540] on body "🙏 .cls-1 fill:#fff; AWATERA Saydasheva Dilyara Клиенты Спецификации Заказы 1 Ча…" at bounding box center [743, 406] width 1486 height 812
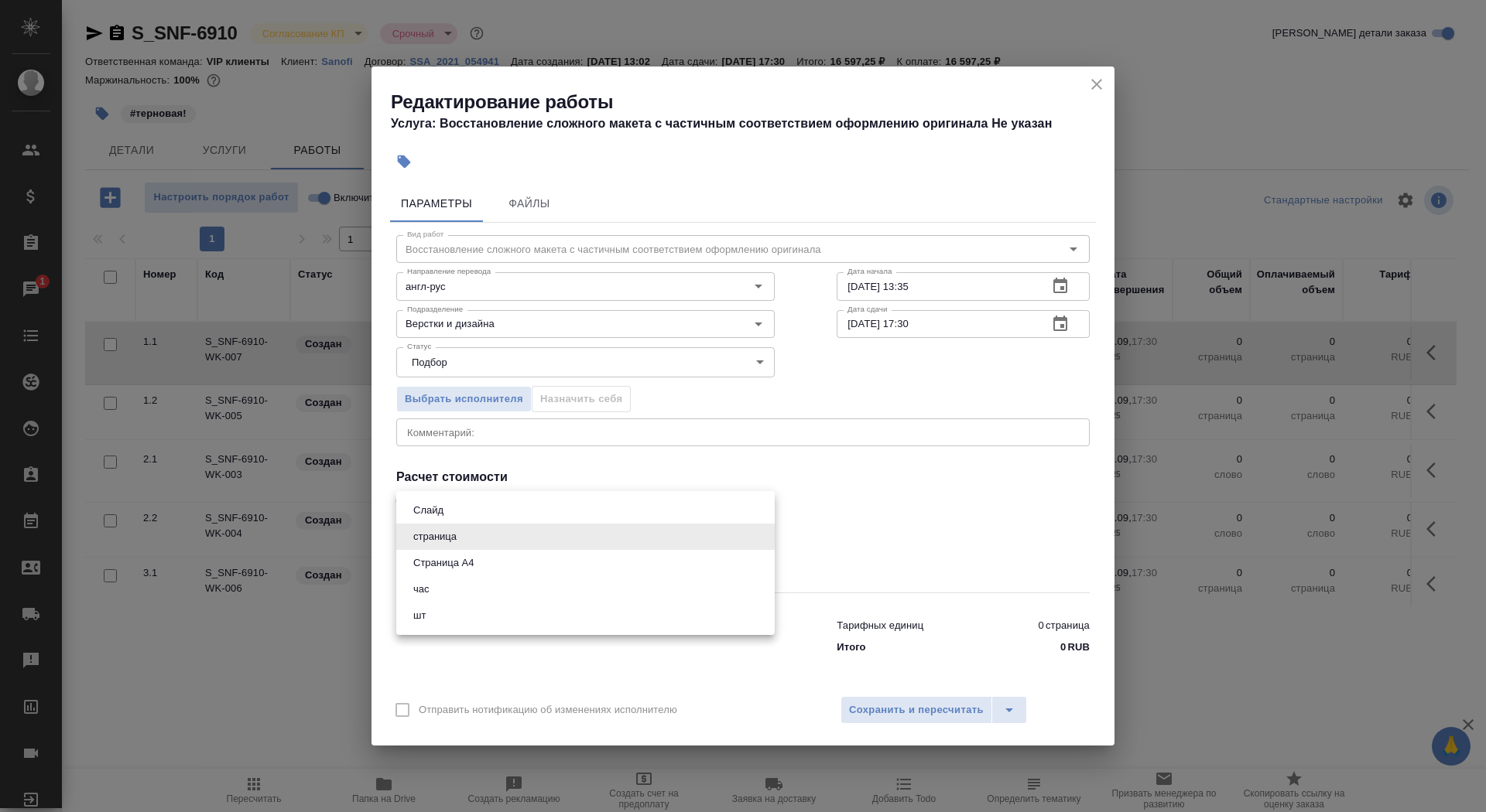
click at [509, 561] on li "Страница А4" at bounding box center [585, 563] width 379 height 27
type input "5f036ec4e16dec2d6b59c8ff"
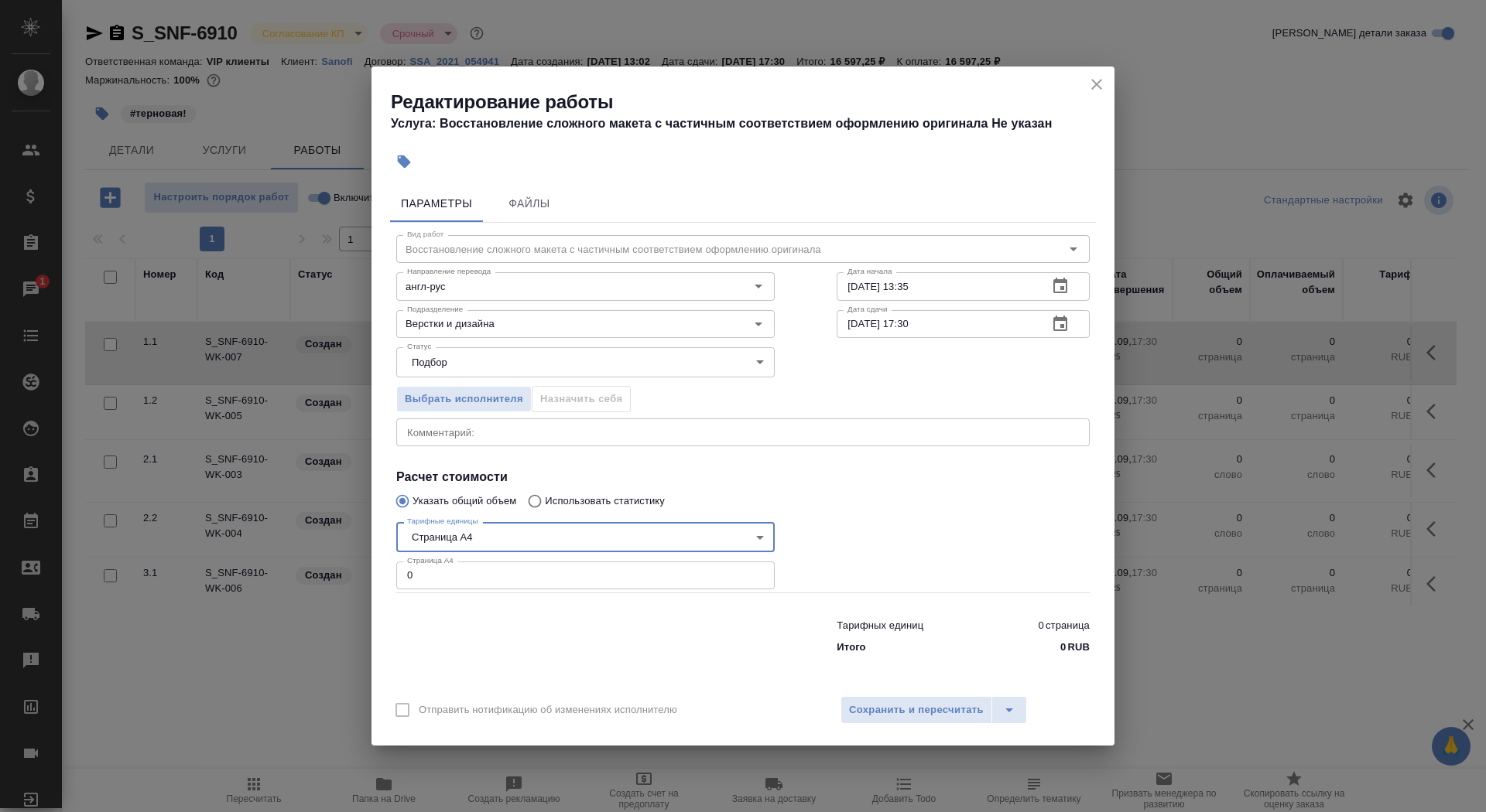
click at [500, 571] on input "0" at bounding box center [585, 576] width 379 height 28
type input "39"
click at [963, 278] on input "23.09.2025 13:35" at bounding box center [936, 286] width 199 height 28
click at [962, 282] on input "23.09.2025 13:35" at bounding box center [936, 286] width 199 height 28
type input "23.09.2025 13:36"
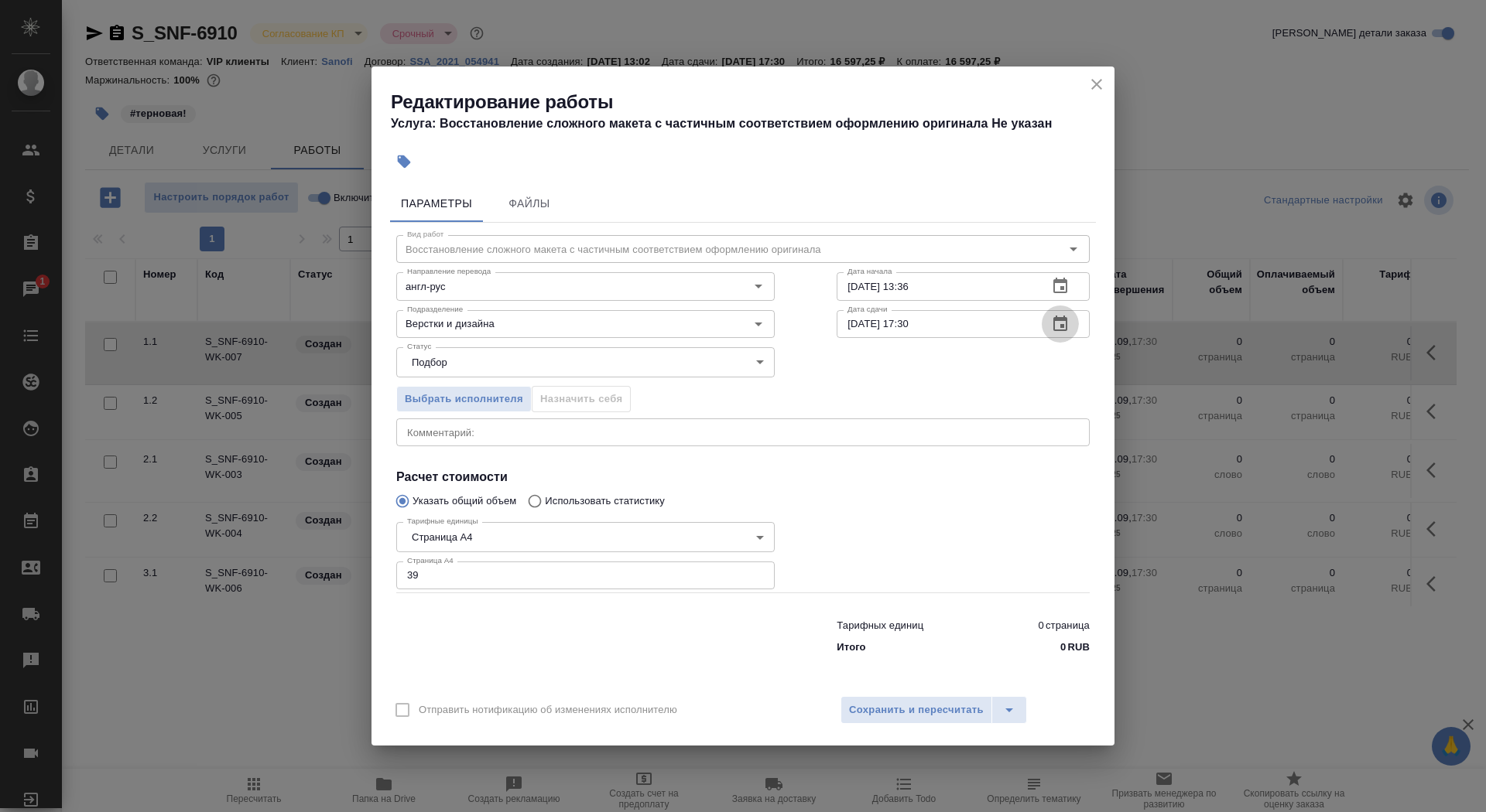
click at [1067, 322] on icon "button" at bounding box center [1060, 324] width 14 height 15
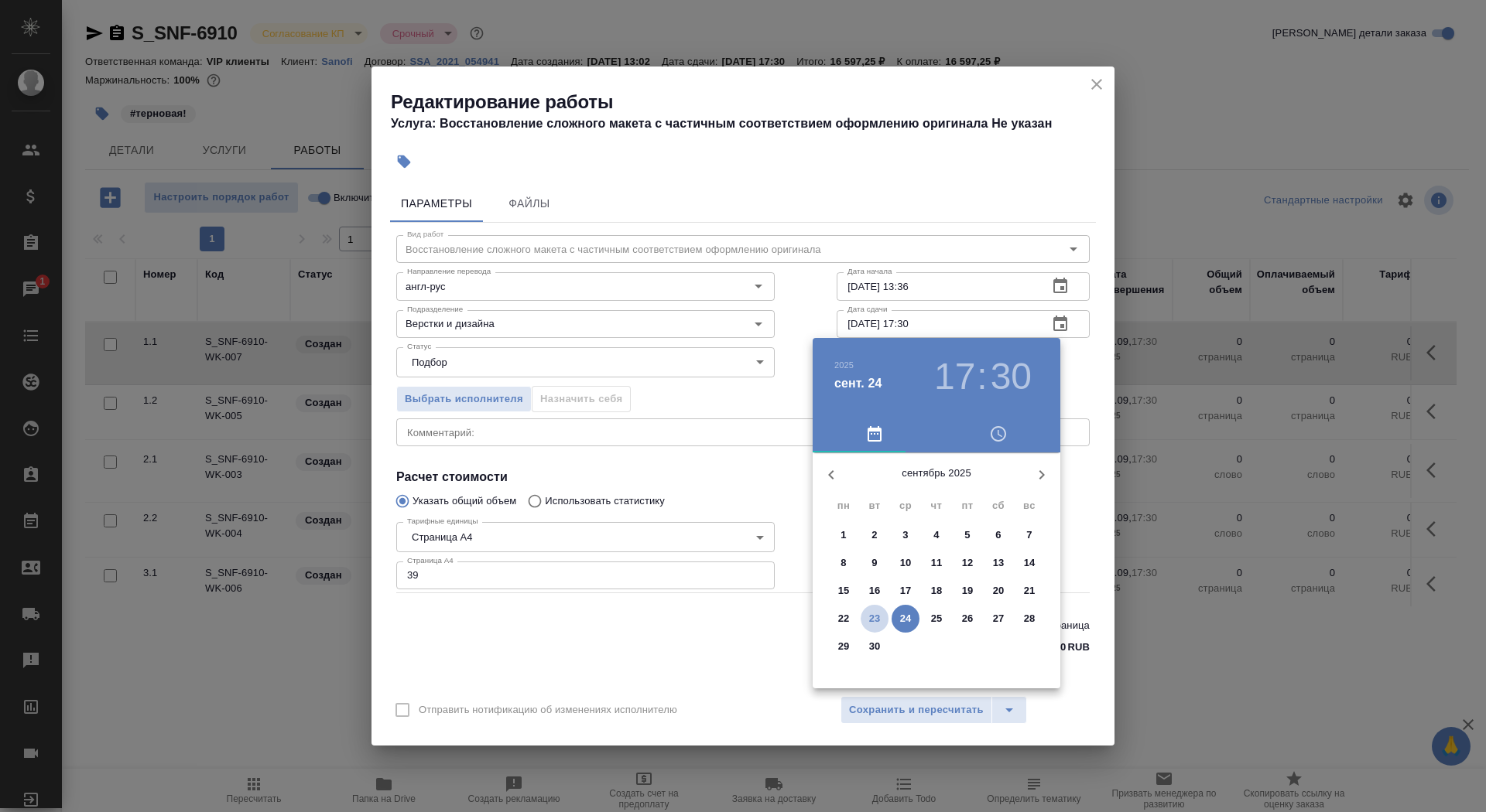
click at [875, 616] on p "23" at bounding box center [875, 619] width 12 height 15
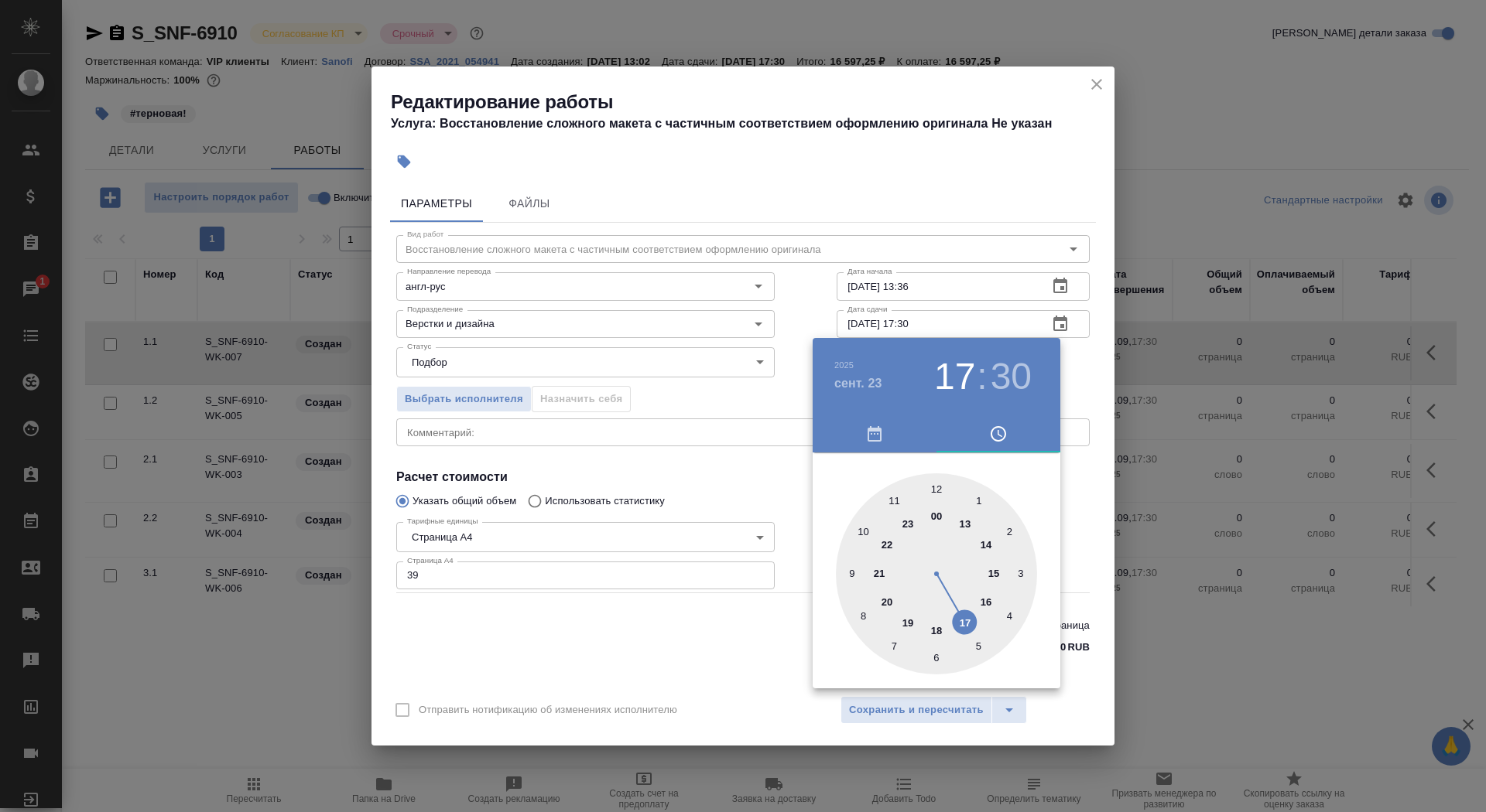
click at [880, 571] on div at bounding box center [937, 574] width 201 height 201
click at [892, 643] on div at bounding box center [937, 574] width 201 height 201
type input "23.09.2025 21:35"
click at [764, 648] on div at bounding box center [743, 406] width 1486 height 812
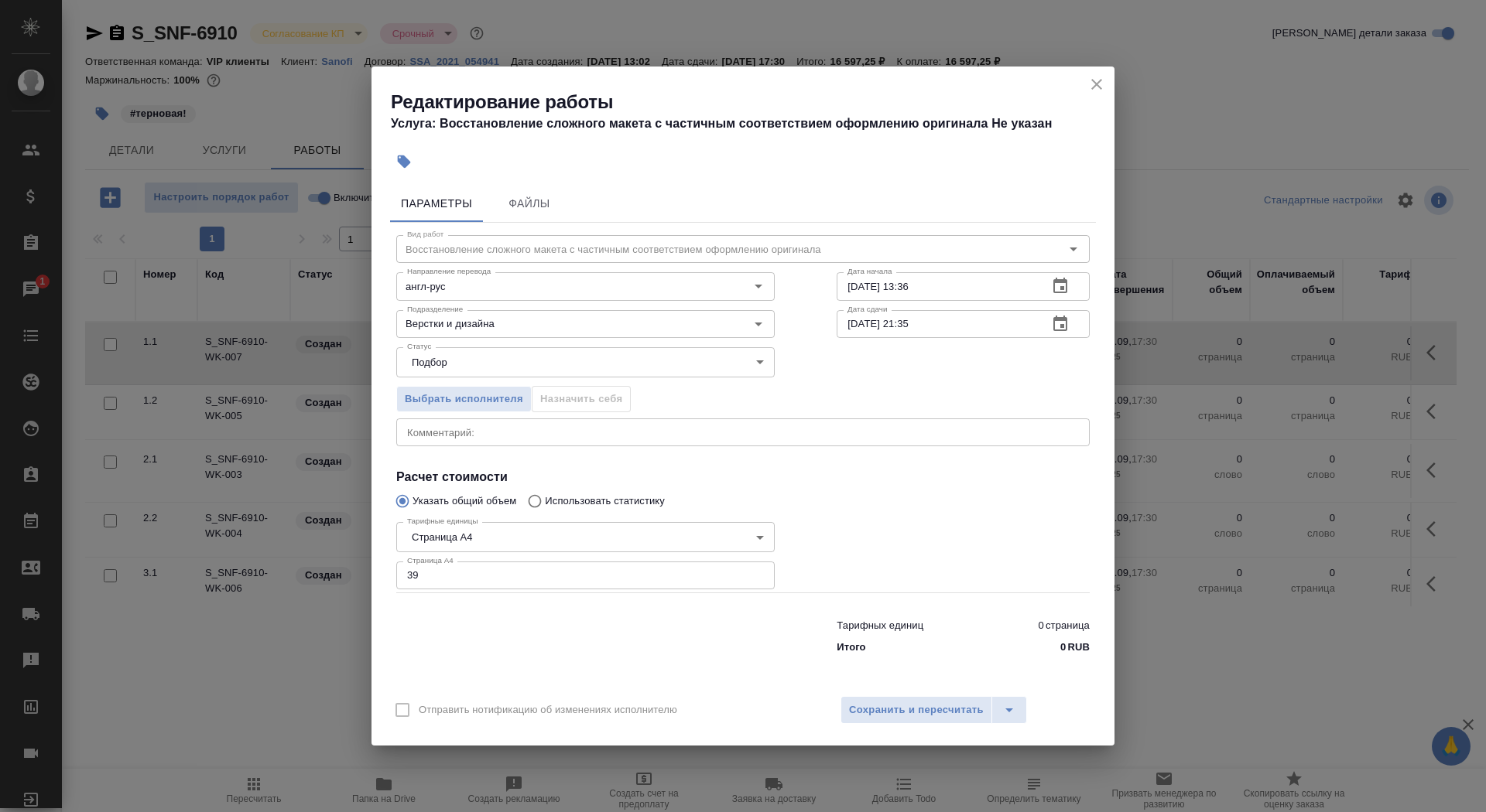
click at [1089, 79] on icon "close" at bounding box center [1097, 85] width 19 height 19
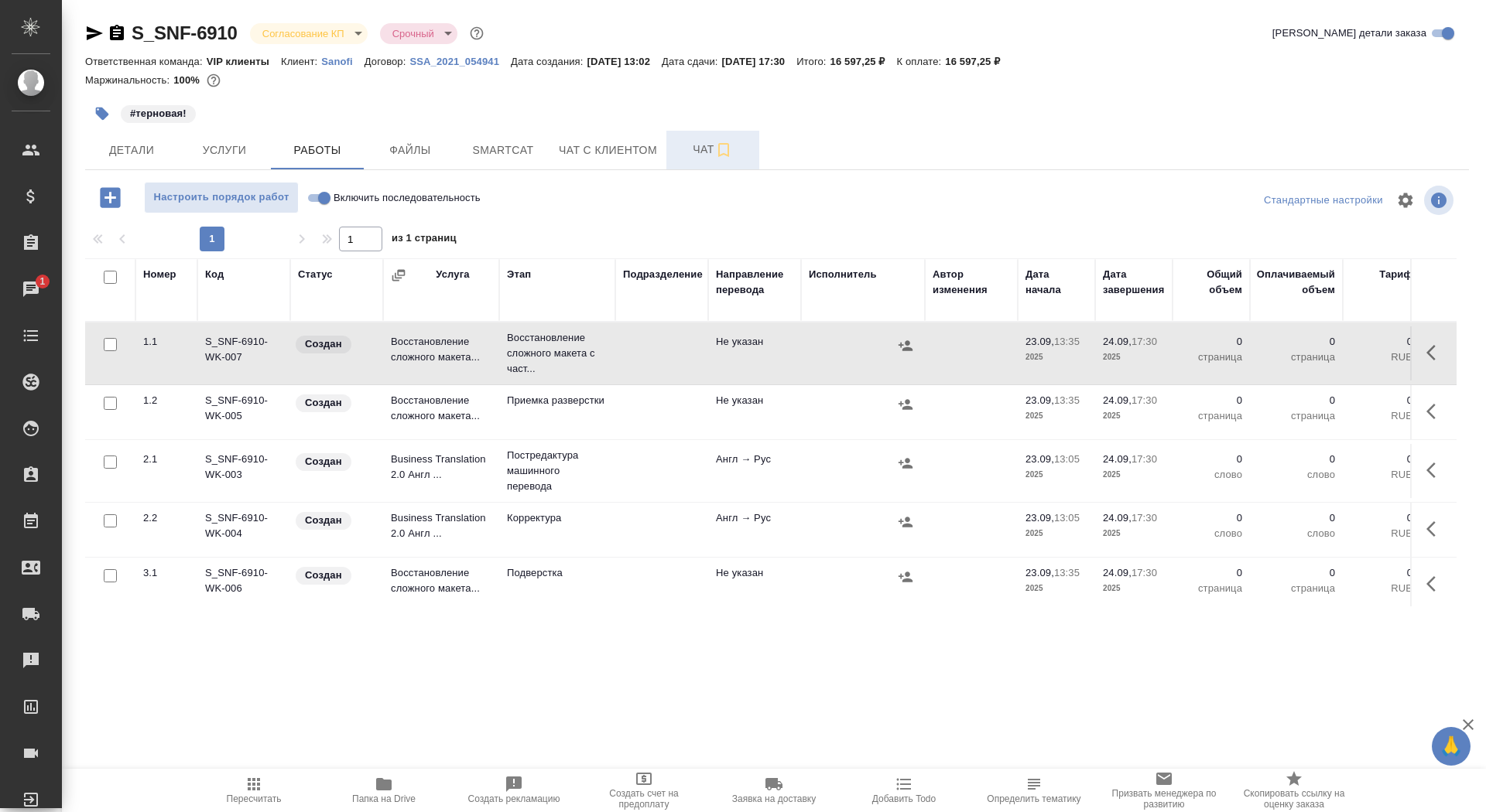
click at [692, 146] on span "Чат" at bounding box center [713, 149] width 75 height 20
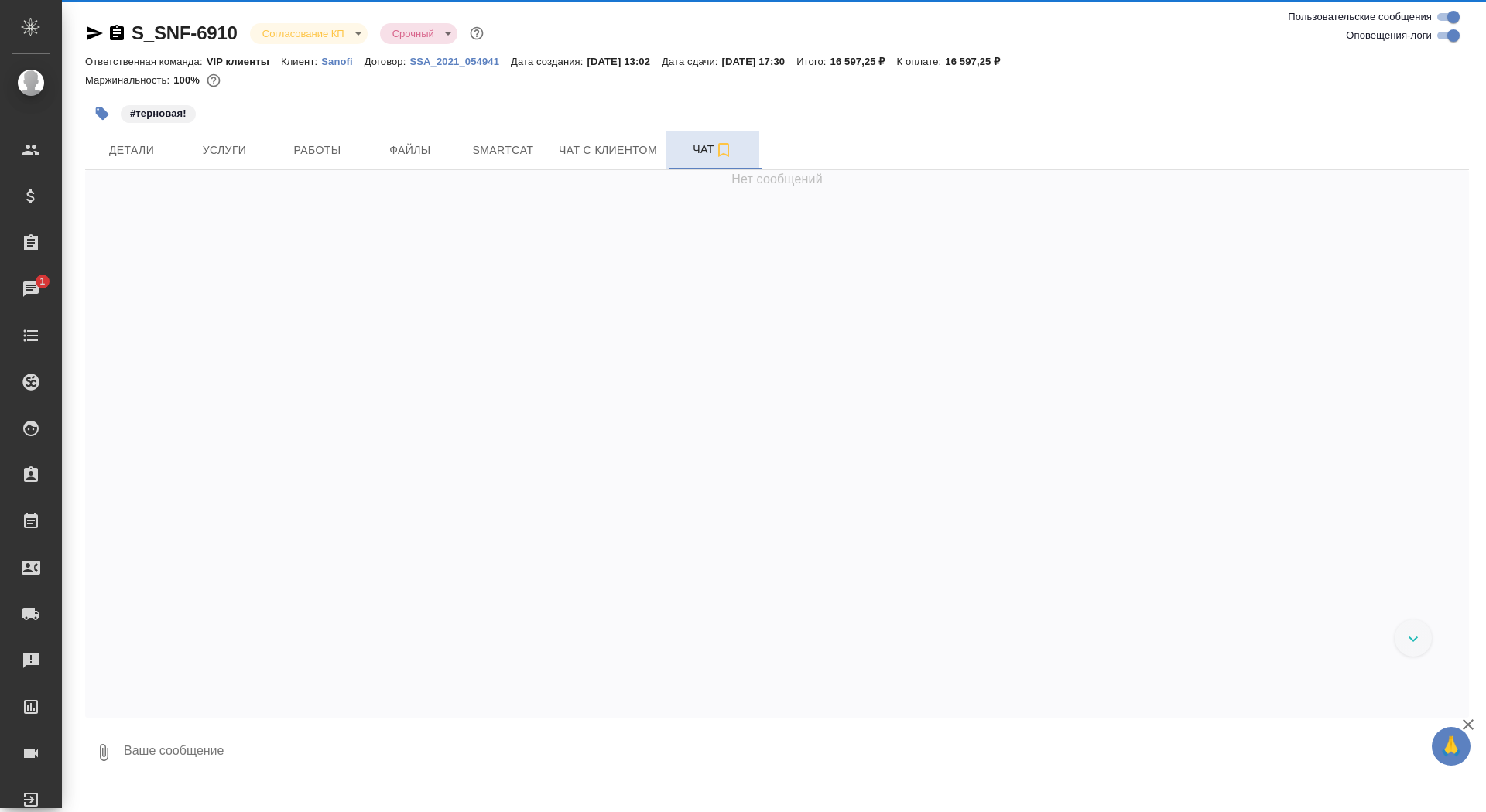
scroll to position [3676, 0]
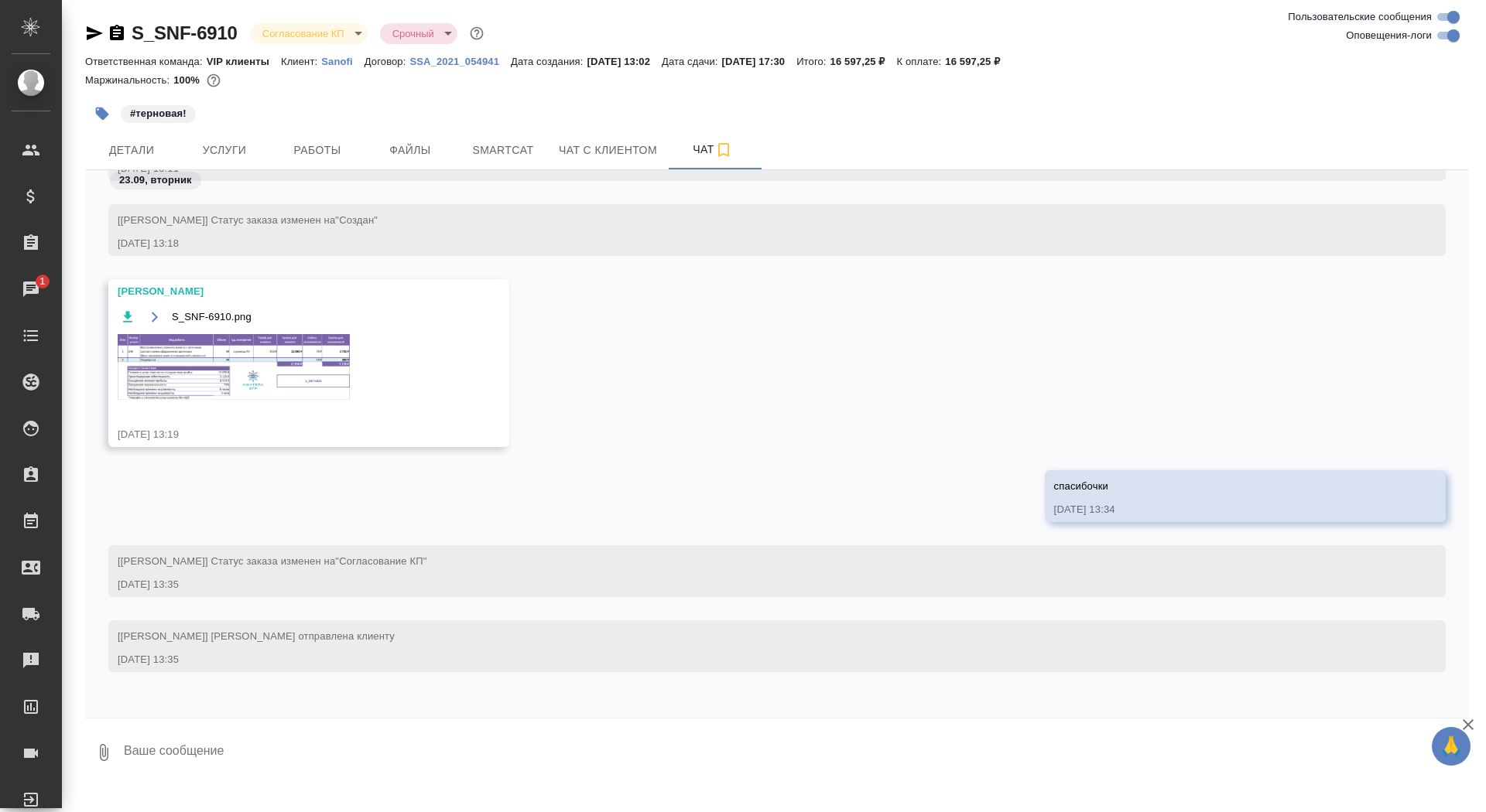
click at [233, 332] on div "S_SNF-6910.png" at bounding box center [286, 363] width 338 height 112
click at [220, 373] on img at bounding box center [233, 367] width 232 height 66
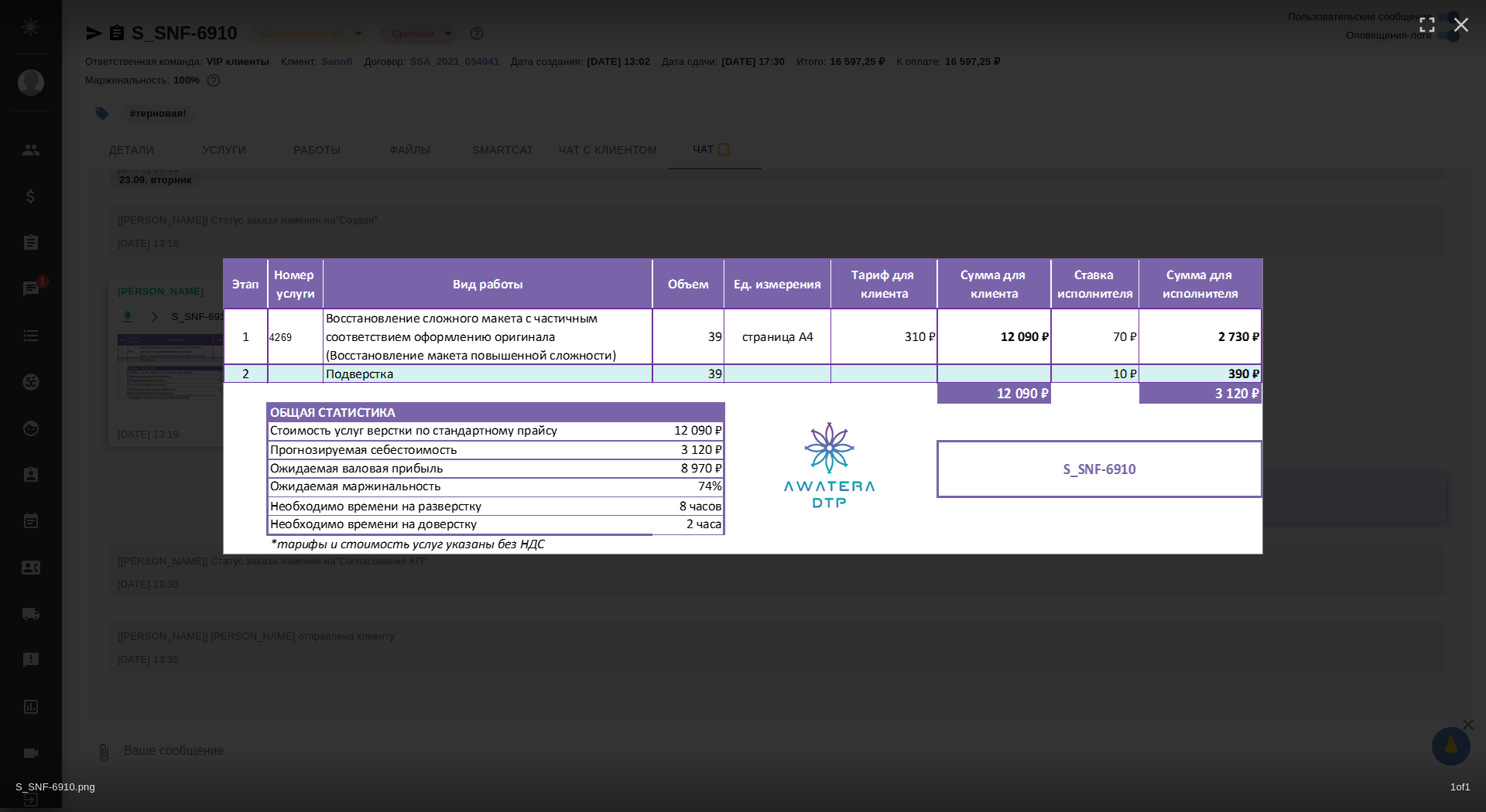
click at [164, 402] on div "S_SNF-6910.png 1 of 1" at bounding box center [743, 406] width 1486 height 812
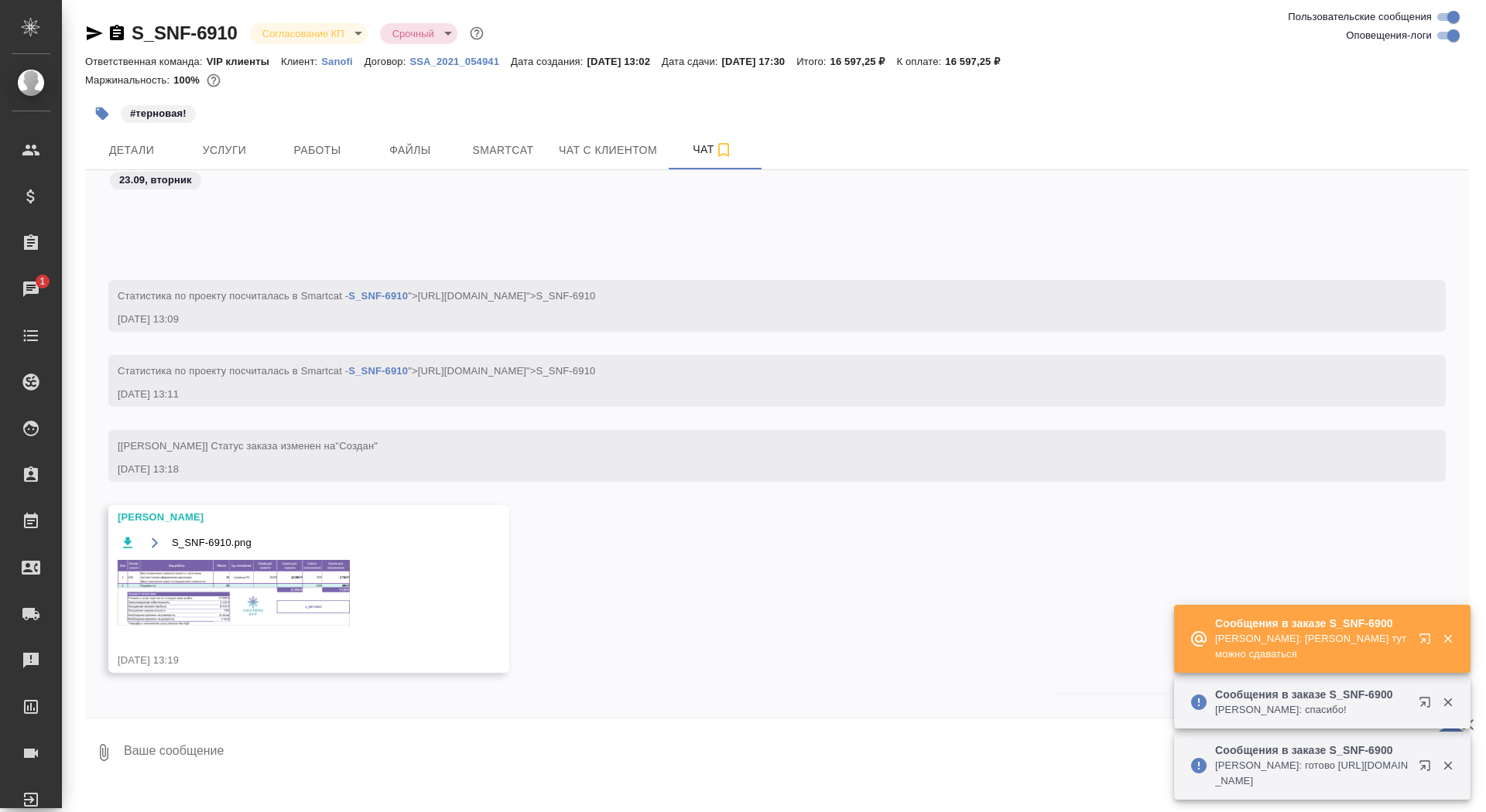
scroll to position [1047, 0]
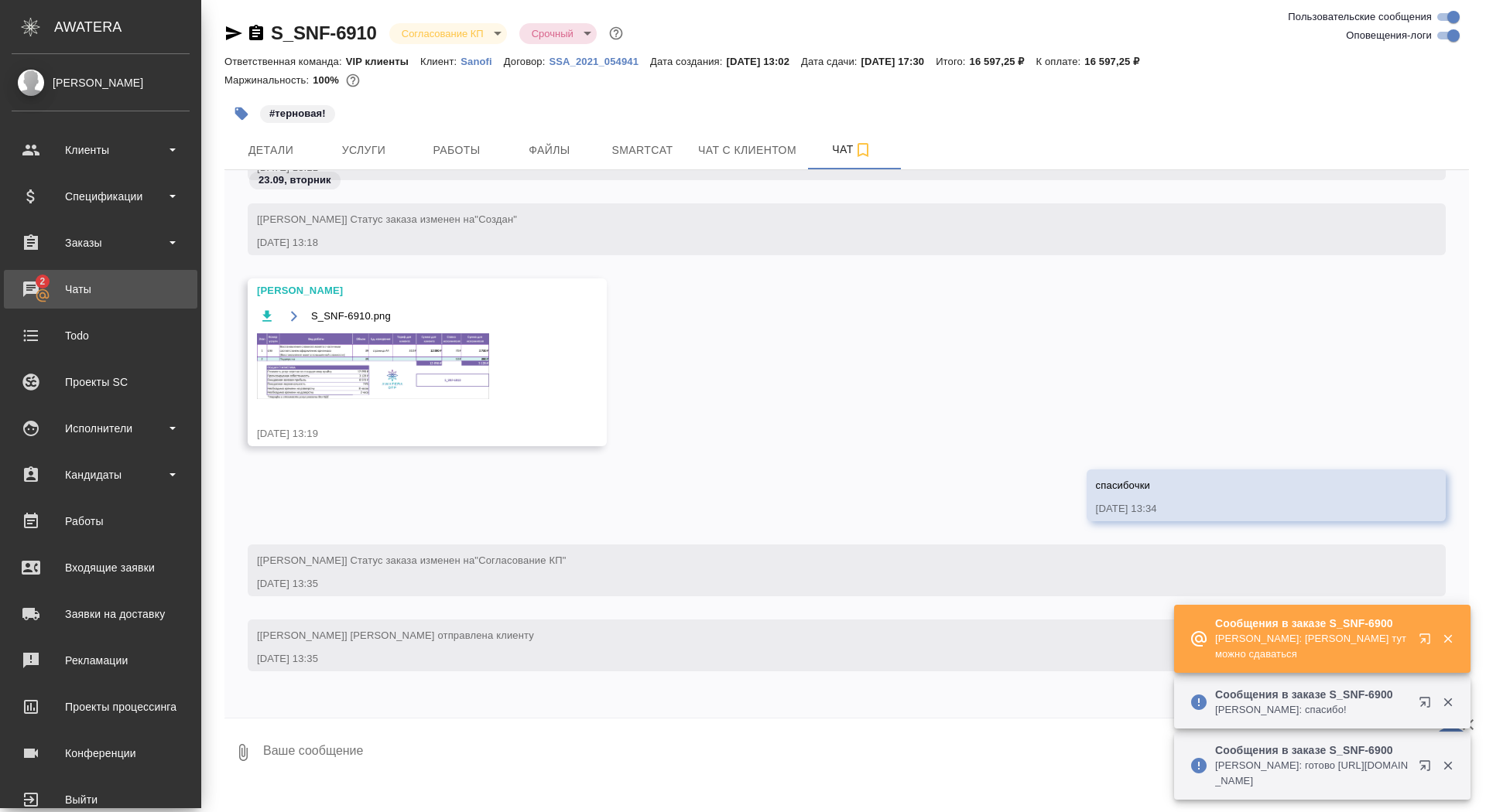
click at [45, 286] on div "Чаты" at bounding box center [101, 289] width 178 height 23
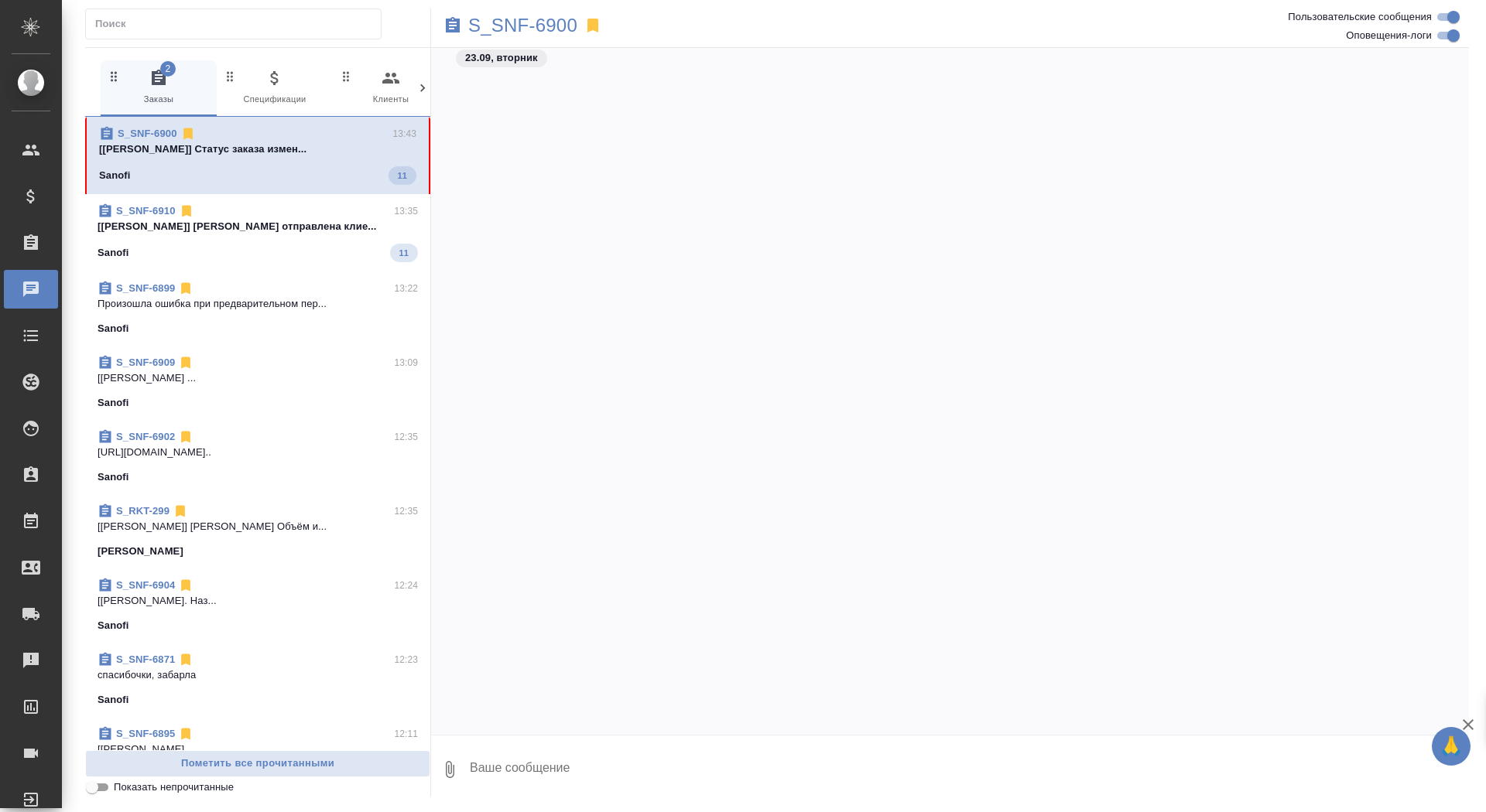
scroll to position [38315, 0]
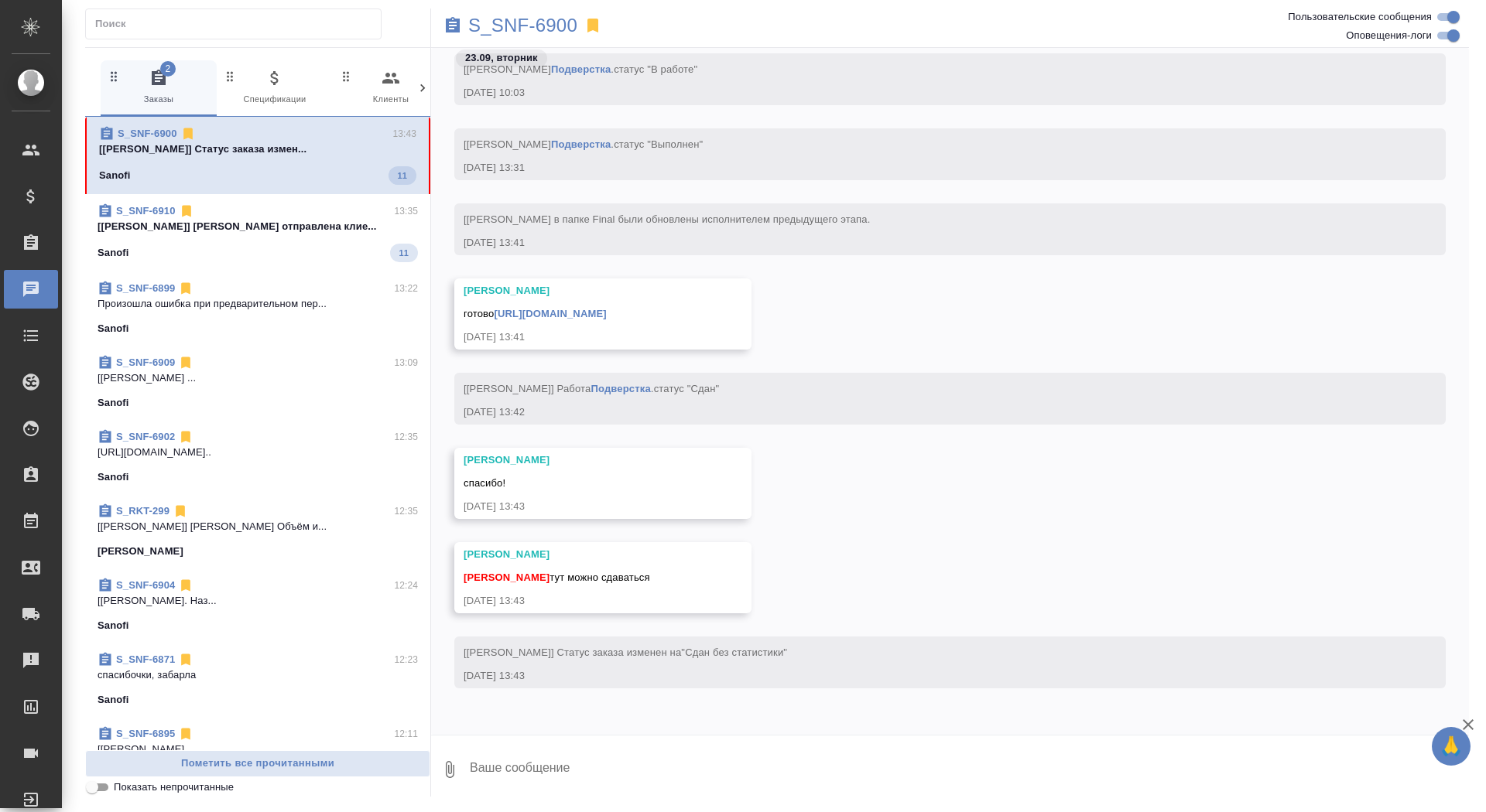
click at [574, 770] on textarea at bounding box center [968, 769] width 1001 height 52
type textarea "забрала, спасибо"
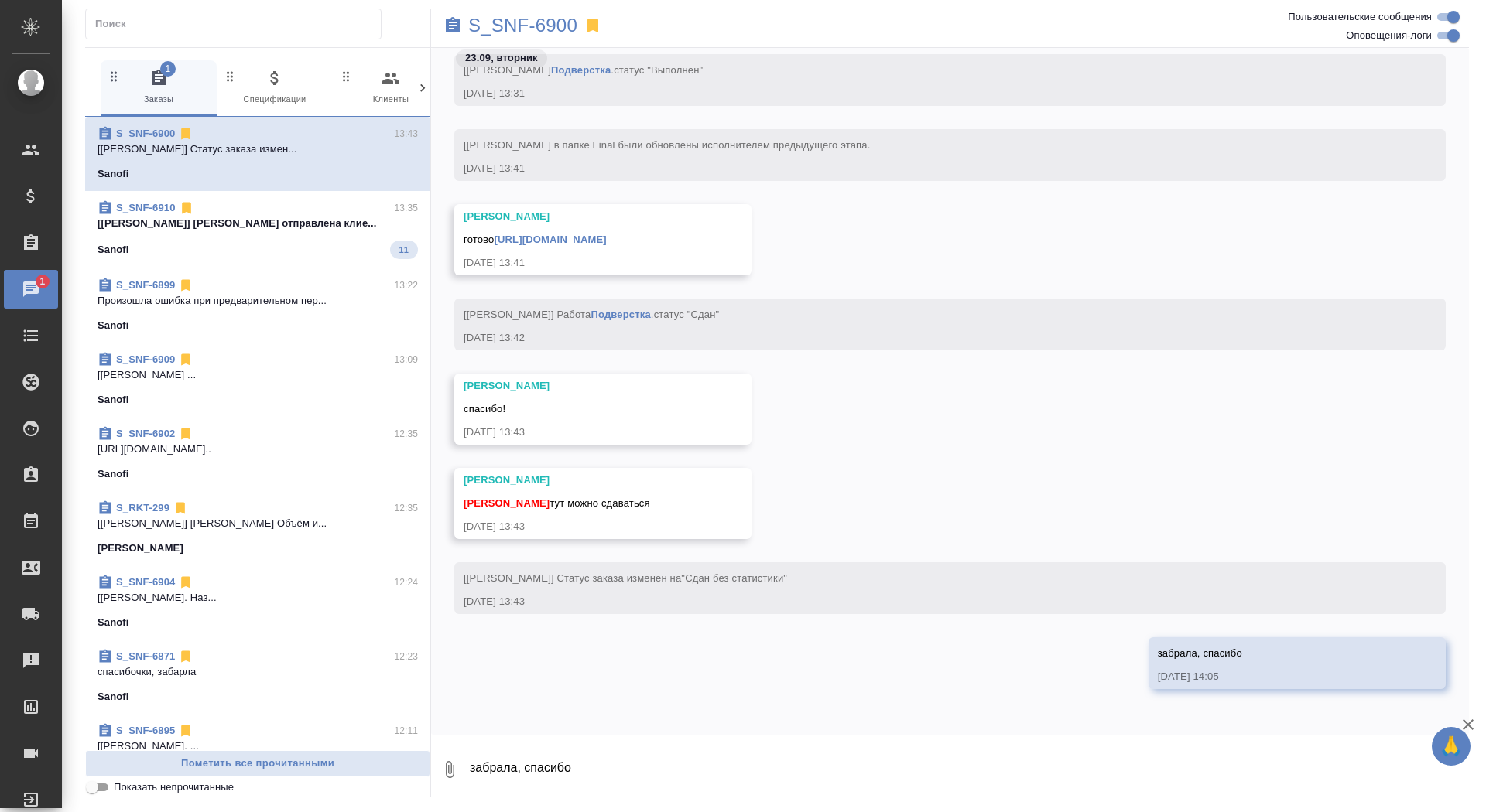
click at [606, 241] on link "https://drive.awatera.com/apps/files/files/10465677?dir=/Shares/Sanofi/Orders/S…" at bounding box center [549, 240] width 112 height 12
click at [538, 21] on p "S_SNF-6900" at bounding box center [522, 26] width 109 height 15
click at [298, 225] on p "[Сайдашева Диляра] Смета отправлена клие..." at bounding box center [258, 224] width 321 height 15
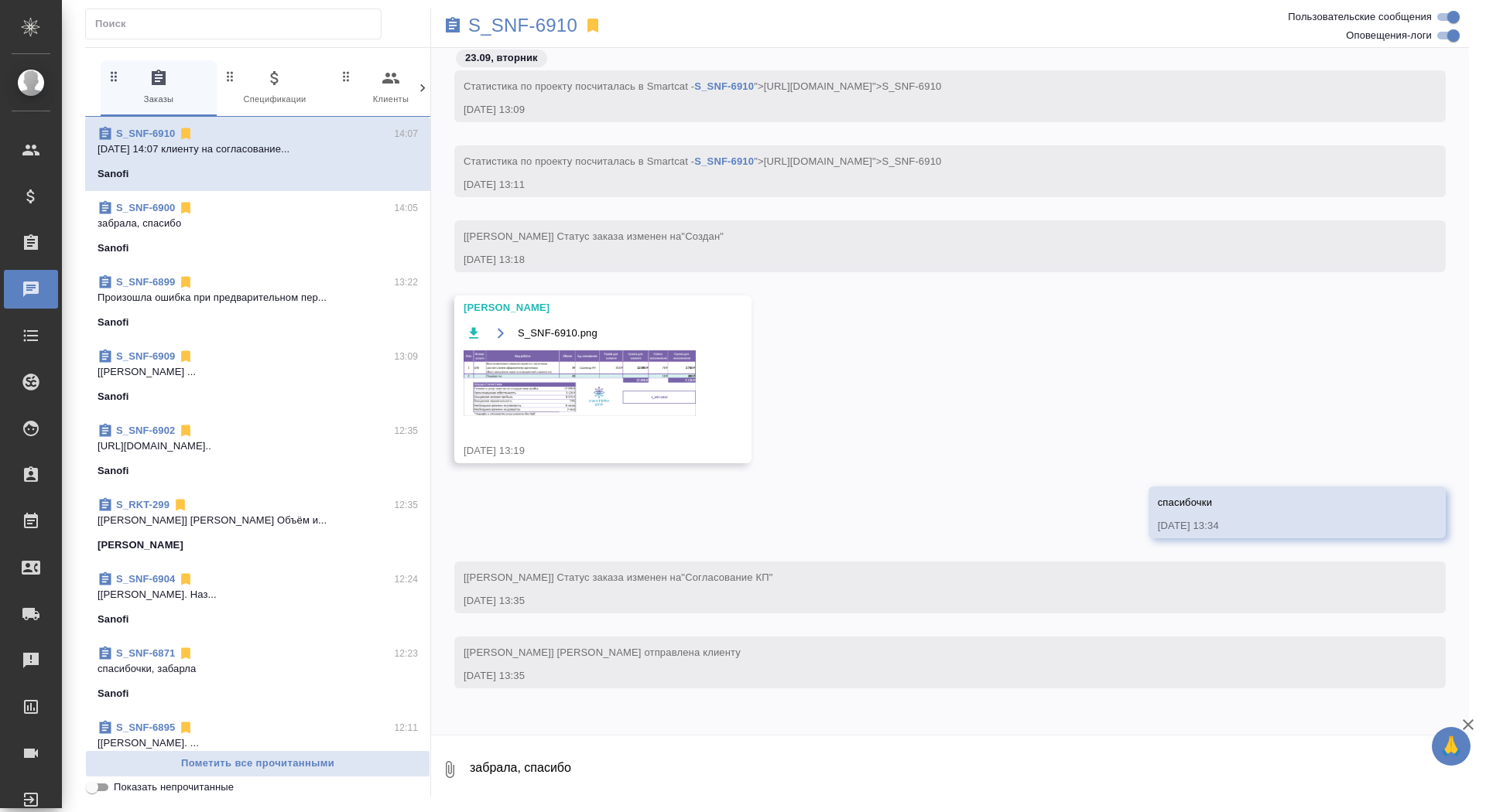
scroll to position [2746, 0]
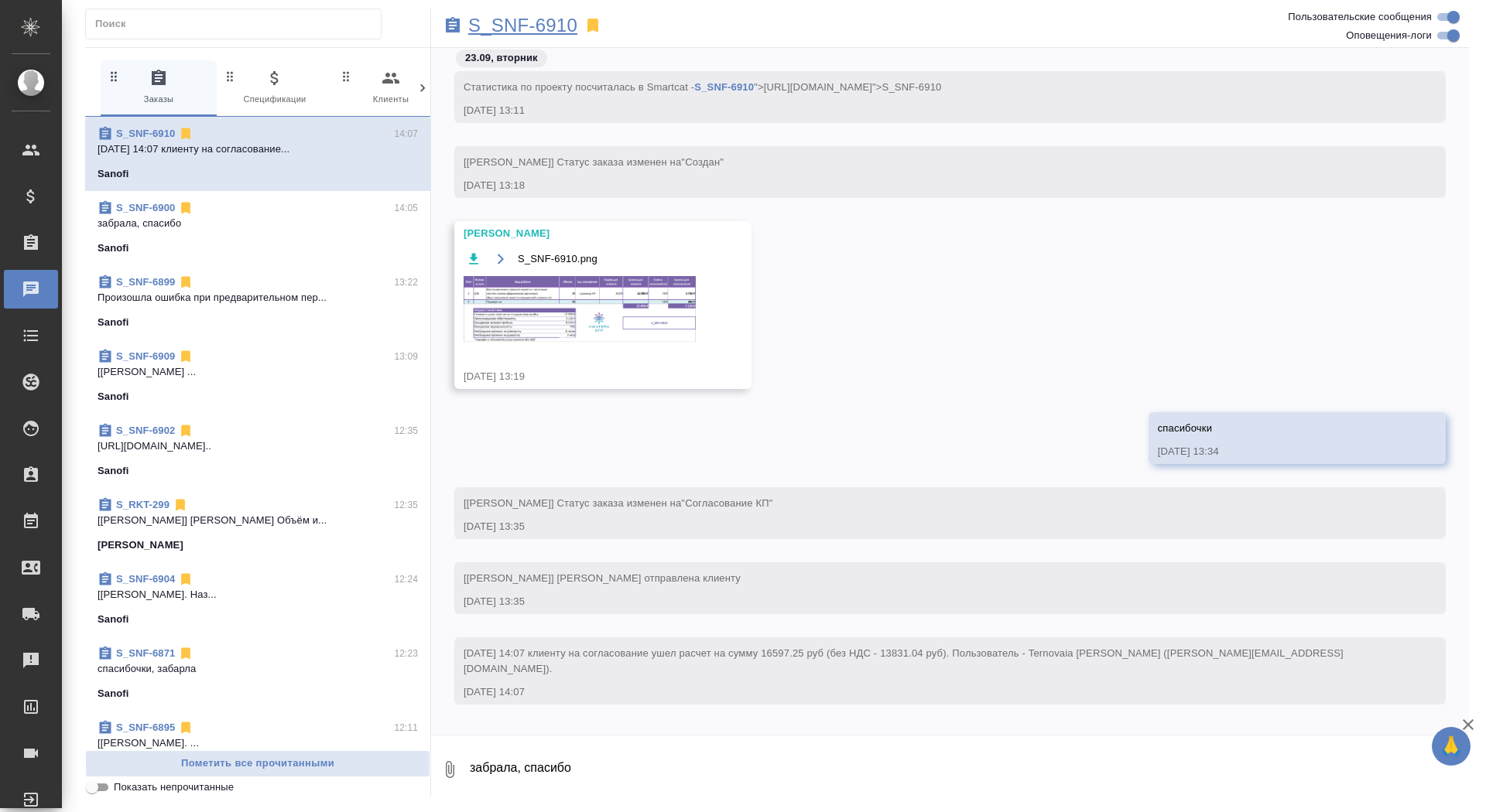
click at [512, 18] on p "S_SNF-6910" at bounding box center [522, 26] width 109 height 15
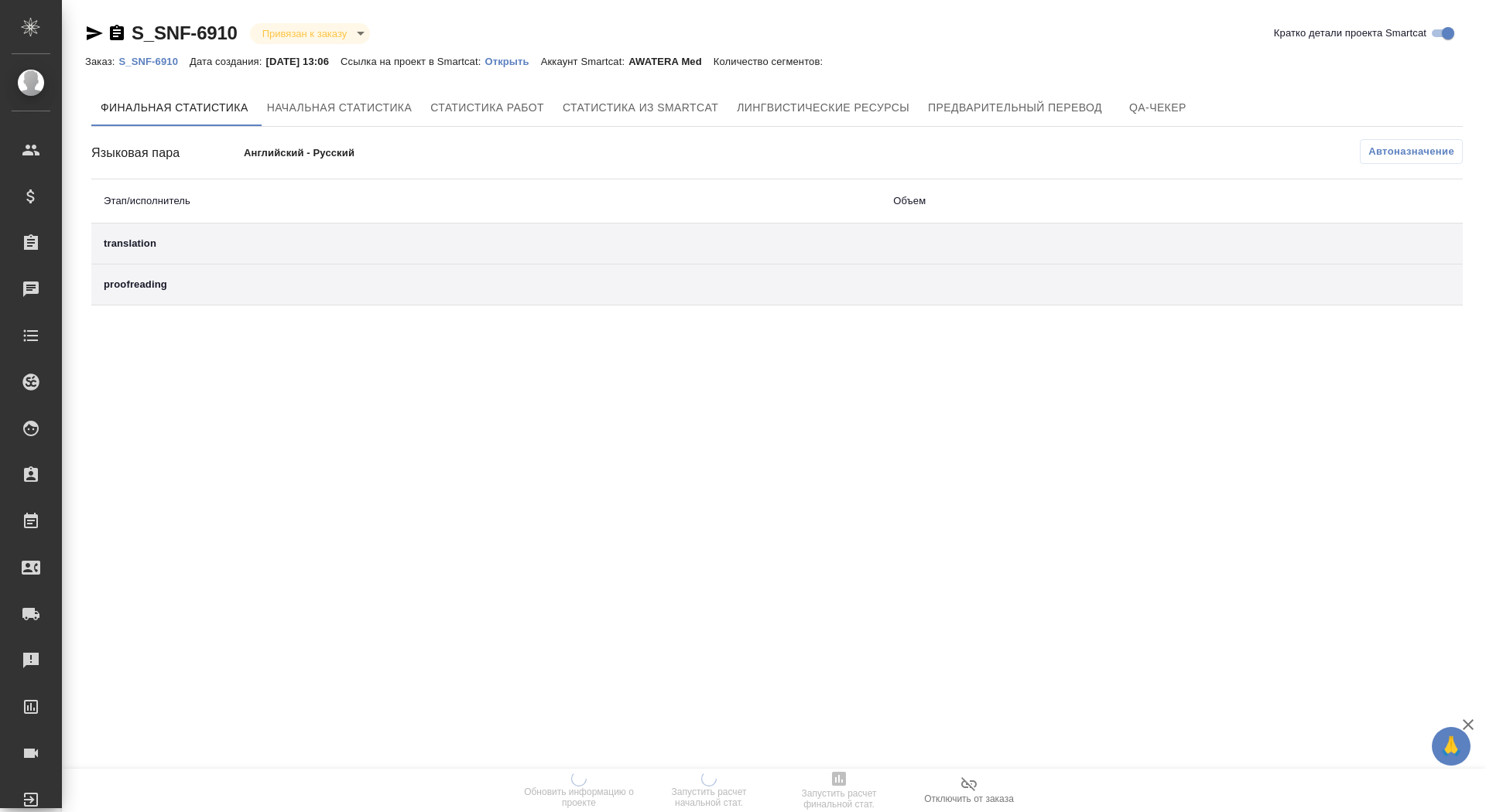
click at [520, 60] on p "Открыть" at bounding box center [512, 62] width 56 height 12
